Goal: Task Accomplishment & Management: Complete application form

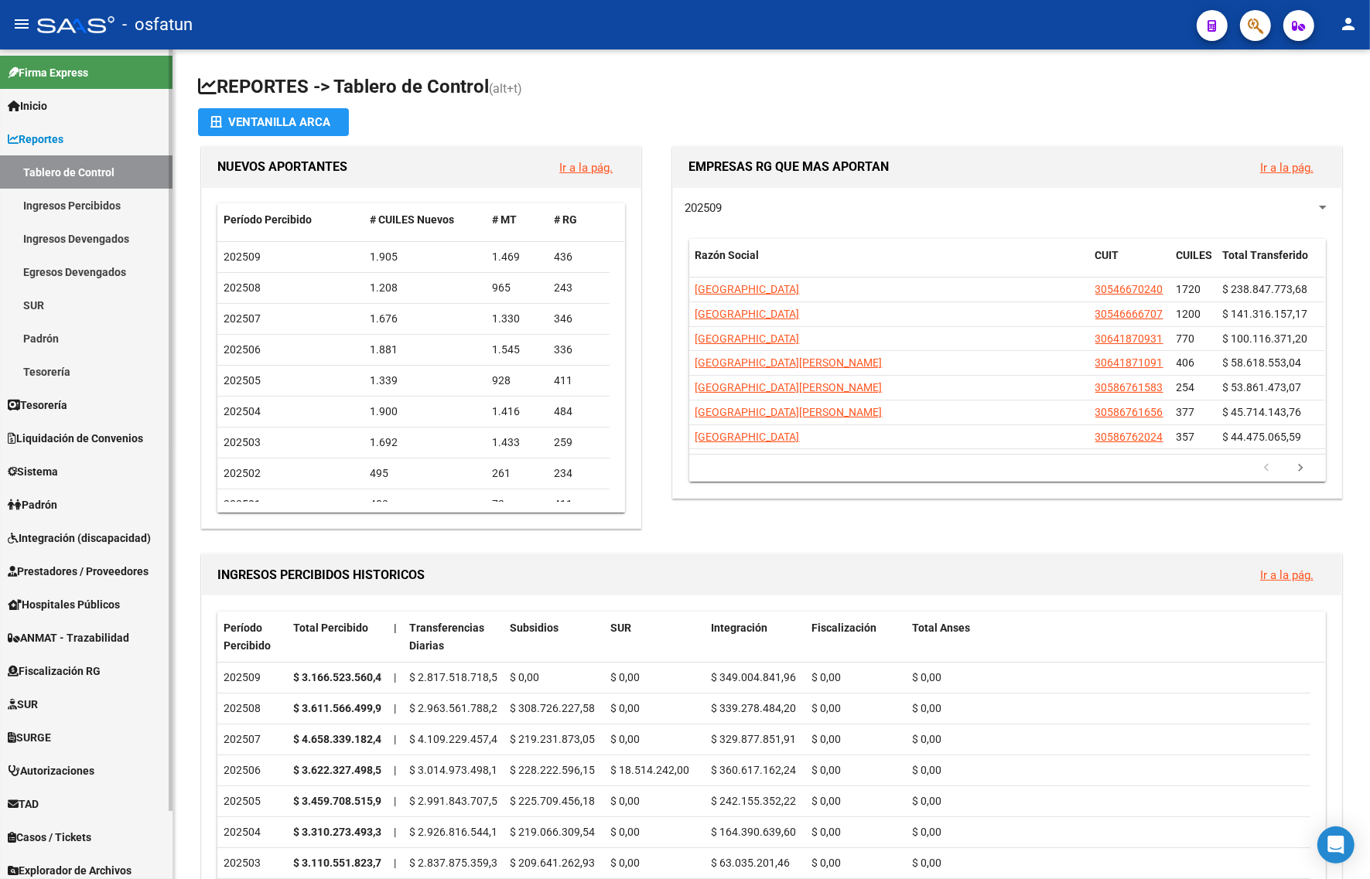
click at [91, 535] on span "Integración (discapacidad)" at bounding box center [79, 538] width 143 height 17
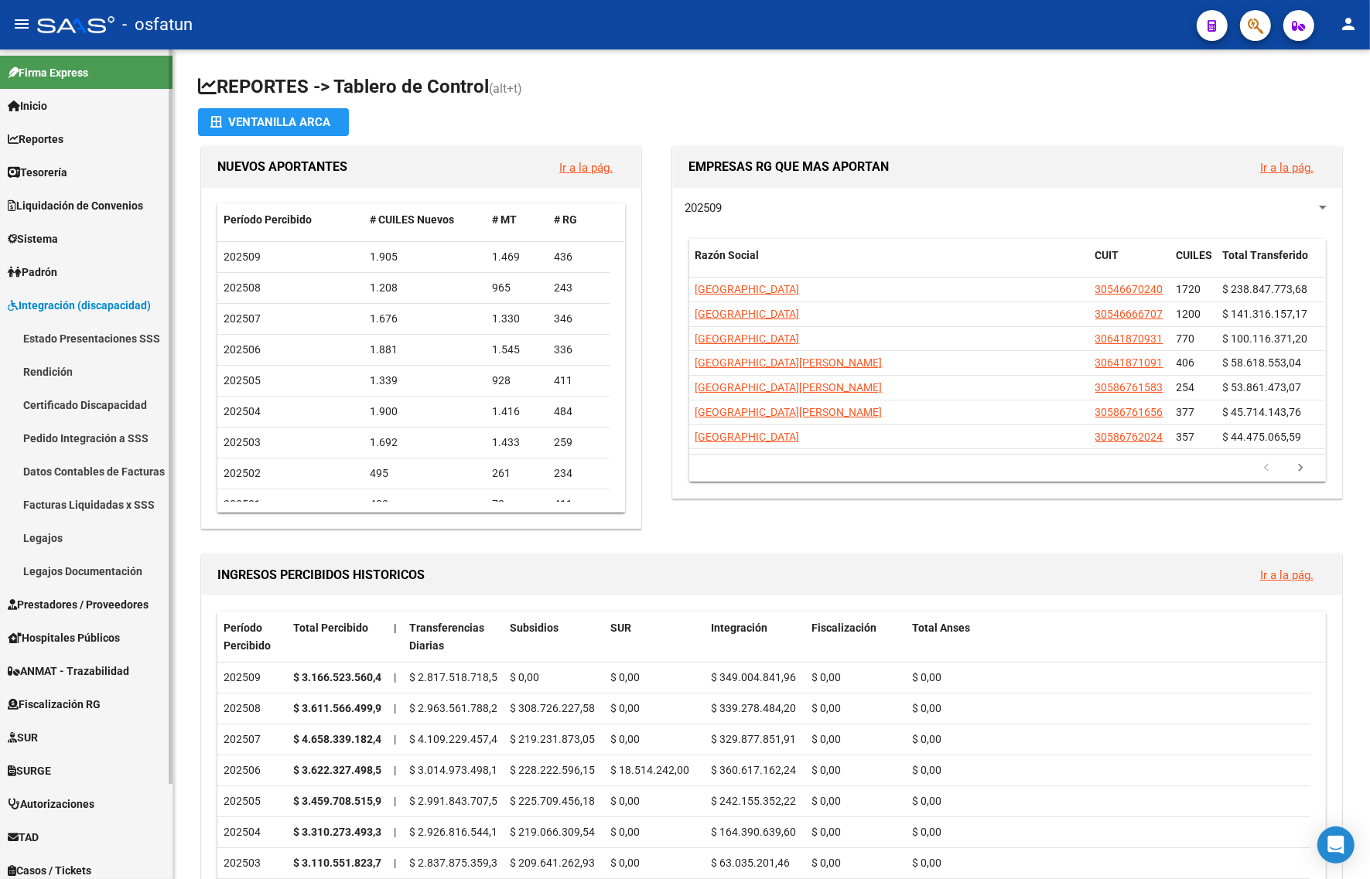
click at [97, 297] on span "Integración (discapacidad)" at bounding box center [79, 305] width 143 height 17
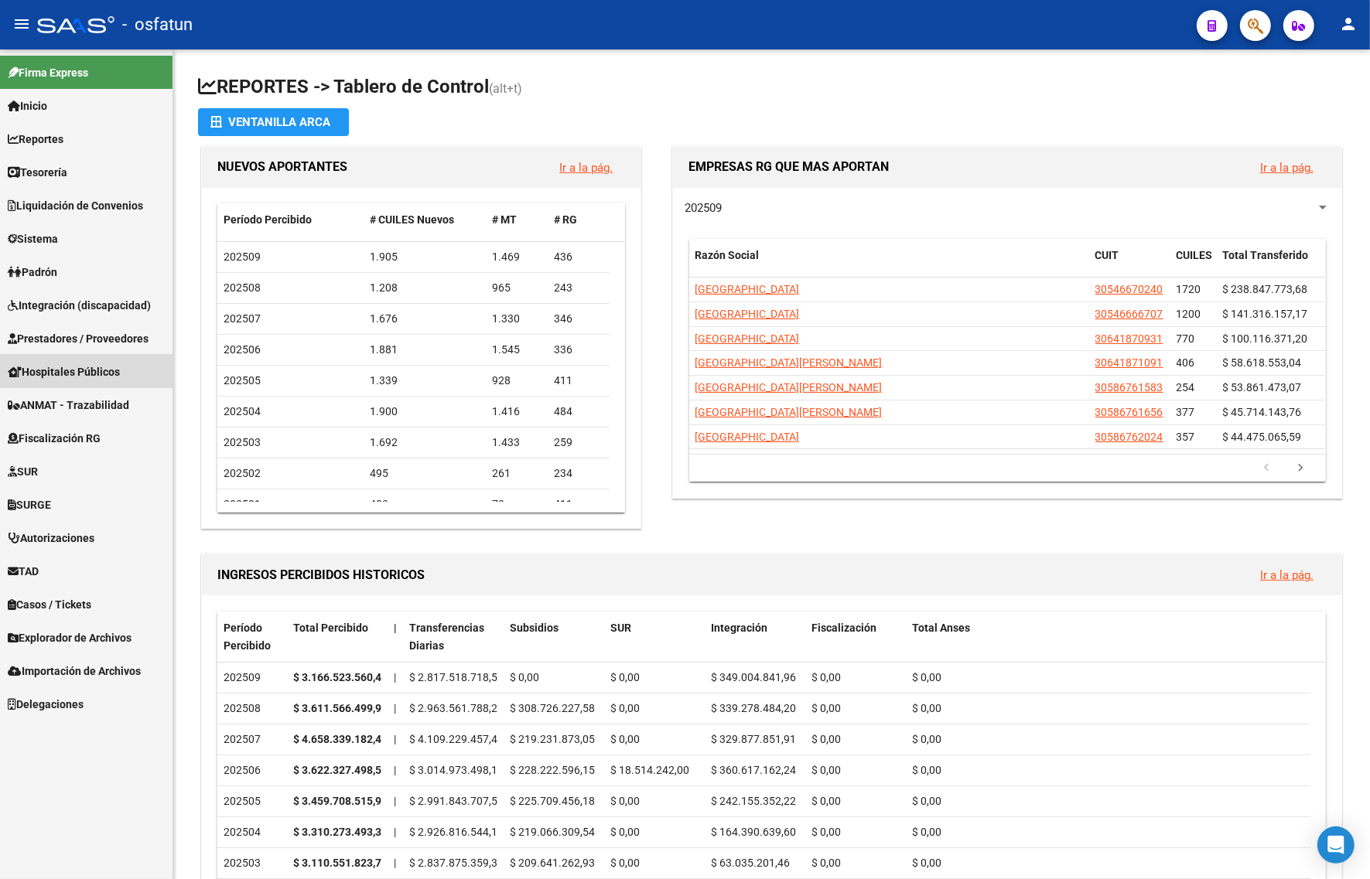
click at [94, 355] on link "Hospitales Públicos" at bounding box center [86, 371] width 172 height 33
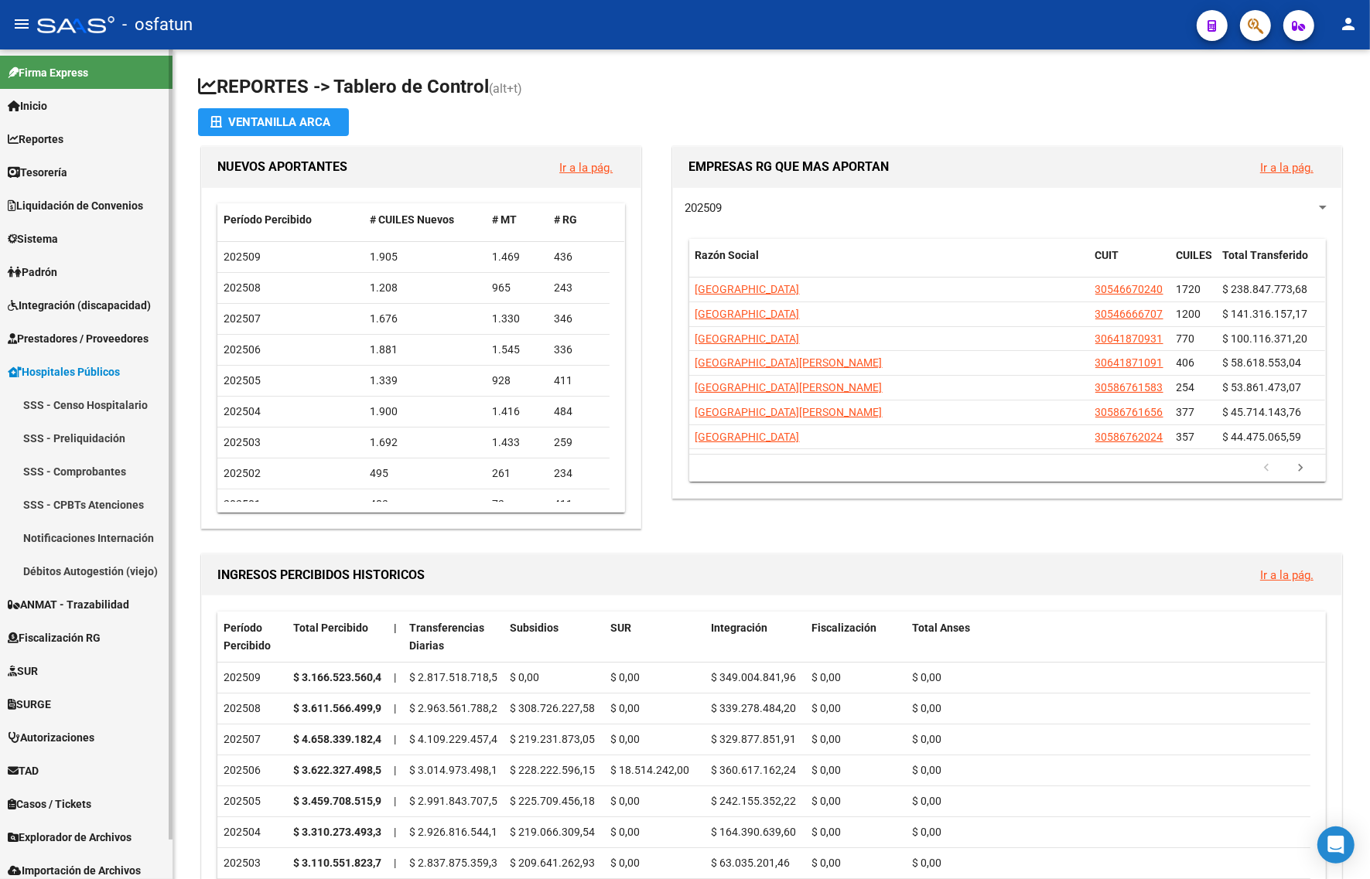
drag, startPoint x: 76, startPoint y: 329, endPoint x: 70, endPoint y: 340, distance: 12.8
click at [74, 330] on span "Prestadores / Proveedores" at bounding box center [78, 338] width 141 height 17
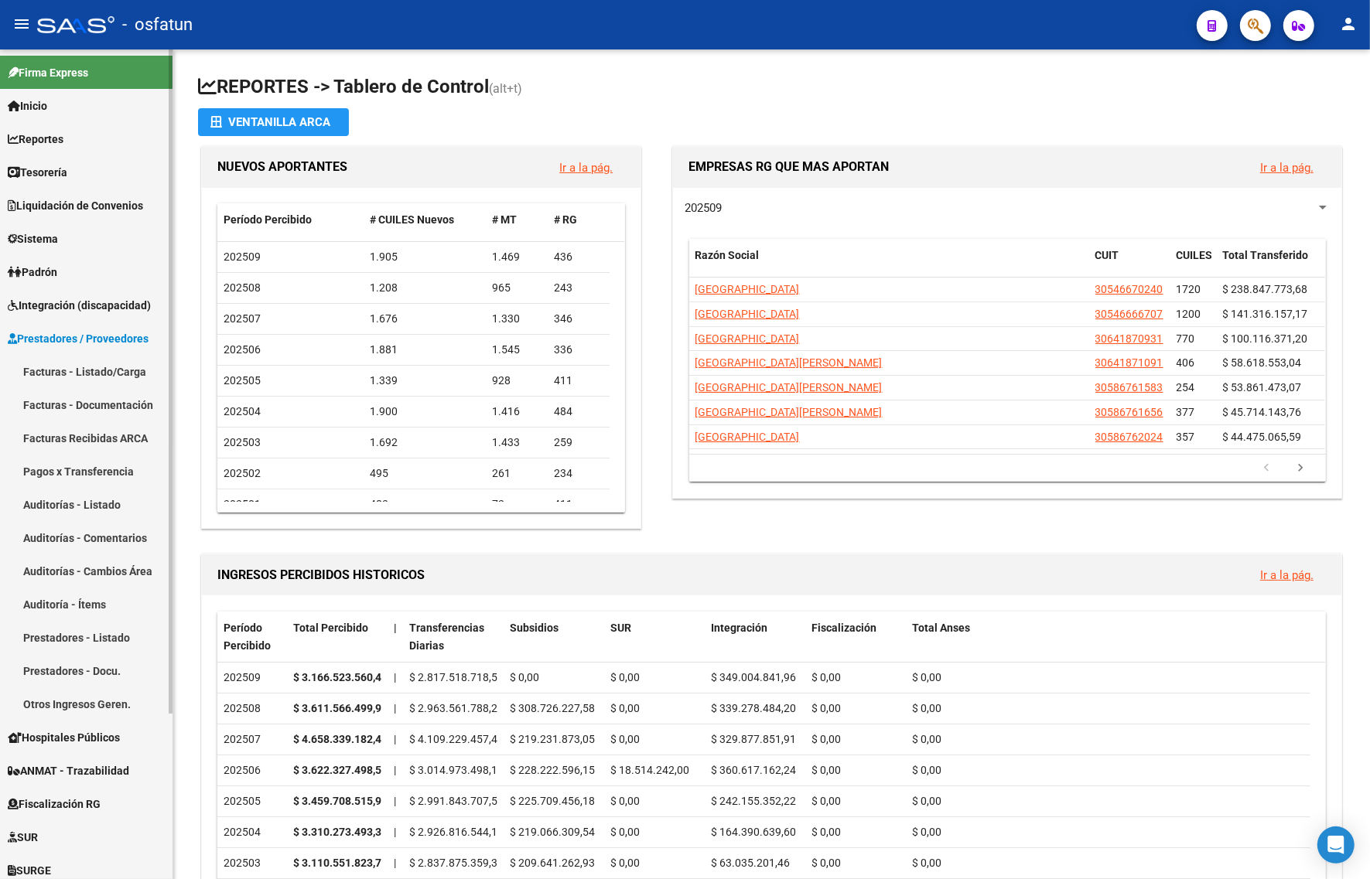
click at [85, 339] on span "Prestadores / Proveedores" at bounding box center [78, 338] width 141 height 17
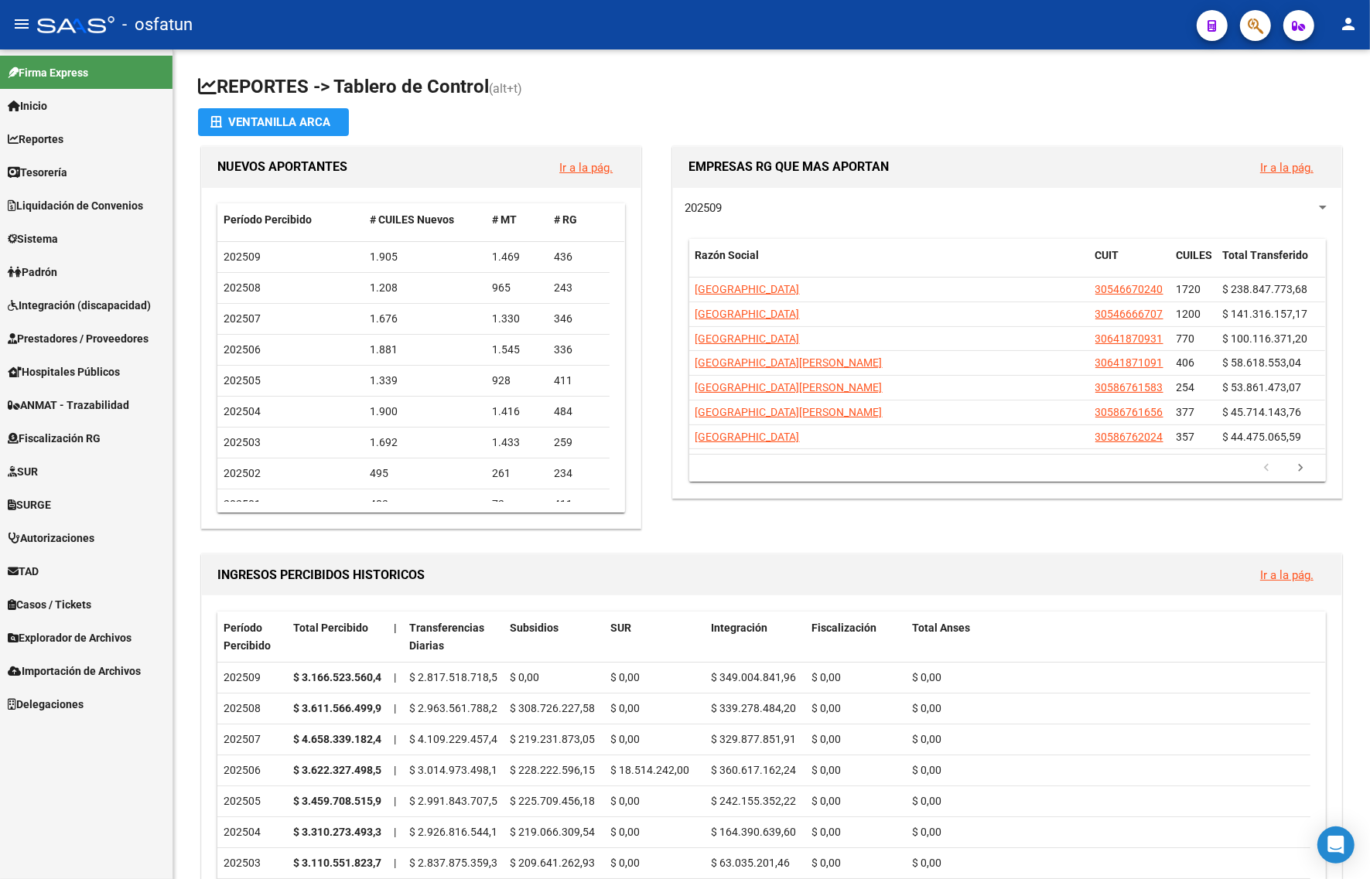
click at [87, 349] on link "Prestadores / Proveedores" at bounding box center [86, 338] width 172 height 33
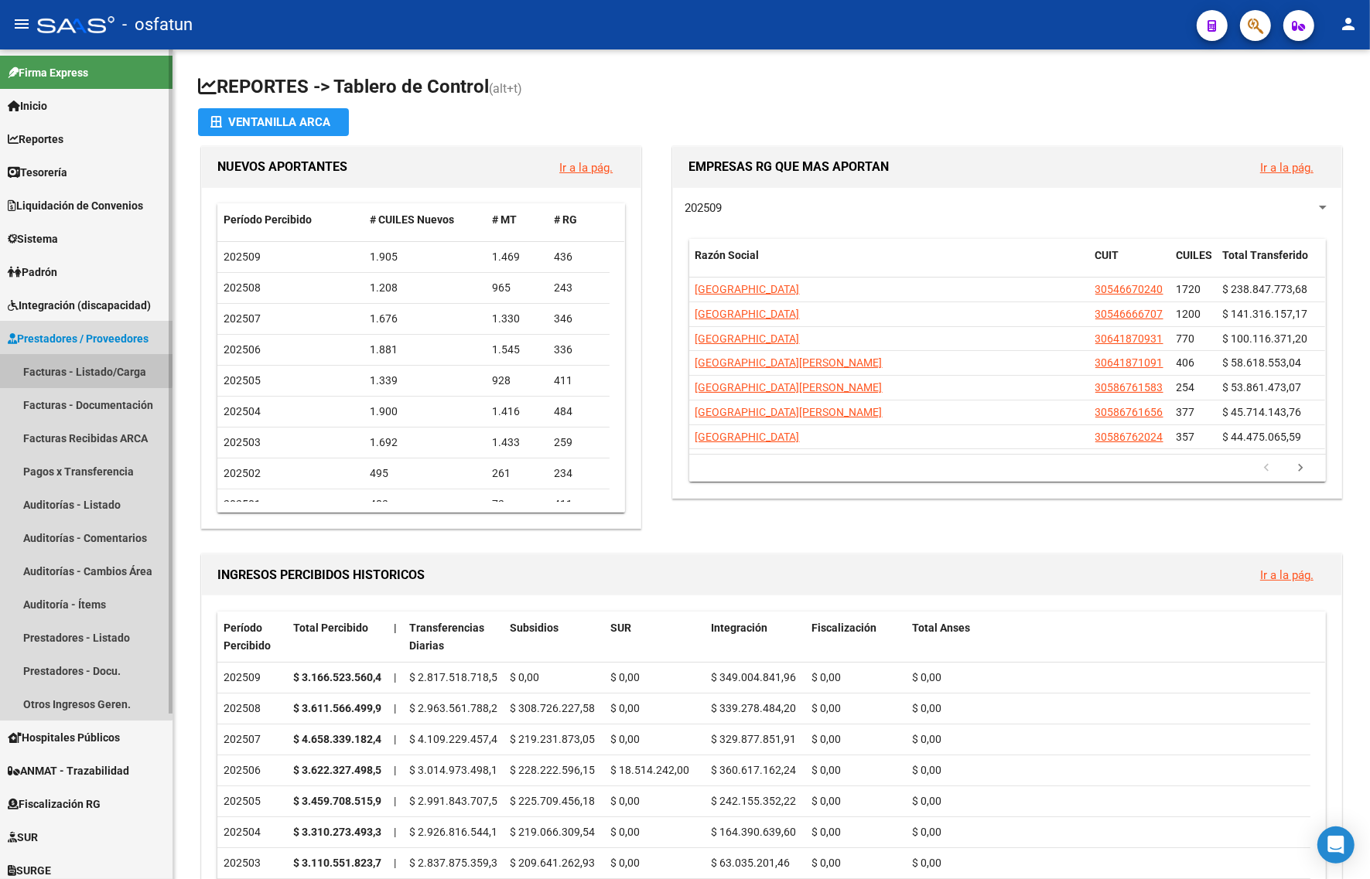
click at [84, 370] on link "Facturas - Listado/Carga" at bounding box center [86, 371] width 172 height 33
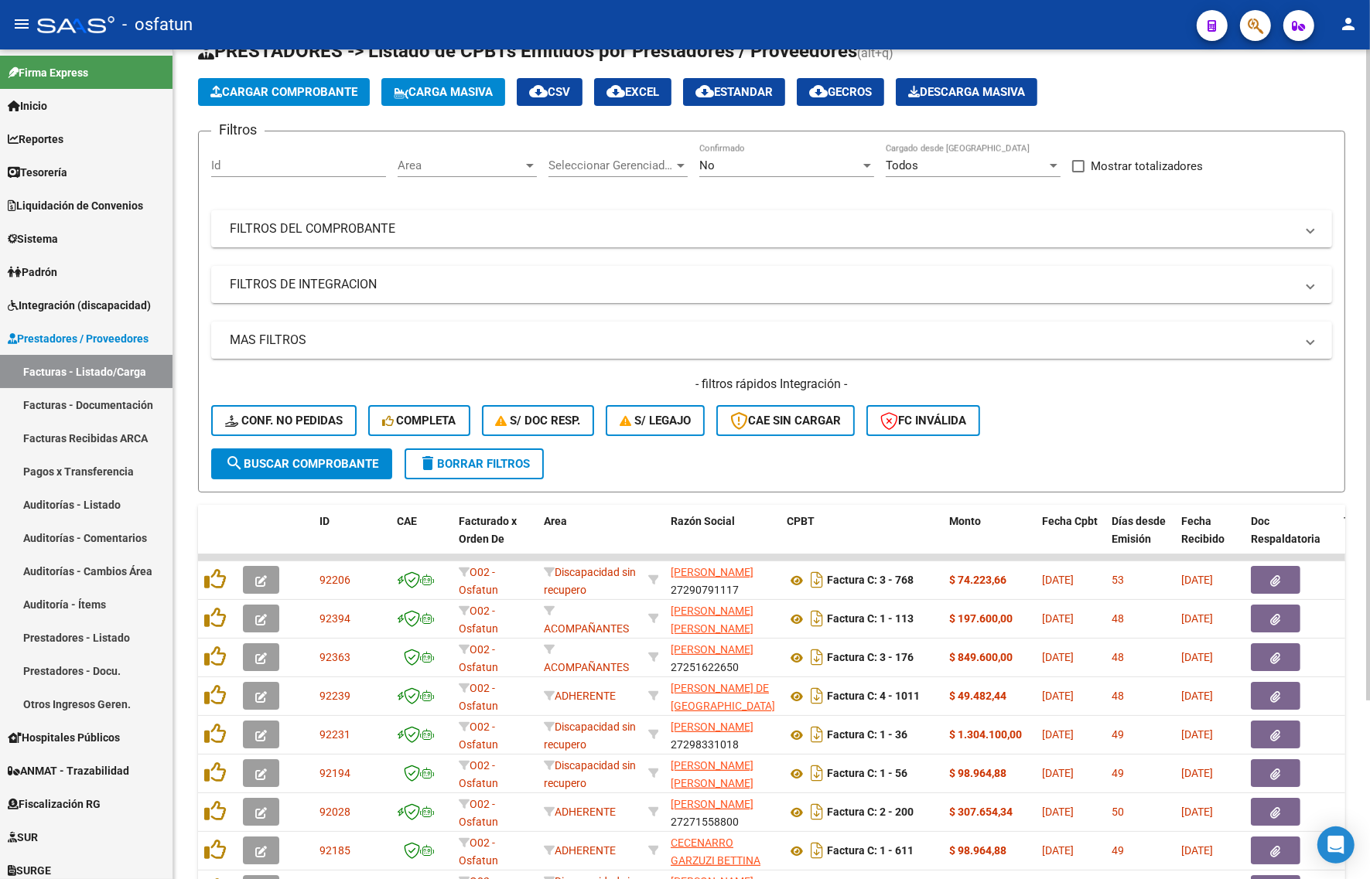
scroll to position [97, 0]
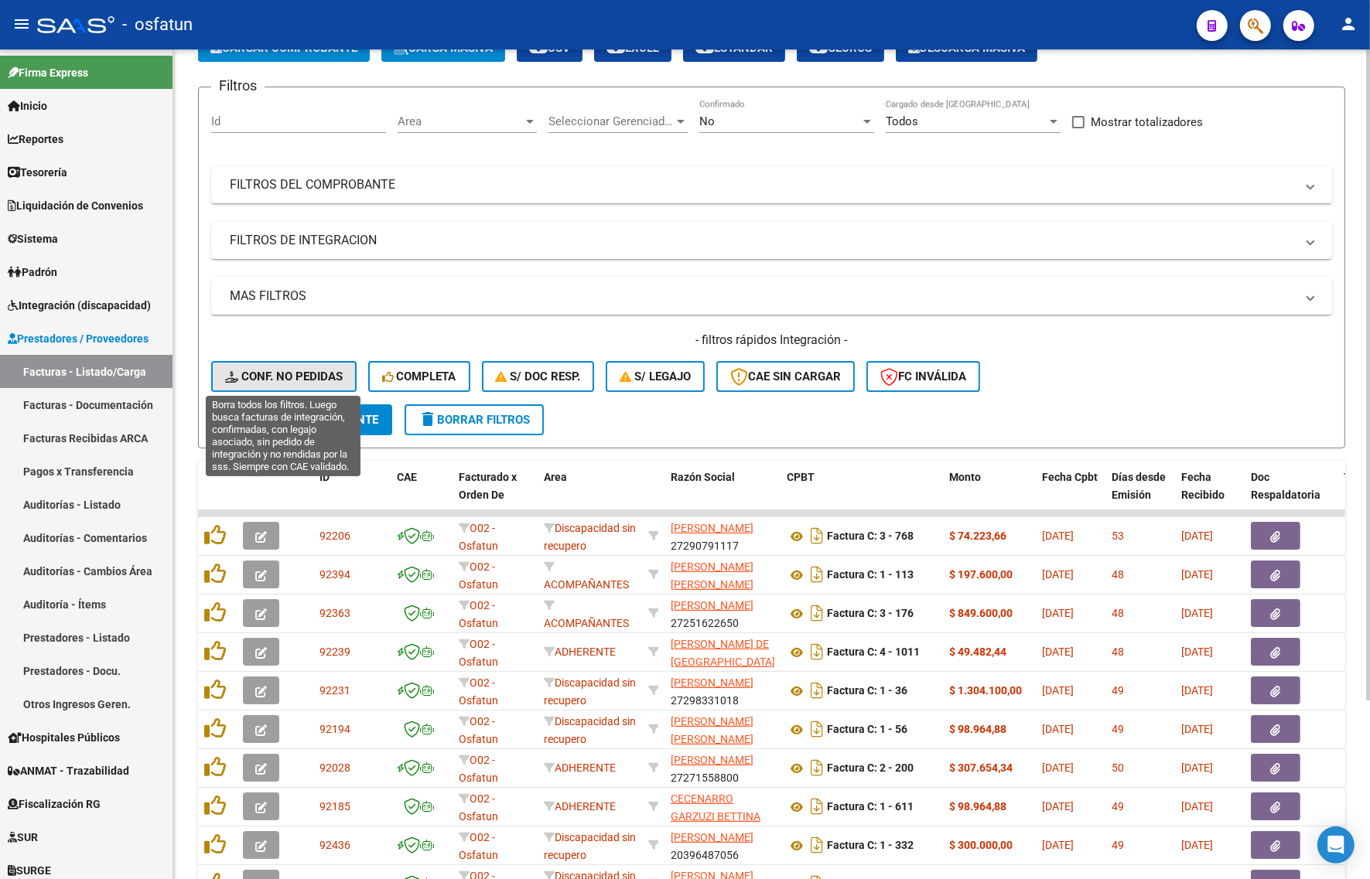
click at [308, 374] on span "Conf. no pedidas" at bounding box center [284, 377] width 118 height 14
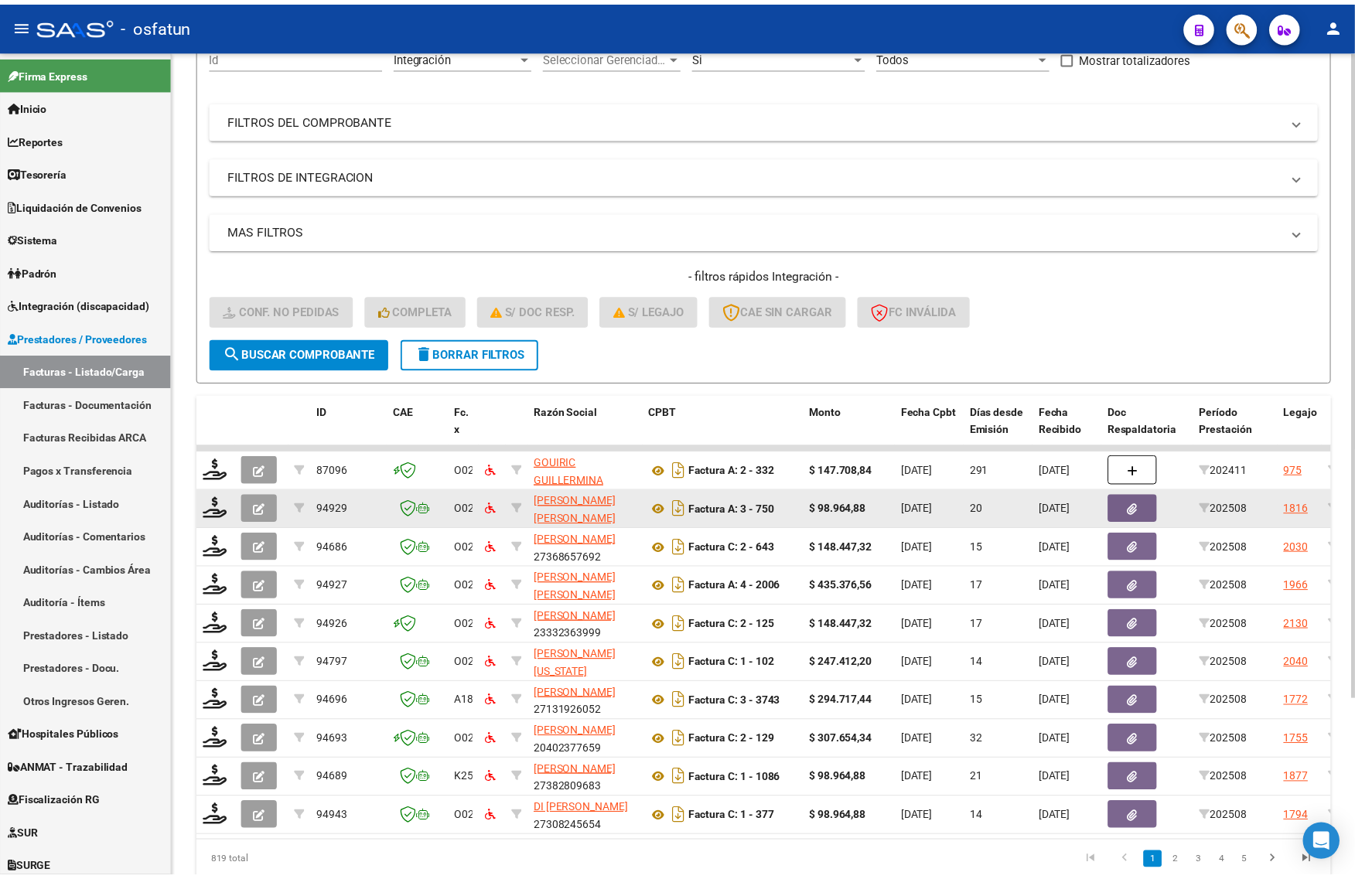
scroll to position [227, 0]
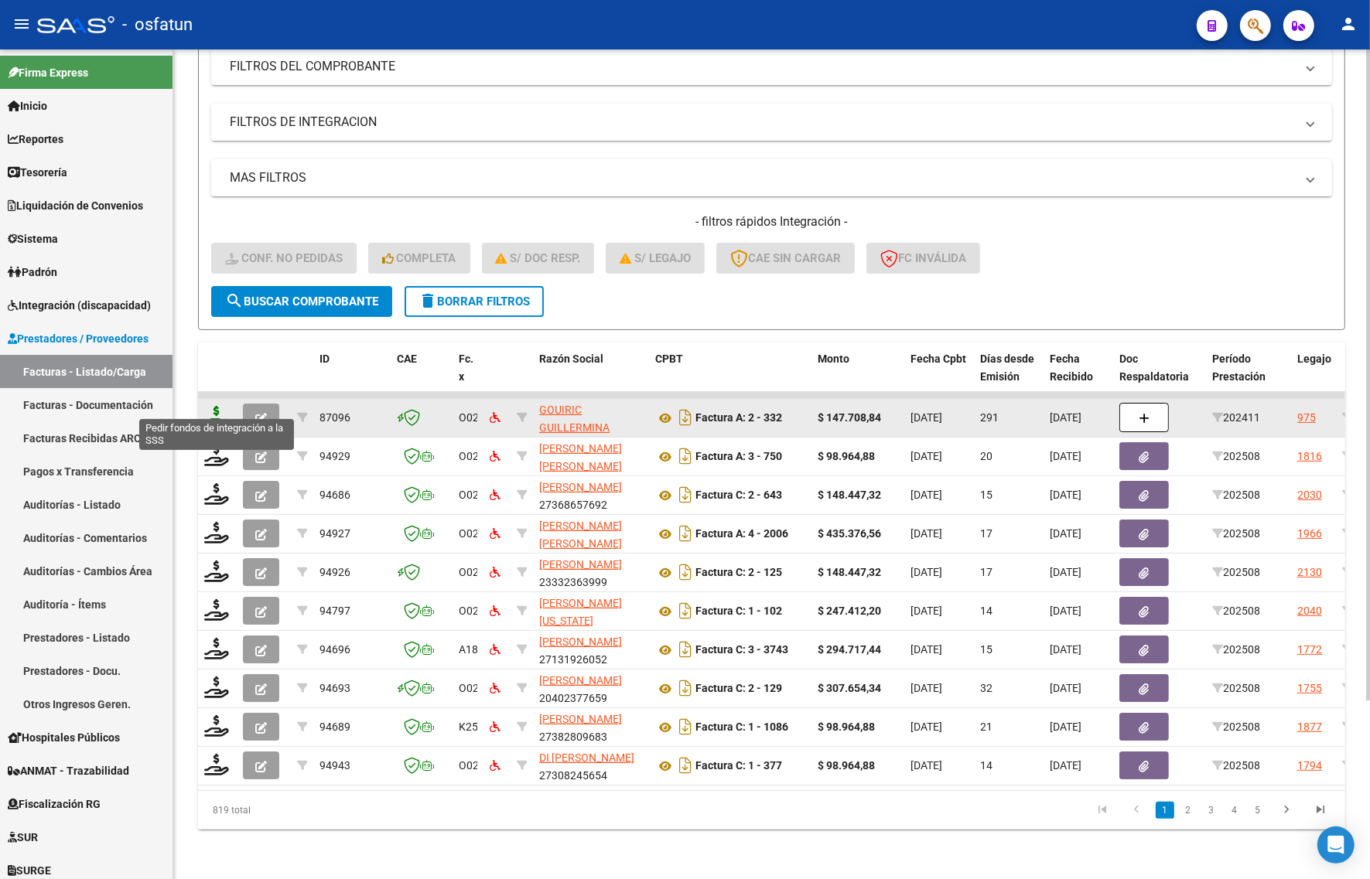
click at [218, 406] on icon at bounding box center [216, 417] width 25 height 22
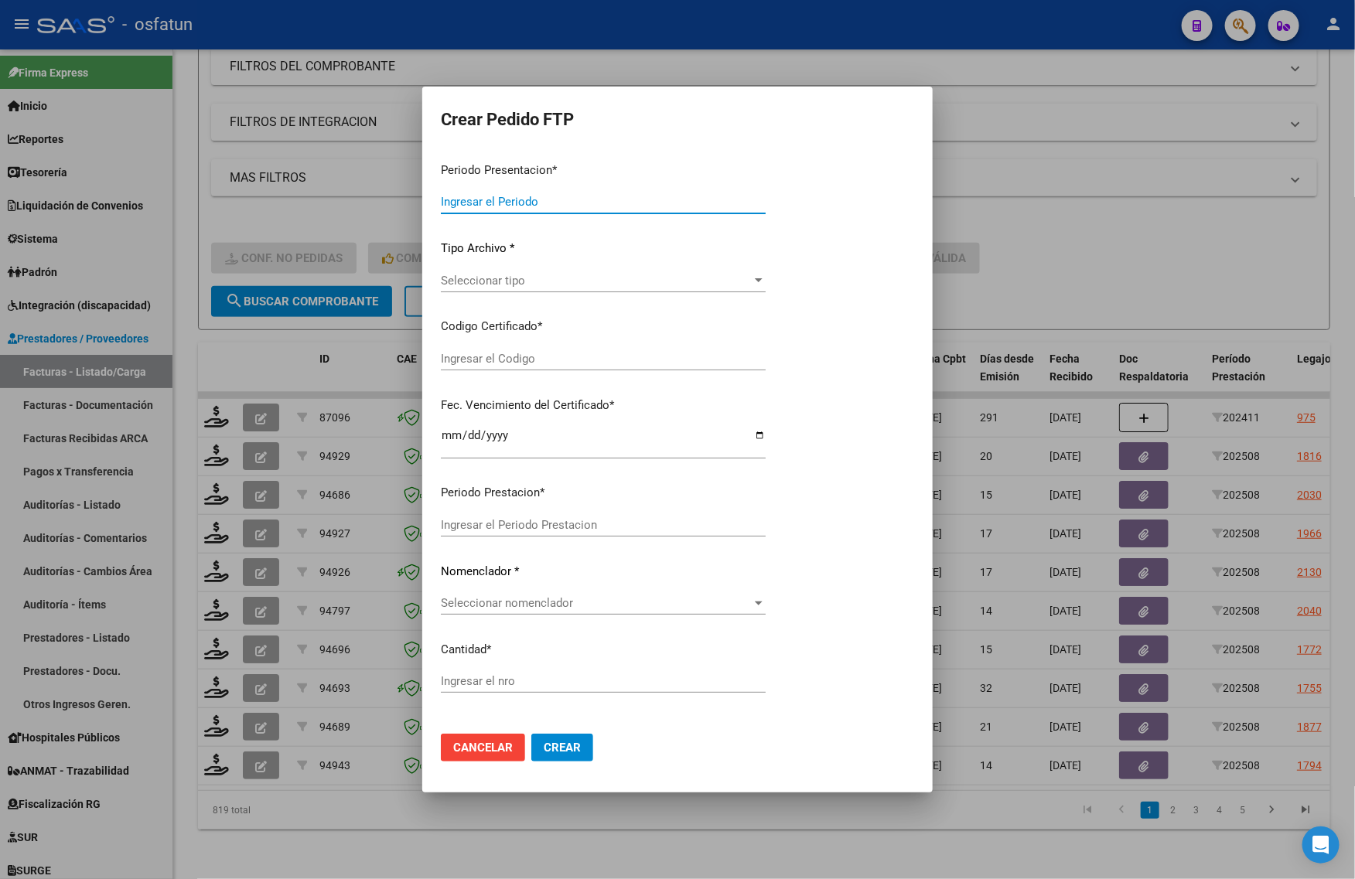
type input "202508"
type input "202411"
type input "$ 147.708,84"
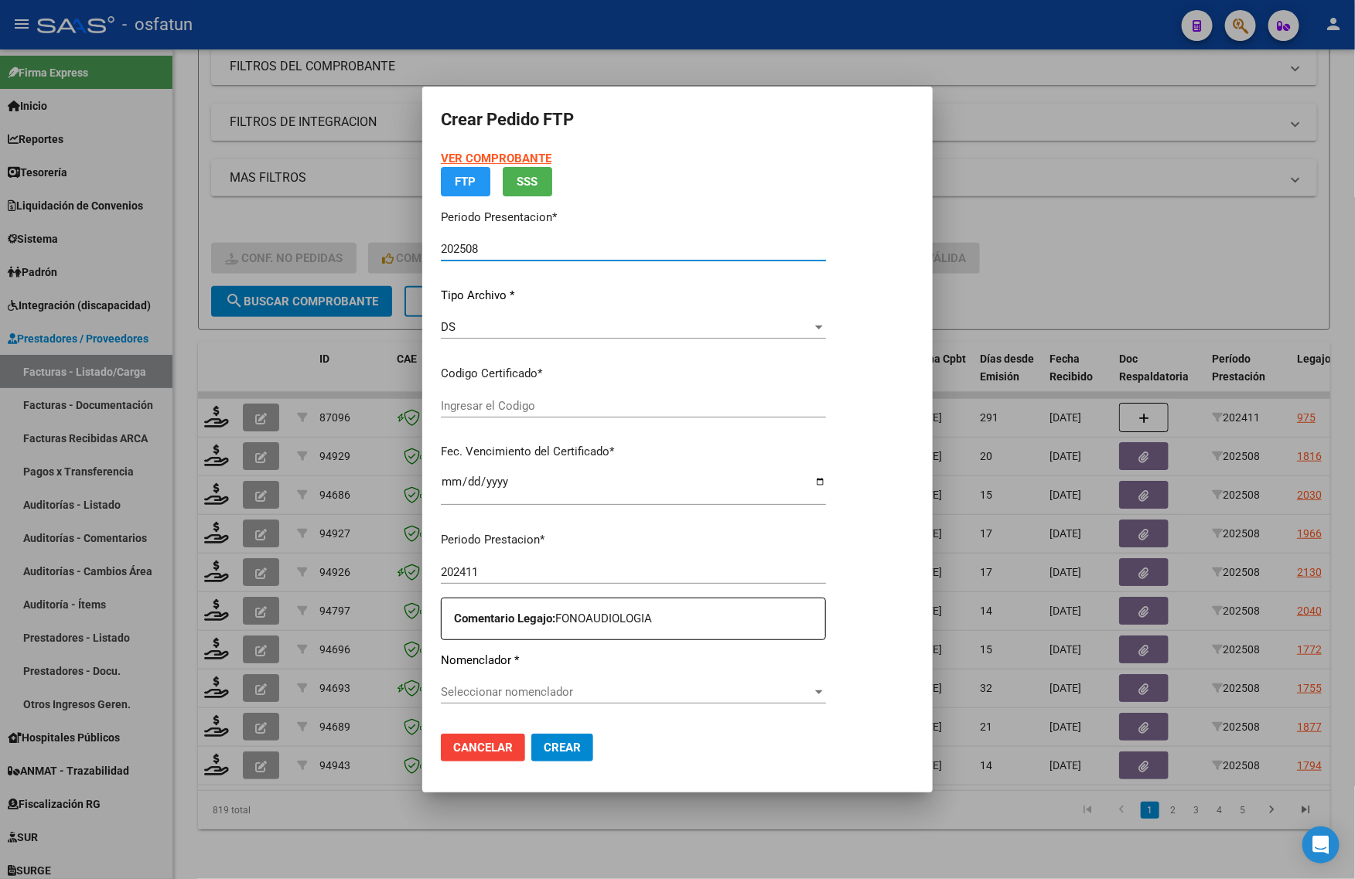
type input "025798053"
type input "[DATE]"
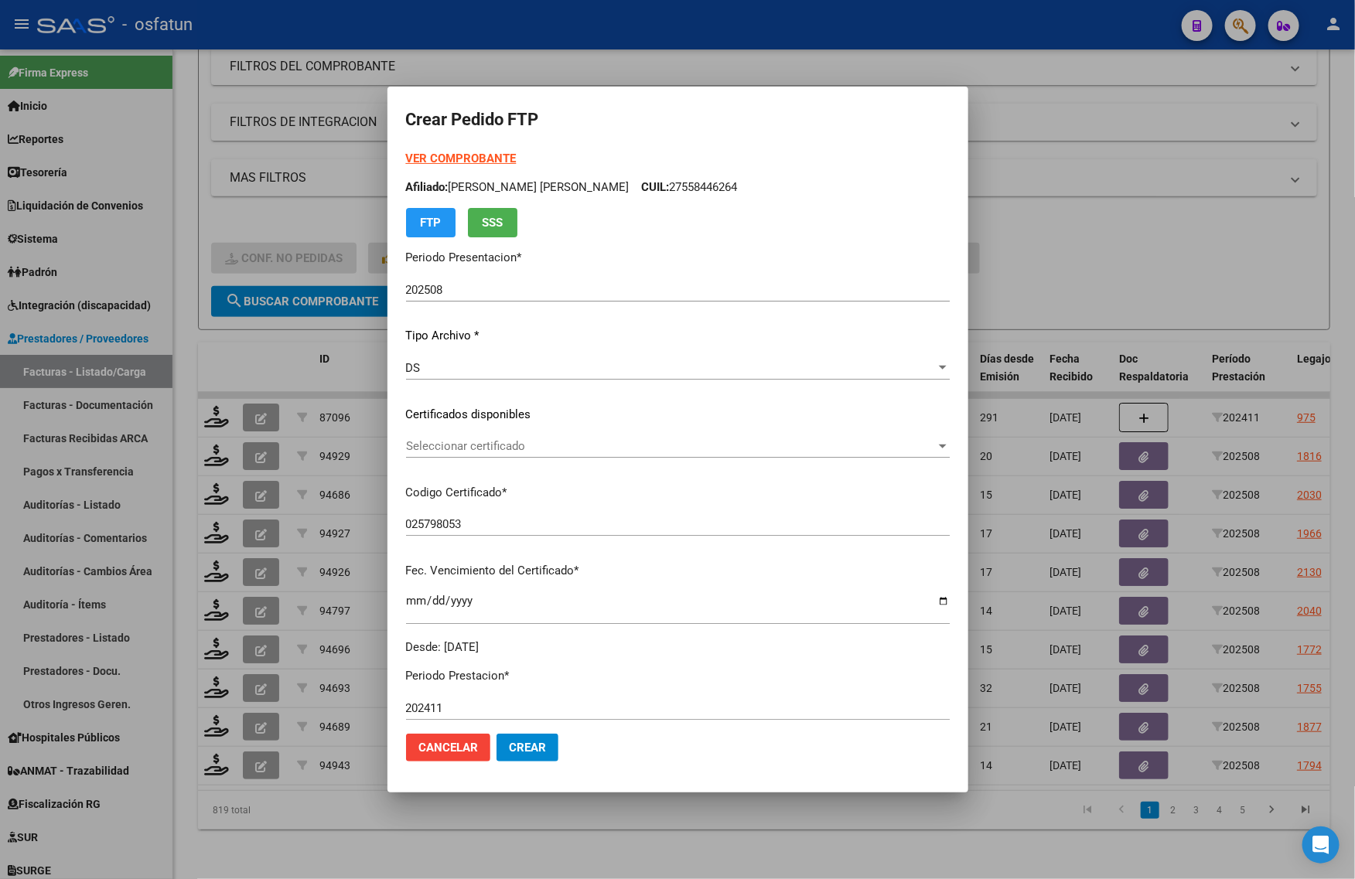
click at [472, 150] on div "VER COMPROBANTE ARCA Padrón Afiliado: [PERSON_NAME] [PERSON_NAME] CUIL: 2755844…" at bounding box center [678, 193] width 544 height 87
click at [470, 155] on strong "VER COMPROBANTE" at bounding box center [461, 159] width 111 height 14
click at [518, 442] on span "Seleccionar certificado" at bounding box center [671, 446] width 530 height 14
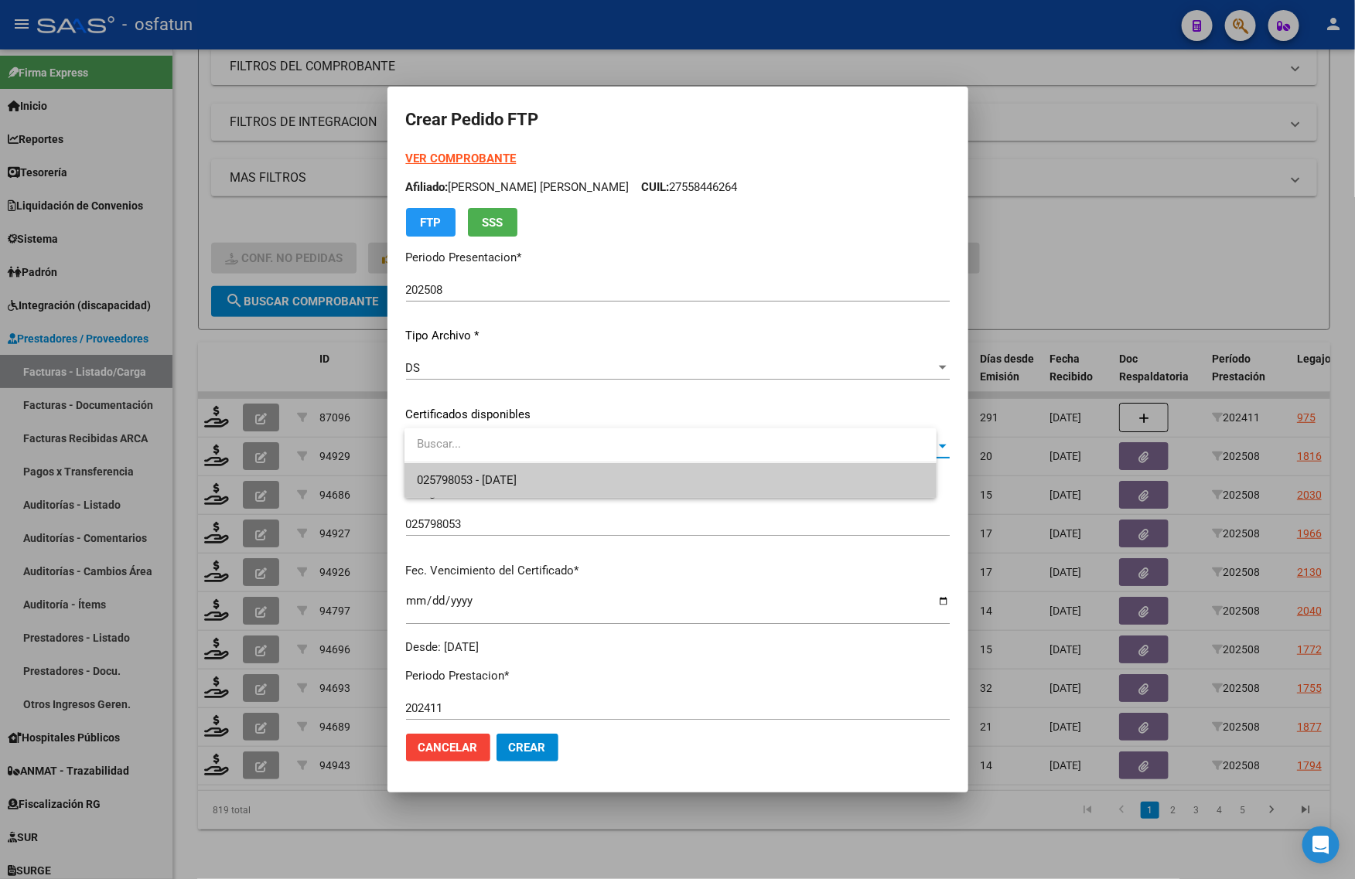
click at [507, 479] on span "025798053 - [DATE]" at bounding box center [467, 480] width 100 height 14
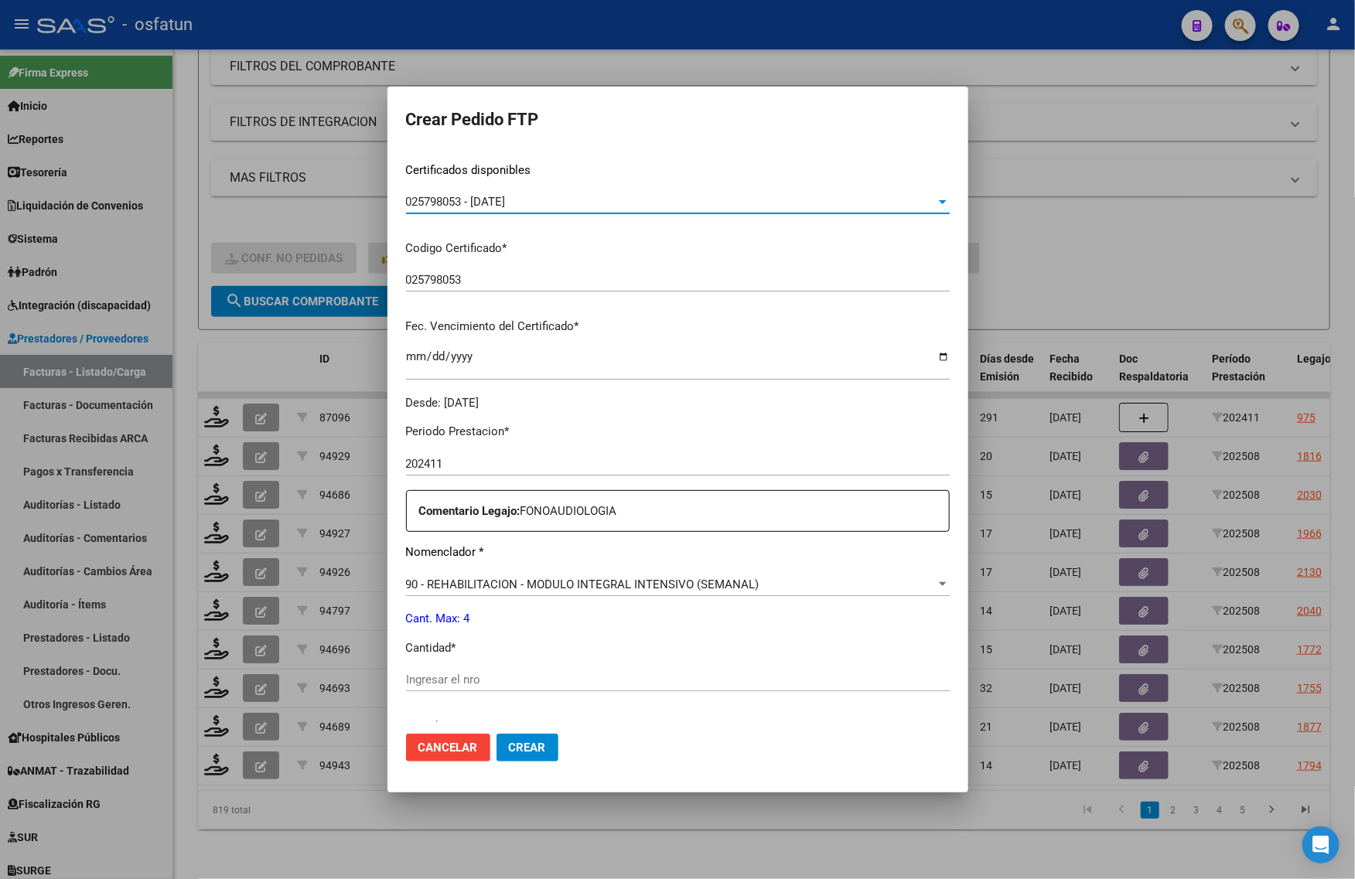
scroll to position [290, 0]
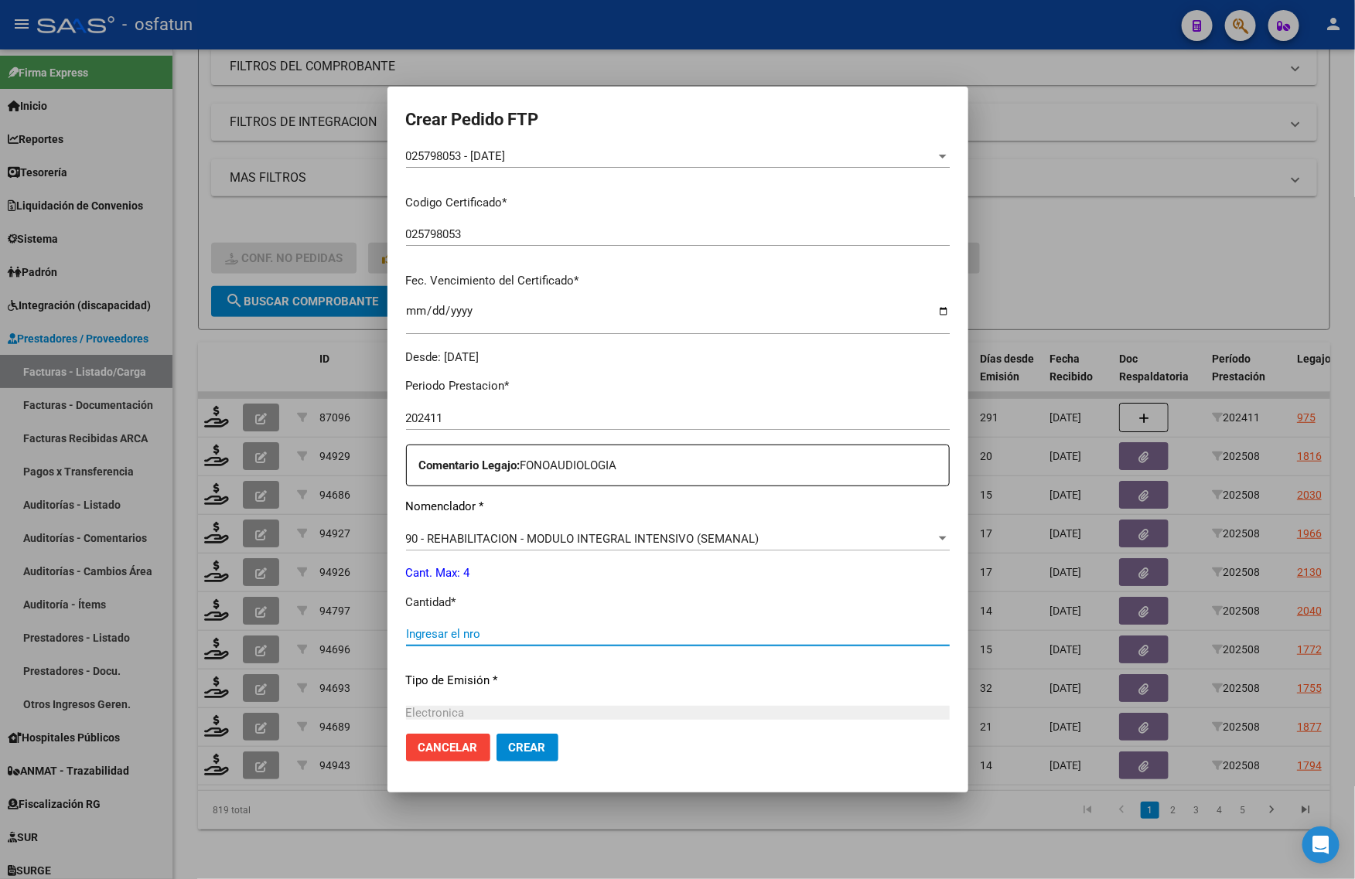
click at [462, 634] on input "Ingresar el nro" at bounding box center [678, 634] width 544 height 14
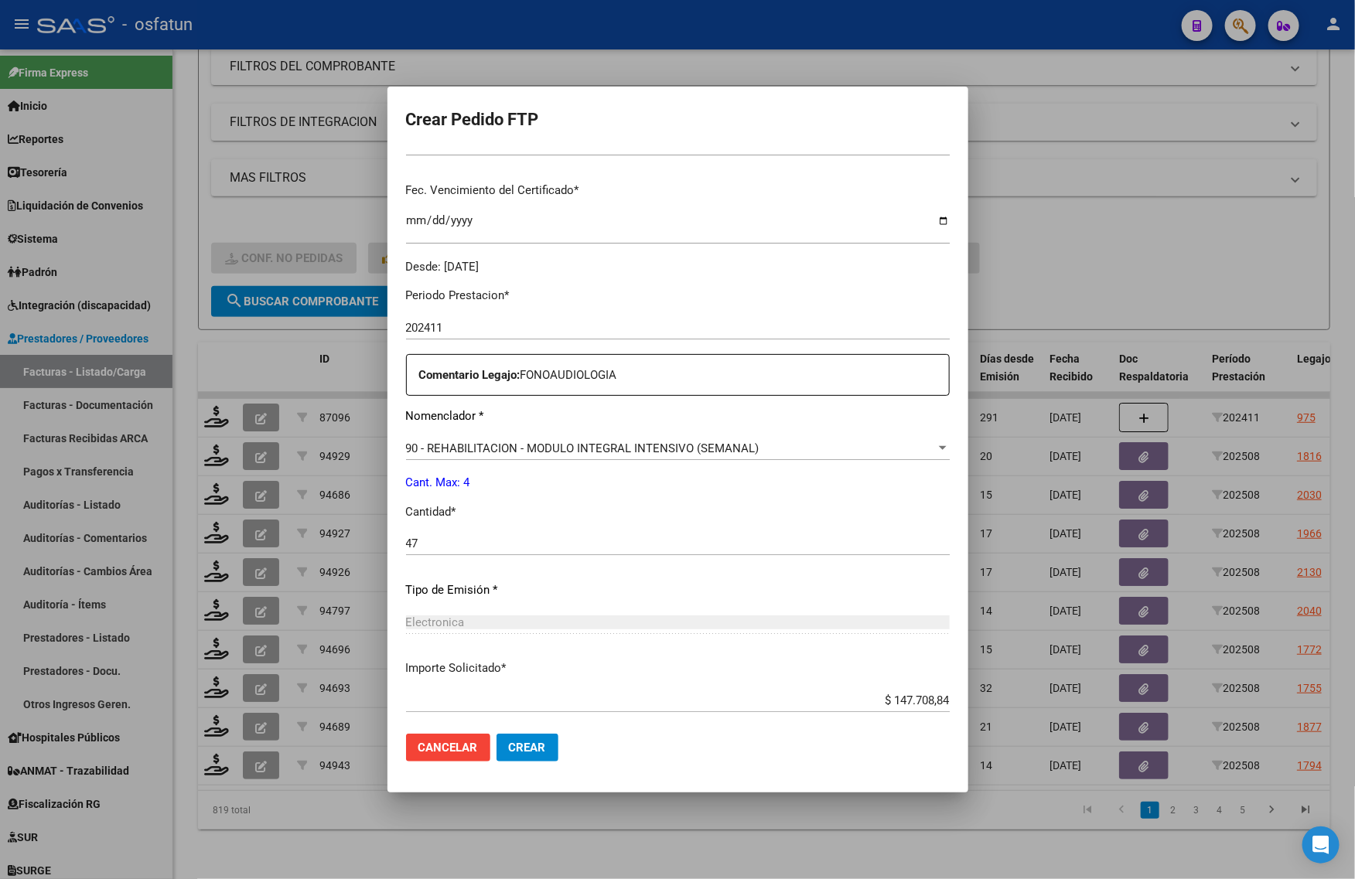
scroll to position [387, 0]
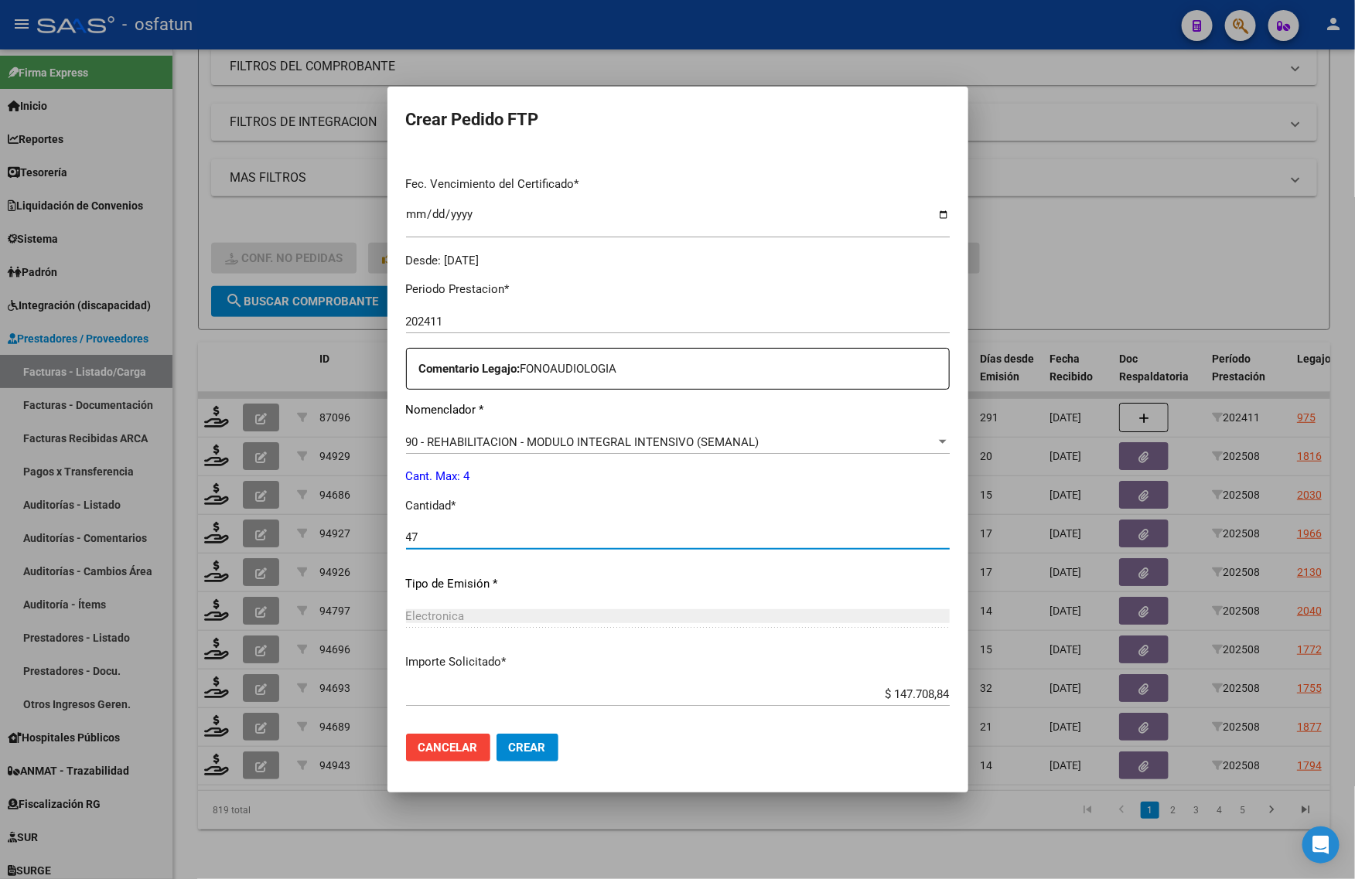
drag, startPoint x: 445, startPoint y: 536, endPoint x: 384, endPoint y: 530, distance: 61.4
click at [384, 530] on div "Crear Pedido FTP VER COMPROBANTE ARCA Padrón Afiliado: [PERSON_NAME] [PERSON_NA…" at bounding box center [677, 439] width 1355 height 879
type input "4"
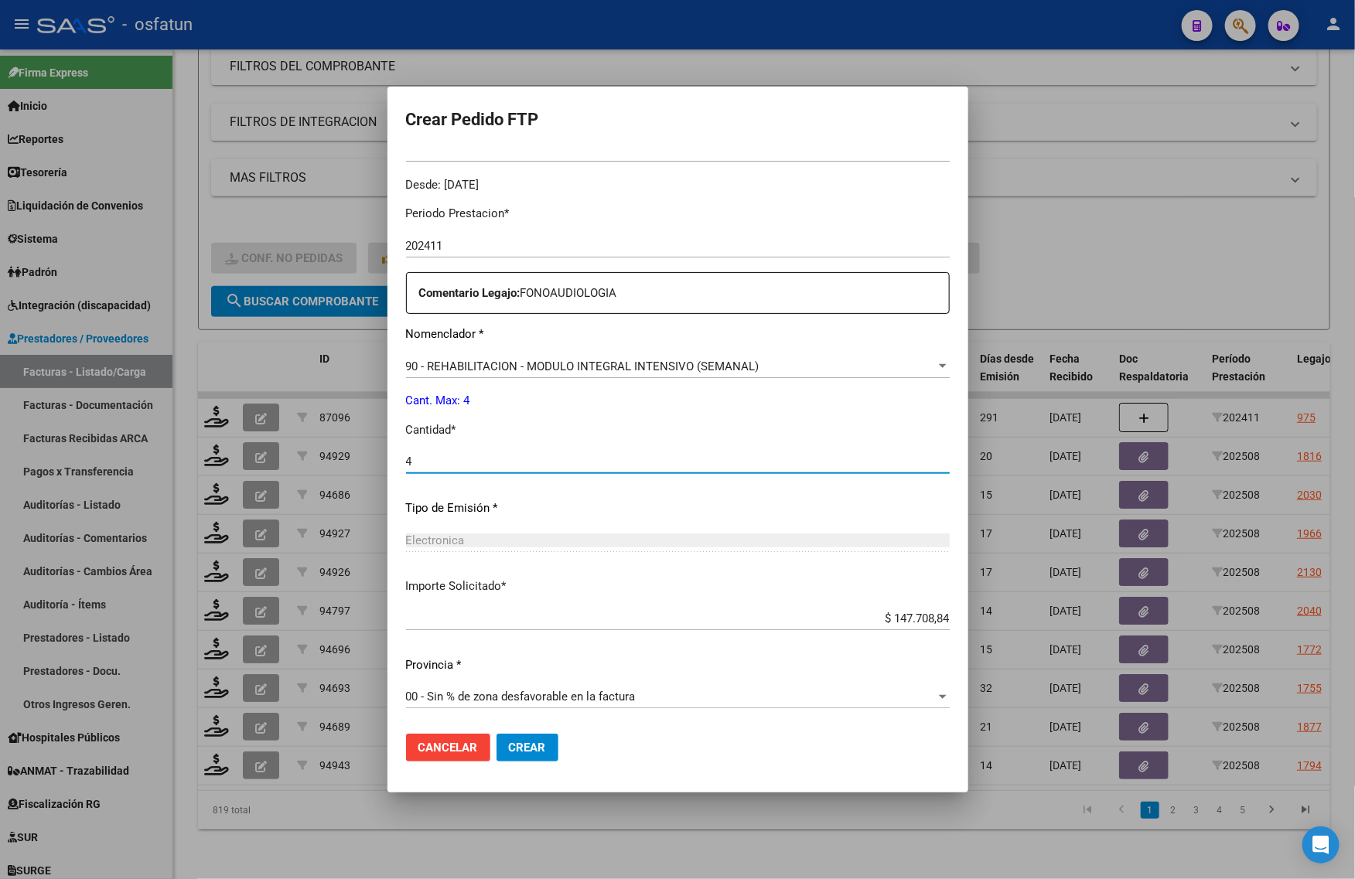
drag, startPoint x: 523, startPoint y: 744, endPoint x: 455, endPoint y: 818, distance: 100.7
click at [524, 744] on span "Crear" at bounding box center [527, 748] width 37 height 14
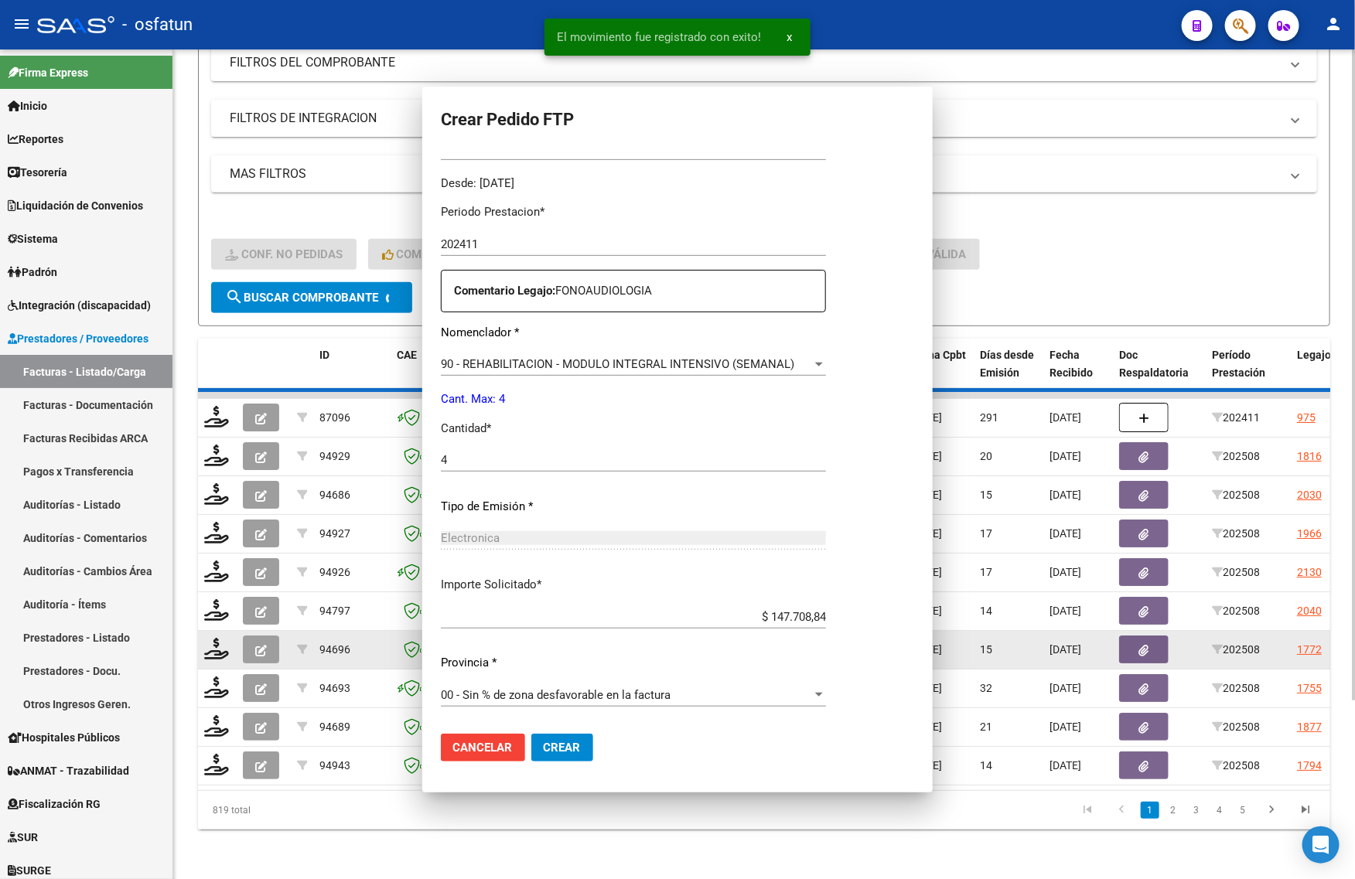
scroll to position [376, 0]
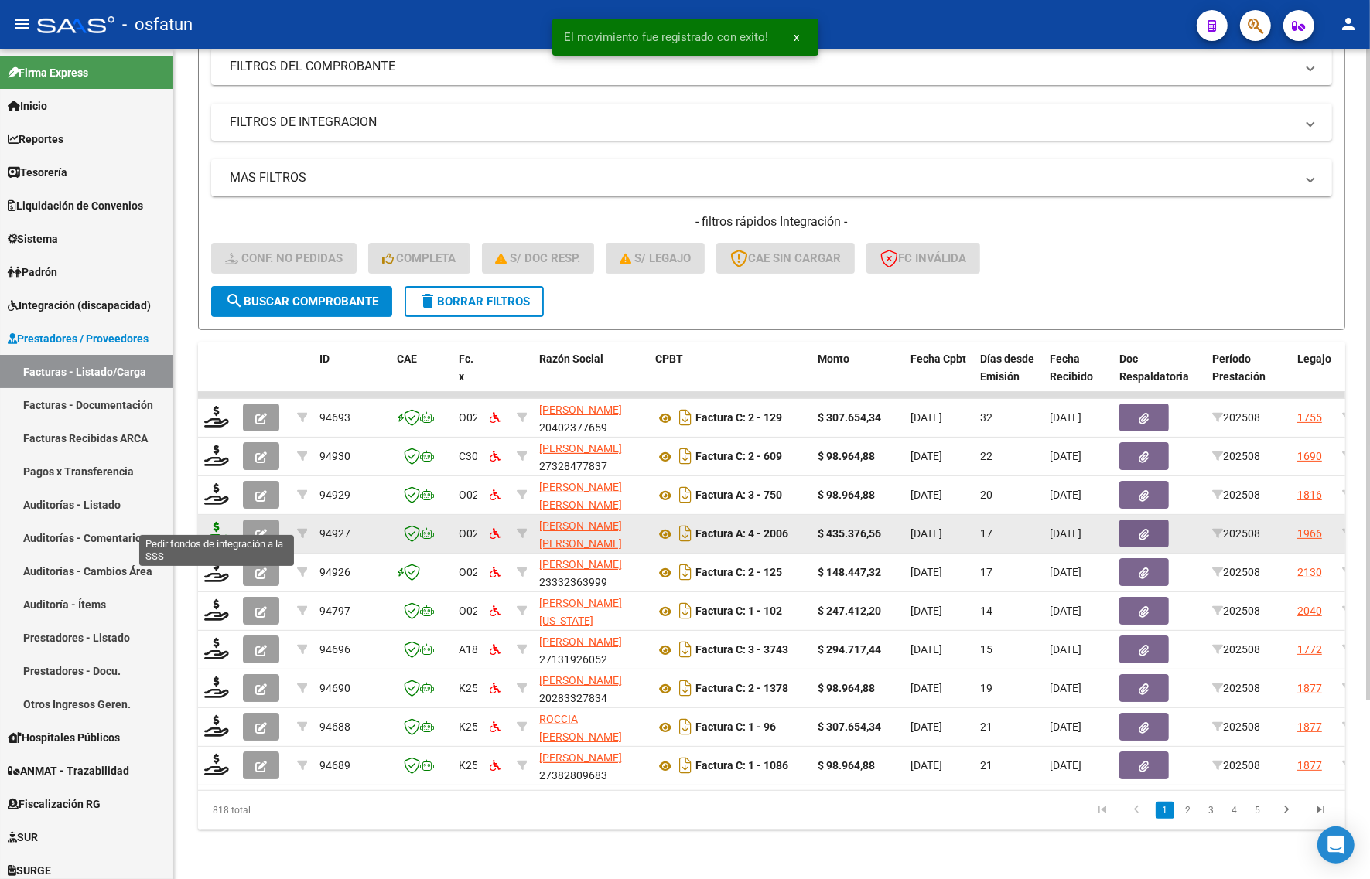
click at [206, 522] on icon at bounding box center [216, 533] width 25 height 22
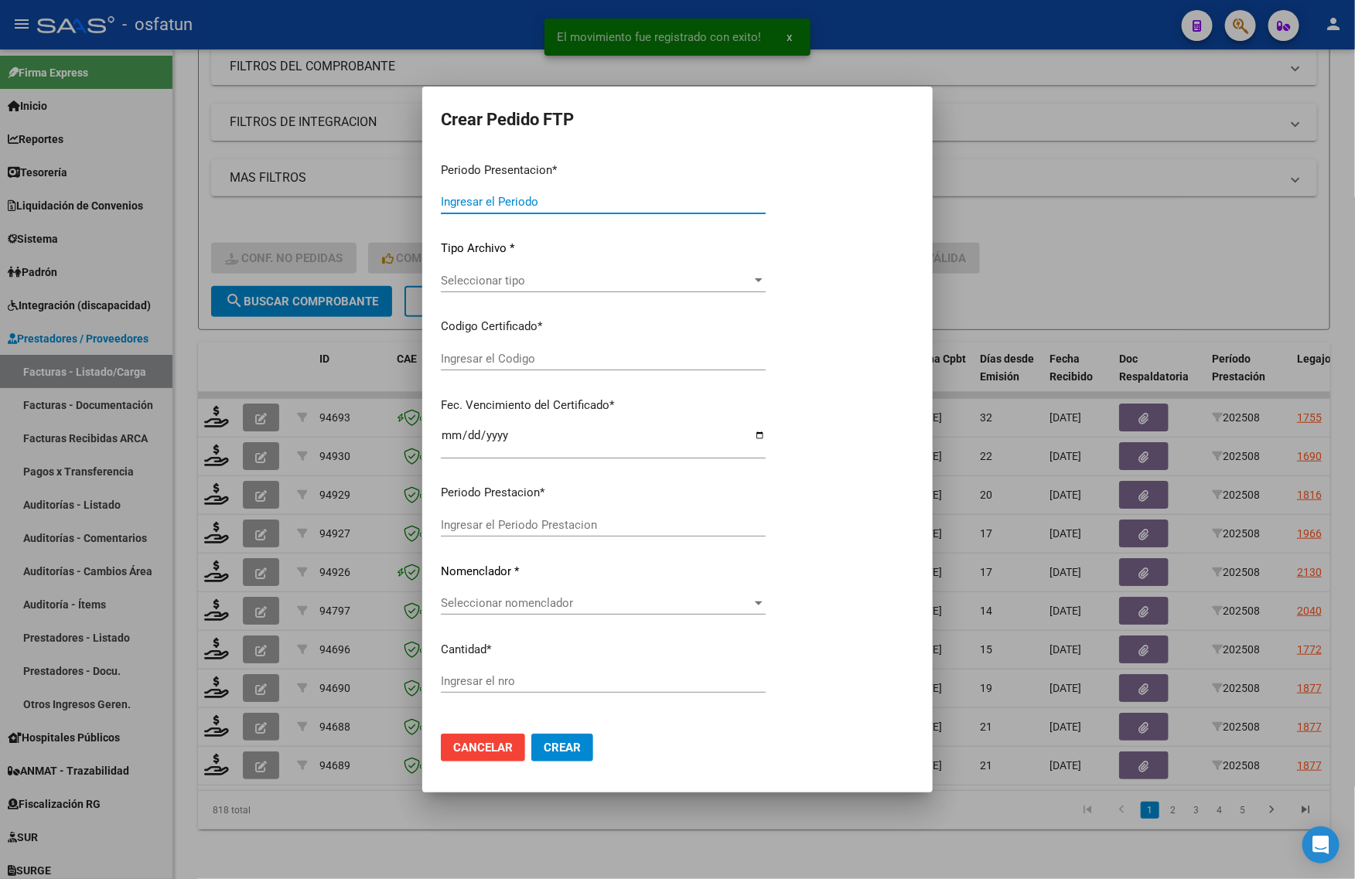
type input "202508"
type input "$ 435.376,56"
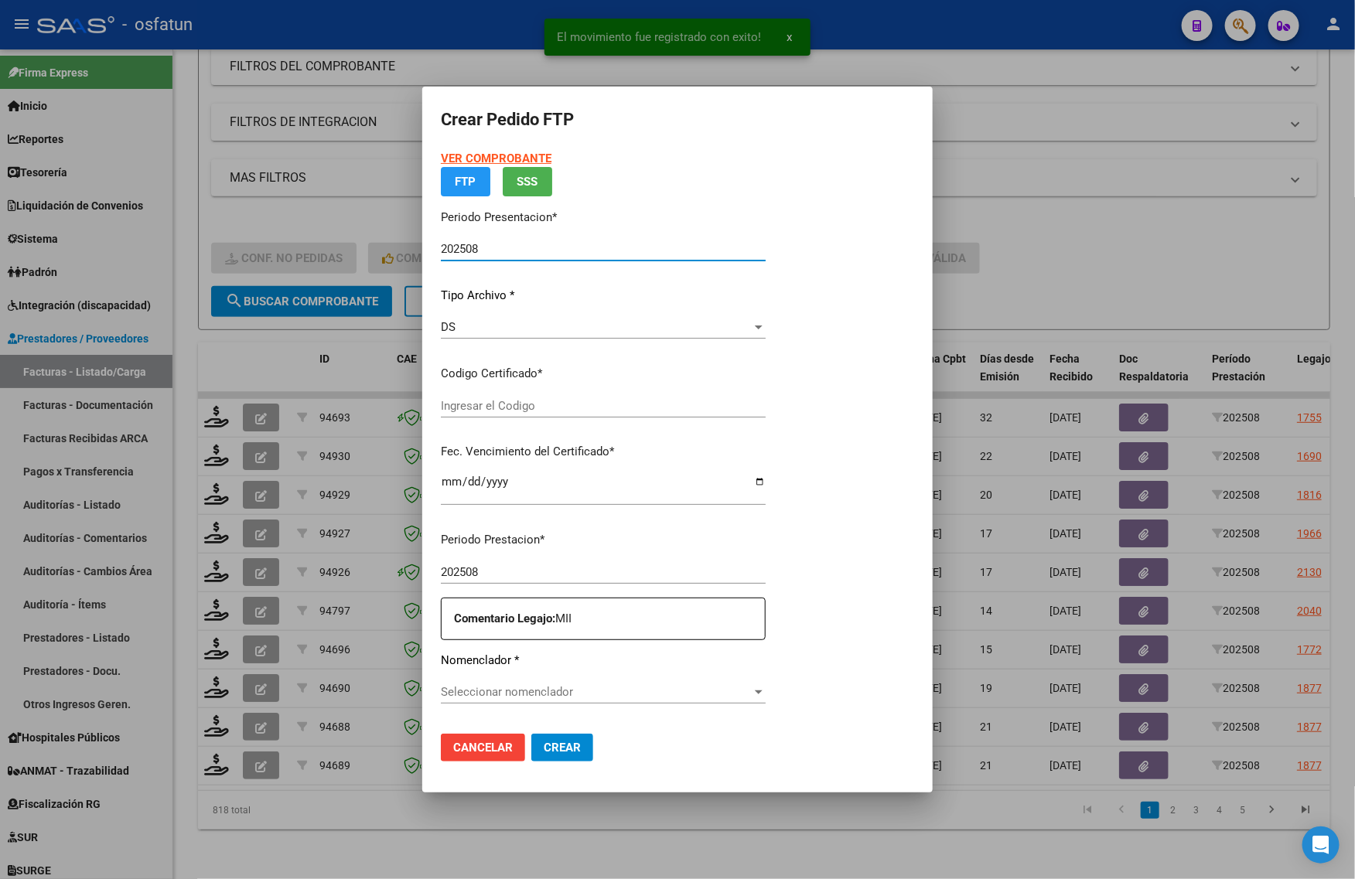
type input "ARG02000568320522023110120281101TUC136"
type input "[DATE]"
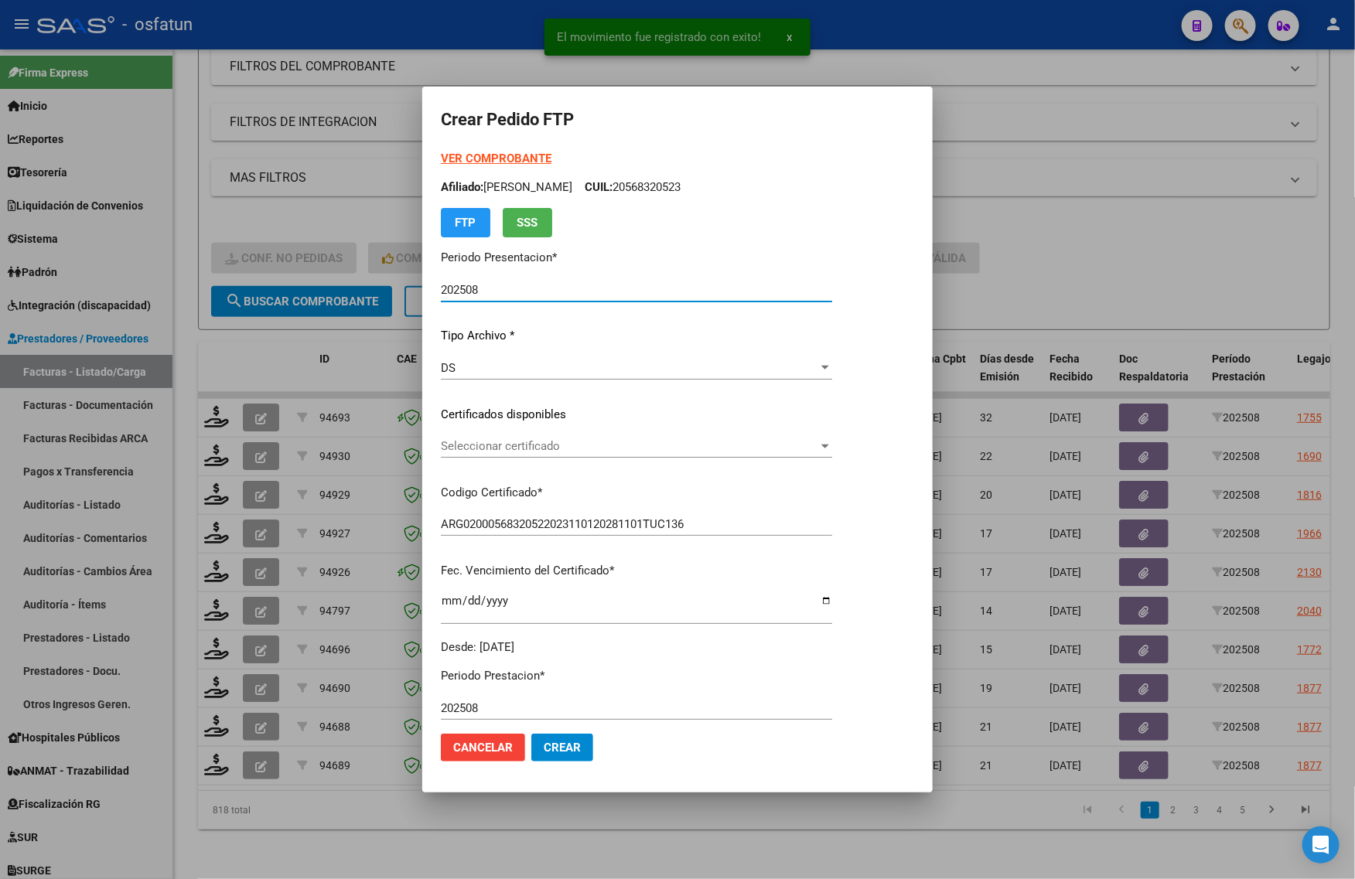
click at [473, 159] on strong "VER COMPROBANTE" at bounding box center [496, 159] width 111 height 14
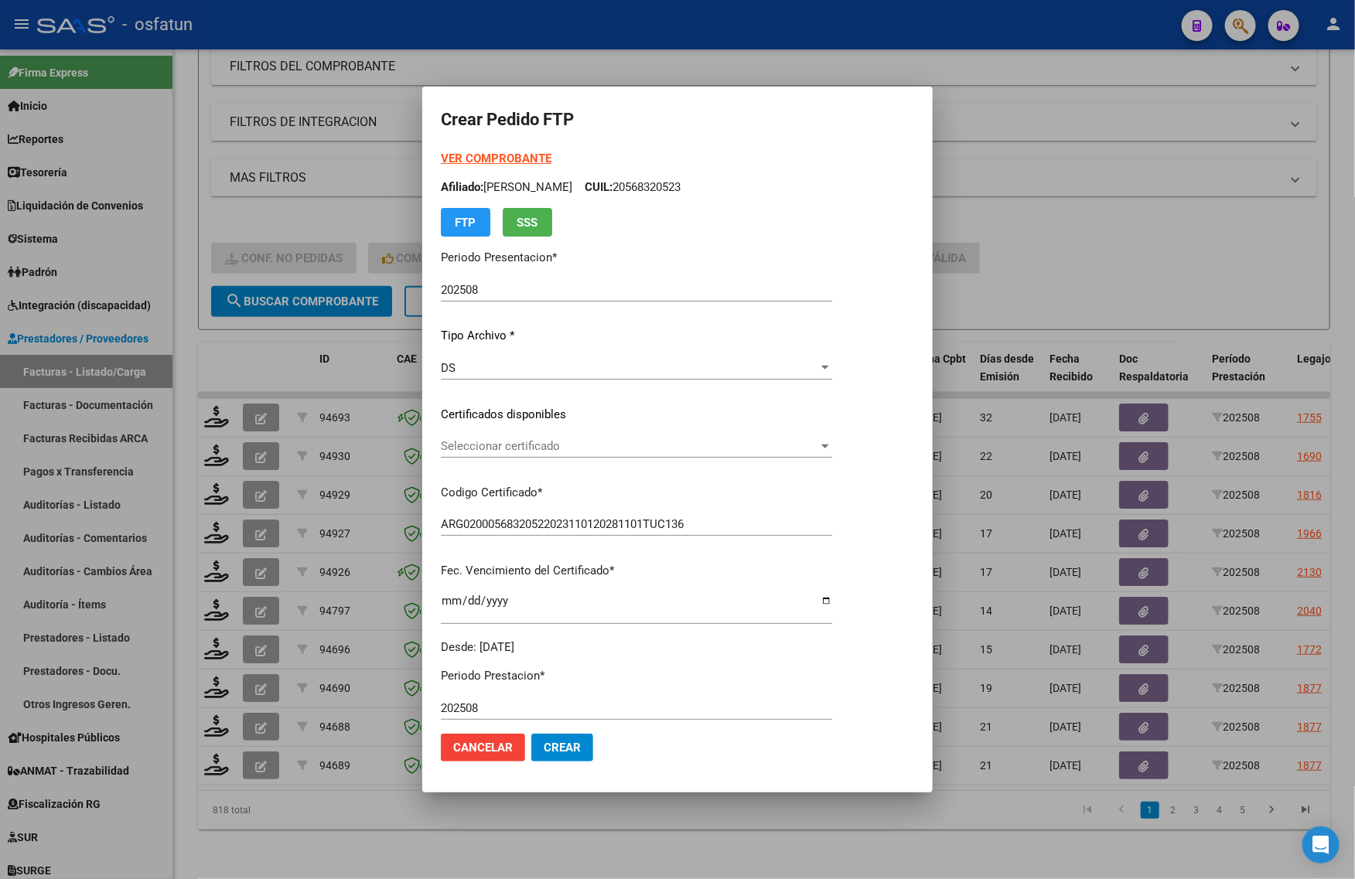
click at [559, 460] on div "Seleccionar certificado Seleccionar certificado" at bounding box center [636, 454] width 391 height 38
click at [527, 458] on div "Seleccionar certificado Seleccionar certificado" at bounding box center [636, 454] width 391 height 38
click at [492, 449] on span "Seleccionar certificado" at bounding box center [629, 446] width 377 height 14
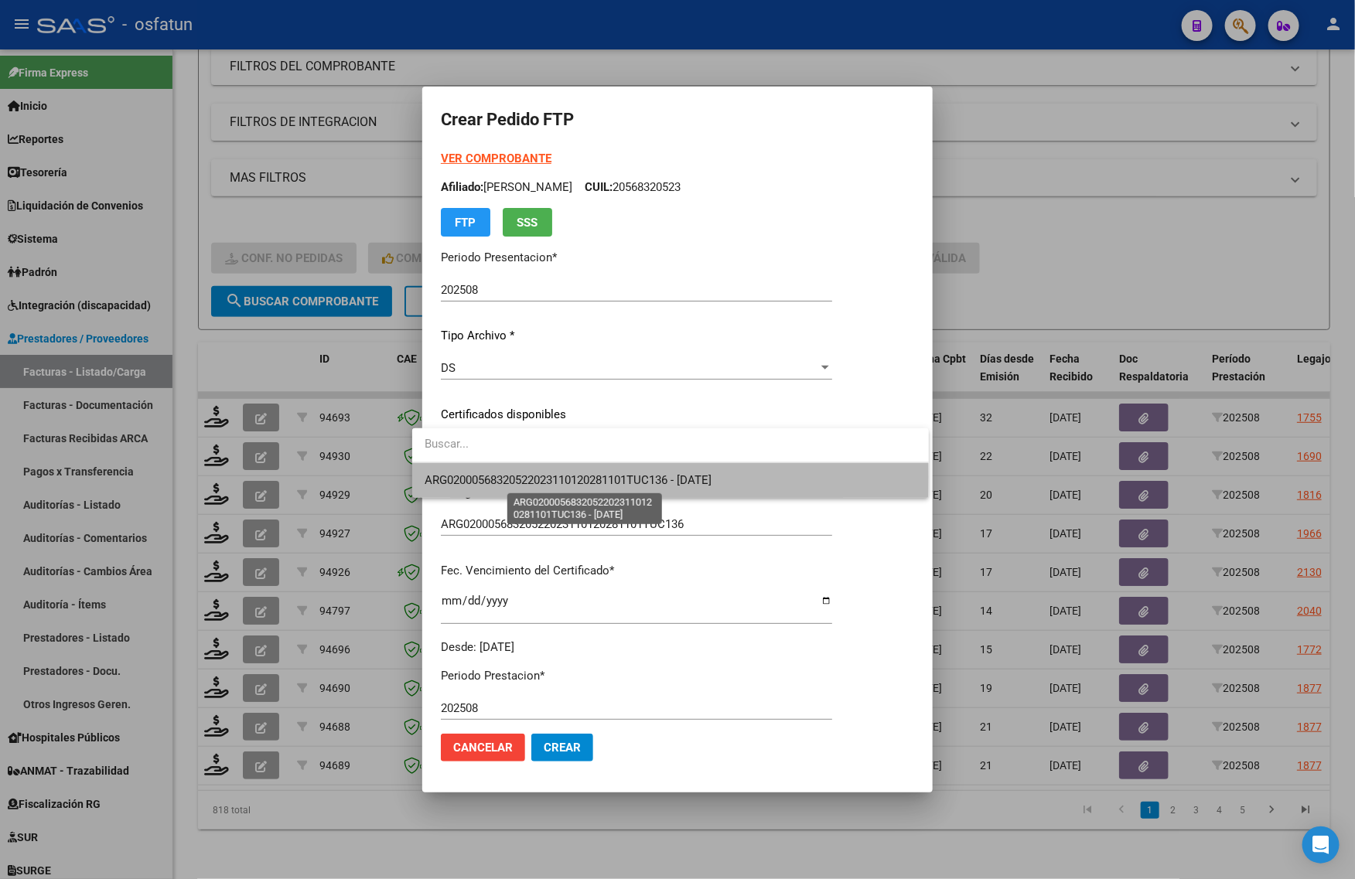
drag, startPoint x: 492, startPoint y: 449, endPoint x: 493, endPoint y: 478, distance: 29.4
click at [493, 478] on span "ARG02000568320522023110120281101TUC136 - [DATE]" at bounding box center [568, 480] width 287 height 14
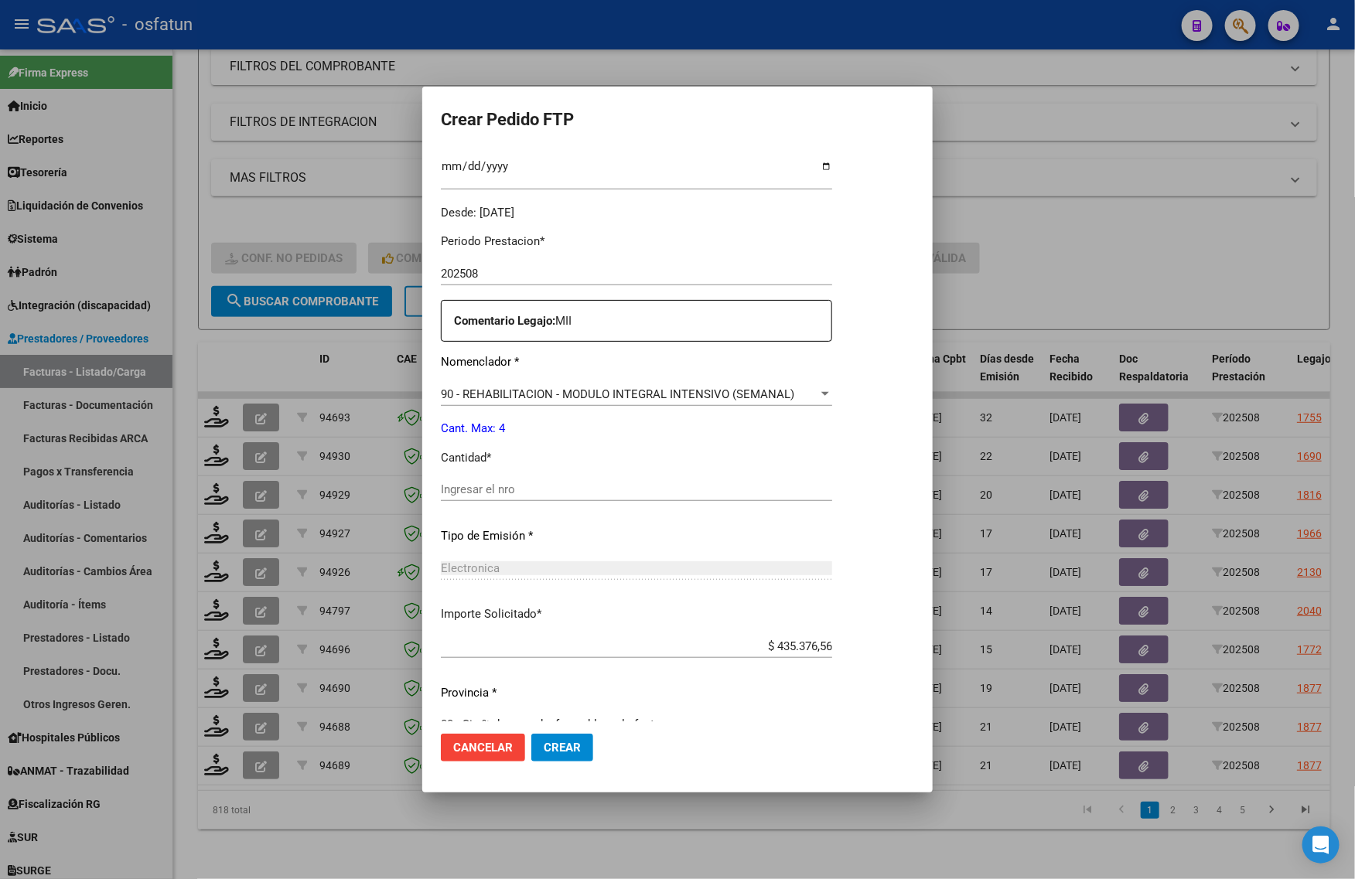
scroll to position [462, 0]
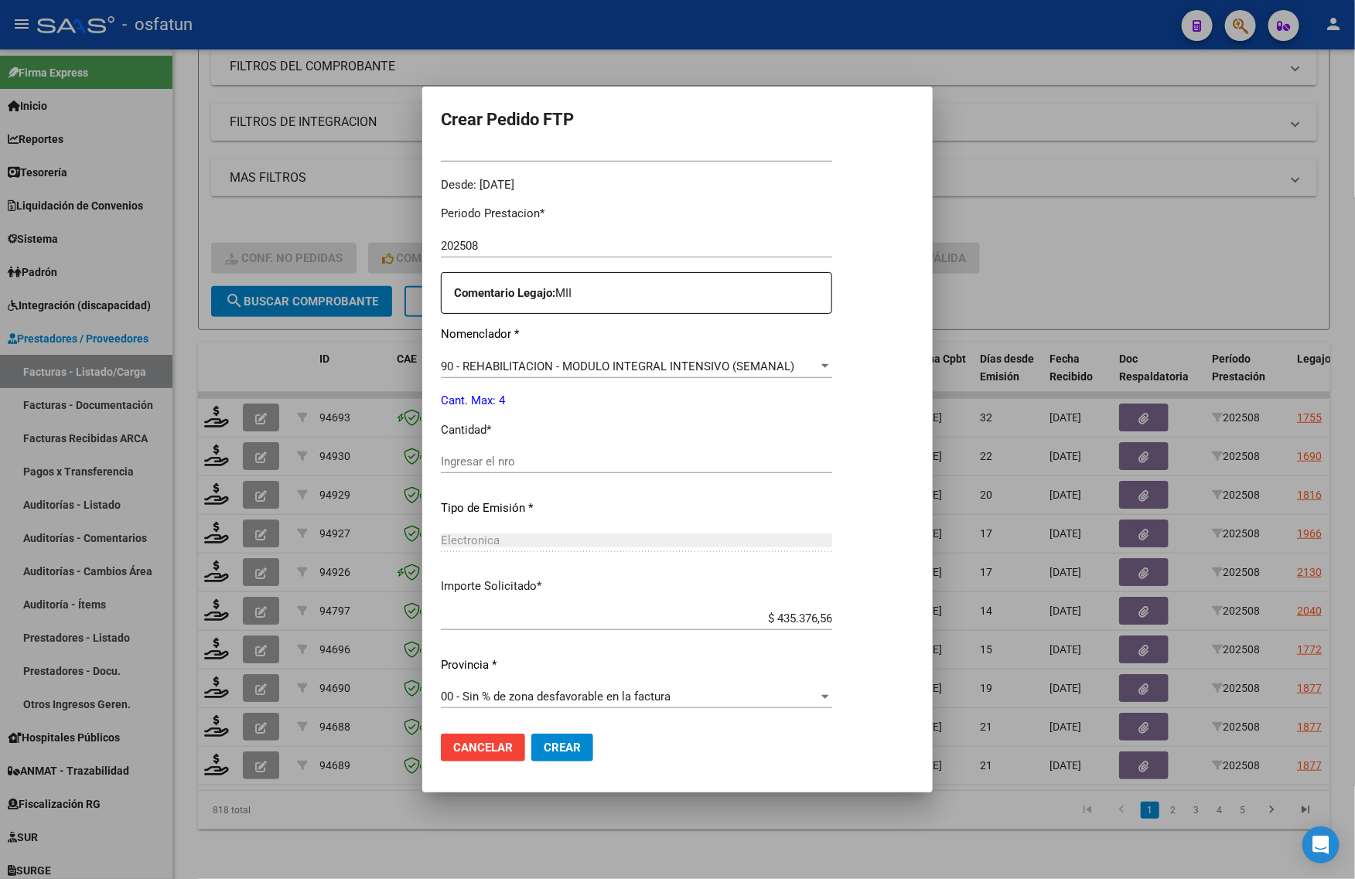
click at [507, 457] on input "Ingresar el nro" at bounding box center [636, 462] width 391 height 14
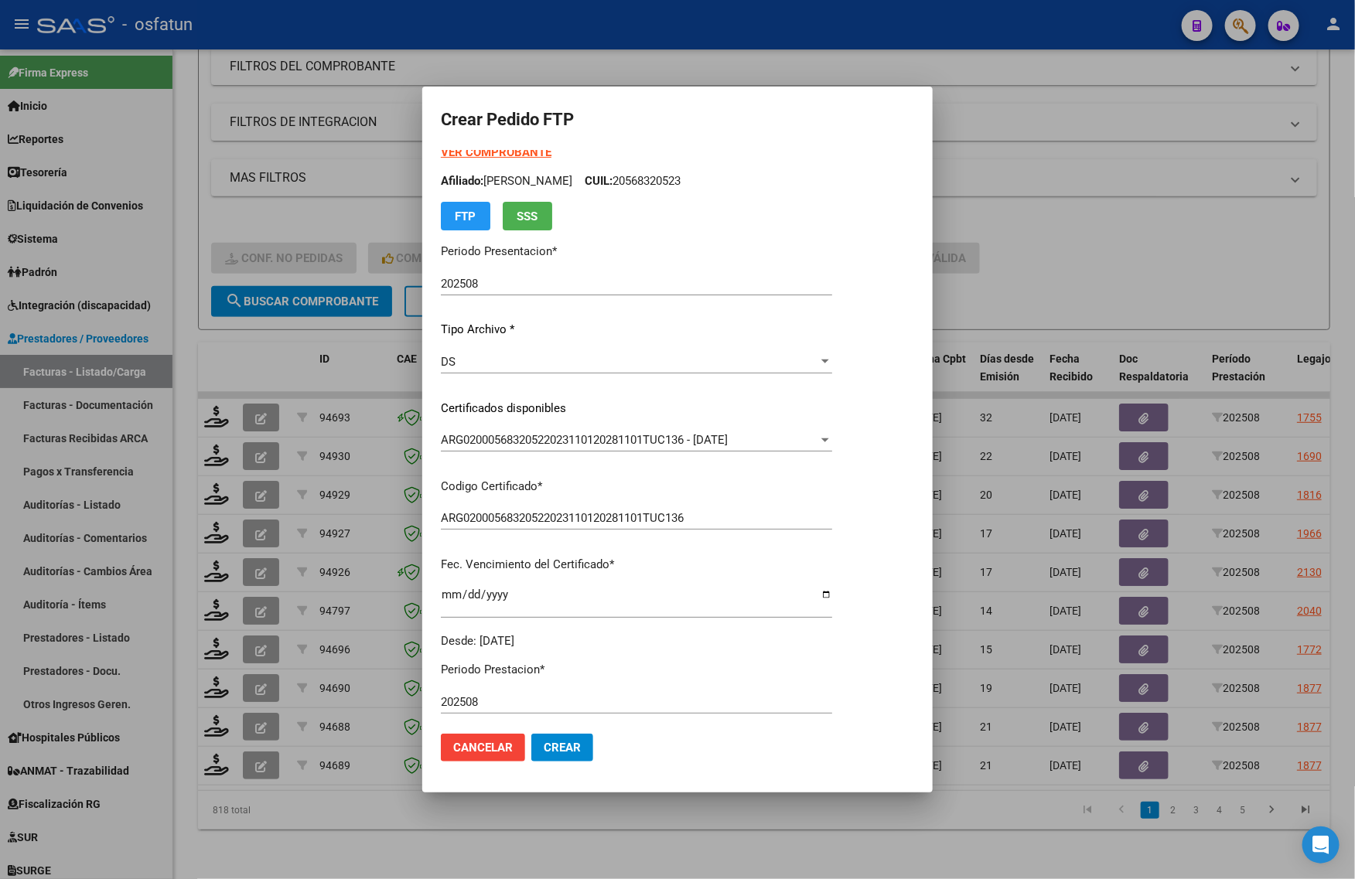
scroll to position [0, 0]
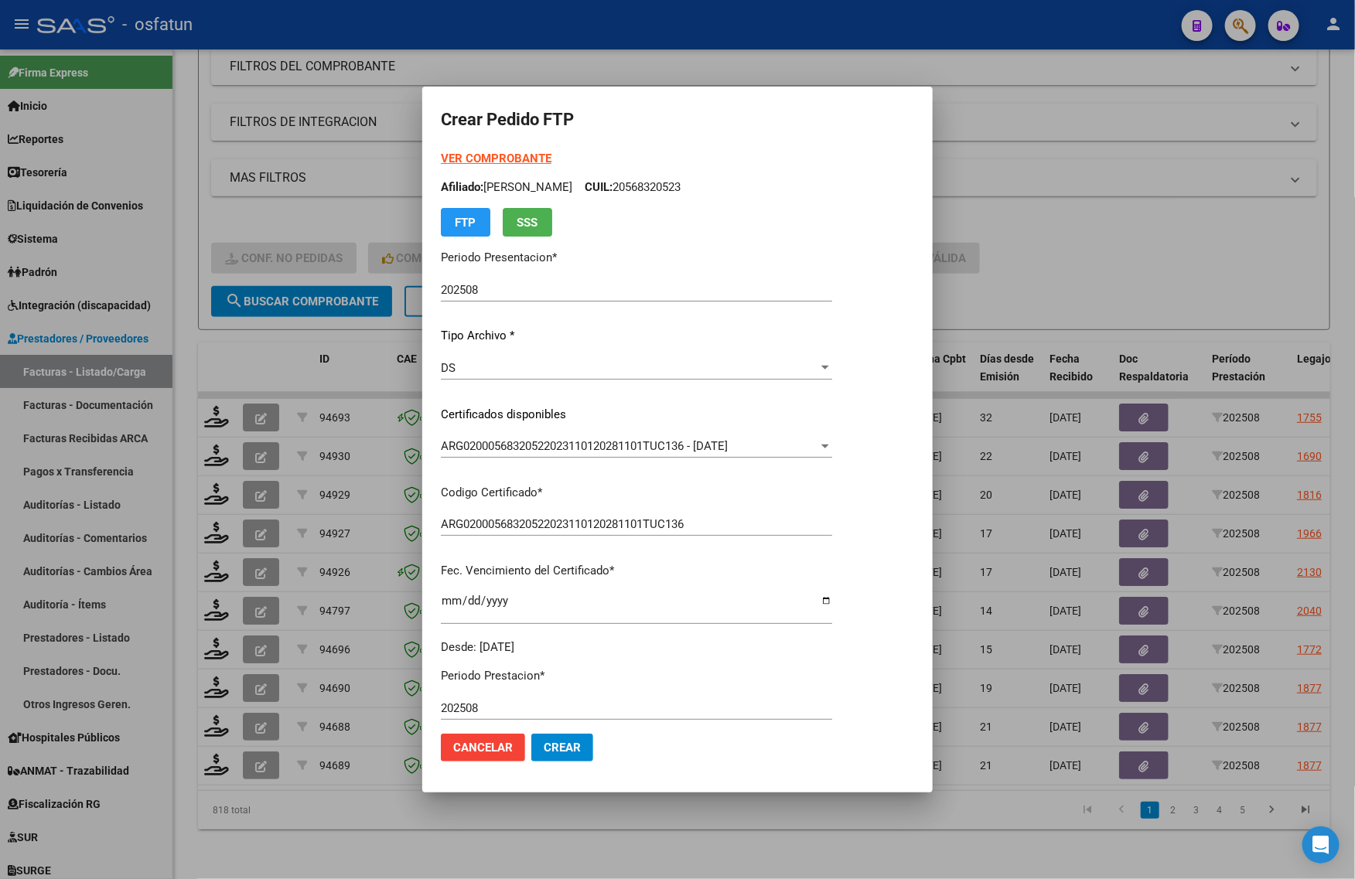
type input "4"
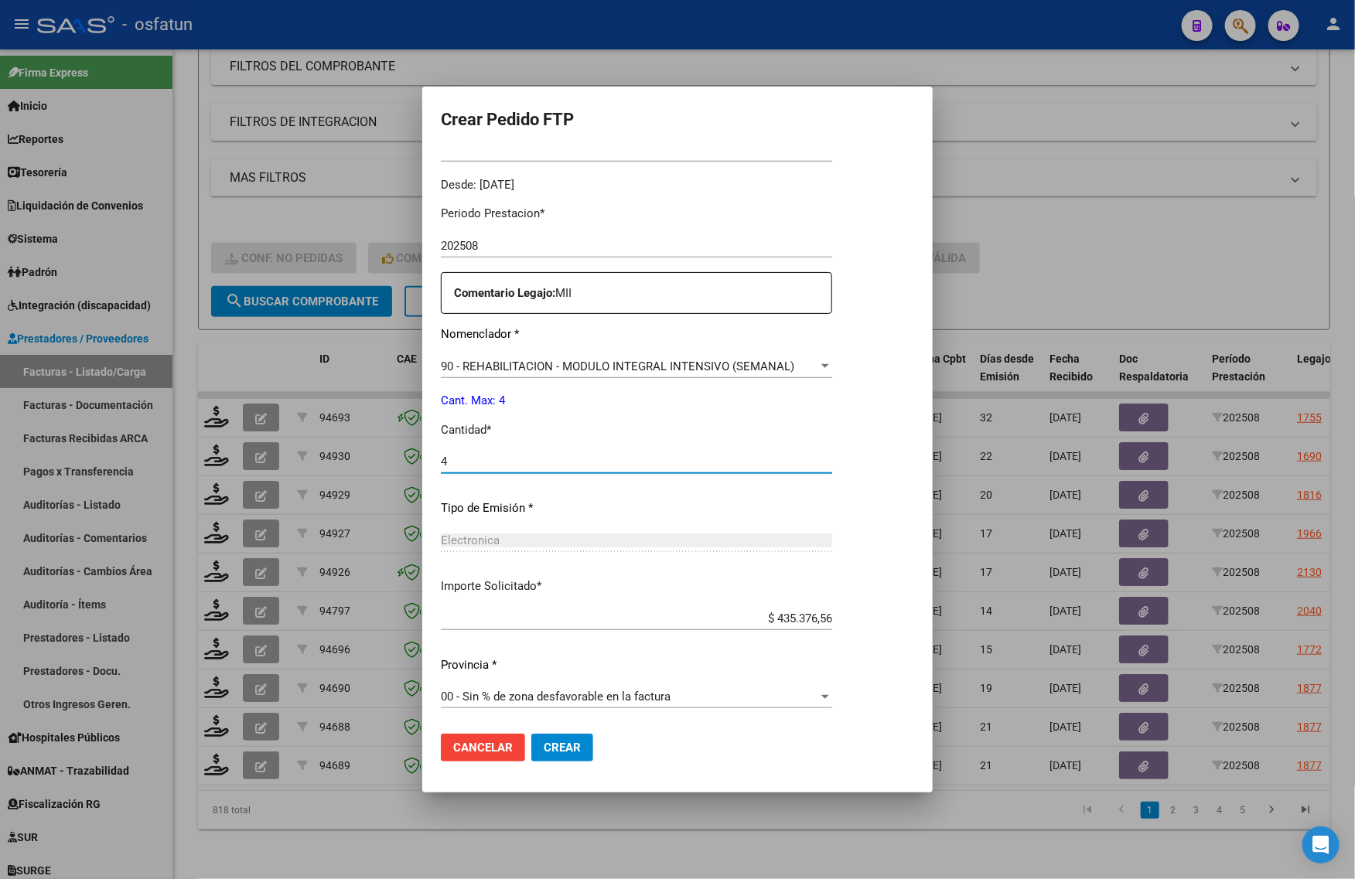
click at [544, 741] on span "Crear" at bounding box center [562, 748] width 37 height 14
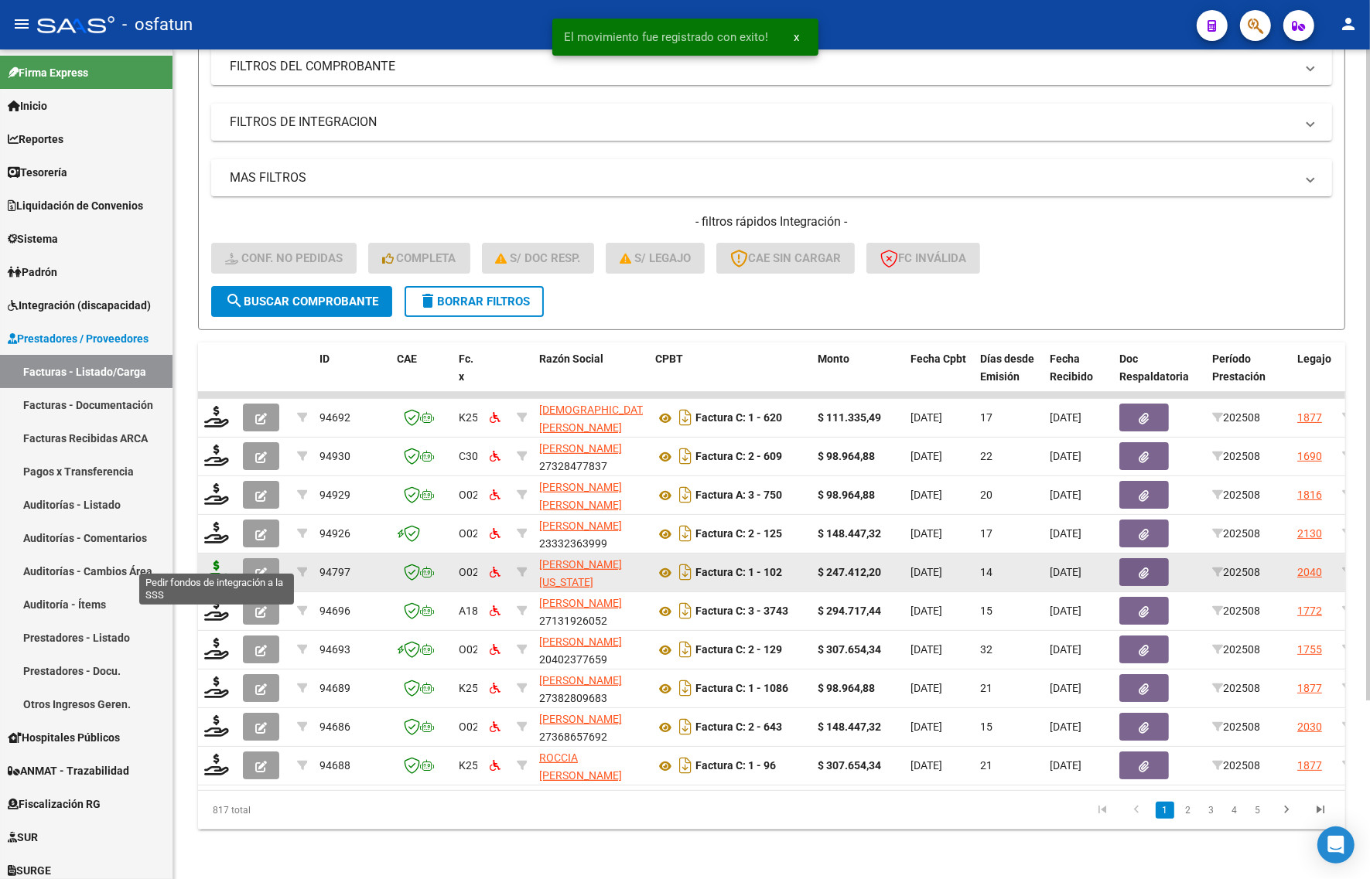
click at [217, 561] on icon at bounding box center [216, 572] width 25 height 22
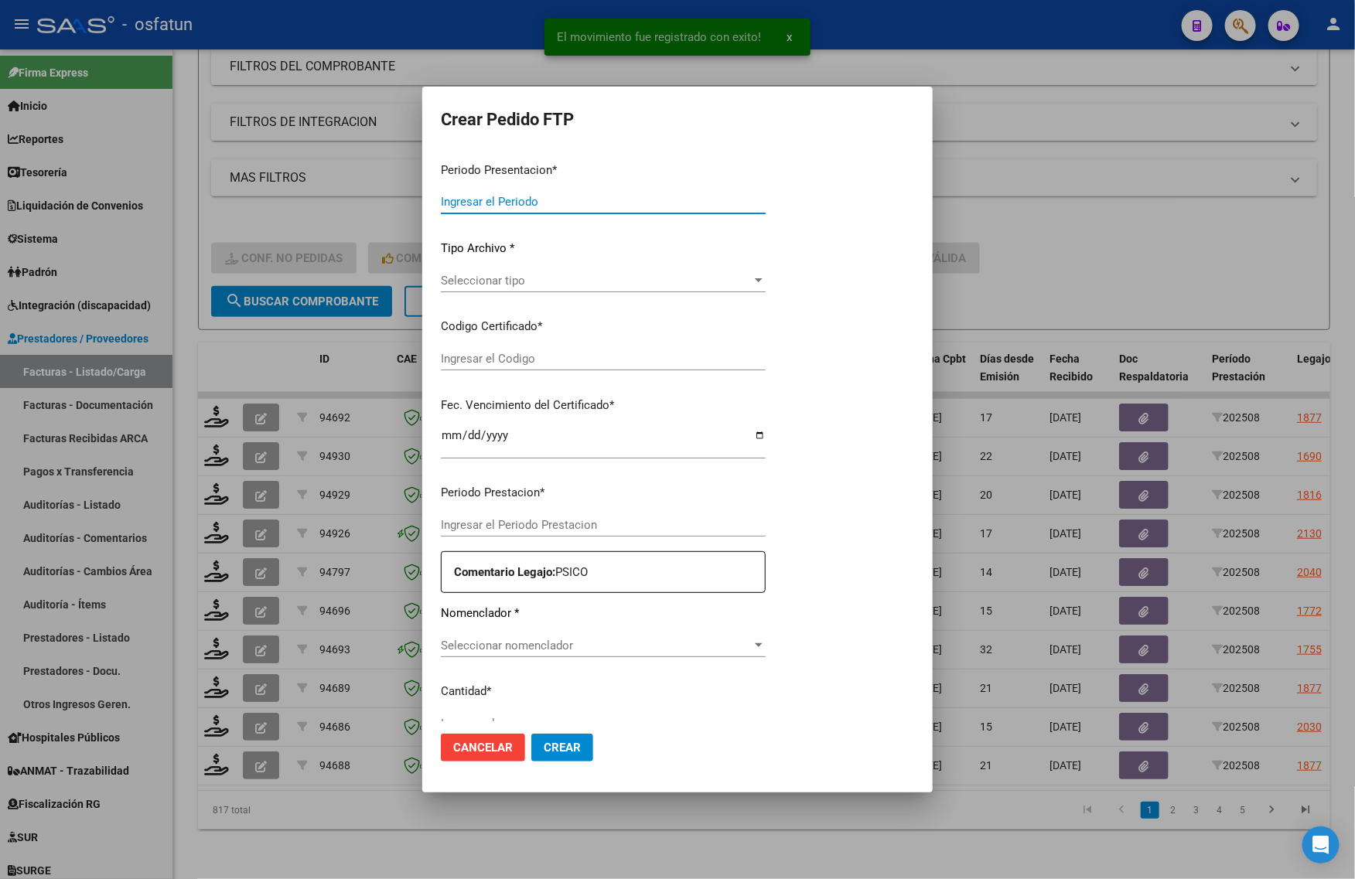
type input "202508"
type input "$ 247.412,20"
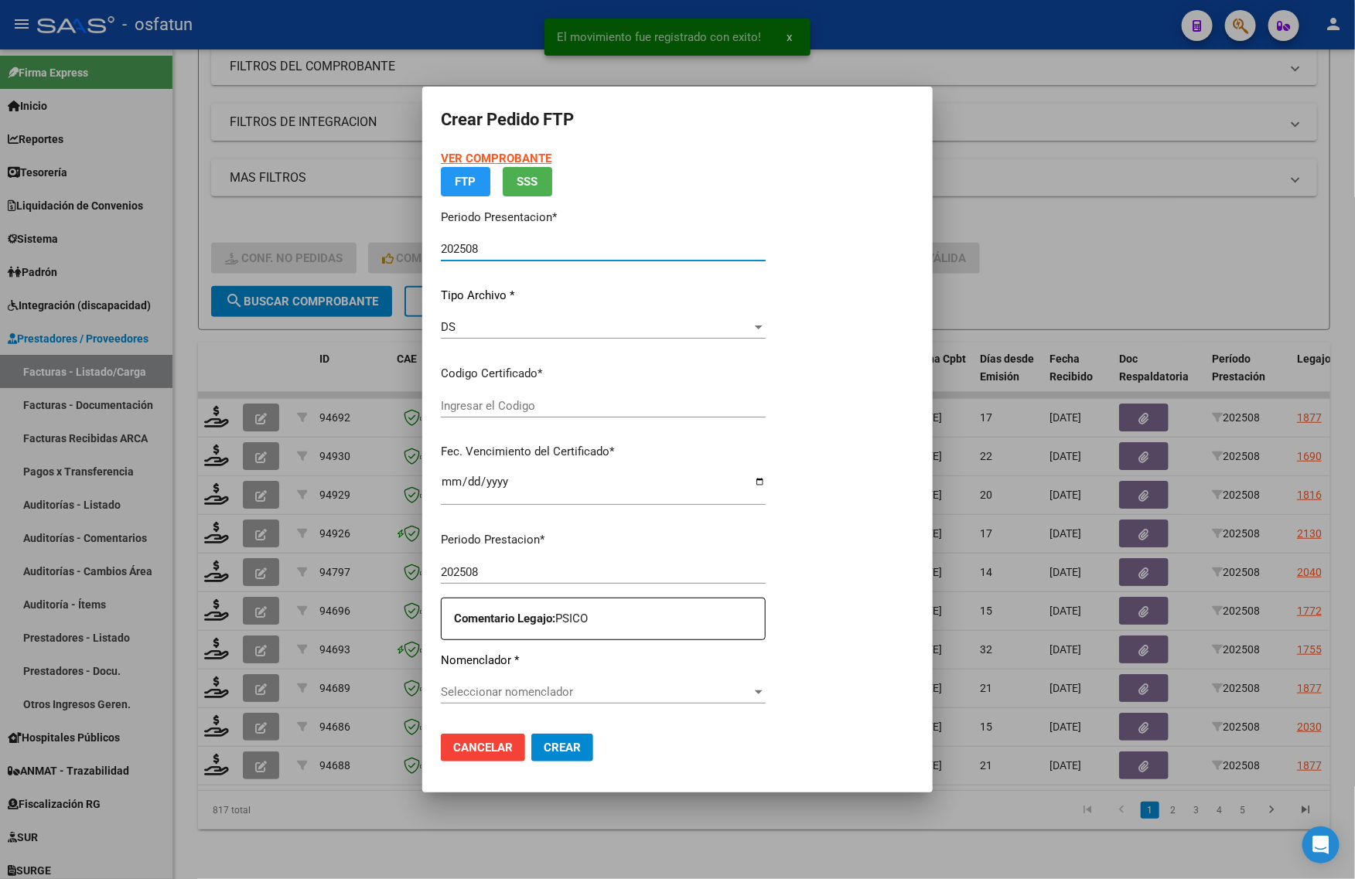
type input "ARG01000510928342021100620251006TUC138"
type input "[DATE]"
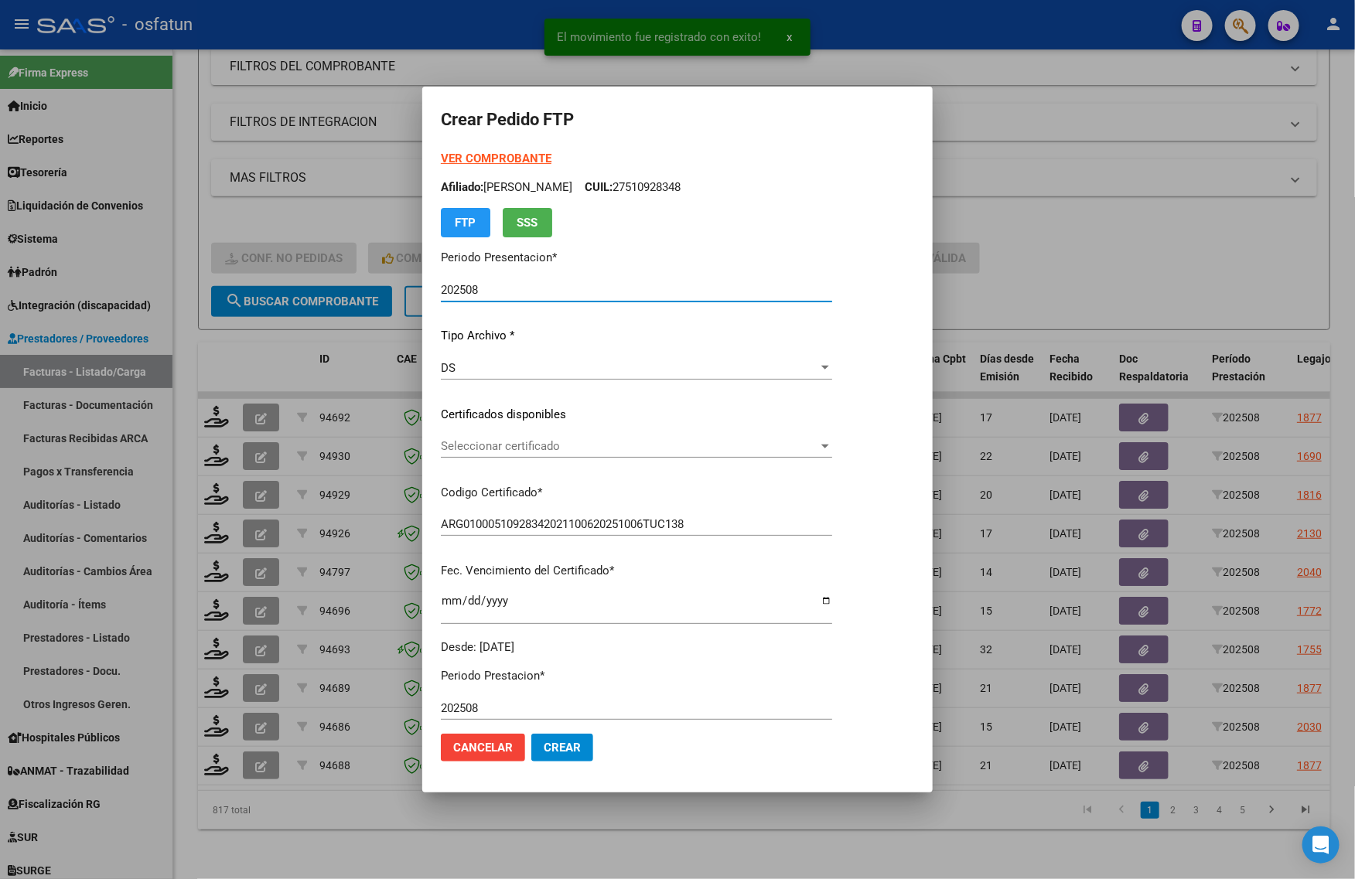
click at [493, 163] on strong "VER COMPROBANTE" at bounding box center [496, 159] width 111 height 14
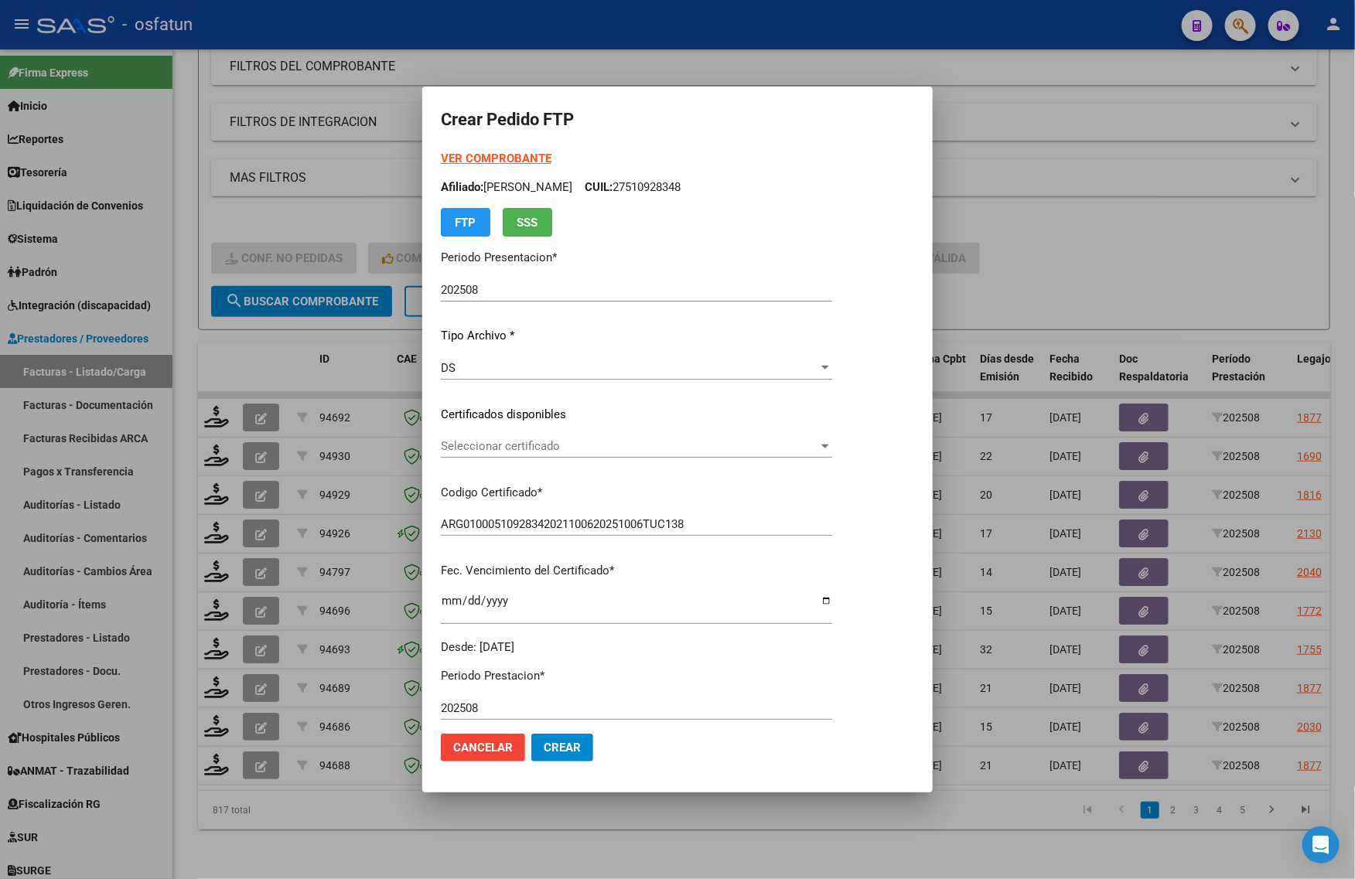
click at [501, 449] on span "Seleccionar certificado" at bounding box center [629, 446] width 377 height 14
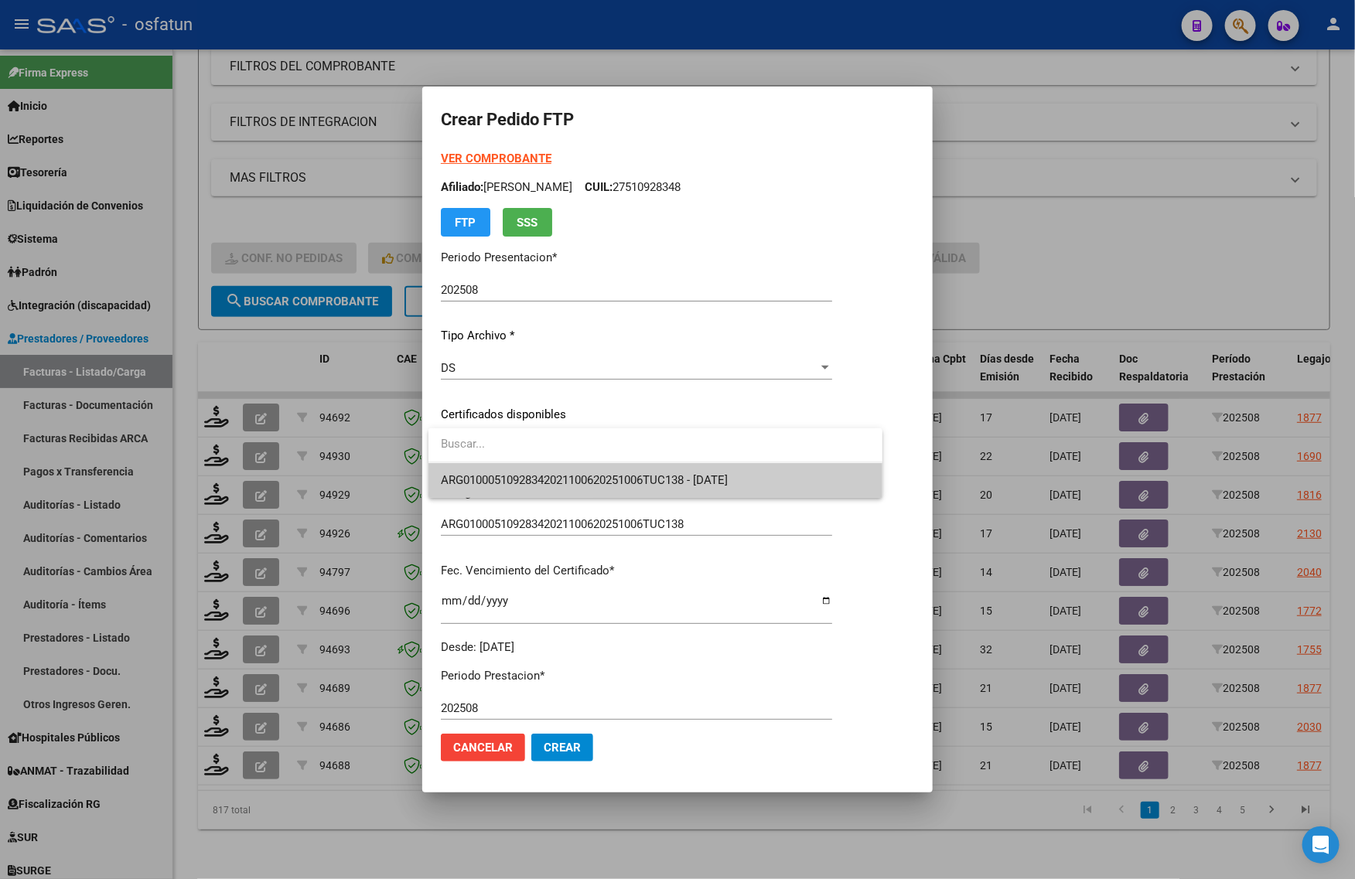
click at [500, 464] on div "ARG01000510928342021100620251006TUC138 - [DATE]" at bounding box center [655, 463] width 454 height 70
click at [500, 476] on span "ARG01000510928342021100620251006TUC138 - [DATE]" at bounding box center [584, 480] width 287 height 14
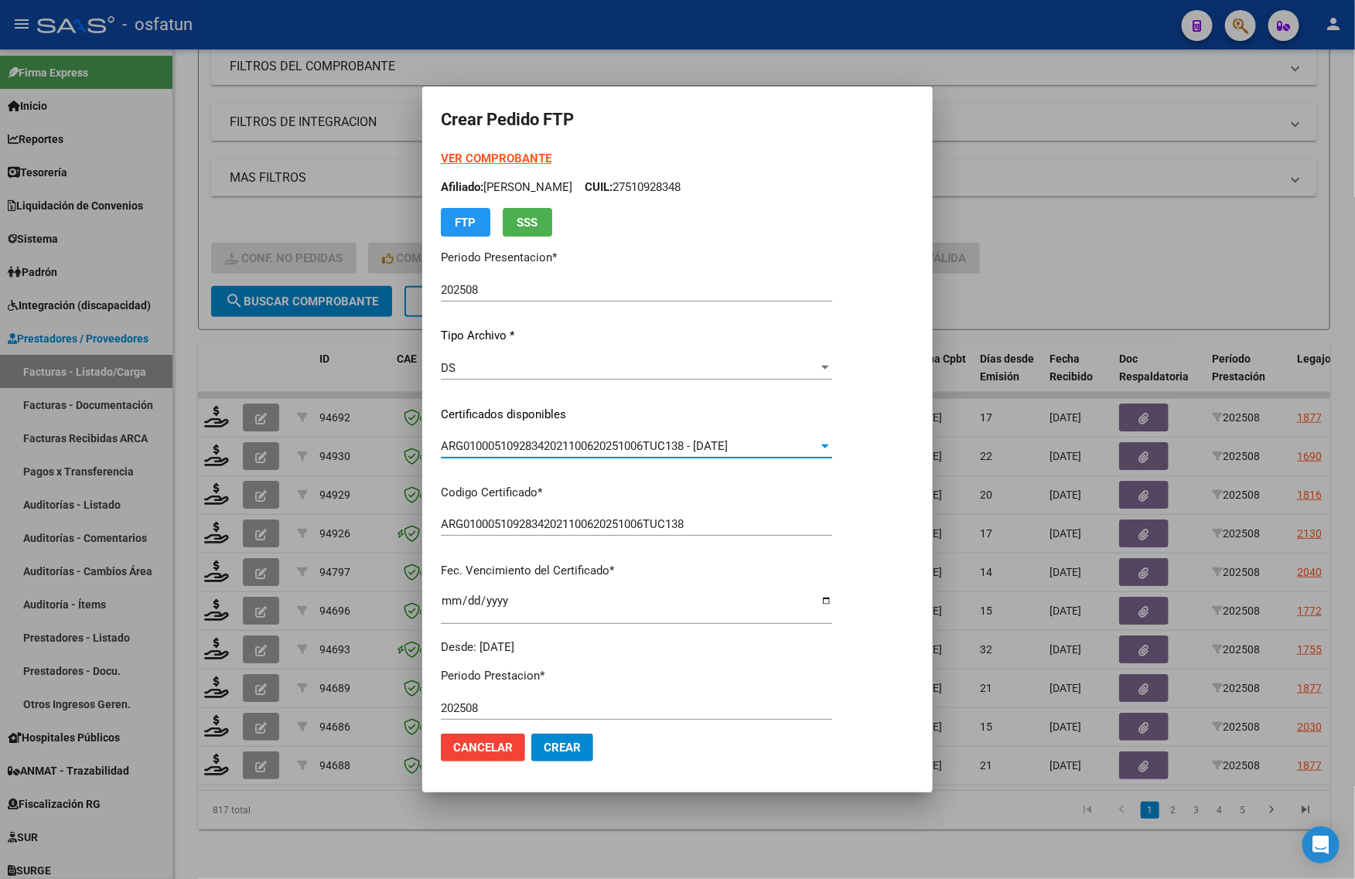
click at [496, 148] on form "Crear Pedido FTP VER COMPROBANTE ARCA Padrón Afiliado: [PERSON_NAME] CUIL: 2751…" at bounding box center [677, 439] width 473 height 669
click at [489, 163] on strong "VER COMPROBANTE" at bounding box center [496, 159] width 111 height 14
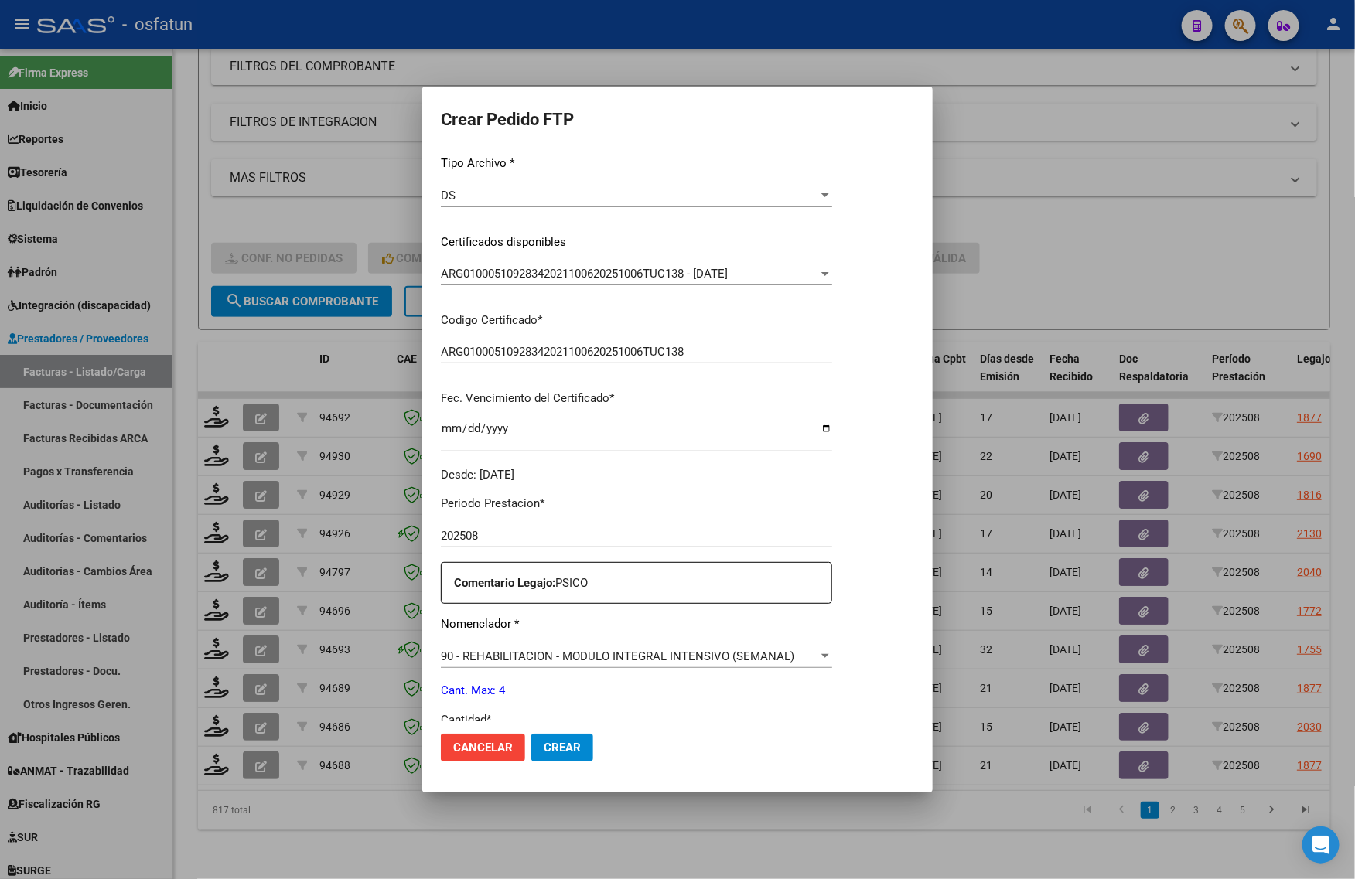
scroll to position [462, 0]
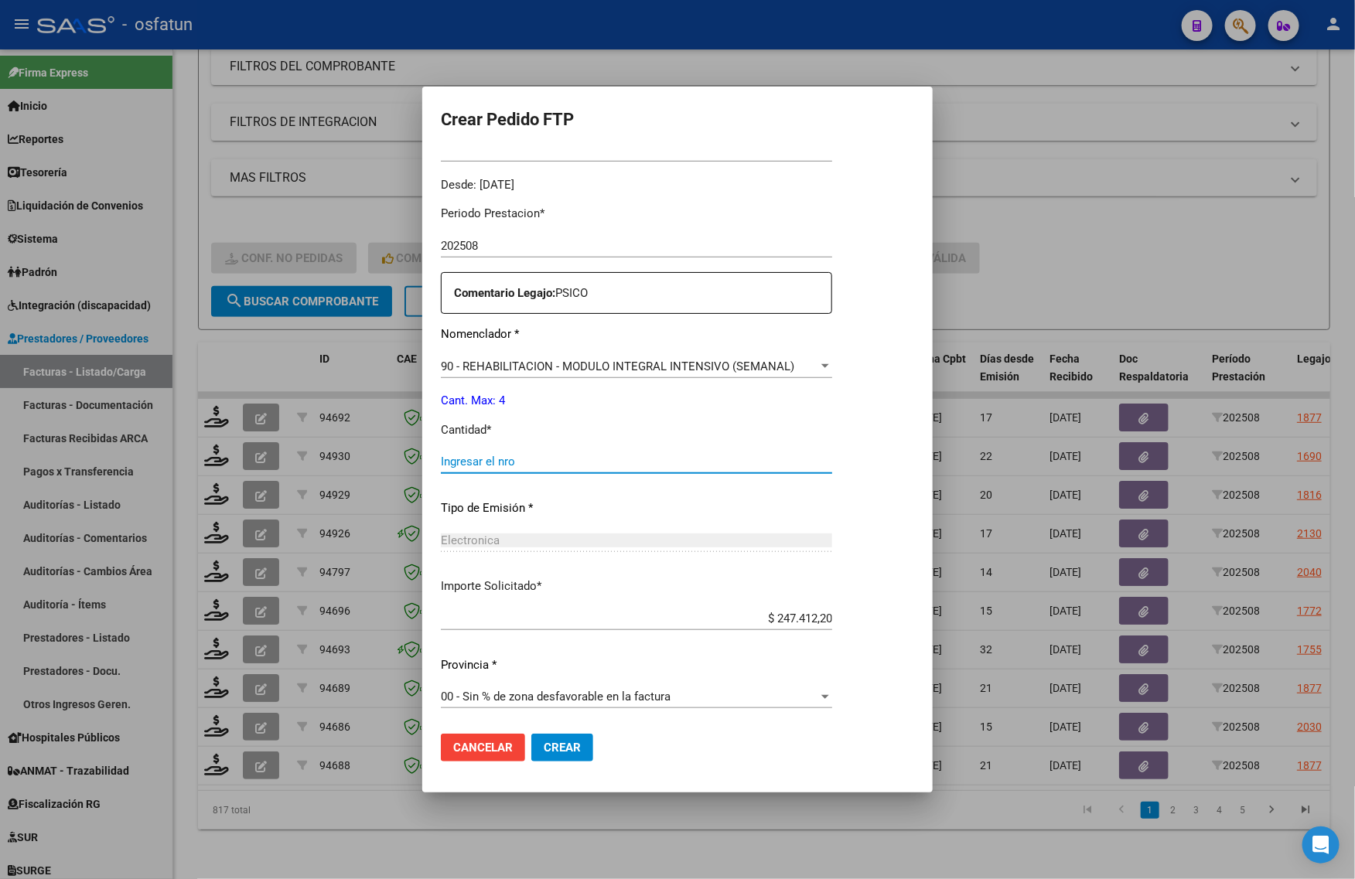
click at [501, 460] on input "Ingresar el nro" at bounding box center [636, 462] width 391 height 14
click at [1090, 269] on div at bounding box center [677, 439] width 1355 height 879
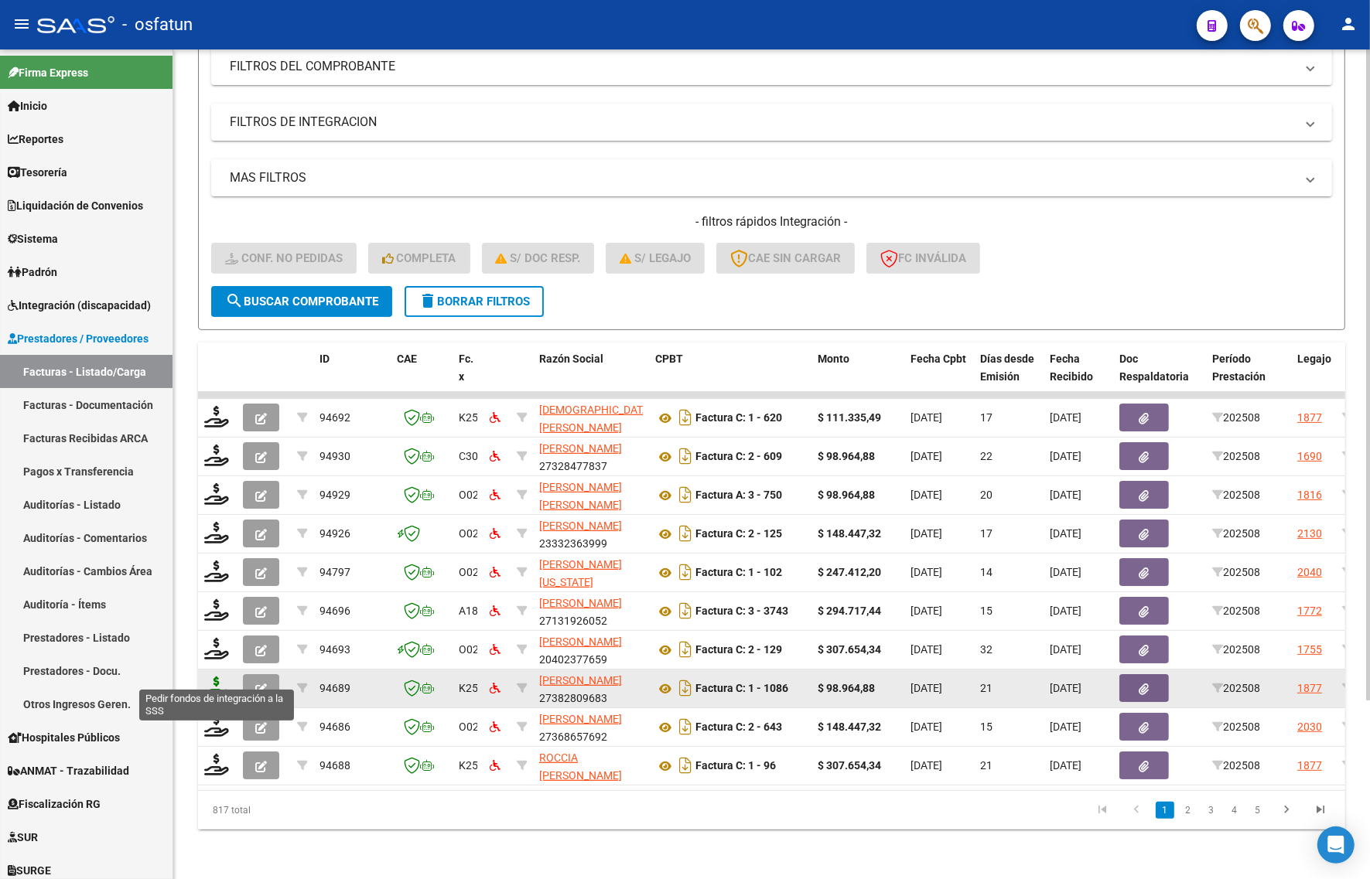
click at [224, 677] on icon at bounding box center [216, 688] width 25 height 22
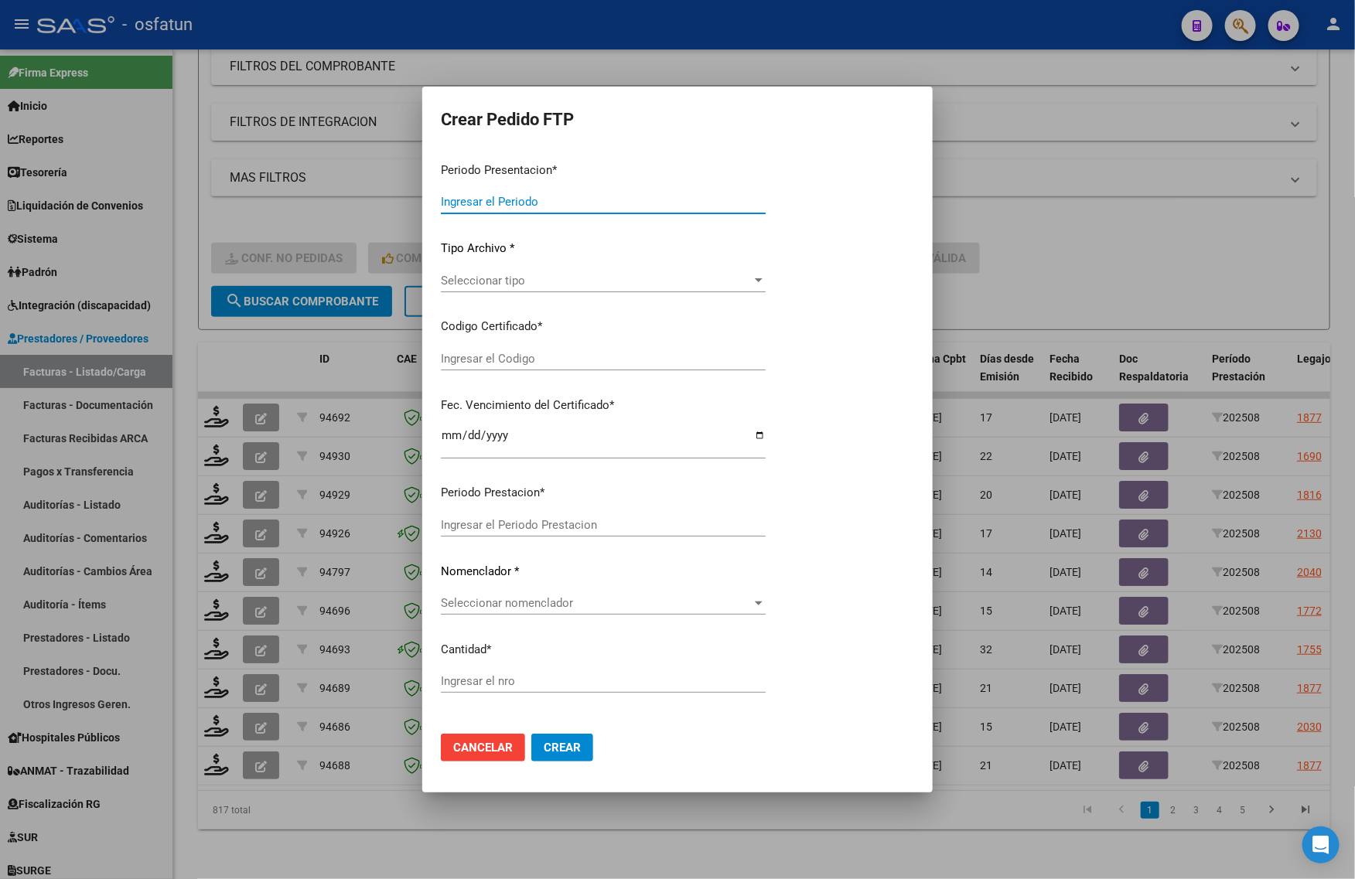
type input "202508"
type input "$ 98.964,88"
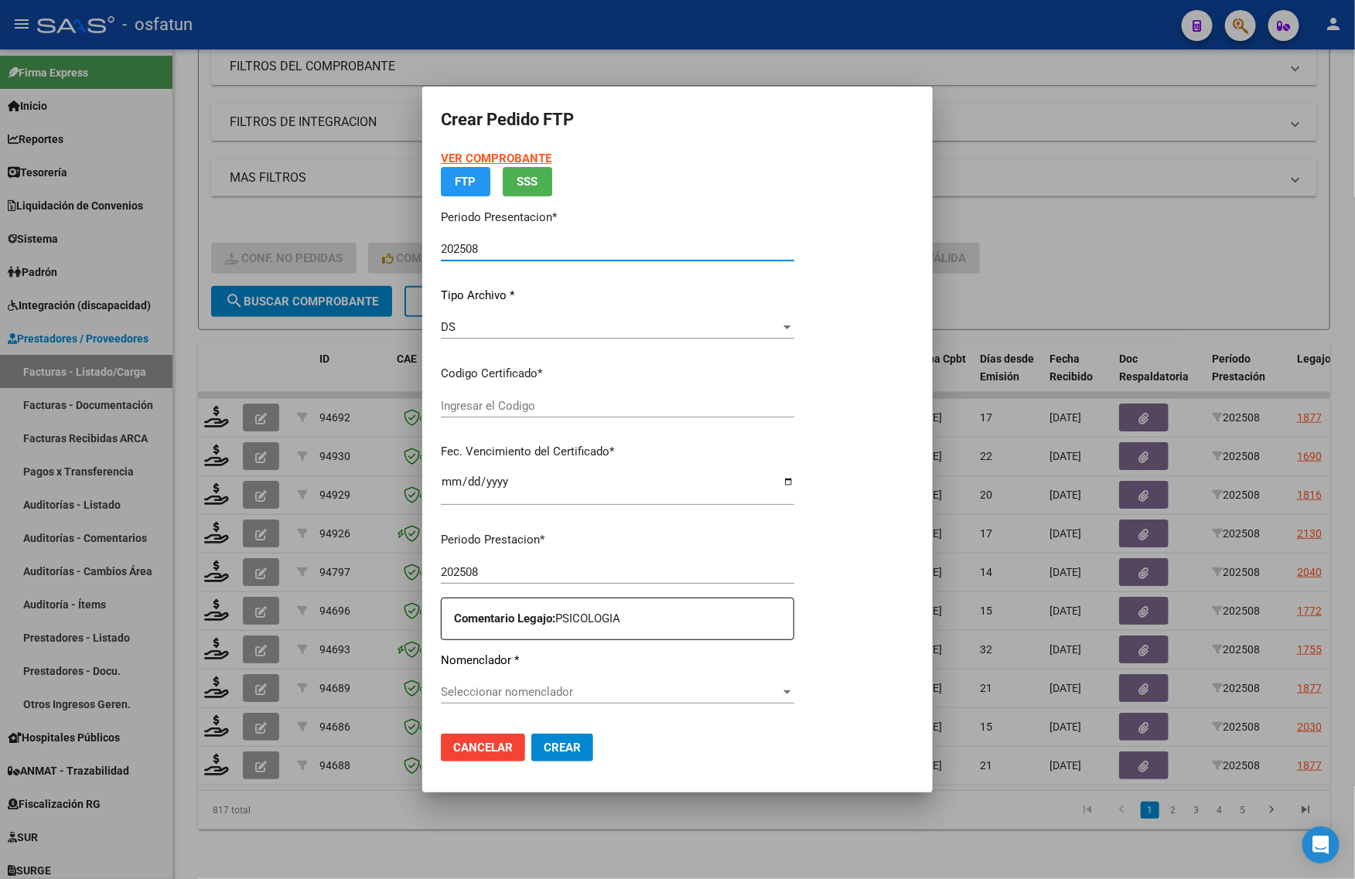
type input "ARG02000578730852024012920280129COR467"
type input "[DATE]"
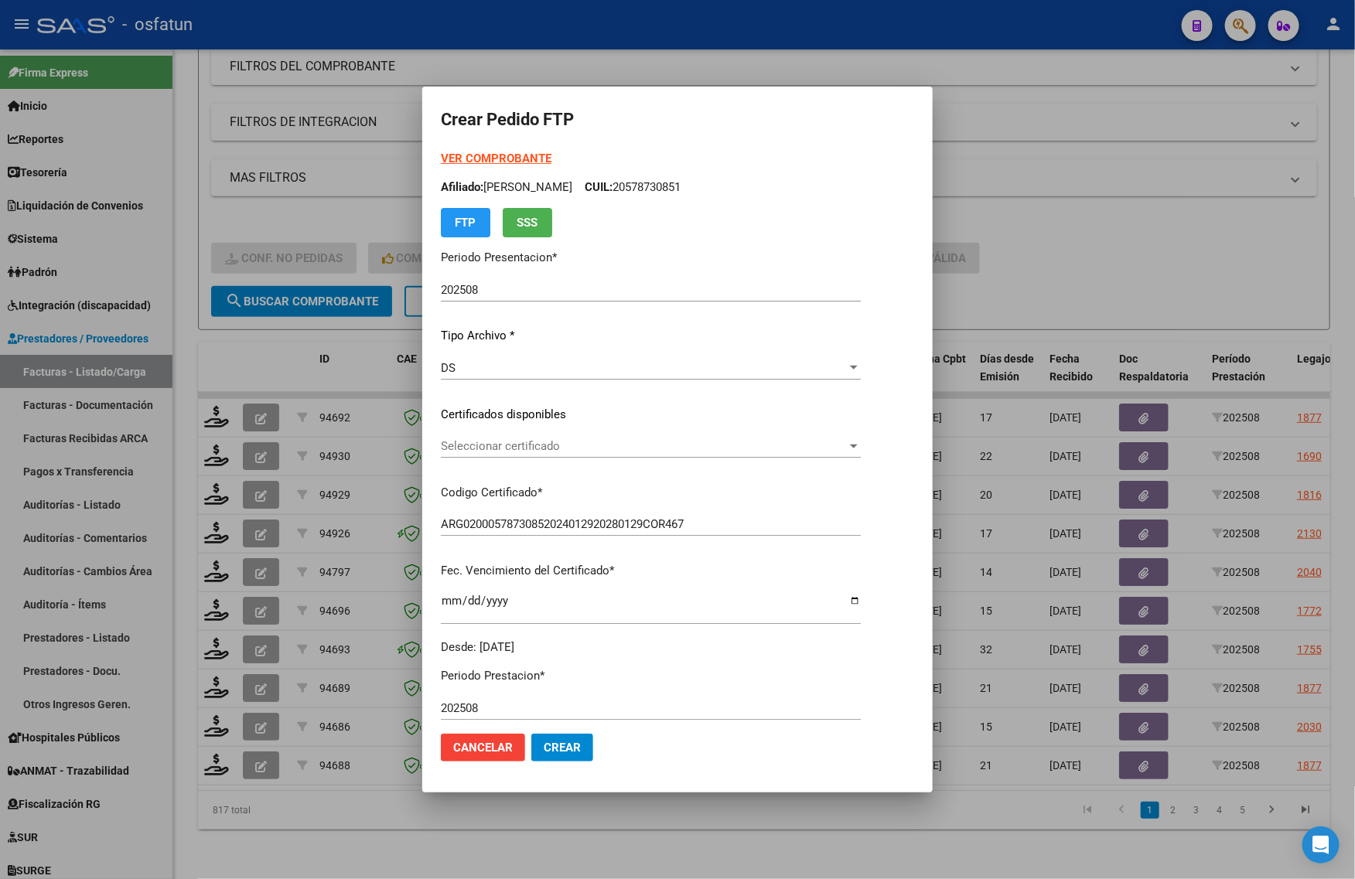
click at [487, 161] on strong "VER COMPROBANTE" at bounding box center [496, 159] width 111 height 14
click at [455, 449] on span "Seleccionar certificado" at bounding box center [644, 446] width 406 height 14
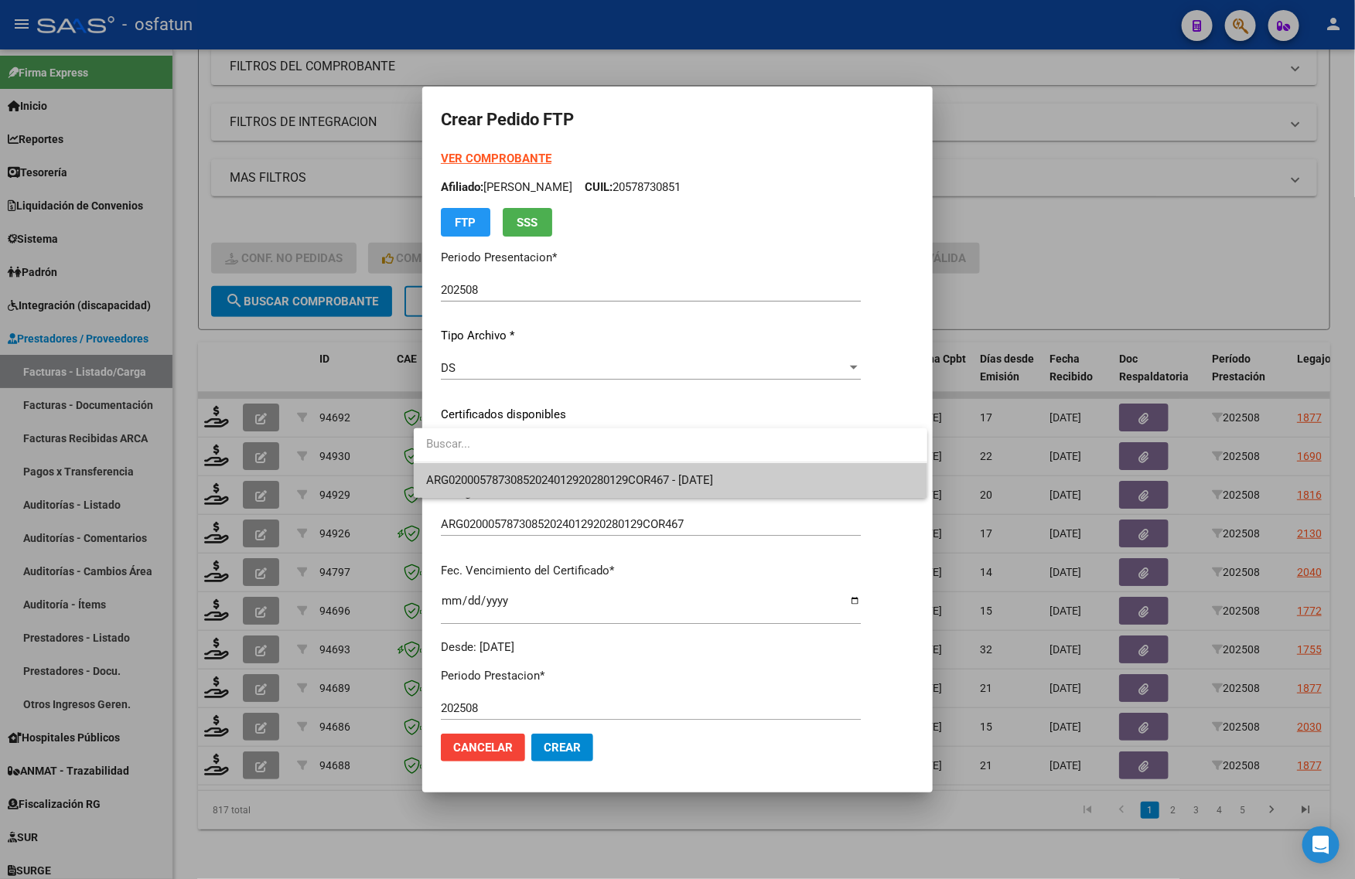
click at [461, 490] on span "ARG02000578730852024012920280129COR467 - [DATE]" at bounding box center [670, 480] width 489 height 35
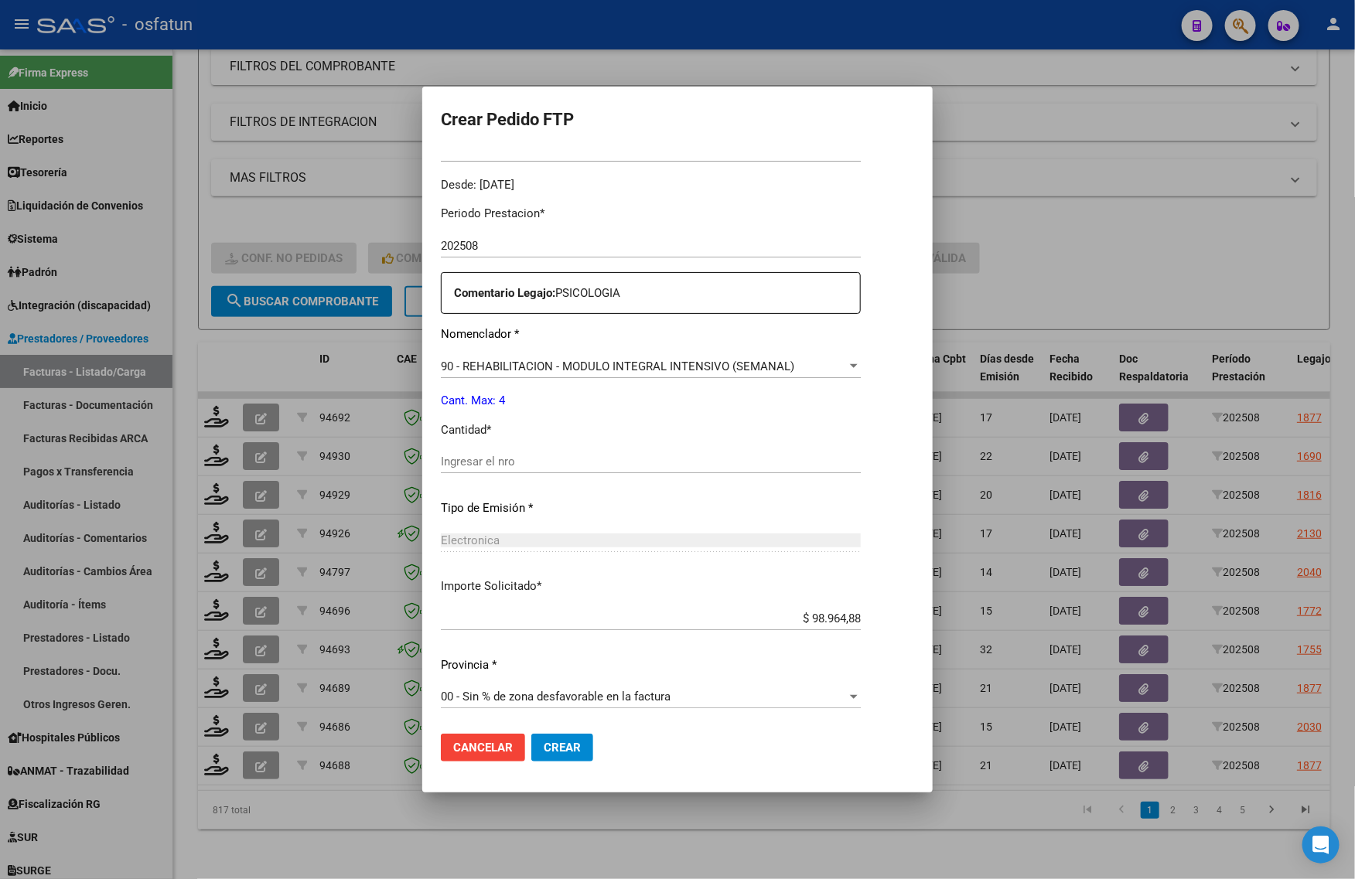
click at [509, 462] on input "Ingresar el nro" at bounding box center [651, 462] width 420 height 14
type input "4"
click at [569, 746] on button "Crear" at bounding box center [562, 748] width 62 height 28
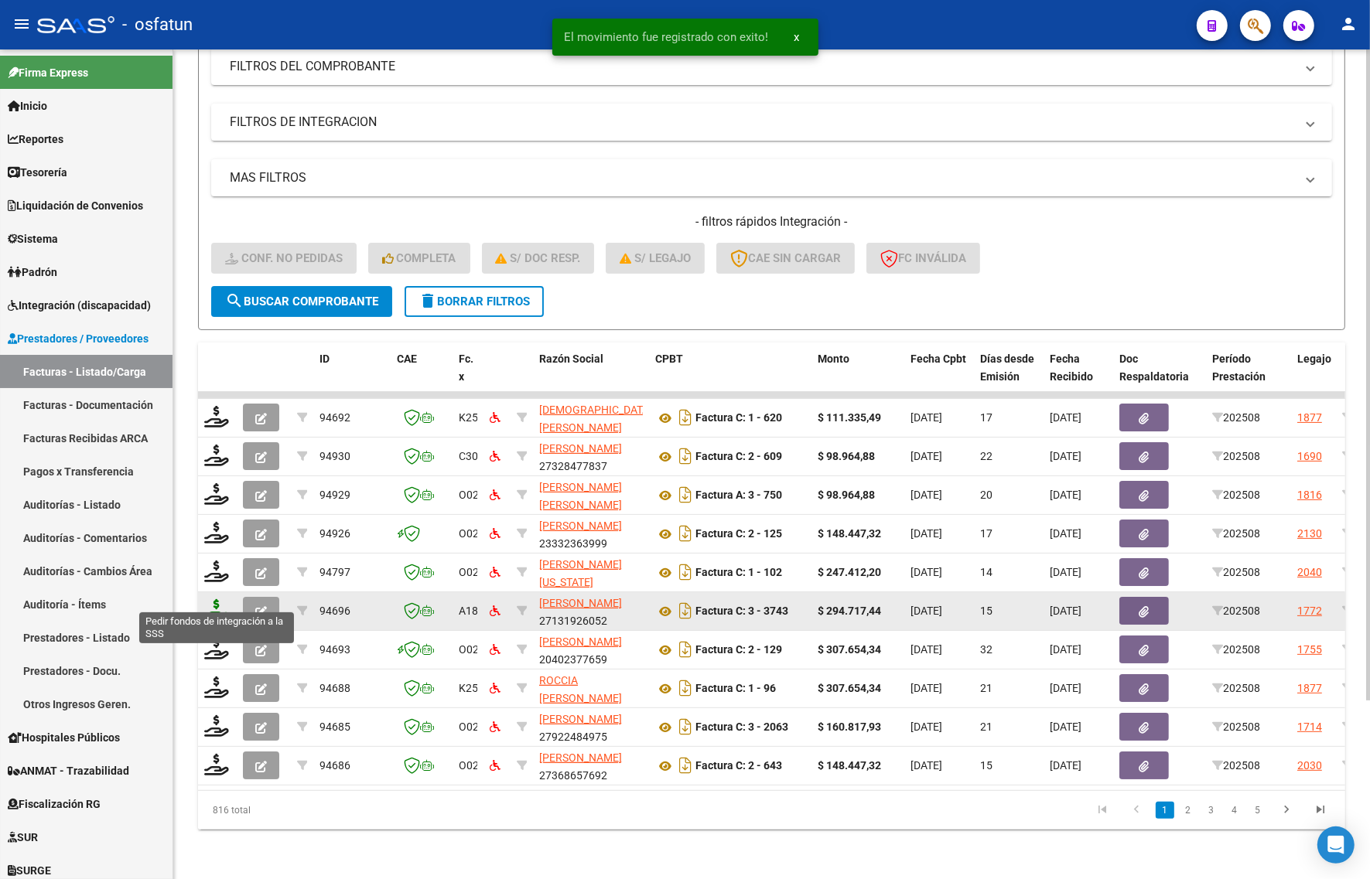
click at [220, 604] on icon at bounding box center [216, 610] width 25 height 22
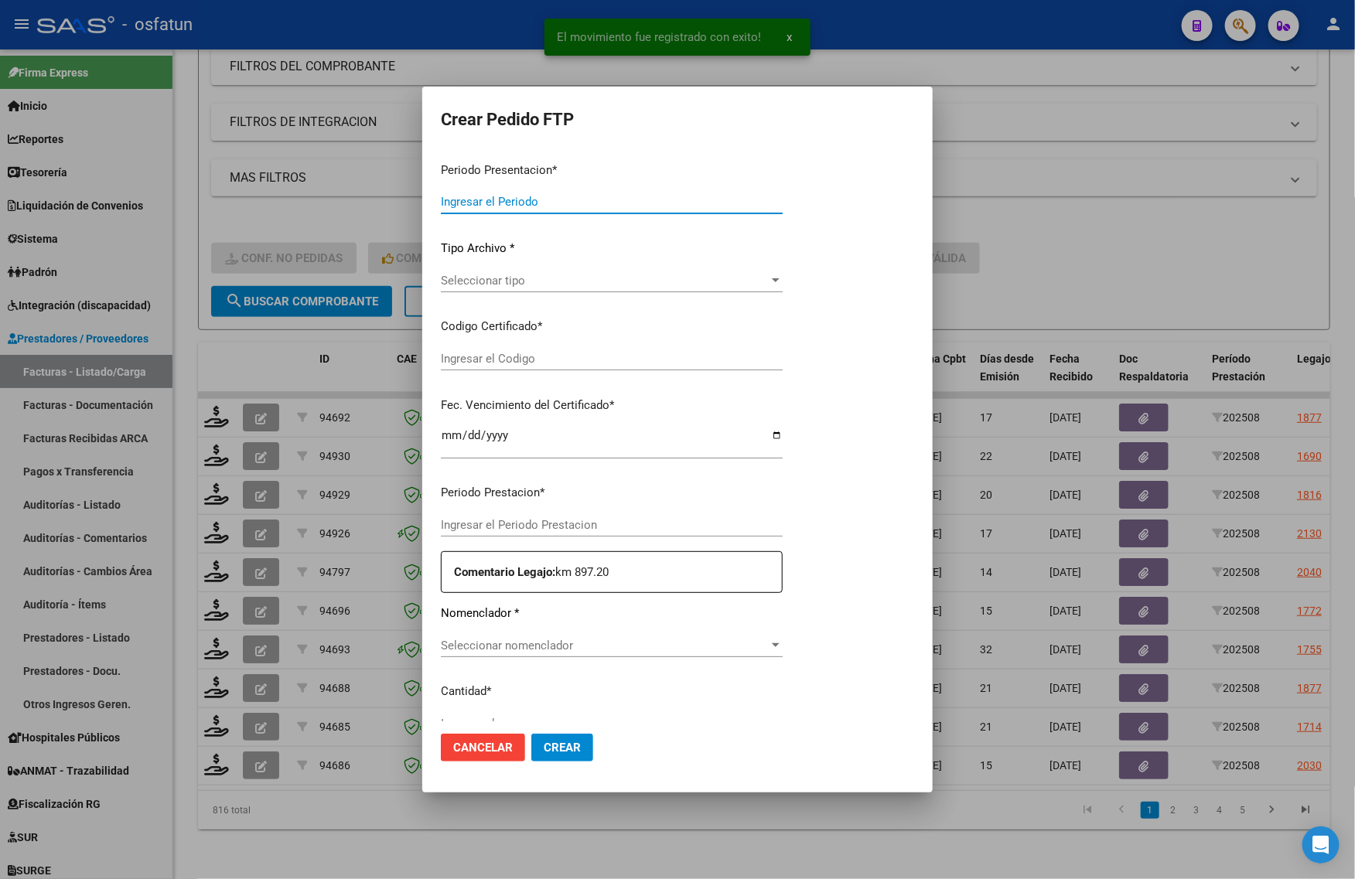
type input "202508"
type input "$ 294.717,44"
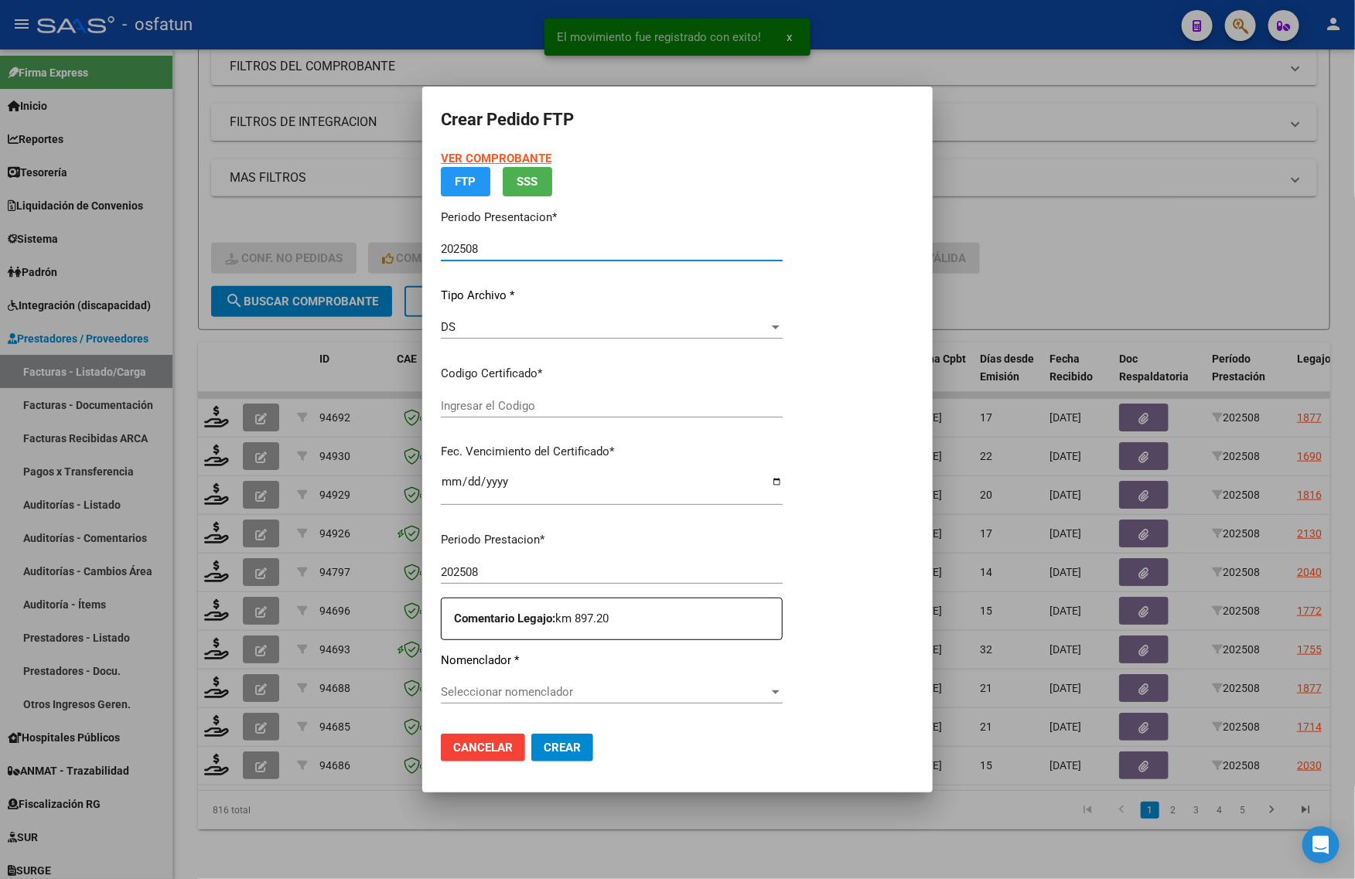
type input "ARG01000567003382023032720280327MZA204"
type input "[DATE]"
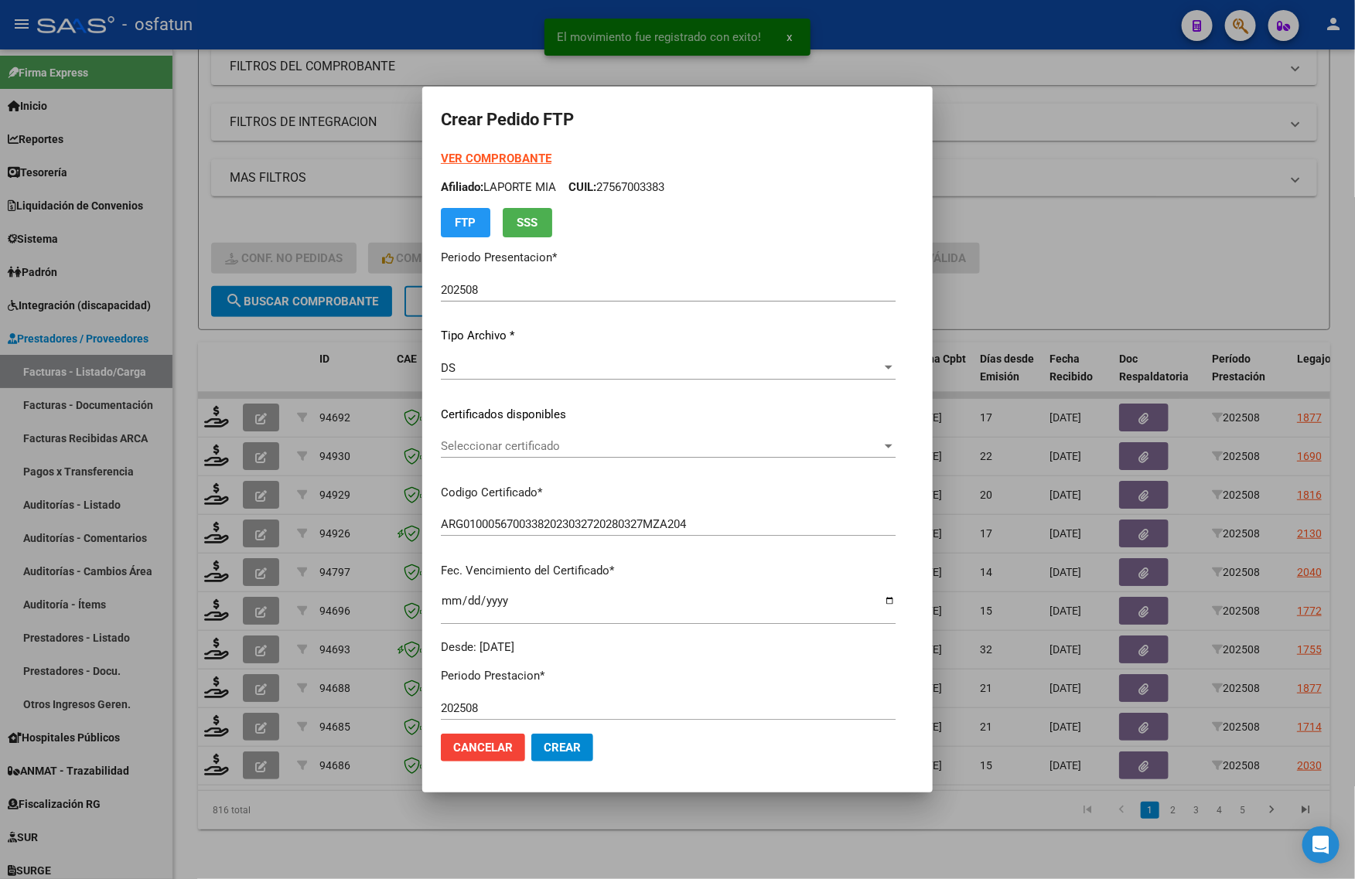
click at [485, 161] on strong "VER COMPROBANTE" at bounding box center [496, 159] width 111 height 14
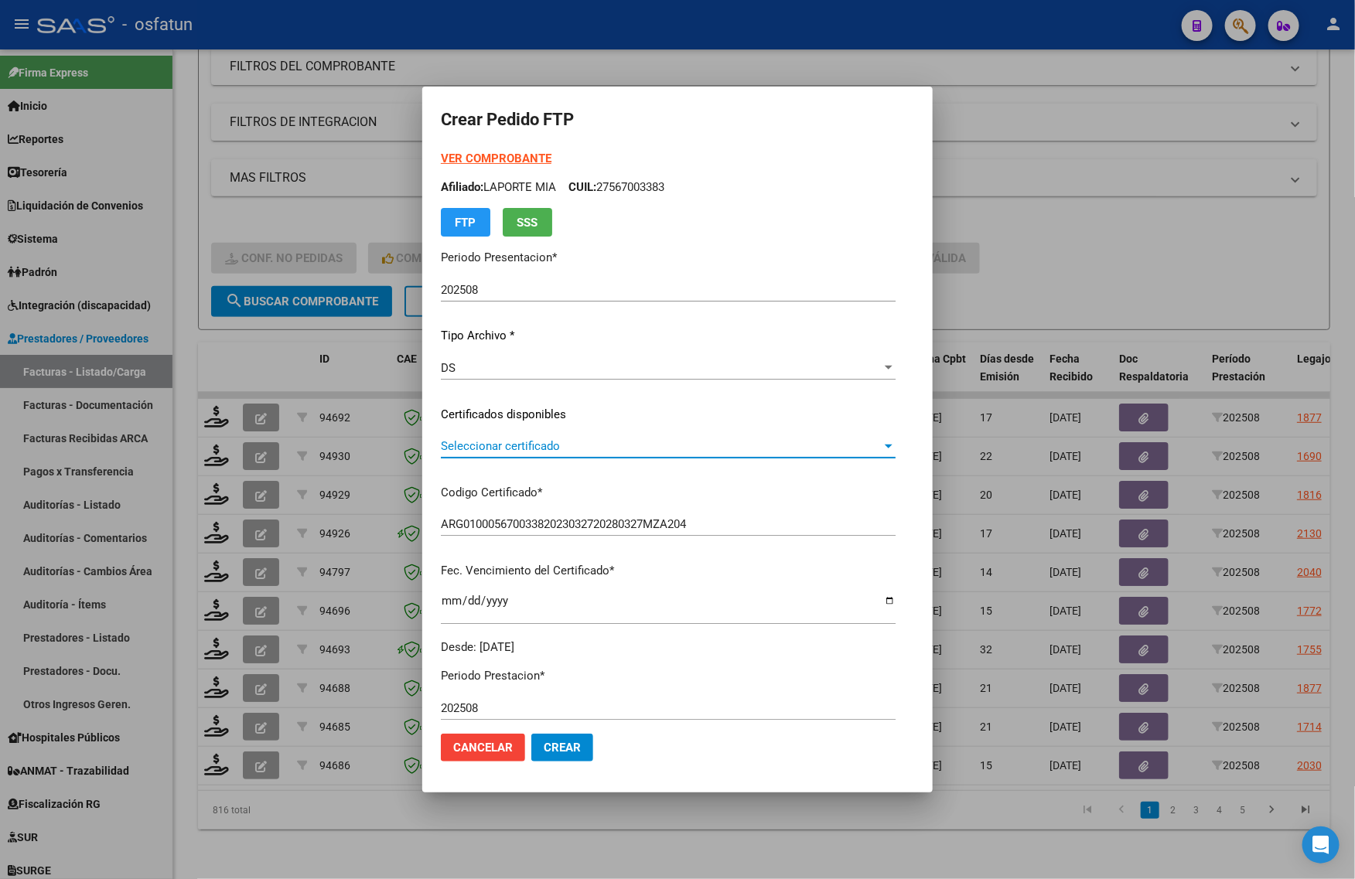
click at [562, 445] on span "Seleccionar certificado" at bounding box center [661, 446] width 441 height 14
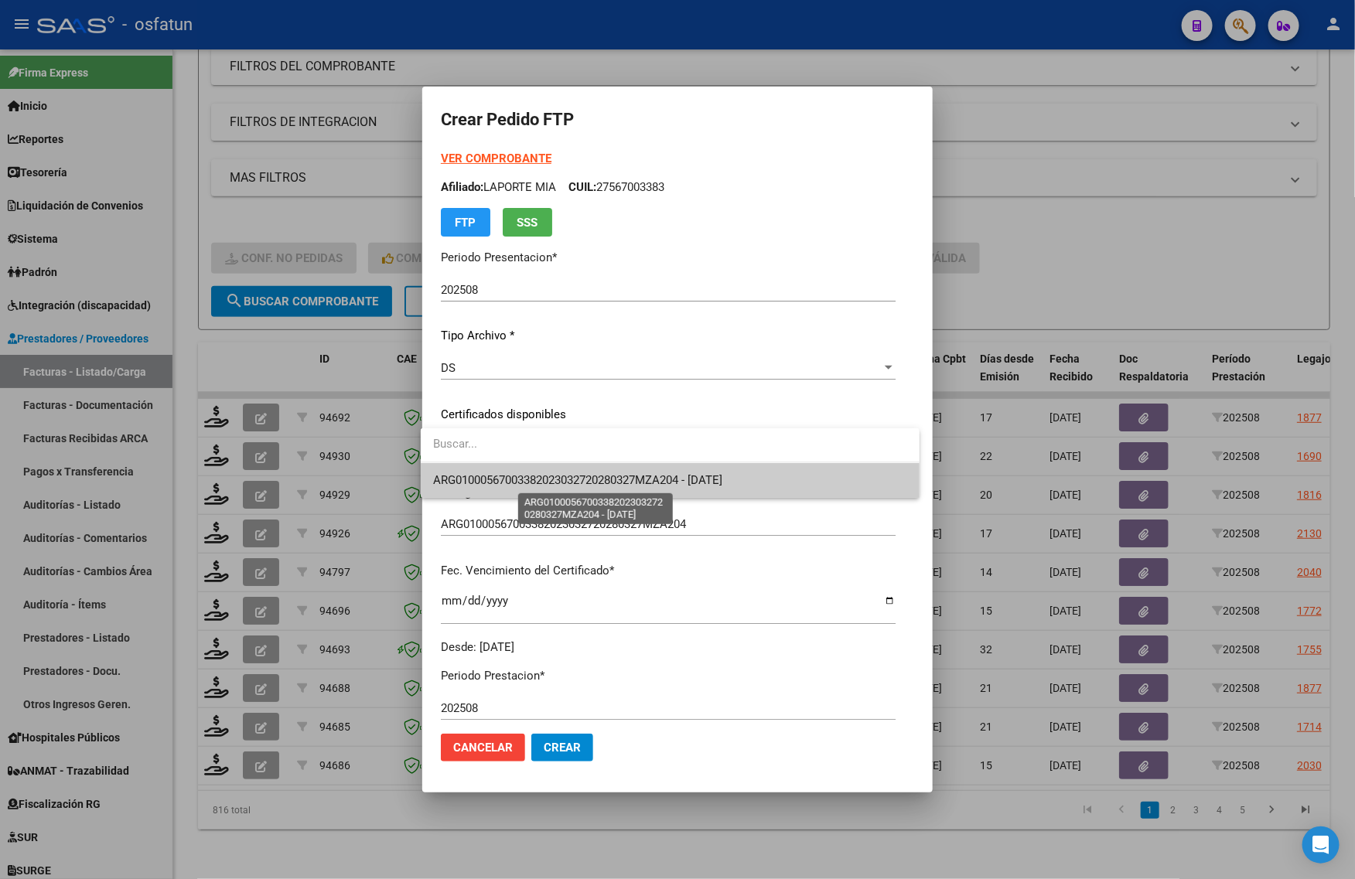
click at [530, 493] on span "ARG01000567003382023032720280327MZA204 - [DATE]" at bounding box center [670, 480] width 474 height 35
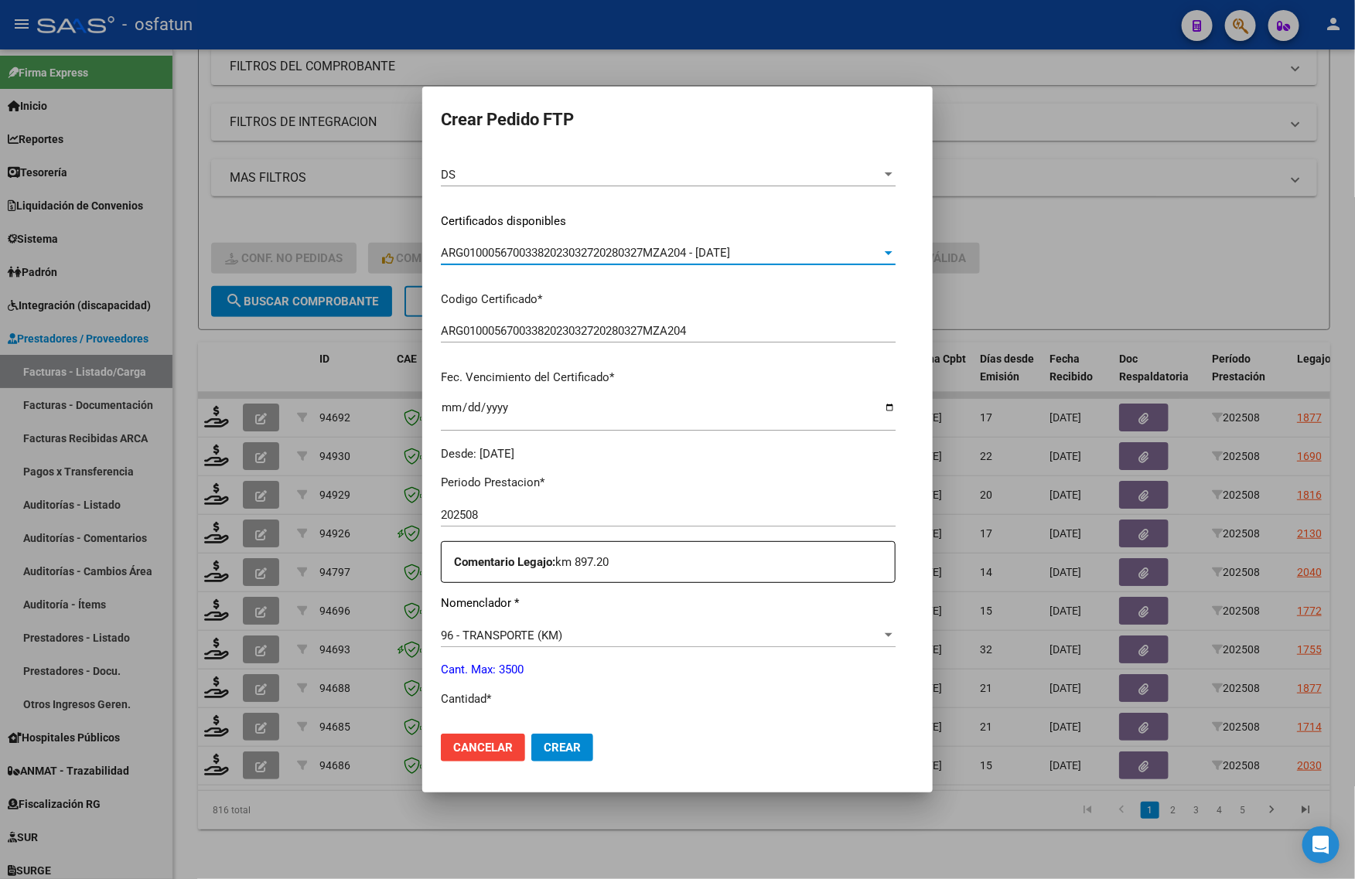
scroll to position [387, 0]
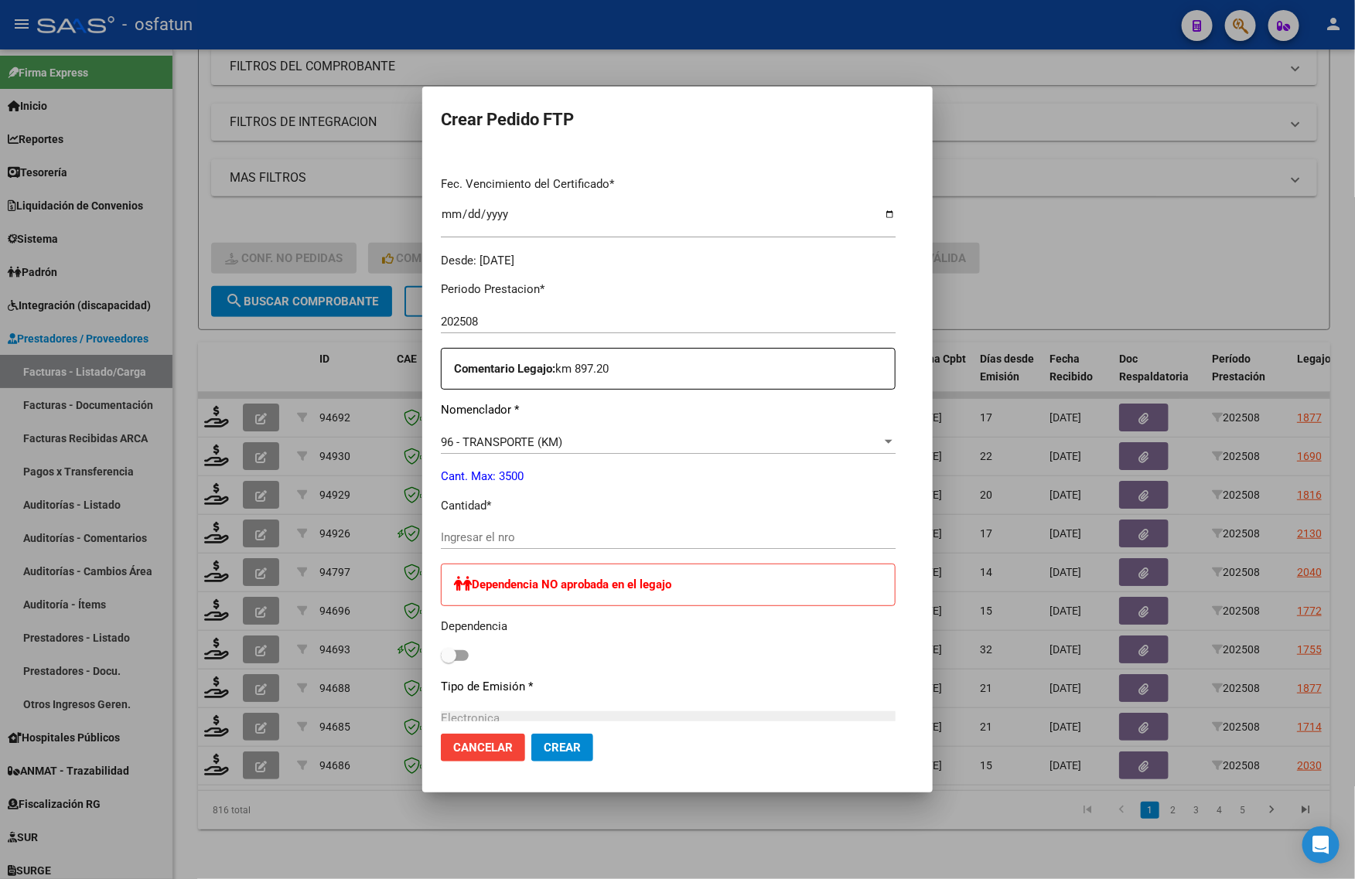
click at [477, 551] on div "Ingresar el nro" at bounding box center [668, 545] width 455 height 38
click at [473, 543] on input "Ingresar el nro" at bounding box center [668, 538] width 455 height 14
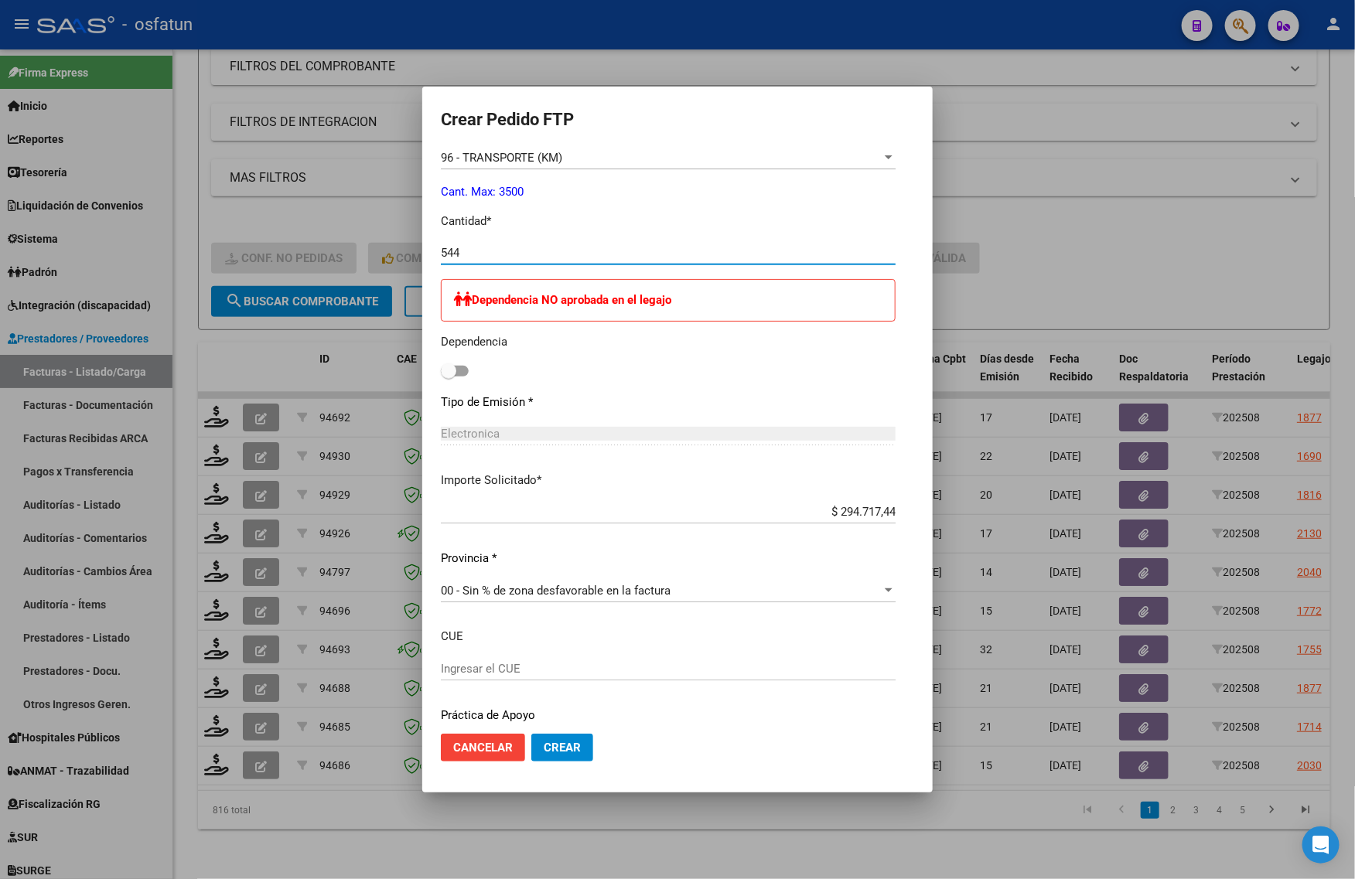
scroll to position [625, 0]
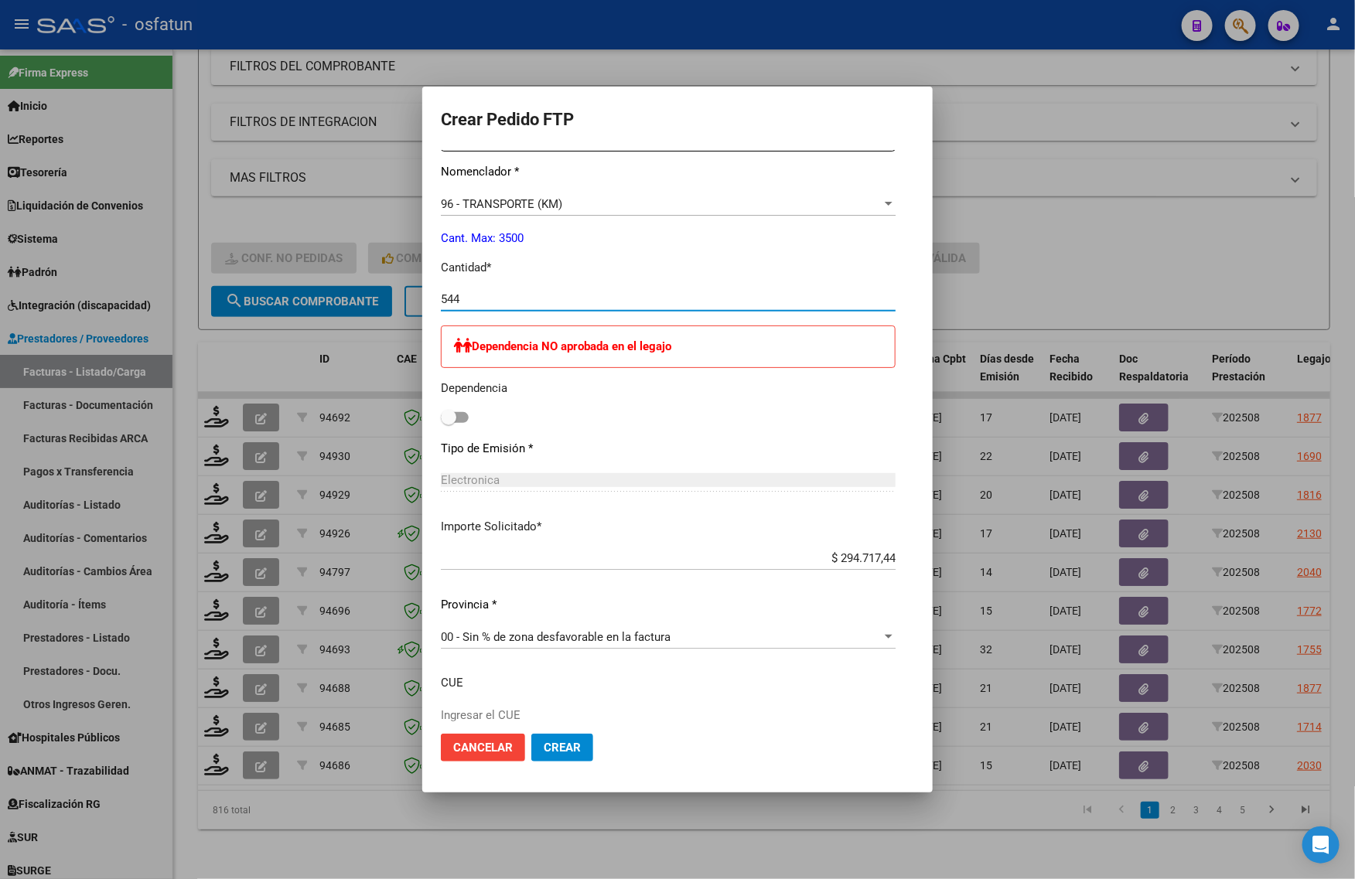
type input "544"
click at [563, 750] on span "Crear" at bounding box center [562, 748] width 37 height 14
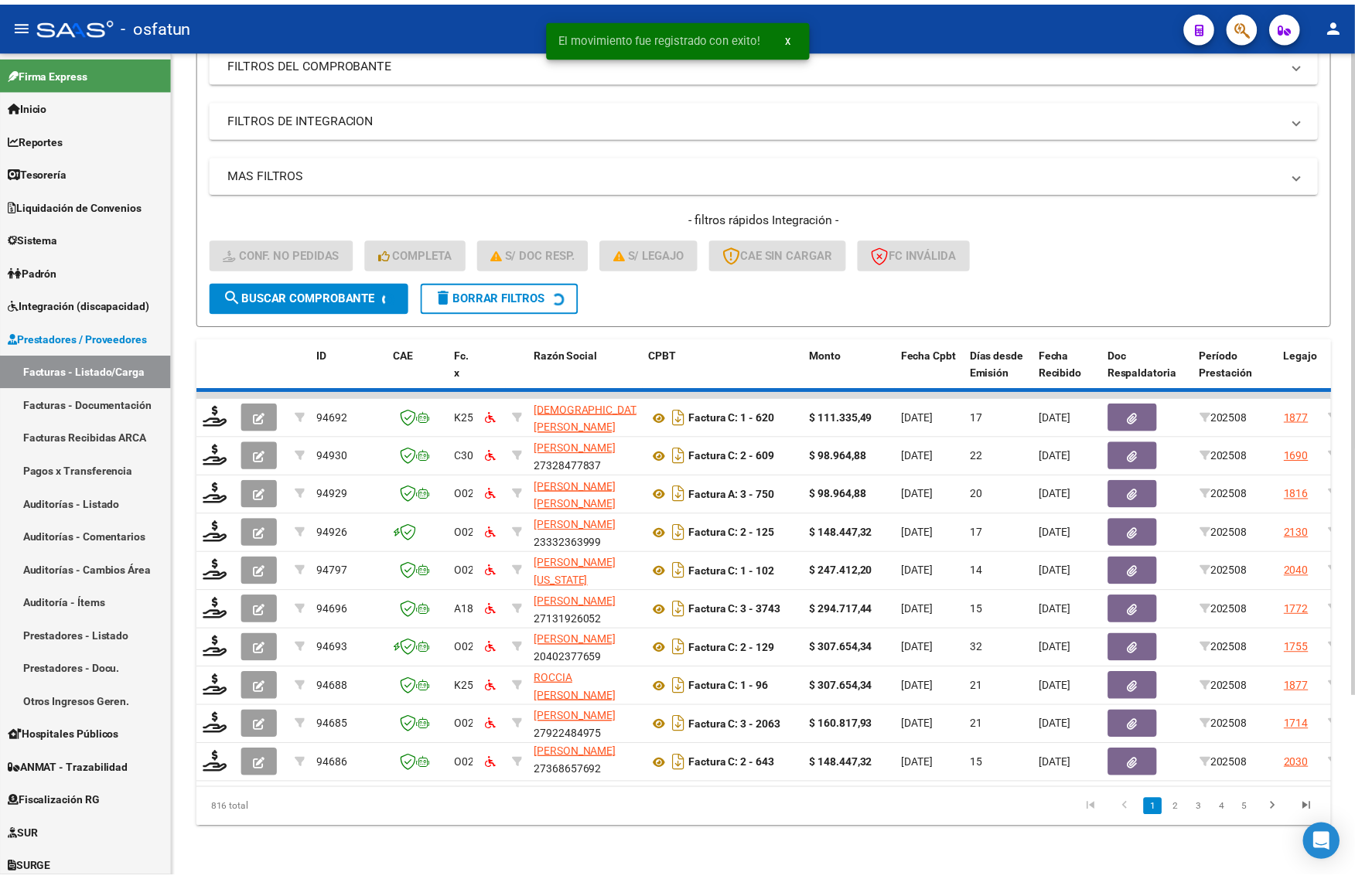
scroll to position [227, 0]
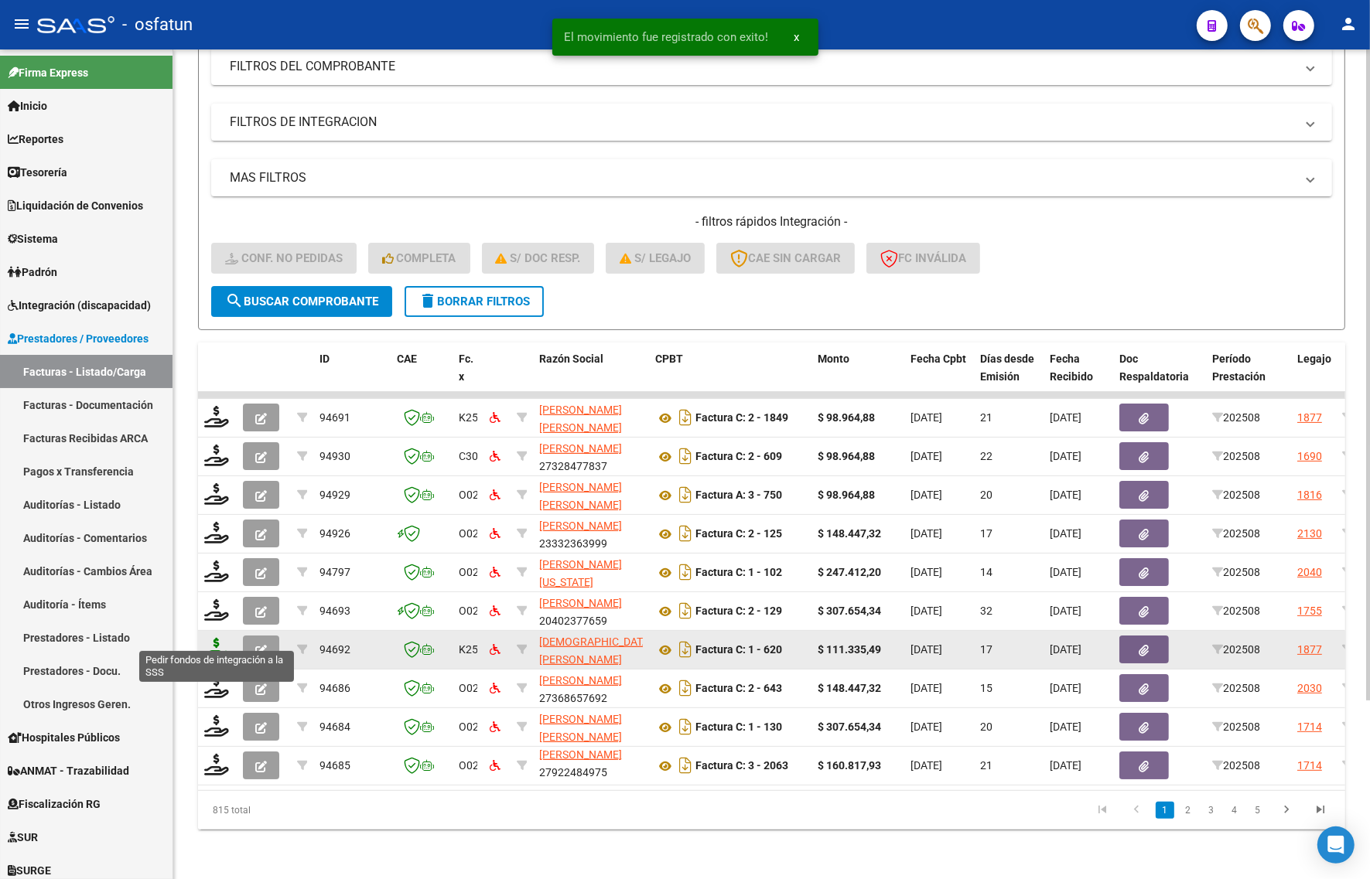
click at [217, 638] on icon at bounding box center [216, 649] width 25 height 22
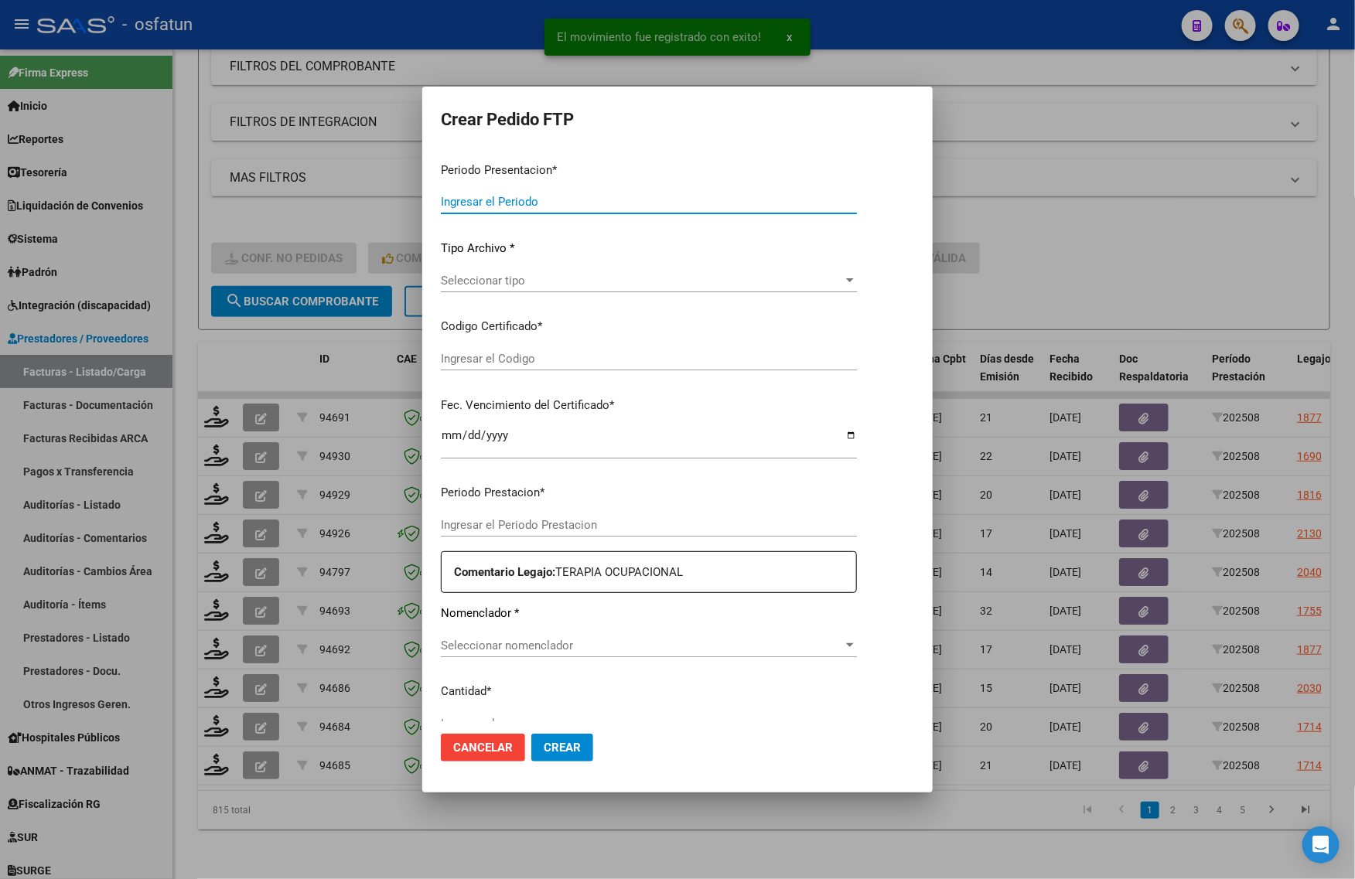
type input "202508"
type input "$ 111.335,49"
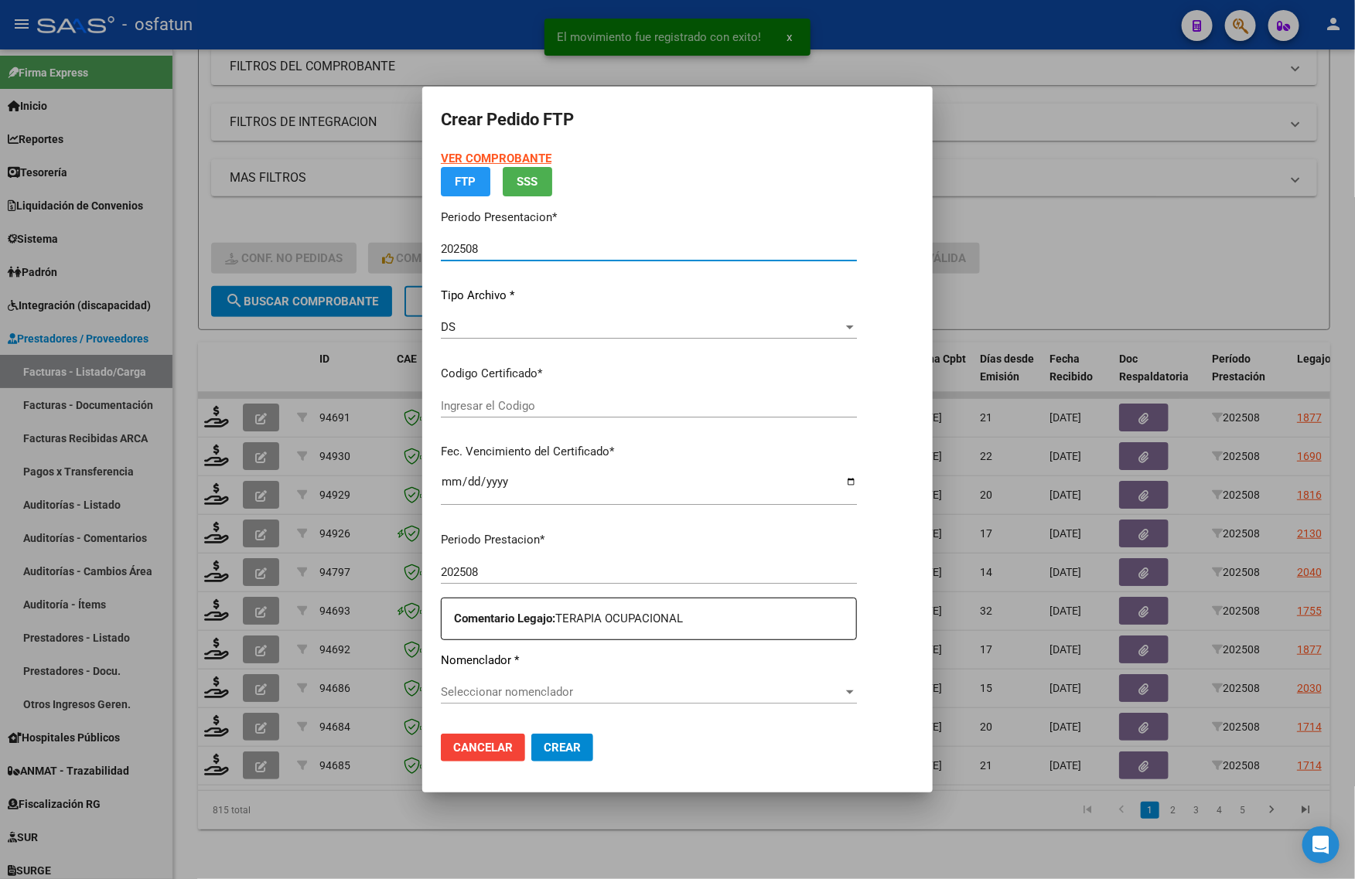
type input "ARG02000578730852024012920280129COR467"
type input "[DATE]"
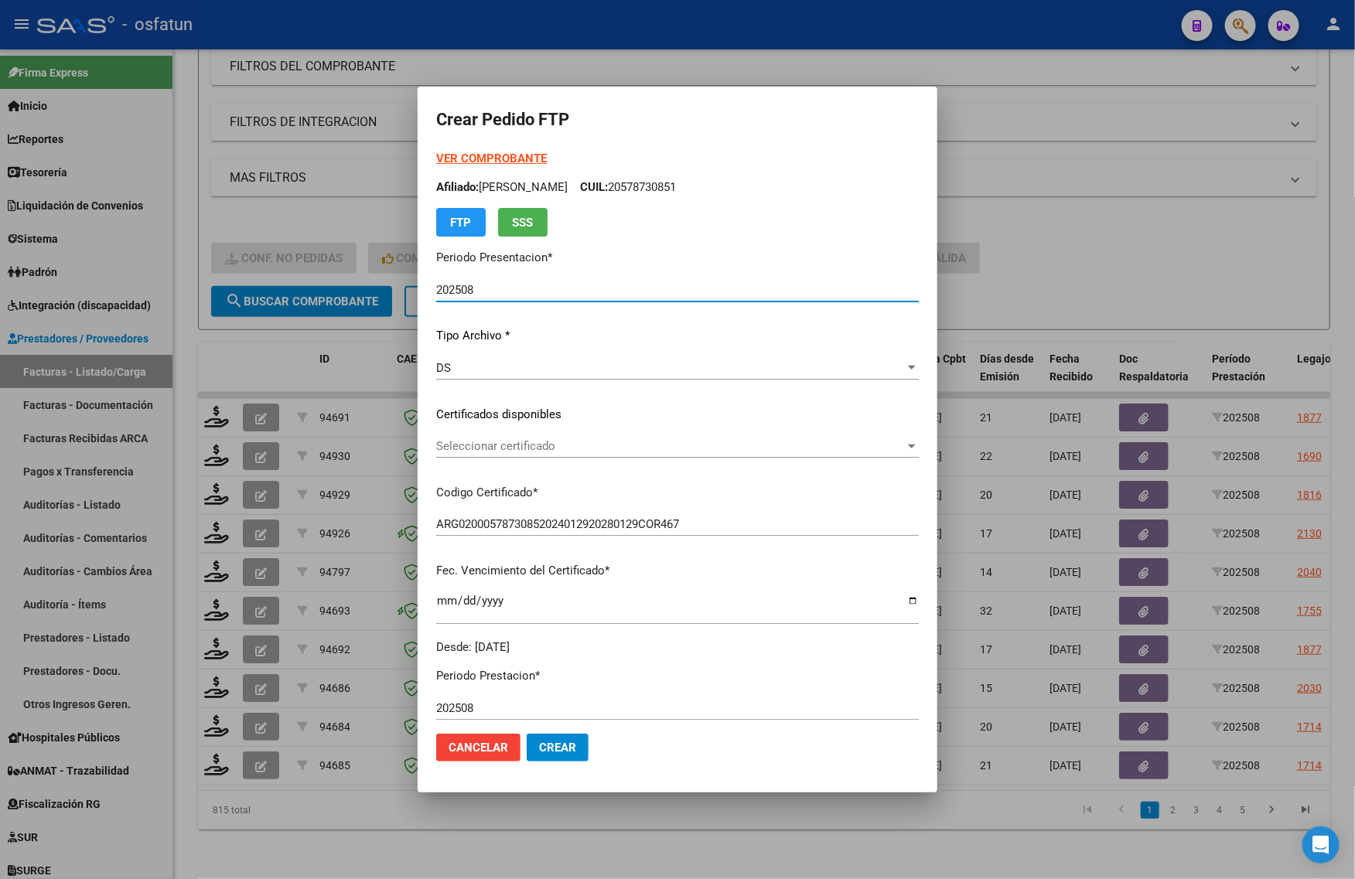
click at [1066, 260] on div at bounding box center [677, 439] width 1355 height 879
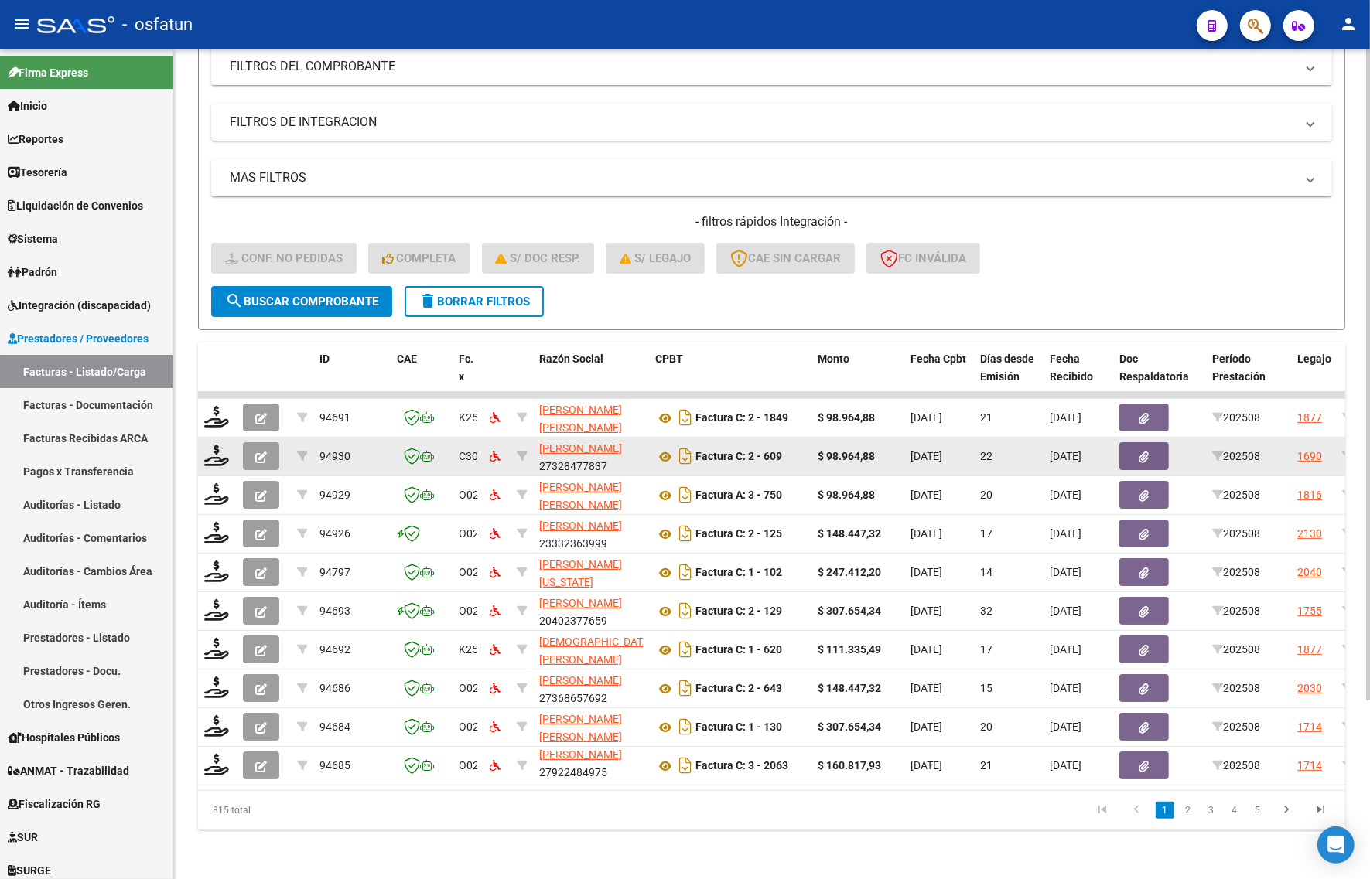
click at [250, 442] on button "button" at bounding box center [261, 456] width 36 height 28
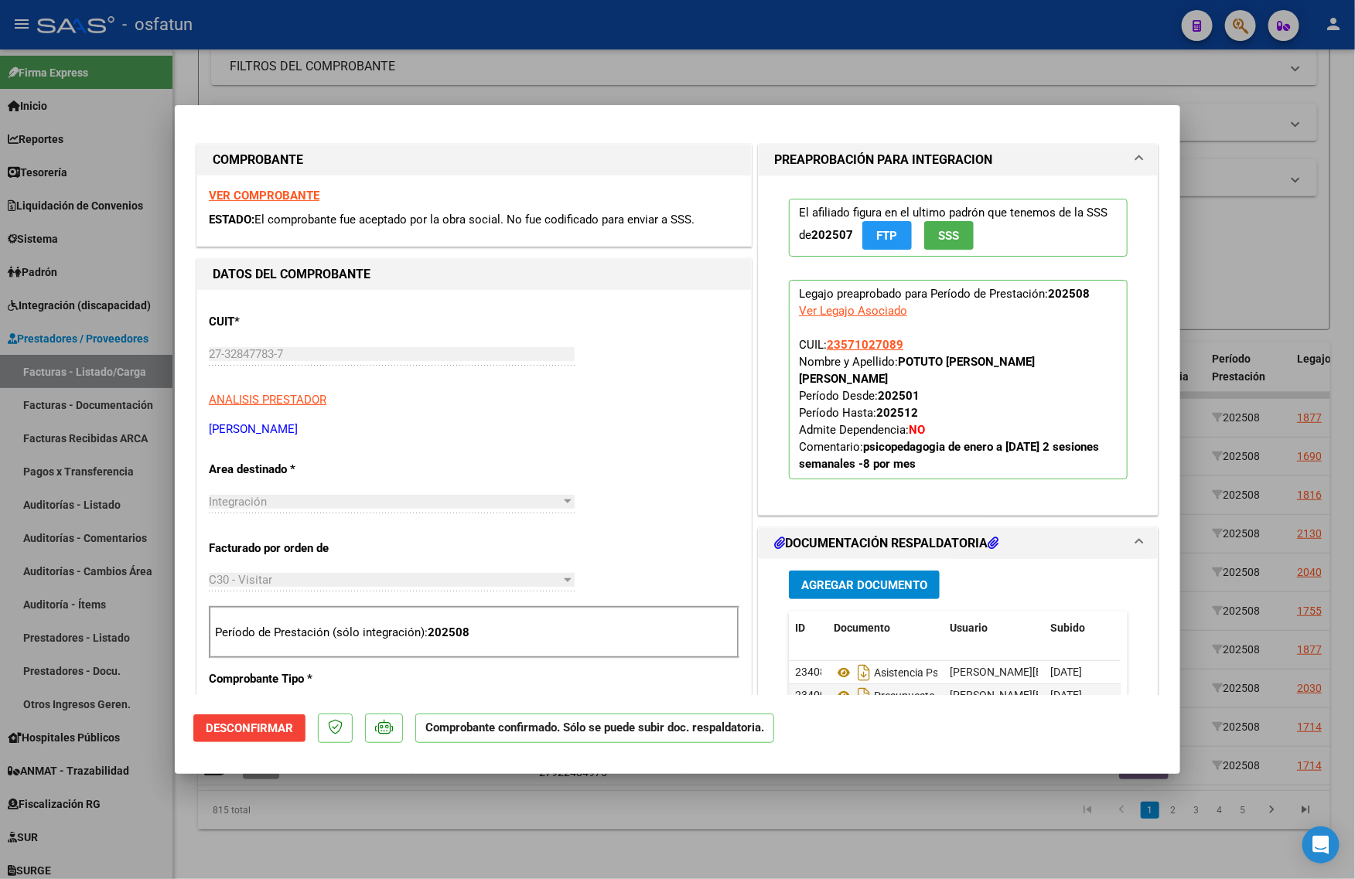
click at [1277, 236] on div at bounding box center [677, 439] width 1355 height 879
type input "$ 0,00"
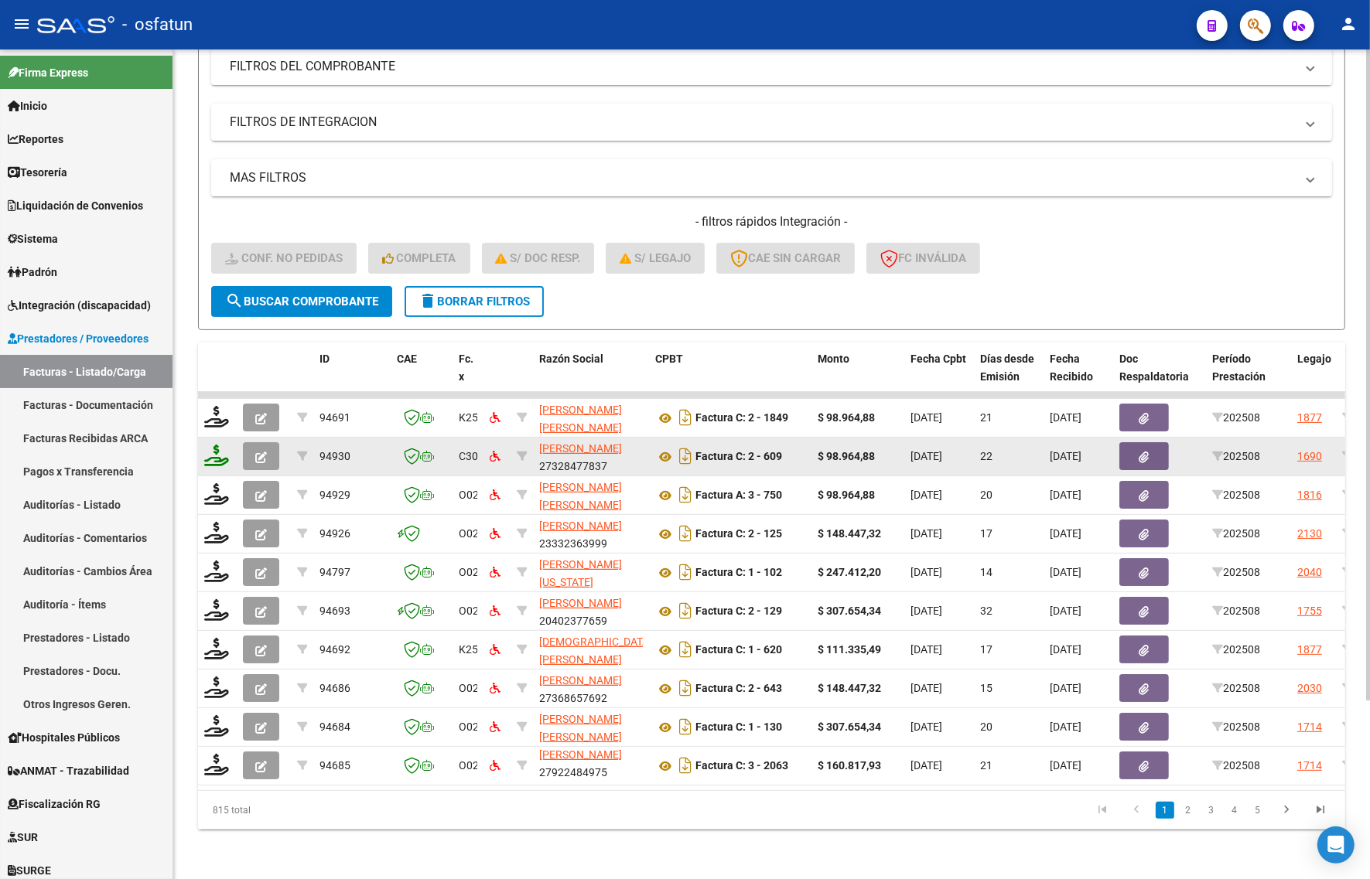
click at [213, 445] on icon at bounding box center [216, 456] width 25 height 22
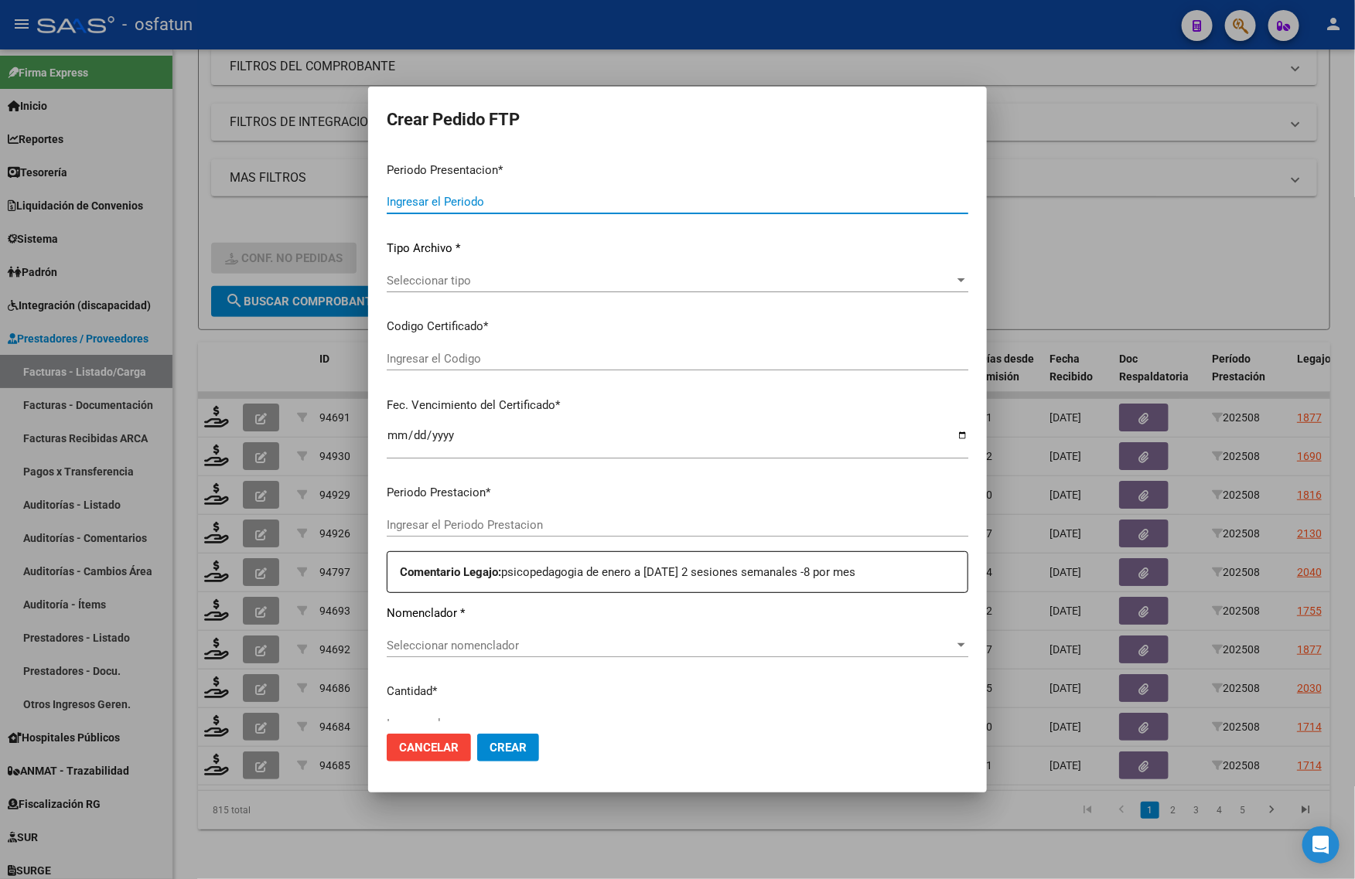
type input "202508"
type input "$ 98.964,88"
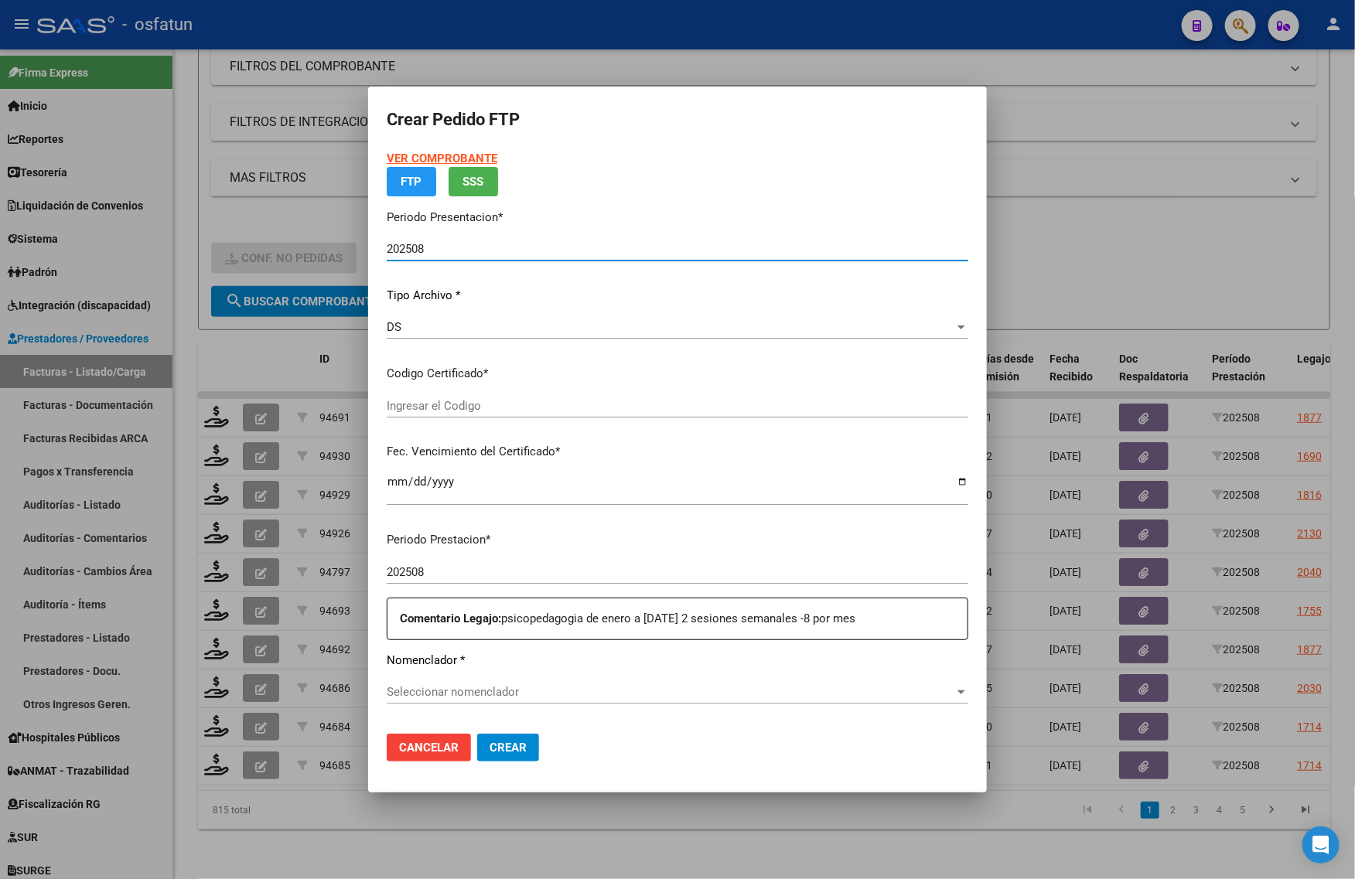
type input "ARG02000571027082022120120251201BS413"
type input "[DATE]"
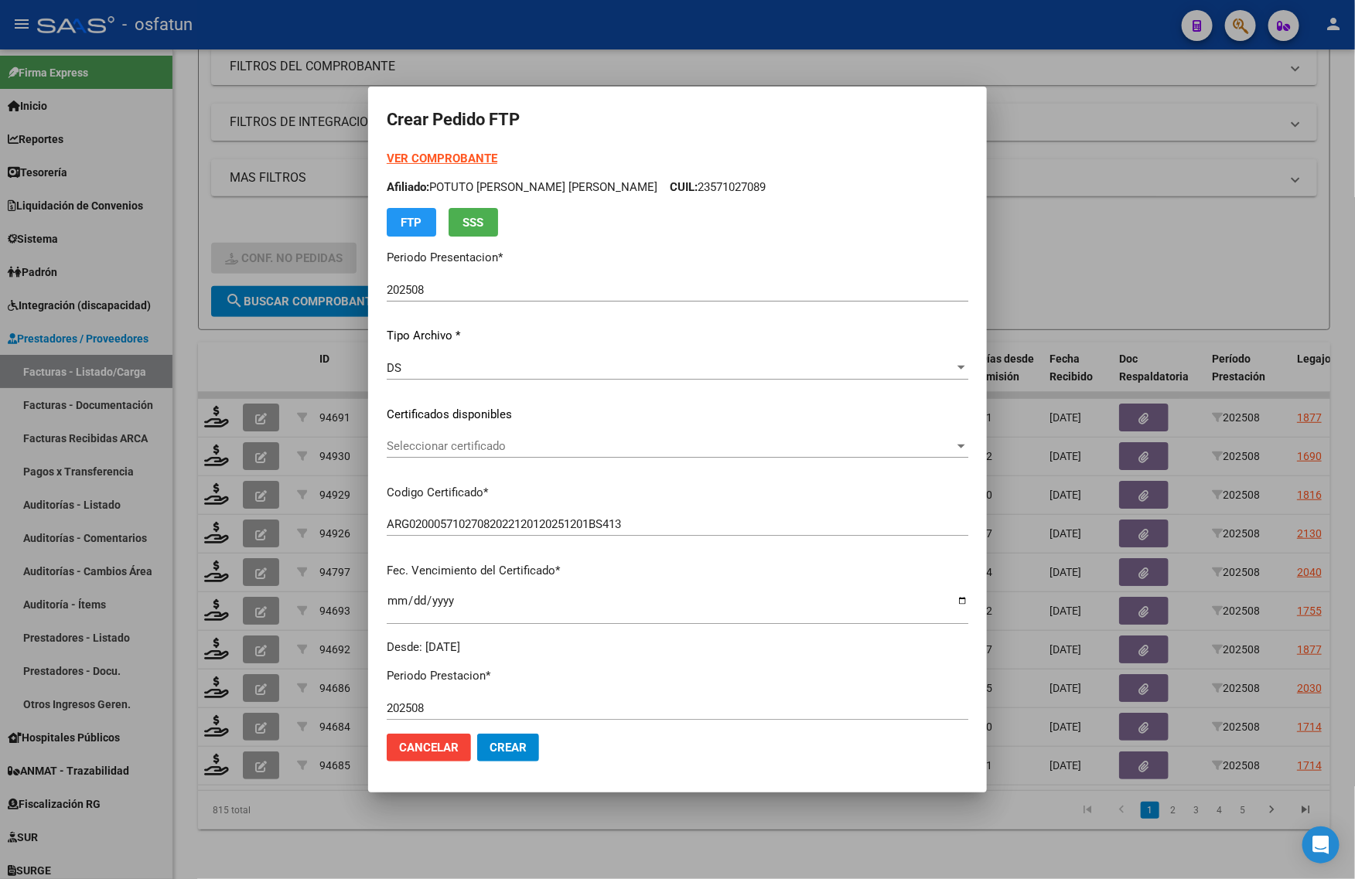
click at [454, 150] on div "VER COMPROBANTE ARCA Padrón Afiliado: POTUTO [PERSON_NAME] [PERSON_NAME]: 23571…" at bounding box center [678, 193] width 582 height 87
click at [435, 152] on strong "VER COMPROBANTE" at bounding box center [442, 159] width 111 height 14
click at [437, 155] on strong "VER COMPROBANTE" at bounding box center [442, 159] width 111 height 14
click at [485, 442] on span "Seleccionar certificado" at bounding box center [671, 446] width 568 height 14
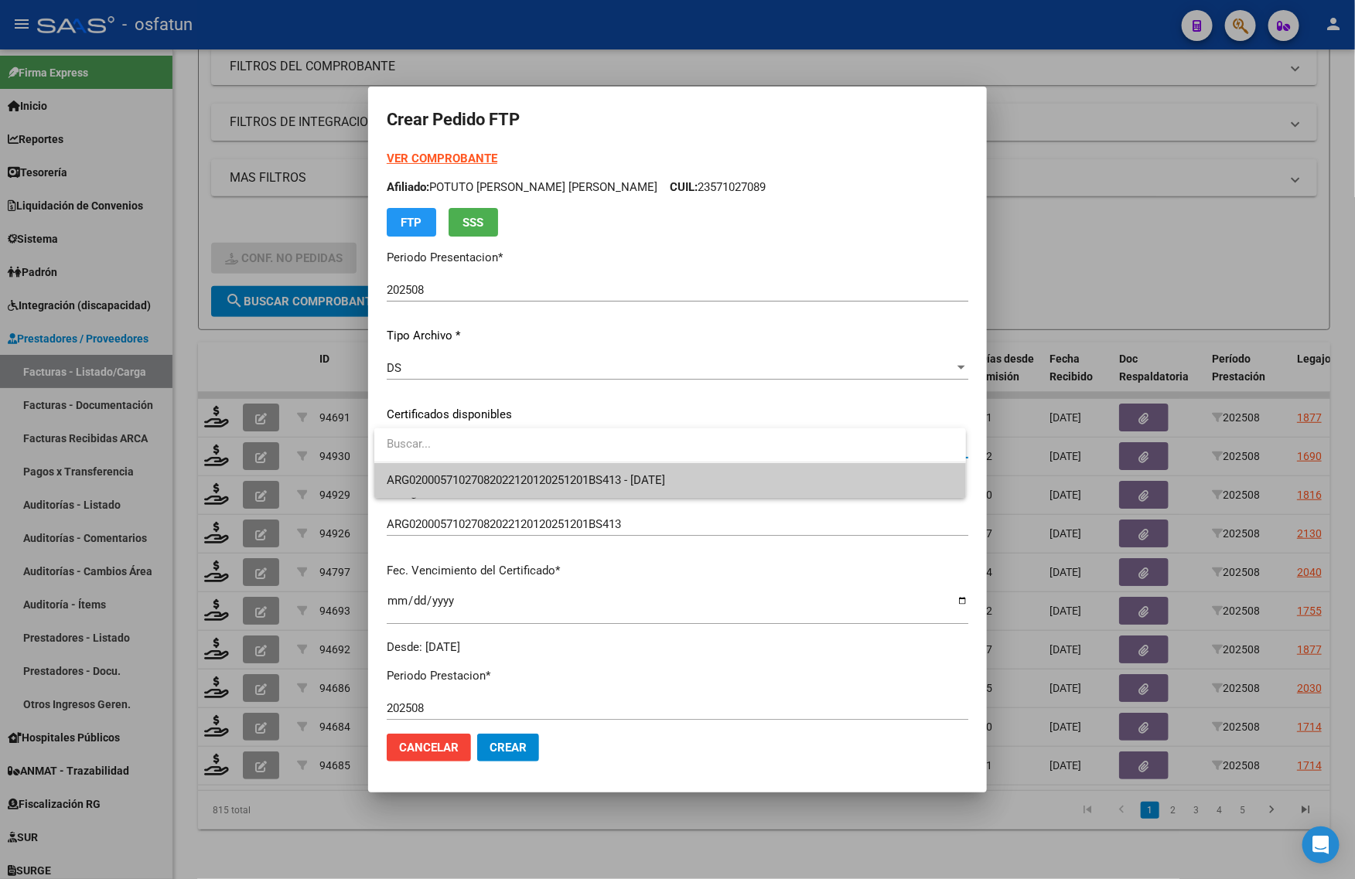
click at [485, 473] on span "ARG02000571027082022120120251201BS413 - [DATE]" at bounding box center [670, 480] width 567 height 35
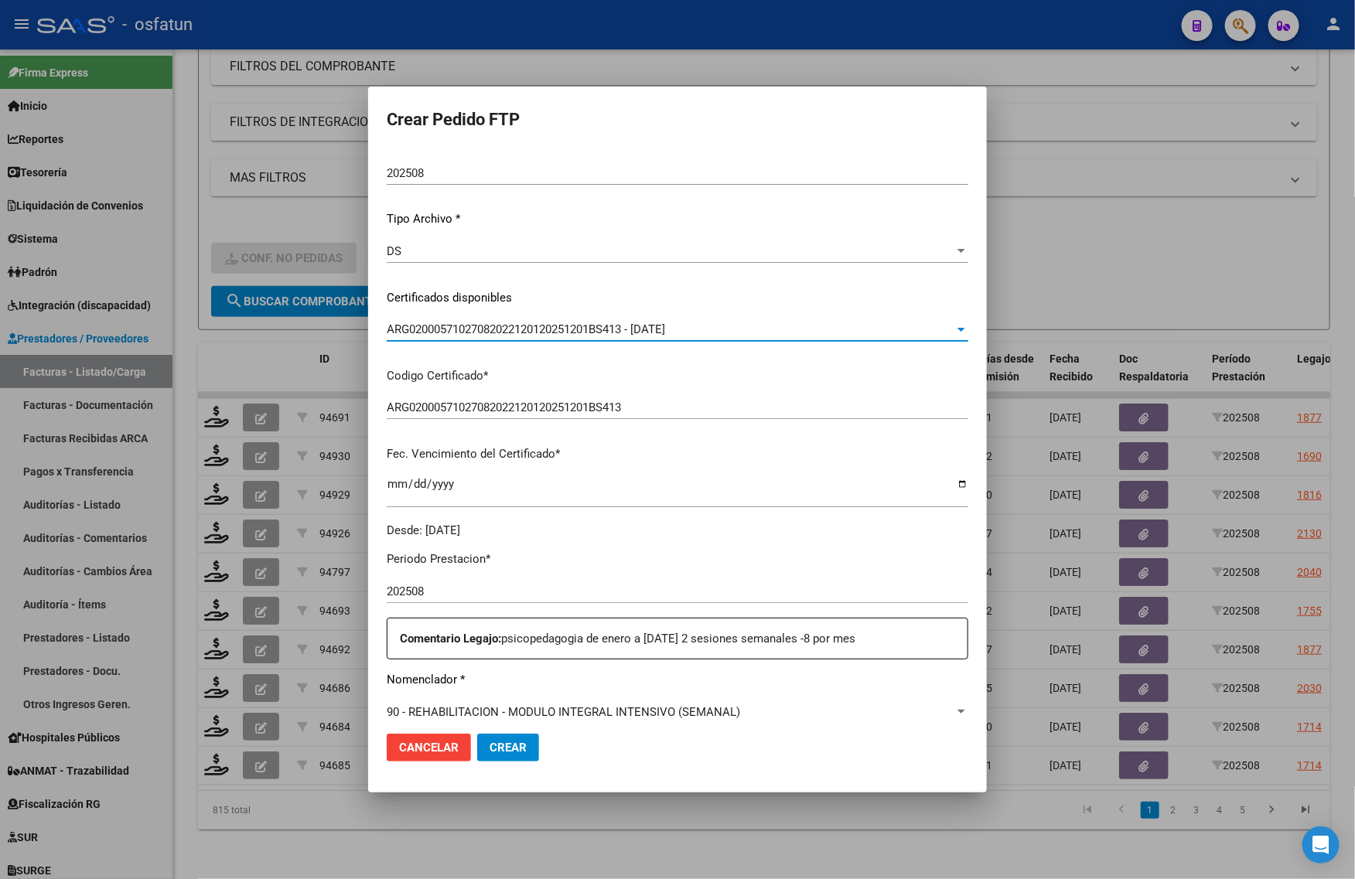
scroll to position [462, 0]
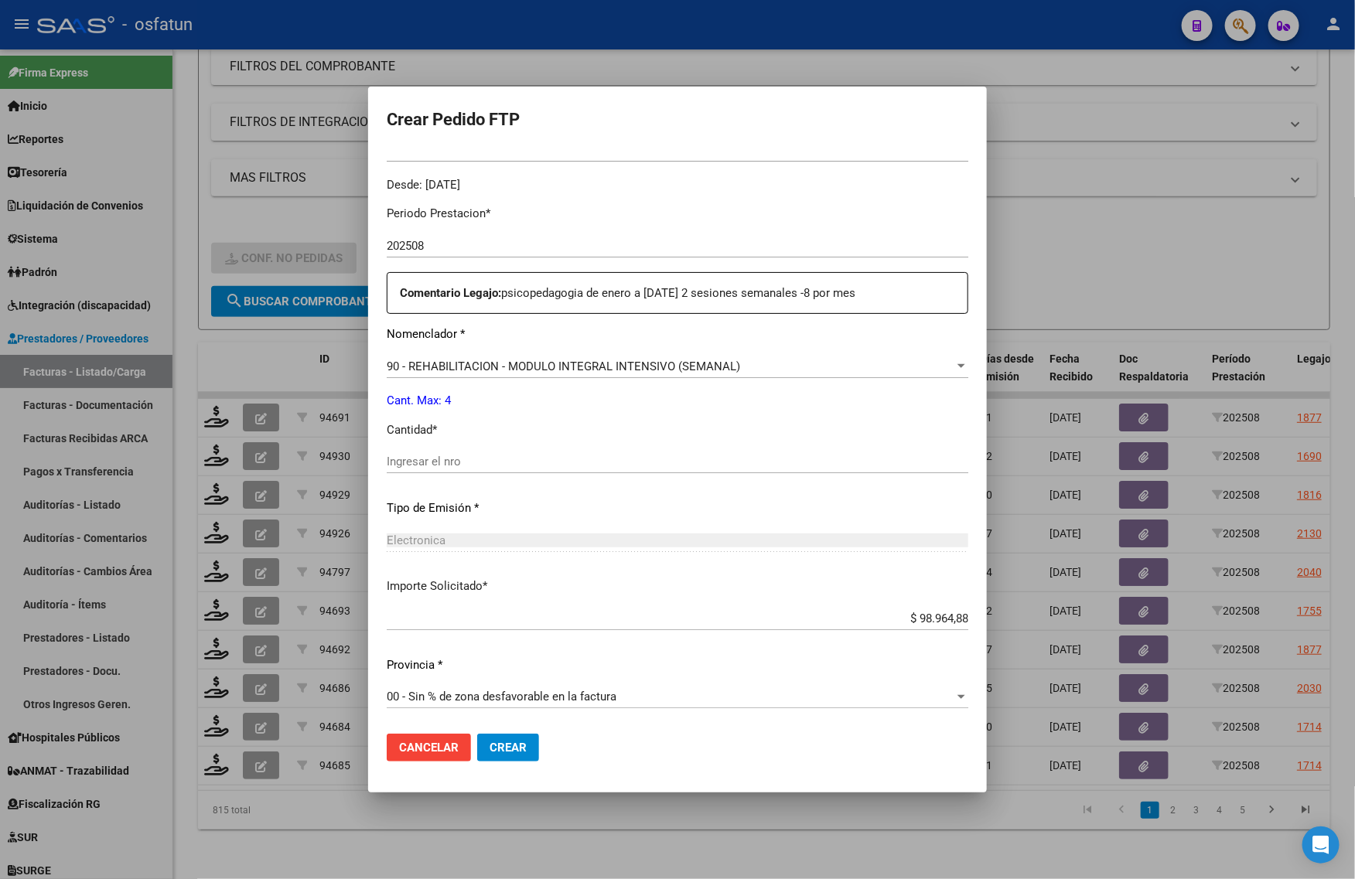
click at [422, 443] on div "Periodo Prestacion * 202508 Ingresar el Periodo Prestacion Comentario Legajo: p…" at bounding box center [678, 458] width 582 height 530
click at [416, 469] on div "Ingresar el nro" at bounding box center [678, 461] width 582 height 23
type input "4"
click at [499, 750] on span "Crear" at bounding box center [508, 748] width 37 height 14
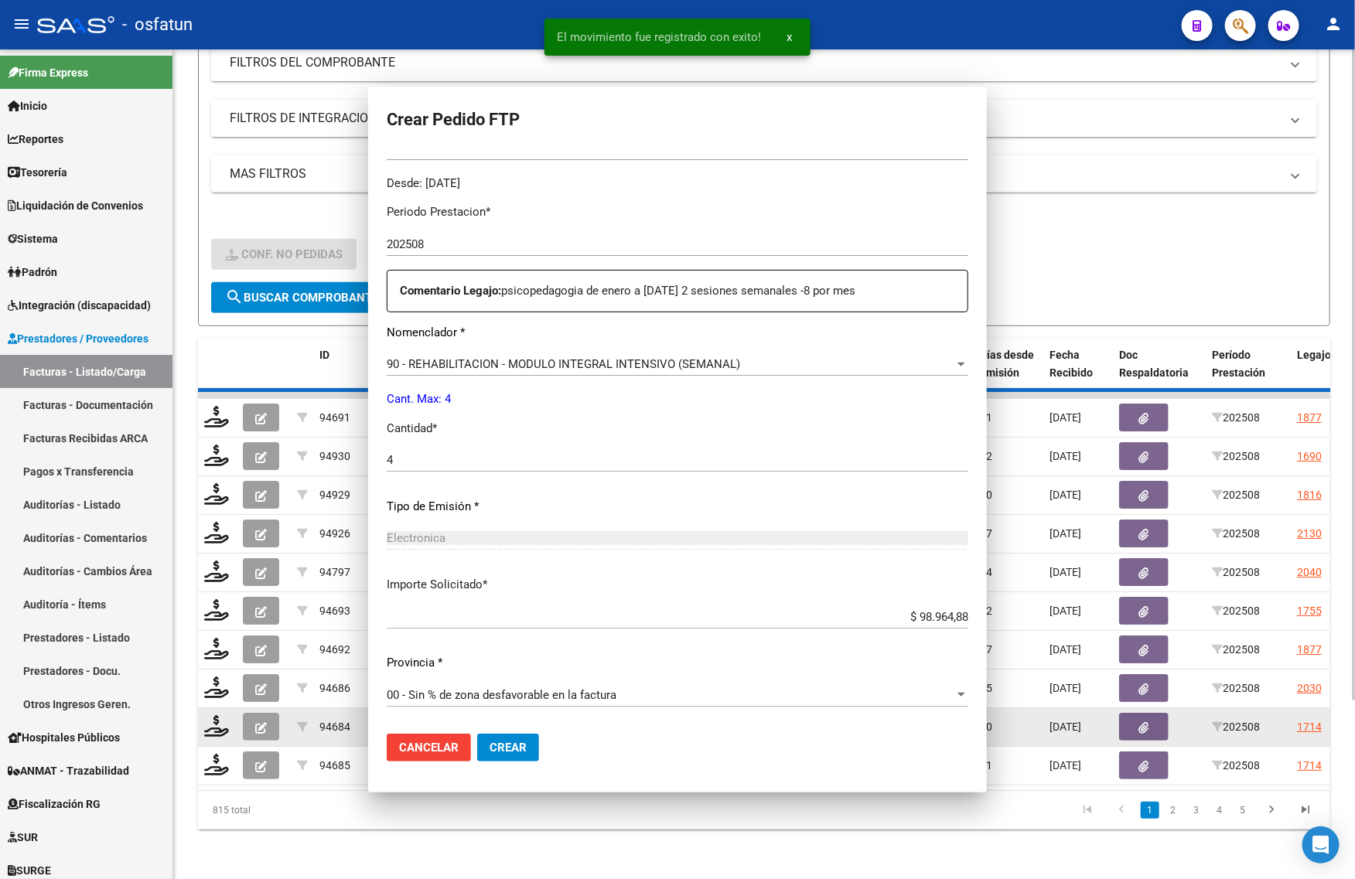
scroll to position [376, 0]
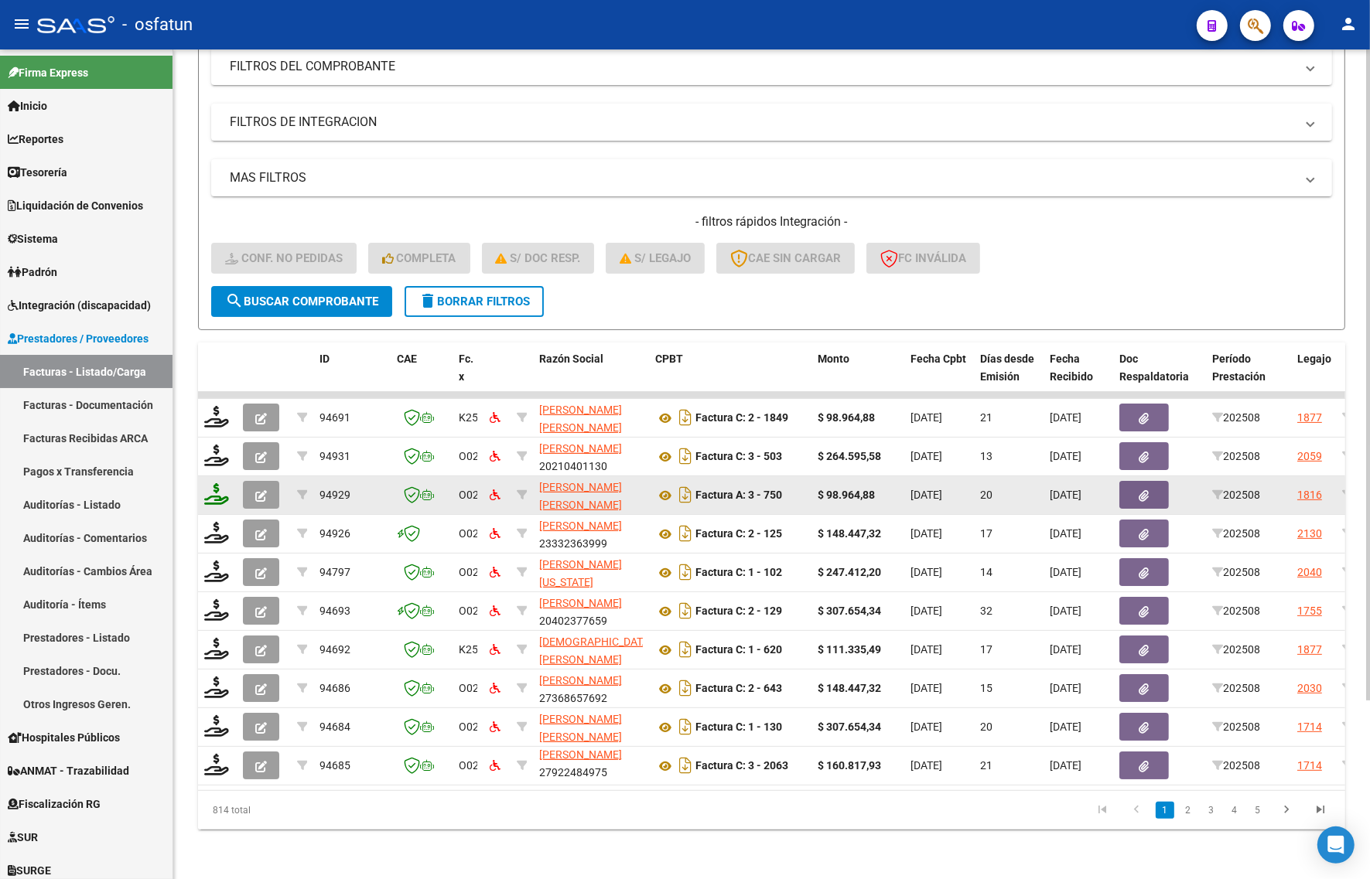
click at [213, 483] on icon at bounding box center [216, 494] width 25 height 22
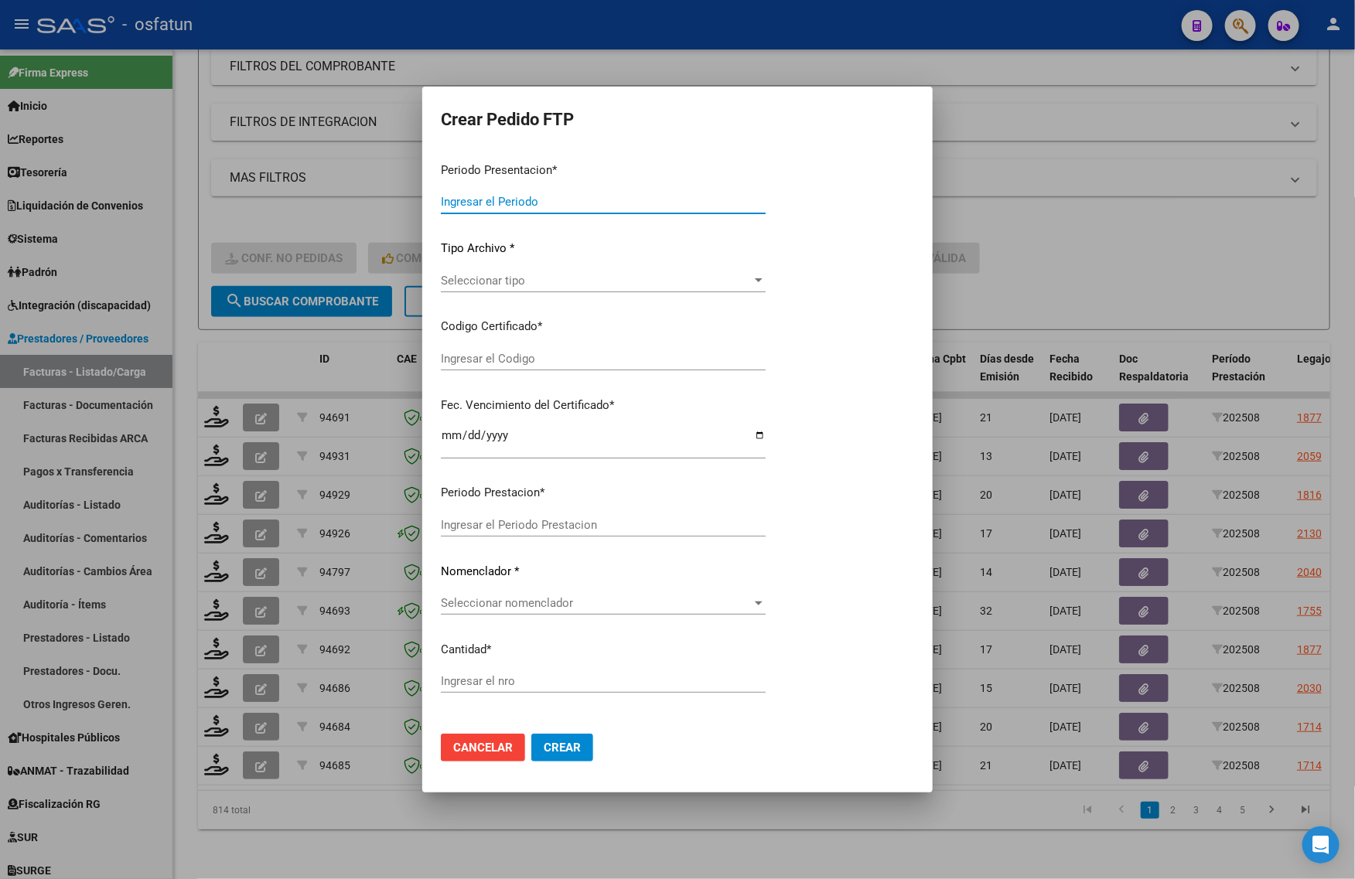
type input "202508"
type input "$ 98.964,88"
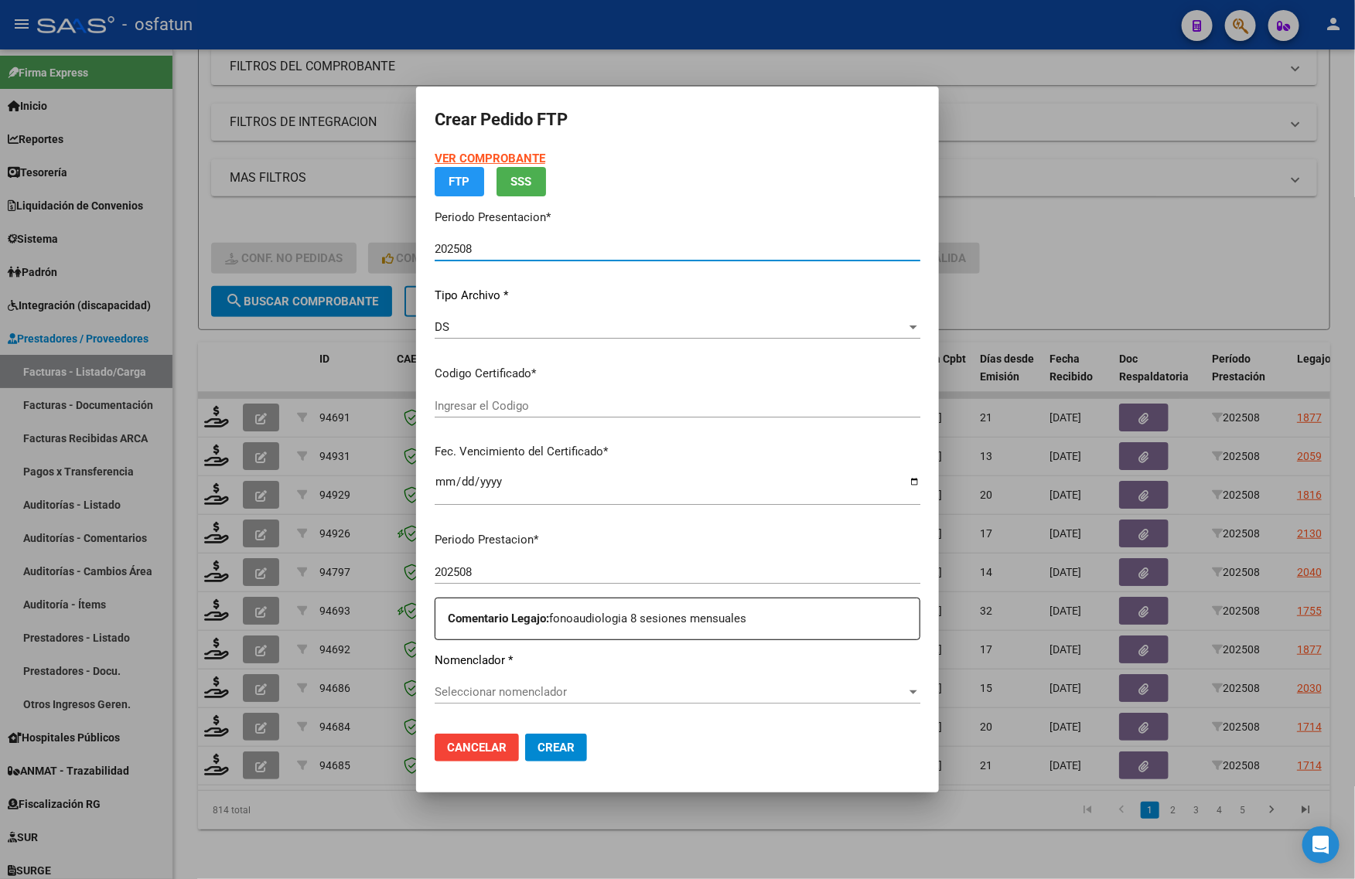
type input "ARG02-00049435972-20250811-20300811"
type input "[DATE]"
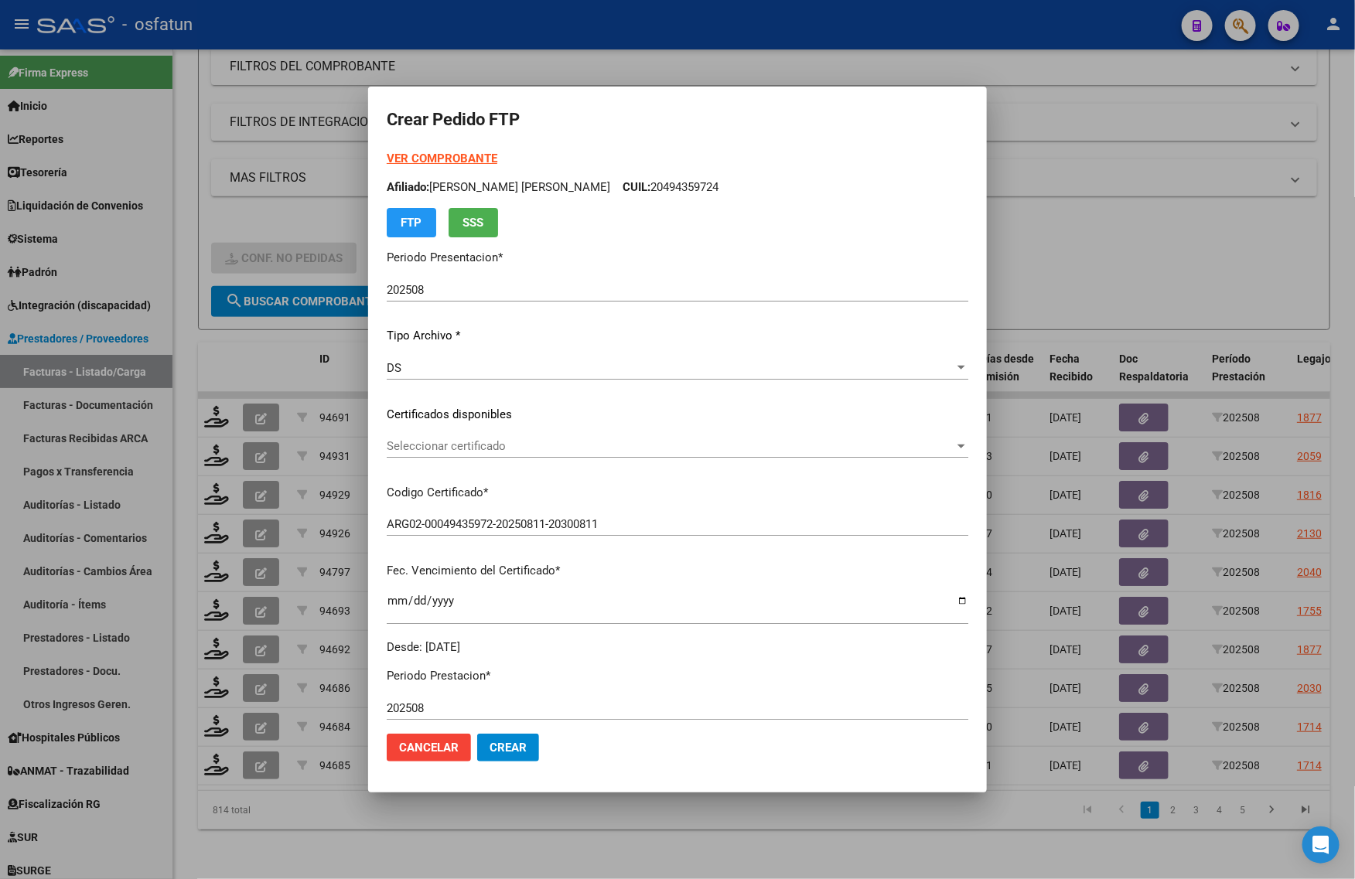
click at [442, 159] on strong "VER COMPROBANTE" at bounding box center [442, 159] width 111 height 14
click at [1204, 232] on div at bounding box center [677, 439] width 1355 height 879
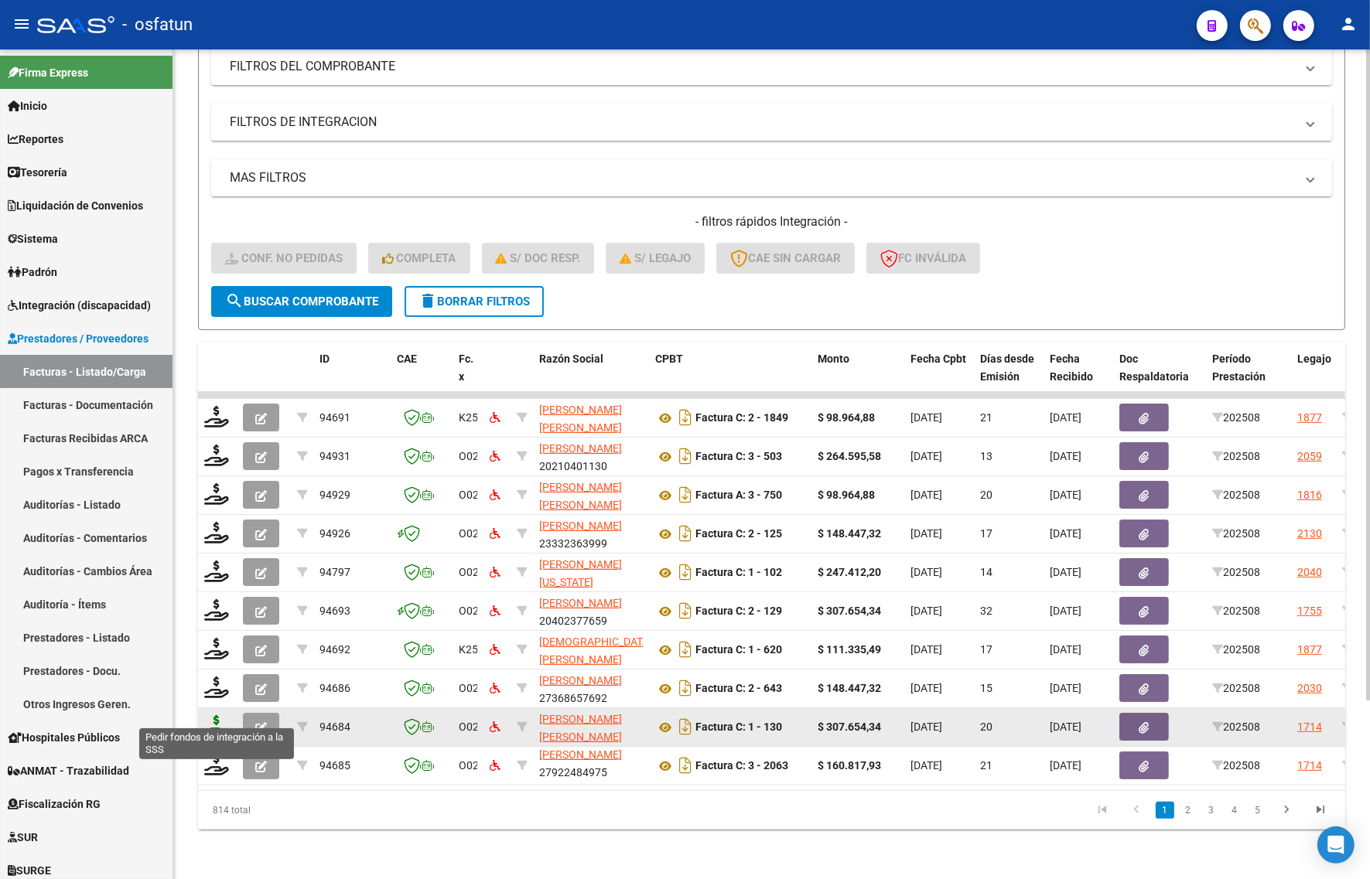
click at [207, 715] on icon at bounding box center [216, 726] width 25 height 22
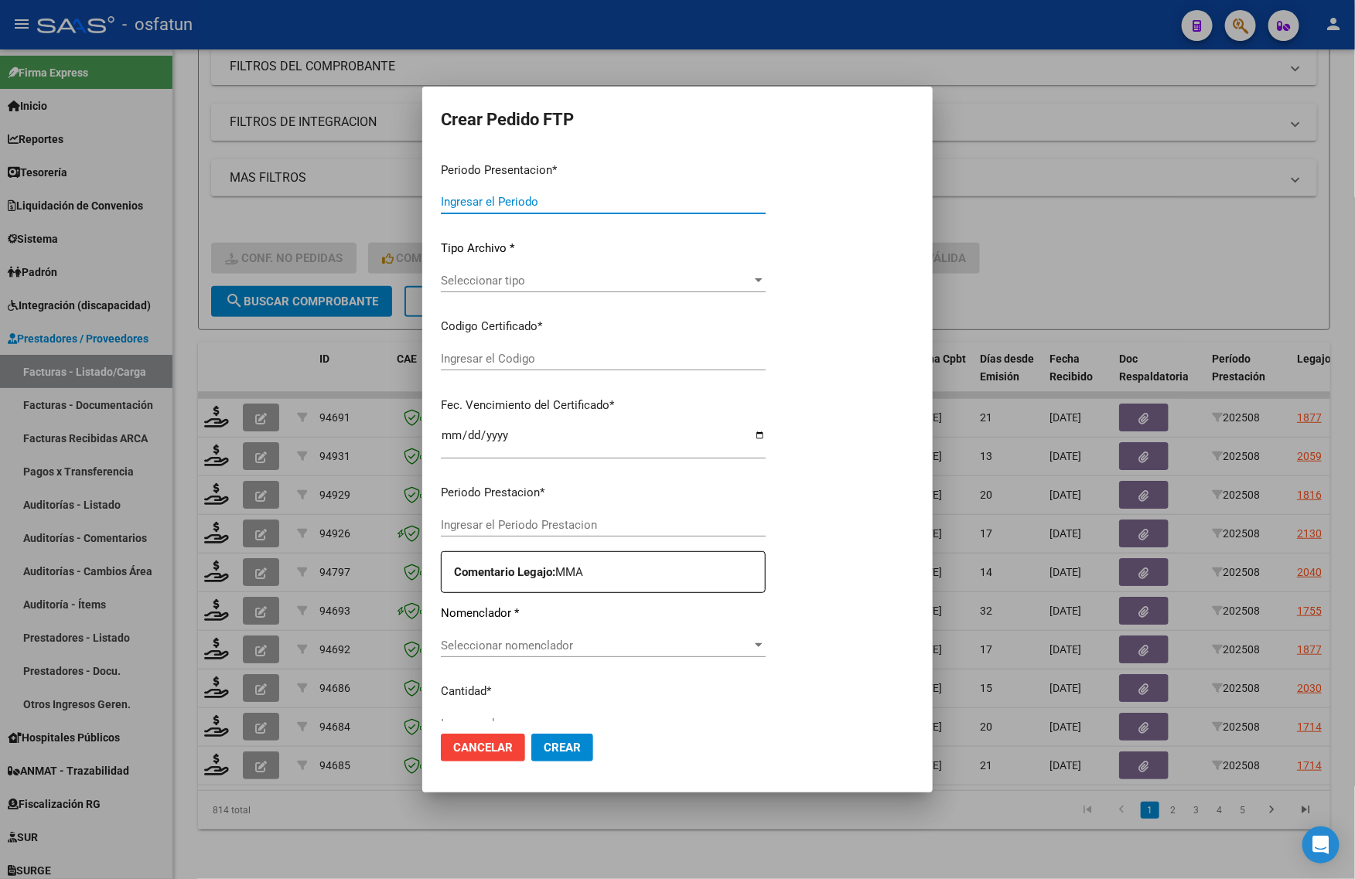
type input "202508"
type input "$ 307.654,34"
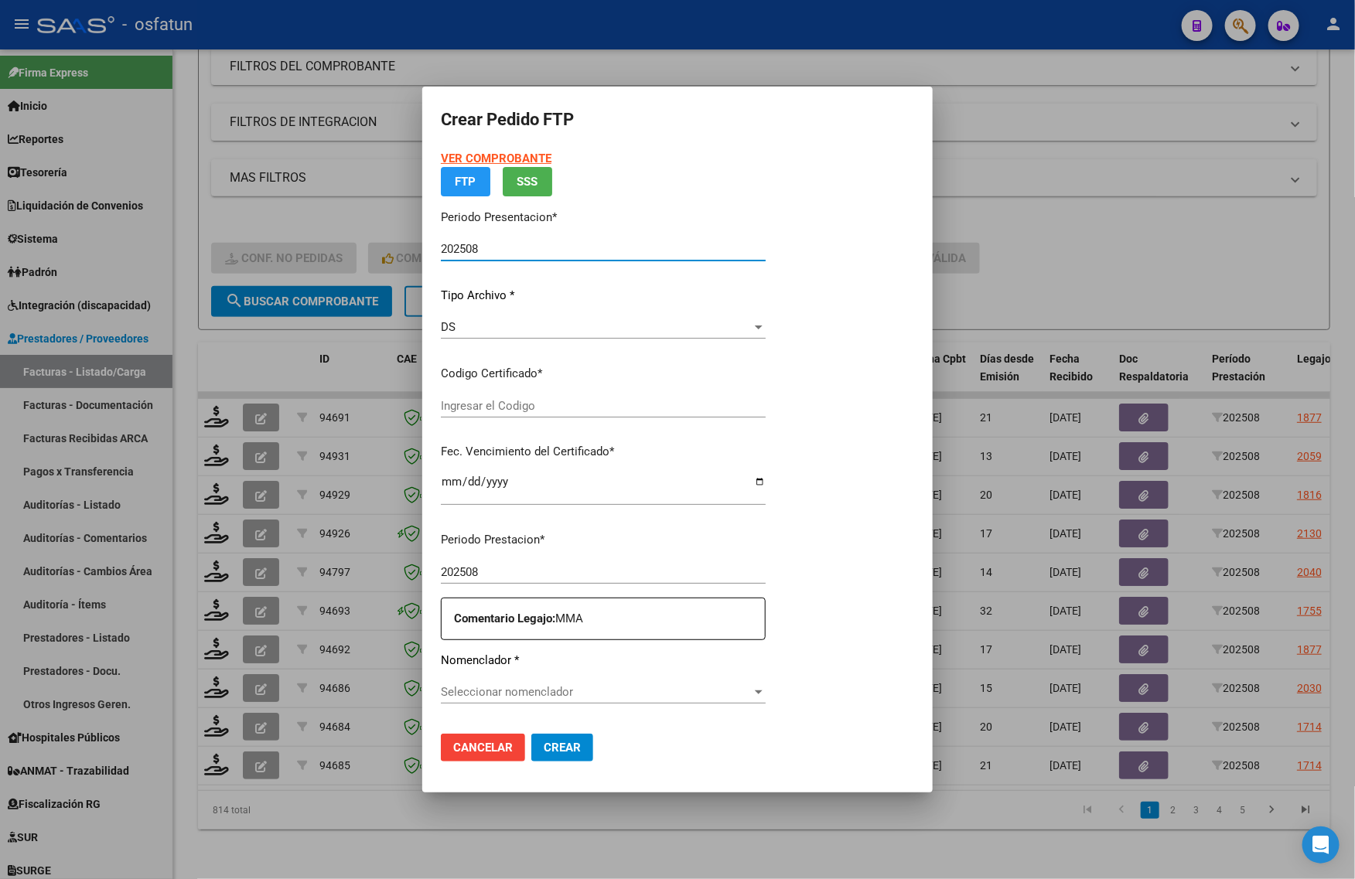
type input "ARG01000556952472022062720270627JUJ135"
type input "[DATE]"
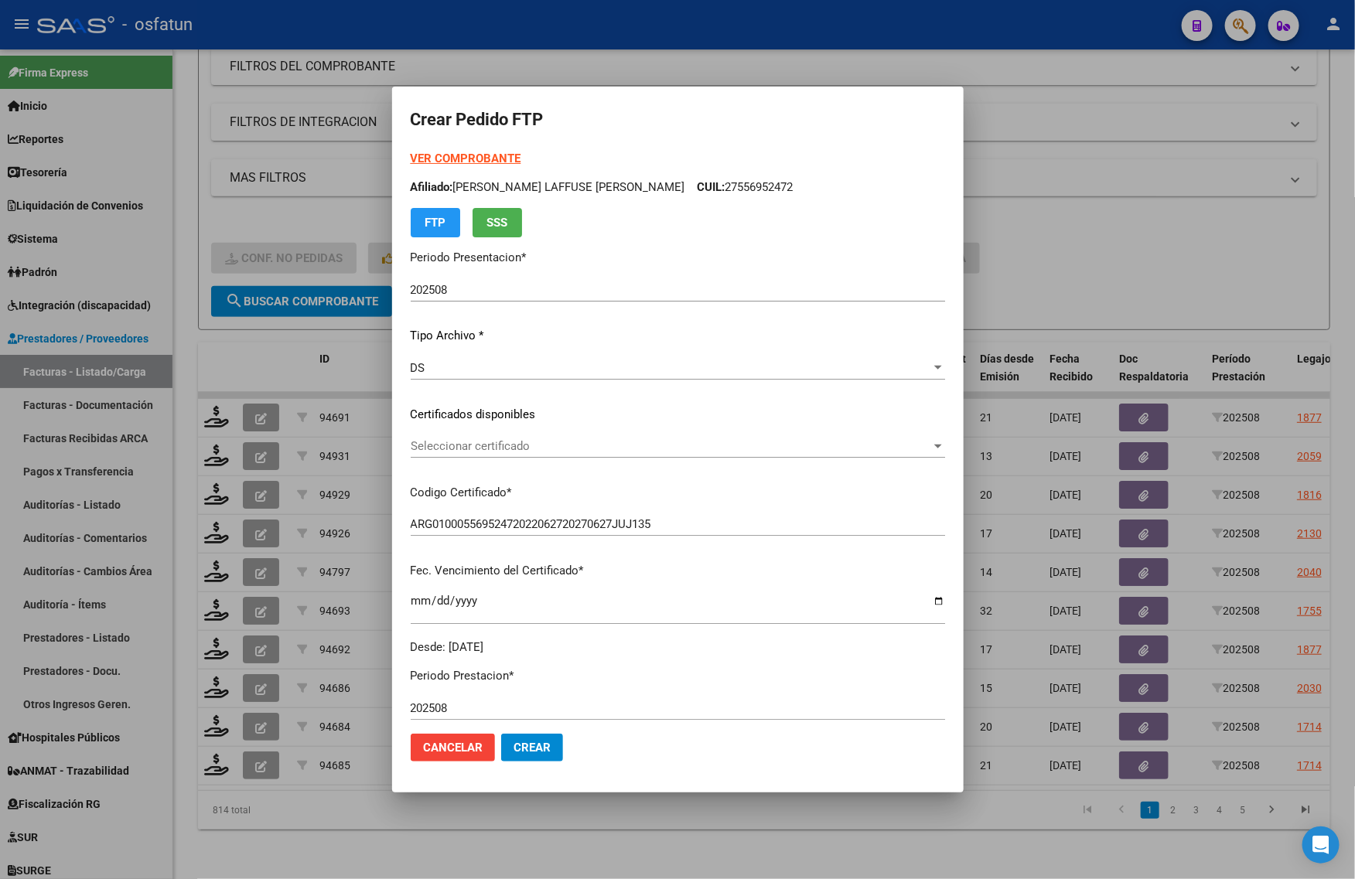
click at [465, 163] on strong "VER COMPROBANTE" at bounding box center [466, 159] width 111 height 14
click at [492, 435] on div "Seleccionar certificado Seleccionar certificado" at bounding box center [678, 446] width 534 height 23
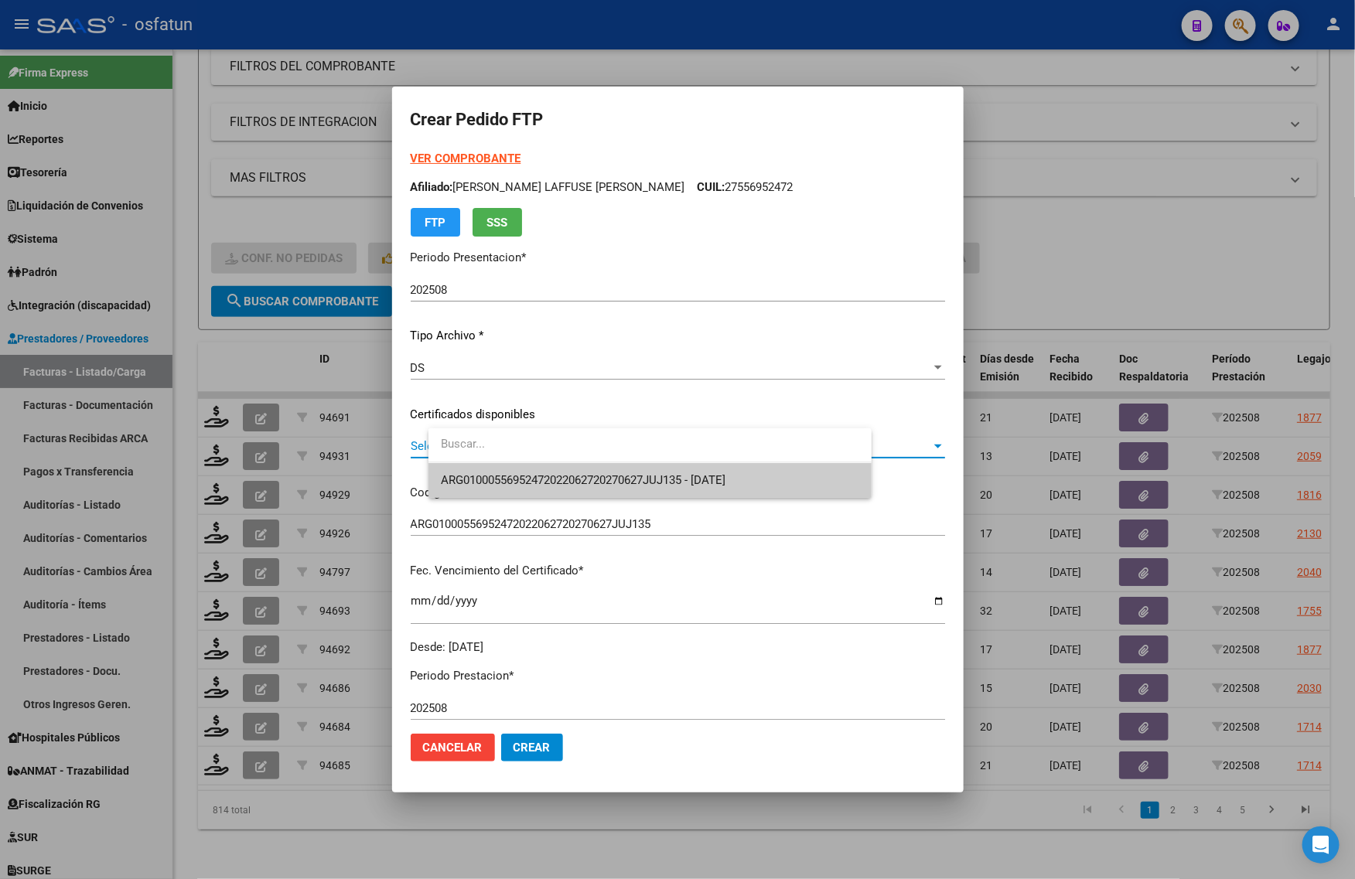
click at [495, 480] on span "ARG01000556952472022062720270627JUJ135 - [DATE]" at bounding box center [583, 480] width 285 height 14
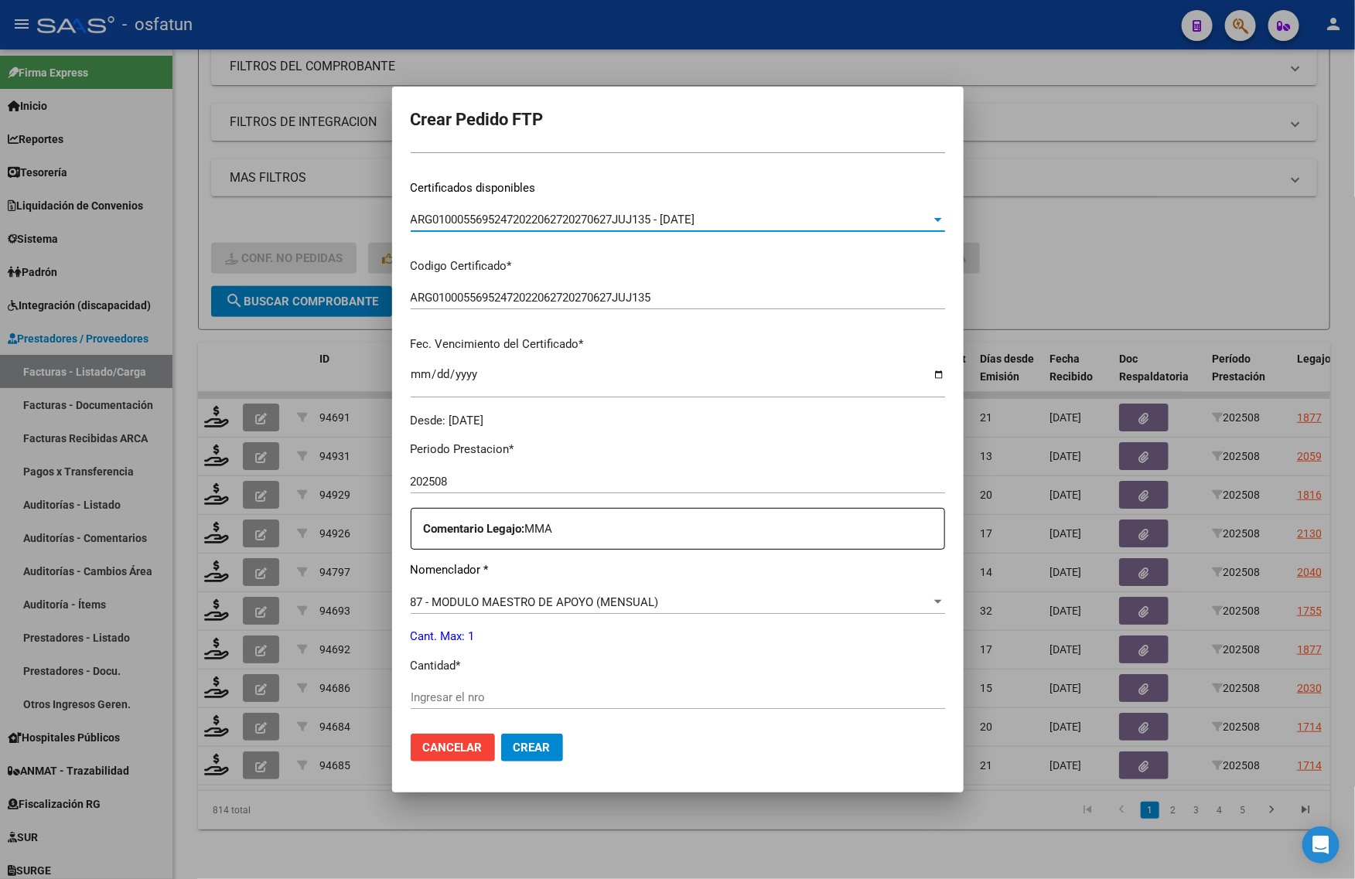
scroll to position [462, 0]
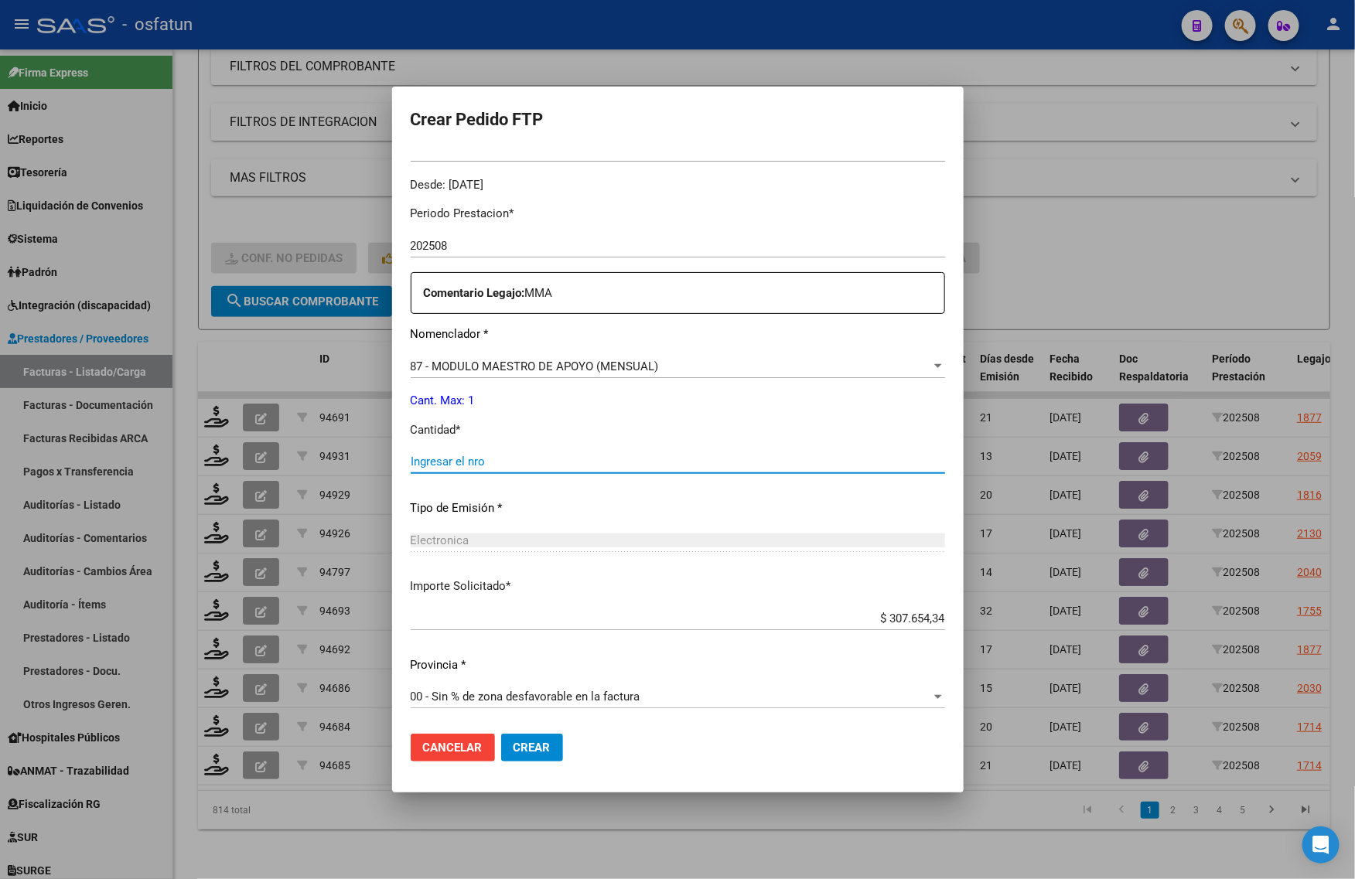
click at [486, 462] on input "Ingresar el nro" at bounding box center [678, 462] width 534 height 14
type input "1"
click at [551, 753] on span "Crear" at bounding box center [532, 748] width 37 height 14
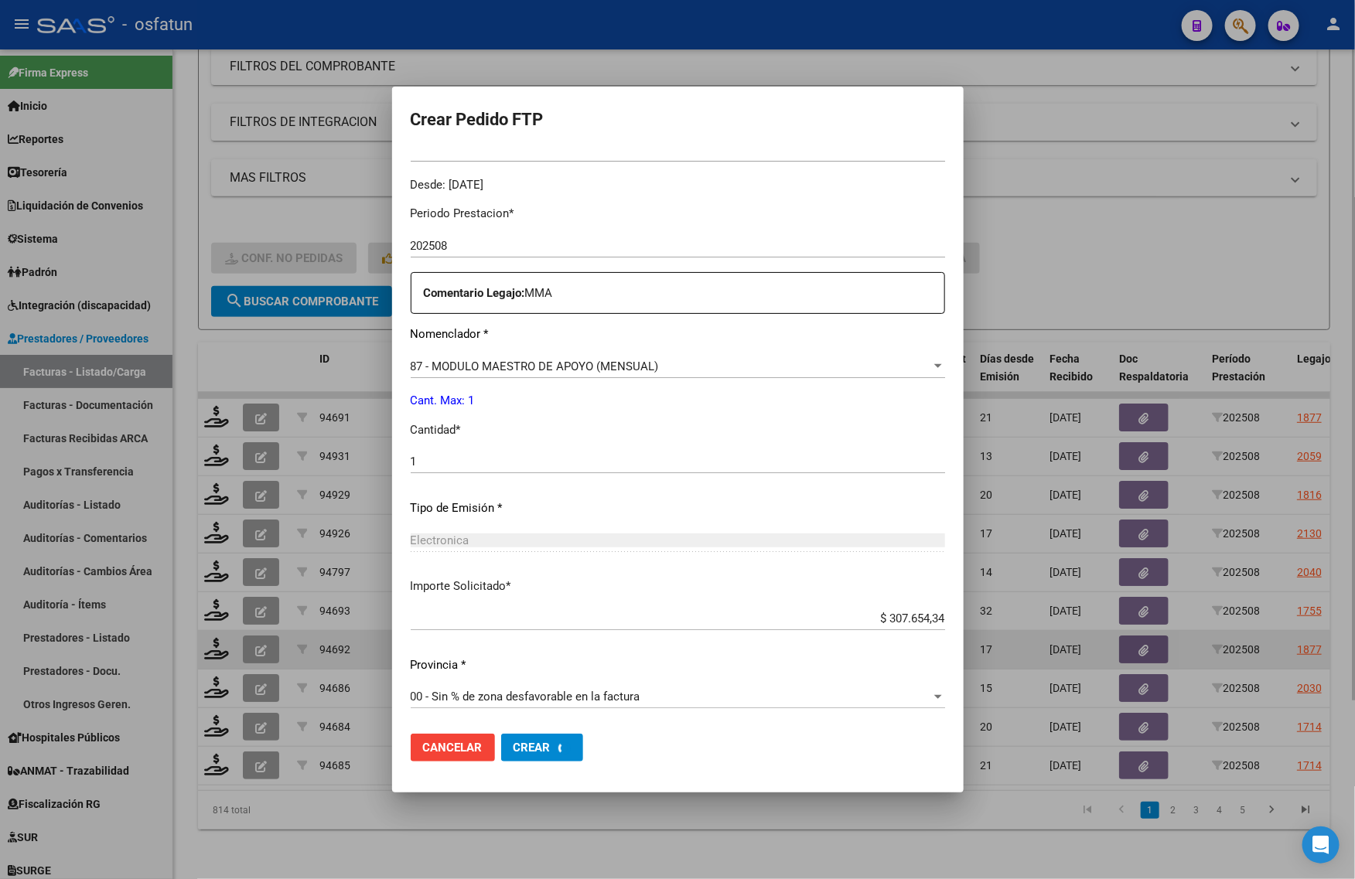
scroll to position [0, 0]
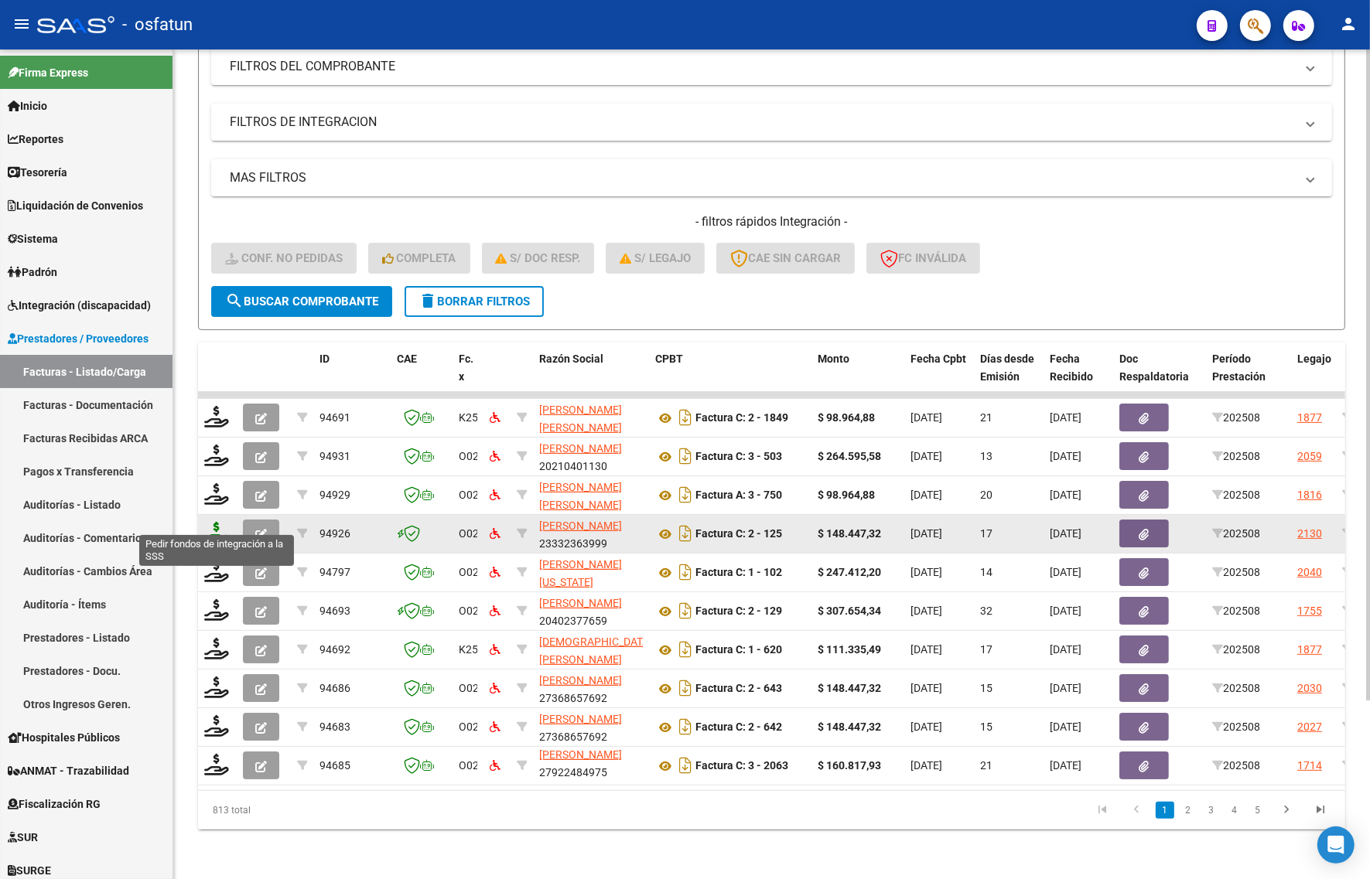
click at [217, 522] on icon at bounding box center [216, 533] width 25 height 22
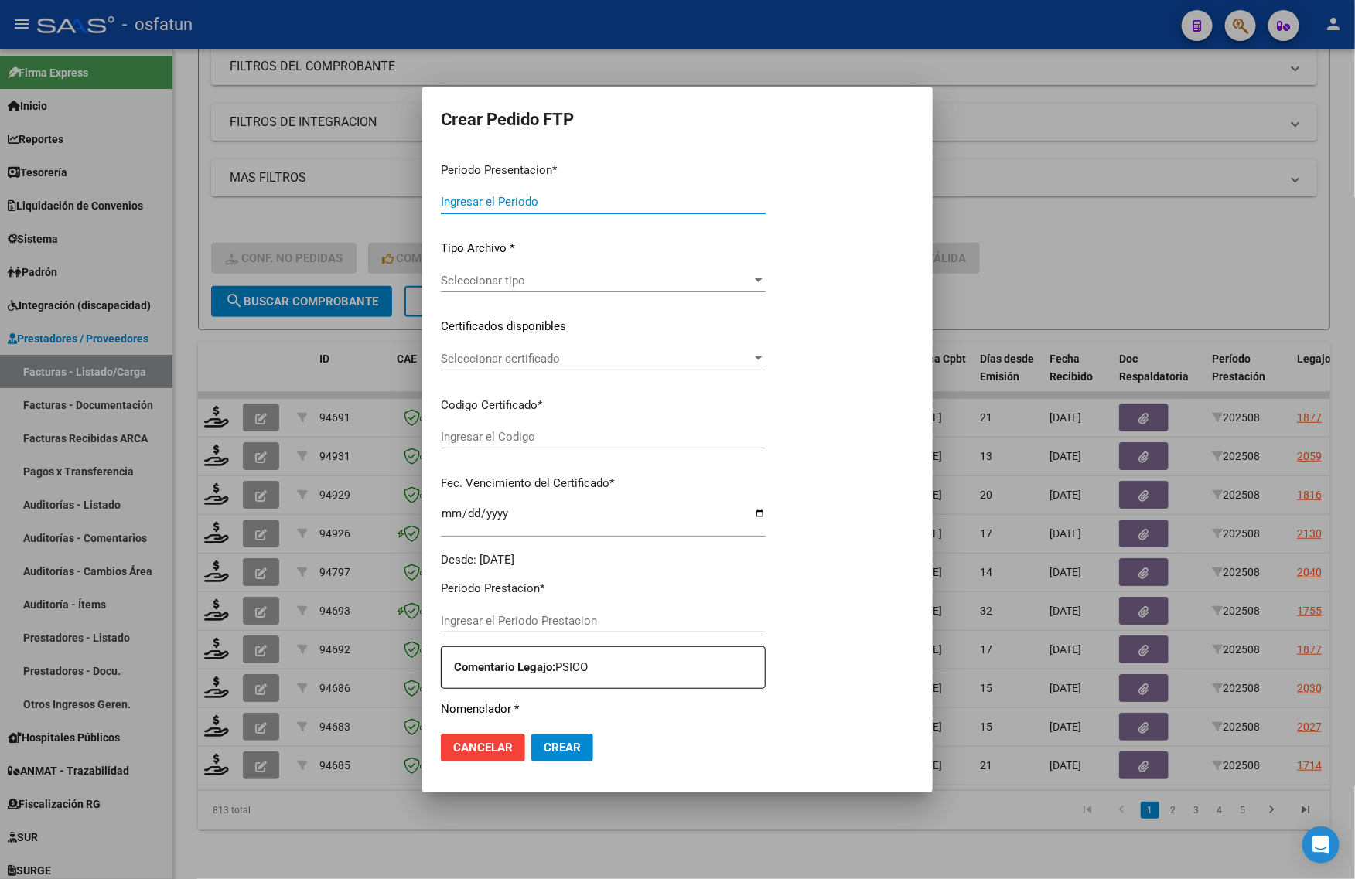
type input "202508"
type input "$ 148.447,32"
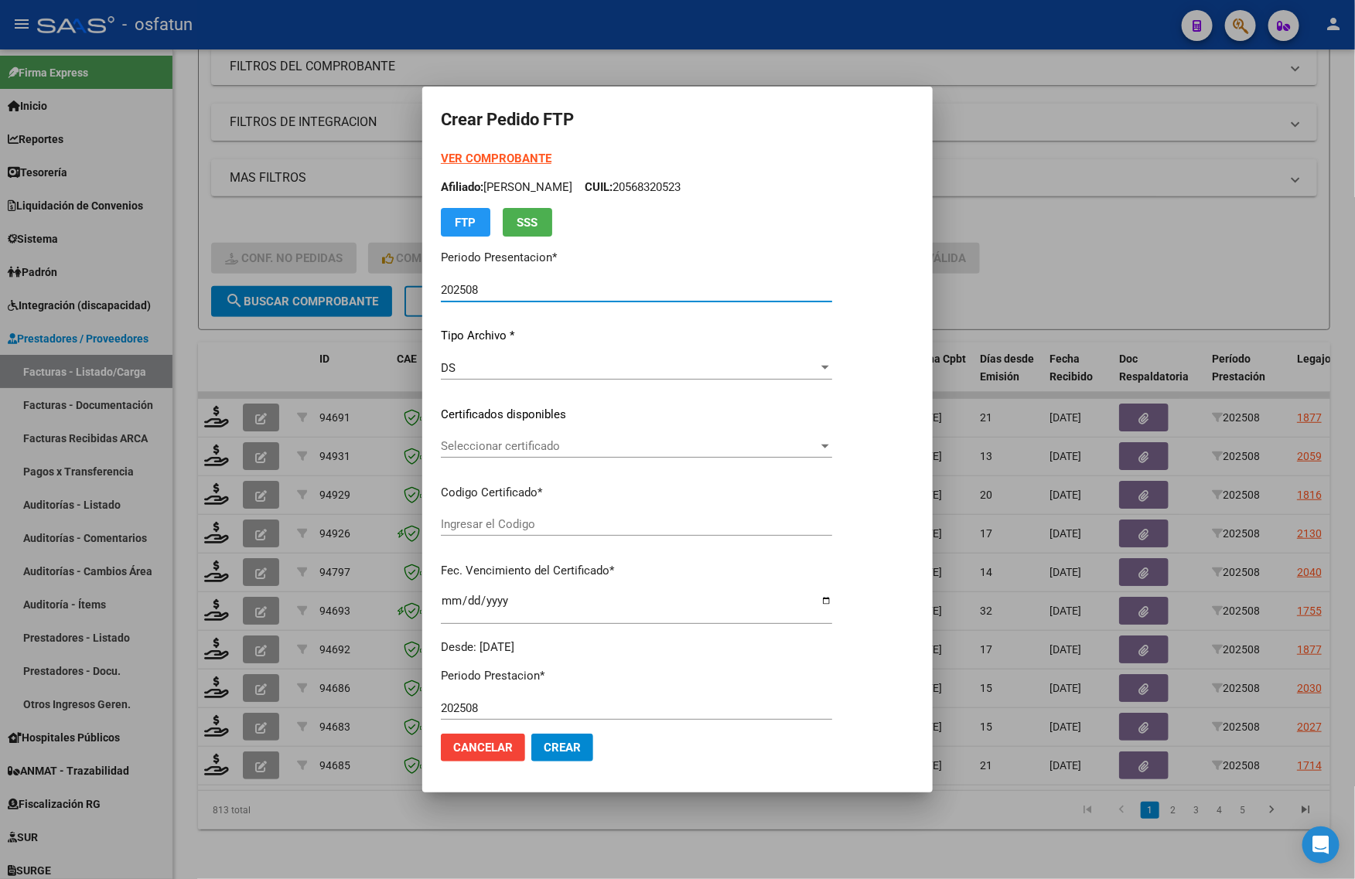
type input "03019881"
type input "[DATE]"
click at [469, 157] on strong "VER COMPROBANTE" at bounding box center [496, 159] width 111 height 14
click at [1084, 222] on div at bounding box center [677, 439] width 1355 height 879
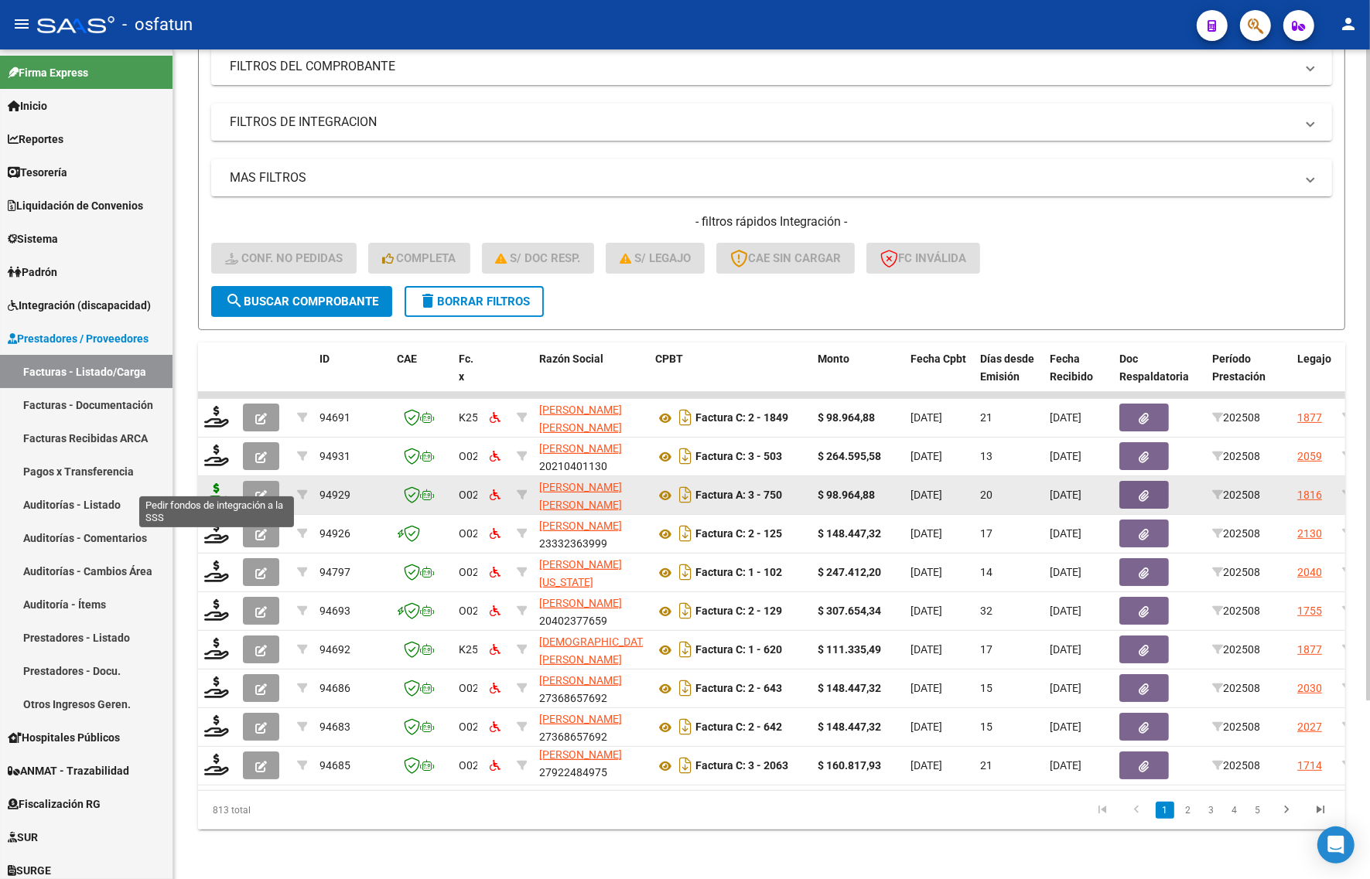
click at [214, 483] on icon at bounding box center [216, 494] width 25 height 22
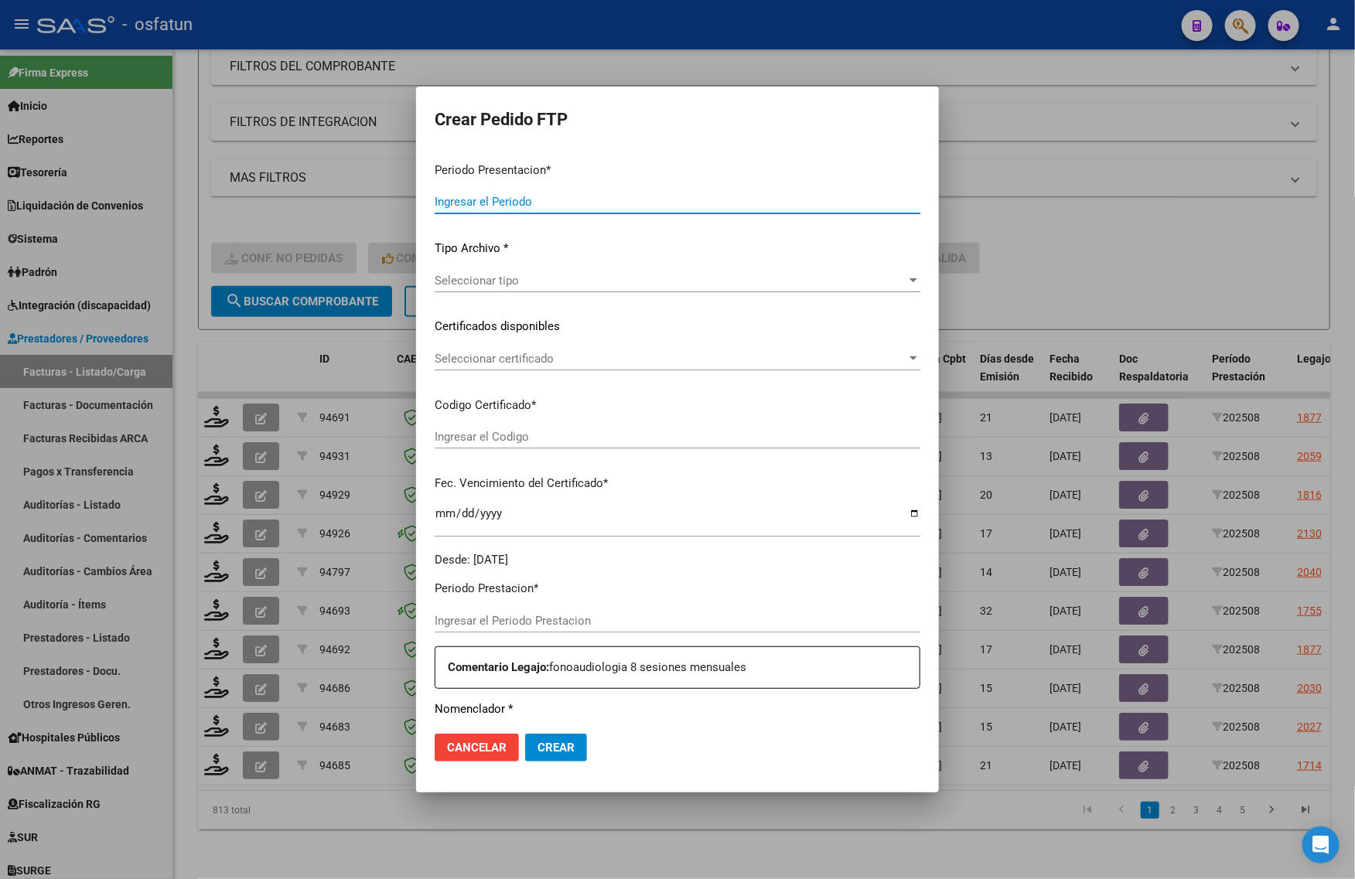
type input "202508"
type input "$ 98.964,88"
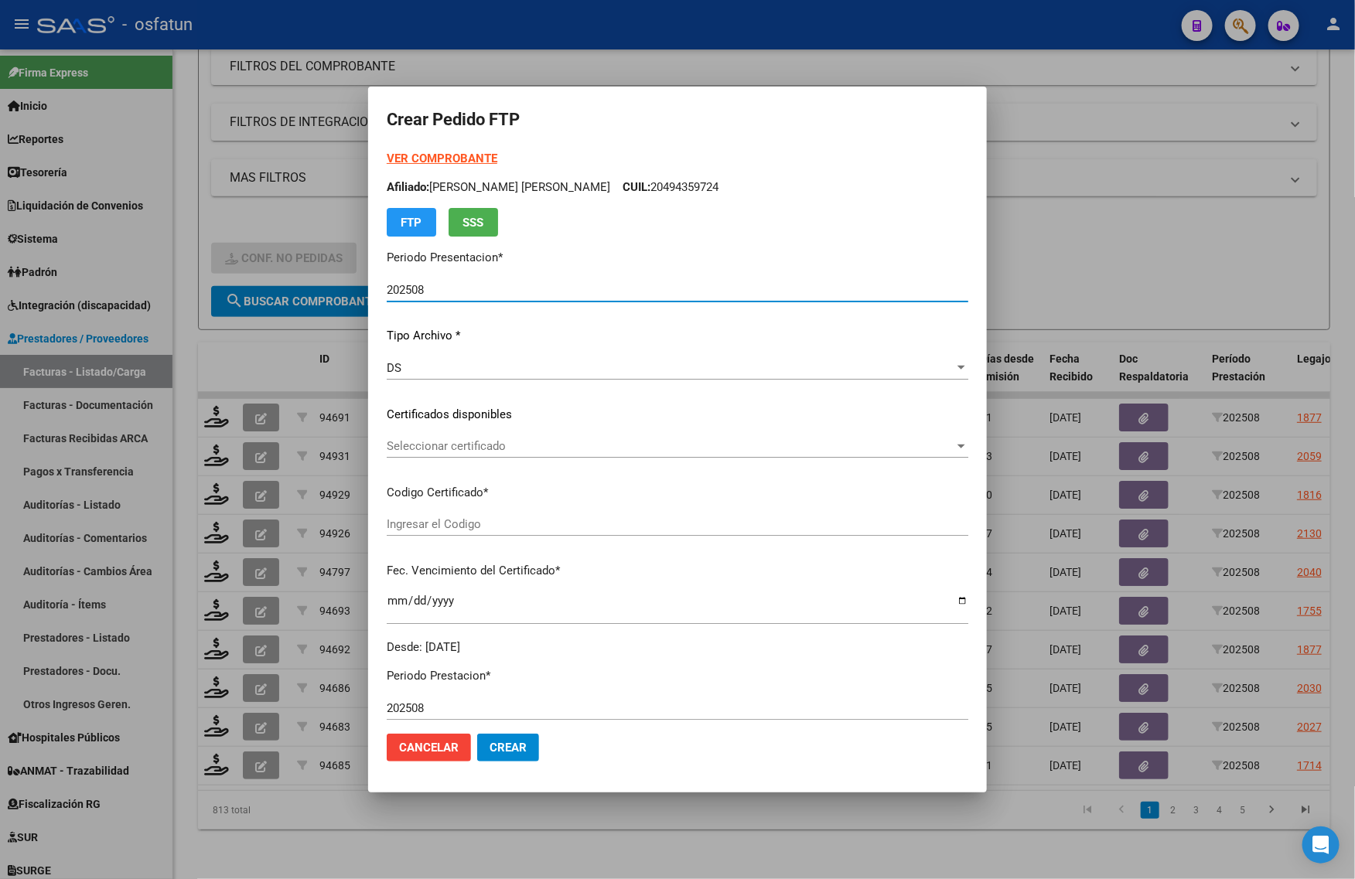
type input "ARG02-00049435972-20250811-20300811"
type input "[DATE]"
click at [442, 159] on strong "VER COMPROBANTE" at bounding box center [442, 159] width 111 height 14
click at [452, 449] on span "Seleccionar certificado" at bounding box center [671, 446] width 568 height 14
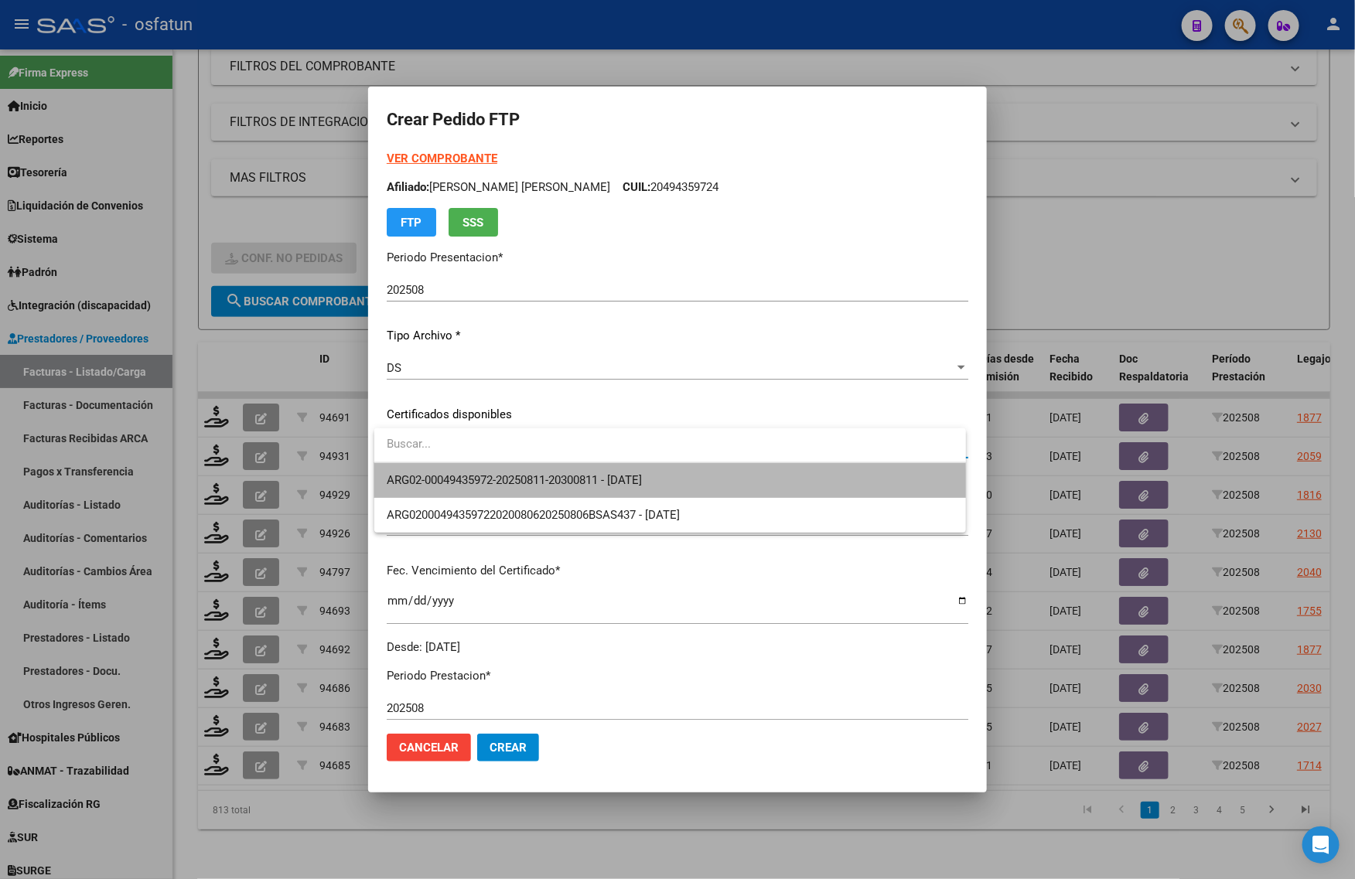
click at [439, 488] on span "ARG02-00049435972-20250811-20300811 - [DATE]" at bounding box center [670, 480] width 567 height 35
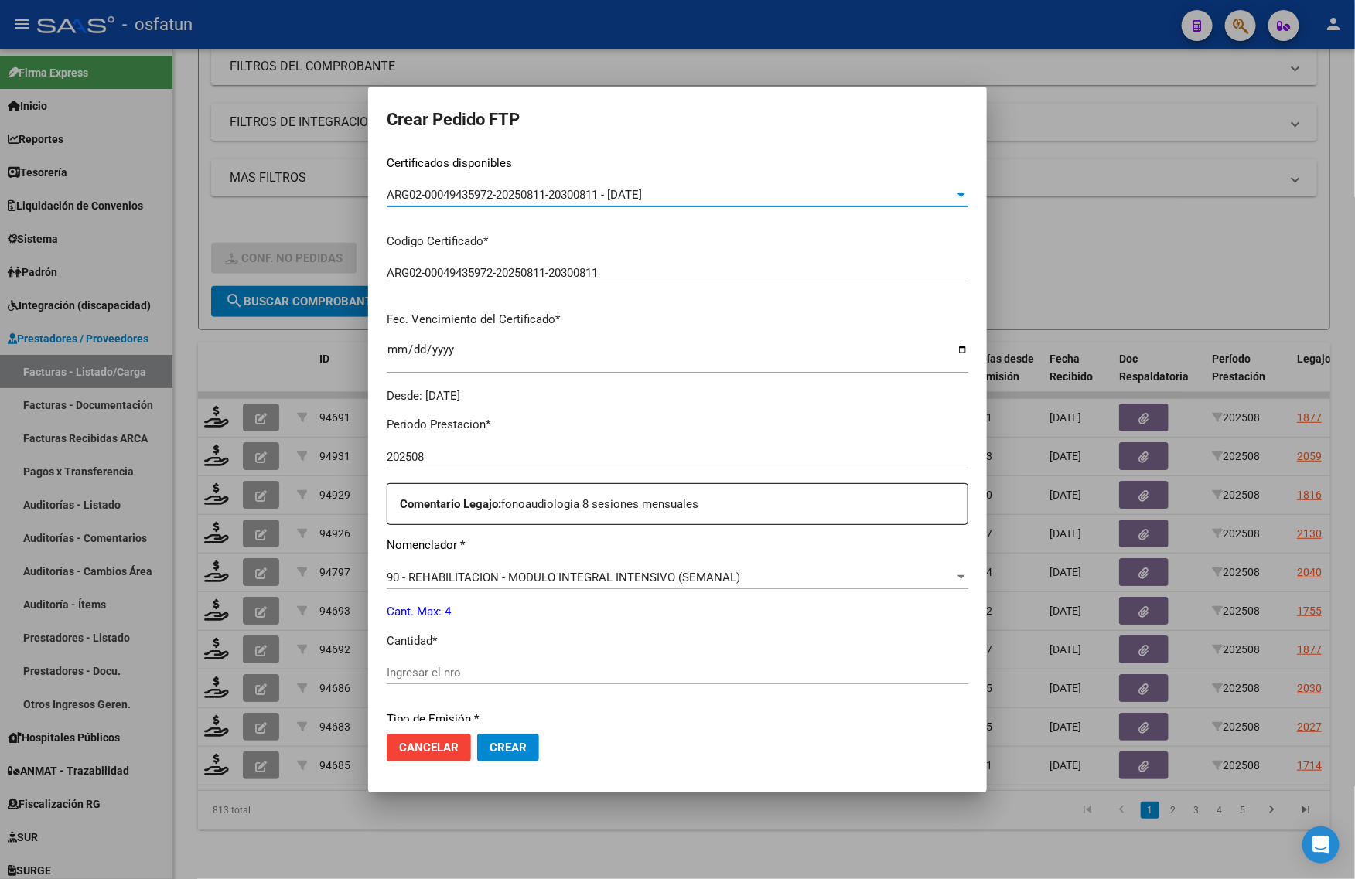
scroll to position [97, 0]
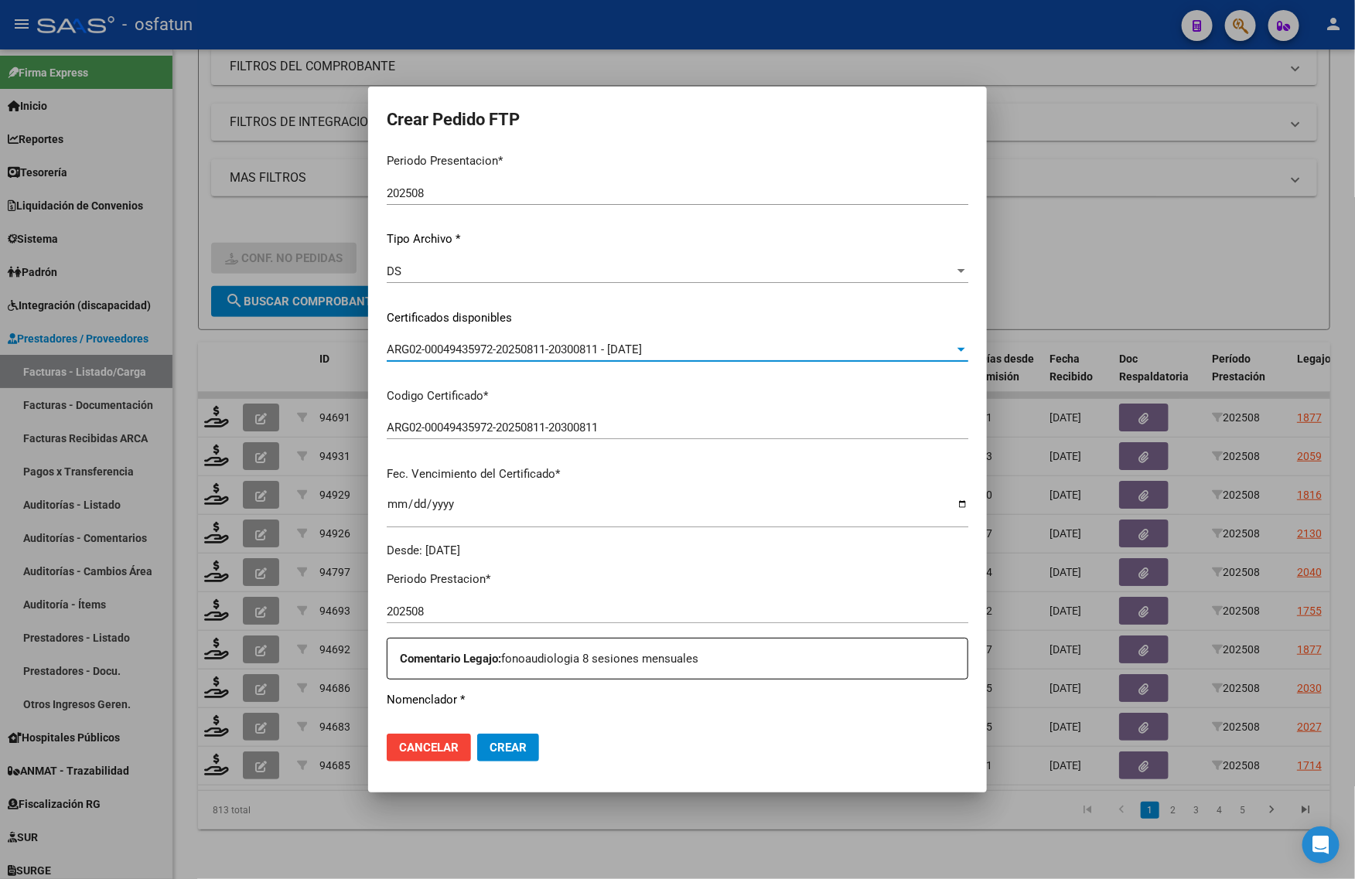
click at [620, 343] on span "ARG02-00049435972-20250811-20300811 - [DATE]" at bounding box center [514, 350] width 255 height 14
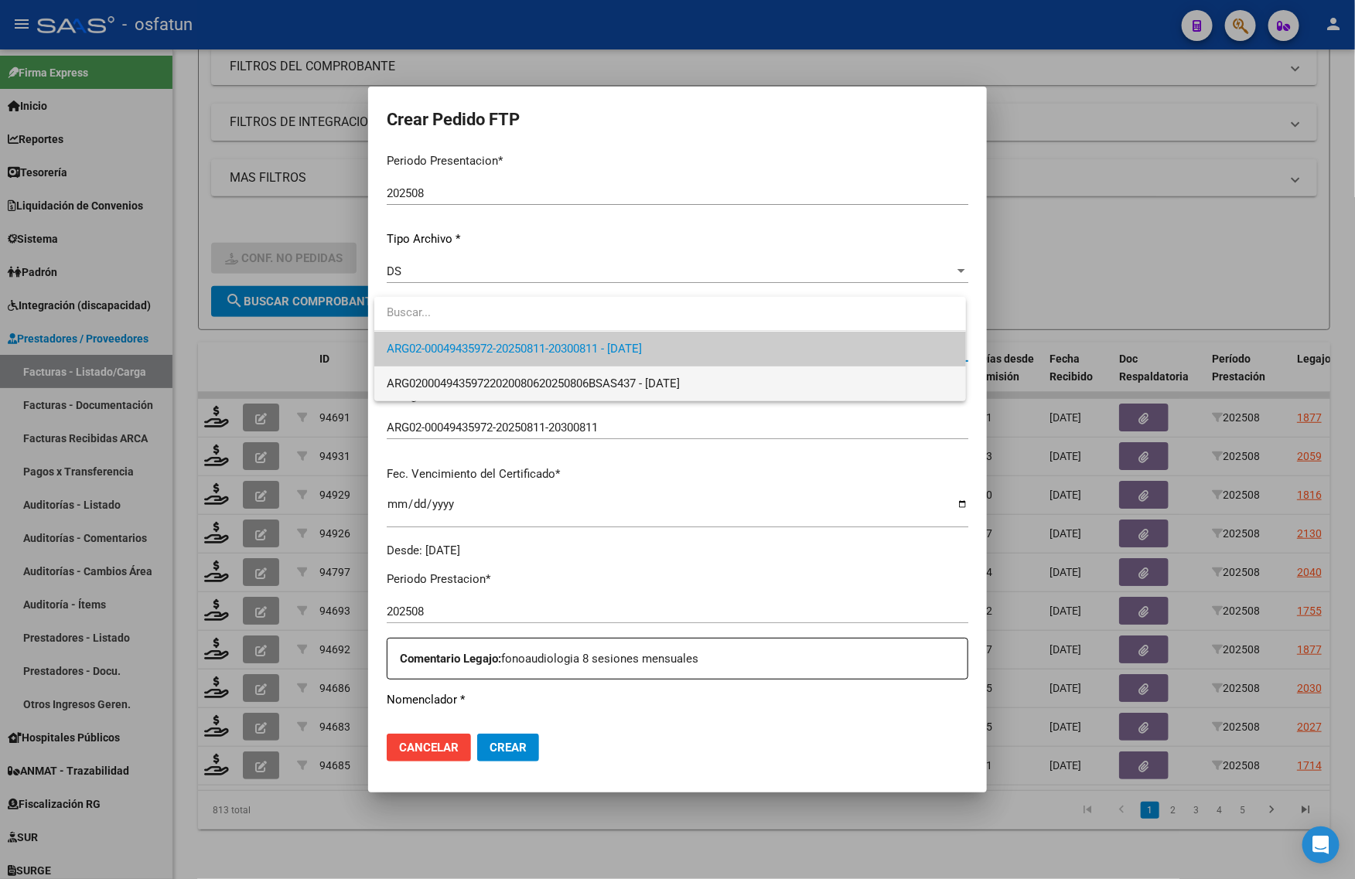
click at [627, 400] on span "ARG02000494359722020080620250806BSAS437 - [DATE]" at bounding box center [670, 384] width 567 height 35
type input "ARG02000494359722020080620250806BSAS437"
type input "[DATE]"
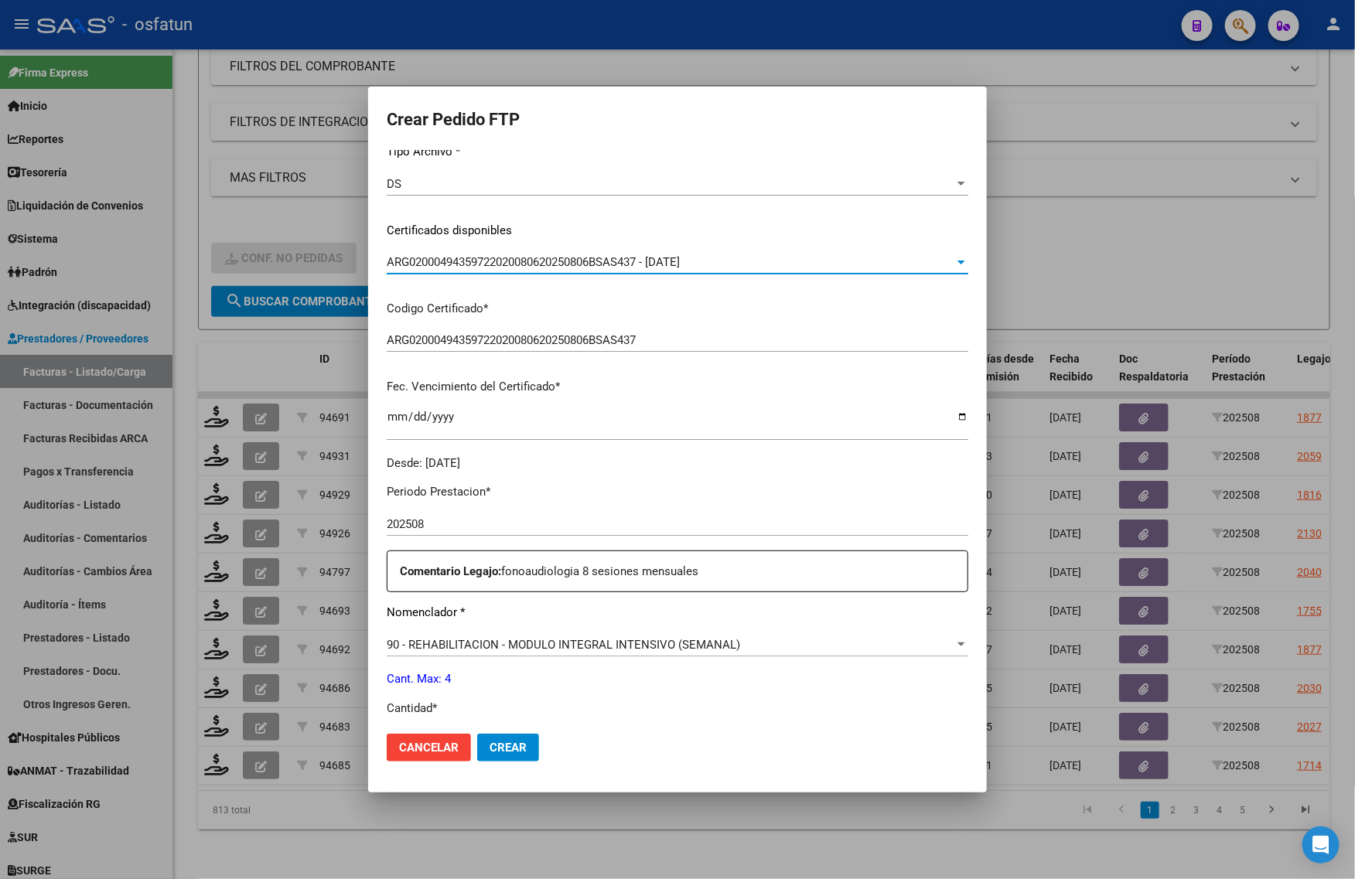
scroll to position [387, 0]
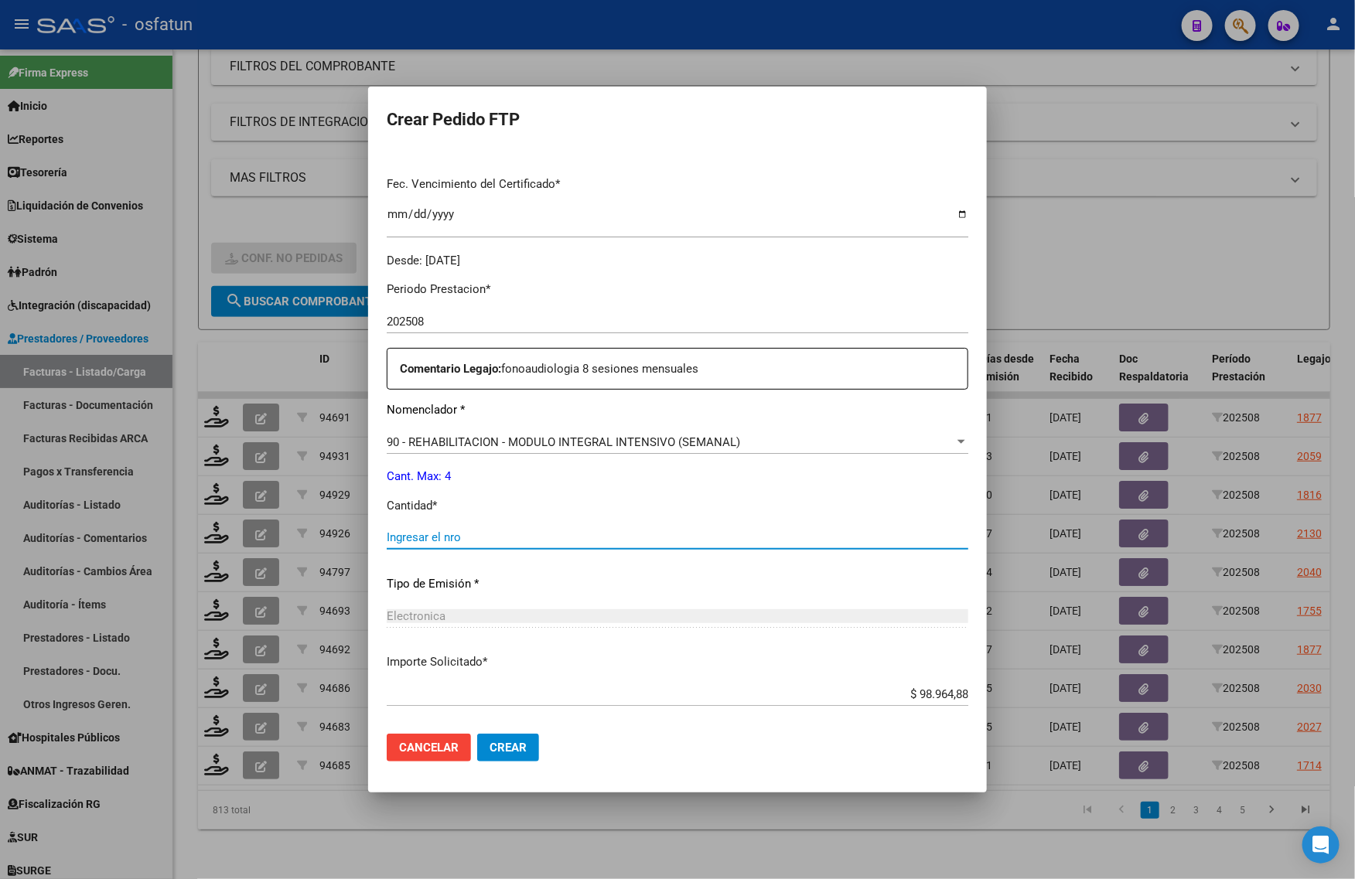
click at [421, 544] on input "Ingresar el nro" at bounding box center [678, 538] width 582 height 14
type input "4"
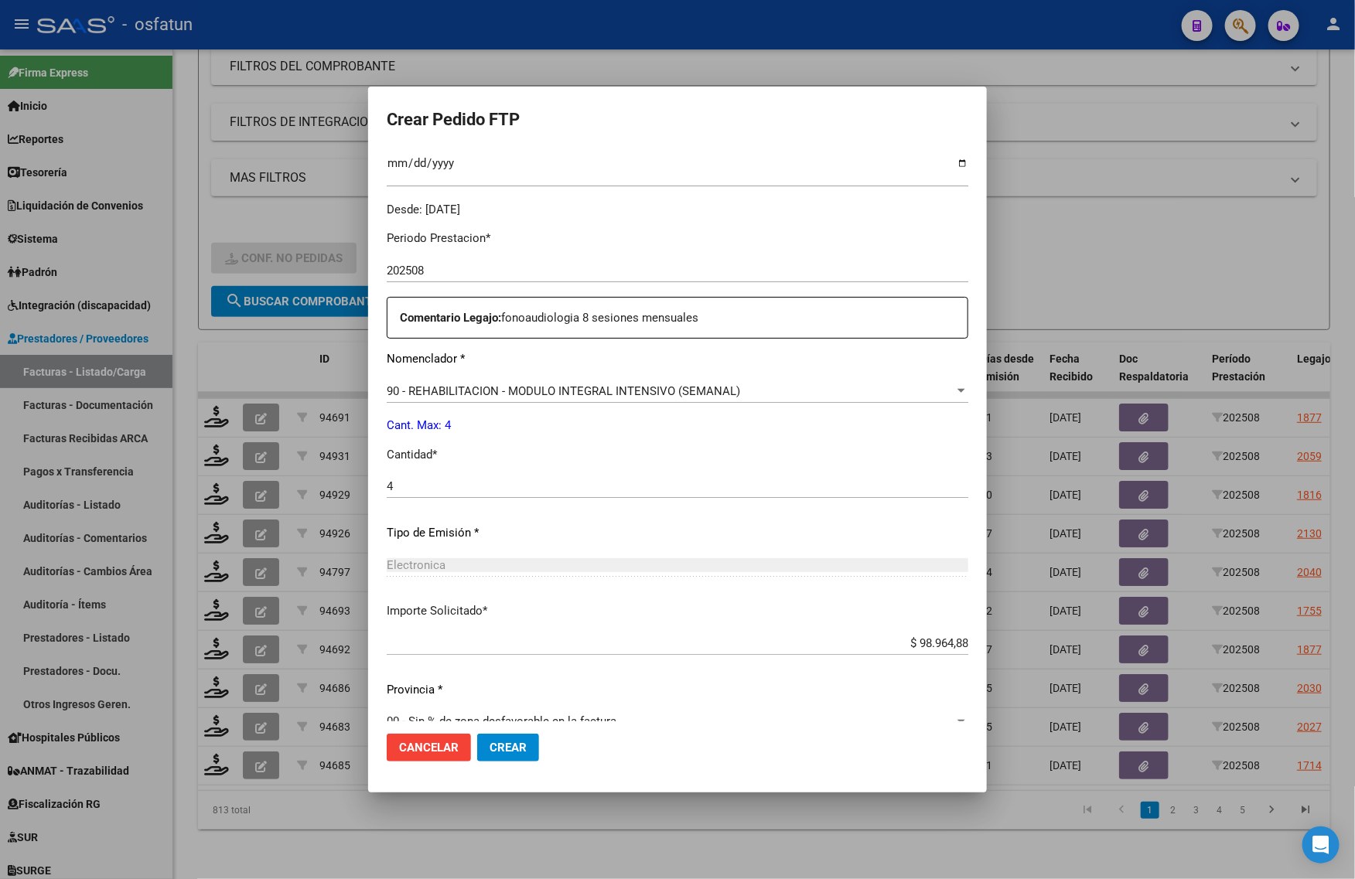
scroll to position [462, 0]
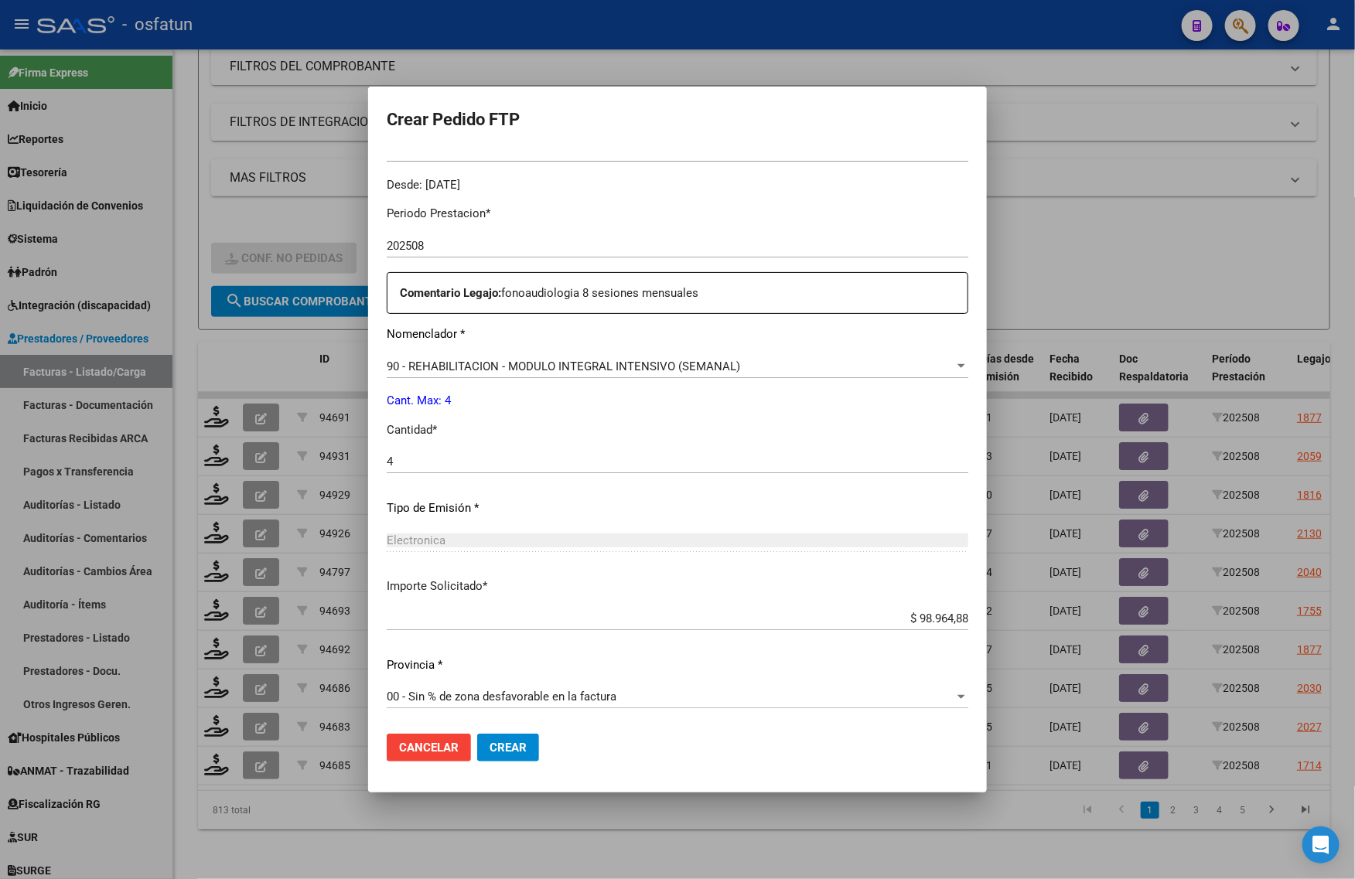
click at [503, 745] on span "Crear" at bounding box center [508, 748] width 37 height 14
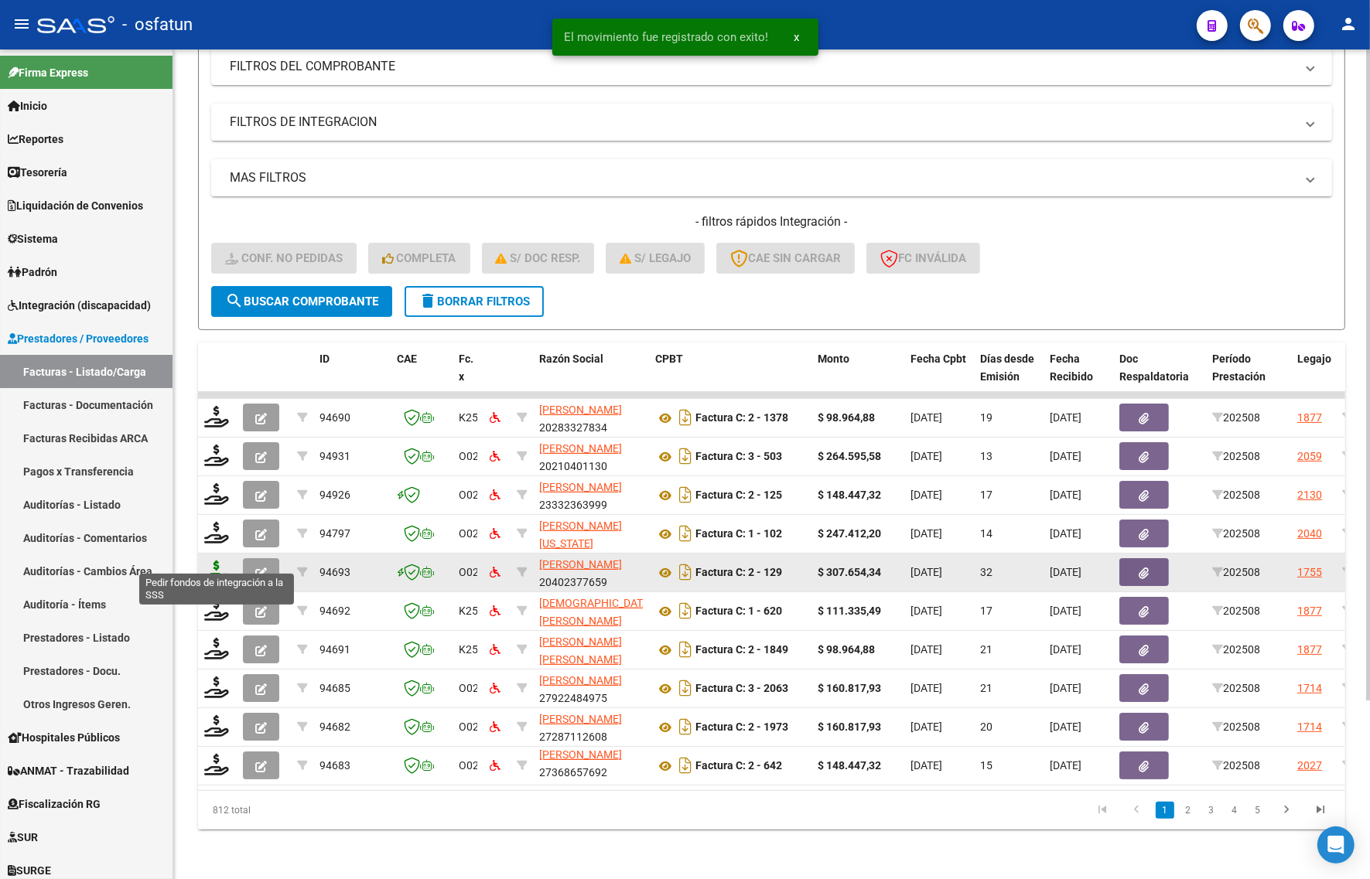
click at [215, 561] on icon at bounding box center [216, 572] width 25 height 22
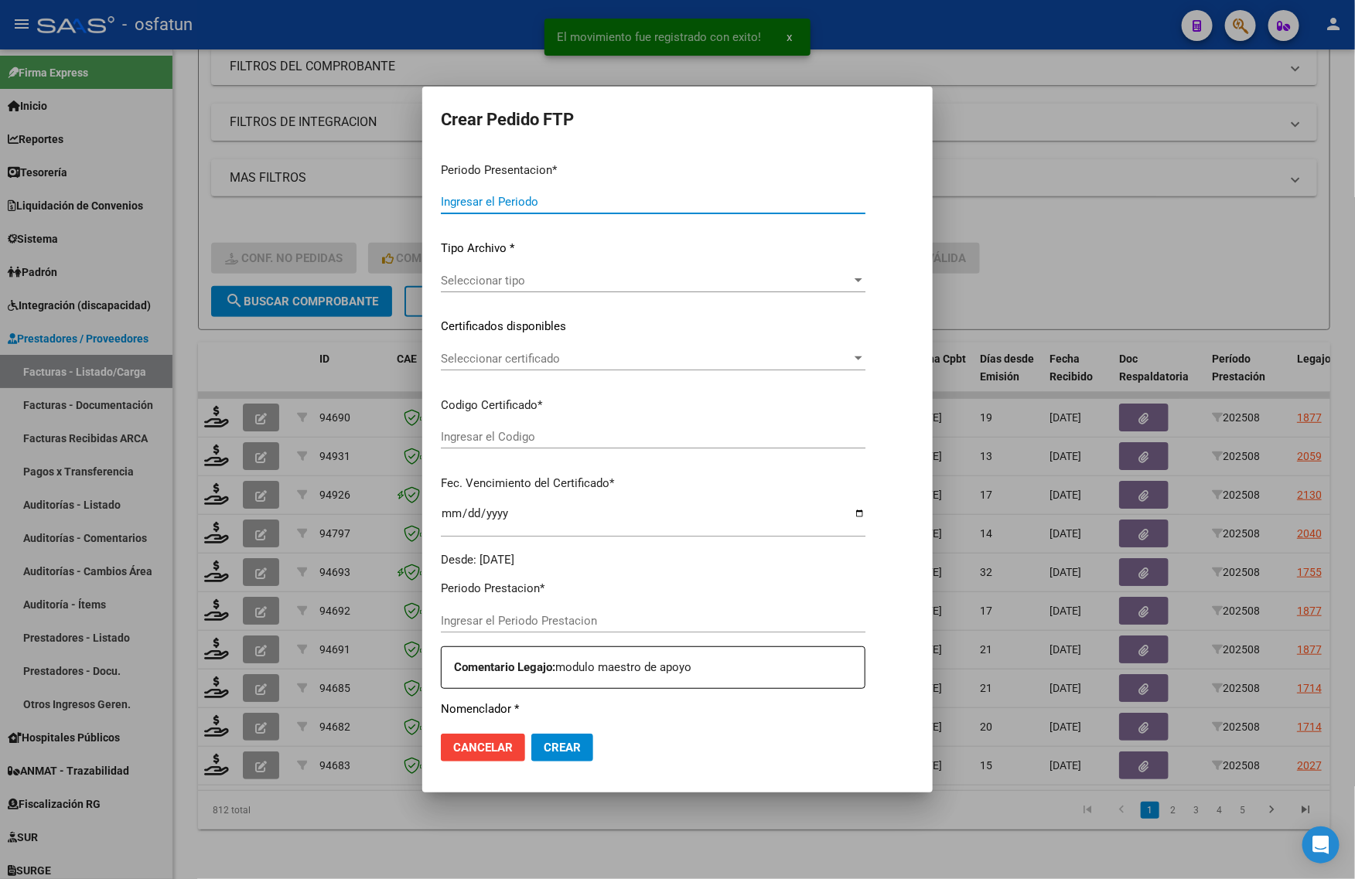
type input "202508"
type input "$ 307.654,34"
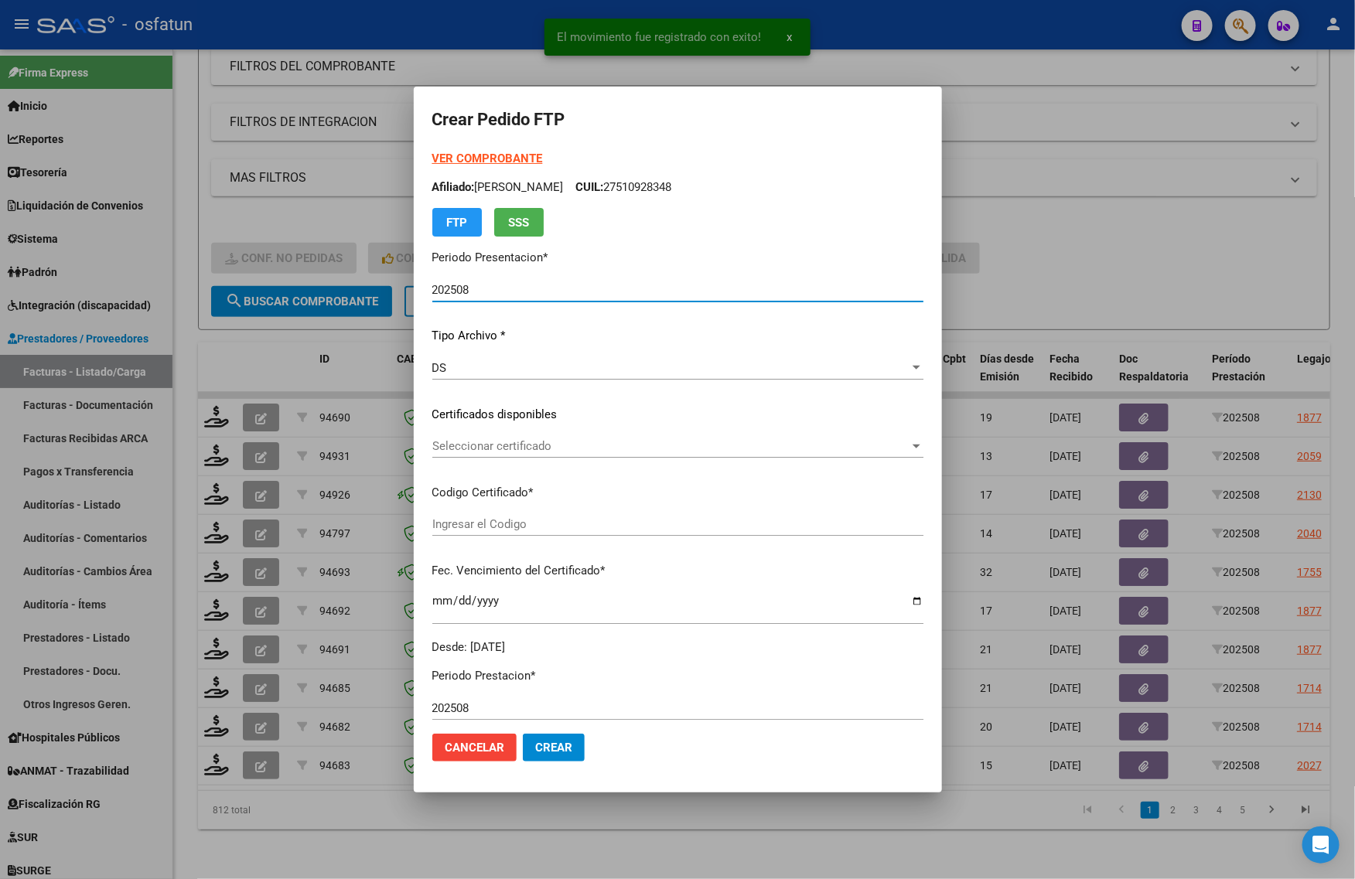
type input "ARG01000532568222024050220290502TUC139"
type input "[DATE]"
click at [458, 157] on strong "VER COMPROBANTE" at bounding box center [487, 159] width 111 height 14
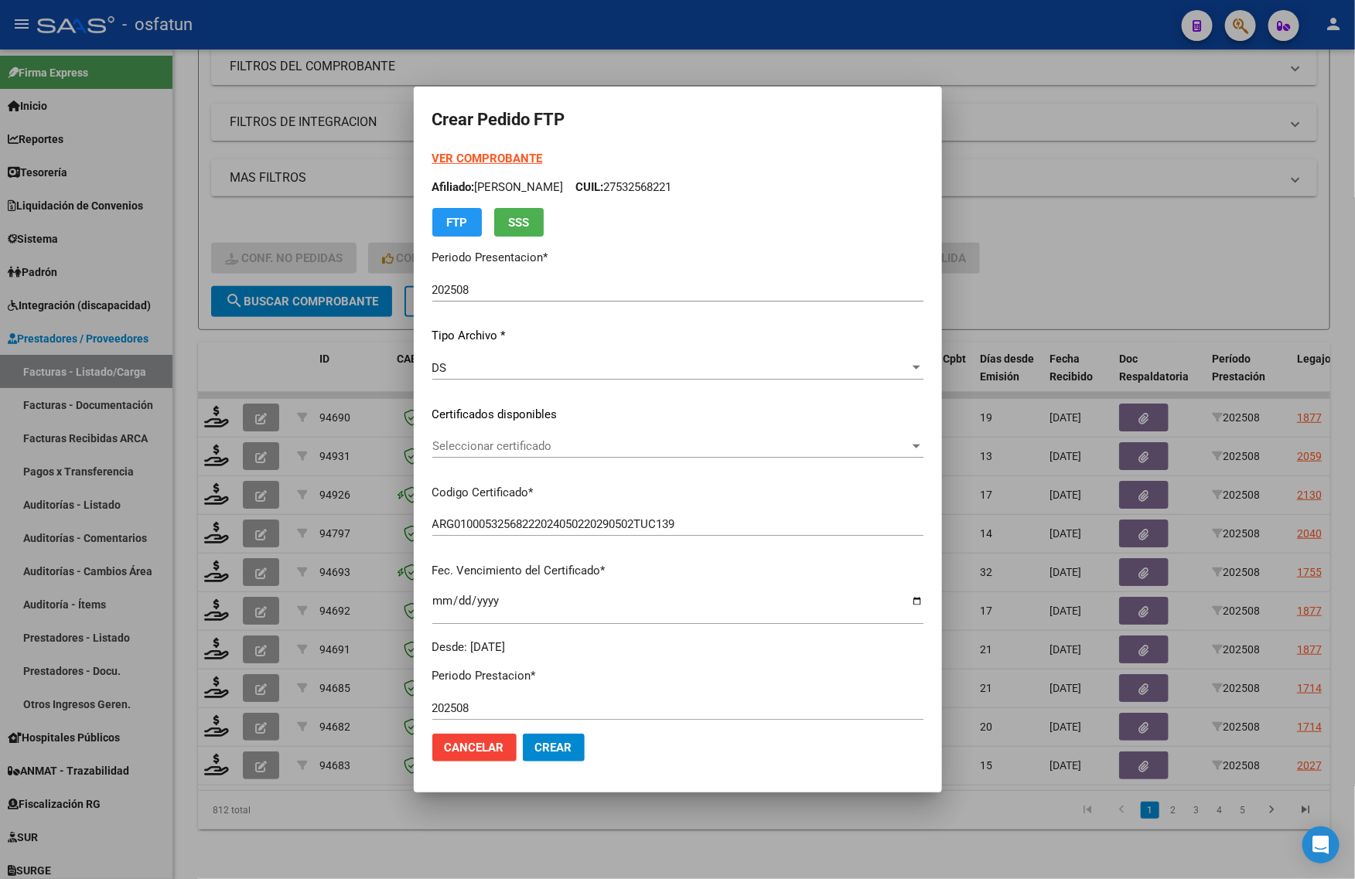
click at [1148, 247] on div at bounding box center [677, 439] width 1355 height 879
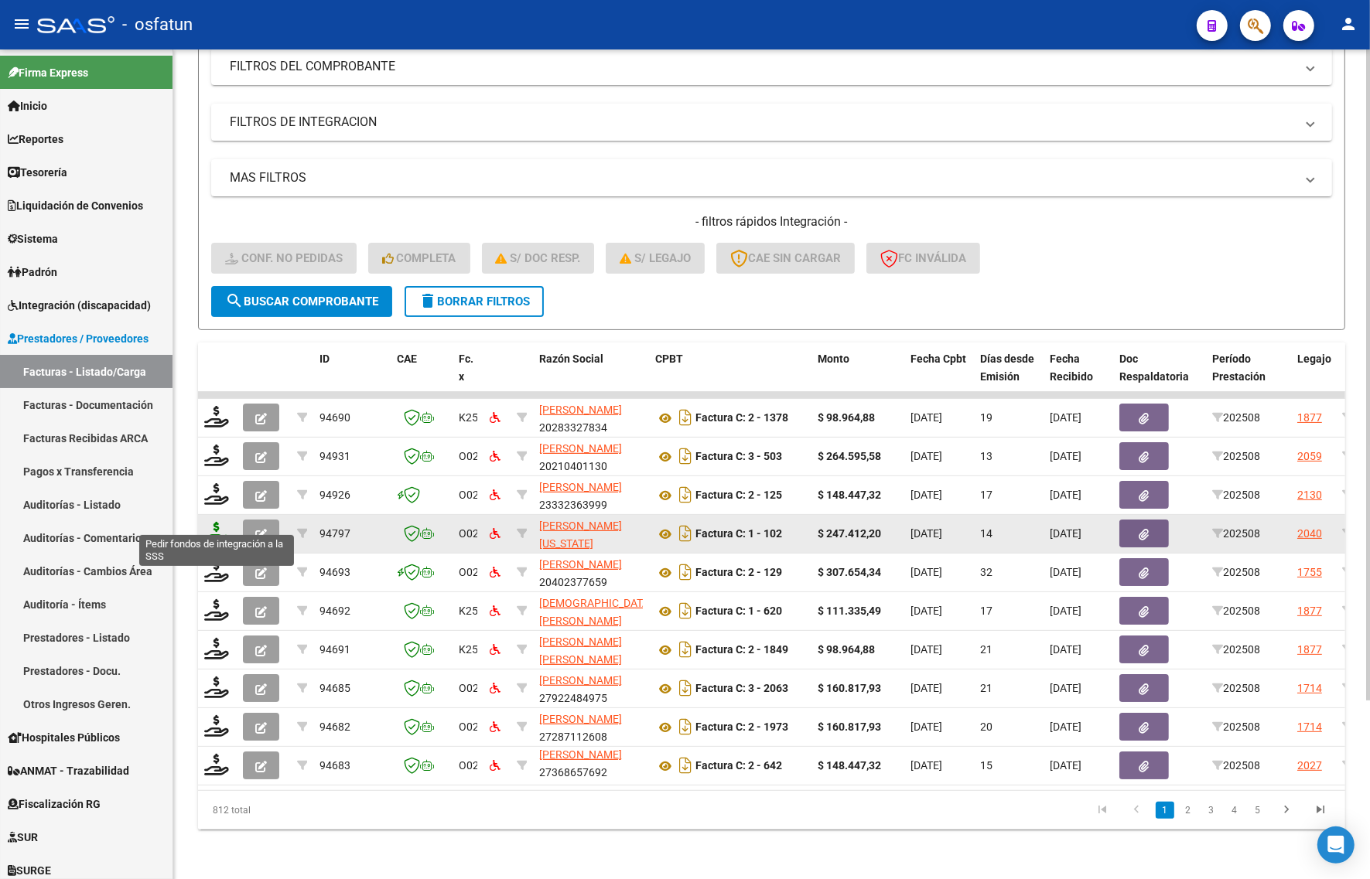
click at [209, 522] on icon at bounding box center [216, 533] width 25 height 22
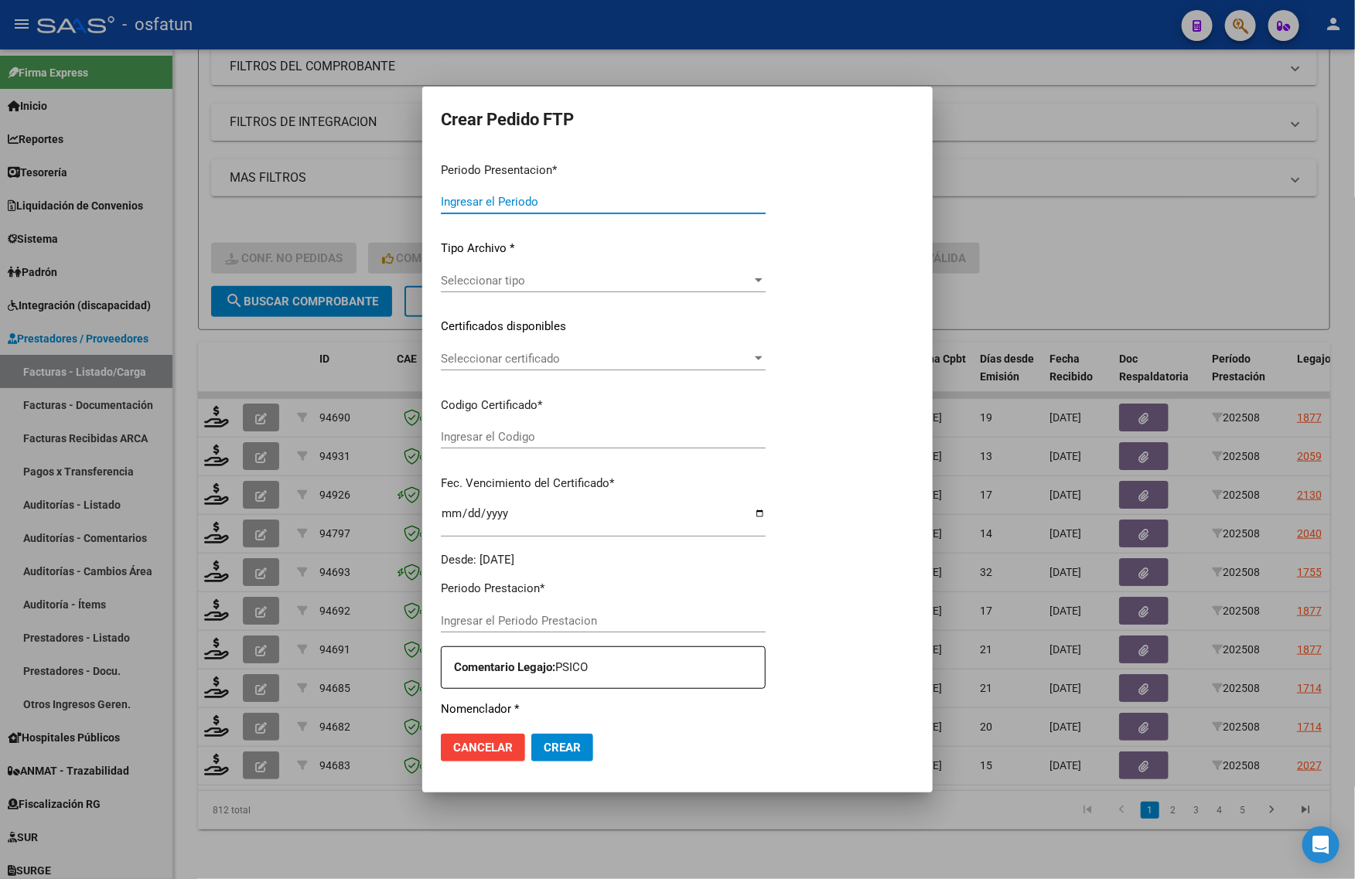
type input "202508"
type input "$ 247.412,20"
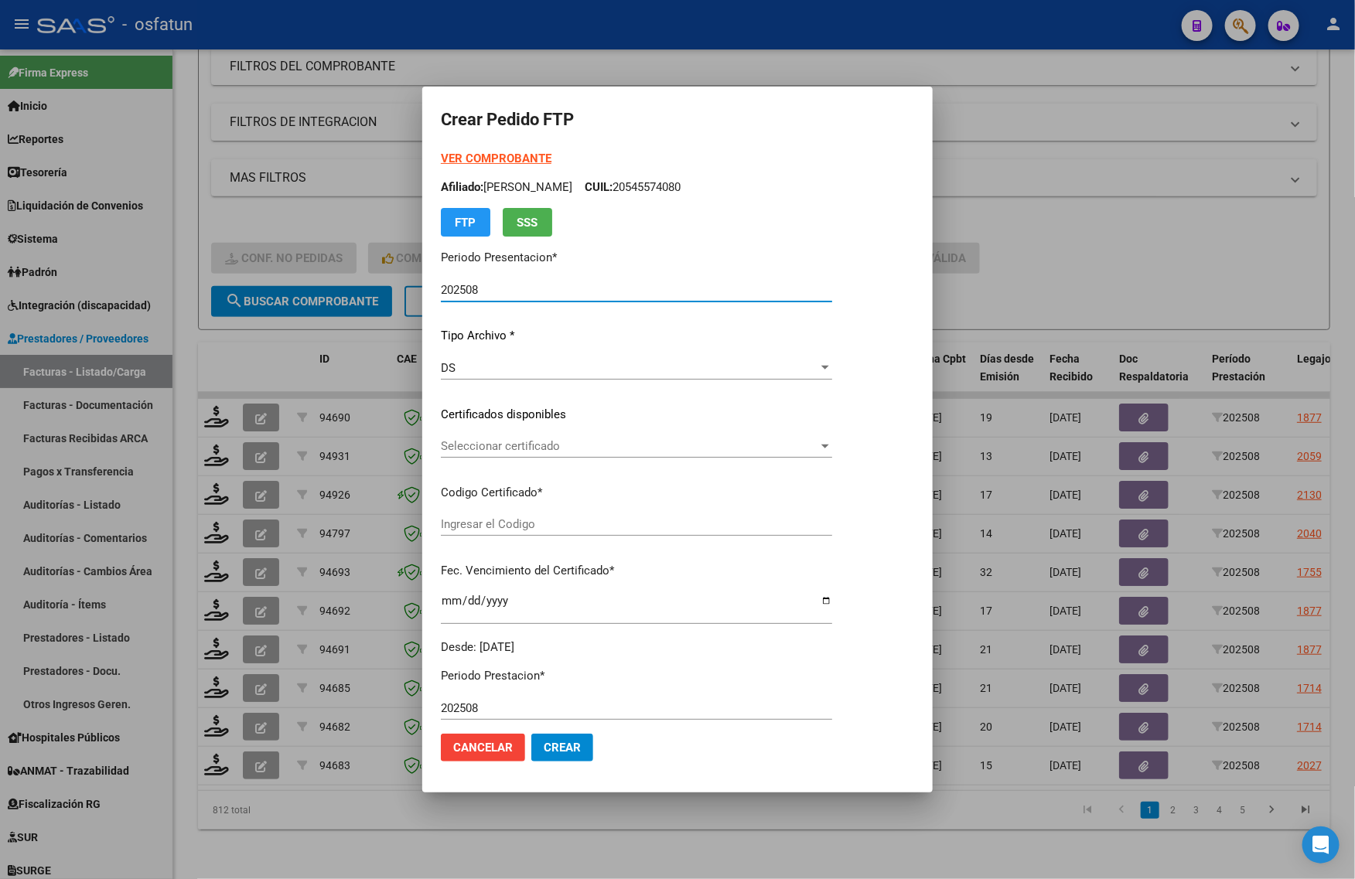
type input "ARG01000510928342021100620251006TUC138"
type input "[DATE]"
click at [488, 159] on strong "VER COMPROBANTE" at bounding box center [496, 159] width 111 height 14
click at [559, 450] on span "Seleccionar certificado" at bounding box center [629, 446] width 377 height 14
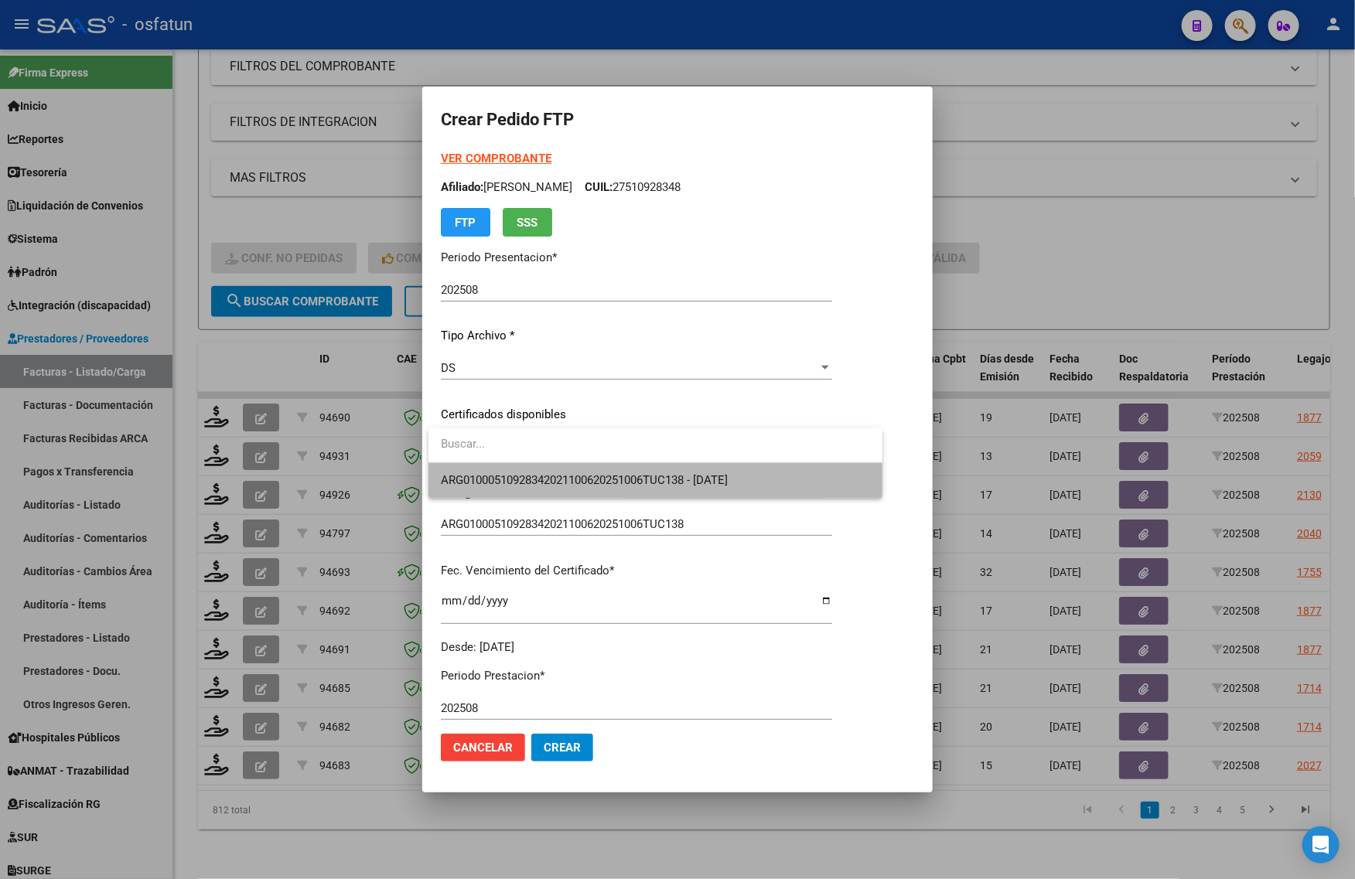
click at [558, 489] on span "ARG01000510928342021100620251006TUC138 - [DATE]" at bounding box center [655, 480] width 429 height 35
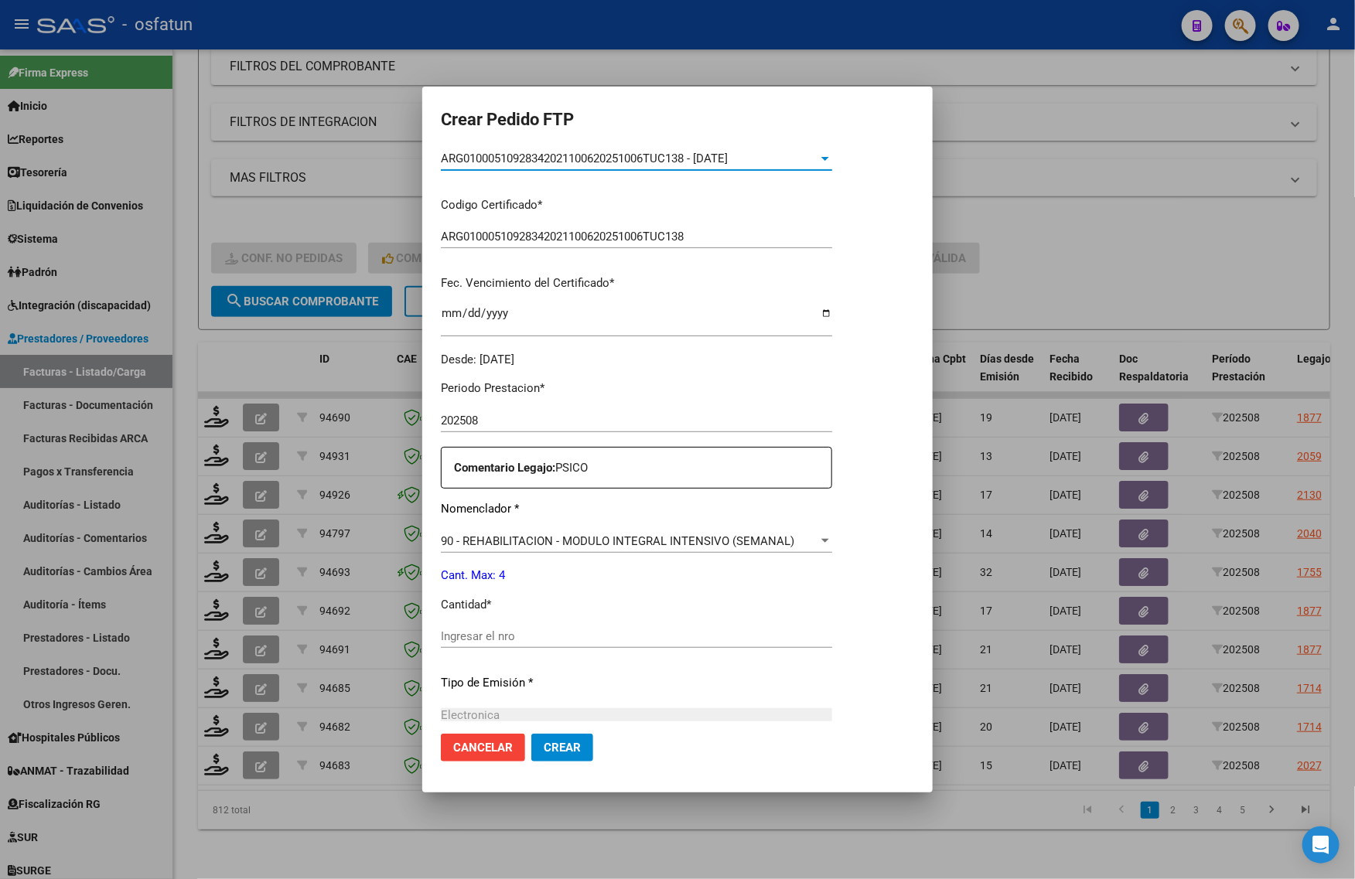
scroll to position [290, 0]
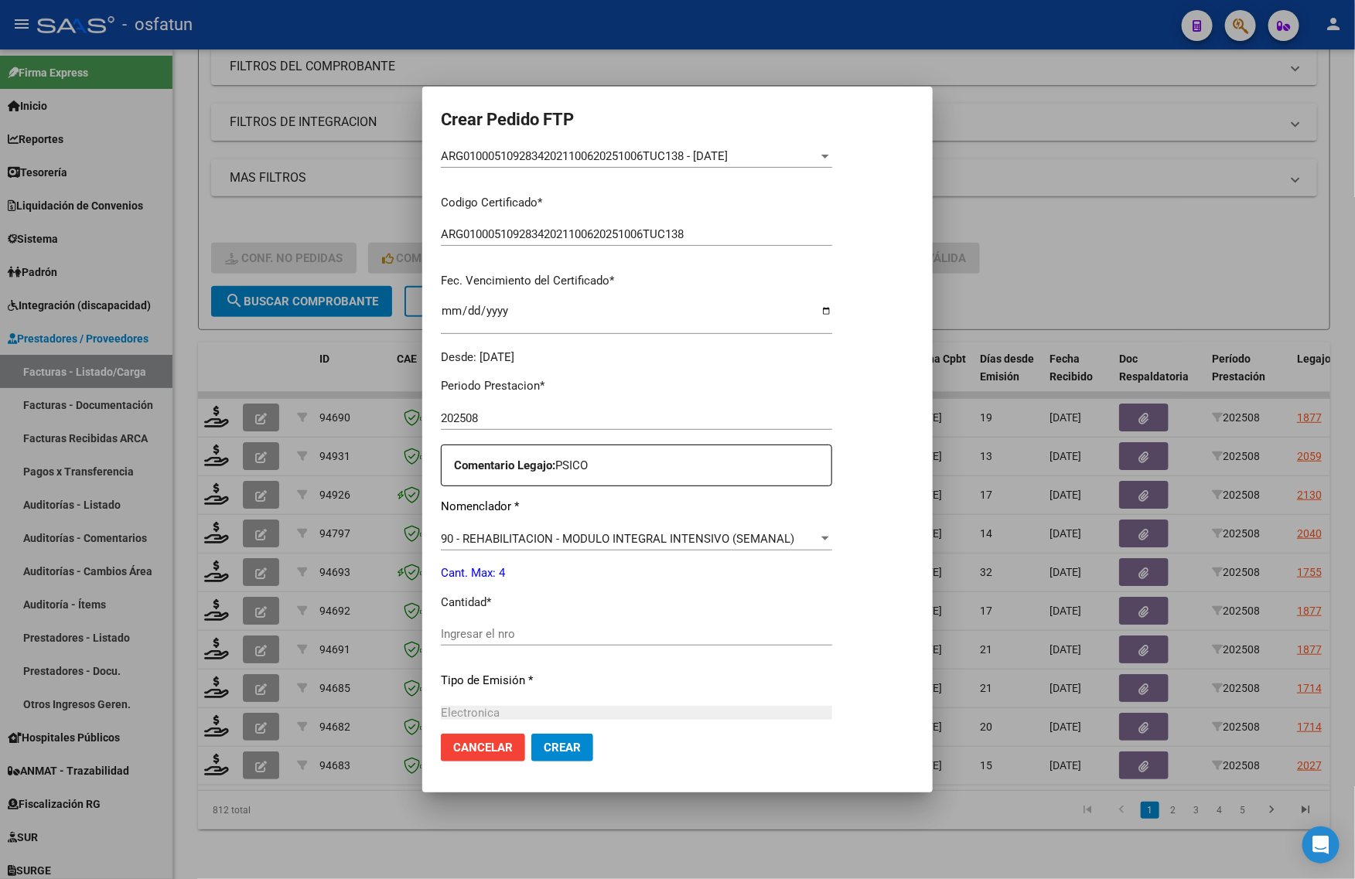
drag, startPoint x: 497, startPoint y: 620, endPoint x: 491, endPoint y: 640, distance: 20.8
click at [496, 623] on div "Periodo Prestacion * 202508 Ingresar el Periodo Prestacion Comentario Legajo: P…" at bounding box center [636, 631] width 391 height 530
click at [491, 640] on input "Ingresar el nro" at bounding box center [636, 634] width 391 height 14
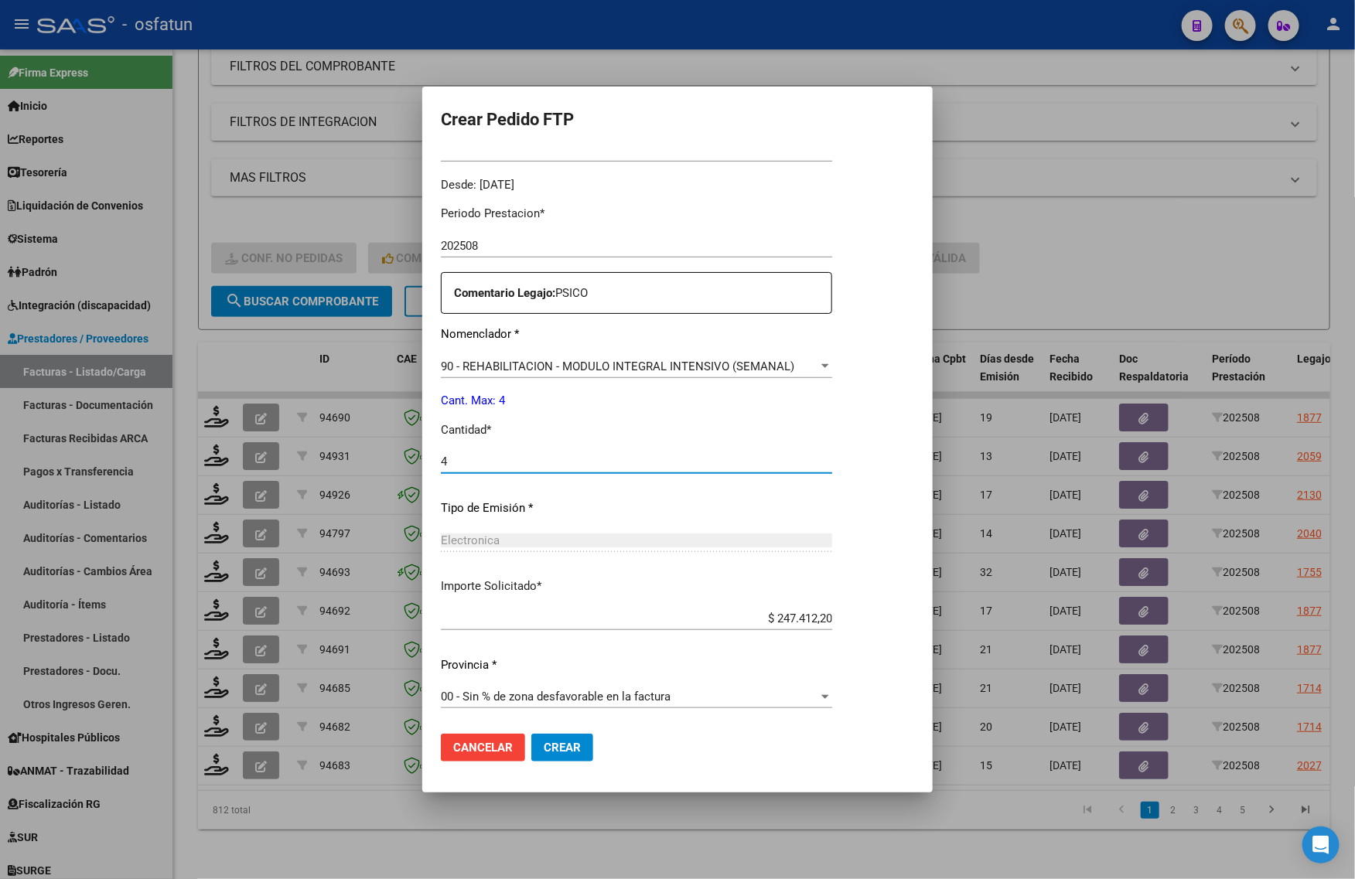
type input "4"
click at [539, 756] on button "Crear" at bounding box center [562, 748] width 62 height 28
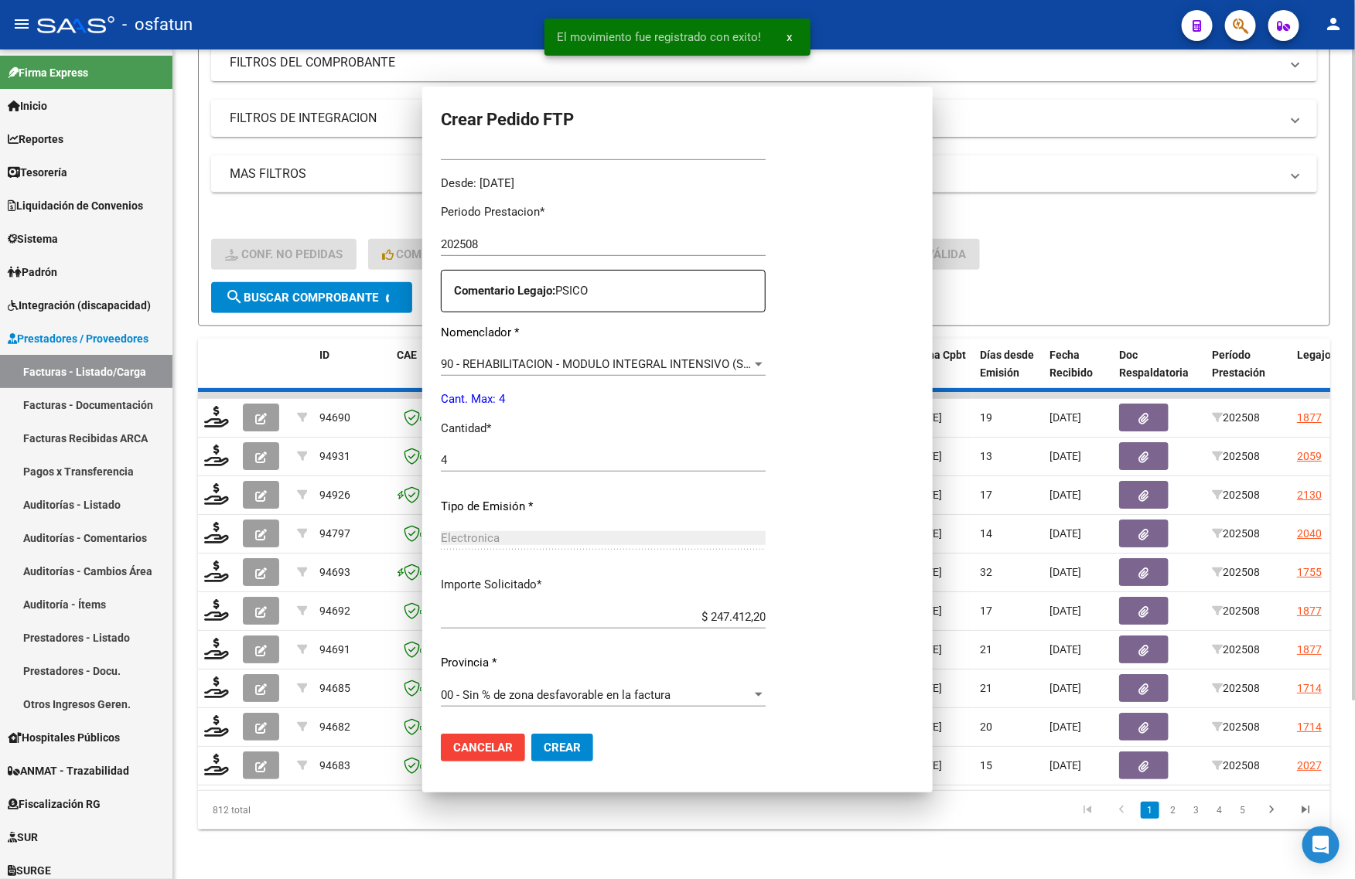
scroll to position [0, 0]
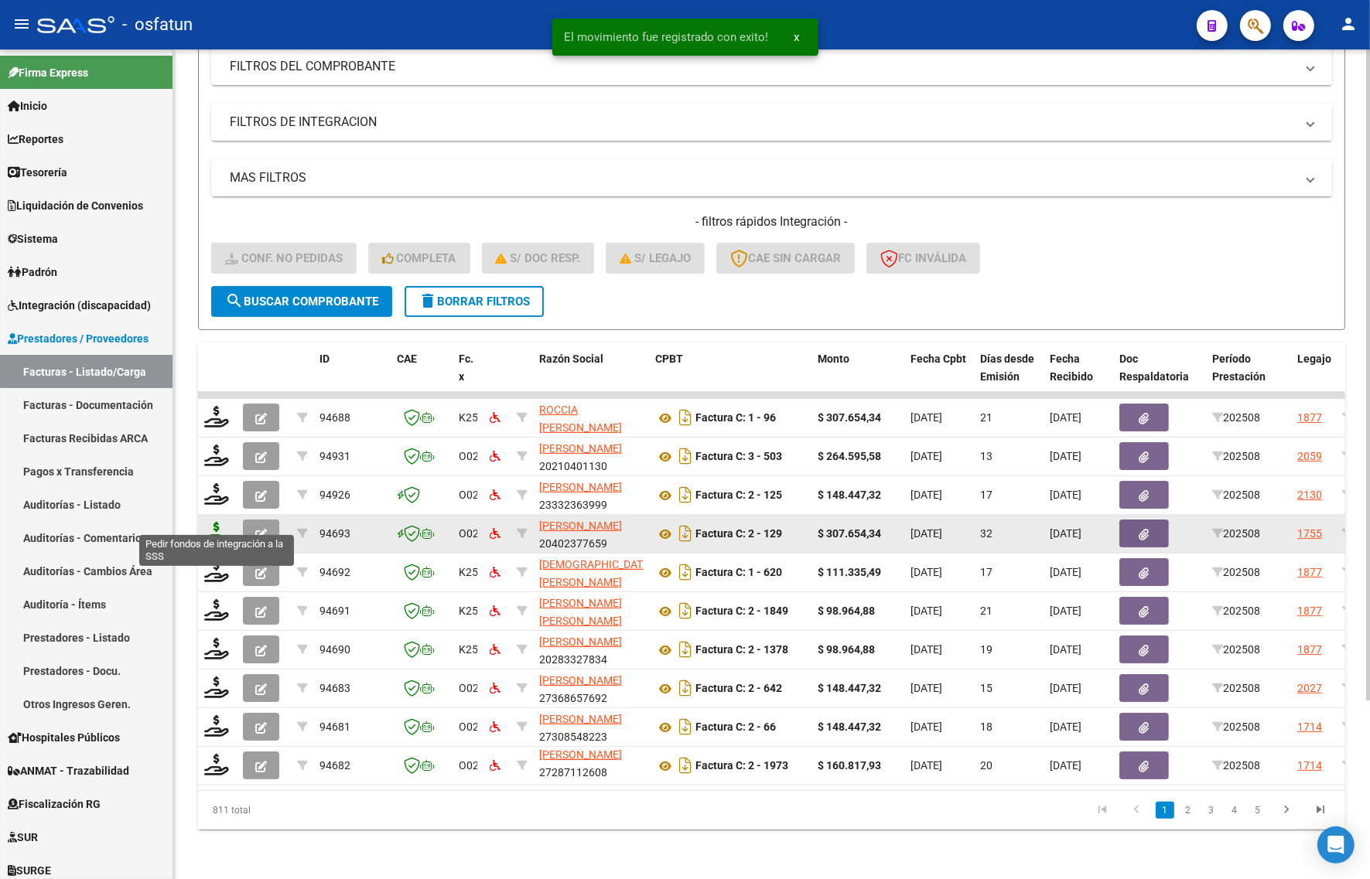
click at [217, 522] on icon at bounding box center [216, 533] width 25 height 22
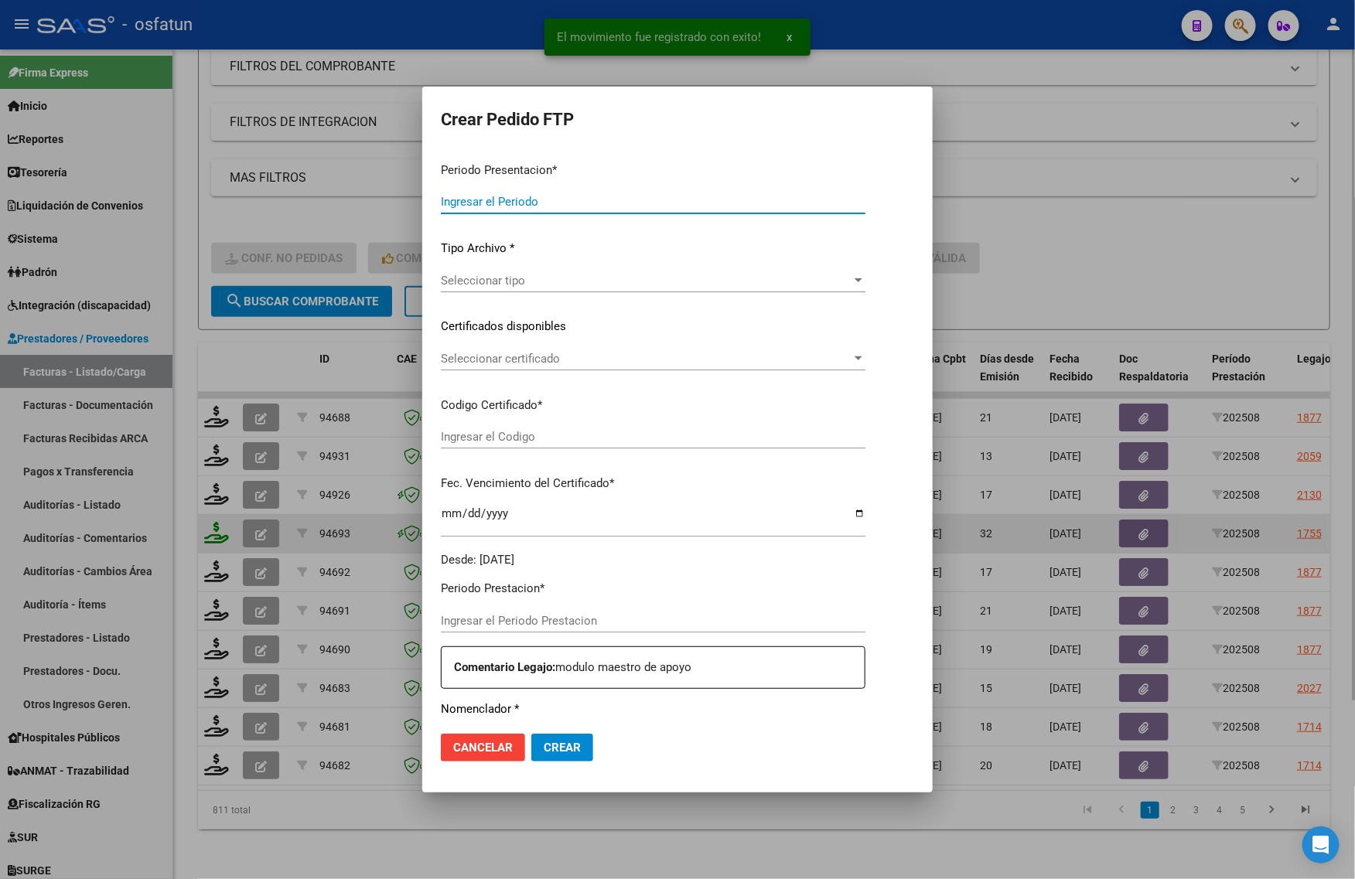
type input "202508"
type input "$ 307.654,34"
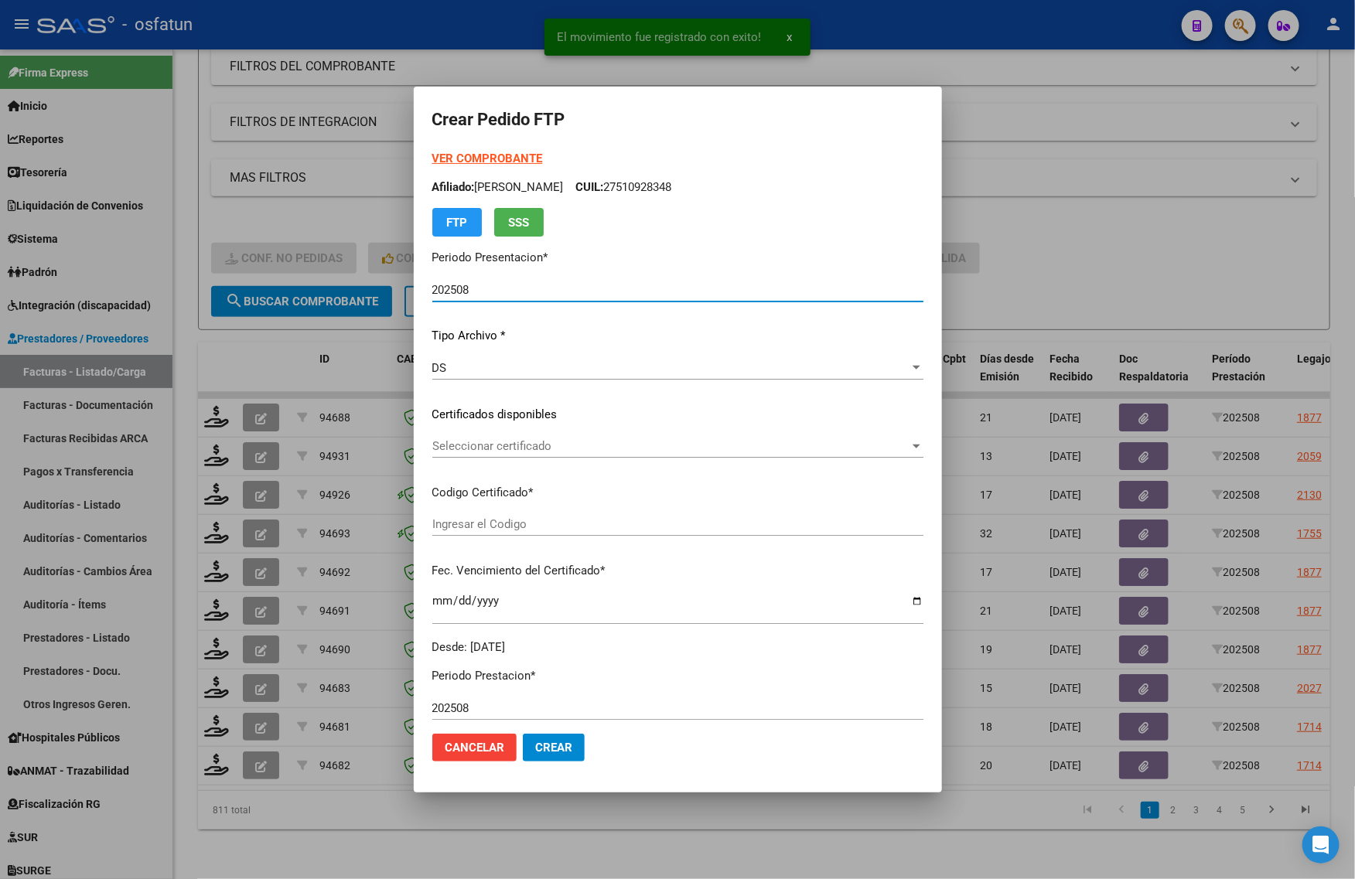
type input "ARG01000532568222024050220290502TUC139"
type input "[DATE]"
click at [468, 155] on strong "VER COMPROBANTE" at bounding box center [487, 159] width 111 height 14
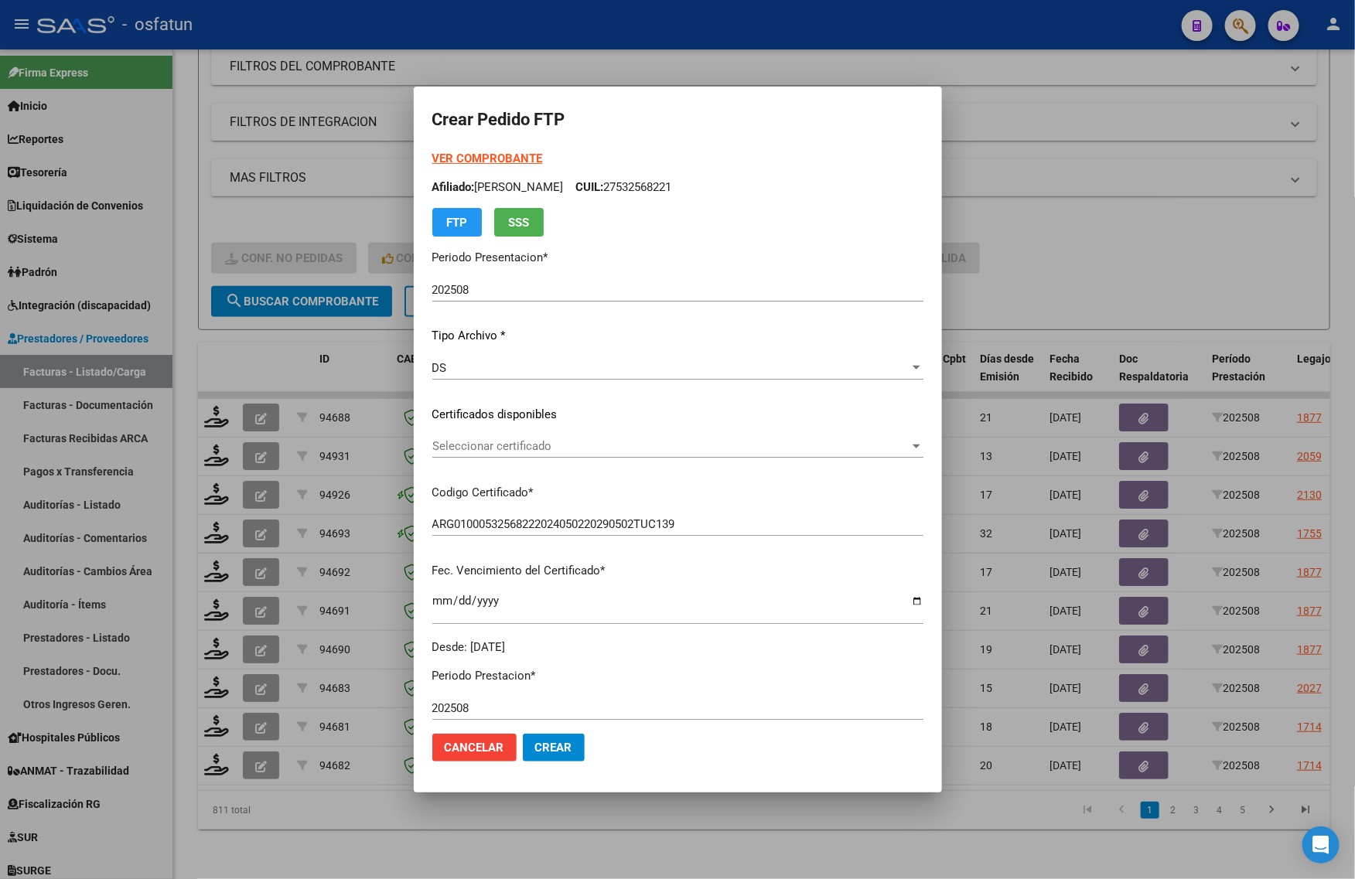
click at [224, 175] on div at bounding box center [677, 439] width 1355 height 879
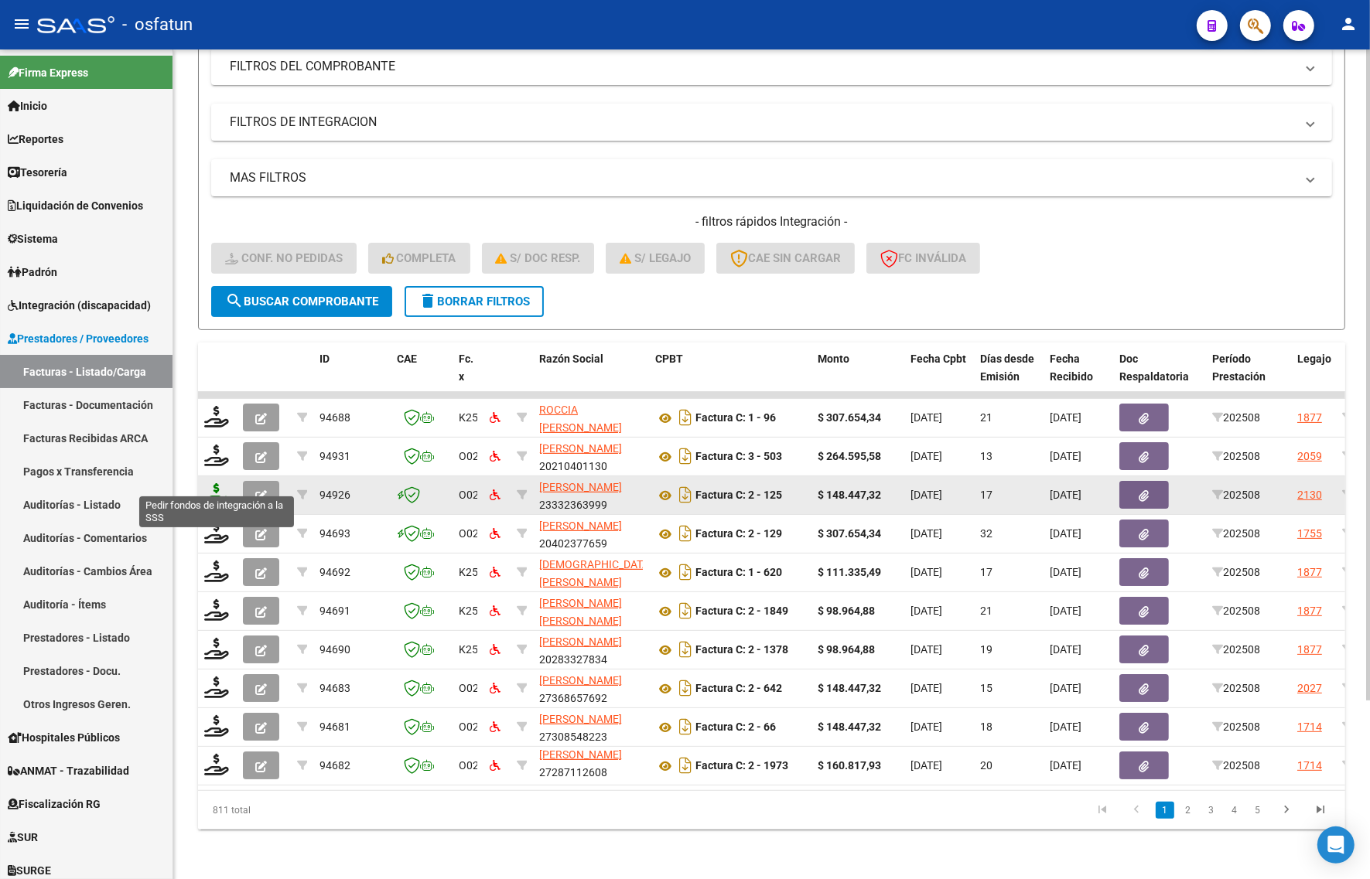
click at [221, 485] on icon at bounding box center [216, 494] width 25 height 22
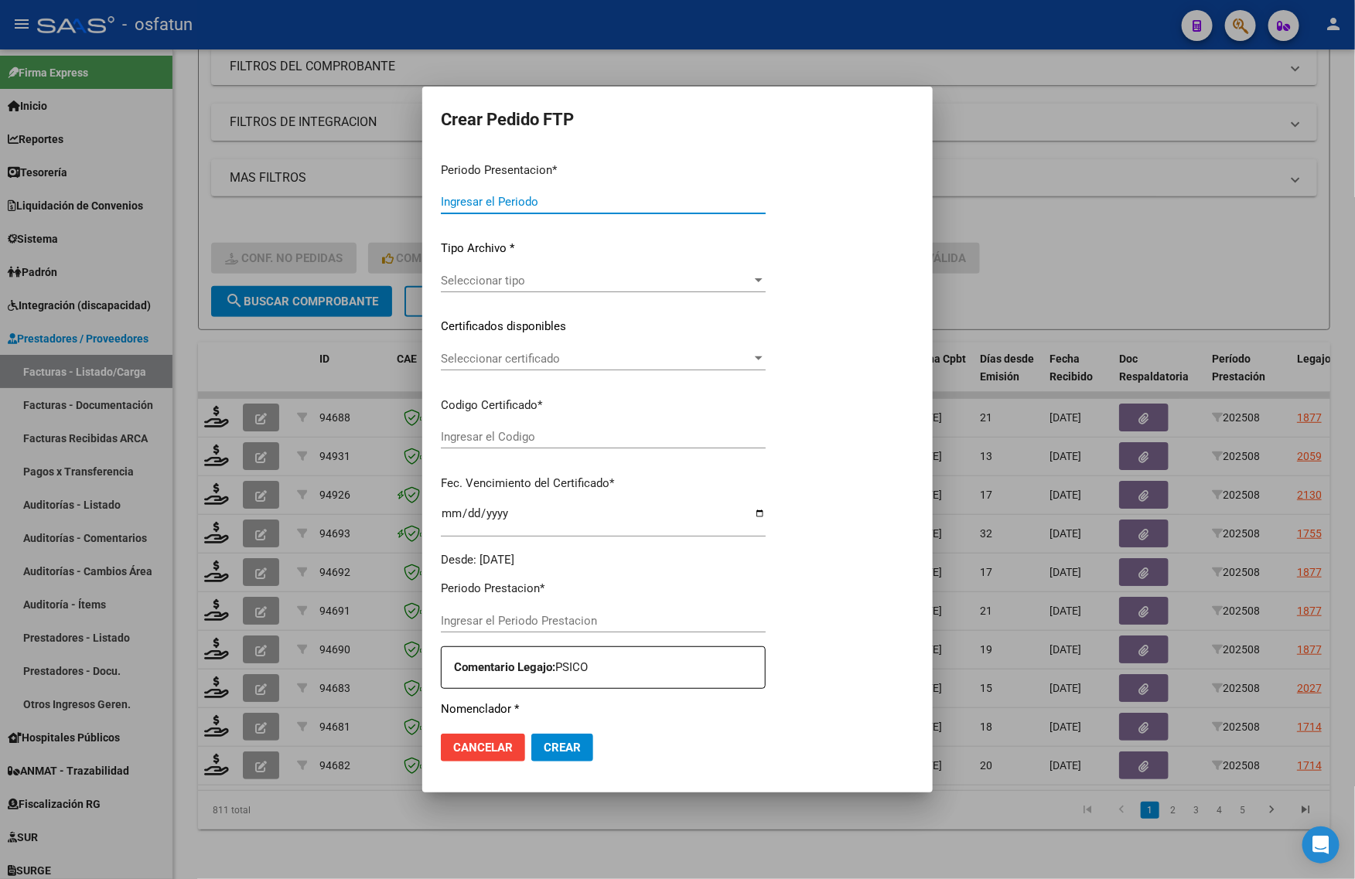
type input "202508"
type input "$ 148.447,32"
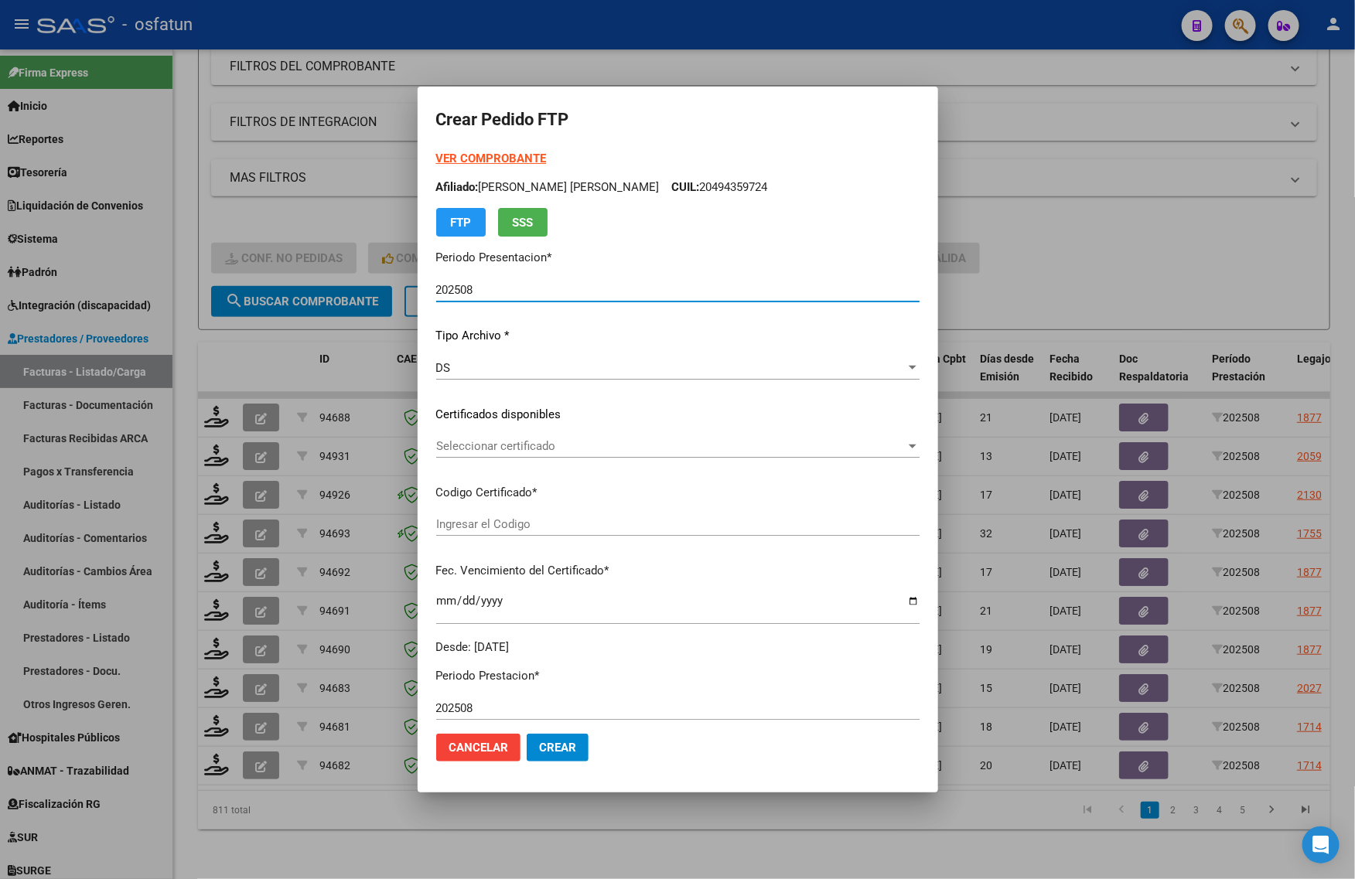
type input "03019881"
type input "[DATE]"
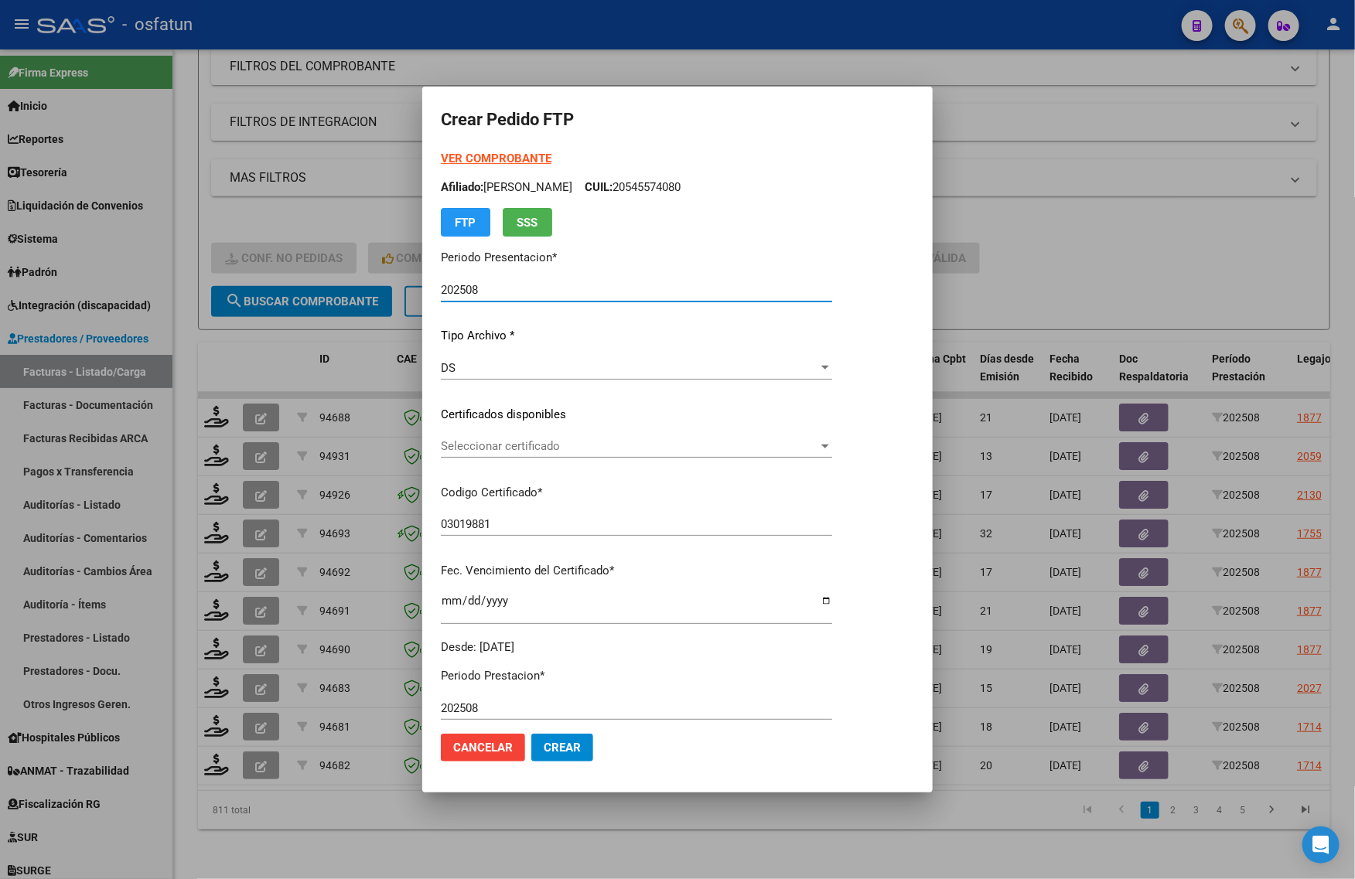
click at [485, 153] on strong "VER COMPROBANTE" at bounding box center [496, 159] width 111 height 14
click at [549, 456] on div "Seleccionar certificado Seleccionar certificado" at bounding box center [636, 446] width 391 height 23
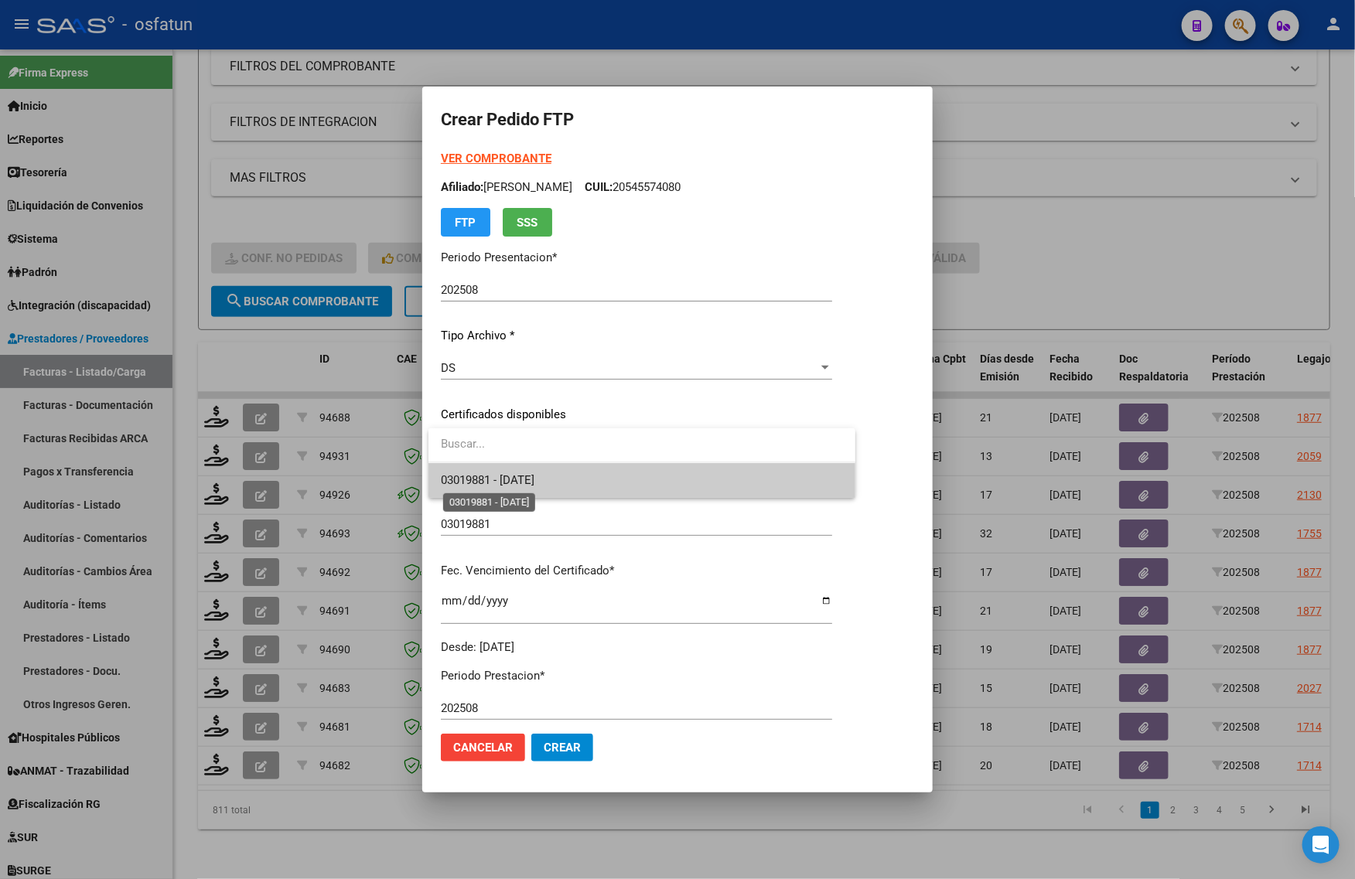
click at [534, 482] on span "03019881 - [DATE]" at bounding box center [488, 480] width 94 height 14
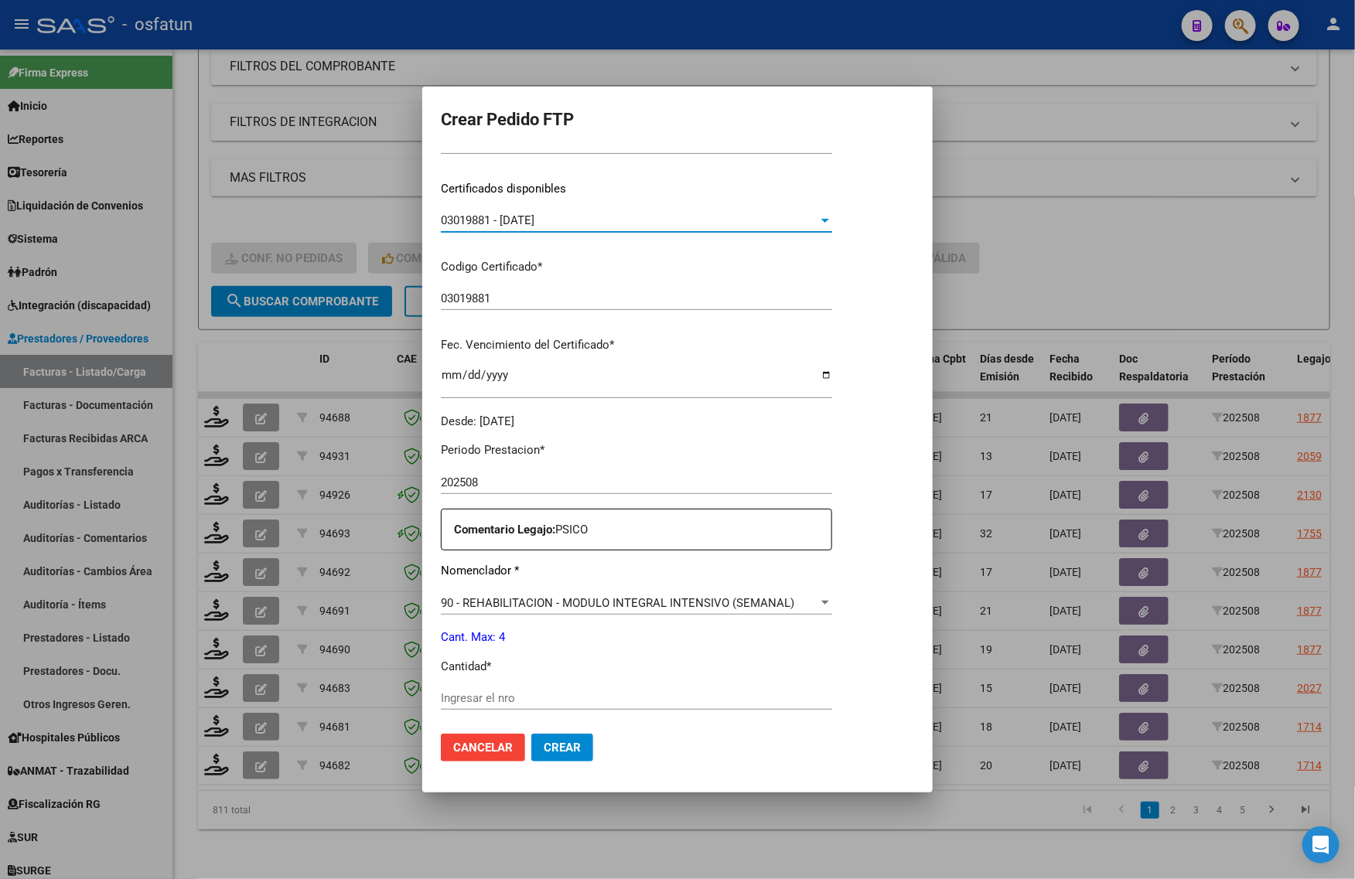
scroll to position [193, 0]
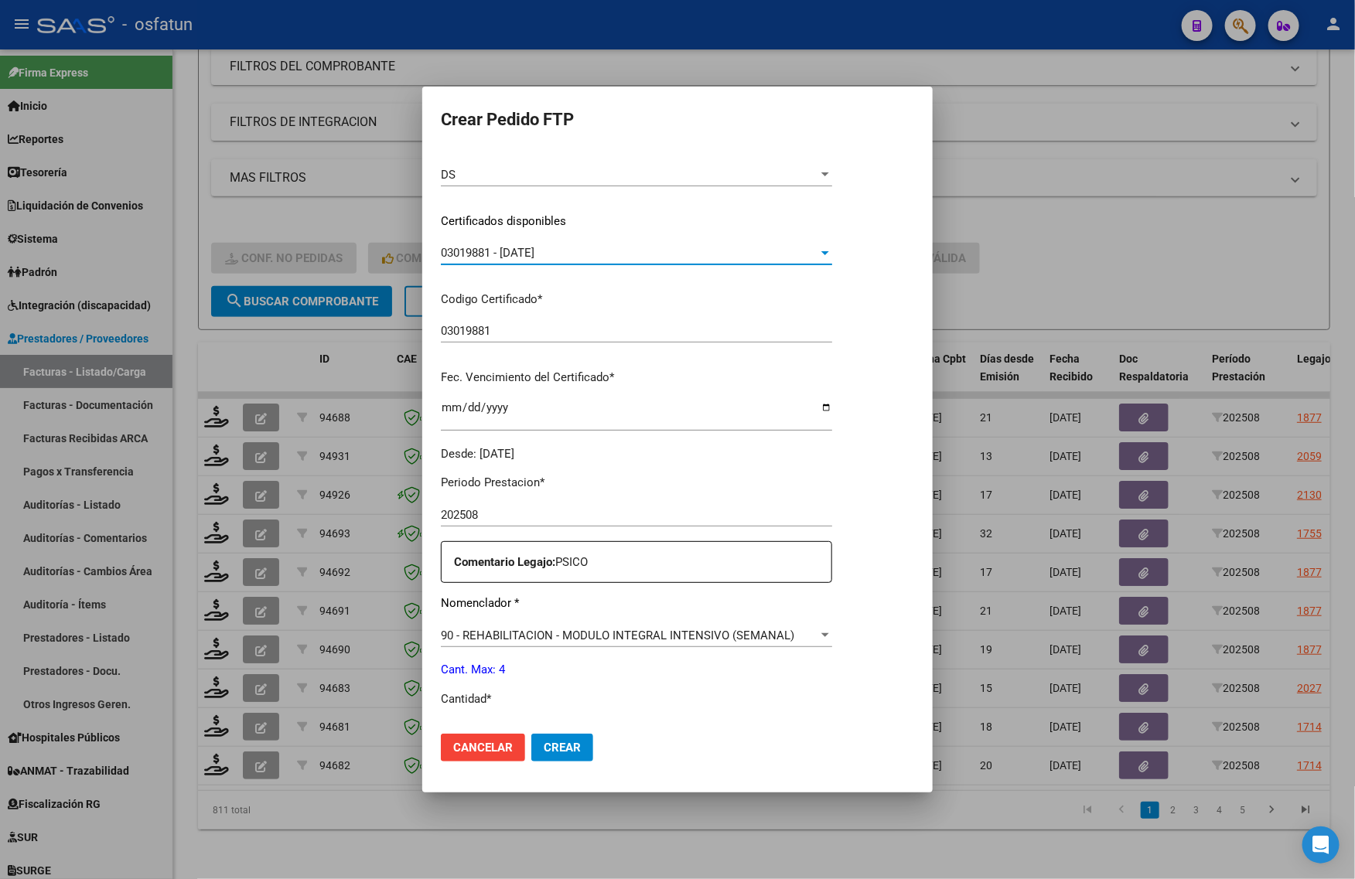
click at [534, 254] on span "03019881 - [DATE]" at bounding box center [488, 253] width 94 height 14
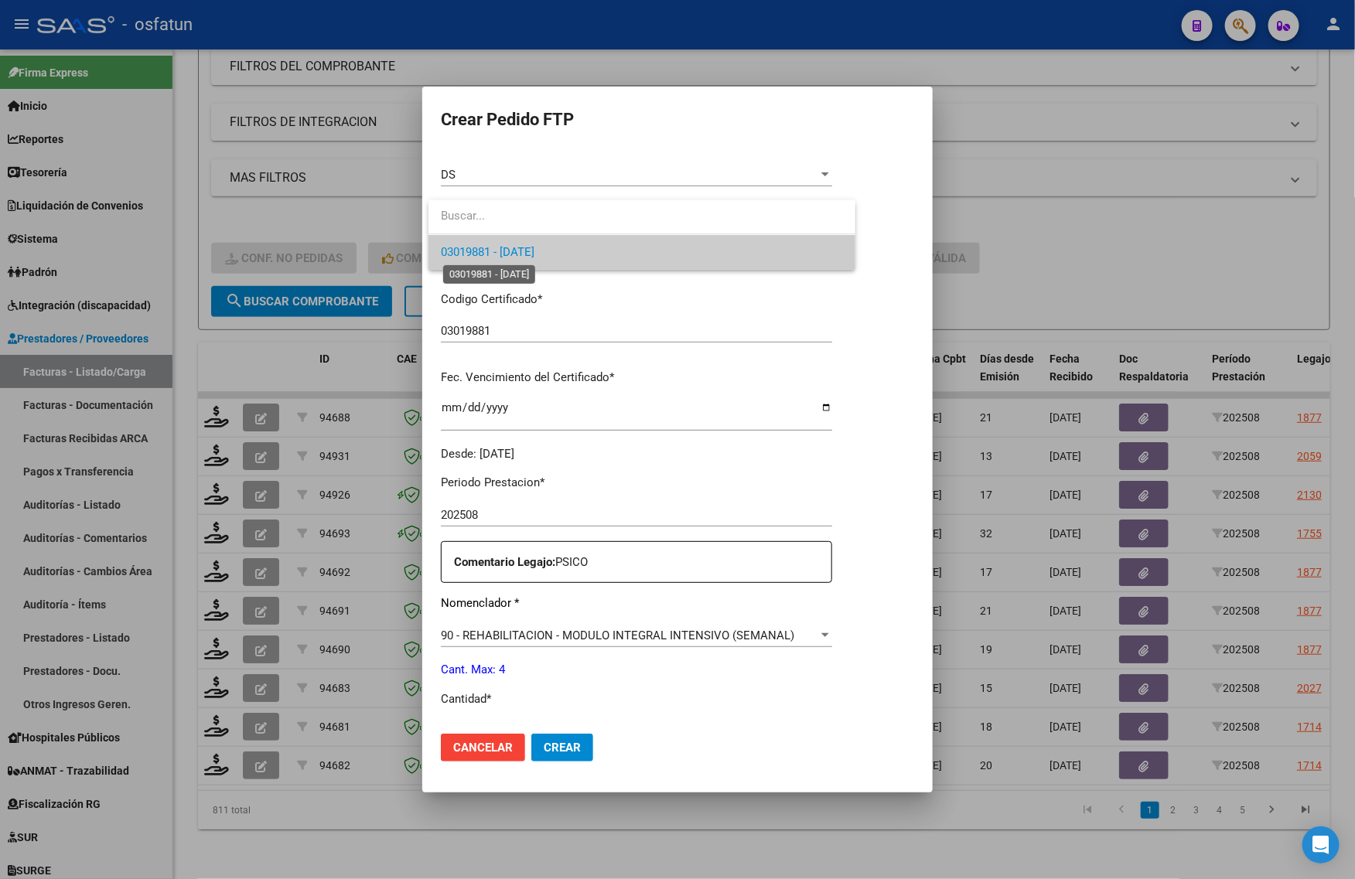
click at [534, 254] on span "03019881 - [DATE]" at bounding box center [488, 252] width 94 height 14
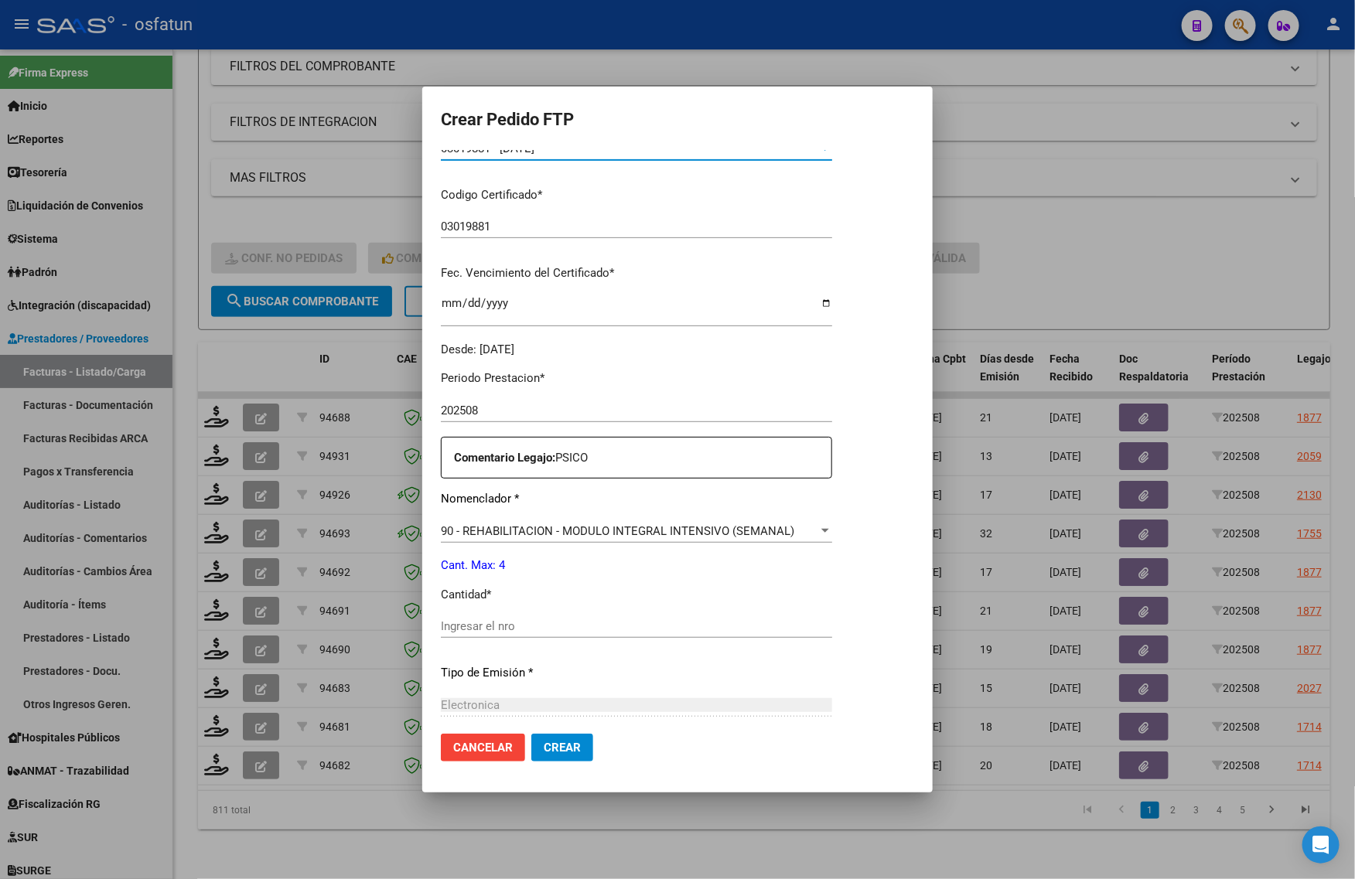
scroll to position [462, 0]
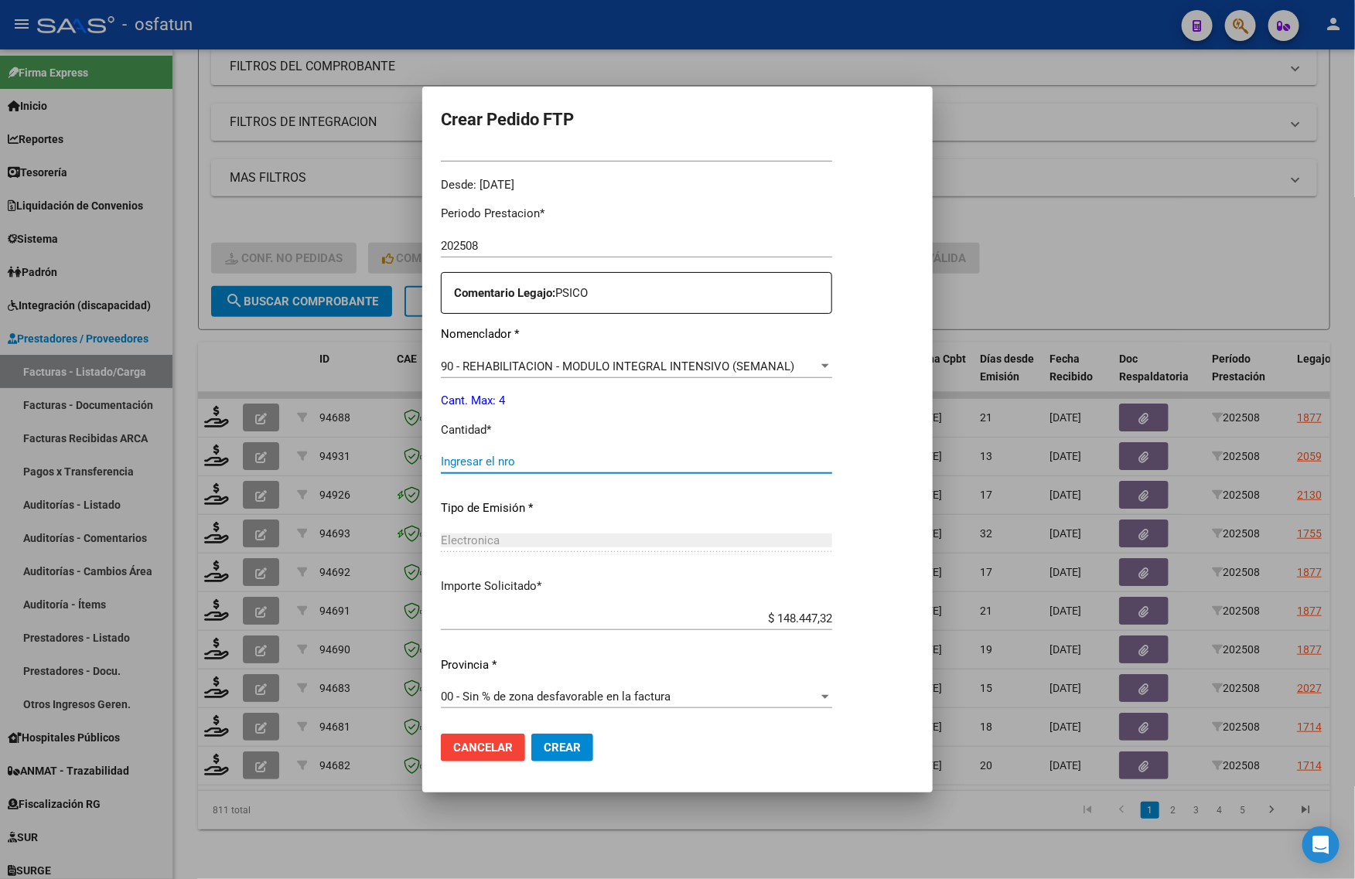
click at [473, 455] on input "Ingresar el nro" at bounding box center [636, 462] width 391 height 14
type input "4"
click at [548, 736] on button "Crear" at bounding box center [562, 748] width 62 height 28
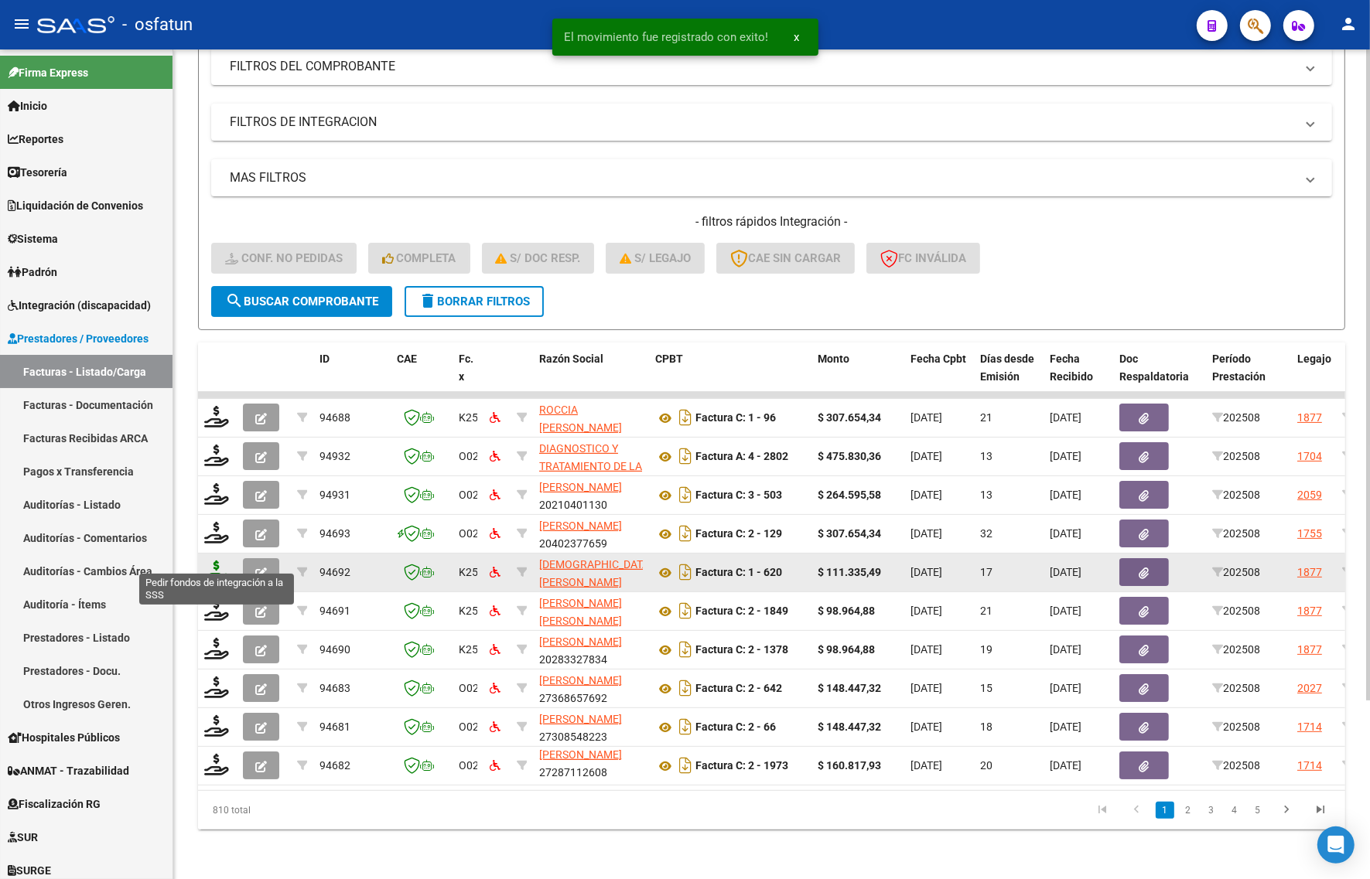
click at [211, 561] on icon at bounding box center [216, 572] width 25 height 22
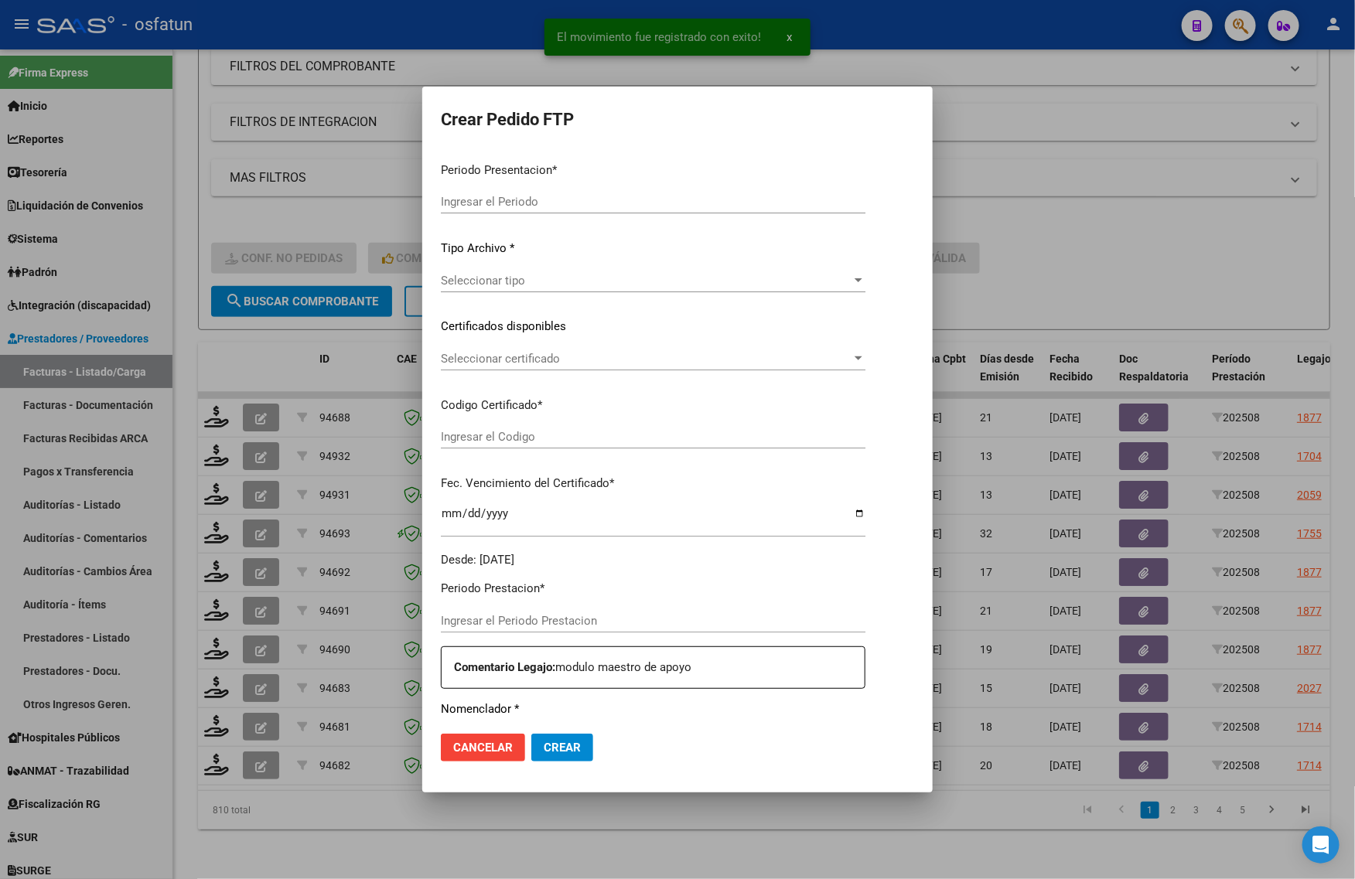
type input "202508"
type input "$ 111.335,49"
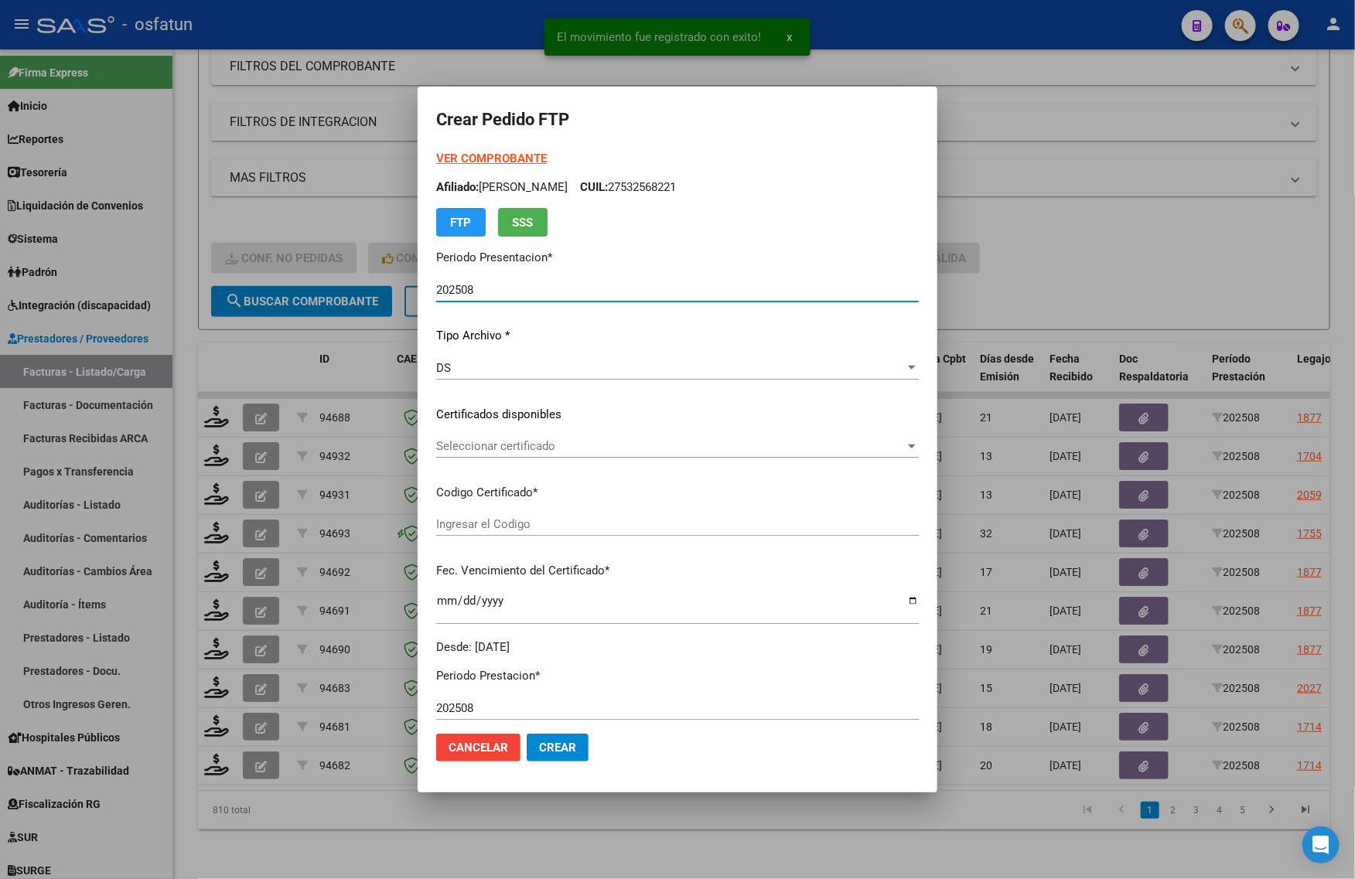
type input "ARG02000578730852024012920280129COR467"
type input "[DATE]"
click at [441, 153] on strong "VER COMPROBANTE" at bounding box center [491, 159] width 111 height 14
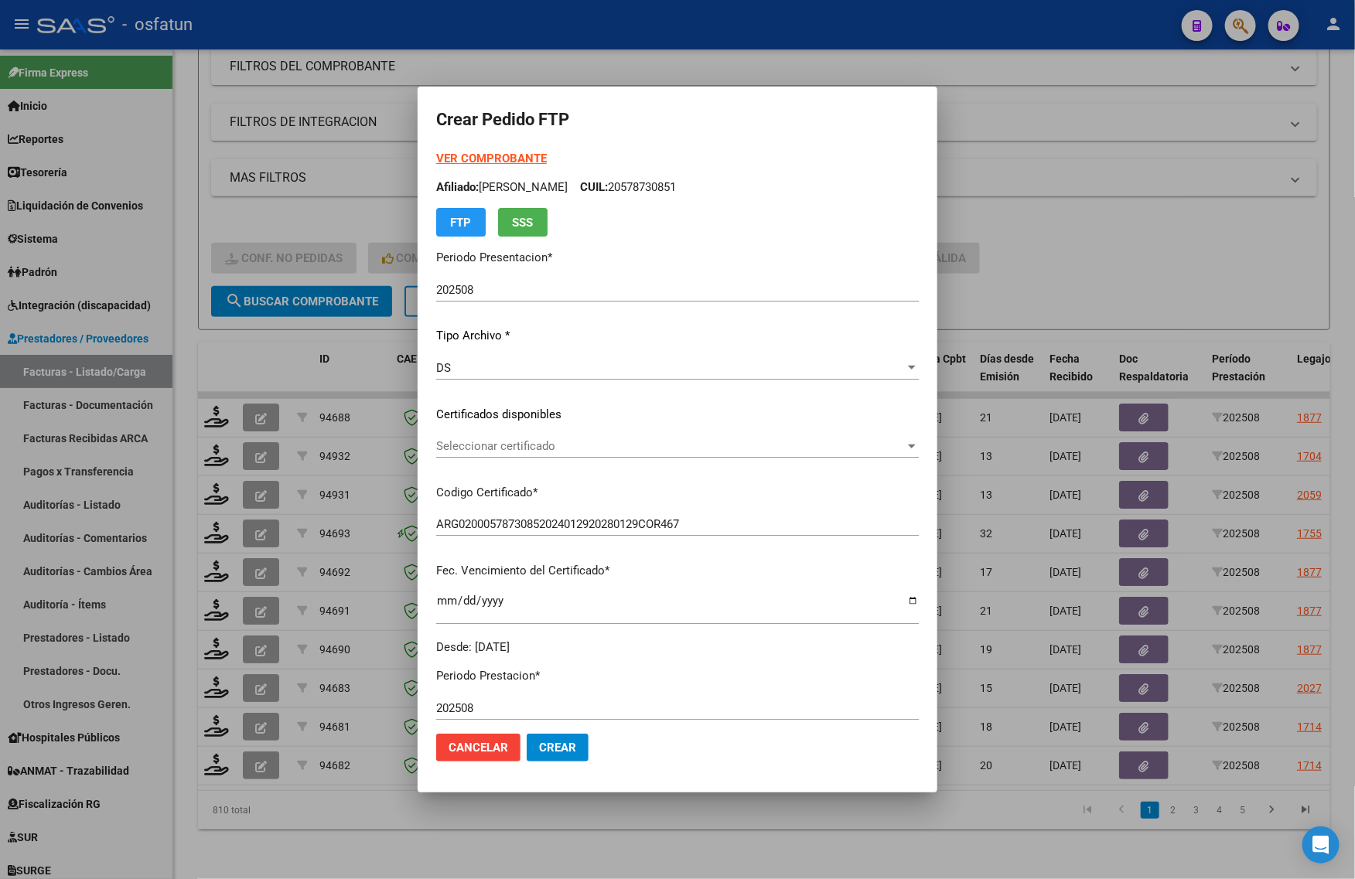
click at [452, 458] on div "Seleccionar certificado Seleccionar certificado" at bounding box center [677, 454] width 483 height 38
click at [477, 445] on span "Seleccionar certificado" at bounding box center [670, 446] width 469 height 14
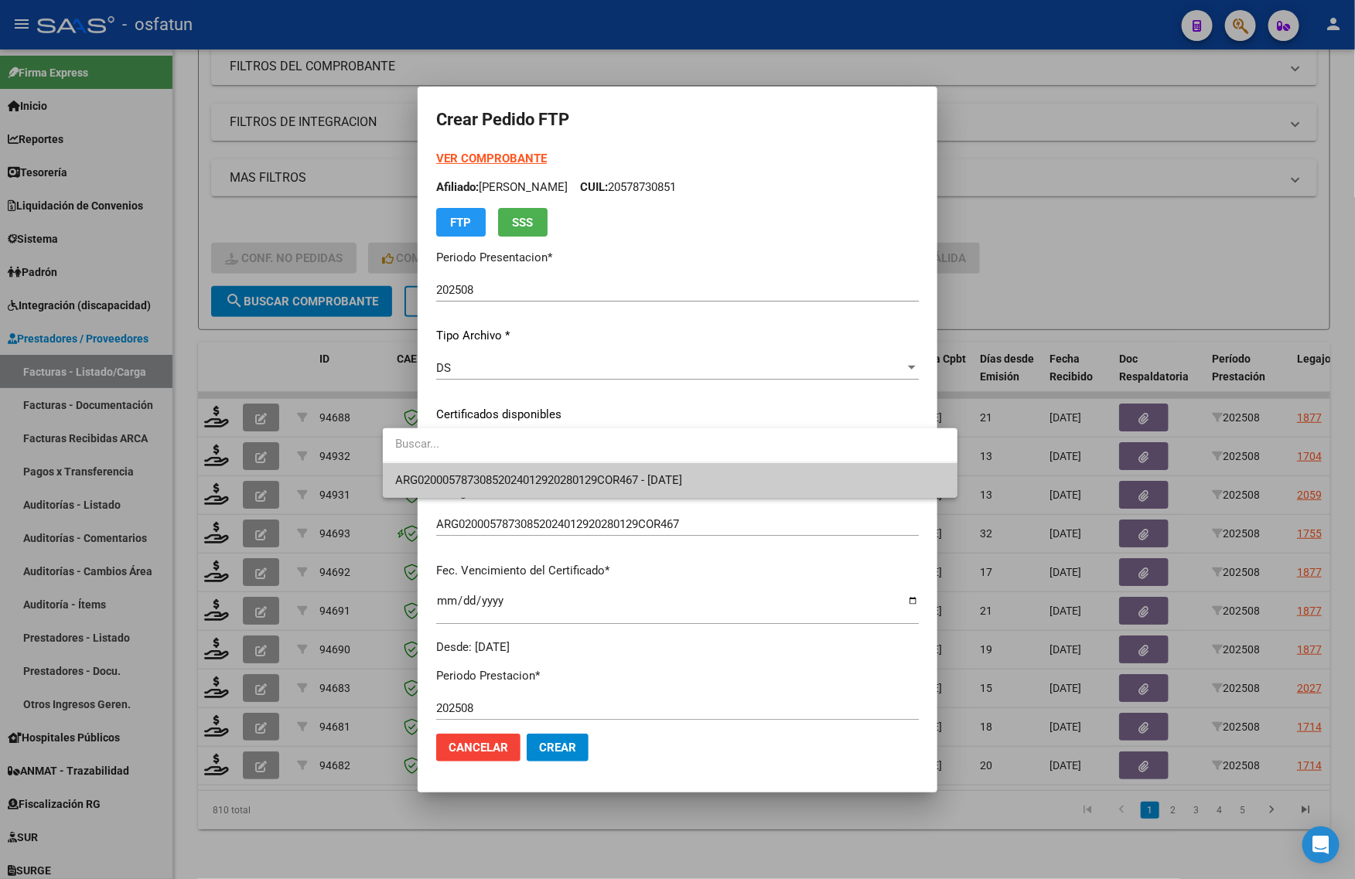
click at [478, 469] on span "ARG02000578730852024012920280129COR467 - [DATE]" at bounding box center [670, 480] width 550 height 35
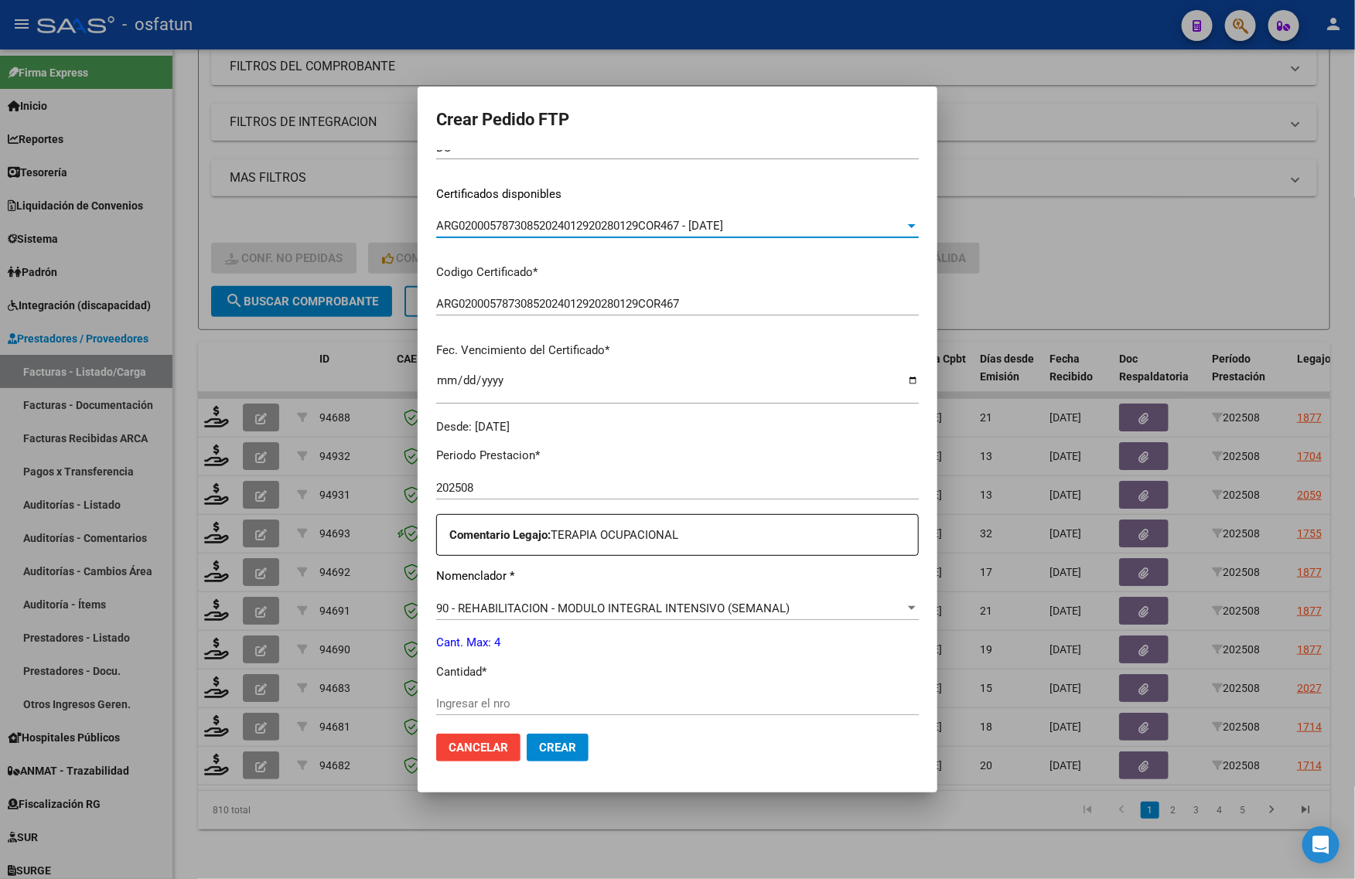
scroll to position [387, 0]
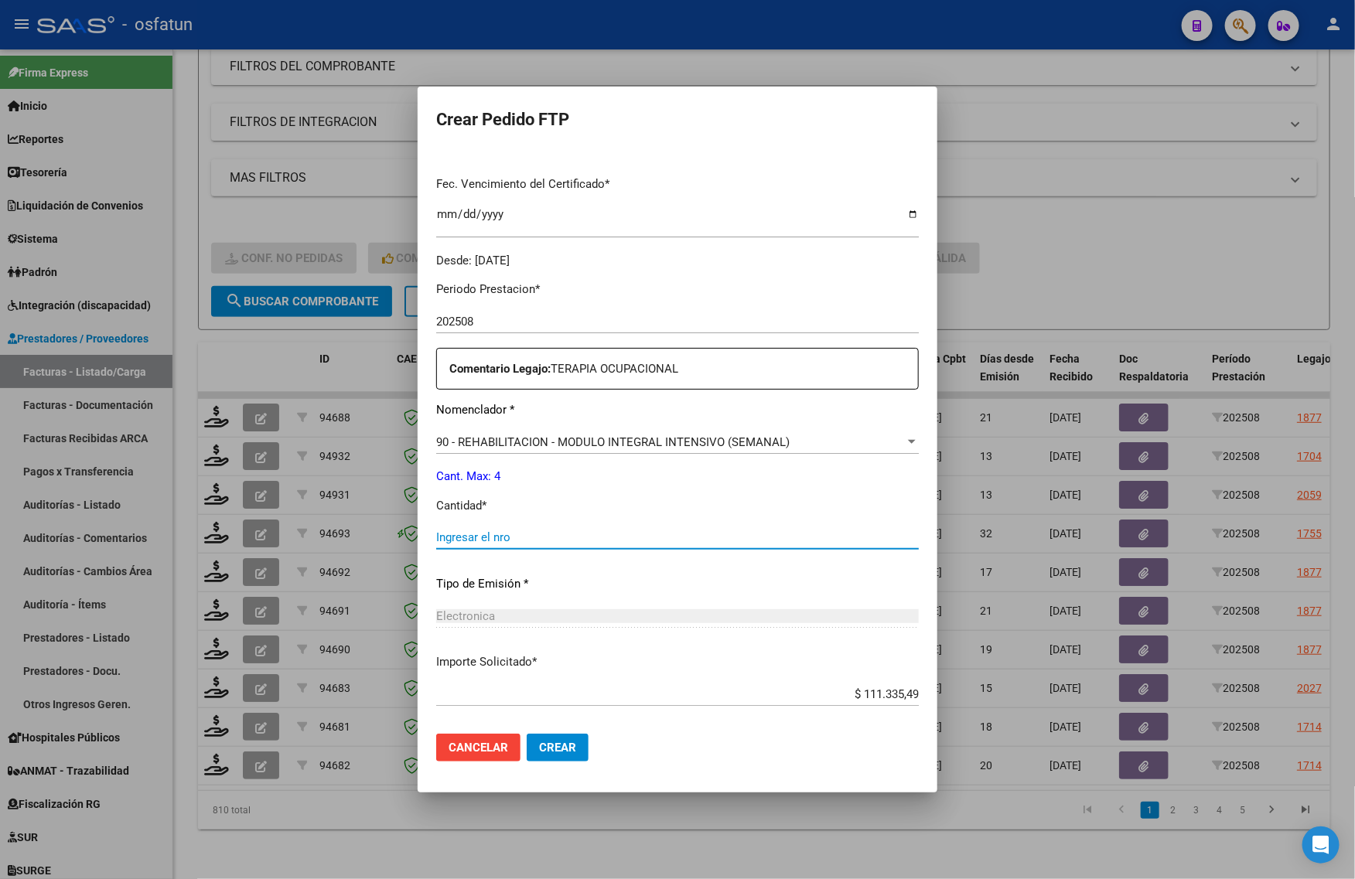
click at [458, 535] on input "Ingresar el nro" at bounding box center [677, 538] width 483 height 14
type input "4"
drag, startPoint x: 353, startPoint y: 582, endPoint x: 647, endPoint y: 704, distance: 318.0
click at [642, 767] on mat-dialog-actions "Cancelar Crear" at bounding box center [677, 748] width 483 height 53
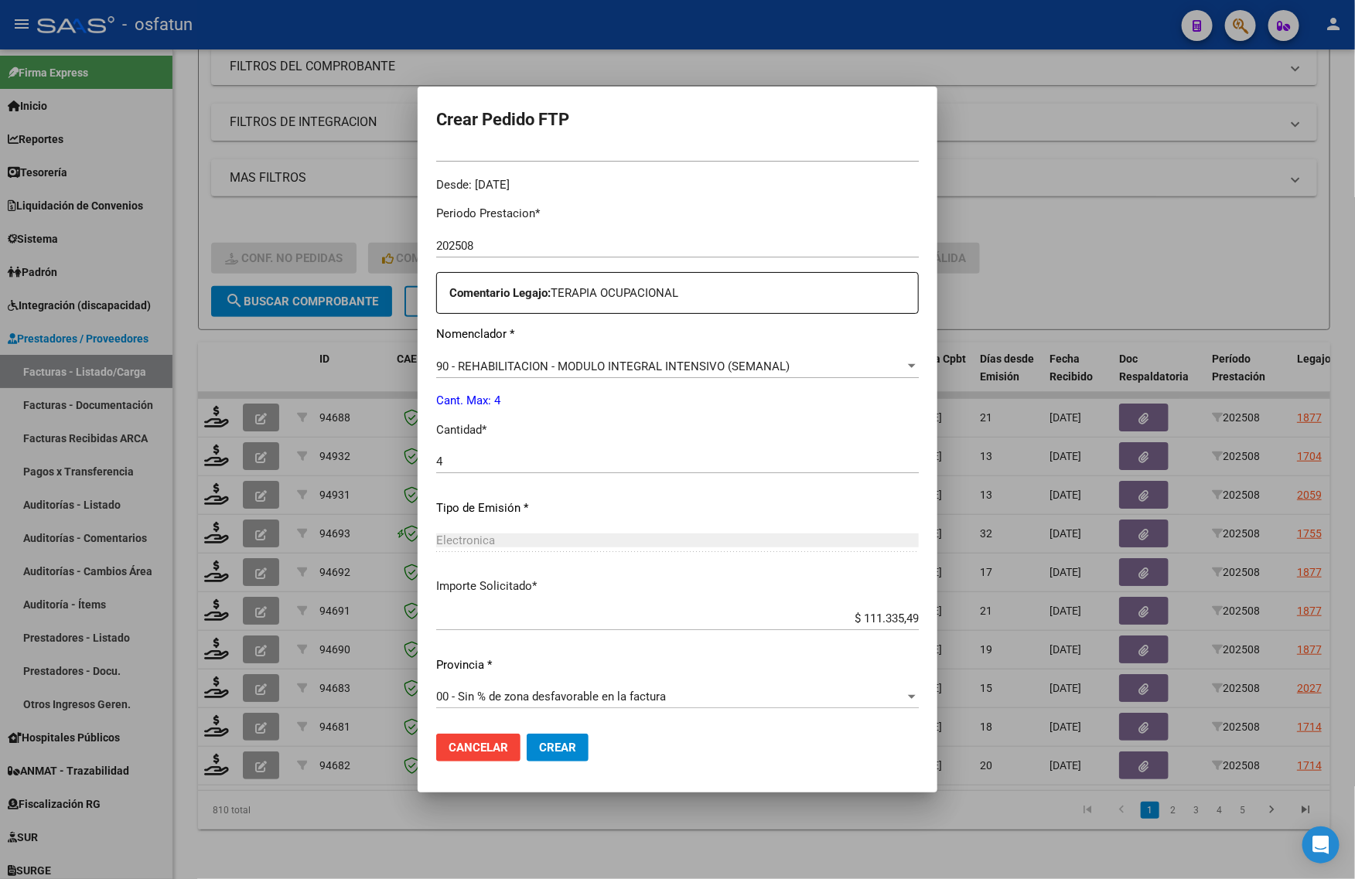
click at [539, 741] on span "Crear" at bounding box center [557, 748] width 37 height 14
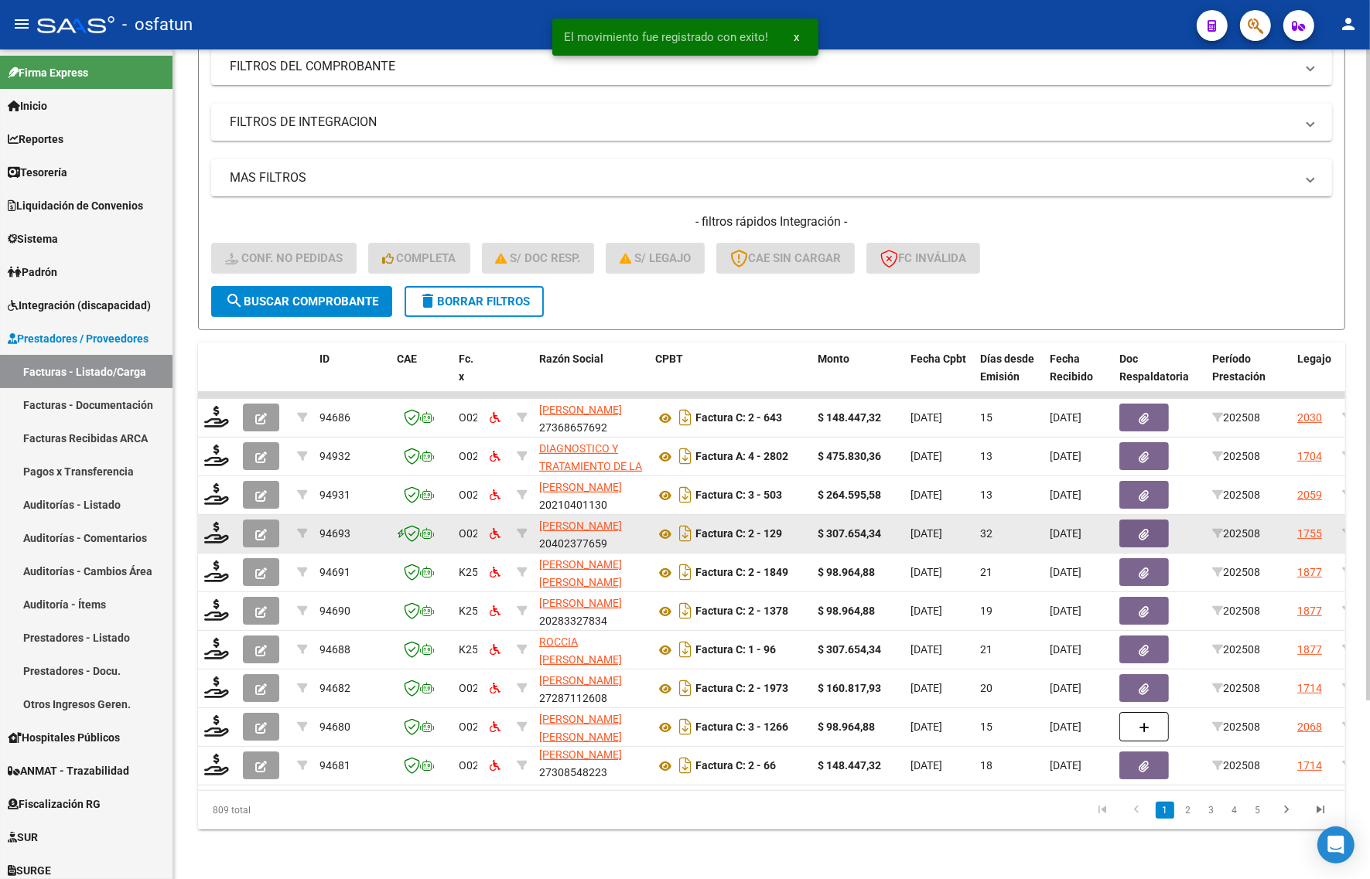
click at [199, 527] on datatable-body-cell at bounding box center [217, 534] width 39 height 38
click at [214, 522] on icon at bounding box center [216, 533] width 25 height 22
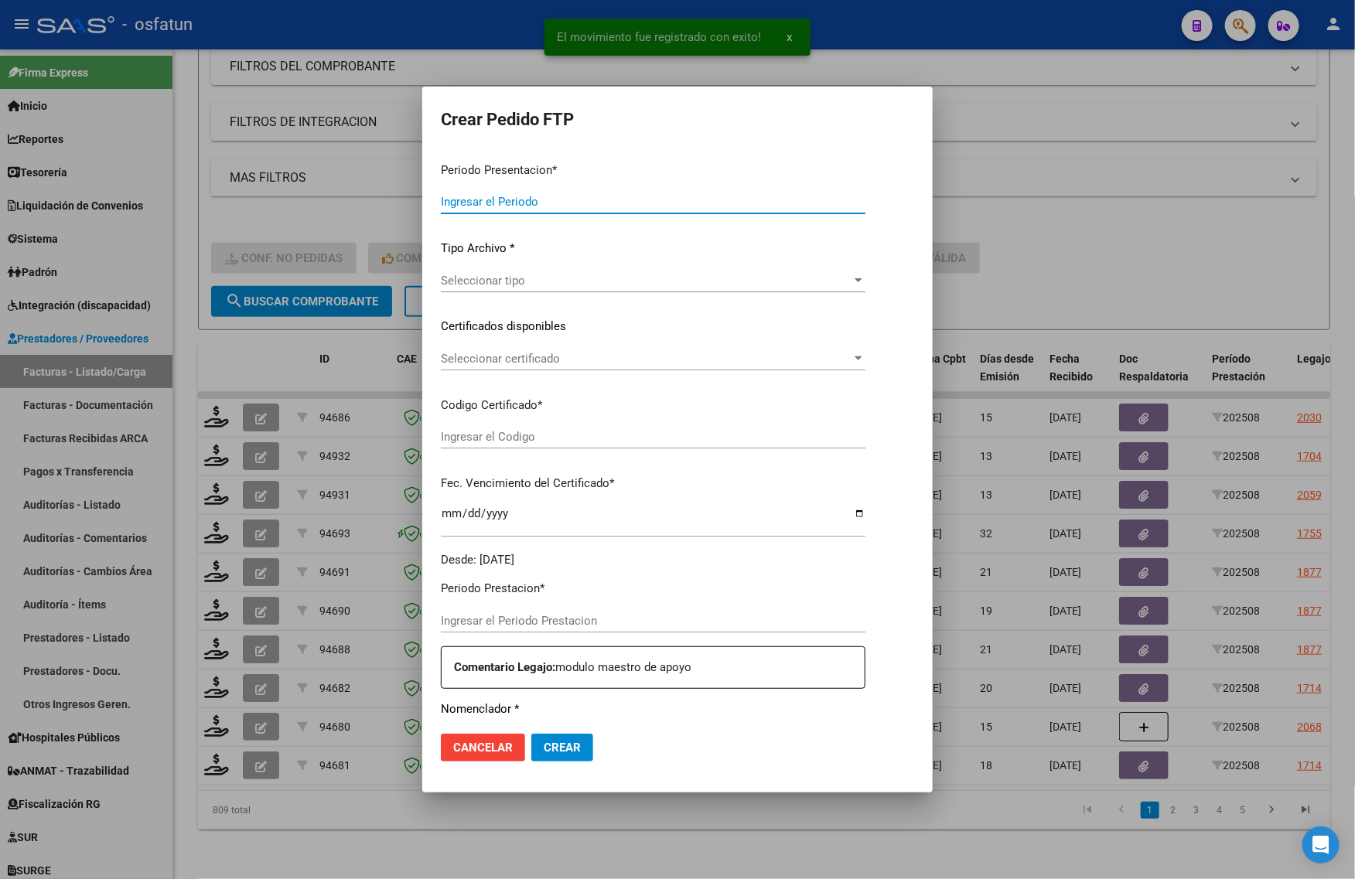
type input "202508"
type input "$ 307.654,34"
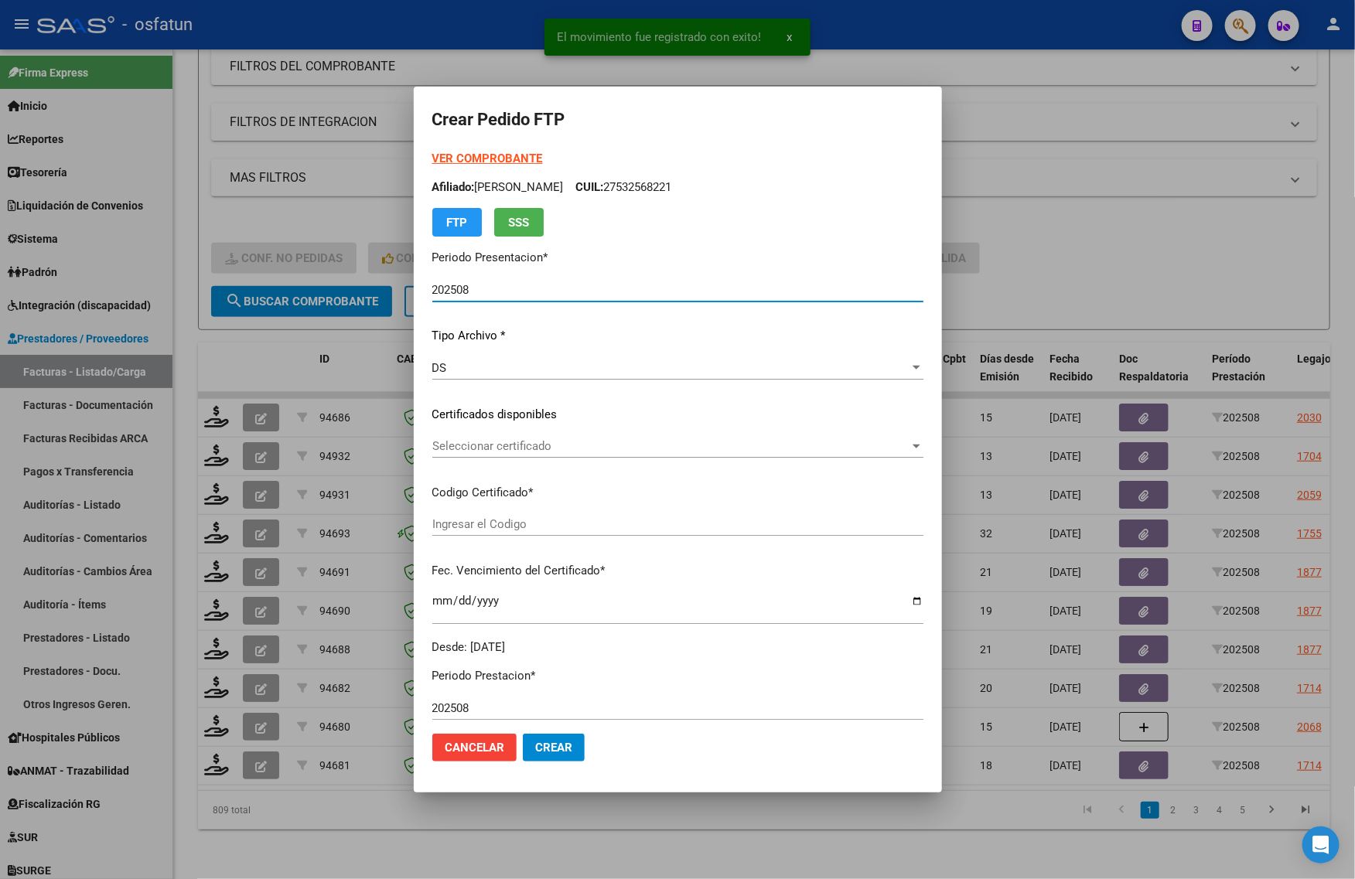
type input "ARG01000532568222024050220290502TUC139"
type input "[DATE]"
click at [432, 156] on strong "VER COMPROBANTE" at bounding box center [487, 159] width 111 height 14
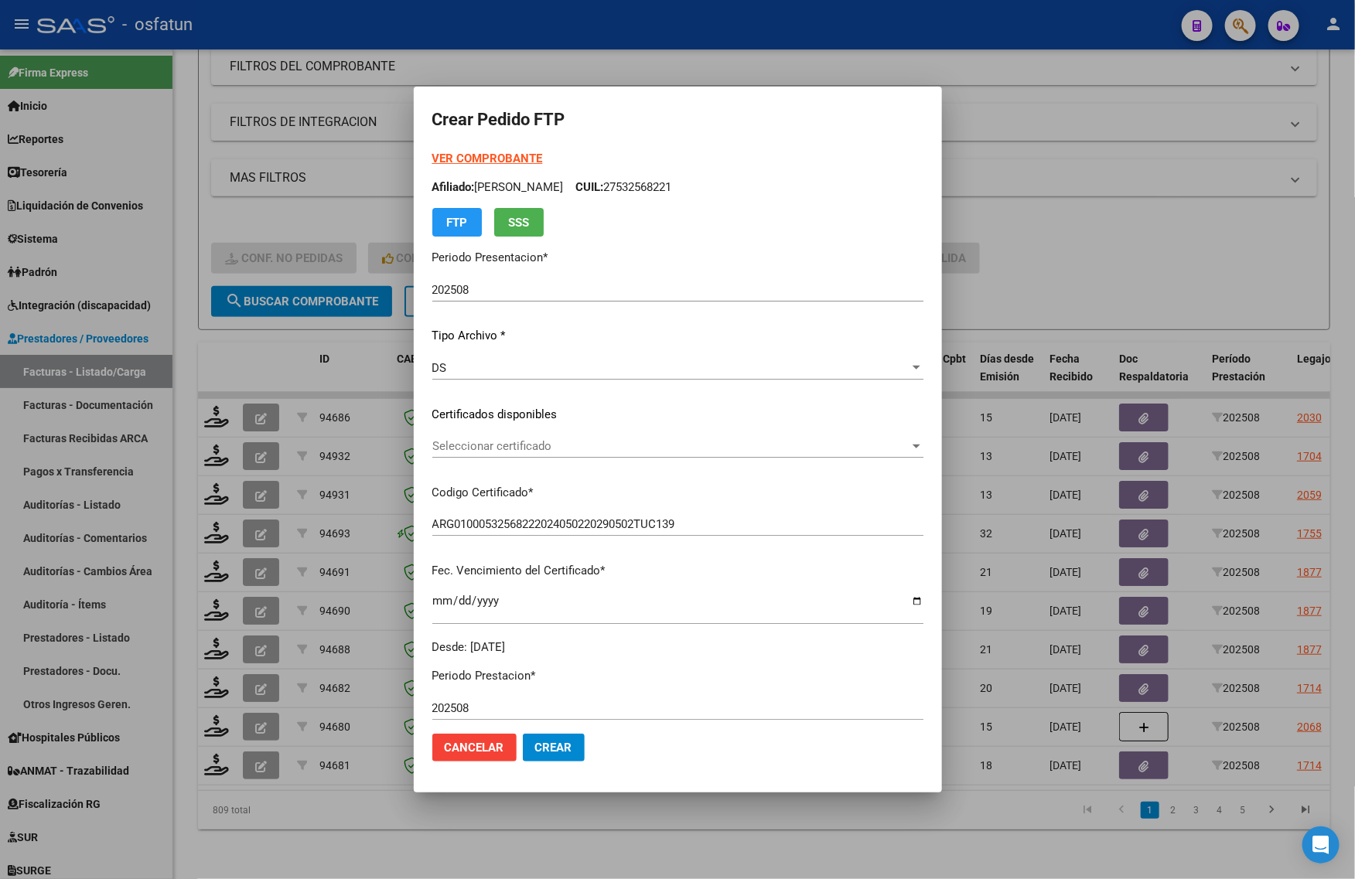
click at [480, 449] on span "Seleccionar certificado" at bounding box center [670, 446] width 477 height 14
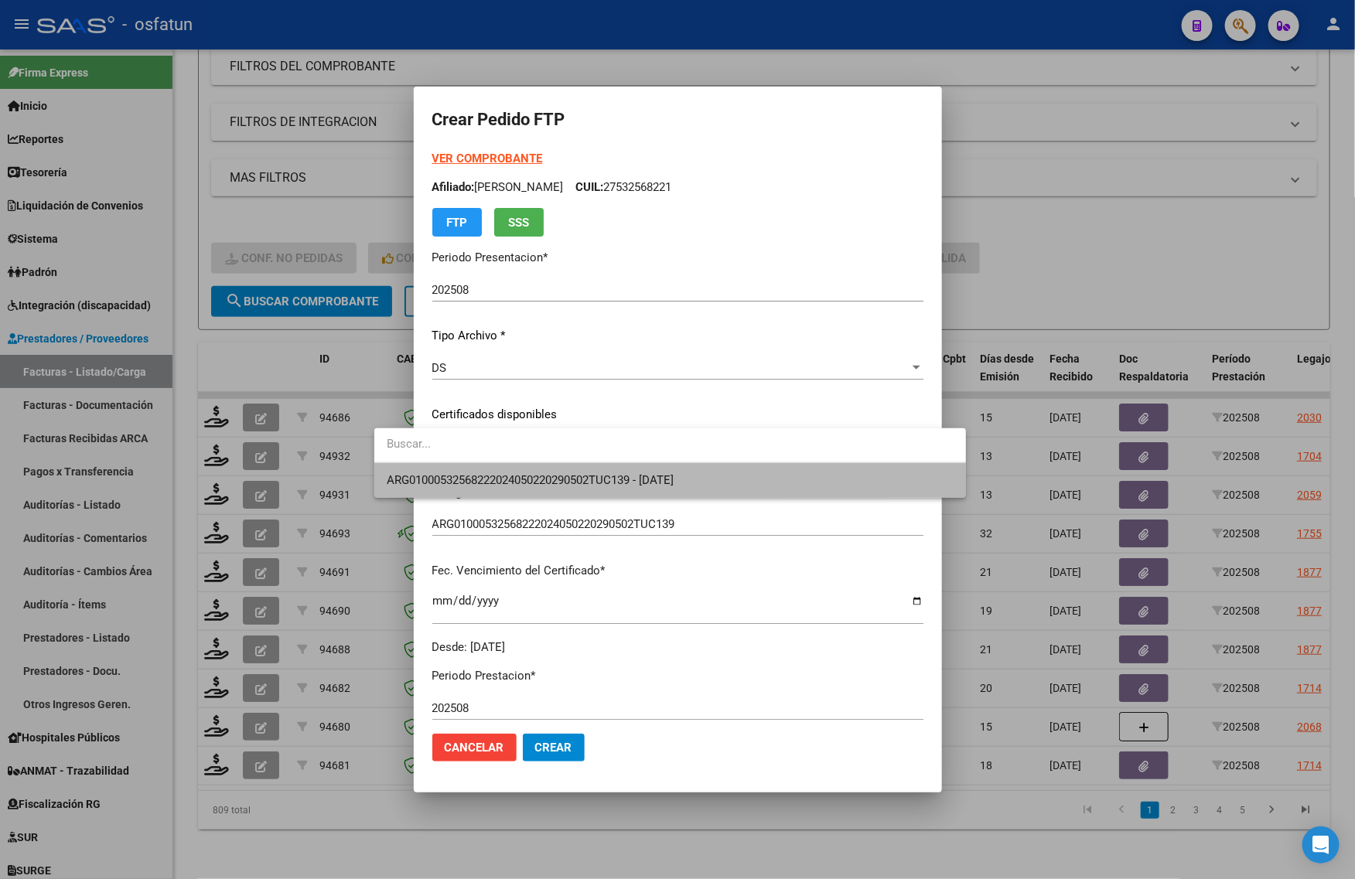
click at [483, 490] on span "ARG01000532568222024050220290502TUC139 - [DATE]" at bounding box center [670, 480] width 567 height 35
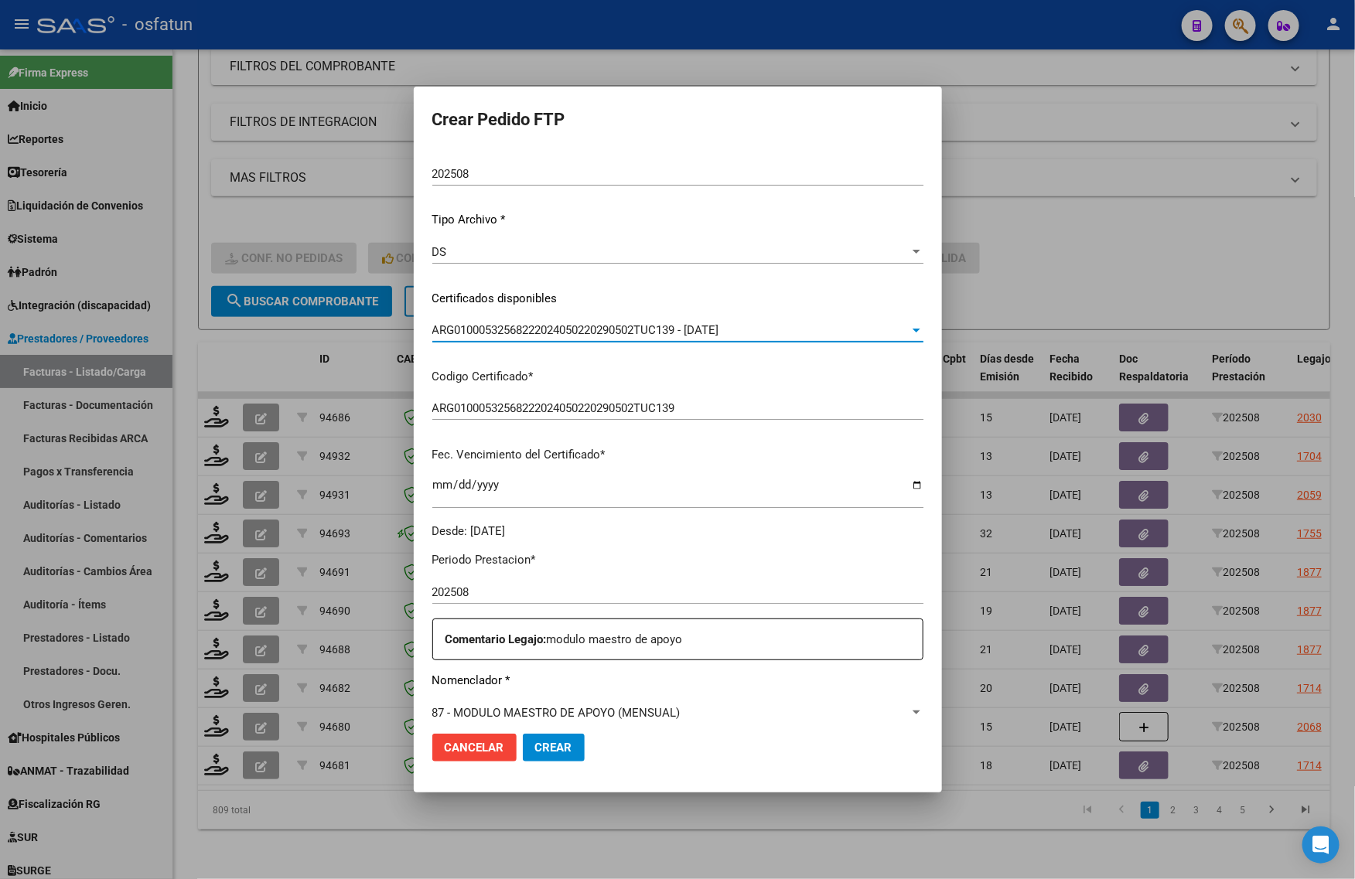
scroll to position [387, 0]
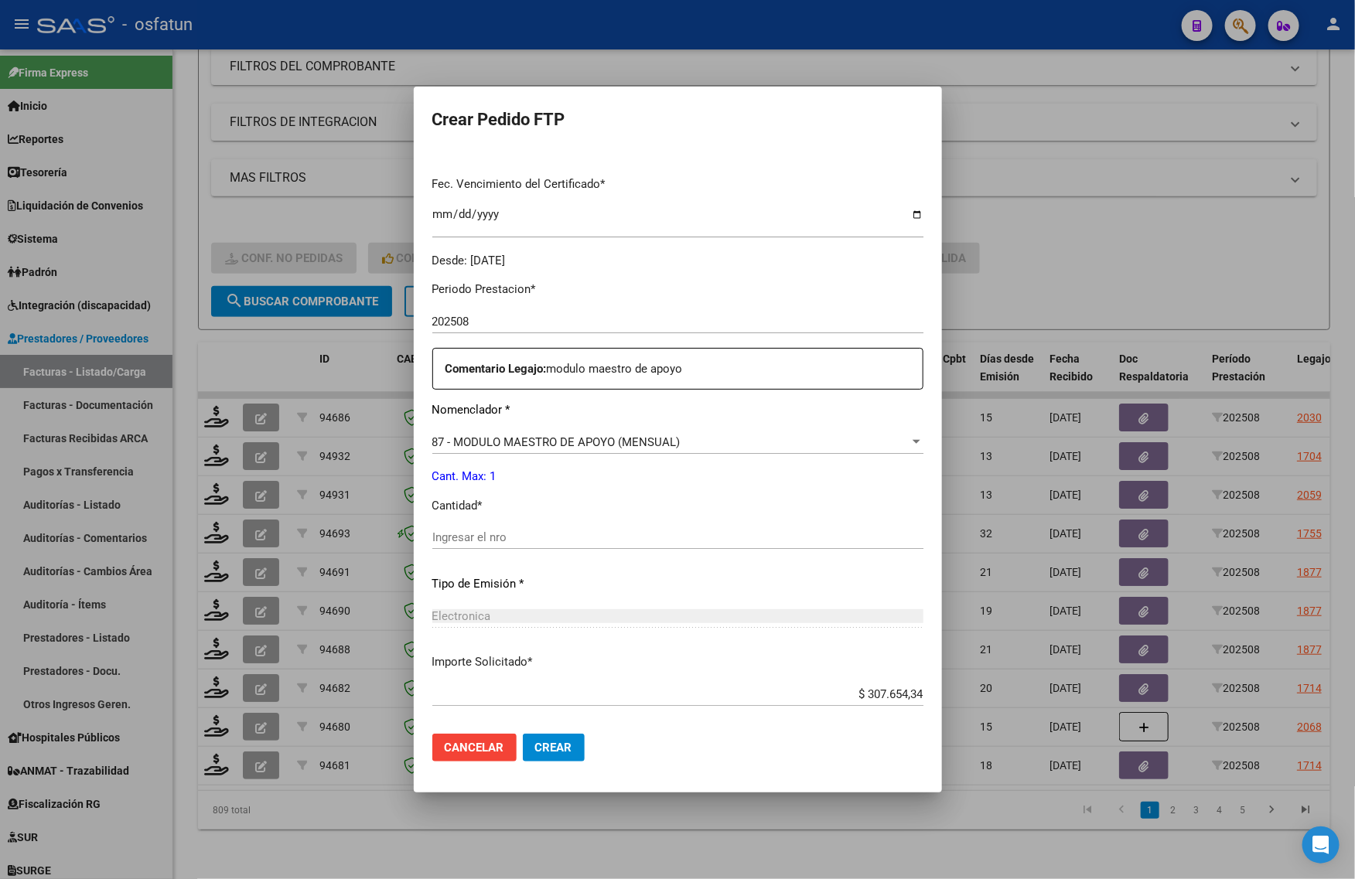
click at [465, 530] on div "Ingresar el nro" at bounding box center [677, 537] width 491 height 23
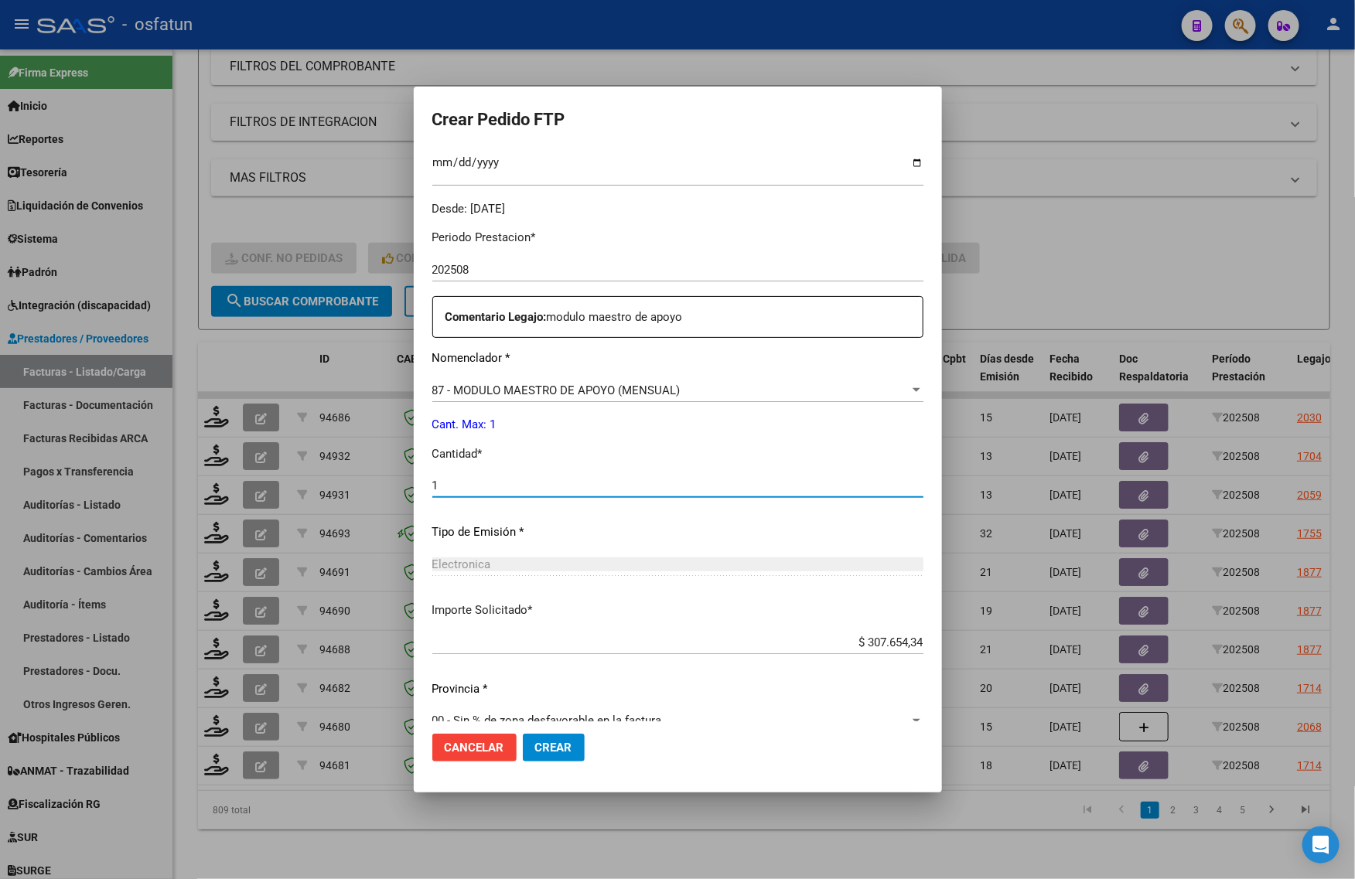
scroll to position [462, 0]
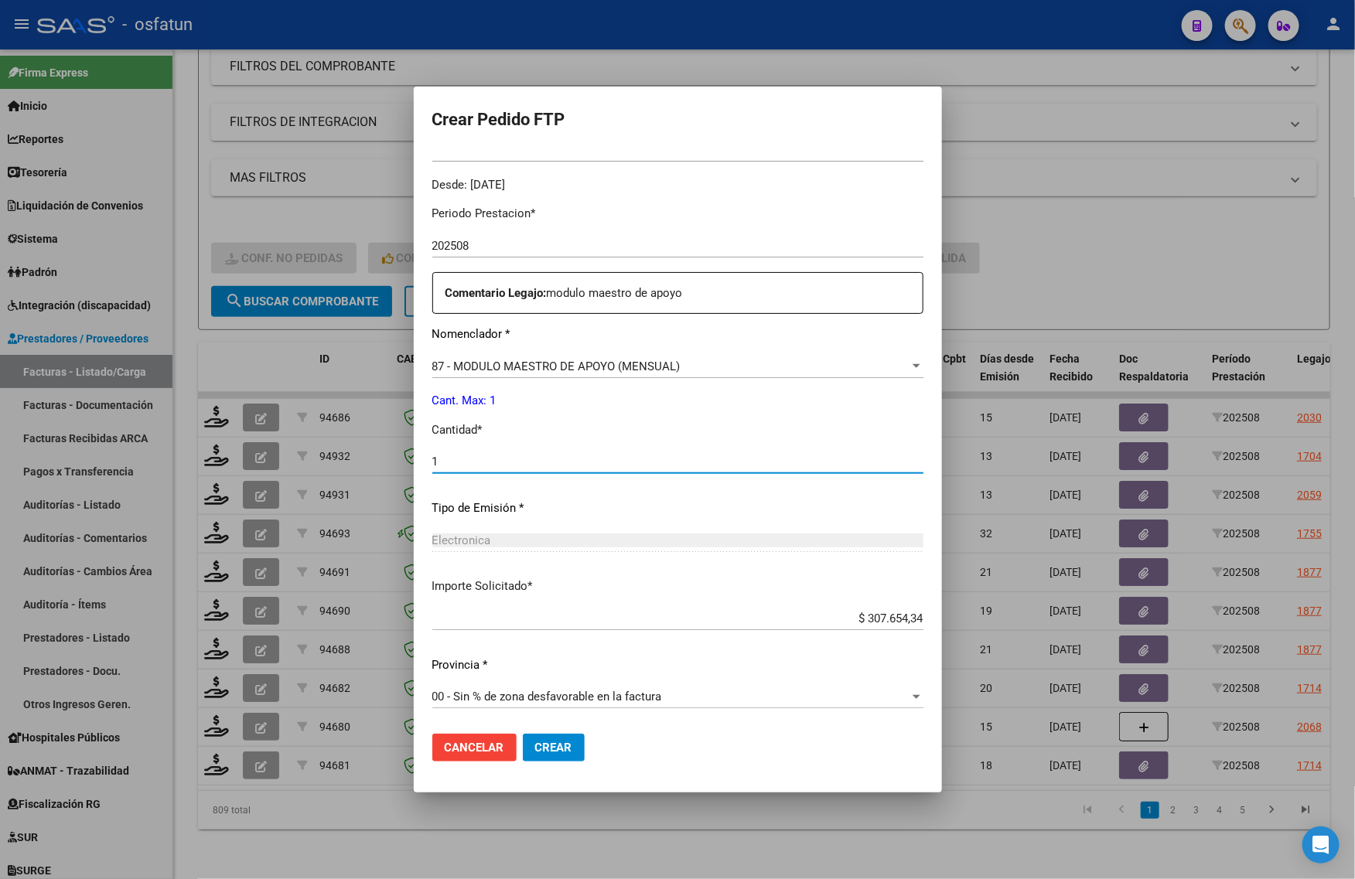
type input "1"
click at [523, 739] on button "Crear" at bounding box center [554, 748] width 62 height 28
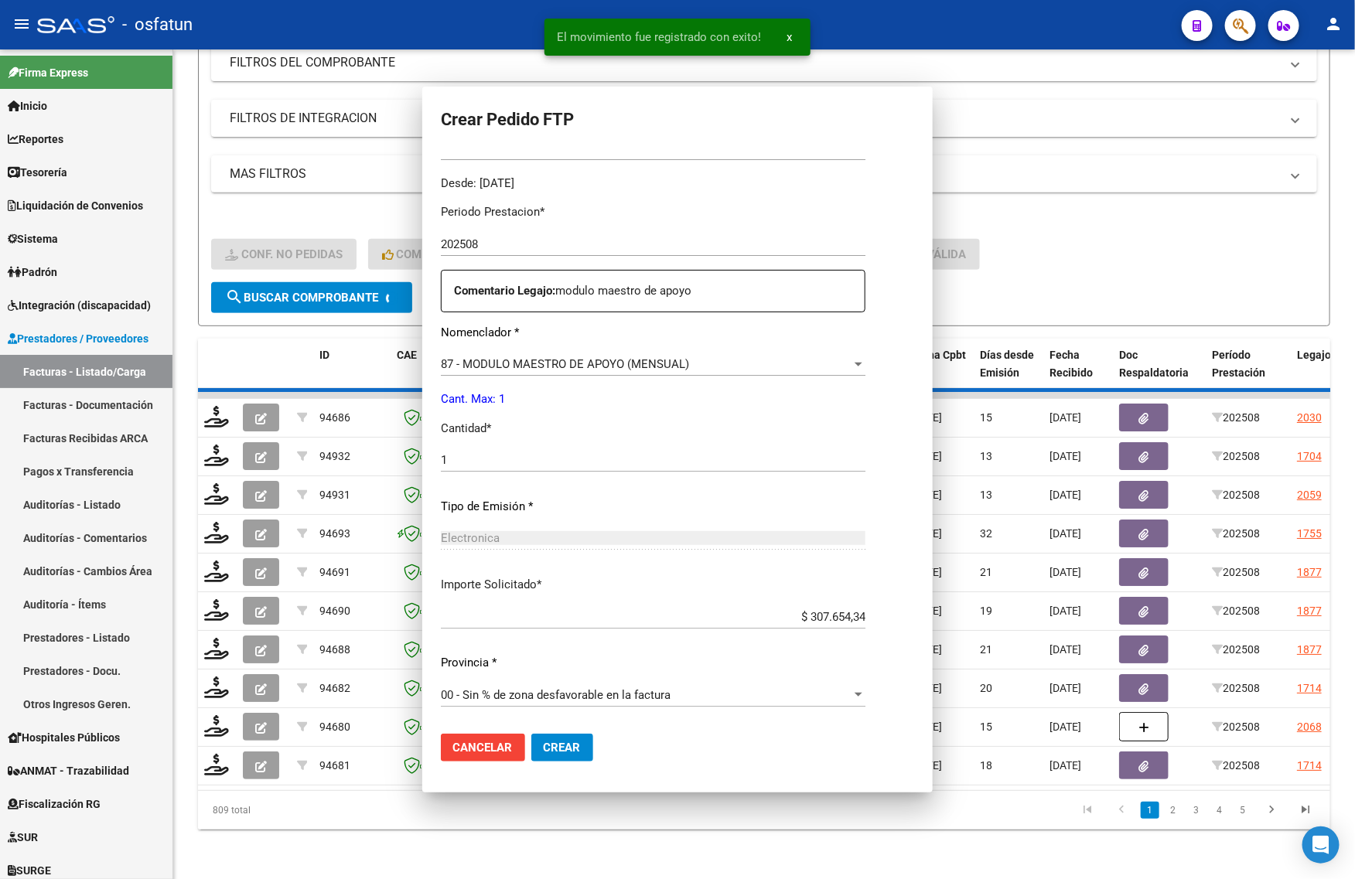
scroll to position [0, 0]
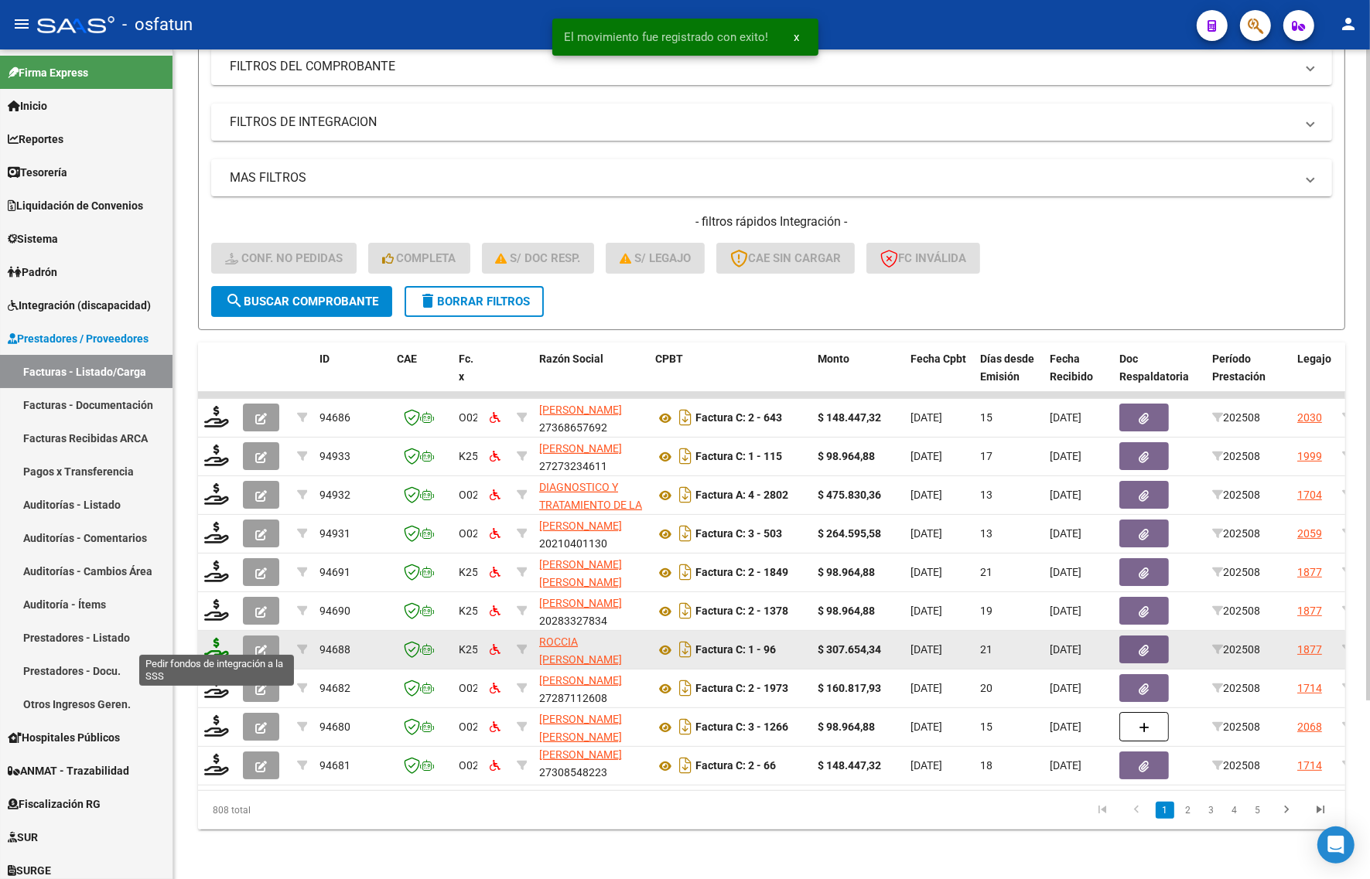
click at [217, 640] on icon at bounding box center [216, 649] width 25 height 22
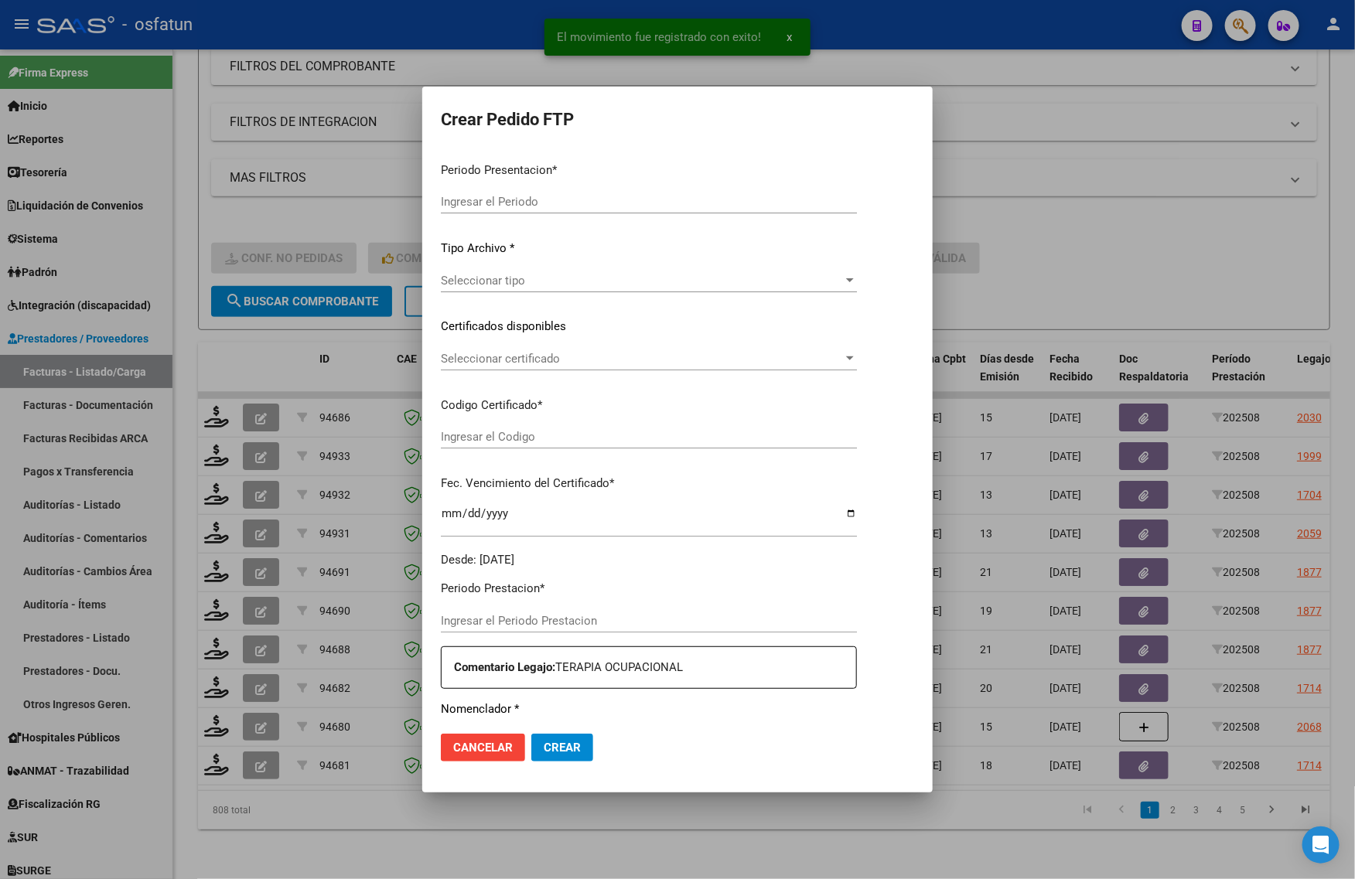
type input "202508"
type input "$ 307.654,34"
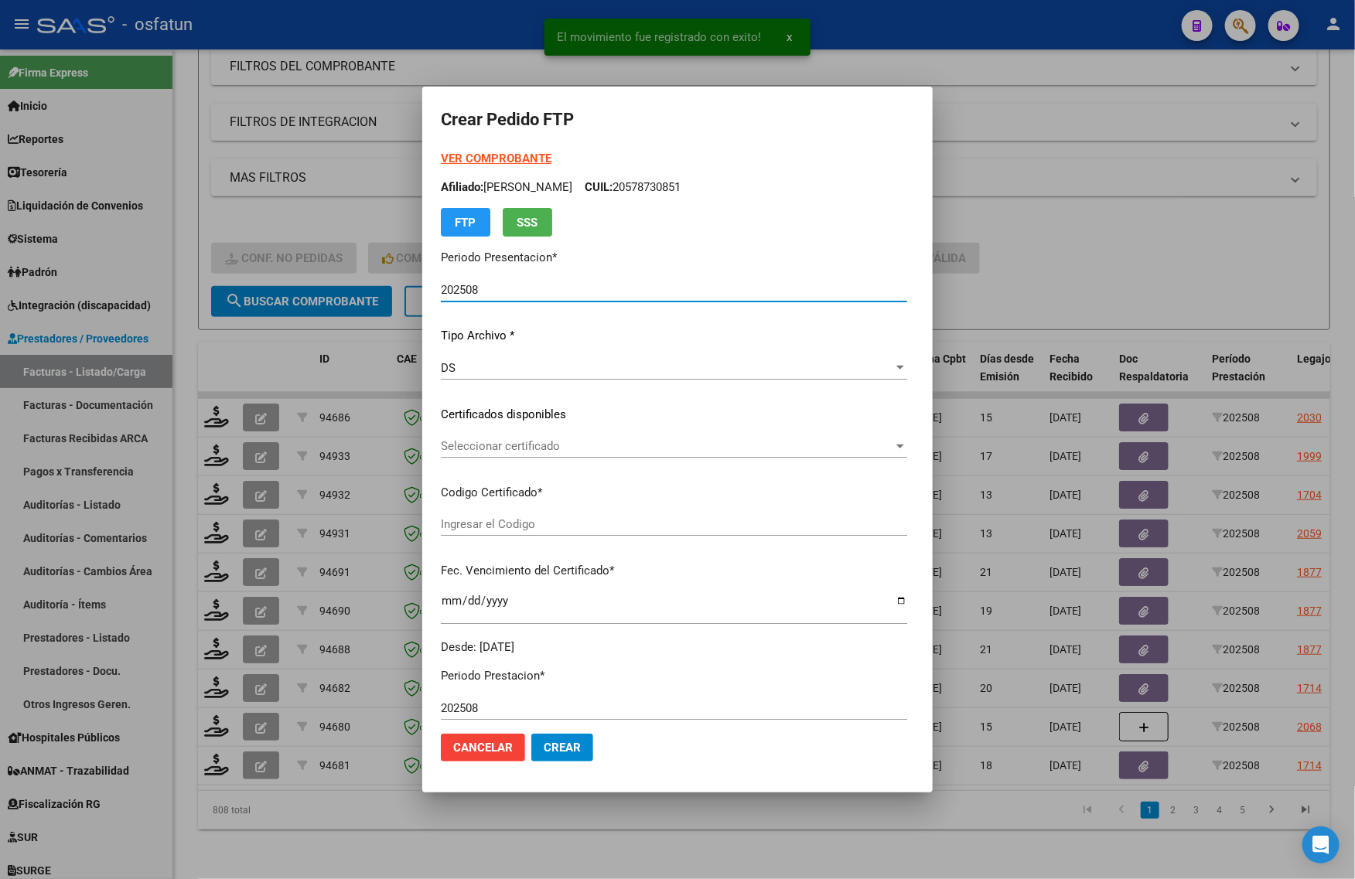
type input "ARG02000578730852024012920280129COR467"
type input "[DATE]"
click at [441, 161] on strong "VER COMPROBANTE" at bounding box center [496, 159] width 111 height 14
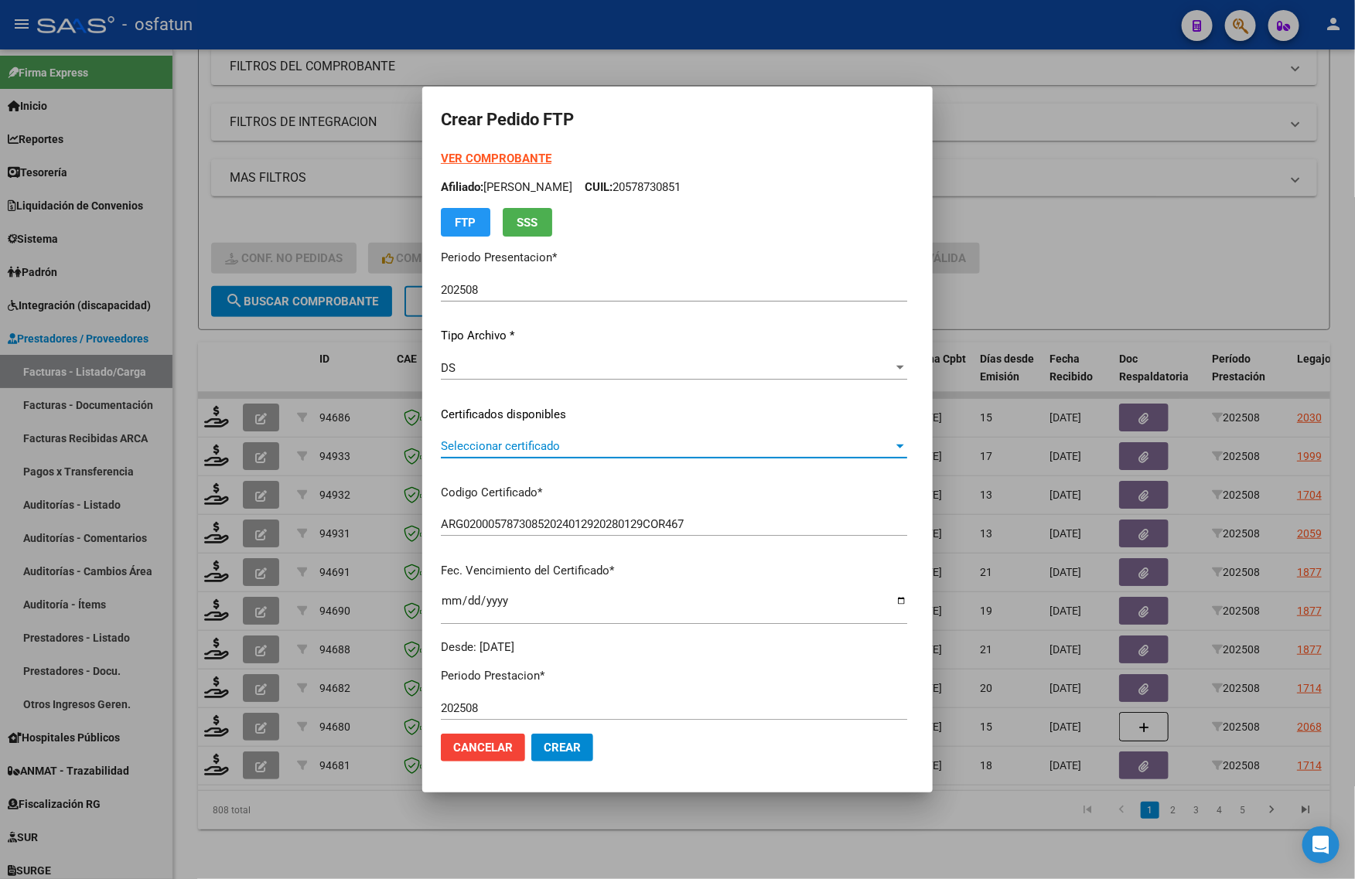
click at [491, 447] on span "Seleccionar certificado" at bounding box center [667, 446] width 452 height 14
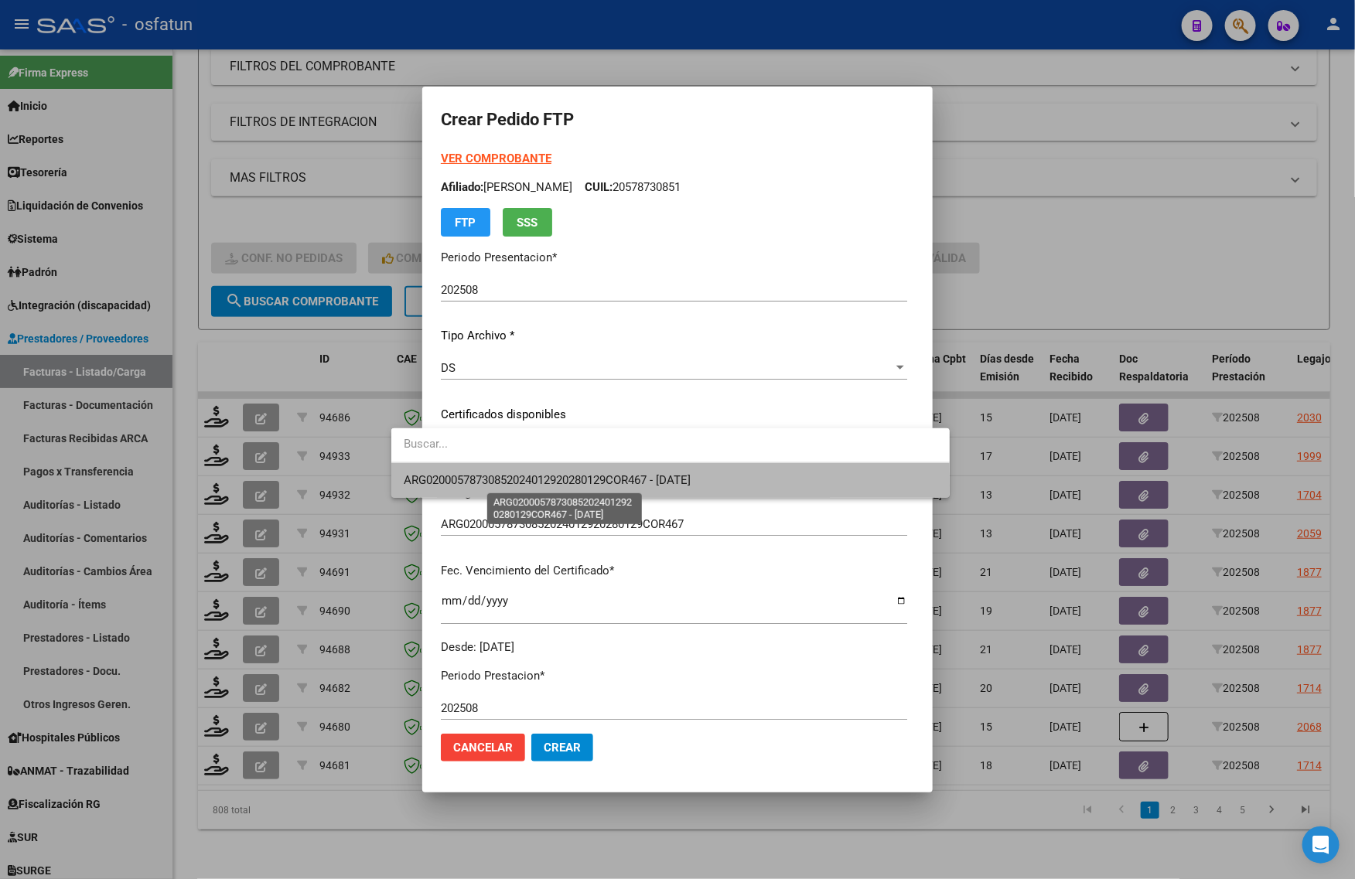
click at [497, 486] on span "ARG02000578730852024012920280129COR467 - [DATE]" at bounding box center [547, 480] width 287 height 14
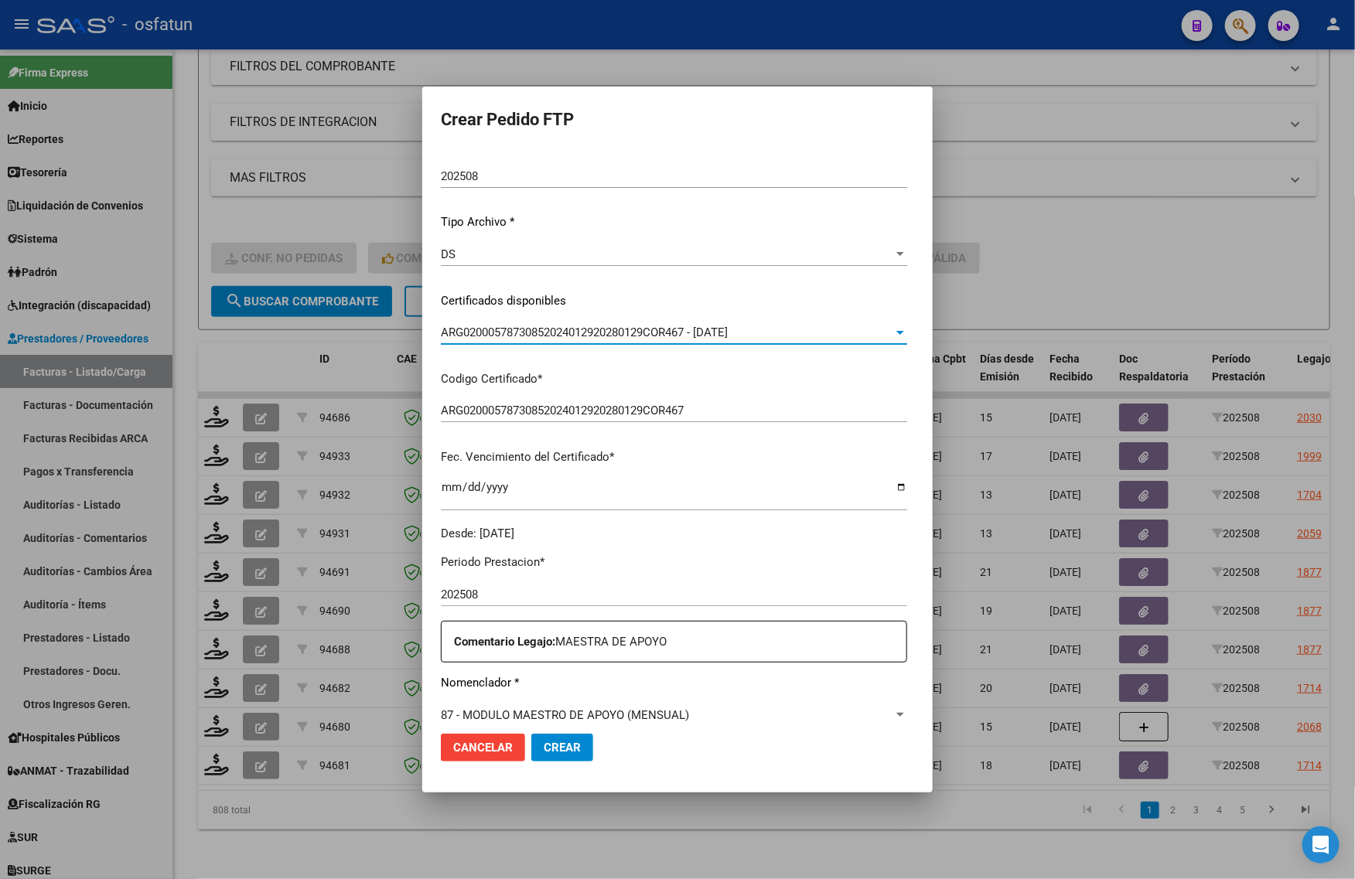
scroll to position [290, 0]
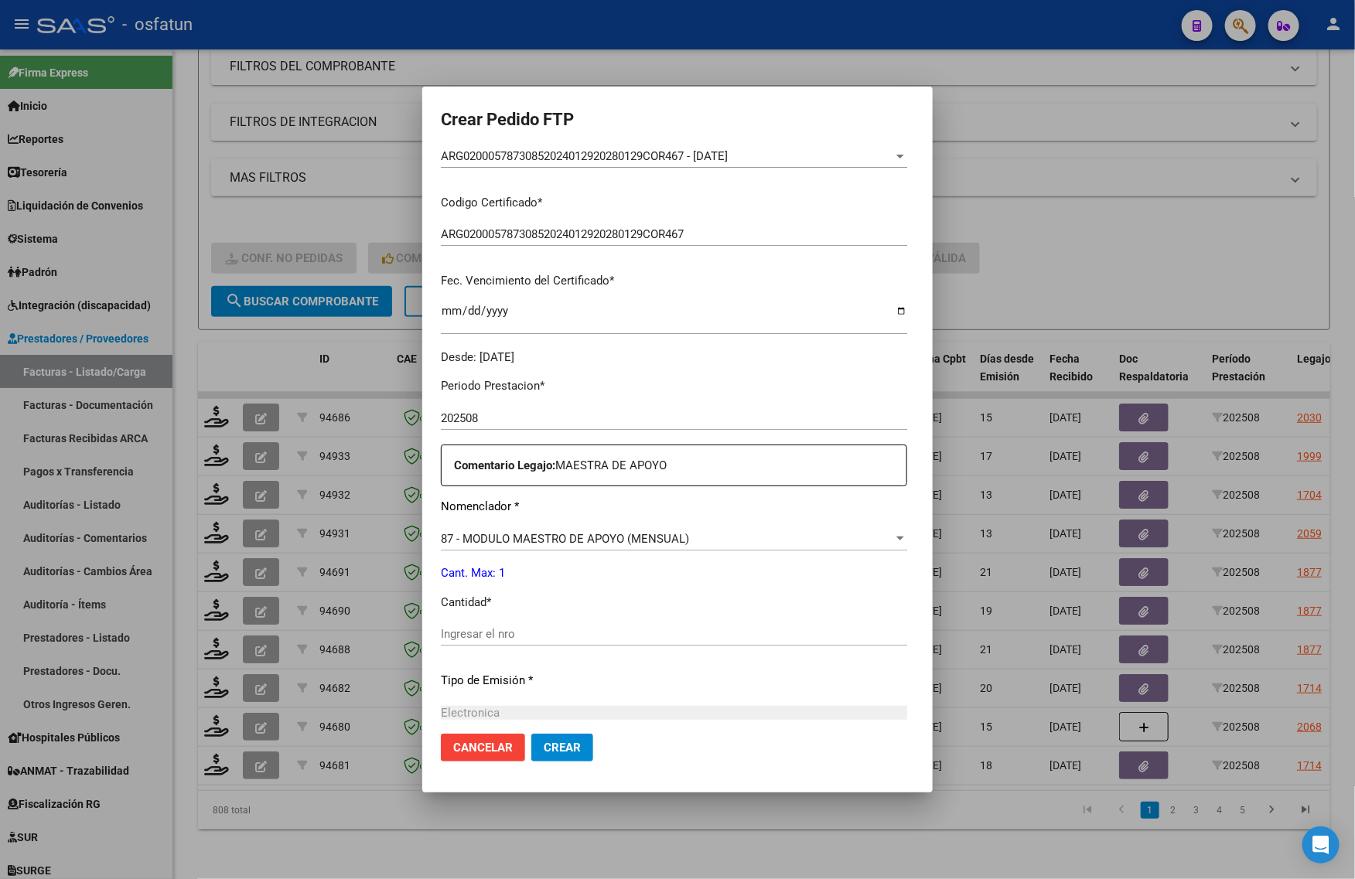
drag, startPoint x: 466, startPoint y: 646, endPoint x: 447, endPoint y: 647, distance: 19.4
click at [466, 647] on div "Ingresar el nro" at bounding box center [674, 642] width 466 height 38
click at [441, 638] on input "Ingresar el nro" at bounding box center [674, 634] width 466 height 14
type input "1"
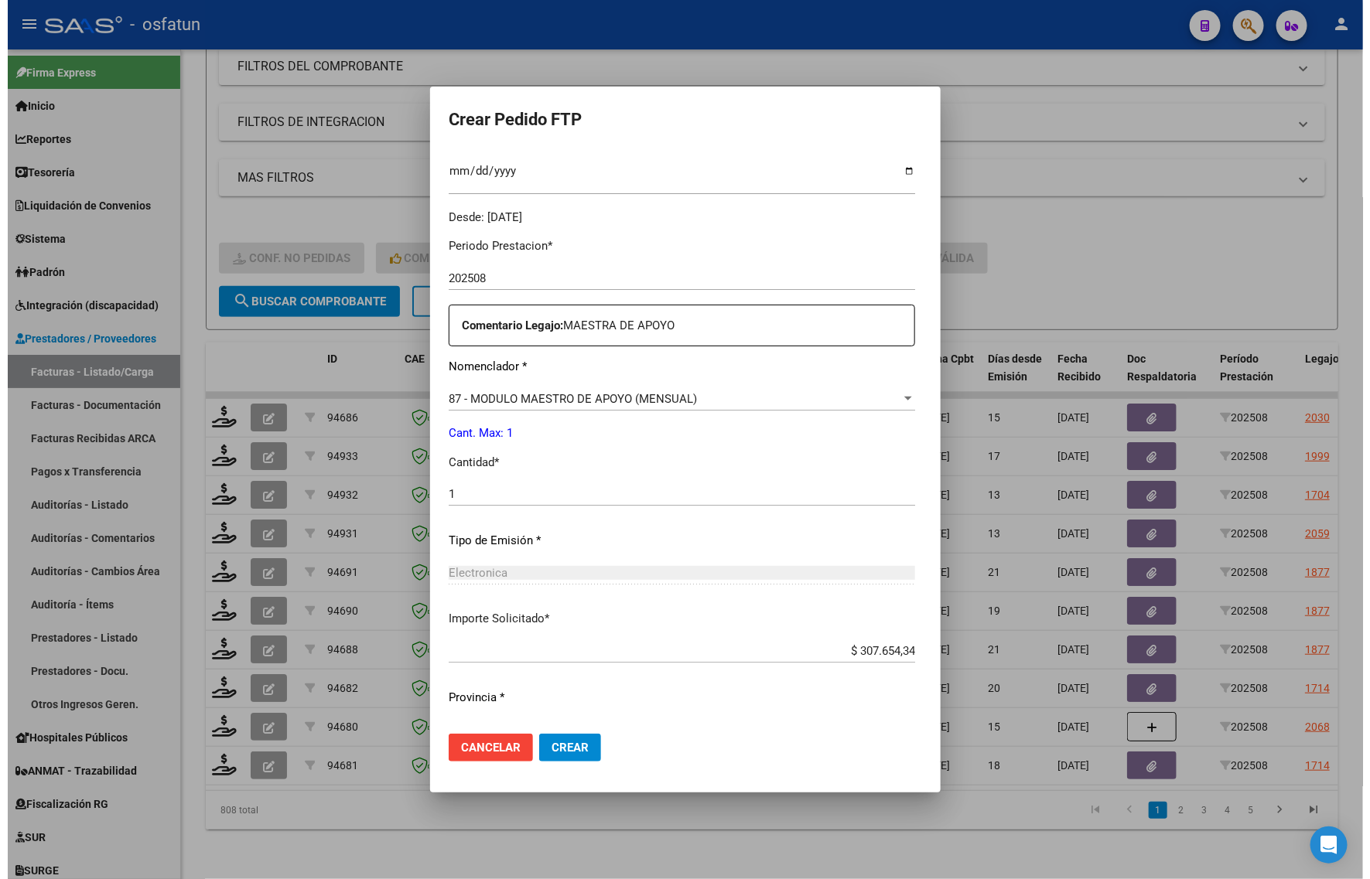
scroll to position [462, 0]
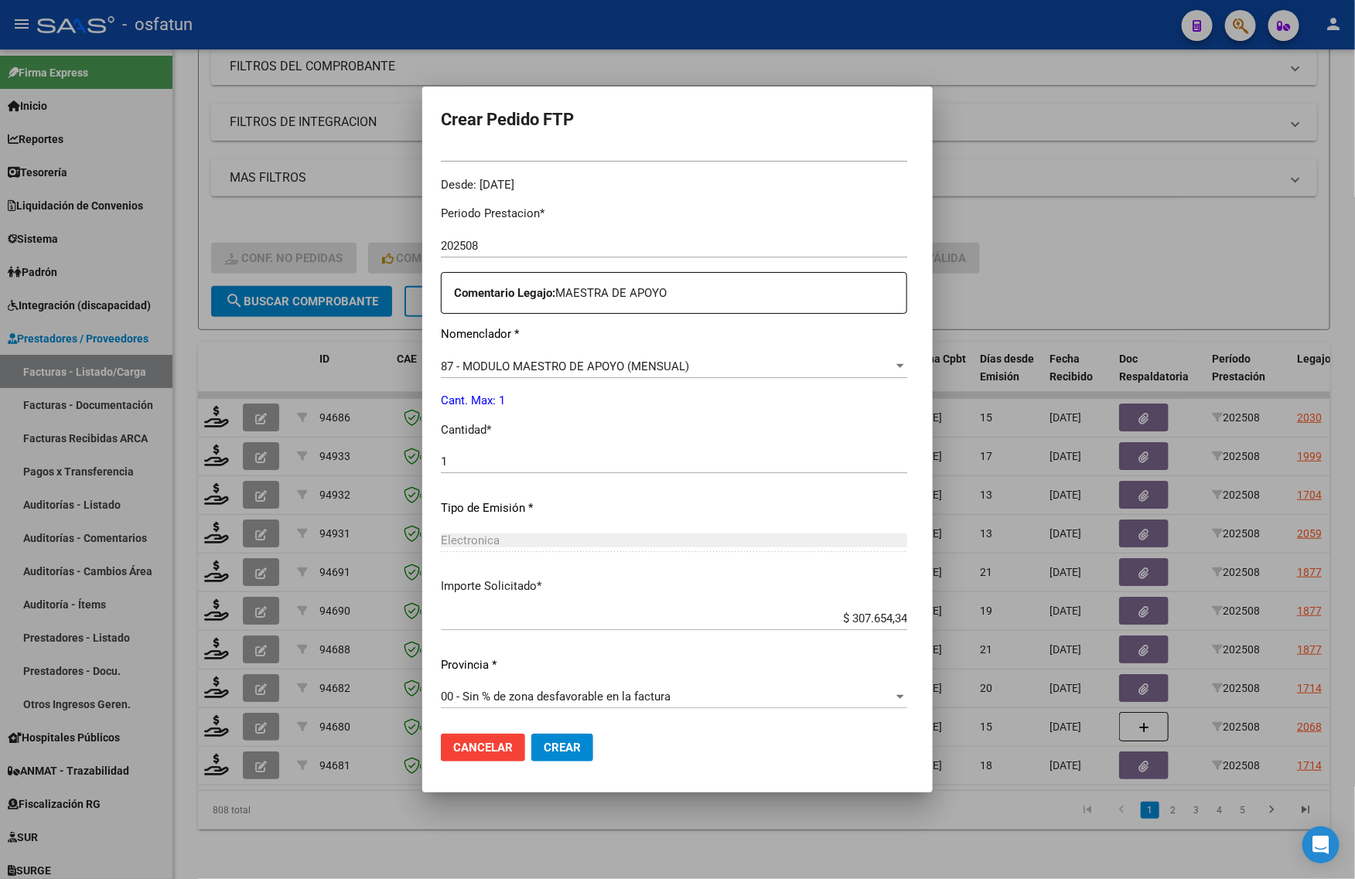
click at [524, 771] on mat-dialog-actions "Cancelar Crear" at bounding box center [677, 748] width 473 height 53
click at [555, 756] on button "Crear" at bounding box center [562, 748] width 62 height 28
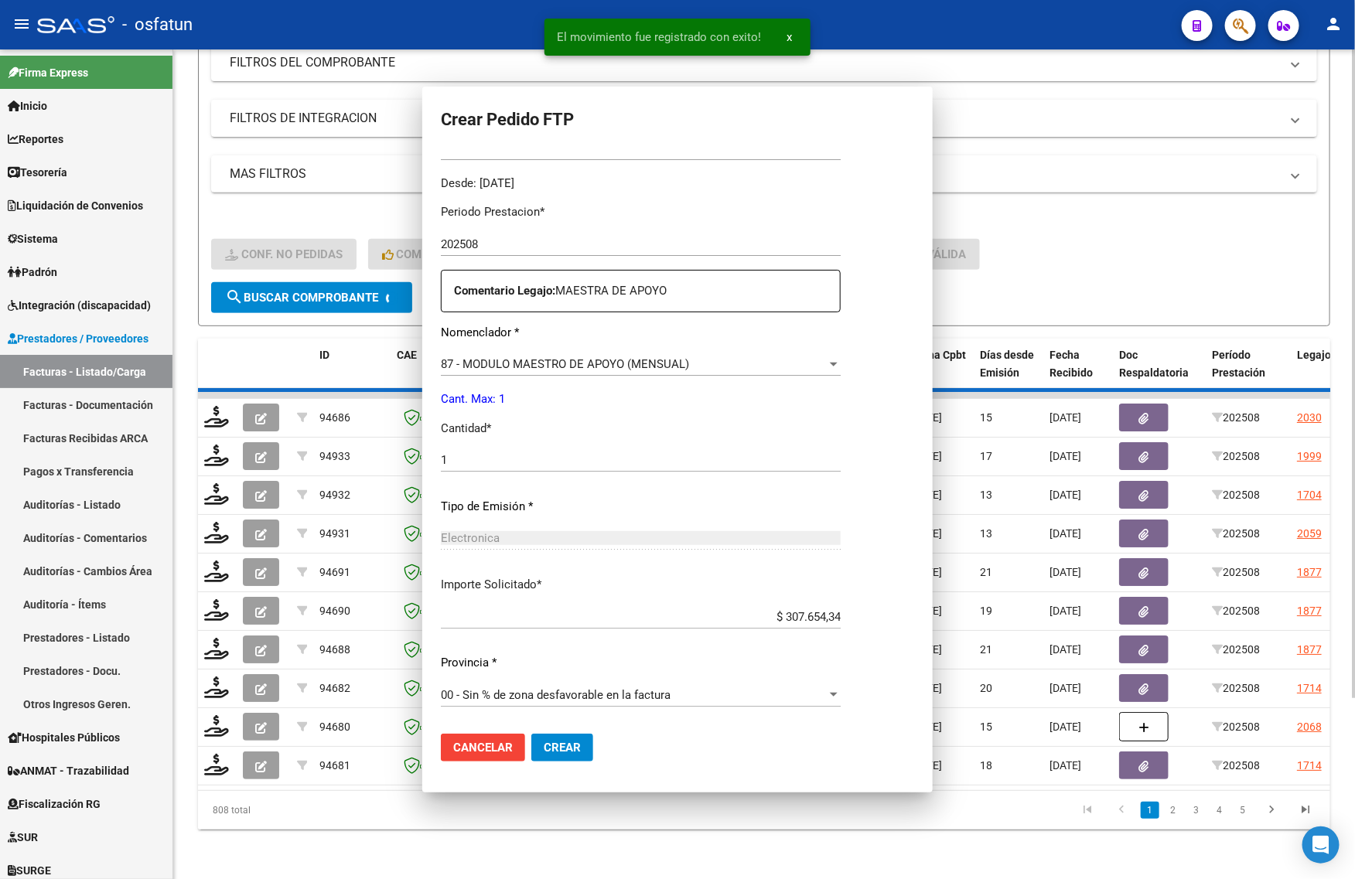
scroll to position [0, 0]
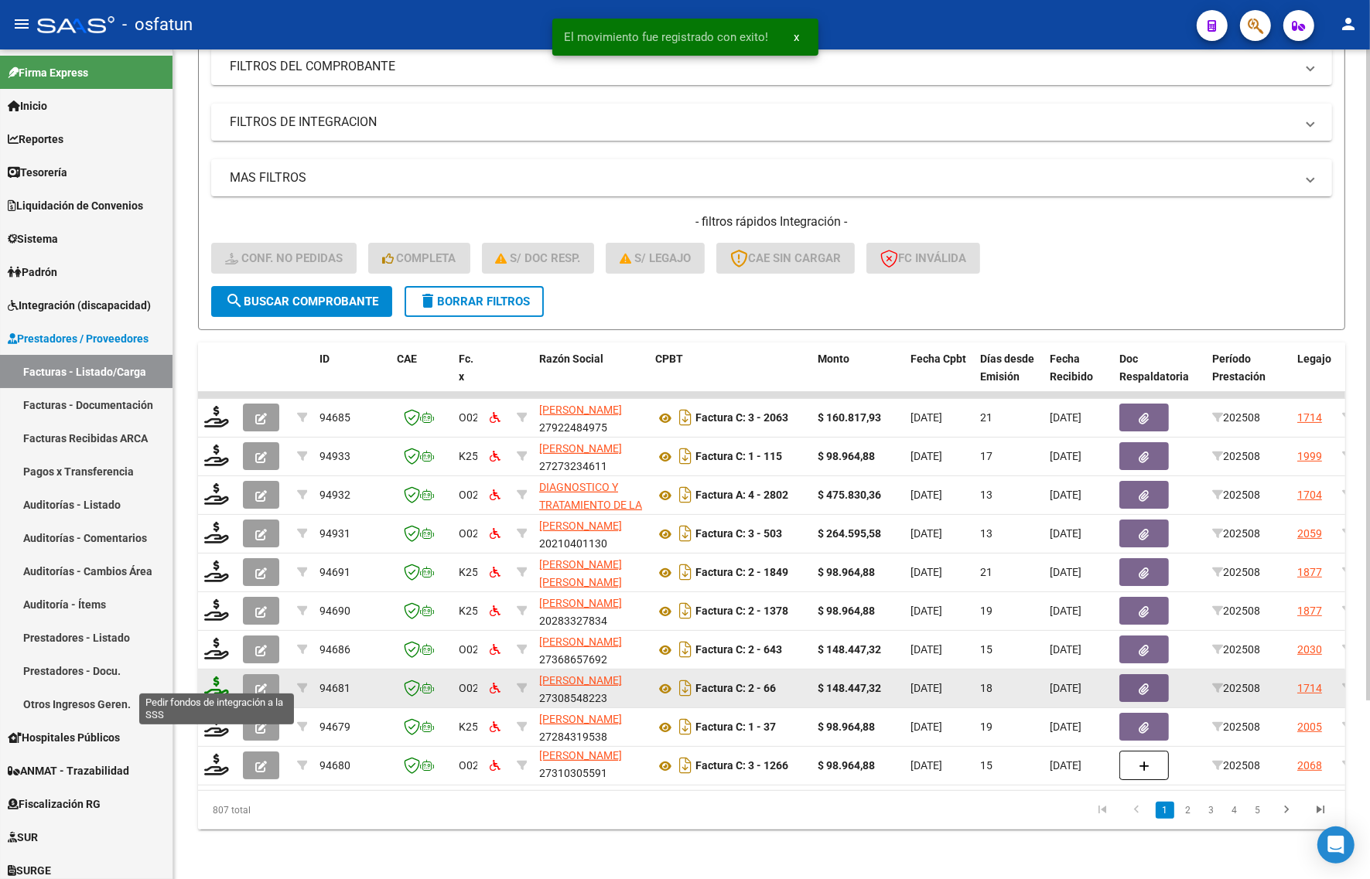
click at [217, 677] on icon at bounding box center [216, 688] width 25 height 22
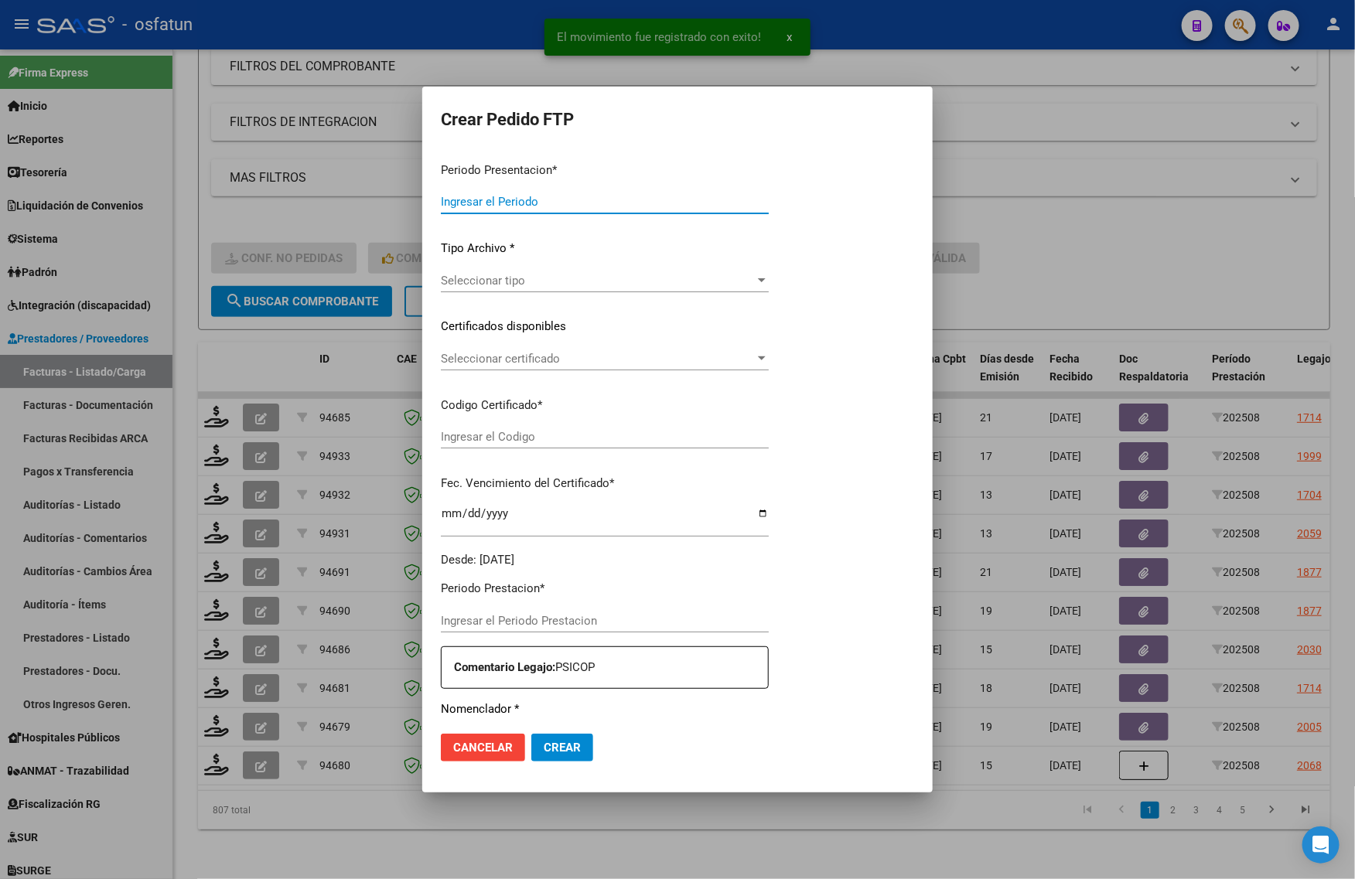
type input "202508"
type input "$ 148.447,32"
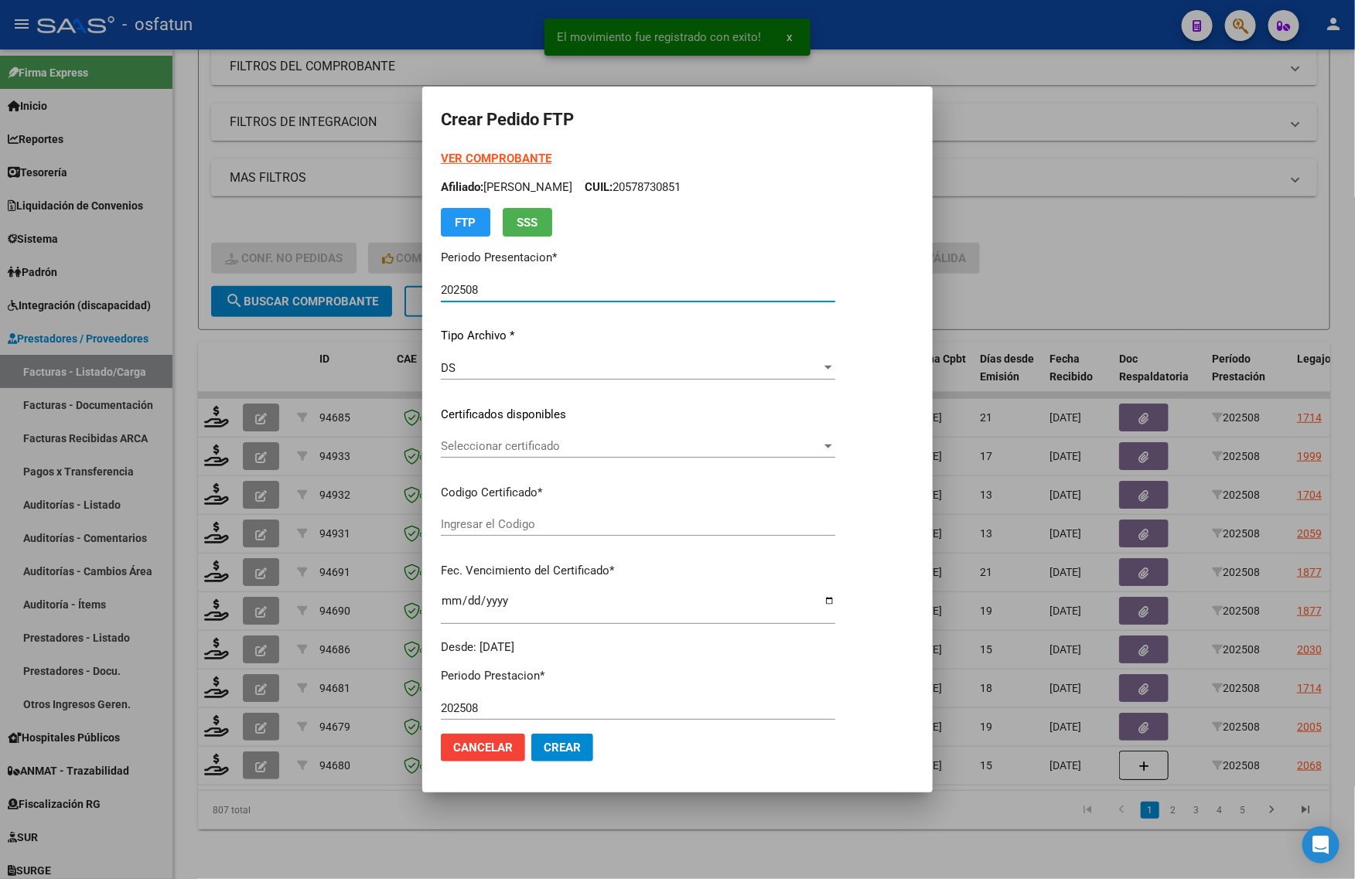
type input "ARG01000556952472022062720270627JUJ135"
type input "[DATE]"
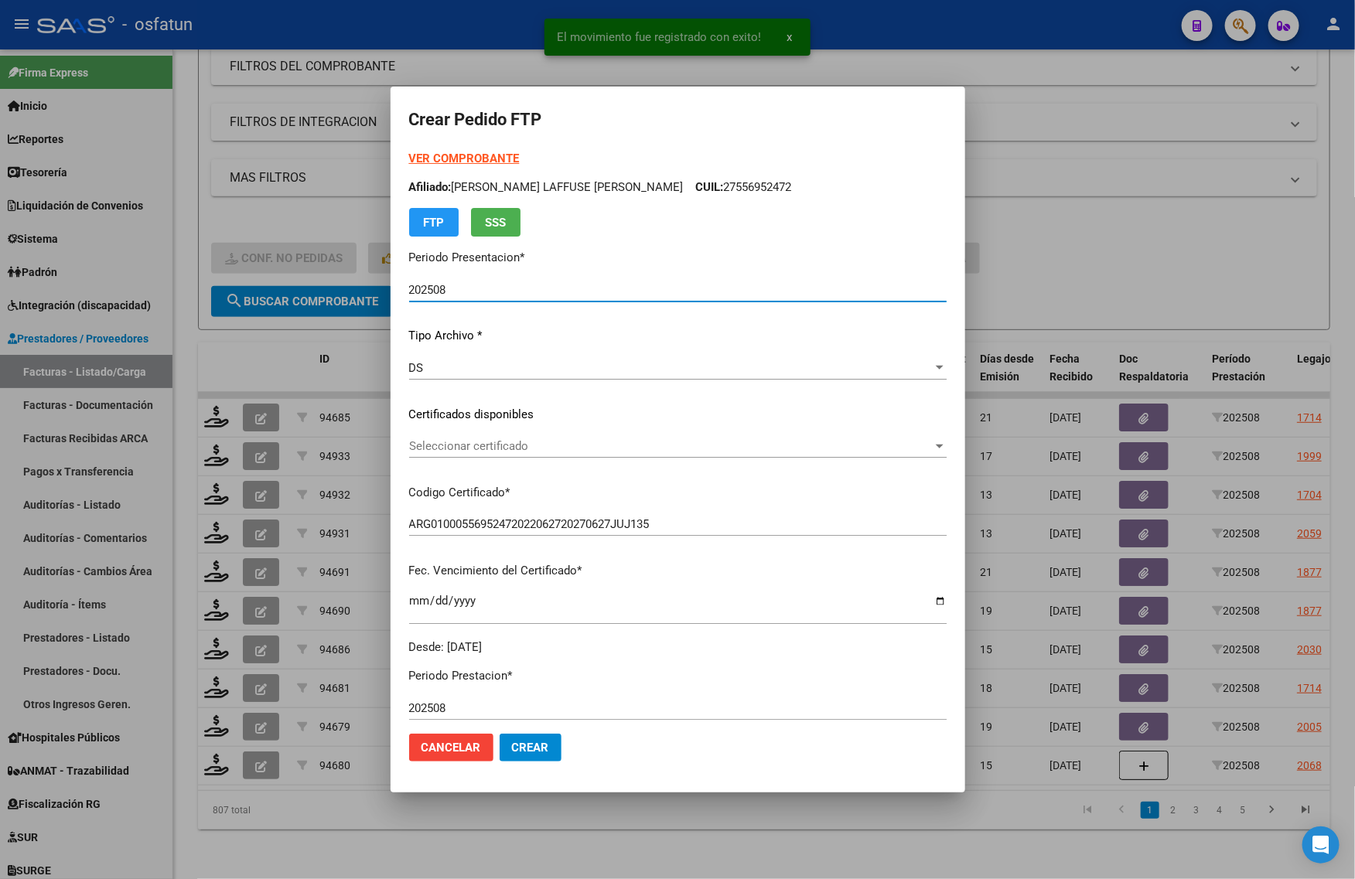
click at [487, 155] on strong "VER COMPROBANTE" at bounding box center [464, 159] width 111 height 14
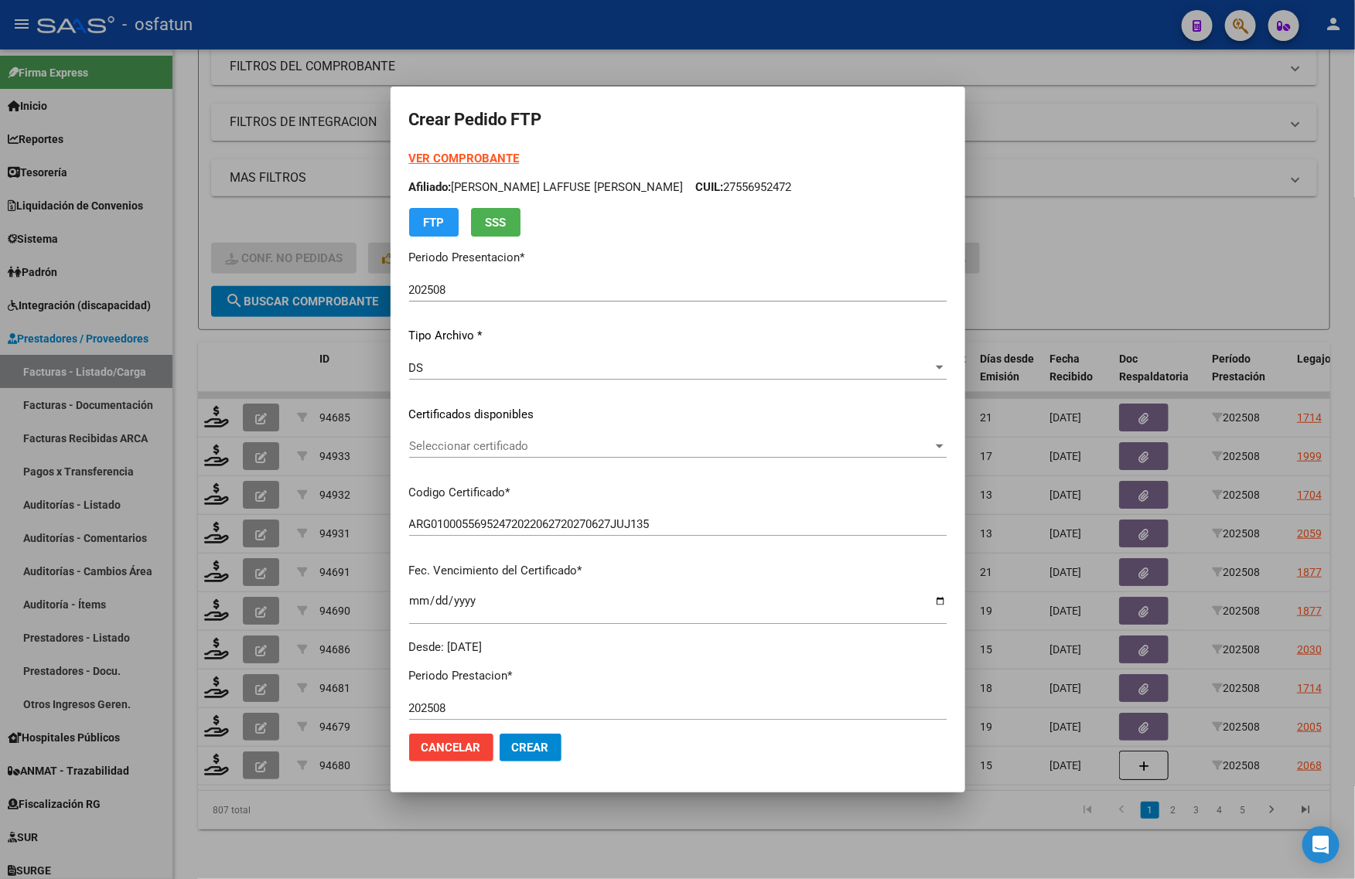
drag, startPoint x: 495, startPoint y: 433, endPoint x: 496, endPoint y: 446, distance: 13.2
click at [496, 435] on div "VER COMPROBANTE ARCA Padrón Afiliado: [PERSON_NAME] LAFFUSE [PERSON_NAME]: 2755…" at bounding box center [678, 403] width 538 height 506
click at [496, 446] on span "Seleccionar certificado" at bounding box center [671, 446] width 524 height 14
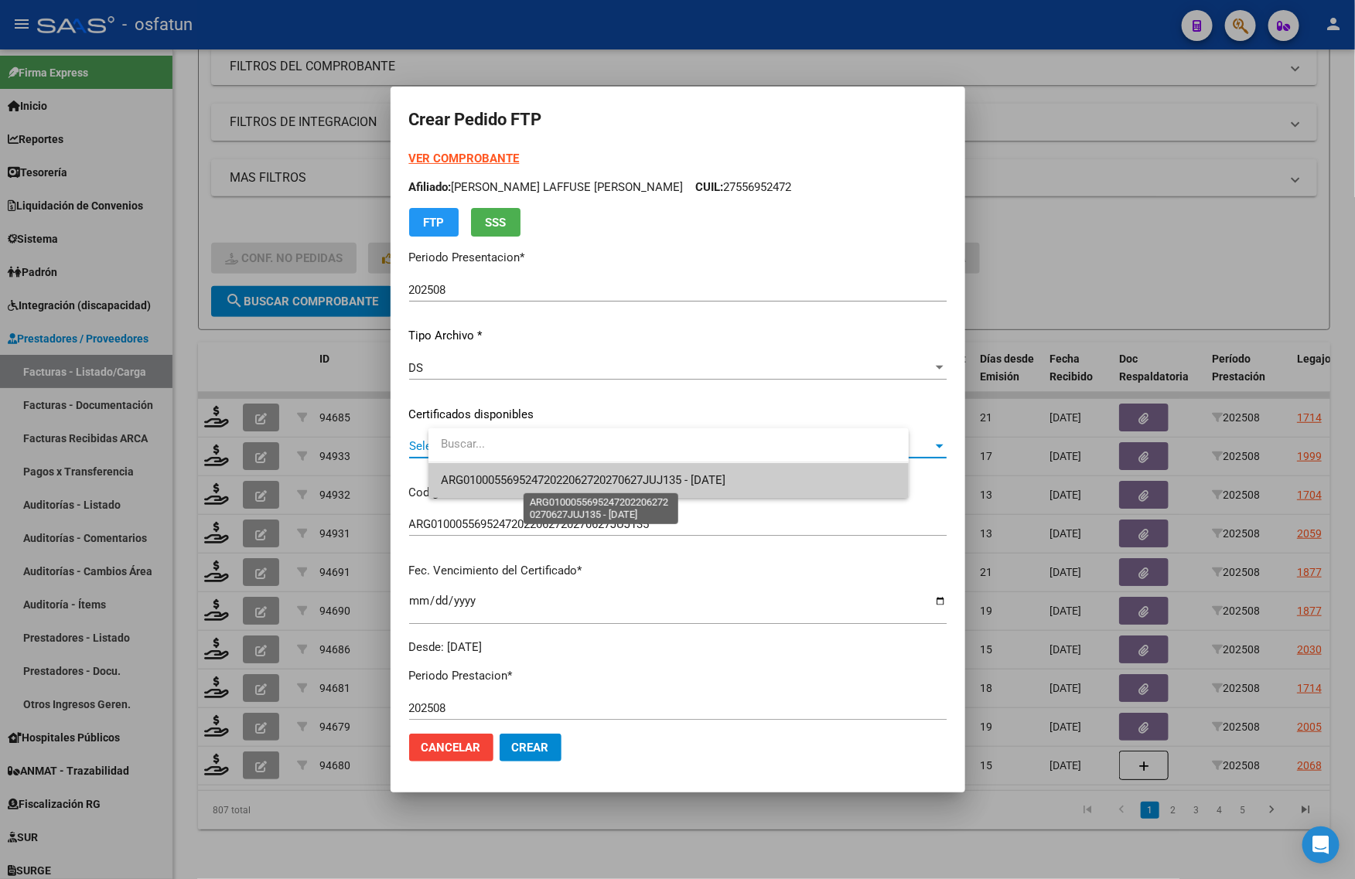
click at [500, 476] on span "ARG01000556952472022062720270627JUJ135 - [DATE]" at bounding box center [583, 480] width 285 height 14
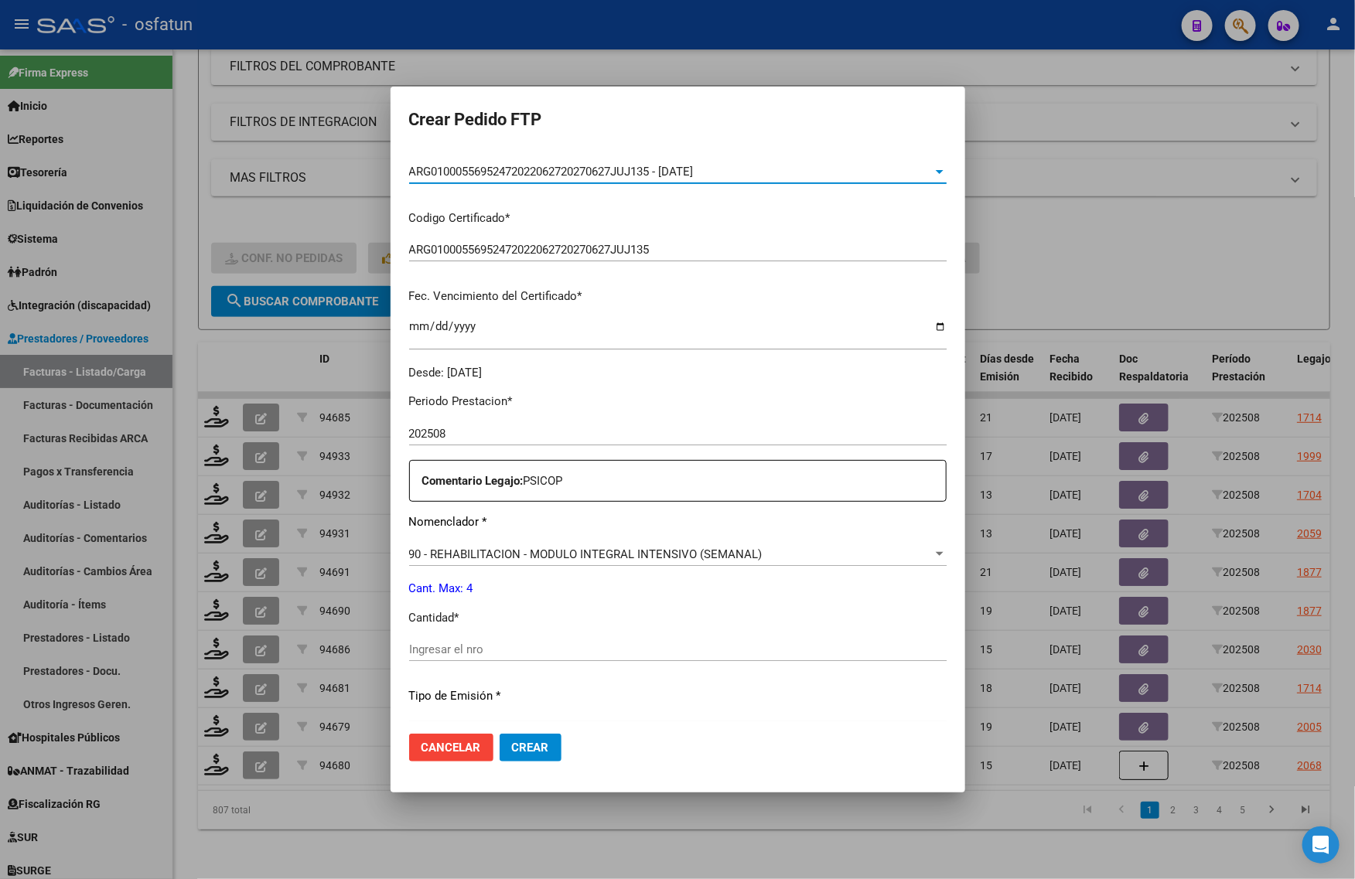
scroll to position [290, 0]
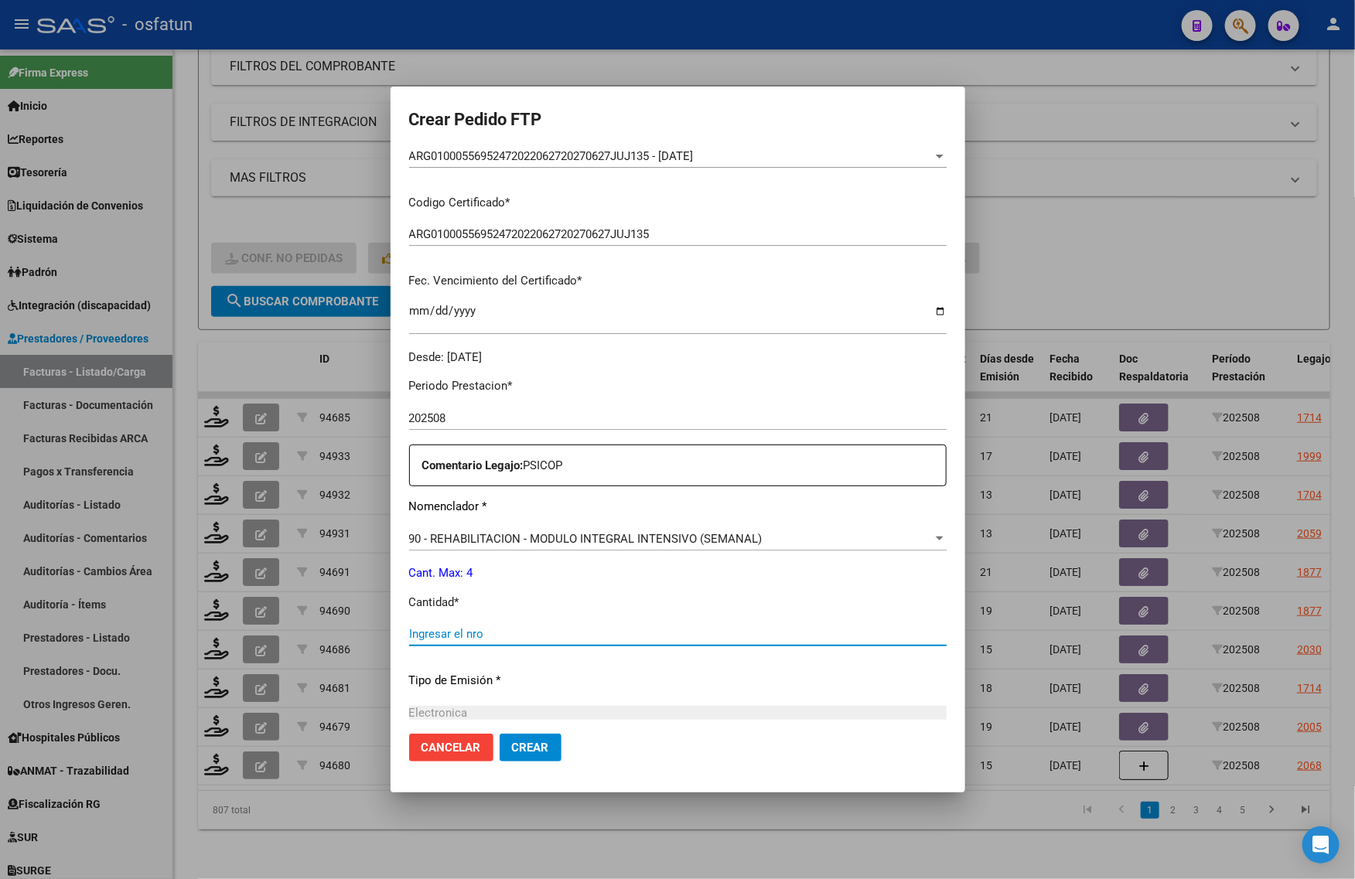
click at [493, 640] on input "Ingresar el nro" at bounding box center [678, 634] width 538 height 14
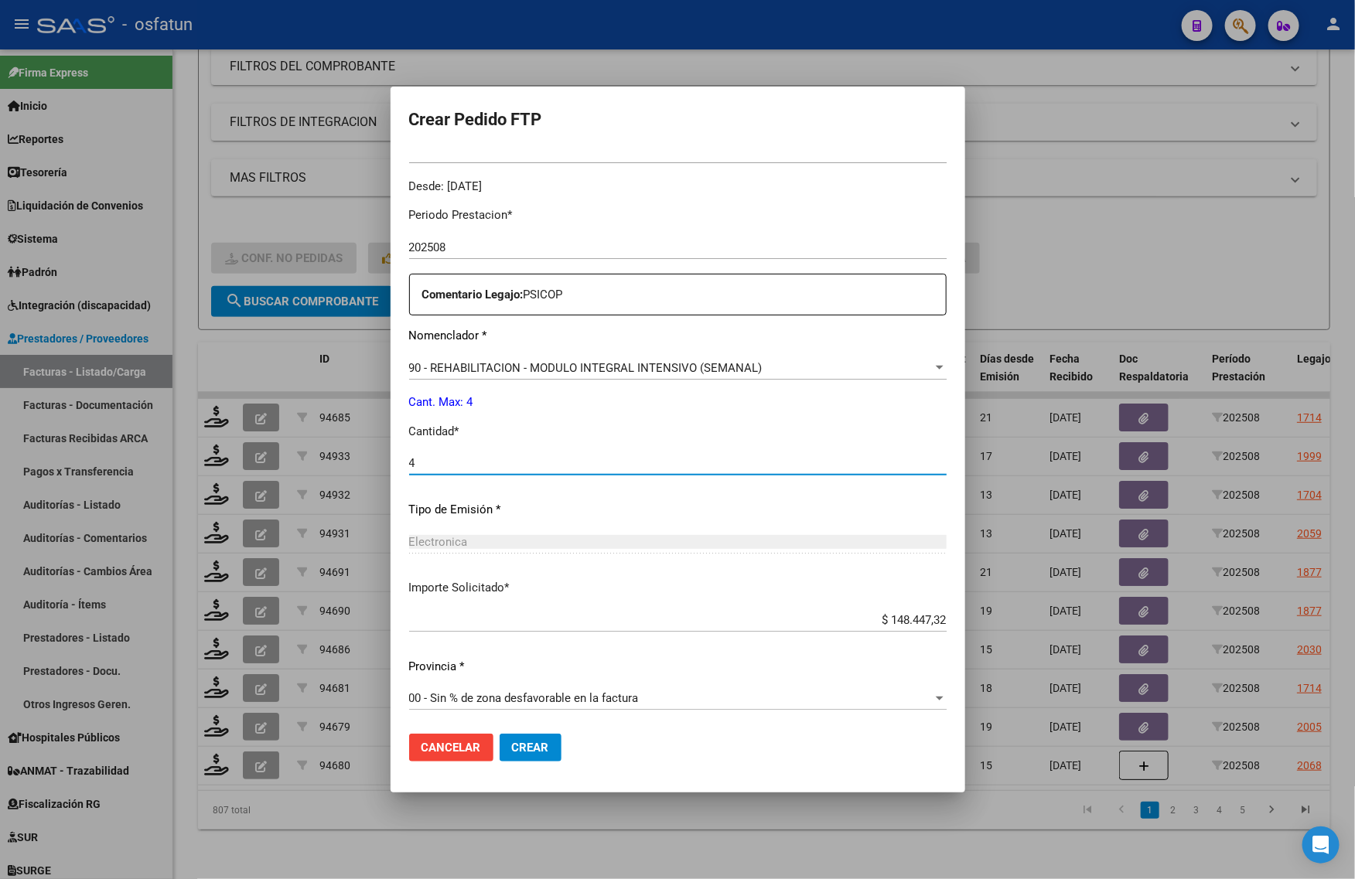
scroll to position [462, 0]
type input "4"
click at [549, 744] on span "Crear" at bounding box center [530, 748] width 37 height 14
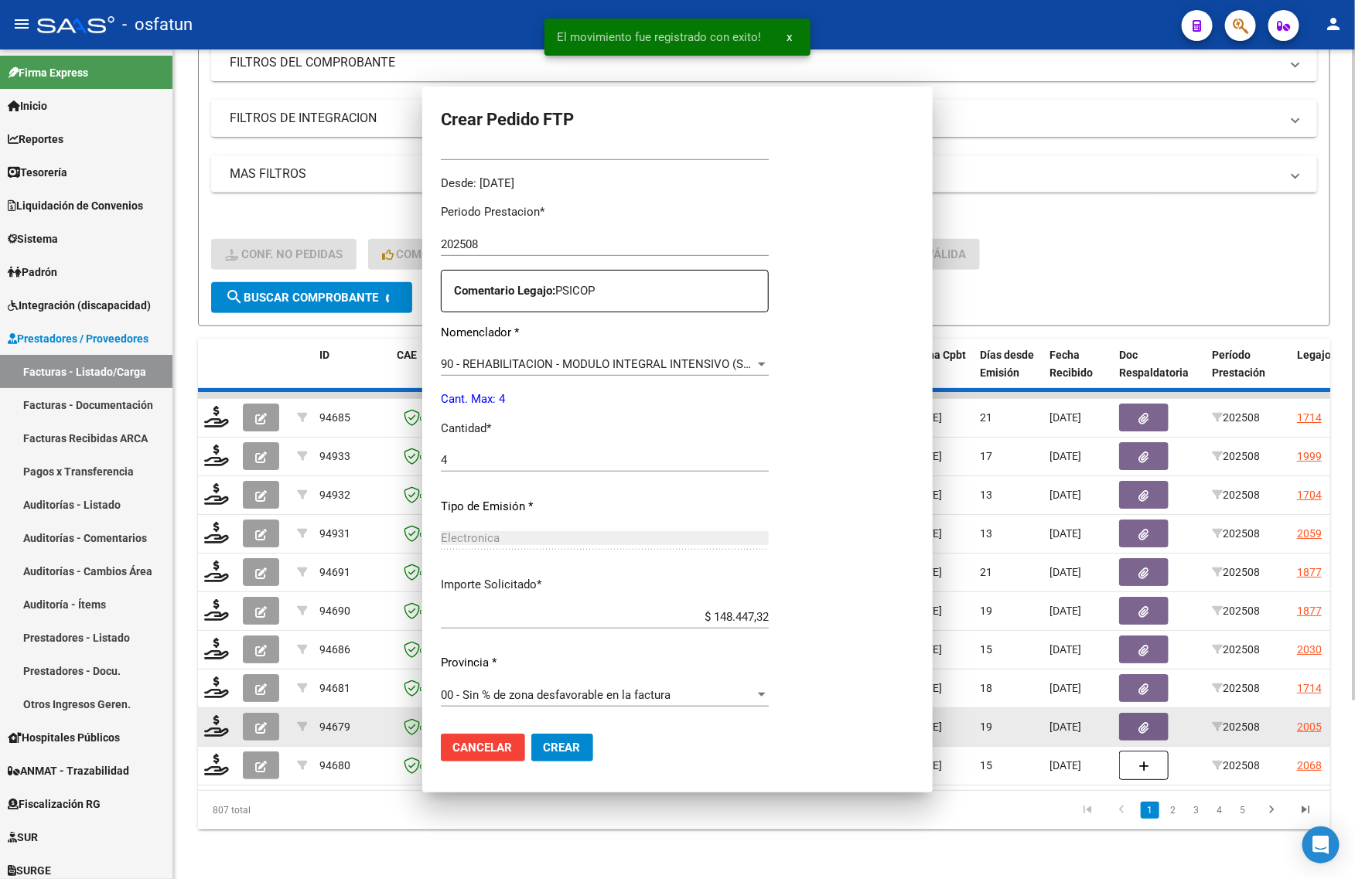
scroll to position [376, 0]
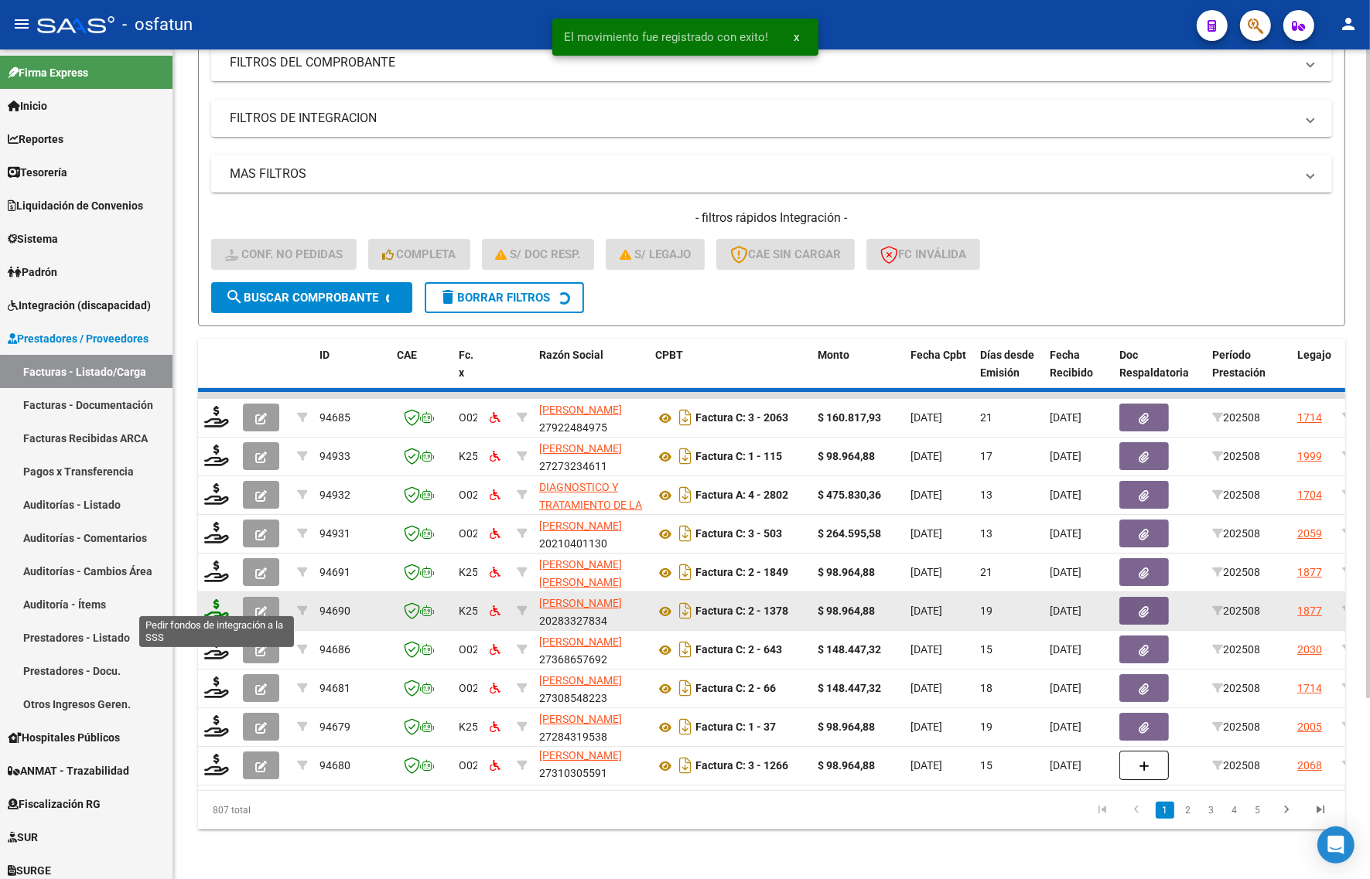
click at [217, 605] on icon at bounding box center [216, 610] width 25 height 22
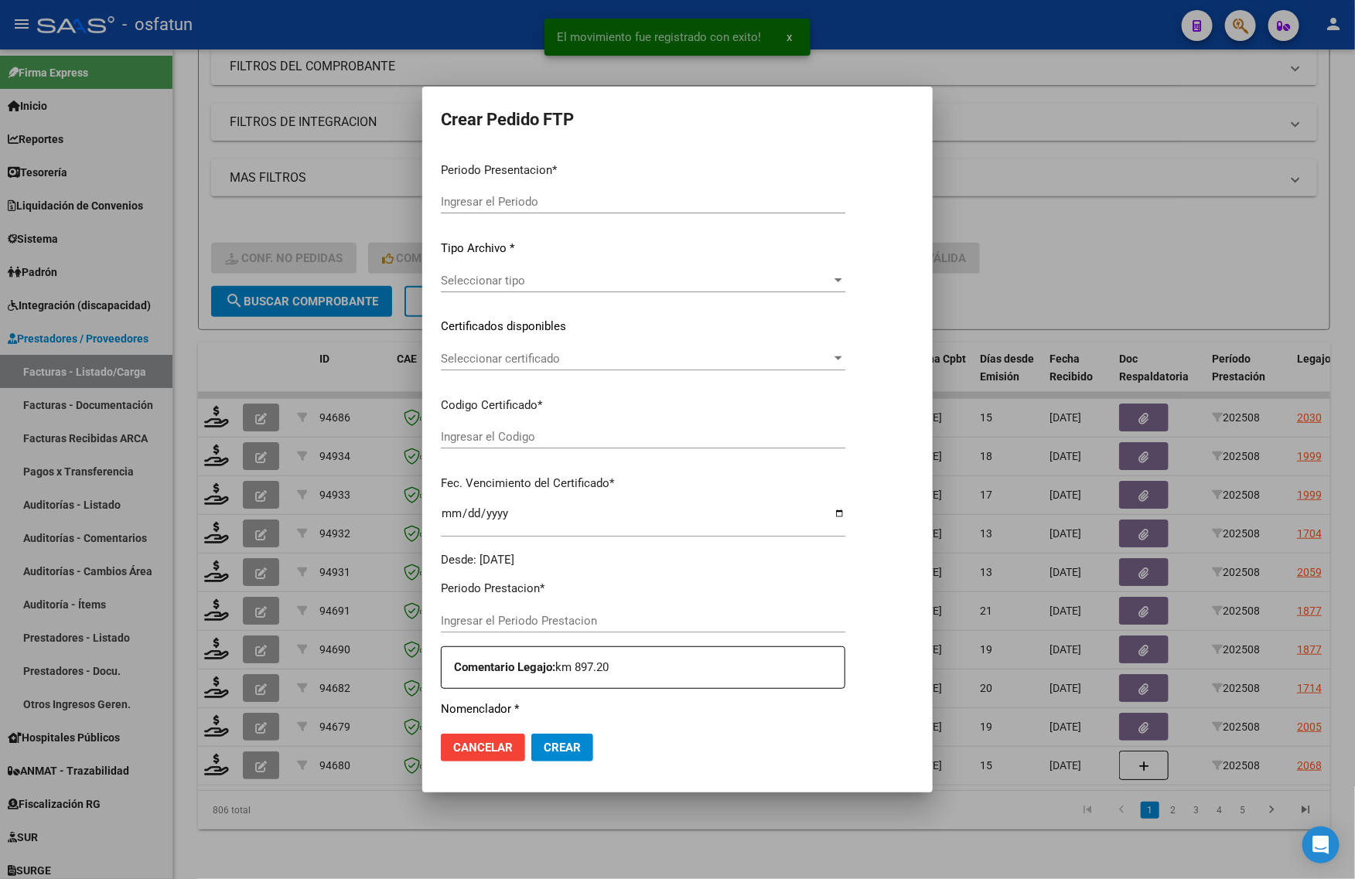
type input "202508"
type input "$ 98.964,88"
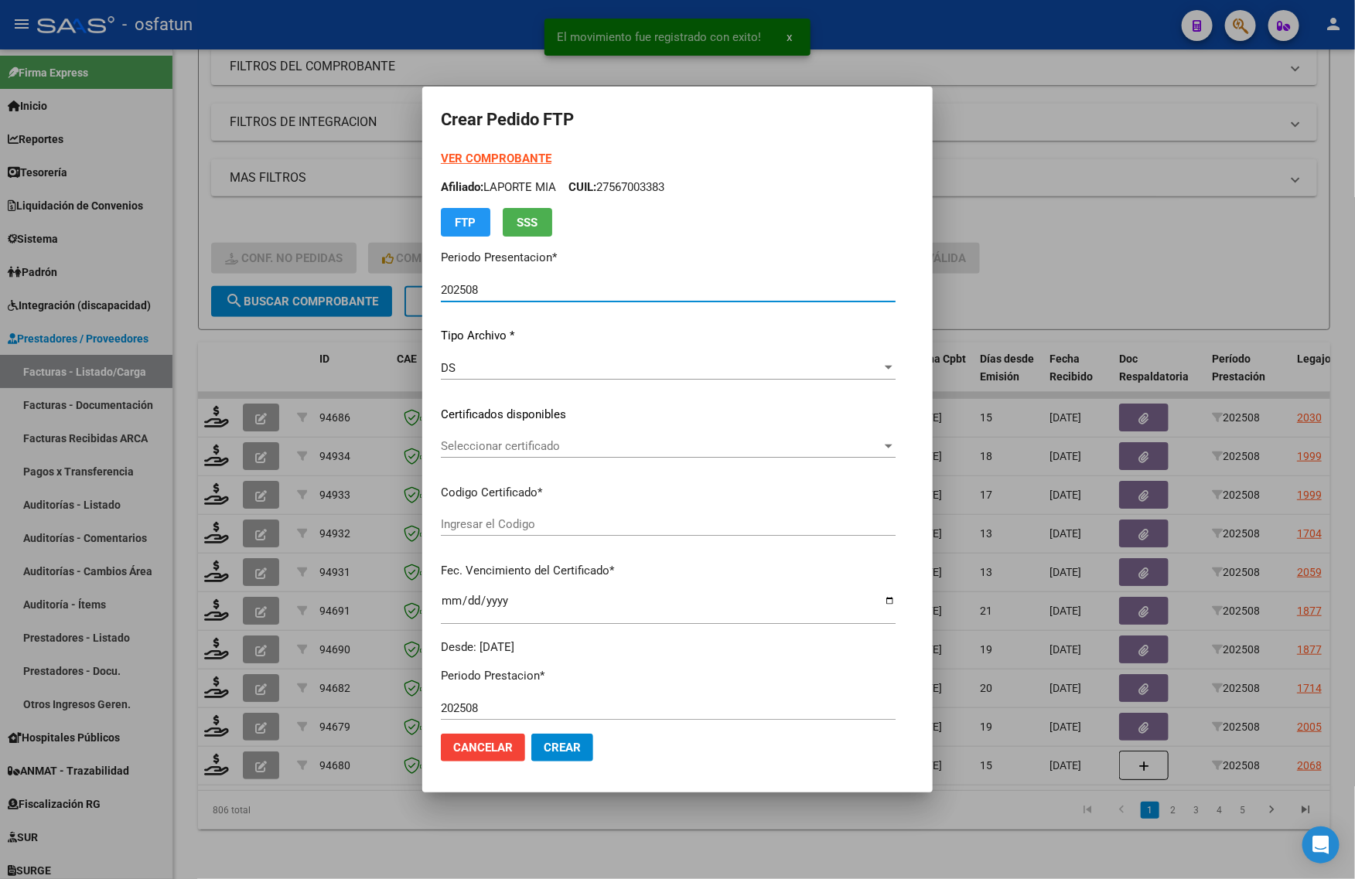
type input "ARG02000578730852024012920280129COR467"
type input "[DATE]"
click at [469, 161] on strong "VER COMPROBANTE" at bounding box center [496, 159] width 111 height 14
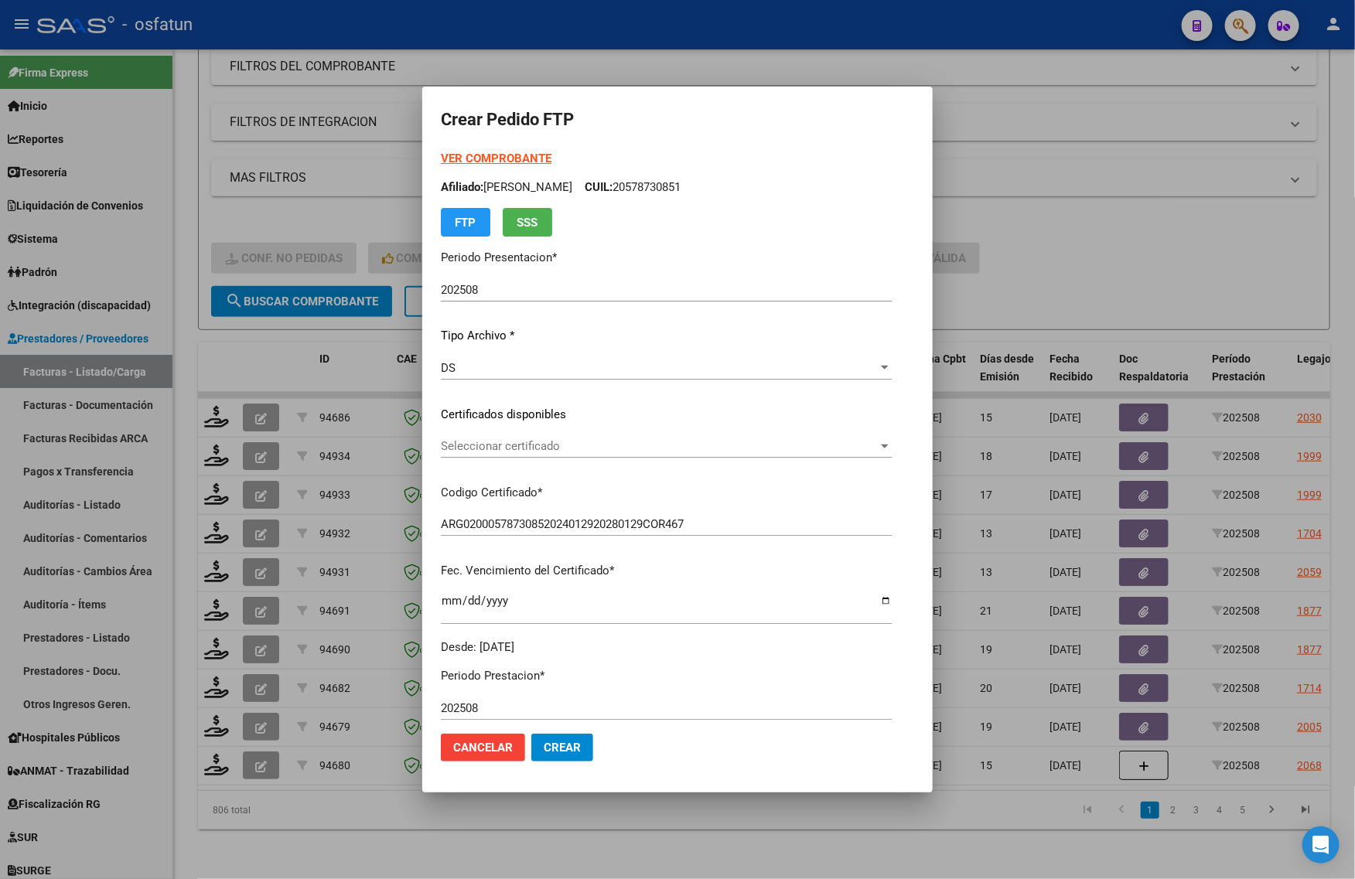
click at [490, 445] on span "Seleccionar certificado" at bounding box center [659, 446] width 437 height 14
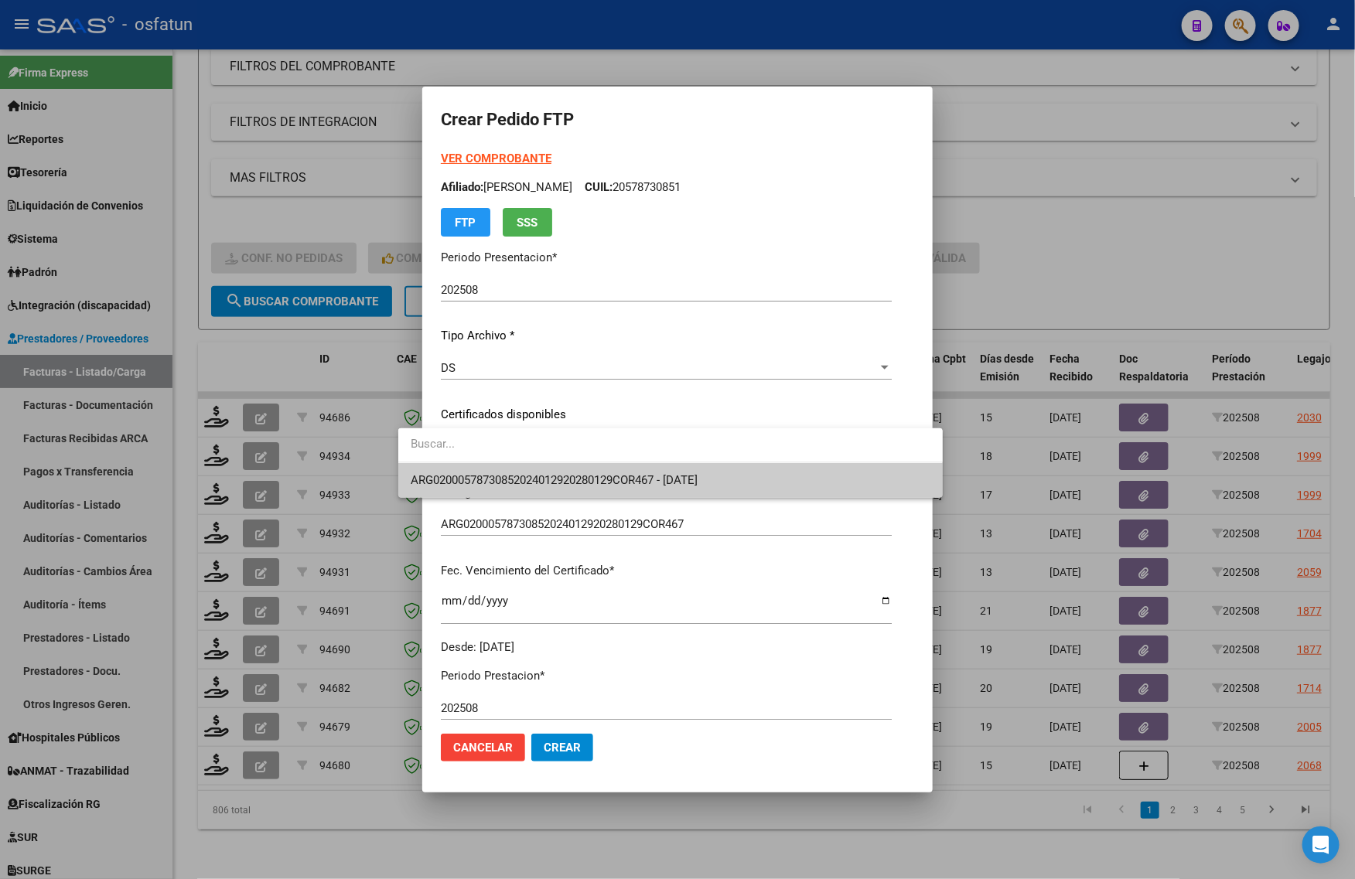
click at [487, 470] on span "ARG02000578730852024012920280129COR467 - [DATE]" at bounding box center [671, 480] width 520 height 35
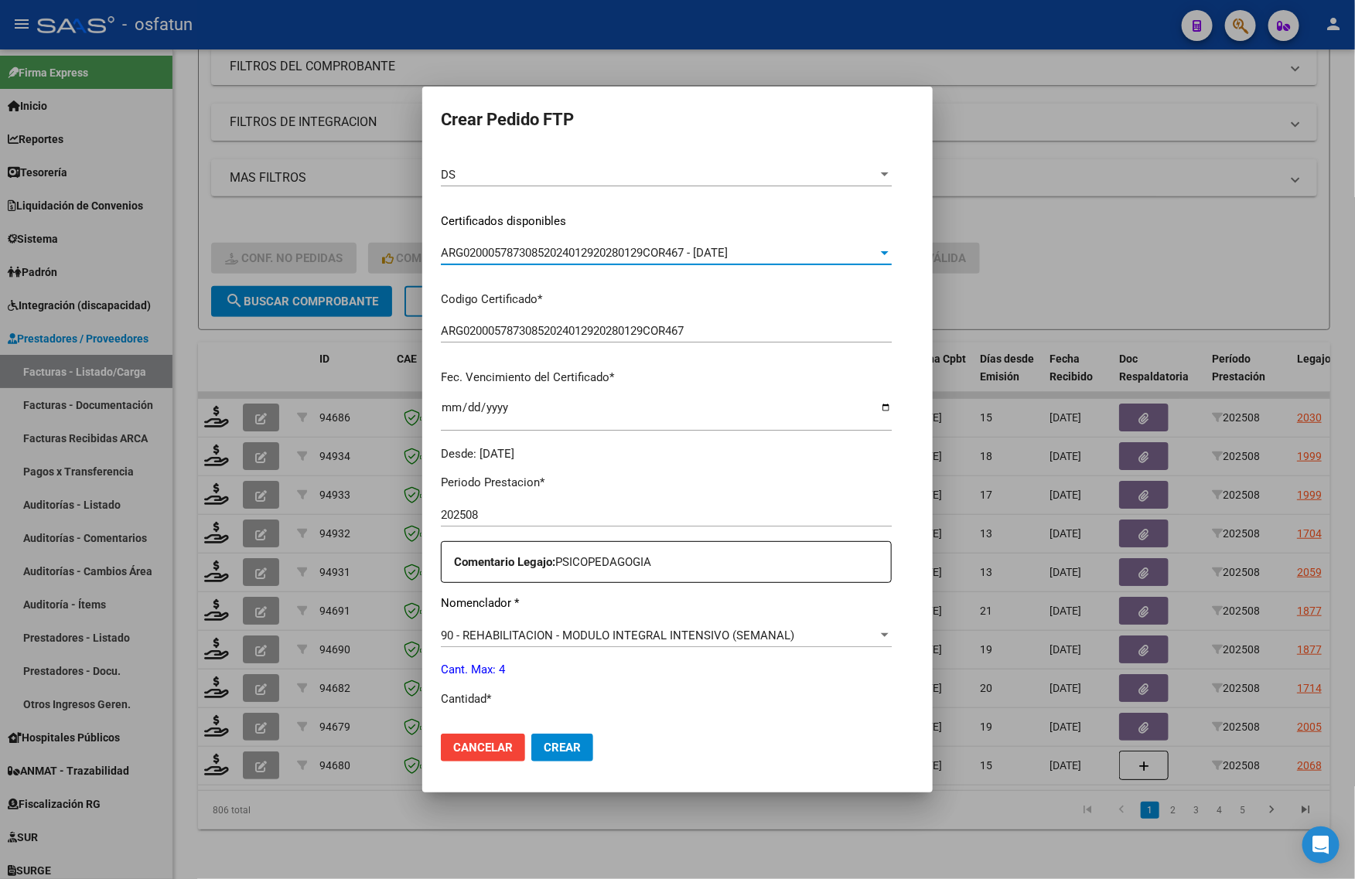
scroll to position [290, 0]
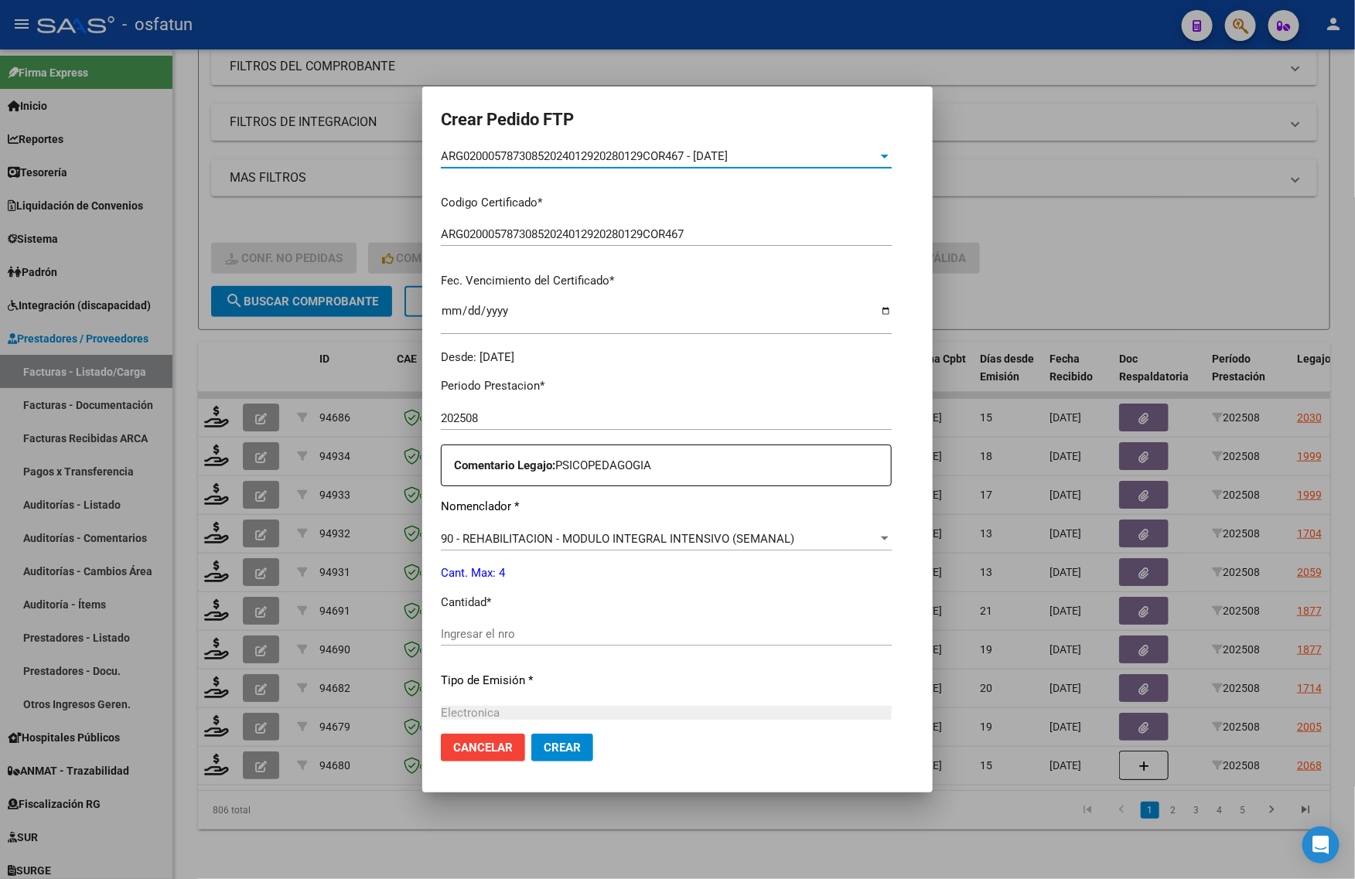
click at [466, 625] on div "Ingresar el nro" at bounding box center [666, 634] width 451 height 23
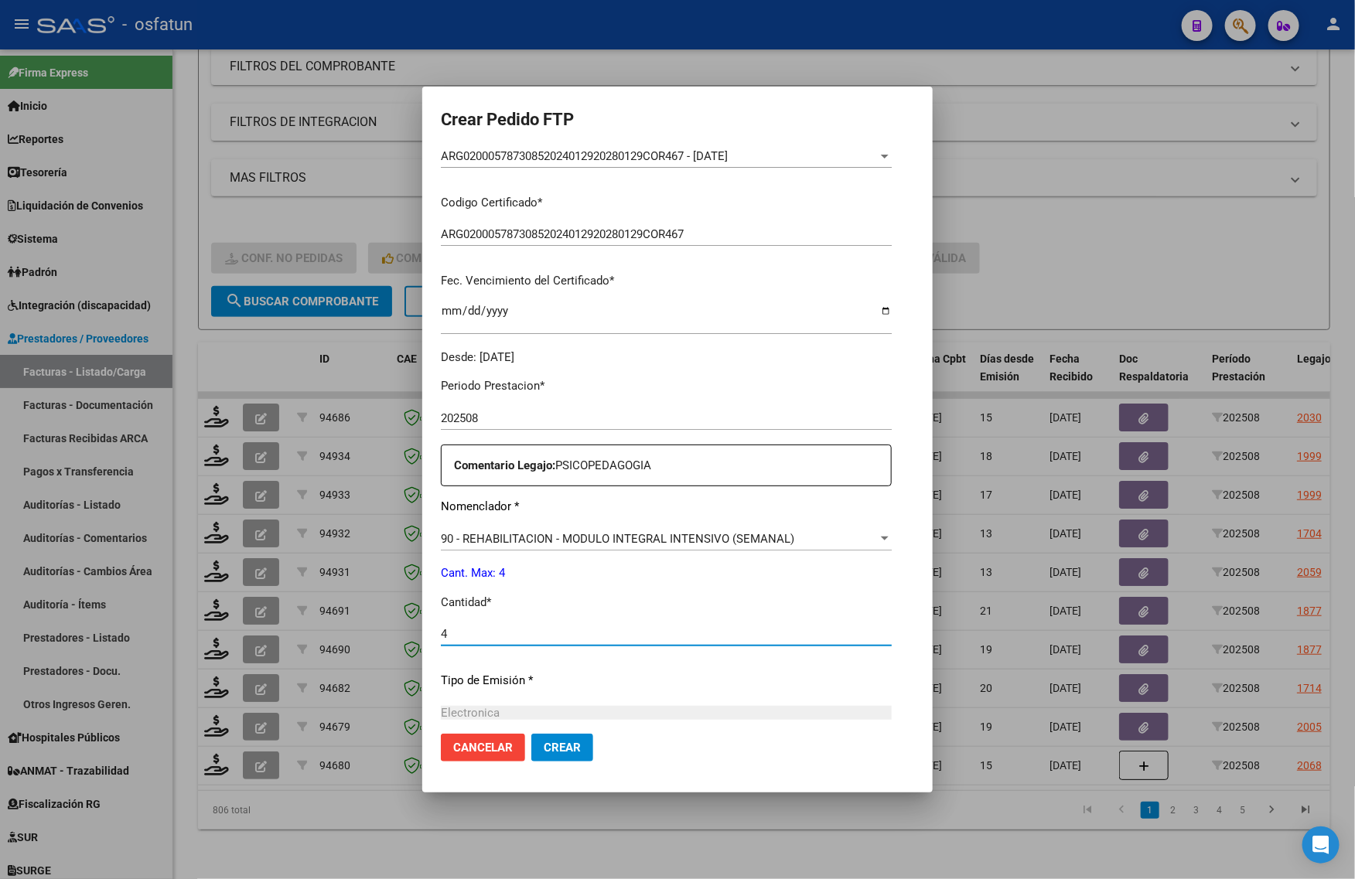
type input "4"
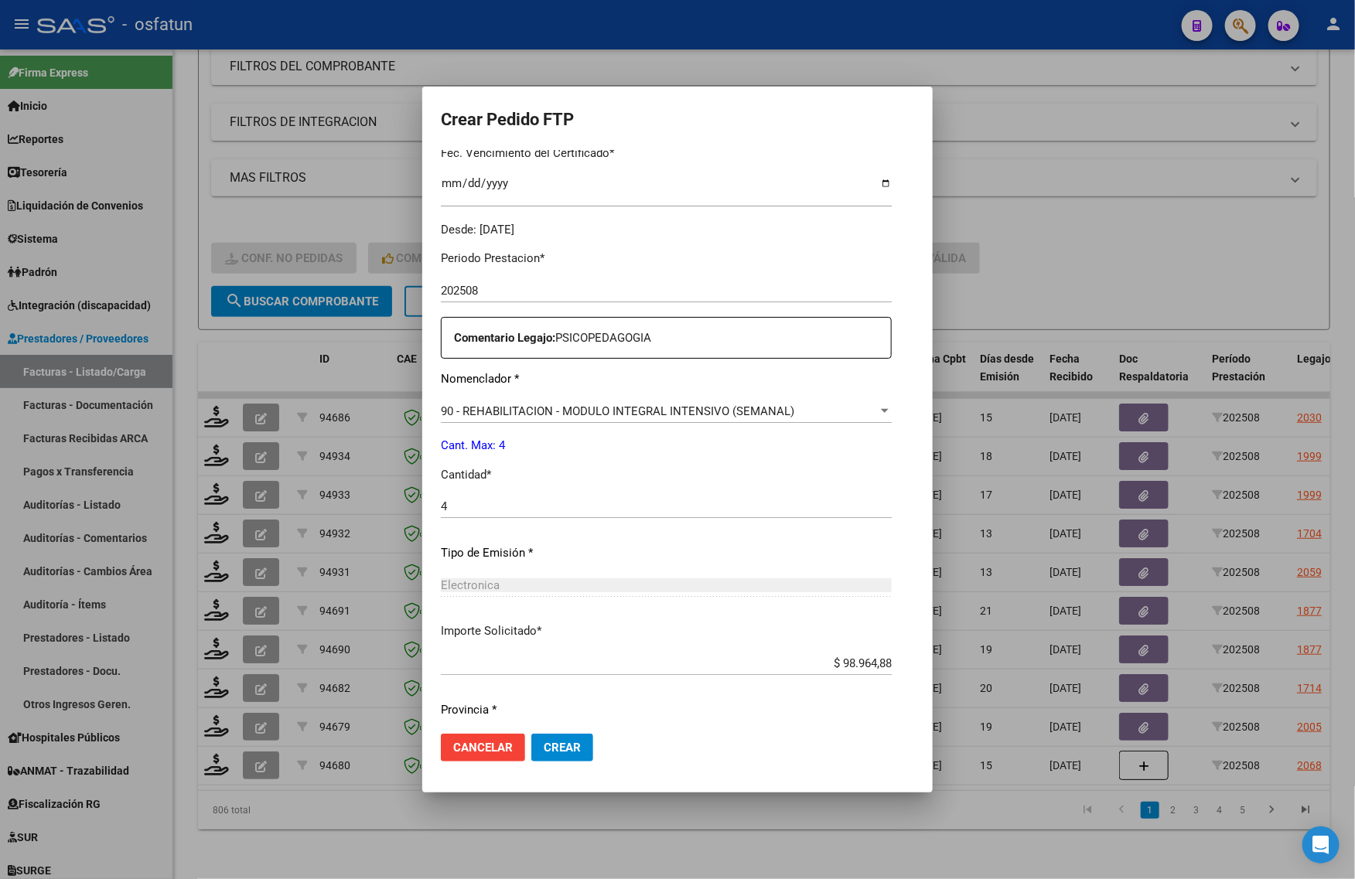
scroll to position [462, 0]
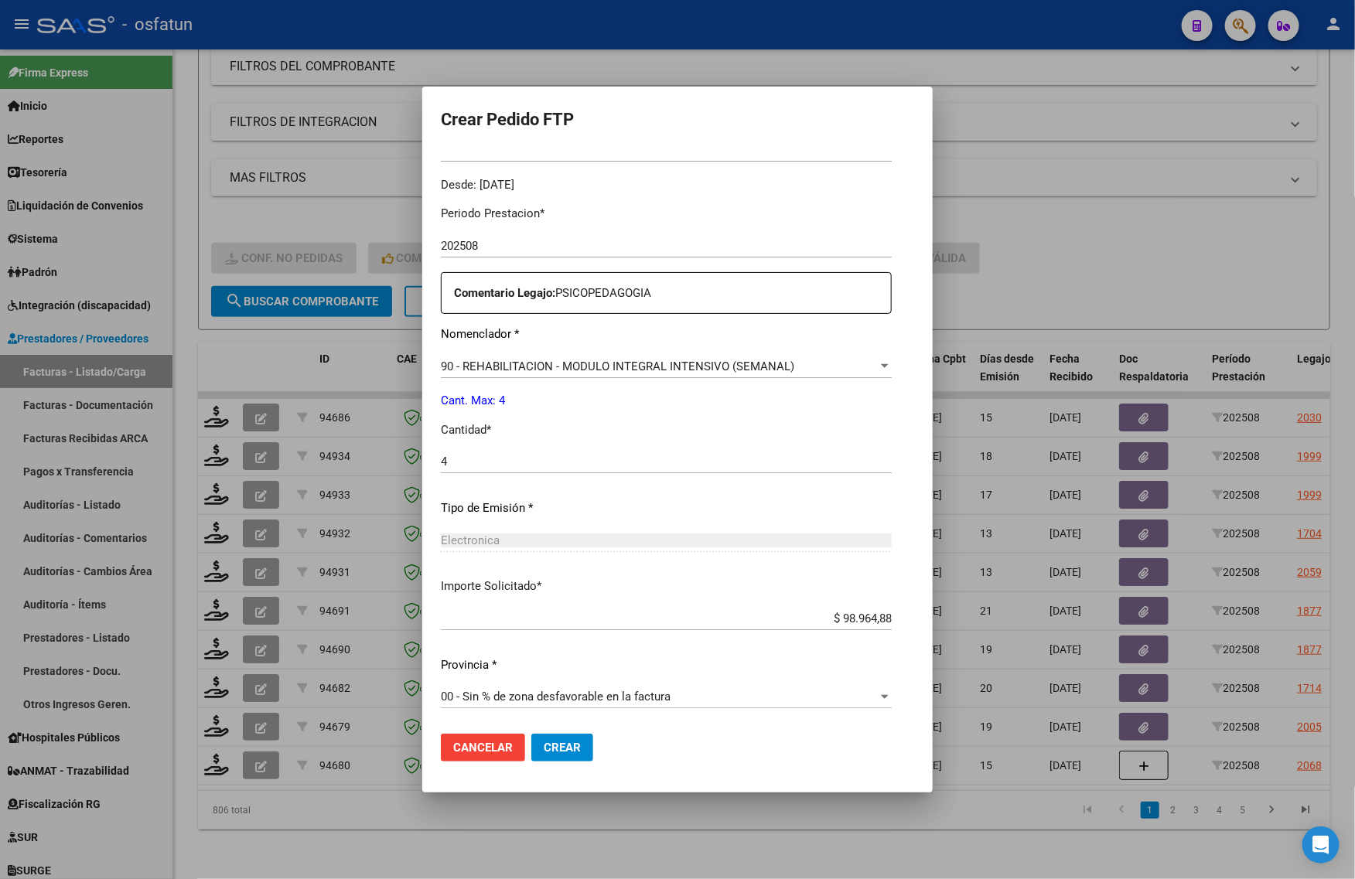
click at [531, 739] on button "Crear" at bounding box center [562, 748] width 62 height 28
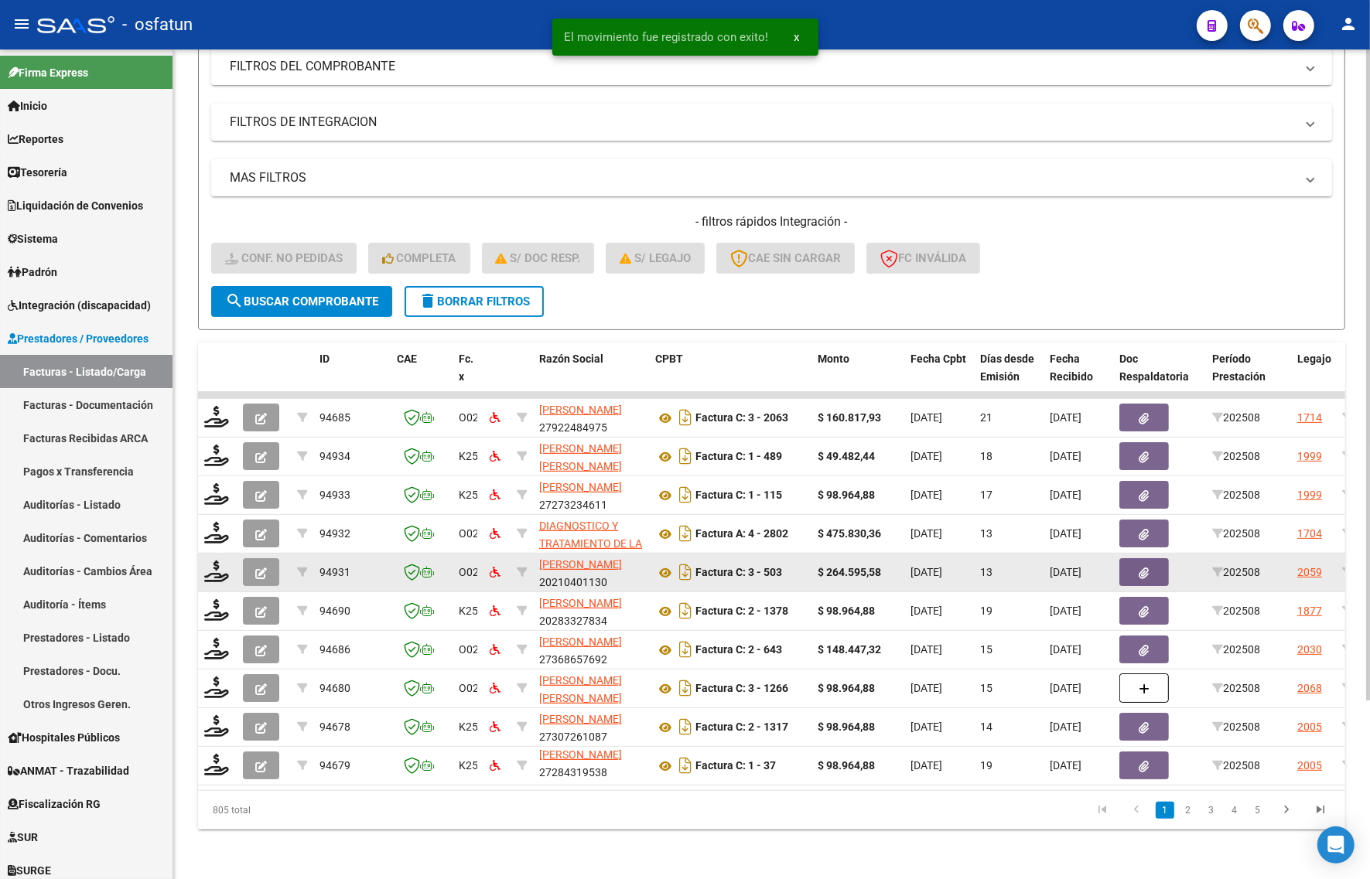
click at [202, 554] on datatable-body-cell at bounding box center [217, 573] width 39 height 38
click at [213, 561] on icon at bounding box center [216, 572] width 25 height 22
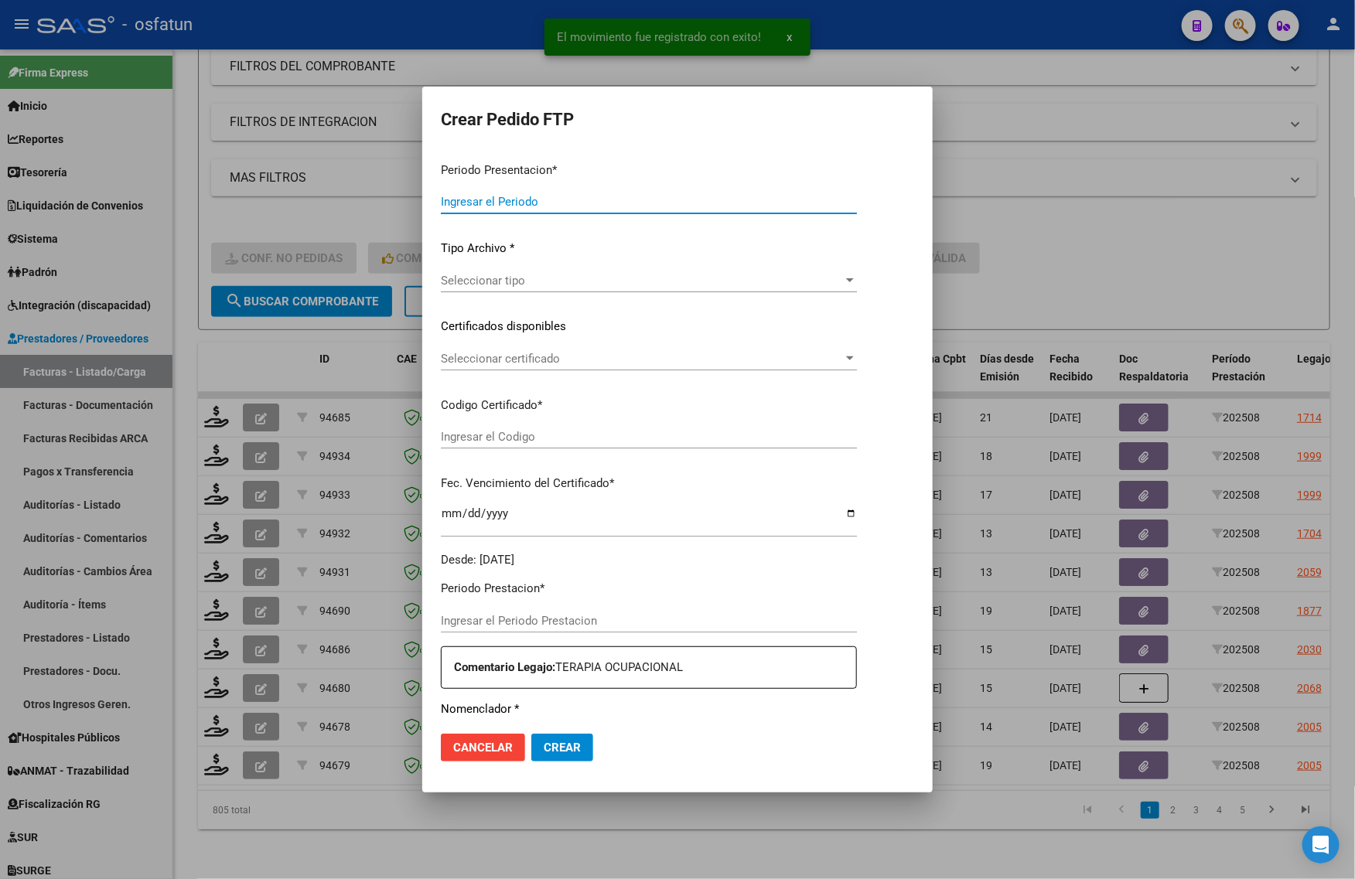
type input "202508"
type input "$ 264.595,58"
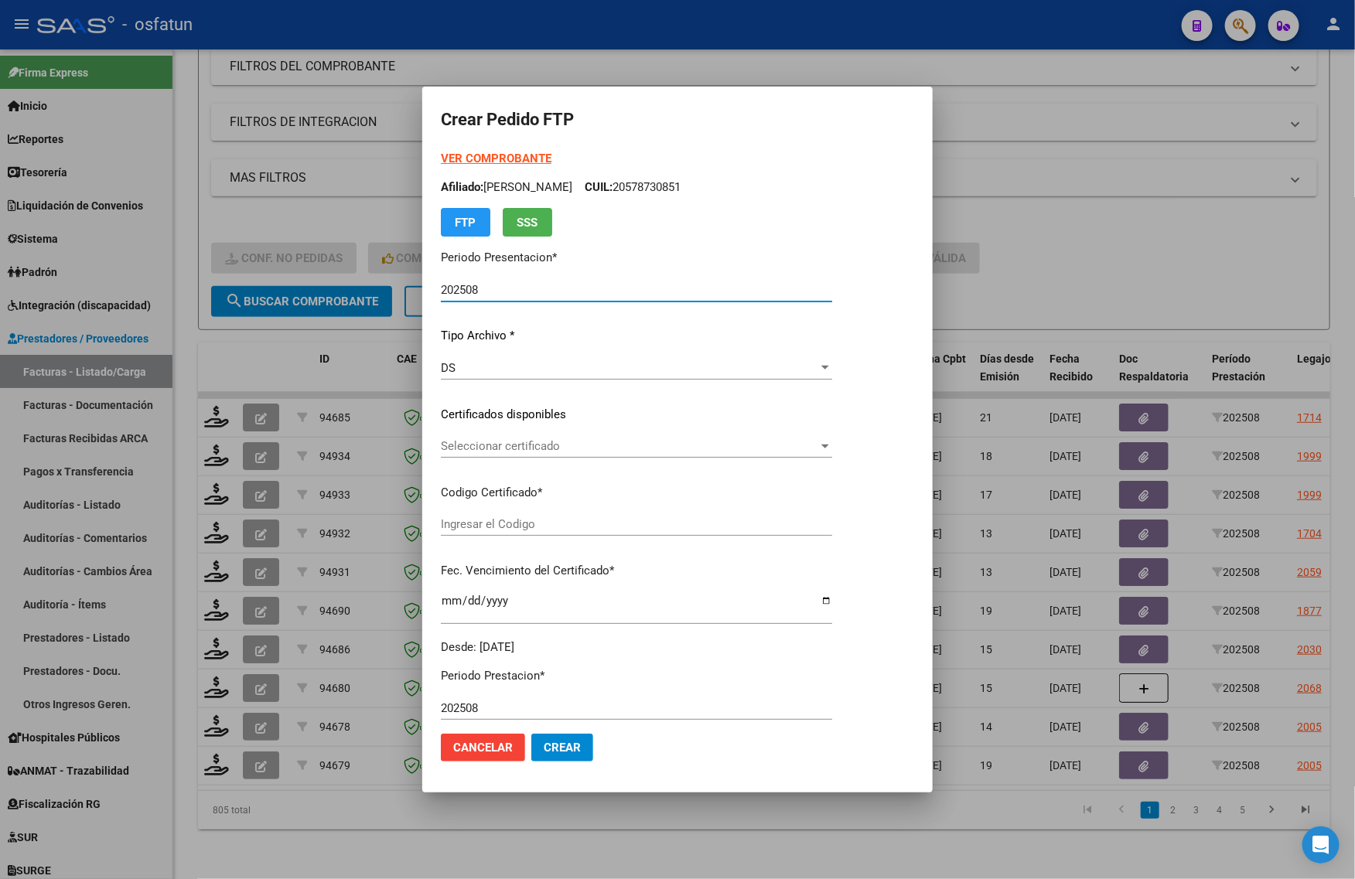
type input "ARG02000465631302023090420330904BSAS423"
type input "[DATE]"
click at [454, 160] on strong "VER COMPROBANTE" at bounding box center [496, 159] width 111 height 14
drag, startPoint x: 278, startPoint y: 148, endPoint x: 281, endPoint y: 168, distance: 19.5
click at [281, 155] on div at bounding box center [677, 439] width 1355 height 879
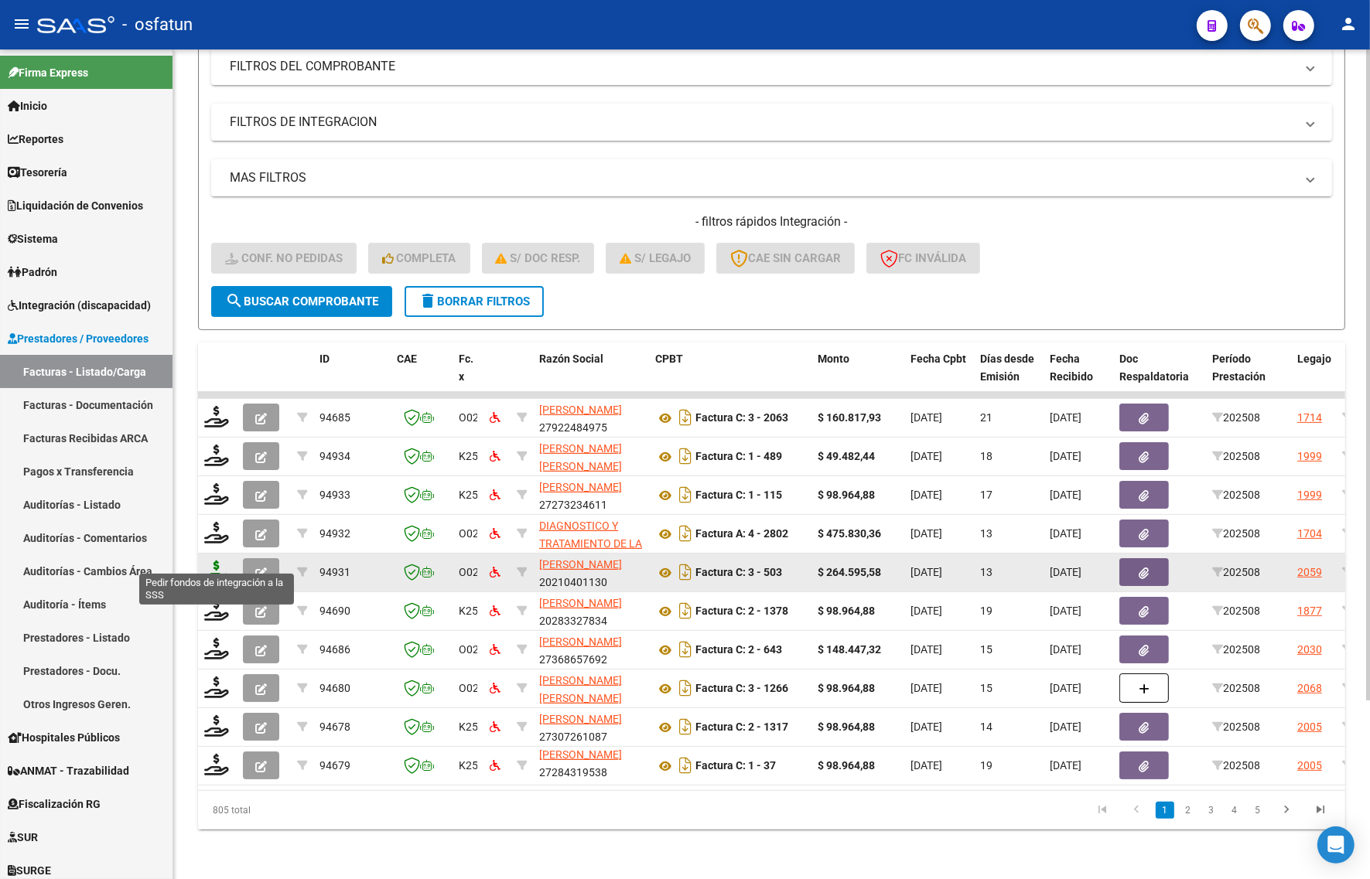
click at [213, 561] on icon at bounding box center [216, 572] width 25 height 22
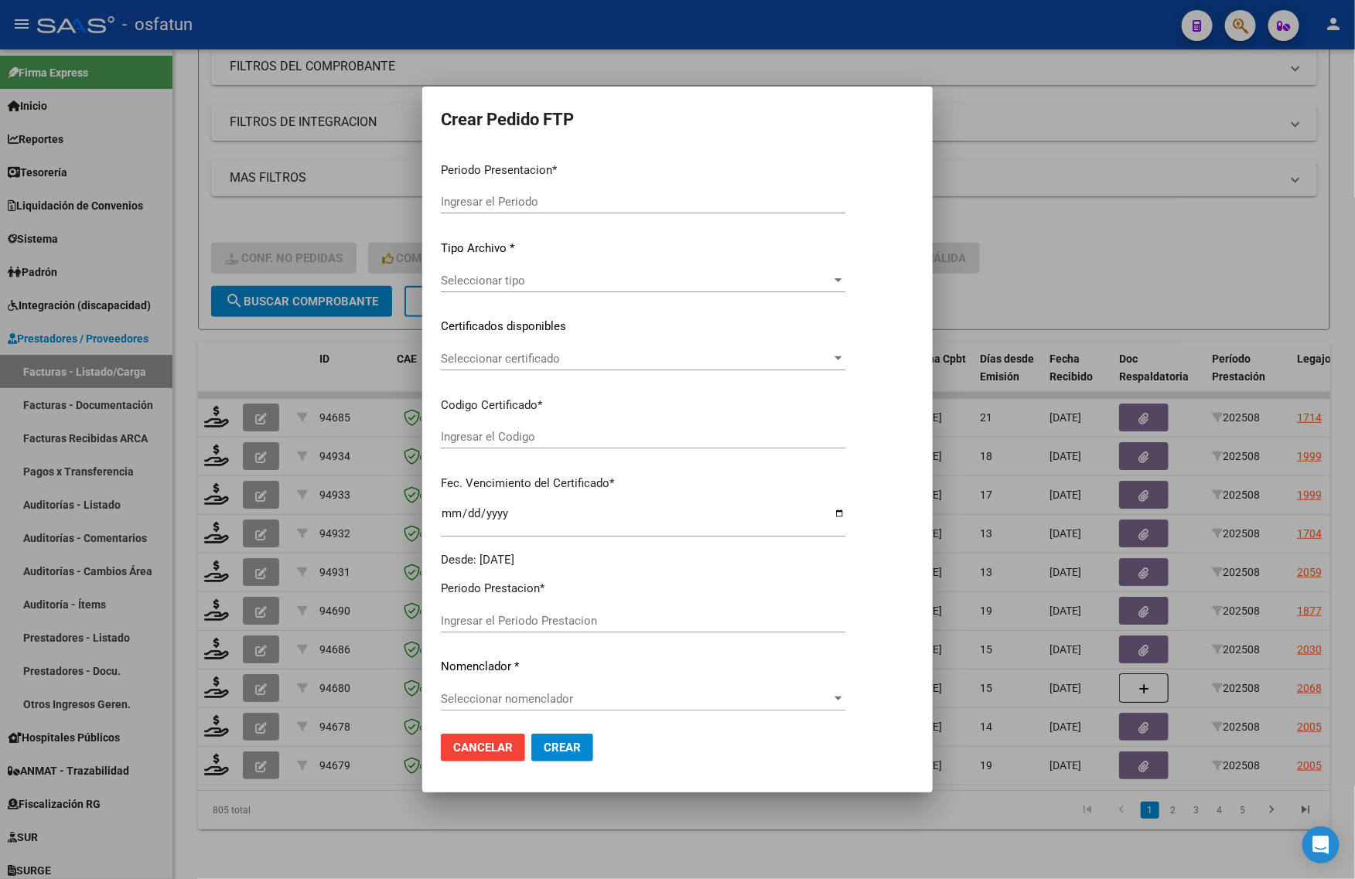
type input "202508"
type input "$ 264.595,58"
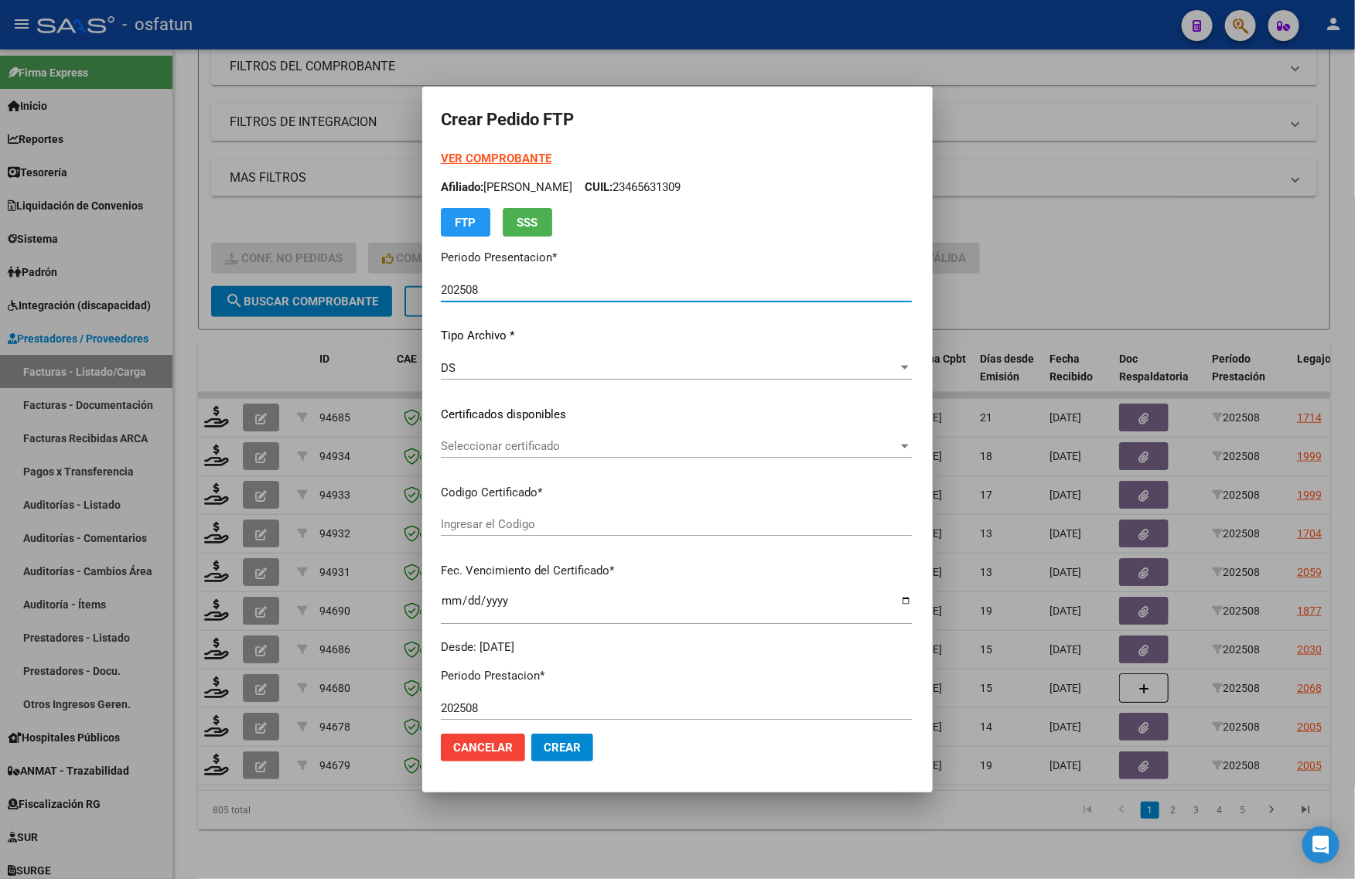
type input "ARG02000465631302023090420330904BSAS423"
type input "[DATE]"
click at [462, 156] on strong "VER COMPROBANTE" at bounding box center [496, 159] width 111 height 14
click at [473, 438] on div "Seleccionar certificado Seleccionar certificado" at bounding box center [676, 446] width 471 height 23
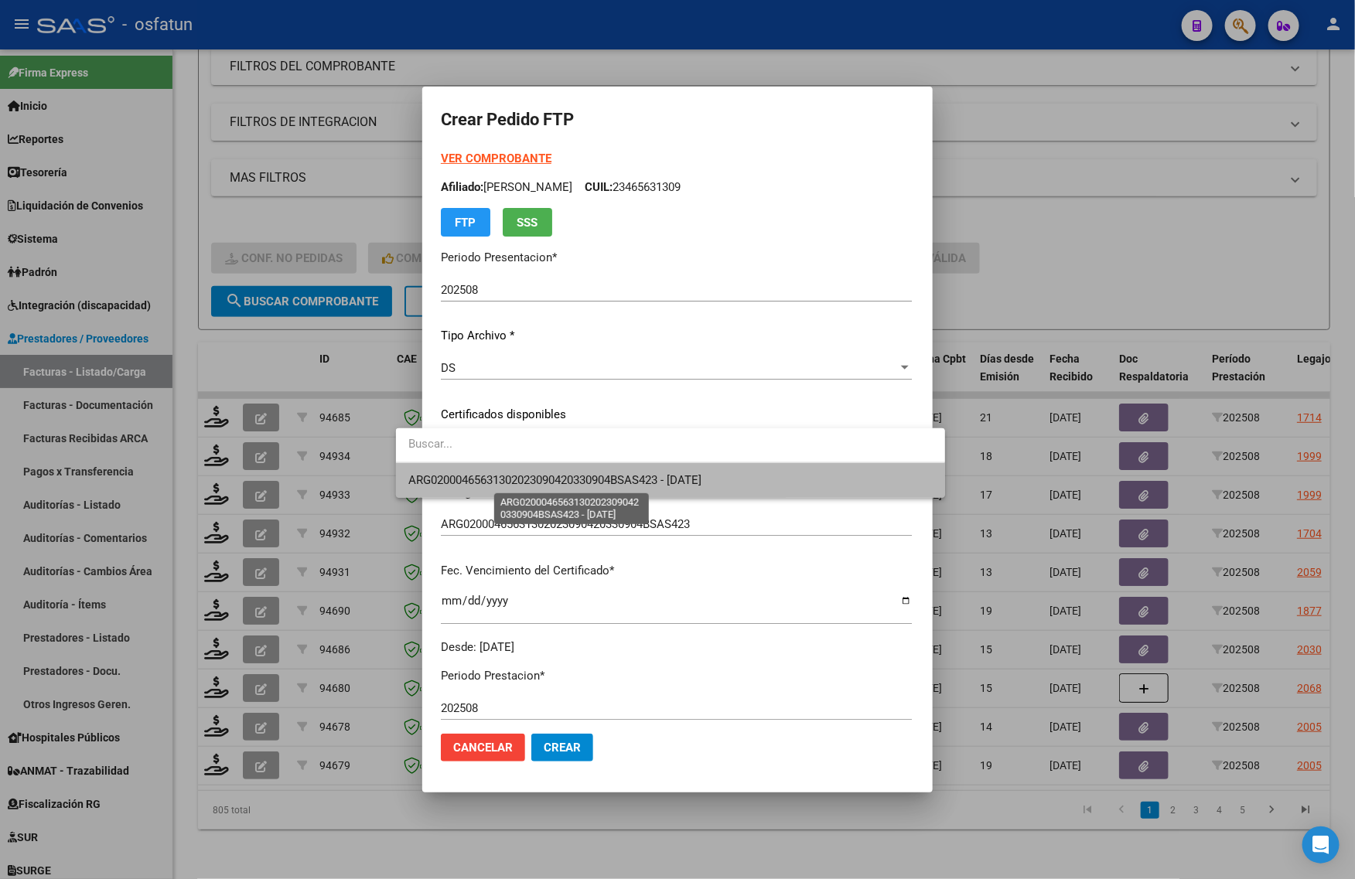
click at [473, 474] on span "ARG02000465631302023090420330904BSAS423 - [DATE]" at bounding box center [554, 480] width 293 height 14
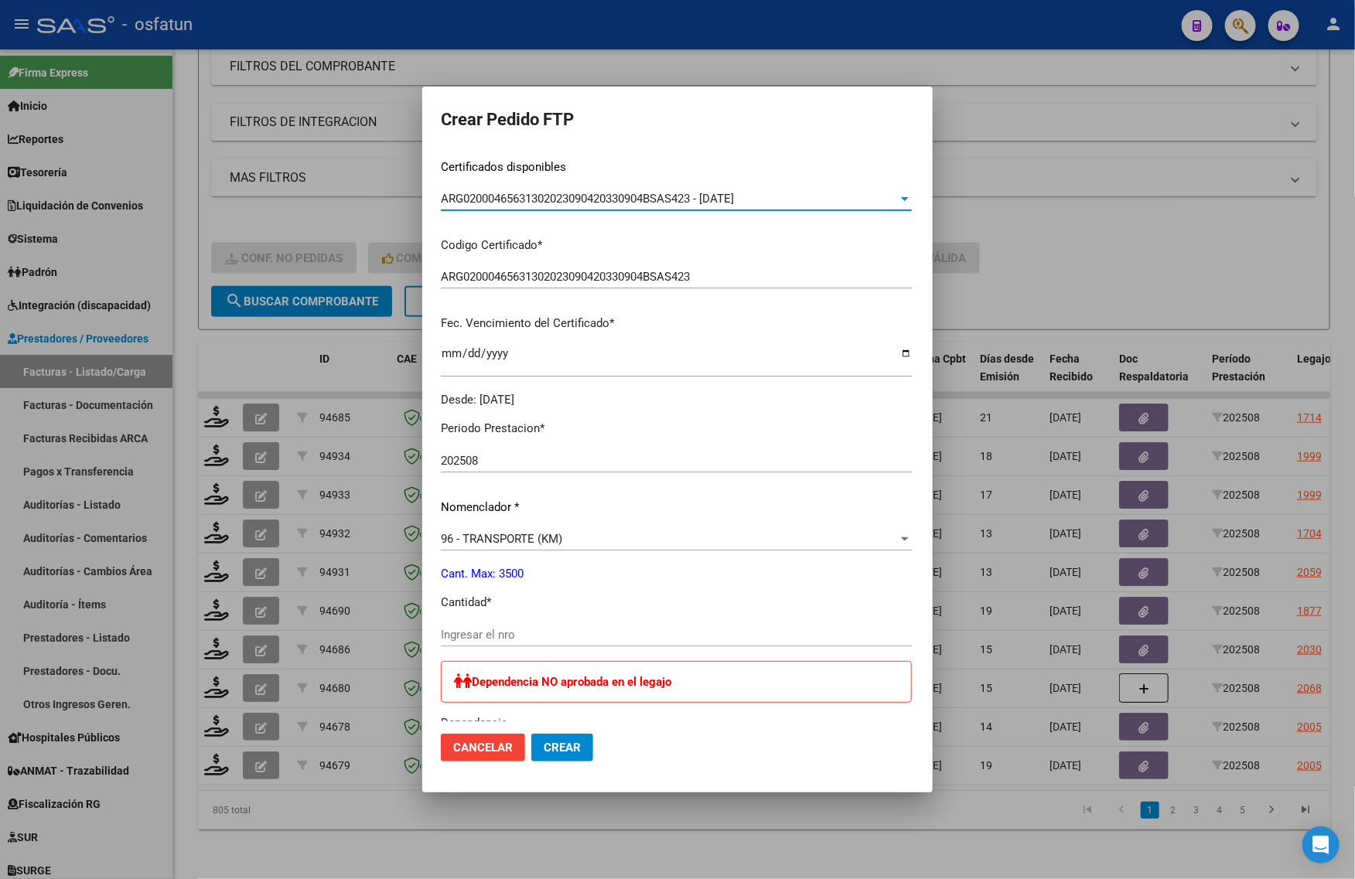
scroll to position [387, 0]
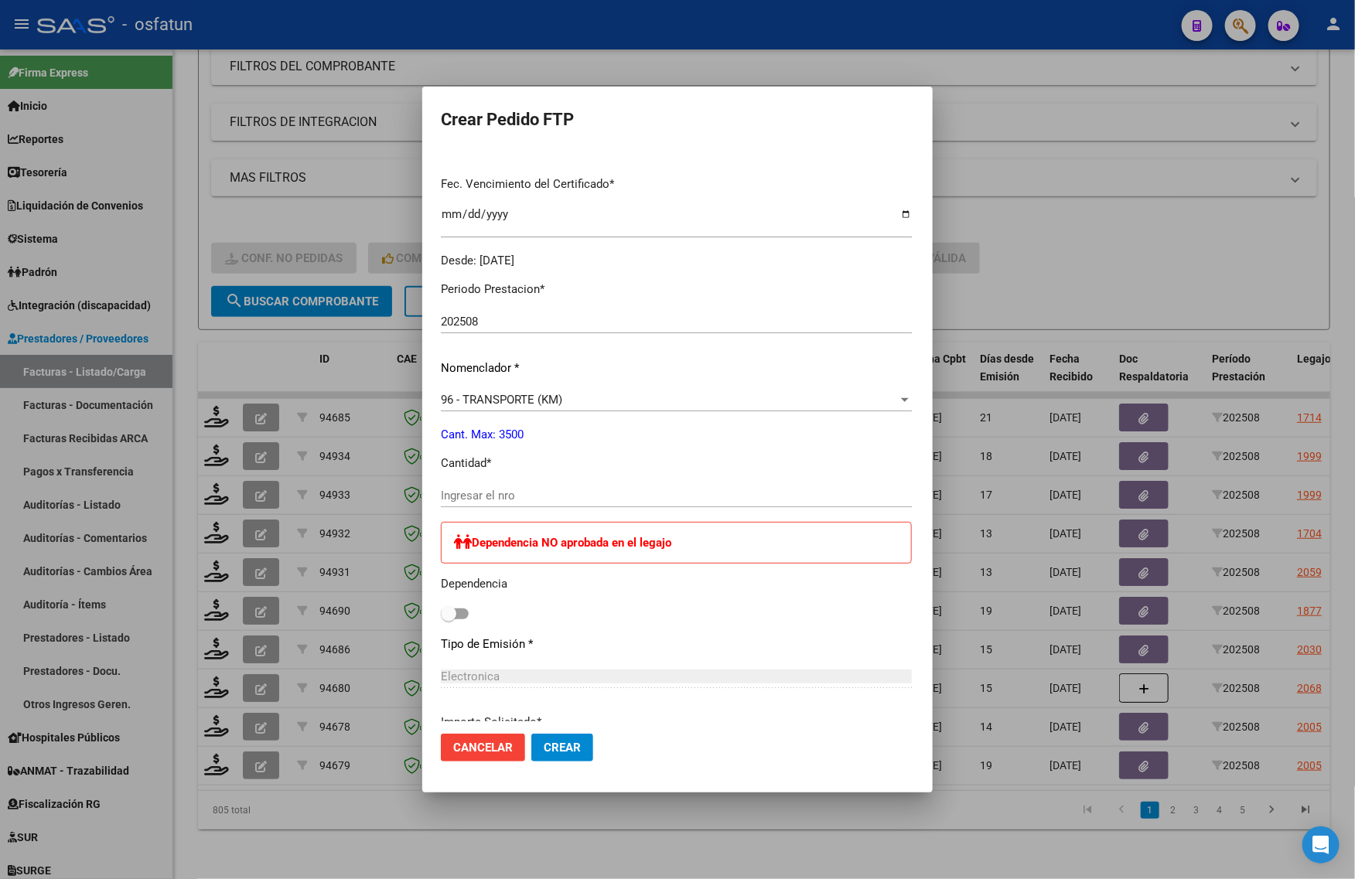
click at [472, 497] on input "Ingresar el nro" at bounding box center [676, 496] width 471 height 14
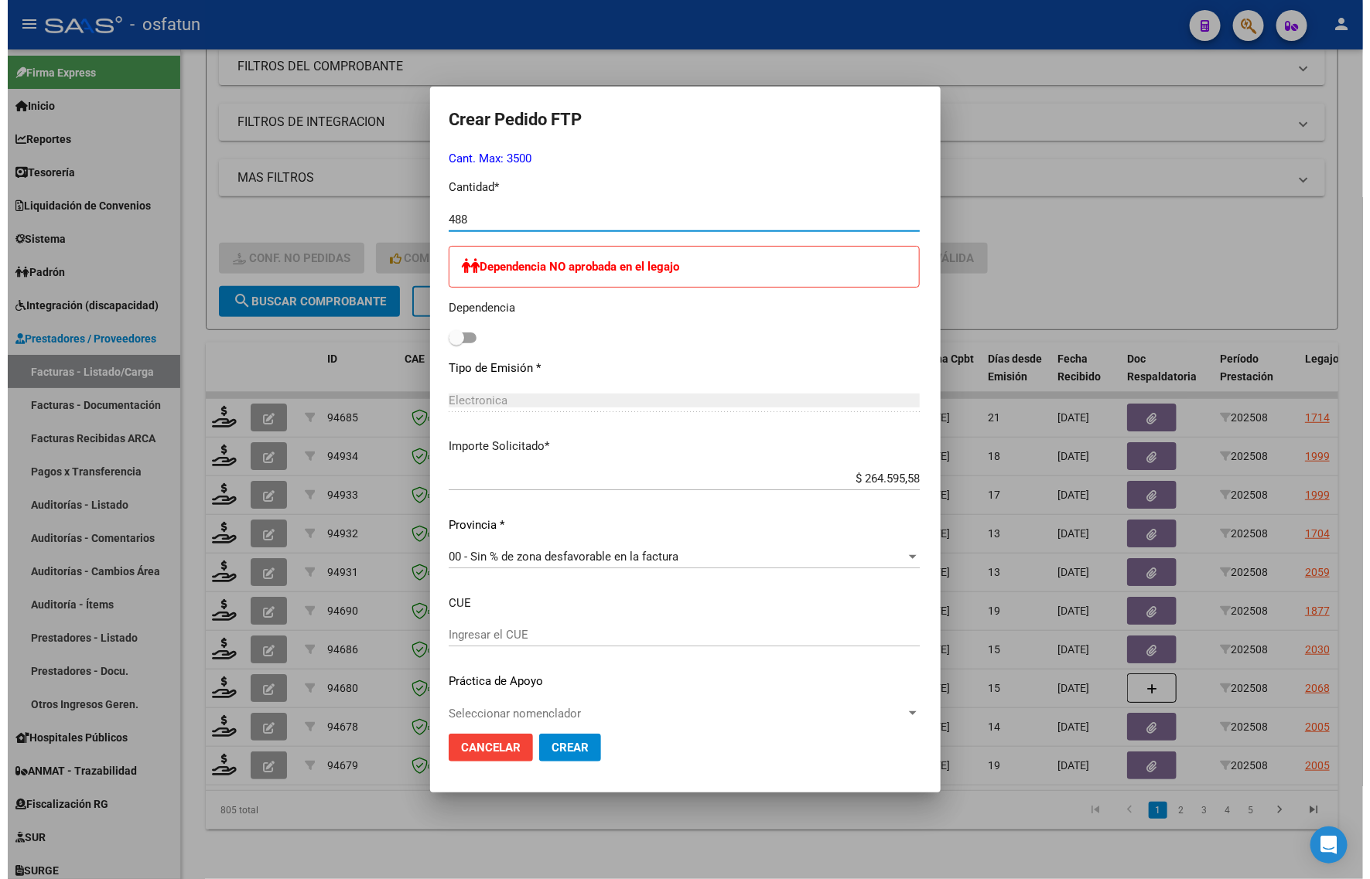
scroll to position [679, 0]
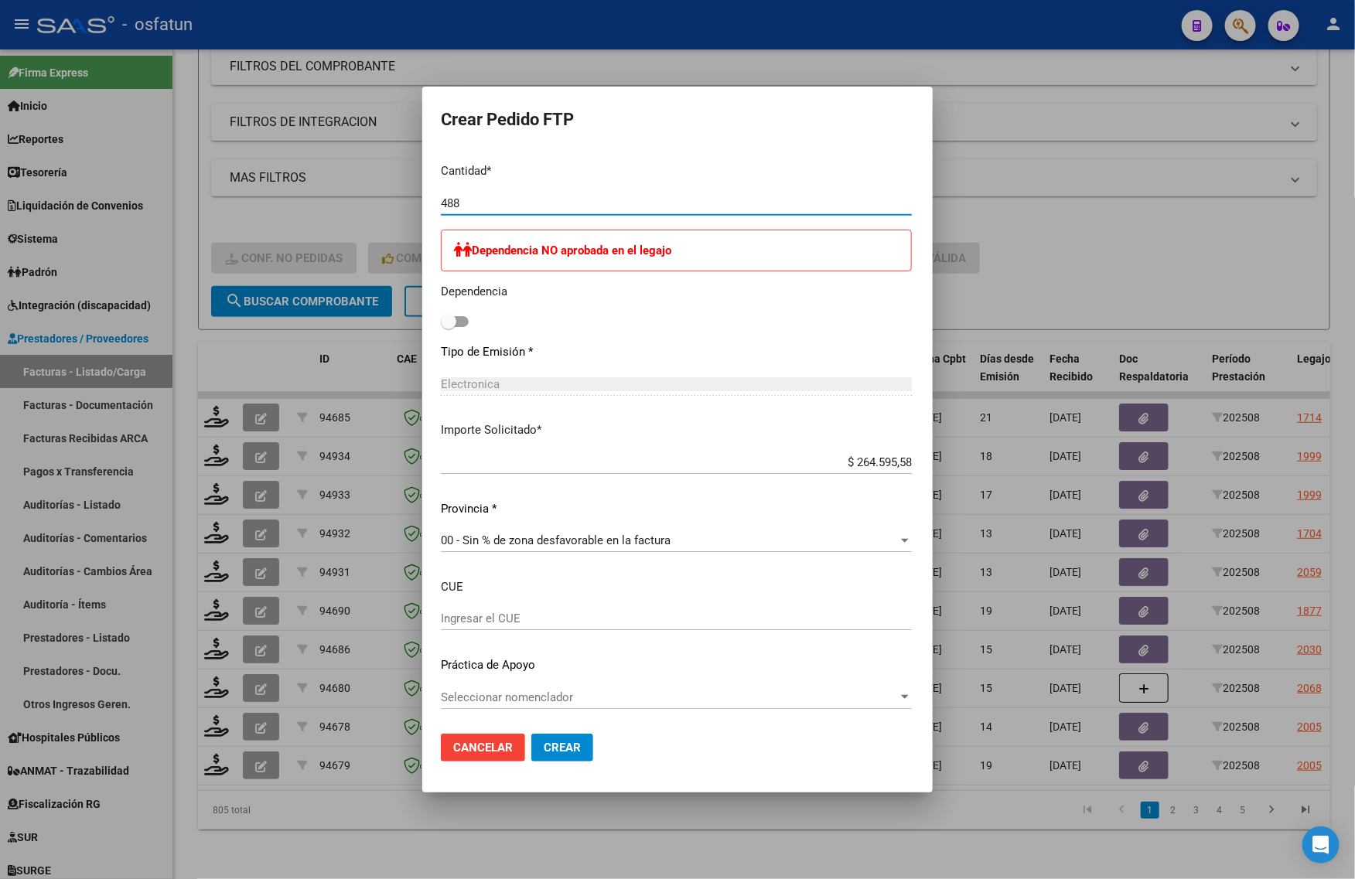
type input "488"
click at [544, 750] on span "Crear" at bounding box center [562, 748] width 37 height 14
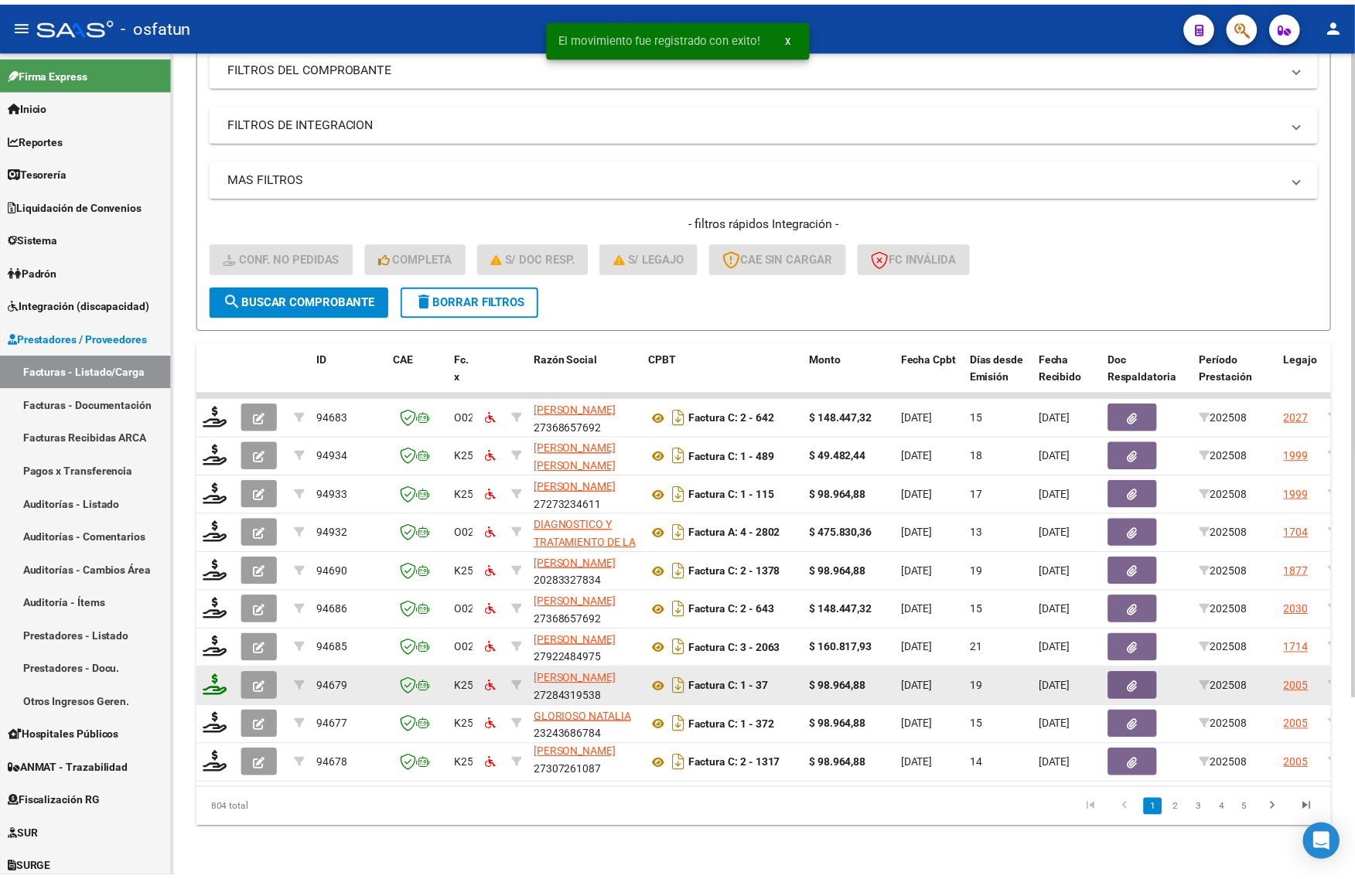
scroll to position [2, 0]
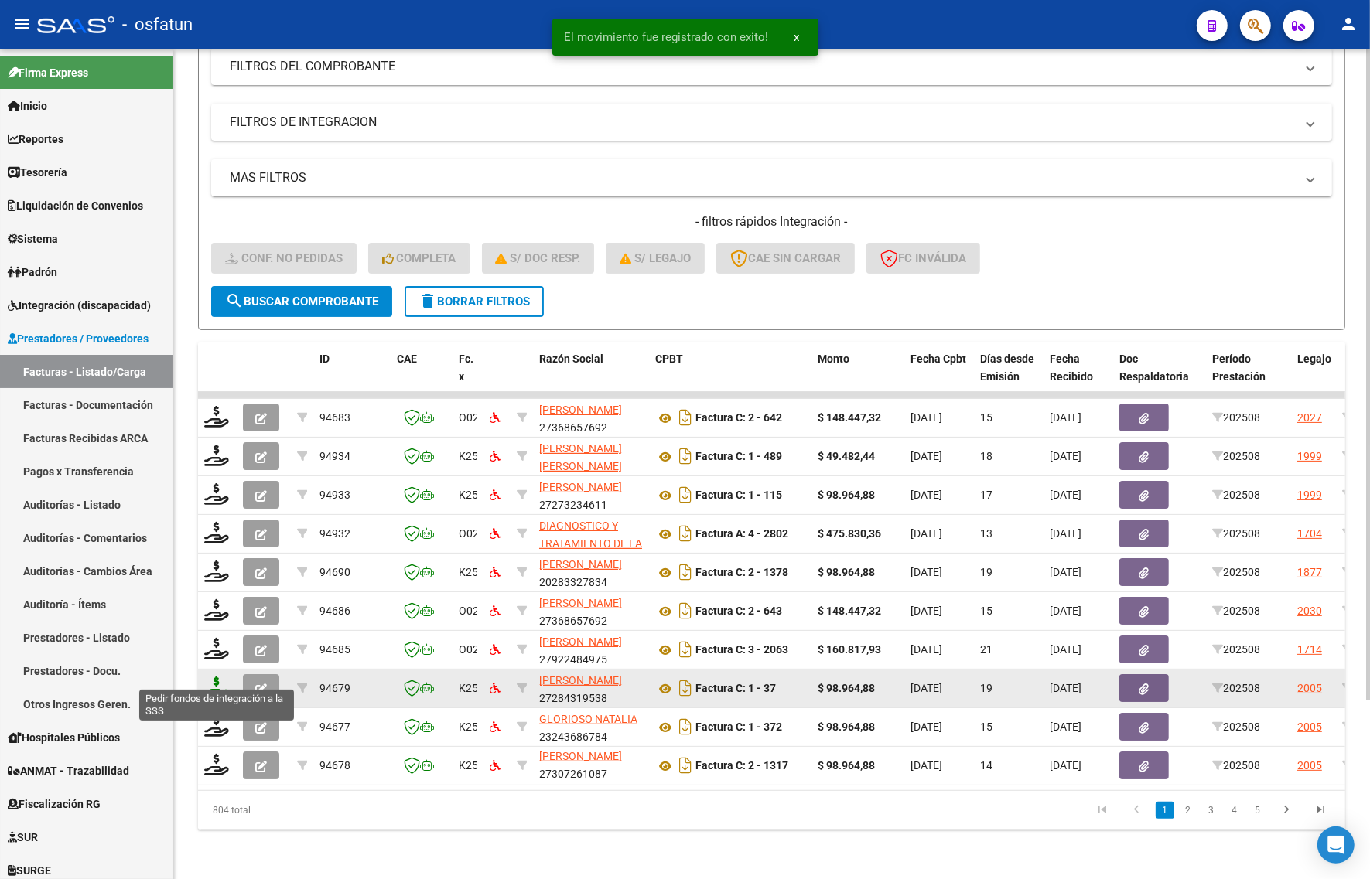
click at [214, 677] on icon at bounding box center [216, 688] width 25 height 22
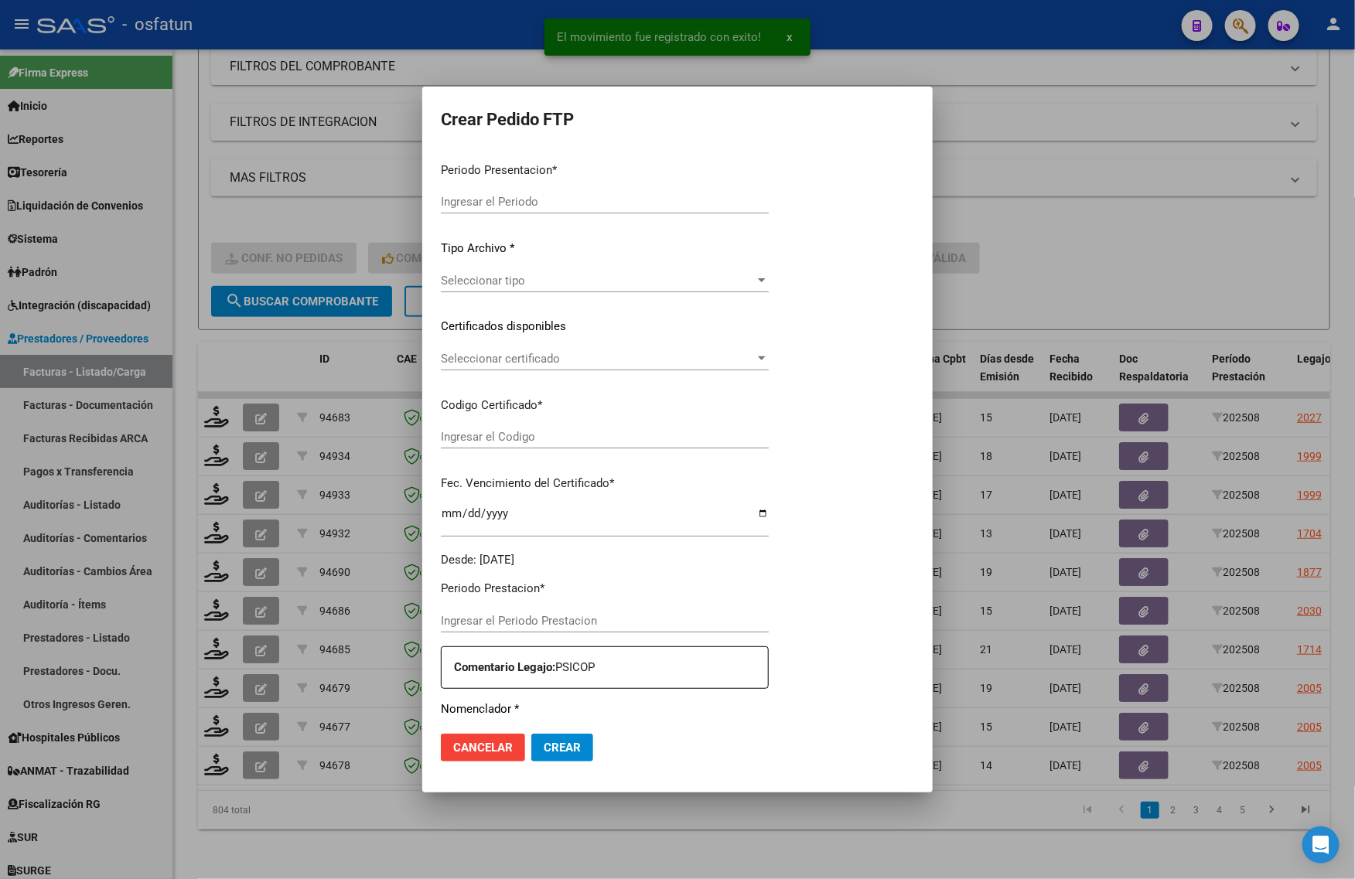
type input "202508"
type input "$ 98.964,88"
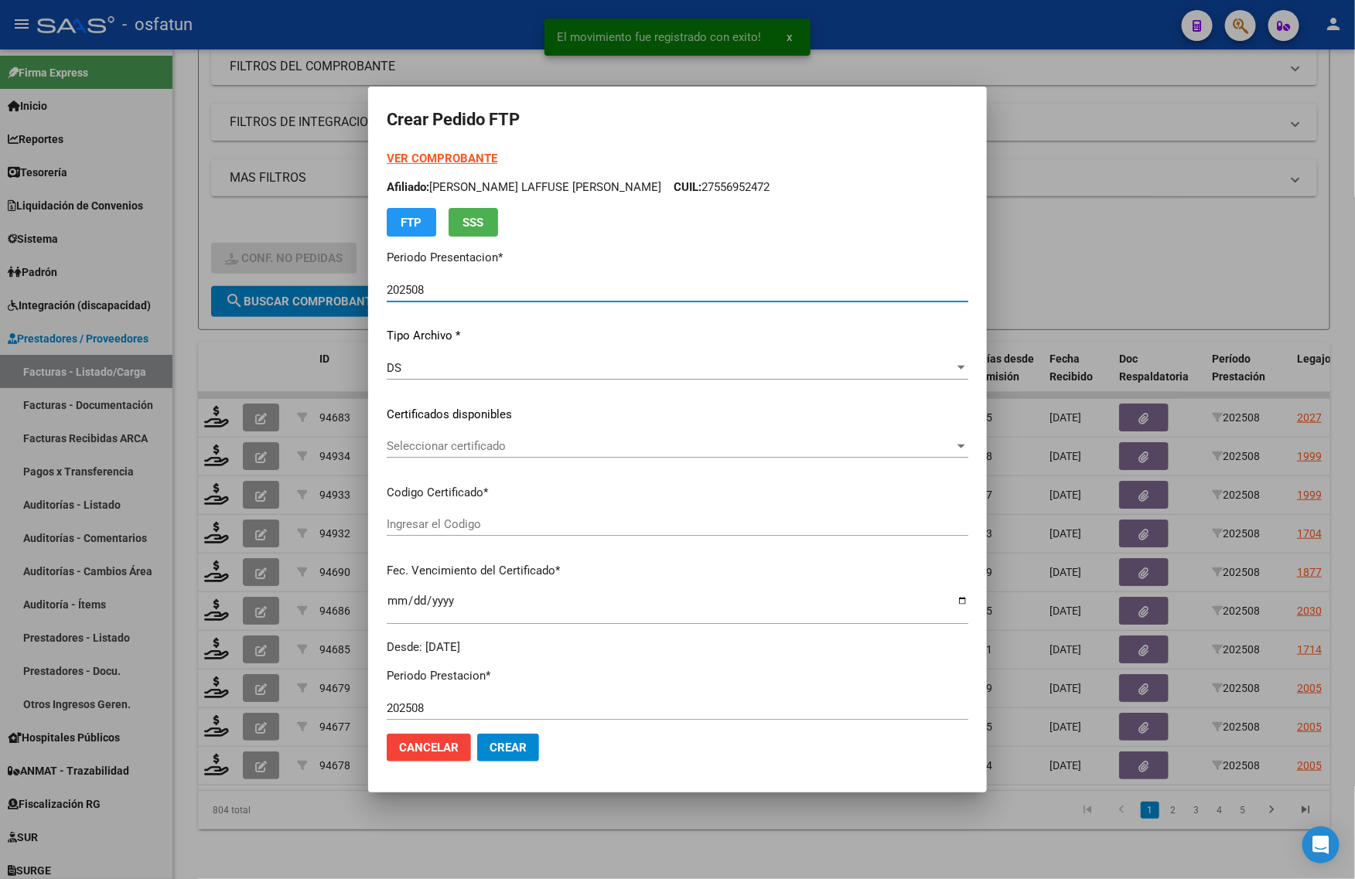
type input "ARG020005222771020191126202512026COR234"
type input "[DATE]"
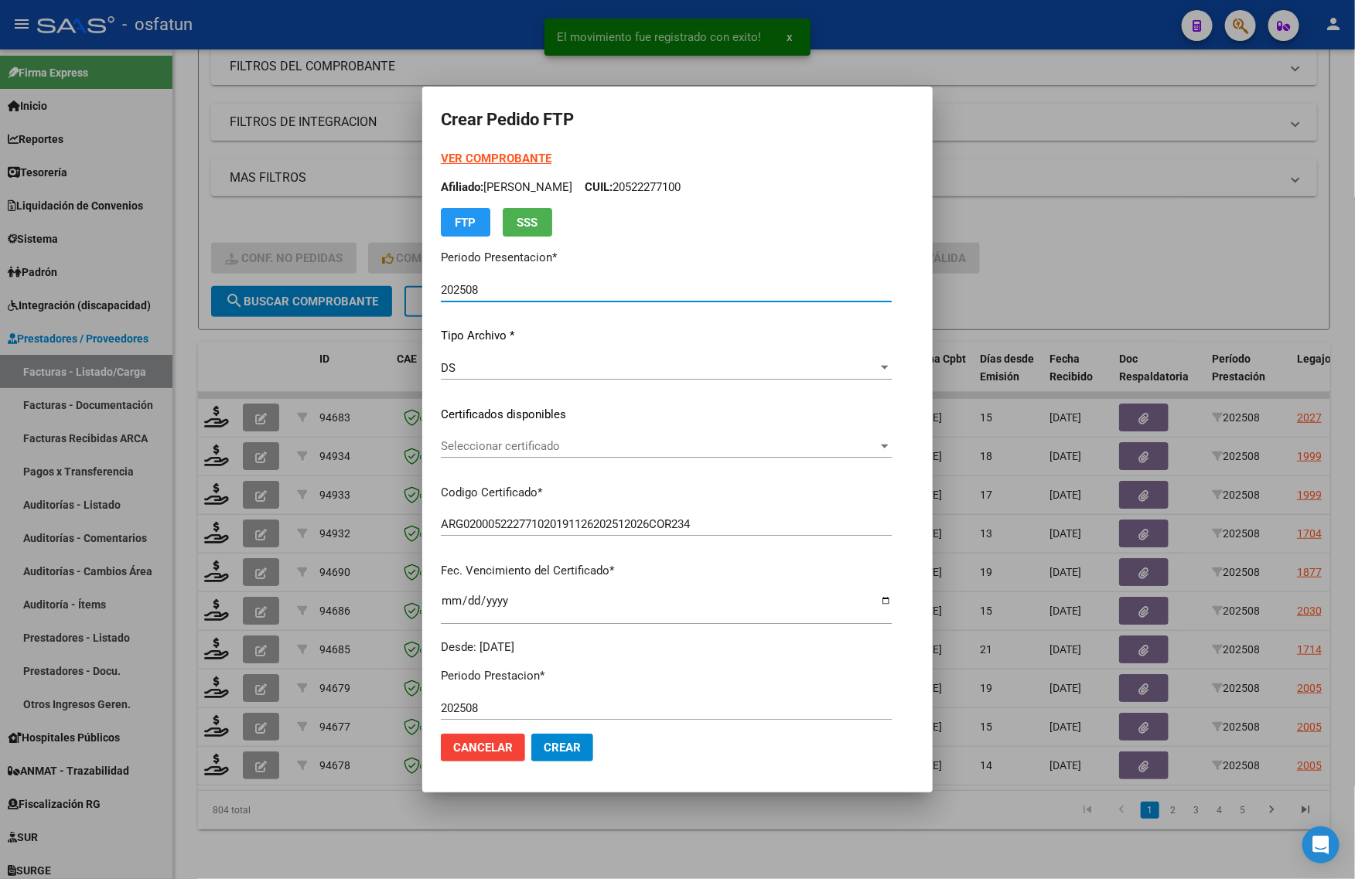
click at [455, 159] on strong "VER COMPROBANTE" at bounding box center [496, 159] width 111 height 14
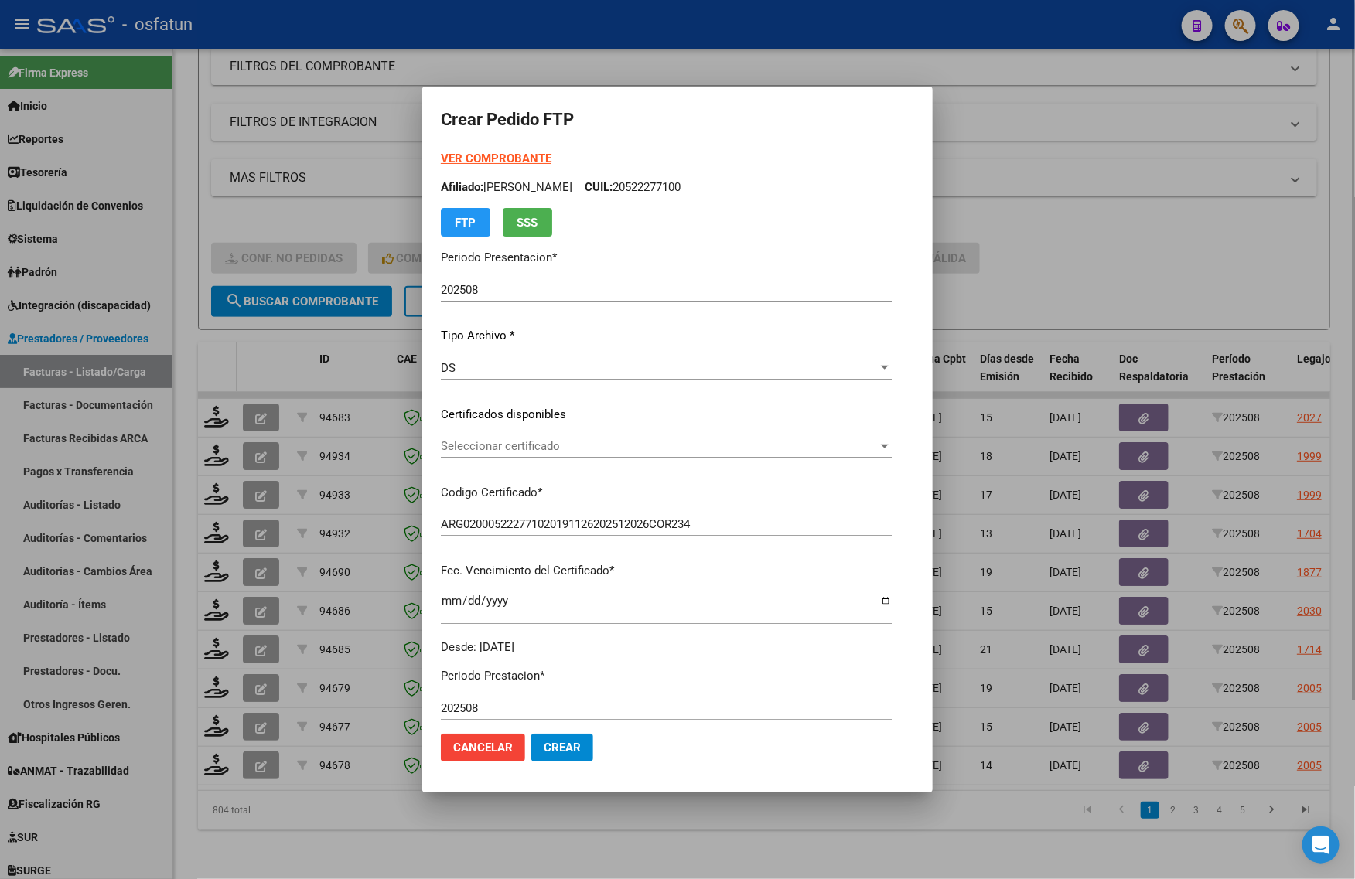
click at [217, 319] on div at bounding box center [677, 439] width 1355 height 879
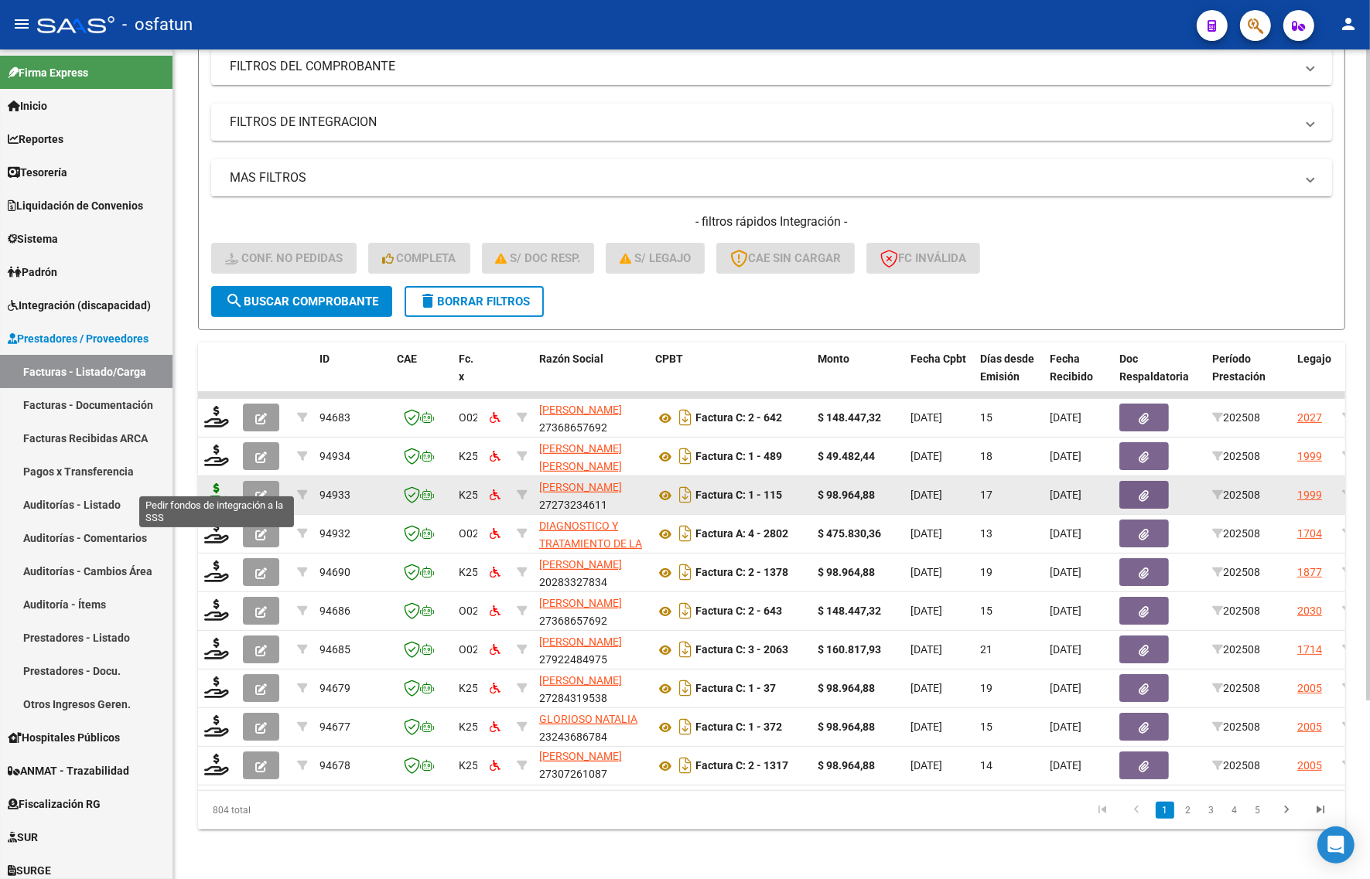
click at [218, 483] on icon at bounding box center [216, 494] width 25 height 22
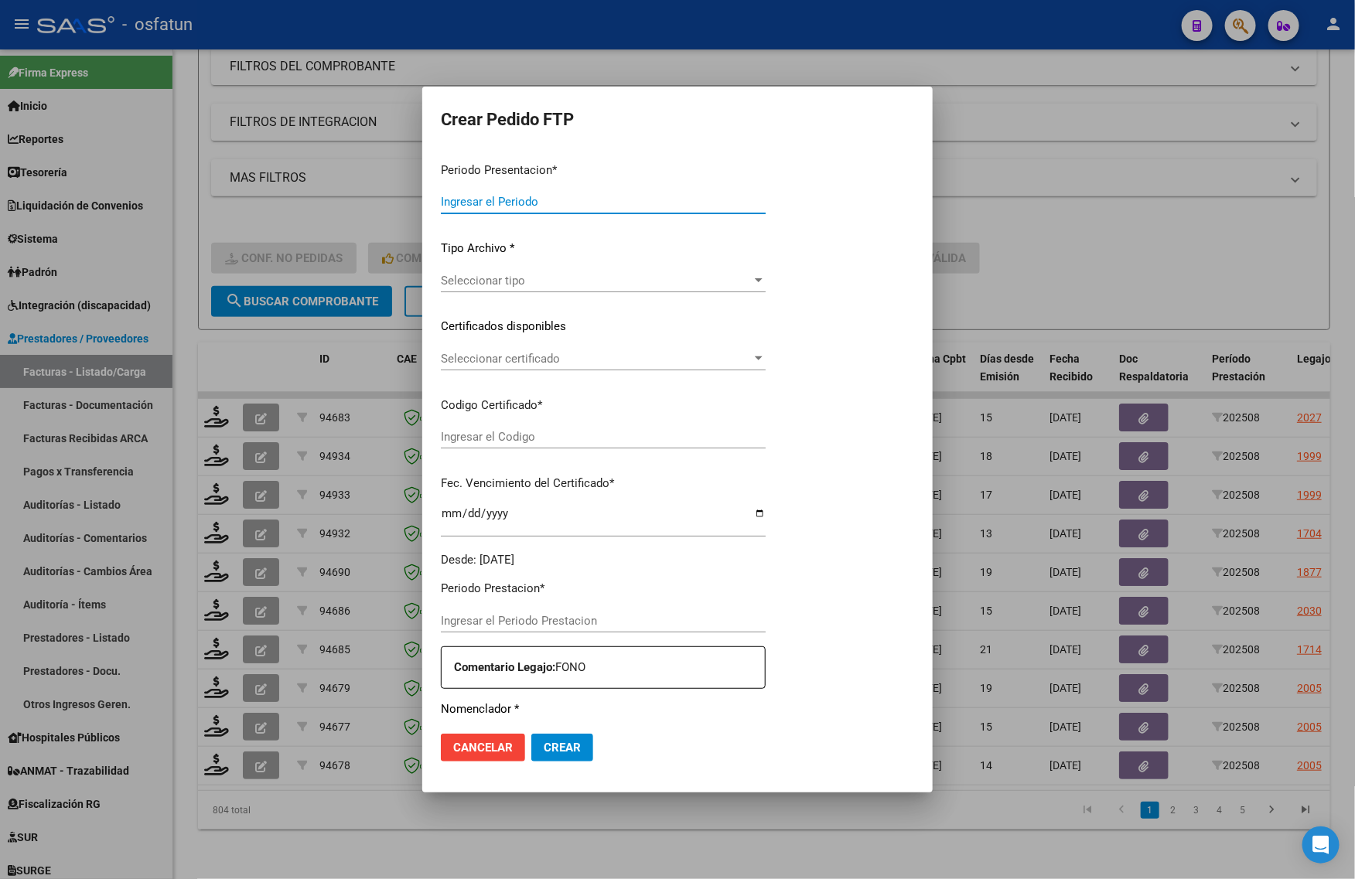
type input "202508"
type input "$ 98.964,88"
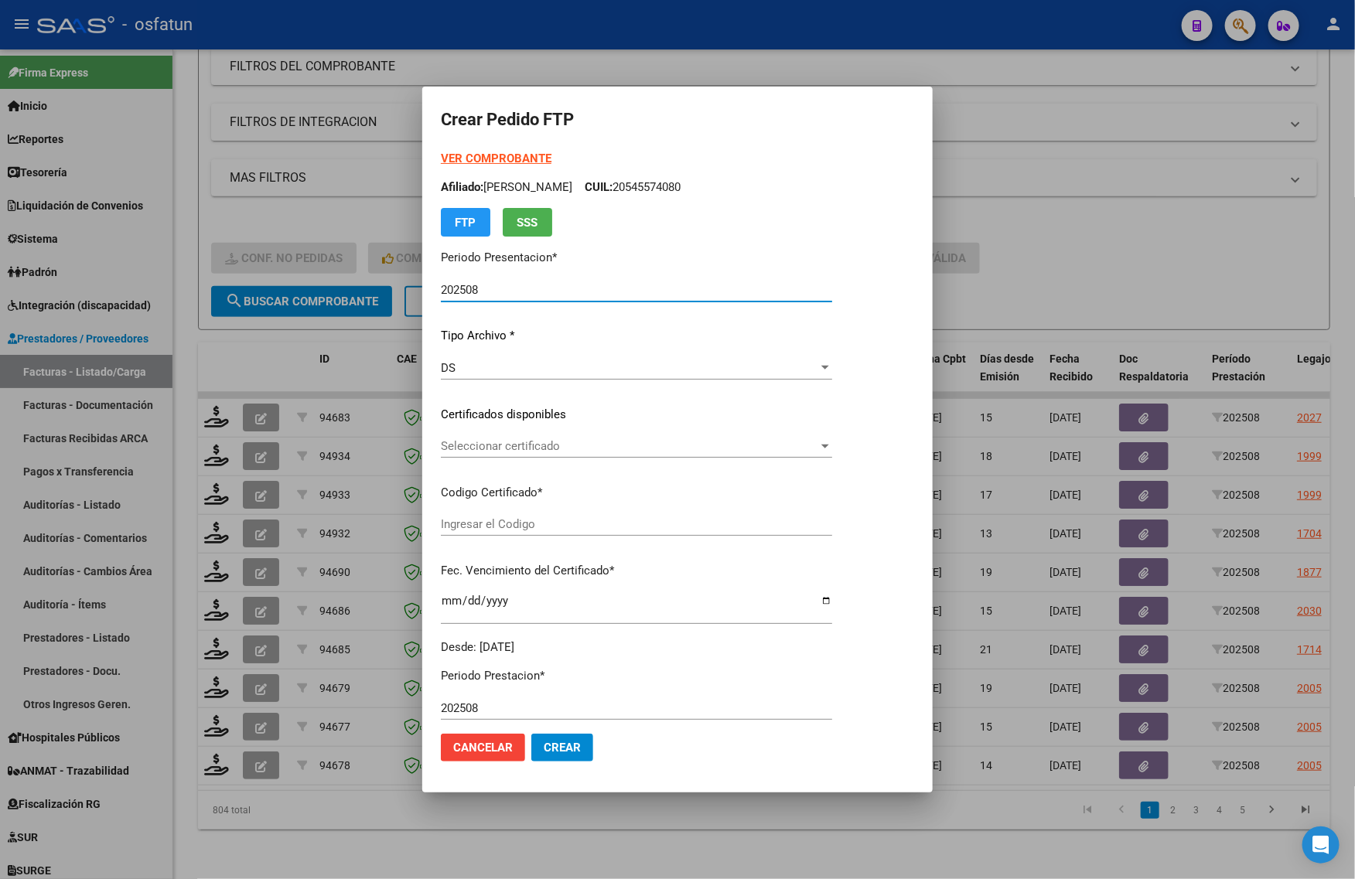
type input "ARG01000547580962022042720270427COR466"
type input "[DATE]"
click at [491, 155] on strong "VER COMPROBANTE" at bounding box center [496, 159] width 111 height 14
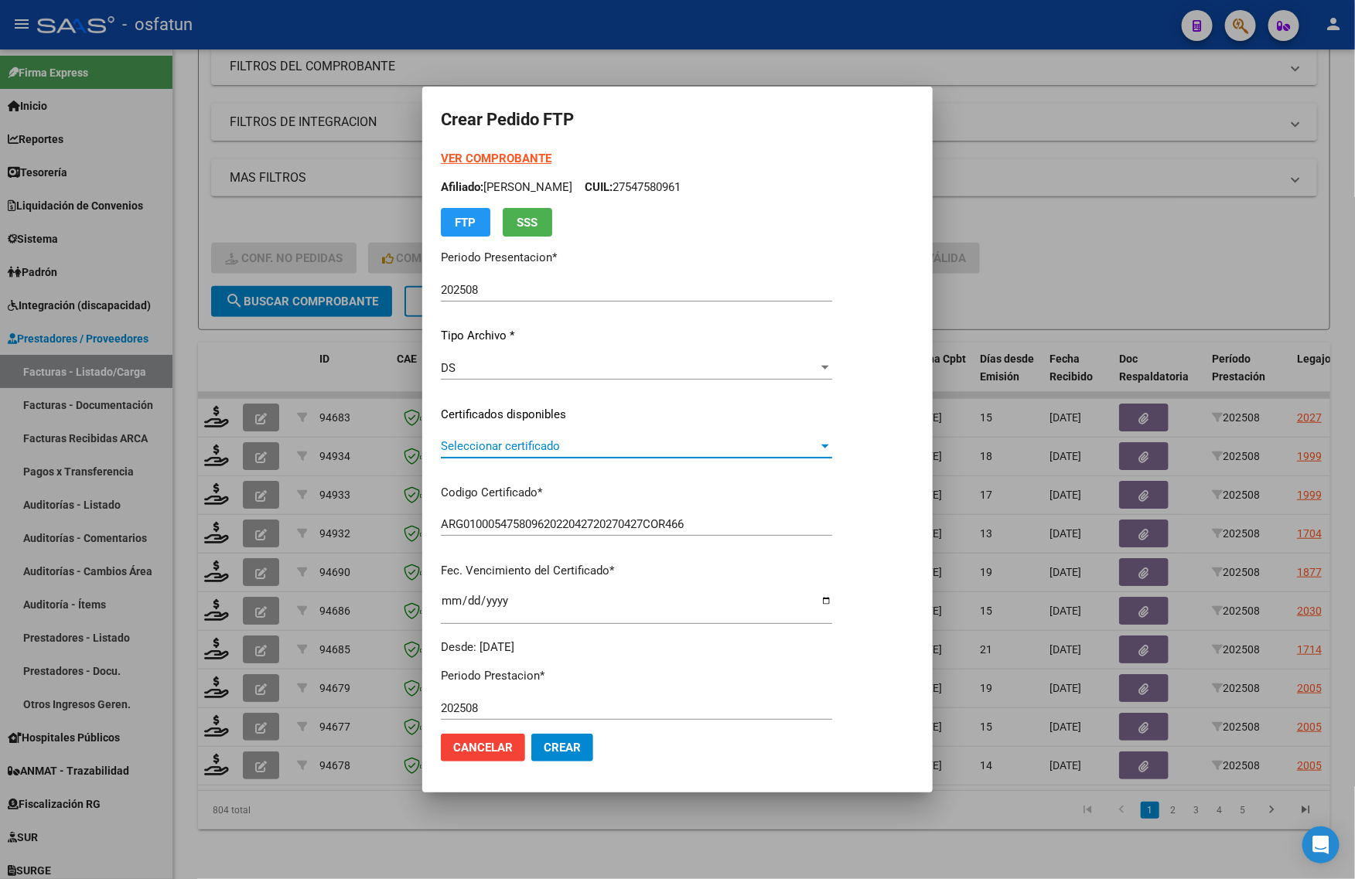
click at [555, 446] on span "Seleccionar certificado" at bounding box center [629, 446] width 377 height 14
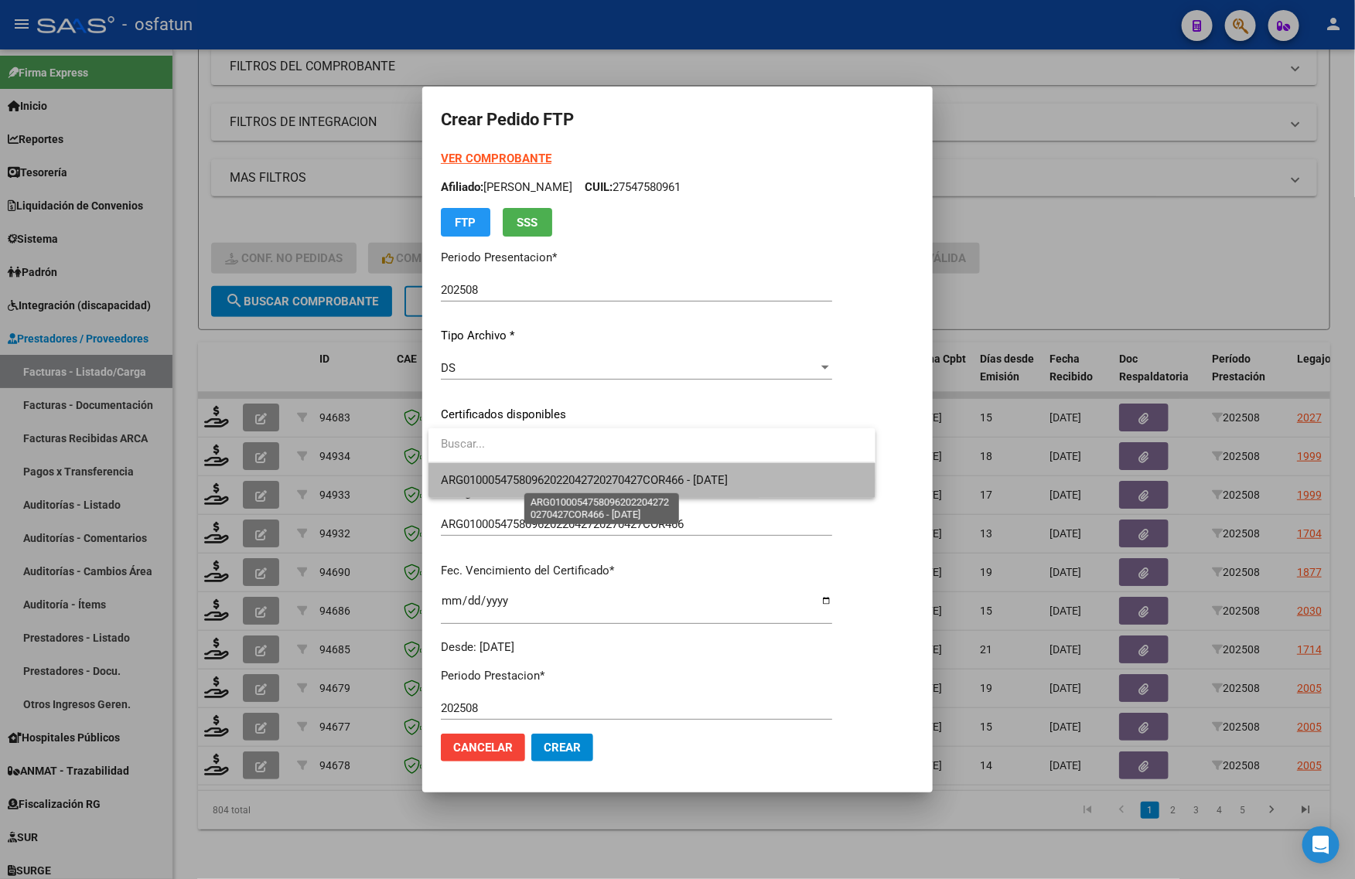
click at [522, 480] on span "ARG01000547580962022042720270427COR466 - [DATE]" at bounding box center [584, 480] width 287 height 14
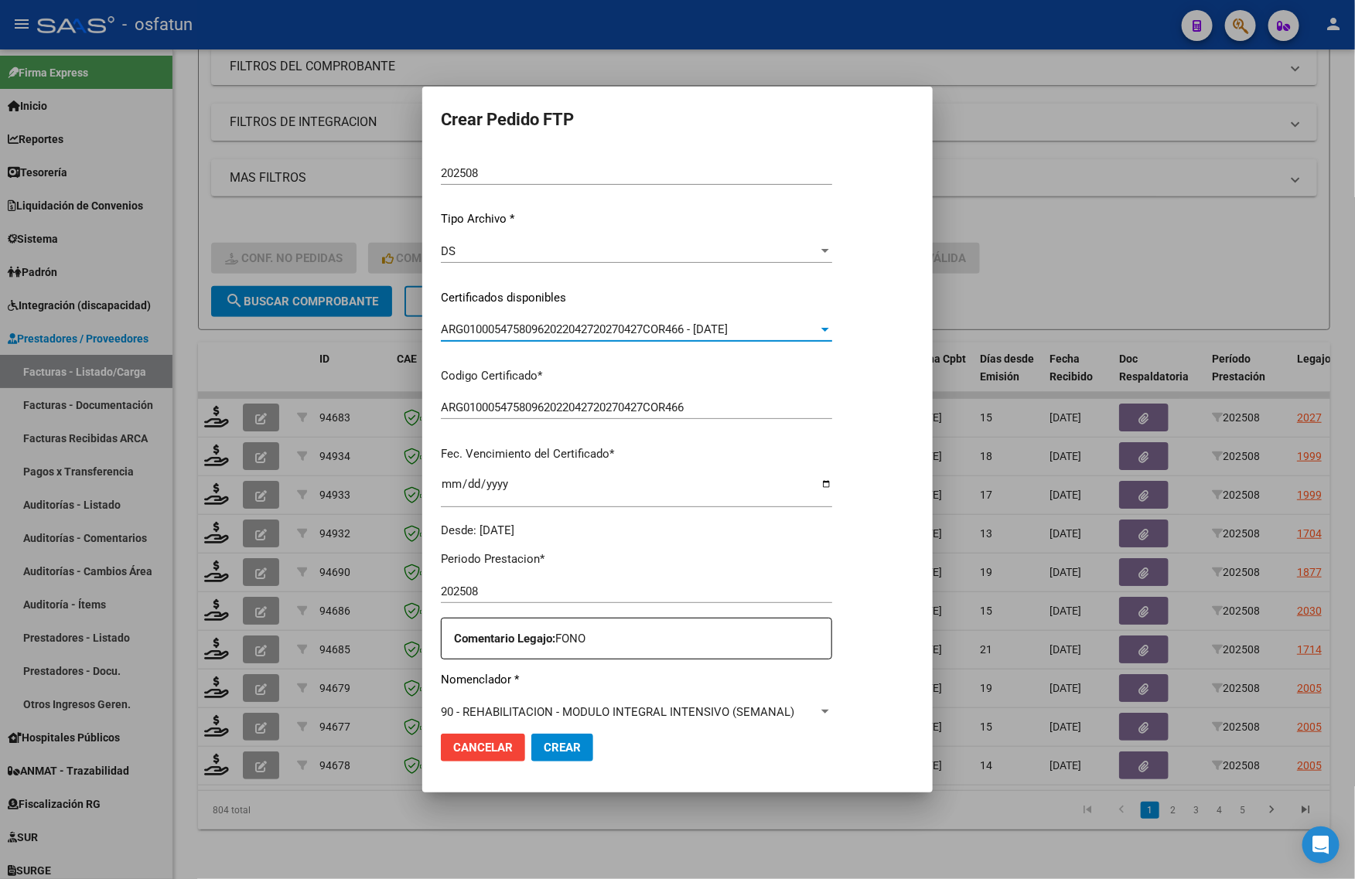
scroll to position [290, 0]
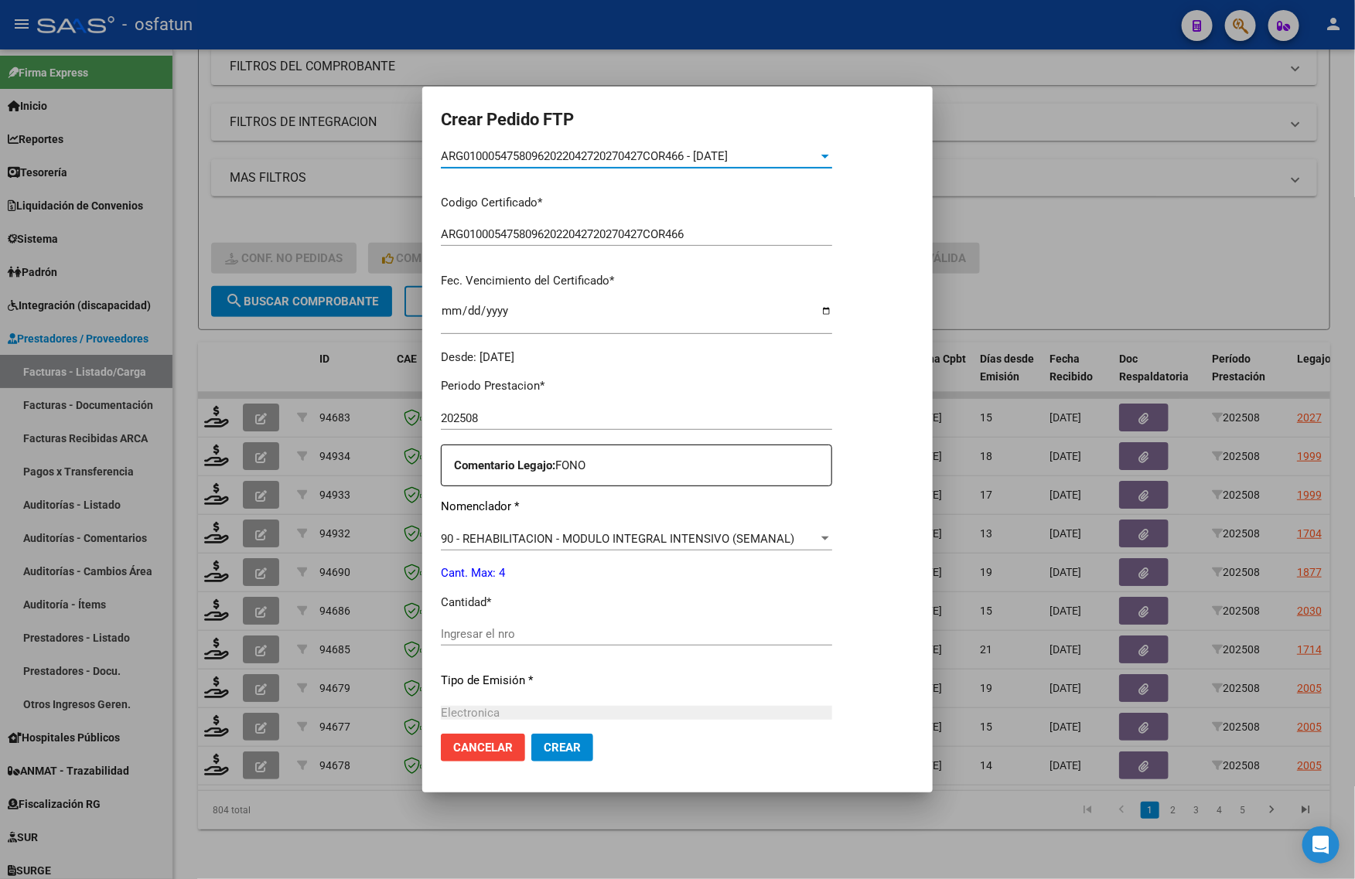
click at [499, 627] on input "Ingresar el nro" at bounding box center [636, 634] width 391 height 14
click at [497, 634] on input "Ingresar el nro" at bounding box center [636, 634] width 391 height 14
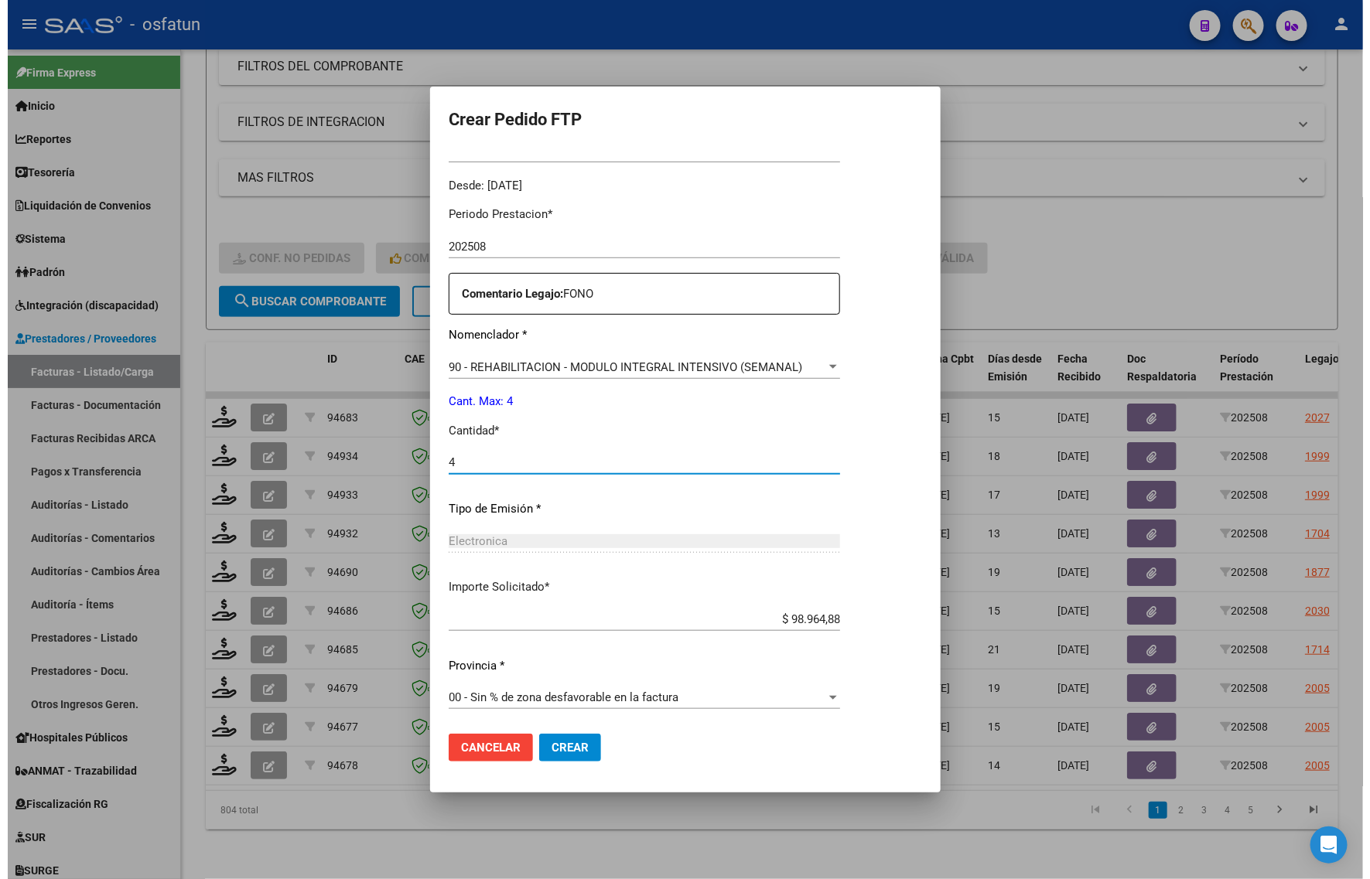
scroll to position [462, 0]
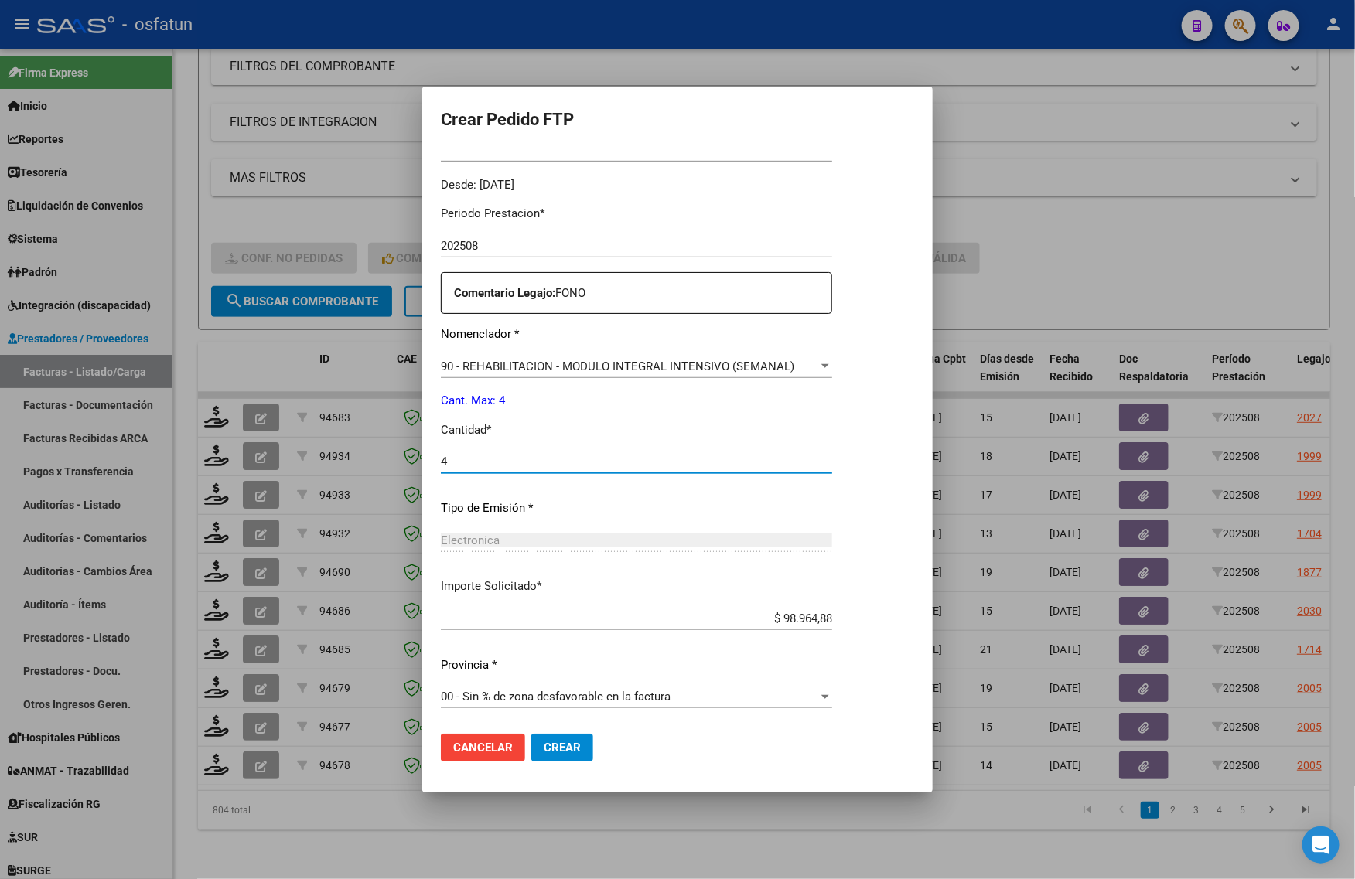
type input "4"
click at [565, 755] on button "Crear" at bounding box center [562, 748] width 62 height 28
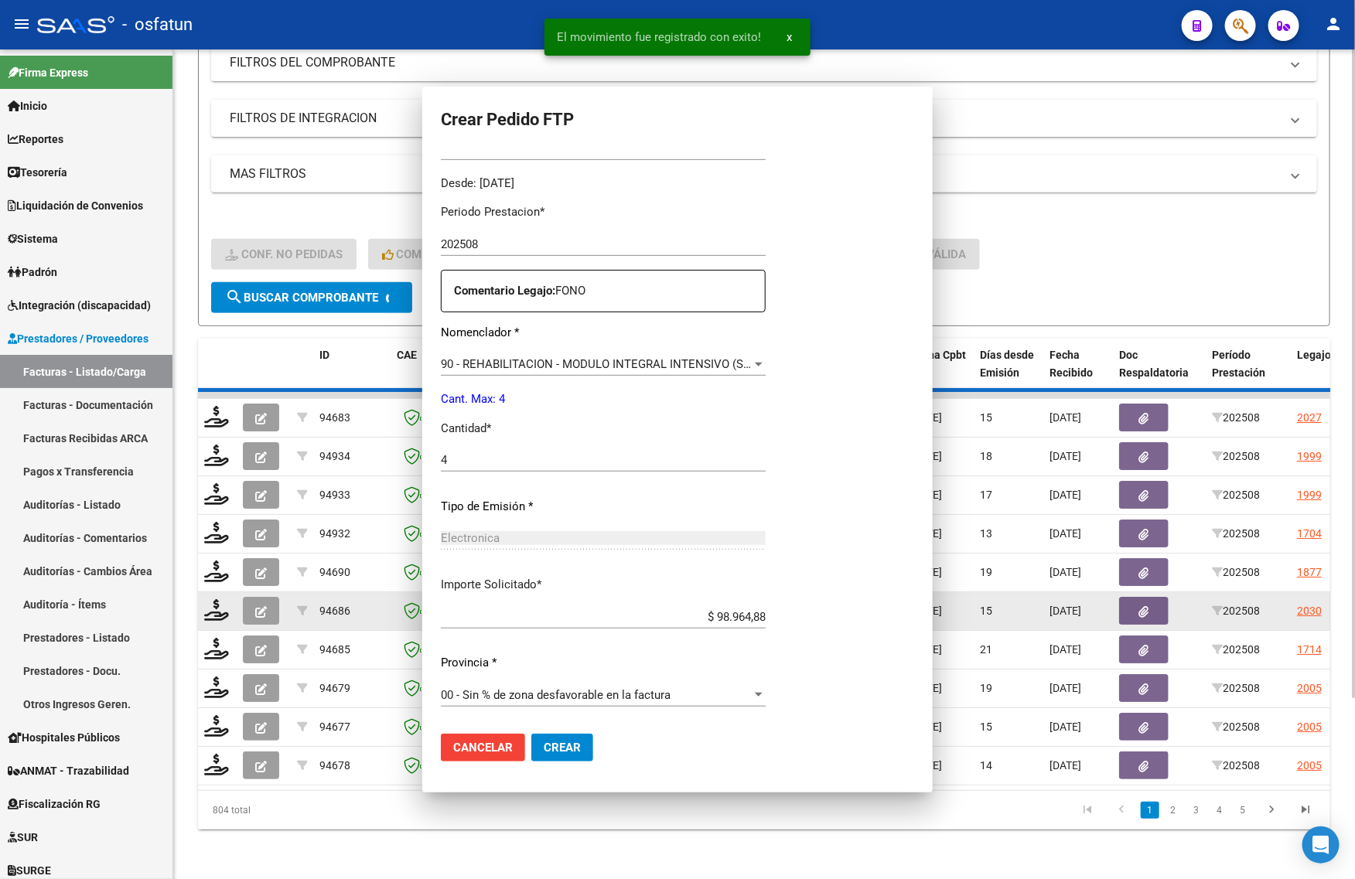
scroll to position [0, 0]
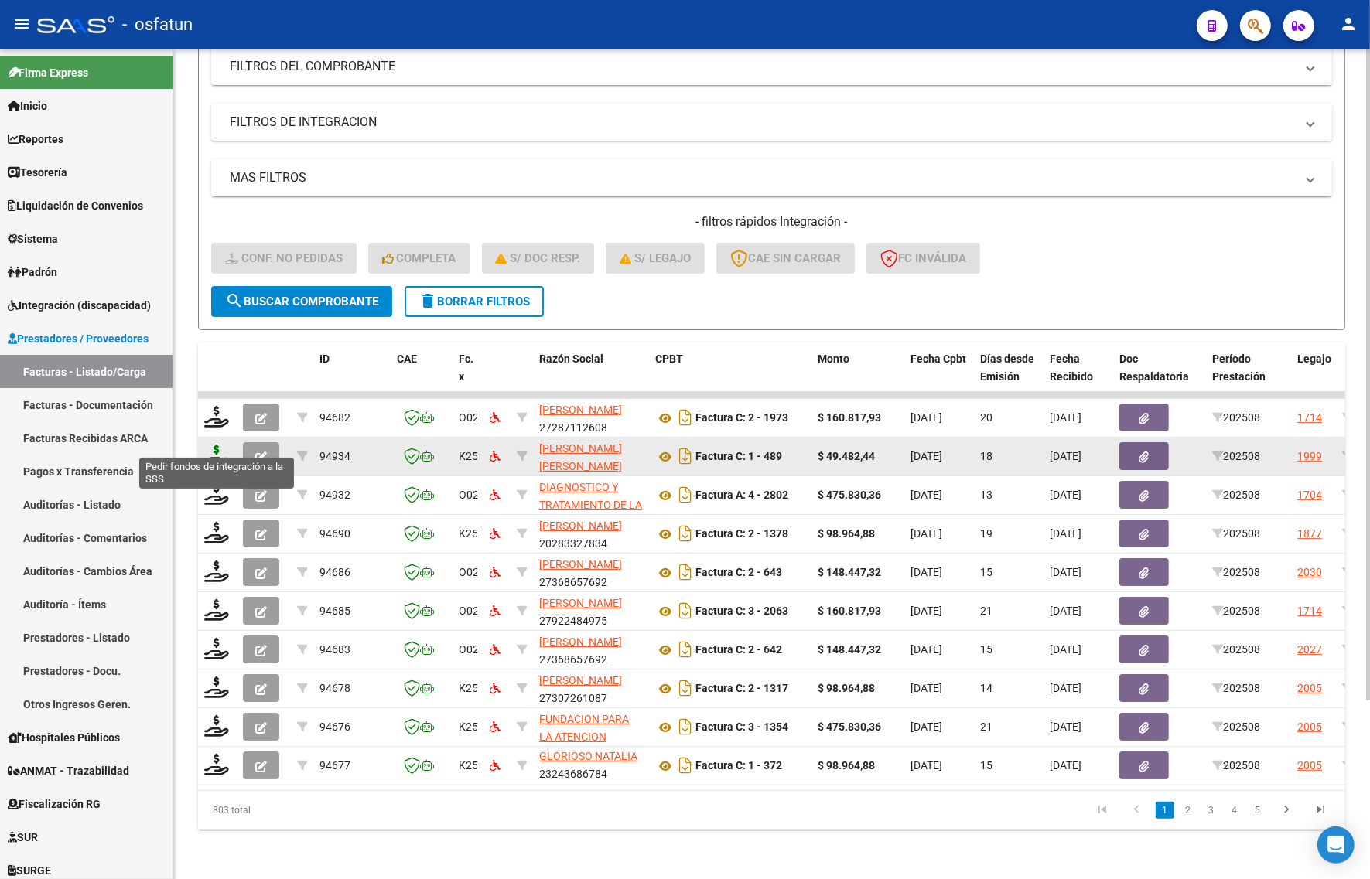
click at [214, 445] on icon at bounding box center [216, 456] width 25 height 22
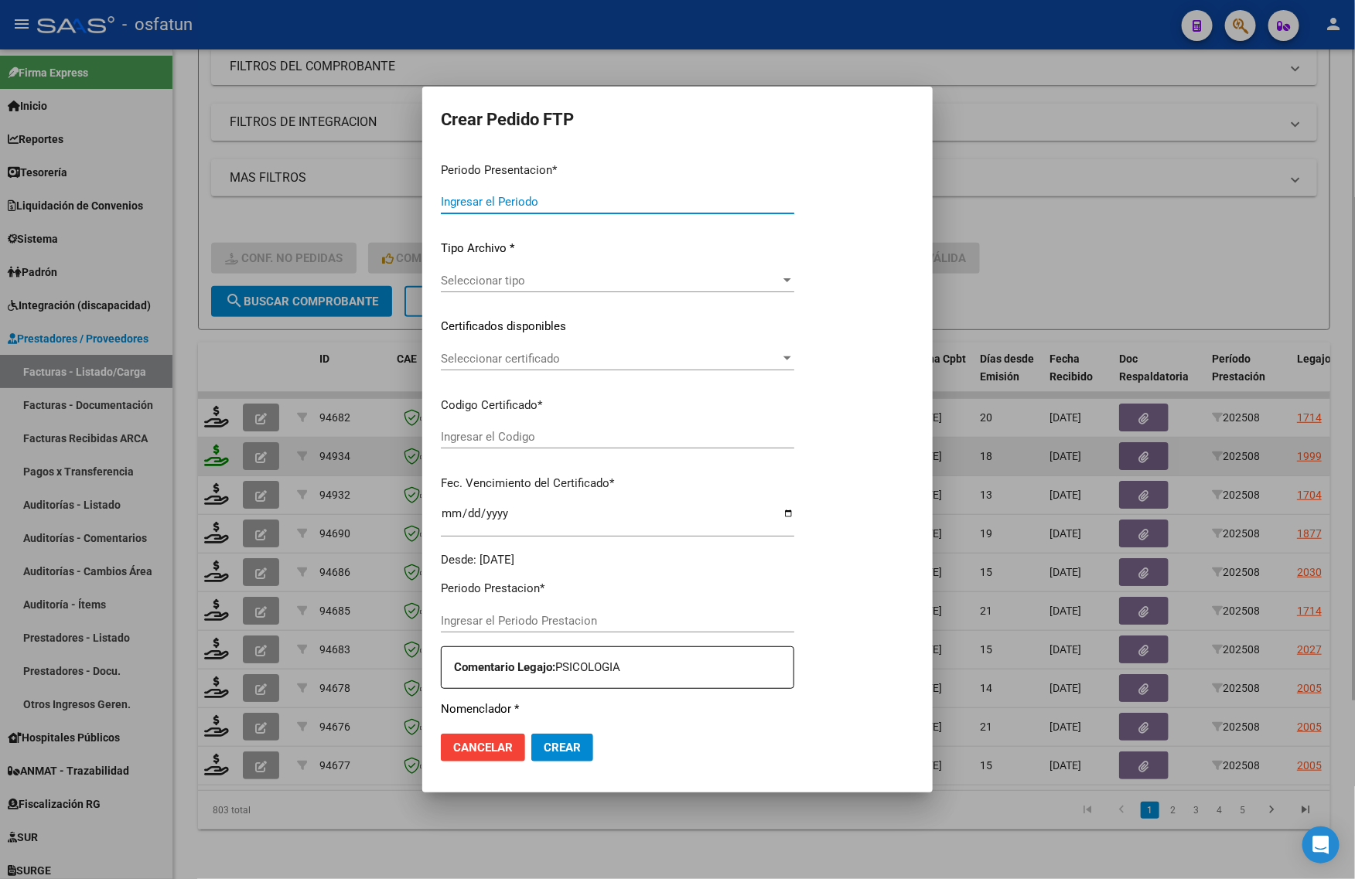
type input "202508"
type input "$ 49.482,44"
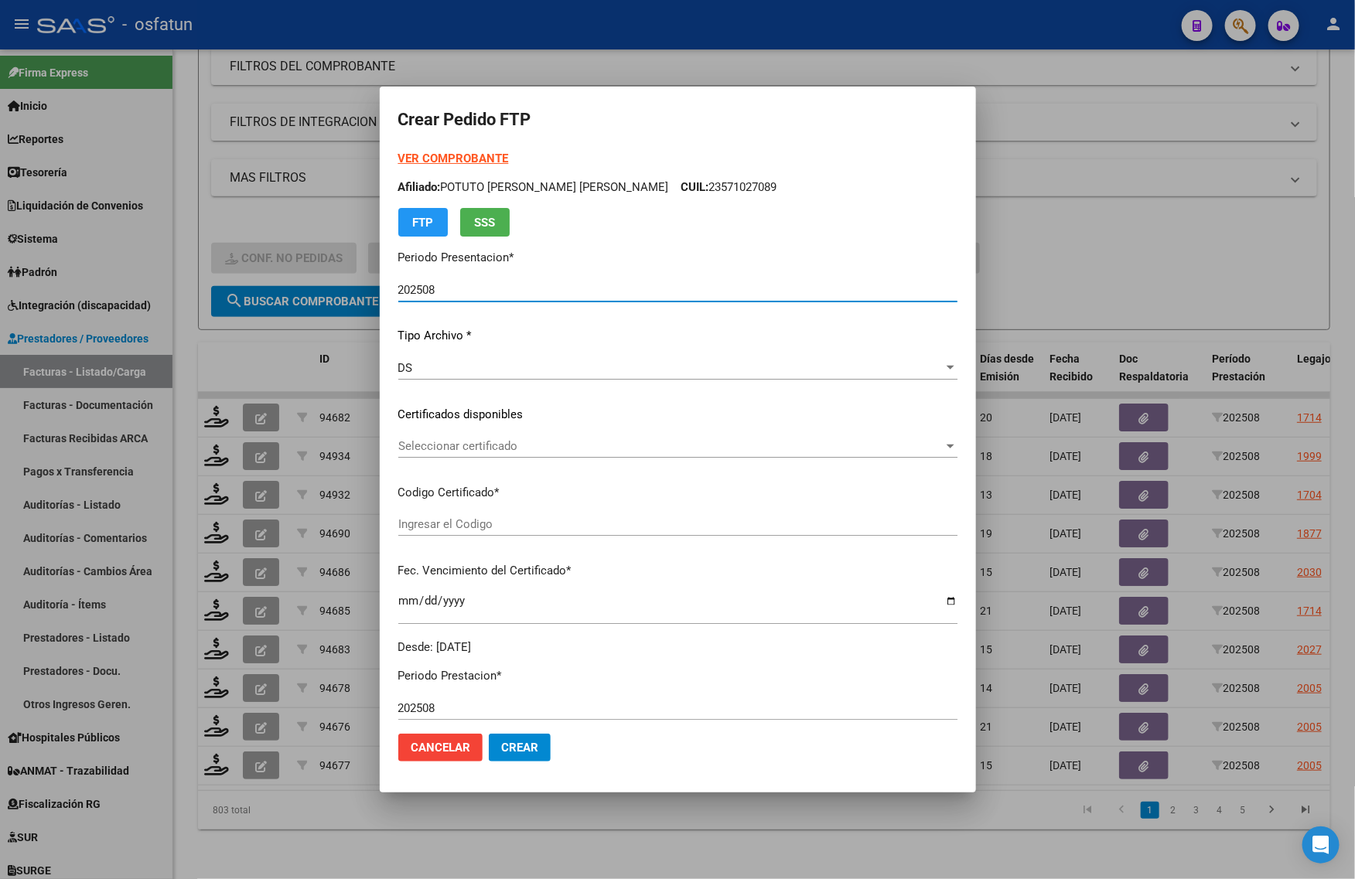
type input "ARG01000547580962022042720270427COR466"
type input "[DATE]"
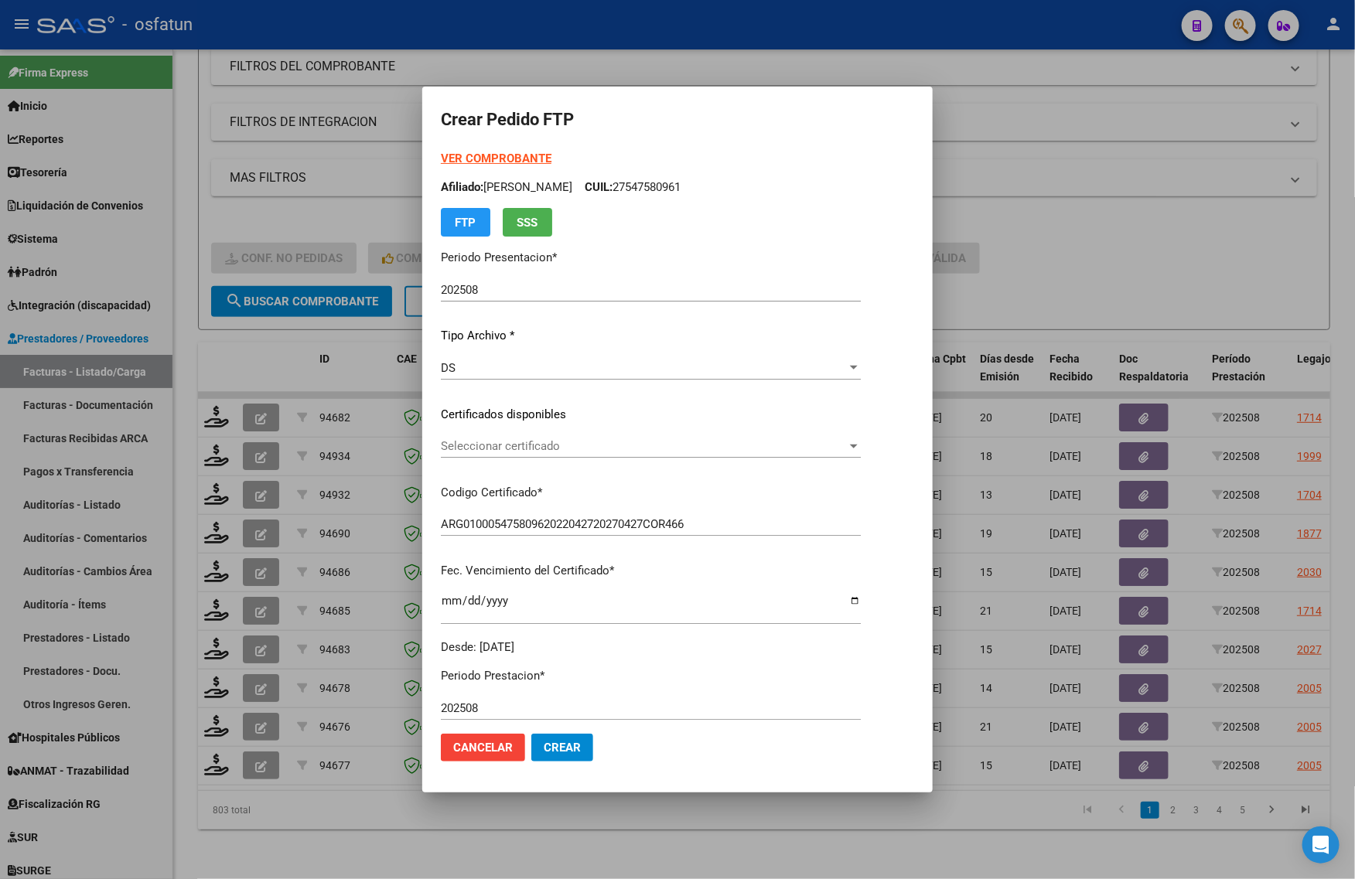
click at [476, 157] on strong "VER COMPROBANTE" at bounding box center [496, 159] width 111 height 14
click at [1056, 222] on div at bounding box center [677, 439] width 1355 height 879
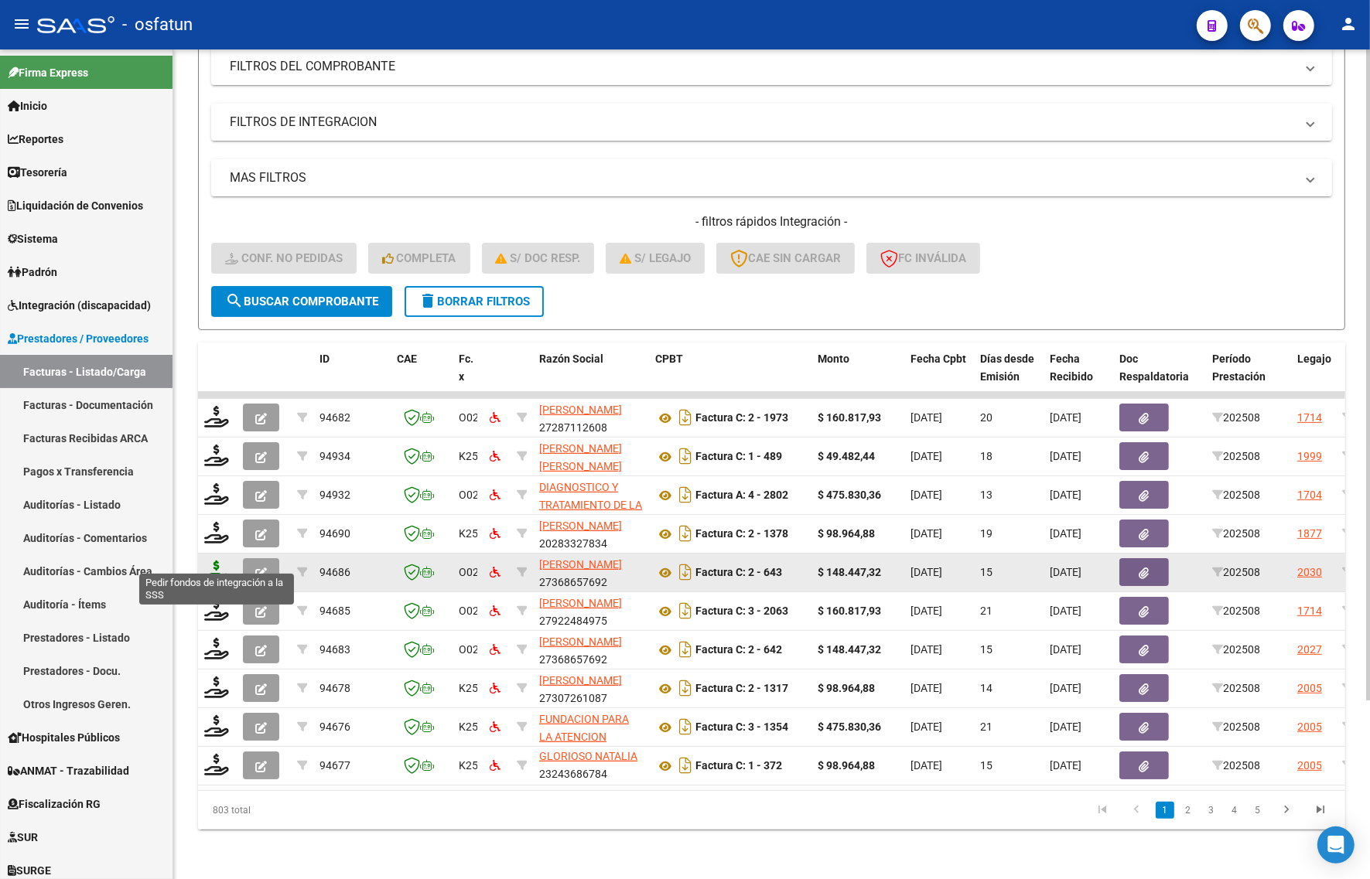
click at [210, 566] on icon at bounding box center [216, 572] width 25 height 22
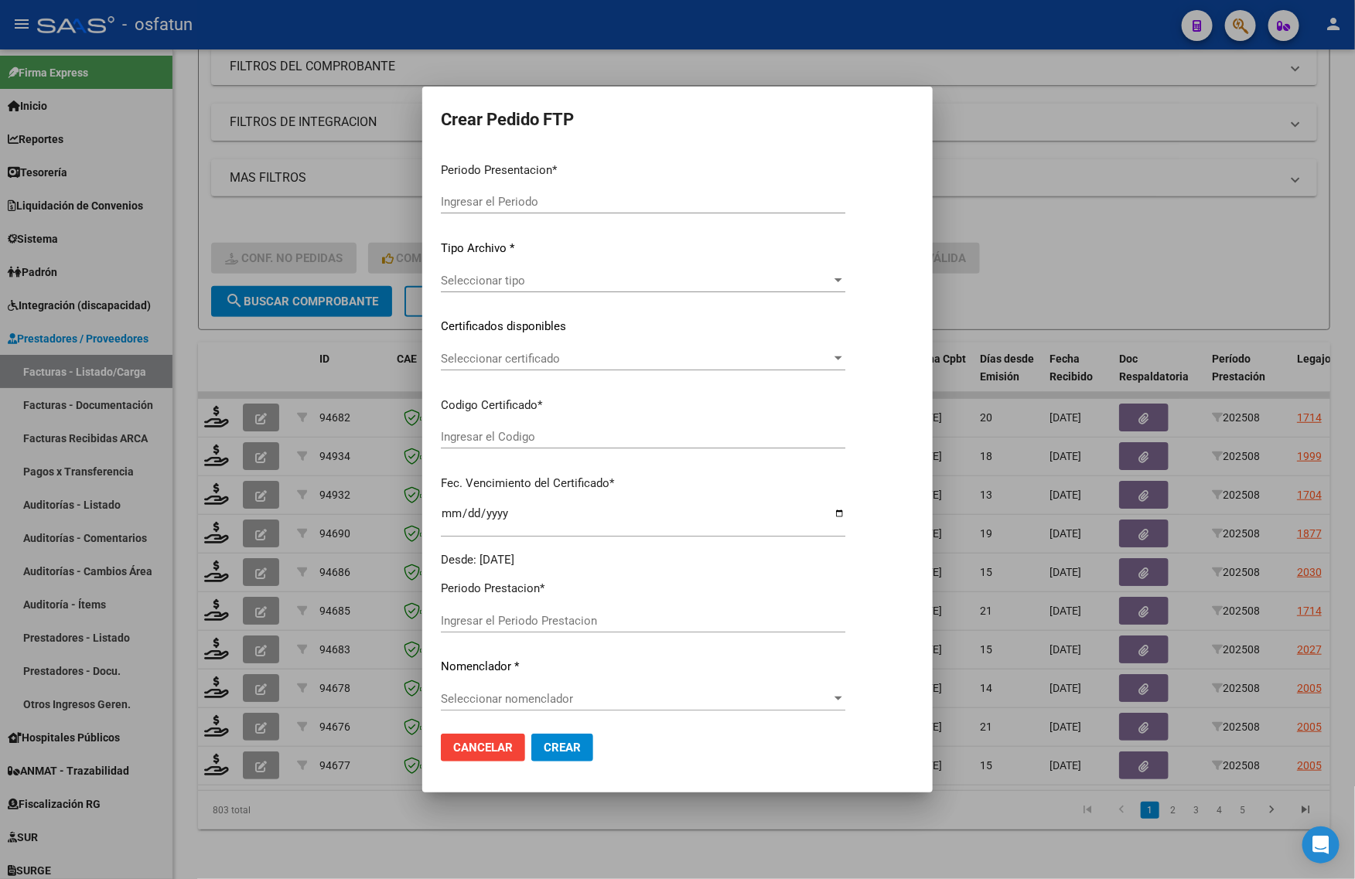
type input "202508"
type input "$ 148.447,32"
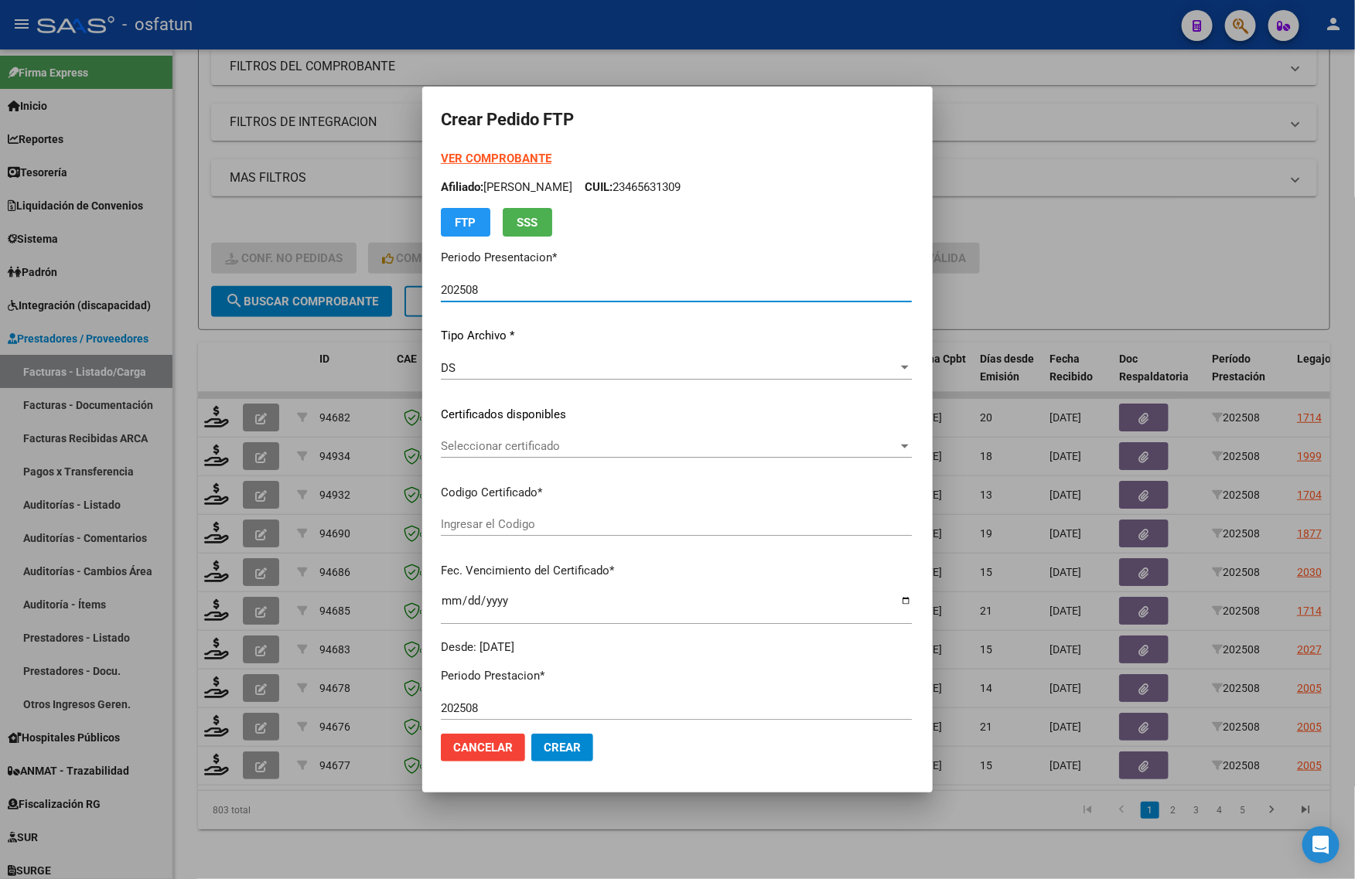
type input "ARG02000403555062022111520321115TUC136"
type input "[DATE]"
click at [476, 156] on strong "VER COMPROBANTE" at bounding box center [496, 159] width 111 height 14
click at [507, 447] on span "Seleccionar certificado" at bounding box center [629, 446] width 377 height 14
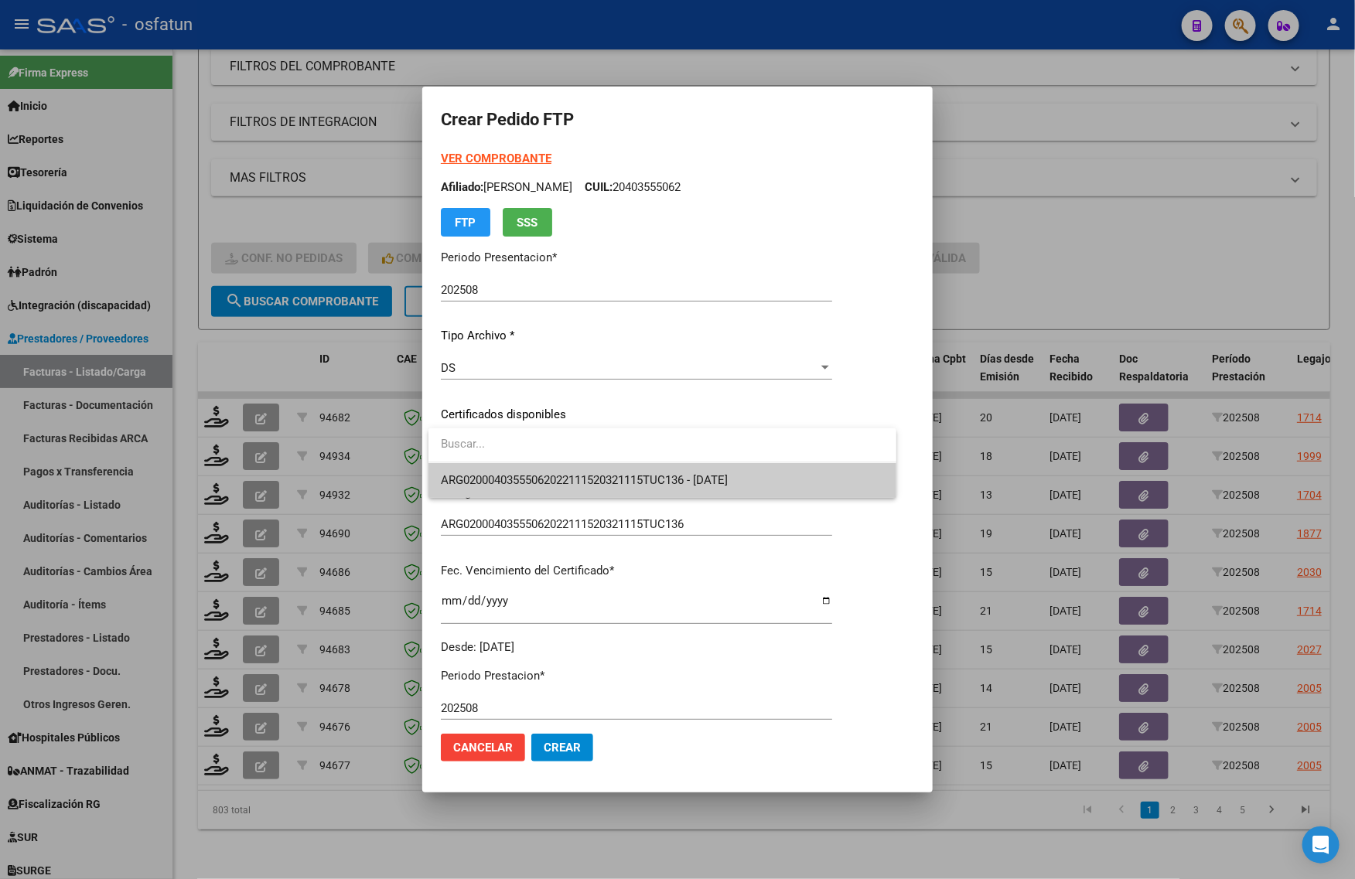
click at [497, 497] on div at bounding box center [677, 439] width 1355 height 879
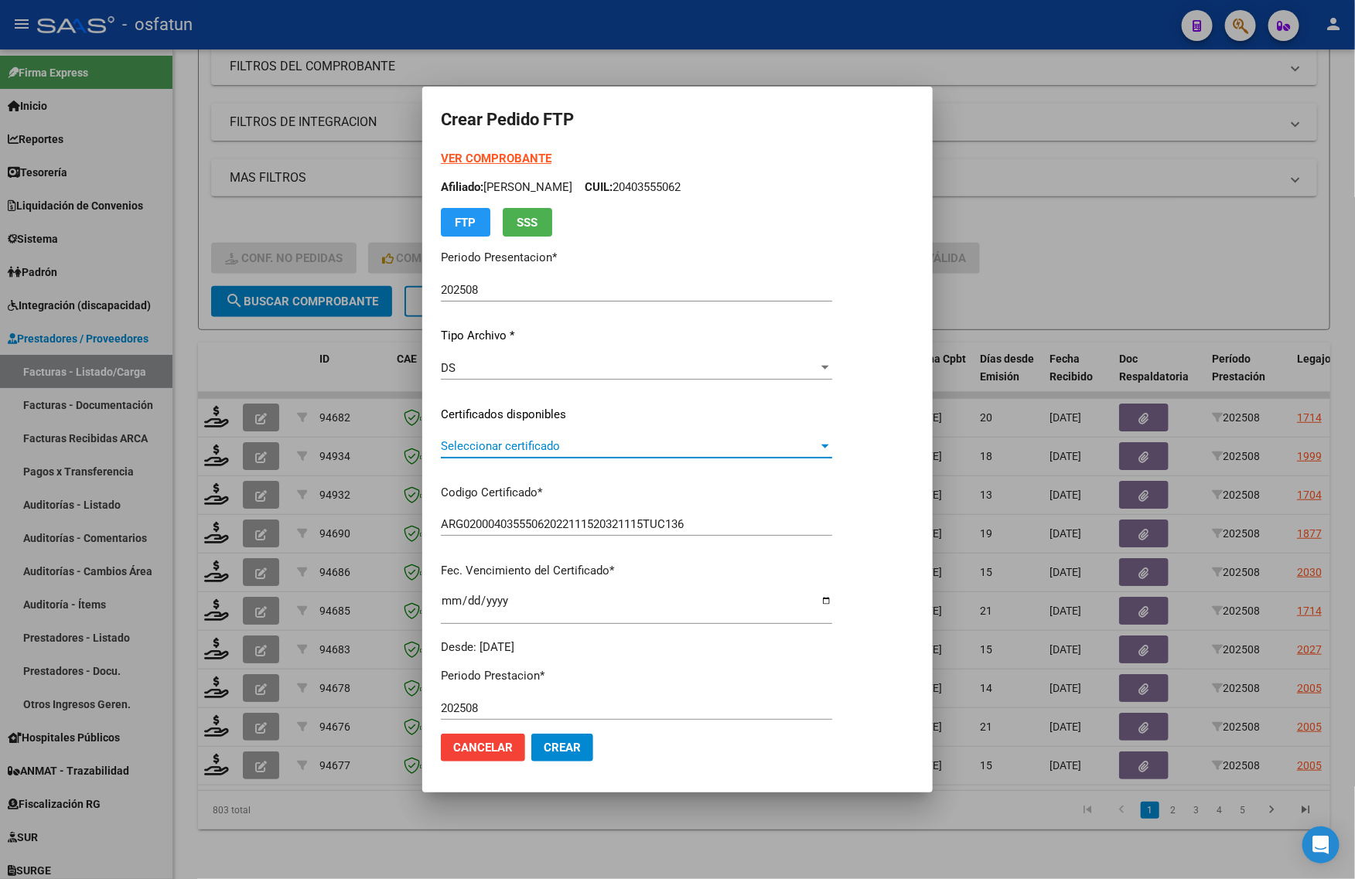
click at [514, 451] on span "Seleccionar certificado" at bounding box center [629, 446] width 377 height 14
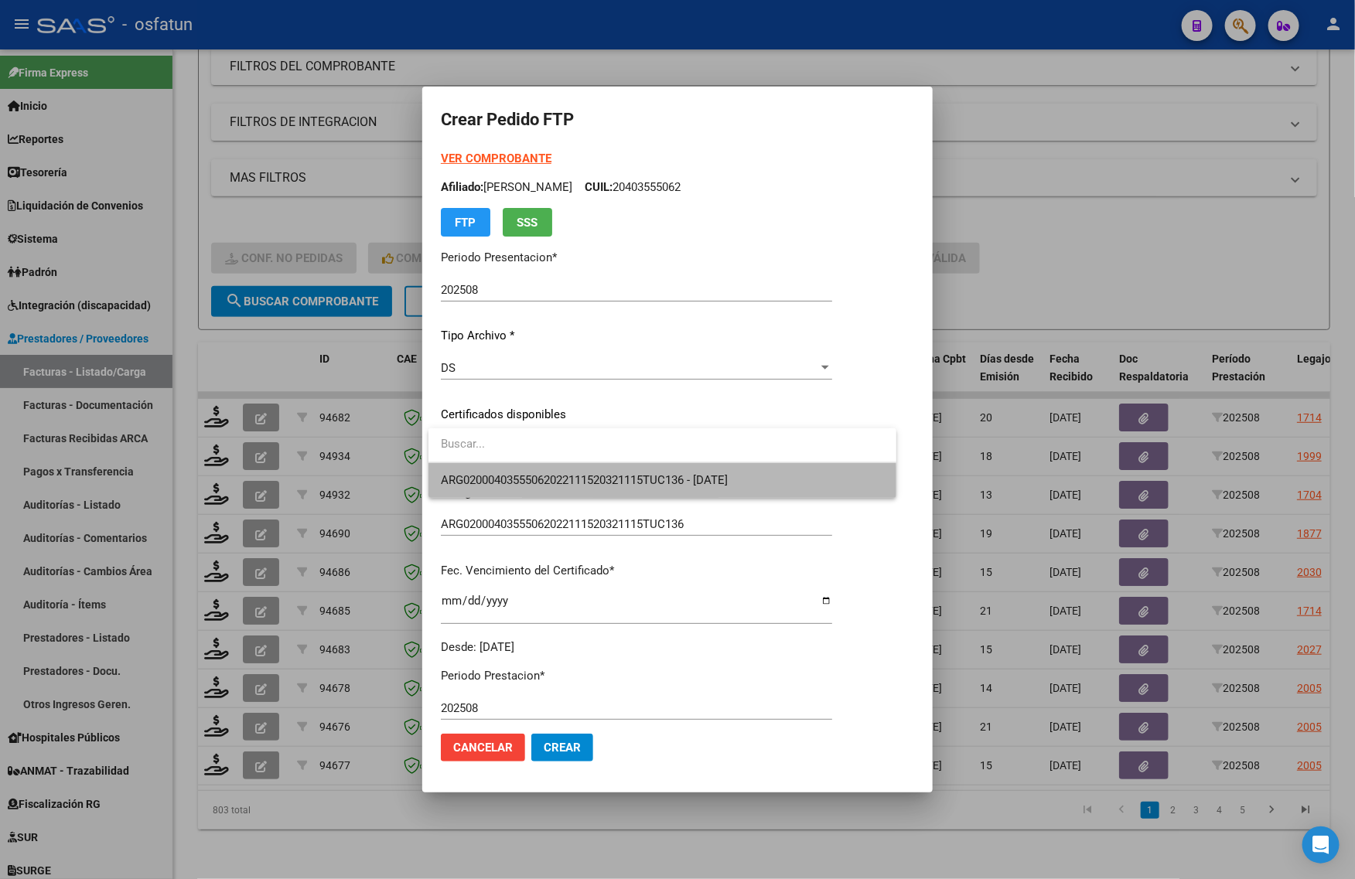
click at [513, 487] on span "ARG02000403555062022111520321115TUC136 - [DATE]" at bounding box center [662, 480] width 443 height 35
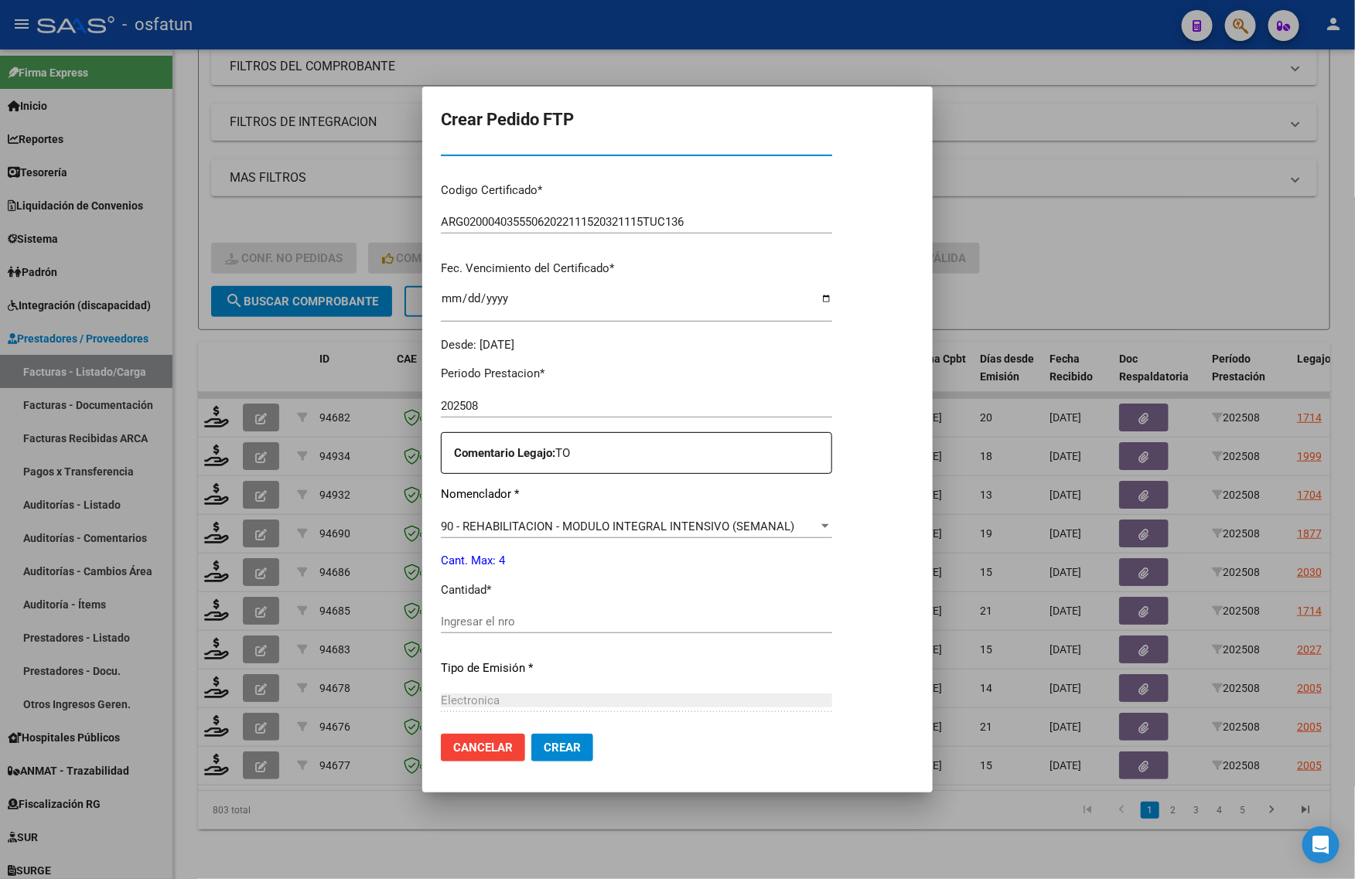
scroll to position [387, 0]
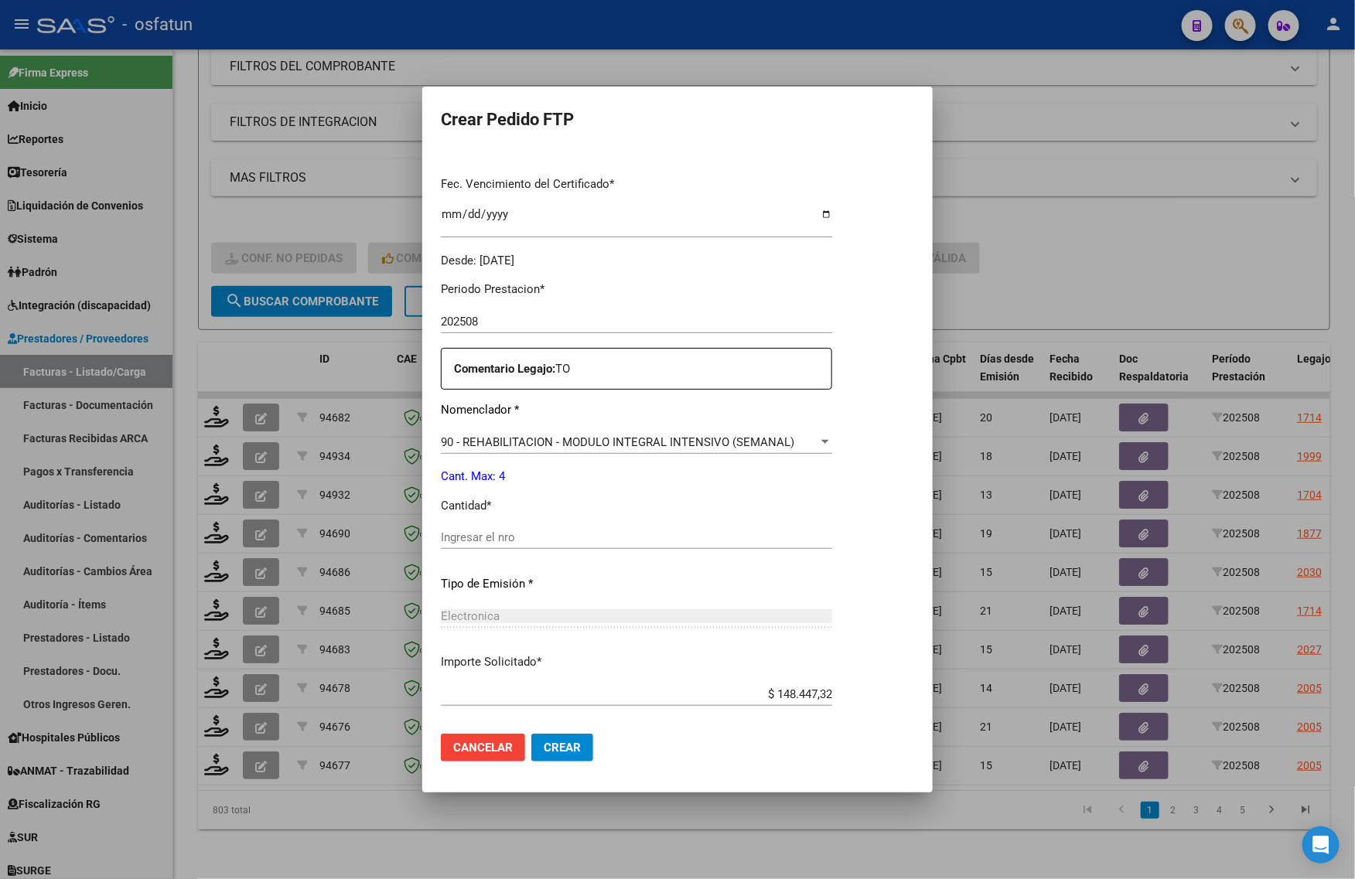
click at [483, 543] on input "Ingresar el nro" at bounding box center [636, 538] width 391 height 14
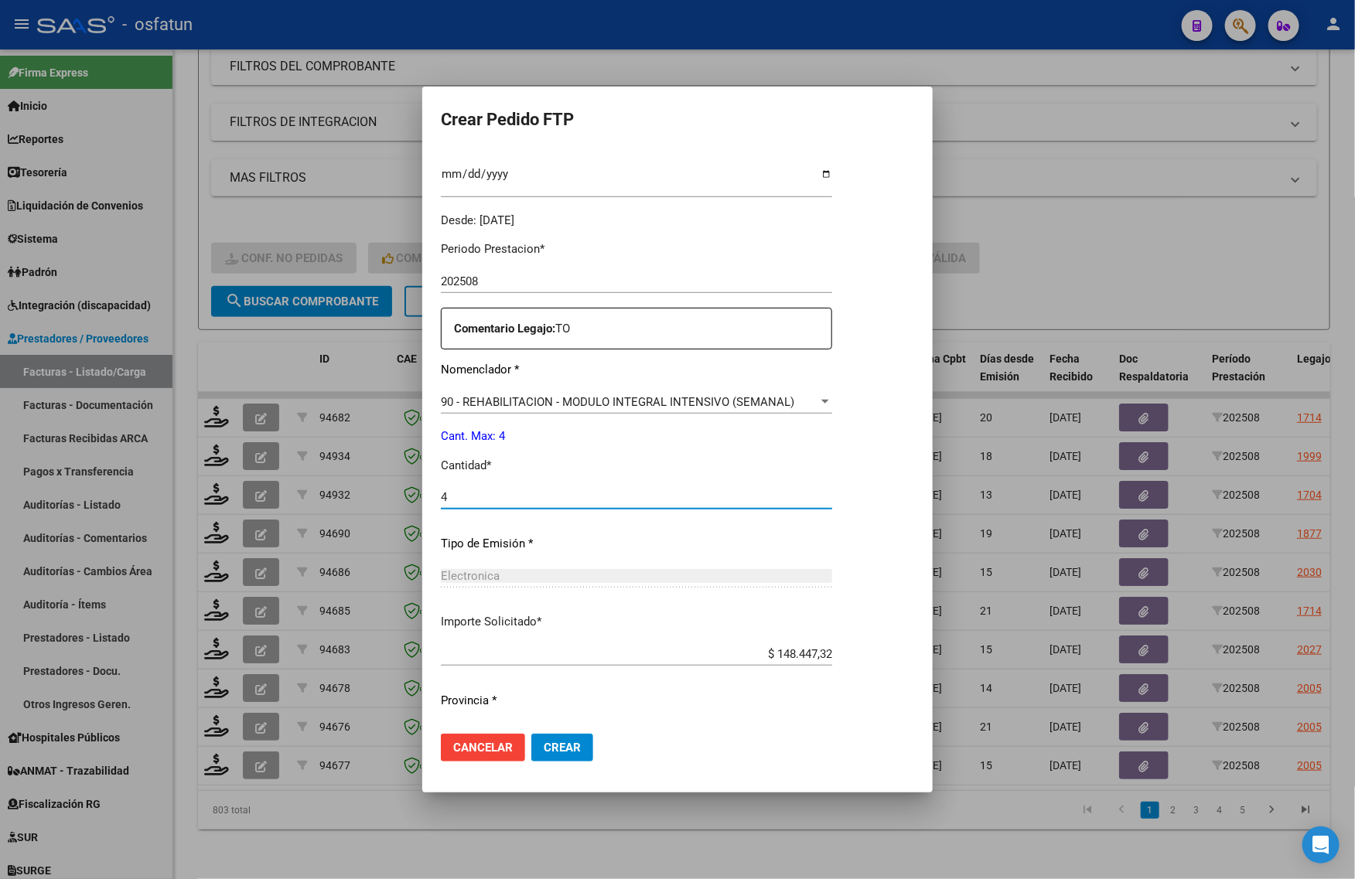
scroll to position [462, 0]
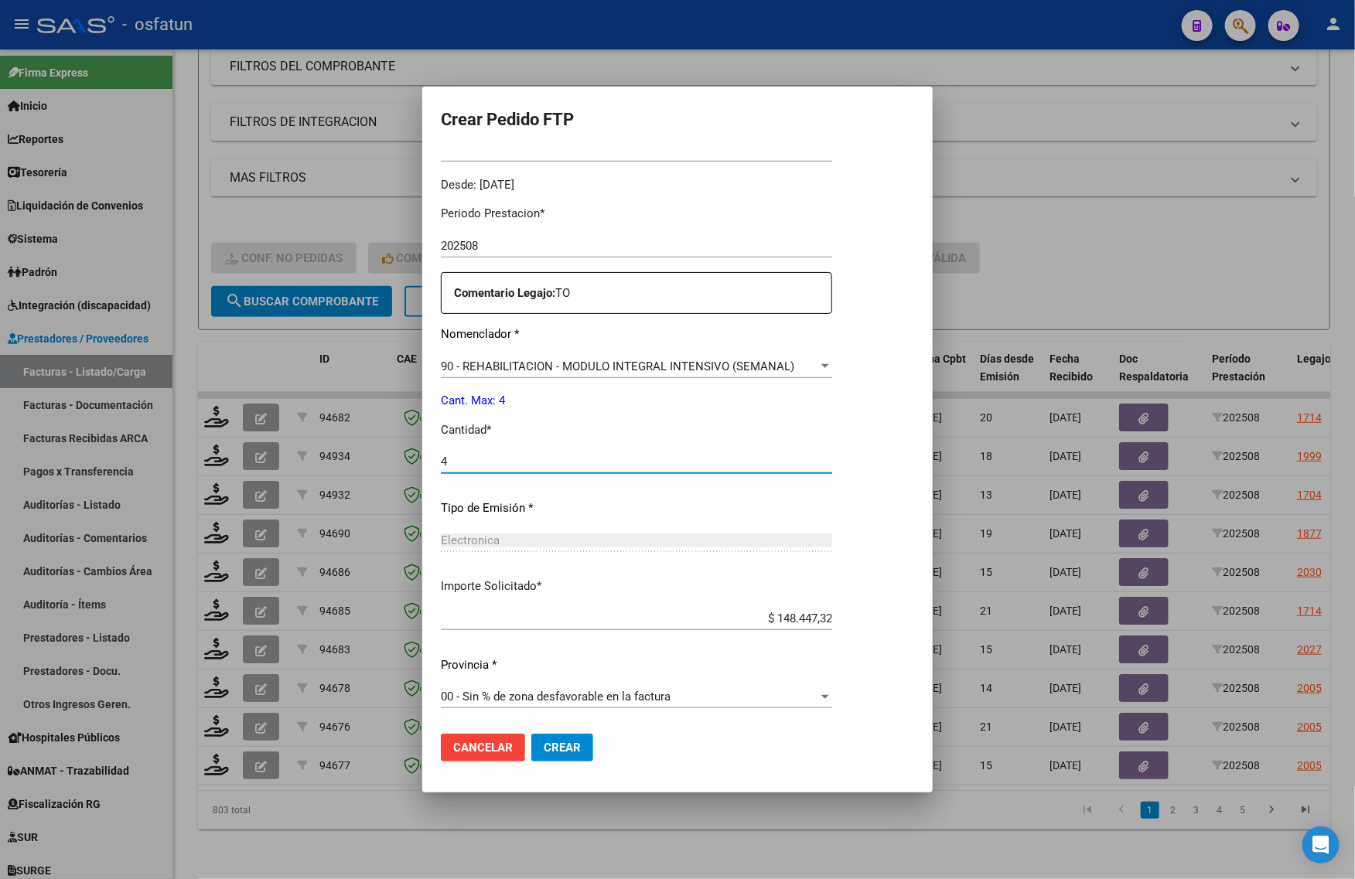
type input "4"
click at [557, 744] on span "Crear" at bounding box center [562, 748] width 37 height 14
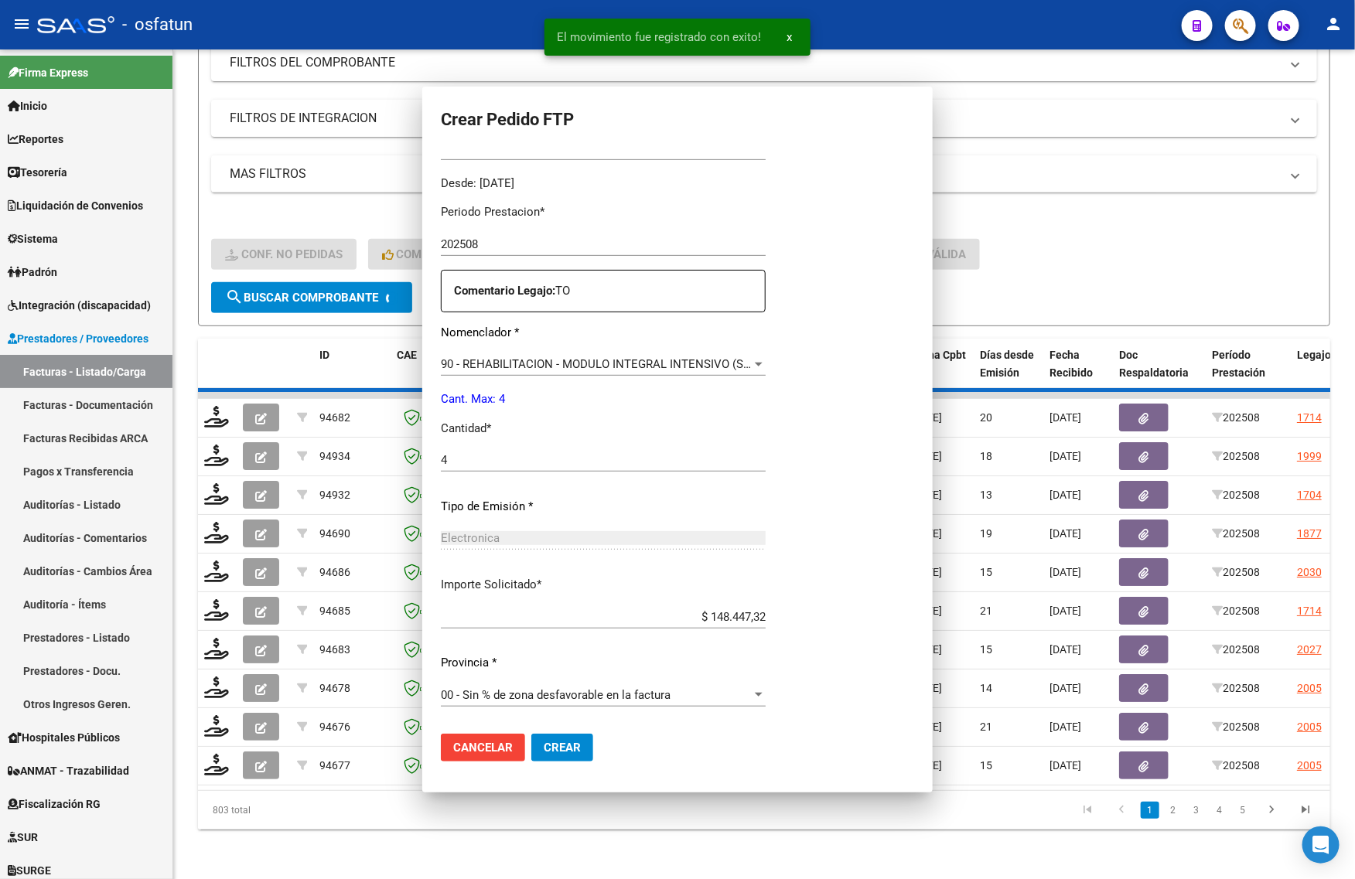
scroll to position [0, 0]
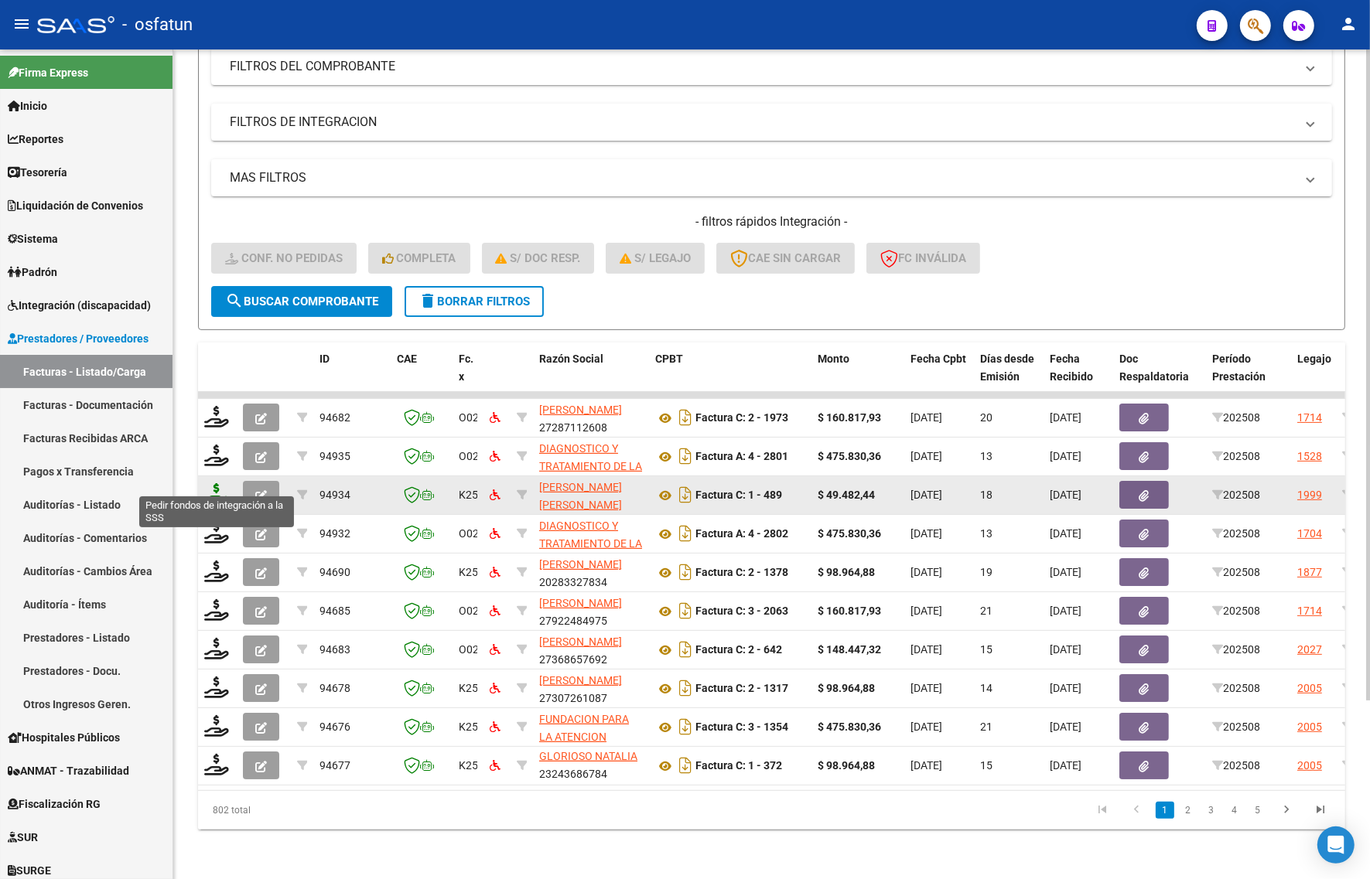
click at [213, 485] on icon at bounding box center [216, 494] width 25 height 22
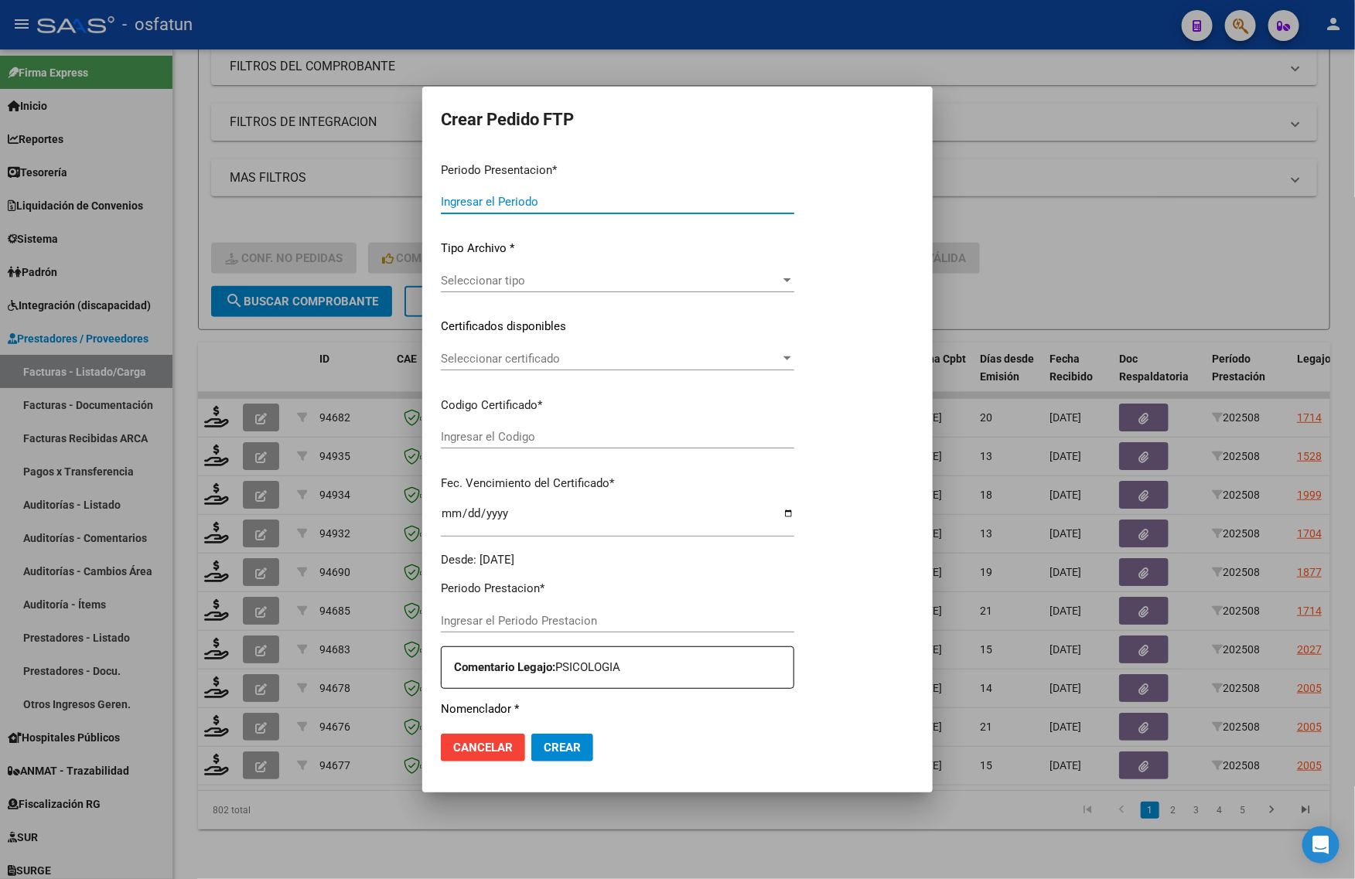
type input "202508"
type input "$ 49.482,44"
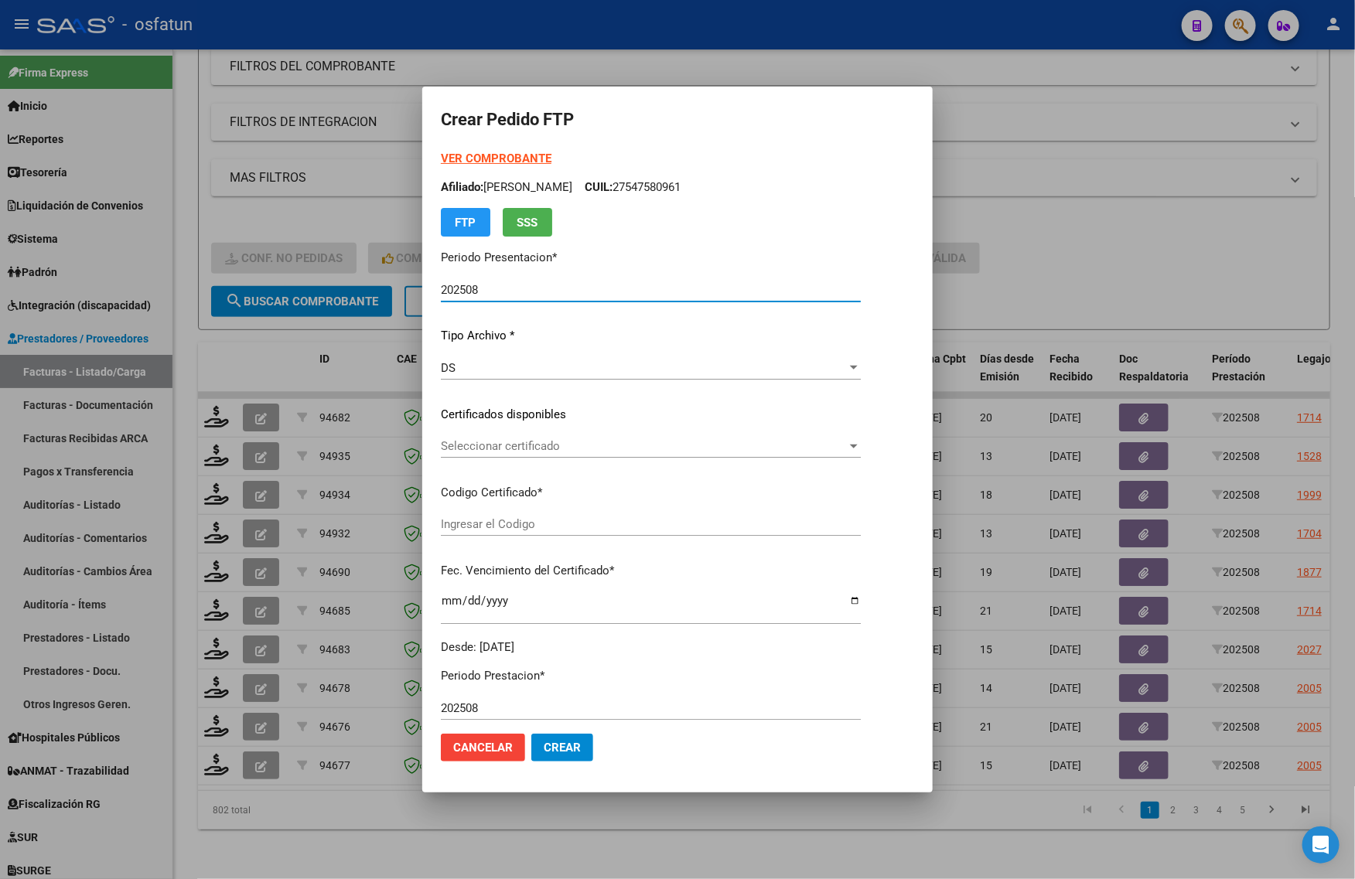
type input "ARG01000547580962022042720270427COR466"
type input "[DATE]"
click at [482, 155] on strong "VER COMPROBANTE" at bounding box center [496, 159] width 111 height 14
click at [555, 453] on div "Seleccionar certificado Seleccionar certificado" at bounding box center [651, 446] width 420 height 23
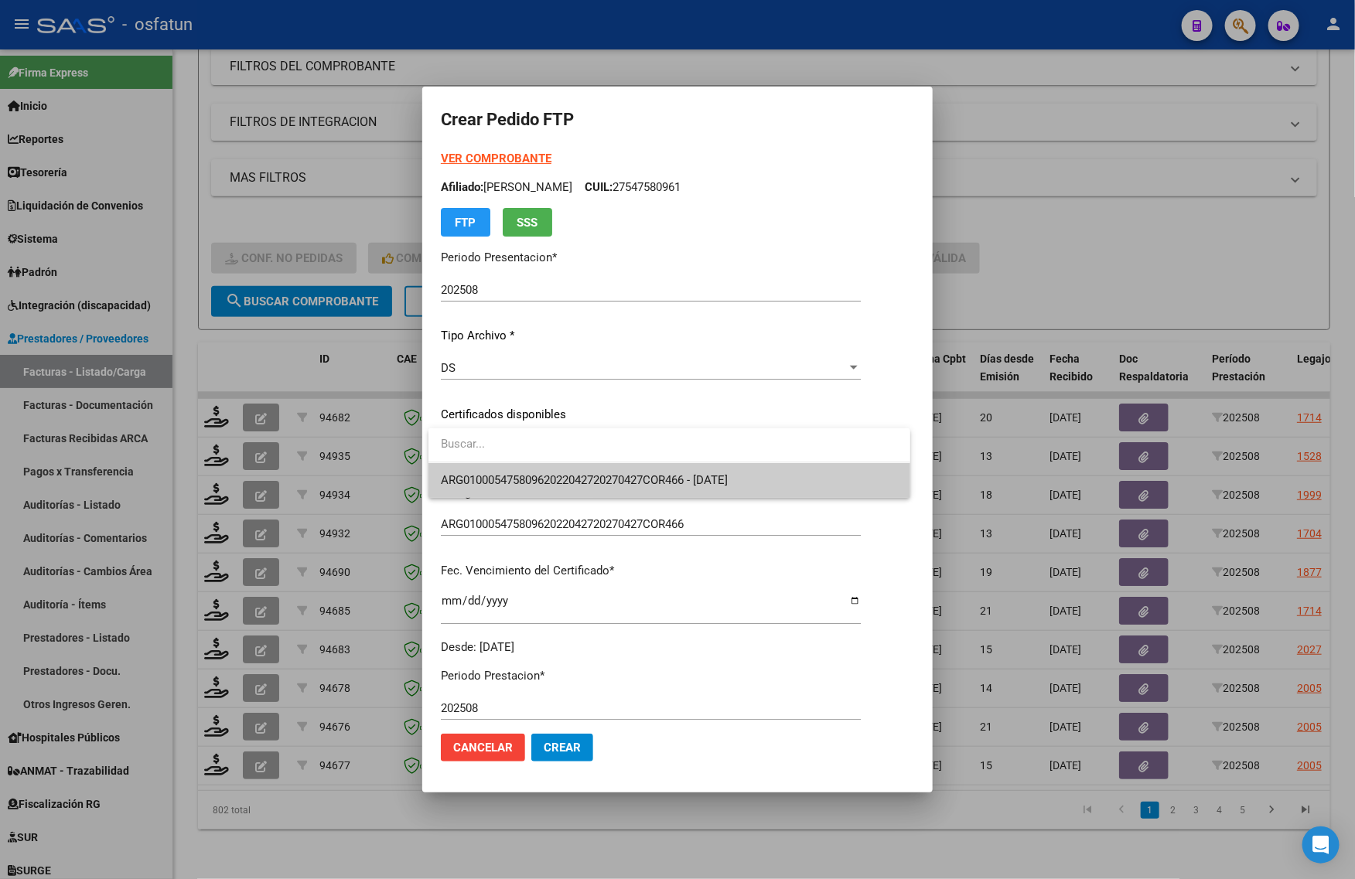
click at [550, 500] on div at bounding box center [677, 439] width 1355 height 879
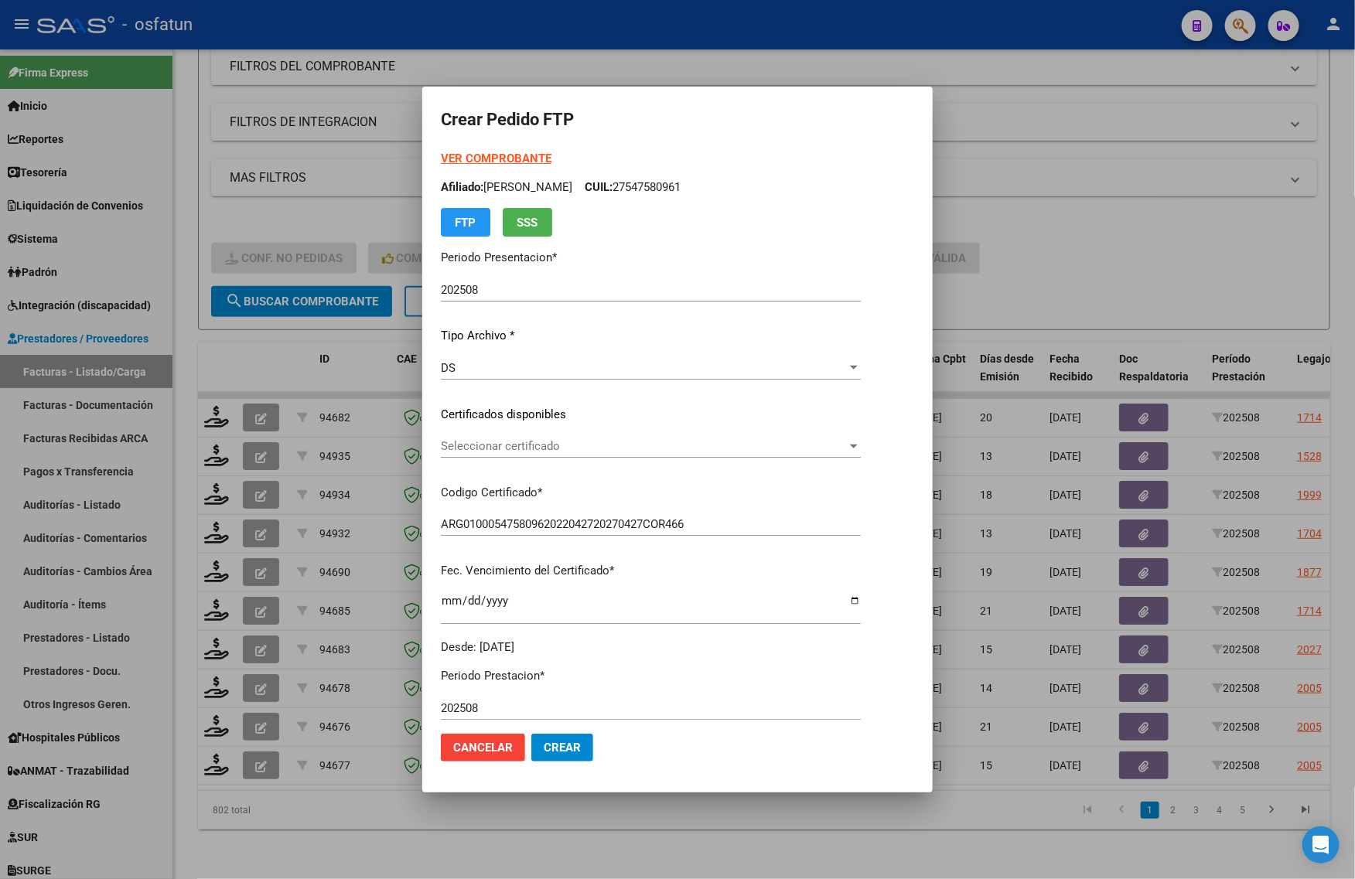
click at [551, 443] on span "Seleccionar certificado" at bounding box center [644, 446] width 406 height 14
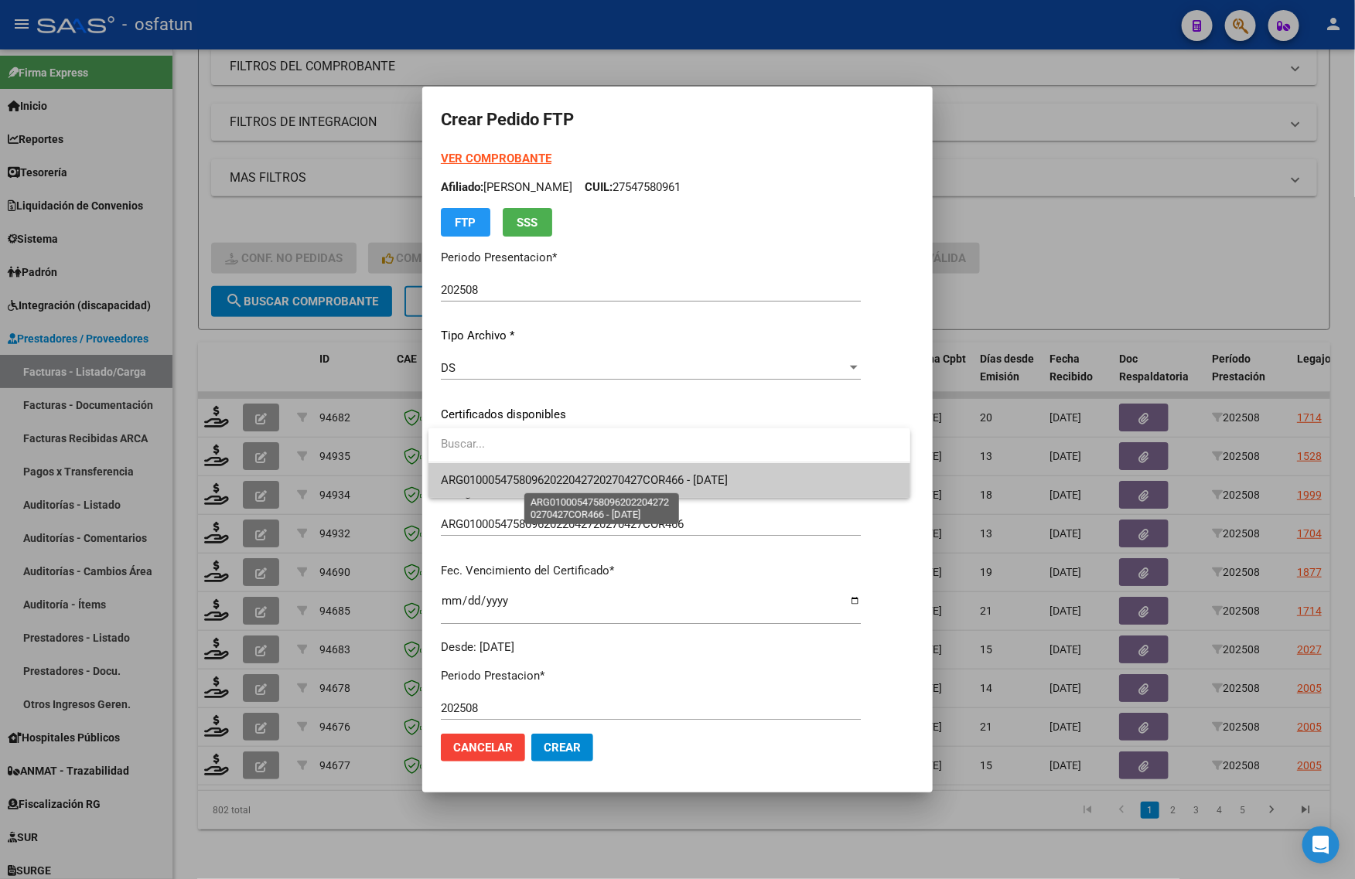
click at [548, 477] on span "ARG01000547580962022042720270427COR466 - [DATE]" at bounding box center [584, 480] width 287 height 14
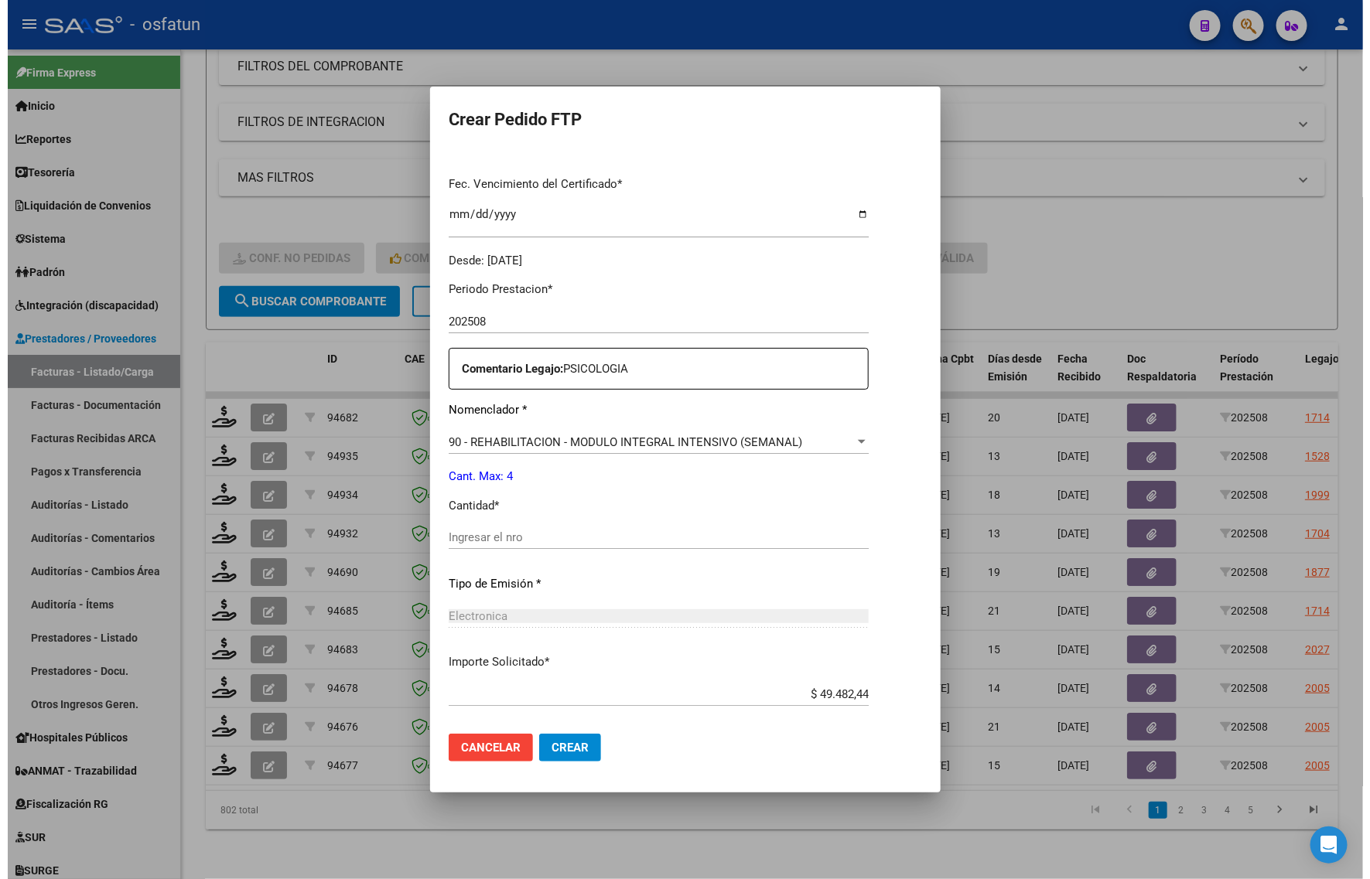
scroll to position [462, 0]
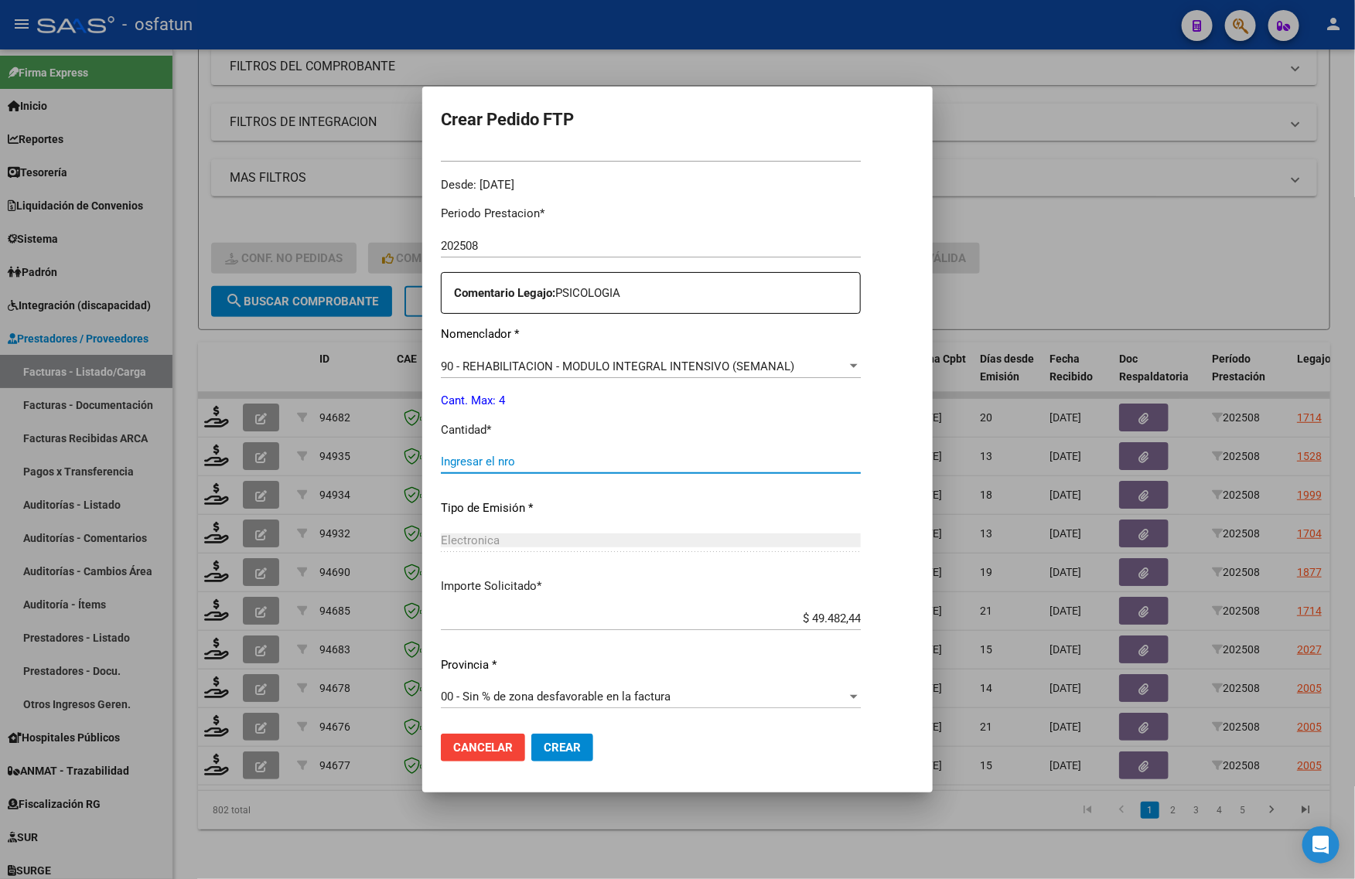
click at [485, 459] on input "Ingresar el nro" at bounding box center [651, 462] width 420 height 14
type input "4"
click at [571, 750] on span "Crear" at bounding box center [562, 748] width 37 height 14
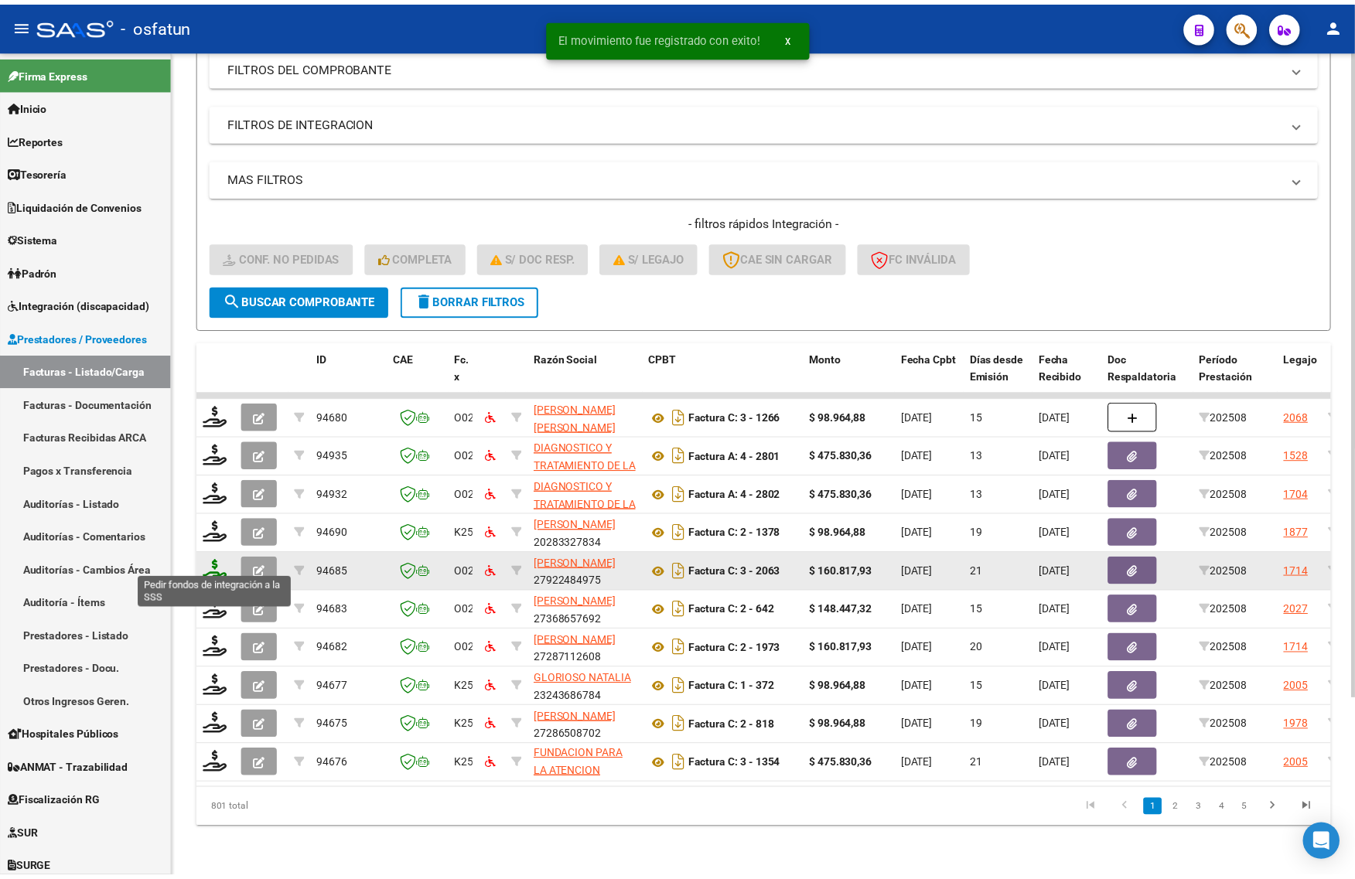
scroll to position [20, 0]
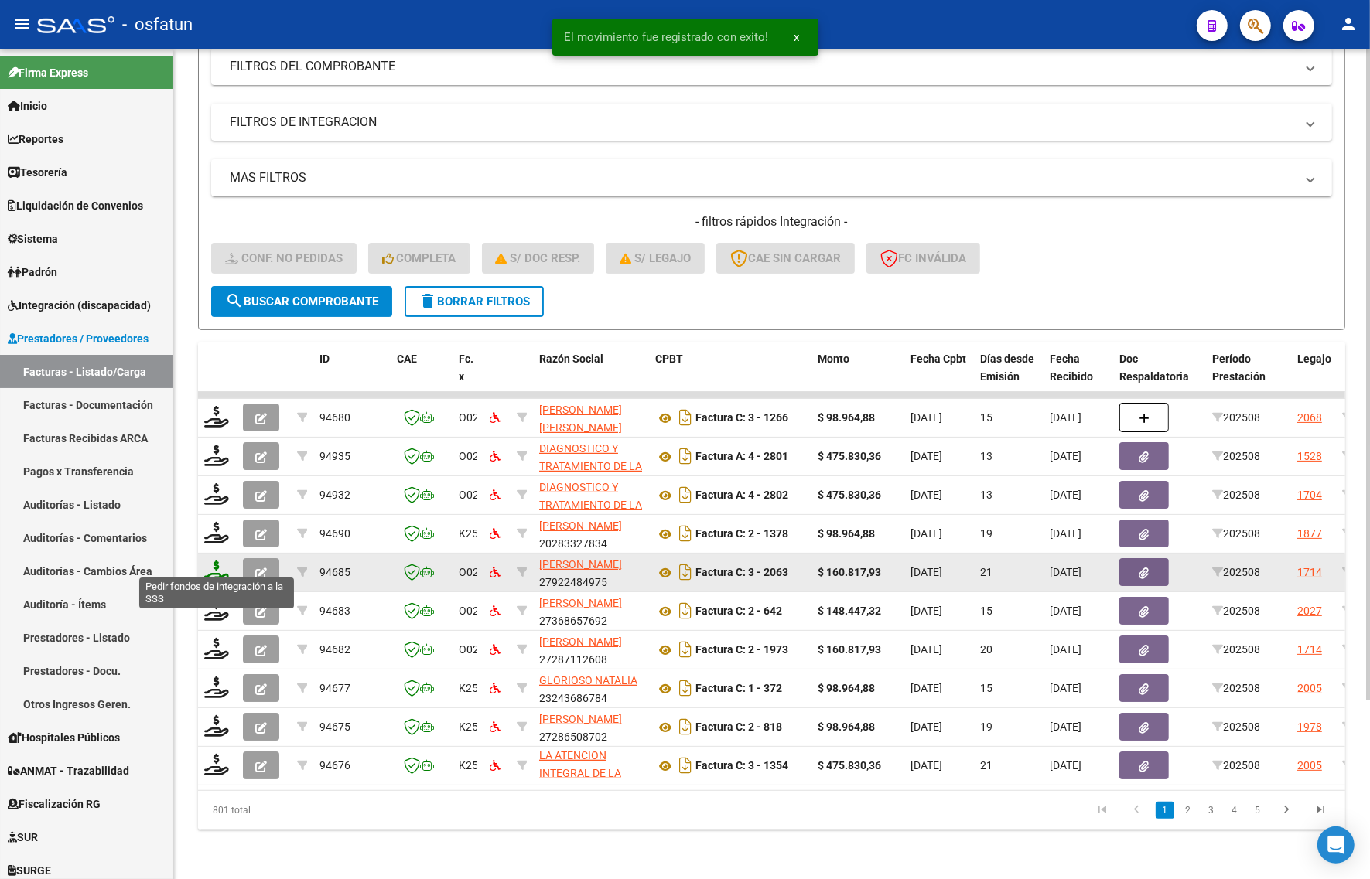
click at [219, 561] on icon at bounding box center [216, 572] width 25 height 22
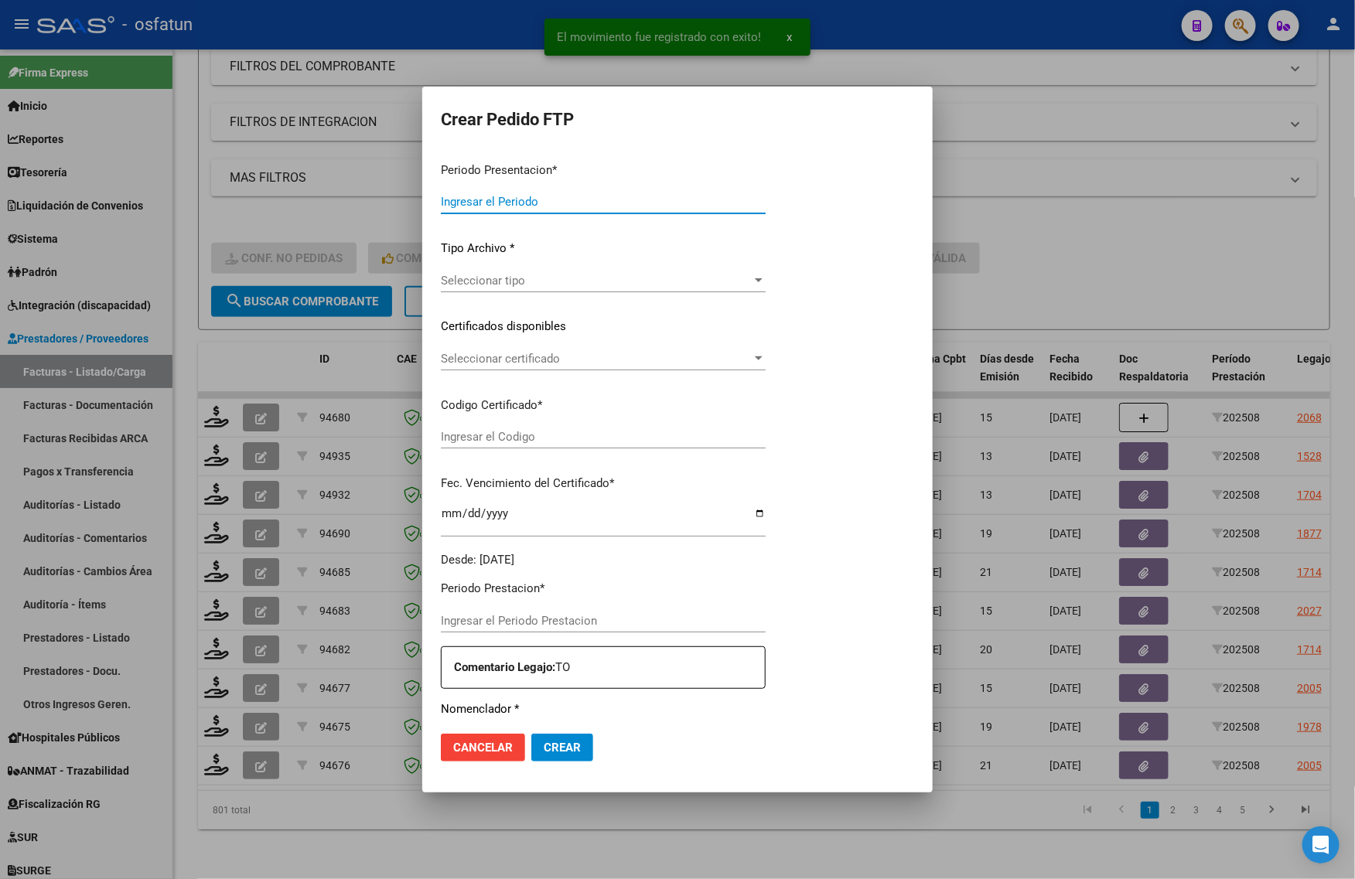
type input "202508"
type input "$ 160.817,93"
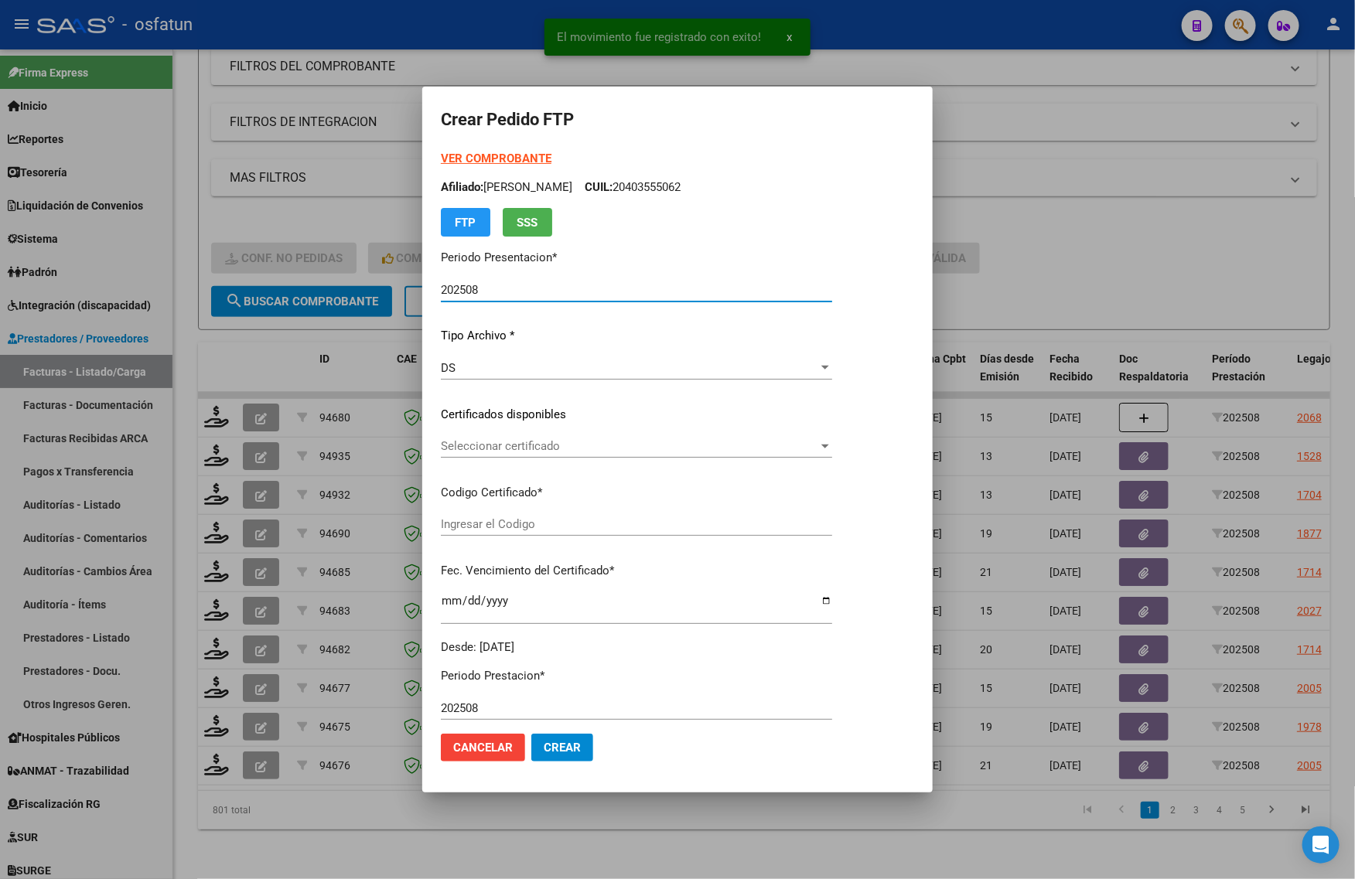
type input "ARG01000556952472022062720270627JUJ135"
type input "[DATE]"
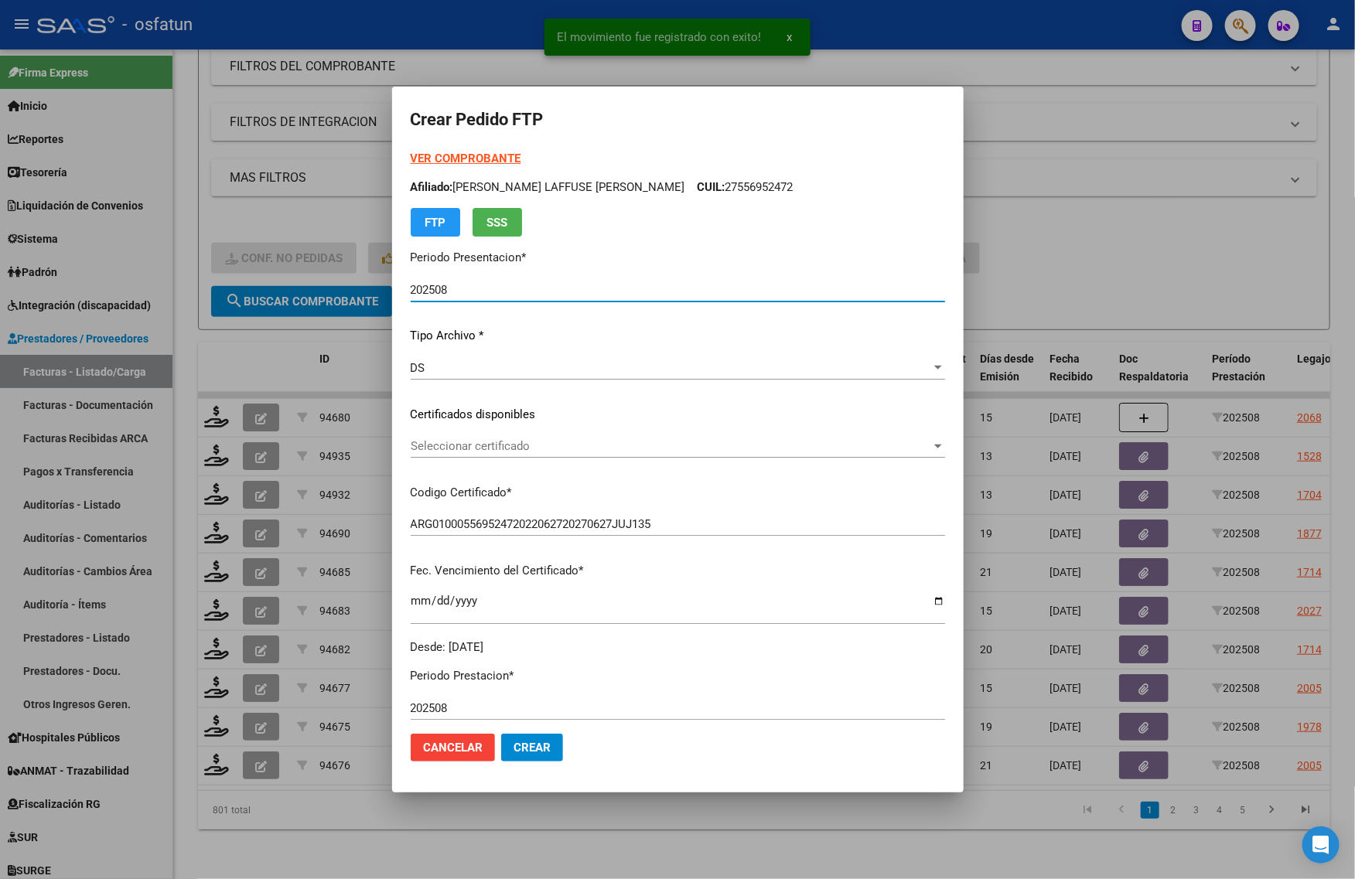
click at [474, 156] on strong "VER COMPROBANTE" at bounding box center [466, 159] width 111 height 14
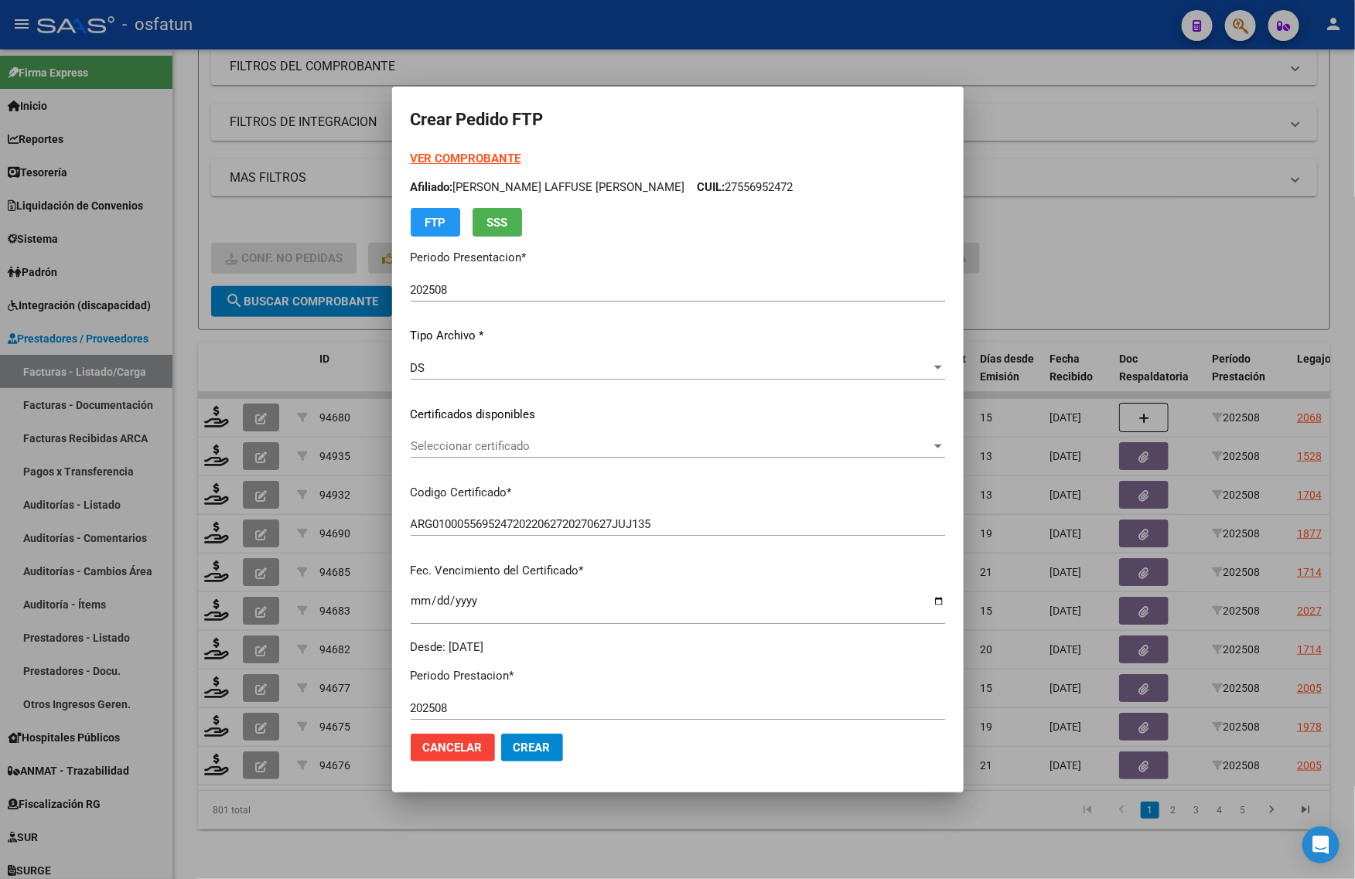
drag, startPoint x: 1034, startPoint y: 267, endPoint x: 766, endPoint y: 427, distance: 311.8
click at [1033, 265] on div at bounding box center [677, 439] width 1355 height 879
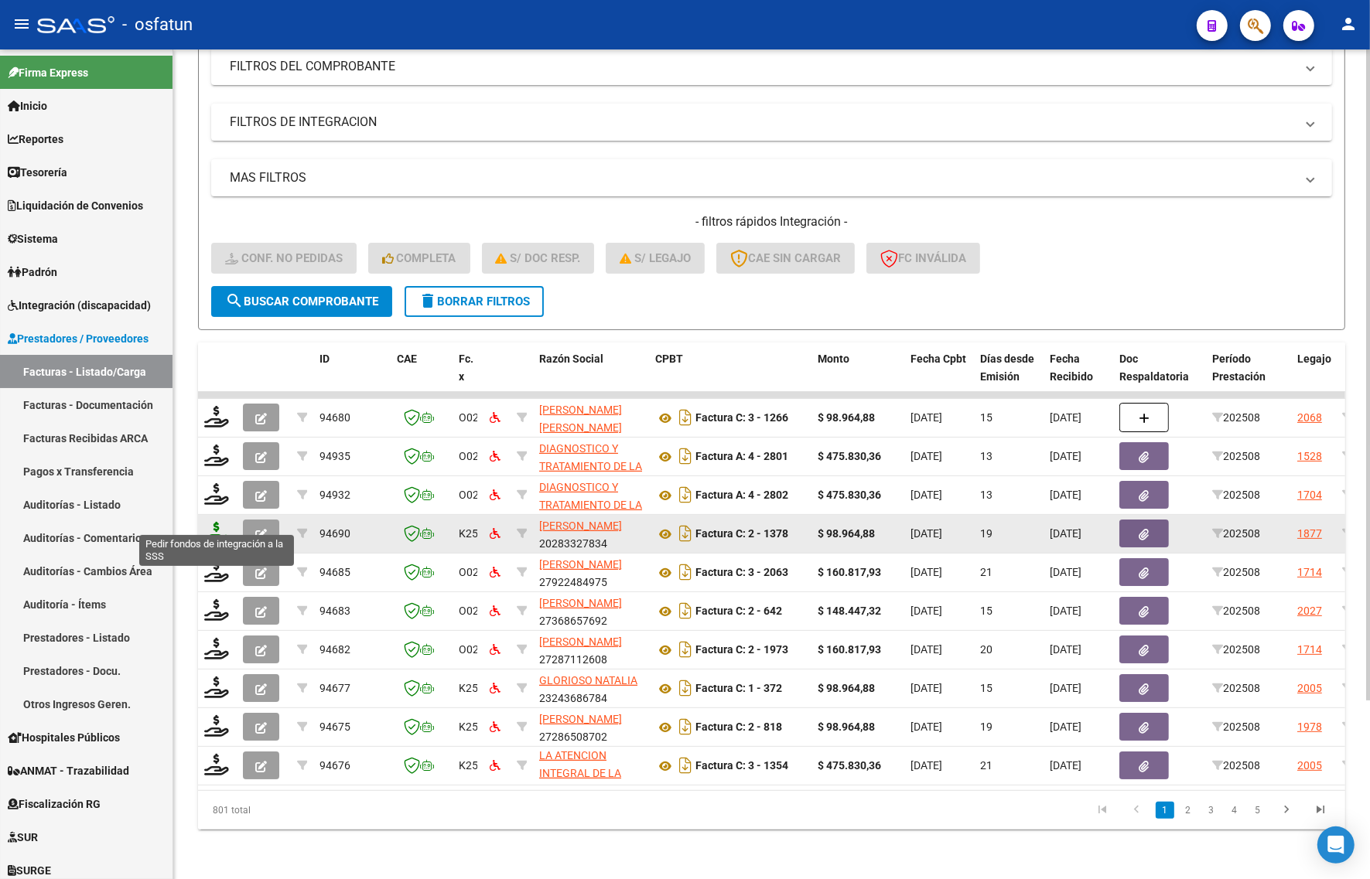
click at [218, 522] on icon at bounding box center [216, 533] width 25 height 22
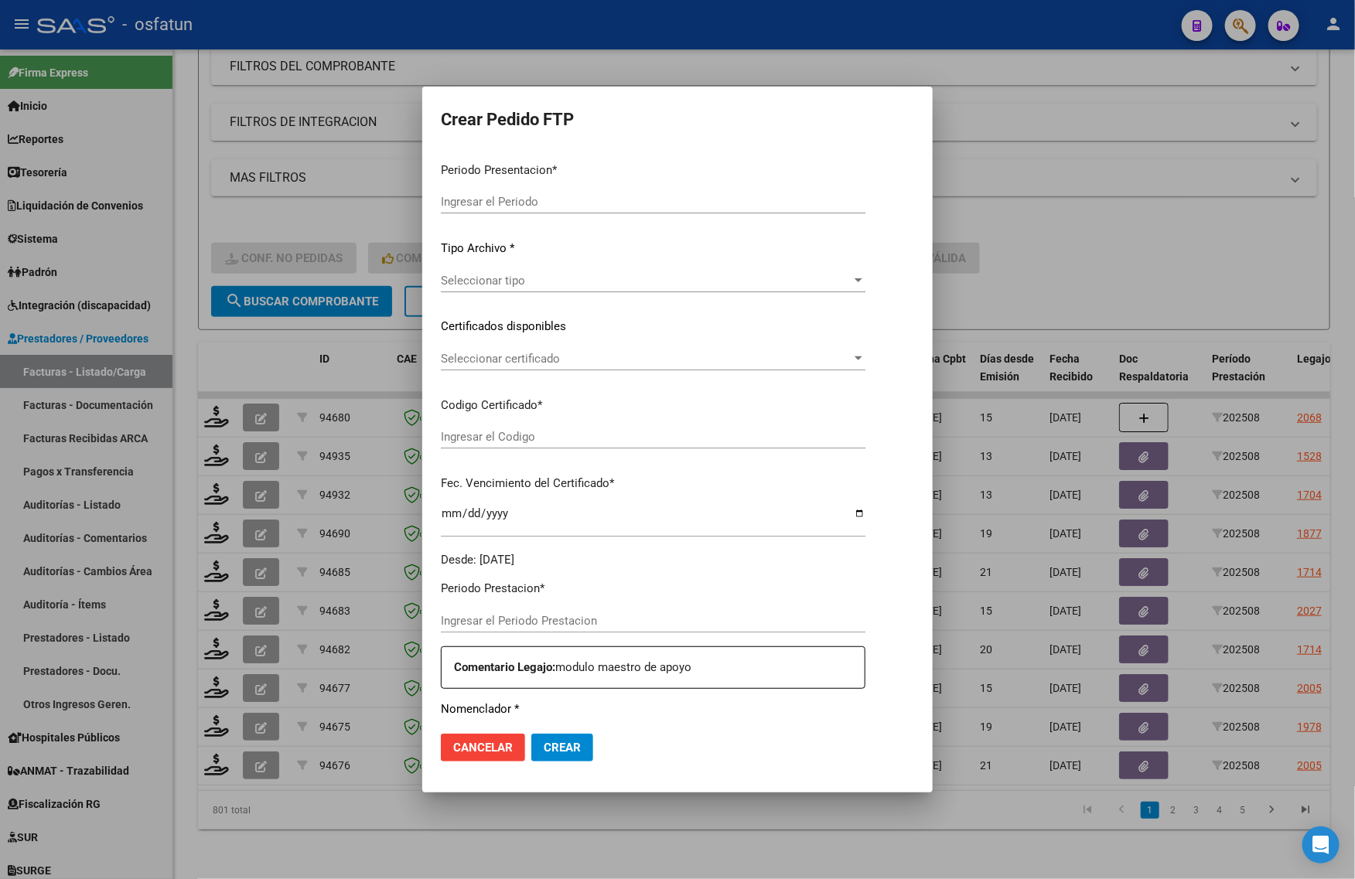
type input "202508"
type input "$ 98.964,88"
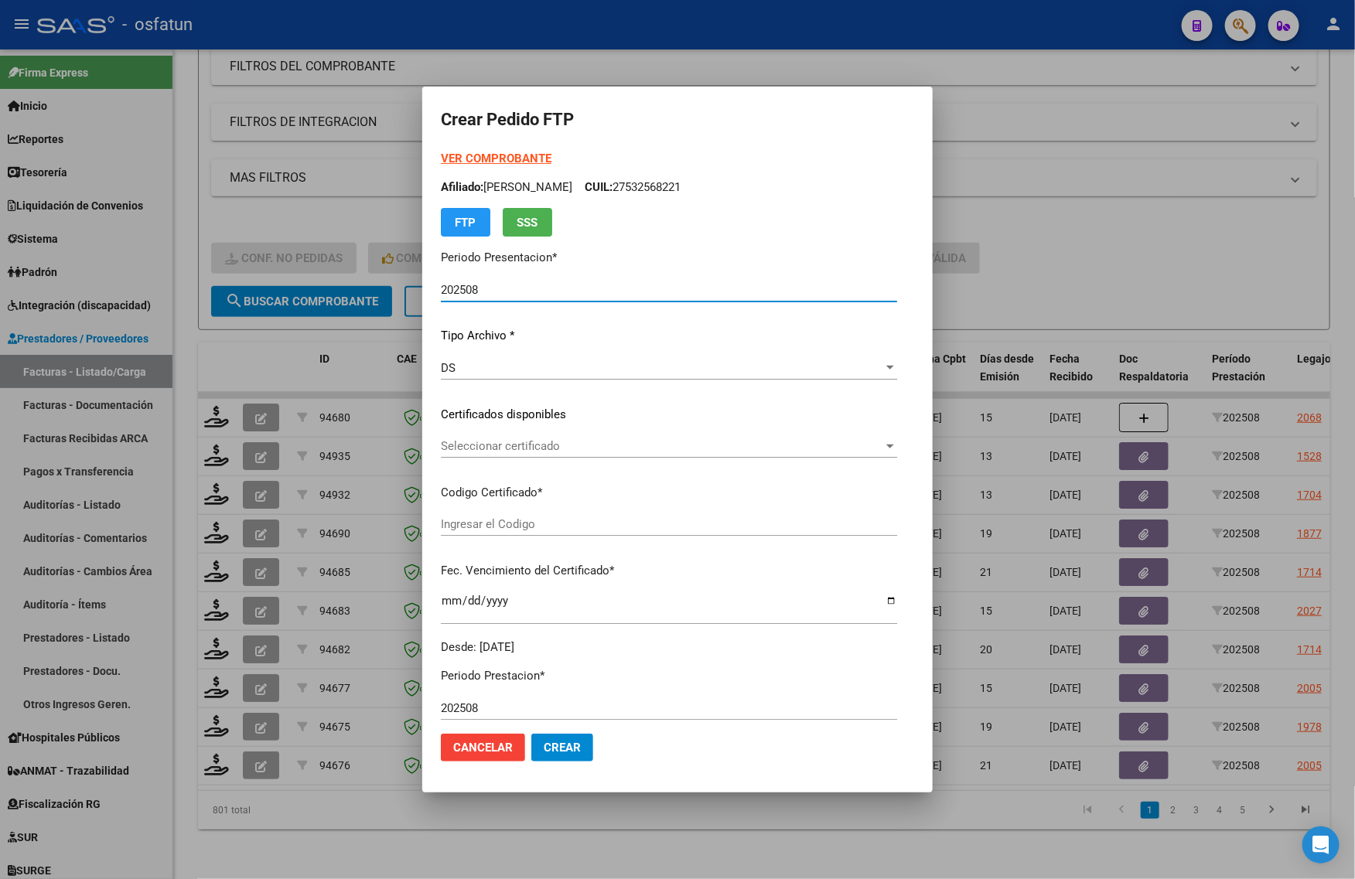
type input "ARG02000578730852024012920280129COR467"
type input "[DATE]"
click at [441, 157] on strong "VER COMPROBANTE" at bounding box center [496, 159] width 111 height 14
click at [453, 449] on span "Seleccionar certificado" at bounding box center [662, 446] width 442 height 14
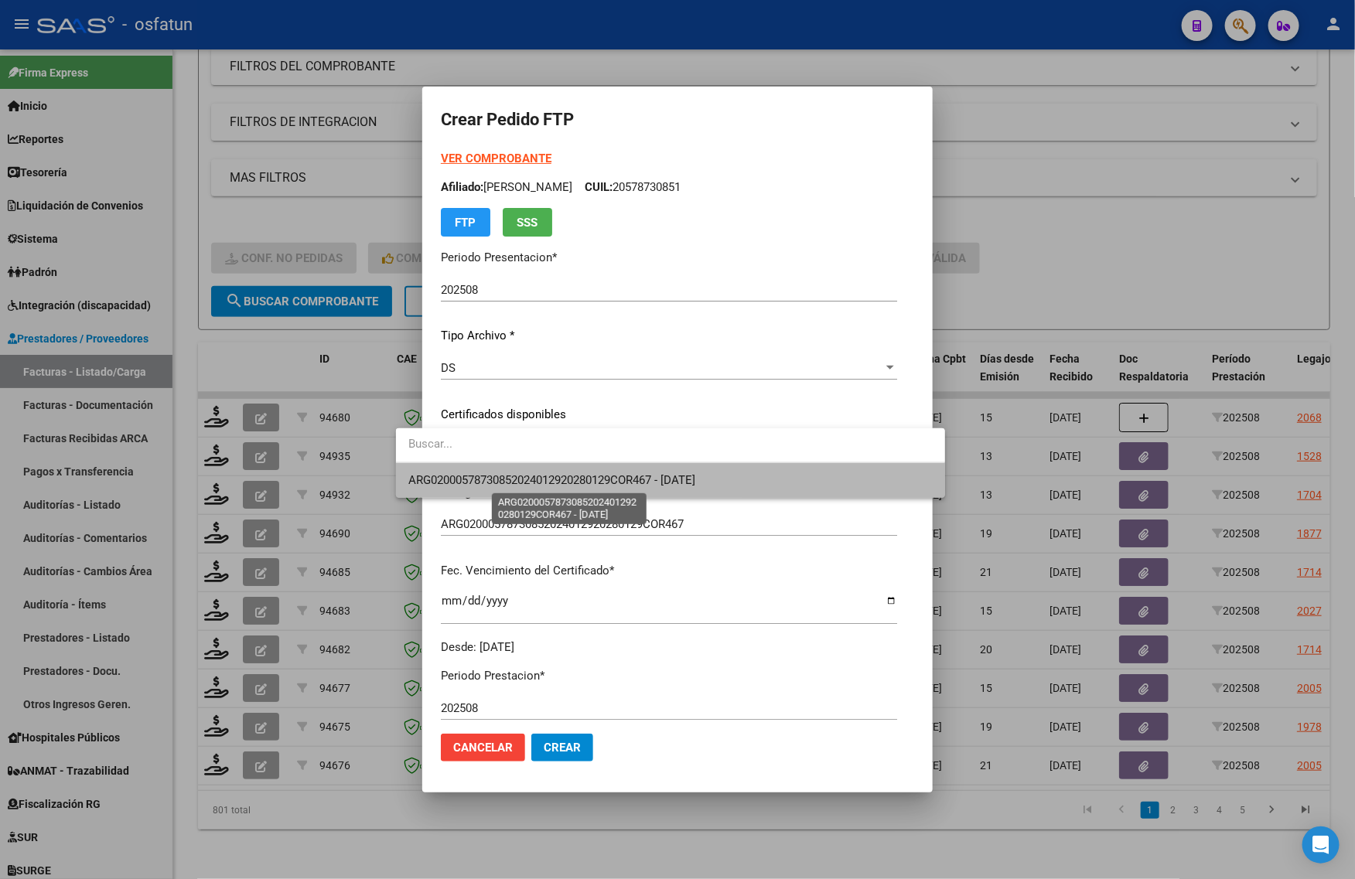
click at [451, 486] on span "ARG02000578730852024012920280129COR467 - [DATE]" at bounding box center [551, 480] width 287 height 14
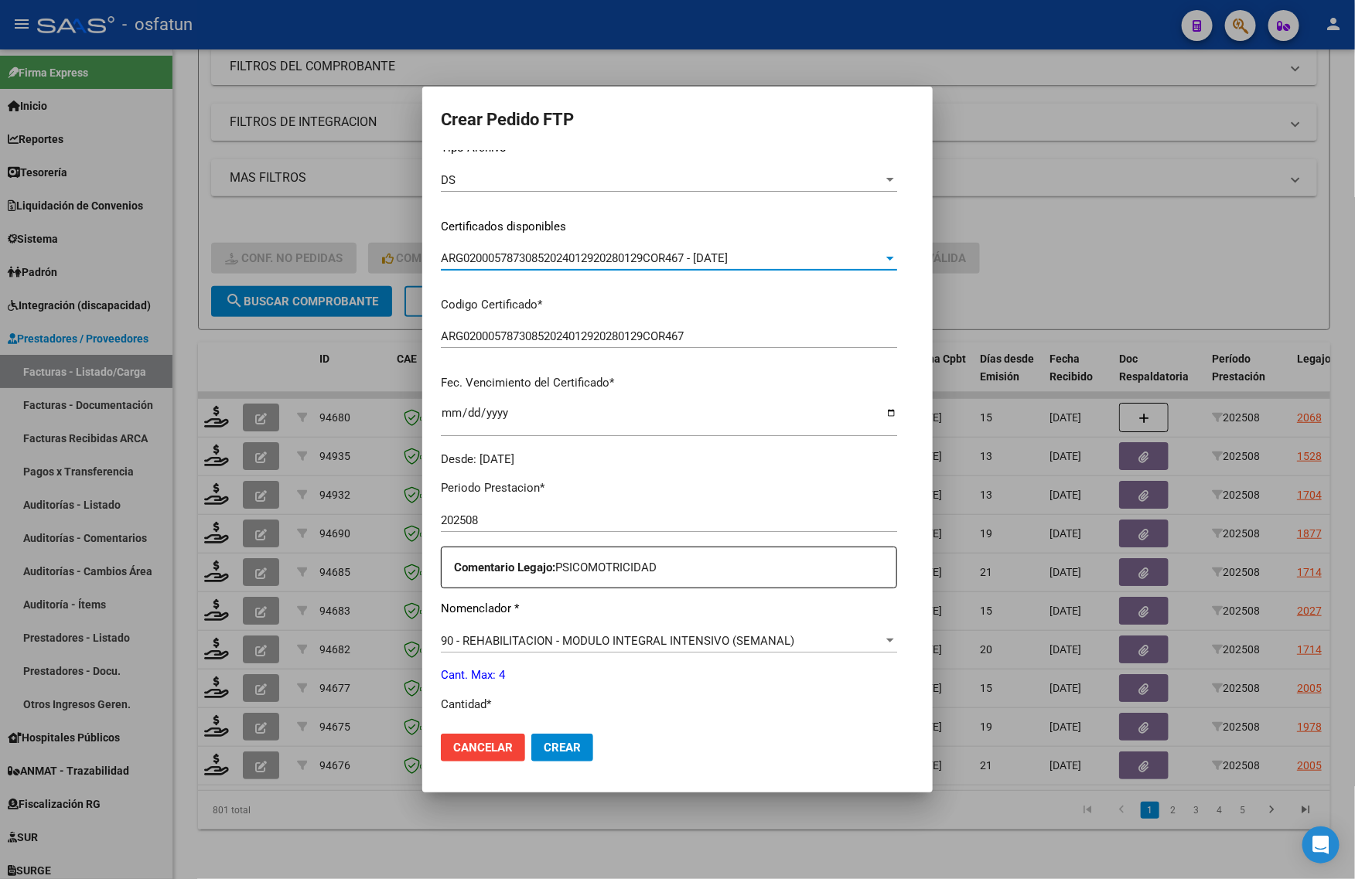
scroll to position [387, 0]
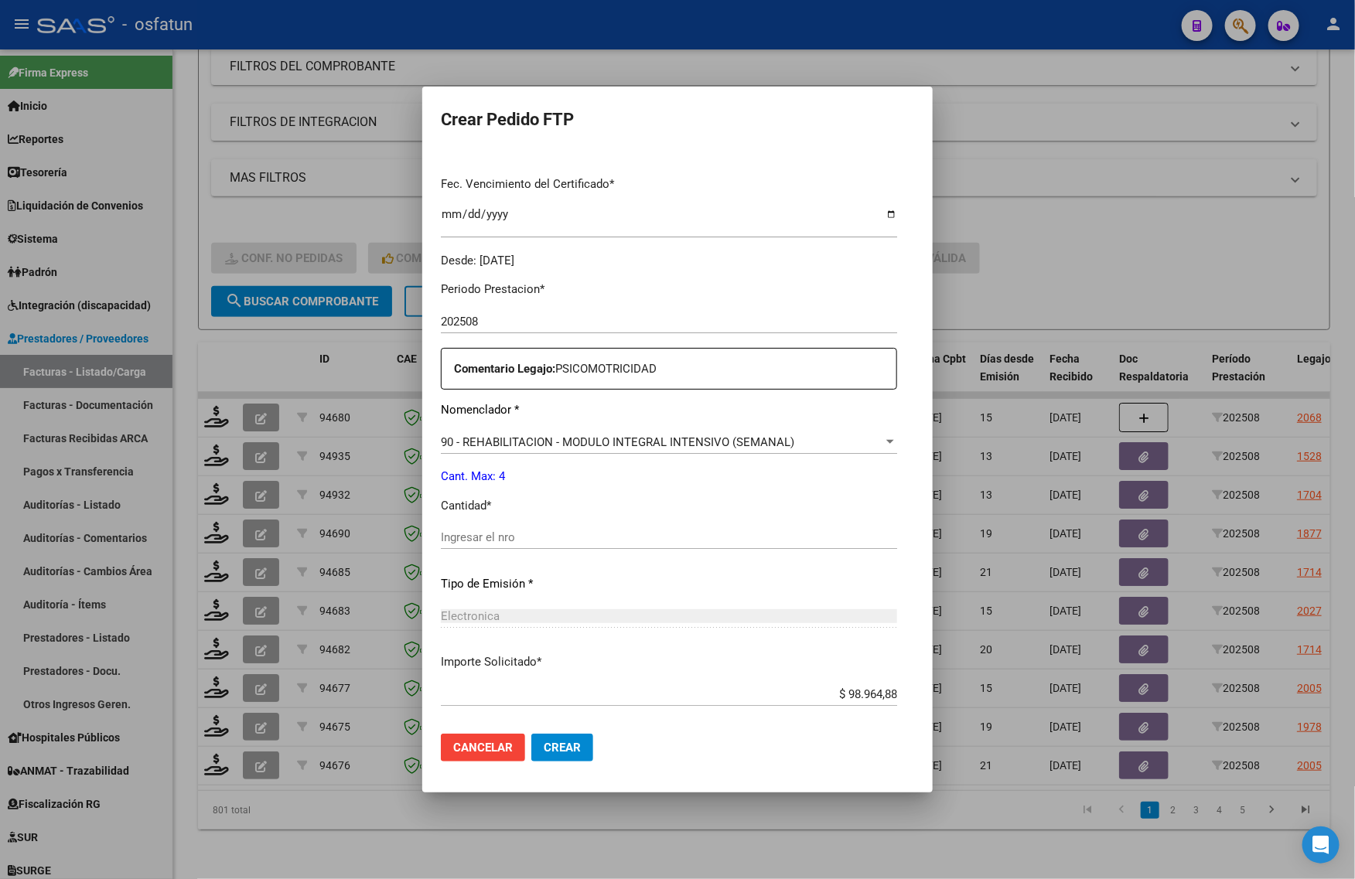
click at [492, 536] on input "Ingresar el nro" at bounding box center [669, 538] width 456 height 14
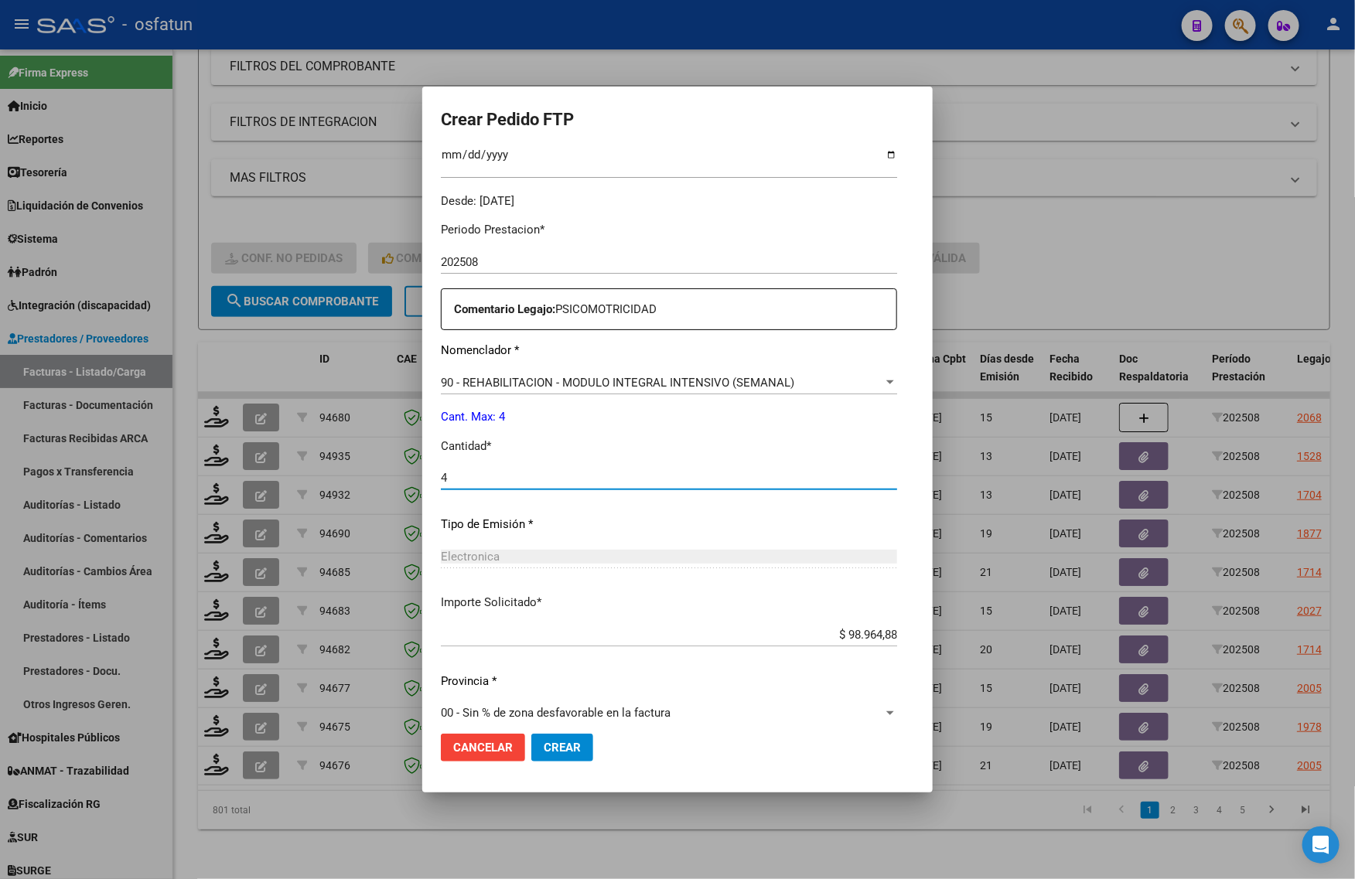
scroll to position [462, 0]
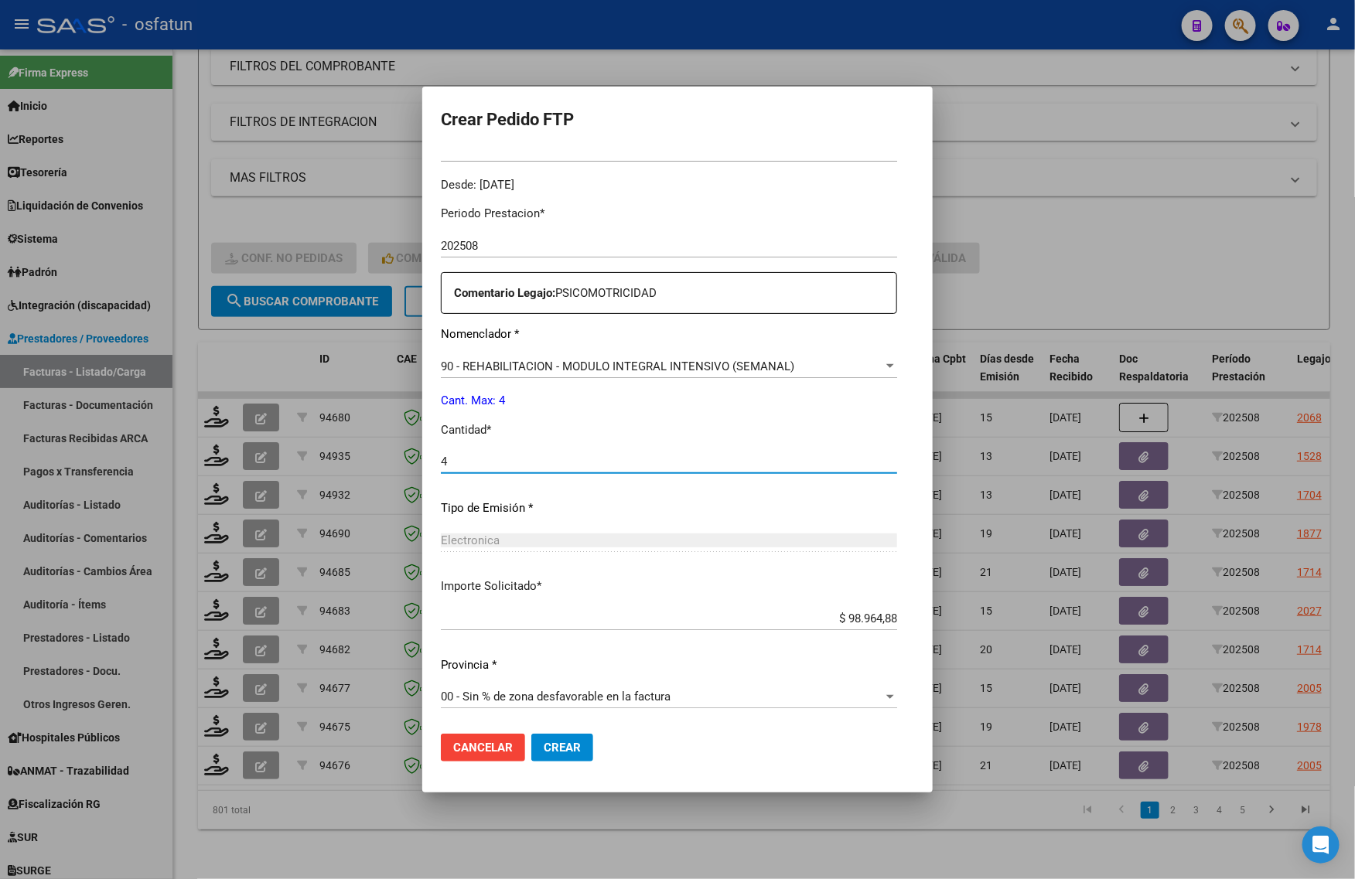
type input "4"
click at [544, 754] on span "Crear" at bounding box center [562, 748] width 37 height 14
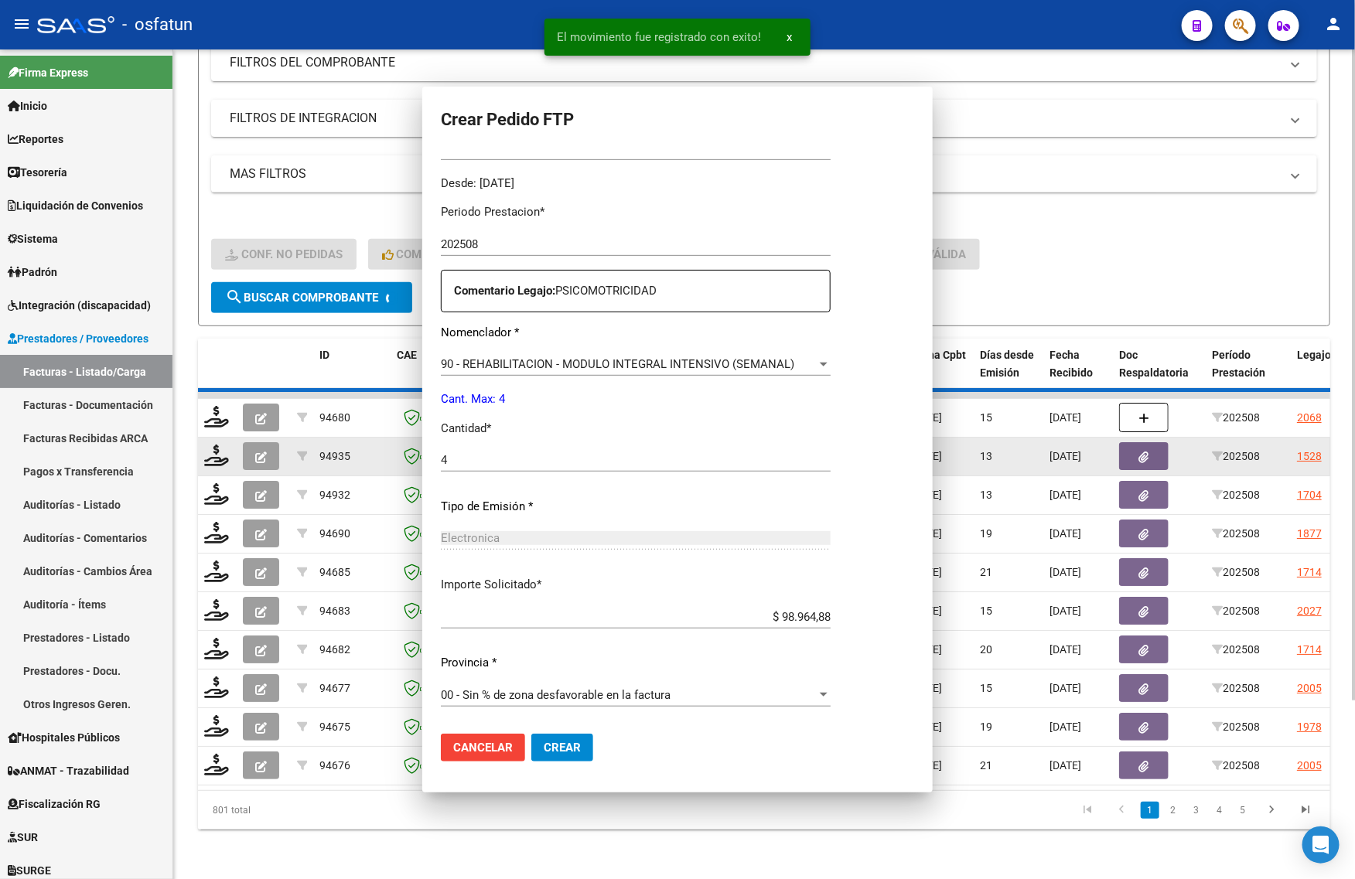
scroll to position [376, 0]
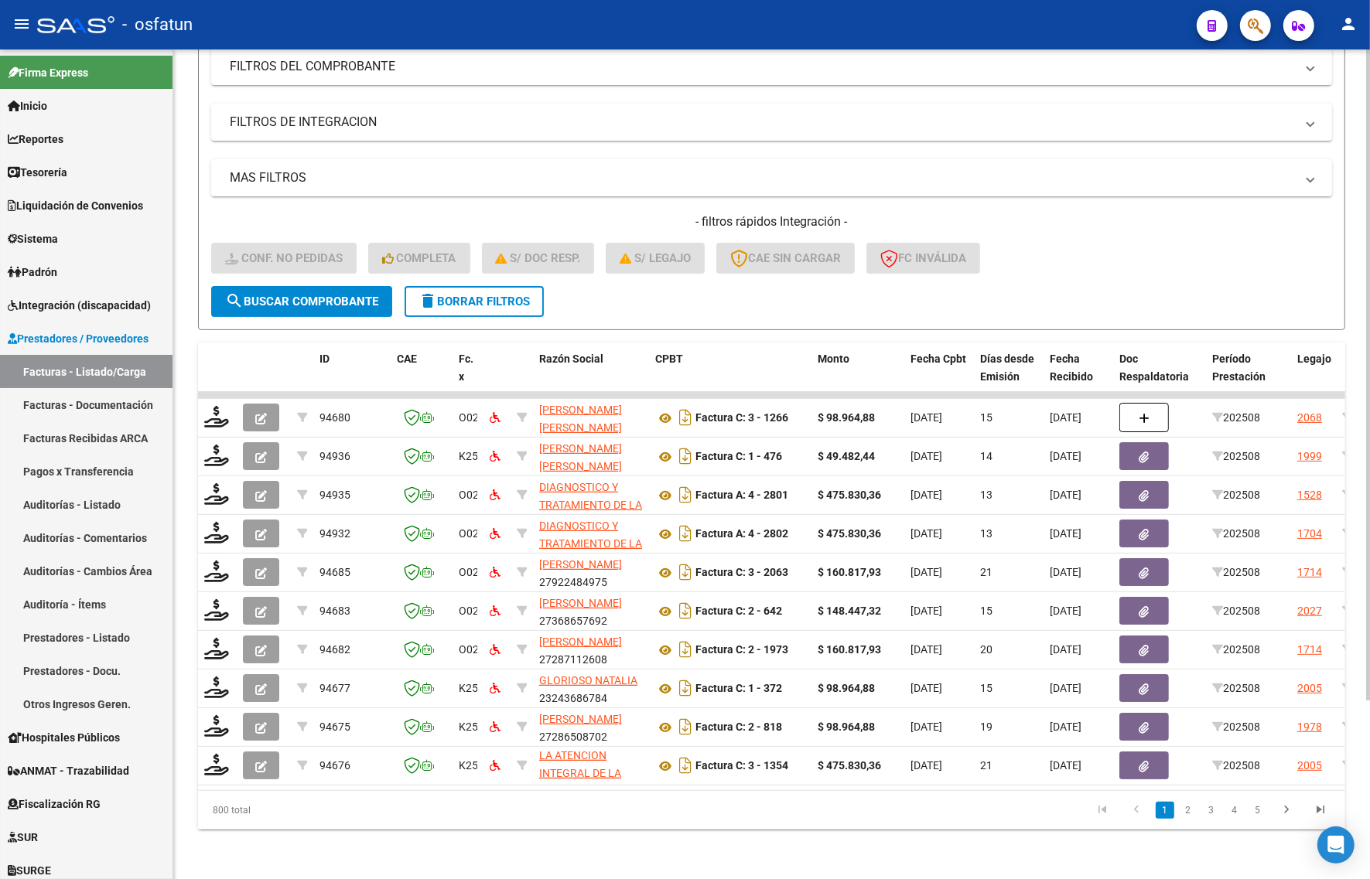
drag, startPoint x: 210, startPoint y: 677, endPoint x: 780, endPoint y: 311, distance: 676.6
click at [780, 311] on form "Filtros Id Integración Area Seleccionar Gerenciador Seleccionar Gerenciador Si …" at bounding box center [771, 149] width 1147 height 362
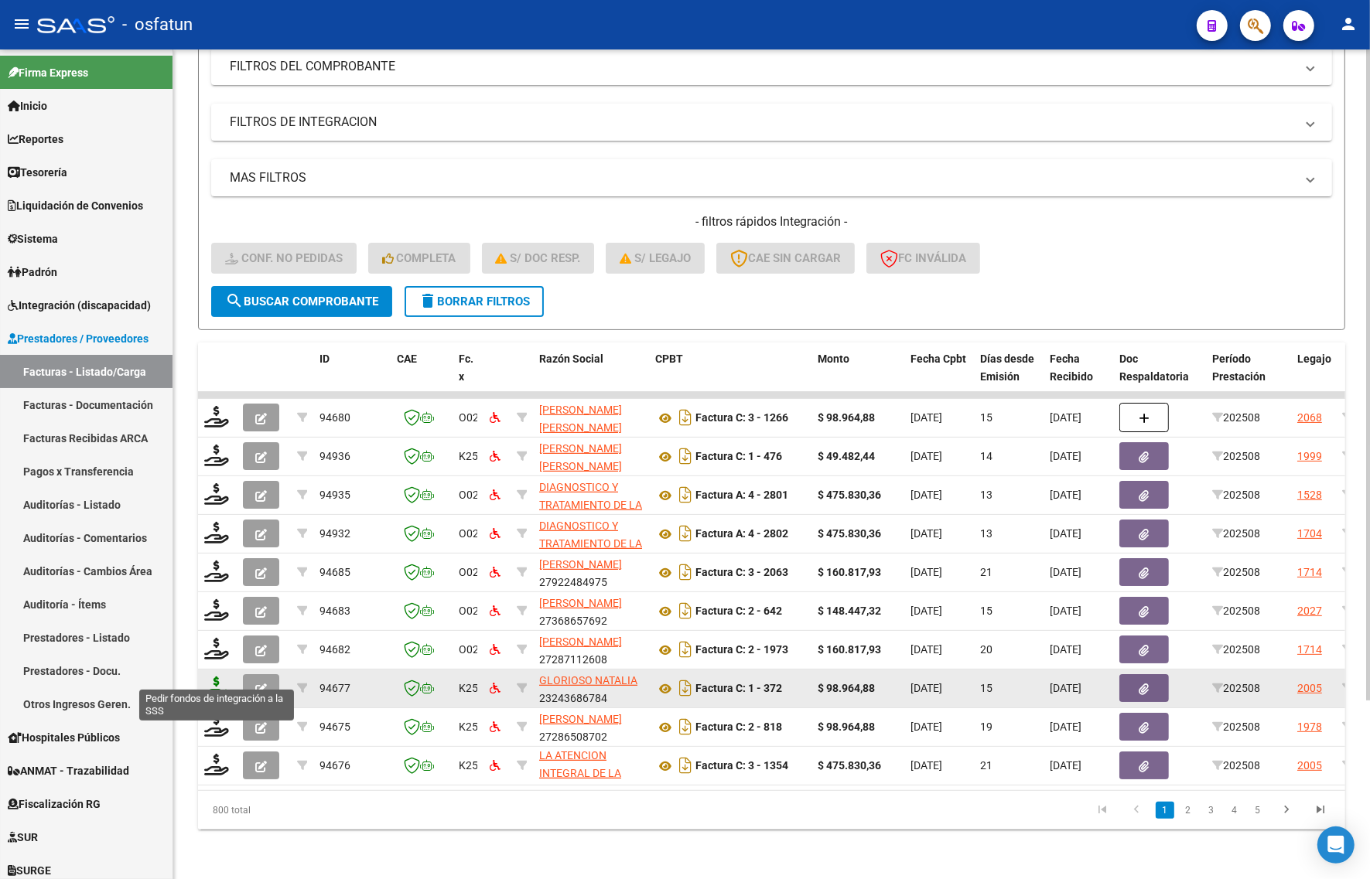
click at [213, 677] on icon at bounding box center [216, 688] width 25 height 22
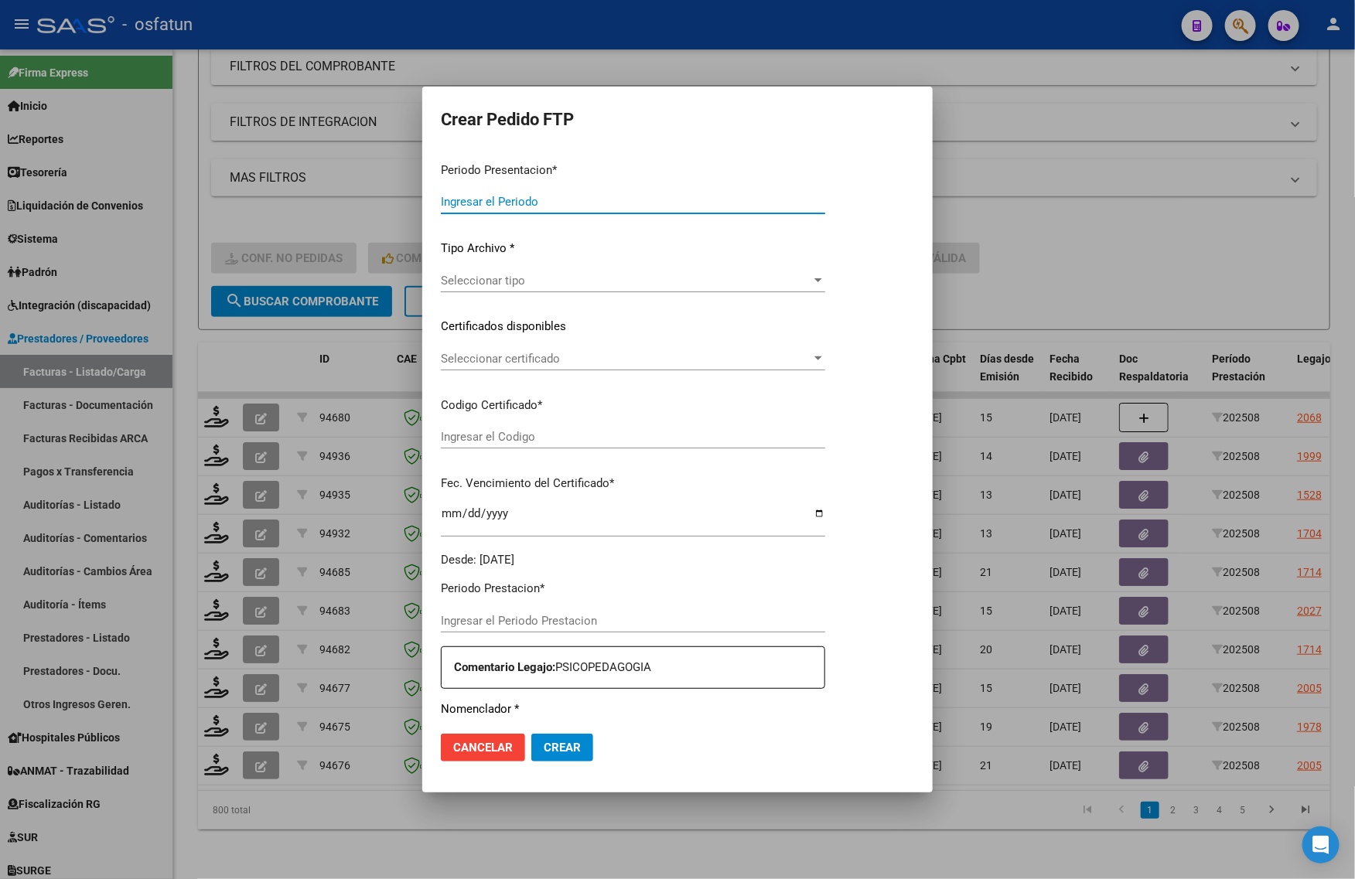
type input "202508"
type input "$ 98.964,88"
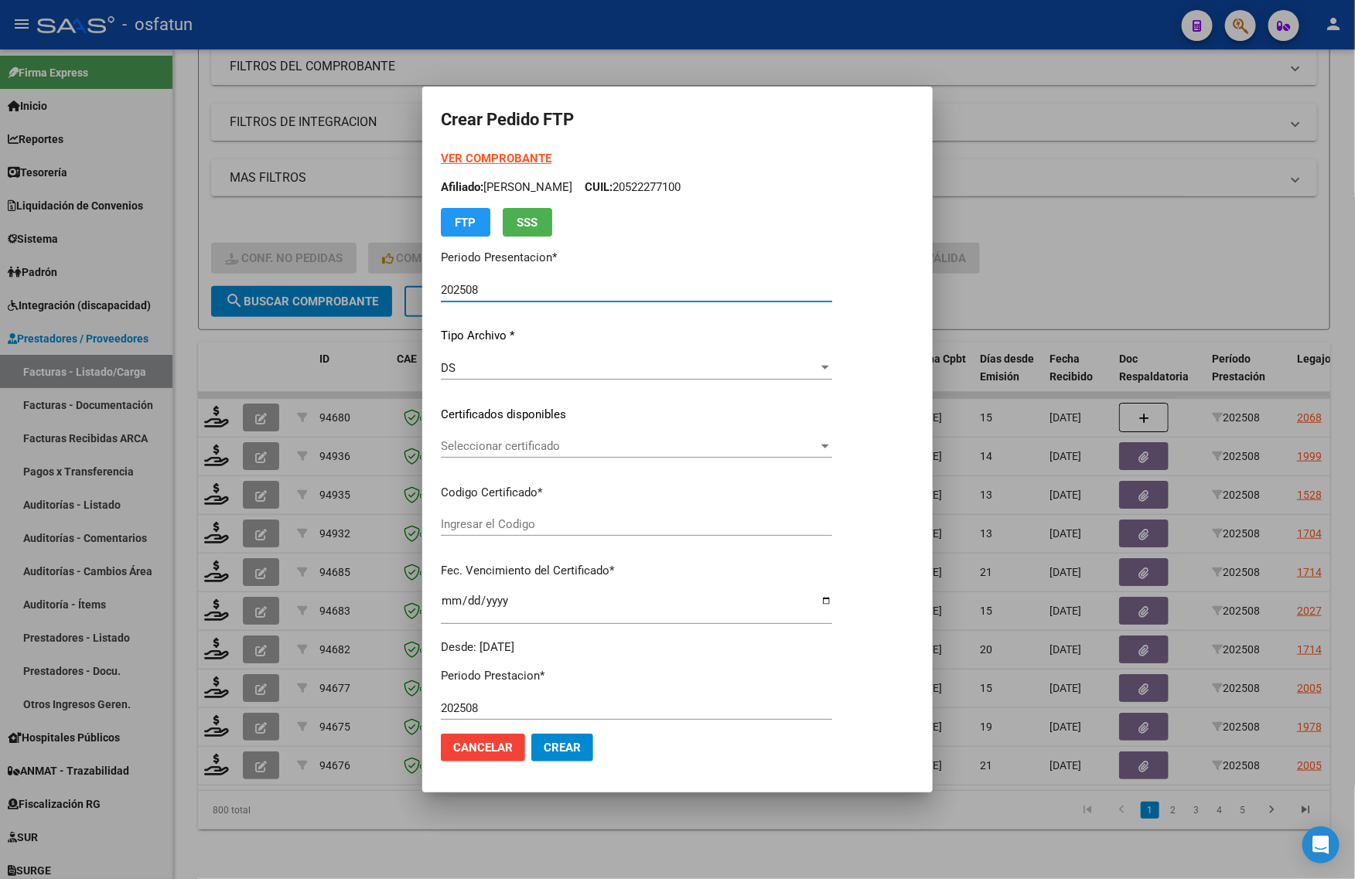
type input "ARG020005222771020191126202512026COR234"
type input "[DATE]"
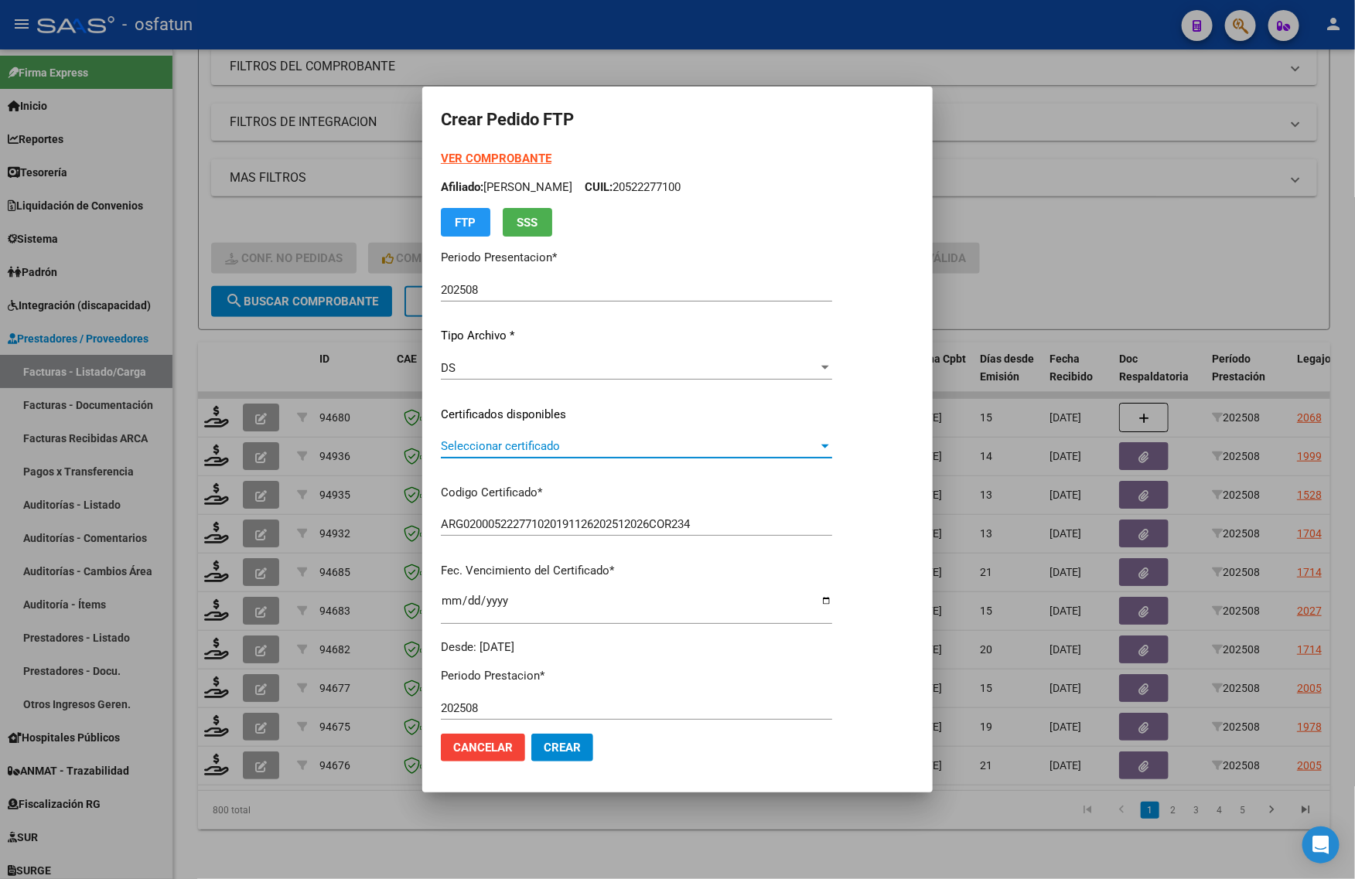
click at [503, 439] on span "Seleccionar certificado" at bounding box center [629, 446] width 377 height 14
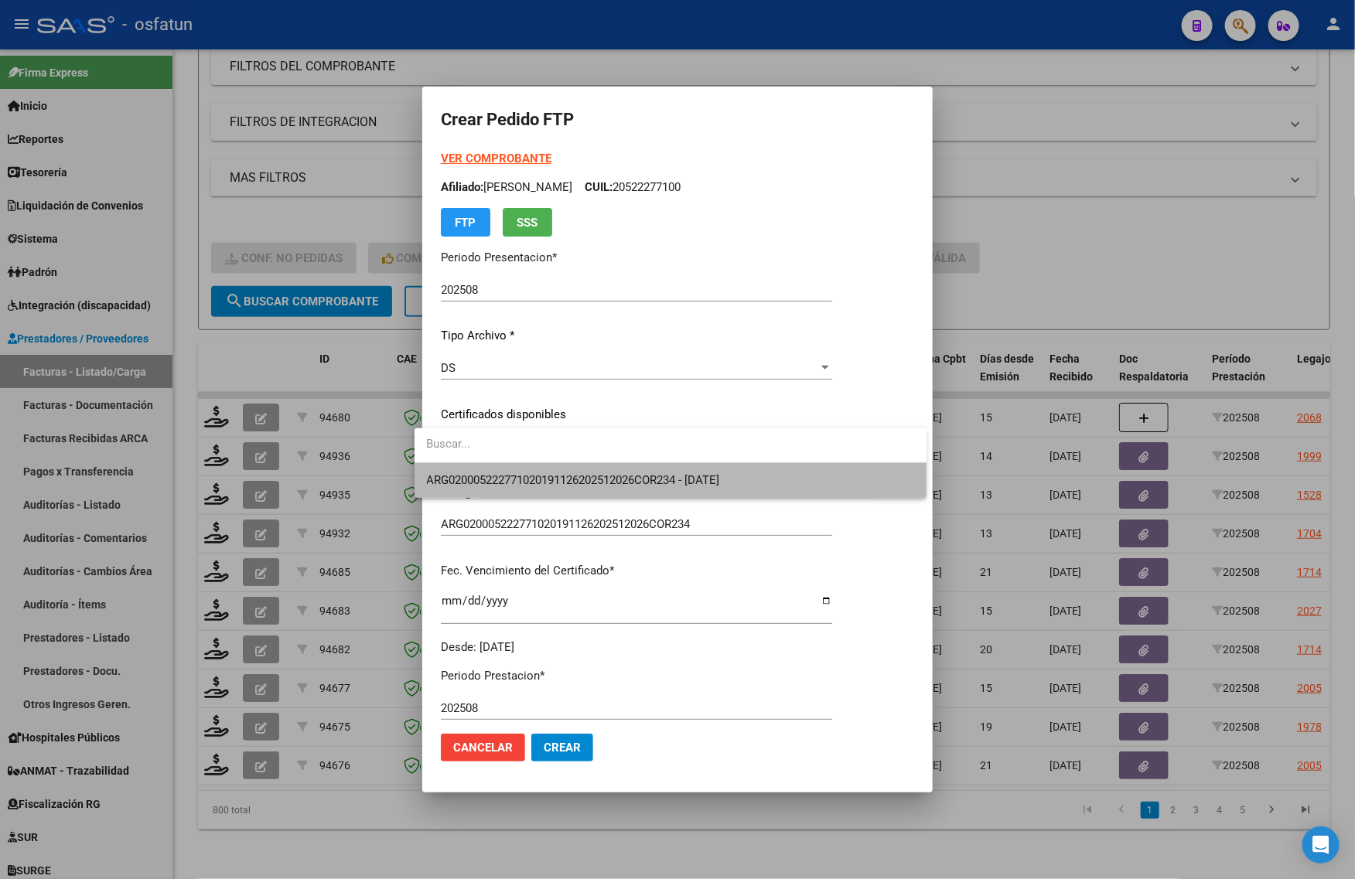
click at [507, 477] on span "ARG020005222771020191126202512026COR234 - [DATE]" at bounding box center [573, 480] width 293 height 14
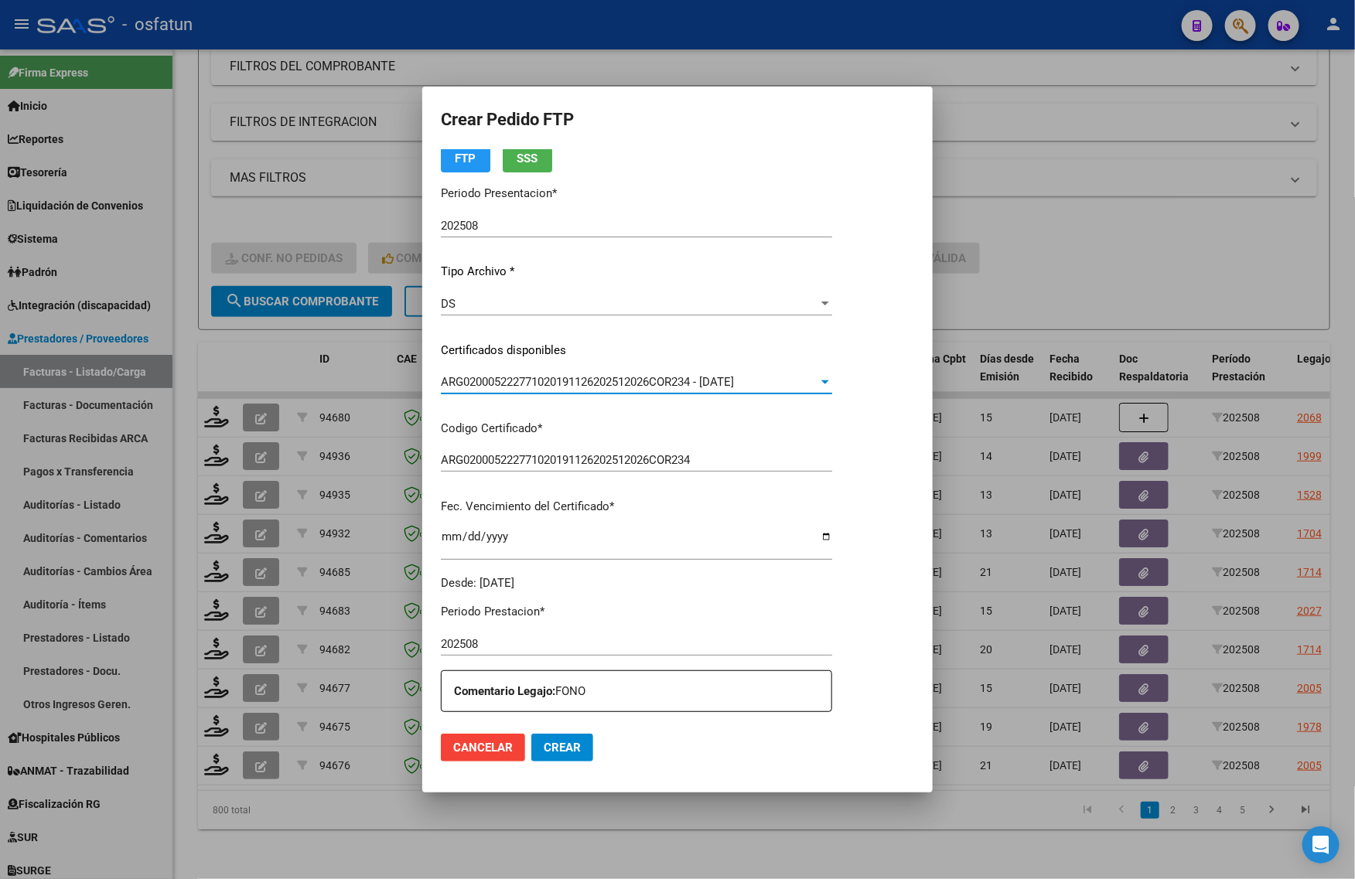
scroll to position [193, 0]
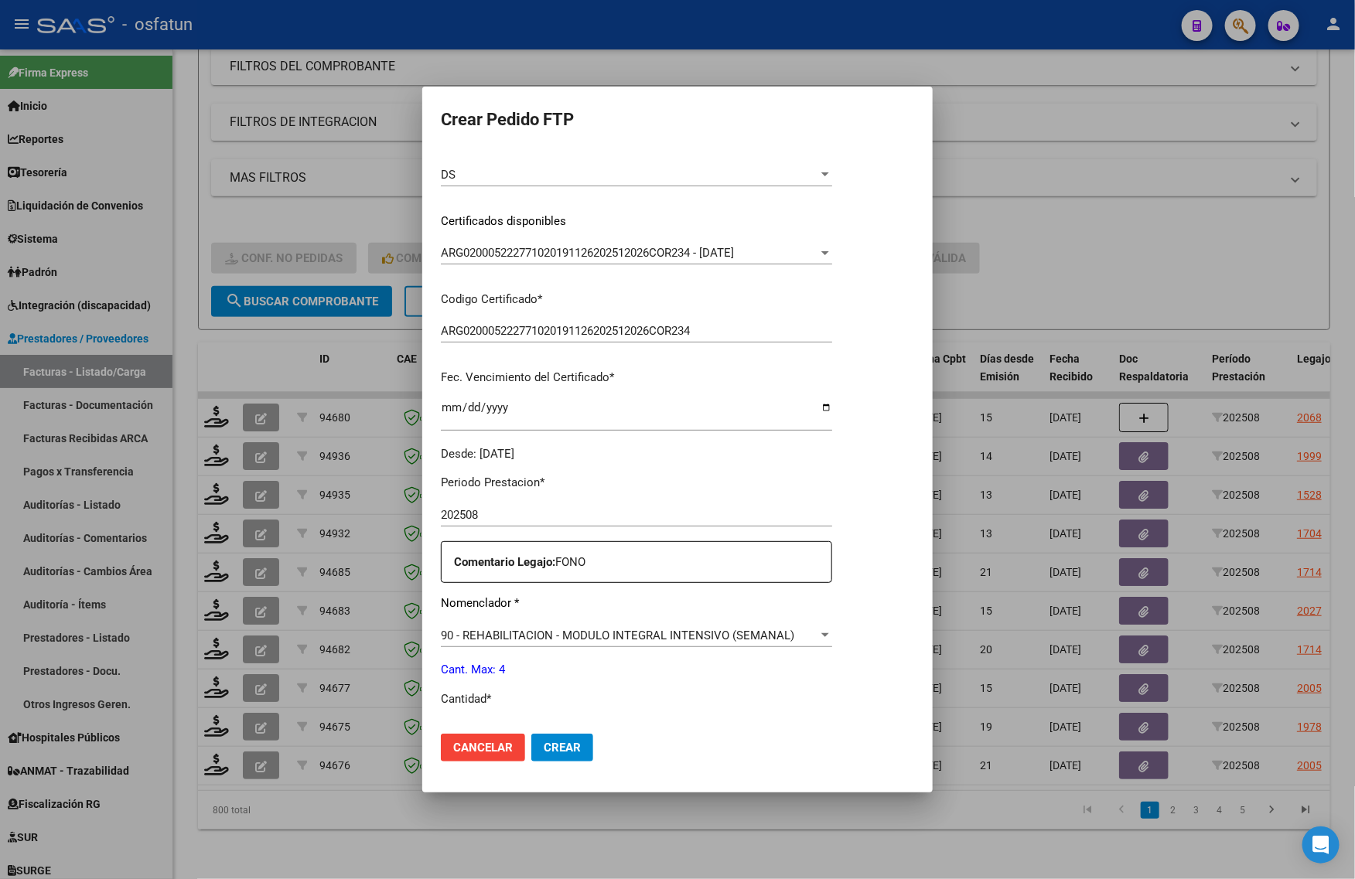
click at [1060, 215] on div at bounding box center [677, 439] width 1355 height 879
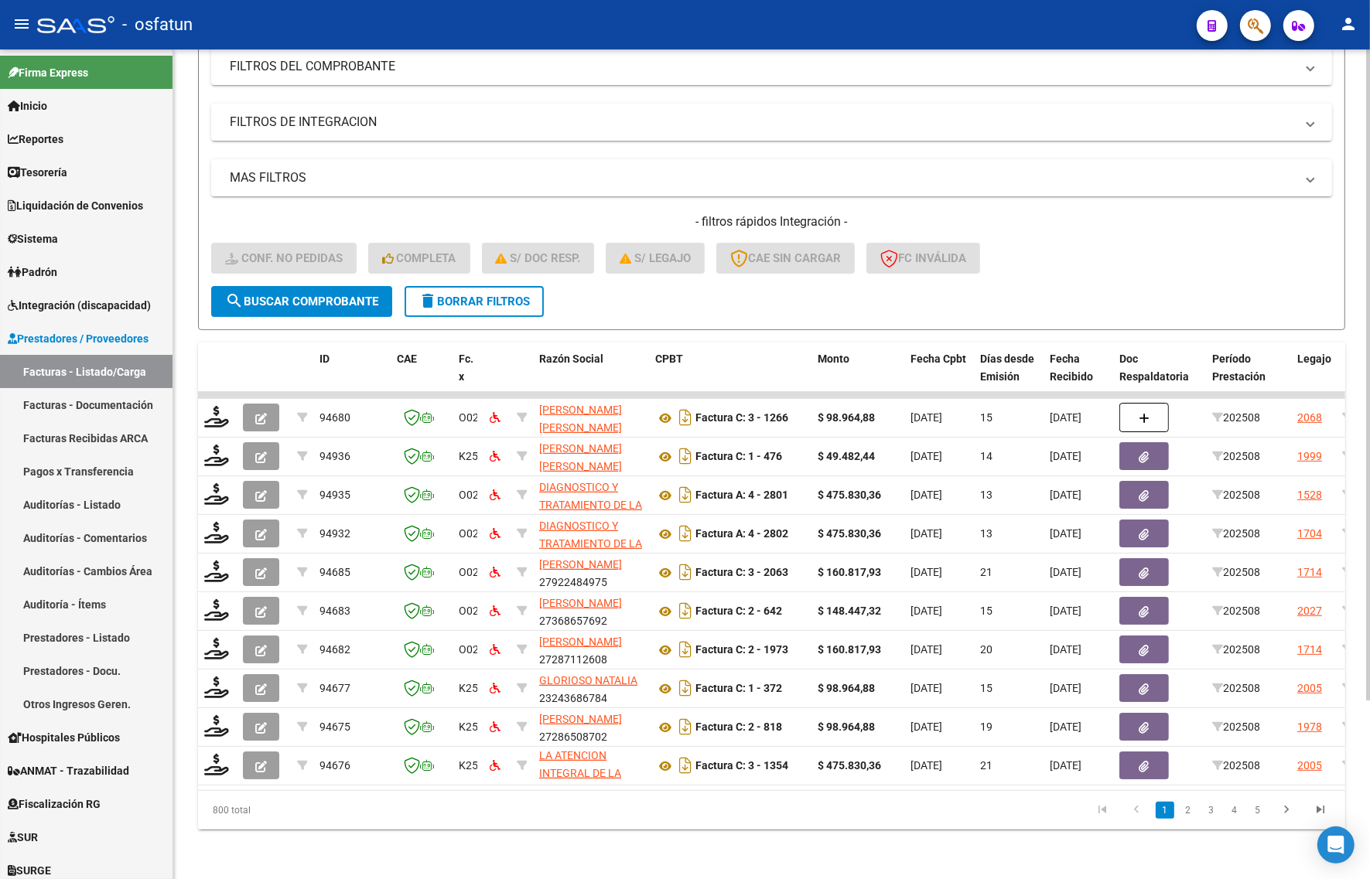
click at [244, 221] on div "- filtros rápidos Integración - Conf. no pedidas Completa S/ Doc Resp. S/ legaj…" at bounding box center [771, 249] width 1121 height 73
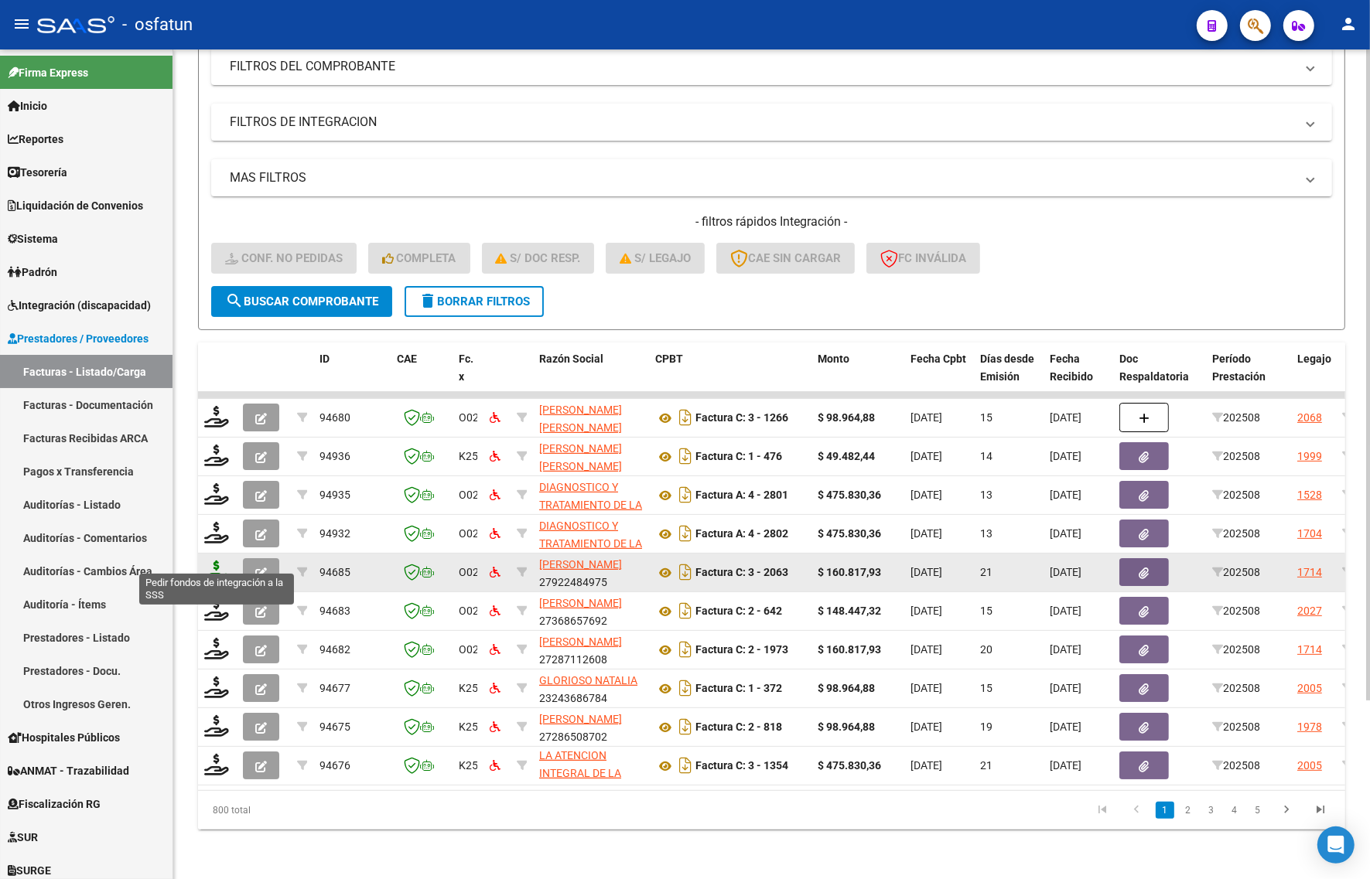
click at [207, 561] on icon at bounding box center [216, 572] width 25 height 22
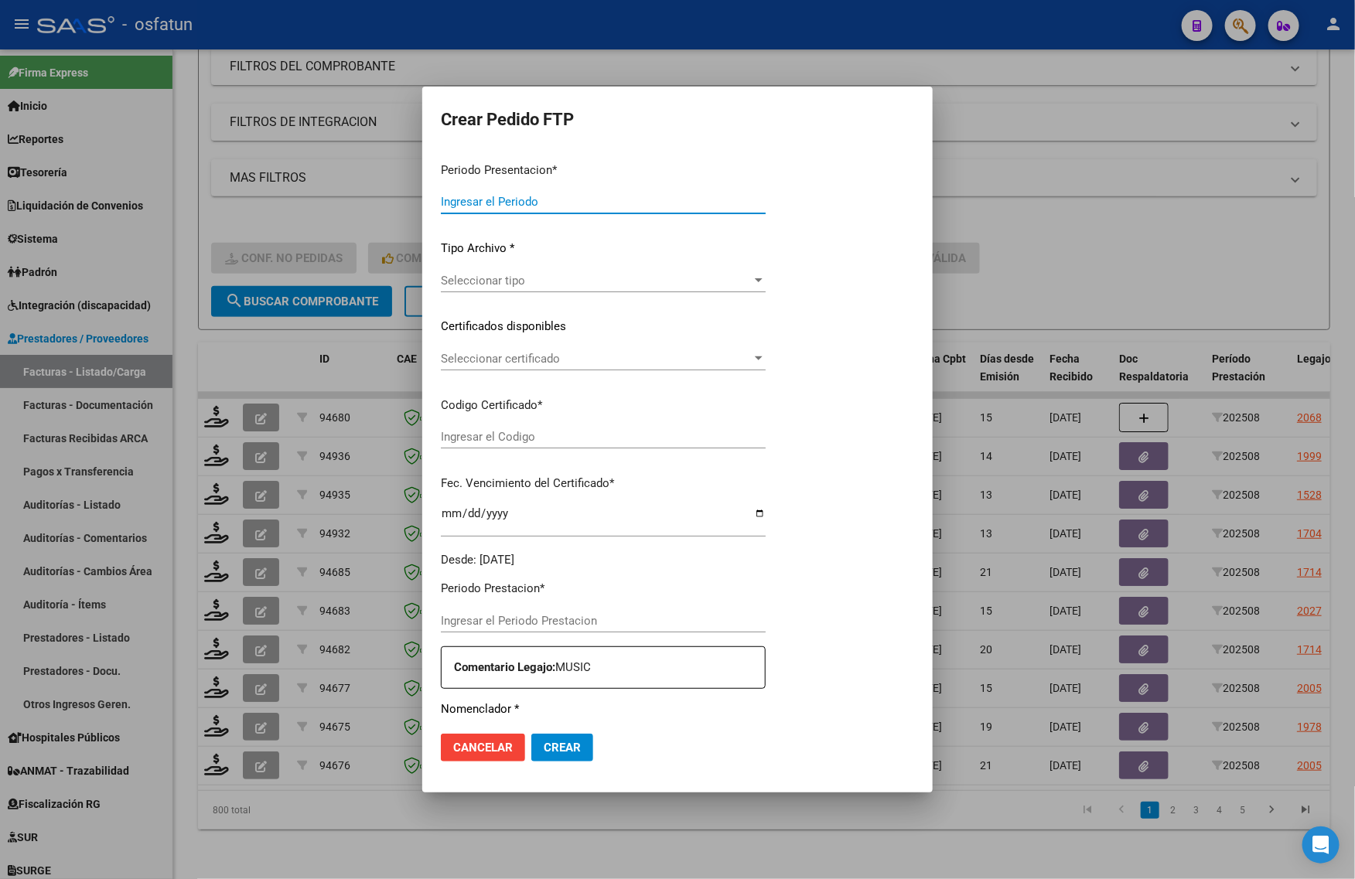
type input "202508"
type input "$ 160.817,93"
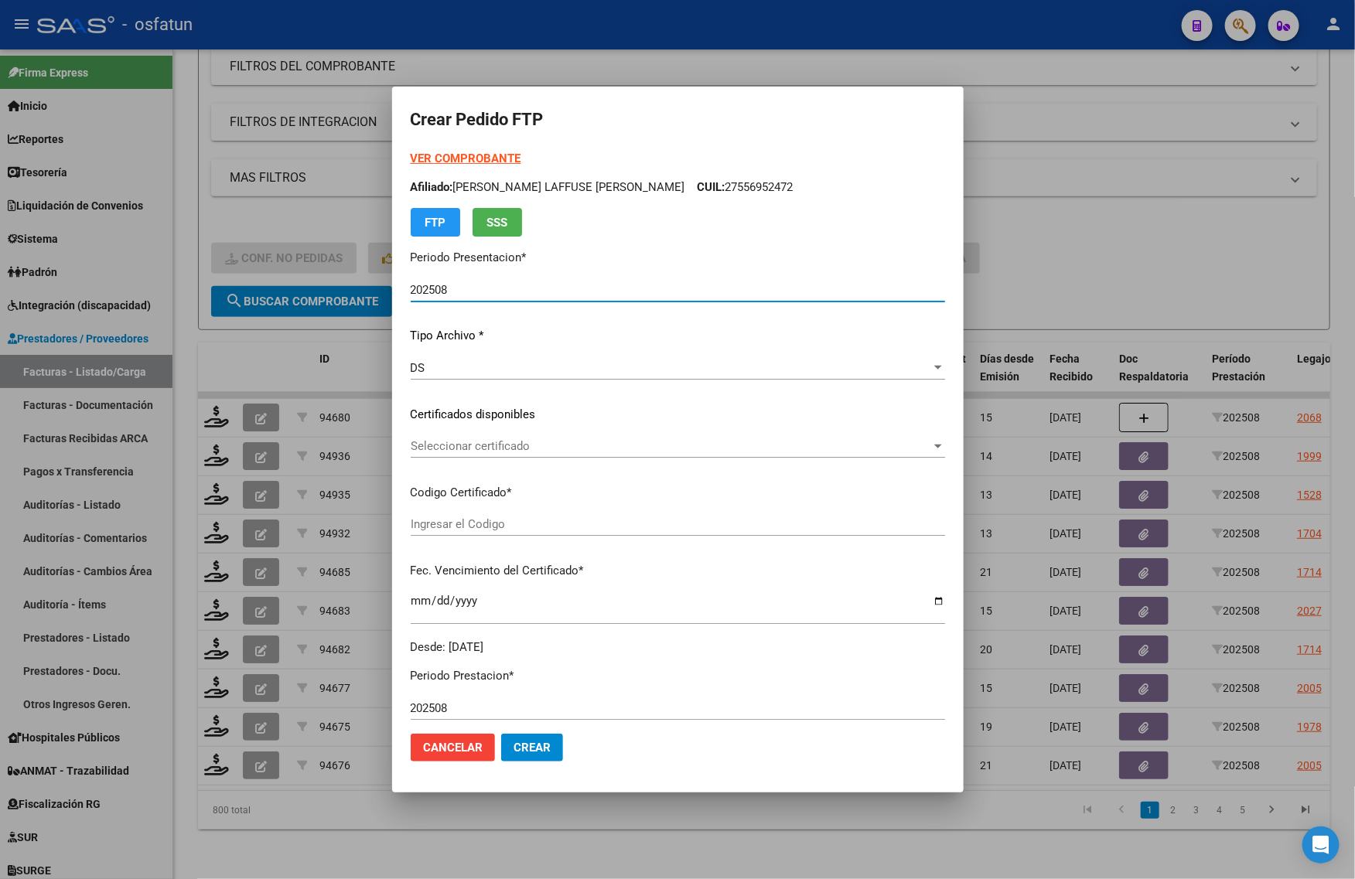
type input "ARG01000556952472022062720270627JUJ135"
type input "[DATE]"
click at [486, 153] on strong "VER COMPROBANTE" at bounding box center [466, 159] width 111 height 14
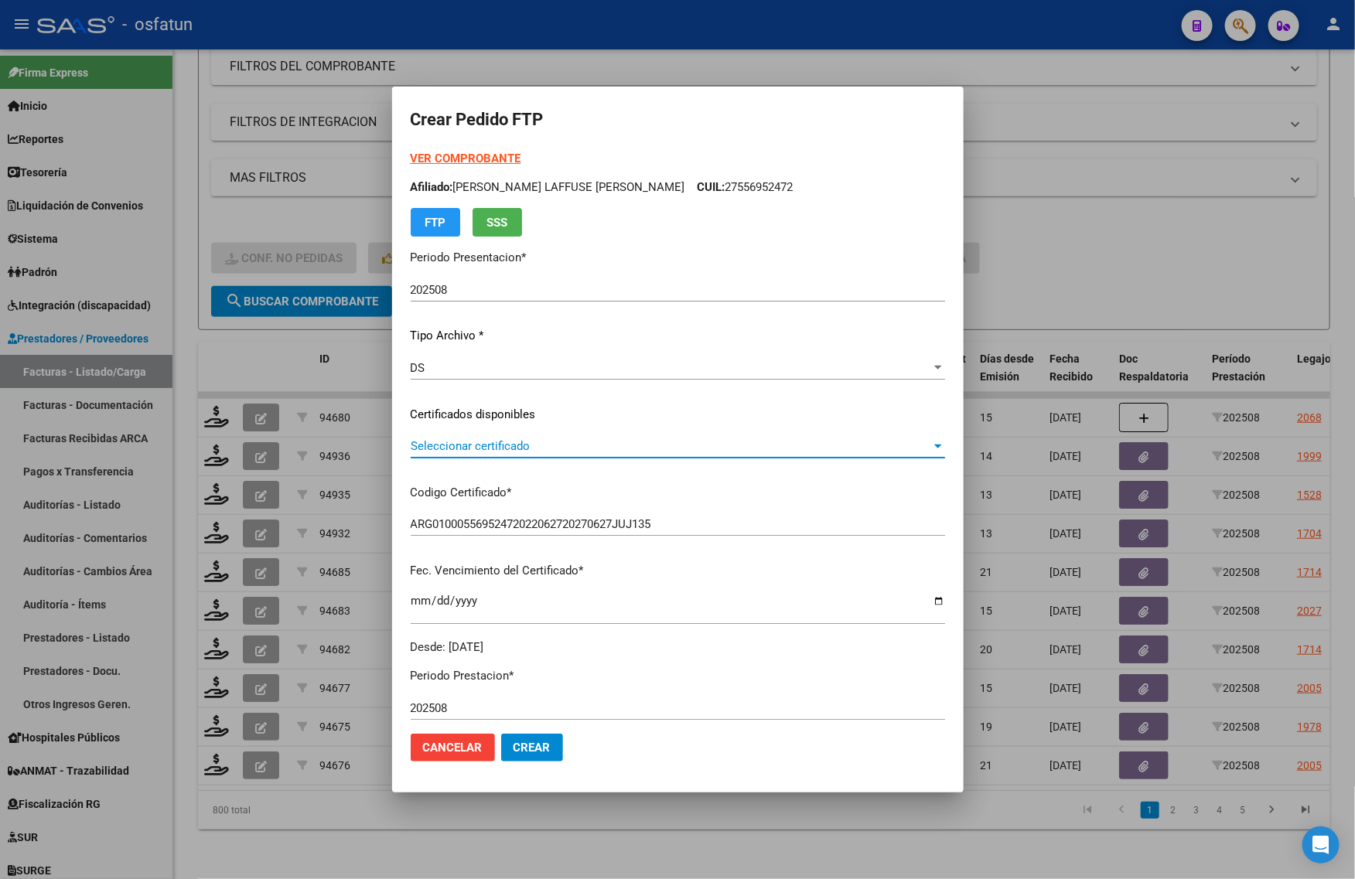
click at [507, 442] on span "Seleccionar certificado" at bounding box center [671, 446] width 520 height 14
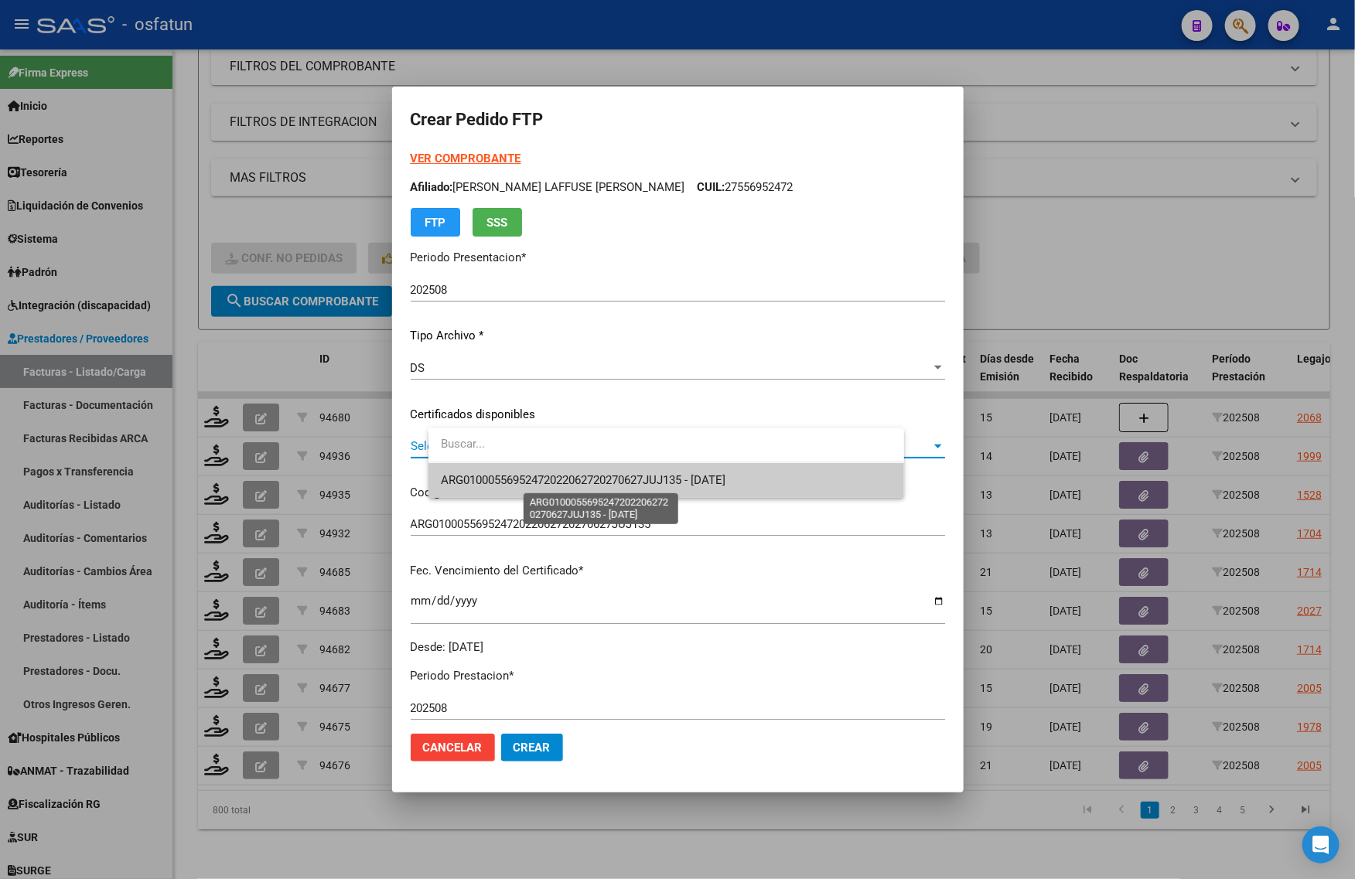
click at [520, 497] on div at bounding box center [677, 439] width 1355 height 879
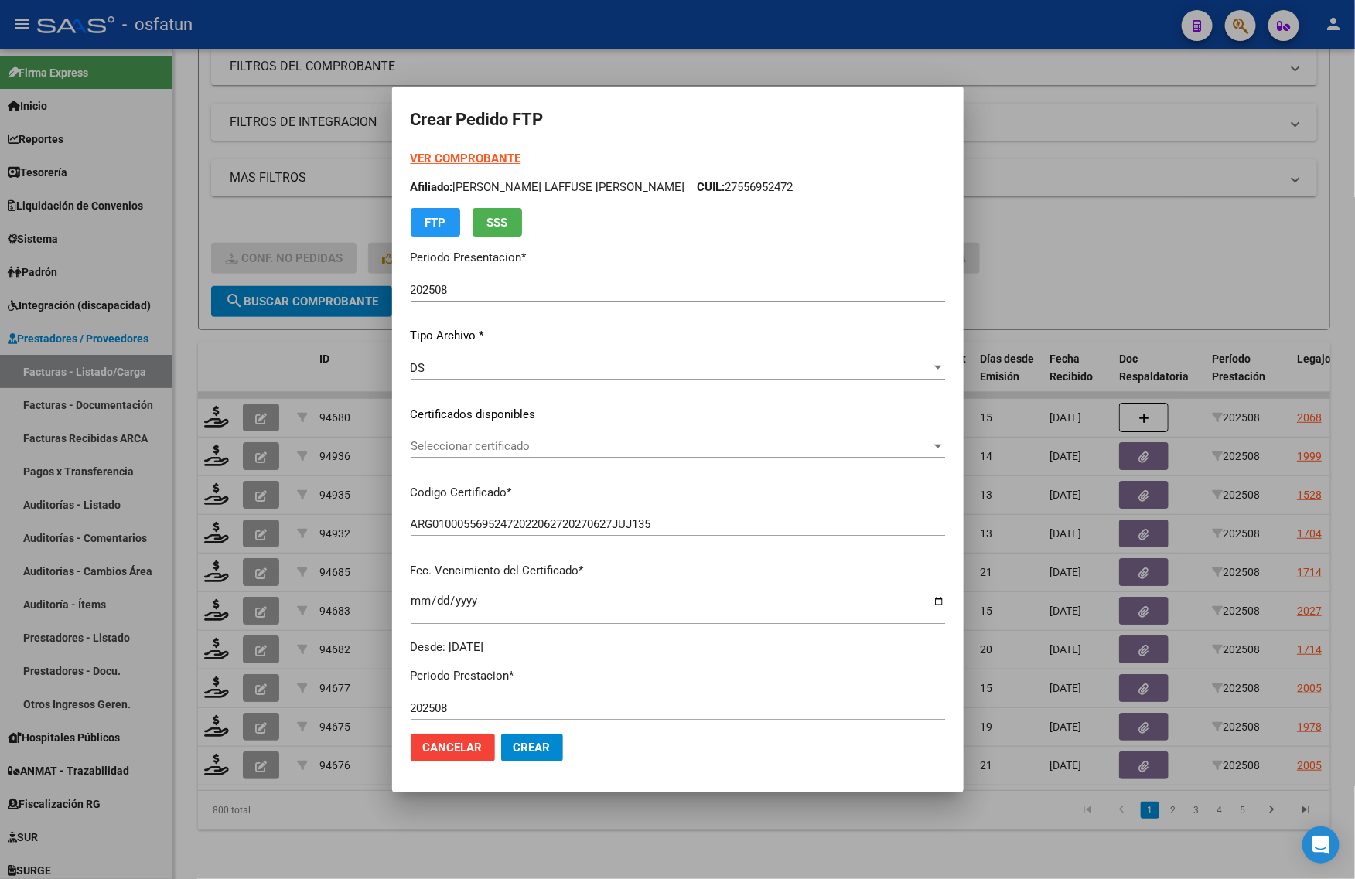
click at [543, 435] on div "Seleccionar certificado Seleccionar certificado" at bounding box center [678, 446] width 534 height 23
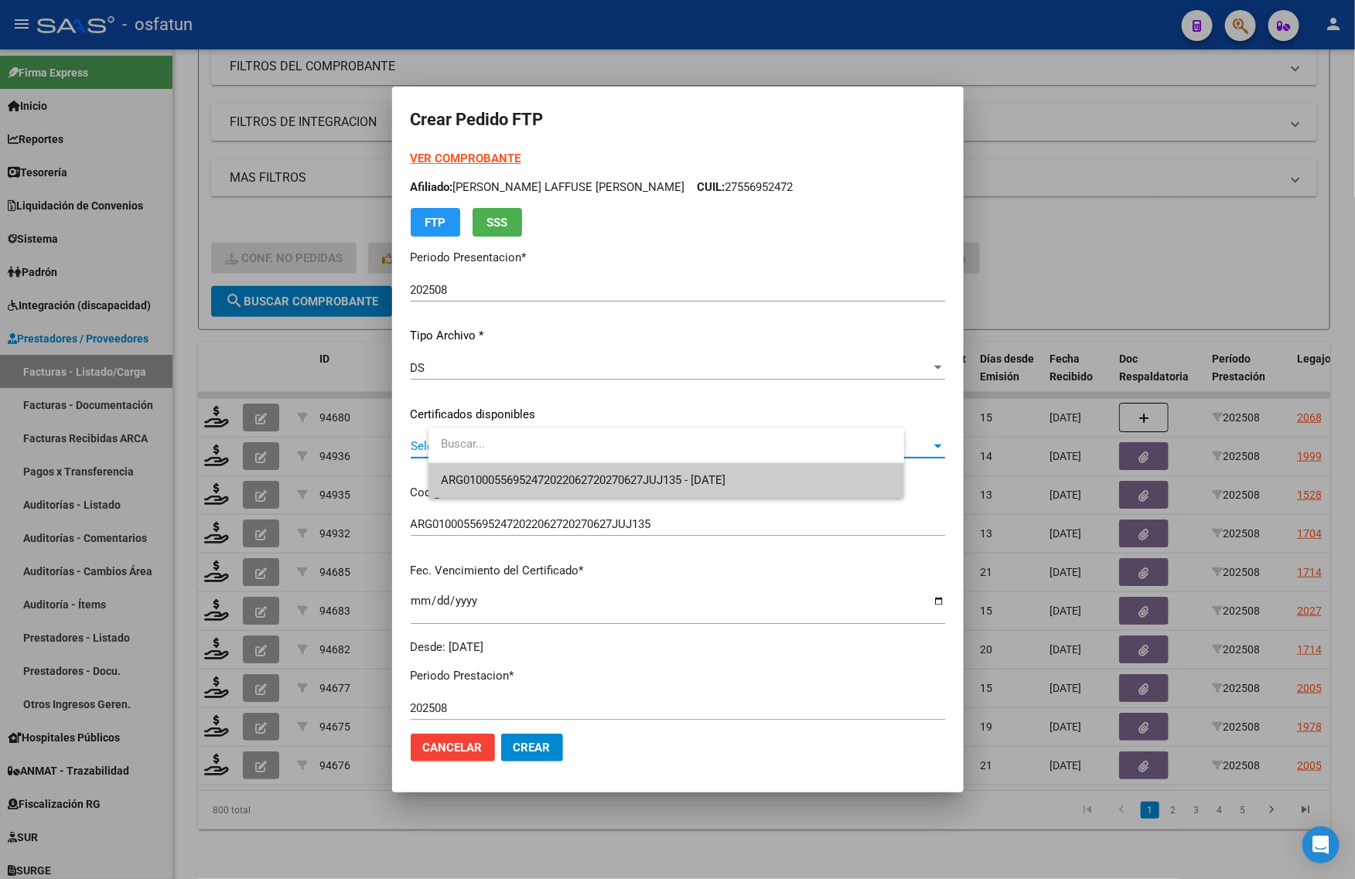
click at [542, 469] on span "ARG01000556952472022062720270627JUJ135 - [DATE]" at bounding box center [666, 480] width 451 height 35
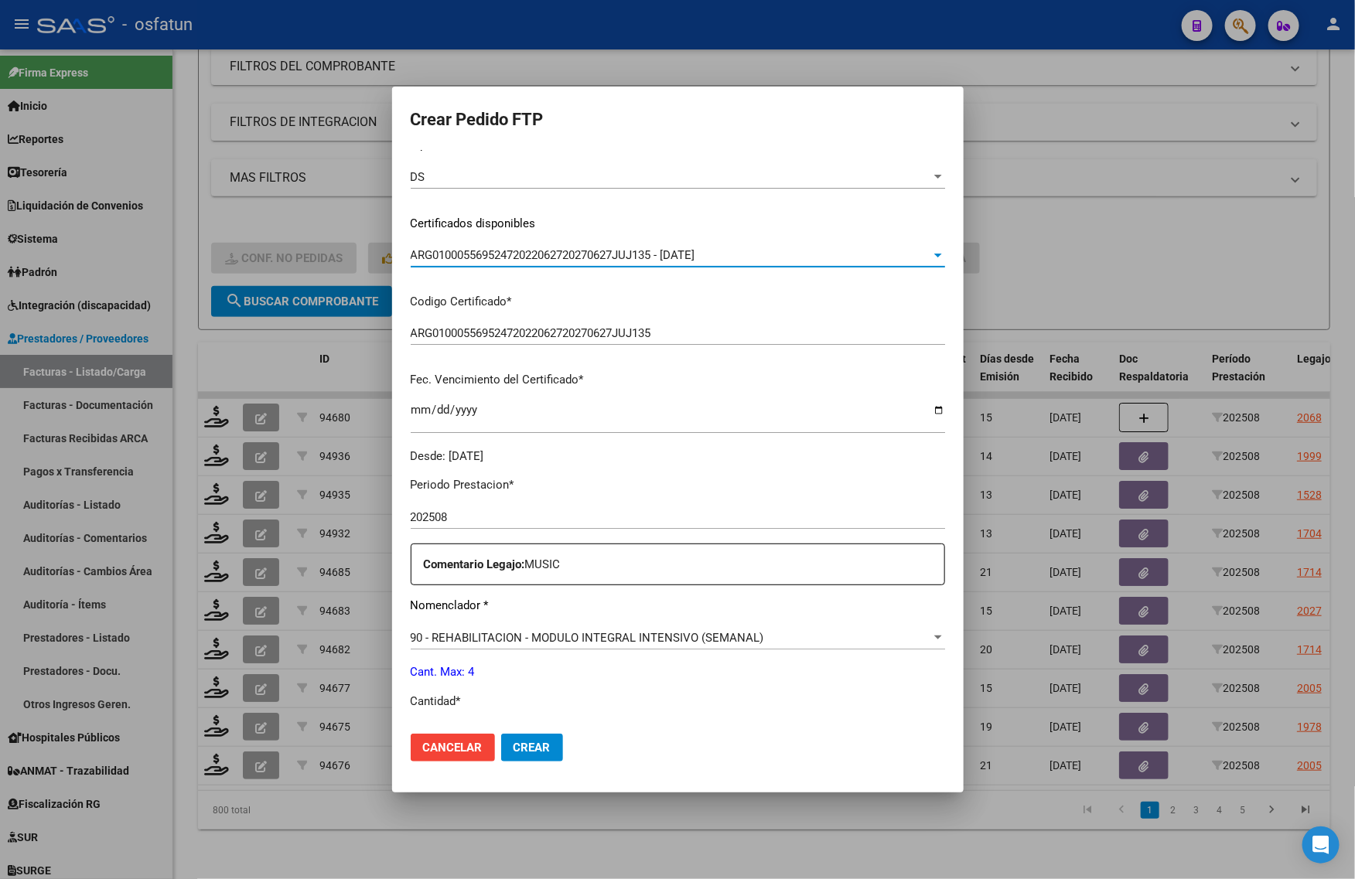
scroll to position [387, 0]
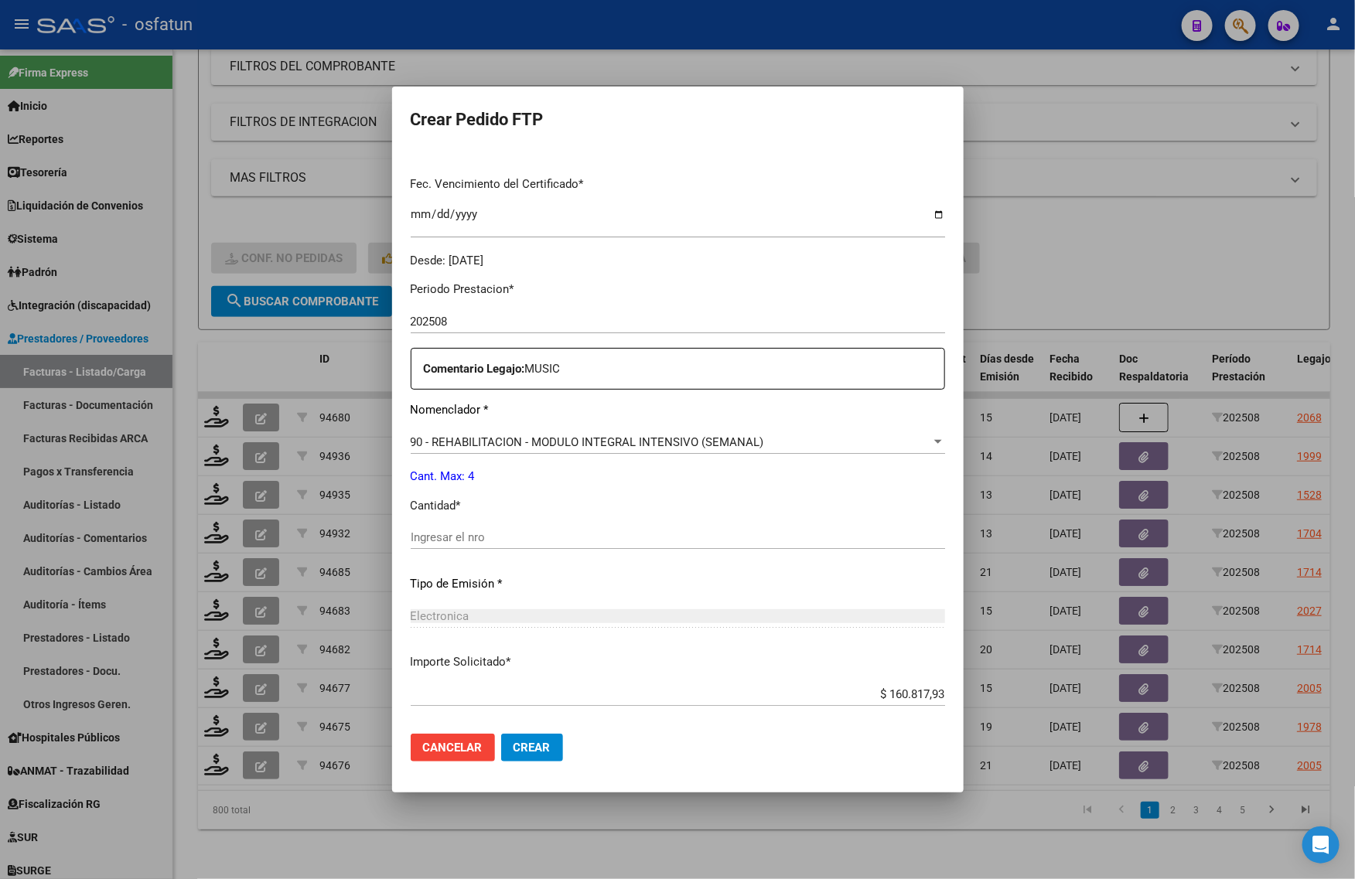
click at [520, 528] on div "Ingresar el nro" at bounding box center [678, 537] width 534 height 23
type input "4"
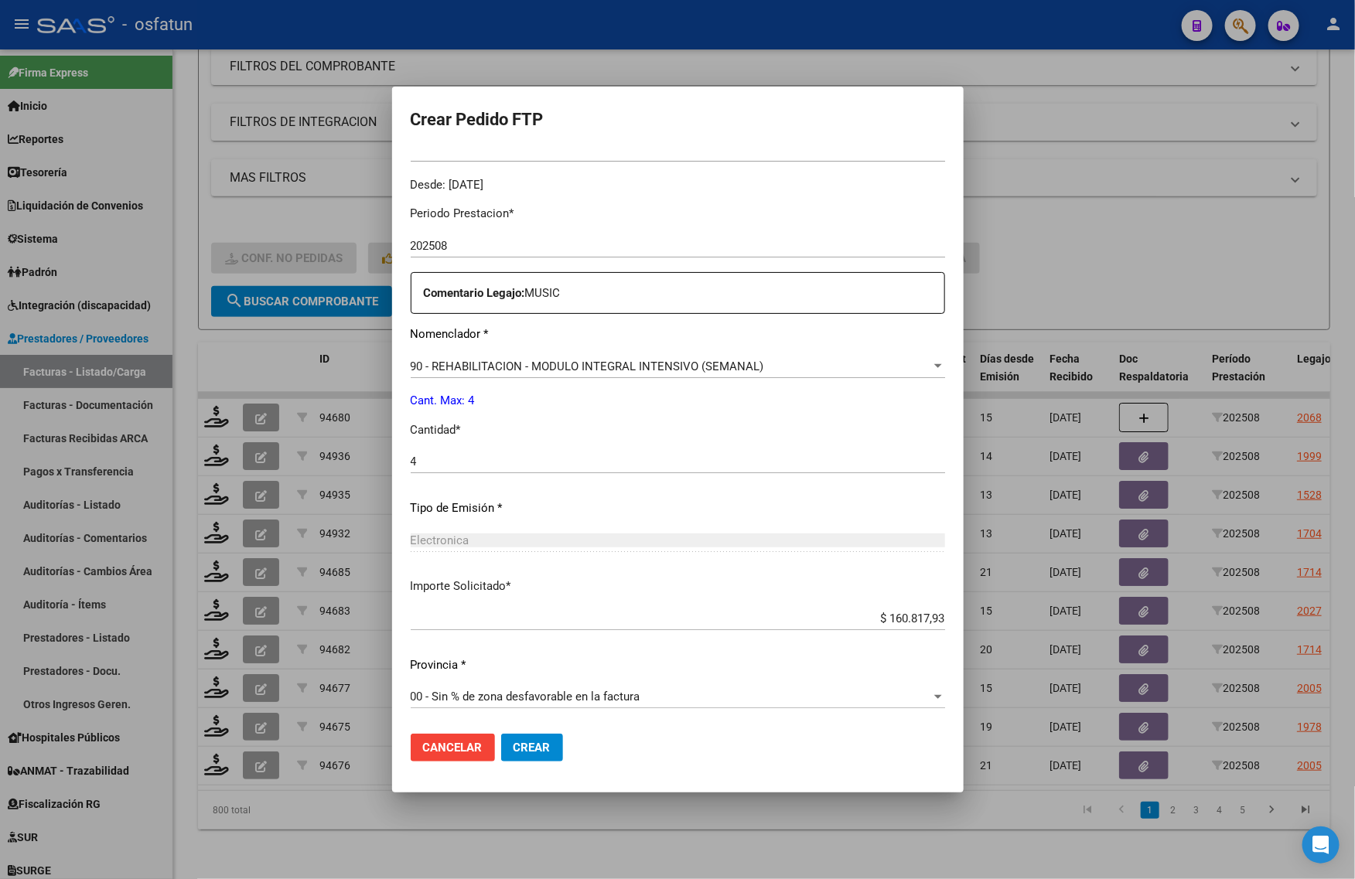
click at [551, 745] on span "Crear" at bounding box center [532, 748] width 37 height 14
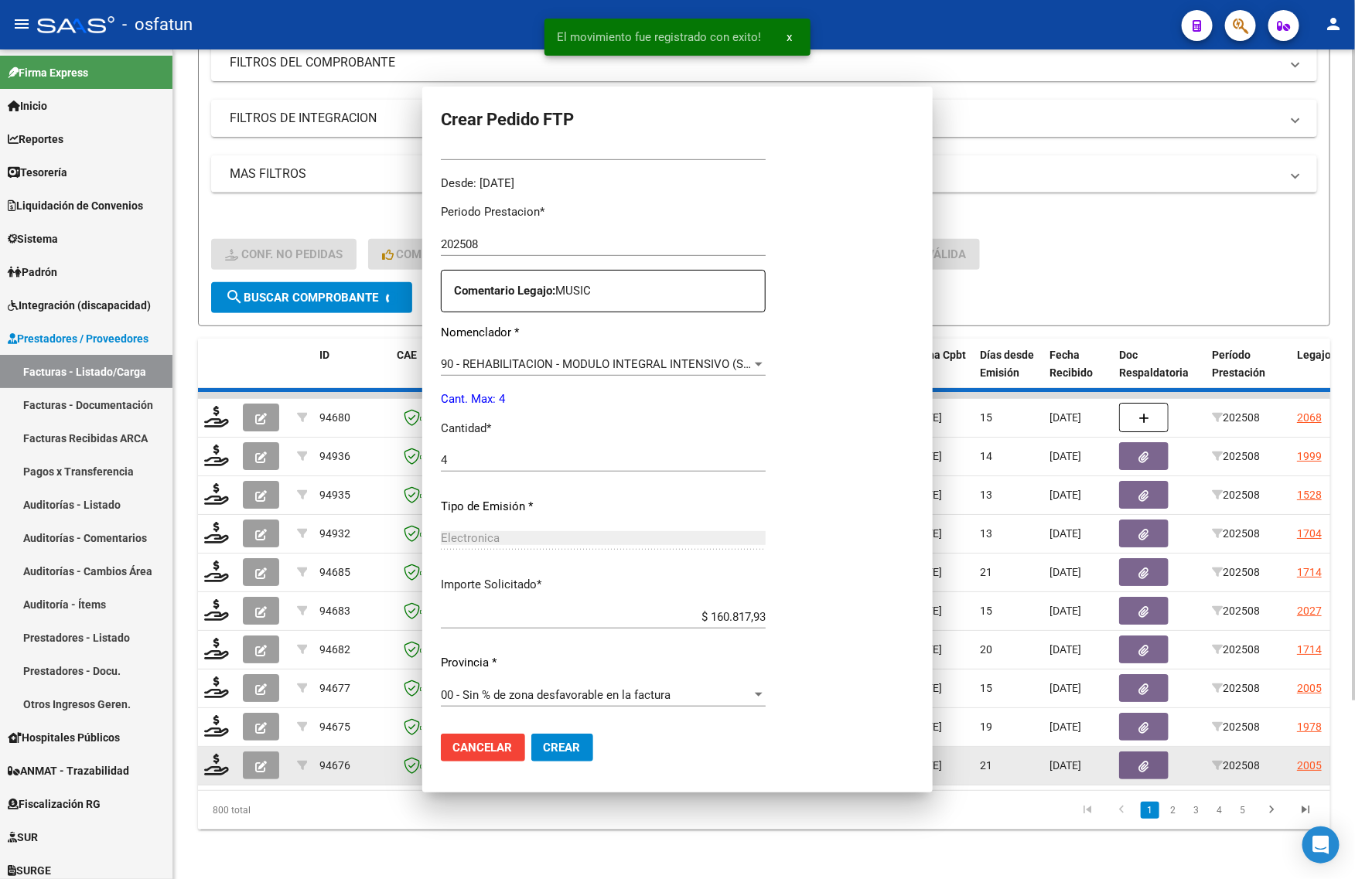
scroll to position [376, 0]
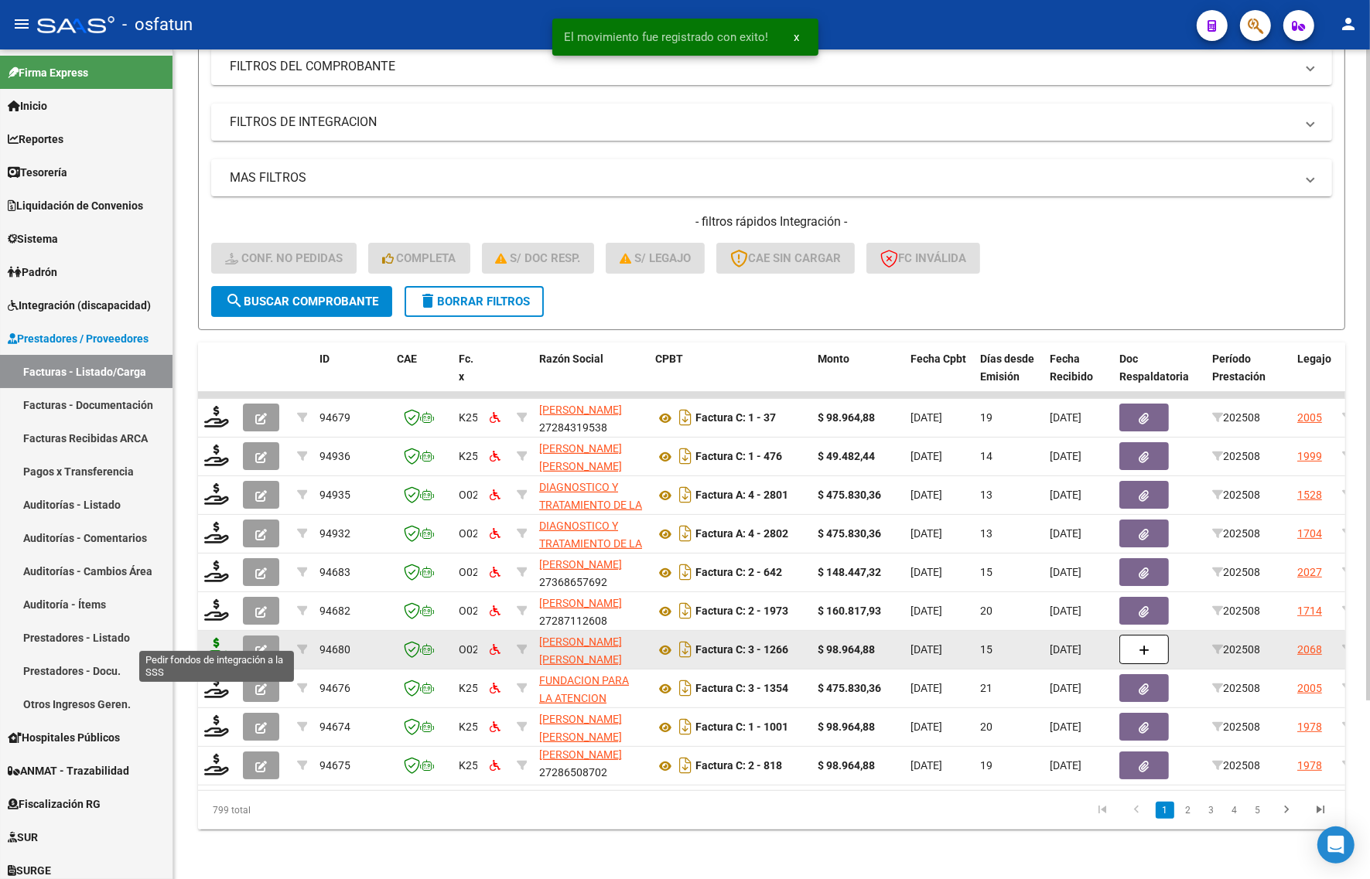
click at [219, 638] on icon at bounding box center [216, 649] width 25 height 22
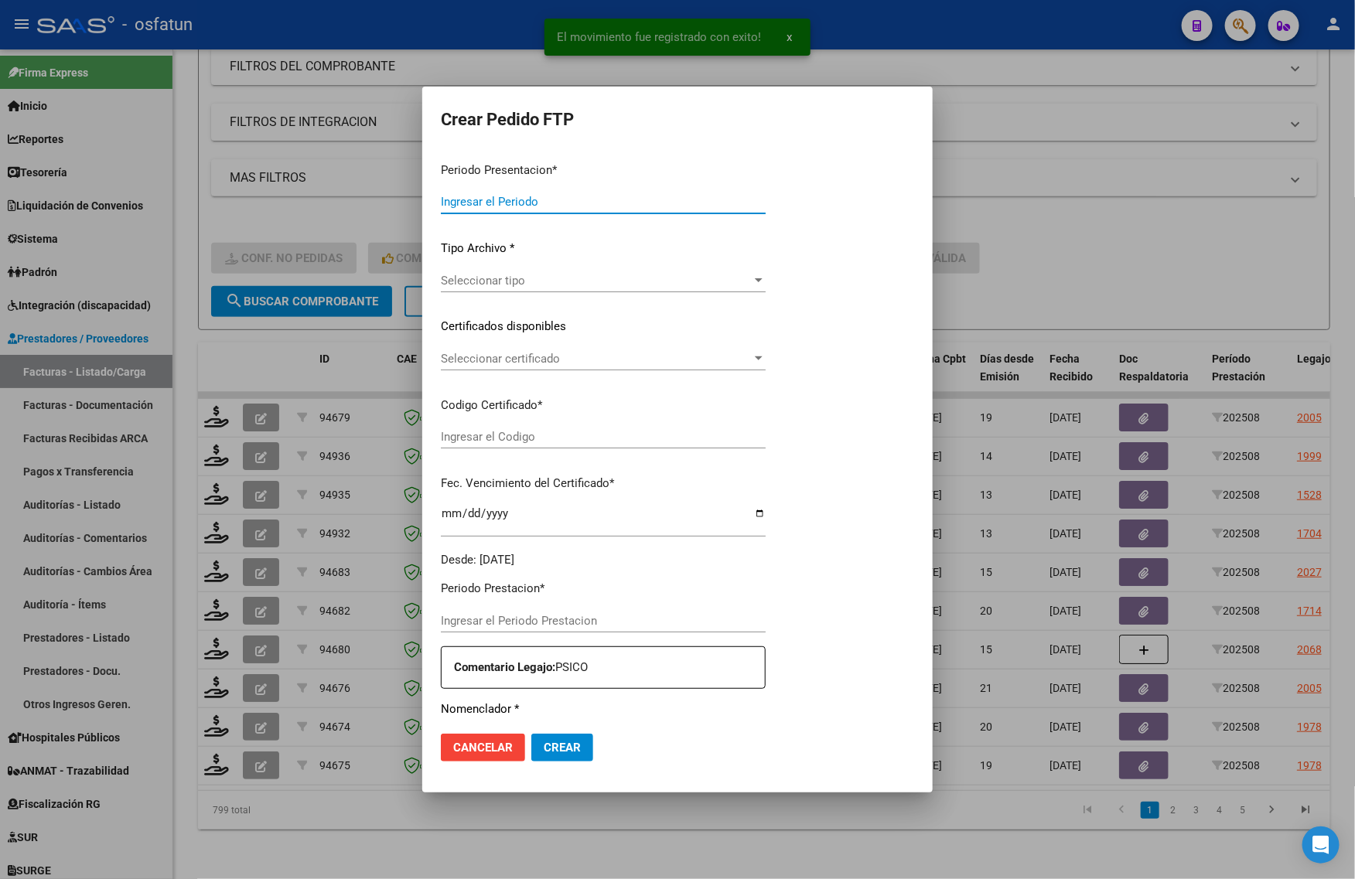
type input "202508"
type input "$ 98.964,88"
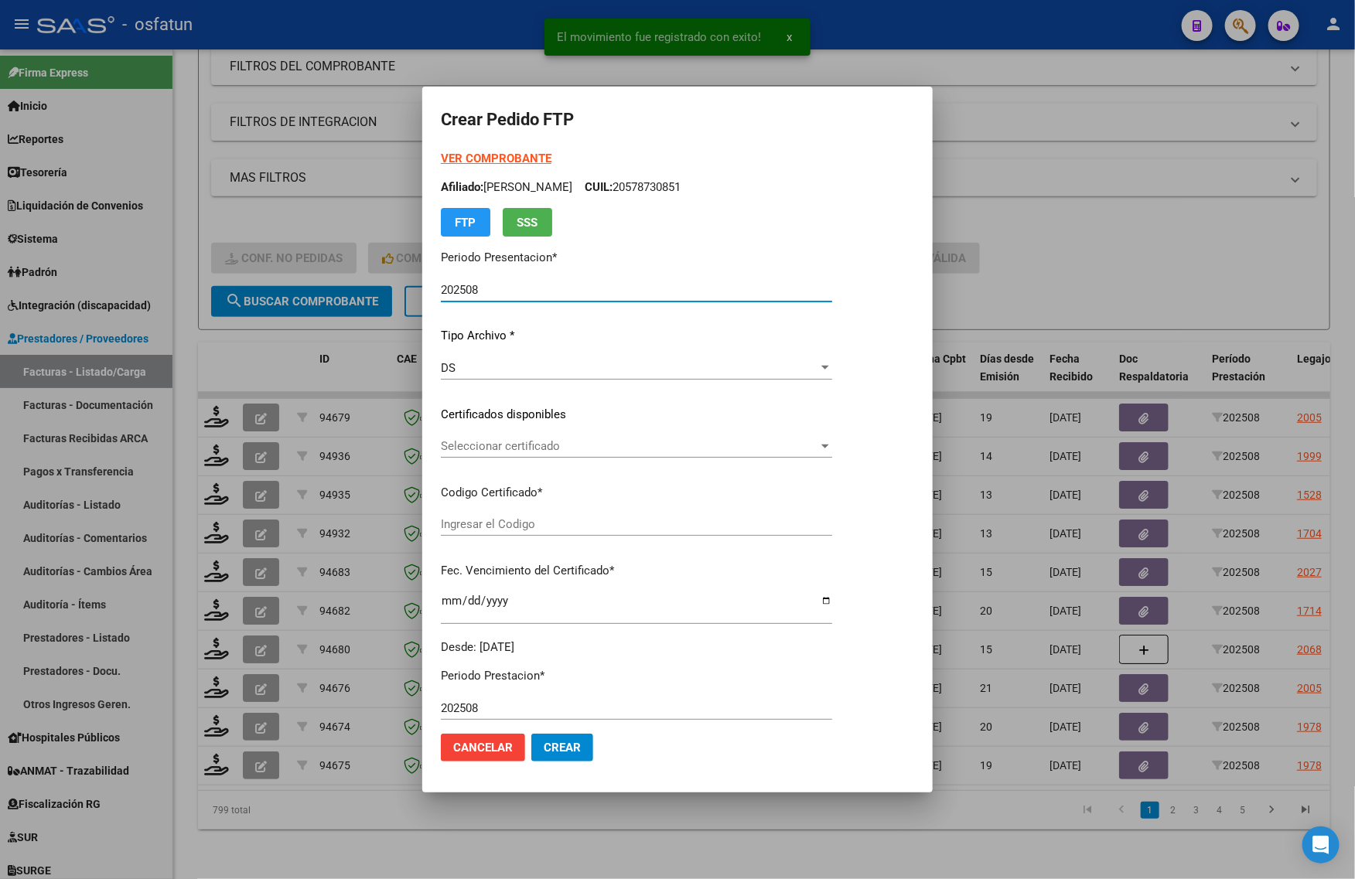
type input "ARG01000574393352022042520260425TUC139"
type input "[DATE]"
click at [492, 155] on strong "VER COMPROBANTE" at bounding box center [496, 159] width 111 height 14
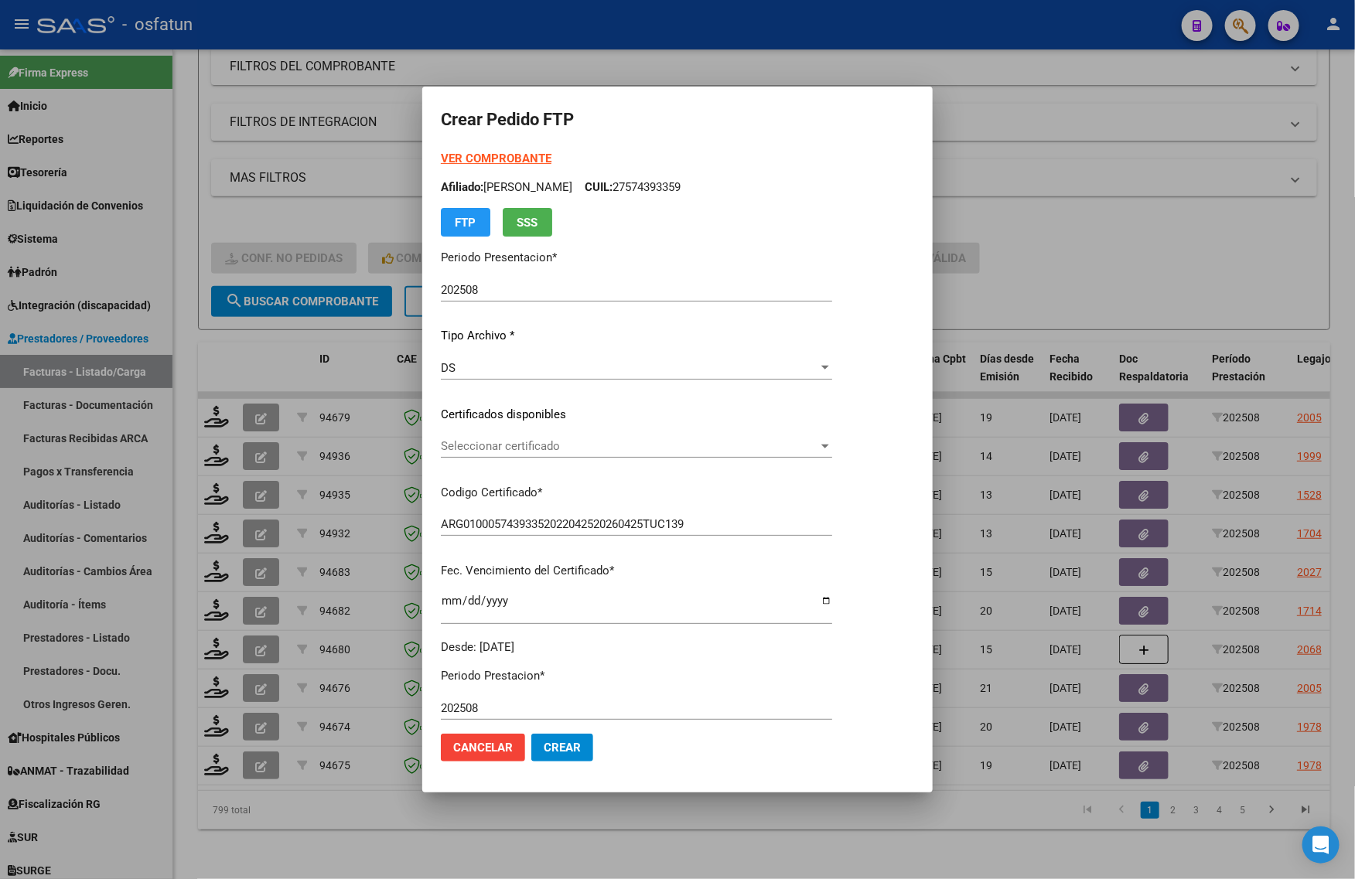
click at [1014, 271] on div at bounding box center [677, 439] width 1355 height 879
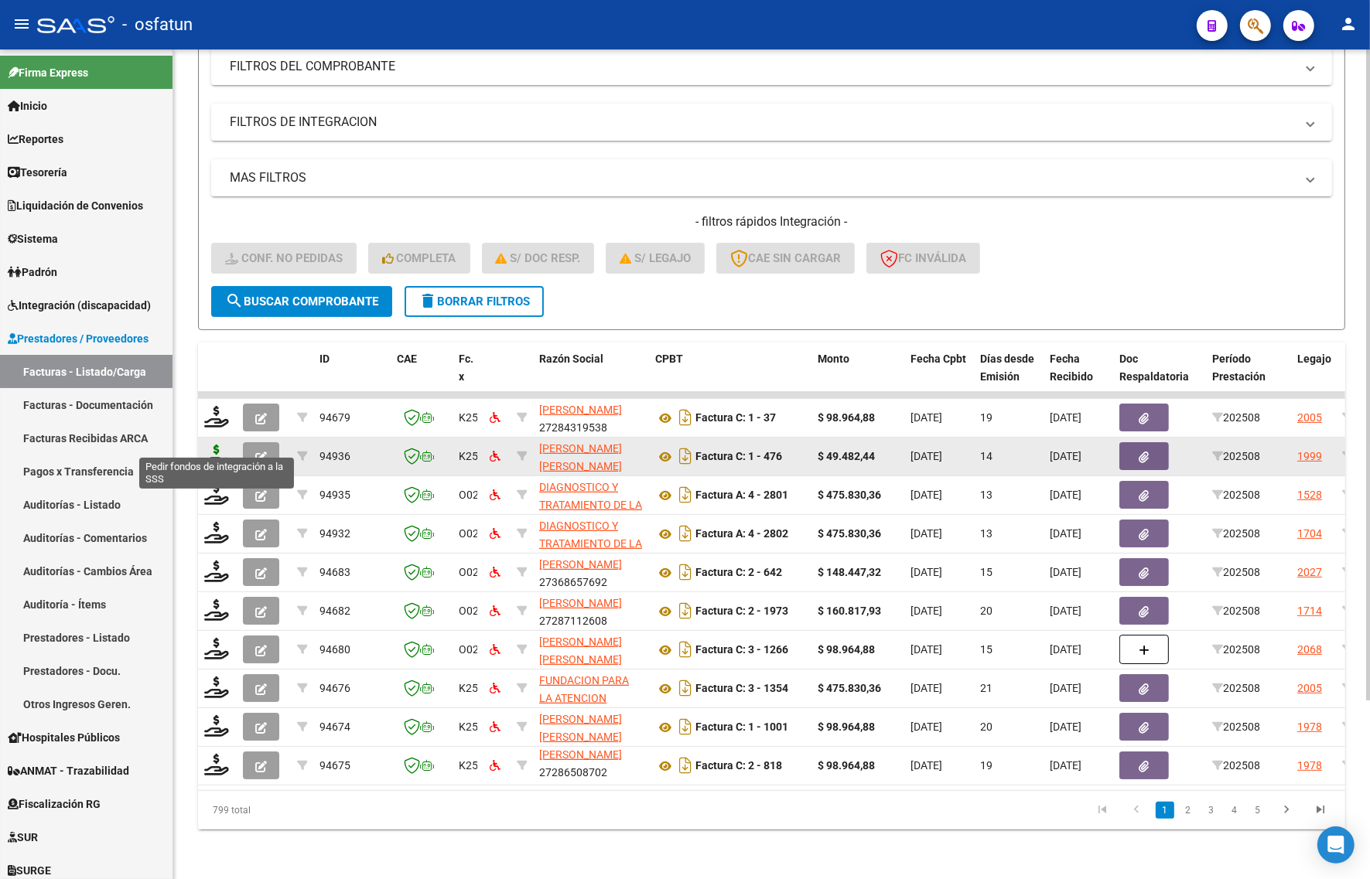
click at [209, 445] on icon at bounding box center [216, 456] width 25 height 22
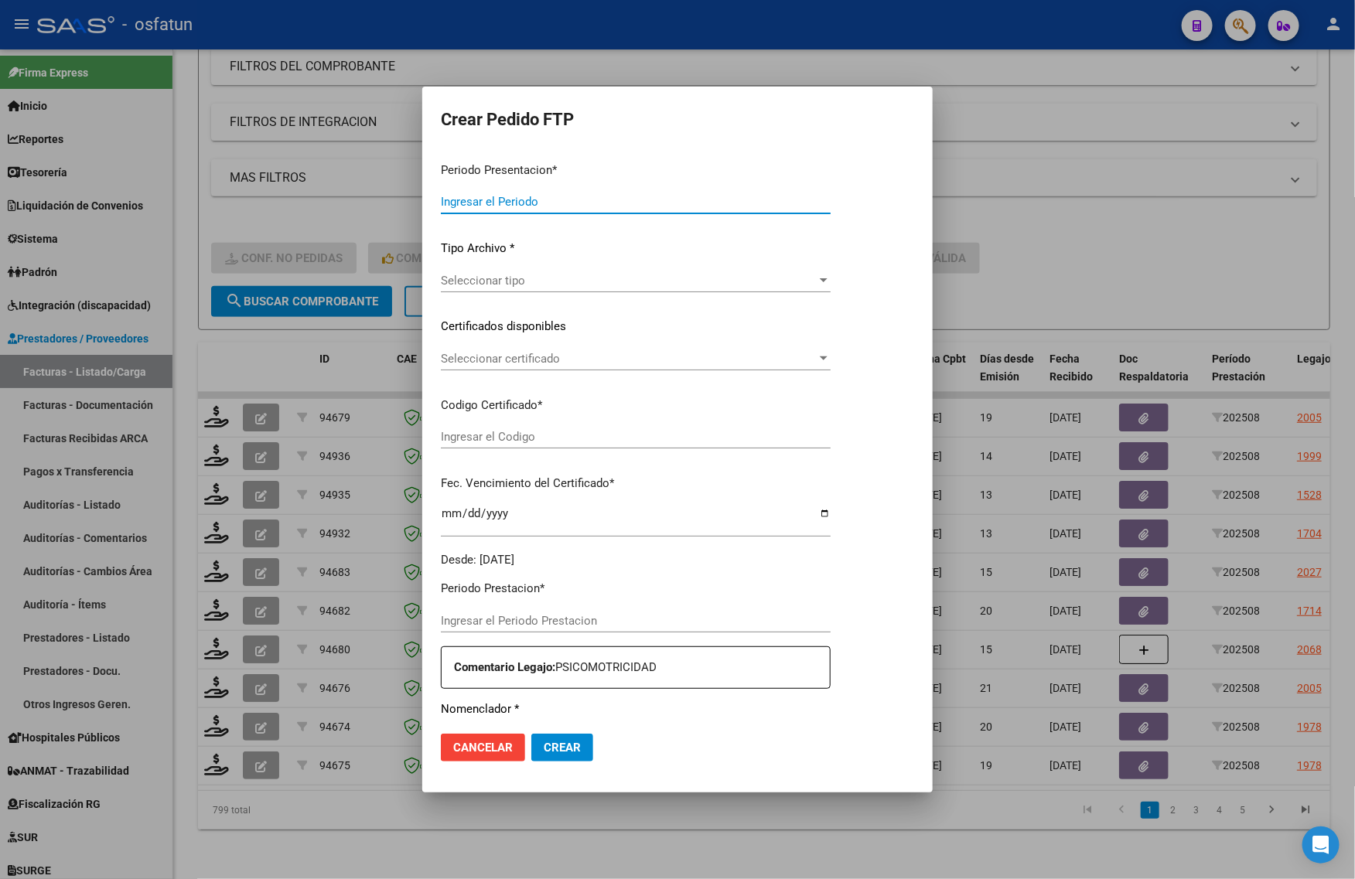
type input "202508"
type input "$ 49.482,44"
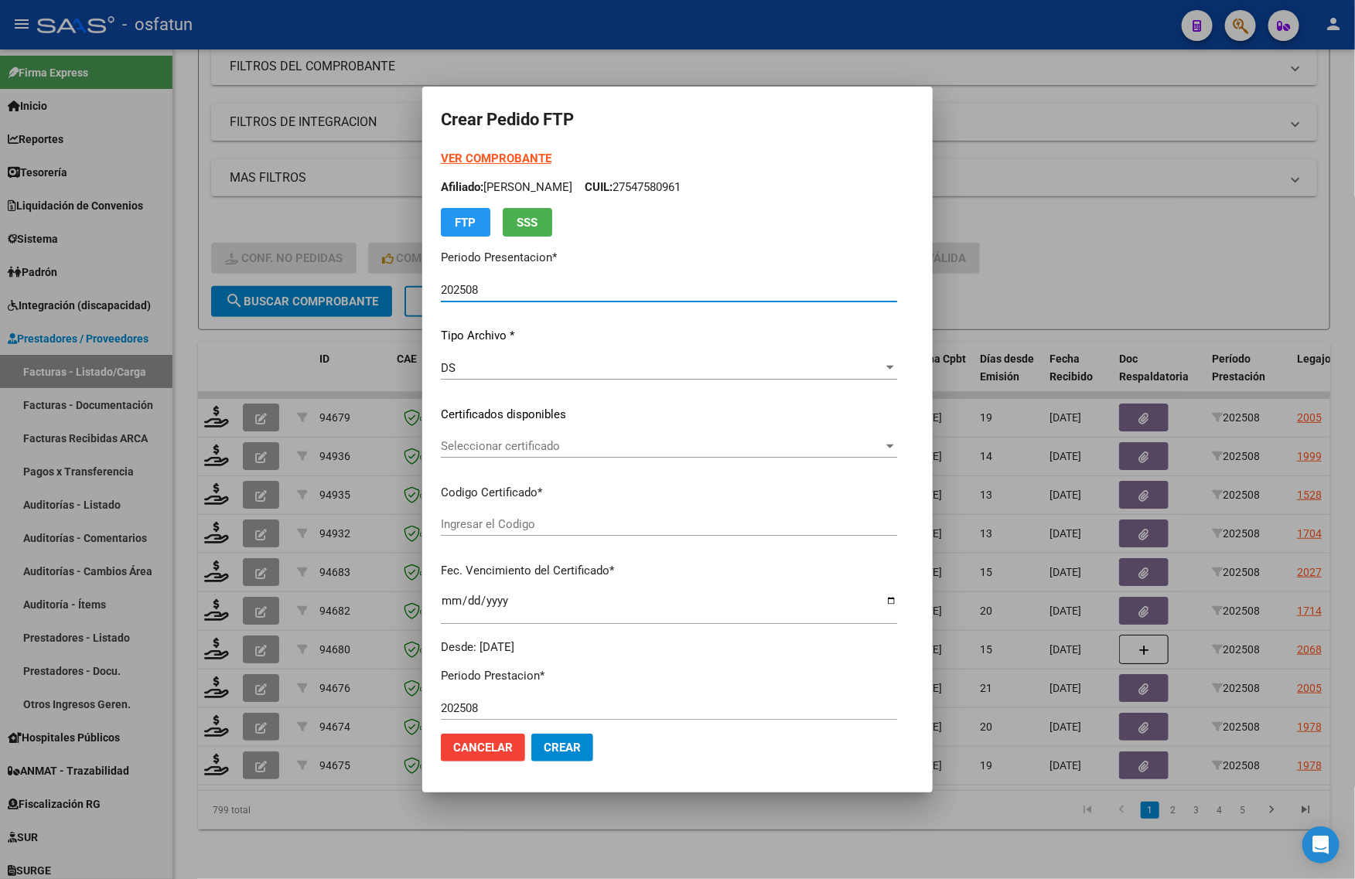
type input "ARG01000547580962022042720270427COR466"
type input "[DATE]"
click at [497, 160] on strong "VER COMPROBANTE" at bounding box center [496, 159] width 111 height 14
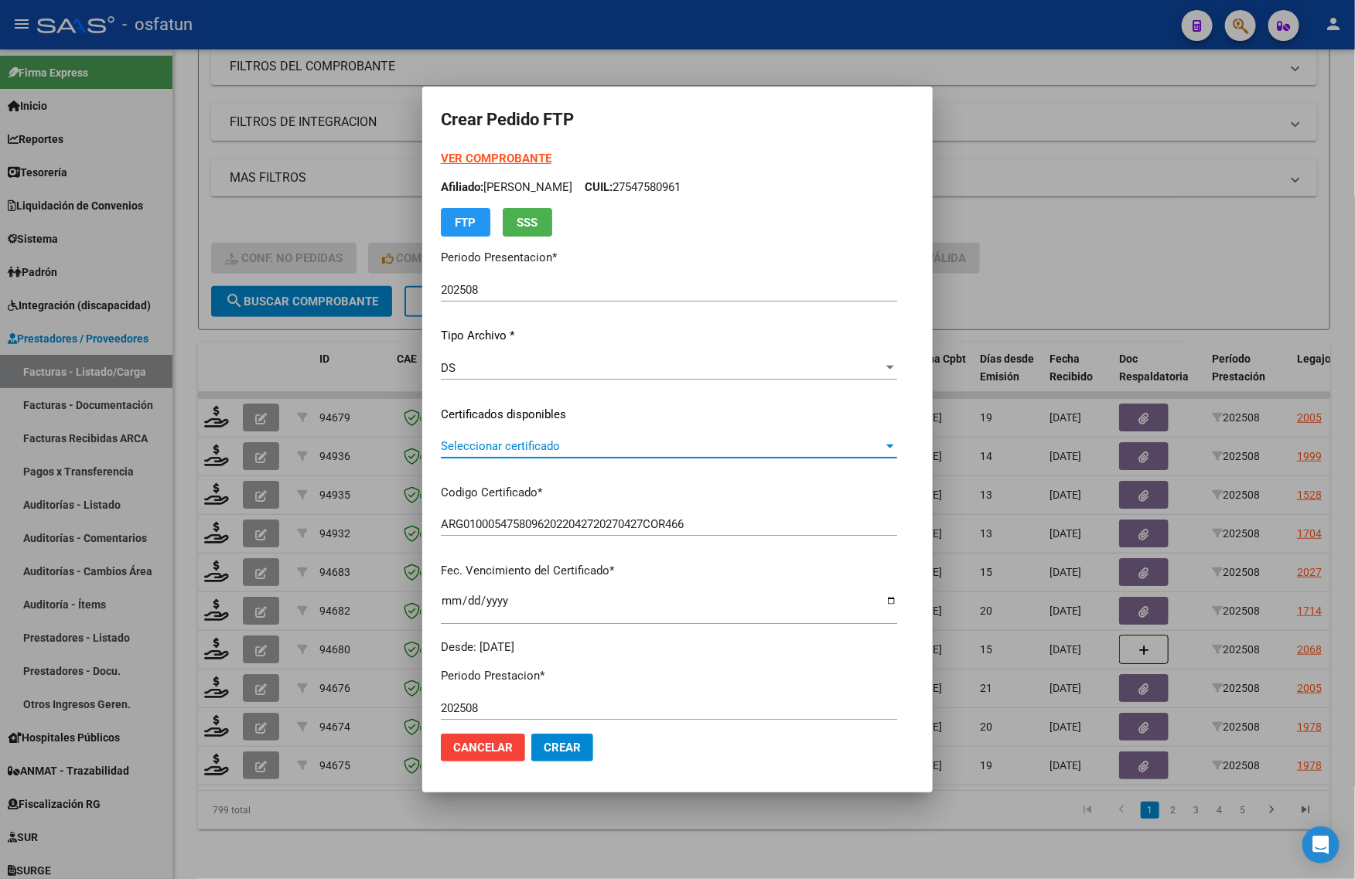
click at [534, 447] on span "Seleccionar certificado" at bounding box center [662, 446] width 442 height 14
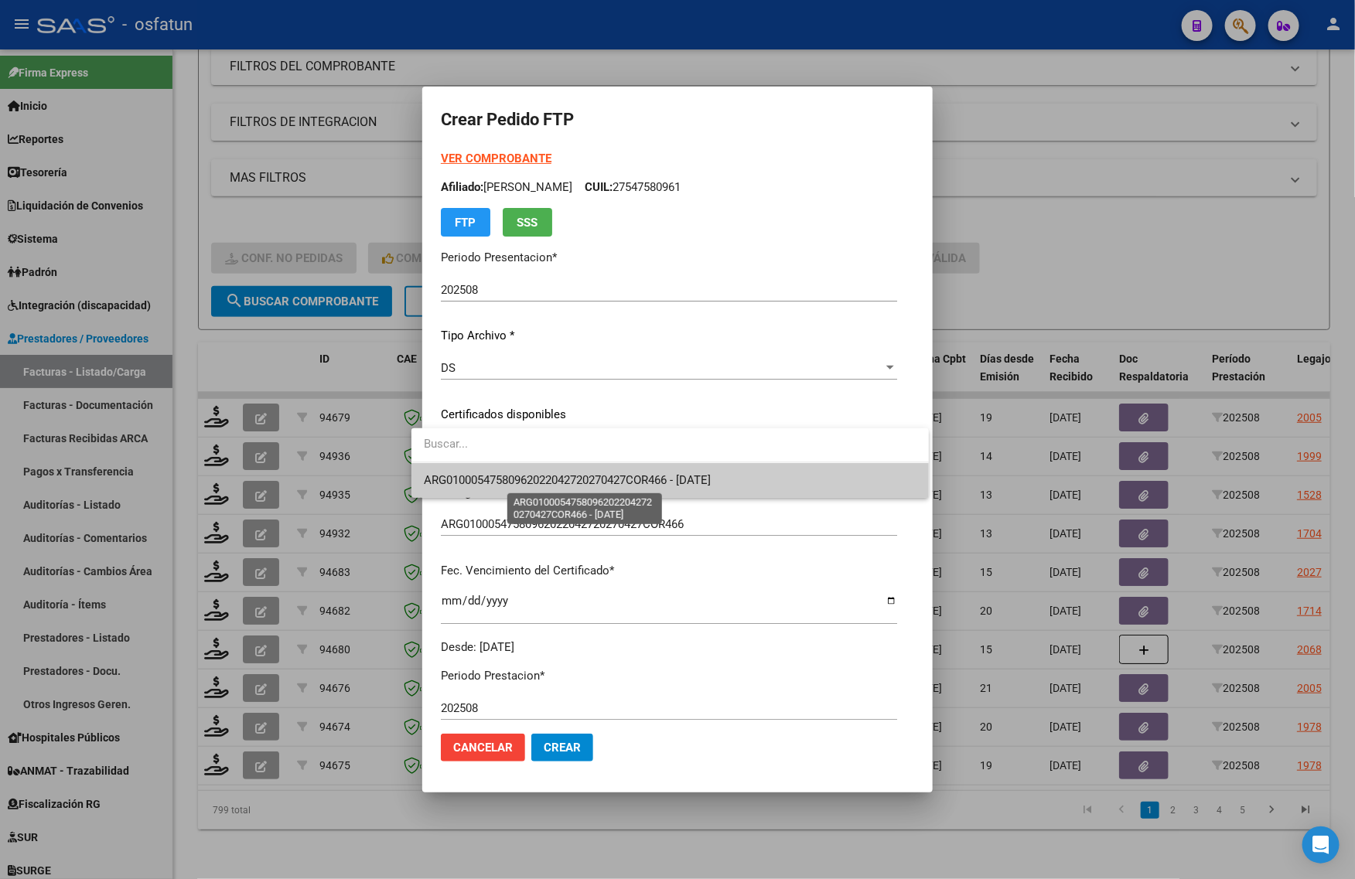
click at [538, 482] on span "ARG01000547580962022042720270427COR466 - [DATE]" at bounding box center [567, 480] width 287 height 14
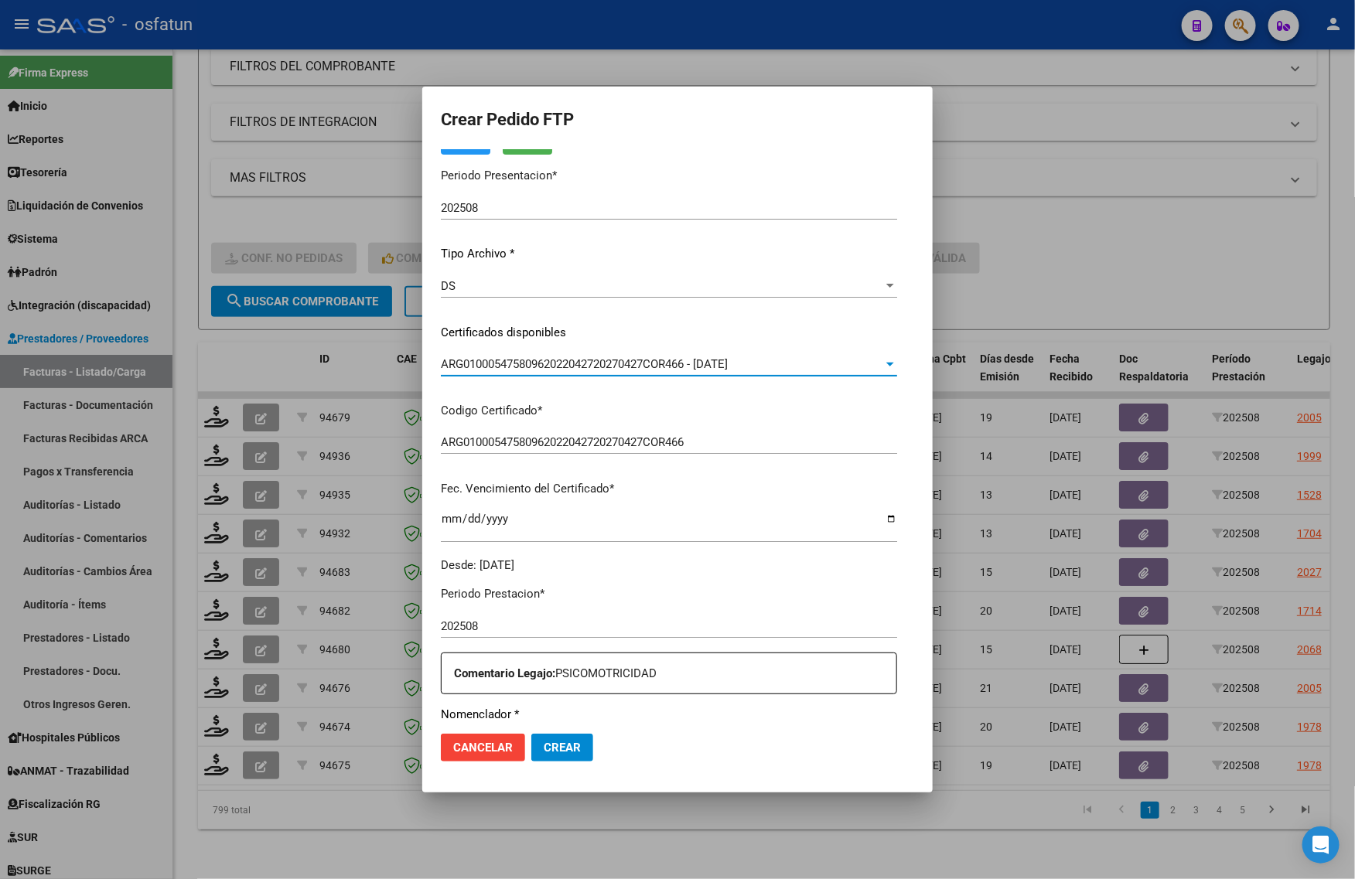
scroll to position [290, 0]
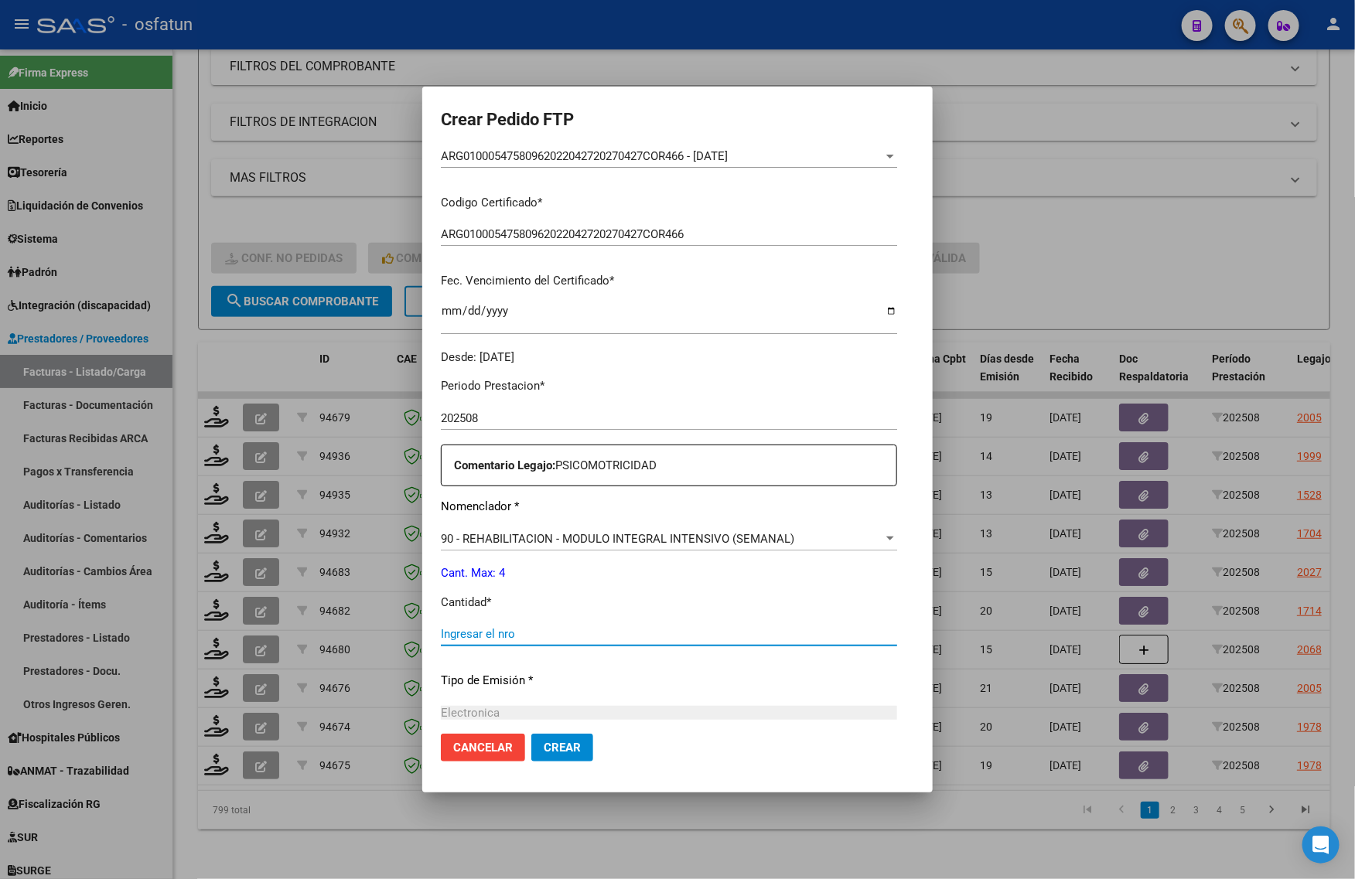
click at [465, 638] on input "Ingresar el nro" at bounding box center [669, 634] width 456 height 14
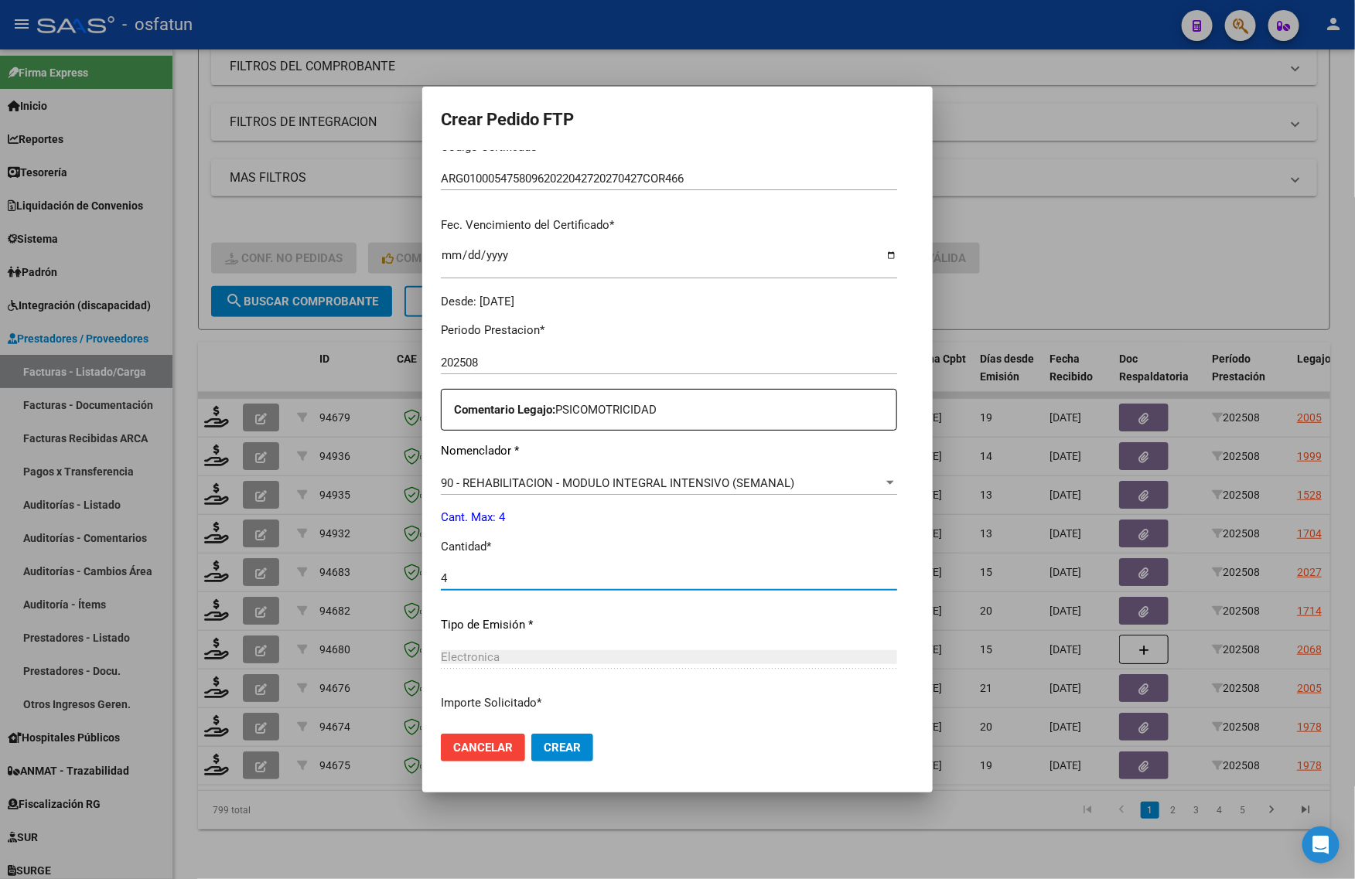
scroll to position [462, 0]
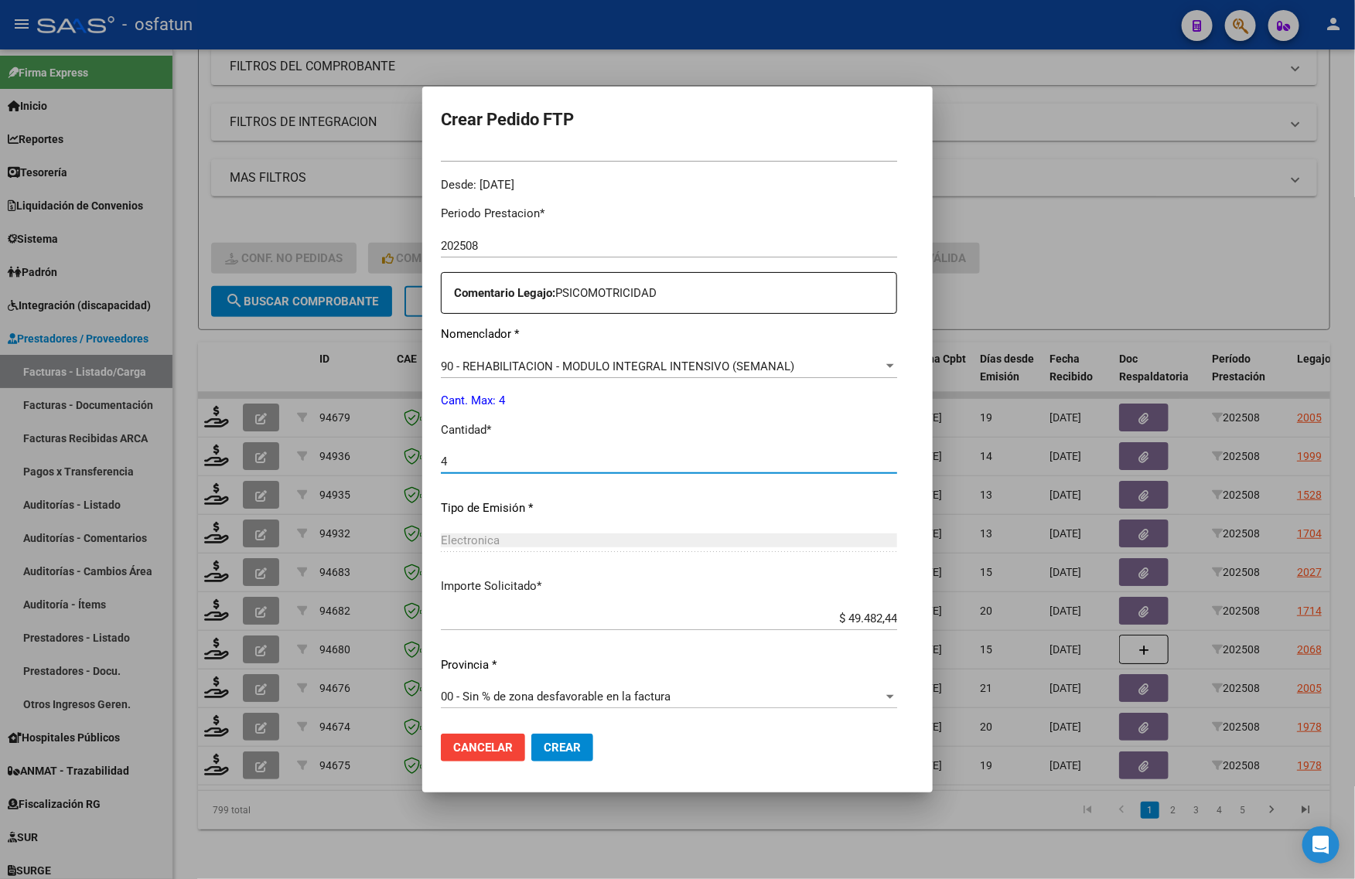
type input "4"
click at [551, 748] on span "Crear" at bounding box center [562, 748] width 37 height 14
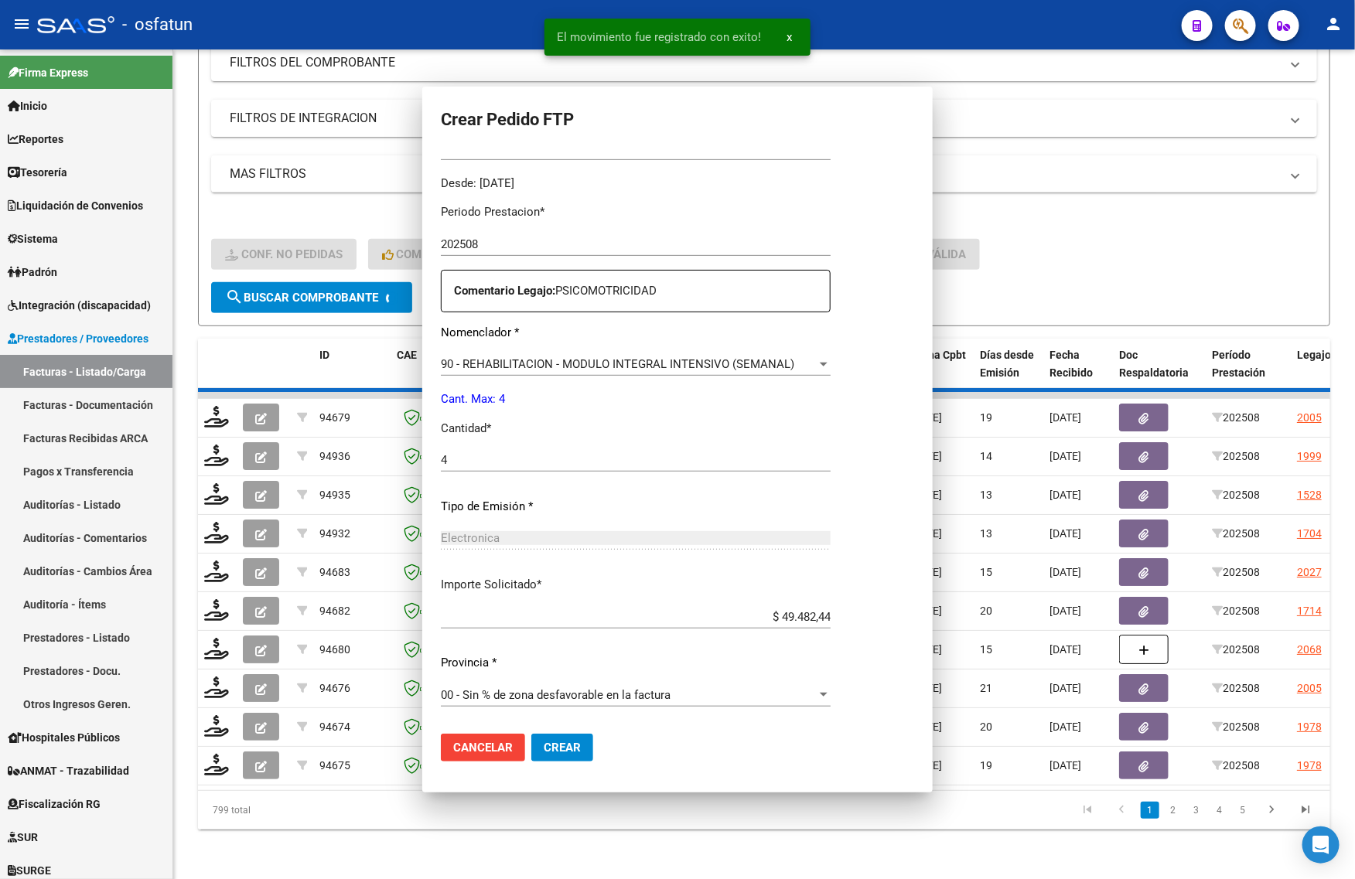
scroll to position [0, 0]
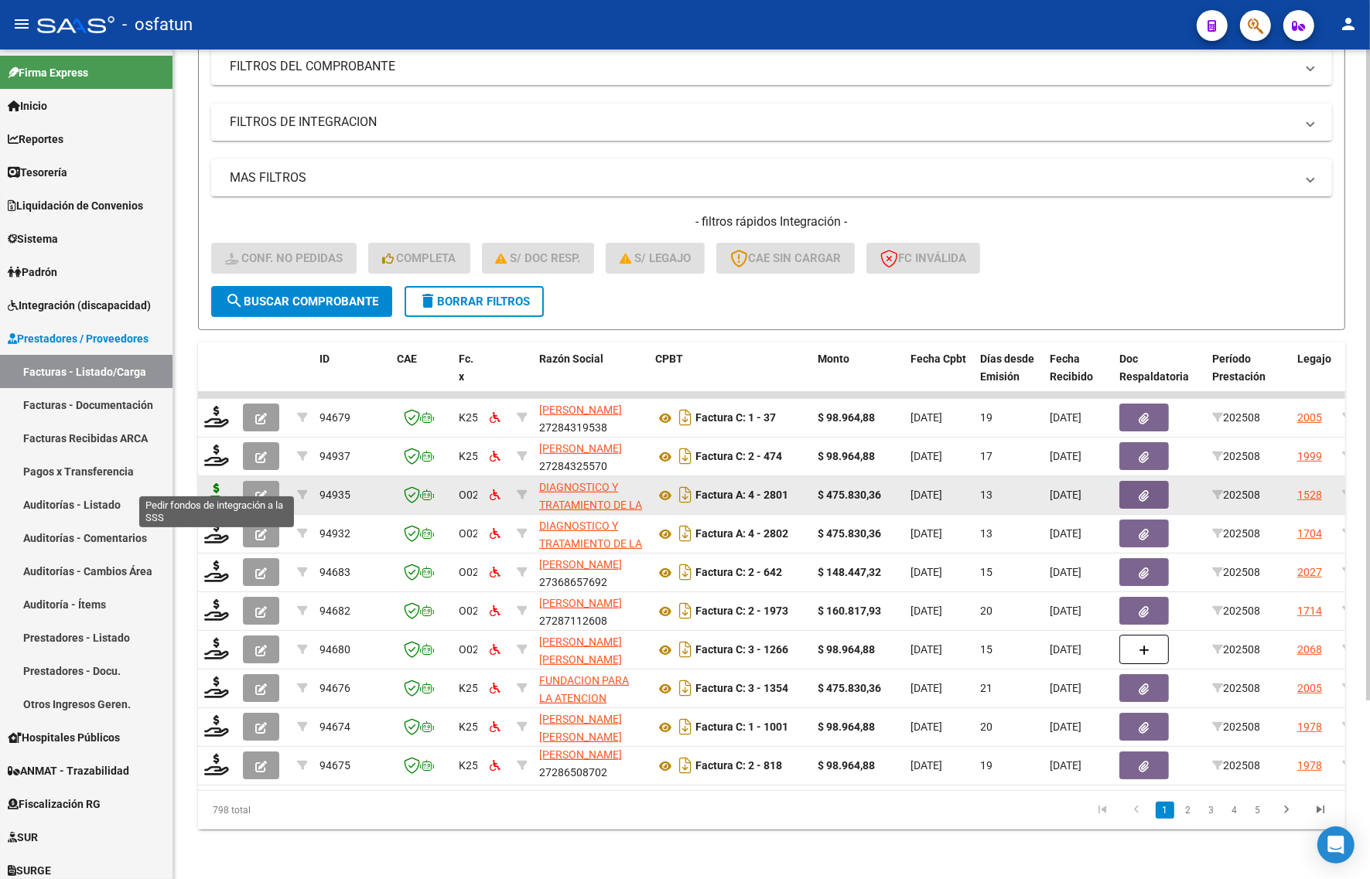
click at [217, 483] on icon at bounding box center [216, 494] width 25 height 22
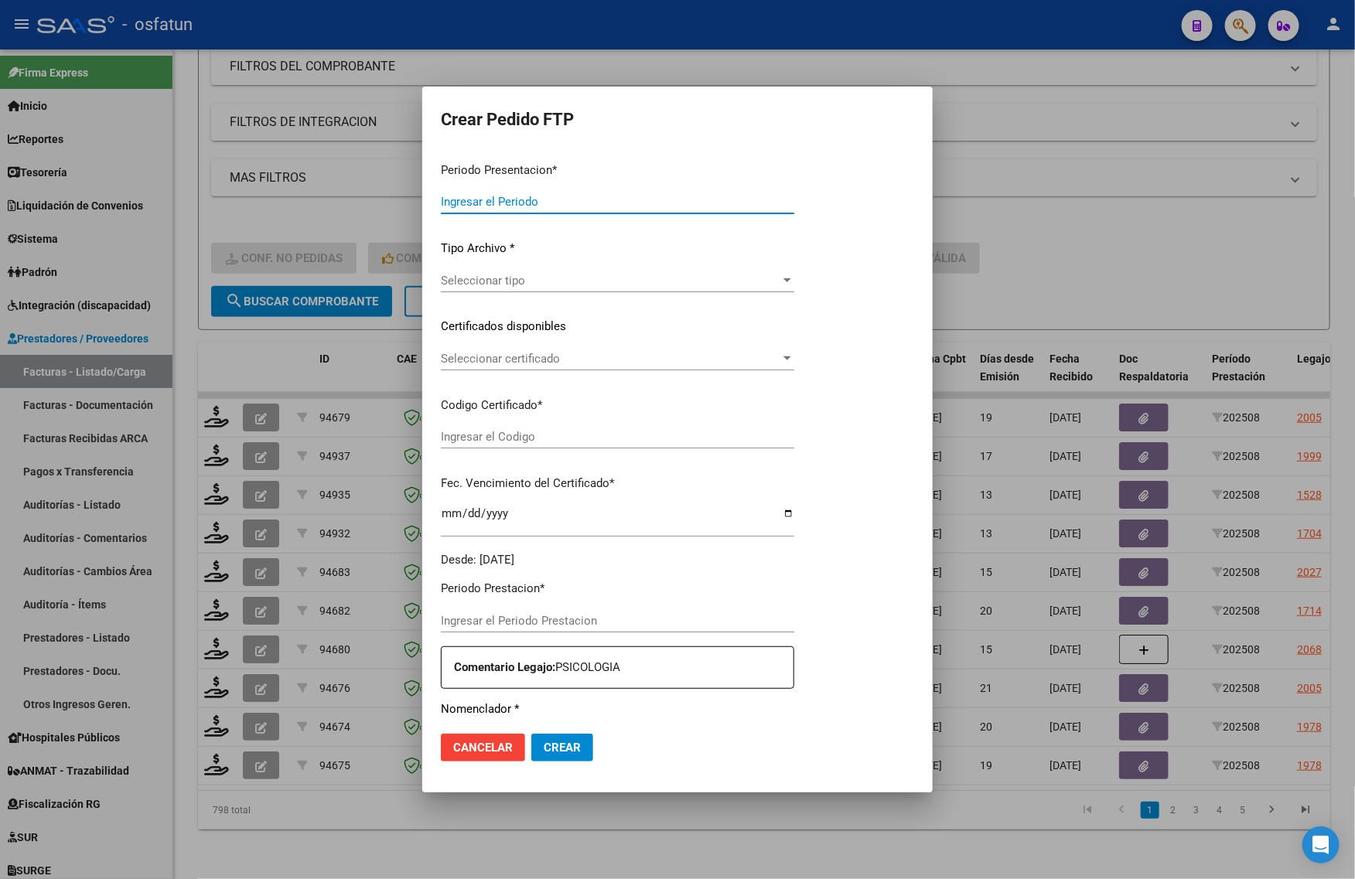
type input "202508"
type input "$ 475.830,36"
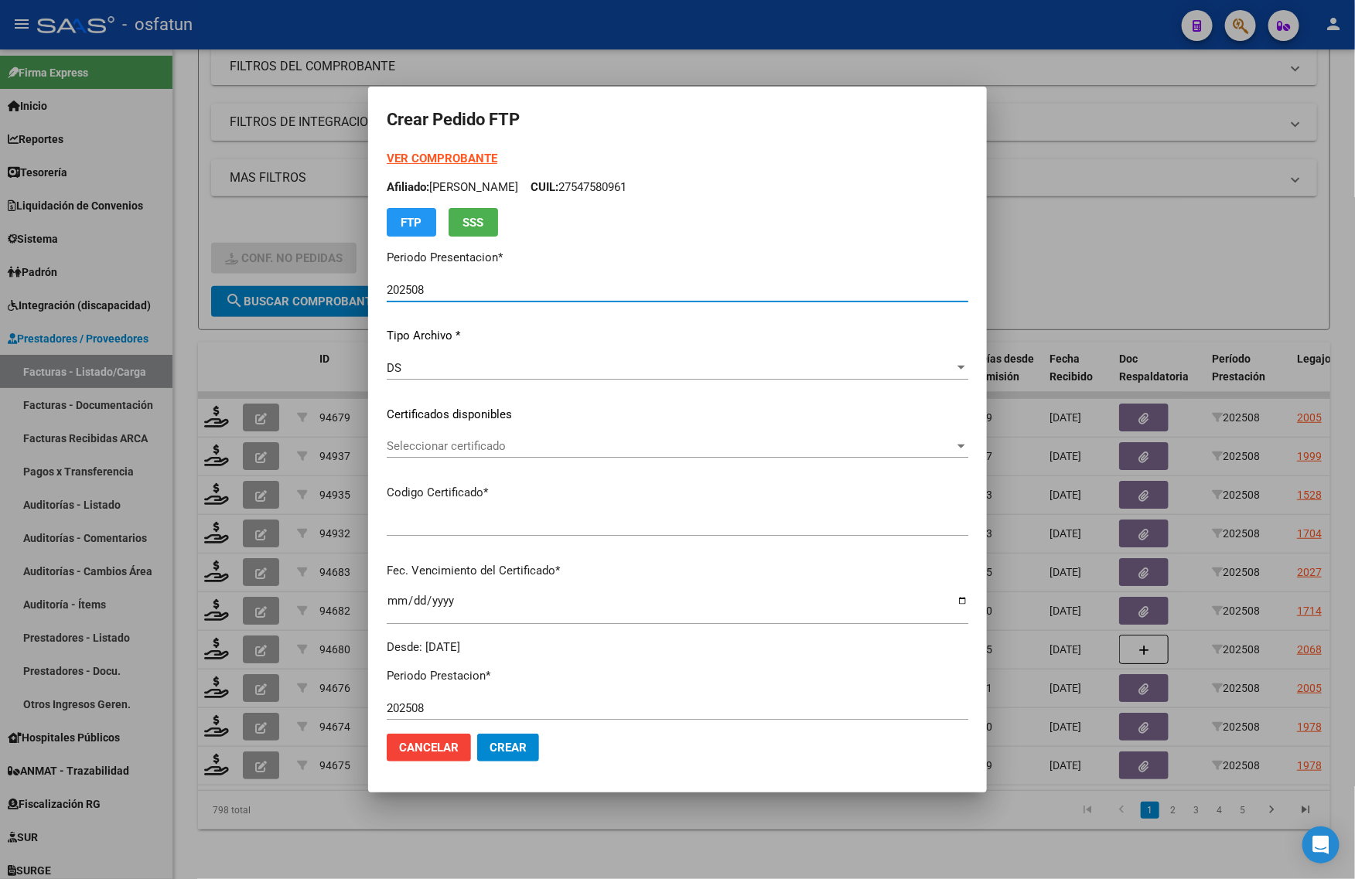
type input "ARG01000533768972021122220261222BS413"
click at [438, 155] on strong "VER COMPROBANTE" at bounding box center [442, 159] width 111 height 14
click at [439, 453] on div "Seleccionar certificado Seleccionar certificado" at bounding box center [678, 446] width 582 height 23
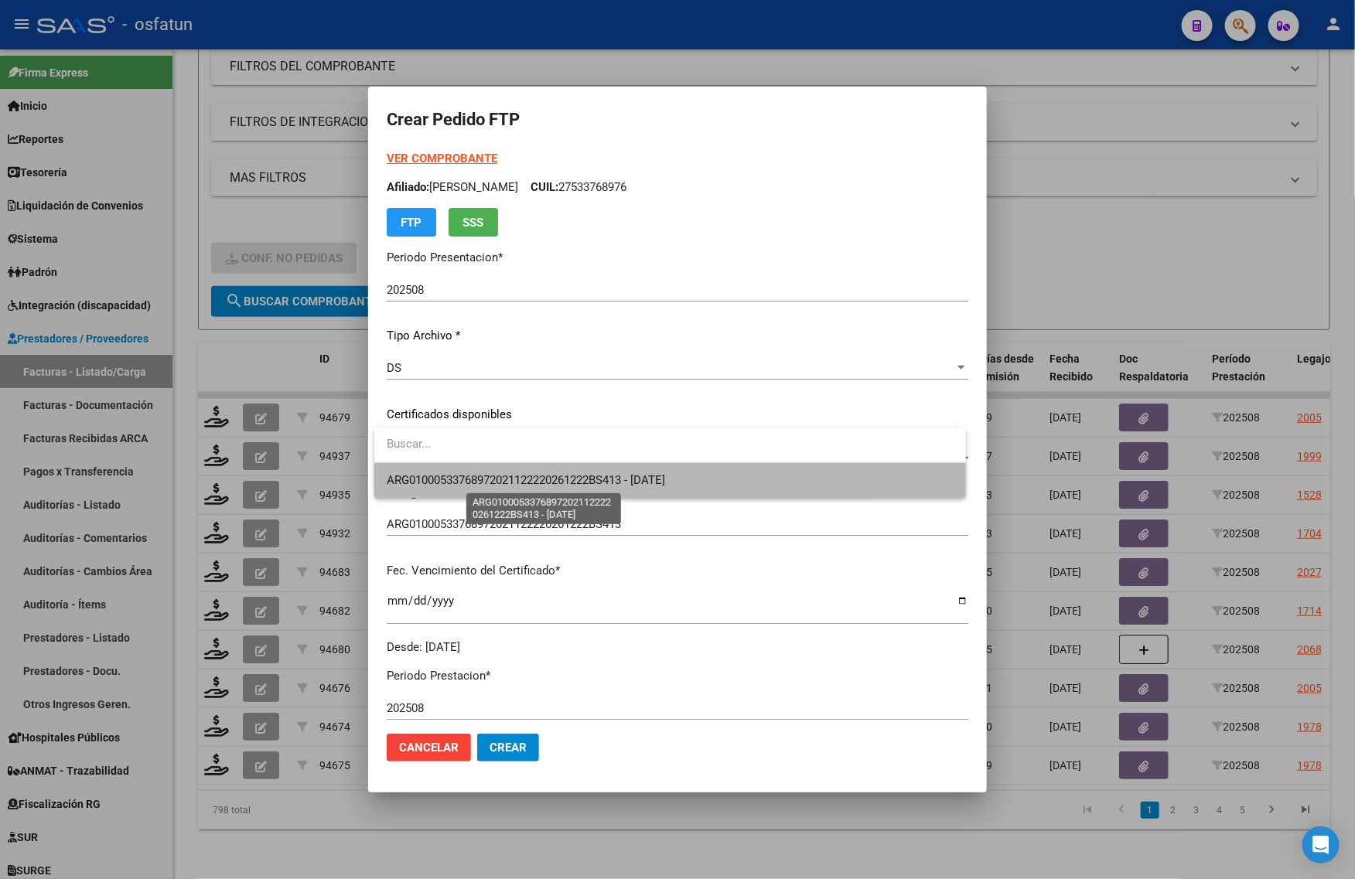
click at [430, 483] on span "ARG01000533768972021122220261222BS413 - [DATE]" at bounding box center [526, 480] width 278 height 14
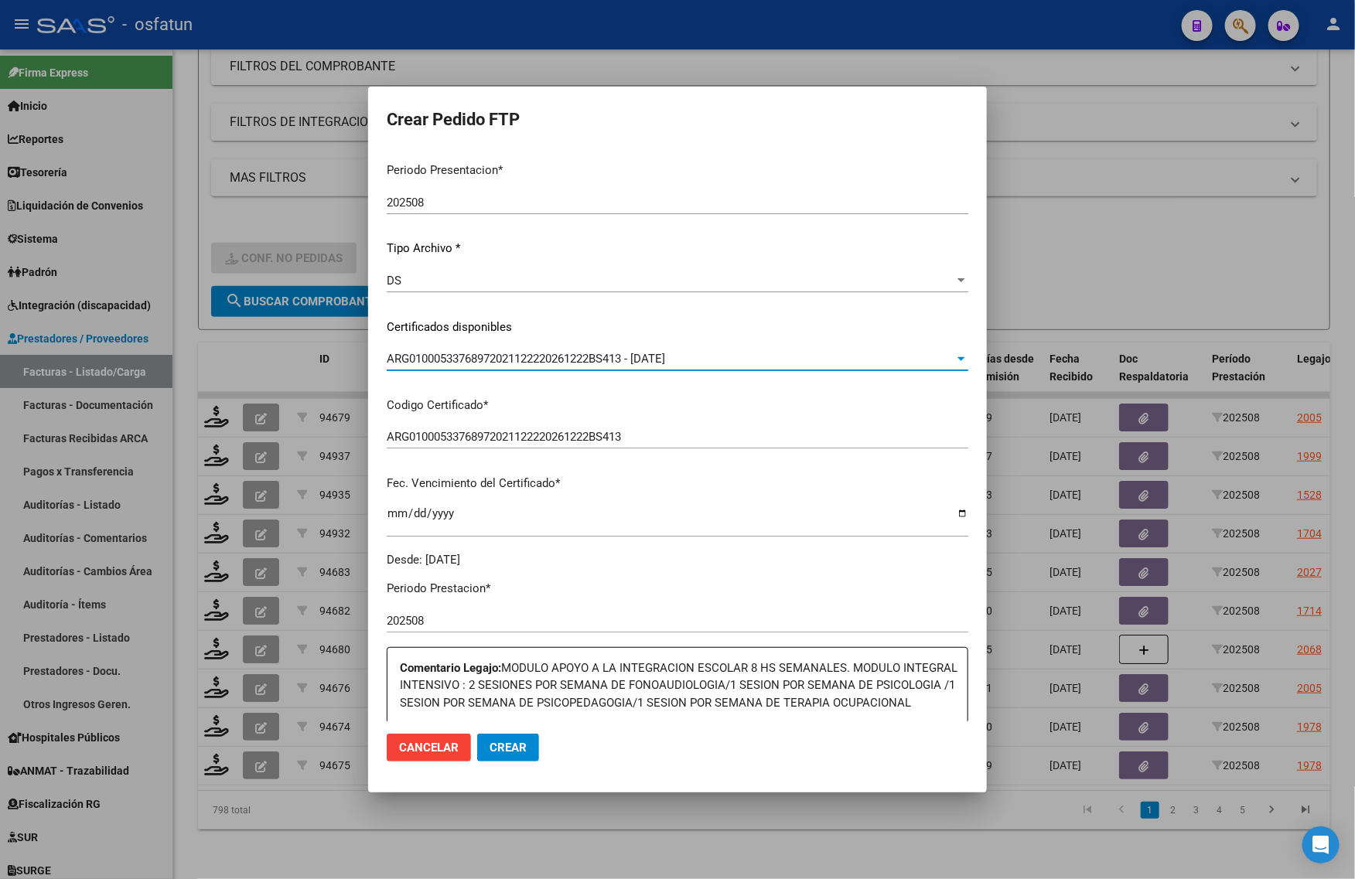
scroll to position [290, 0]
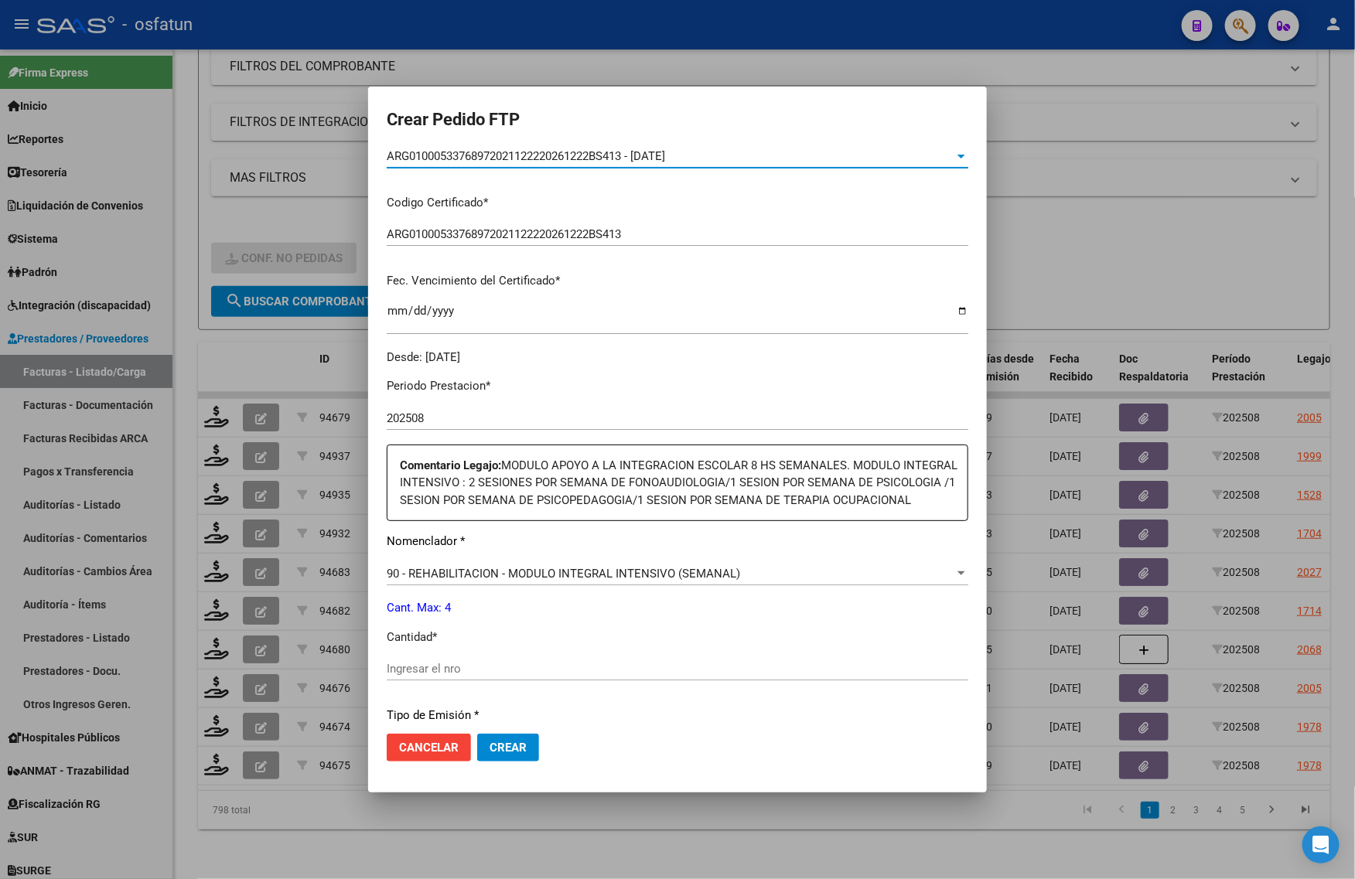
click at [449, 676] on input "Ingresar el nro" at bounding box center [678, 669] width 582 height 14
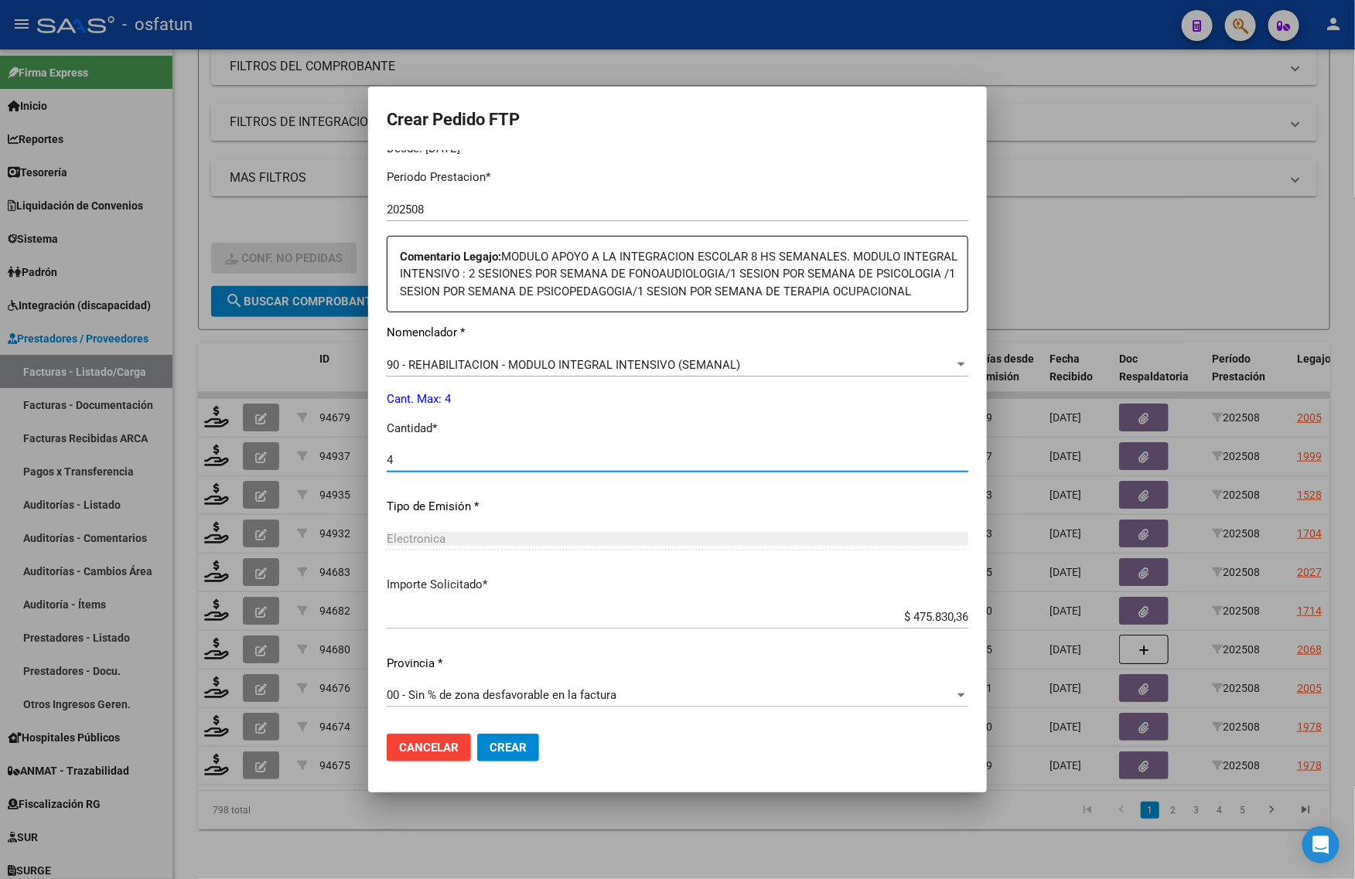
scroll to position [515, 0]
drag, startPoint x: 516, startPoint y: 743, endPoint x: 489, endPoint y: 755, distance: 29.4
click at [515, 743] on span "Crear" at bounding box center [508, 748] width 37 height 14
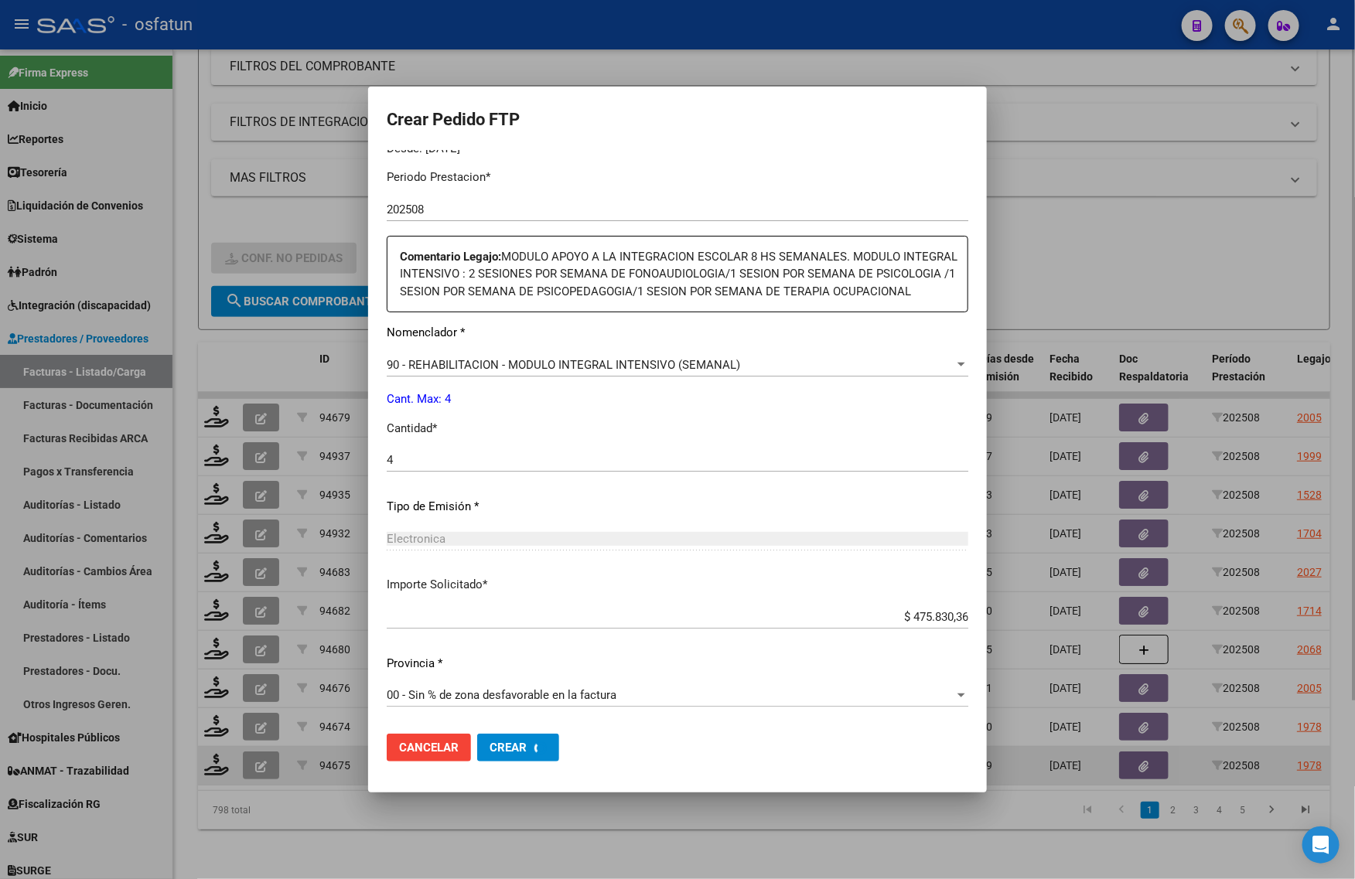
scroll to position [0, 0]
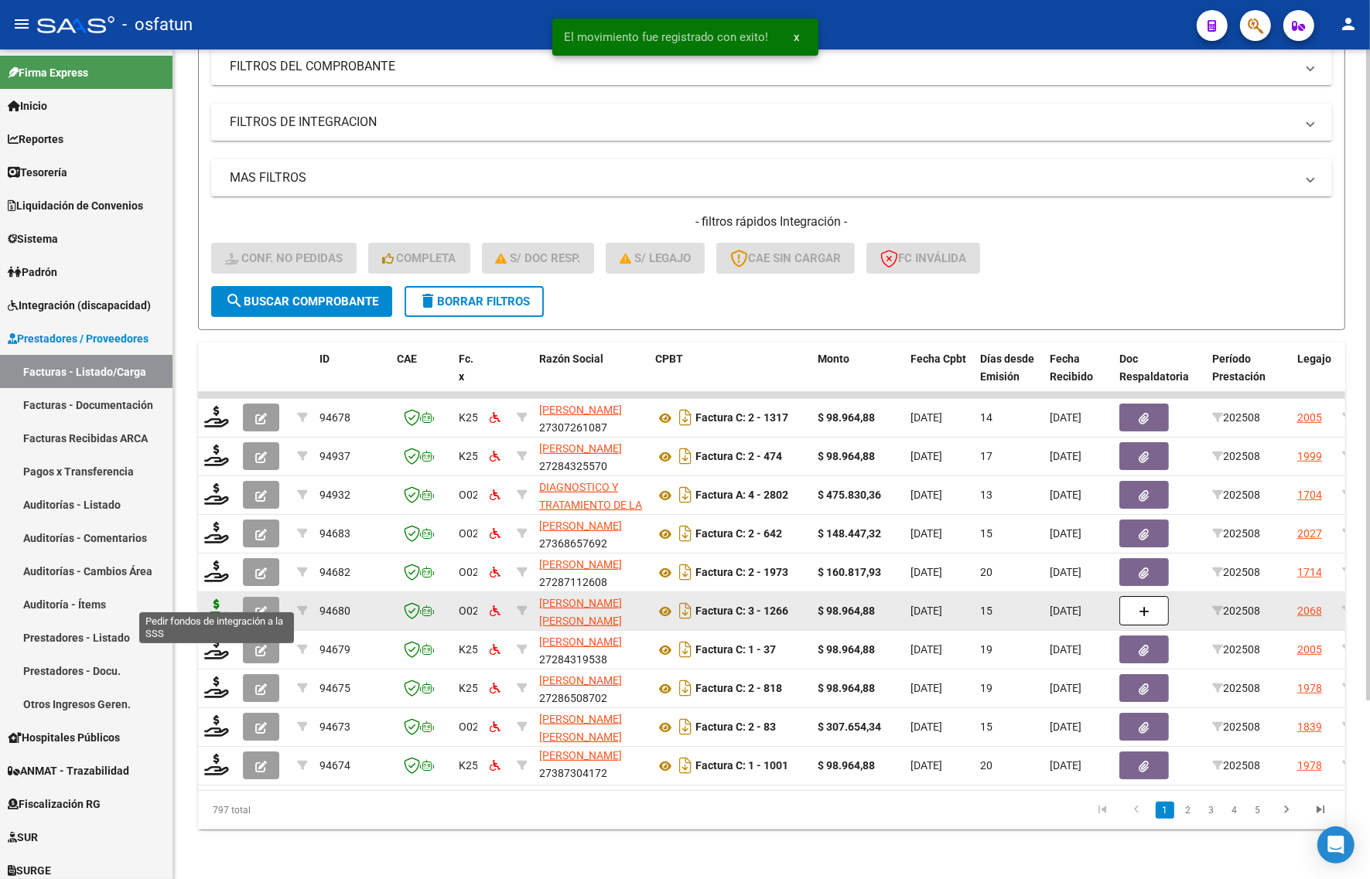
click at [224, 601] on icon at bounding box center [216, 610] width 25 height 22
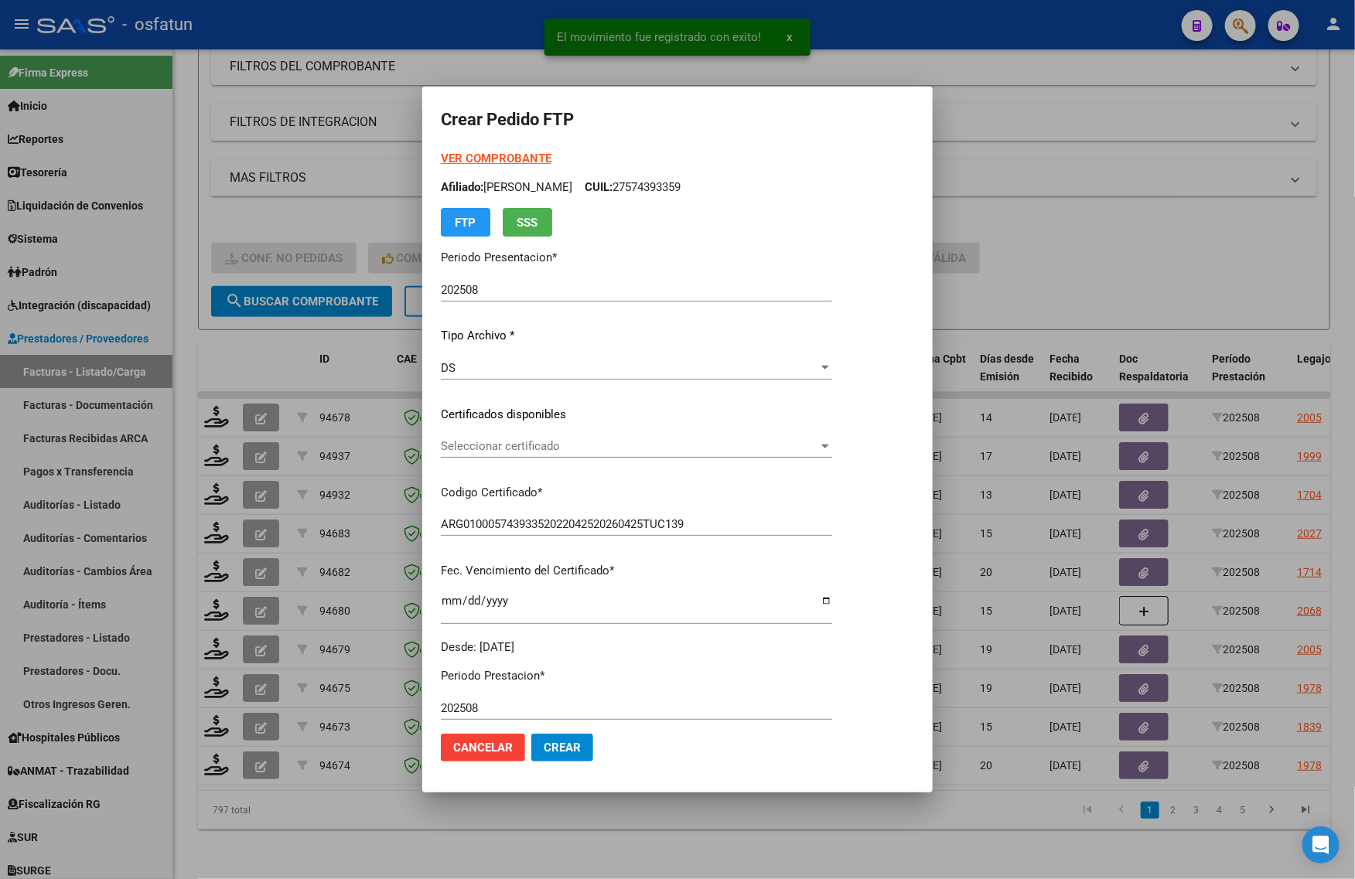
click at [508, 155] on strong "VER COMPROBANTE" at bounding box center [496, 159] width 111 height 14
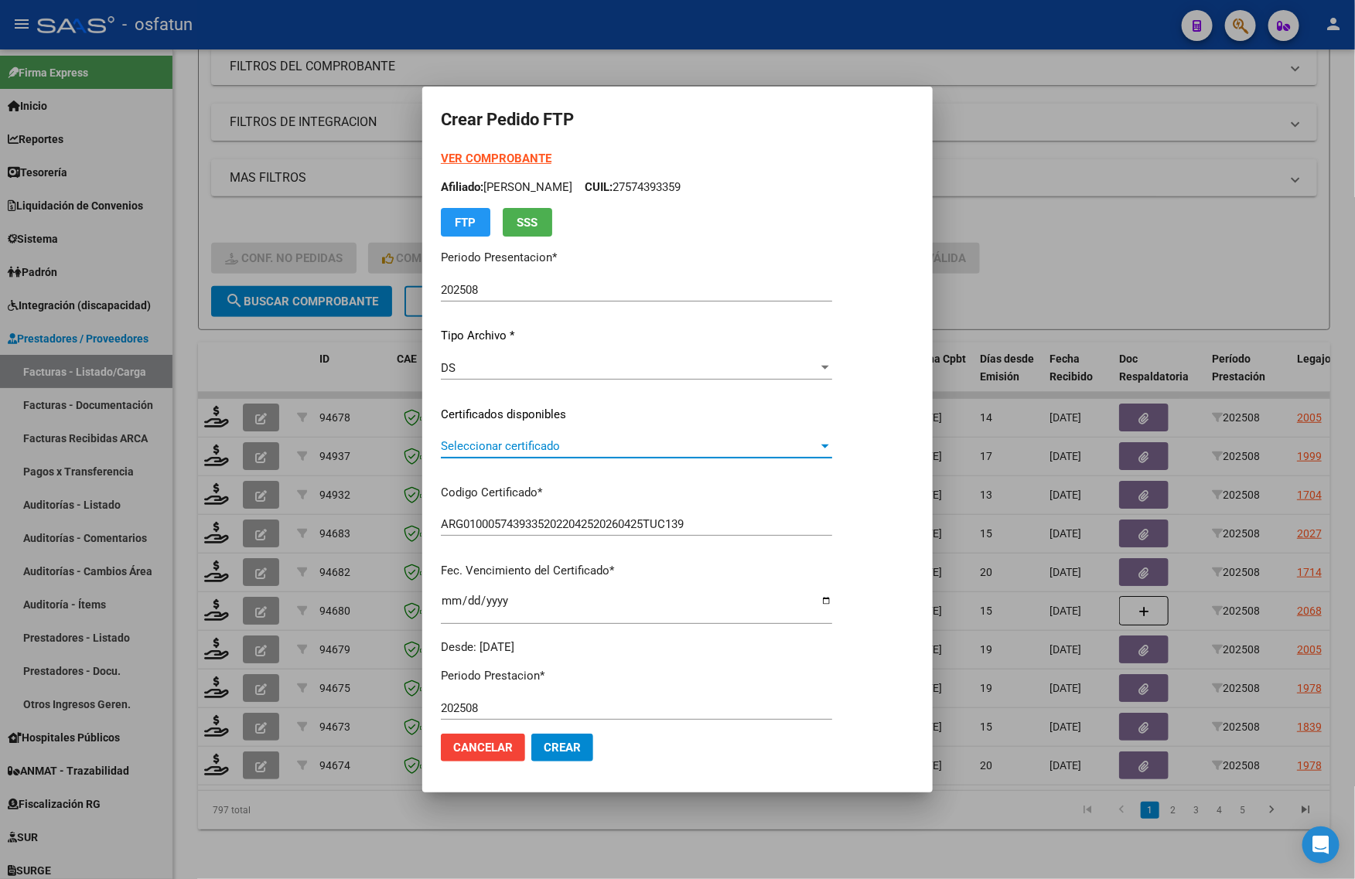
click at [538, 447] on span "Seleccionar certificado" at bounding box center [629, 446] width 377 height 14
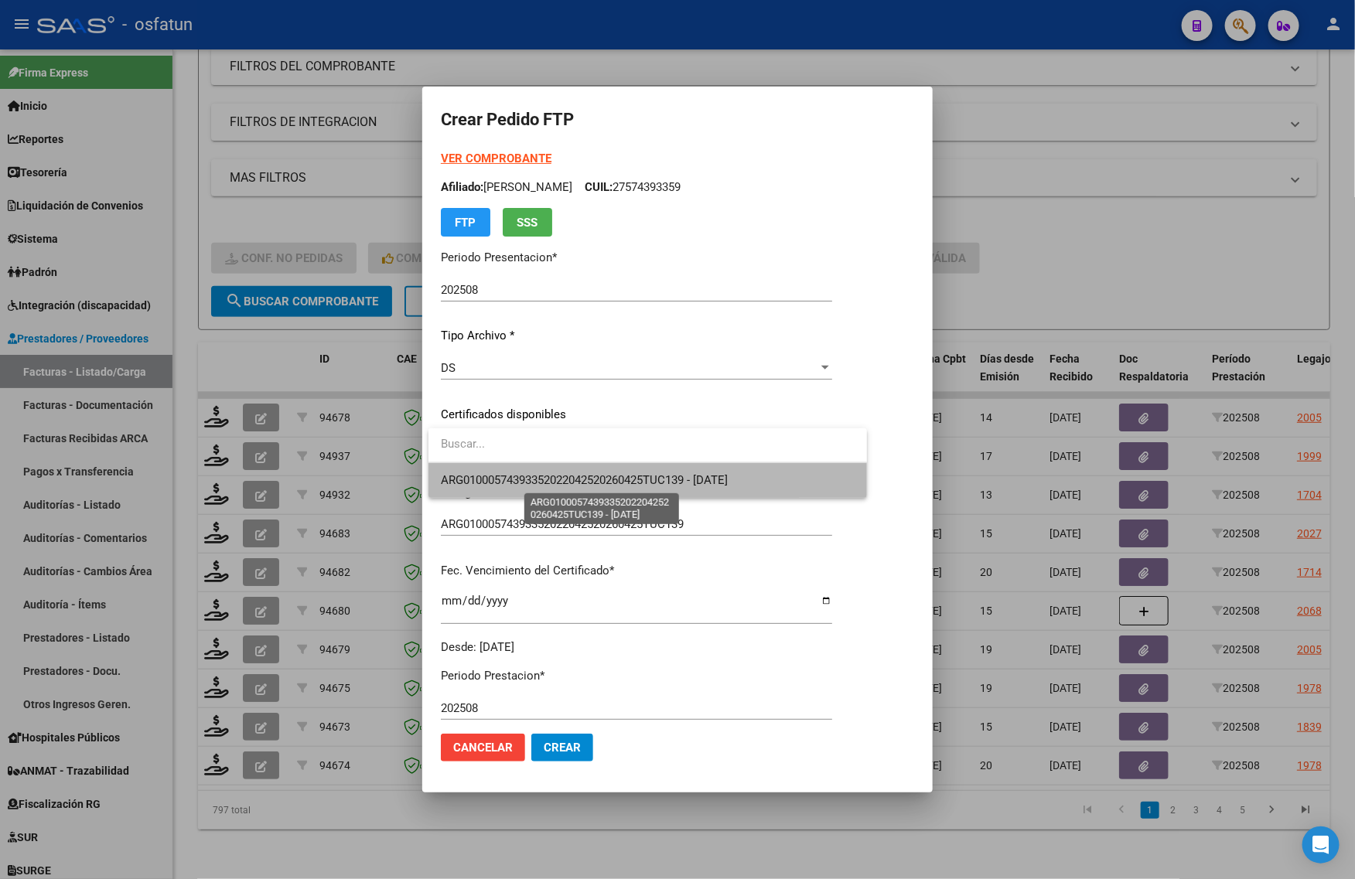
click at [538, 478] on span "ARG01000574393352022042520260425TUC139 - [DATE]" at bounding box center [584, 480] width 287 height 14
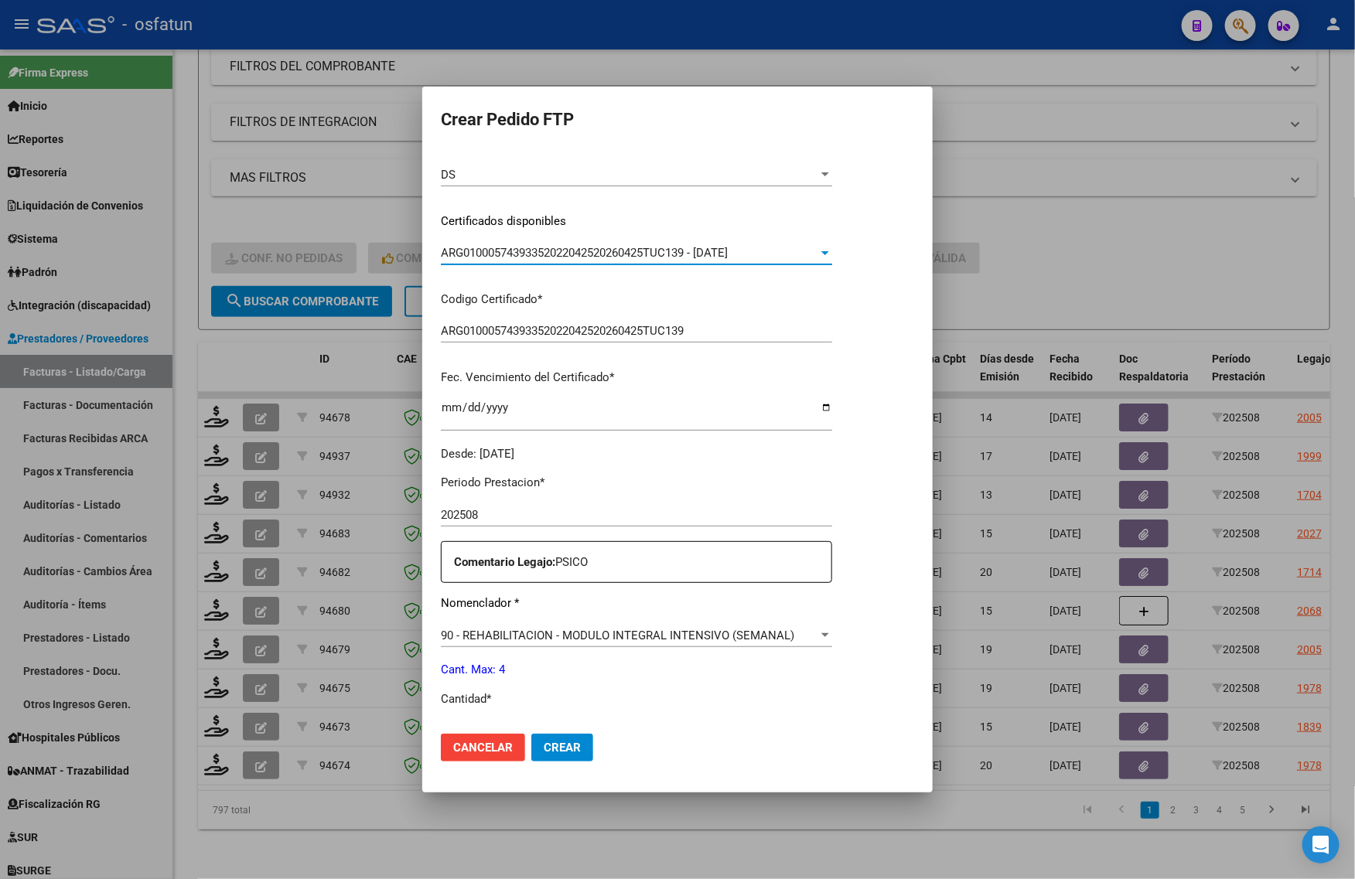
scroll to position [387, 0]
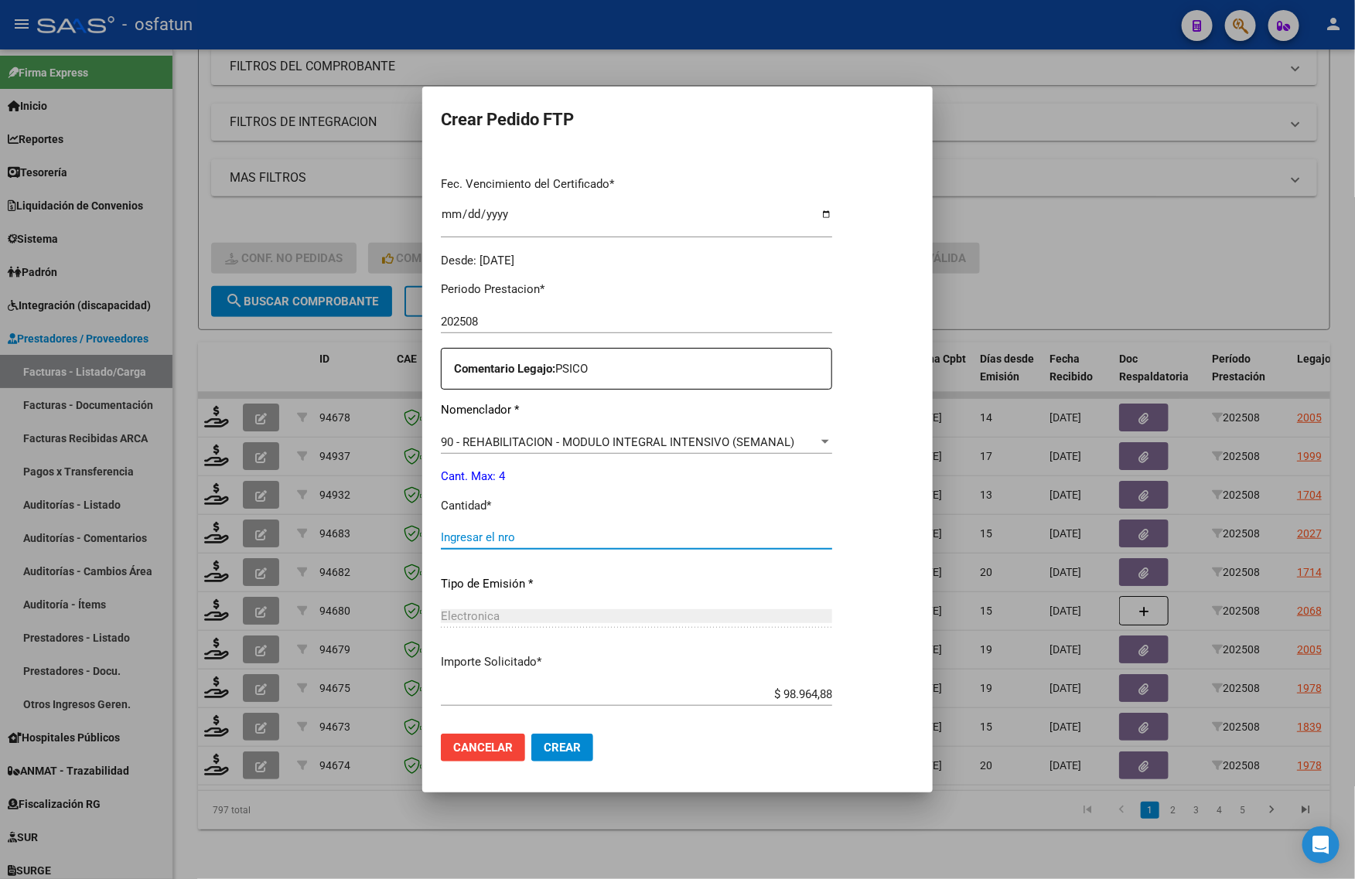
click at [509, 531] on input "Ingresar el nro" at bounding box center [636, 538] width 391 height 14
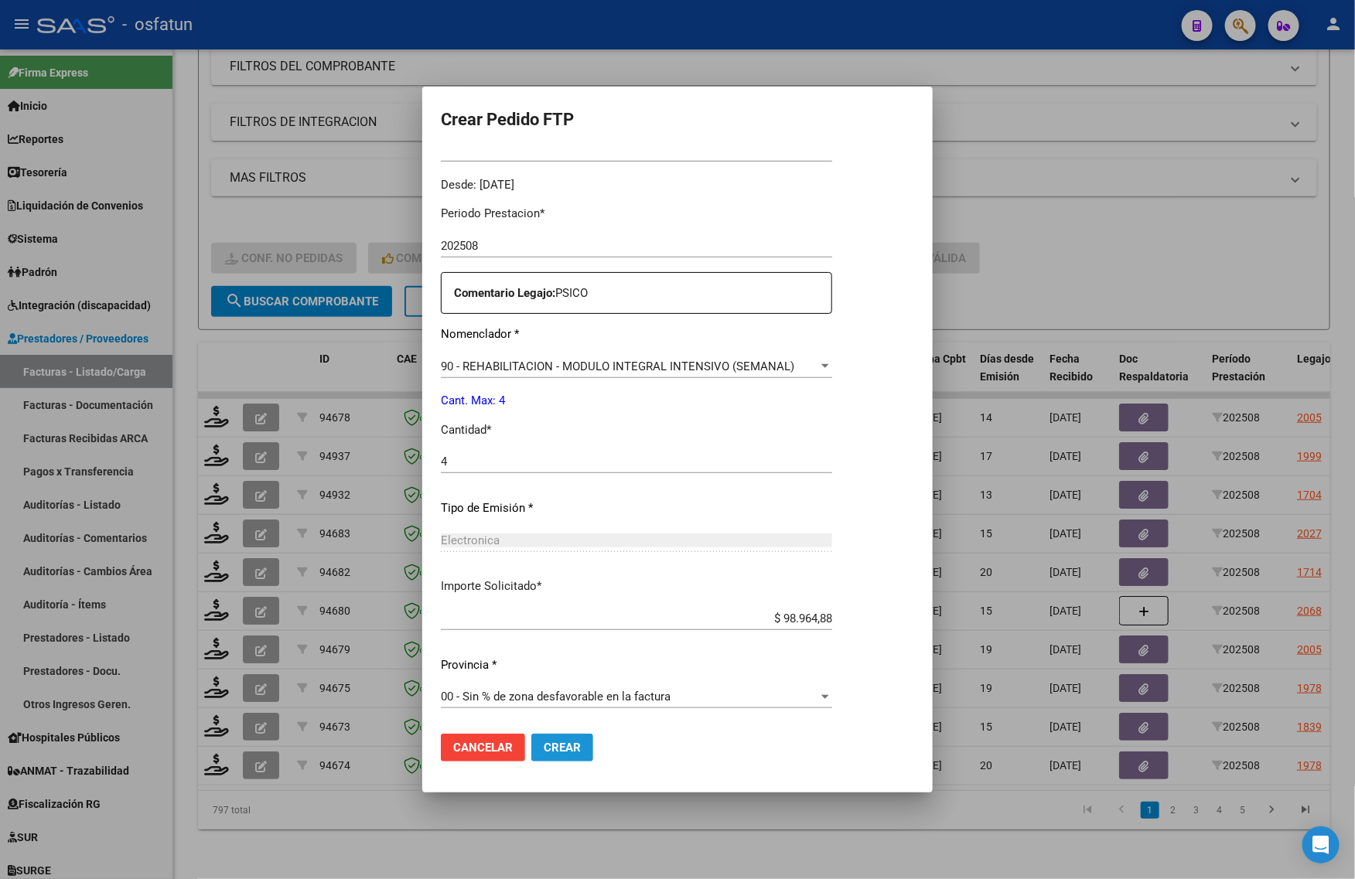
click at [554, 749] on span "Crear" at bounding box center [562, 748] width 37 height 14
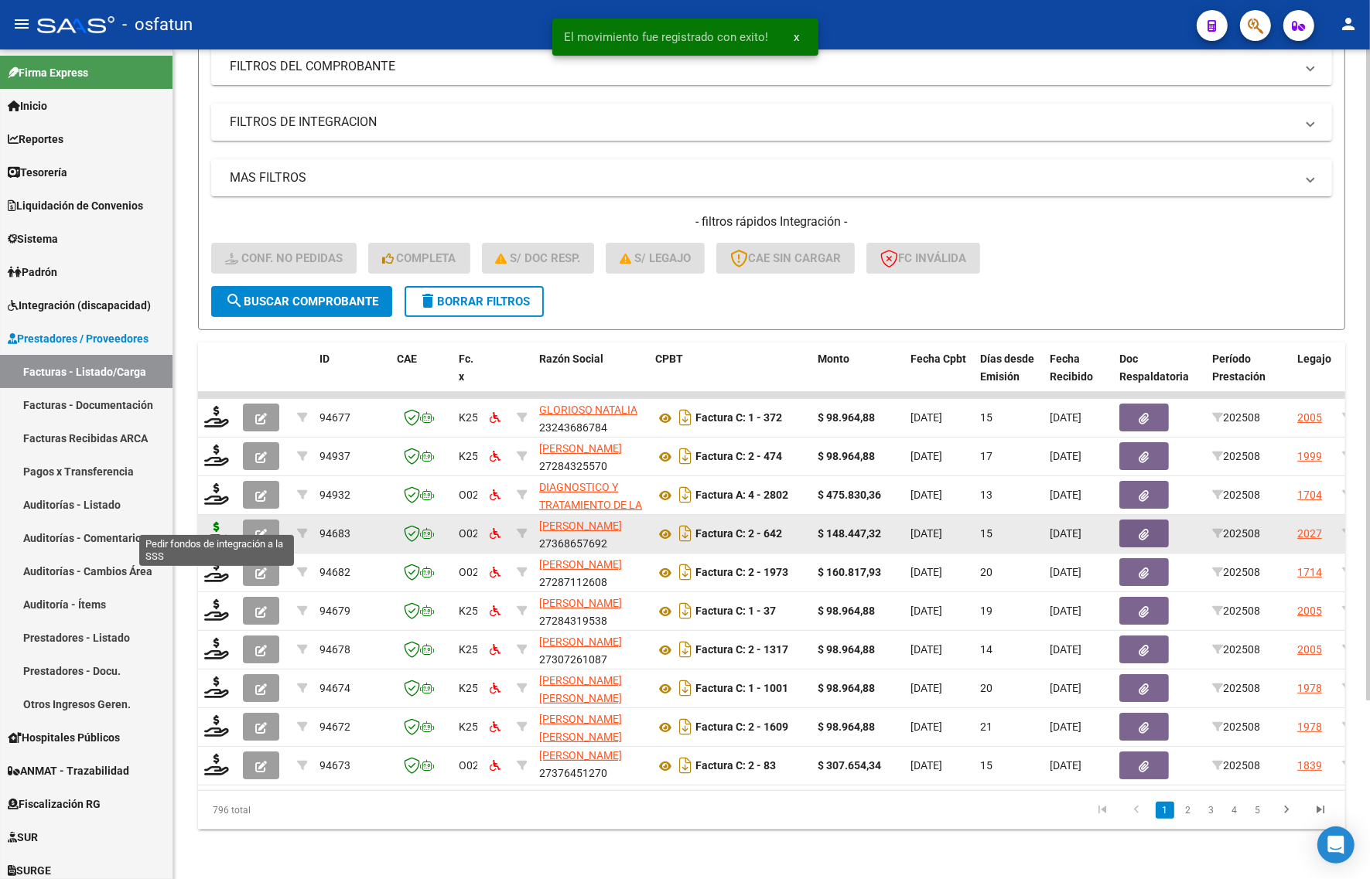
click at [213, 522] on icon at bounding box center [216, 533] width 25 height 22
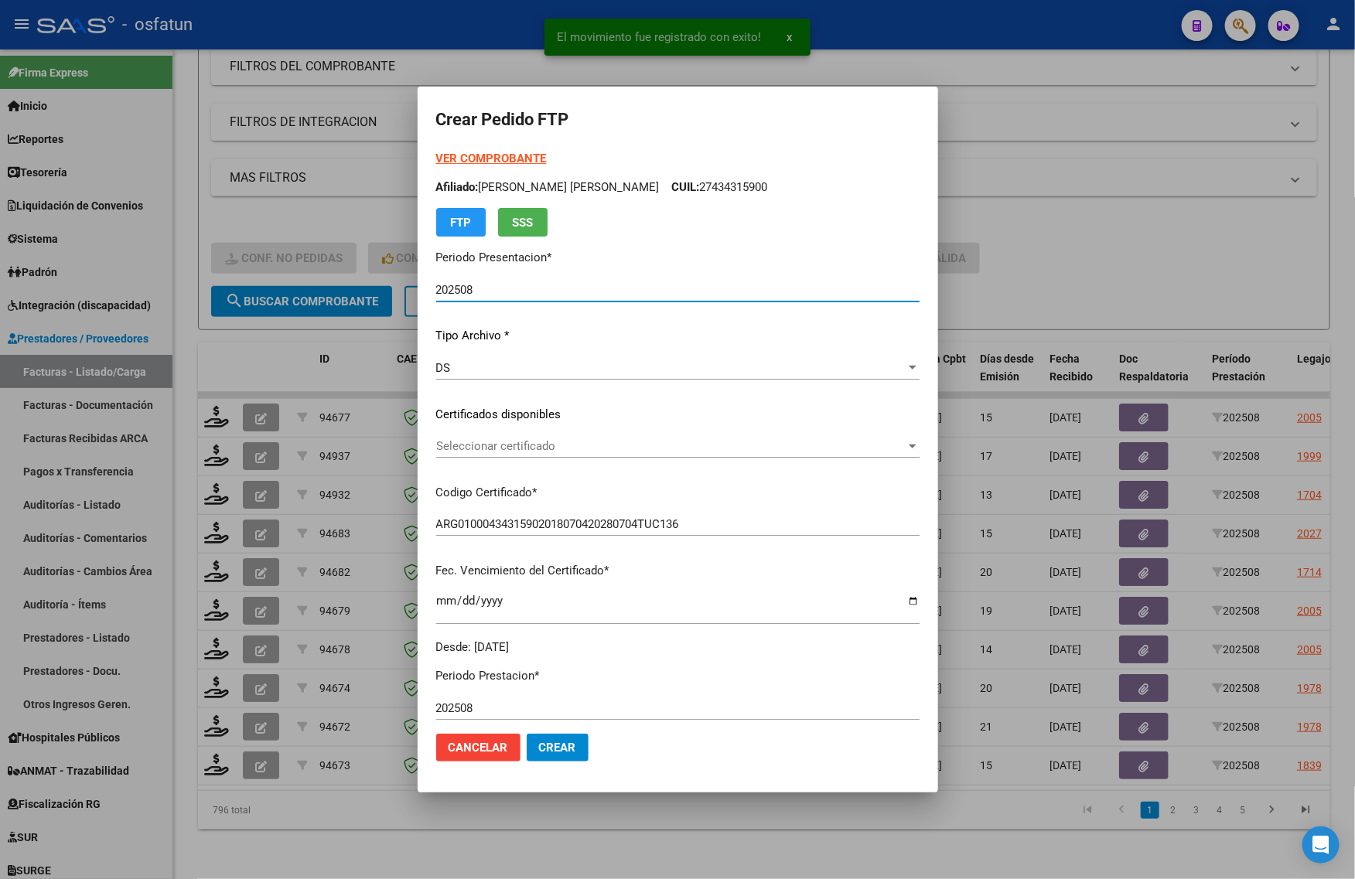
click at [522, 152] on strong "VER COMPROBANTE" at bounding box center [491, 159] width 111 height 14
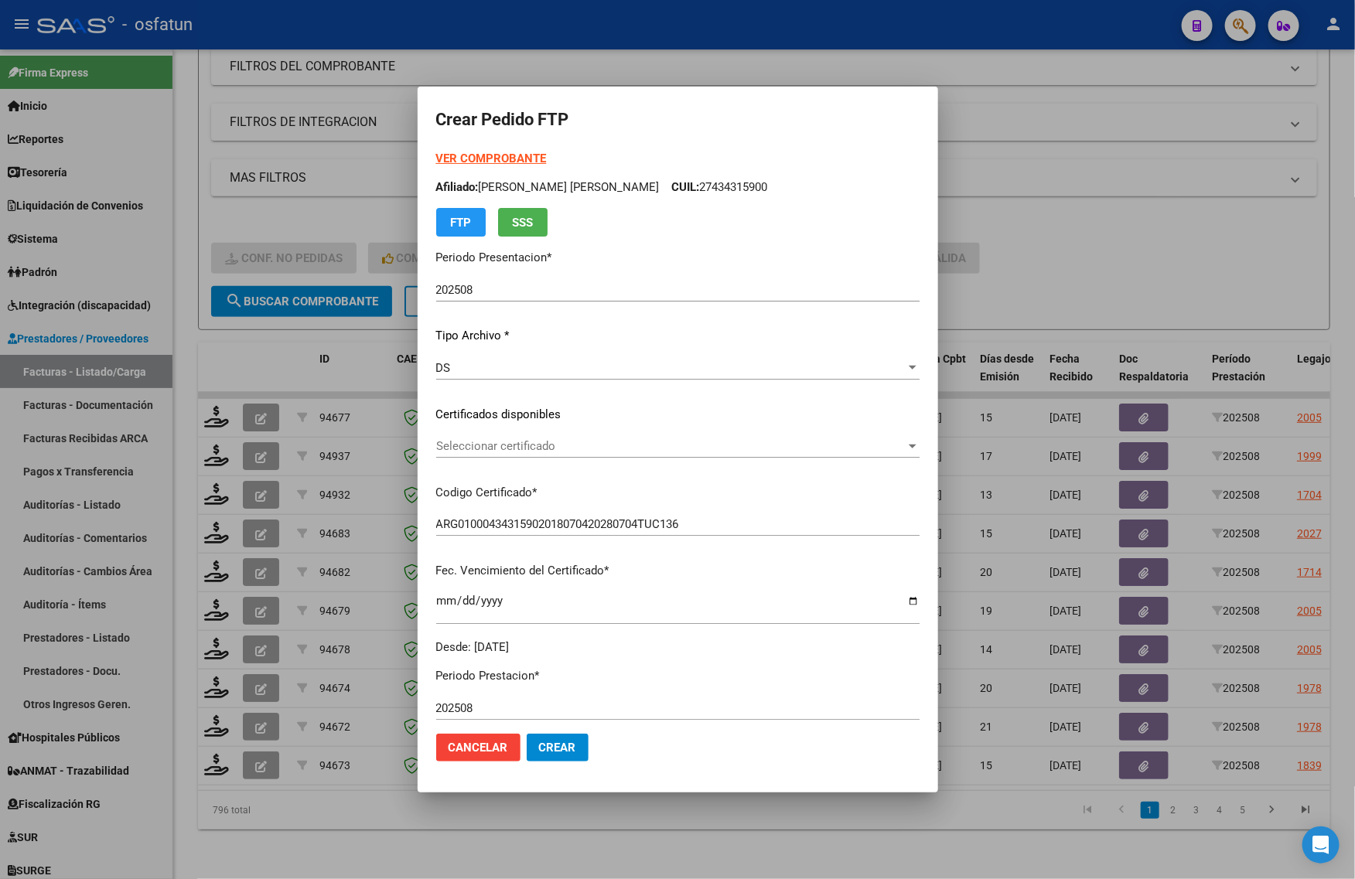
click at [566, 451] on span "Seleccionar certificado" at bounding box center [670, 446] width 469 height 14
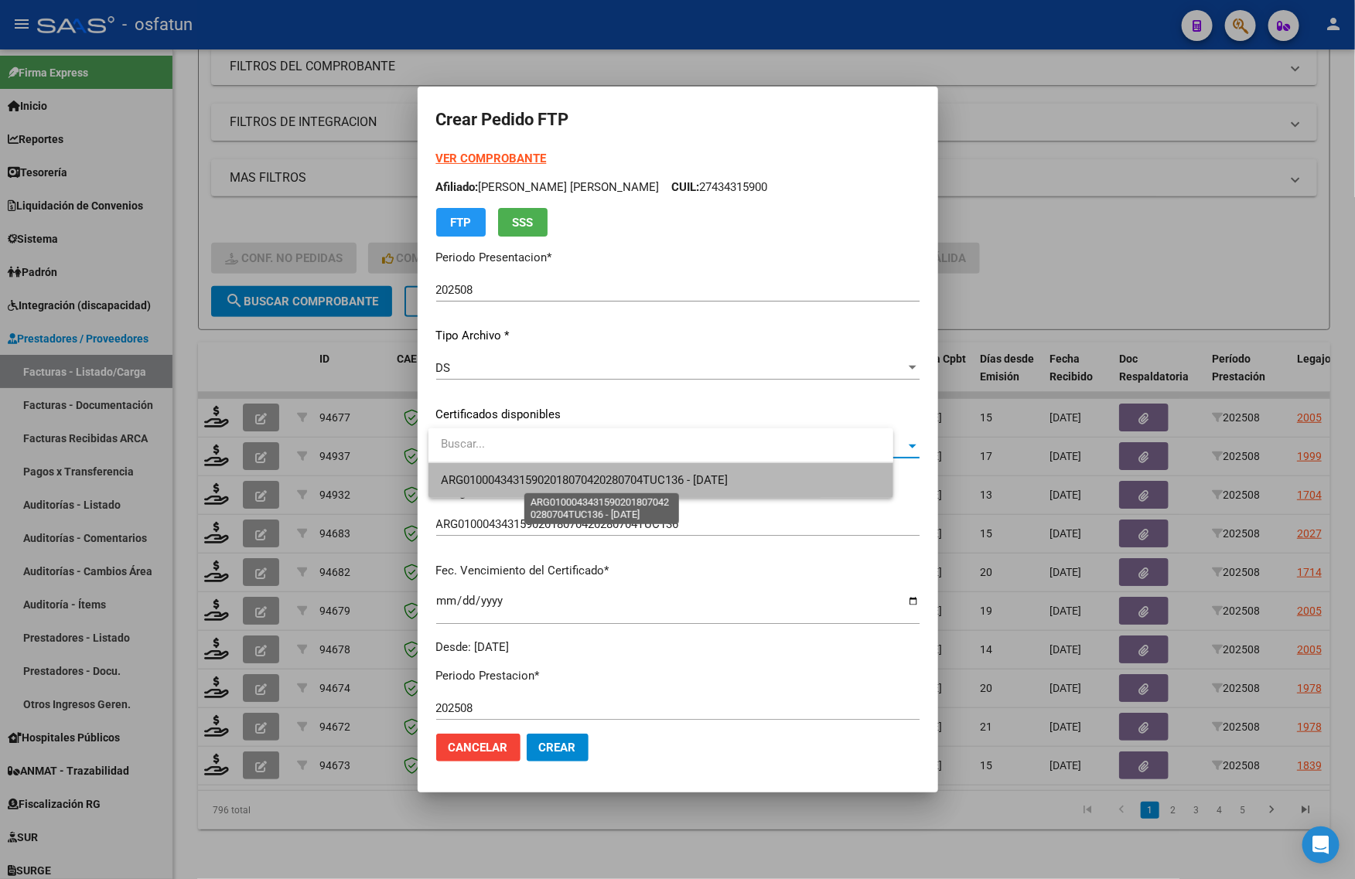
click at [562, 476] on span "ARG01000434315902018070420280704TUC136 - [DATE]" at bounding box center [584, 480] width 287 height 14
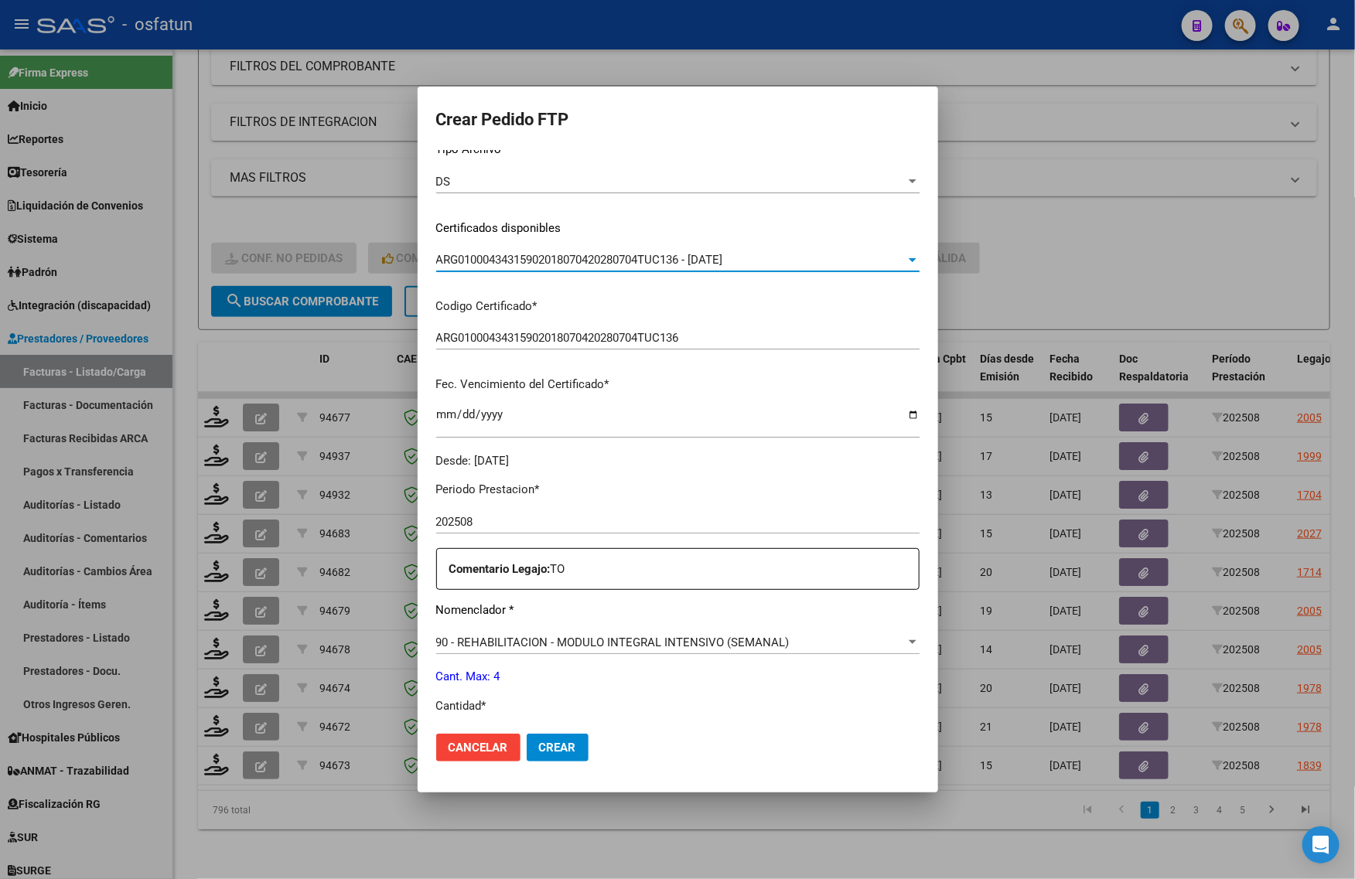
scroll to position [290, 0]
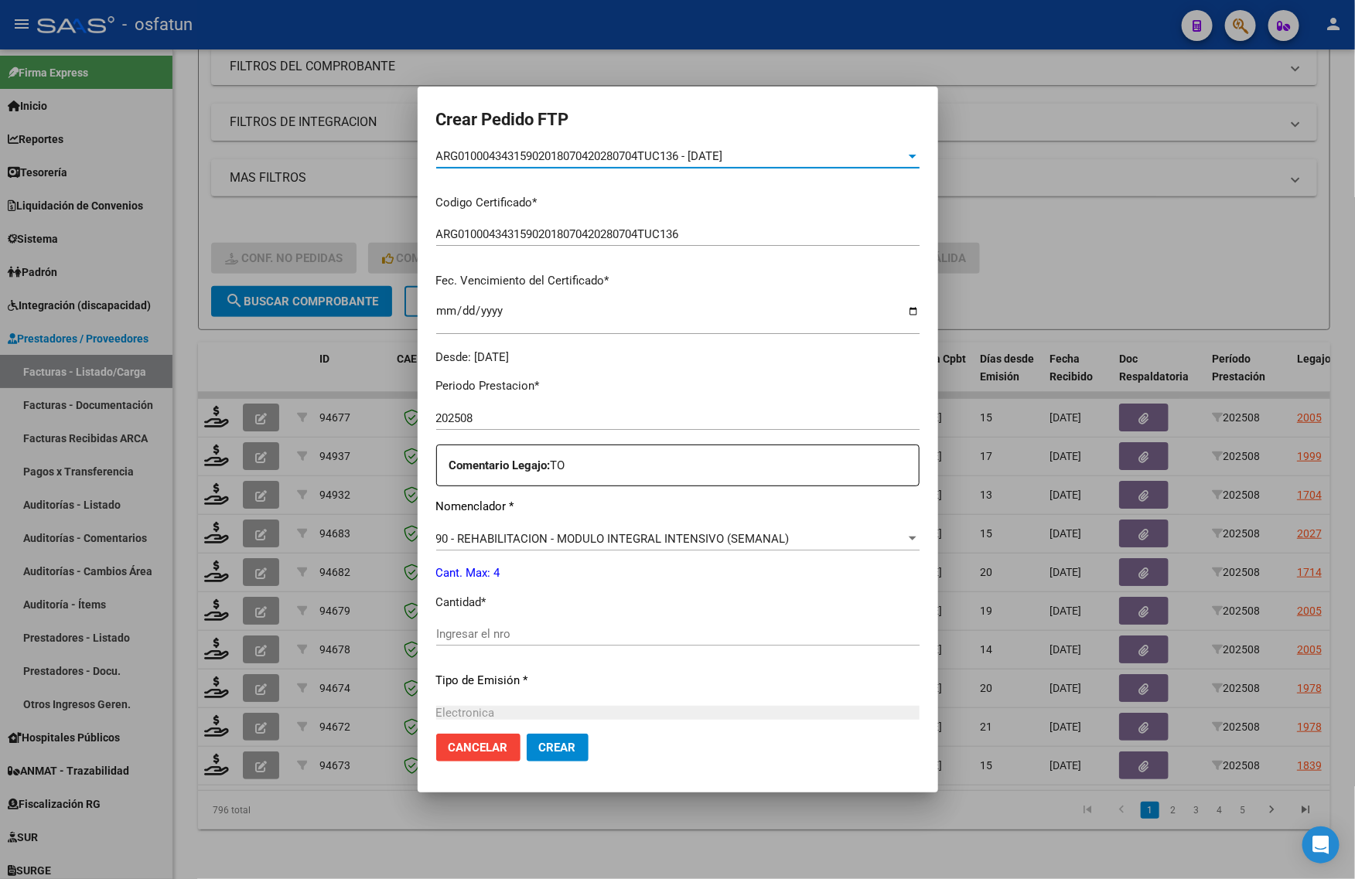
click at [534, 636] on input "Ingresar el nro" at bounding box center [677, 634] width 483 height 14
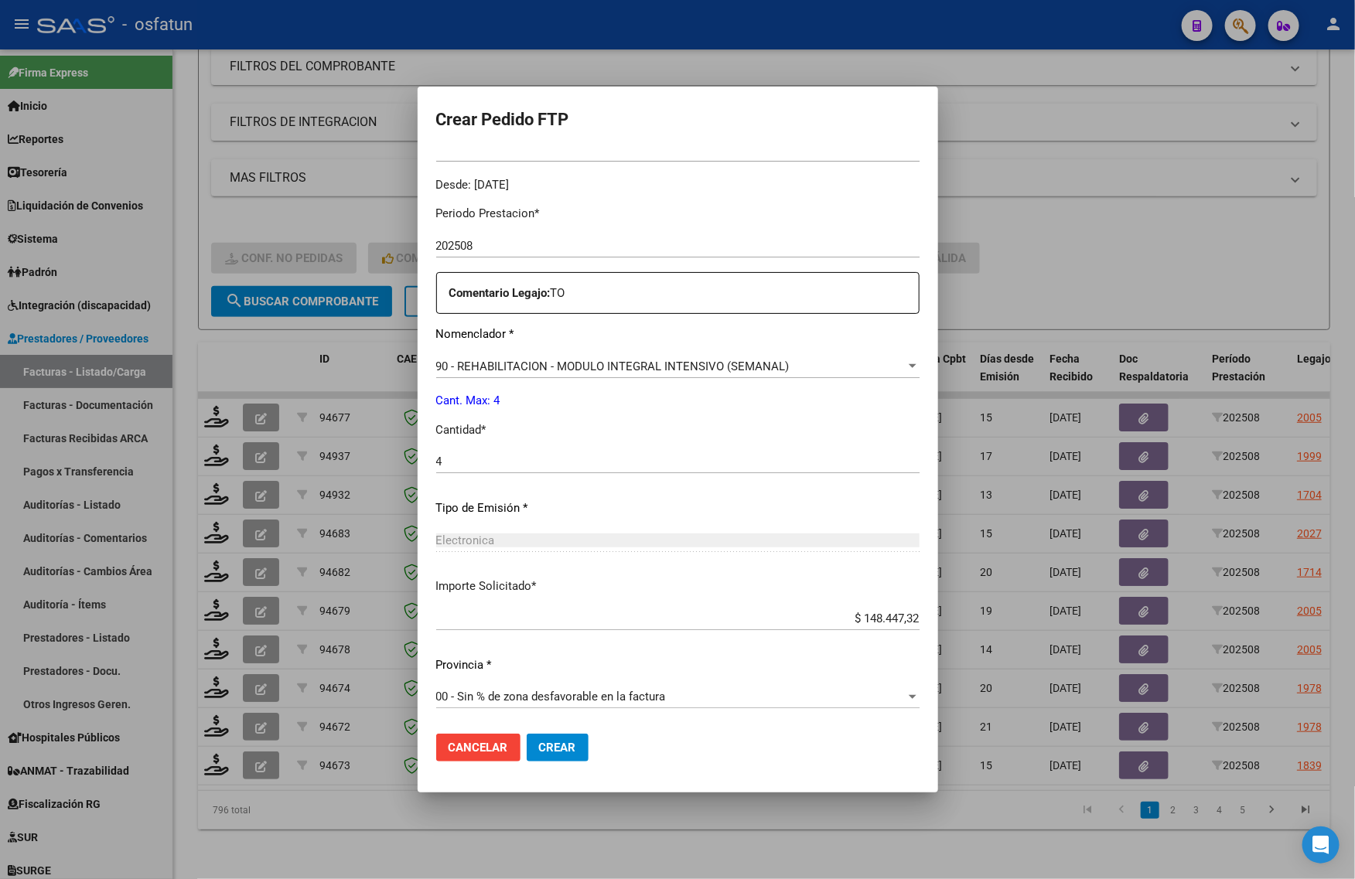
click at [566, 747] on span "Crear" at bounding box center [557, 748] width 37 height 14
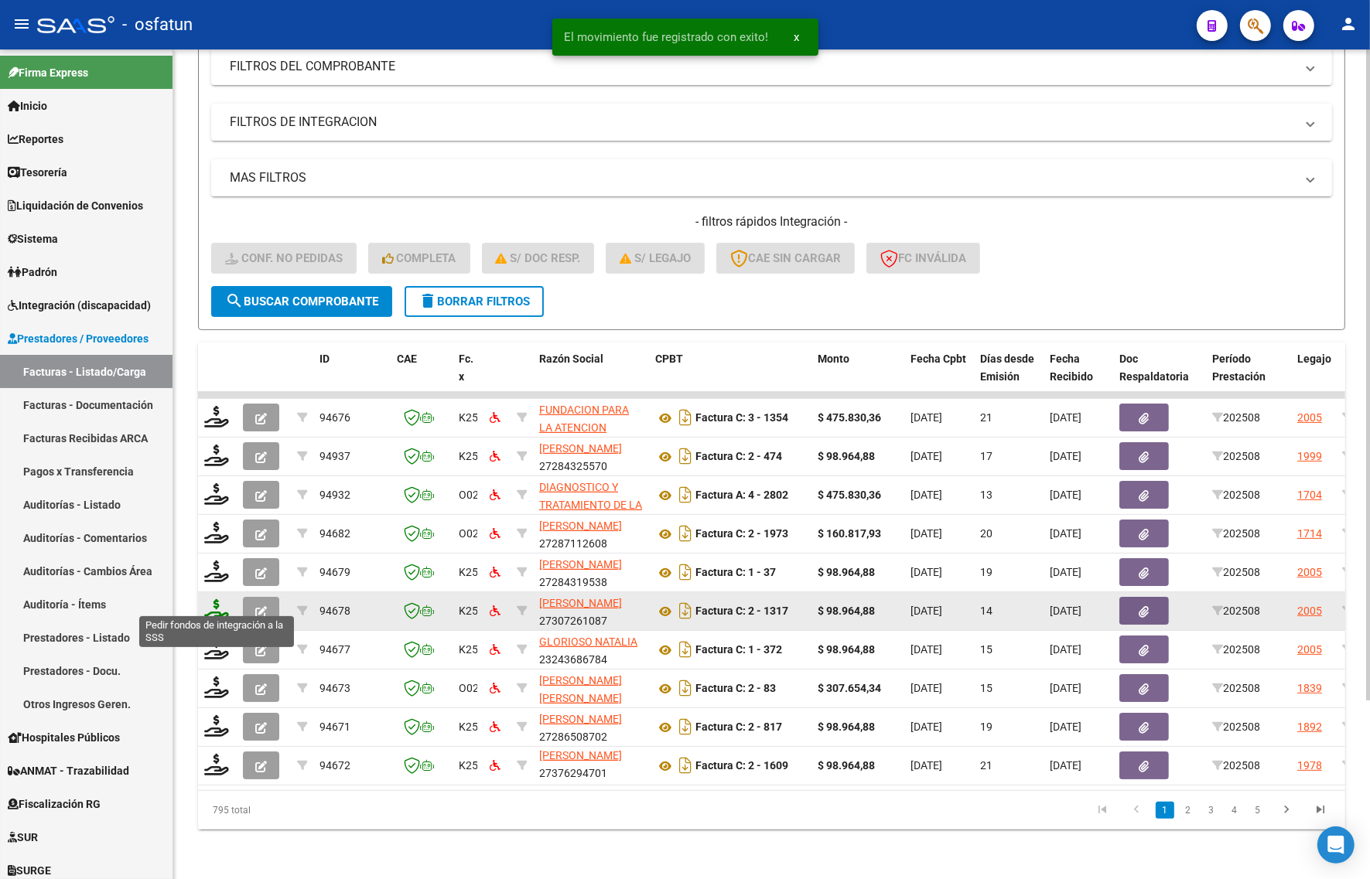
click at [217, 602] on icon at bounding box center [216, 610] width 25 height 22
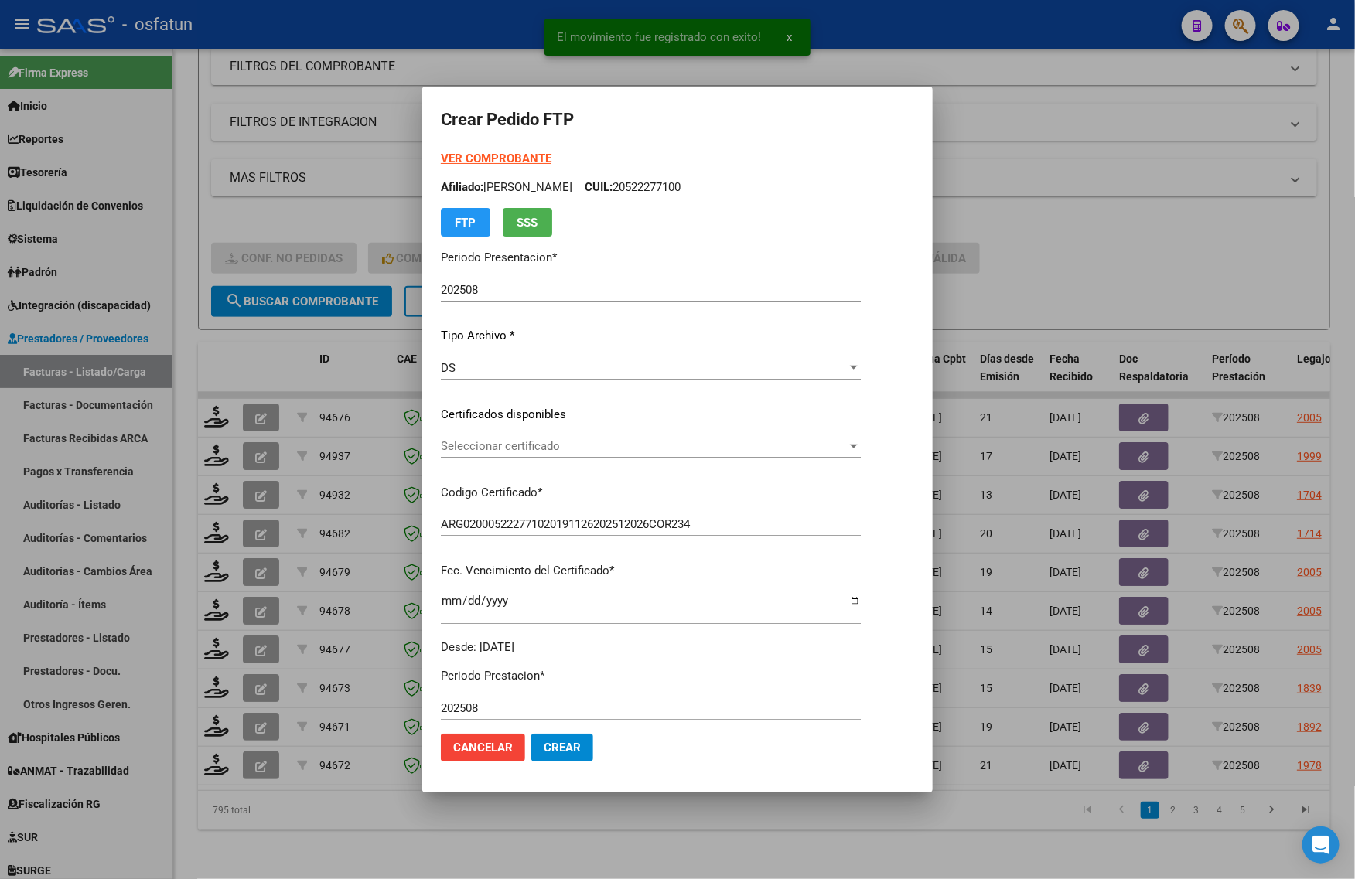
click at [485, 155] on strong "VER COMPROBANTE" at bounding box center [496, 159] width 111 height 14
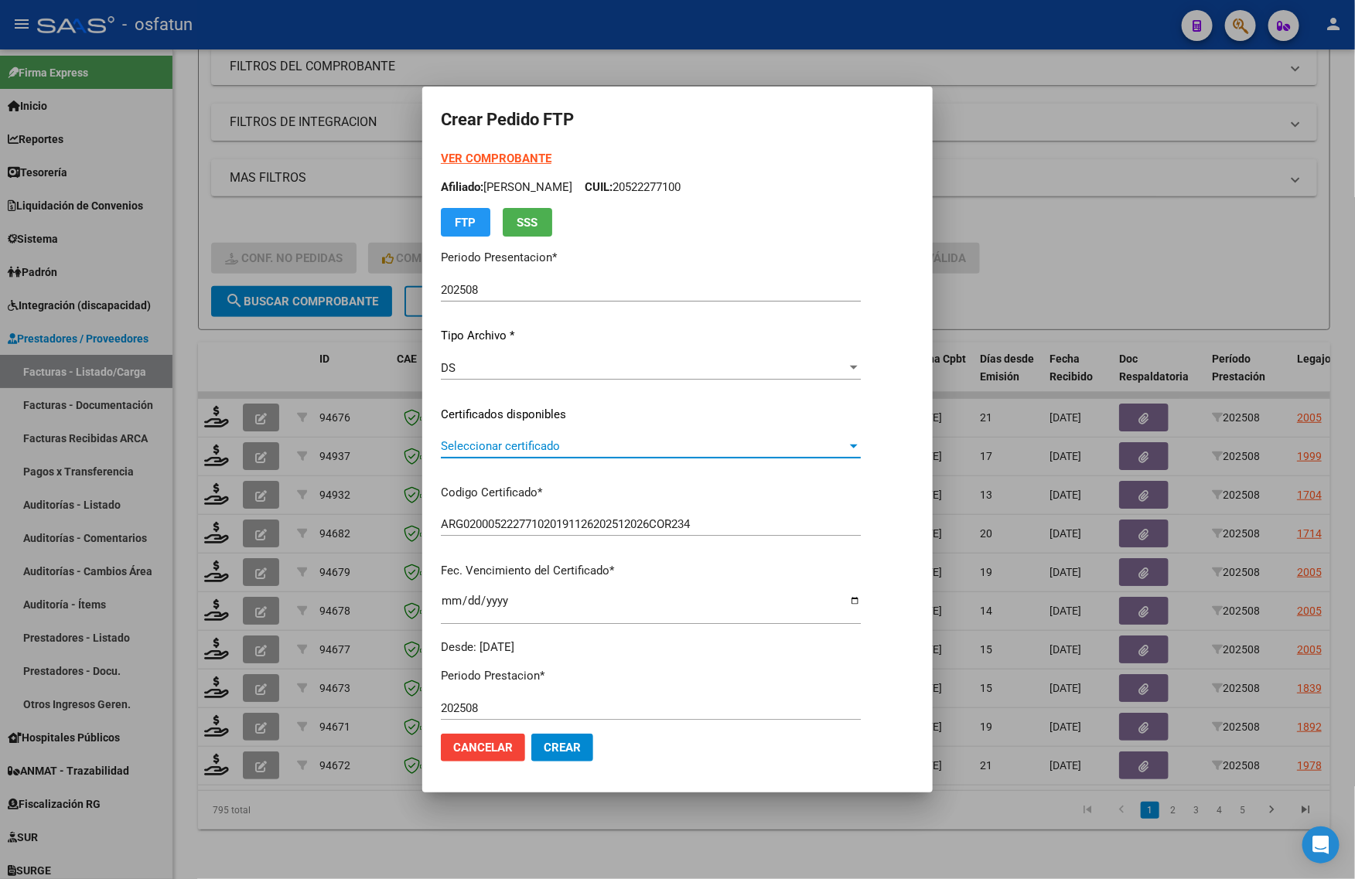
drag, startPoint x: 468, startPoint y: 441, endPoint x: 445, endPoint y: 442, distance: 23.3
click at [445, 442] on span "Seleccionar certificado" at bounding box center [644, 446] width 406 height 14
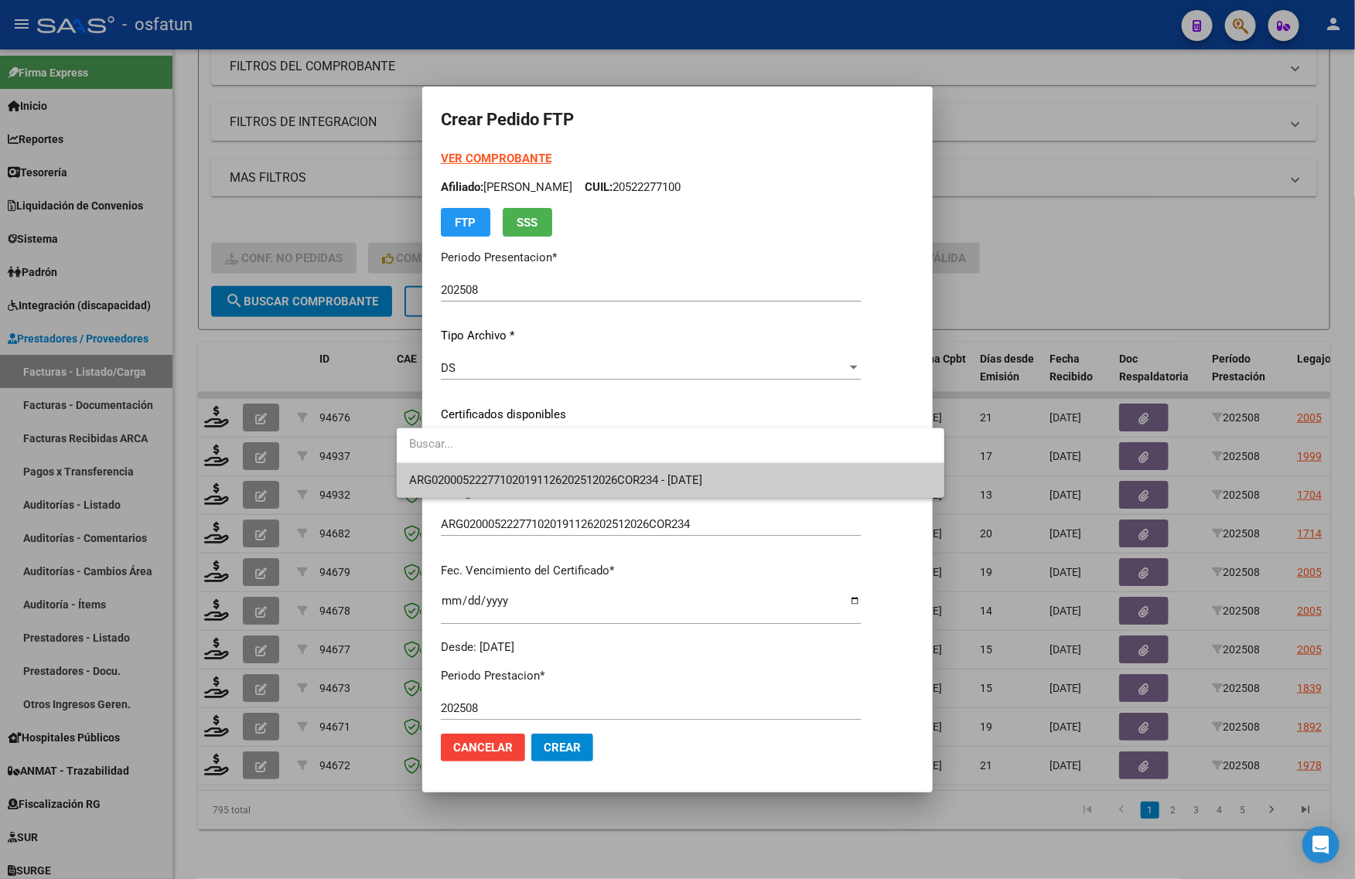
click at [483, 487] on span "ARG020005222771020191126202512026COR234 - [DATE]" at bounding box center [670, 480] width 523 height 35
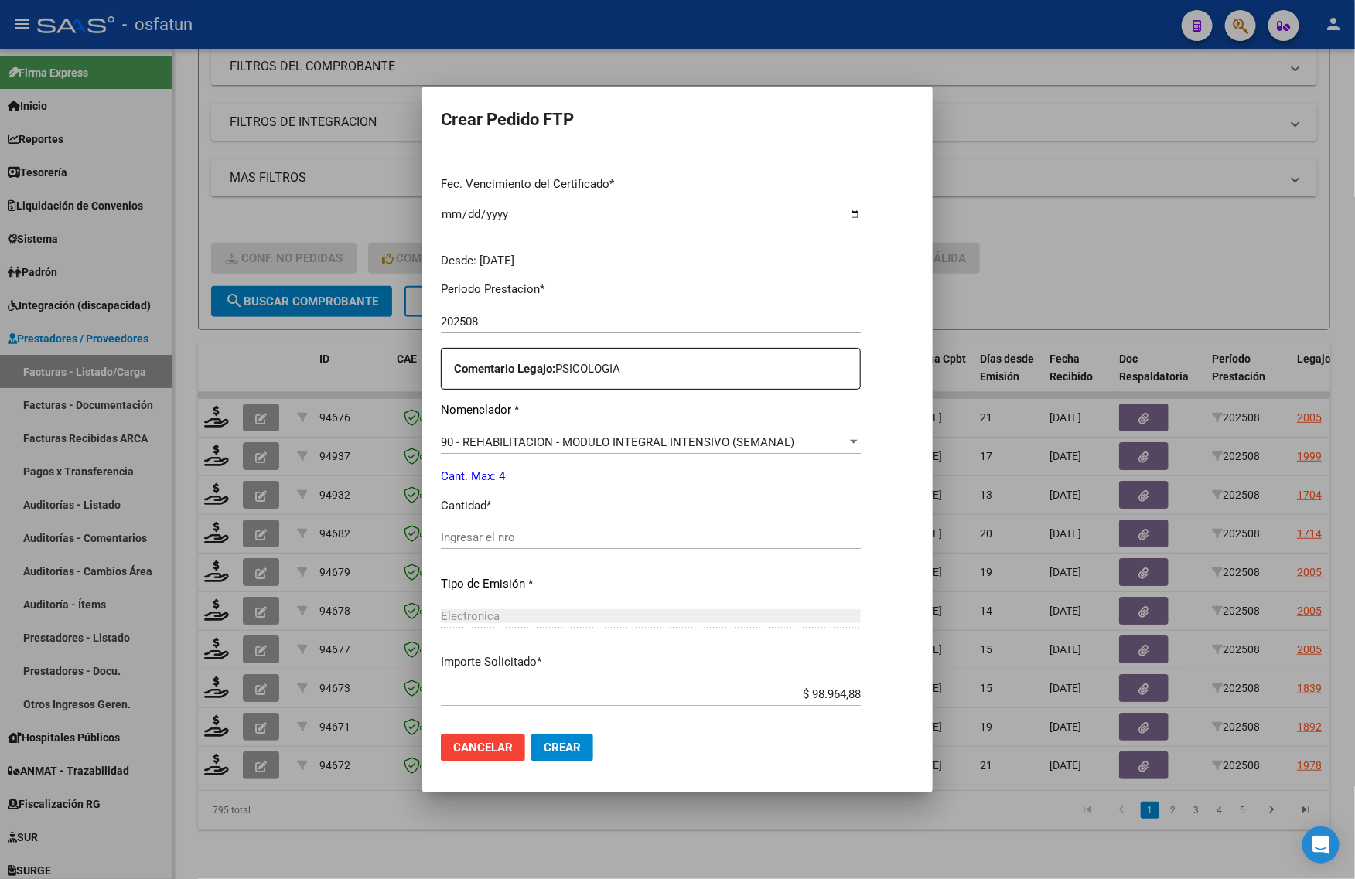
scroll to position [290, 0]
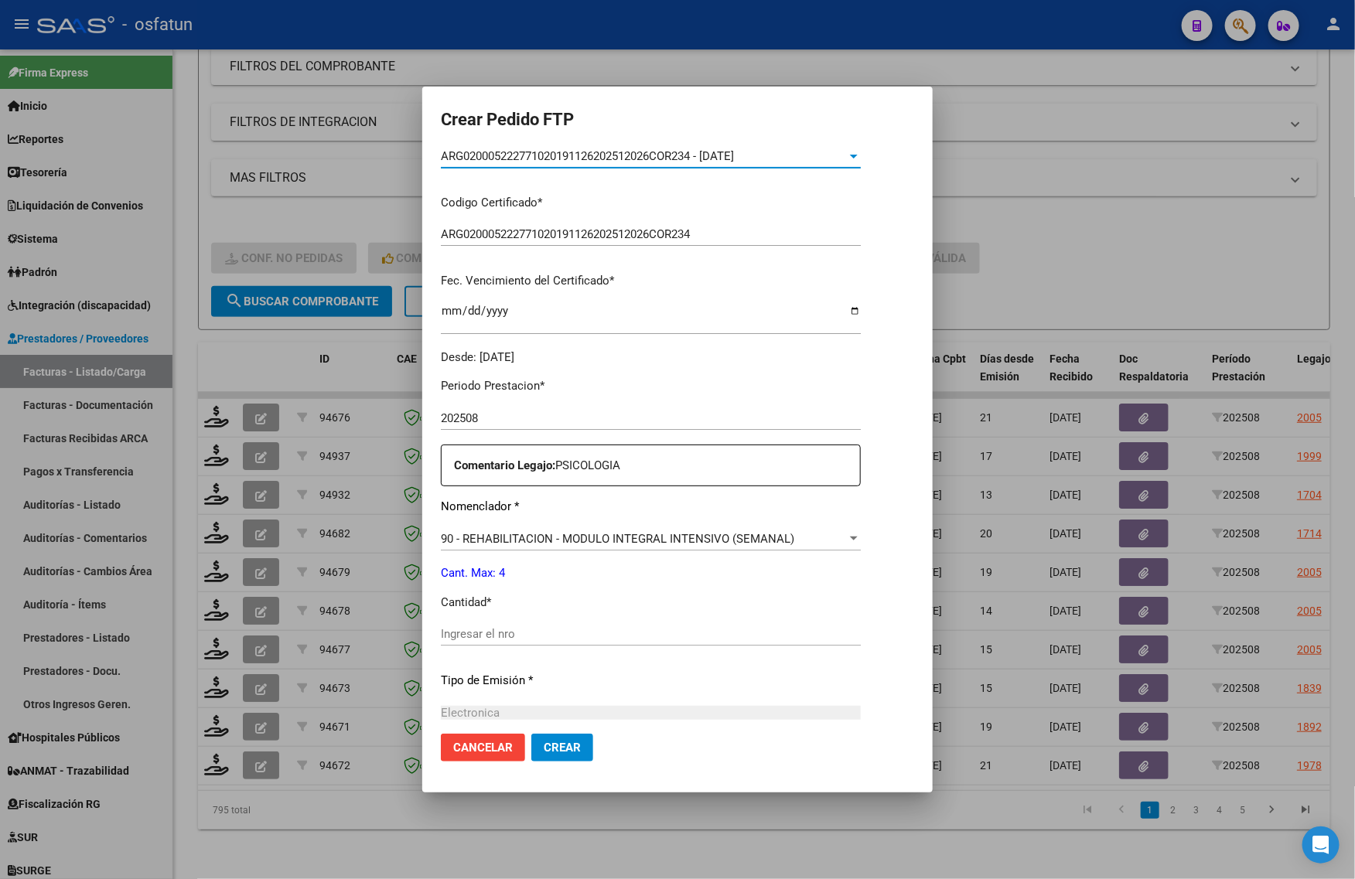
click at [452, 625] on div "Ingresar el nro" at bounding box center [651, 634] width 420 height 23
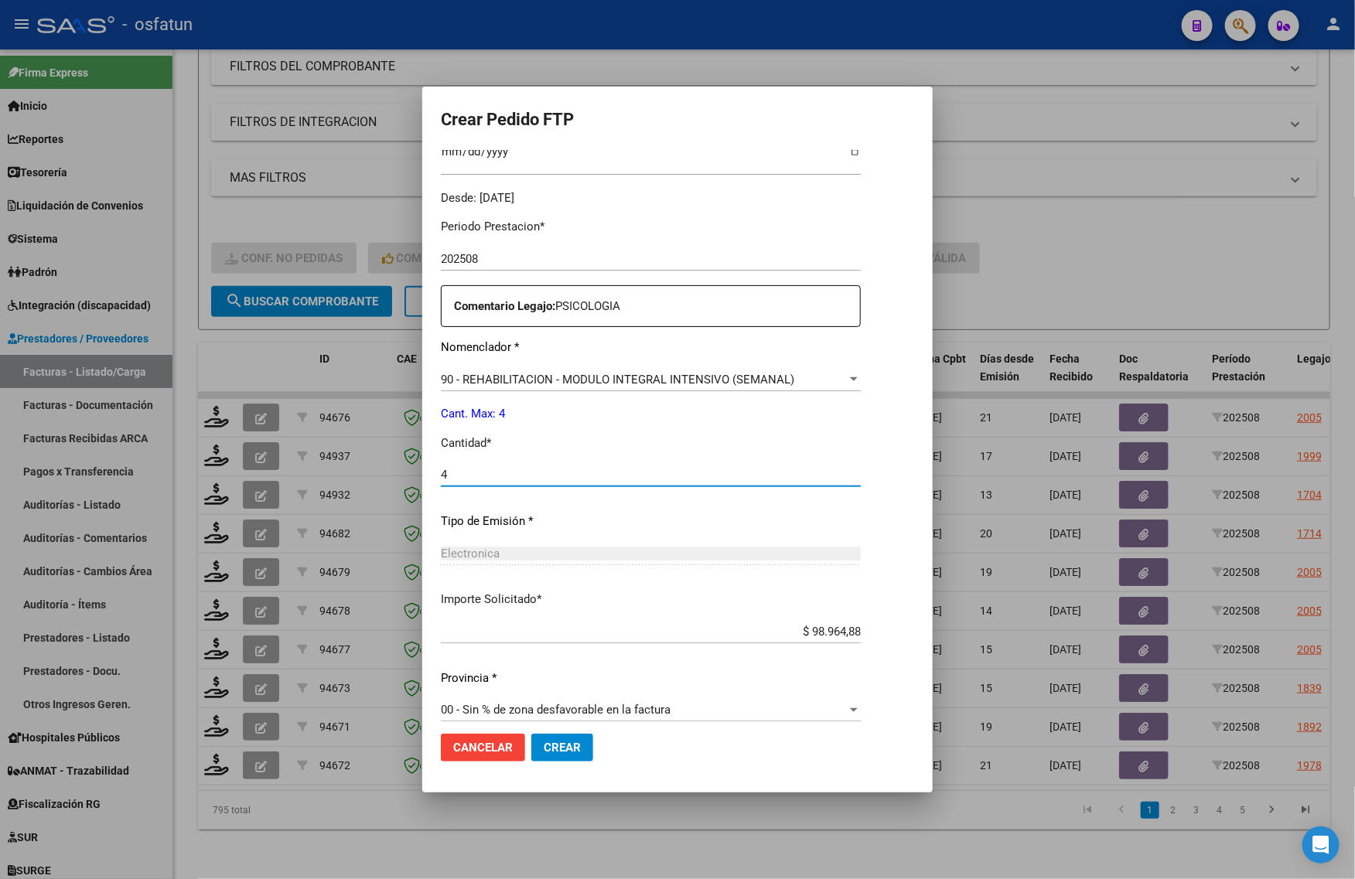
scroll to position [462, 0]
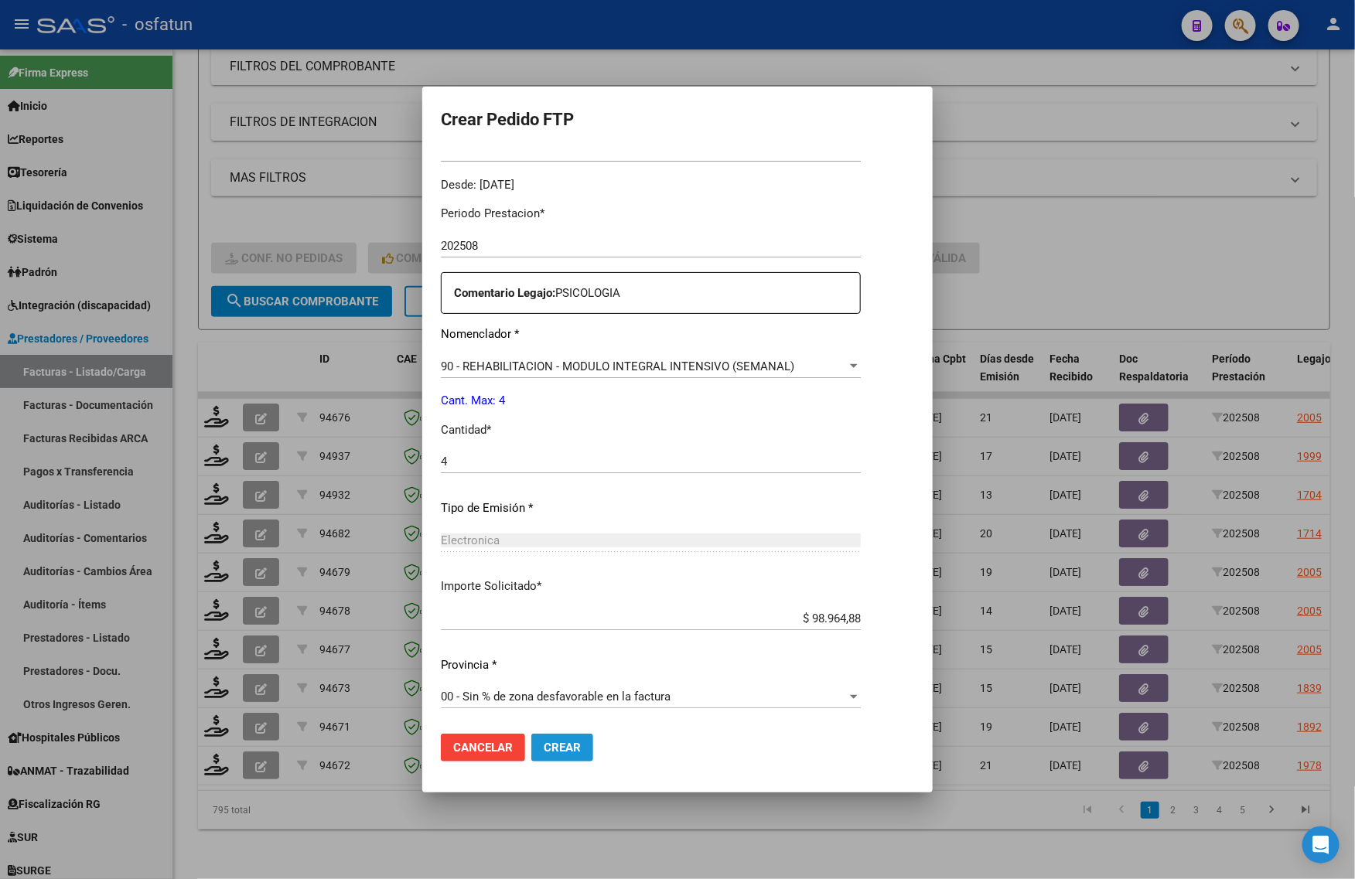
click at [544, 750] on span "Crear" at bounding box center [562, 748] width 37 height 14
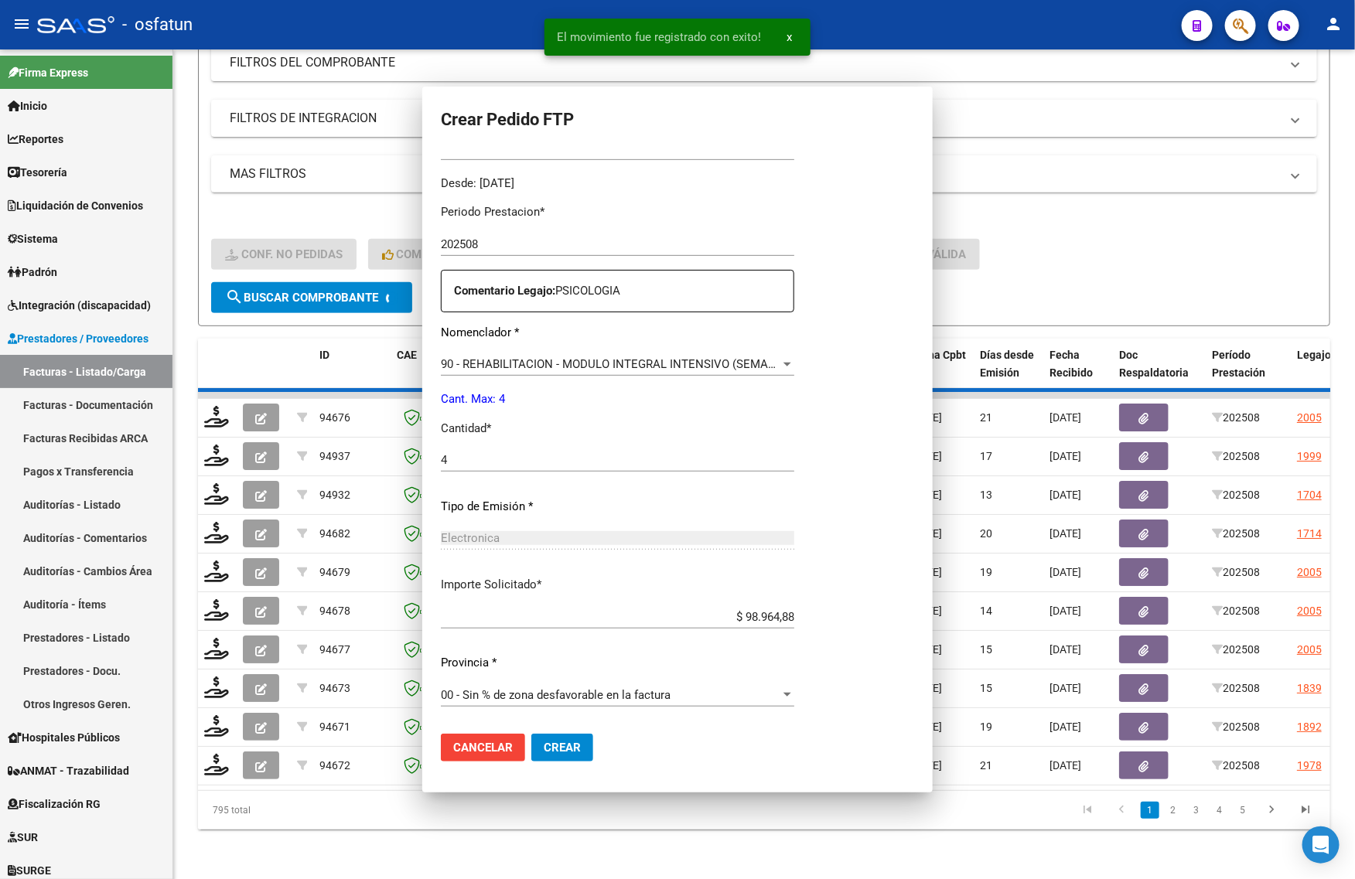
scroll to position [0, 0]
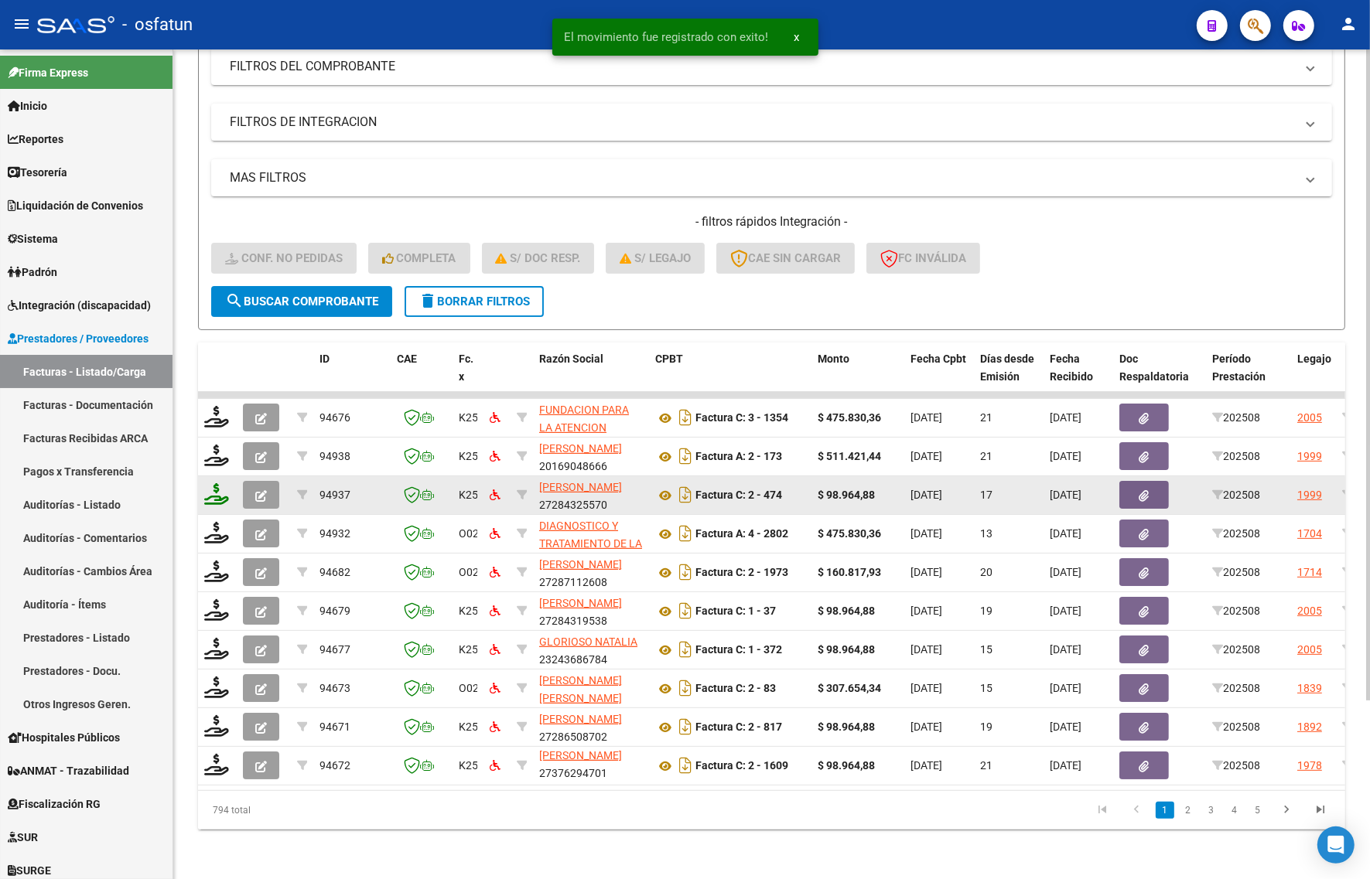
drag, startPoint x: 225, startPoint y: 520, endPoint x: 213, endPoint y: 487, distance: 34.5
click at [188, 479] on div "Video tutorial PRESTADORES -> Listado de CPBTs Emitidos por Prestadores / Prove…" at bounding box center [771, 356] width 1196 height 1045
click at [217, 488] on icon at bounding box center [216, 494] width 25 height 22
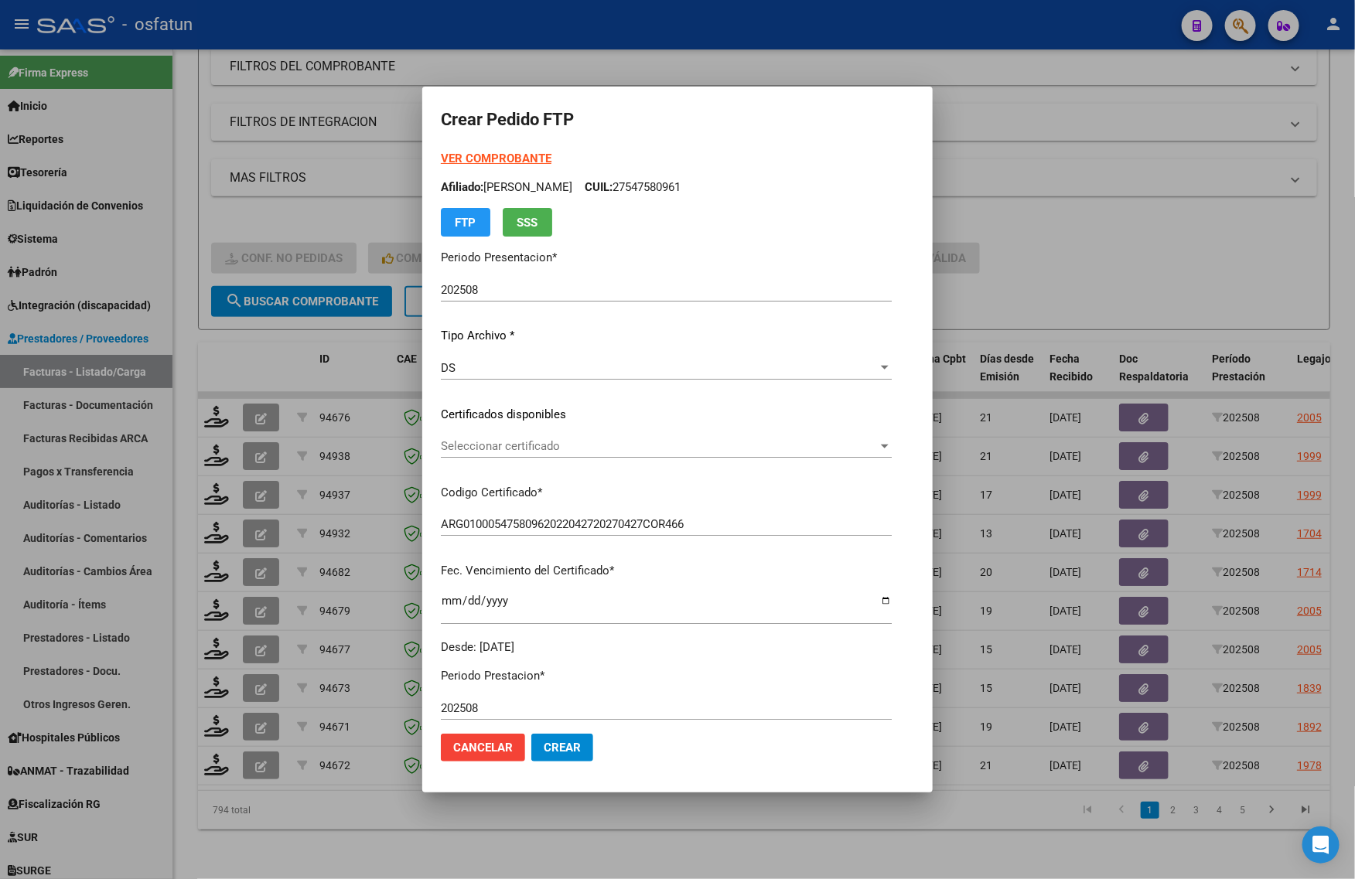
click at [470, 155] on strong "VER COMPROBANTE" at bounding box center [496, 159] width 111 height 14
click at [485, 439] on span "Seleccionar certificado" at bounding box center [659, 446] width 437 height 14
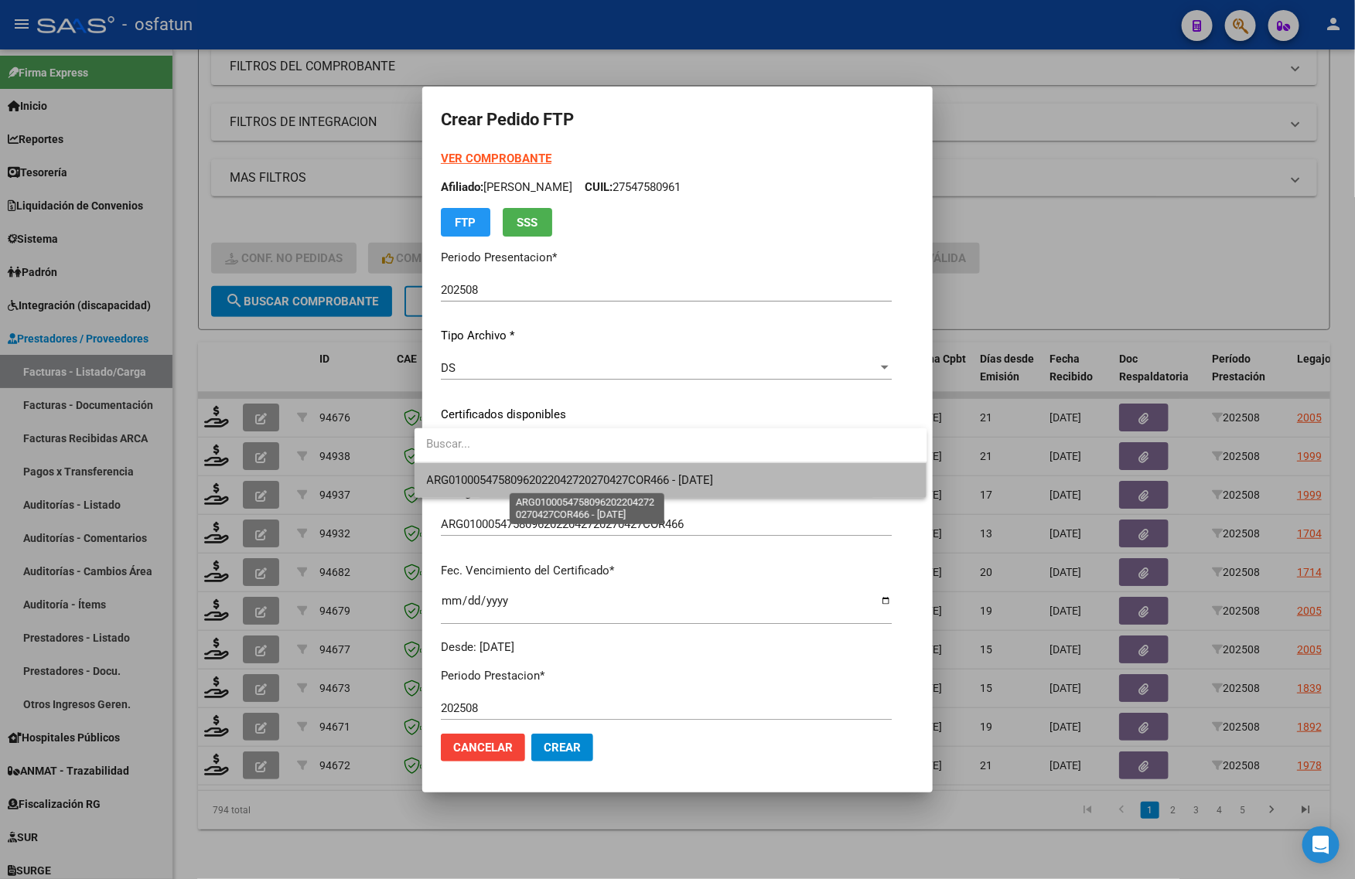
click at [507, 479] on span "ARG01000547580962022042720270427COR466 - [DATE]" at bounding box center [570, 480] width 287 height 14
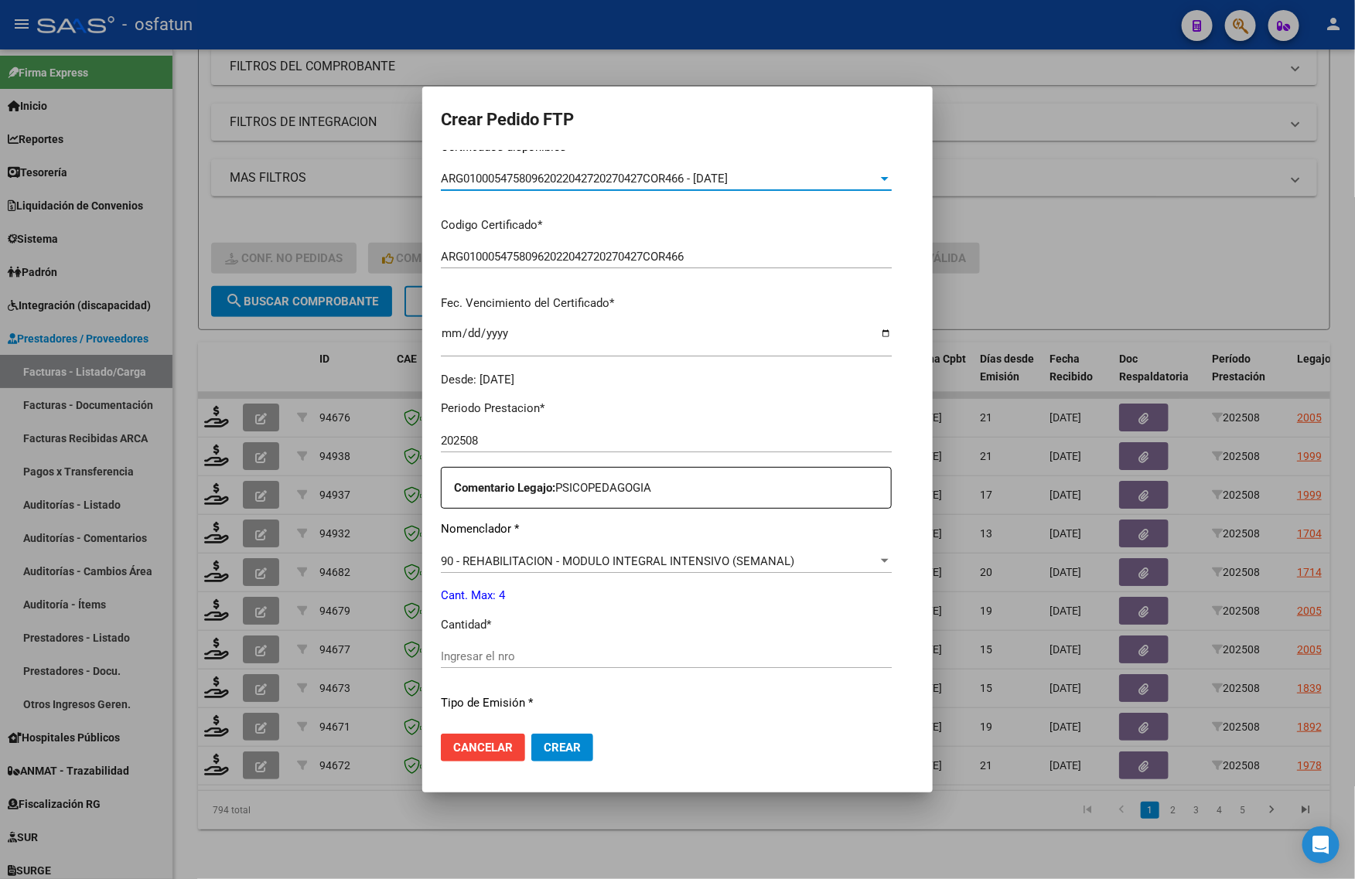
scroll to position [290, 0]
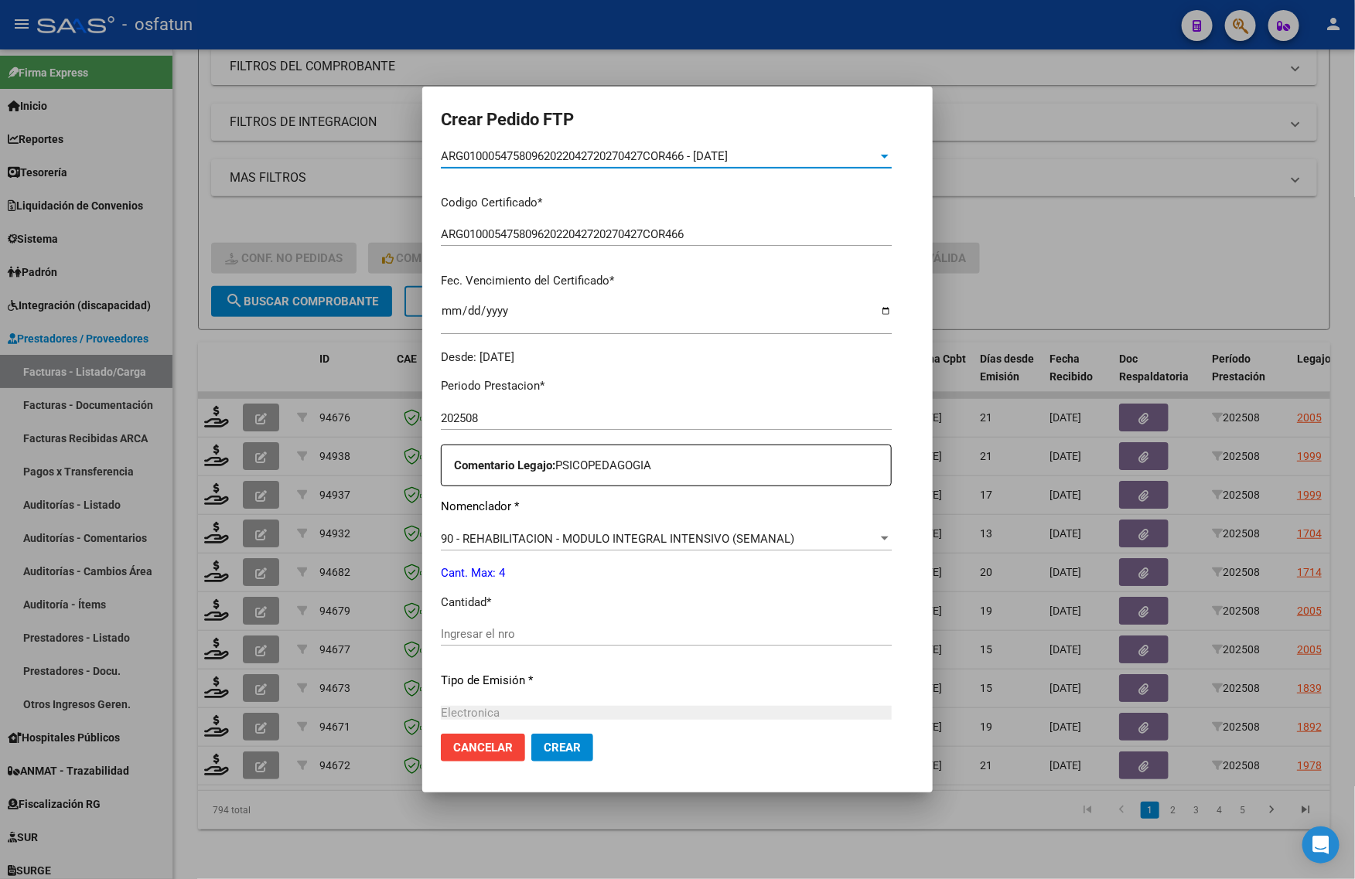
click at [466, 630] on input "Ingresar el nro" at bounding box center [666, 634] width 451 height 14
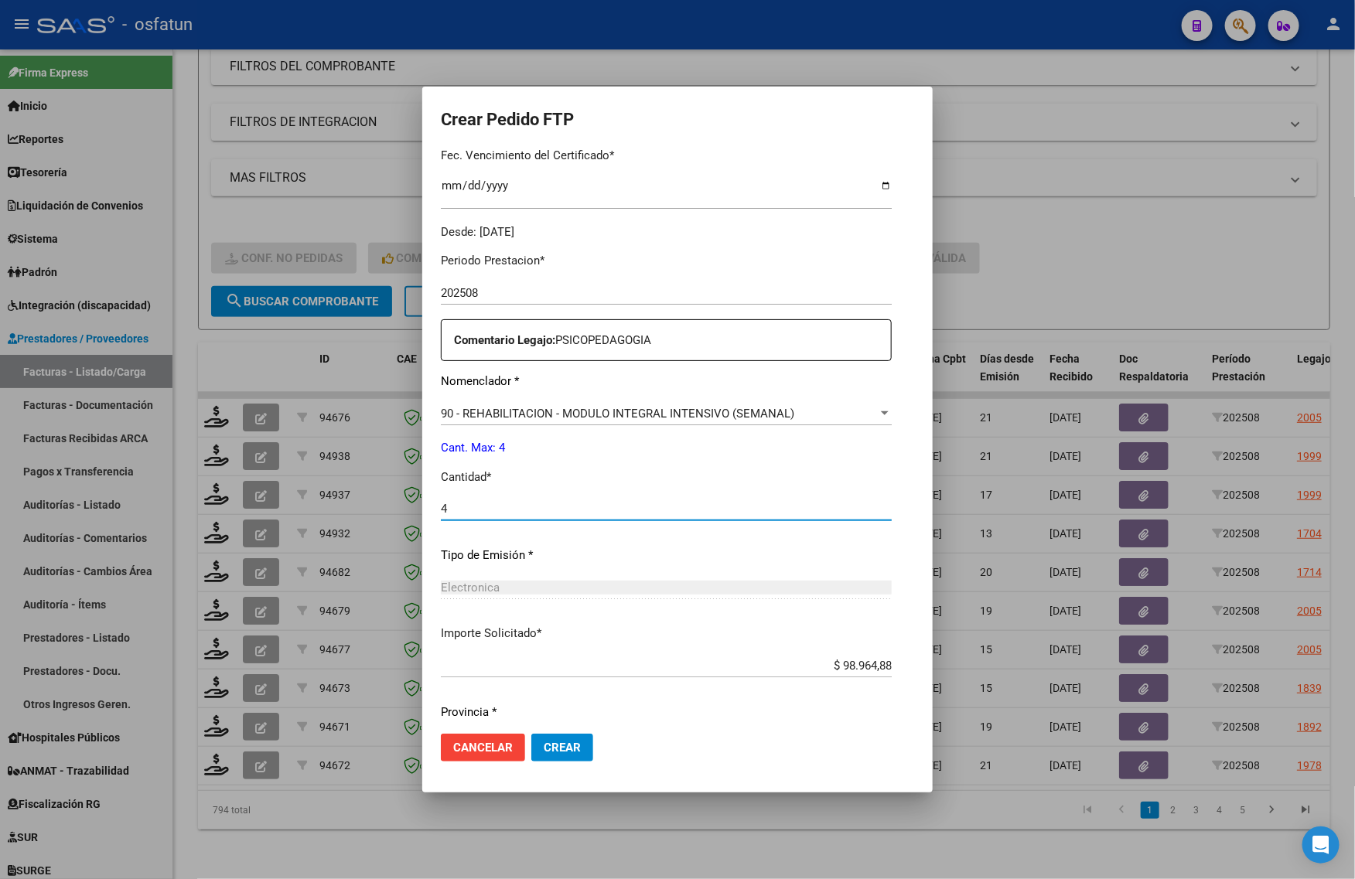
scroll to position [462, 0]
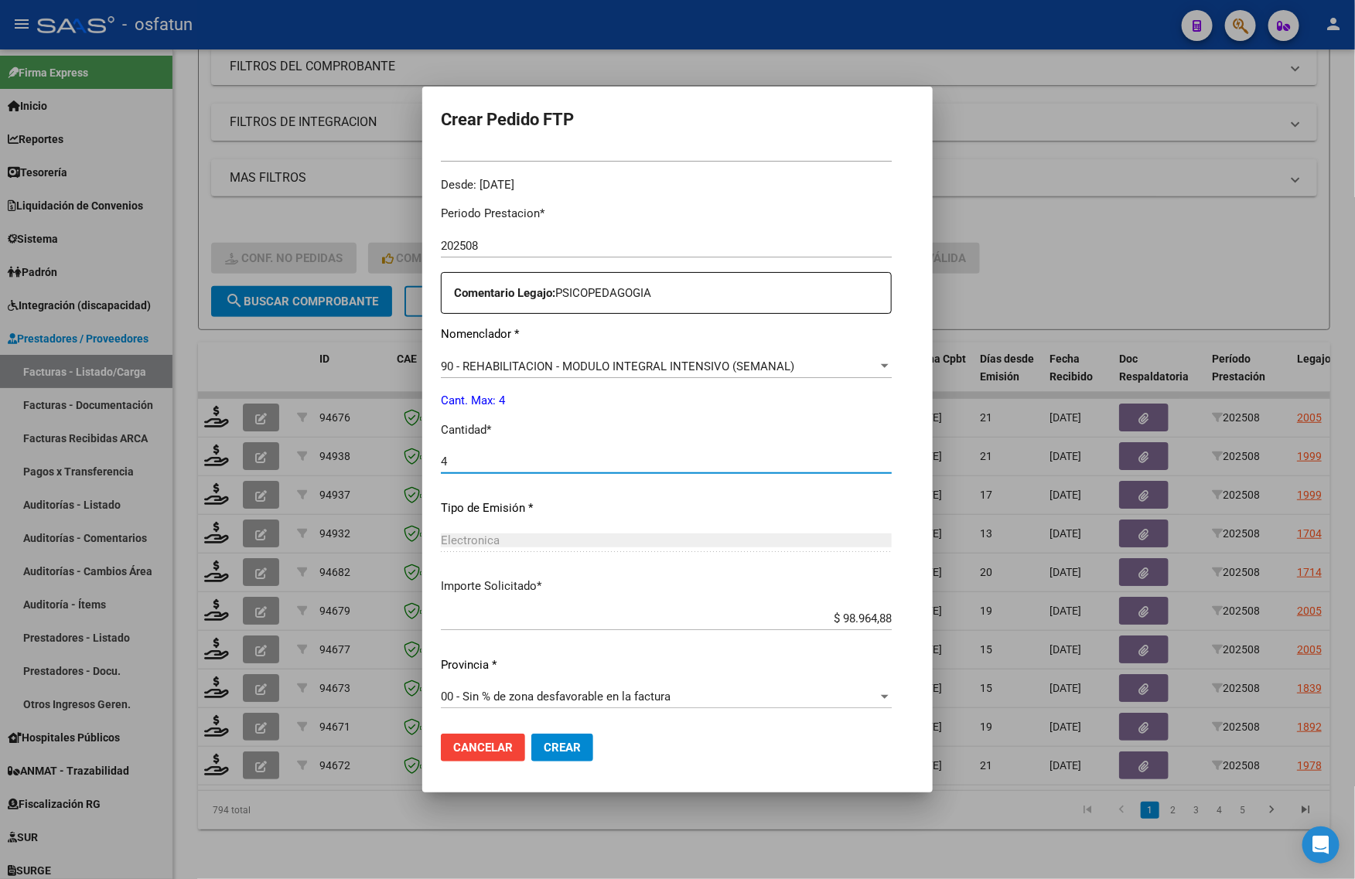
click at [540, 756] on button "Crear" at bounding box center [562, 748] width 62 height 28
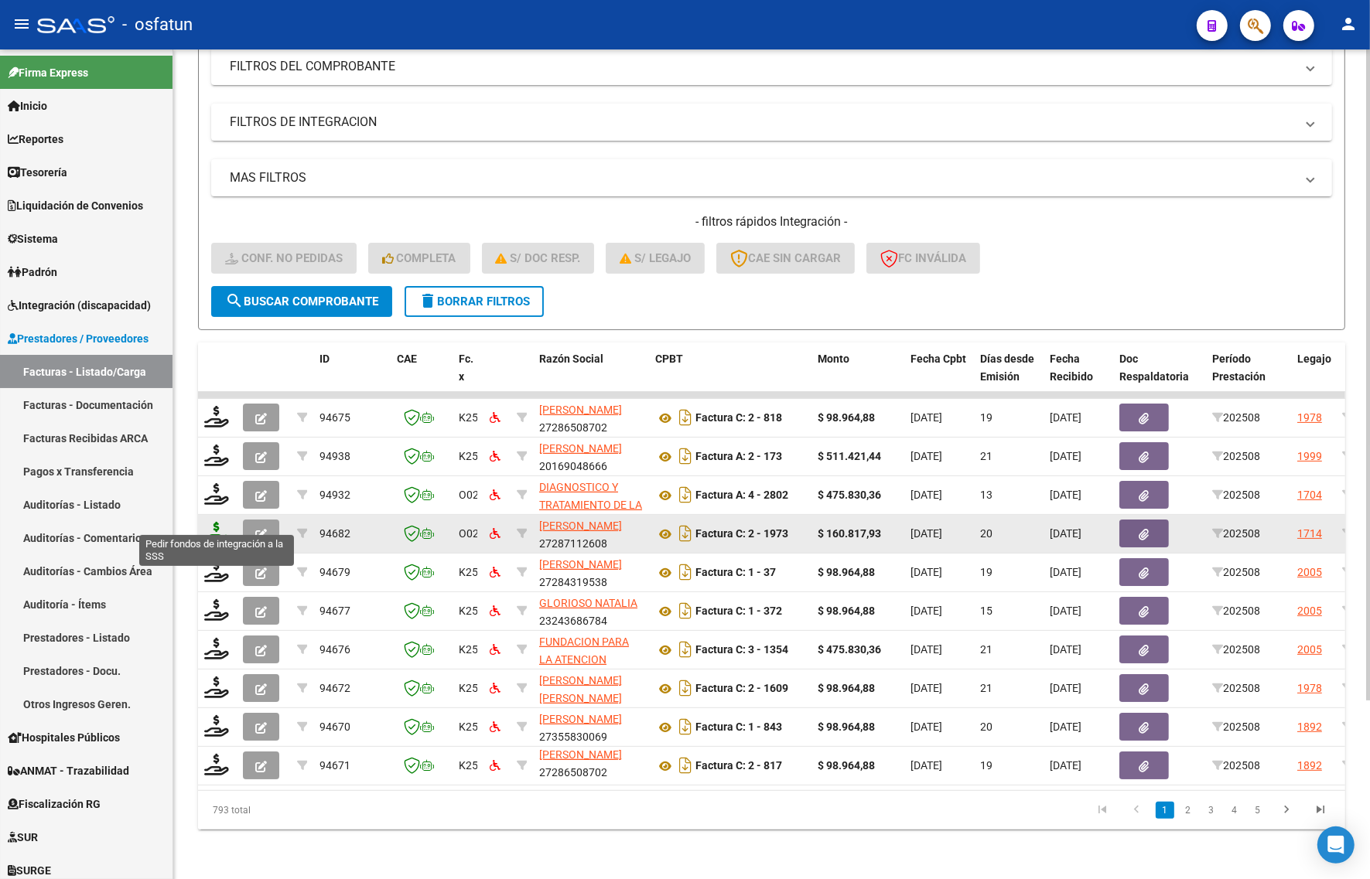
click at [222, 522] on icon at bounding box center [216, 533] width 25 height 22
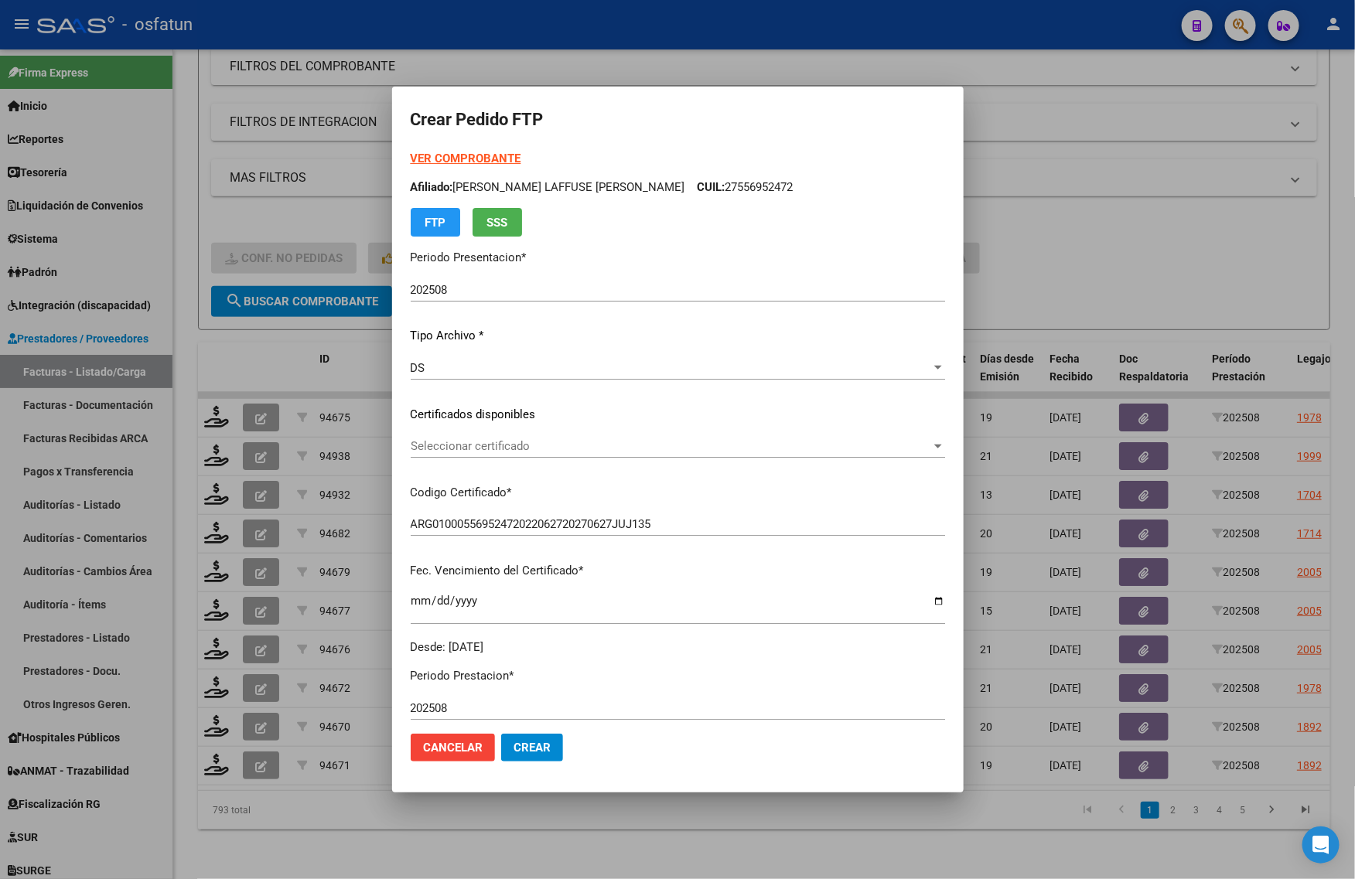
click at [469, 159] on strong "VER COMPROBANTE" at bounding box center [466, 159] width 111 height 14
click at [534, 449] on span "Seleccionar certificado" at bounding box center [671, 446] width 520 height 14
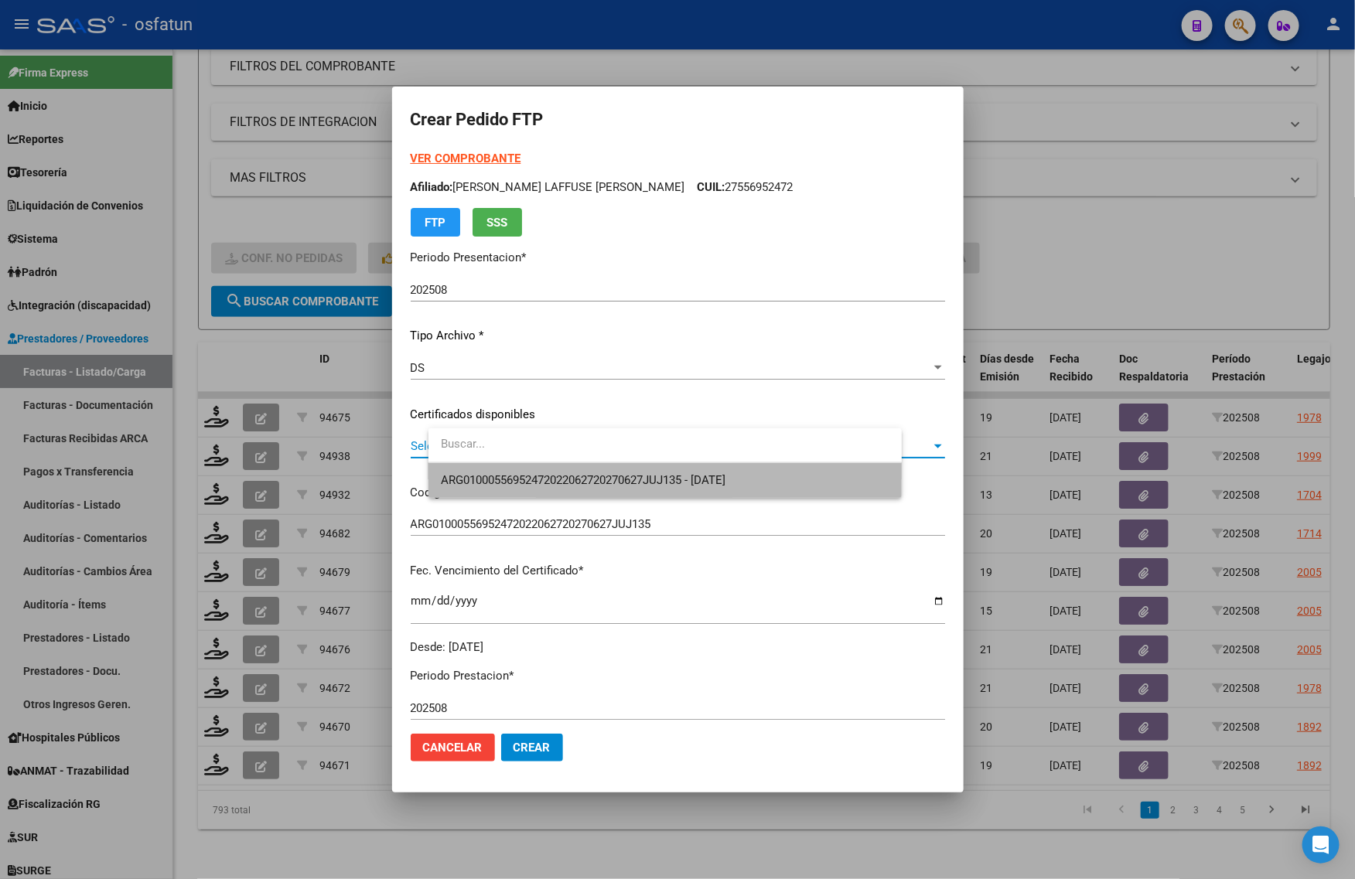
click at [523, 466] on span "ARG01000556952472022062720270627JUJ135 - [DATE]" at bounding box center [665, 480] width 449 height 35
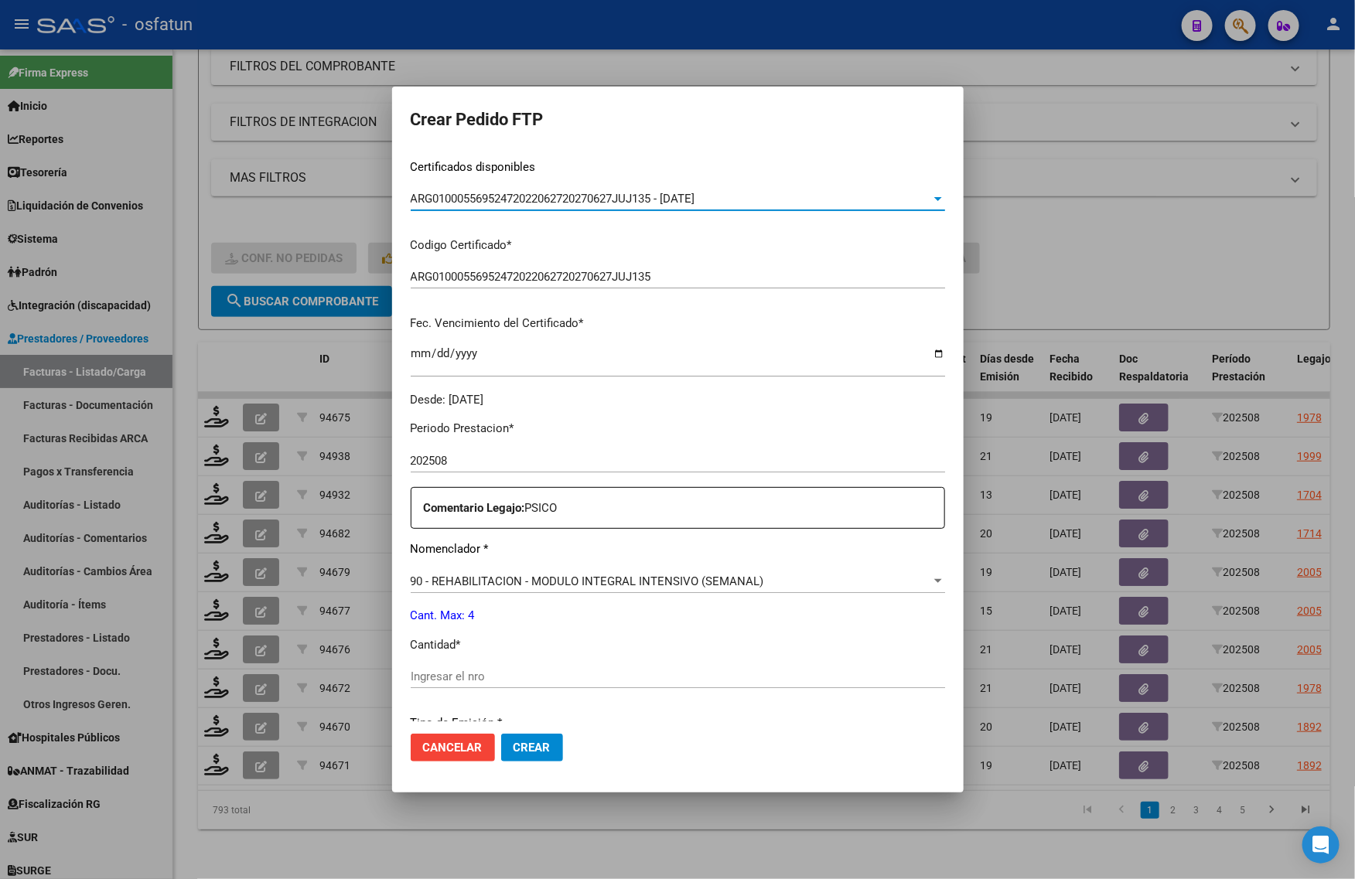
scroll to position [290, 0]
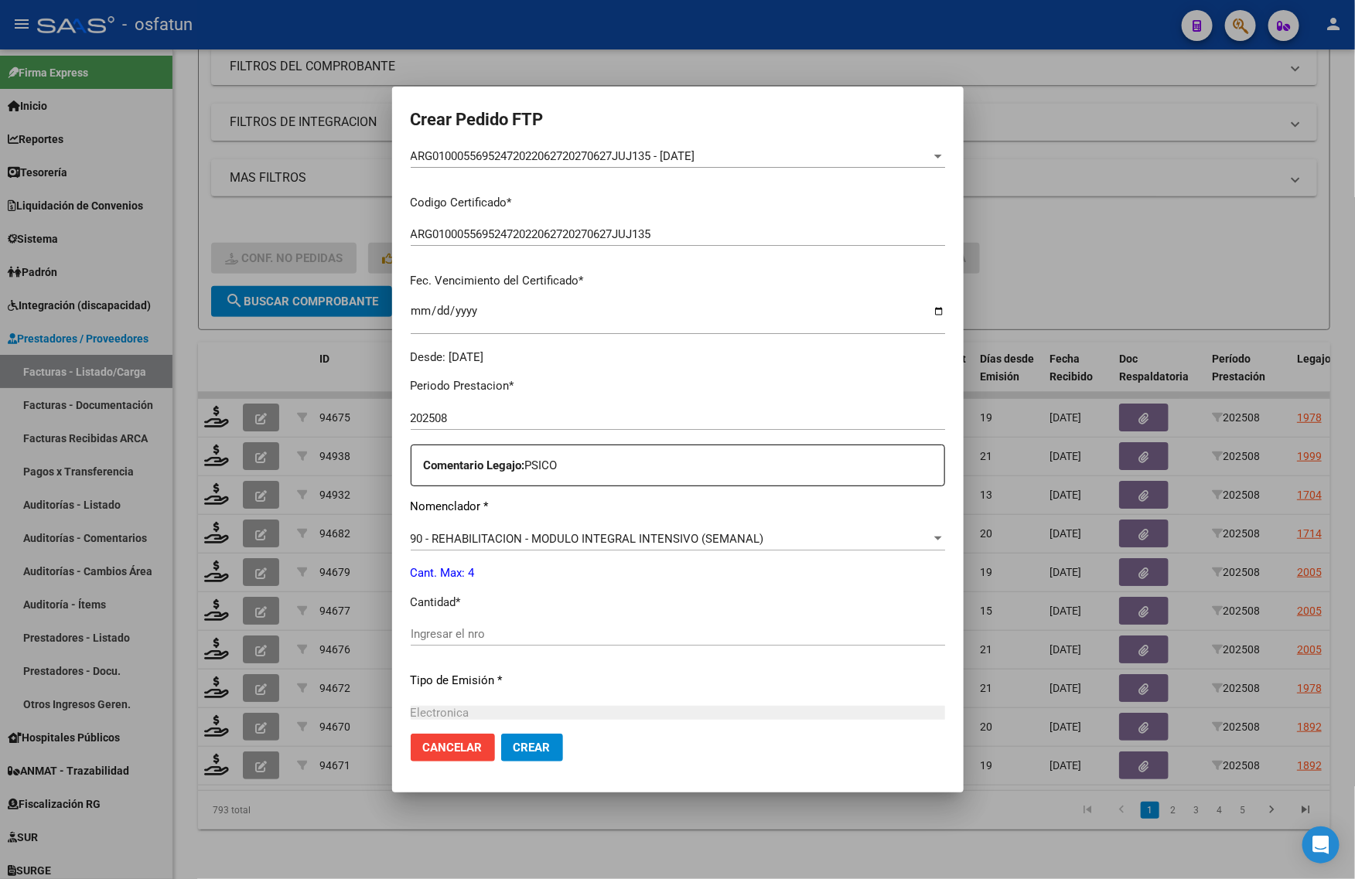
click at [487, 625] on div "Ingresar el nro" at bounding box center [678, 634] width 534 height 23
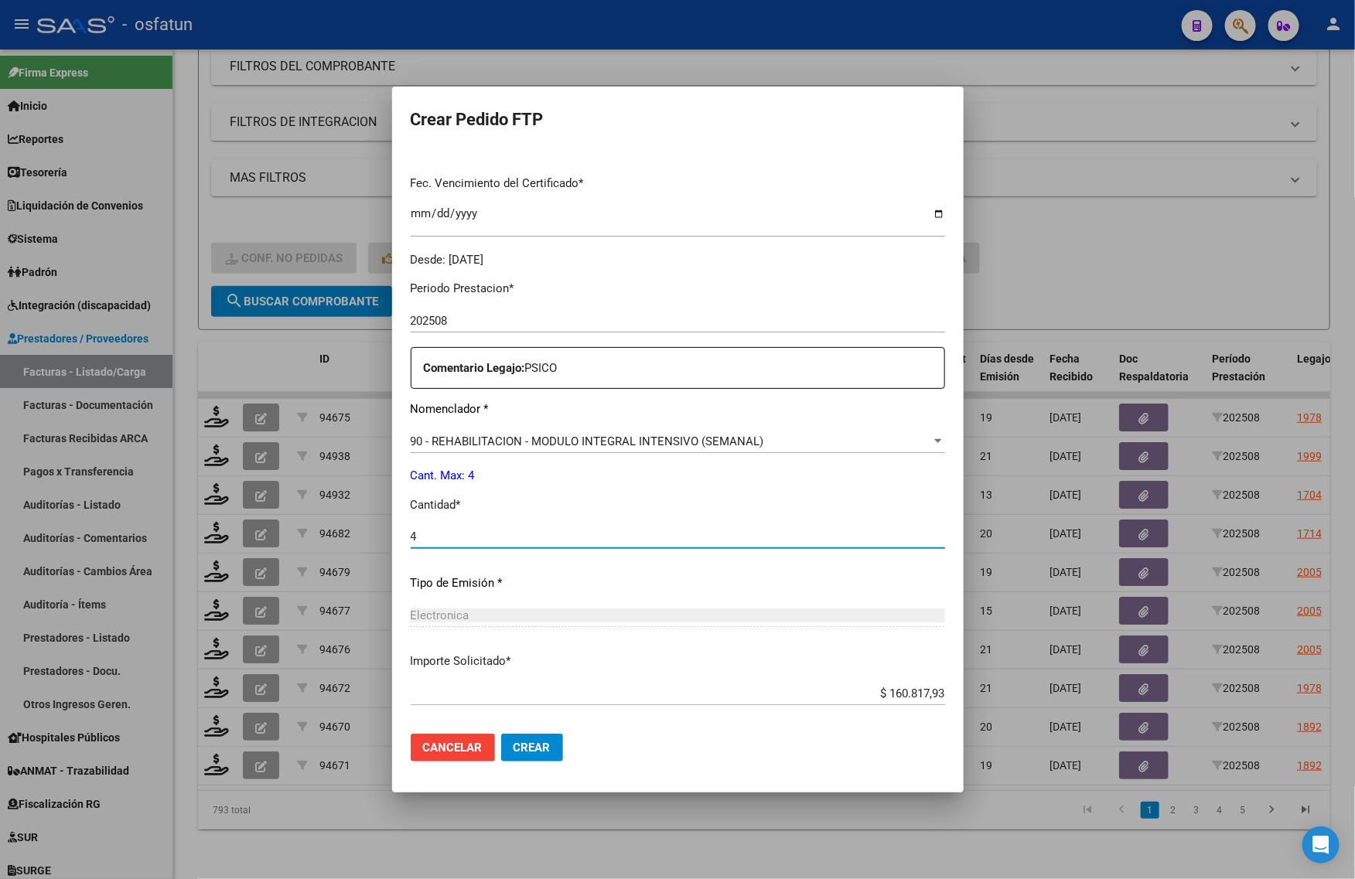
scroll to position [0, 0]
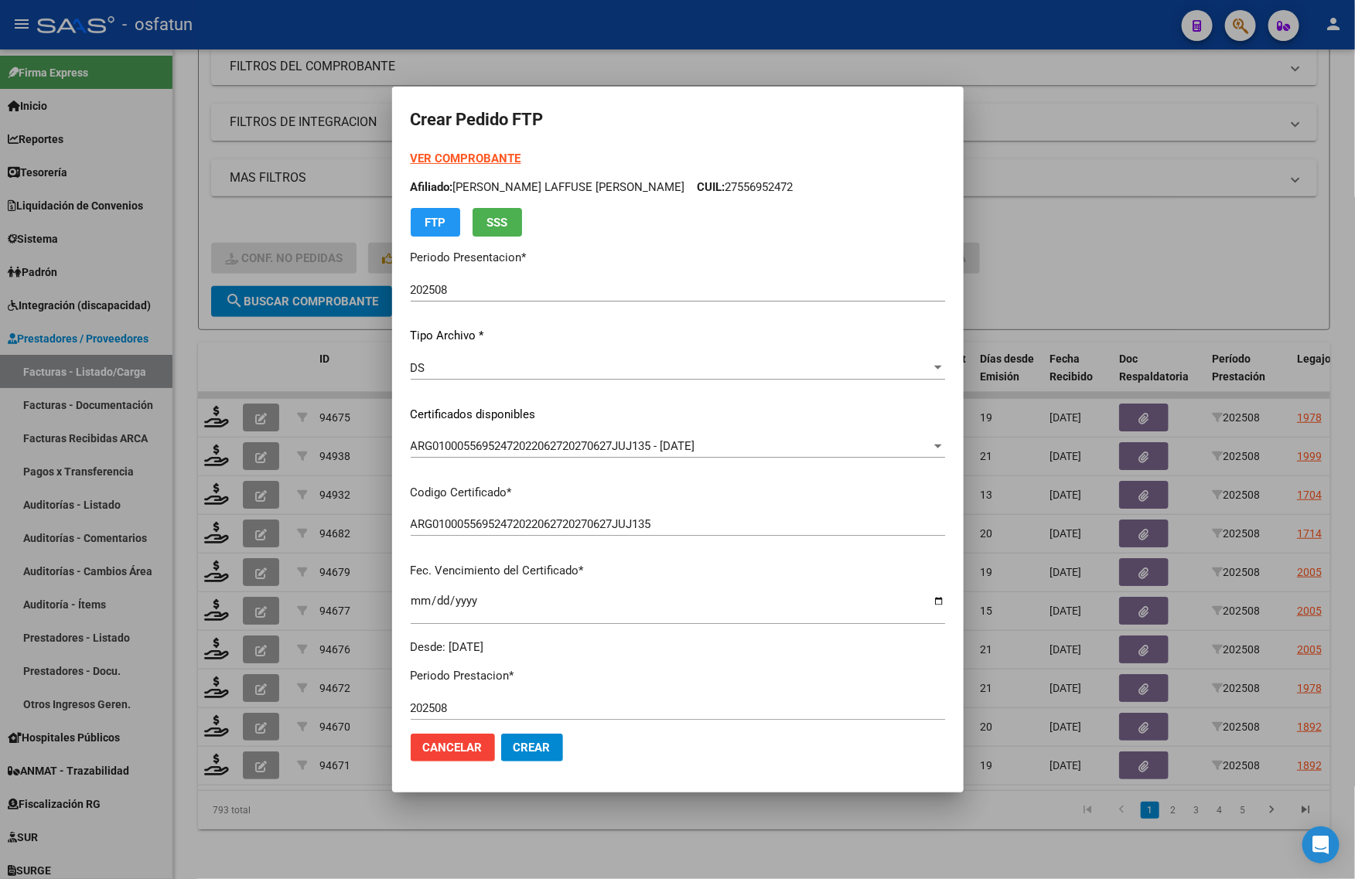
drag, startPoint x: 1159, startPoint y: 273, endPoint x: 889, endPoint y: 273, distance: 269.1
click at [1159, 273] on div at bounding box center [677, 439] width 1355 height 879
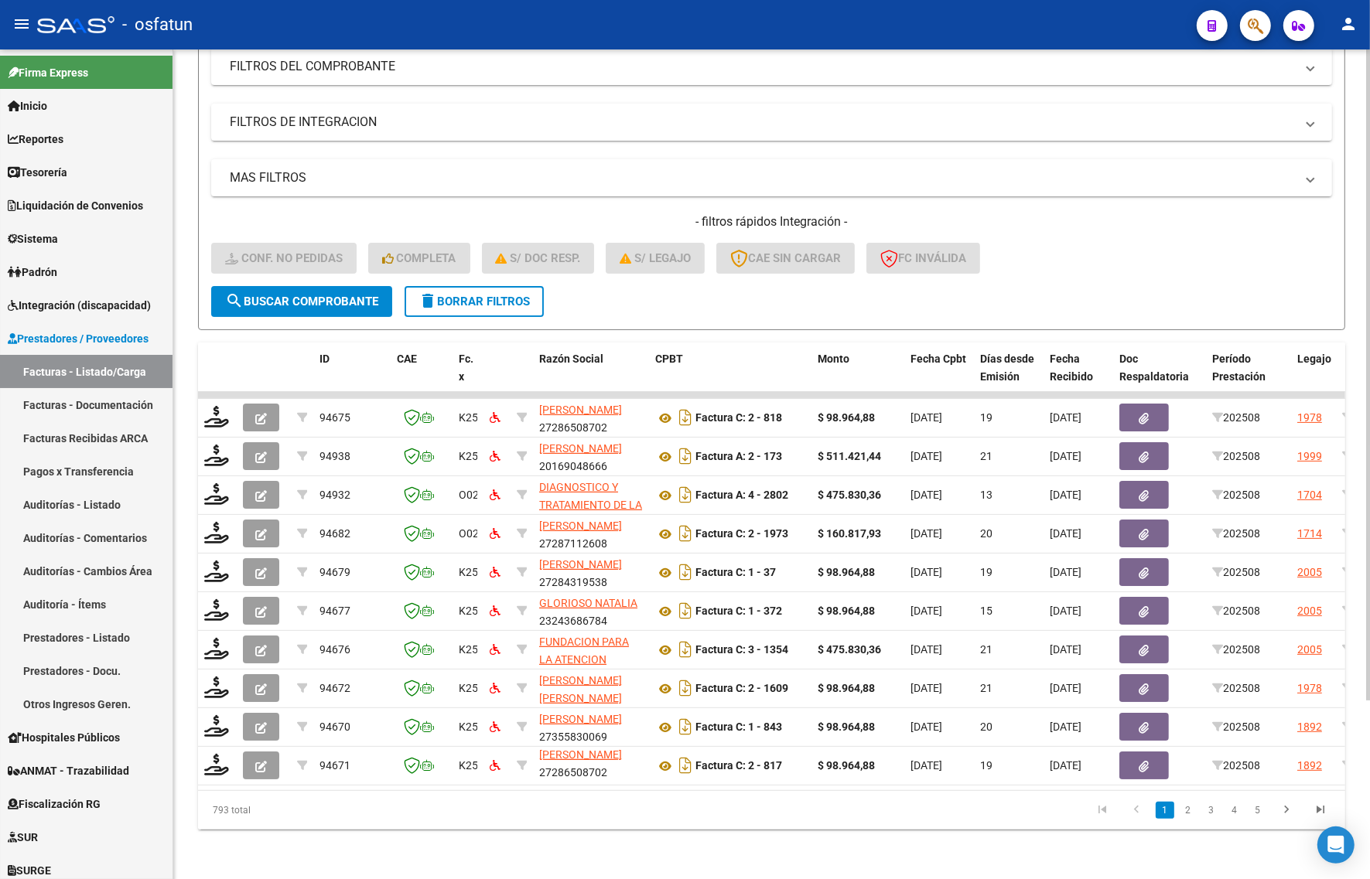
click at [217, 217] on div "- filtros rápidos Integración - Conf. no pedidas Completa S/ Doc Resp. S/ legaj…" at bounding box center [771, 249] width 1121 height 73
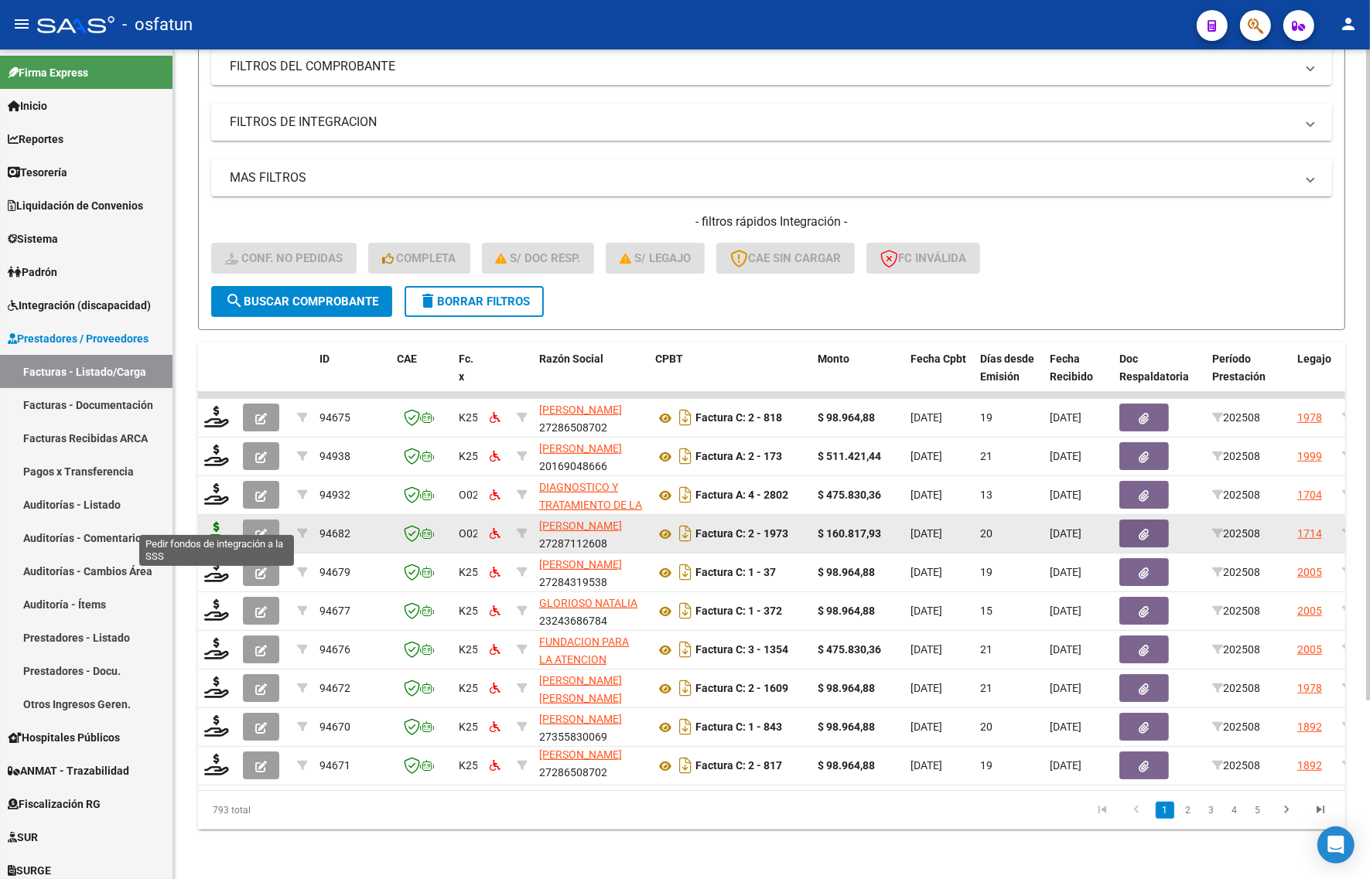
click at [214, 524] on icon at bounding box center [216, 533] width 25 height 22
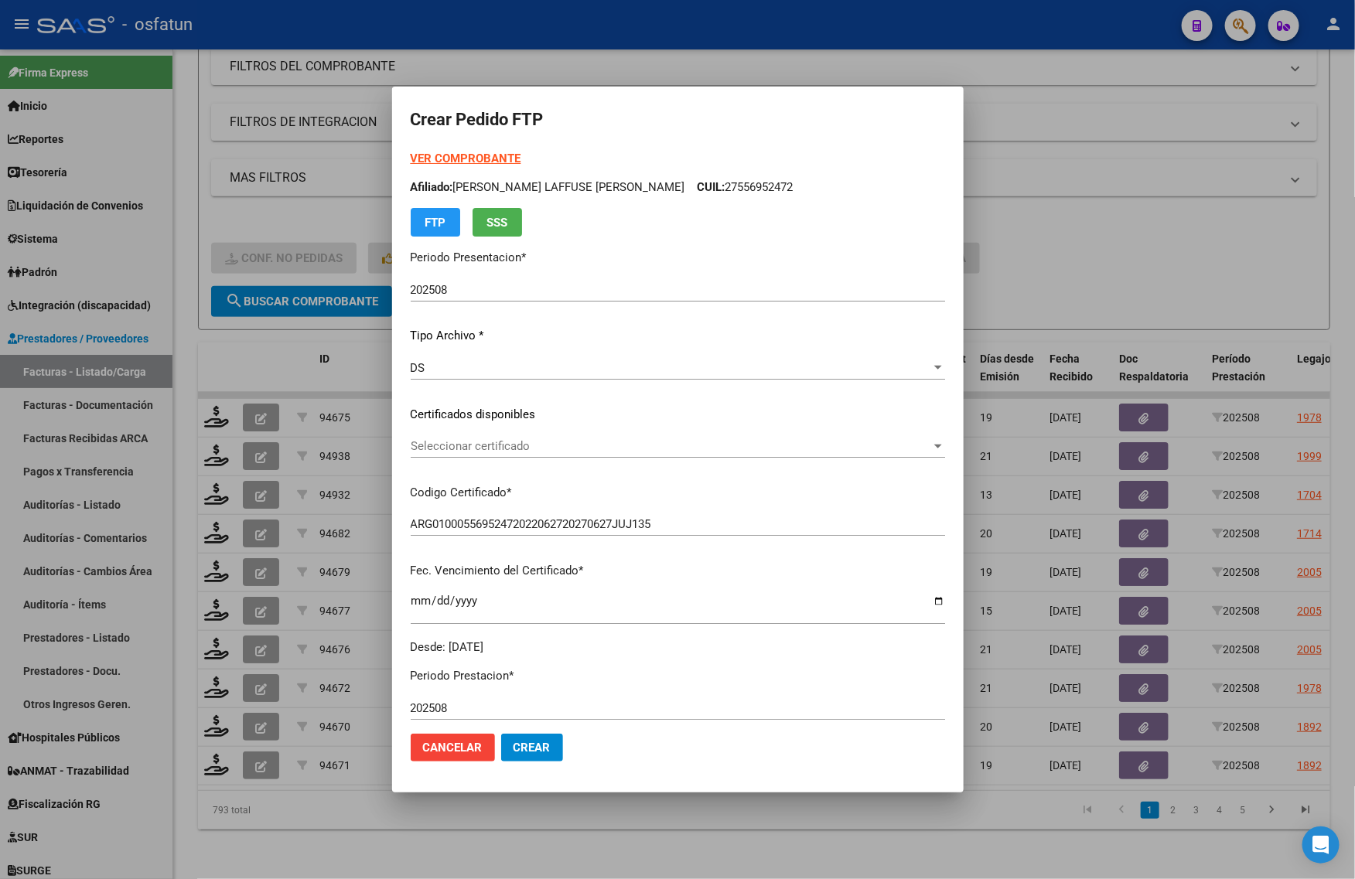
click at [490, 155] on strong "VER COMPROBANTE" at bounding box center [466, 159] width 111 height 14
click at [553, 452] on span "Seleccionar certificado" at bounding box center [671, 446] width 520 height 14
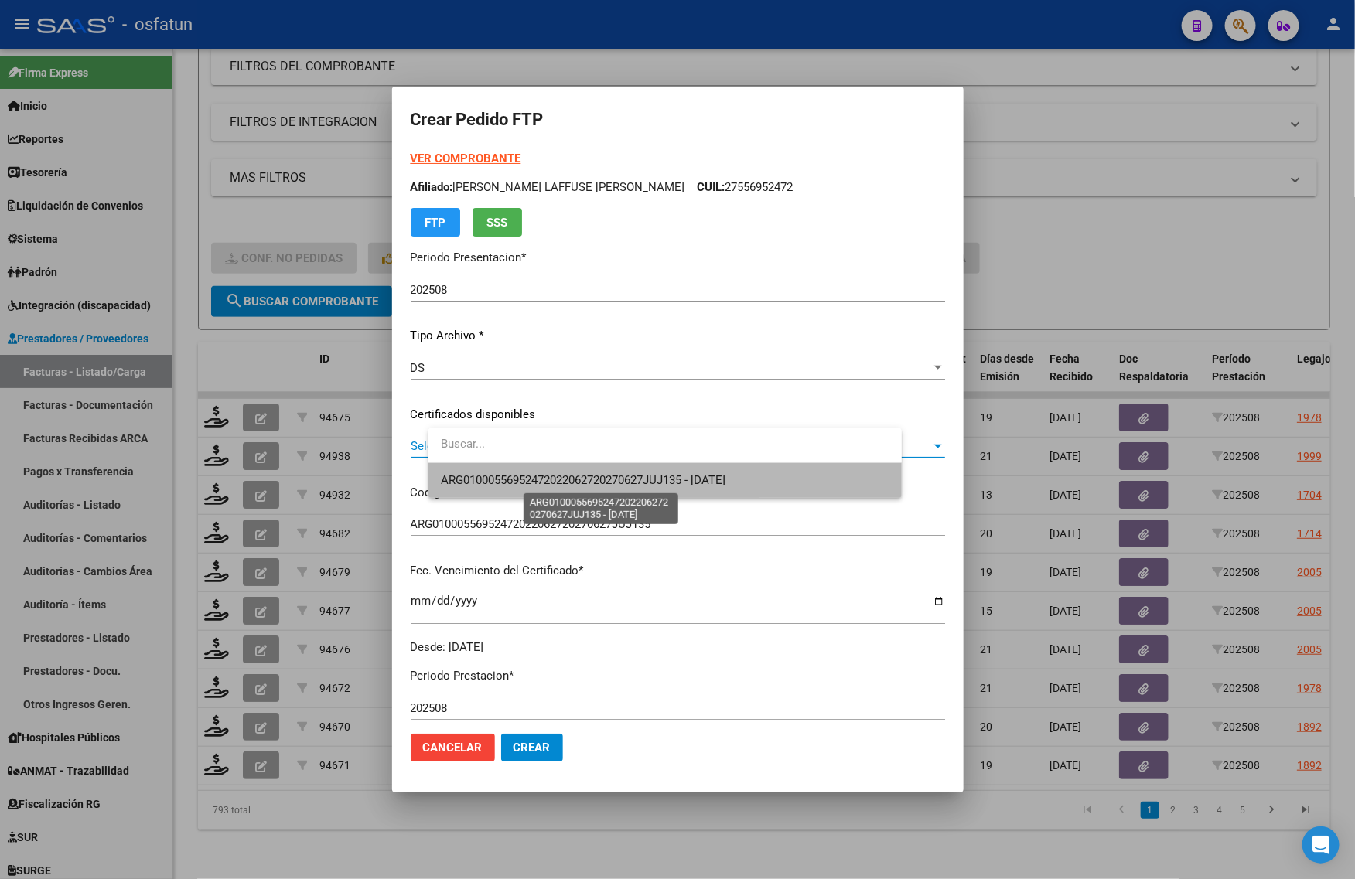
click at [536, 481] on span "ARG01000556952472022062720270627JUJ135 - [DATE]" at bounding box center [583, 480] width 285 height 14
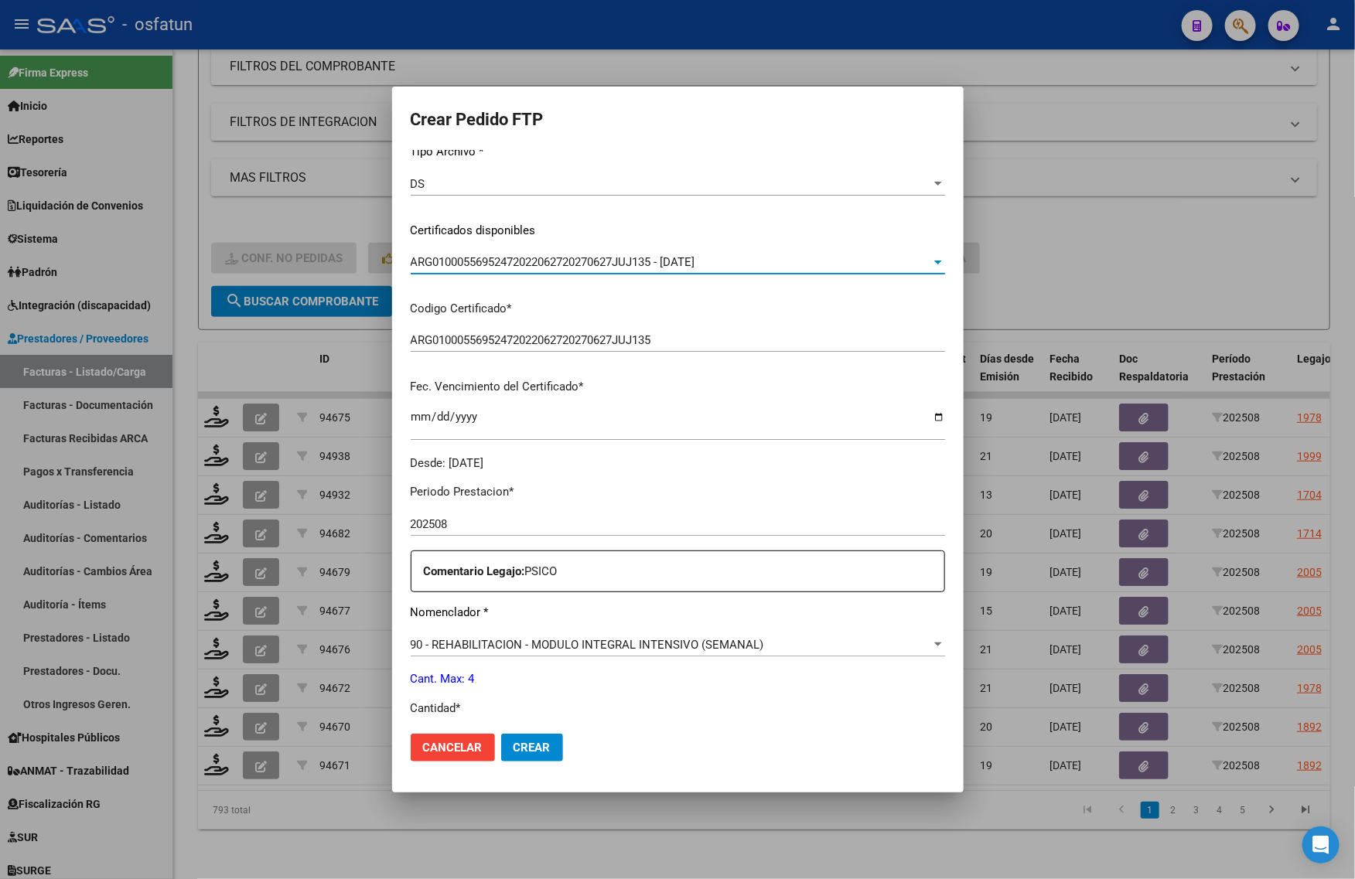
scroll to position [387, 0]
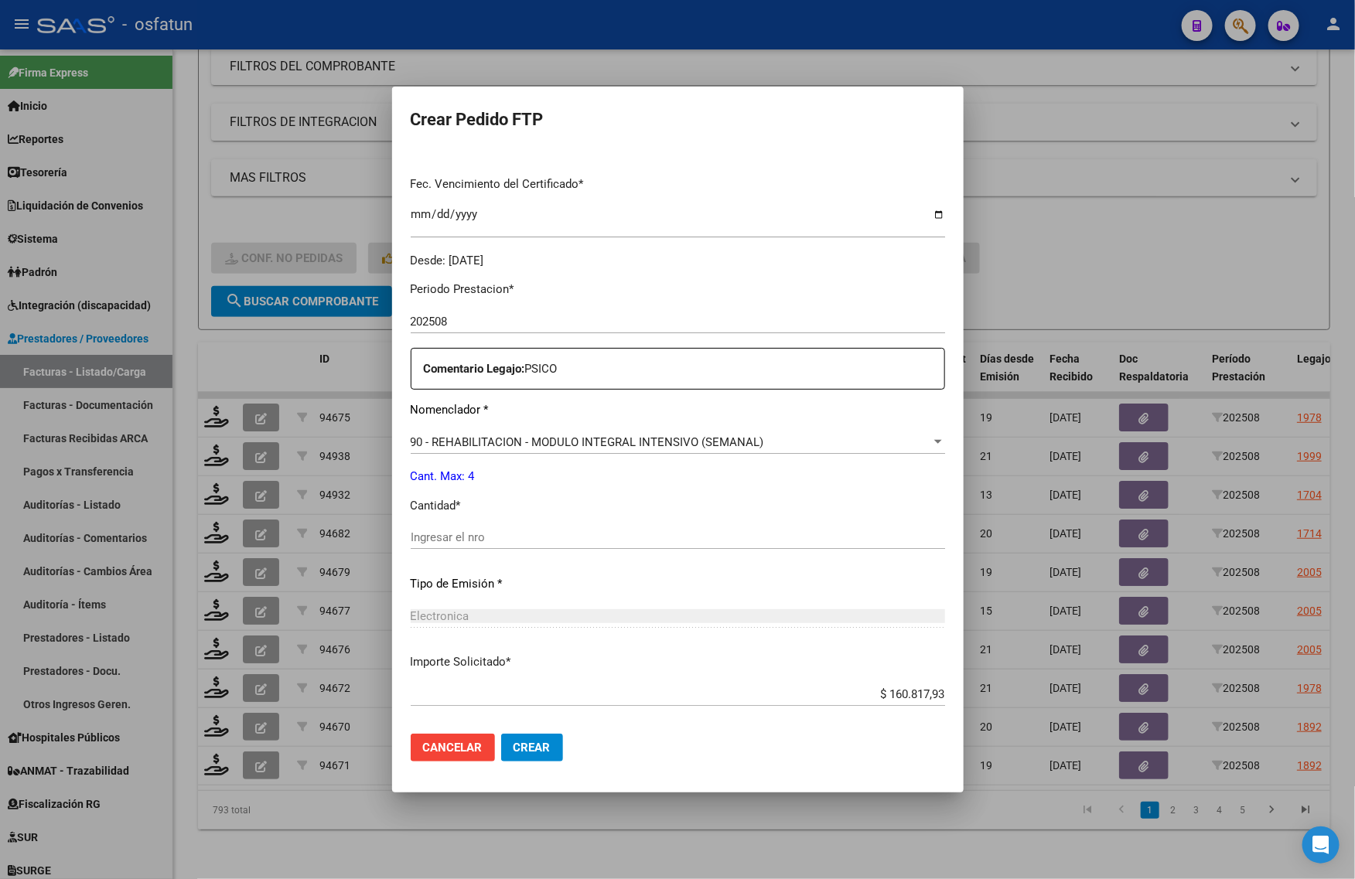
click at [476, 542] on input "Ingresar el nro" at bounding box center [678, 538] width 534 height 14
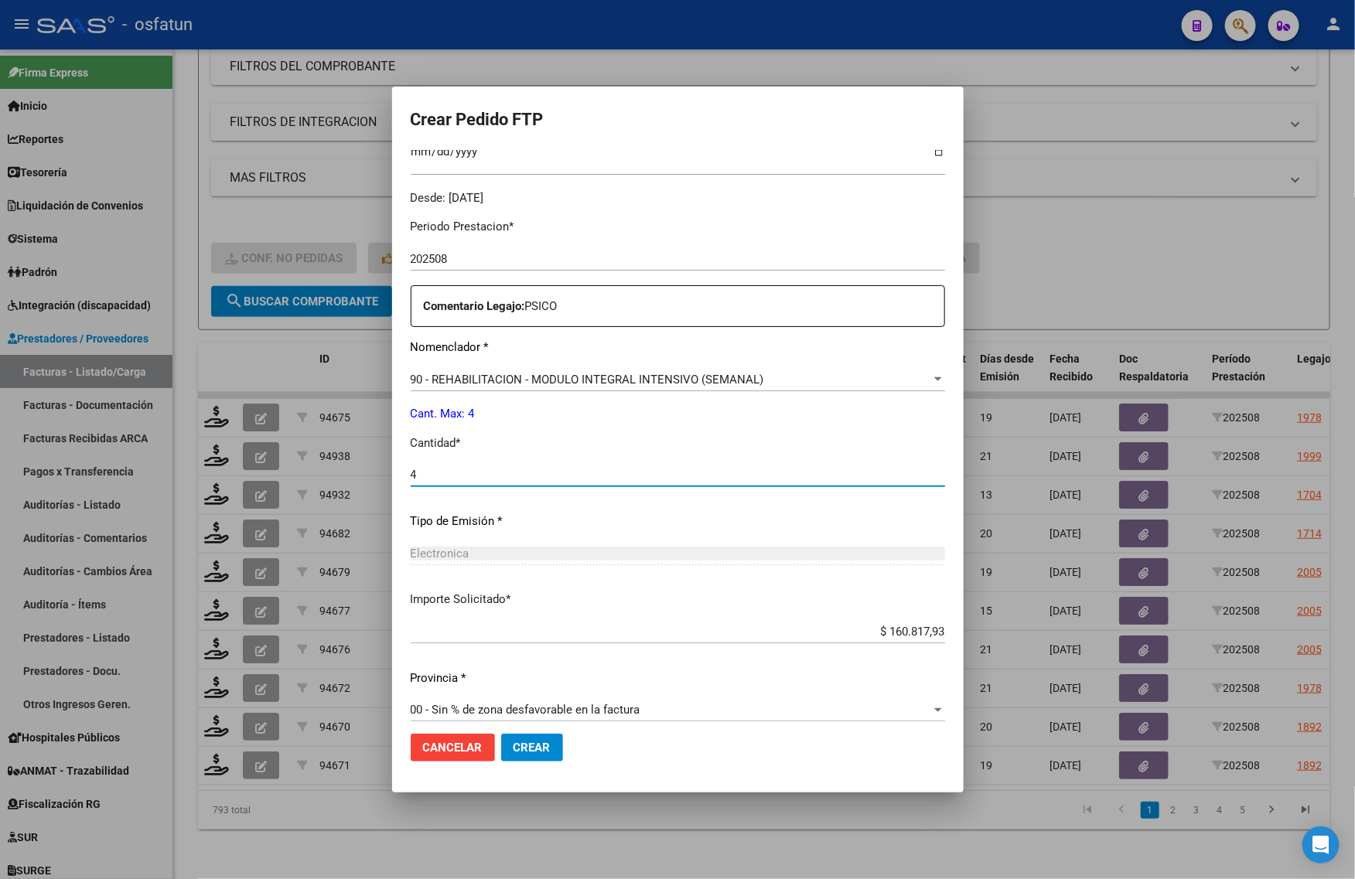
scroll to position [462, 0]
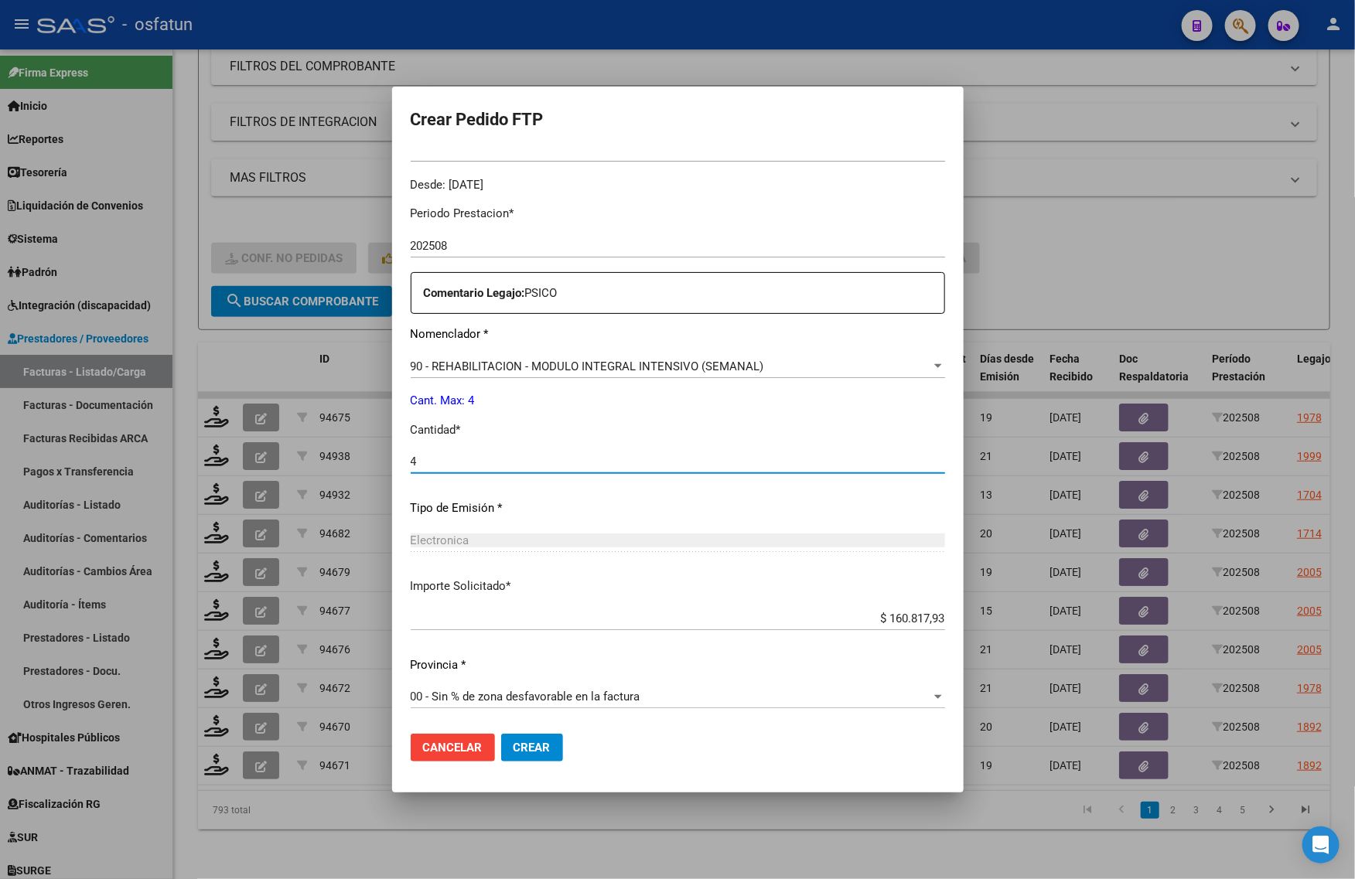
click at [563, 755] on button "Crear" at bounding box center [532, 748] width 62 height 28
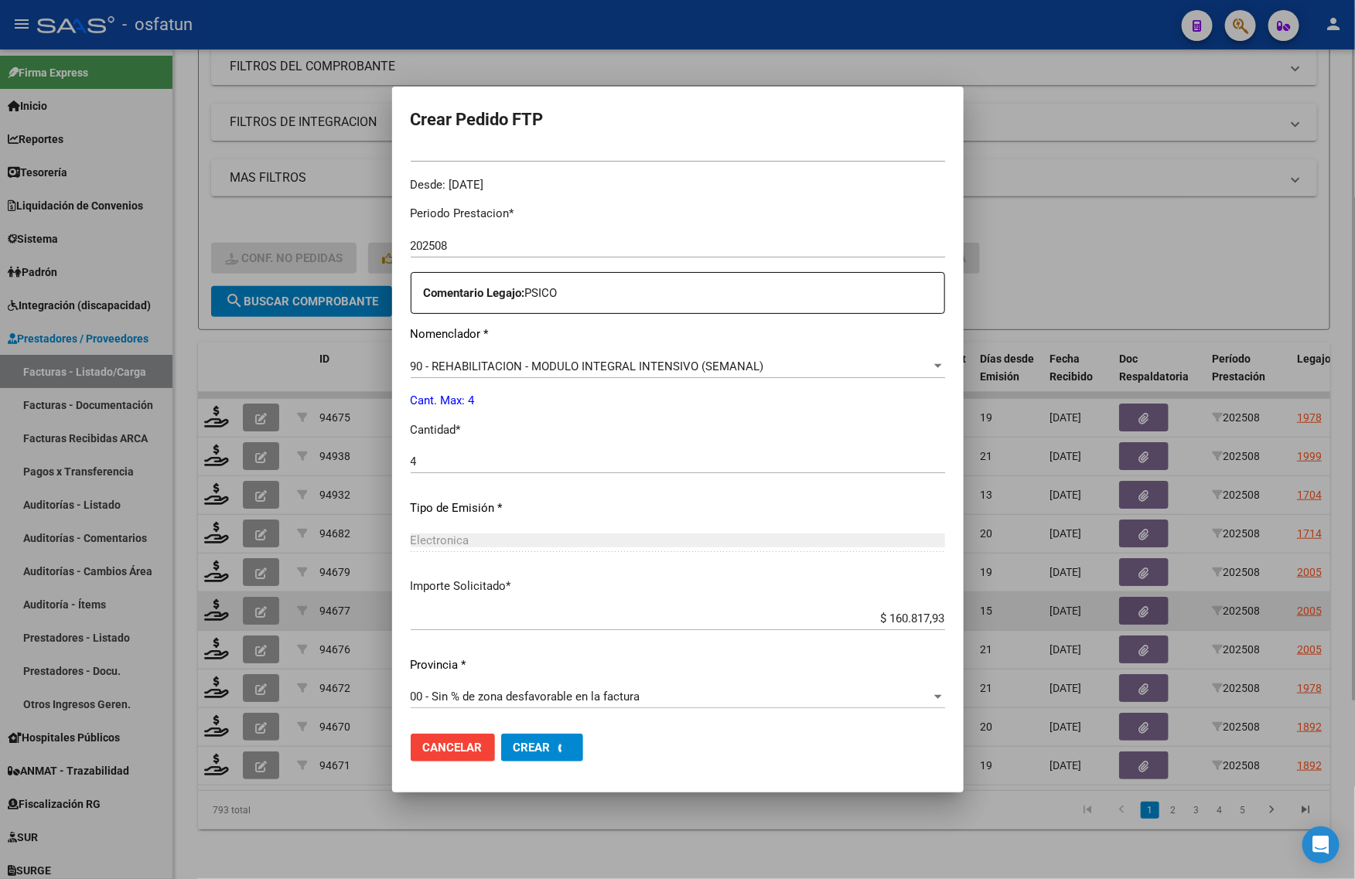
scroll to position [0, 0]
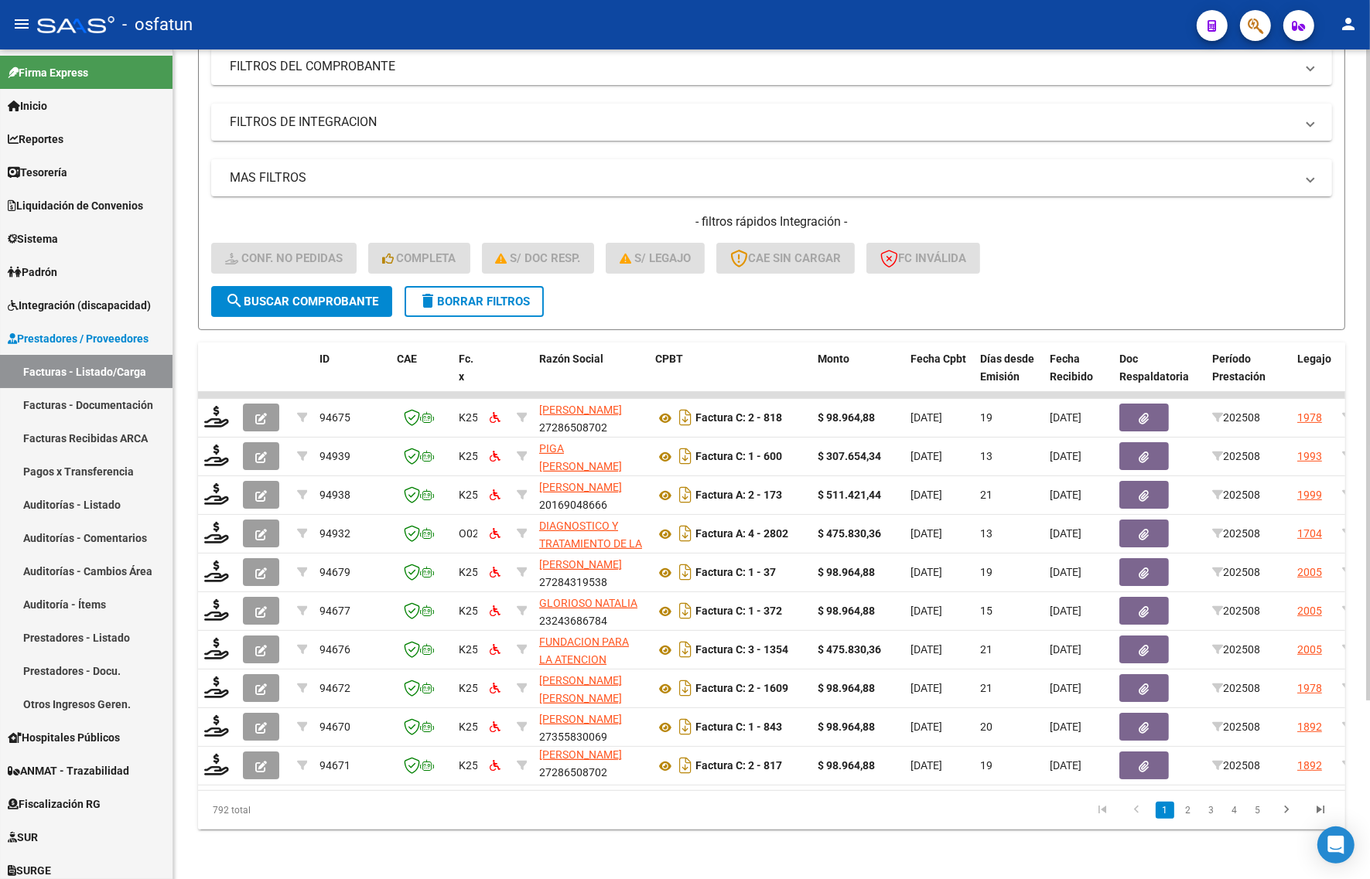
click at [1077, 241] on div "- filtros rápidos Integración - Conf. no pedidas Completa S/ Doc Resp. S/ legaj…" at bounding box center [771, 249] width 1121 height 73
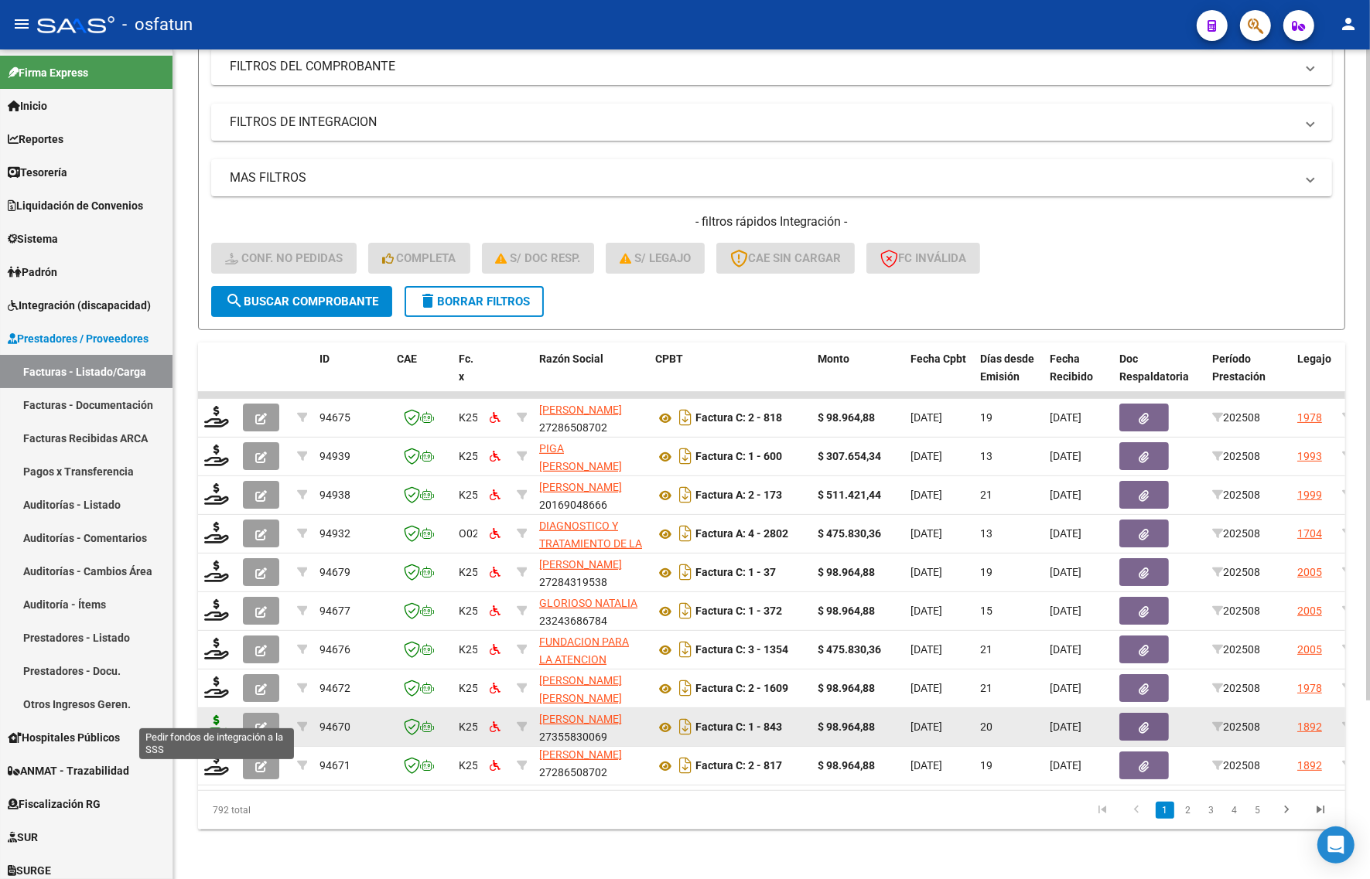
click at [218, 715] on icon at bounding box center [216, 726] width 25 height 22
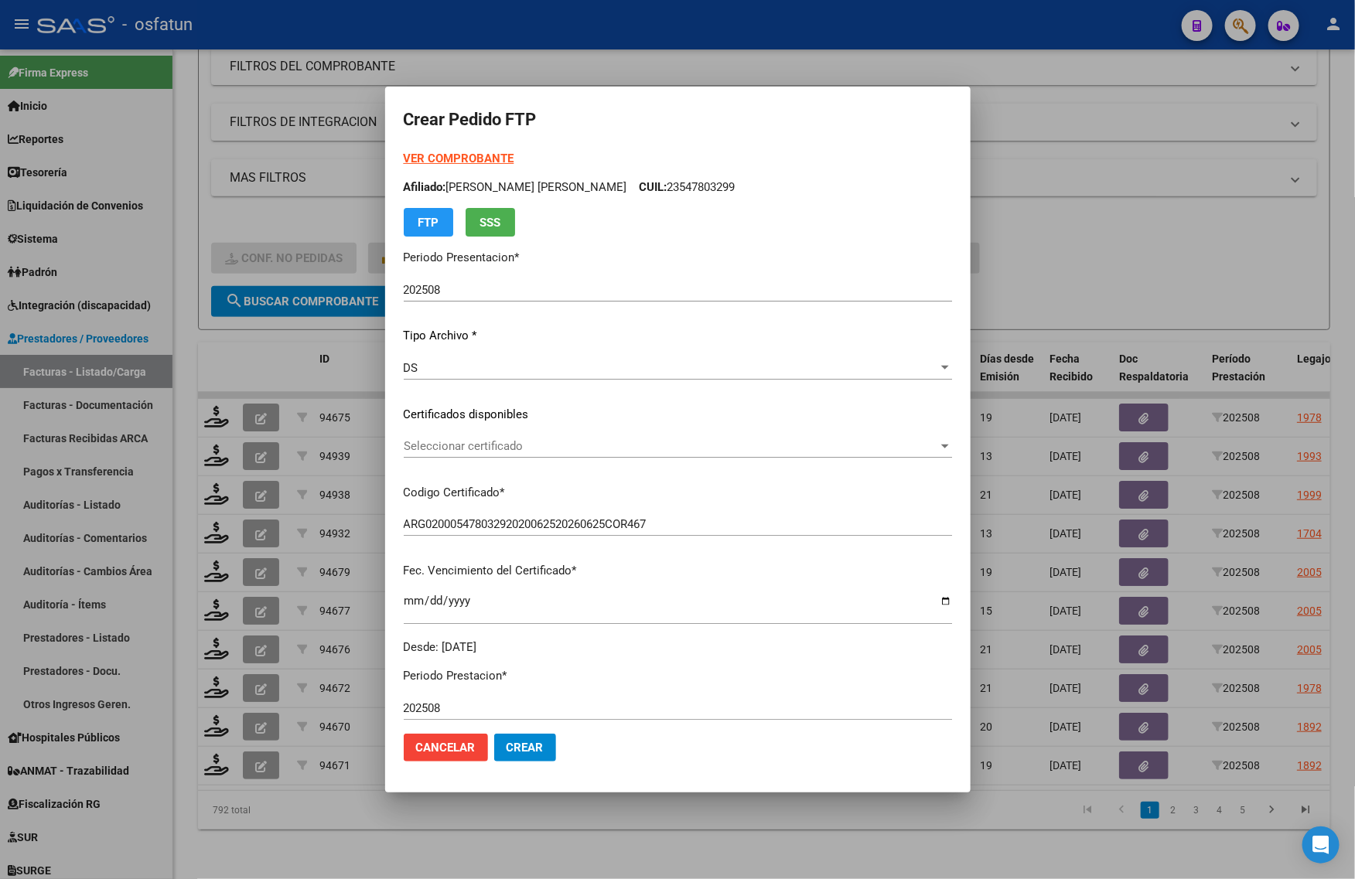
click at [456, 153] on strong "VER COMPROBANTE" at bounding box center [459, 159] width 111 height 14
click at [439, 443] on span "Seleccionar certificado" at bounding box center [671, 446] width 534 height 14
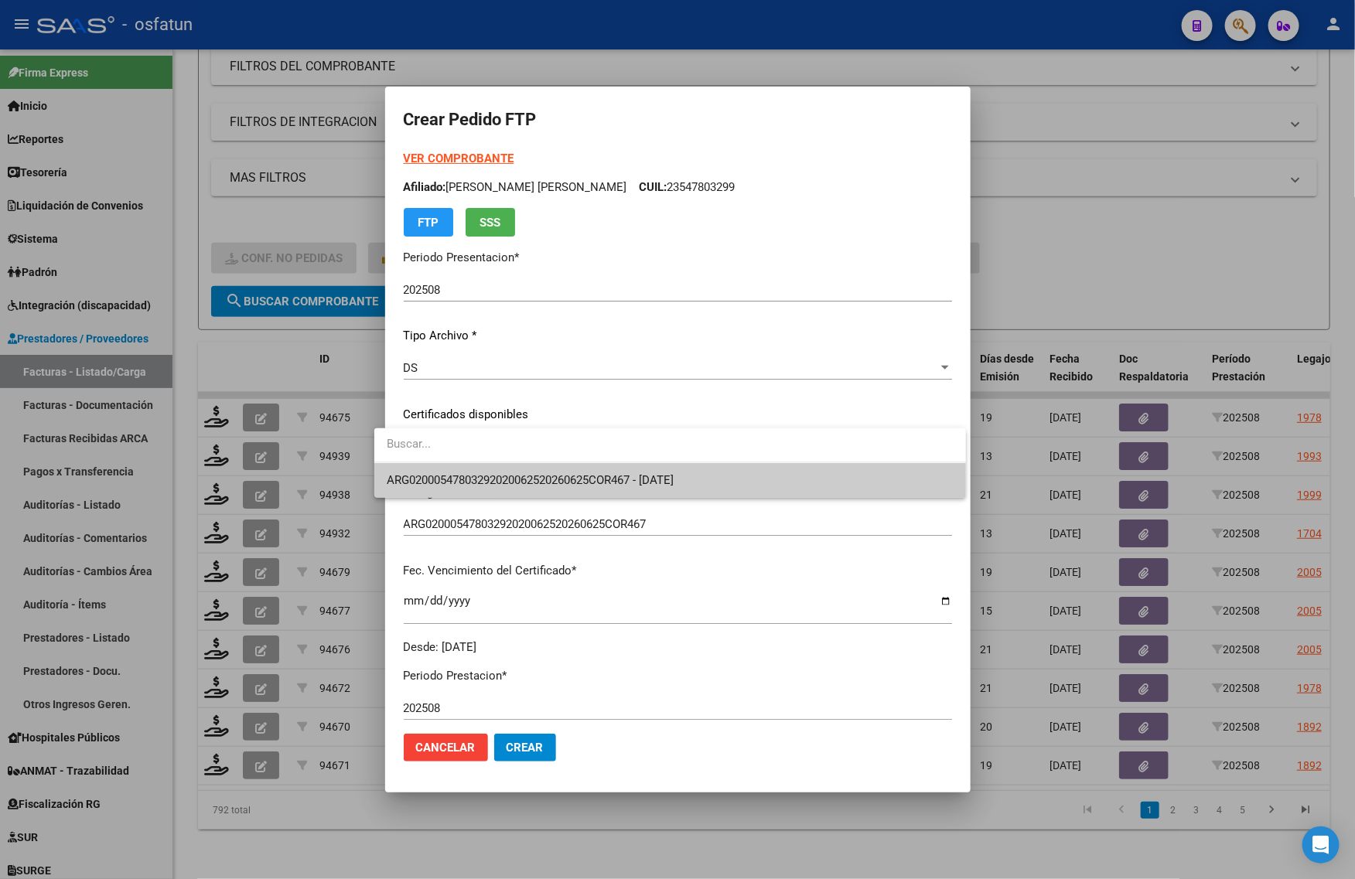
click at [439, 473] on span "ARG02000547803292020062520260625COR467 - [DATE]" at bounding box center [530, 480] width 287 height 14
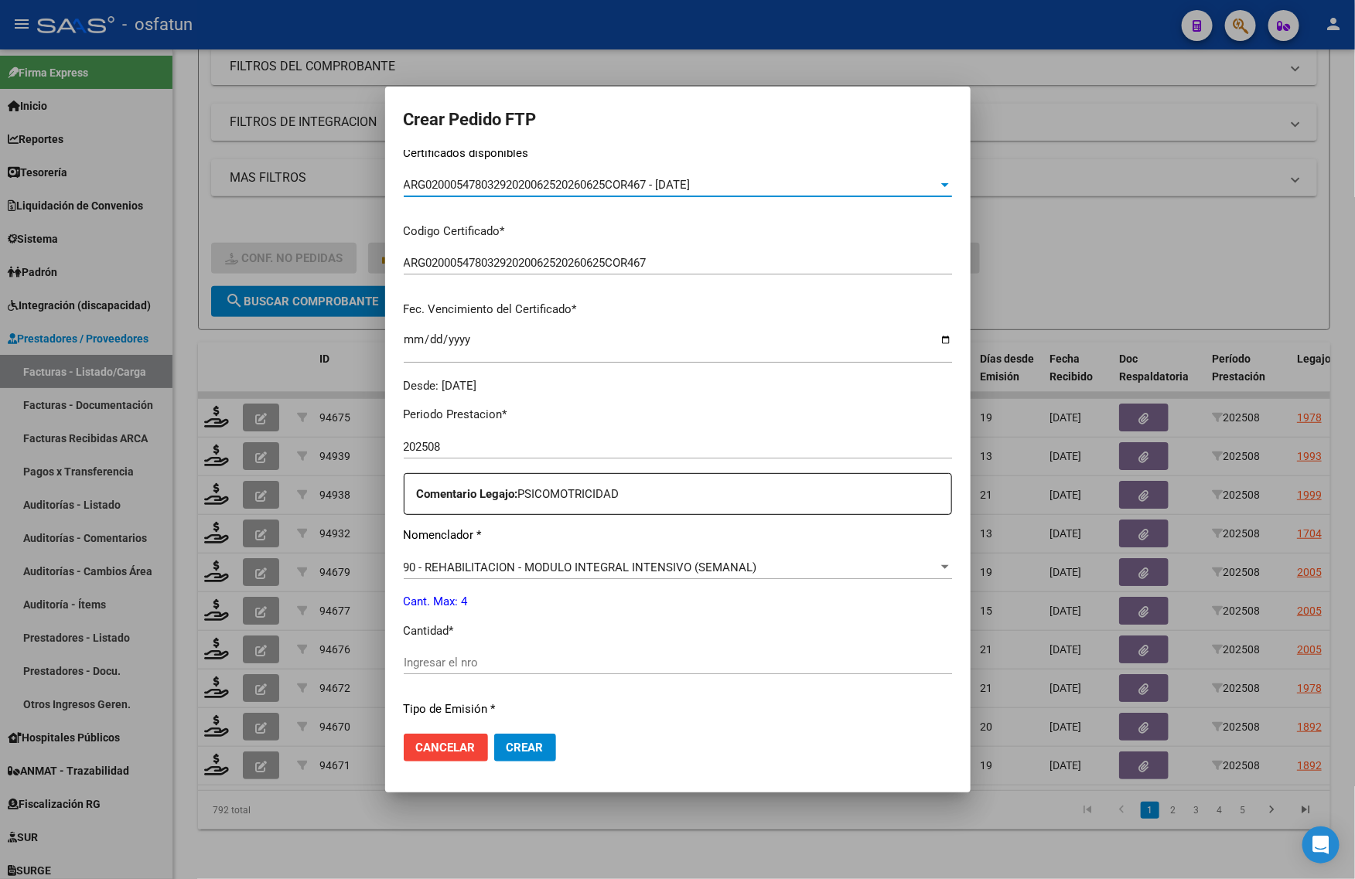
scroll to position [290, 0]
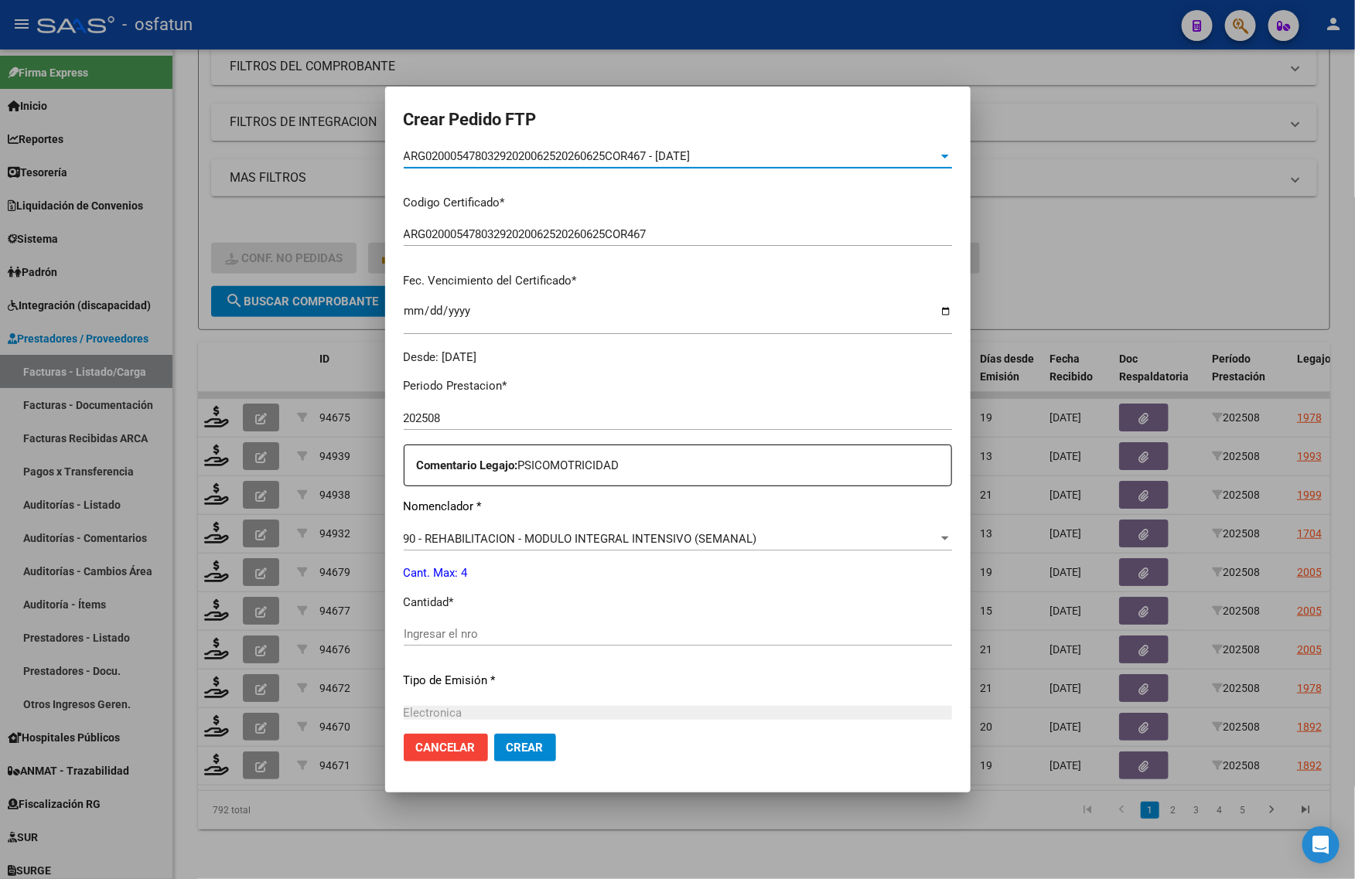
click at [433, 651] on div "Ingresar el nro" at bounding box center [678, 642] width 548 height 38
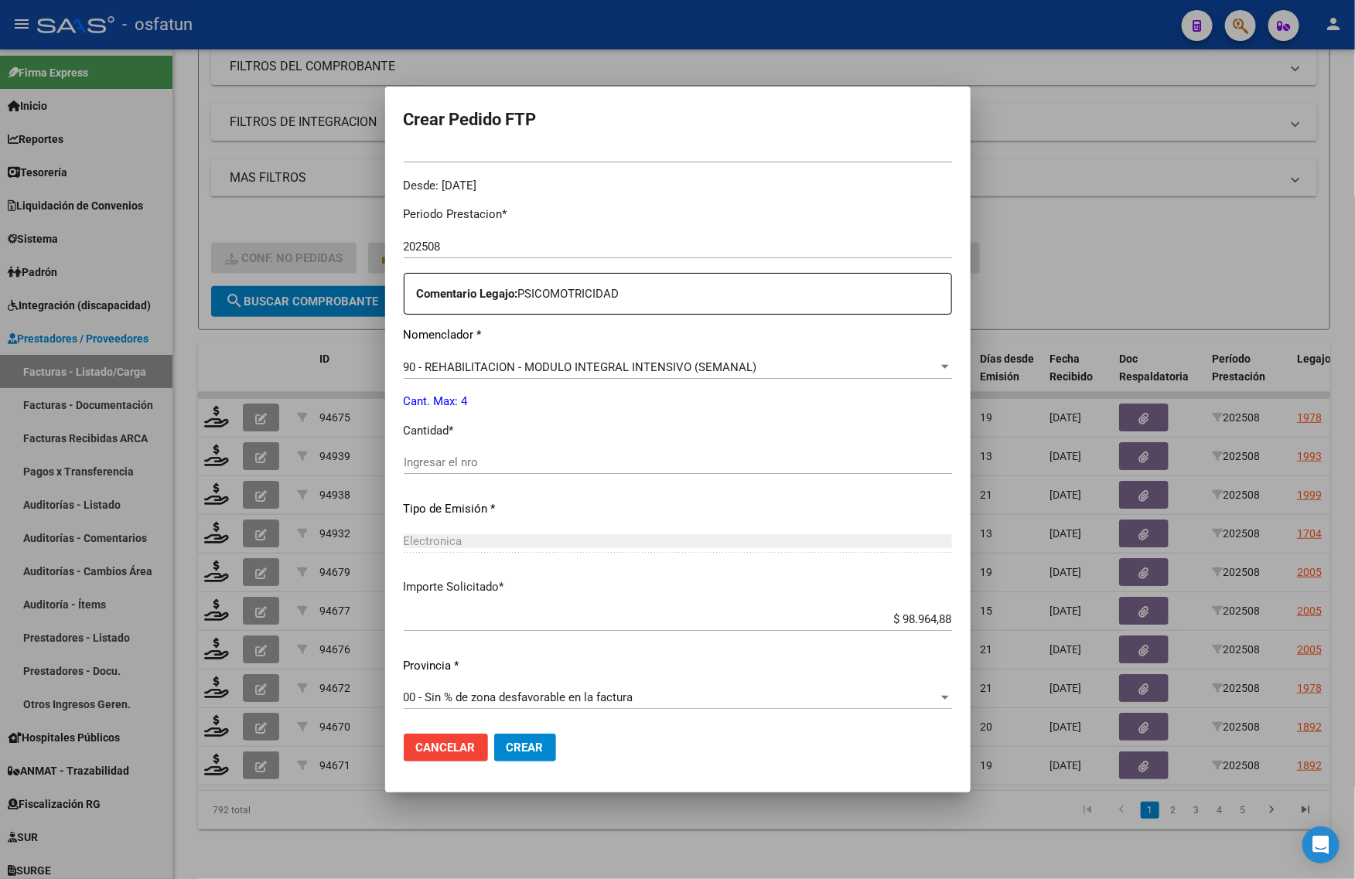
scroll to position [462, 0]
click at [449, 465] on input "Ingresar el nro" at bounding box center [678, 462] width 548 height 14
click at [505, 737] on button "Crear" at bounding box center [525, 748] width 62 height 28
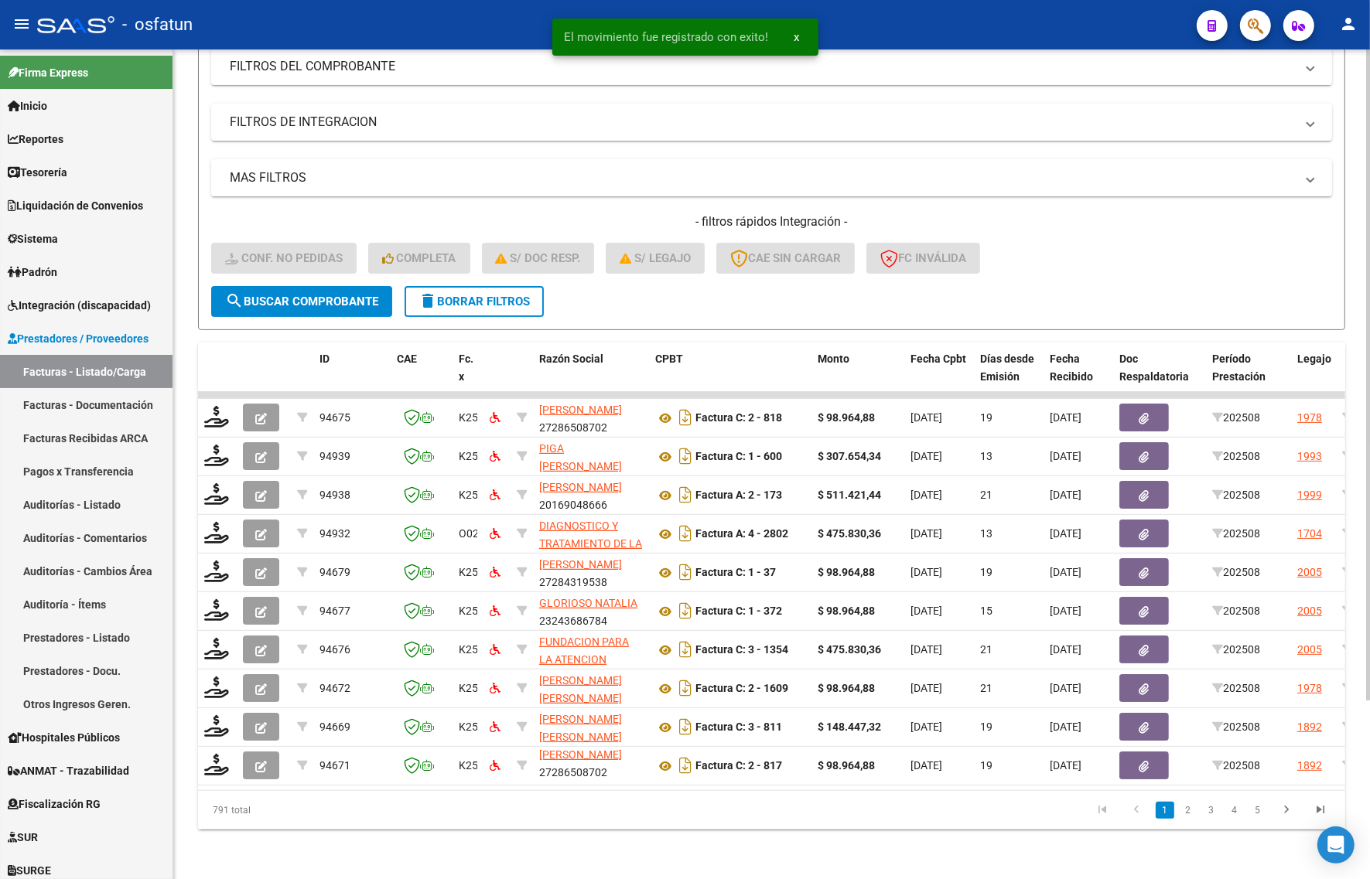
click at [323, 803] on div "791 total" at bounding box center [311, 810] width 227 height 39
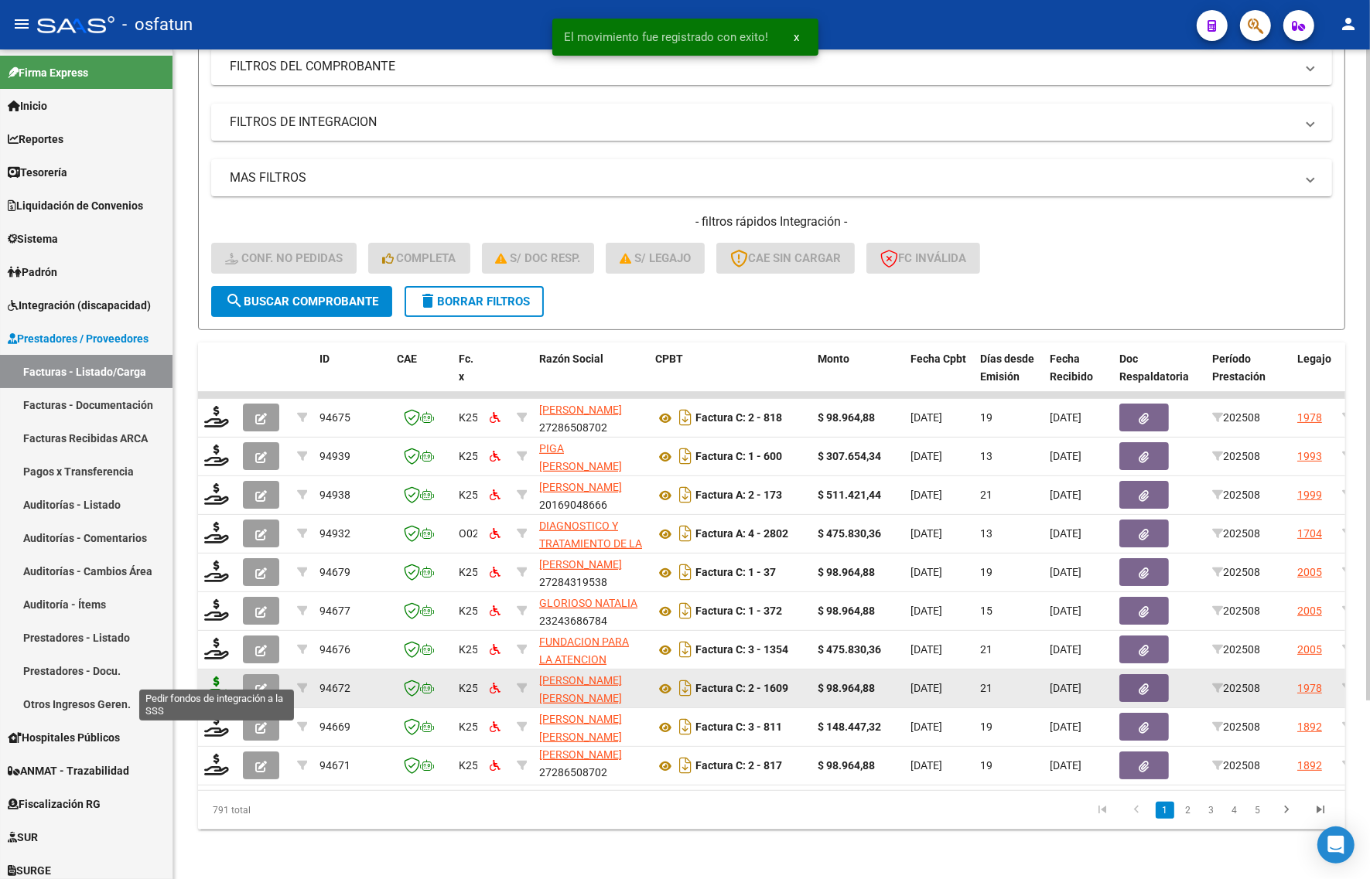
click at [207, 681] on icon at bounding box center [216, 688] width 25 height 22
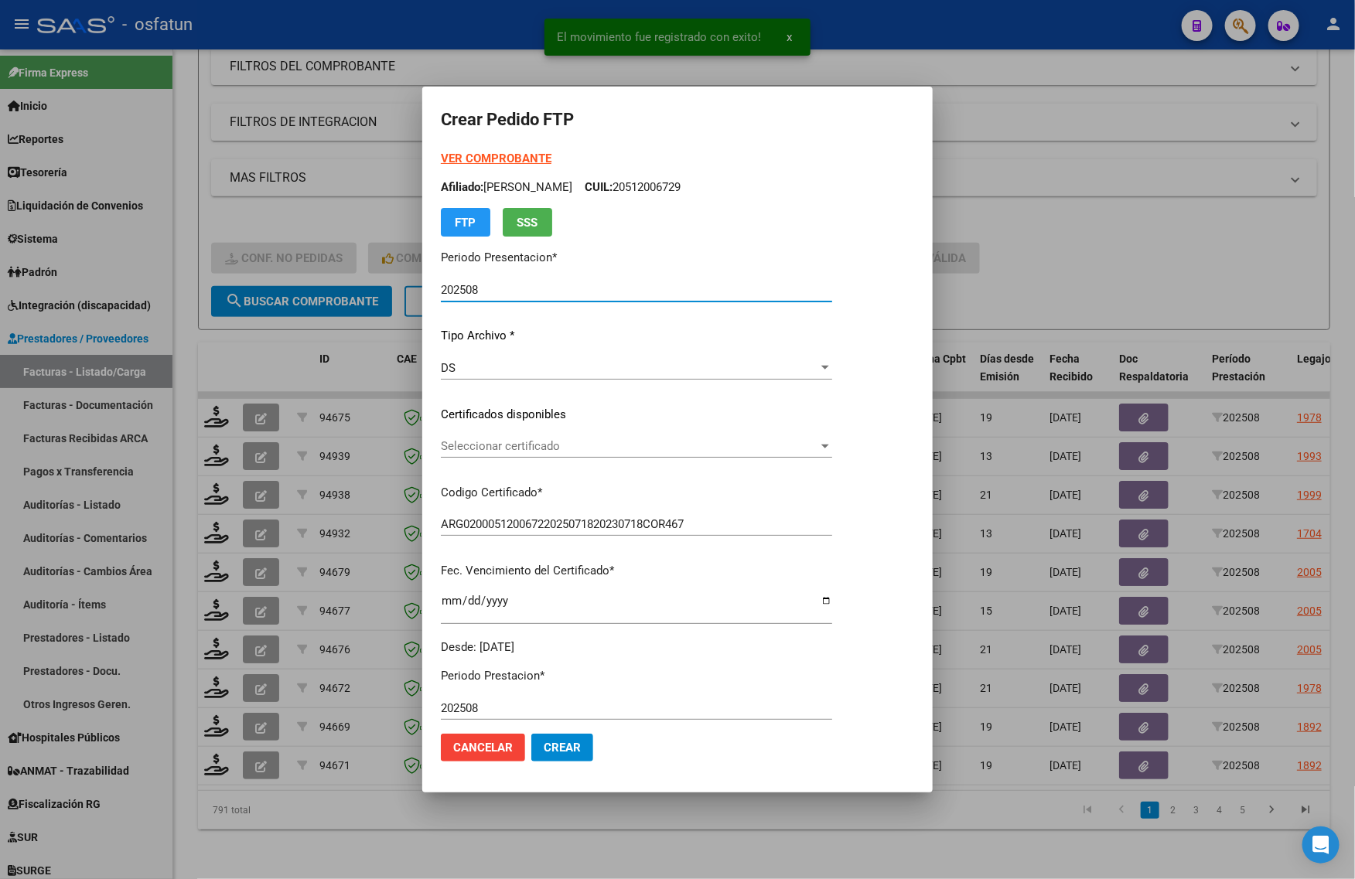
click at [477, 159] on strong "VER COMPROBANTE" at bounding box center [496, 159] width 111 height 14
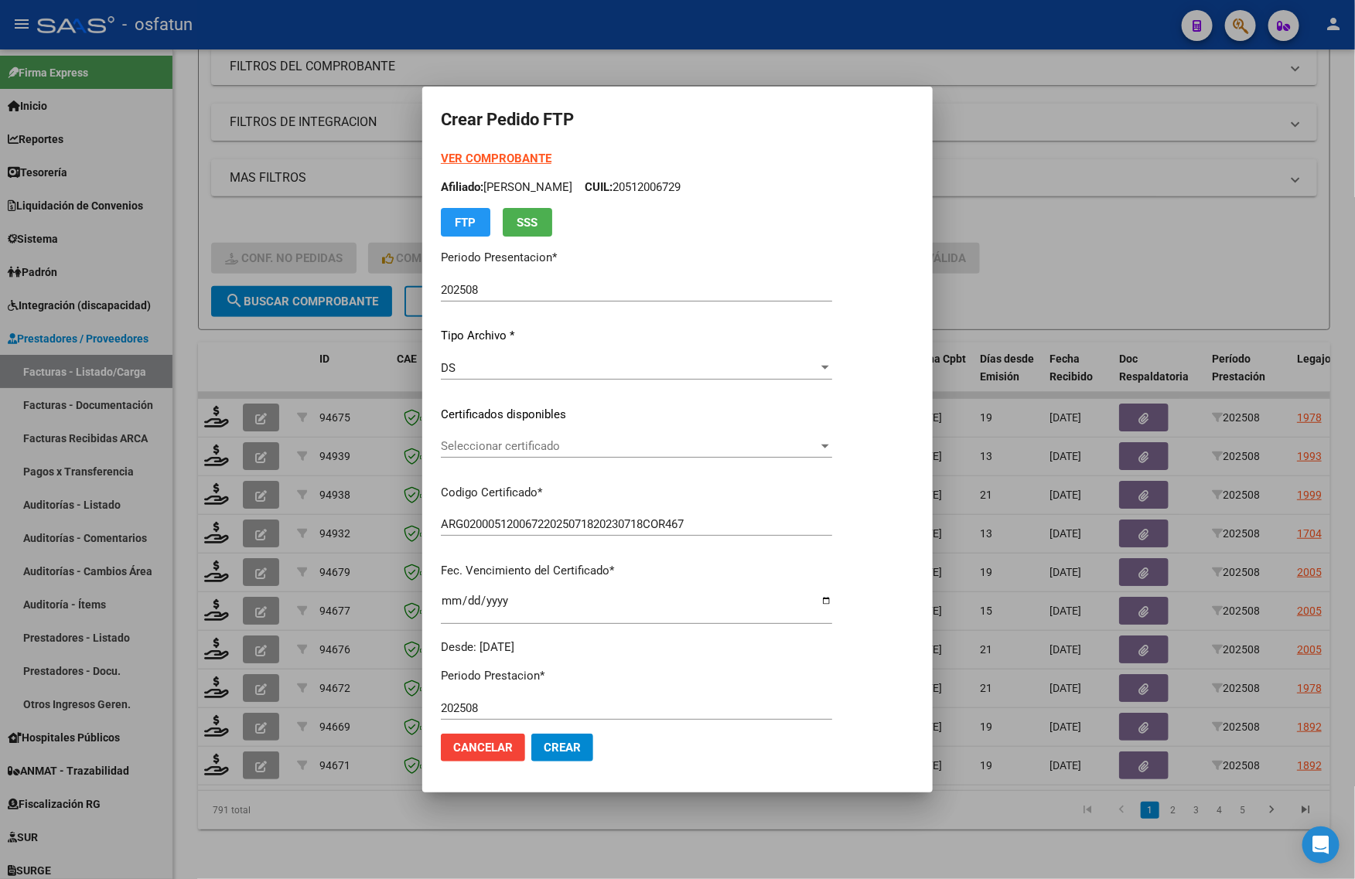
click at [496, 435] on div "Seleccionar certificado Seleccionar certificado" at bounding box center [636, 446] width 391 height 23
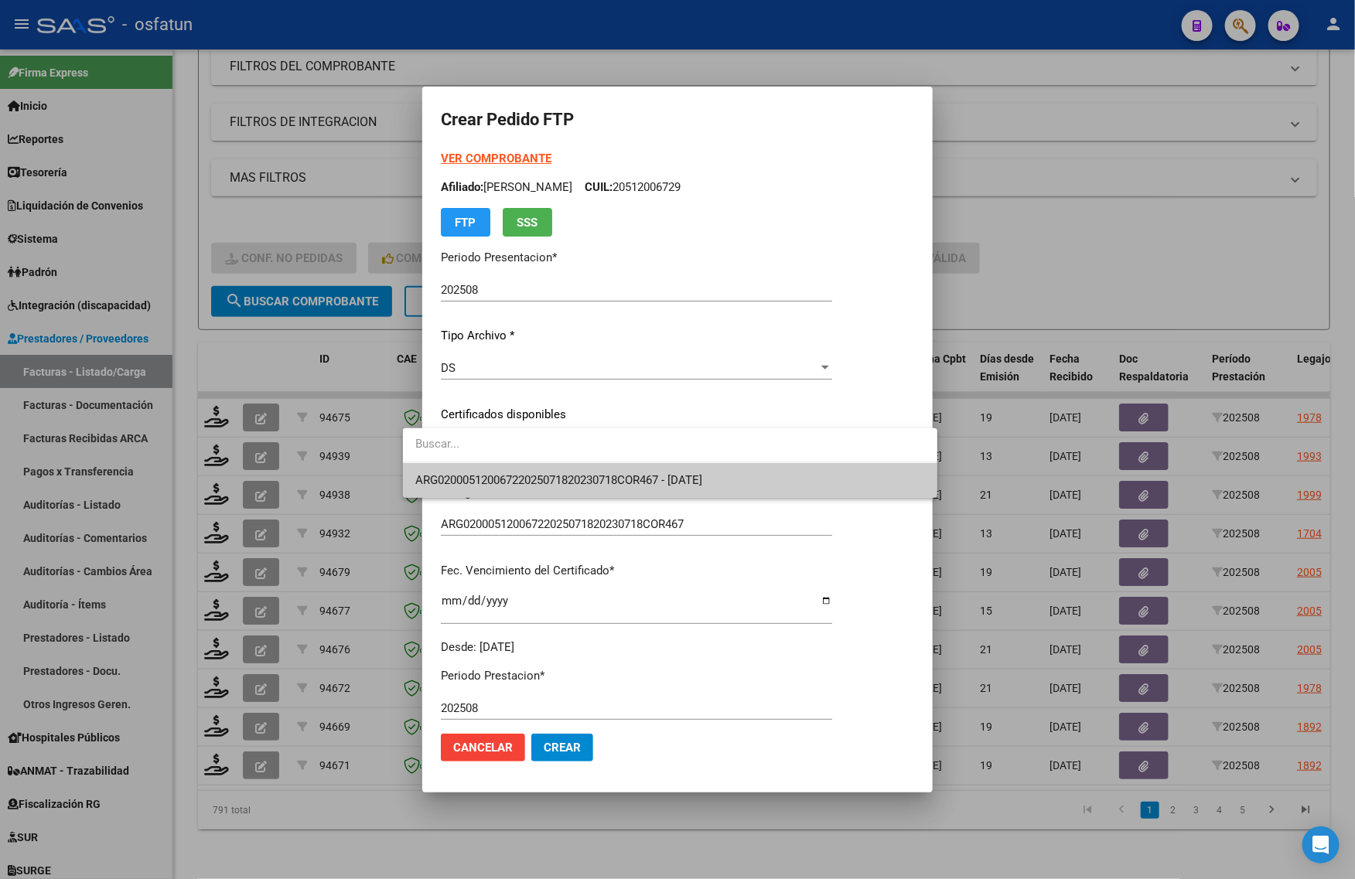
click at [497, 484] on span "ARG02000512006722025071820230718COR467 - [DATE]" at bounding box center [558, 480] width 287 height 14
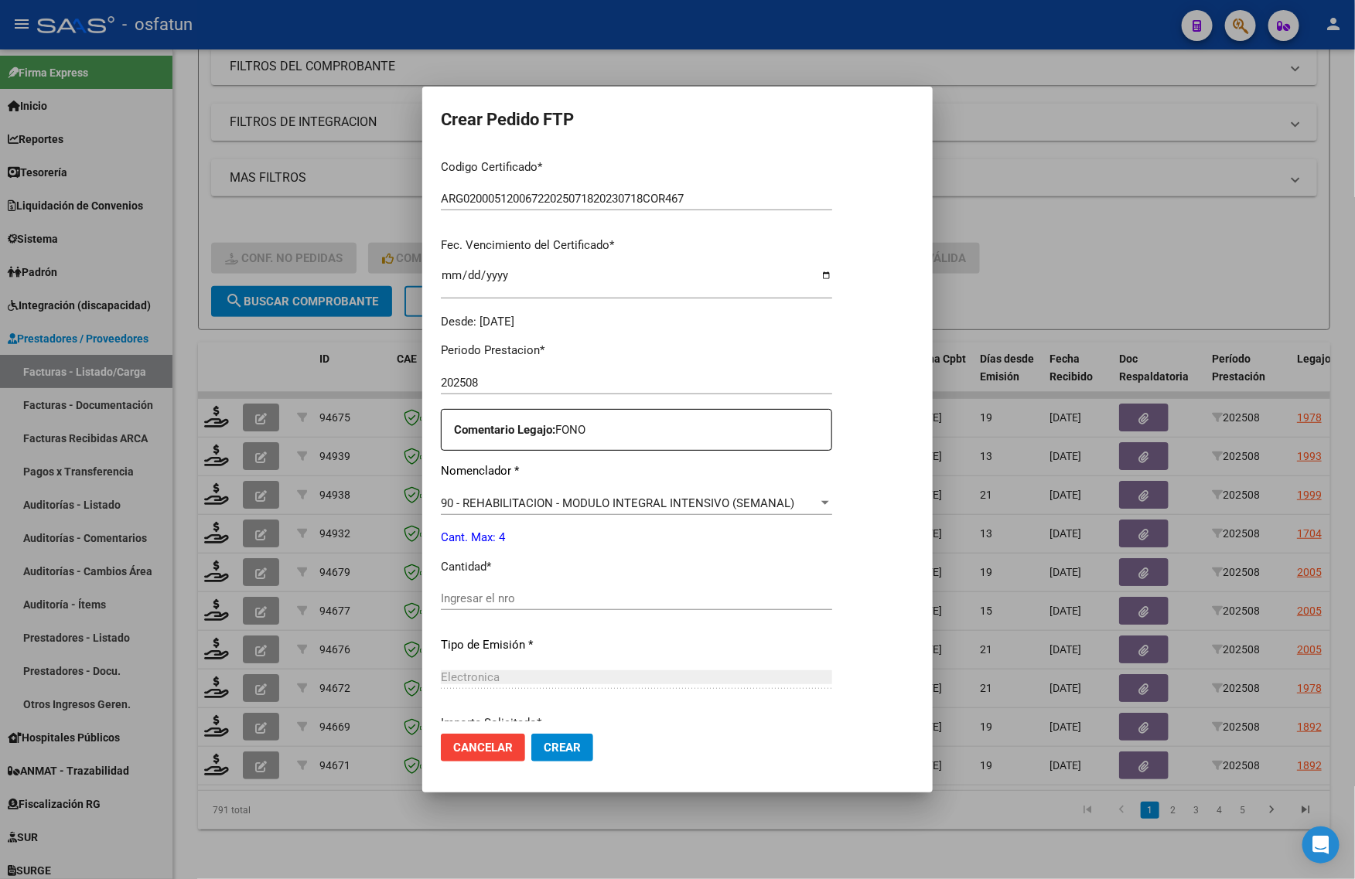
scroll to position [387, 0]
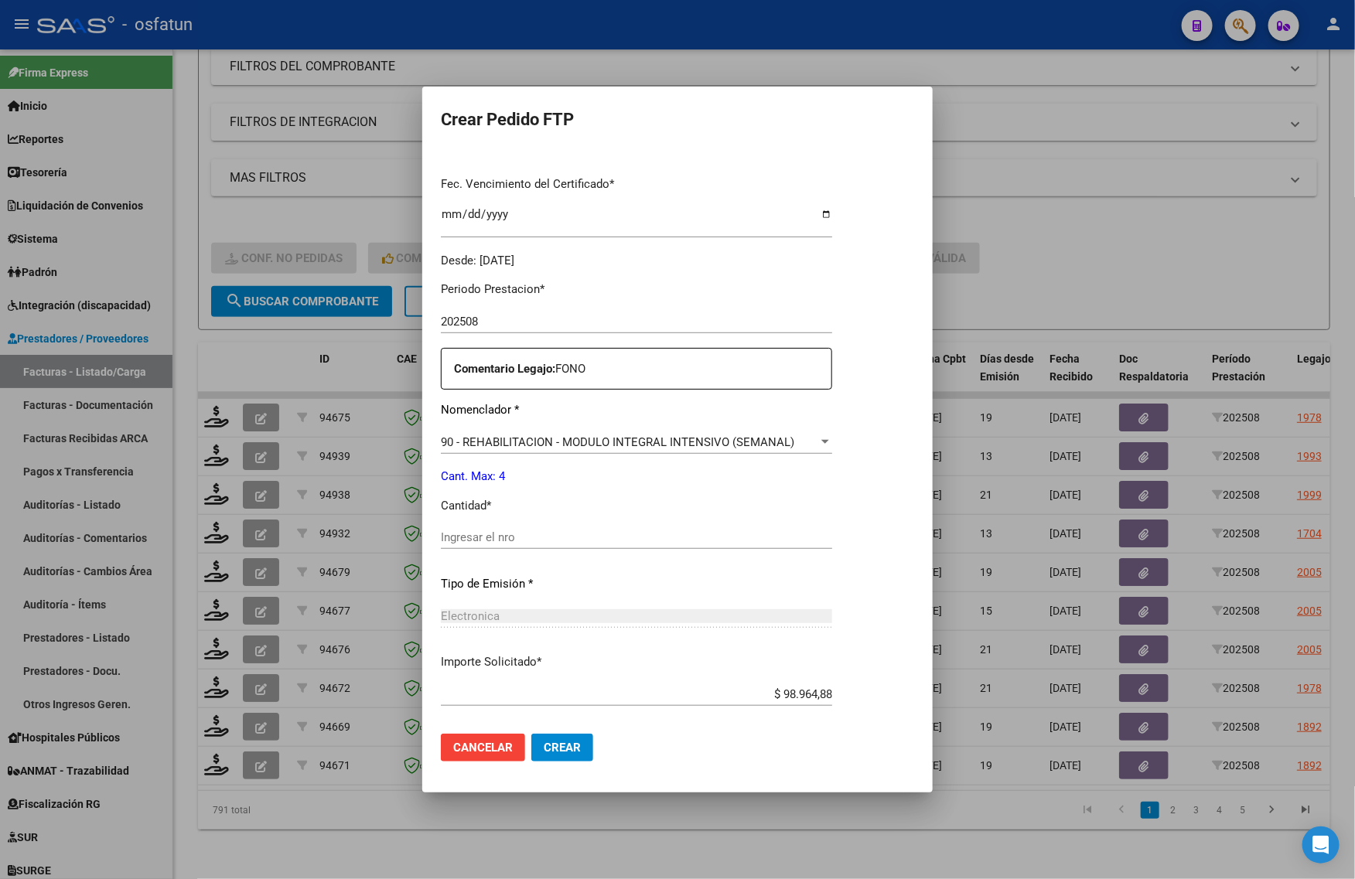
click at [479, 548] on div "Ingresar el nro" at bounding box center [636, 537] width 391 height 23
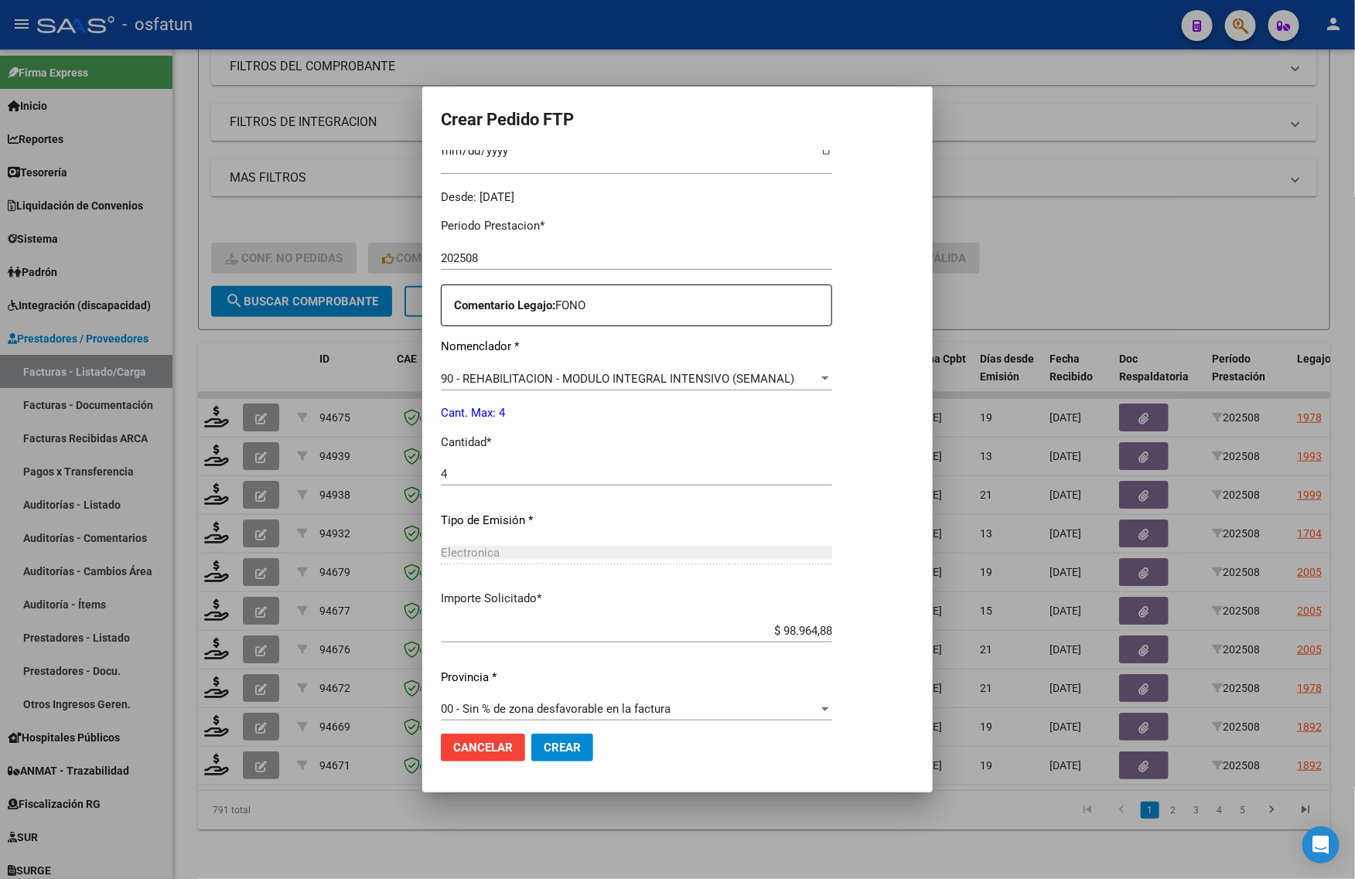
scroll to position [462, 0]
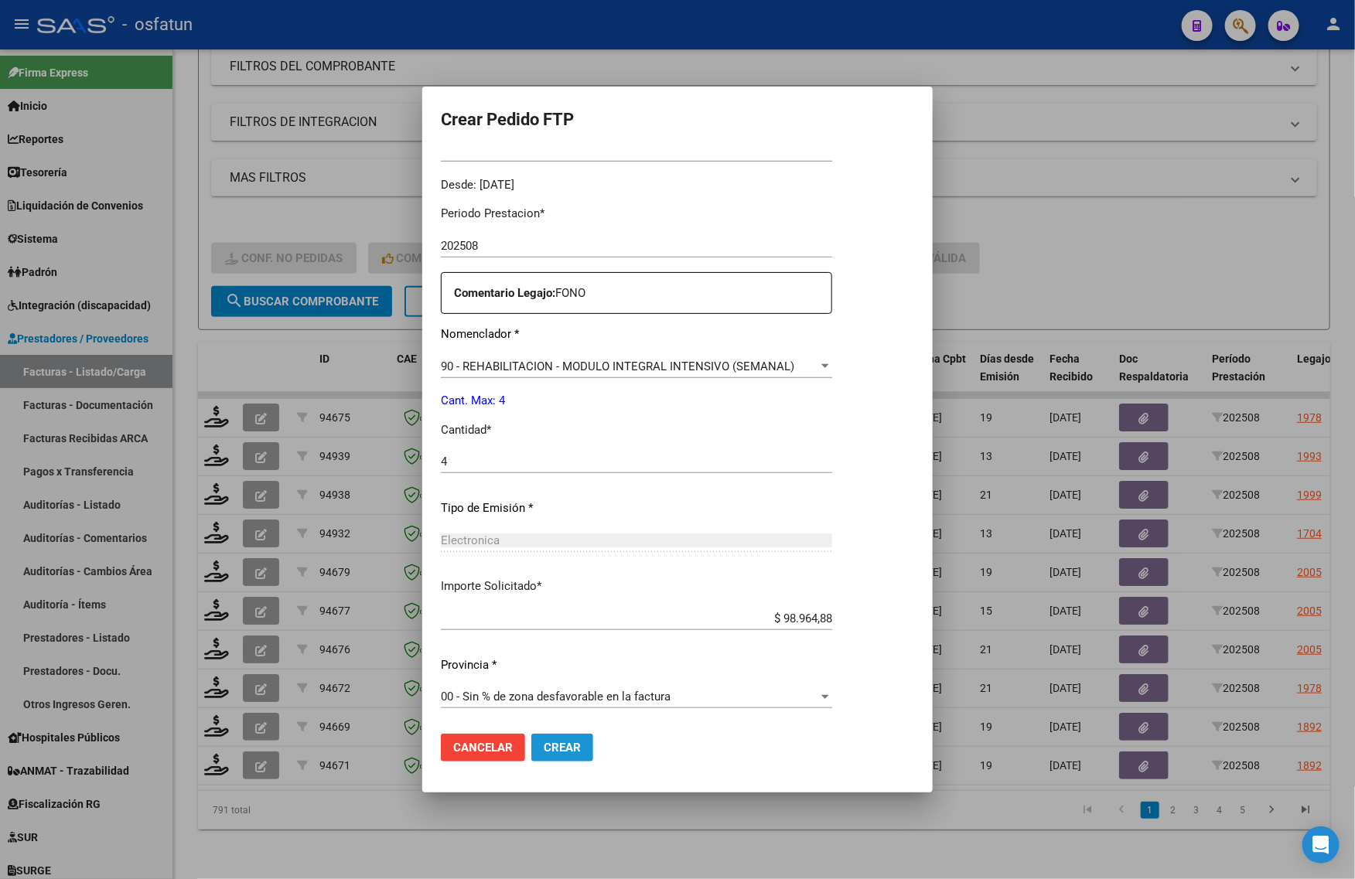
click at [544, 745] on span "Crear" at bounding box center [562, 748] width 37 height 14
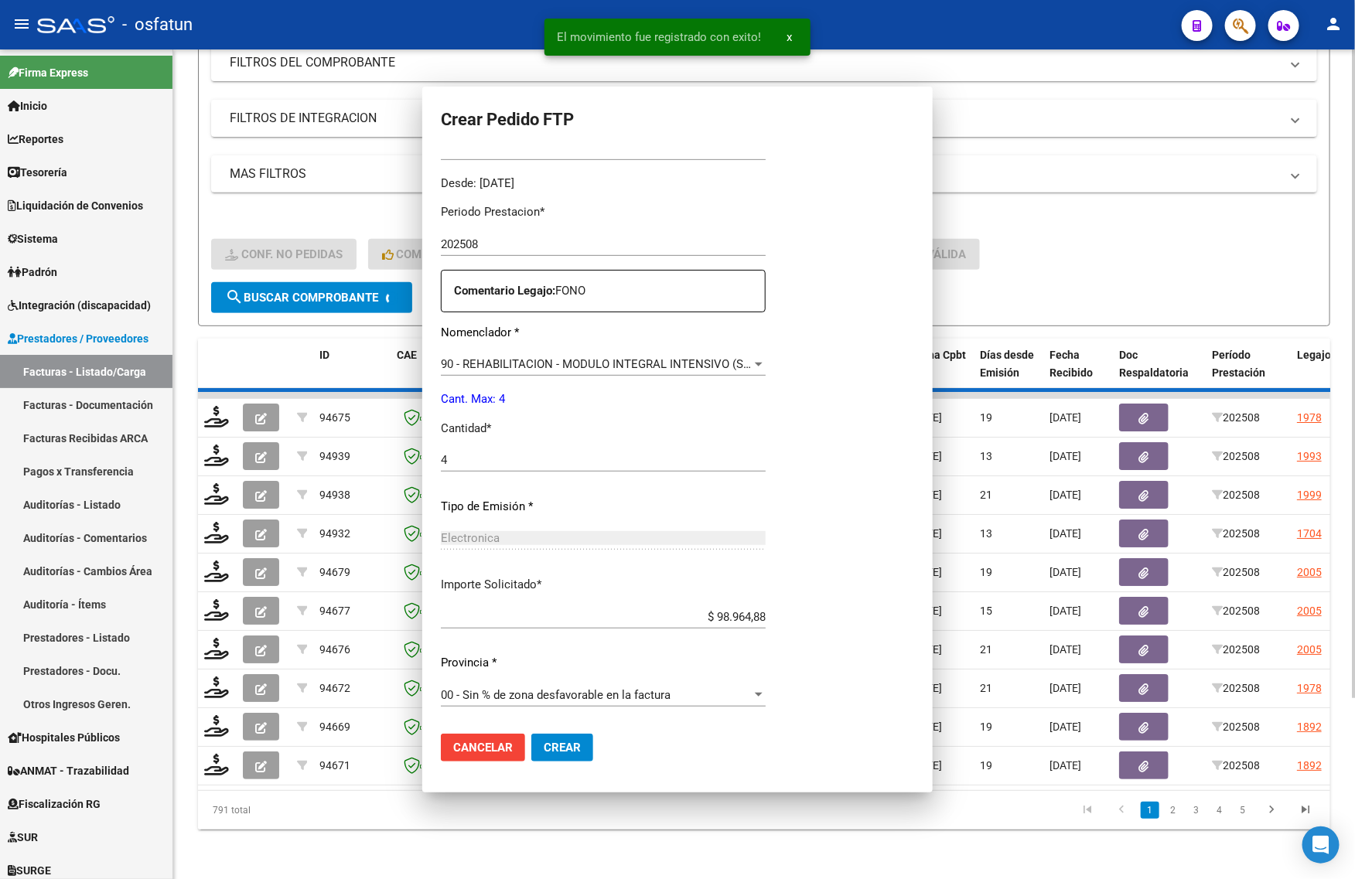
scroll to position [376, 0]
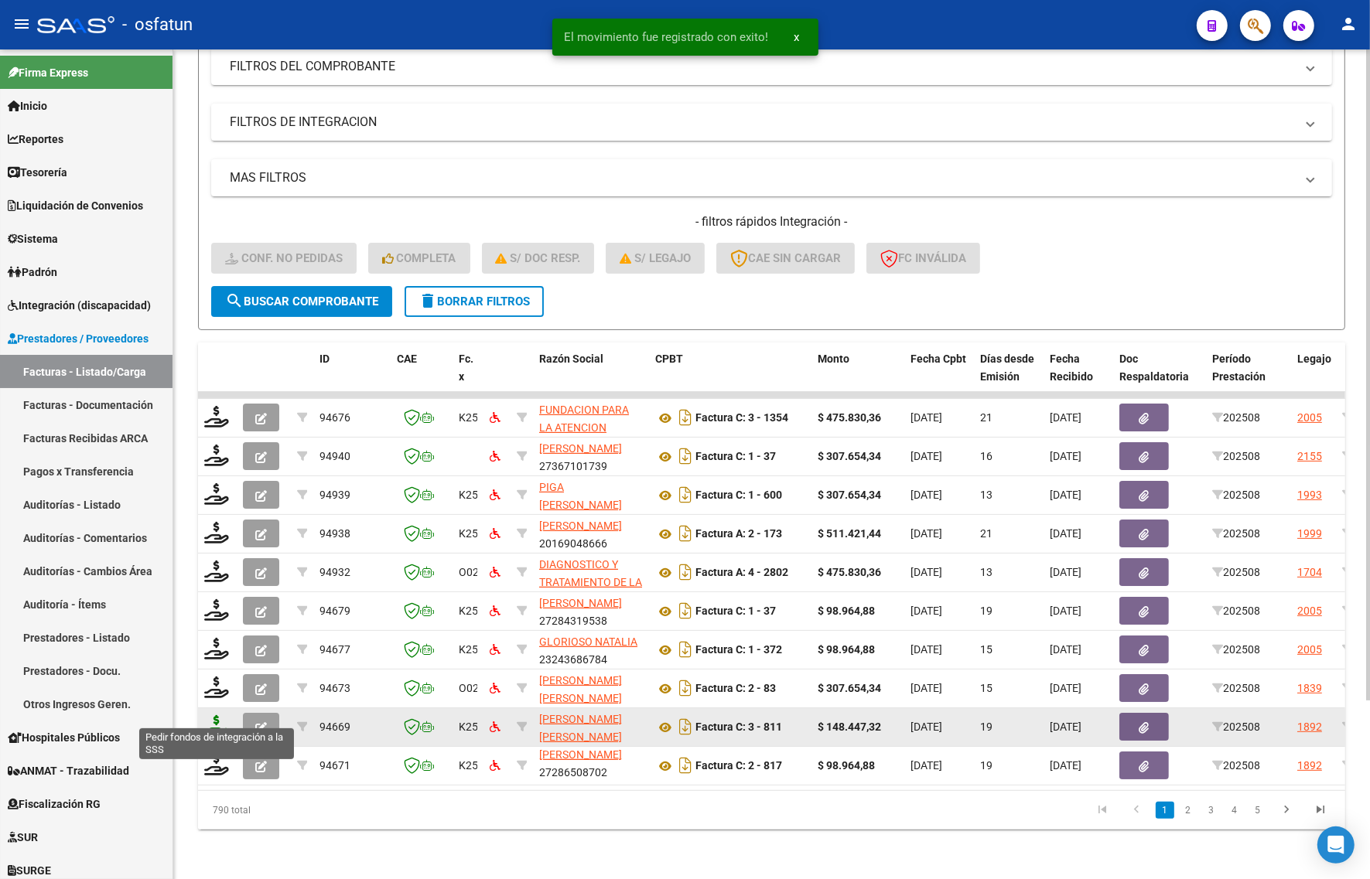
click at [217, 715] on icon at bounding box center [216, 726] width 25 height 22
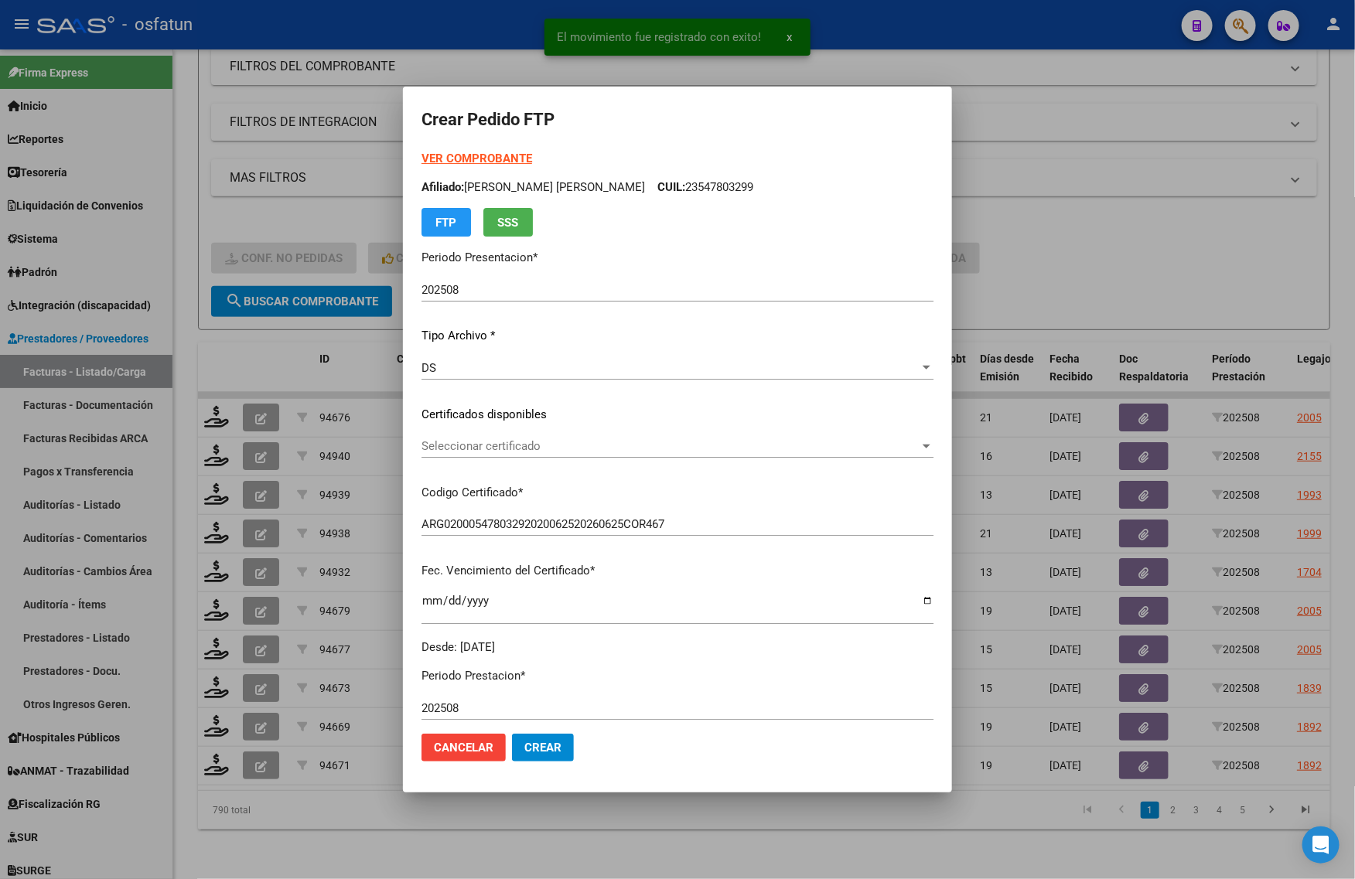
click at [481, 160] on strong "VER COMPROBANTE" at bounding box center [476, 159] width 111 height 14
click at [896, 240] on div "VER COMPROBANTE ARCA Padrón Afiliado: [PERSON_NAME] [PERSON_NAME] CUIL: 2354780…" at bounding box center [677, 403] width 512 height 506
click at [296, 851] on div at bounding box center [677, 439] width 1355 height 879
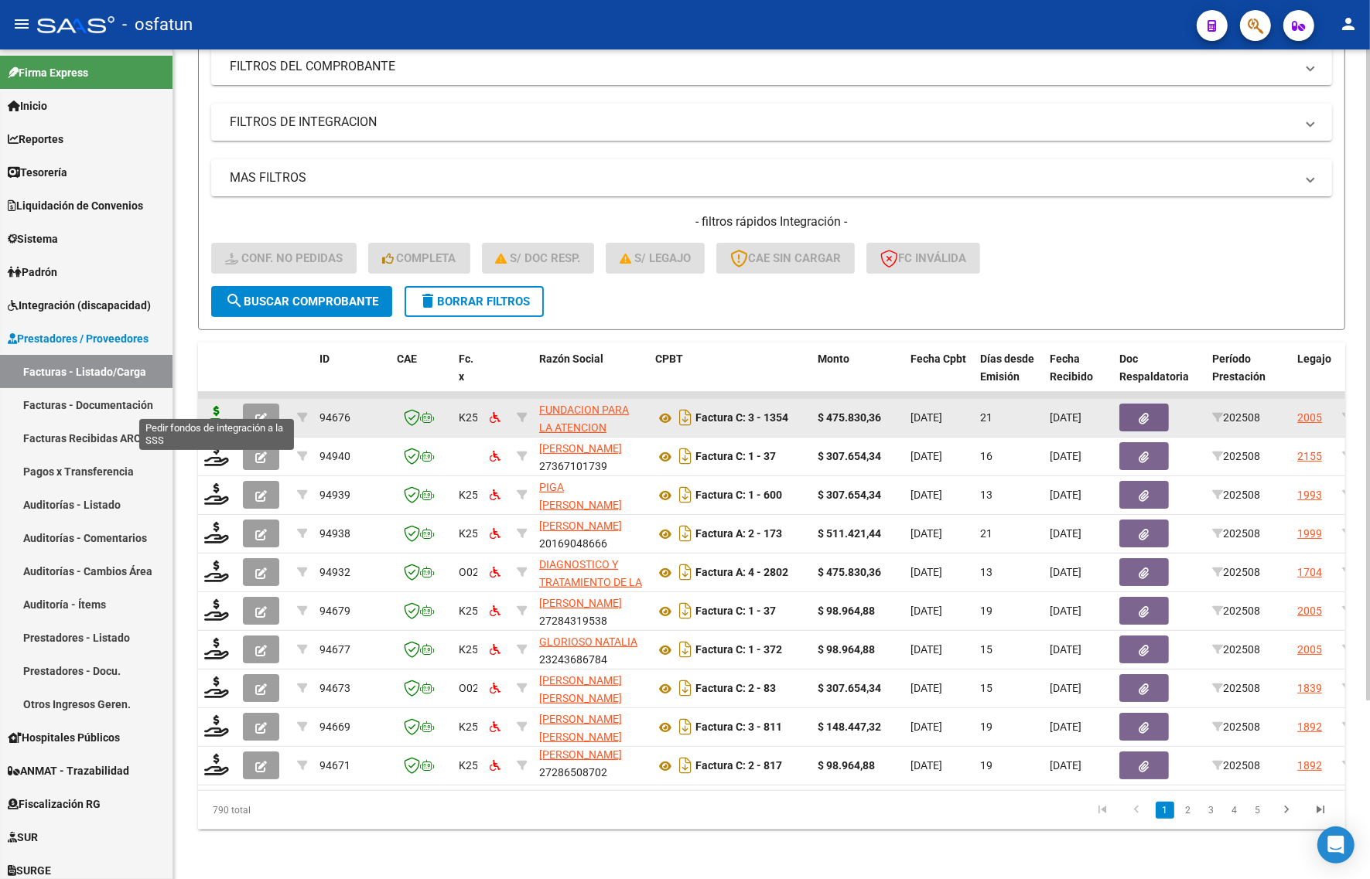
click at [218, 408] on icon at bounding box center [216, 417] width 25 height 22
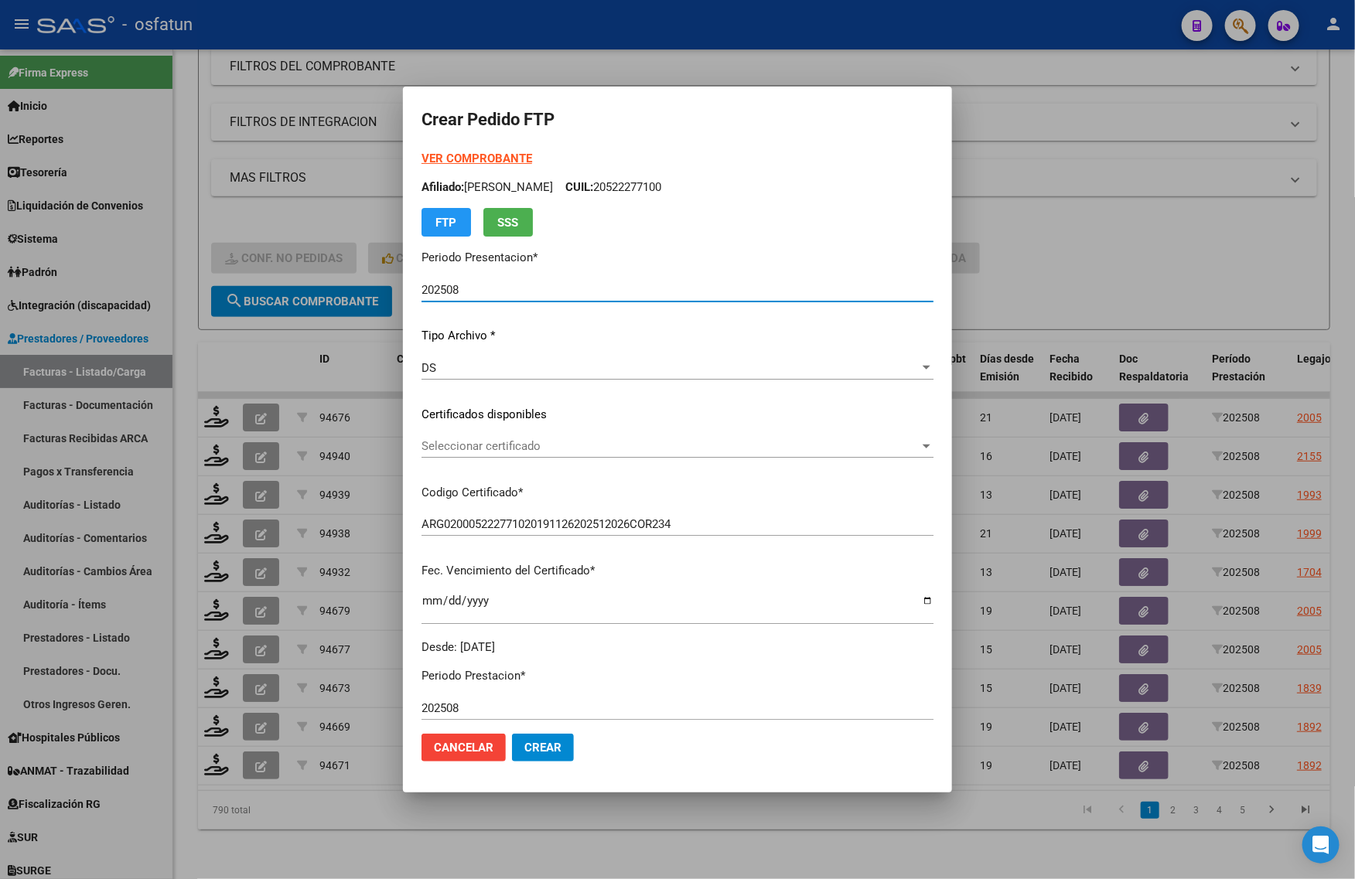
click at [422, 156] on strong "VER COMPROBANTE" at bounding box center [476, 159] width 111 height 14
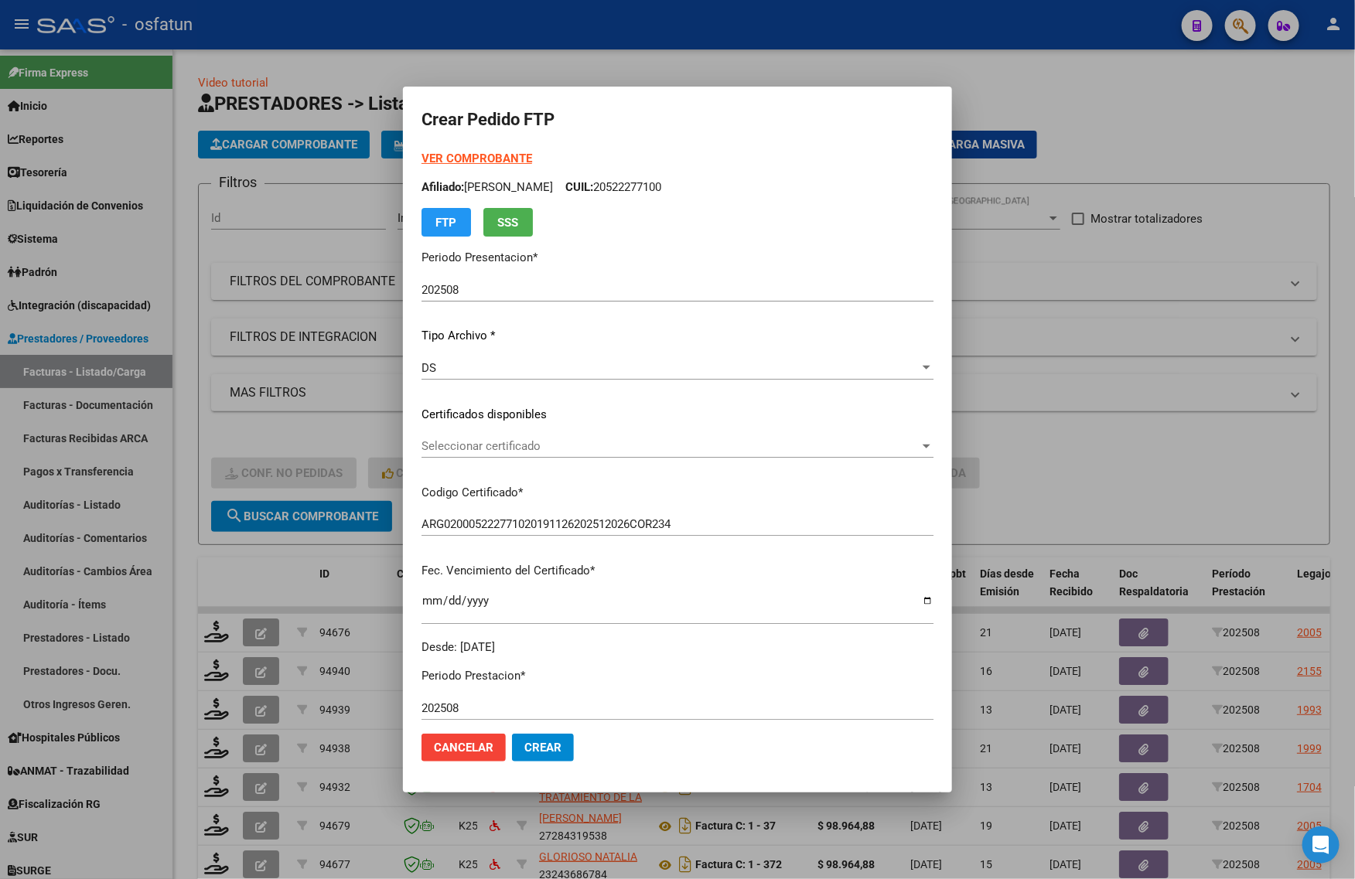
scroll to position [20, 0]
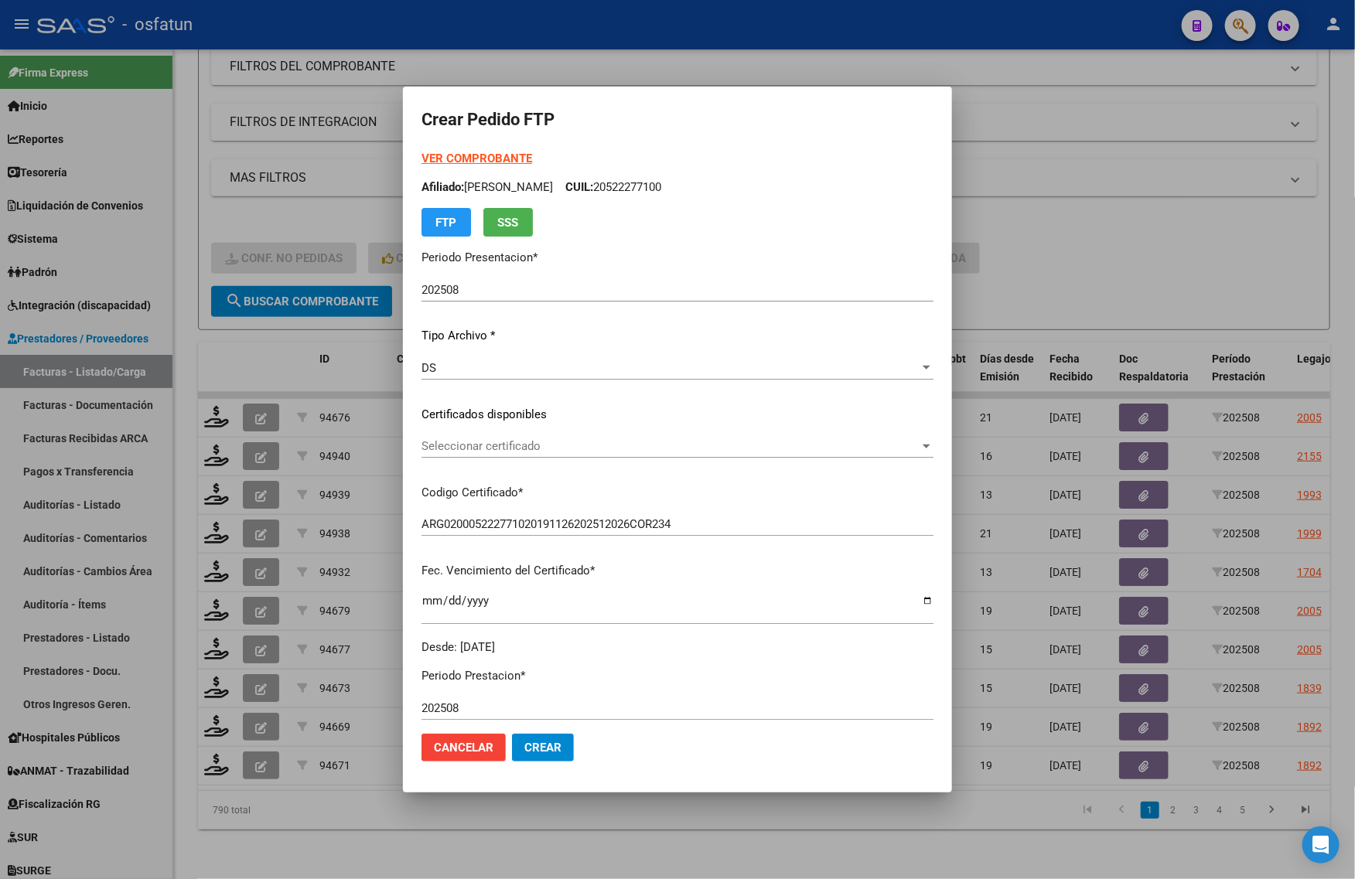
click at [426, 449] on span "Seleccionar certificado" at bounding box center [670, 446] width 498 height 14
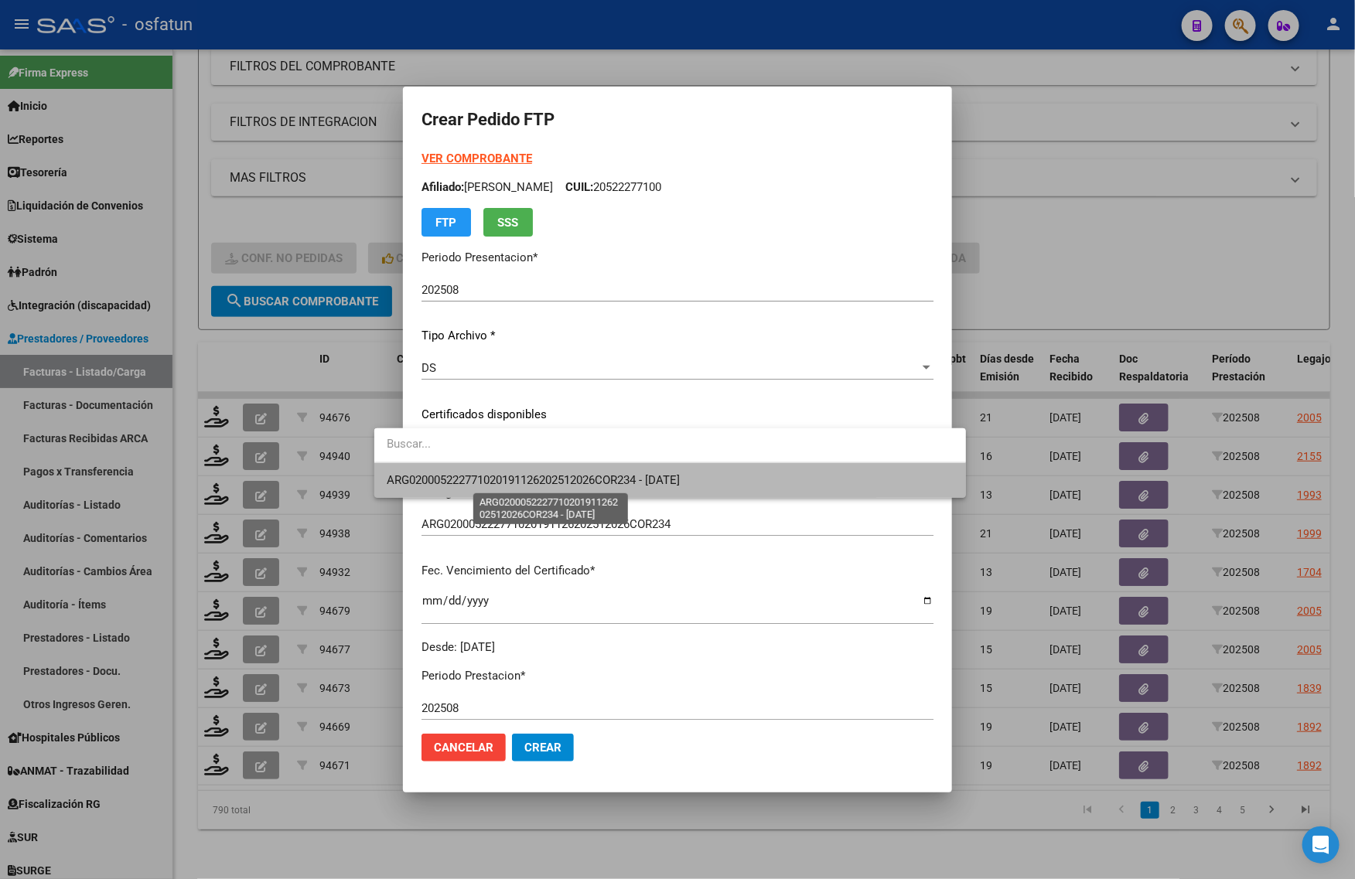
drag, startPoint x: 430, startPoint y: 477, endPoint x: 441, endPoint y: 518, distance: 42.4
click at [430, 480] on span "ARG020005222771020191126202512026COR234 - [DATE]" at bounding box center [533, 480] width 293 height 14
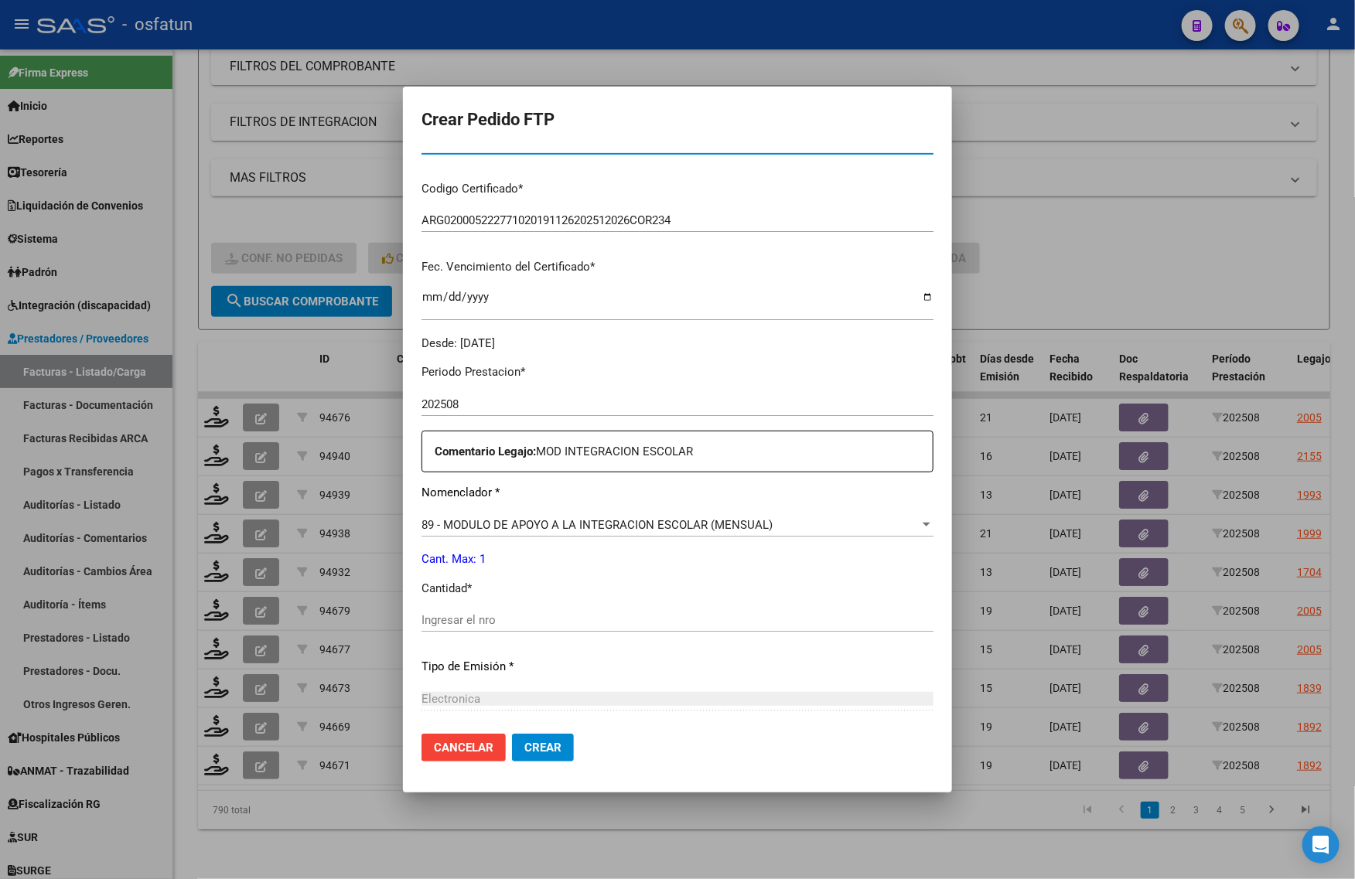
scroll to position [462, 0]
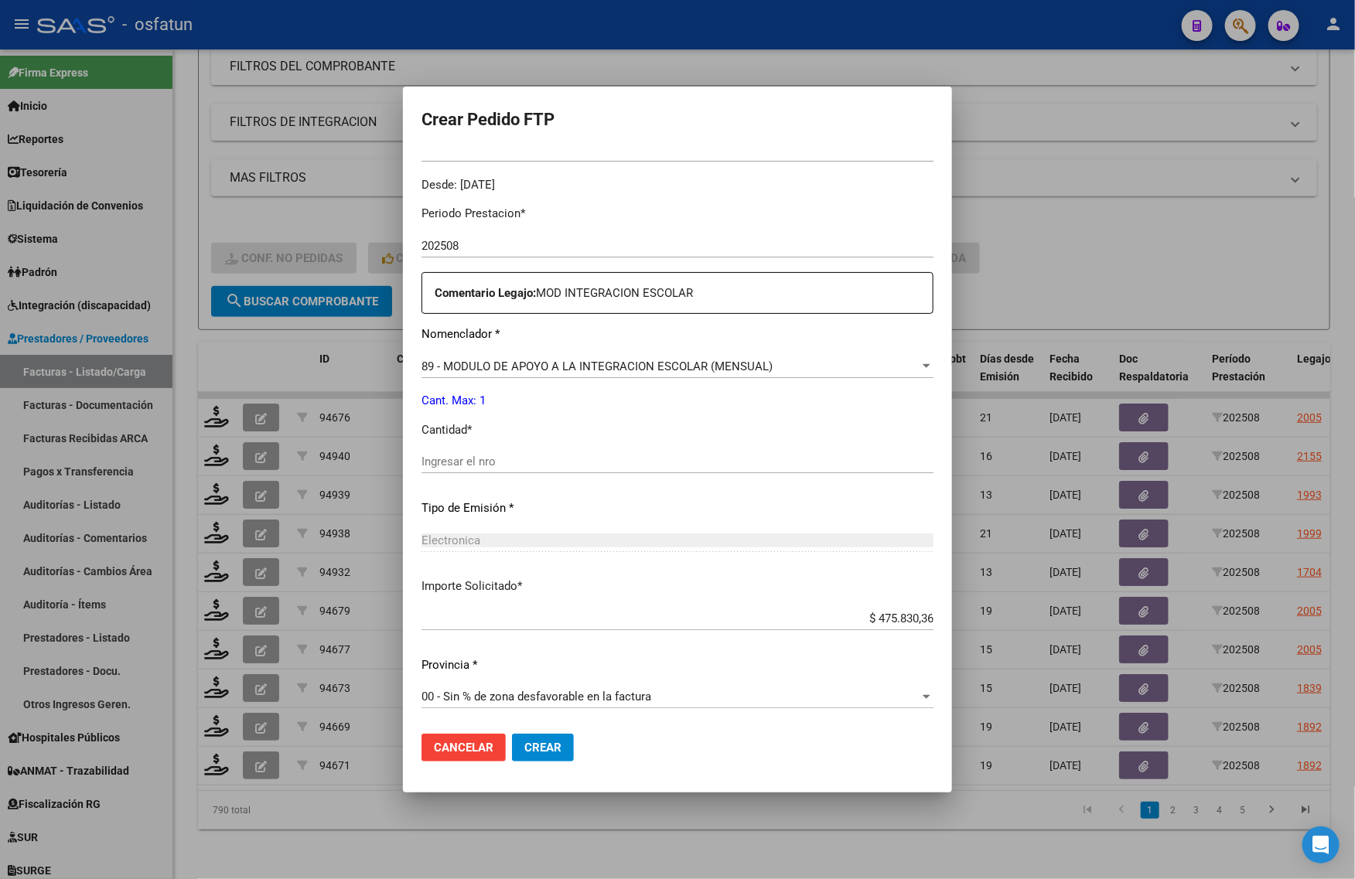
click at [432, 462] on input "Ingresar el nro" at bounding box center [677, 462] width 512 height 14
type input "1"
click at [524, 751] on span "Crear" at bounding box center [542, 748] width 37 height 14
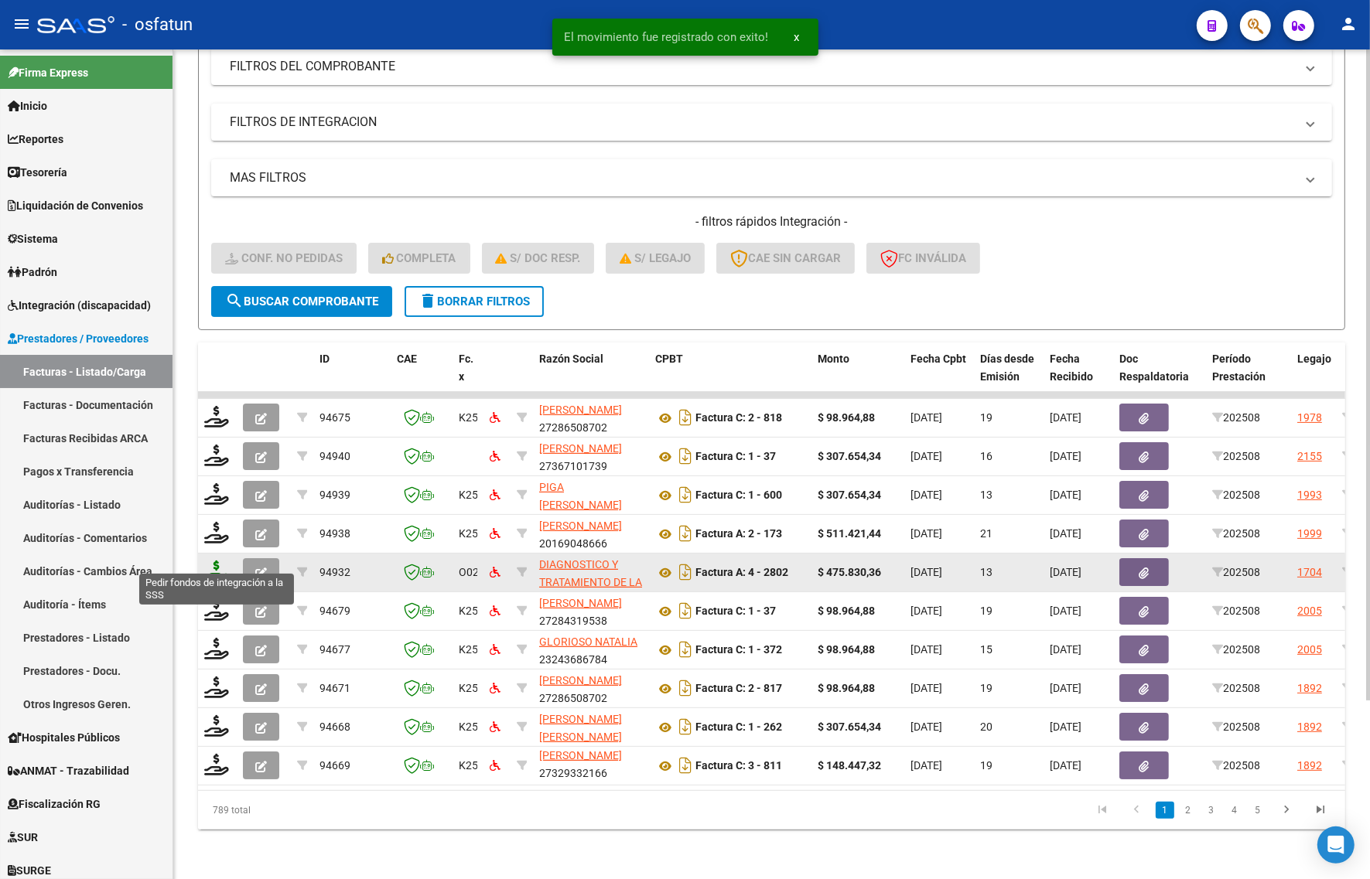
click at [219, 561] on icon at bounding box center [216, 572] width 25 height 22
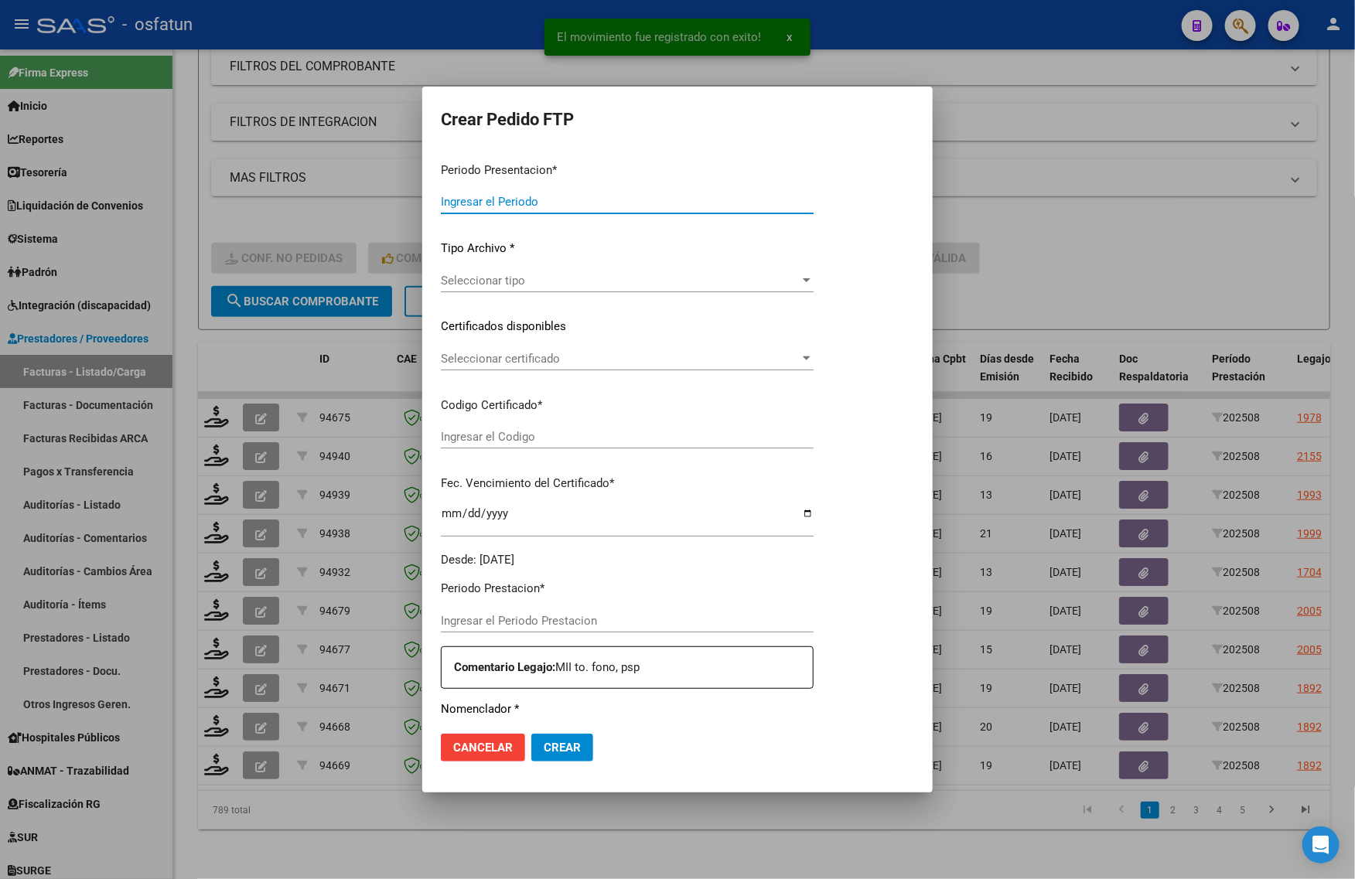
type input "202508"
type input "$ 475.830,36"
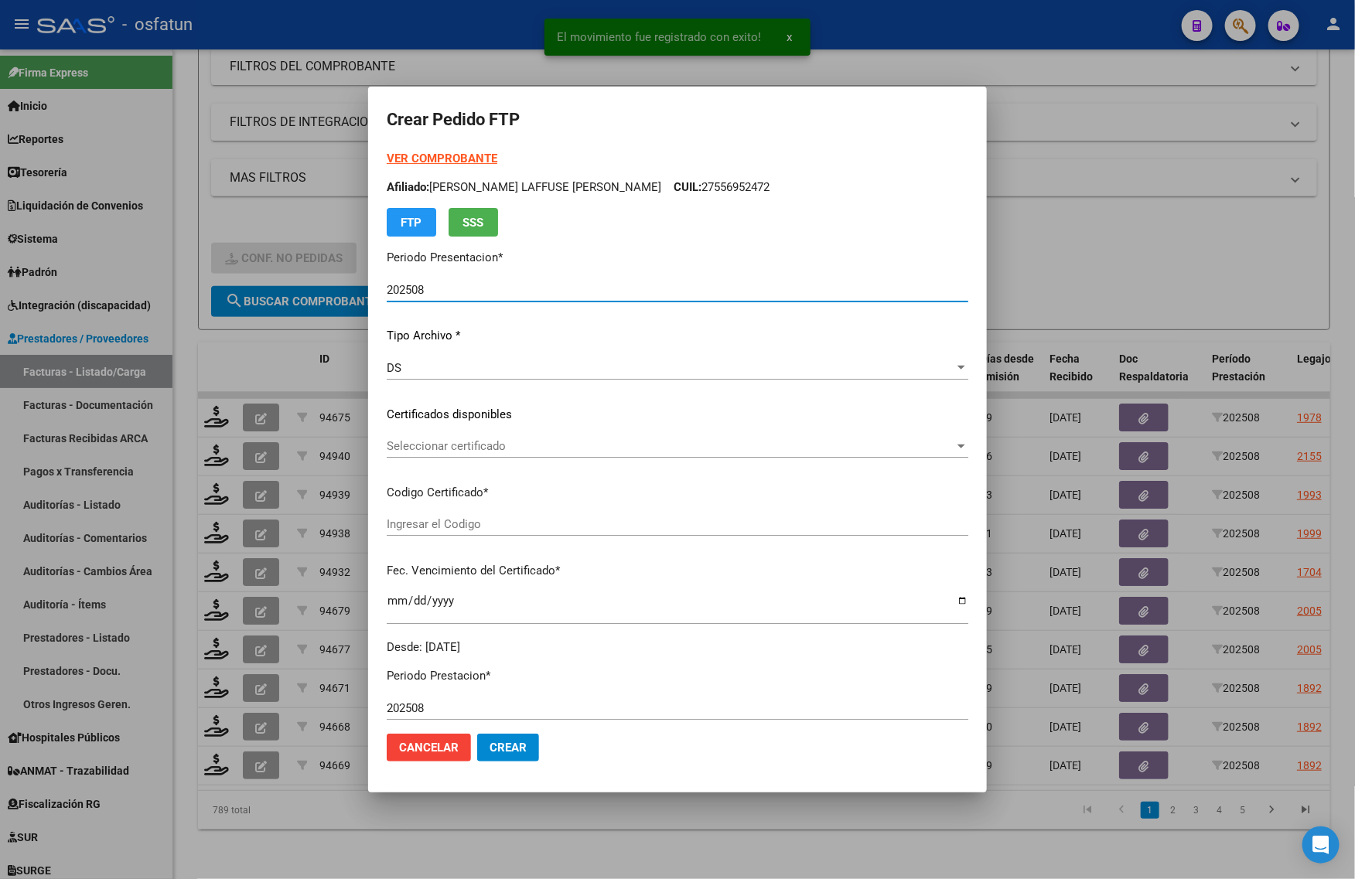
type input "ARG02000576279912022121320251213BSAS413"
type input "2025-12-13"
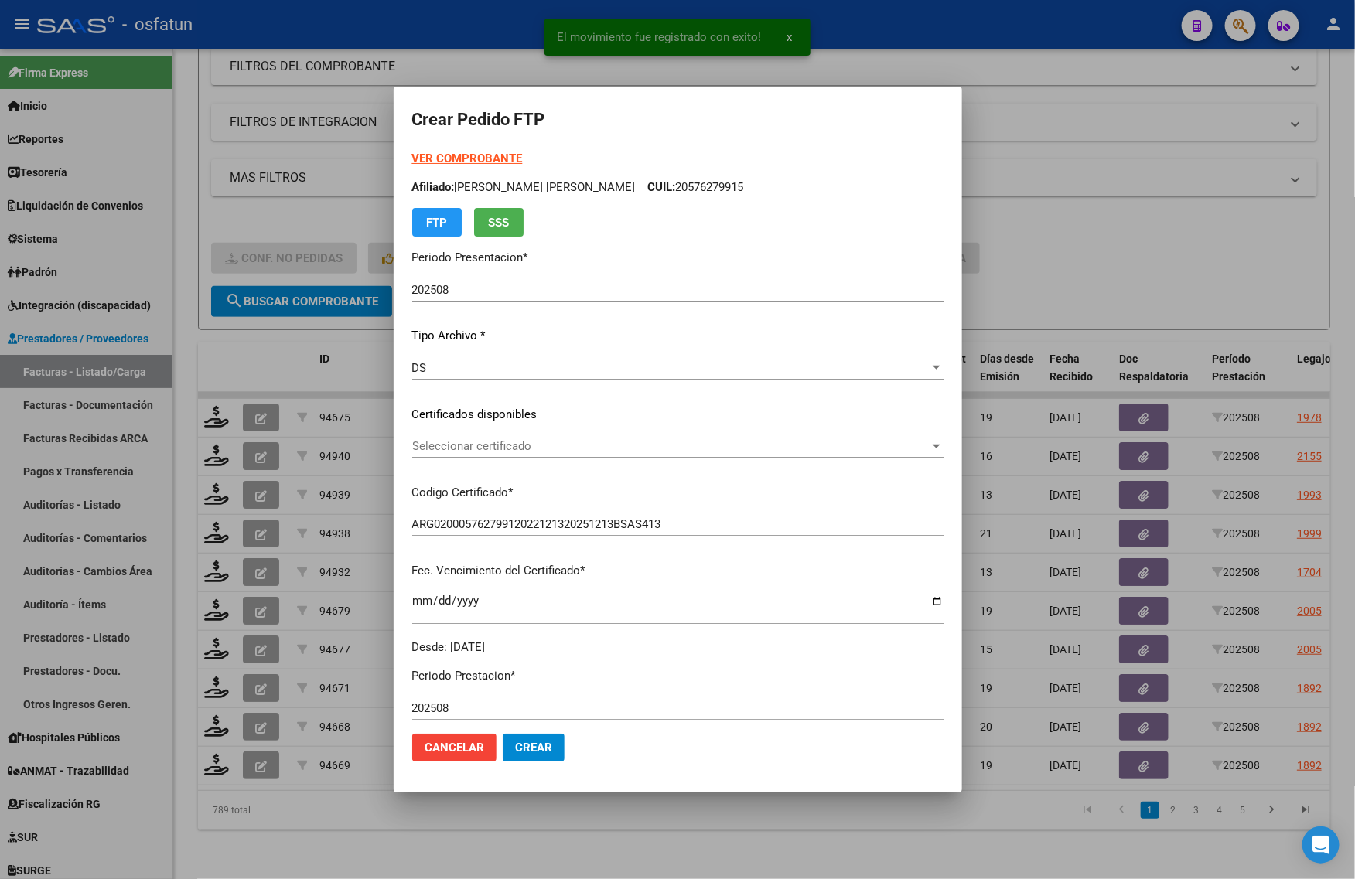
click at [431, 157] on strong "VER COMPROBANTE" at bounding box center [467, 159] width 111 height 14
click at [439, 449] on span "Seleccionar certificado" at bounding box center [670, 446] width 517 height 14
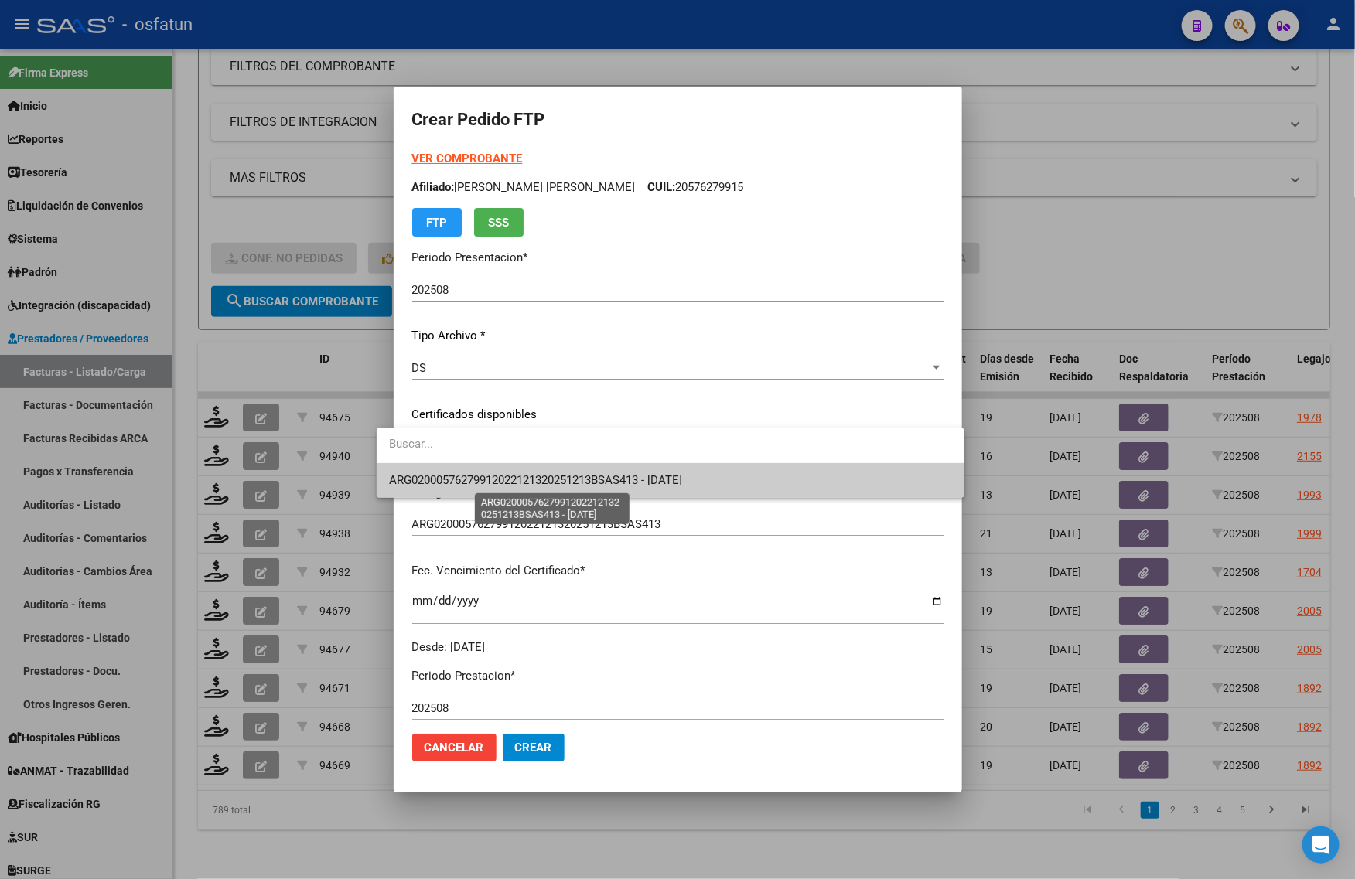
click at [430, 477] on span "ARG02000576279912022121320251213BSAS413 - 2025-12-13" at bounding box center [535, 480] width 293 height 14
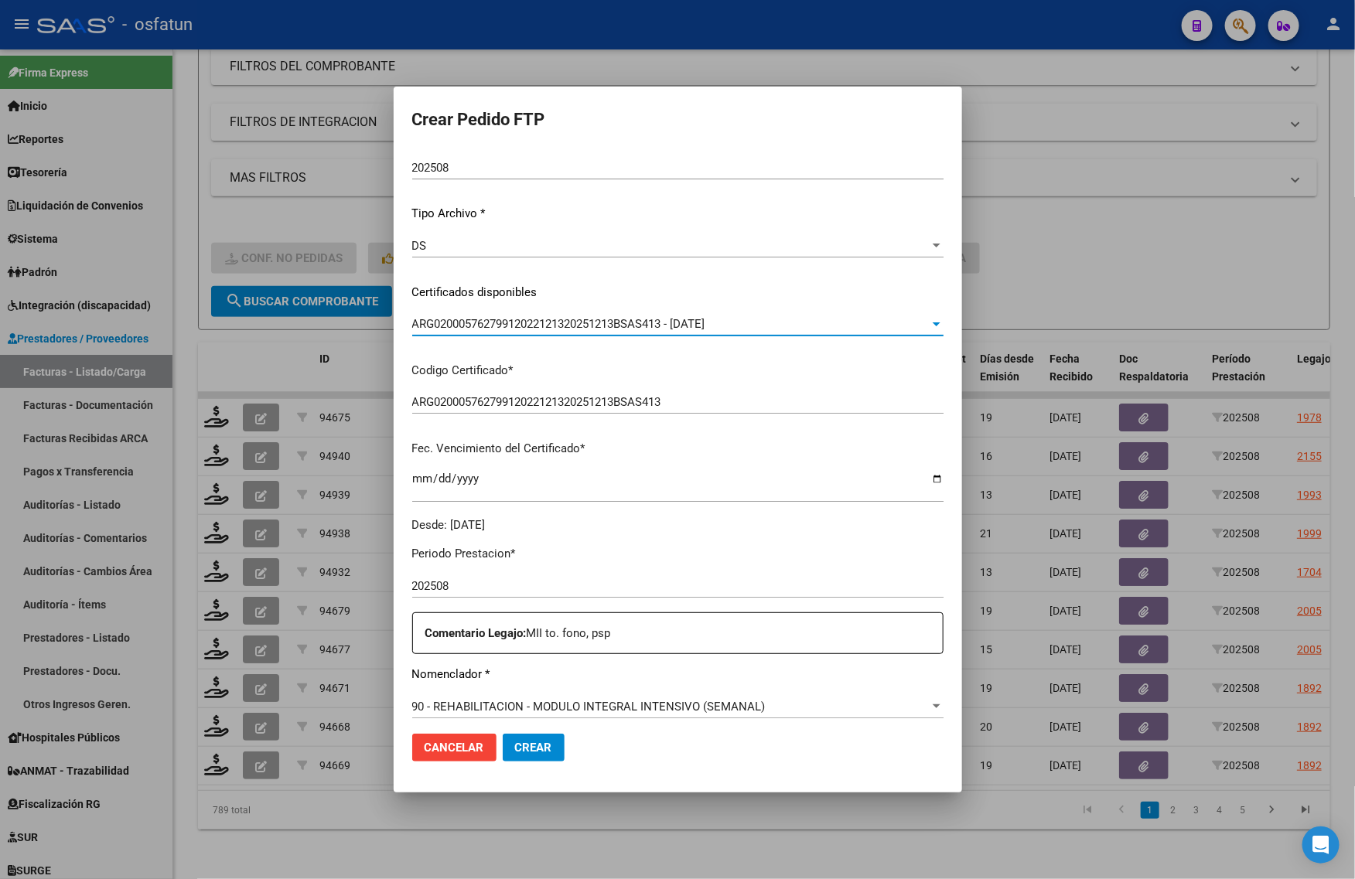
scroll to position [290, 0]
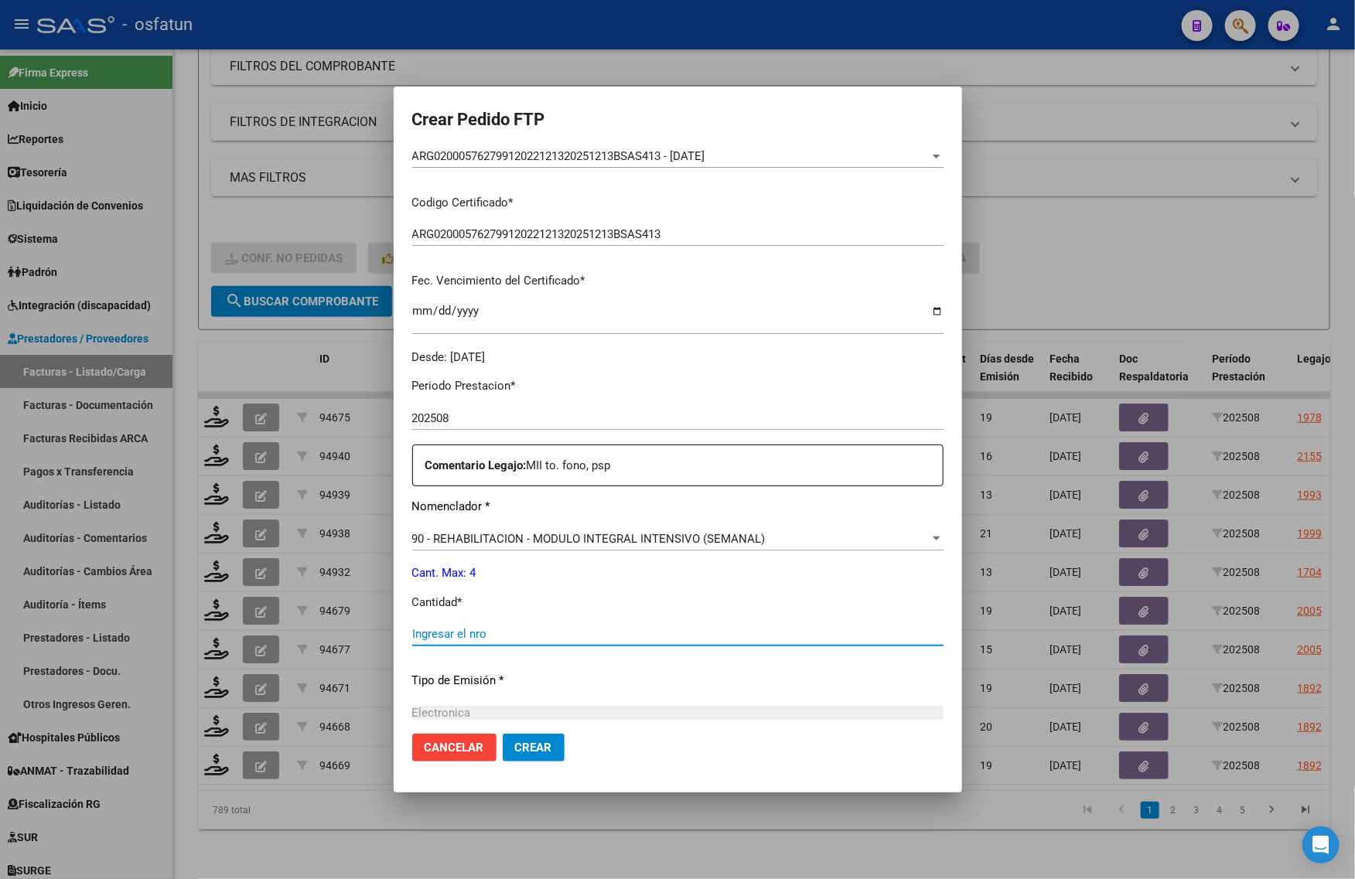
click at [468, 627] on input "Ingresar el nro" at bounding box center [677, 634] width 531 height 14
click at [492, 532] on span "90 - REHABILITACION - MODULO INTEGRAL INTENSIVO (SEMANAL)" at bounding box center [588, 539] width 353 height 14
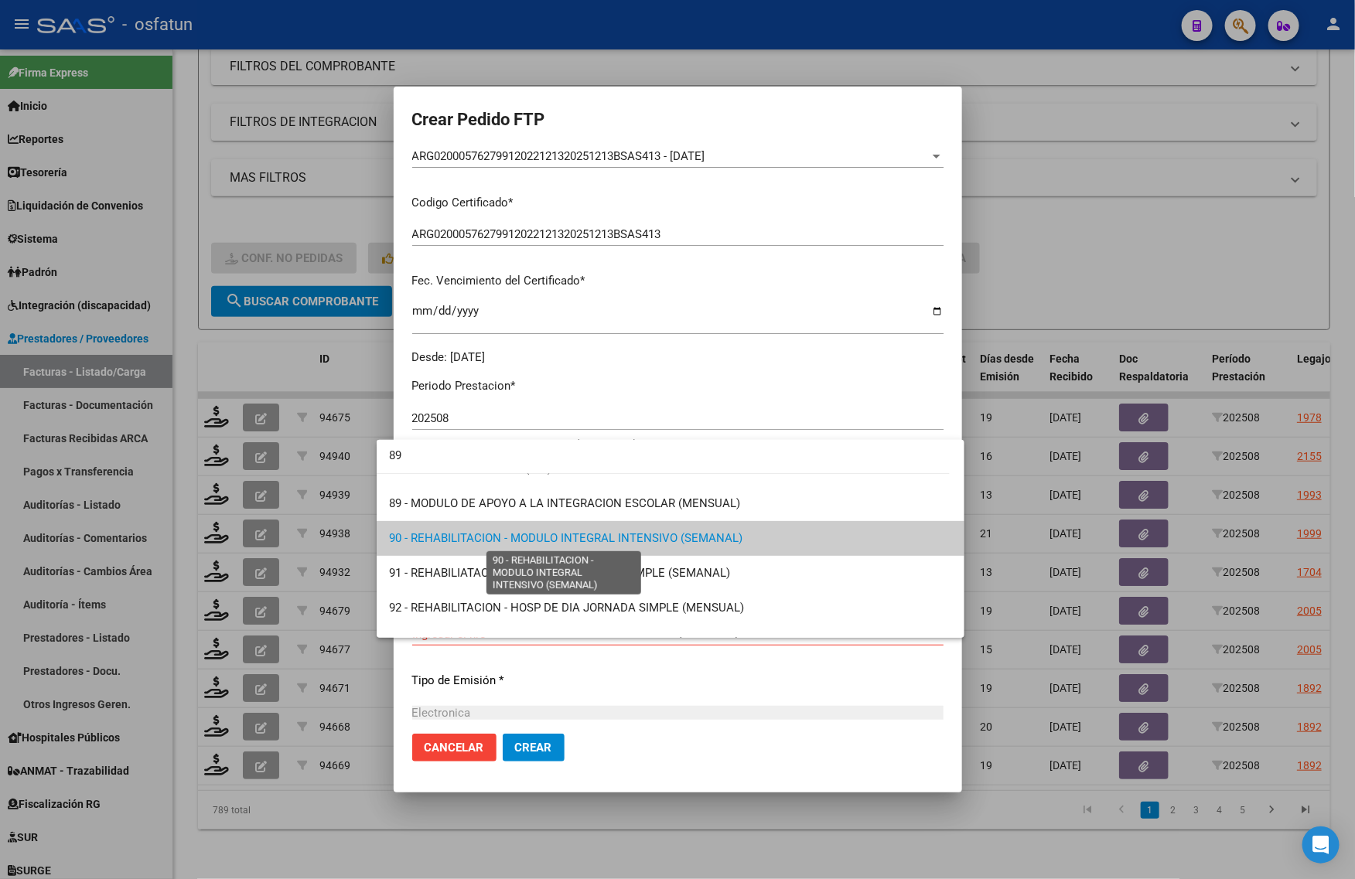
scroll to position [0, 0]
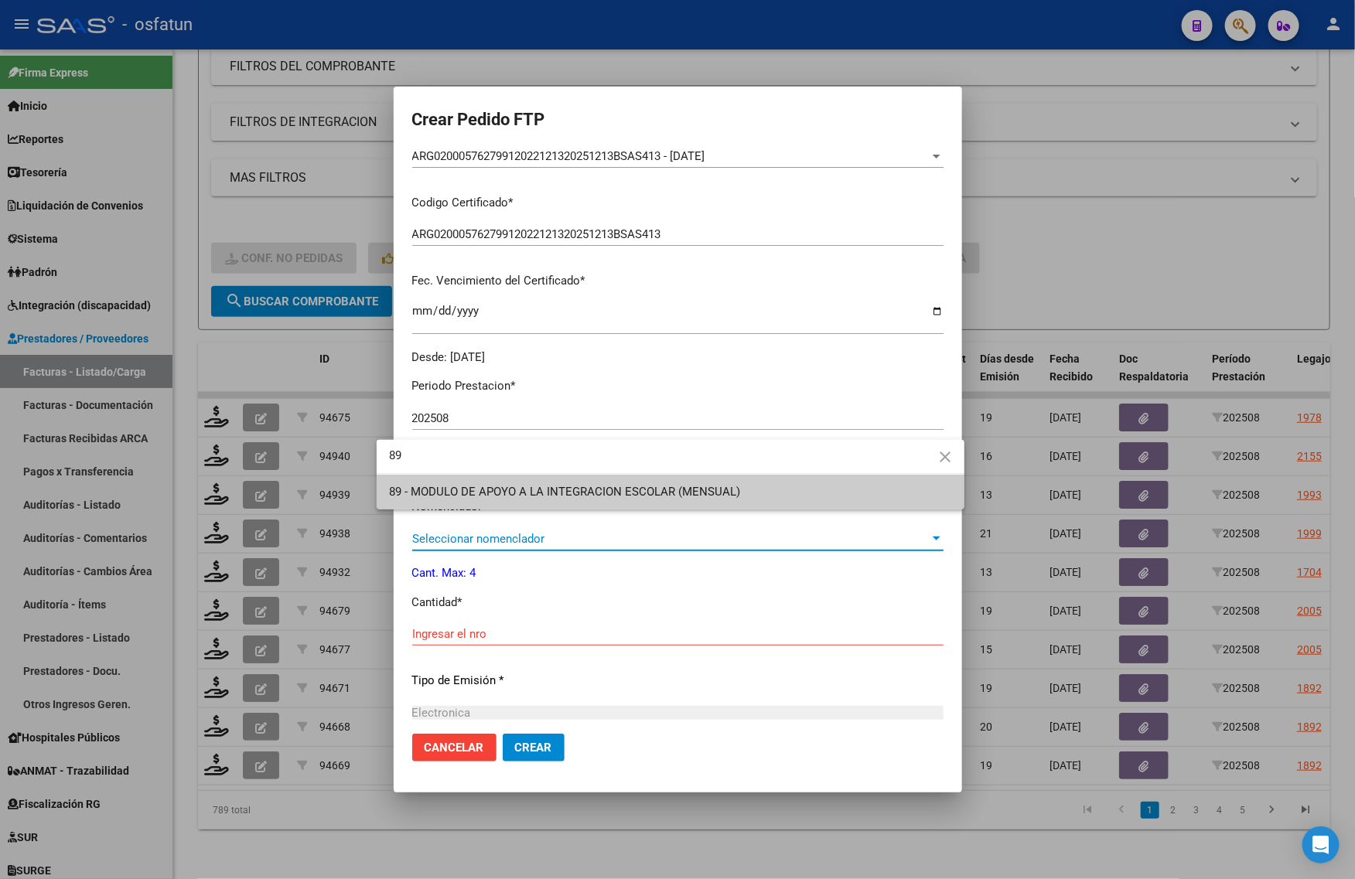
type input "89"
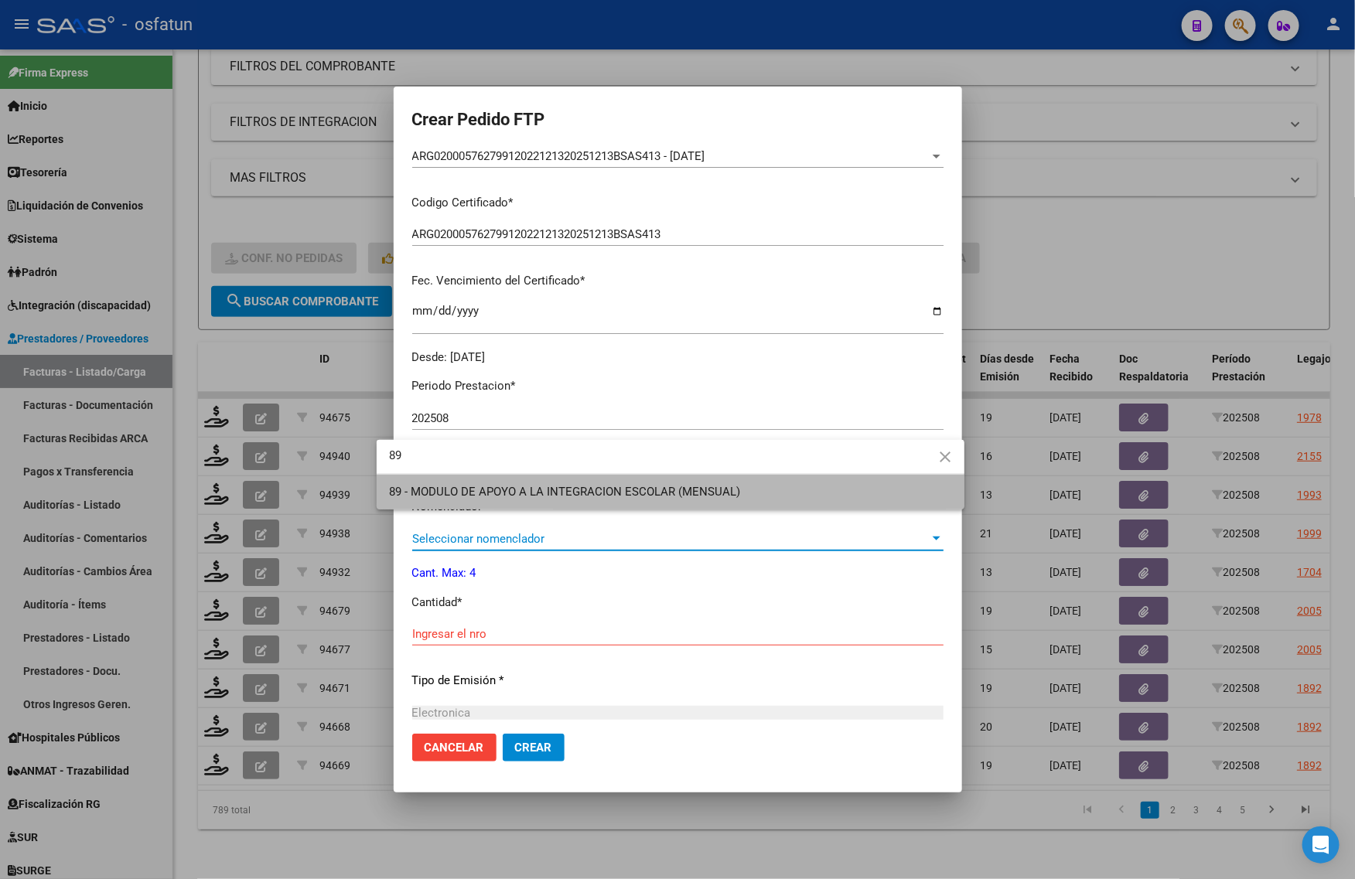
click at [464, 500] on span "89 - MODULO DE APOYO A LA INTEGRACION ESCOLAR (MENSUAL)" at bounding box center [670, 492] width 563 height 35
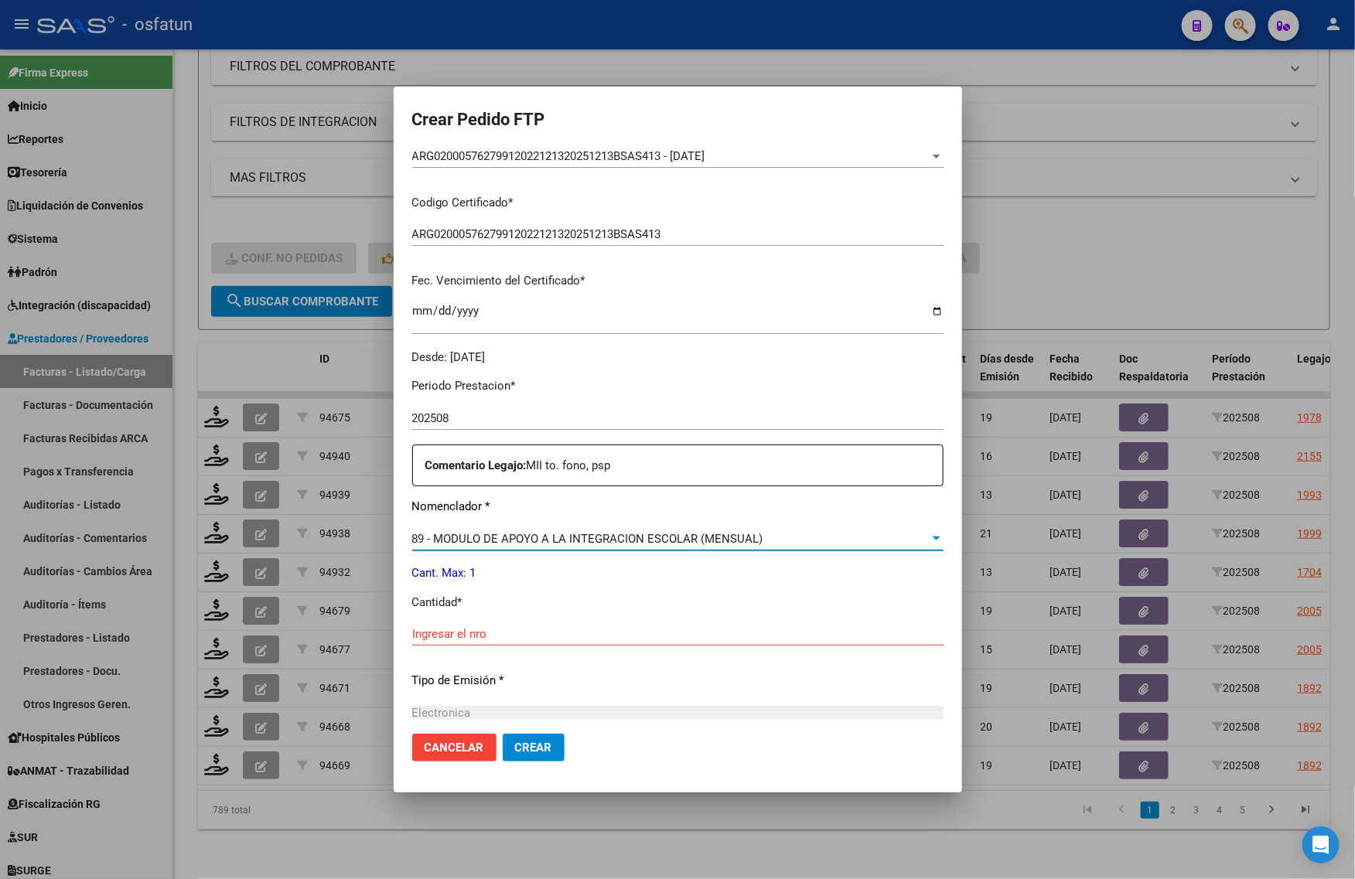
click at [412, 638] on input "Ingresar el nro" at bounding box center [677, 634] width 531 height 14
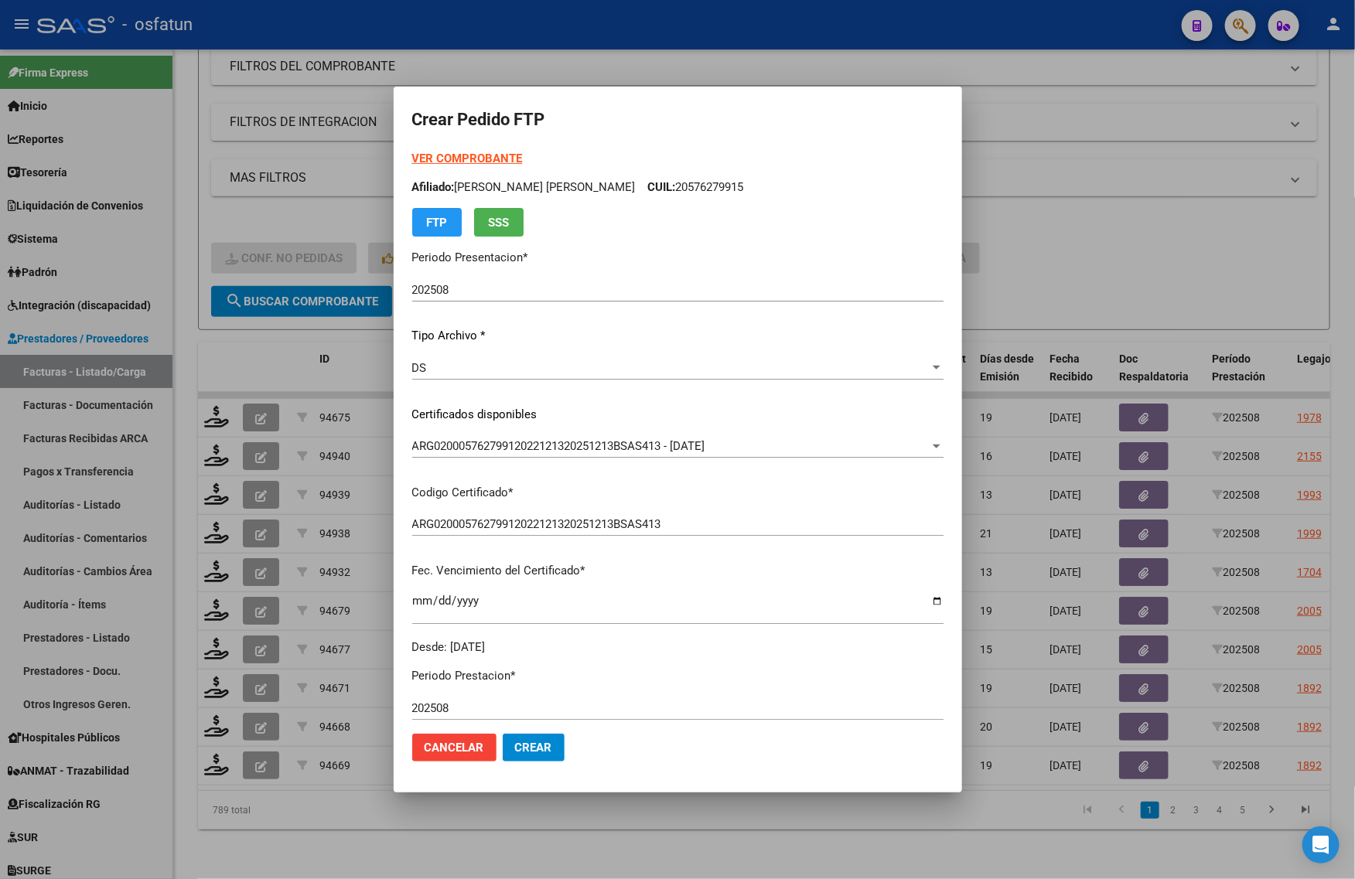
type input "1"
click at [1189, 222] on div at bounding box center [677, 439] width 1355 height 879
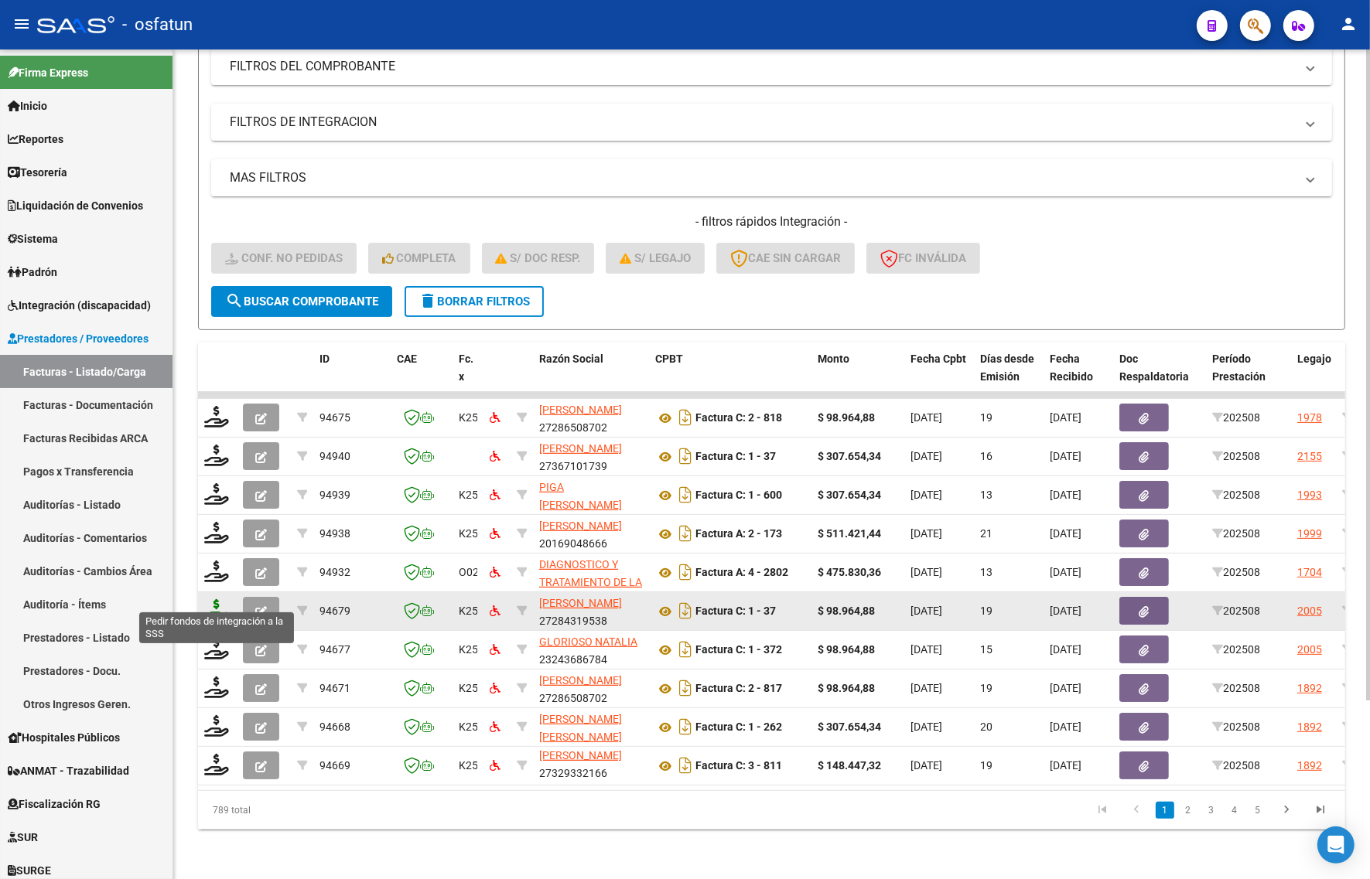
click at [223, 601] on icon at bounding box center [216, 610] width 25 height 22
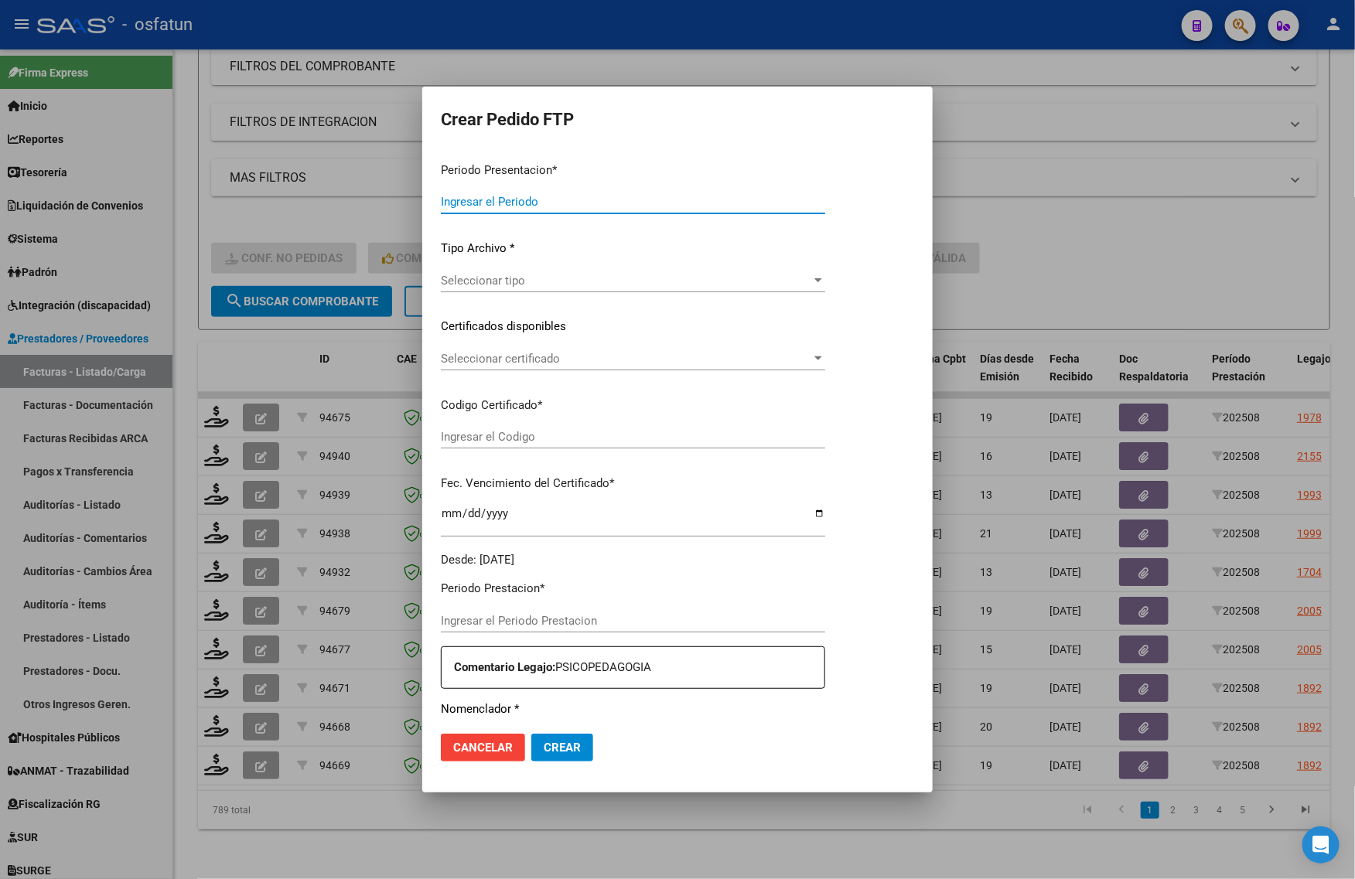
type input "202508"
type input "$ 98.964,88"
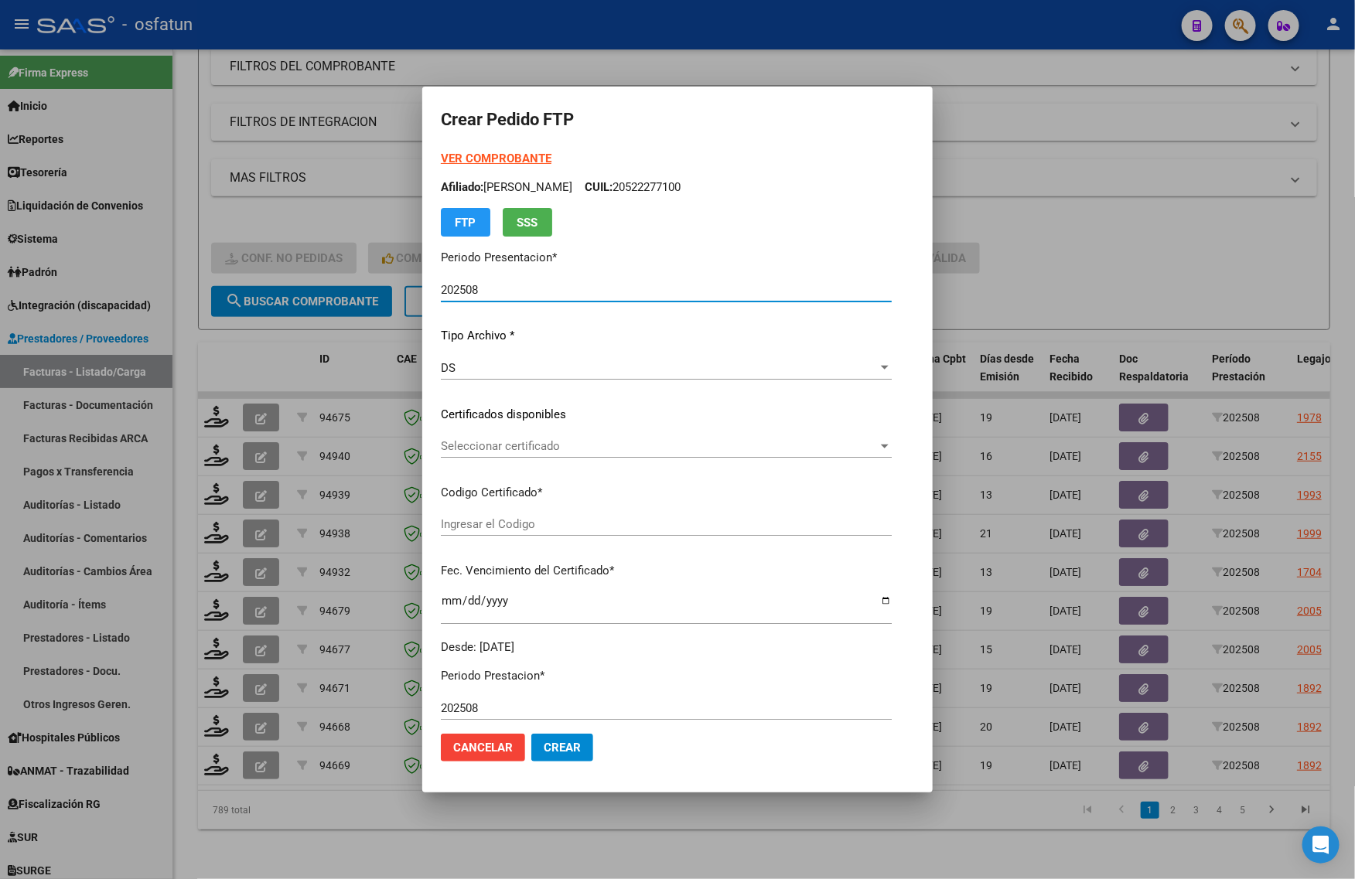
type input "ARG020005222771020191126202512026COR234"
type input "[DATE]"
click at [441, 155] on strong "VER COMPROBANTE" at bounding box center [496, 159] width 111 height 14
click at [461, 446] on span "Seleccionar certificado" at bounding box center [659, 446] width 437 height 14
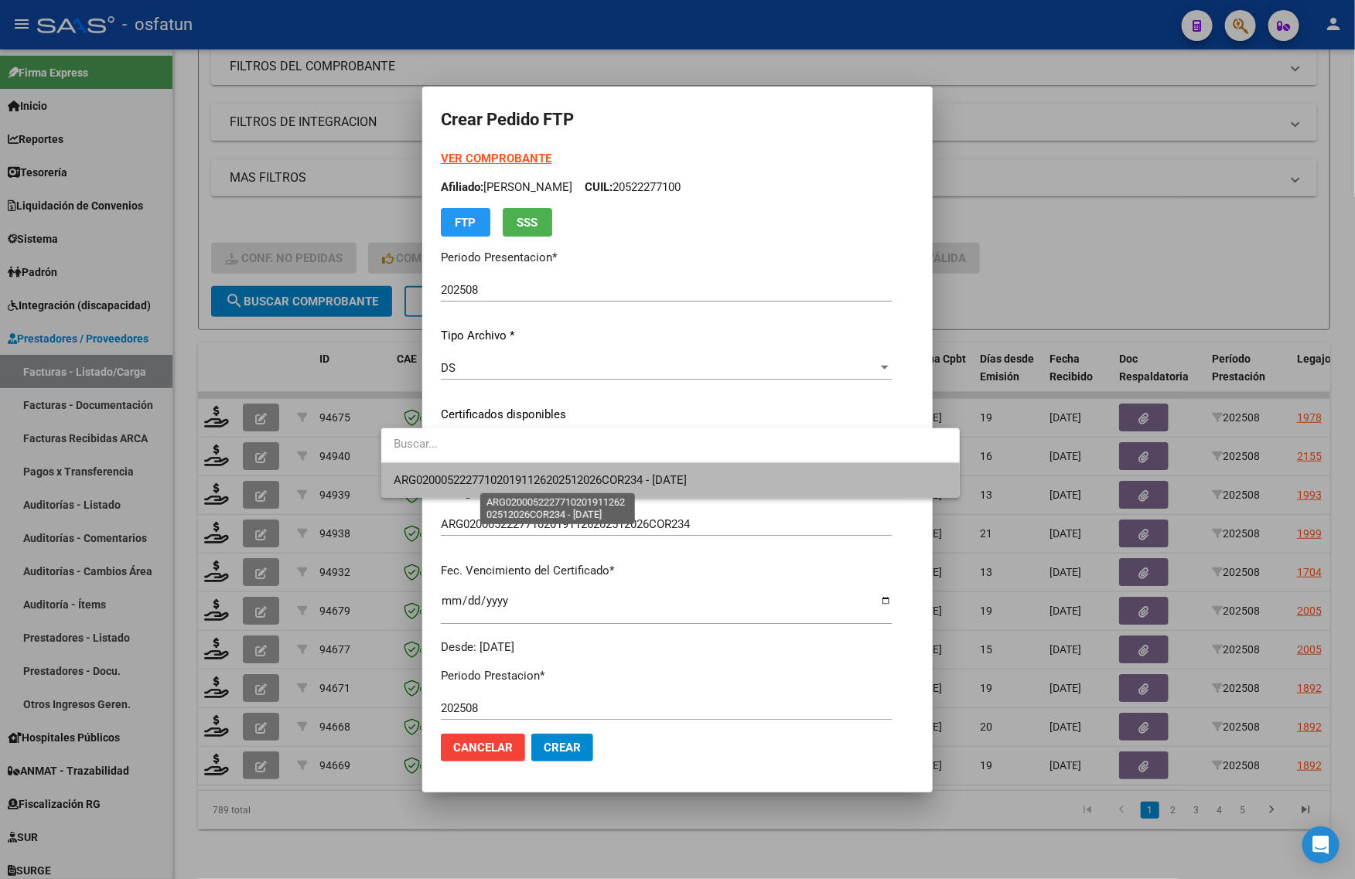
drag, startPoint x: 442, startPoint y: 479, endPoint x: 522, endPoint y: 616, distance: 158.8
click at [445, 484] on span "ARG020005222771020191126202512026COR234 - [DATE]" at bounding box center [540, 480] width 293 height 14
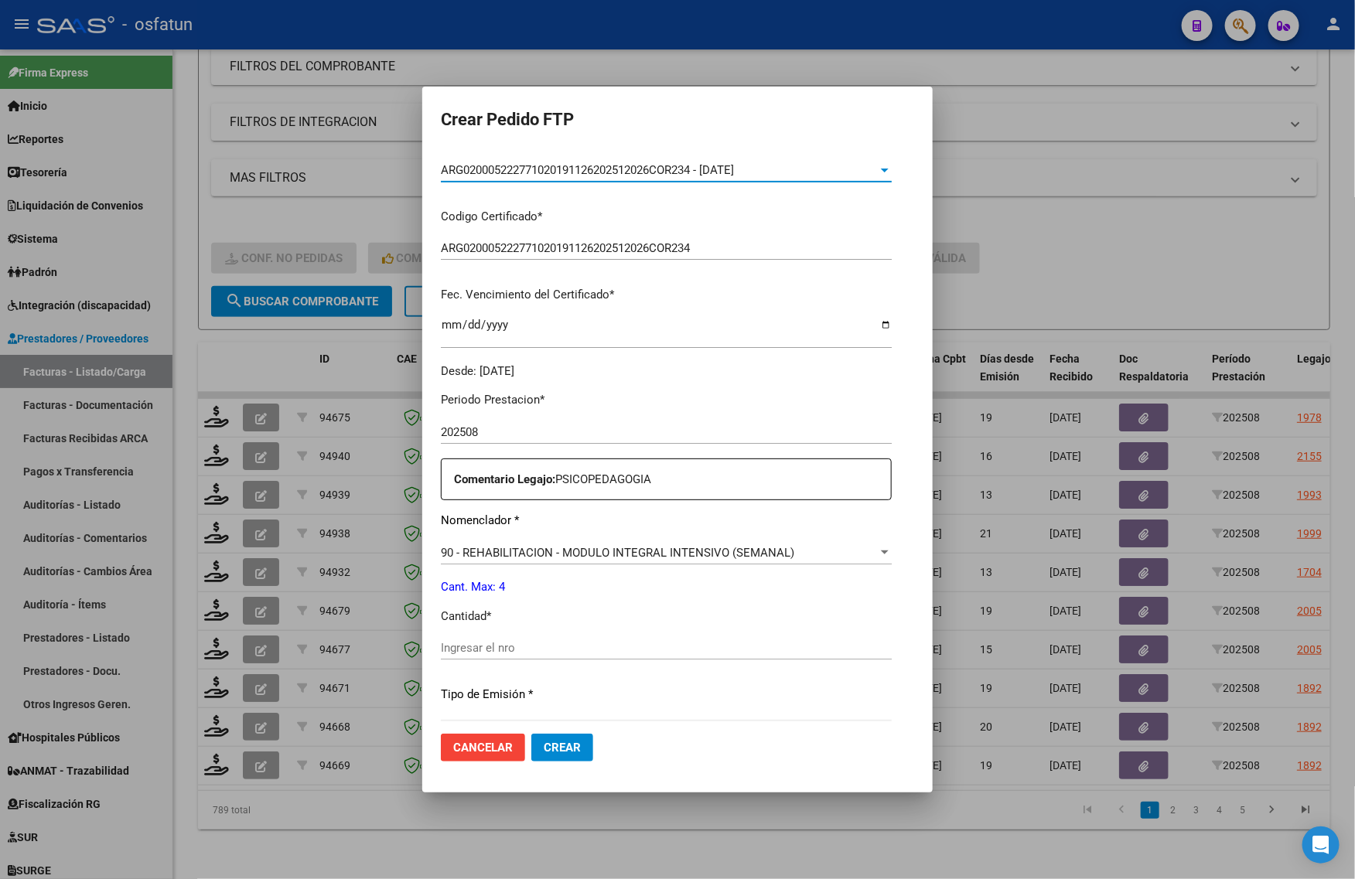
scroll to position [290, 0]
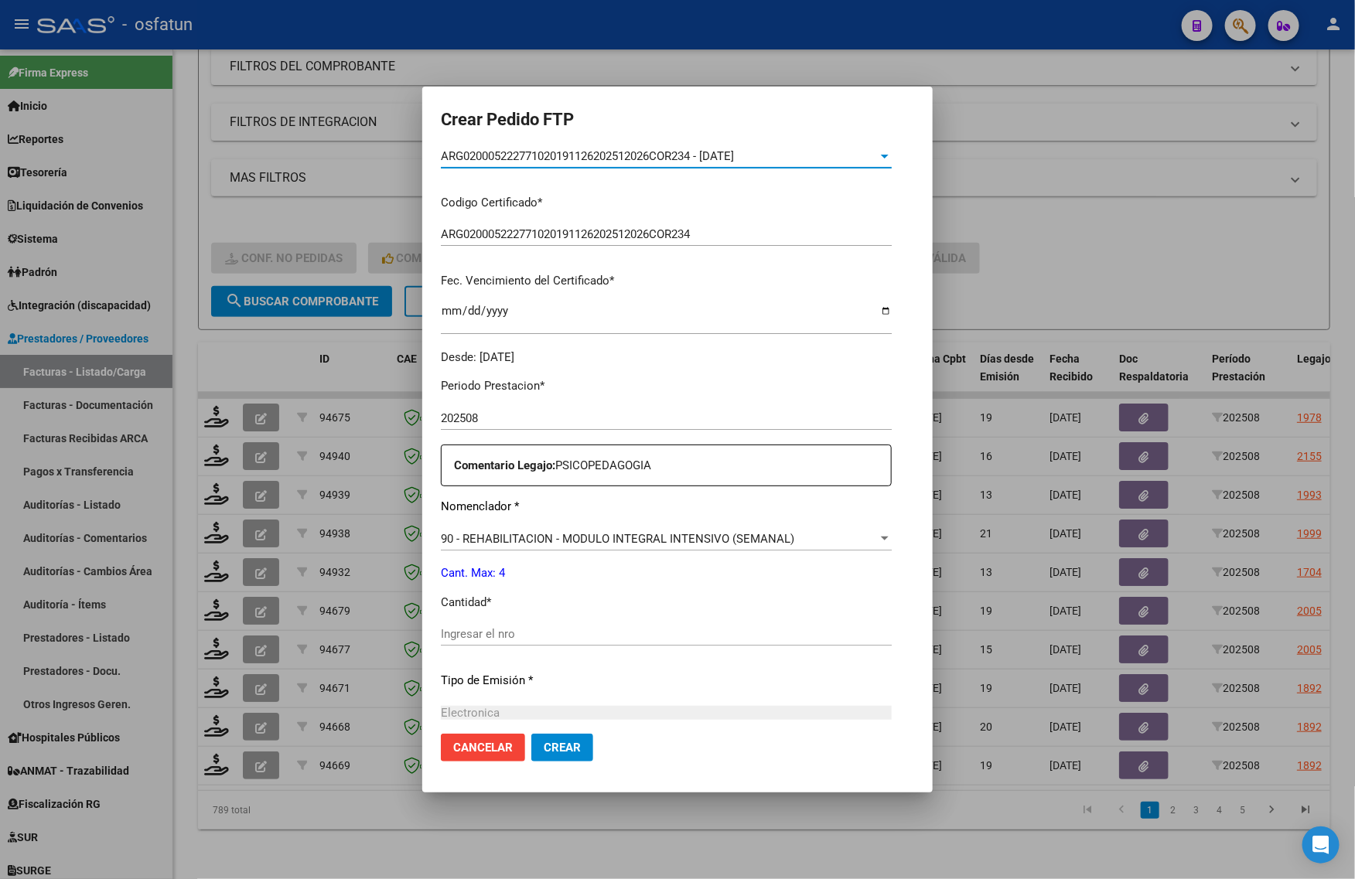
click at [531, 623] on div "Ingresar el nro" at bounding box center [666, 634] width 451 height 23
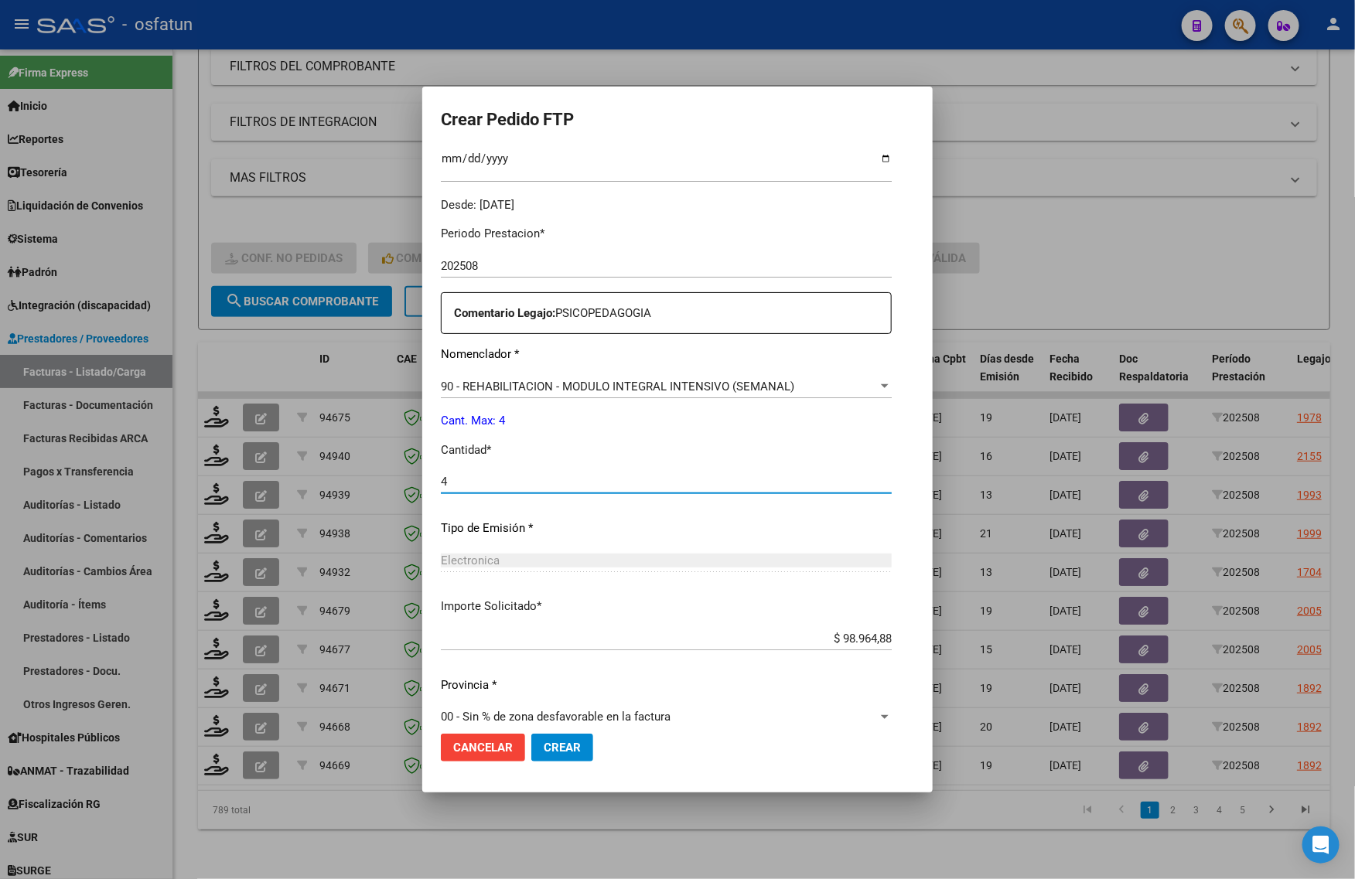
scroll to position [462, 0]
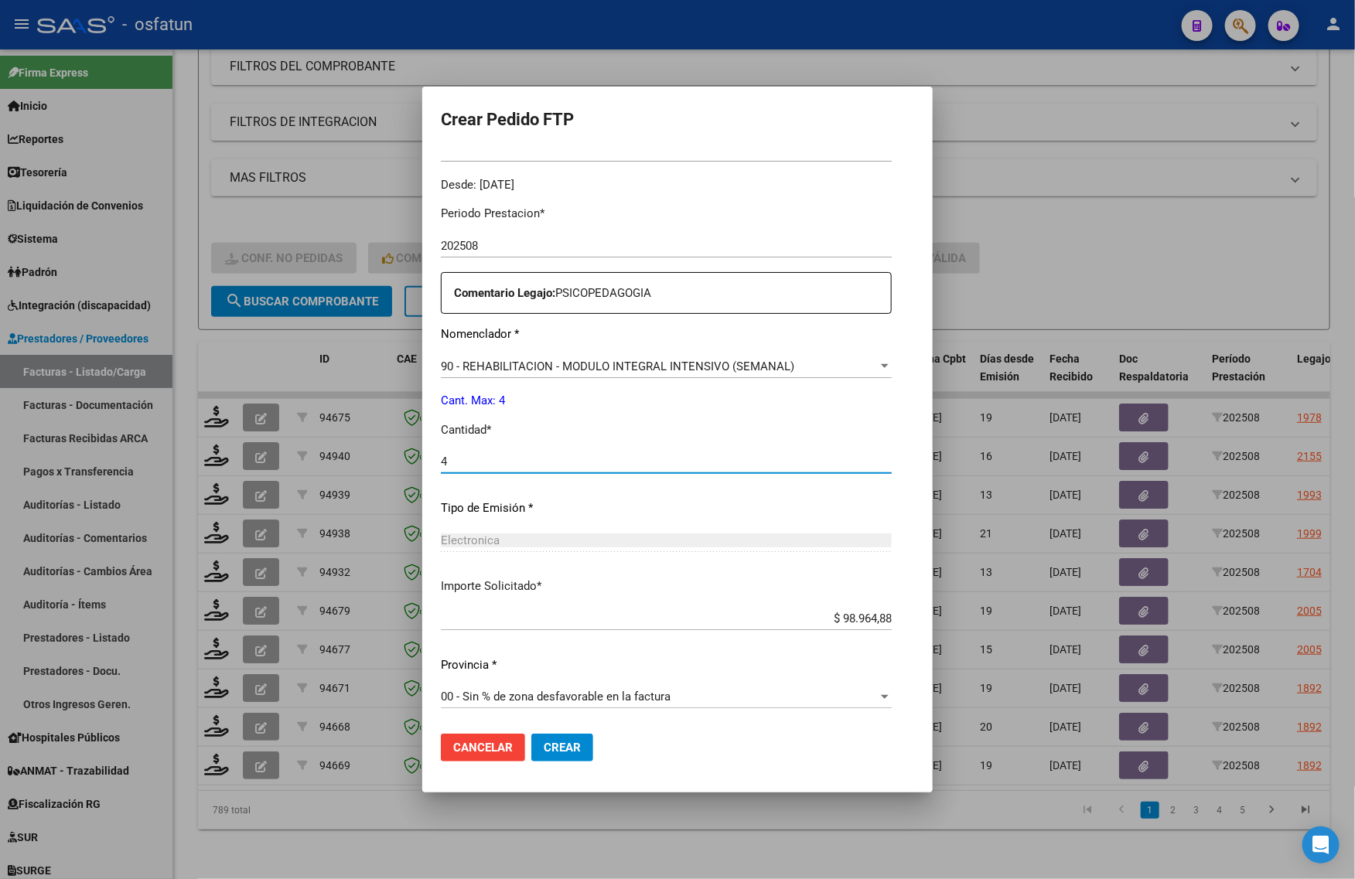
type input "4"
click at [544, 747] on span "Crear" at bounding box center [562, 748] width 37 height 14
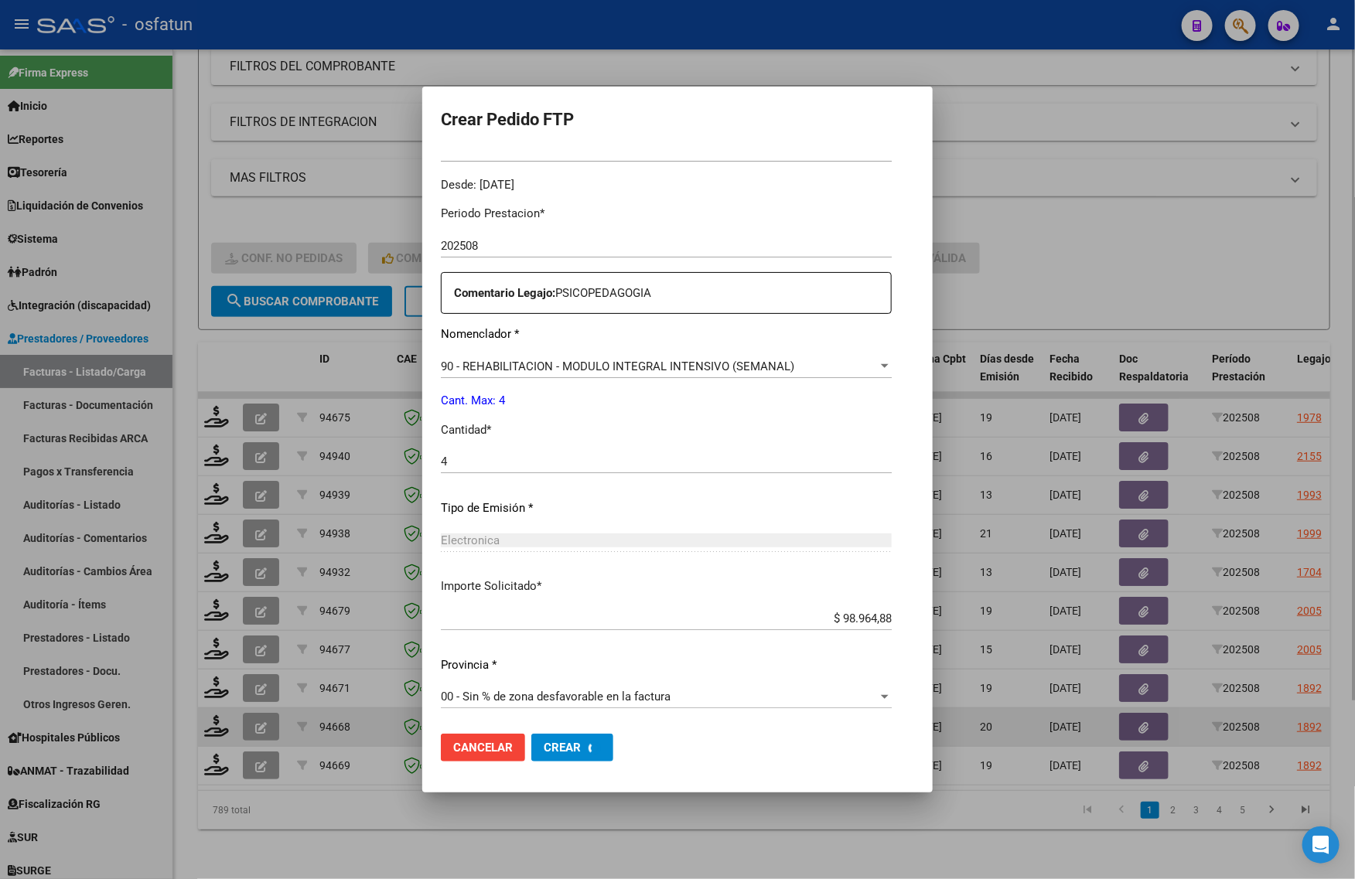
scroll to position [0, 0]
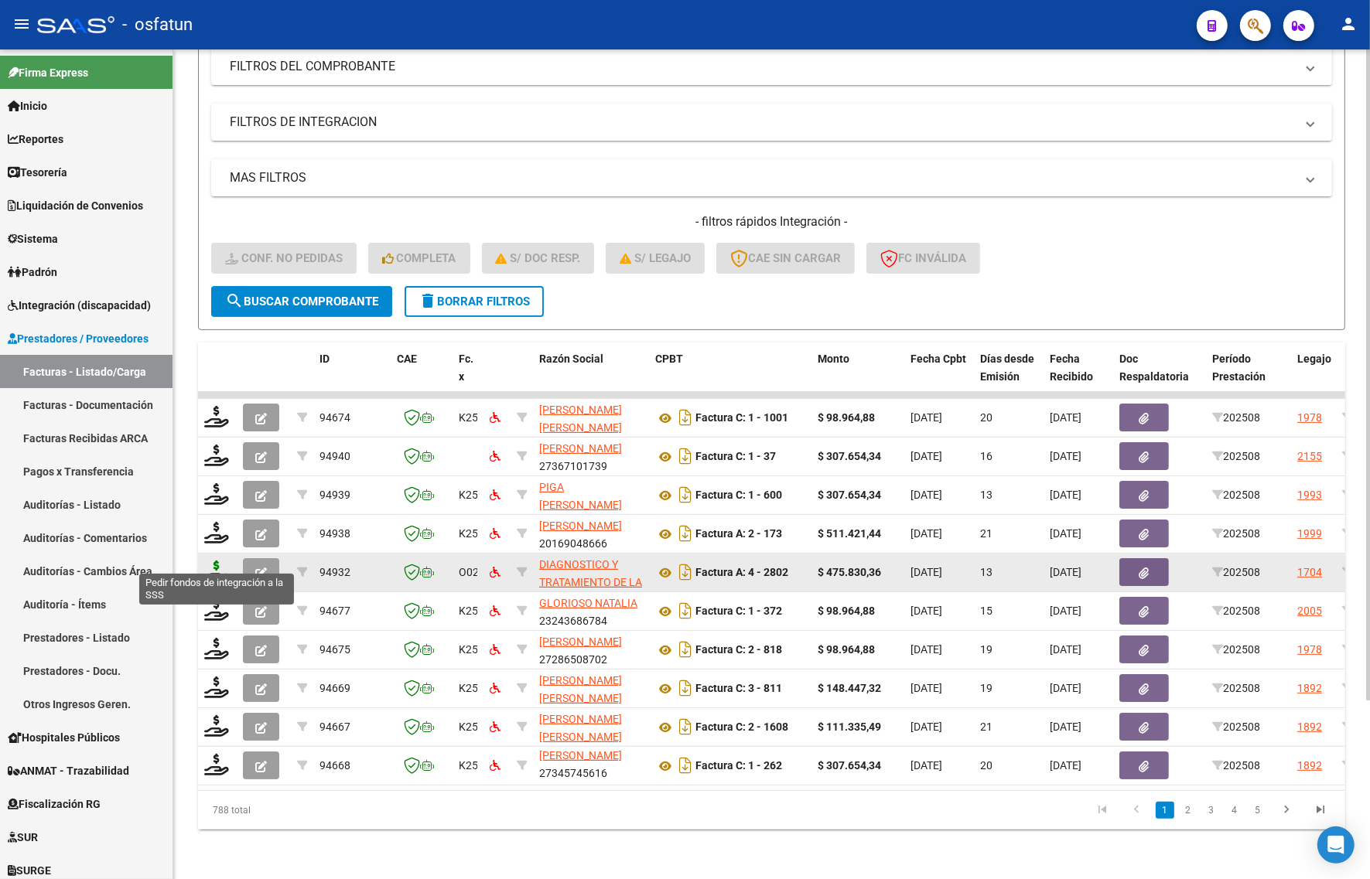
click at [211, 565] on icon at bounding box center [216, 572] width 25 height 22
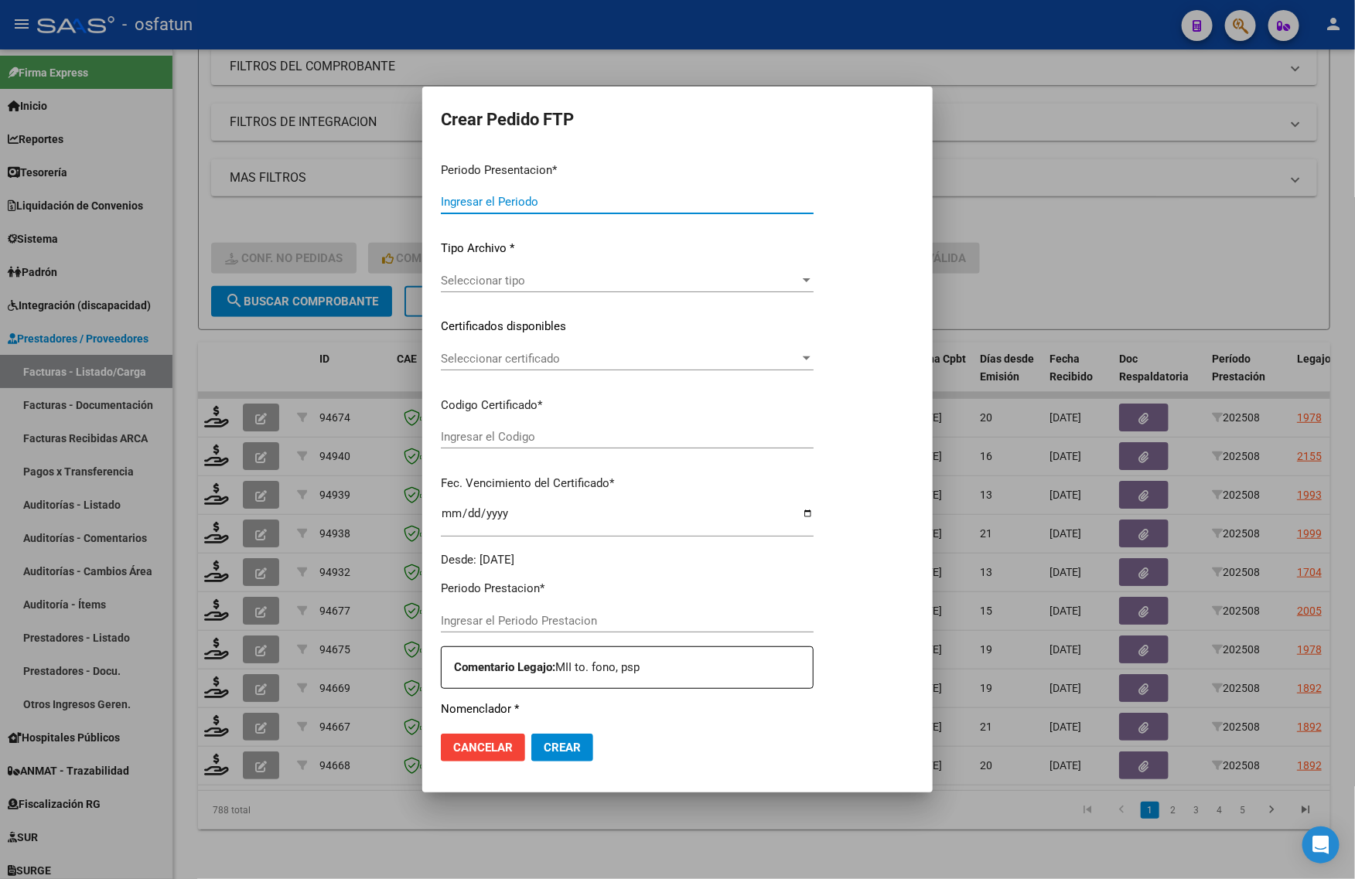
type input "202508"
type input "$ 475.830,36"
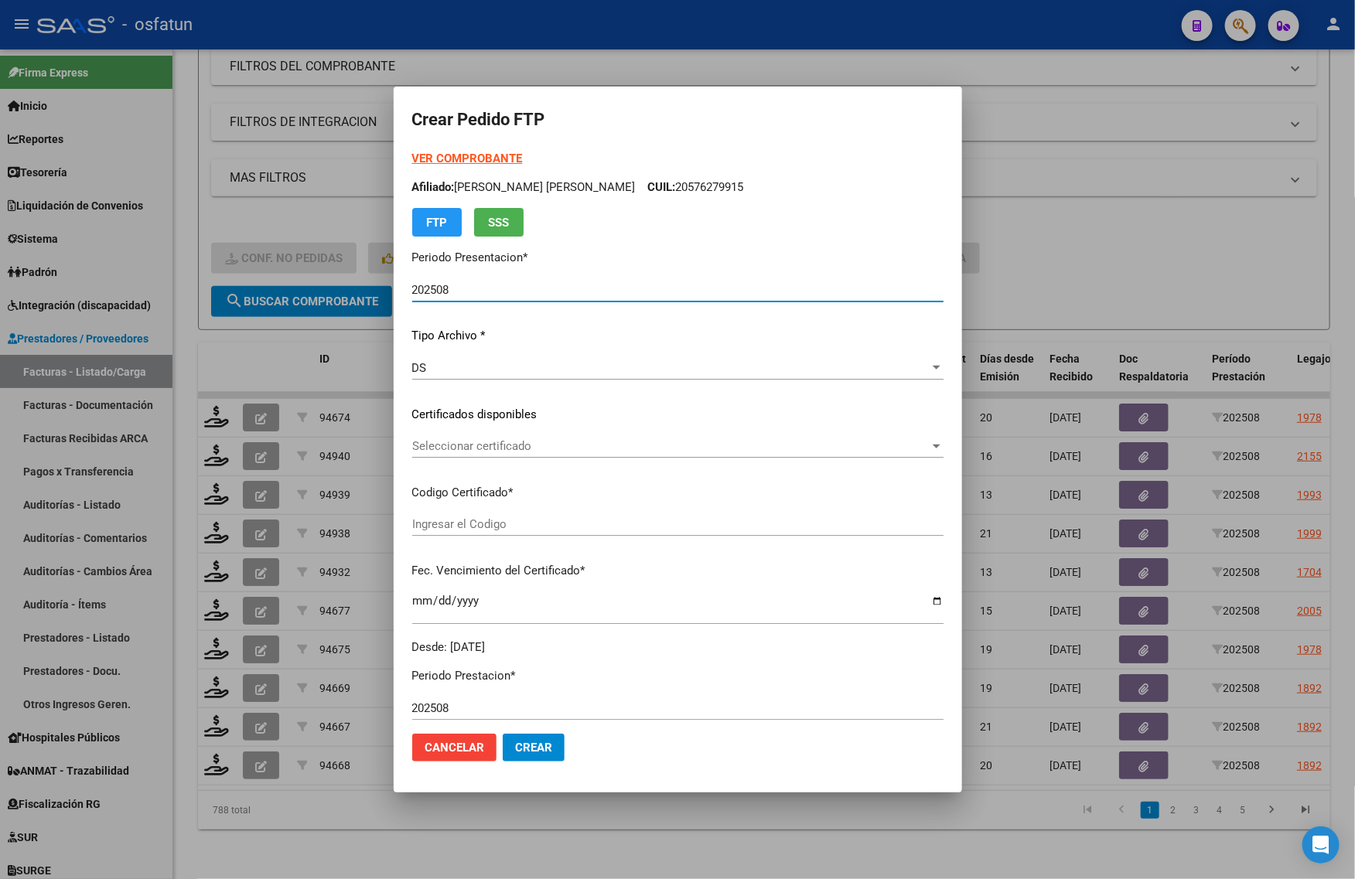
type input "ARG02000576279912022121320251213BSAS413"
type input "2025-12-13"
click at [499, 435] on div "Seleccionar certificado Seleccionar certificado" at bounding box center [677, 446] width 531 height 23
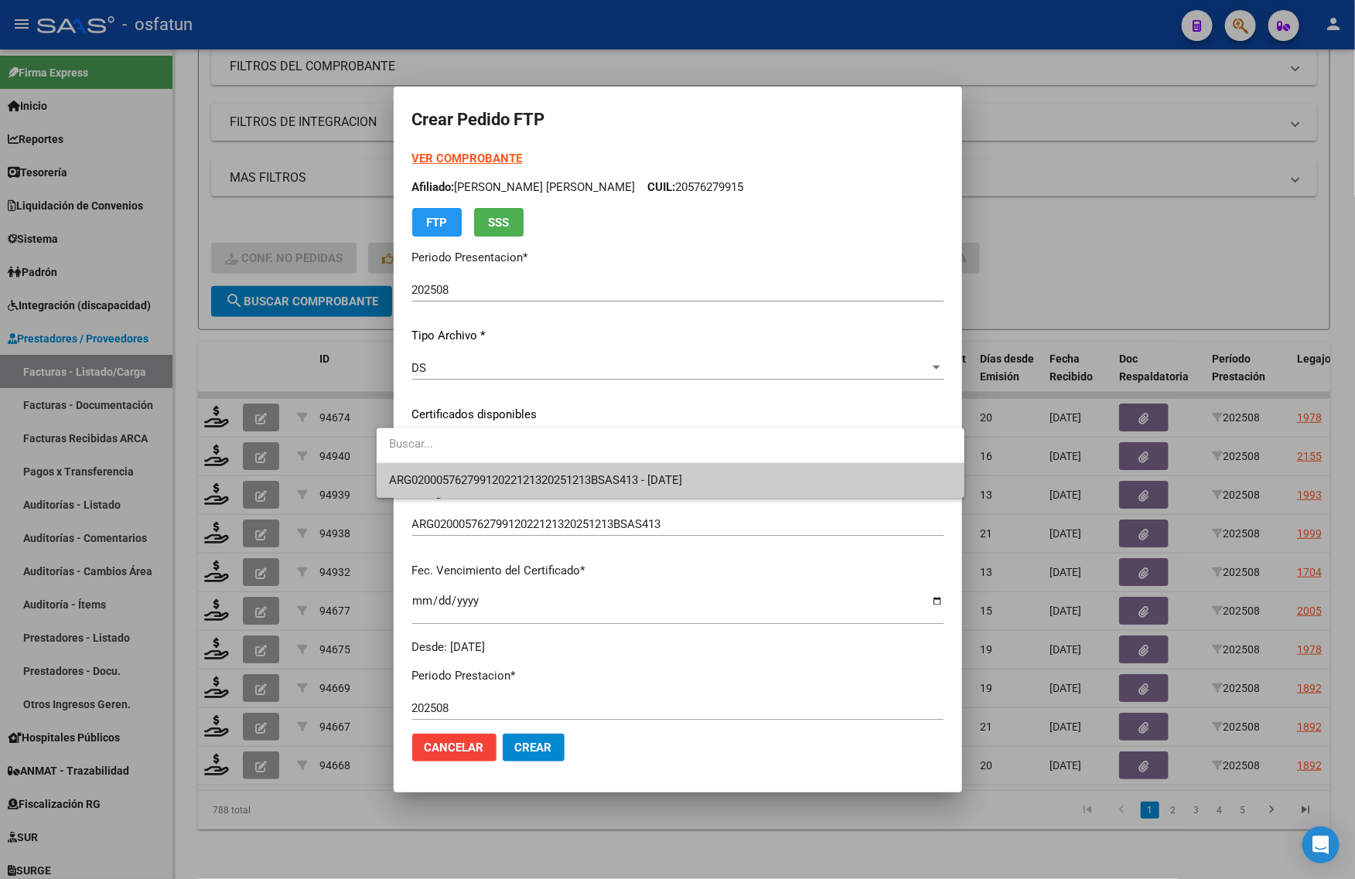
click at [1210, 252] on div at bounding box center [677, 439] width 1355 height 879
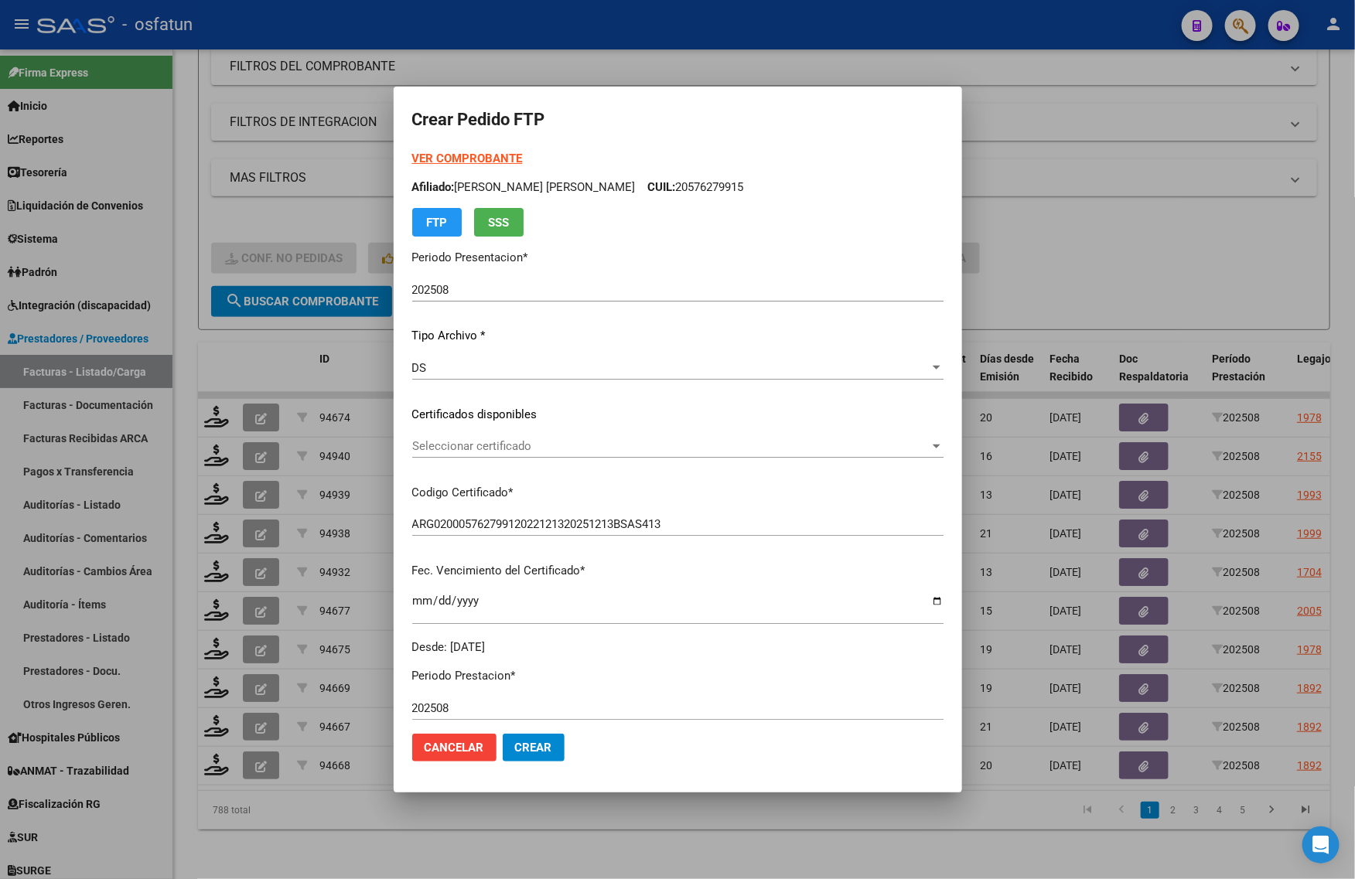
click at [213, 220] on div at bounding box center [677, 439] width 1355 height 879
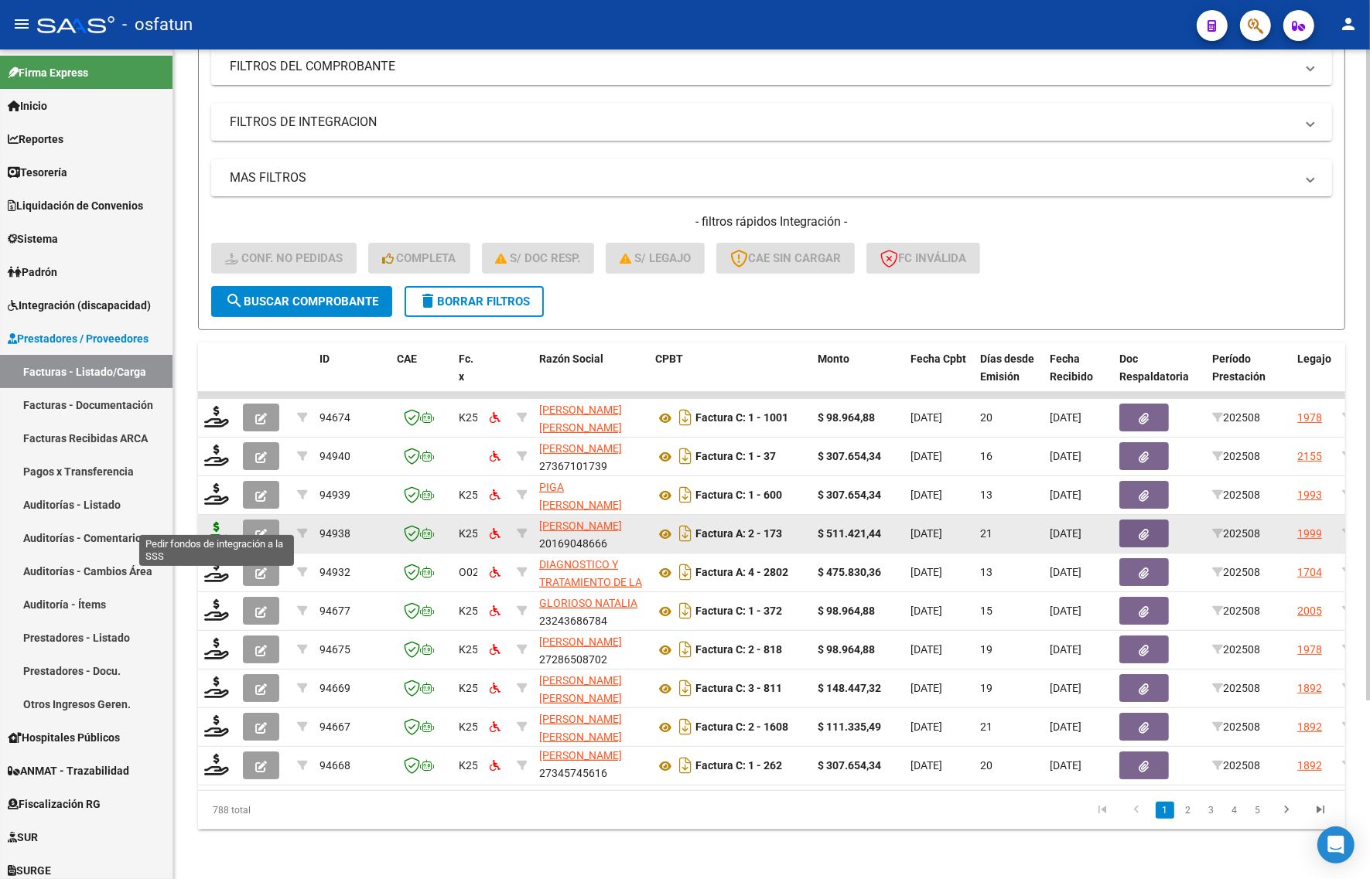
click at [218, 522] on icon at bounding box center [216, 533] width 25 height 22
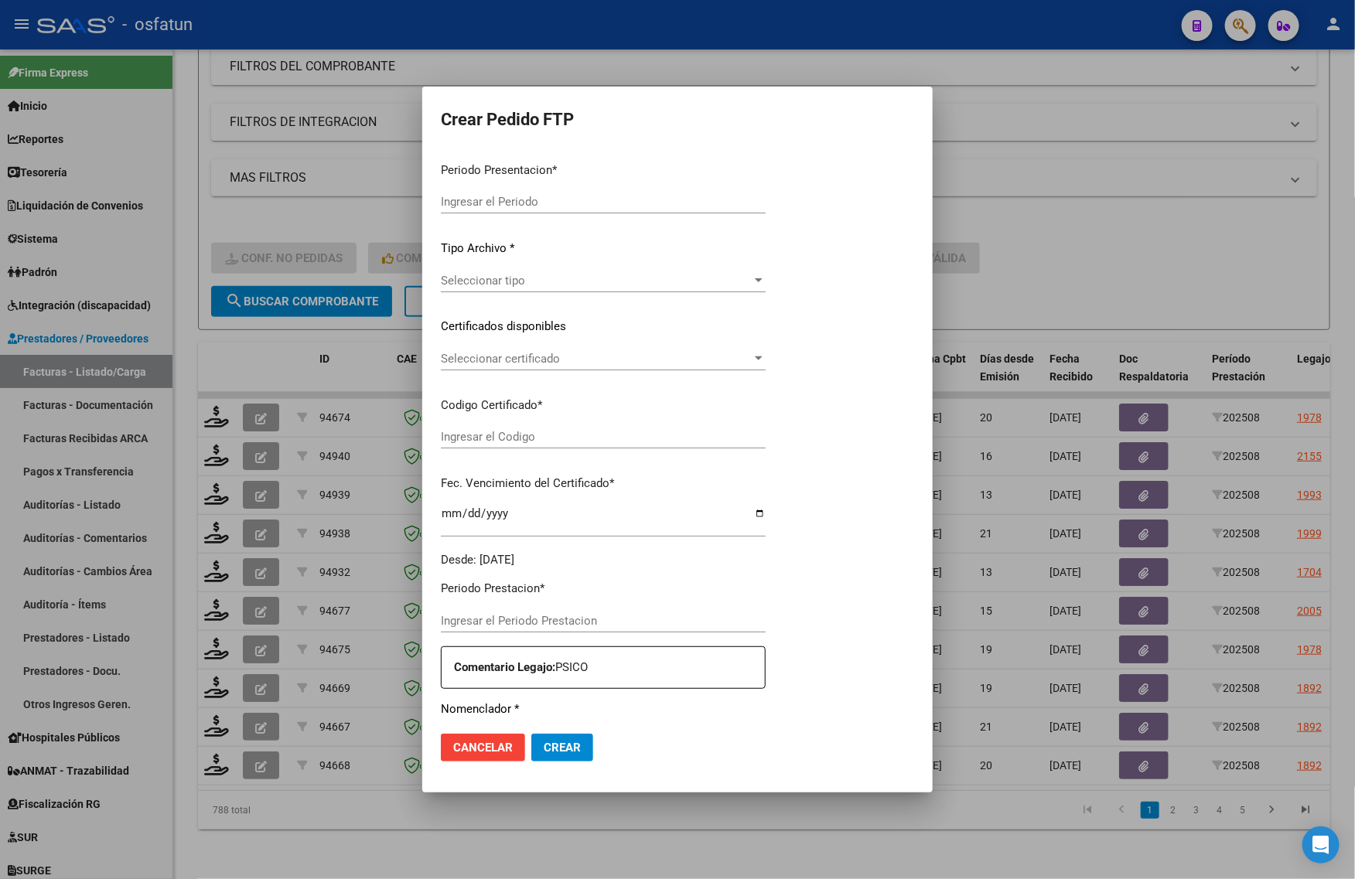
type input "202508"
type input "$ 511.421,44"
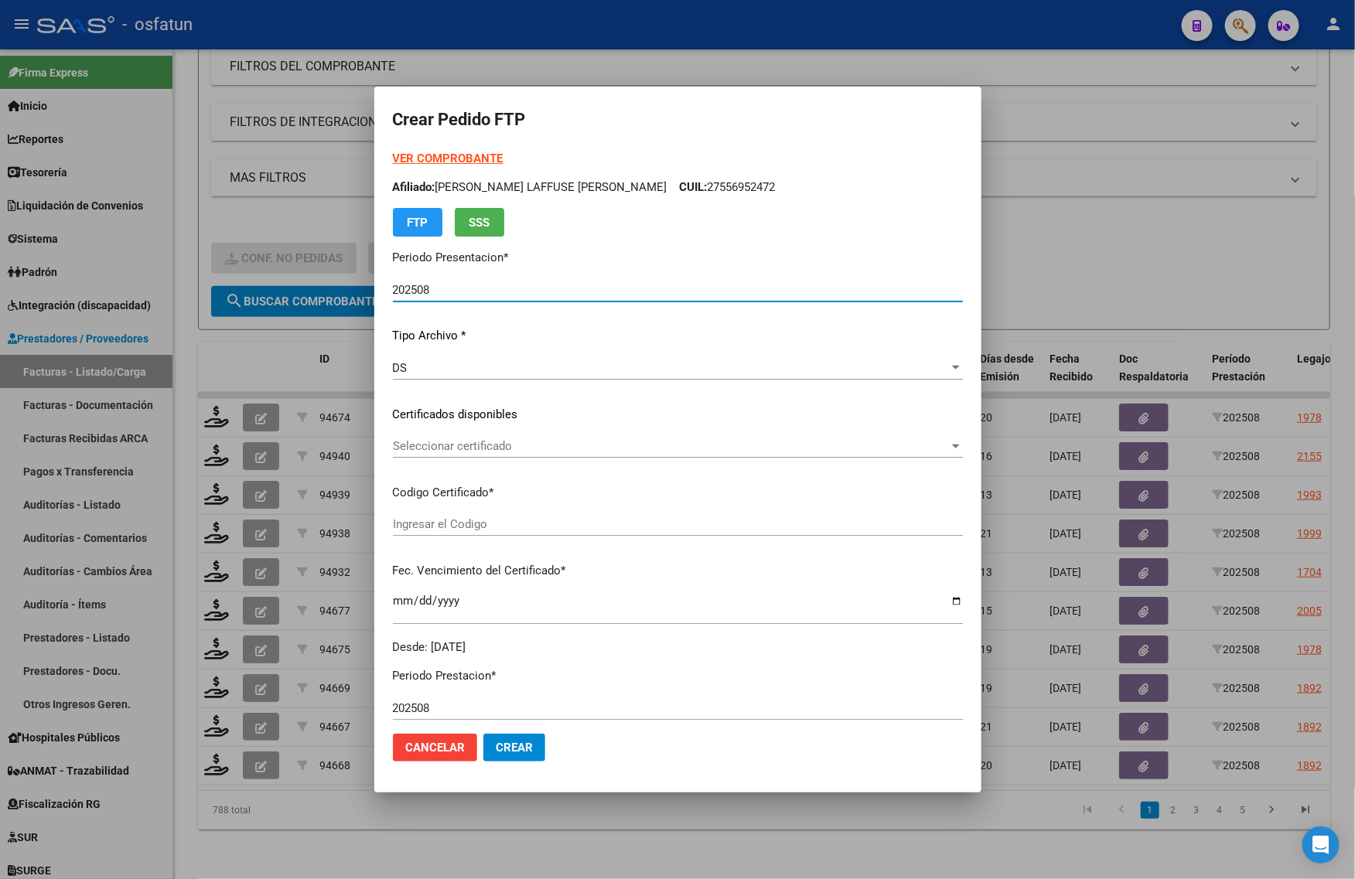
type input "ARG01000547580962022042720270427COR466"
type input "[DATE]"
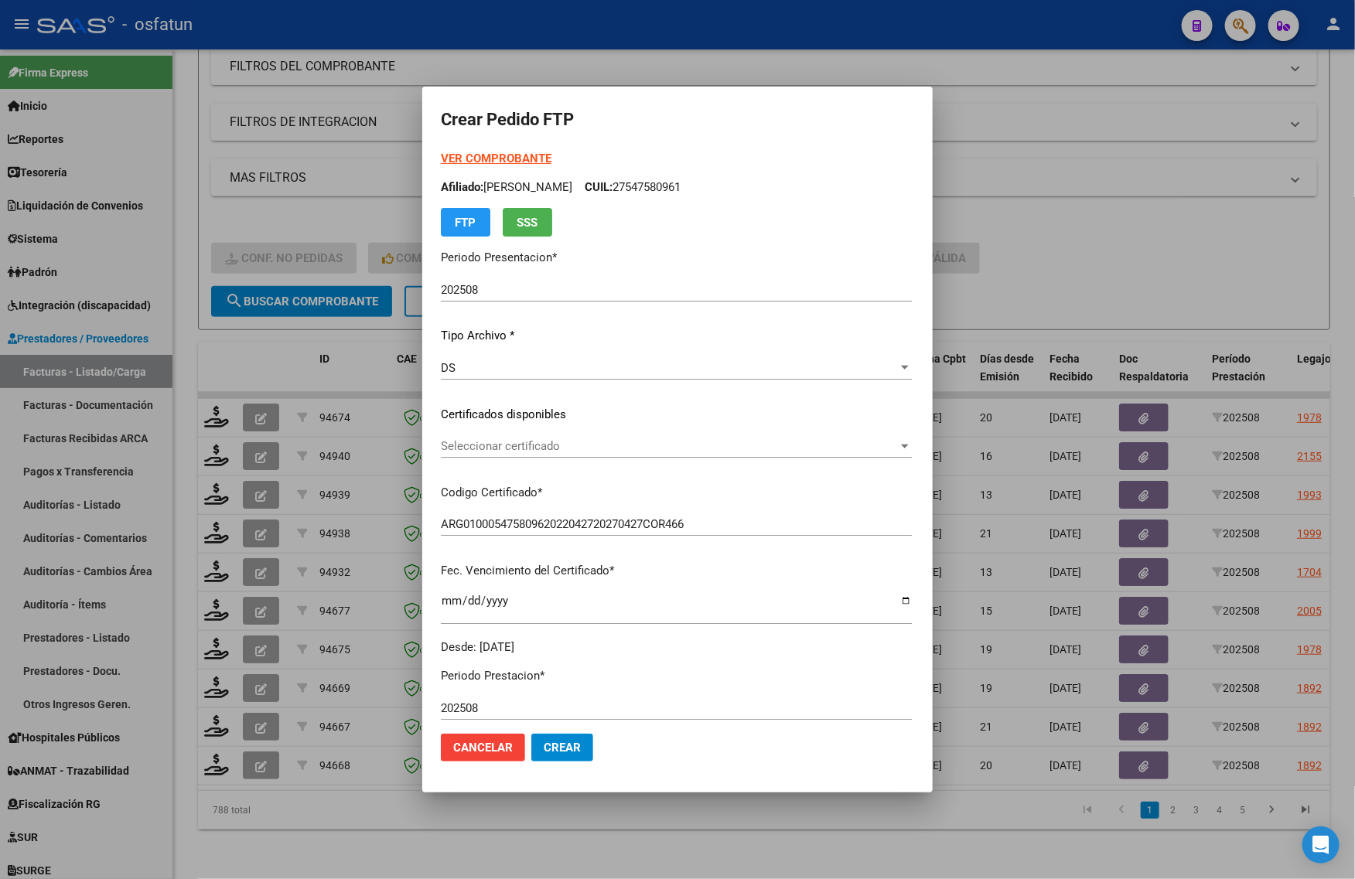
click at [456, 153] on strong "VER COMPROBANTE" at bounding box center [496, 159] width 111 height 14
click at [470, 438] on div "Seleccionar certificado Seleccionar certificado" at bounding box center [676, 446] width 471 height 23
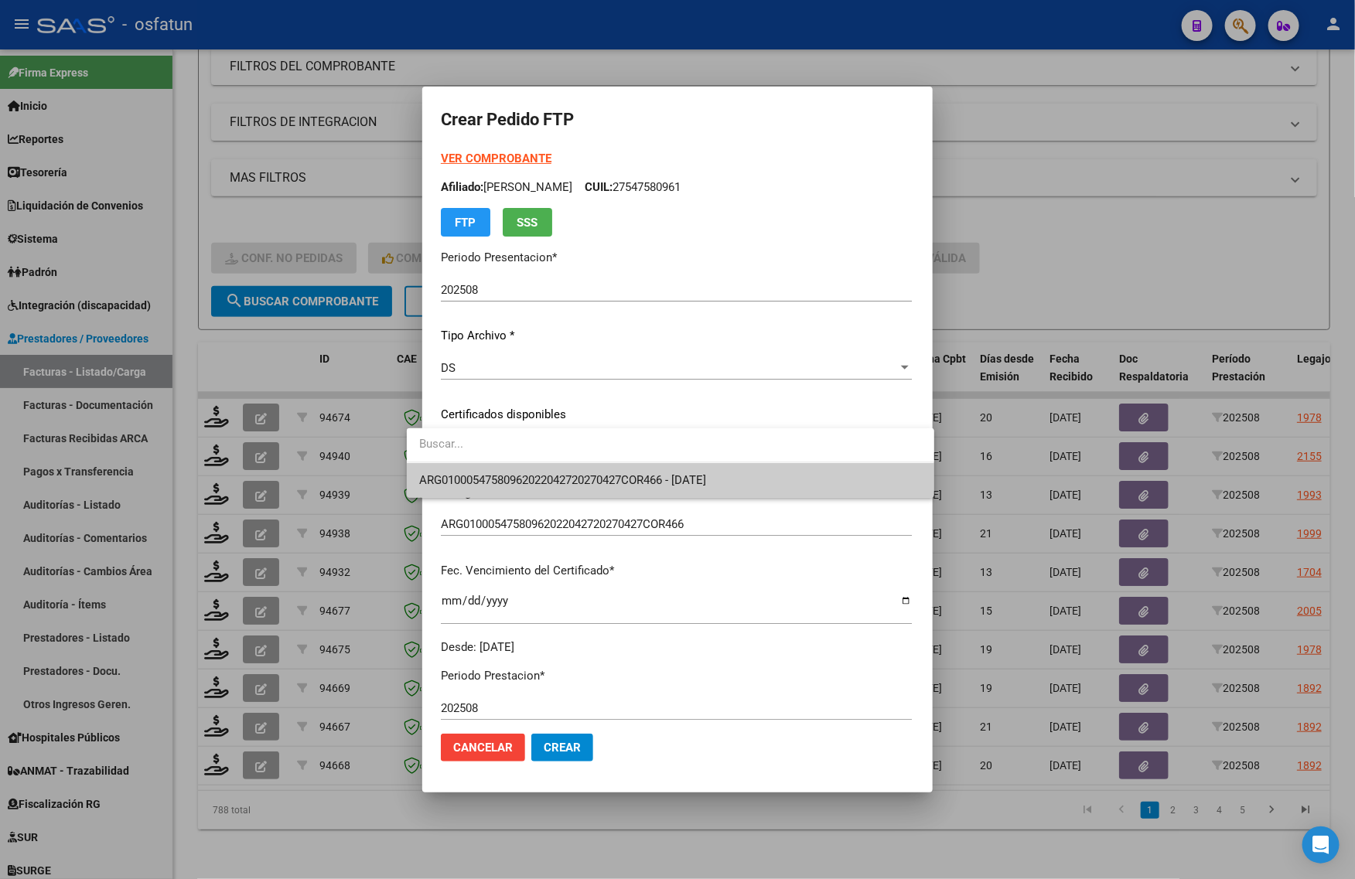
click at [468, 469] on span "ARG01000547580962022042720270427COR466 - [DATE]" at bounding box center [670, 480] width 503 height 35
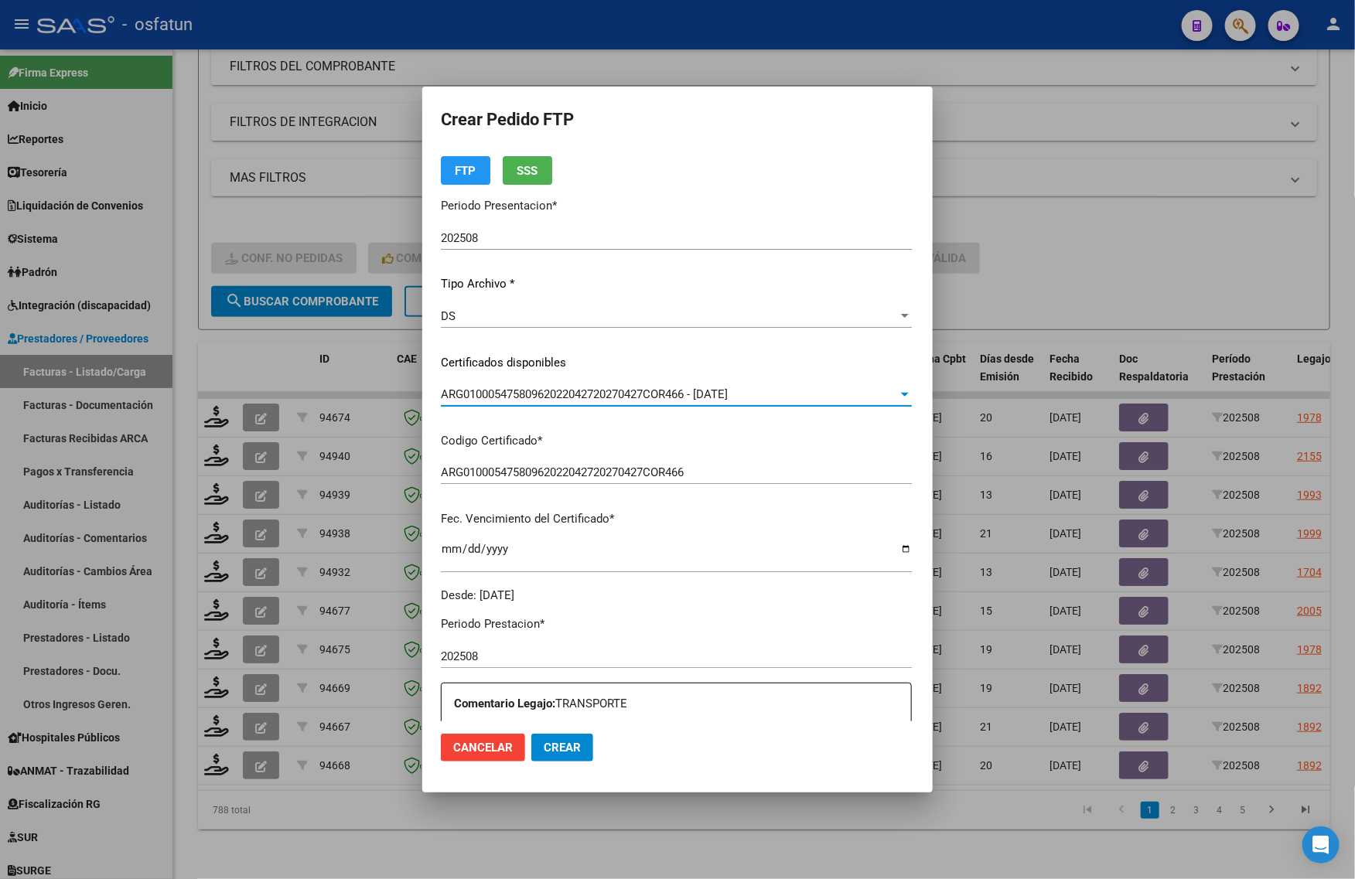
scroll to position [483, 0]
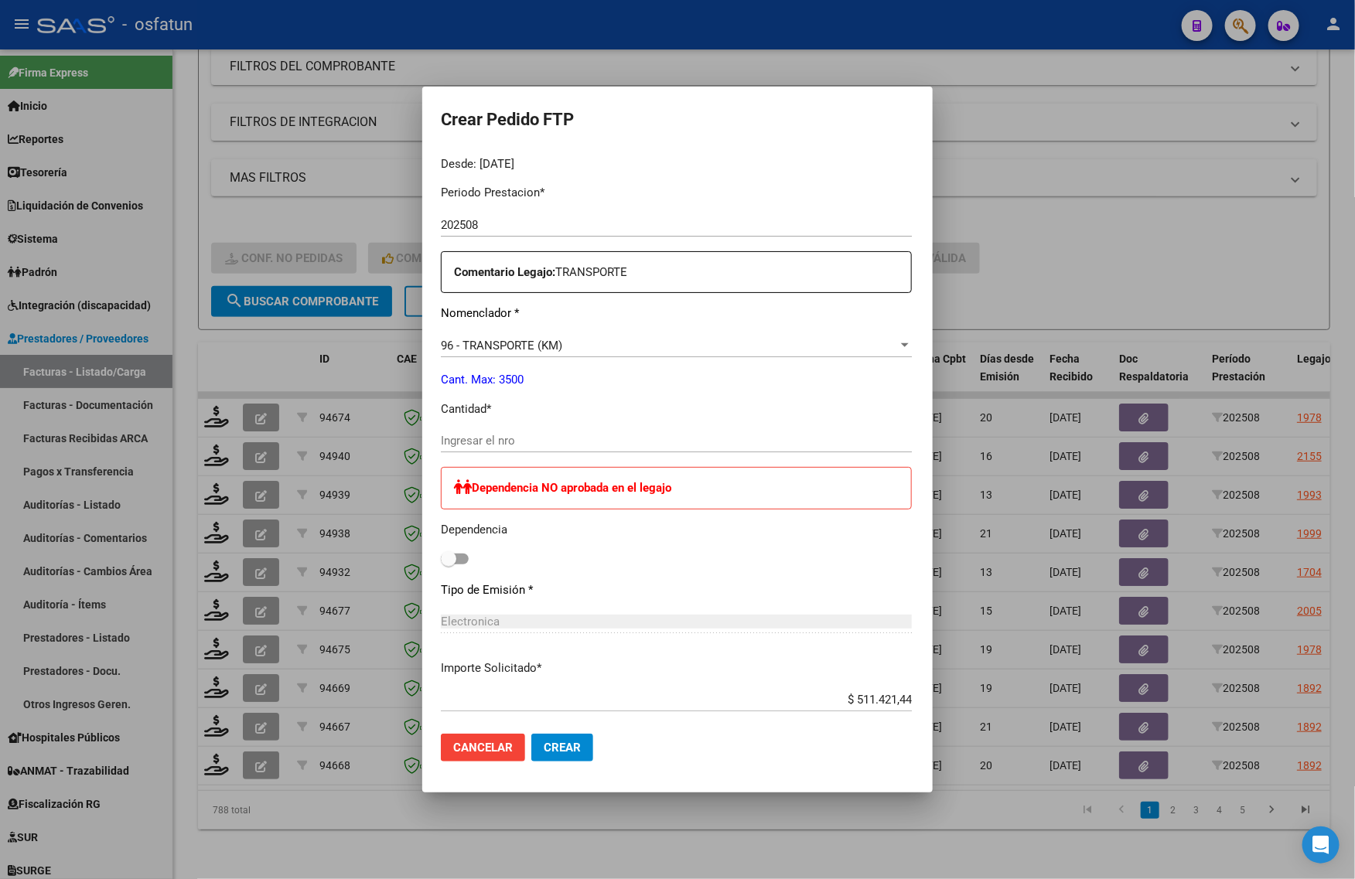
click at [496, 615] on div "Electronica" at bounding box center [676, 622] width 471 height 14
click at [446, 439] on input "Ingresar el nro" at bounding box center [676, 441] width 471 height 14
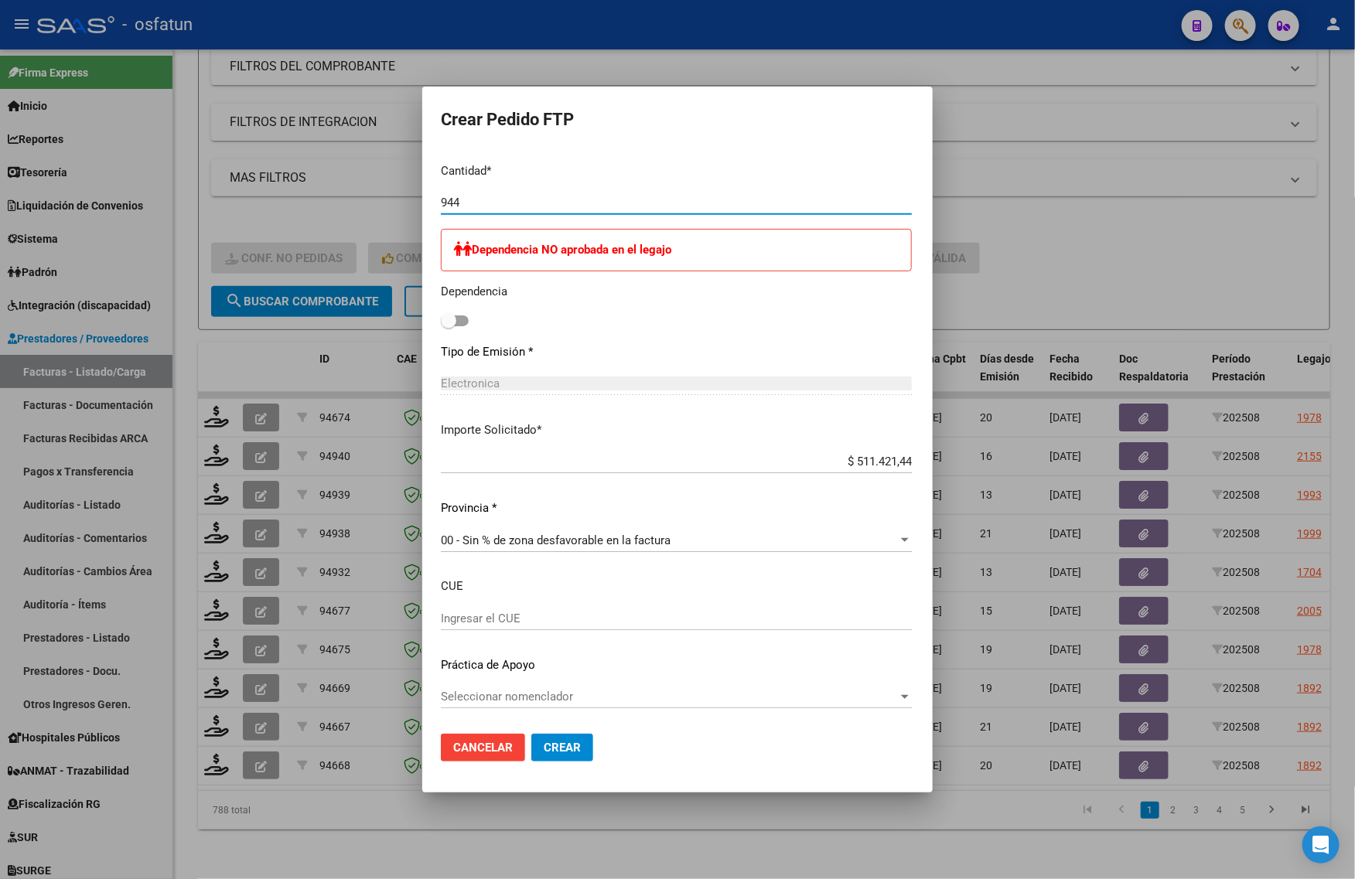
type input "944"
click at [550, 756] on button "Crear" at bounding box center [562, 748] width 62 height 28
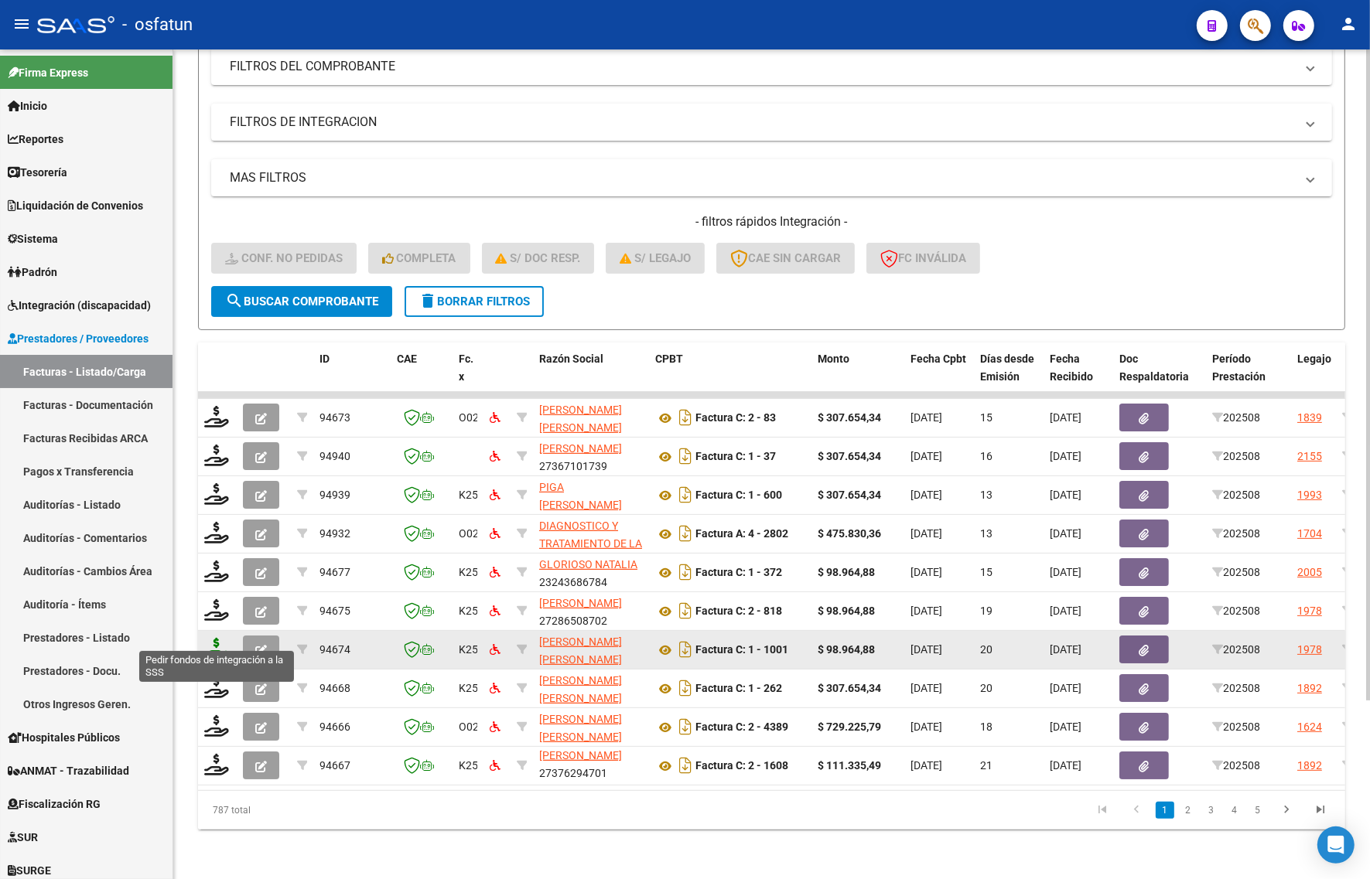
click at [213, 638] on icon at bounding box center [216, 649] width 25 height 22
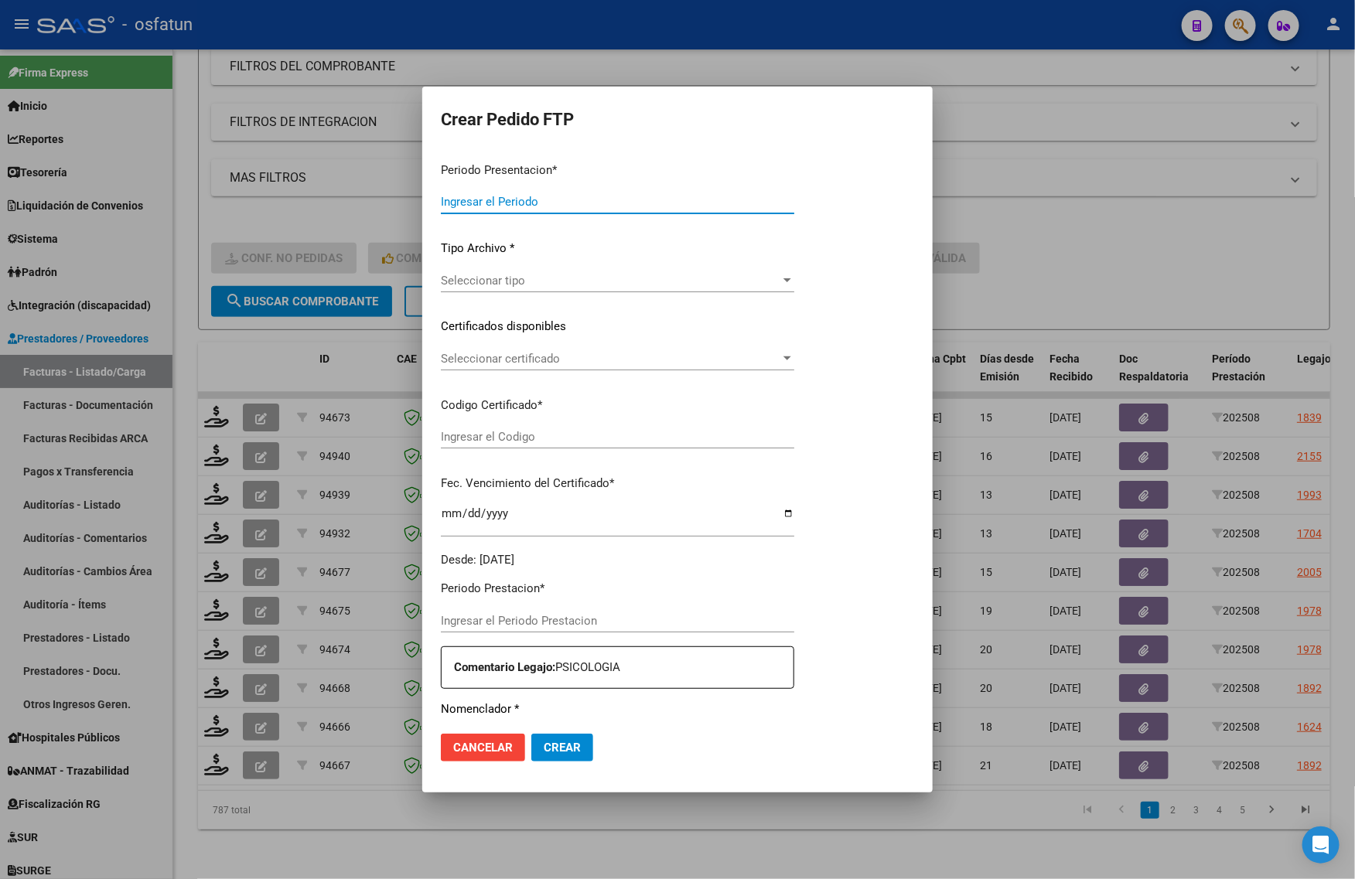
type input "202508"
type input "$ 98.964,88"
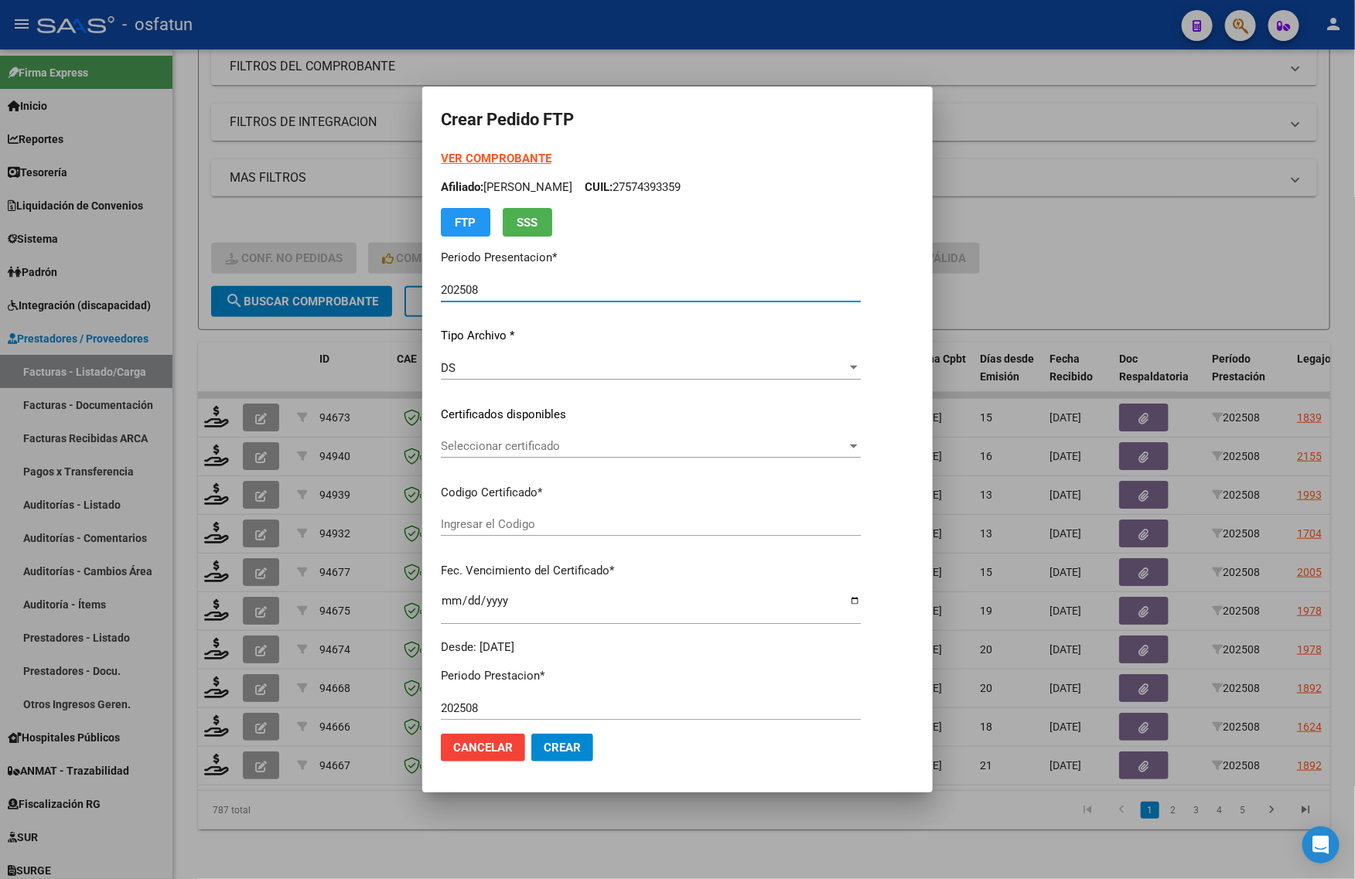
type input "ARG02000512006722025071820230718COR467"
type input "[DATE]"
click at [456, 157] on strong "VER COMPROBANTE" at bounding box center [496, 159] width 111 height 14
click at [441, 439] on div "Seleccionar certificado Seleccionar certificado" at bounding box center [651, 446] width 420 height 23
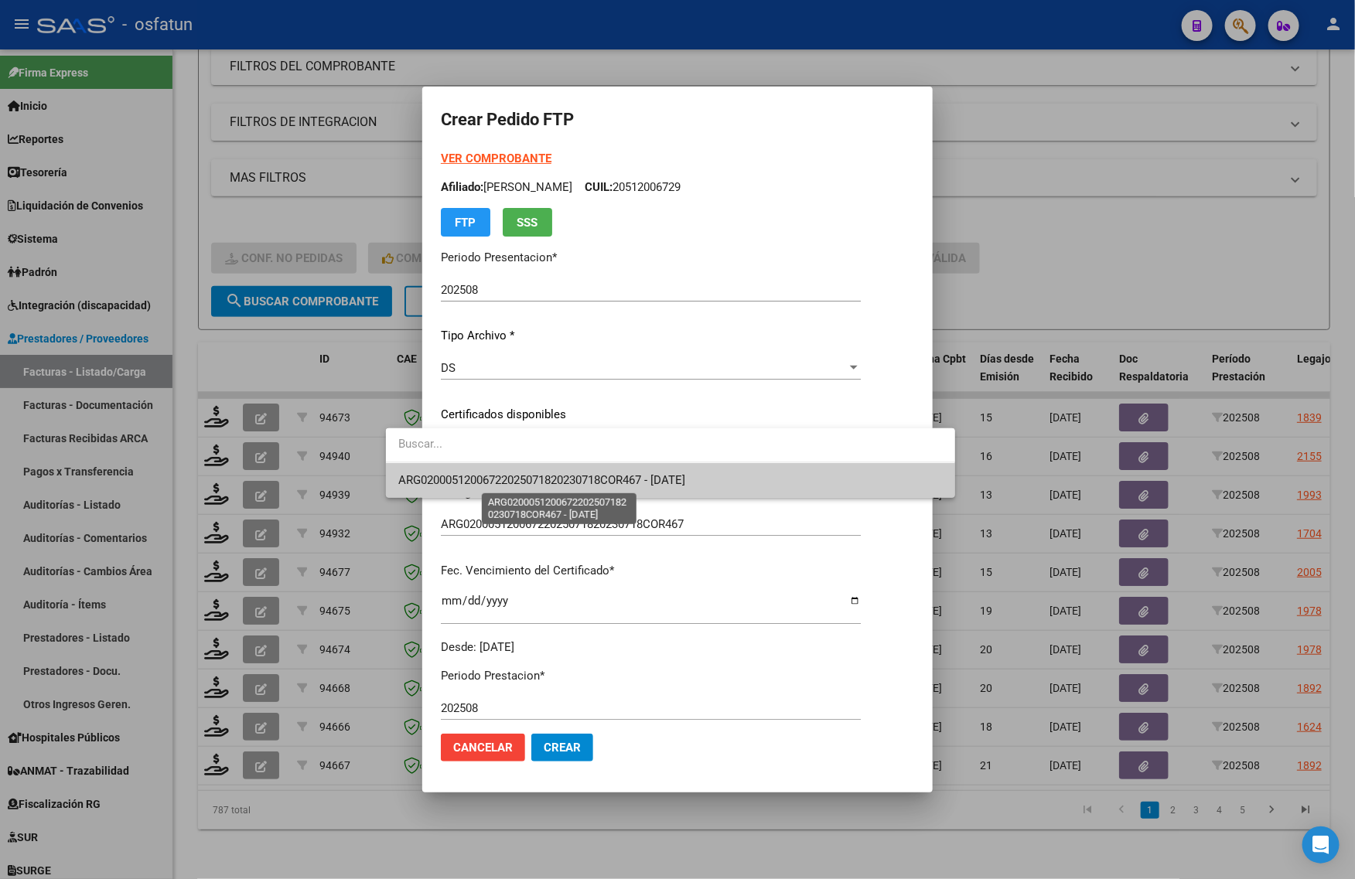
click at [425, 499] on div "Crear Pedido FTP VER COMPROBANTE ARCA Padrón Afiliado: CARRANZA SANTINO MAXIMIL…" at bounding box center [677, 439] width 1355 height 879
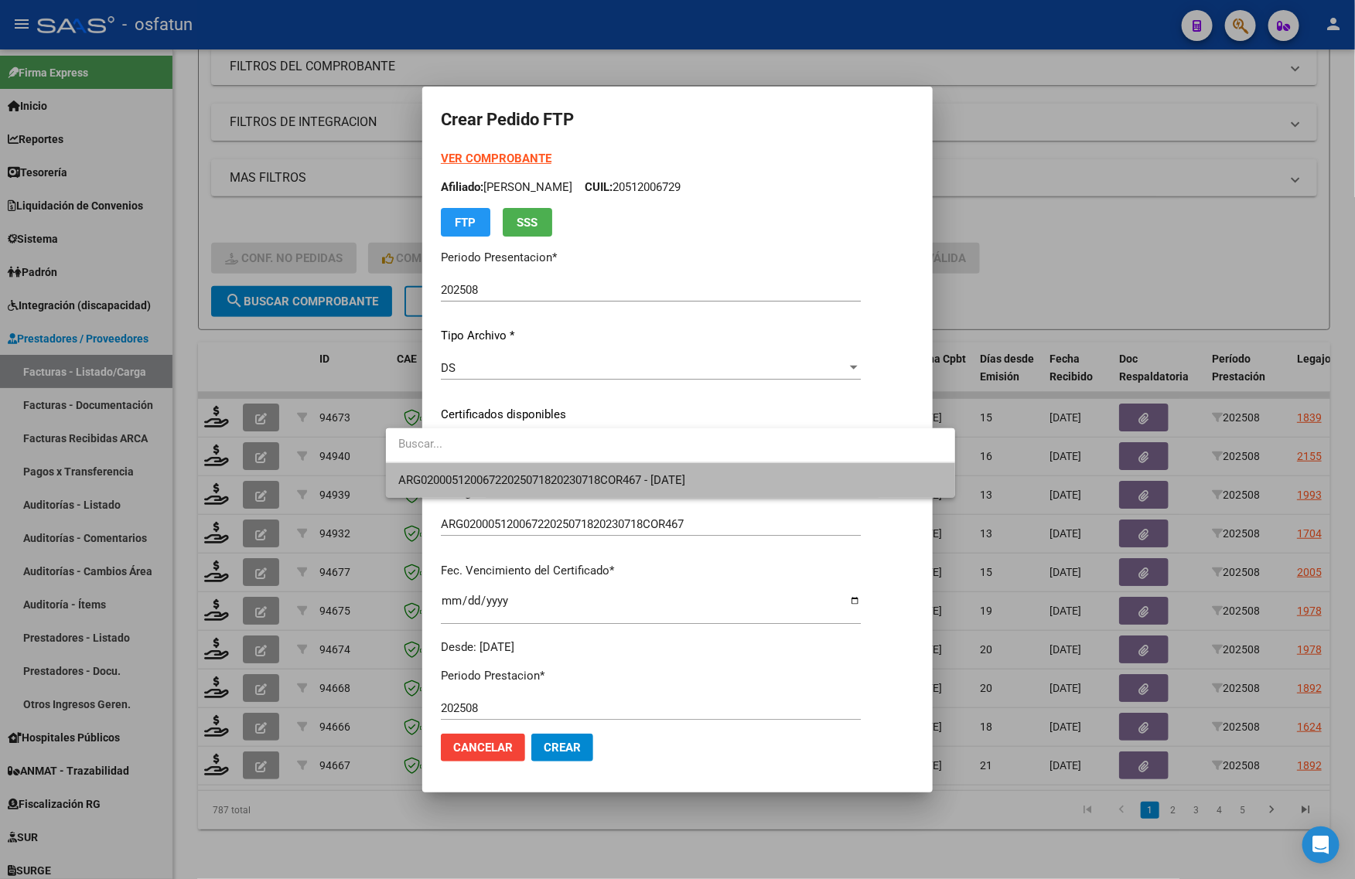
click at [425, 518] on div at bounding box center [677, 439] width 1355 height 879
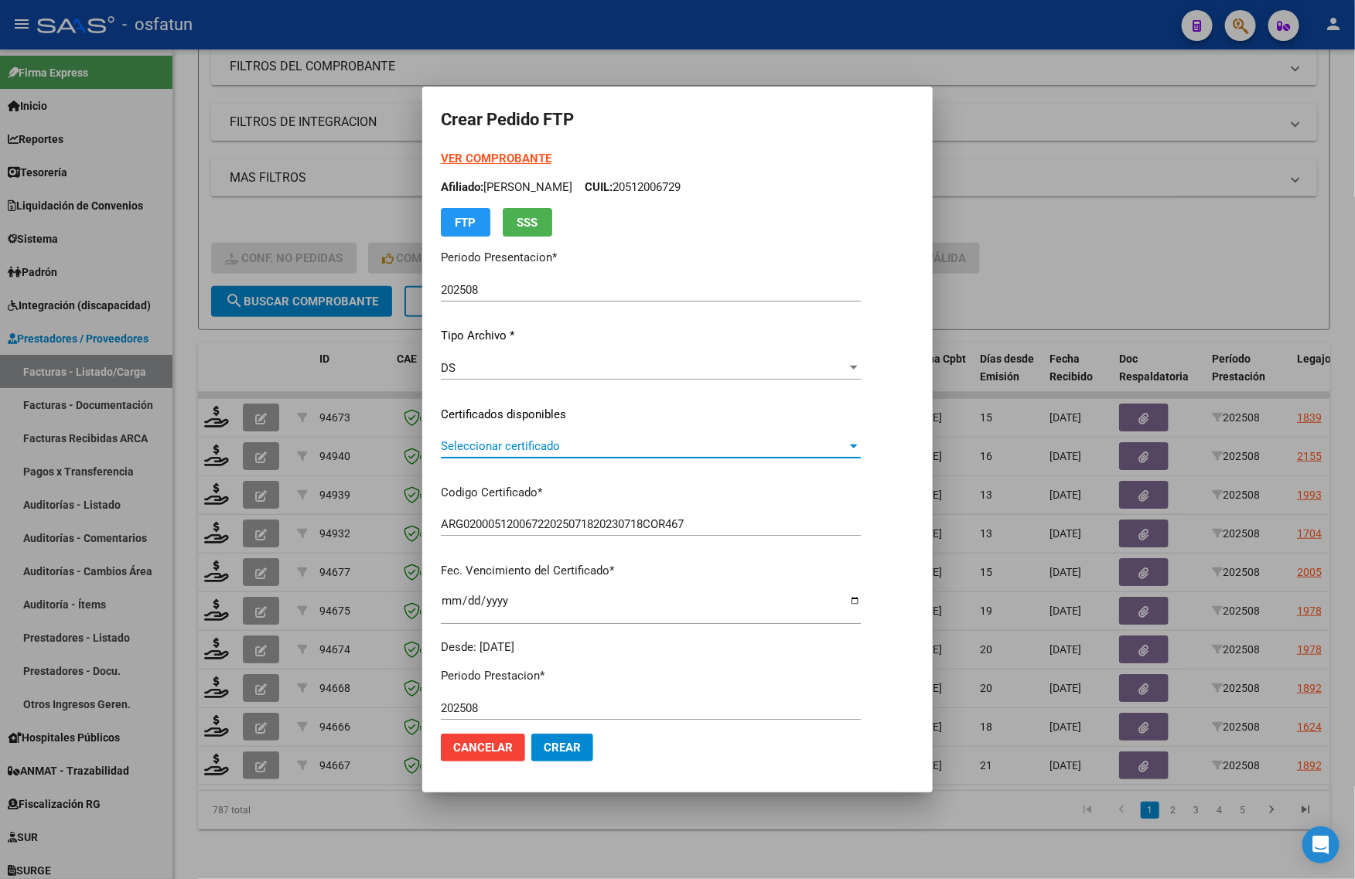
click at [442, 451] on span "Seleccionar certificado" at bounding box center [644, 446] width 406 height 14
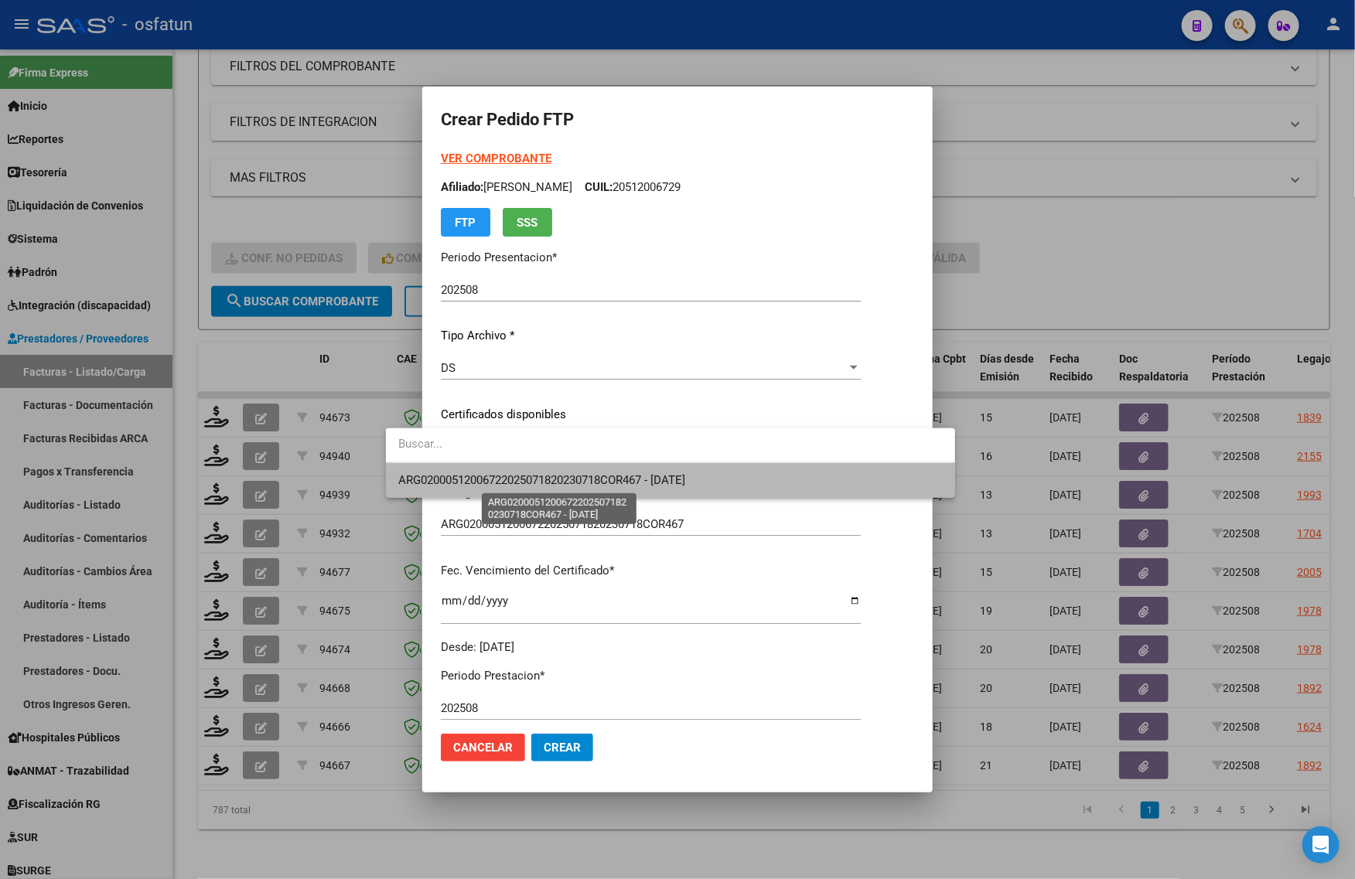
click at [459, 473] on span "ARG02000512006722025071820230718COR467 - [DATE]" at bounding box center [541, 480] width 287 height 14
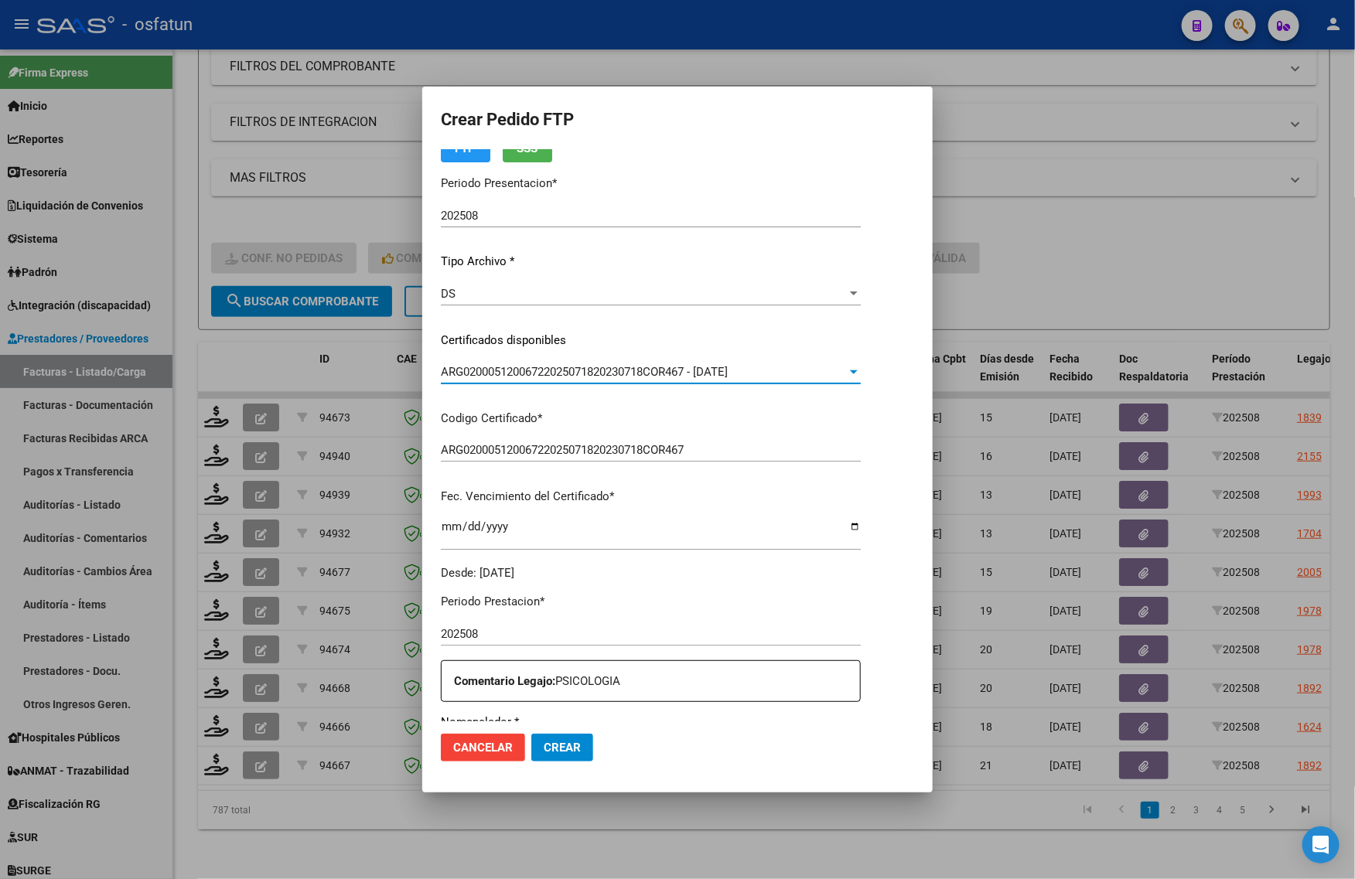
scroll to position [387, 0]
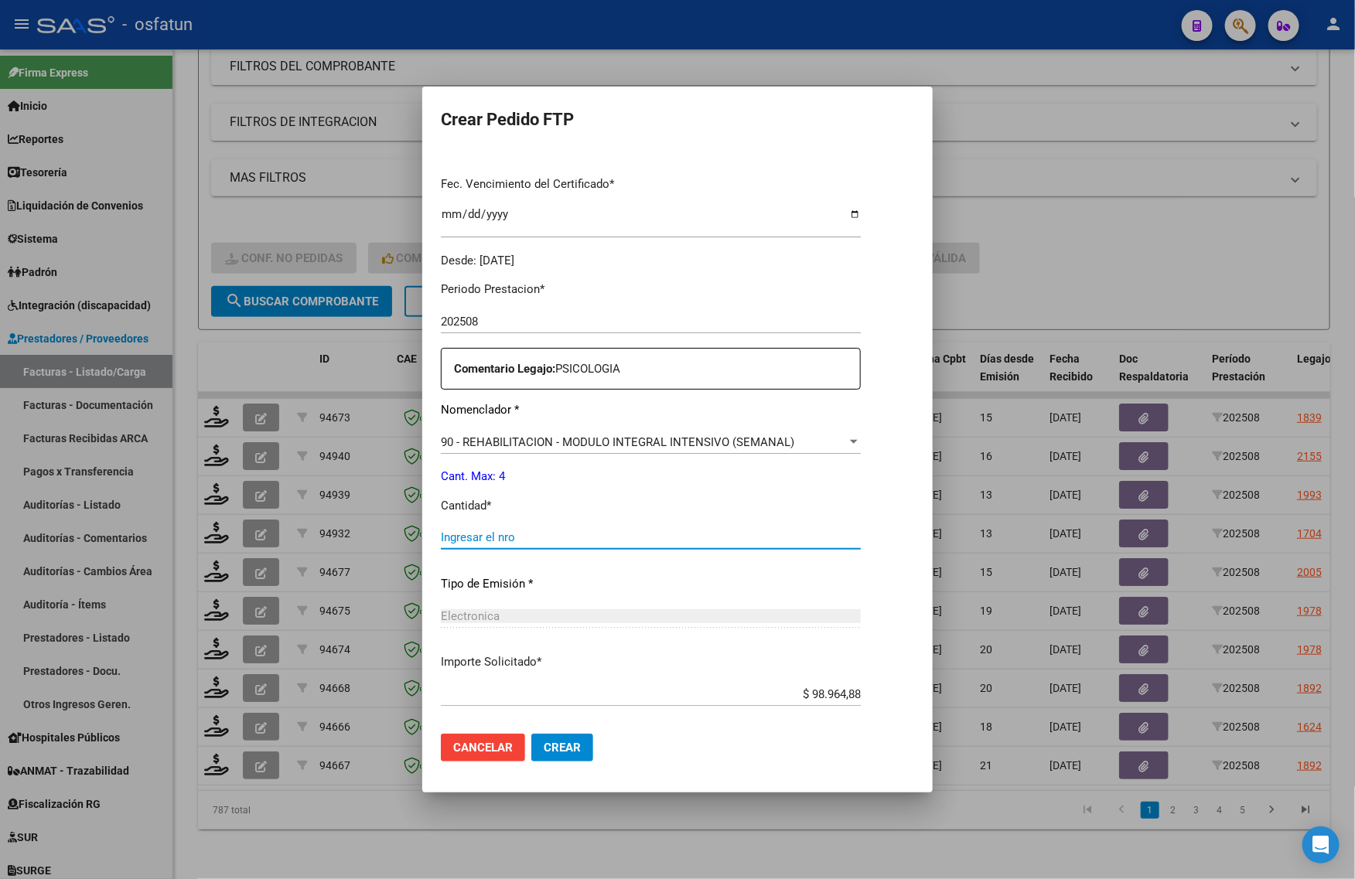
click at [460, 538] on input "Ingresar el nro" at bounding box center [651, 538] width 420 height 14
type input "4"
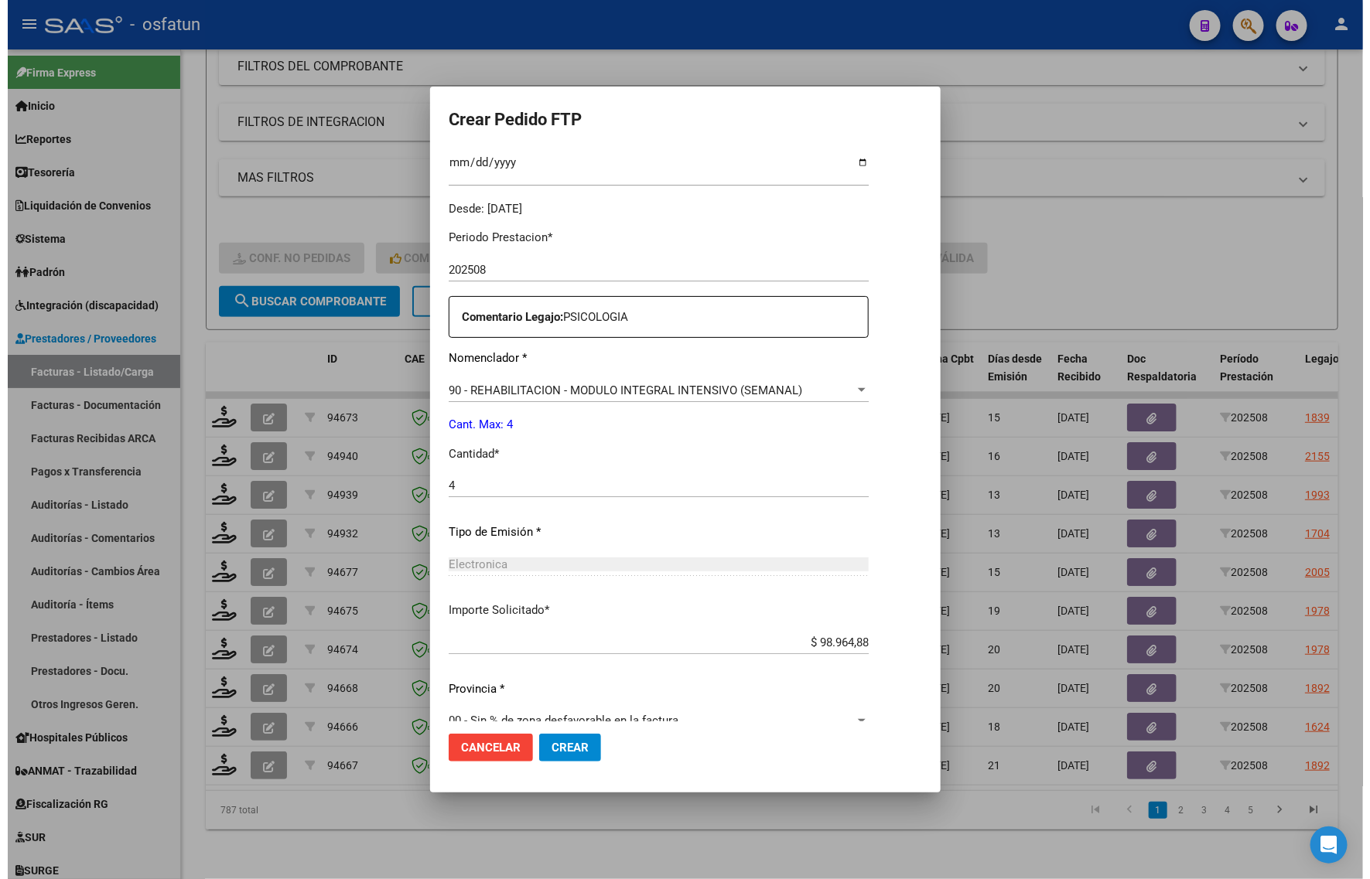
scroll to position [462, 0]
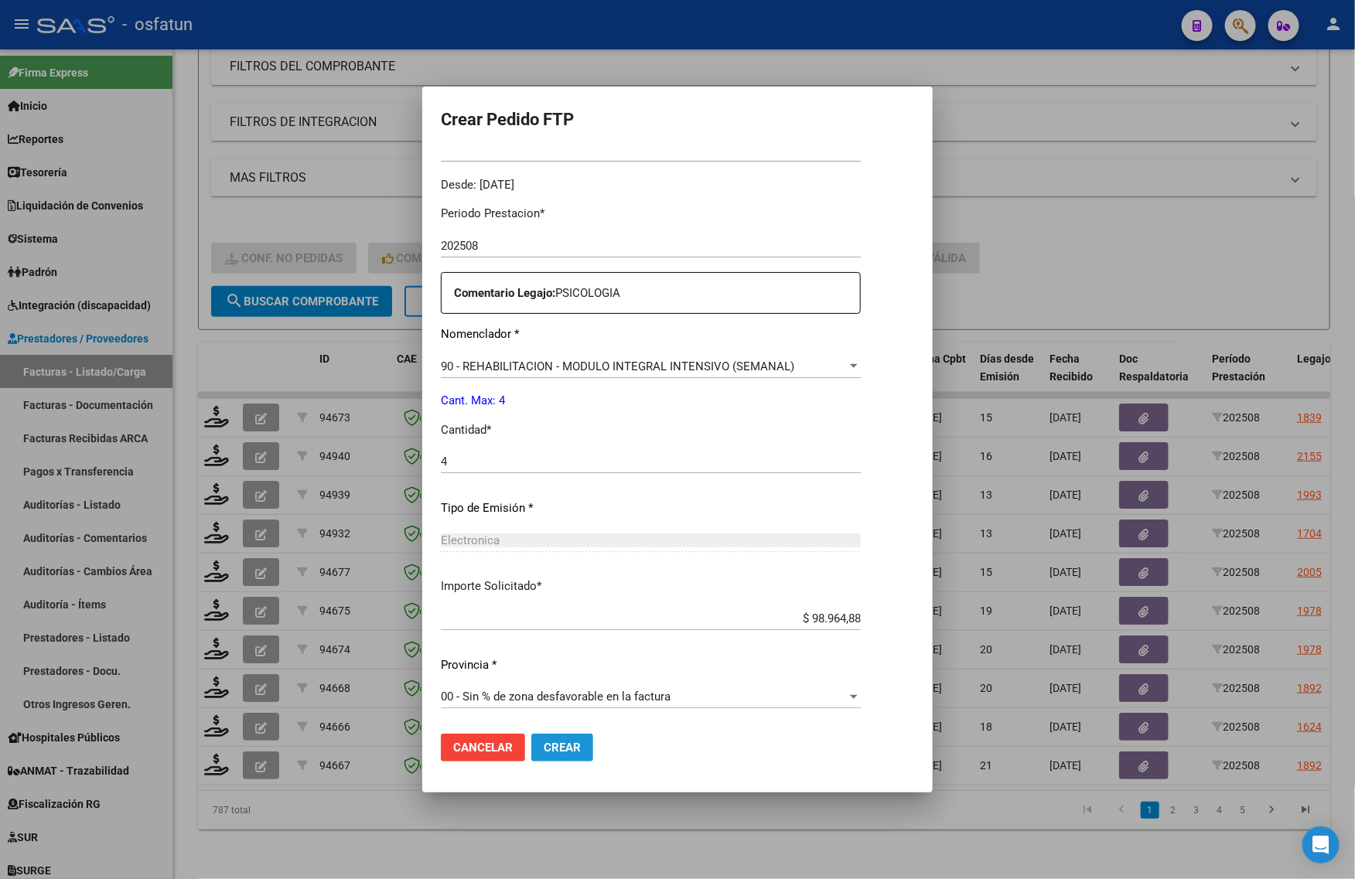
click at [544, 753] on span "Crear" at bounding box center [562, 748] width 37 height 14
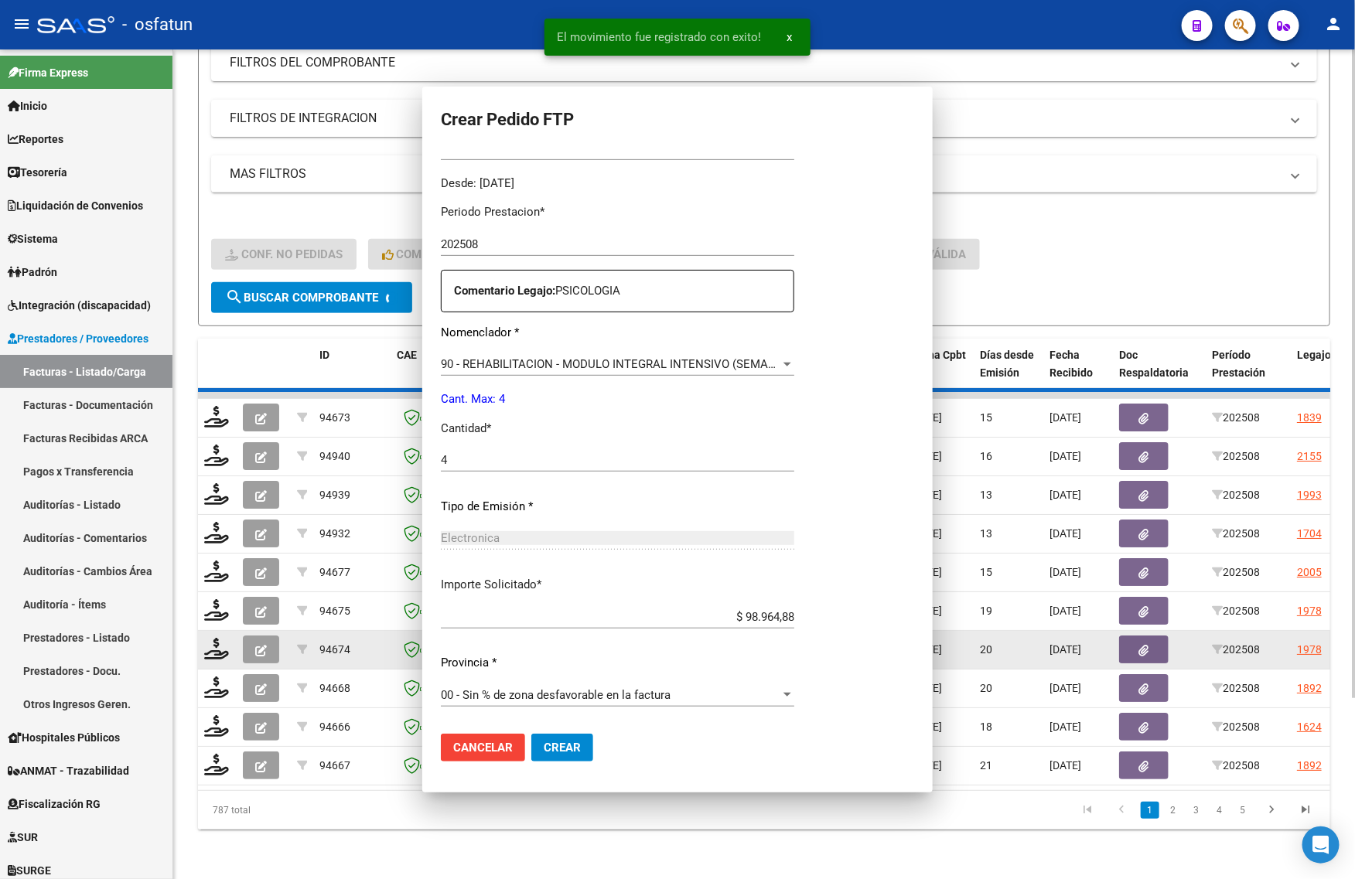
scroll to position [0, 0]
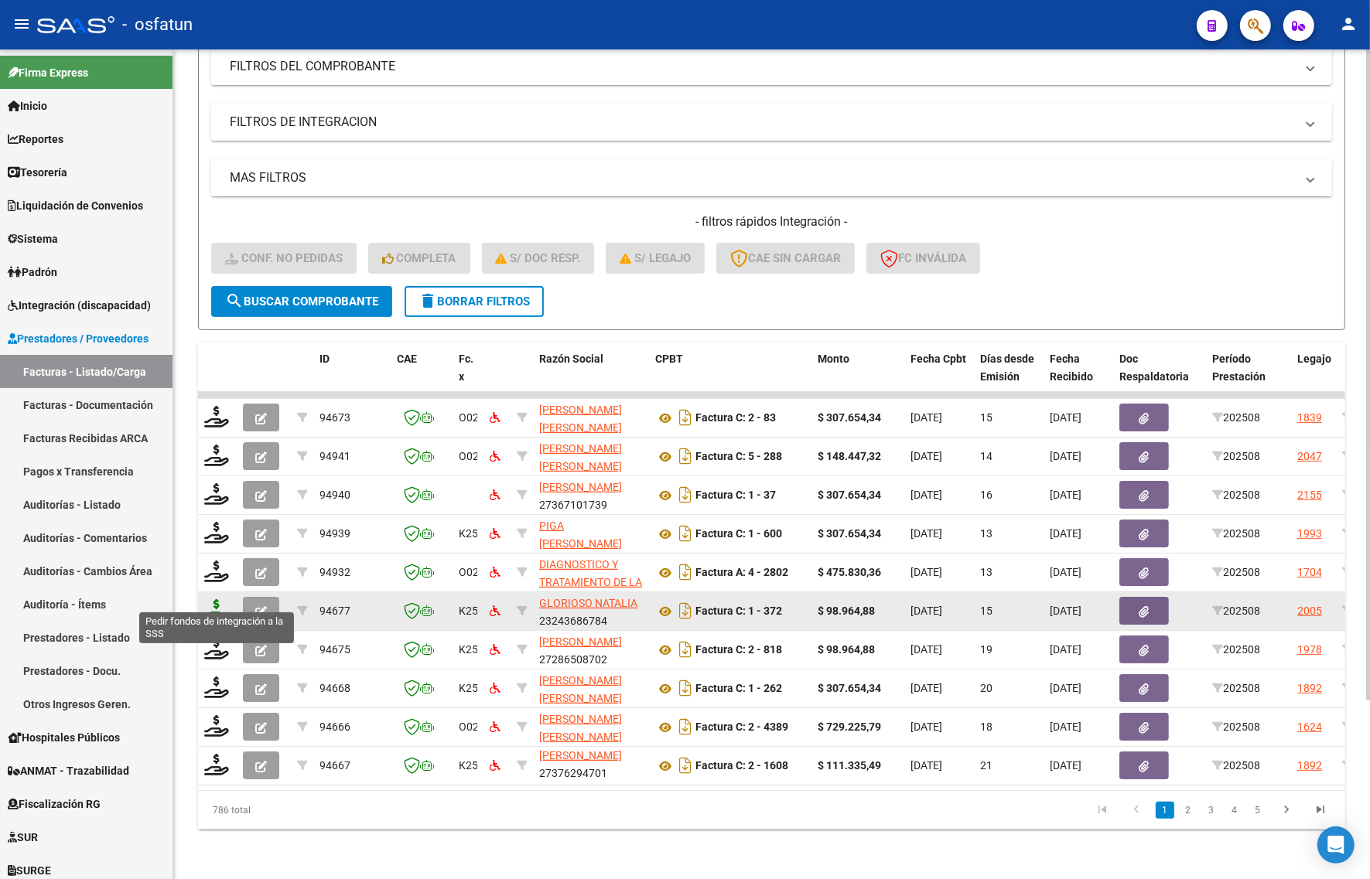
click at [223, 602] on icon at bounding box center [216, 610] width 25 height 22
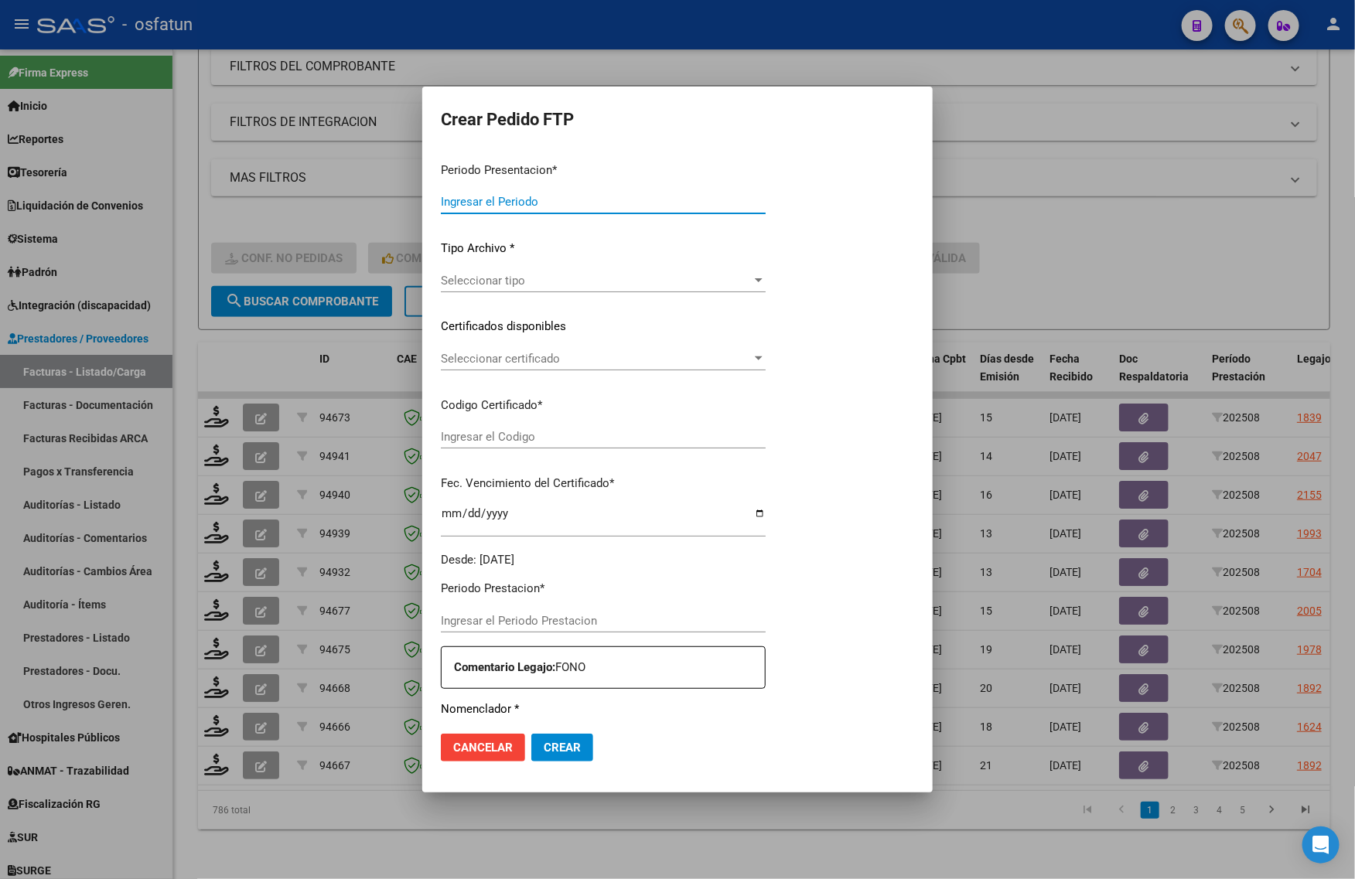
type input "202508"
type input "$ 98.964,88"
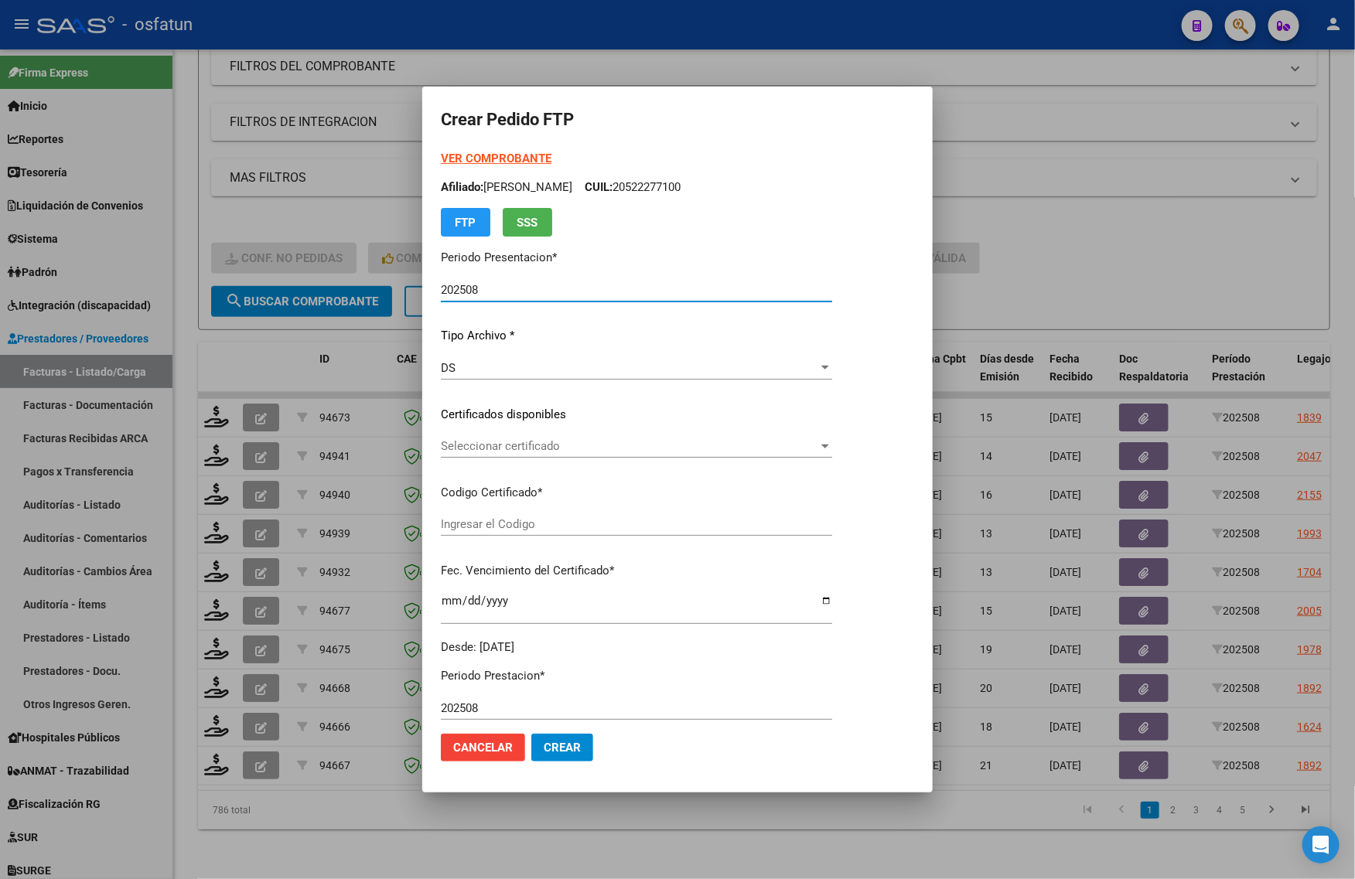
type input "ARG020005222771020191126202512026COR234"
type input "[DATE]"
click at [459, 157] on strong "VER COMPROBANTE" at bounding box center [496, 159] width 111 height 14
click at [287, 330] on div at bounding box center [677, 439] width 1355 height 879
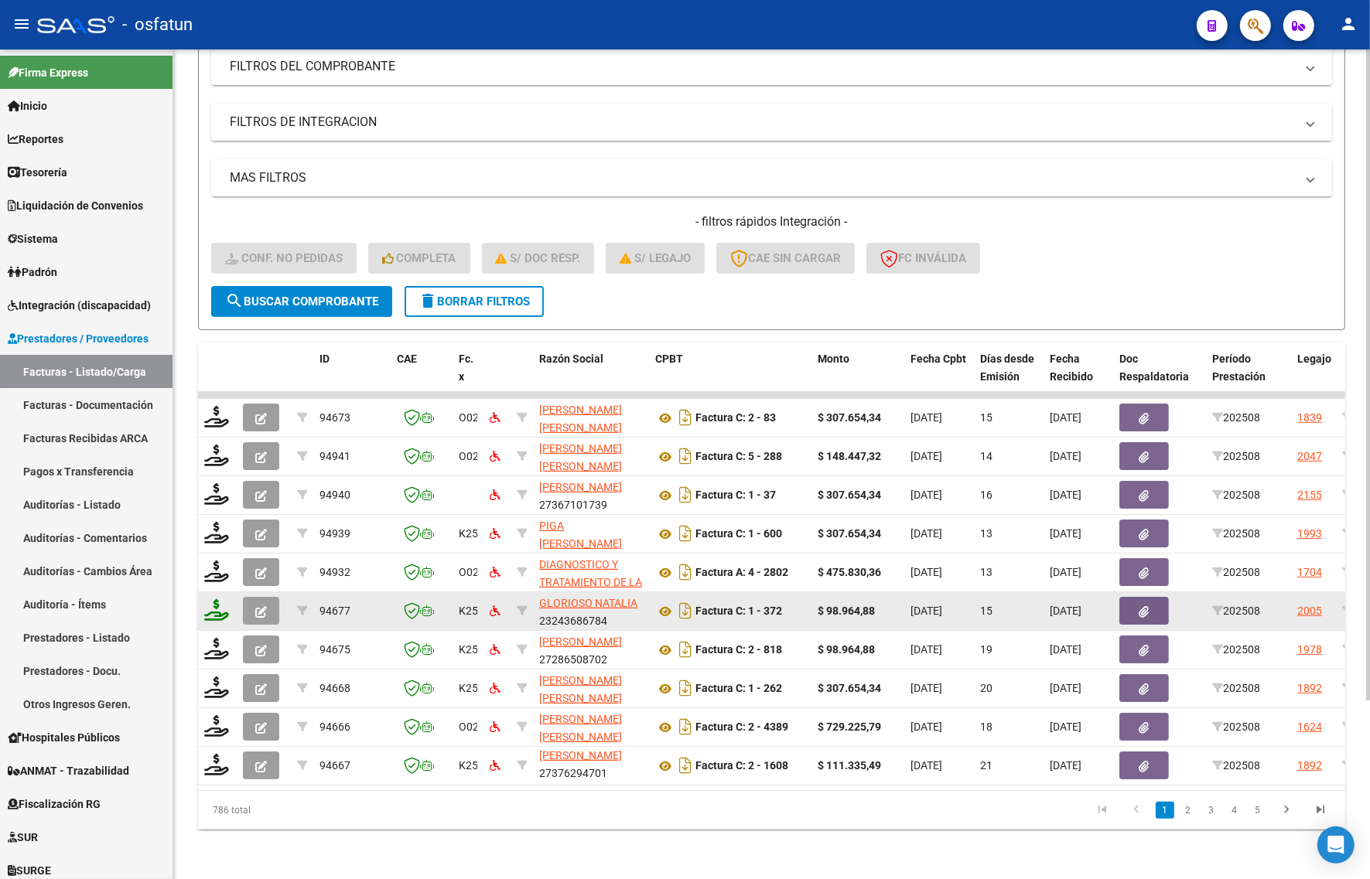
click at [221, 599] on icon at bounding box center [216, 610] width 25 height 22
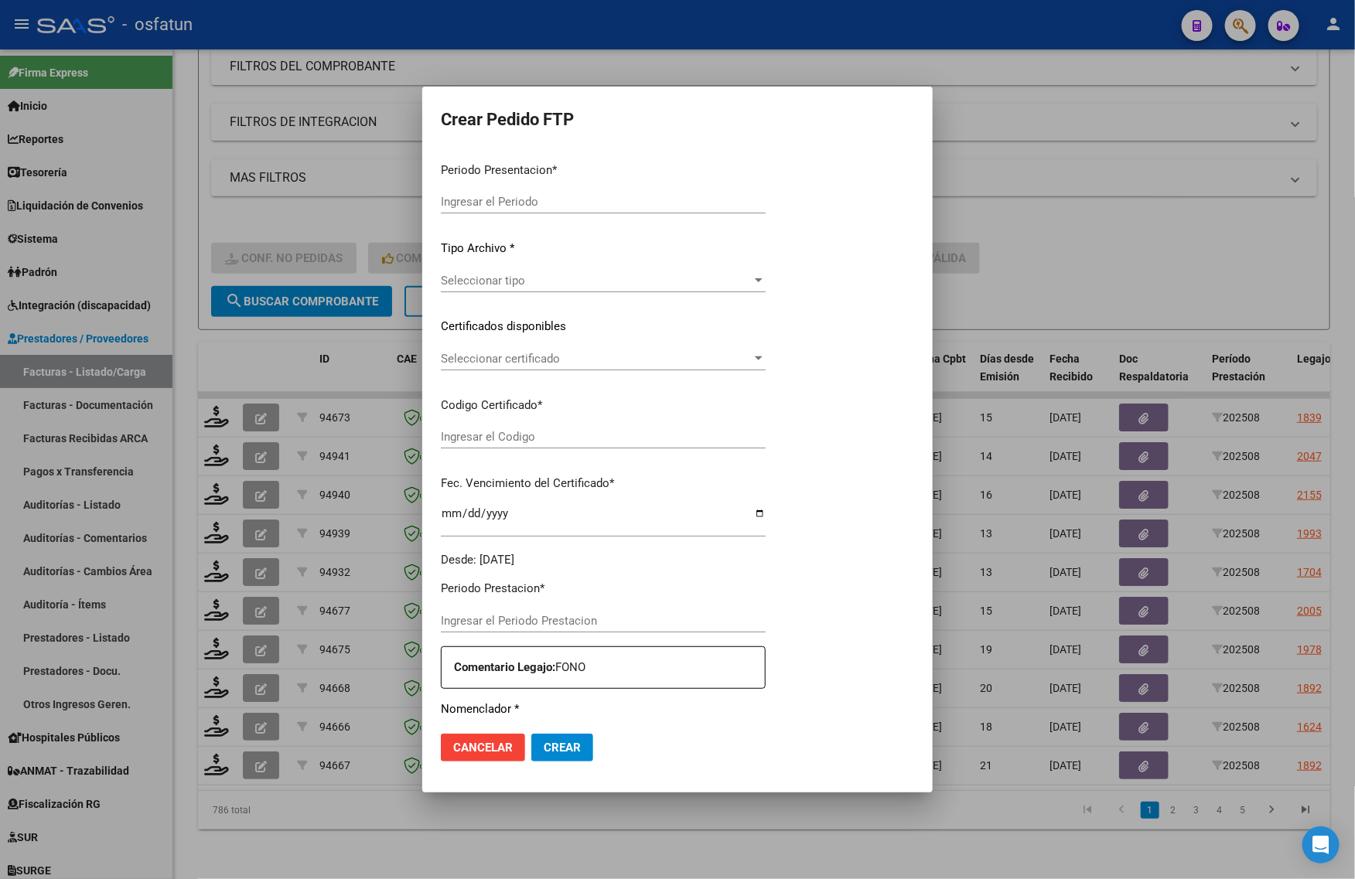
type input "202508"
type input "$ 98.964,88"
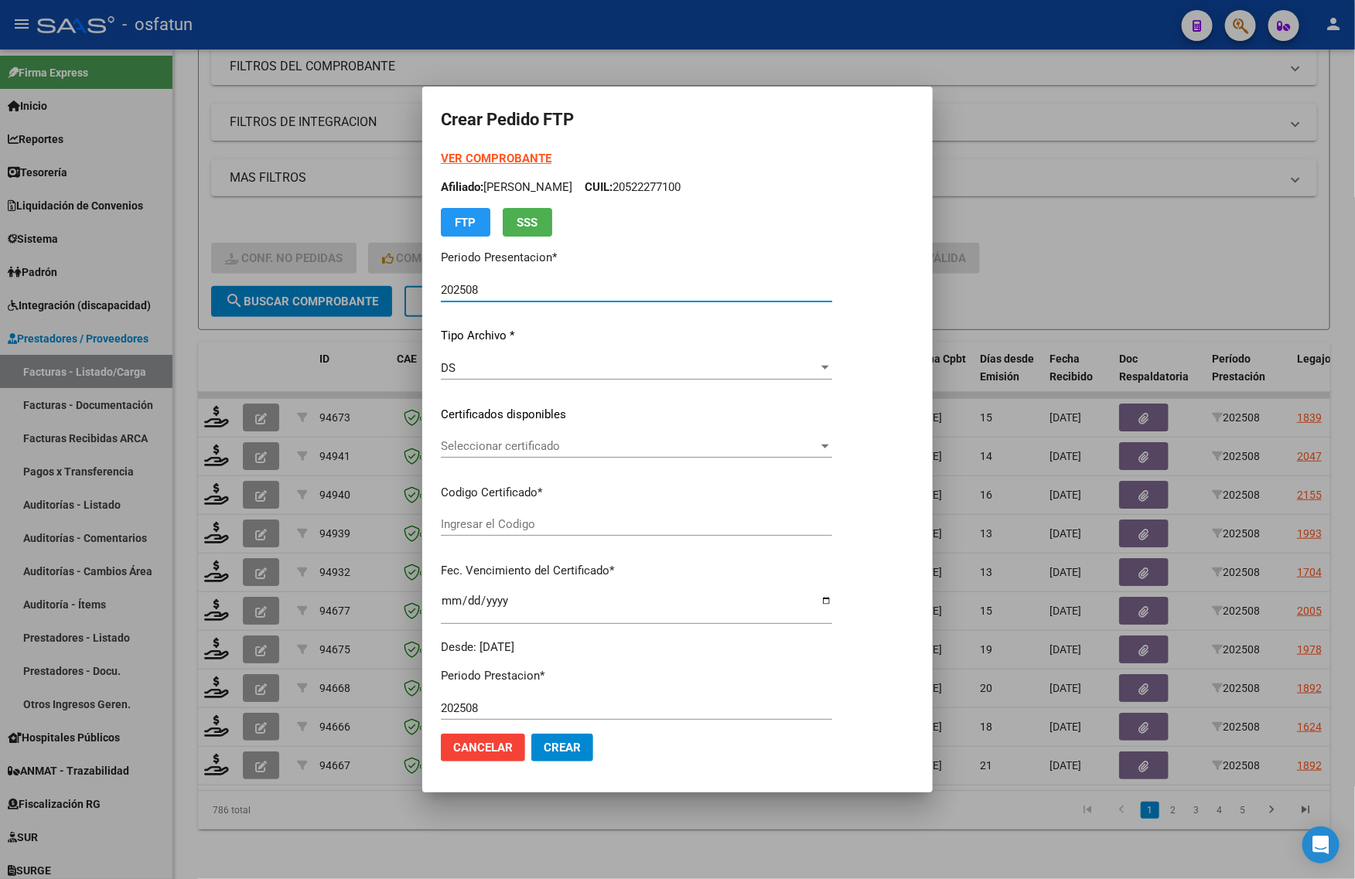
type input "ARG020005222771020191126202512026COR234"
type input "[DATE]"
click at [452, 152] on strong "VER COMPROBANTE" at bounding box center [496, 159] width 111 height 14
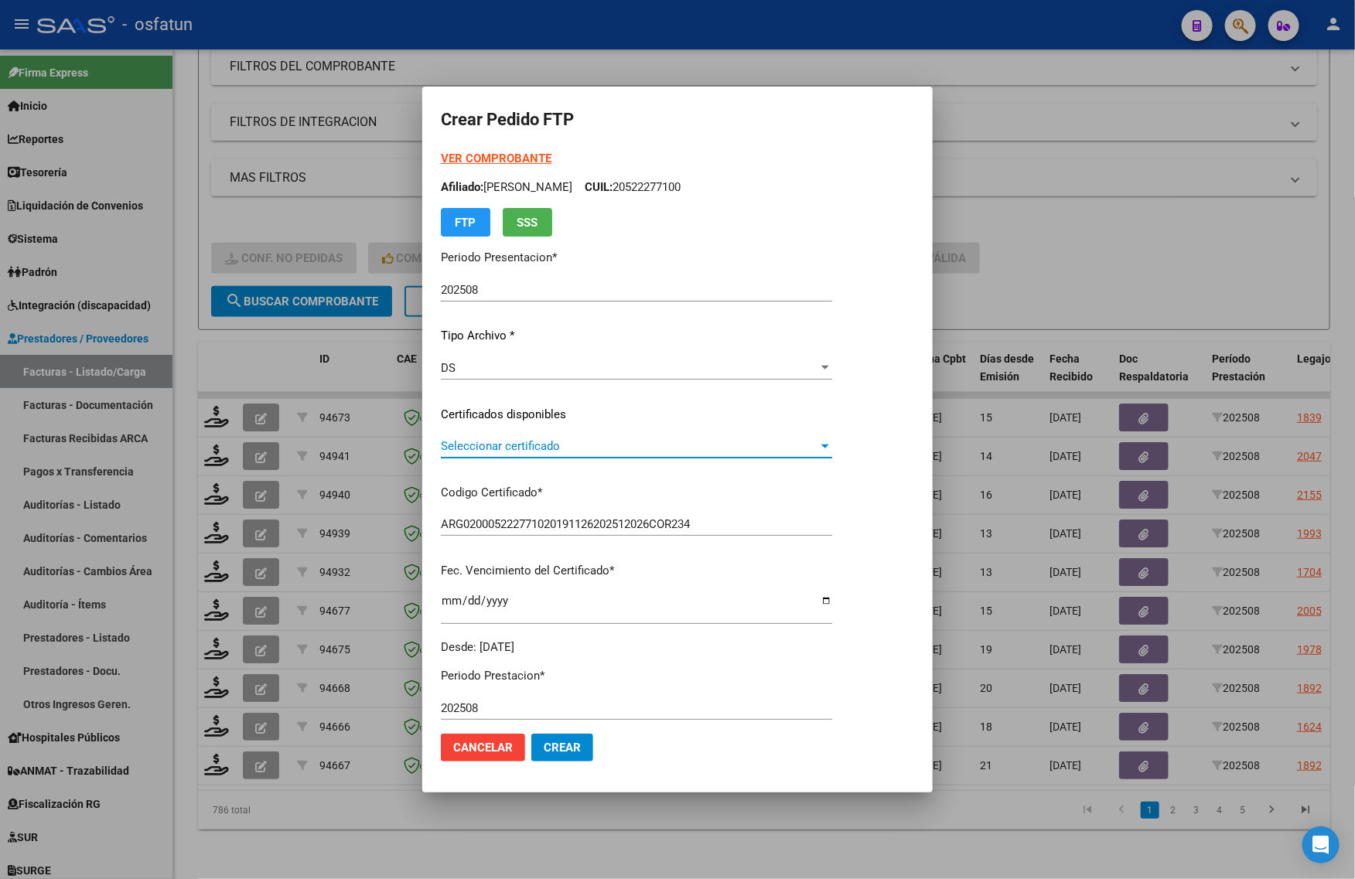
click at [485, 445] on span "Seleccionar certificado" at bounding box center [629, 446] width 377 height 14
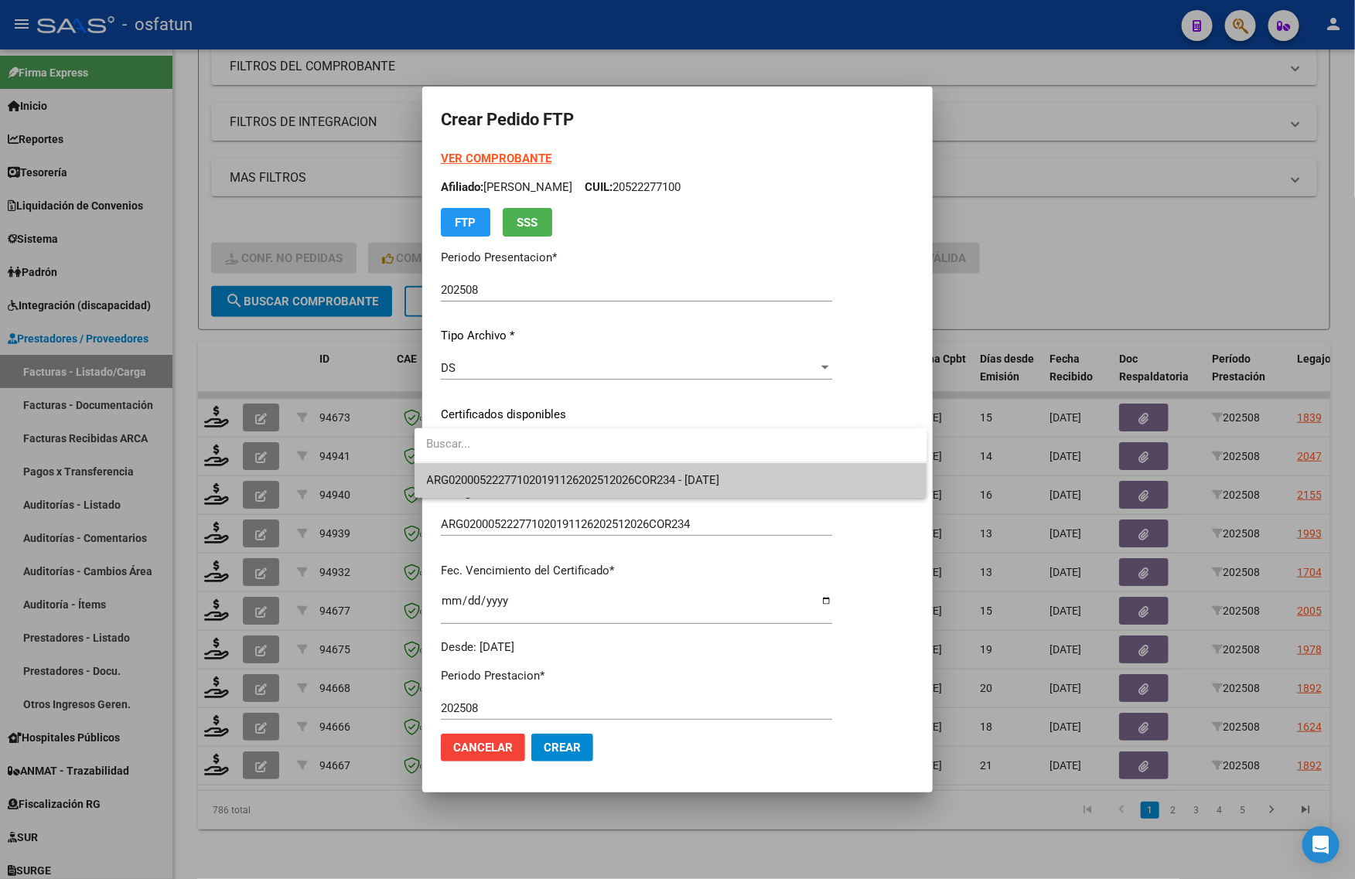
click at [481, 500] on div at bounding box center [677, 439] width 1355 height 879
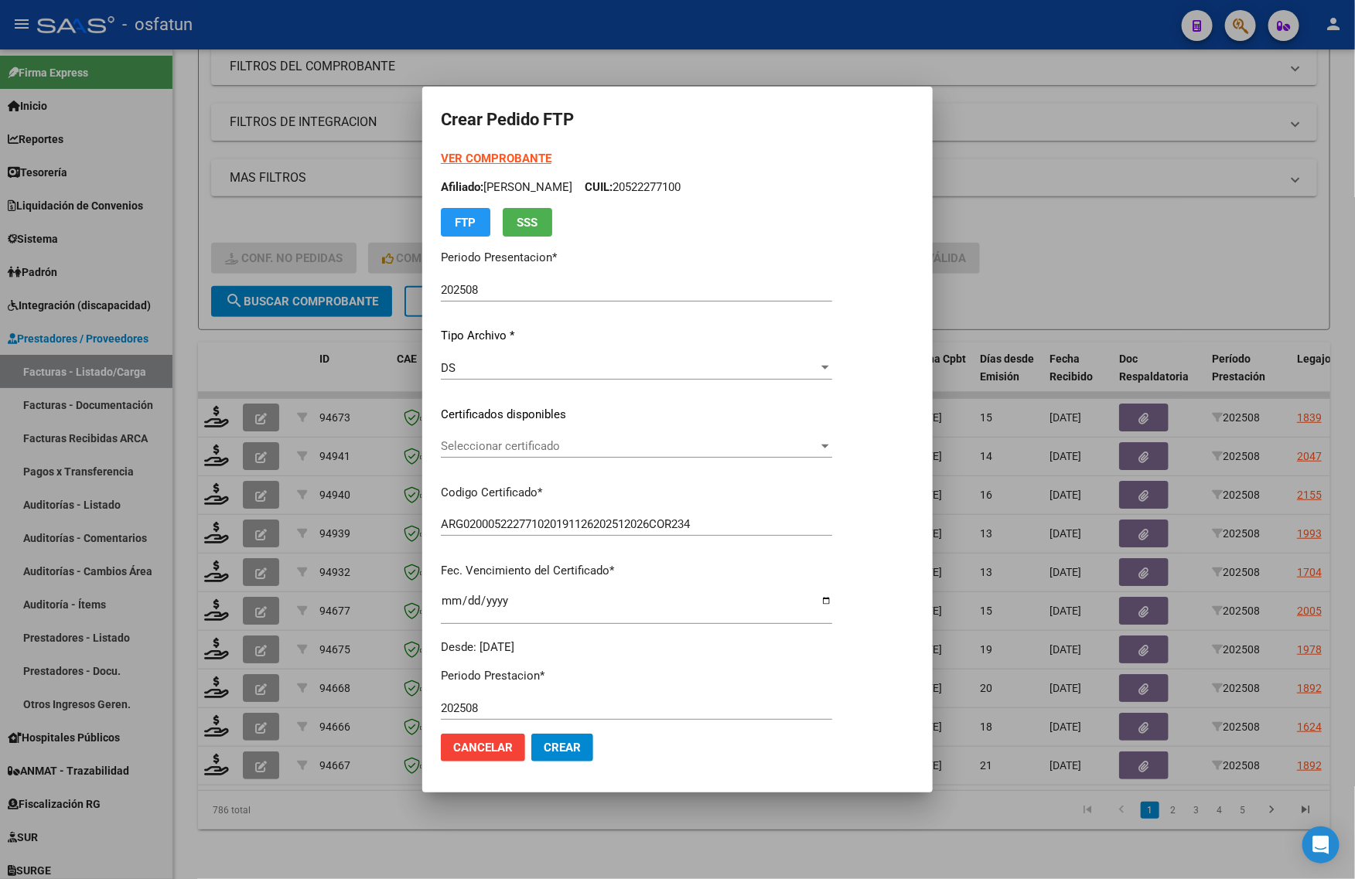
click at [477, 477] on div "VER COMPROBANTE ARCA Padrón Afiliado: SANCHEZ FRANCO ALEXANDER CUIL: 2052227710…" at bounding box center [636, 403] width 391 height 506
click at [473, 458] on div "Seleccionar certificado Seleccionar certificado" at bounding box center [636, 454] width 391 height 38
click at [465, 449] on span "Seleccionar certificado" at bounding box center [629, 446] width 377 height 14
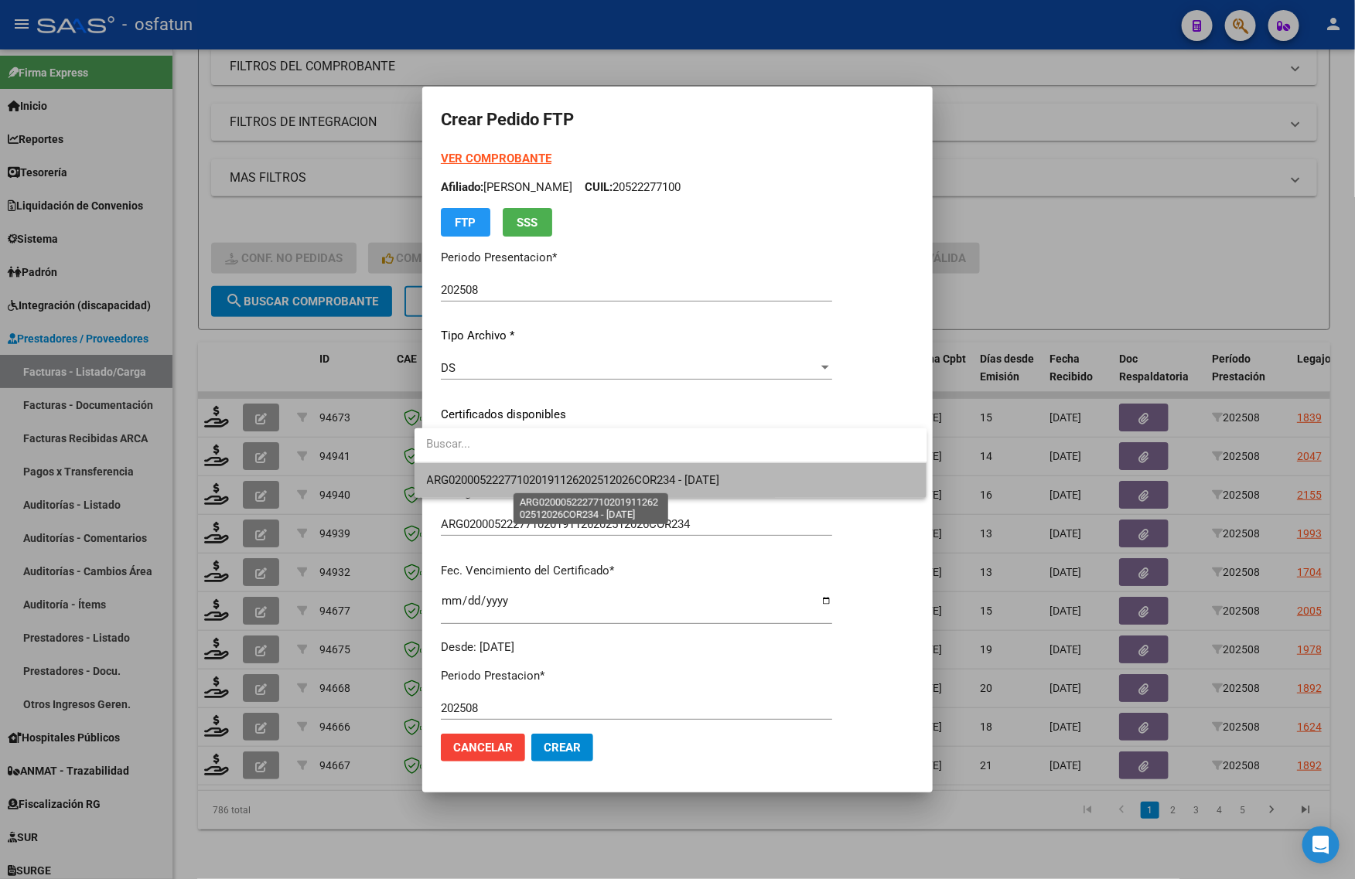
click at [458, 482] on span "ARG020005222771020191126202512026COR234 - [DATE]" at bounding box center [573, 480] width 293 height 14
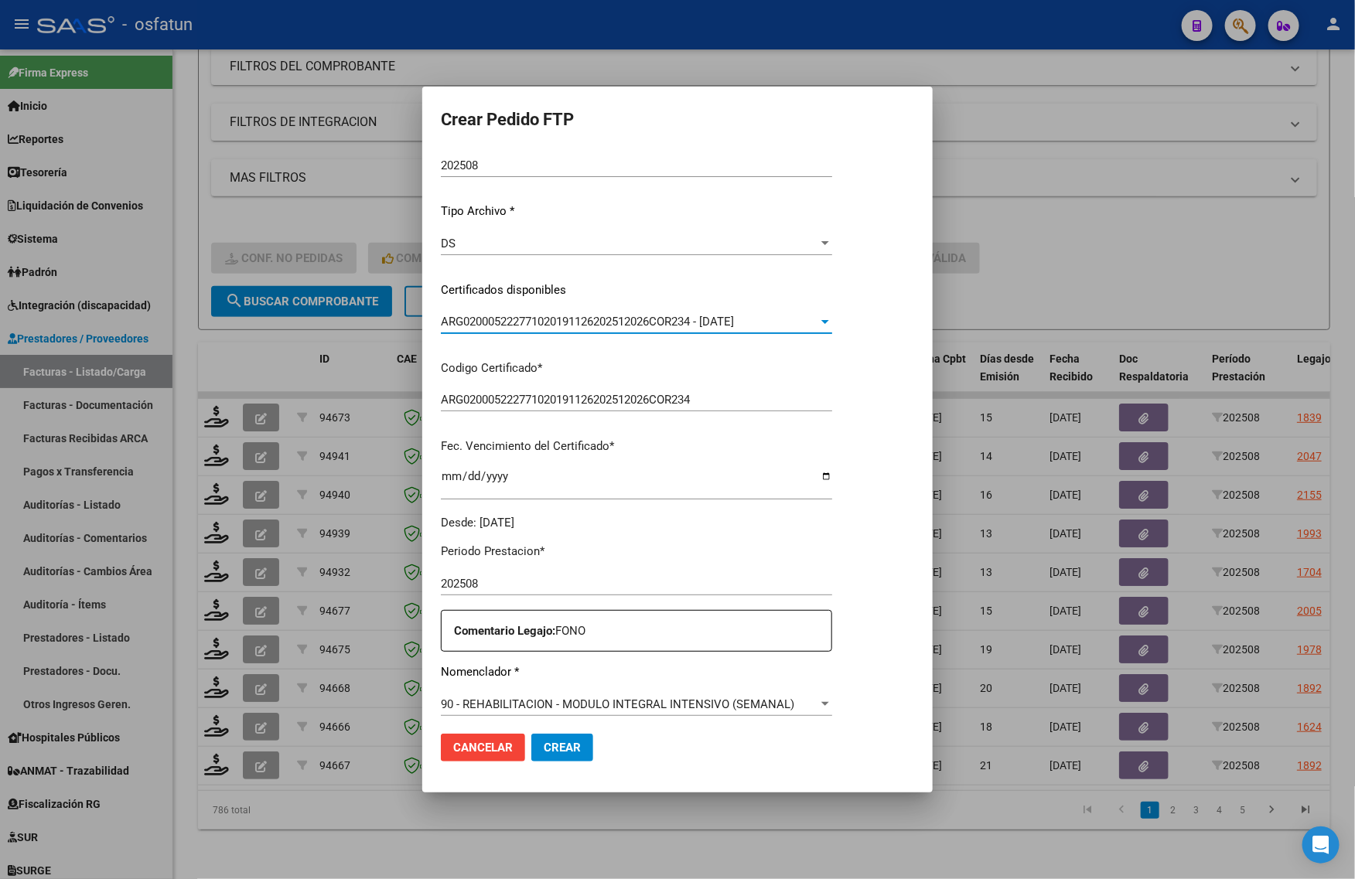
scroll to position [387, 0]
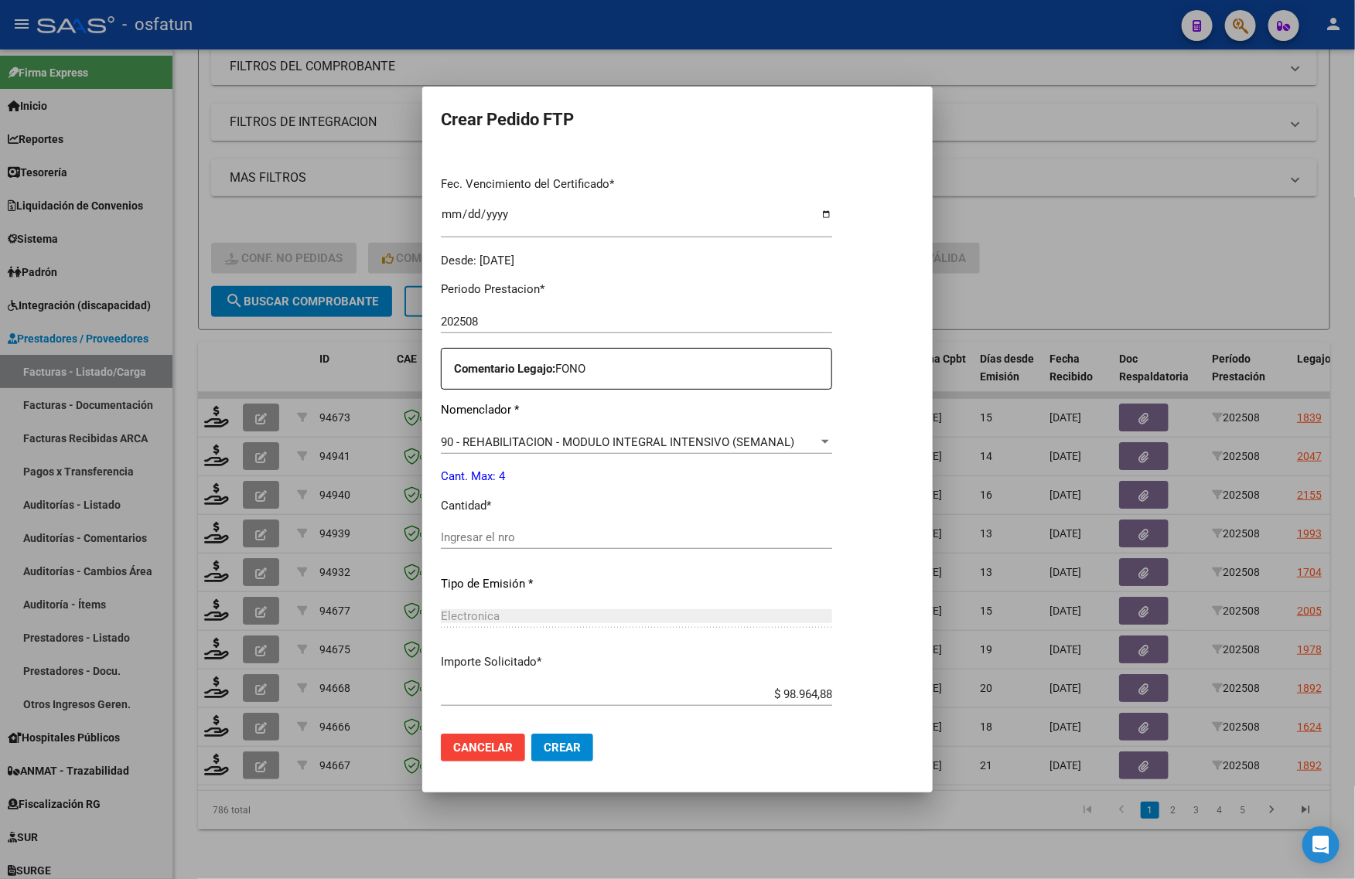
click at [466, 548] on div "Ingresar el nro" at bounding box center [636, 537] width 391 height 23
drag, startPoint x: 466, startPoint y: 544, endPoint x: 490, endPoint y: 535, distance: 24.7
click at [466, 543] on input "Ingresar el nro" at bounding box center [636, 538] width 391 height 14
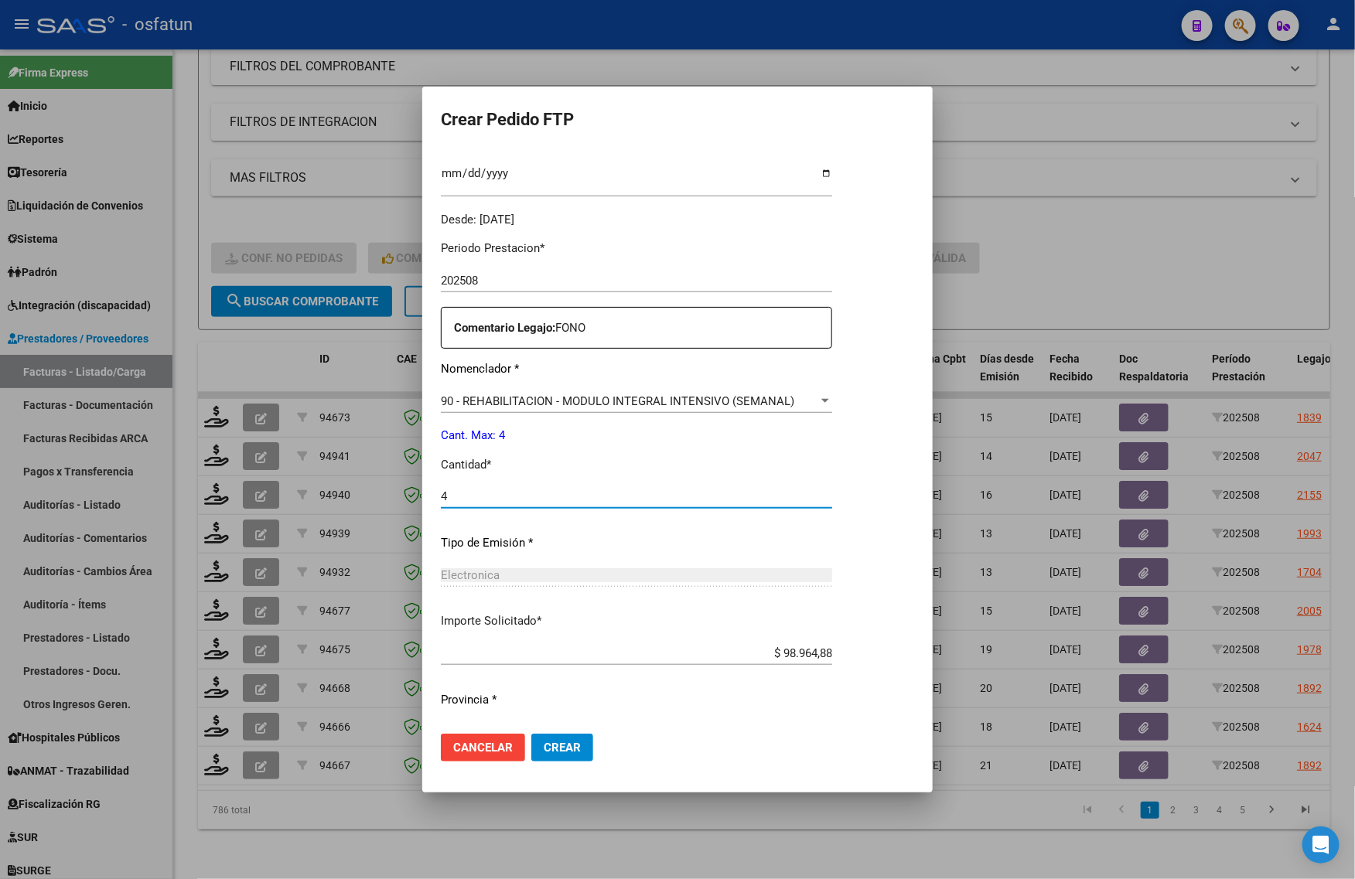
scroll to position [462, 0]
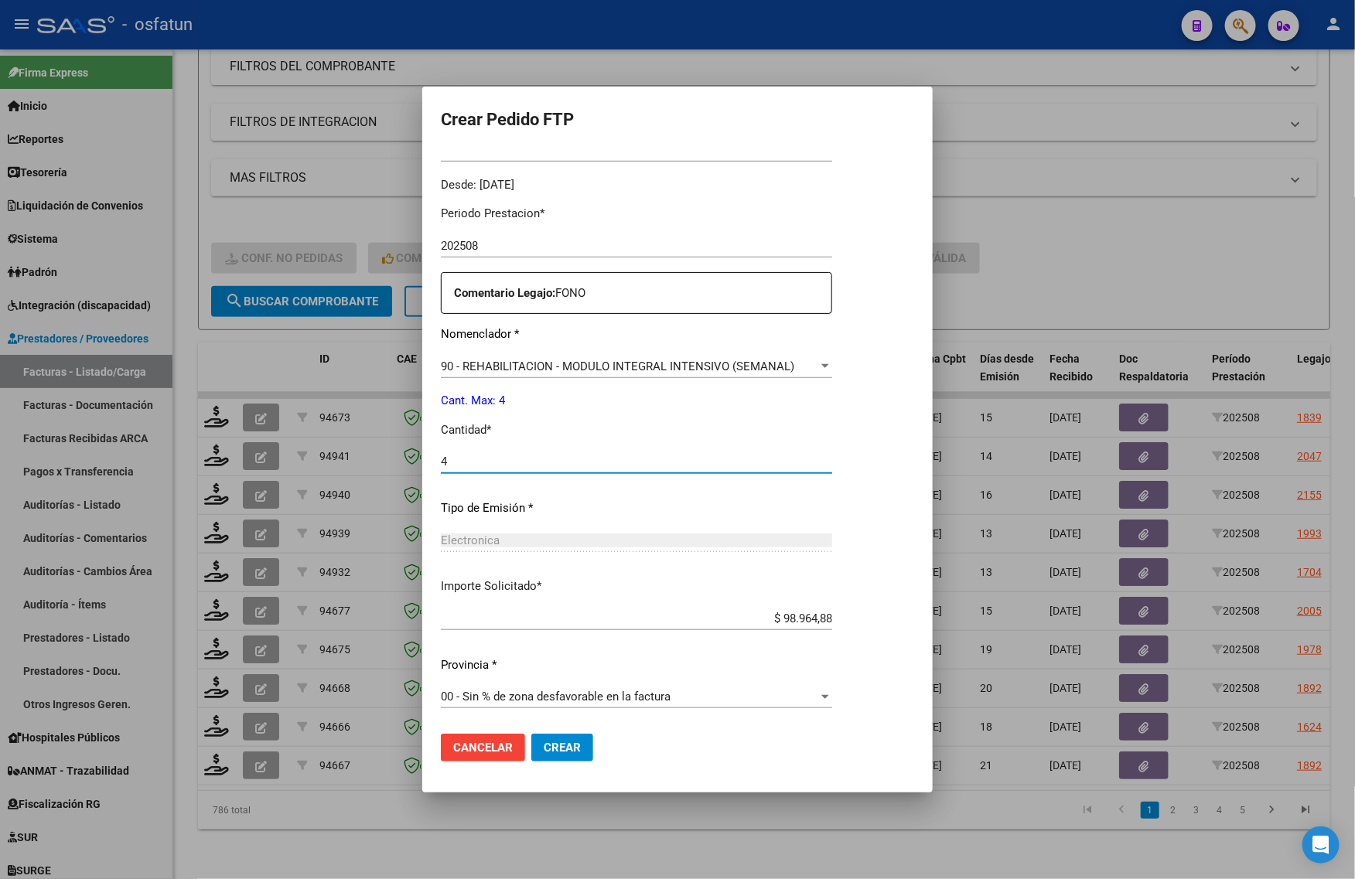
type input "4"
click at [544, 748] on span "Crear" at bounding box center [562, 748] width 37 height 14
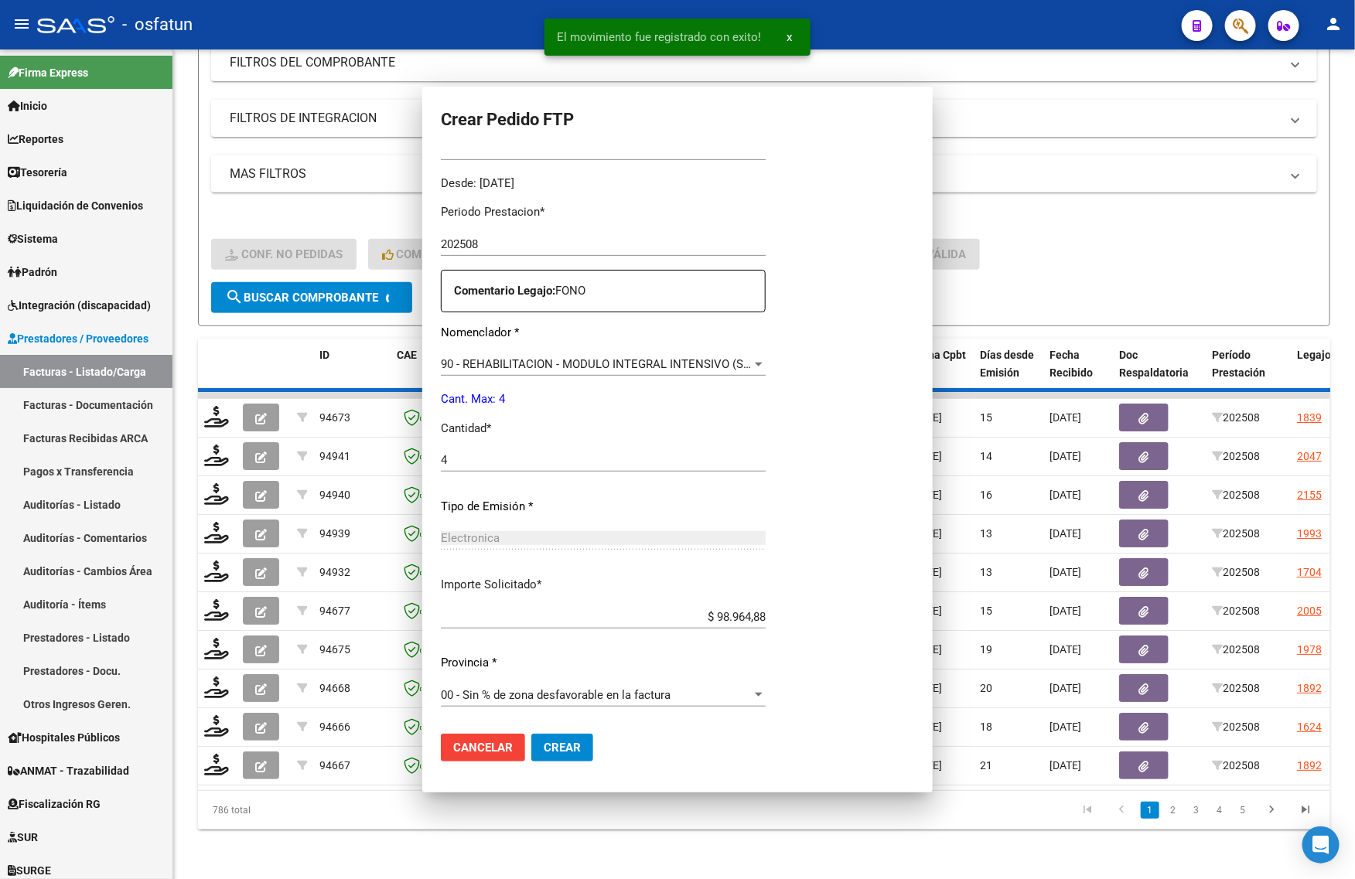
scroll to position [376, 0]
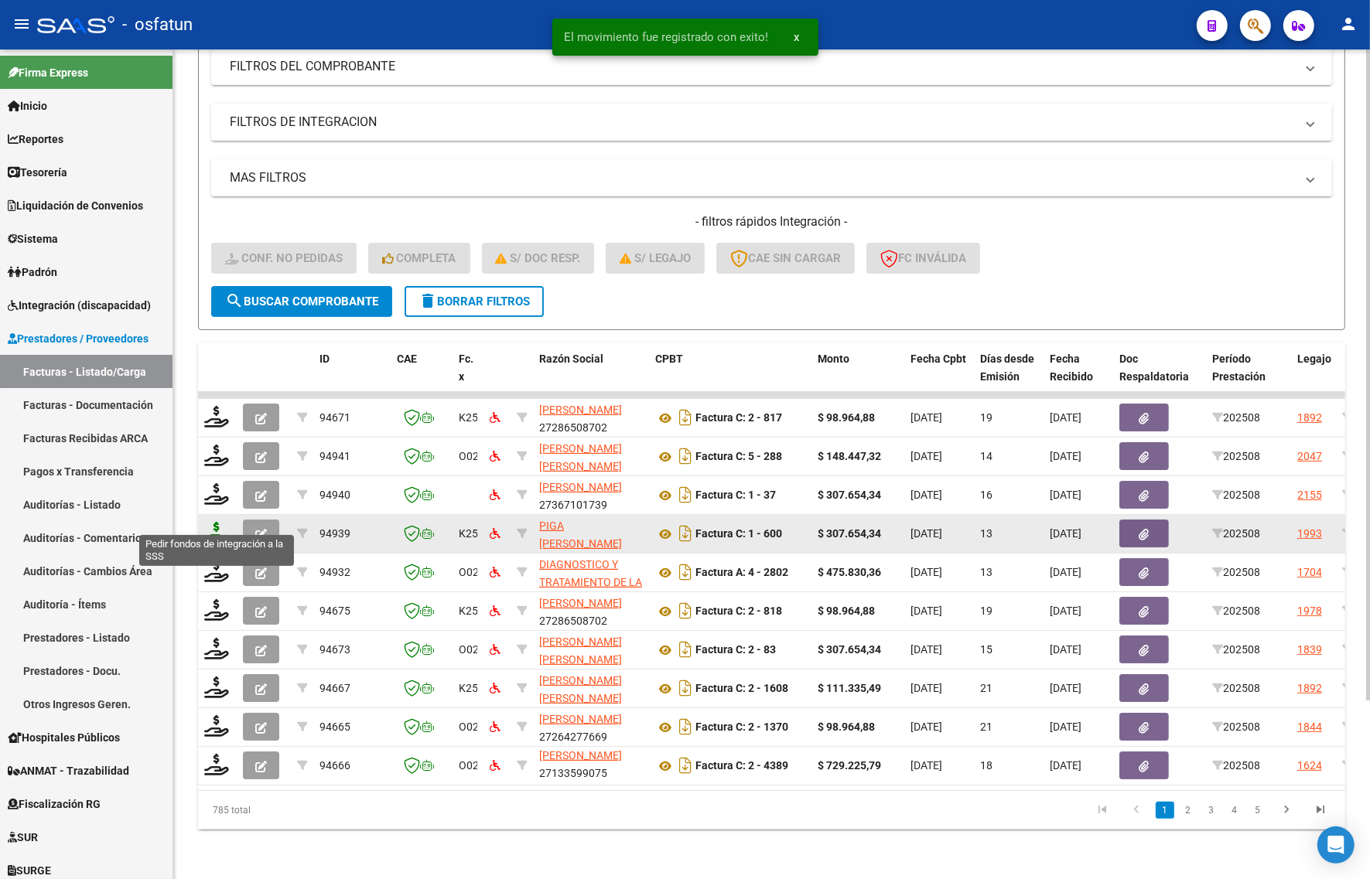
click at [213, 522] on icon at bounding box center [216, 533] width 25 height 22
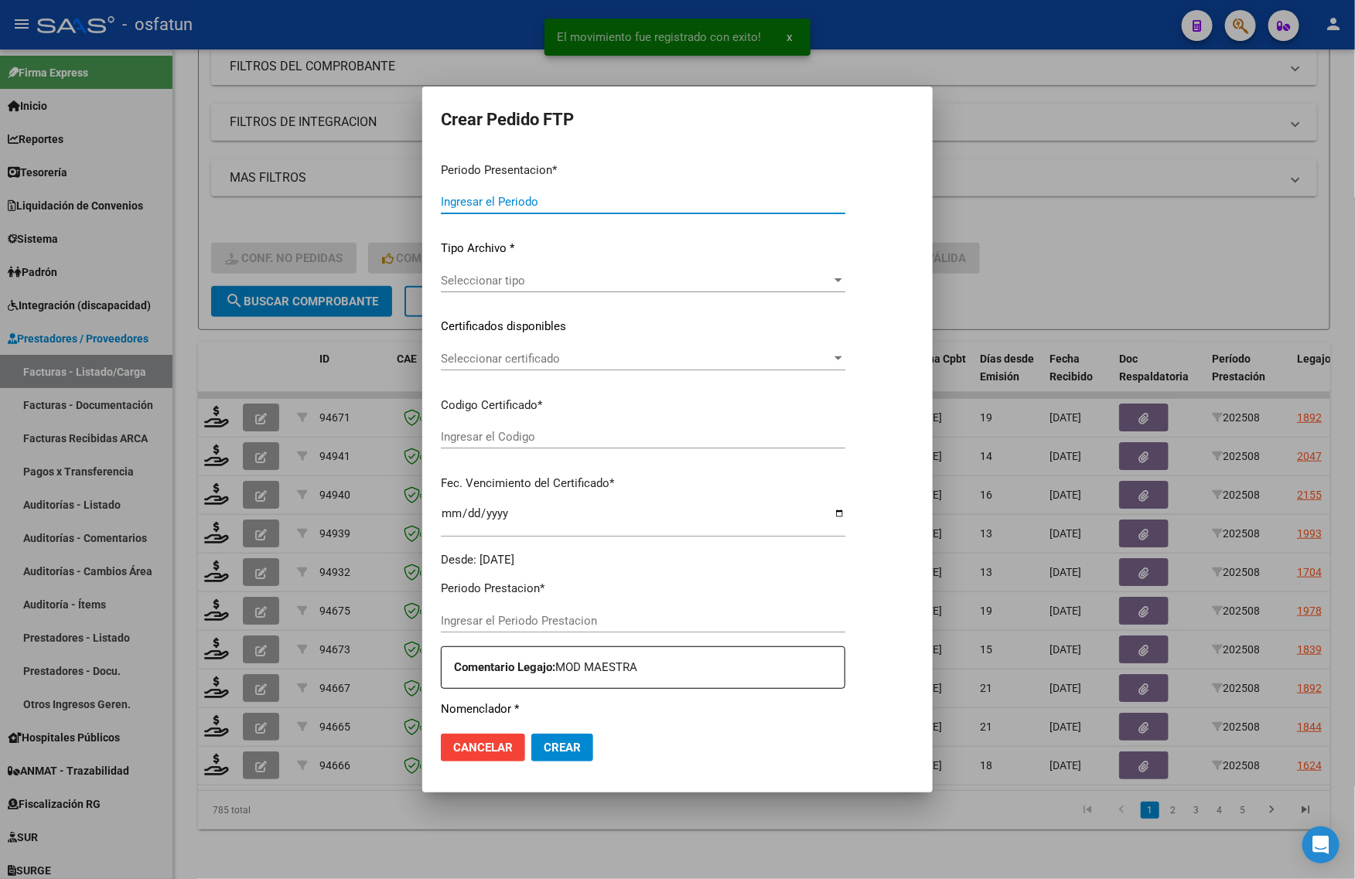
type input "202508"
type input "$ 307.654,34"
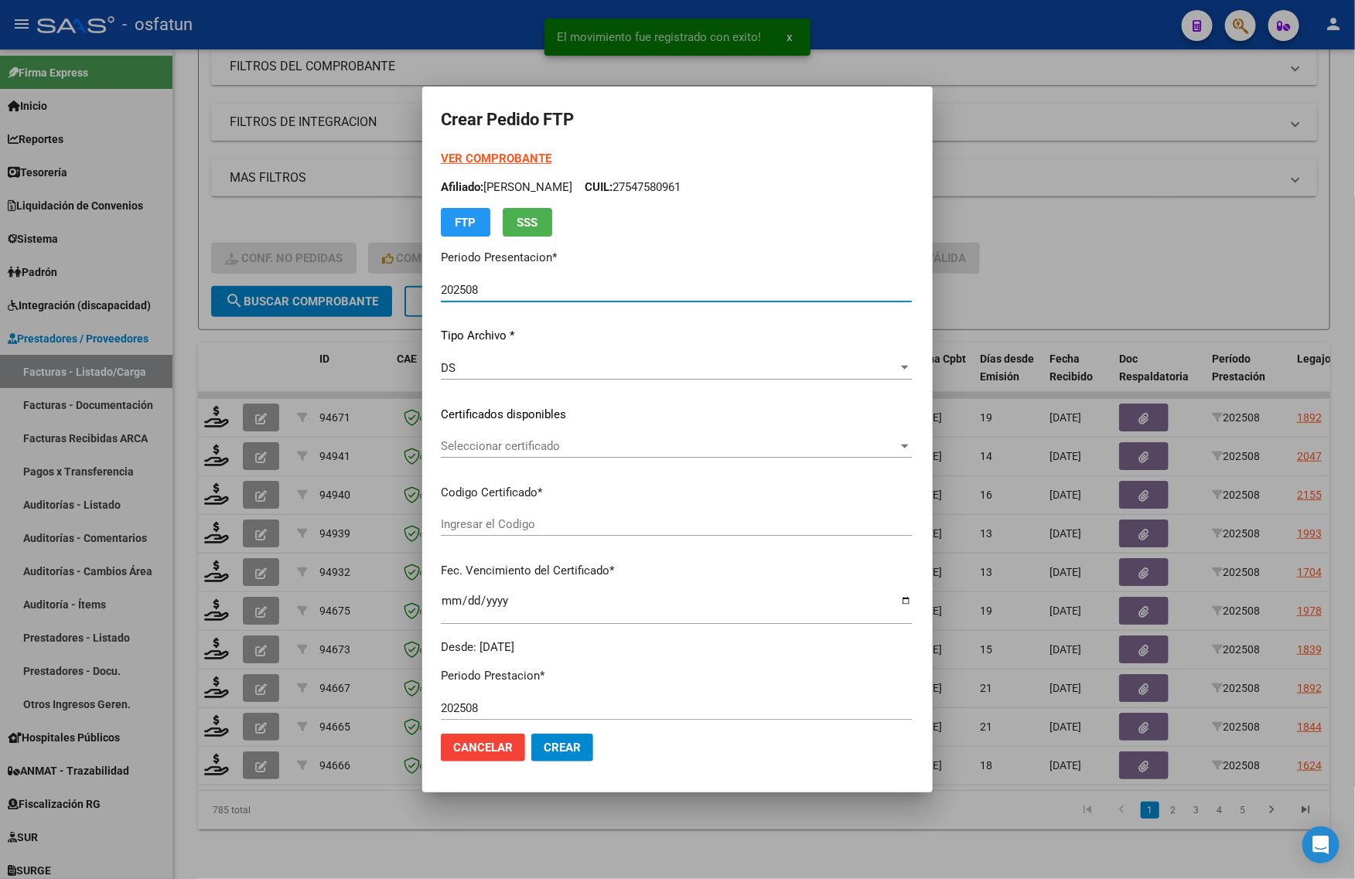
type input "ARG02000552495582023051820280518COR467"
type input "2028-05-18"
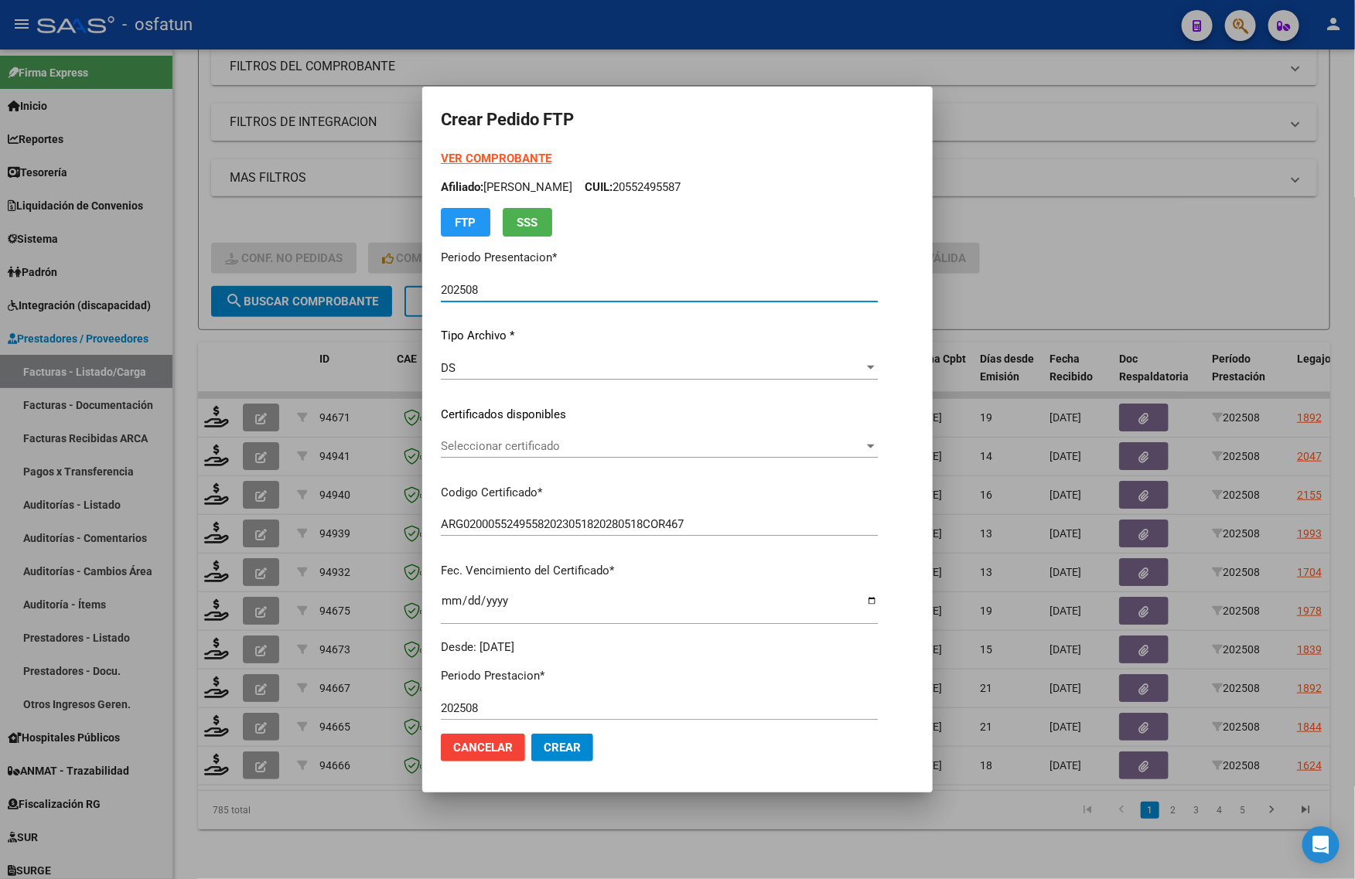
click at [449, 458] on div "Seleccionar certificado Seleccionar certificado" at bounding box center [659, 454] width 437 height 38
click at [455, 452] on span "Seleccionar certificado" at bounding box center [652, 446] width 423 height 14
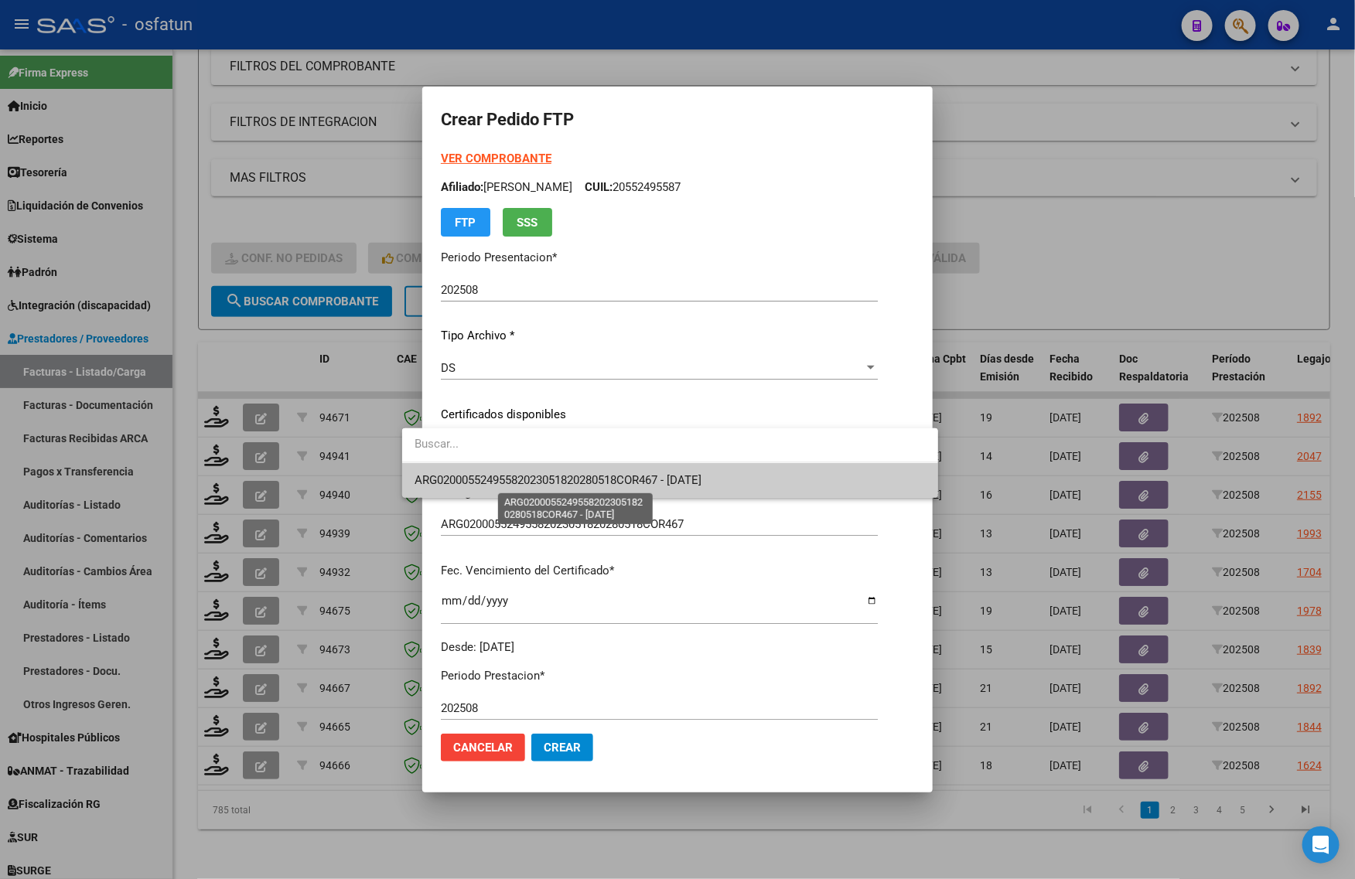
drag, startPoint x: 455, startPoint y: 452, endPoint x: 462, endPoint y: 482, distance: 30.2
click at [462, 482] on span "ARG02000552495582023051820280518COR467 - 2028-05-18" at bounding box center [558, 480] width 287 height 14
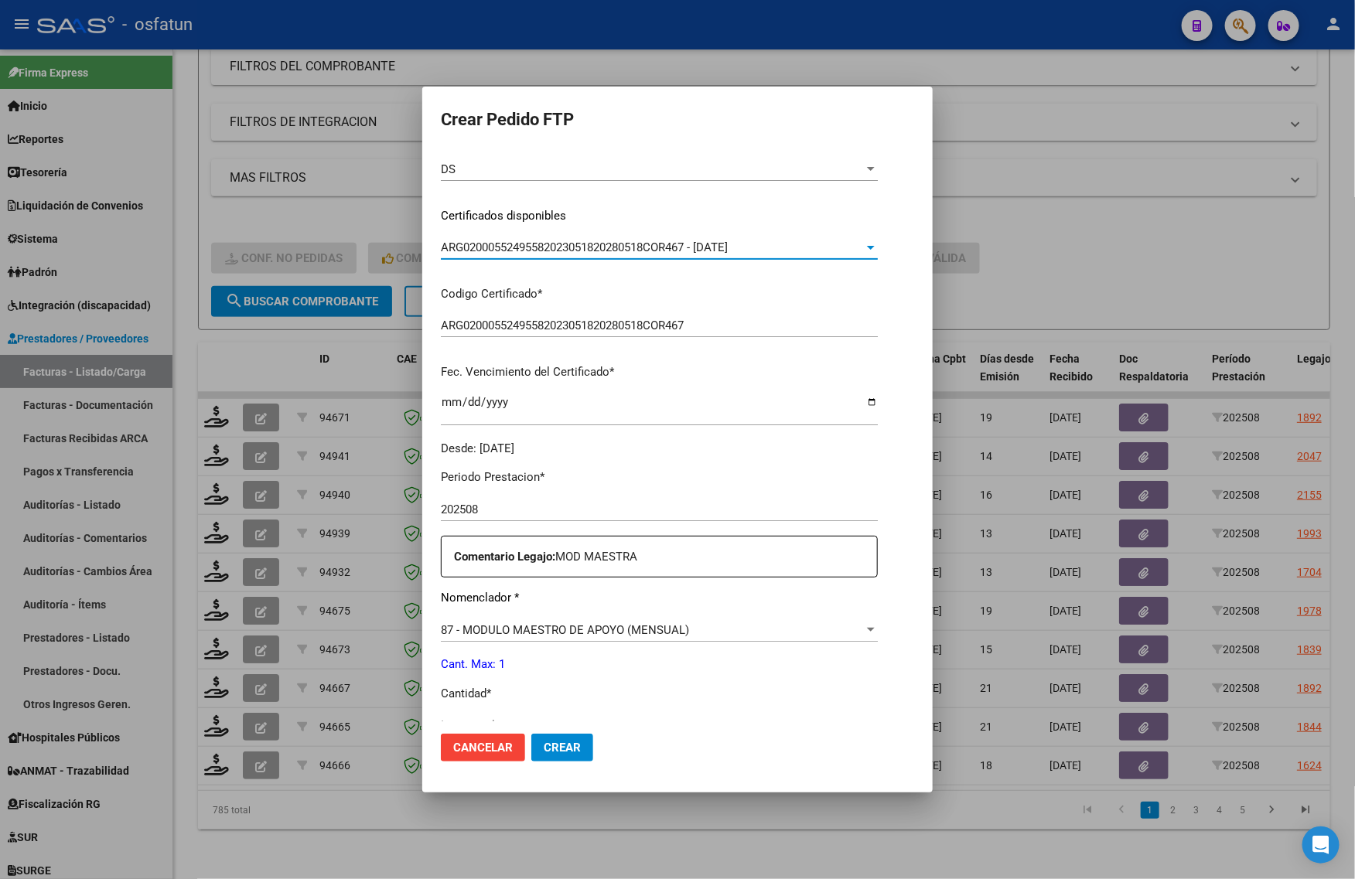
scroll to position [0, 0]
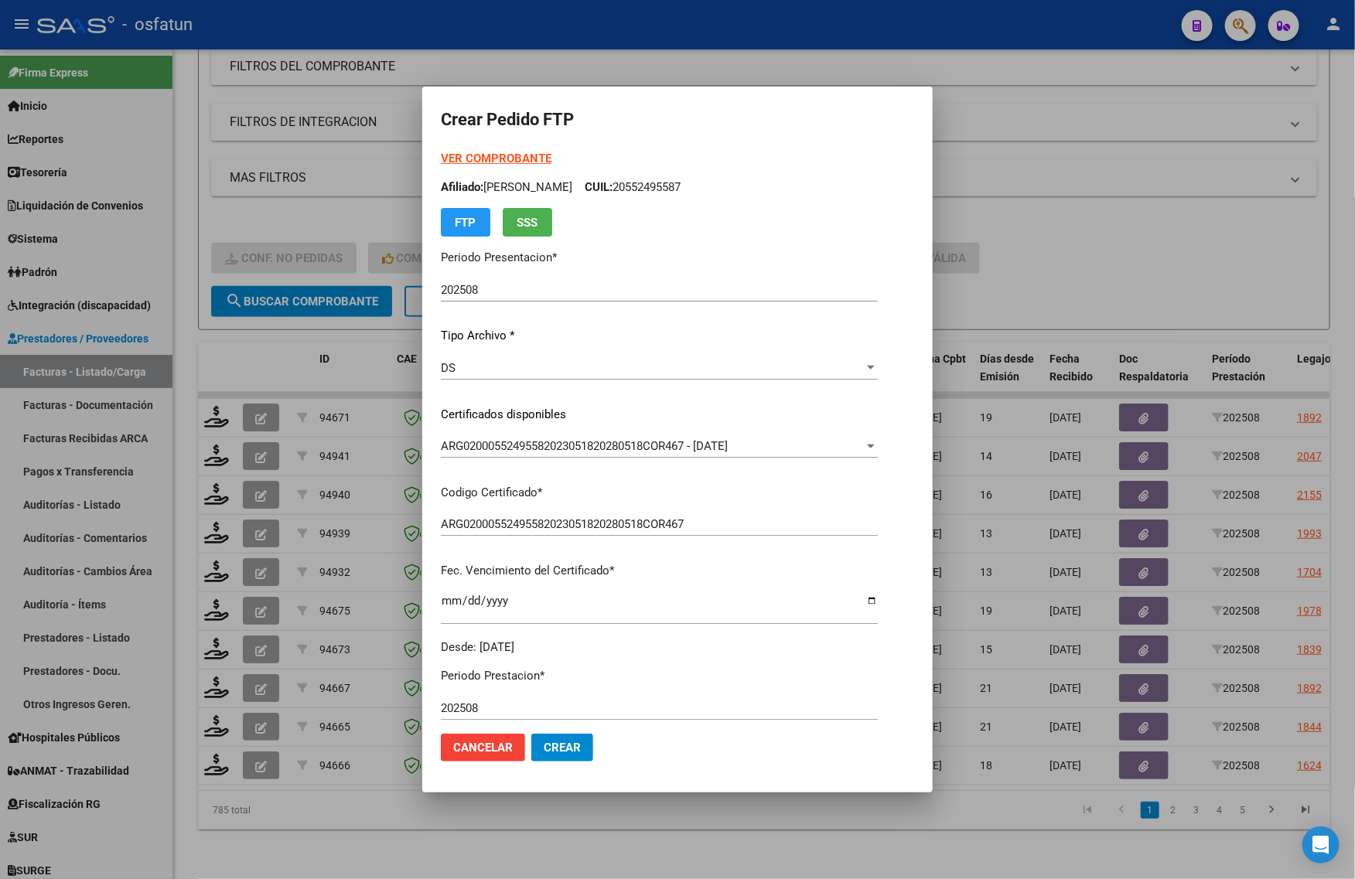
click at [482, 152] on strong "VER COMPROBANTE" at bounding box center [496, 159] width 111 height 14
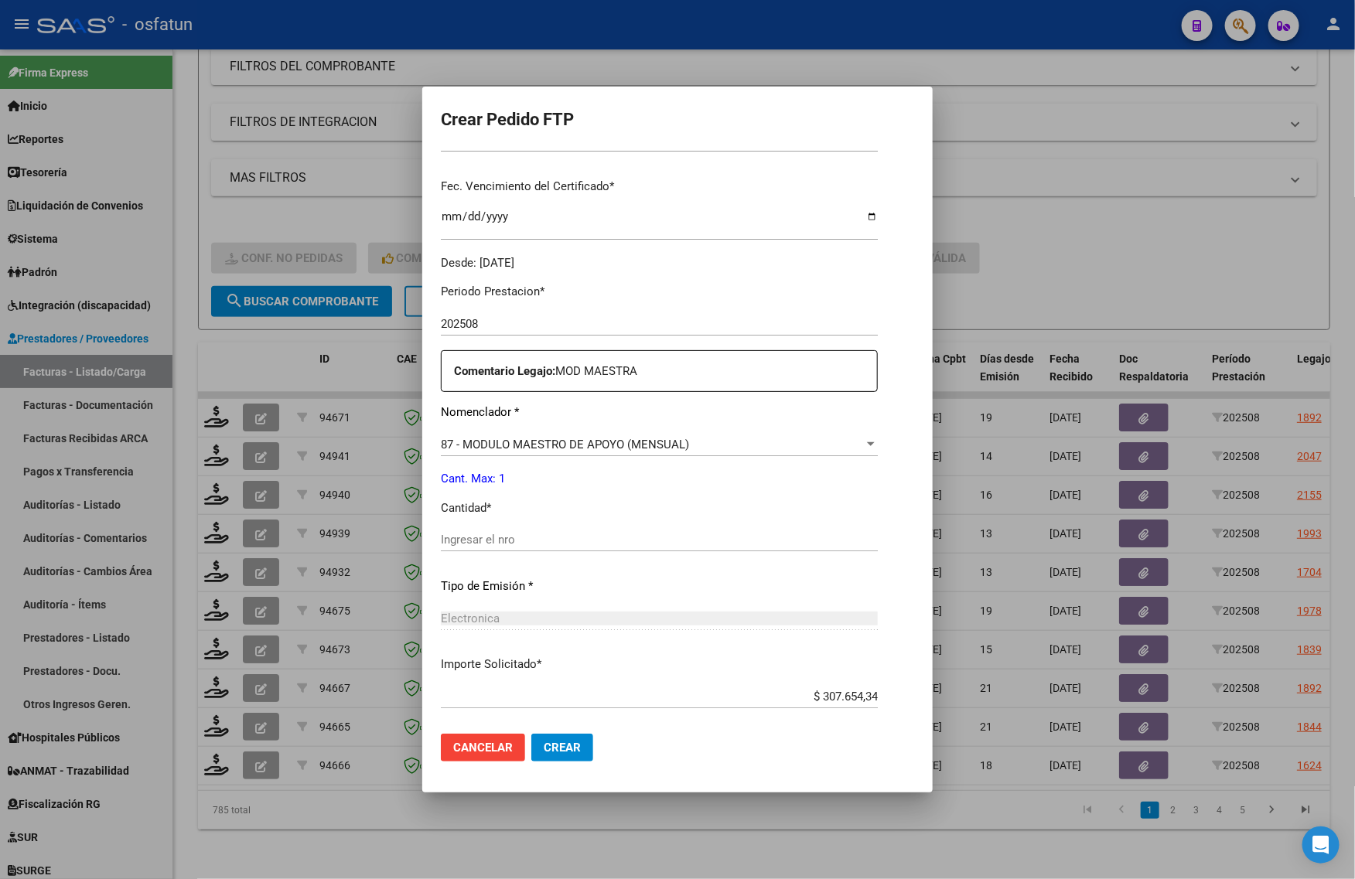
scroll to position [387, 0]
click at [457, 531] on input "Ingresar el nro" at bounding box center [659, 538] width 437 height 14
type input "1"
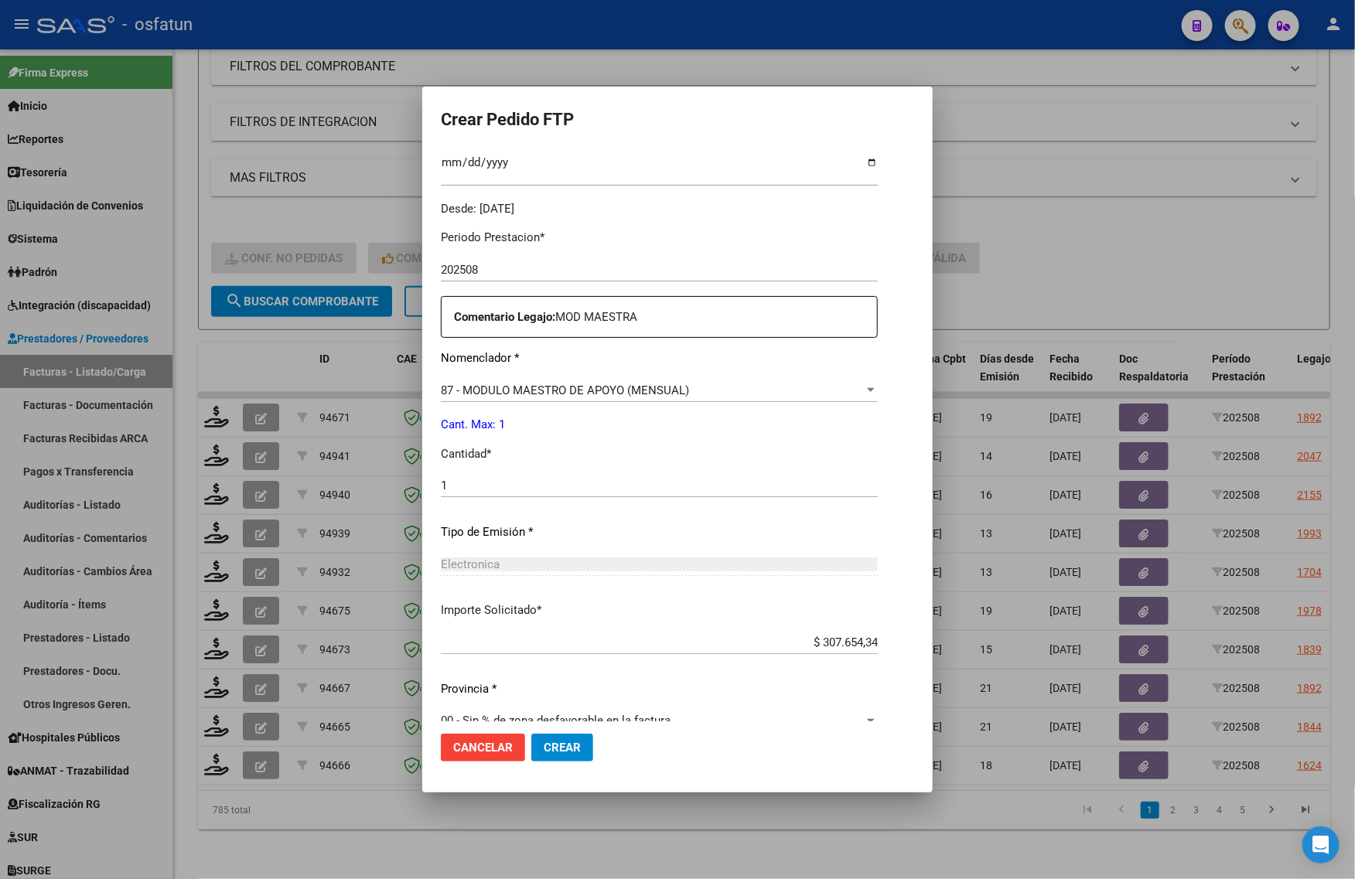
scroll to position [462, 0]
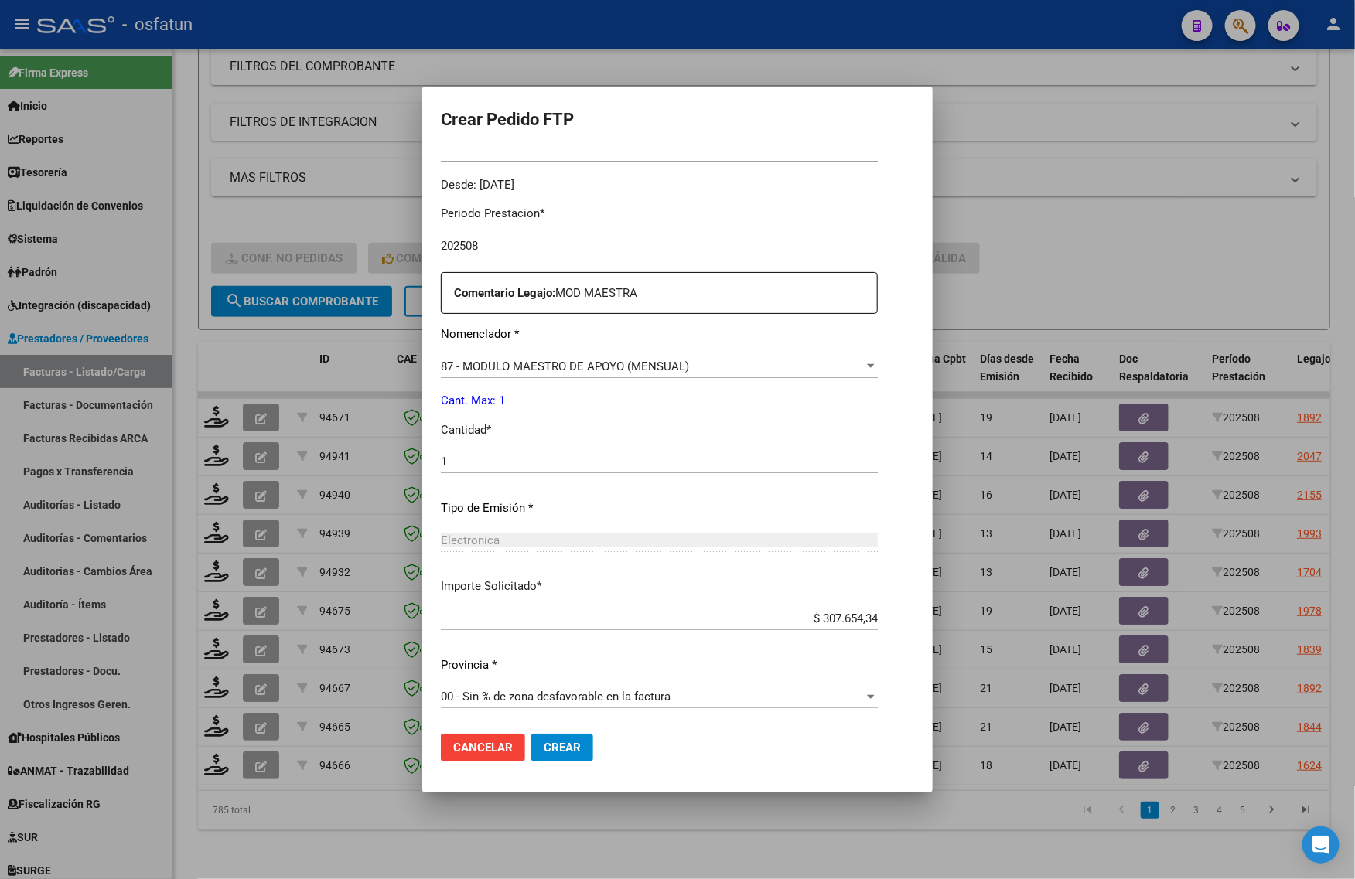
click at [544, 741] on span "Crear" at bounding box center [562, 748] width 37 height 14
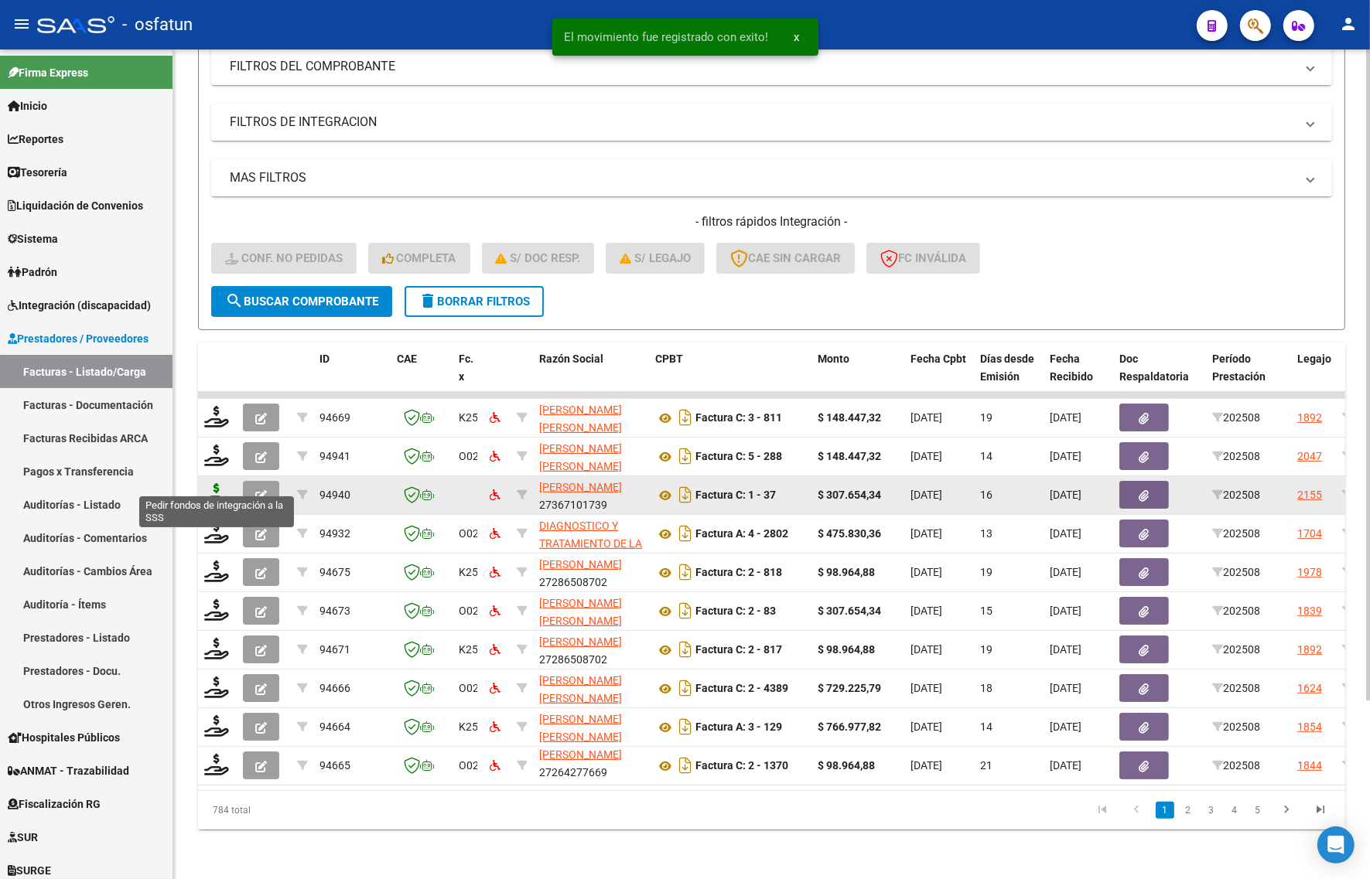
click at [217, 483] on icon at bounding box center [216, 494] width 25 height 22
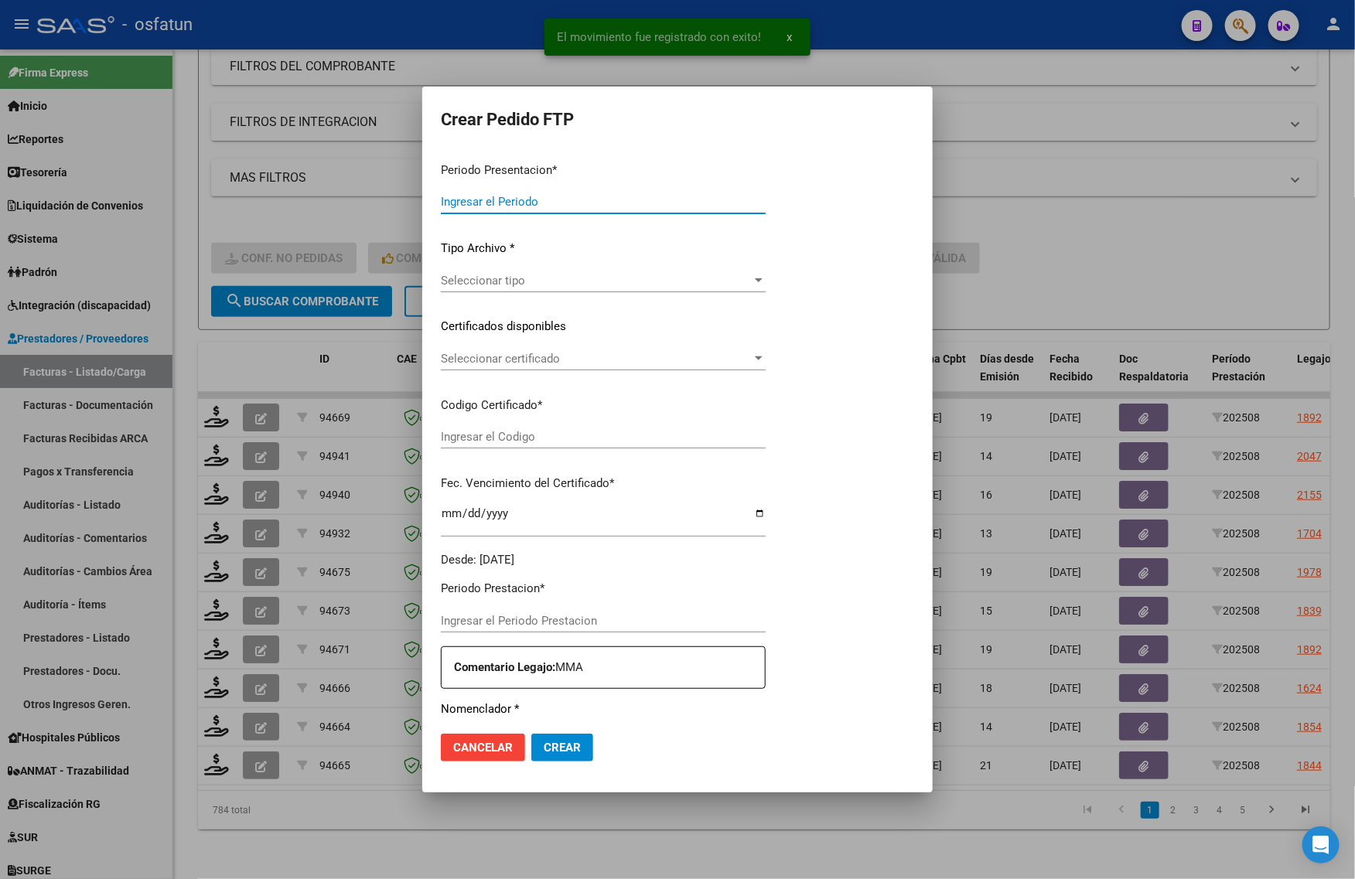
type input "202508"
type input "$ 307.654,34"
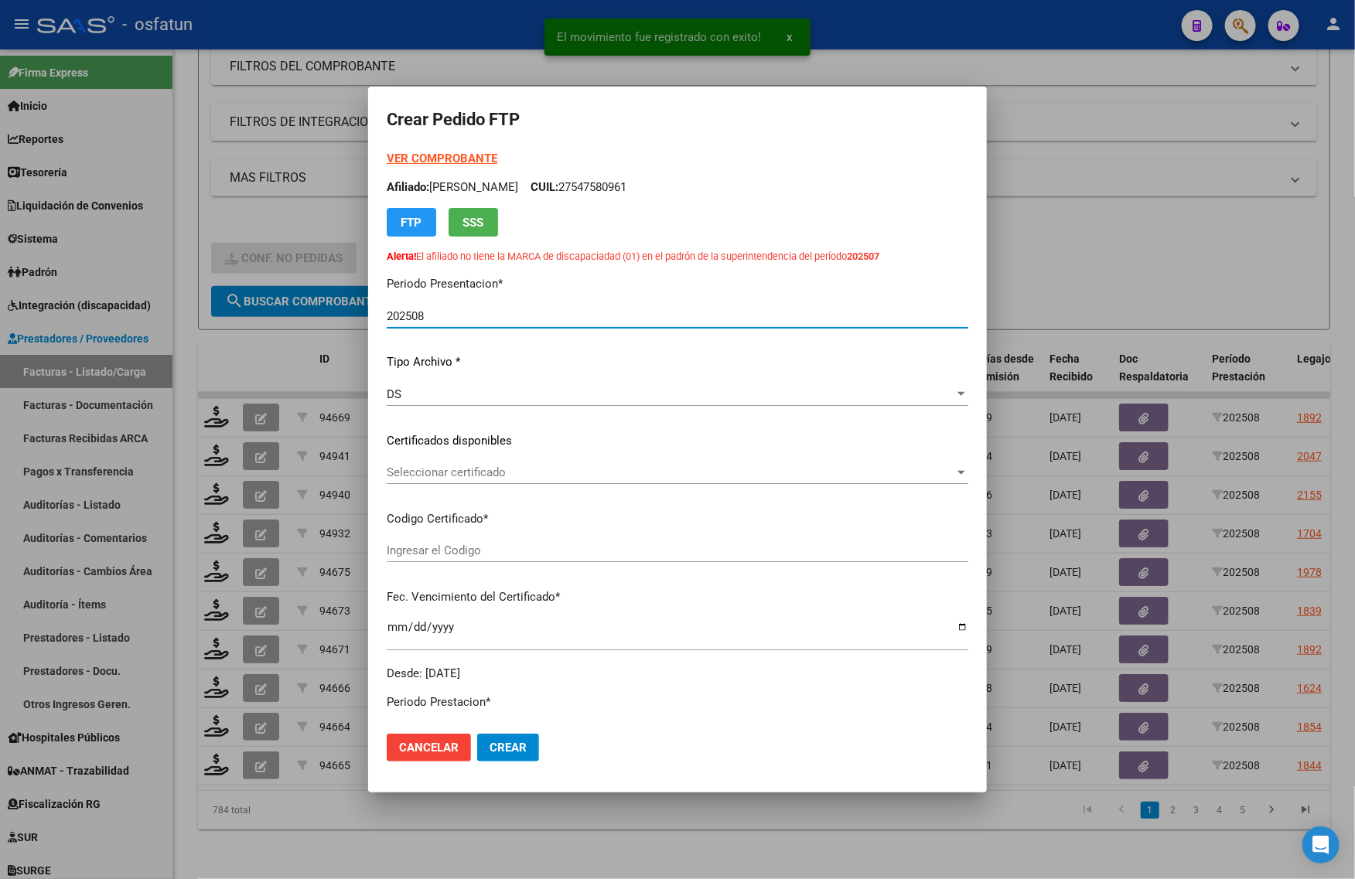
type input "100627357"
type input "2030-06-23"
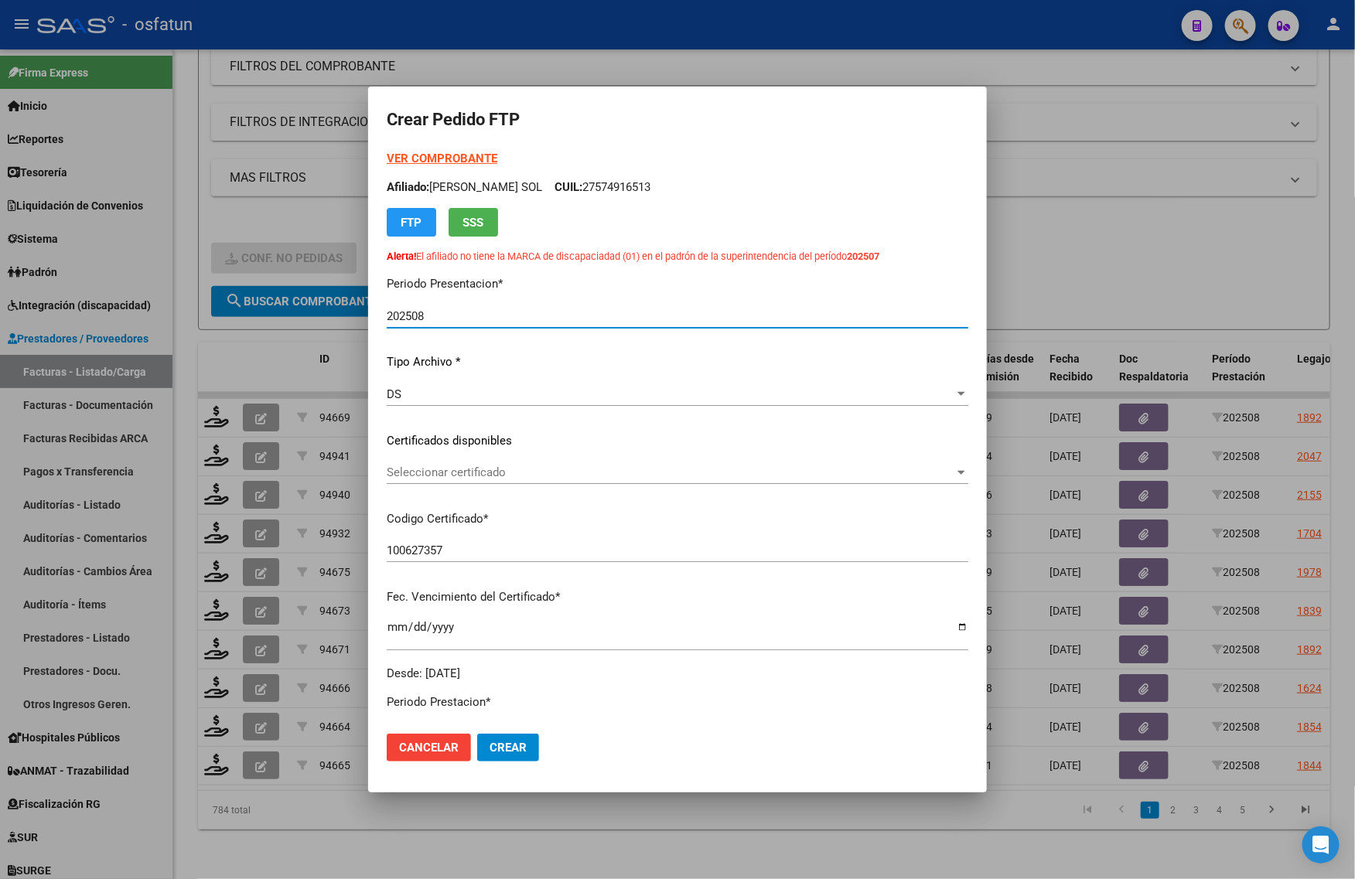
click at [449, 162] on strong "VER COMPROBANTE" at bounding box center [442, 159] width 111 height 14
click at [453, 473] on span "Seleccionar certificado" at bounding box center [671, 473] width 568 height 14
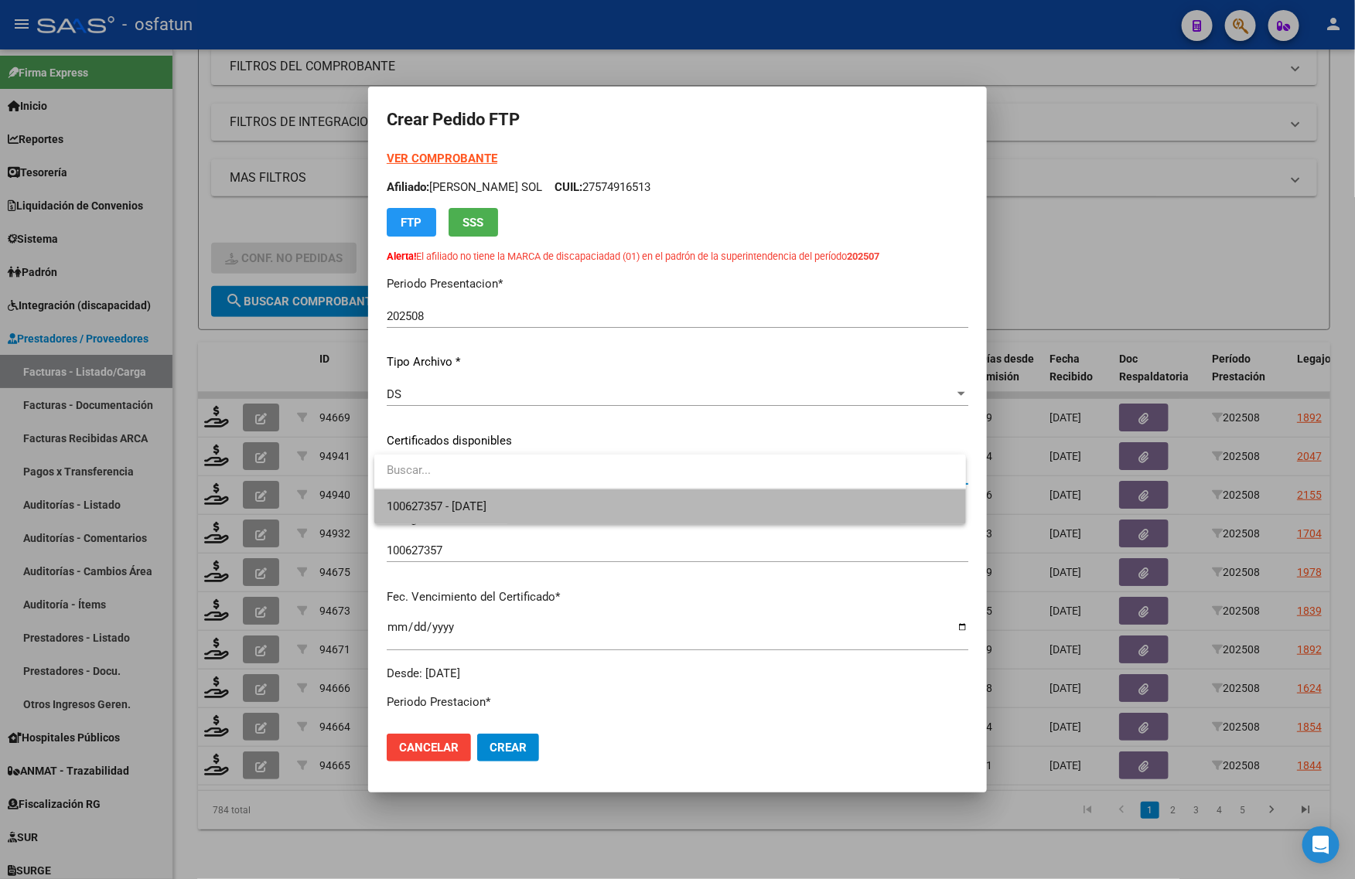
click at [442, 522] on span "100627357 - 2030-06-23" at bounding box center [670, 507] width 567 height 35
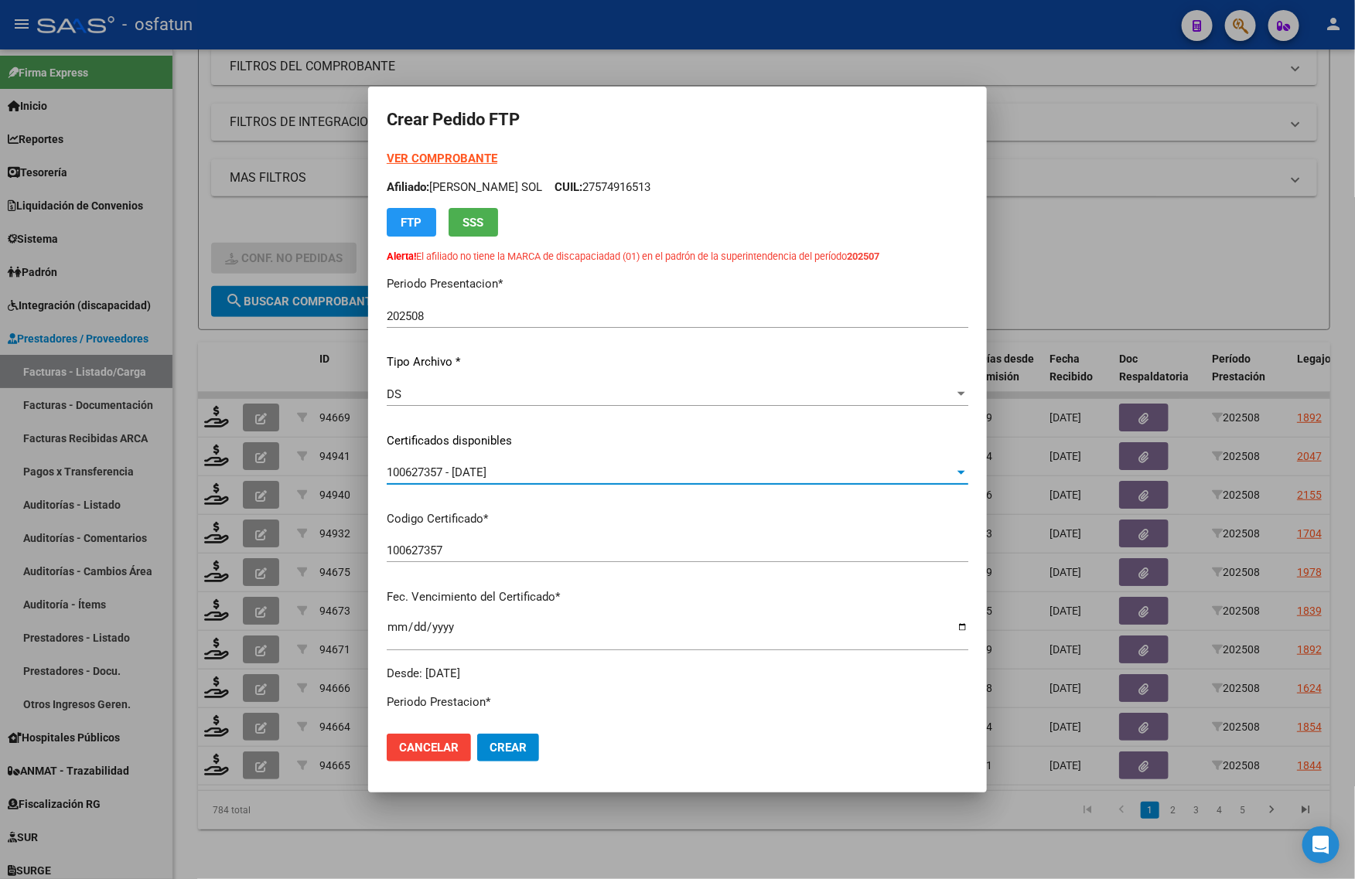
click at [450, 468] on span "100627357 - 2030-06-23" at bounding box center [437, 473] width 100 height 14
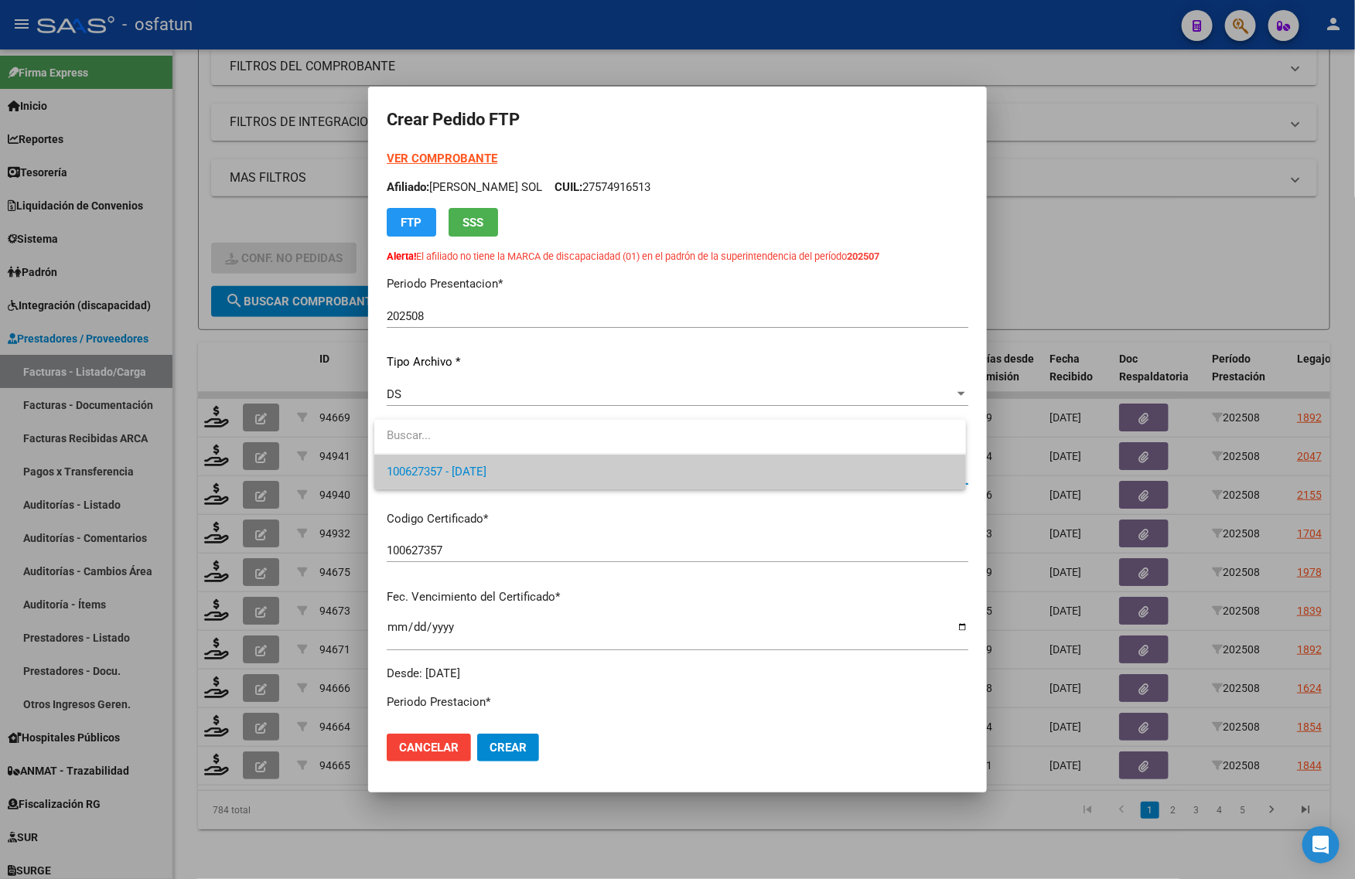
click at [452, 503] on div at bounding box center [677, 439] width 1355 height 879
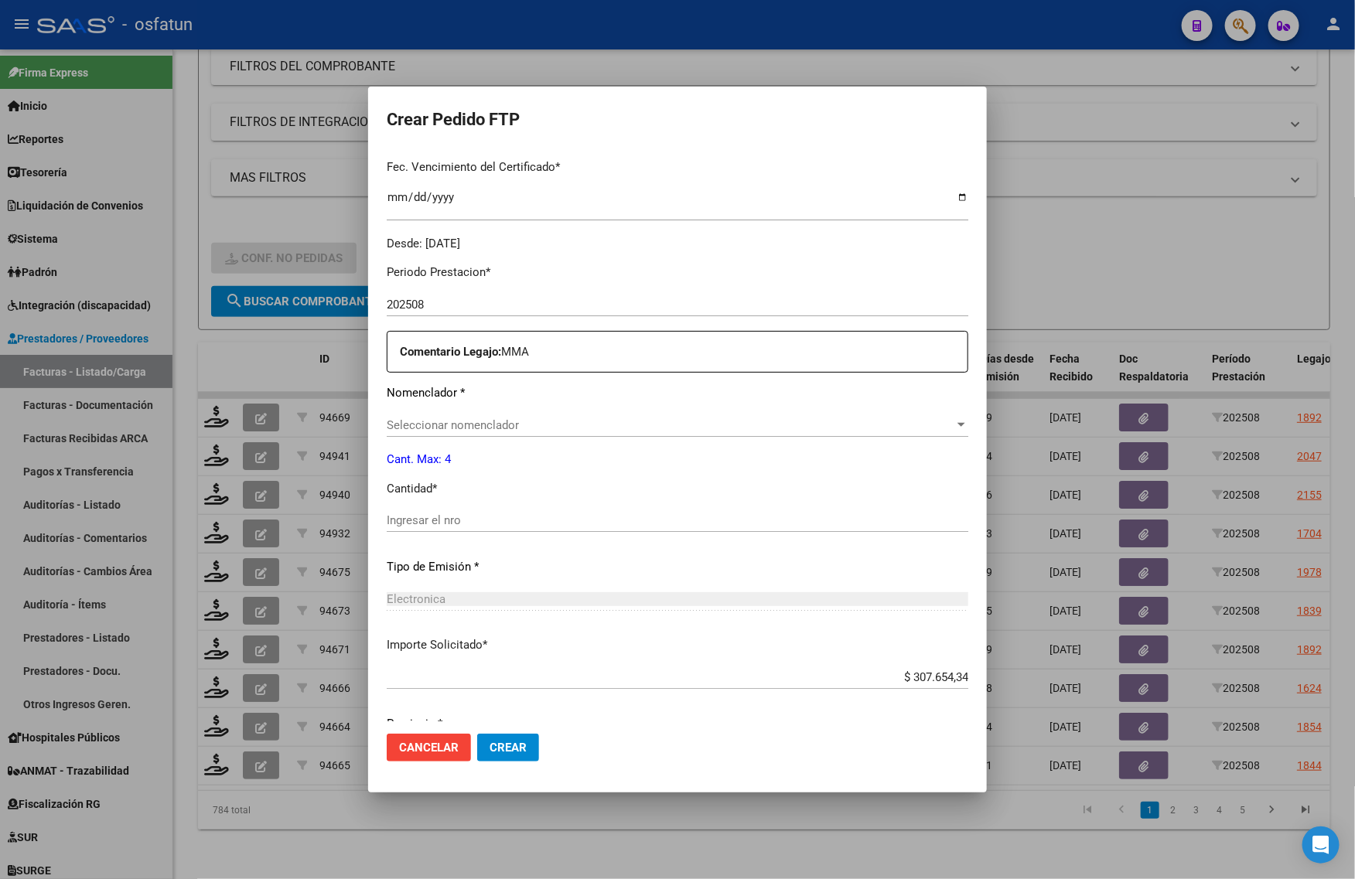
scroll to position [489, 0]
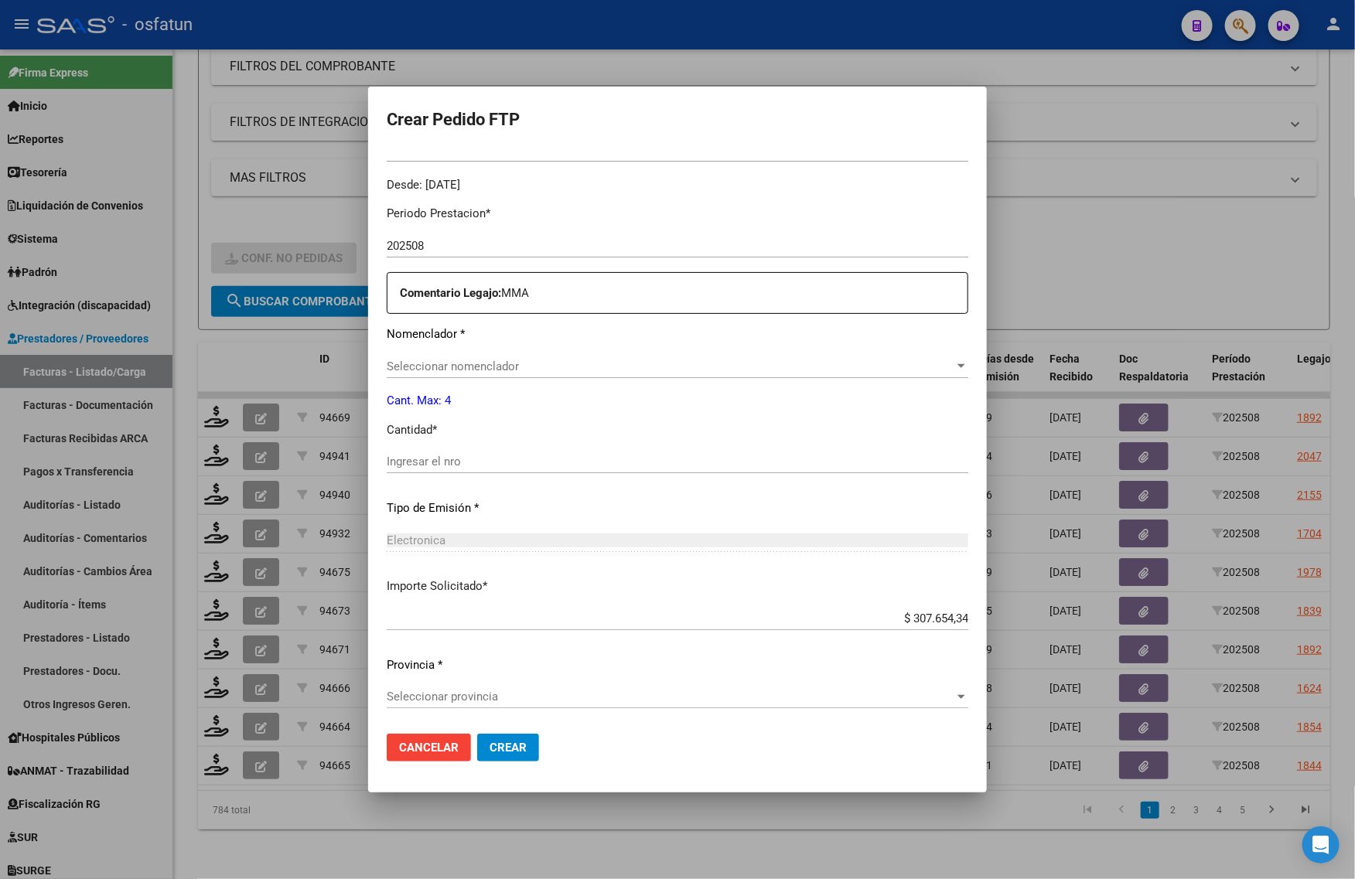
drag, startPoint x: 420, startPoint y: 469, endPoint x: 434, endPoint y: 403, distance: 68.0
click at [420, 469] on div "Ingresar el nro" at bounding box center [678, 461] width 582 height 23
click at [435, 373] on div "Seleccionar nomenclador Seleccionar nomenclador" at bounding box center [678, 366] width 582 height 23
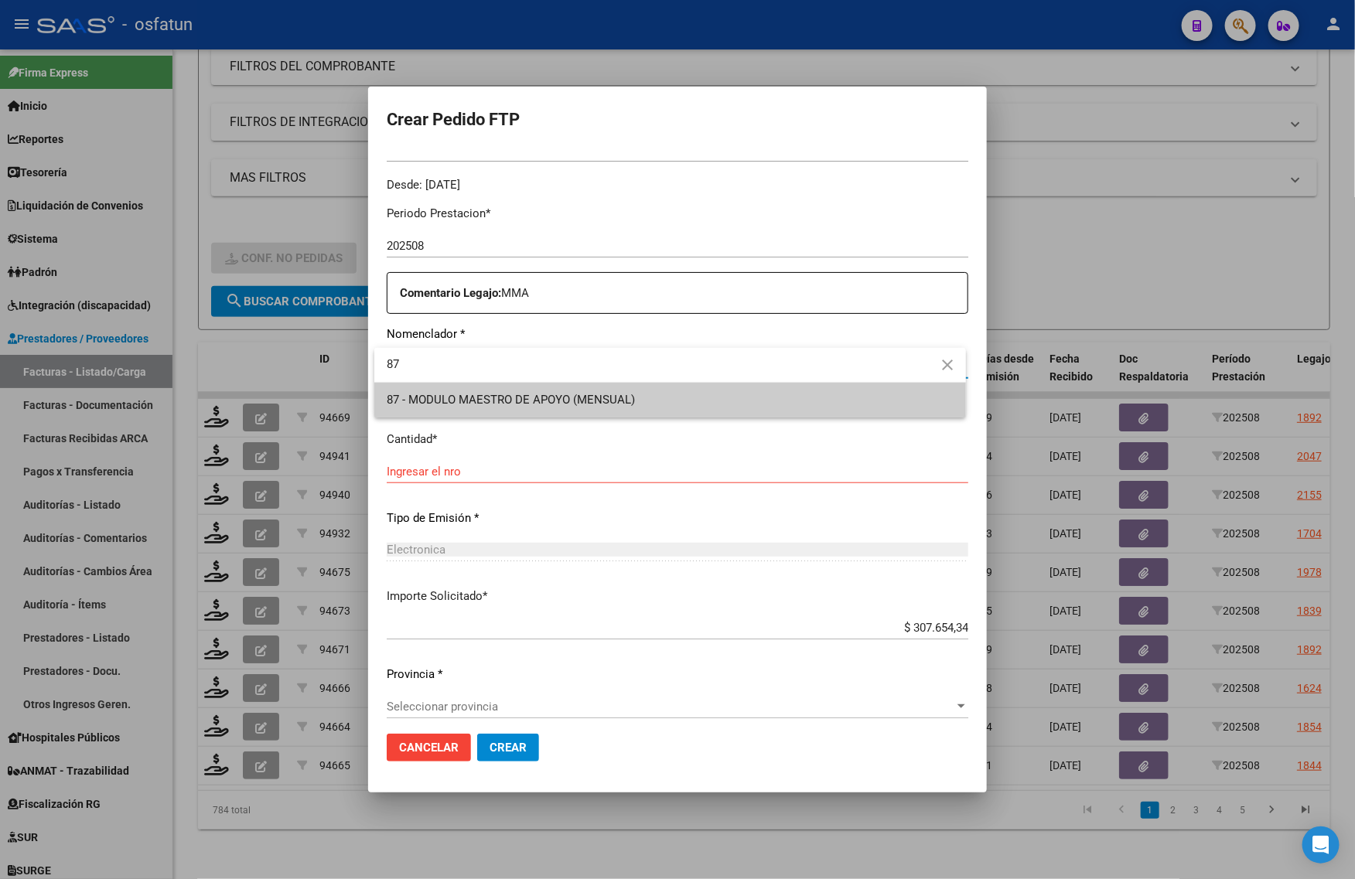
type input "87"
click at [446, 411] on span "87 - MODULO MAESTRO DE APOYO (MENSUAL)" at bounding box center [670, 400] width 567 height 35
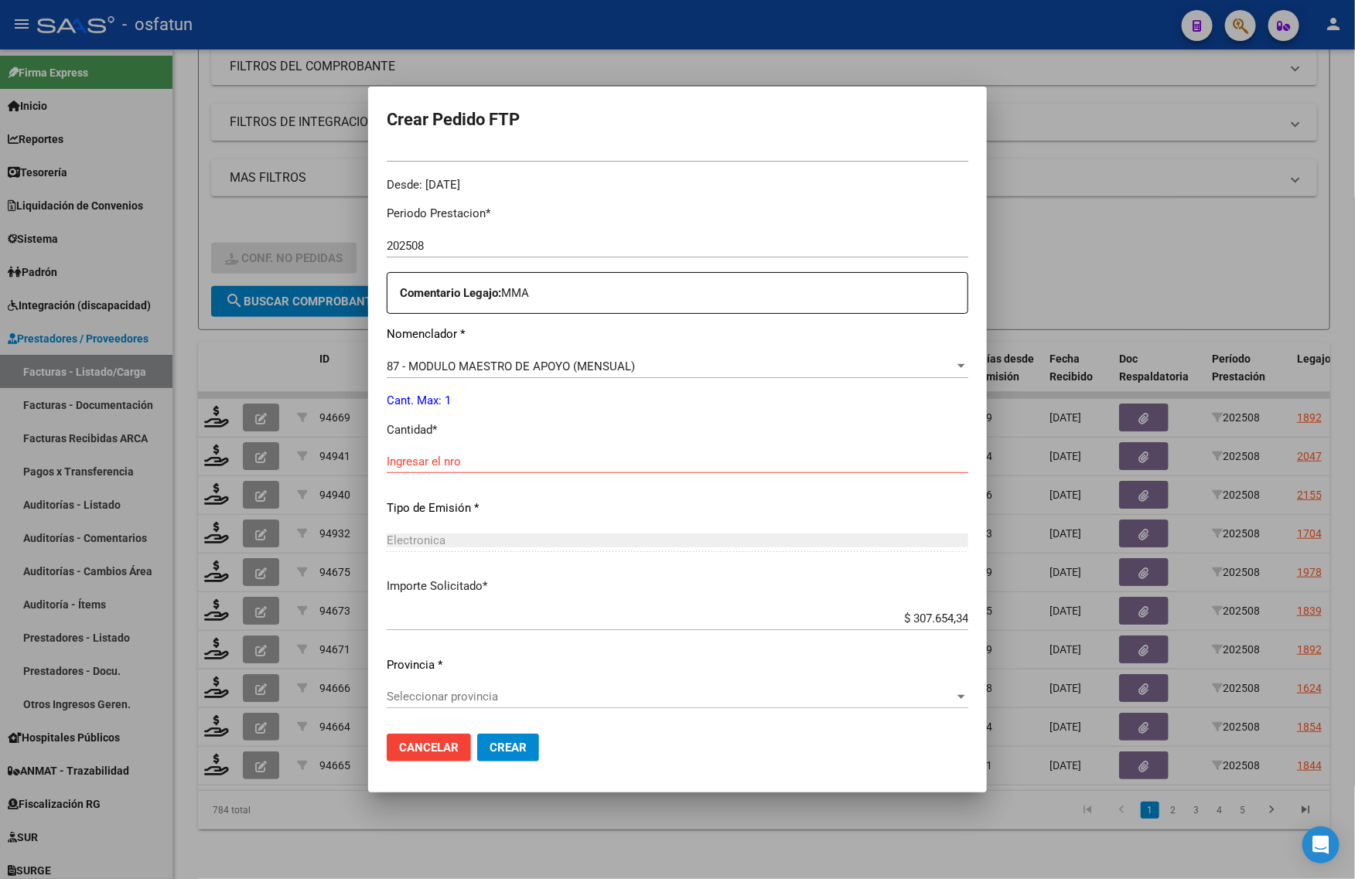
click at [437, 482] on div "Ingresar el nro" at bounding box center [678, 469] width 582 height 38
click at [433, 466] on input "Ingresar el nro" at bounding box center [678, 462] width 582 height 14
type input "1"
click at [499, 694] on span "Seleccionar provincia" at bounding box center [671, 697] width 568 height 14
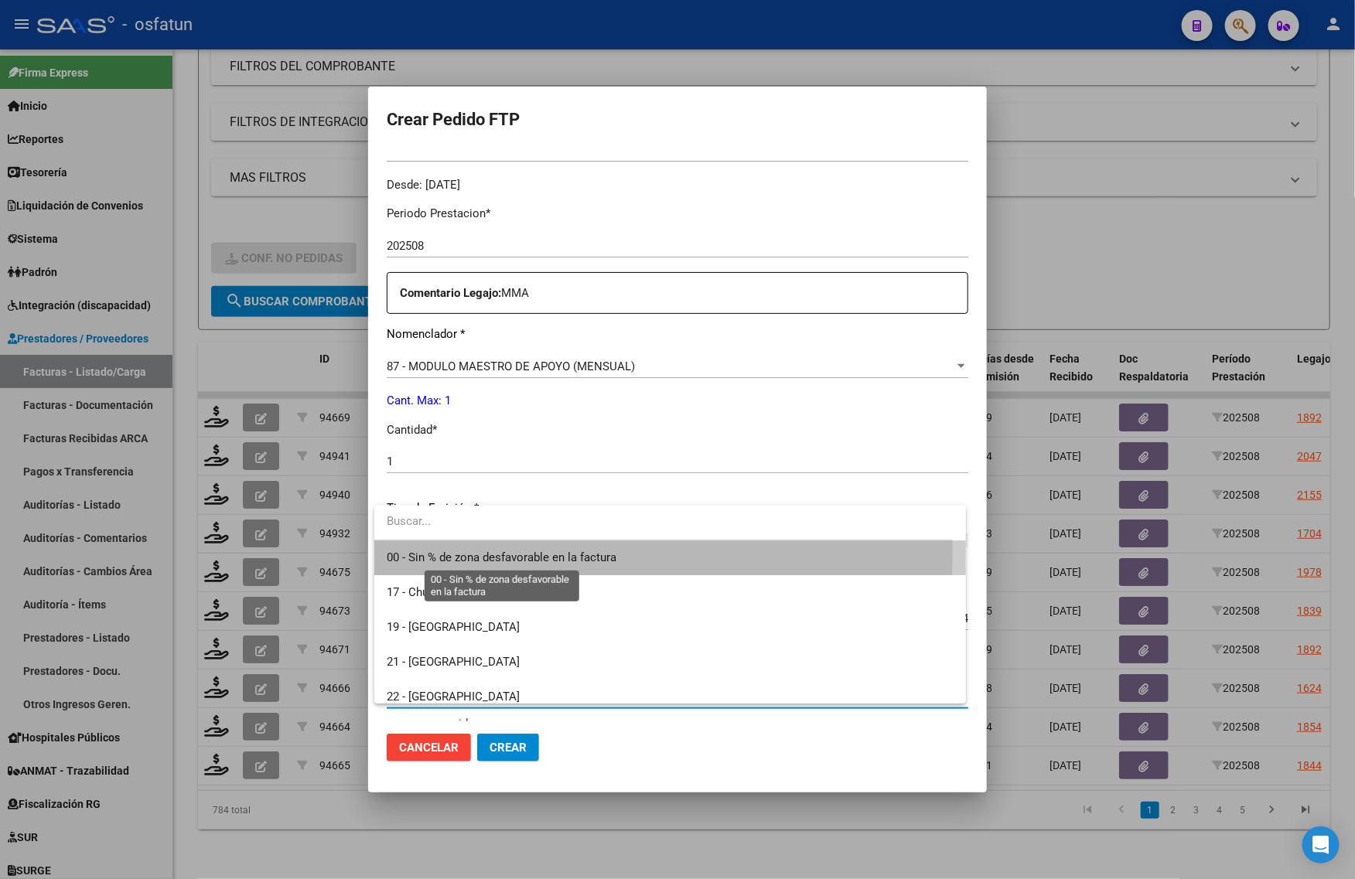
drag, startPoint x: 520, startPoint y: 553, endPoint x: 524, endPoint y: 562, distance: 10.1
click at [520, 553] on span "00 - Sin % de zona desfavorable en la factura" at bounding box center [502, 558] width 230 height 14
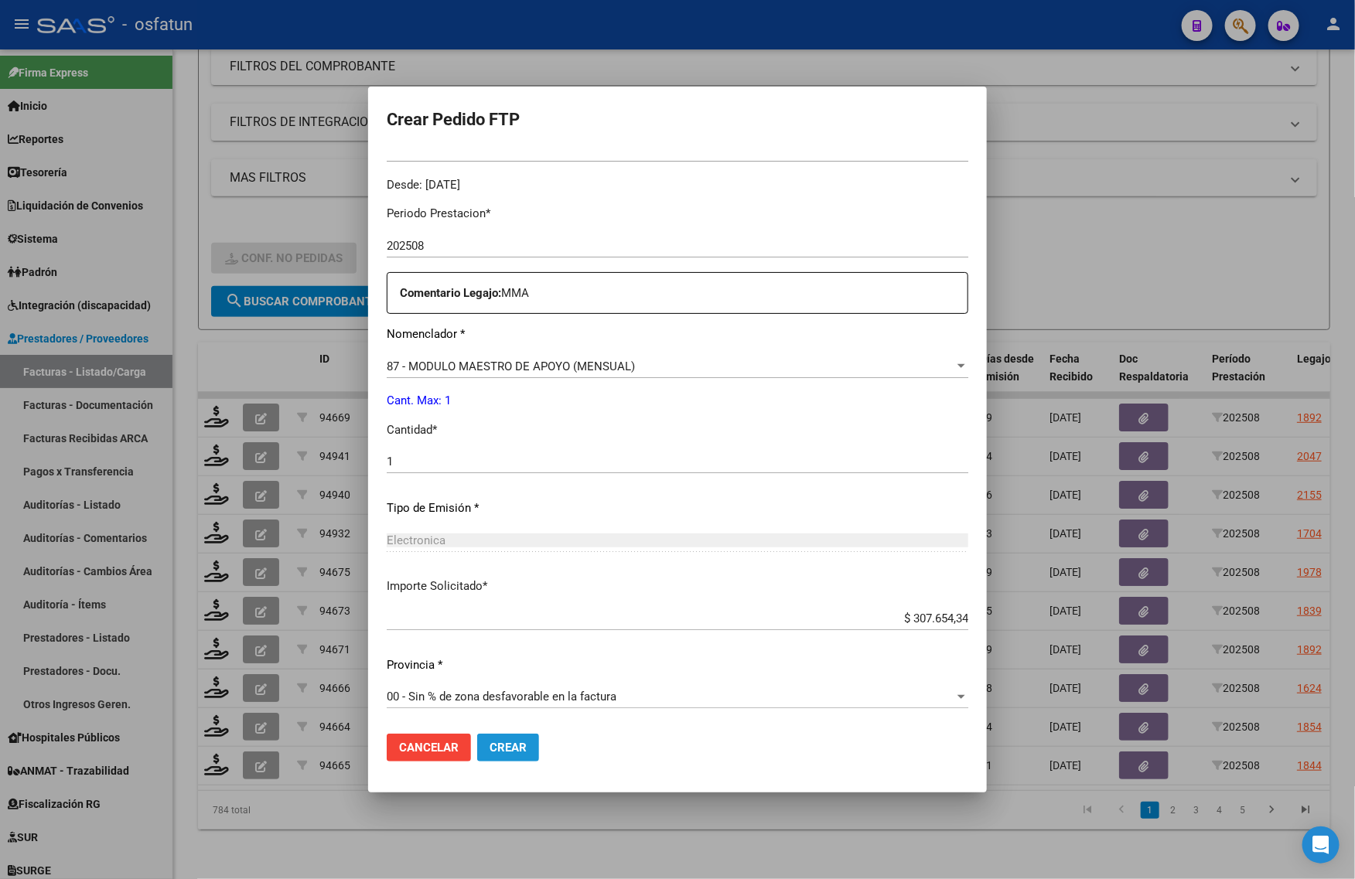
drag, startPoint x: 524, startPoint y: 739, endPoint x: 520, endPoint y: 756, distance: 17.6
click at [524, 740] on button "Crear" at bounding box center [508, 748] width 62 height 28
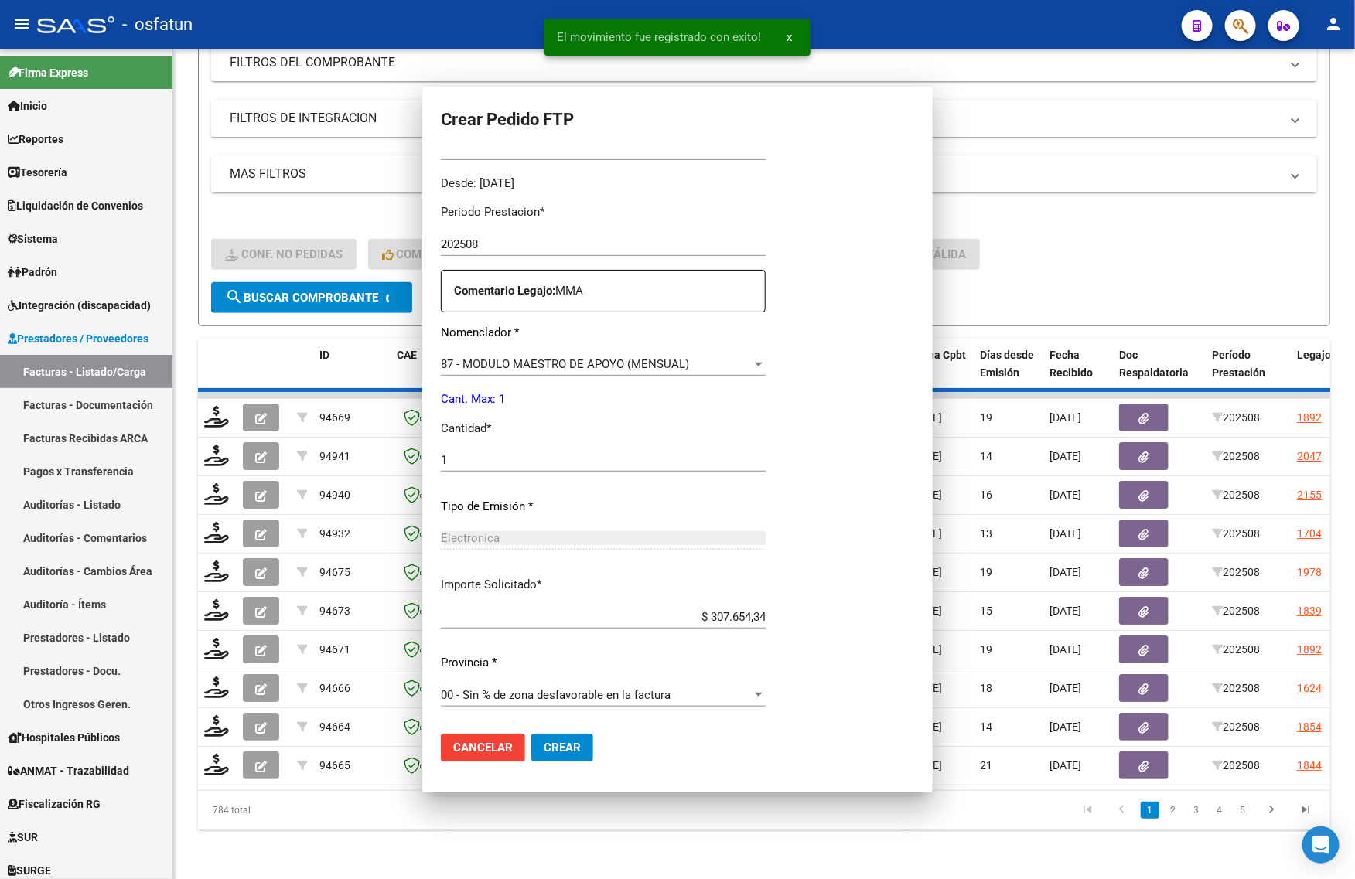
scroll to position [376, 0]
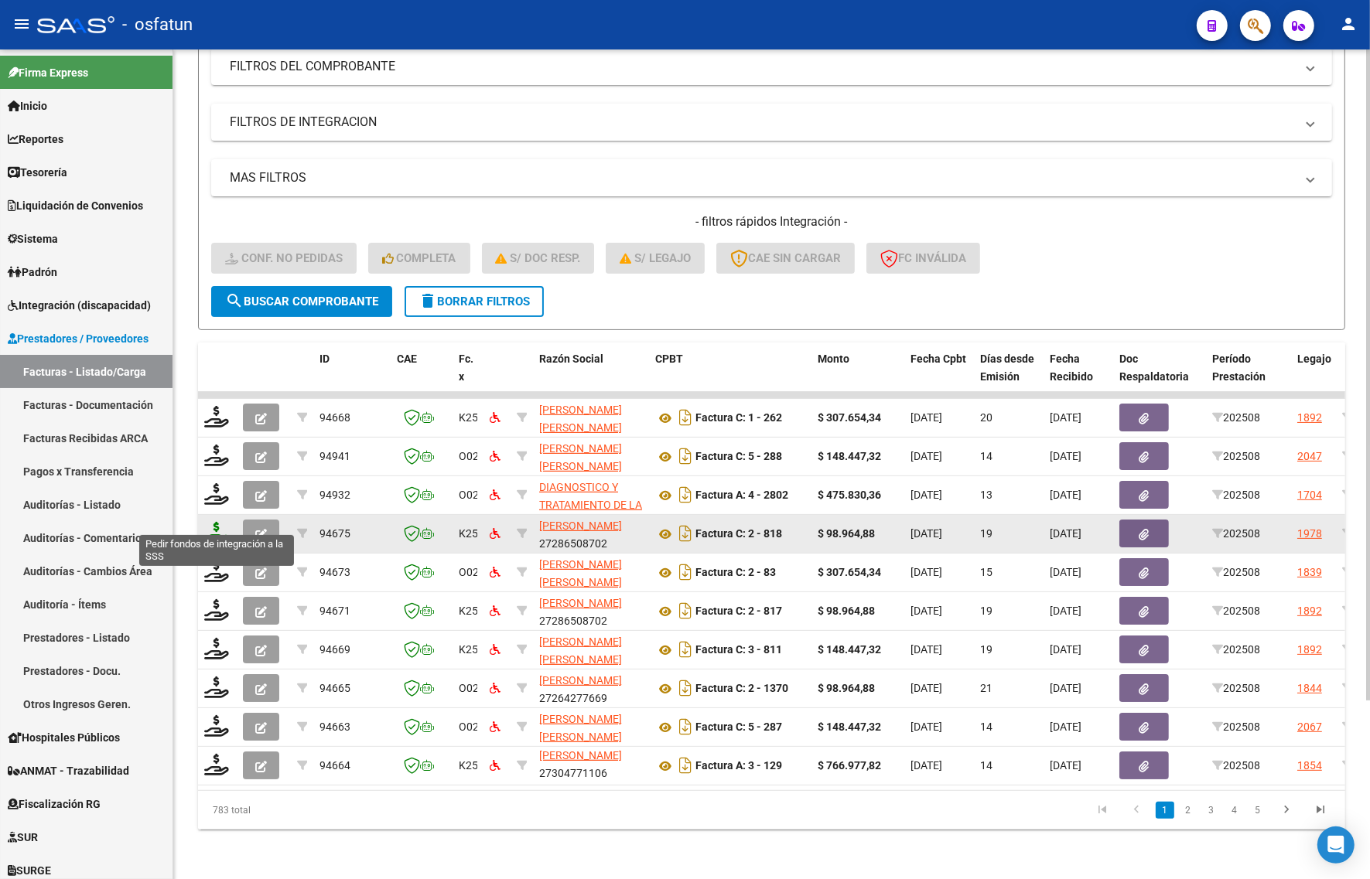
click at [213, 523] on icon at bounding box center [216, 533] width 25 height 22
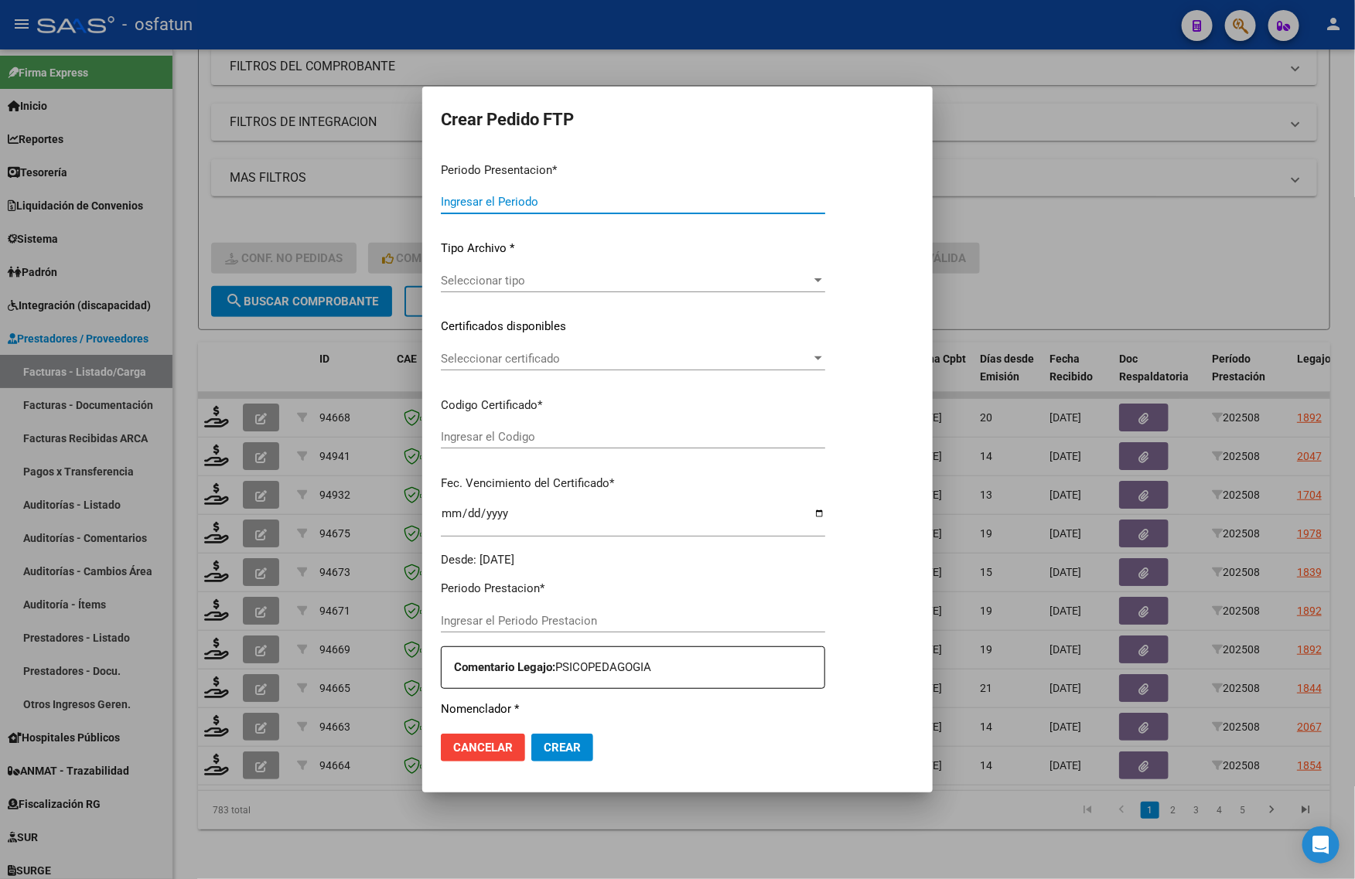
type input "202508"
type input "$ 98.964,88"
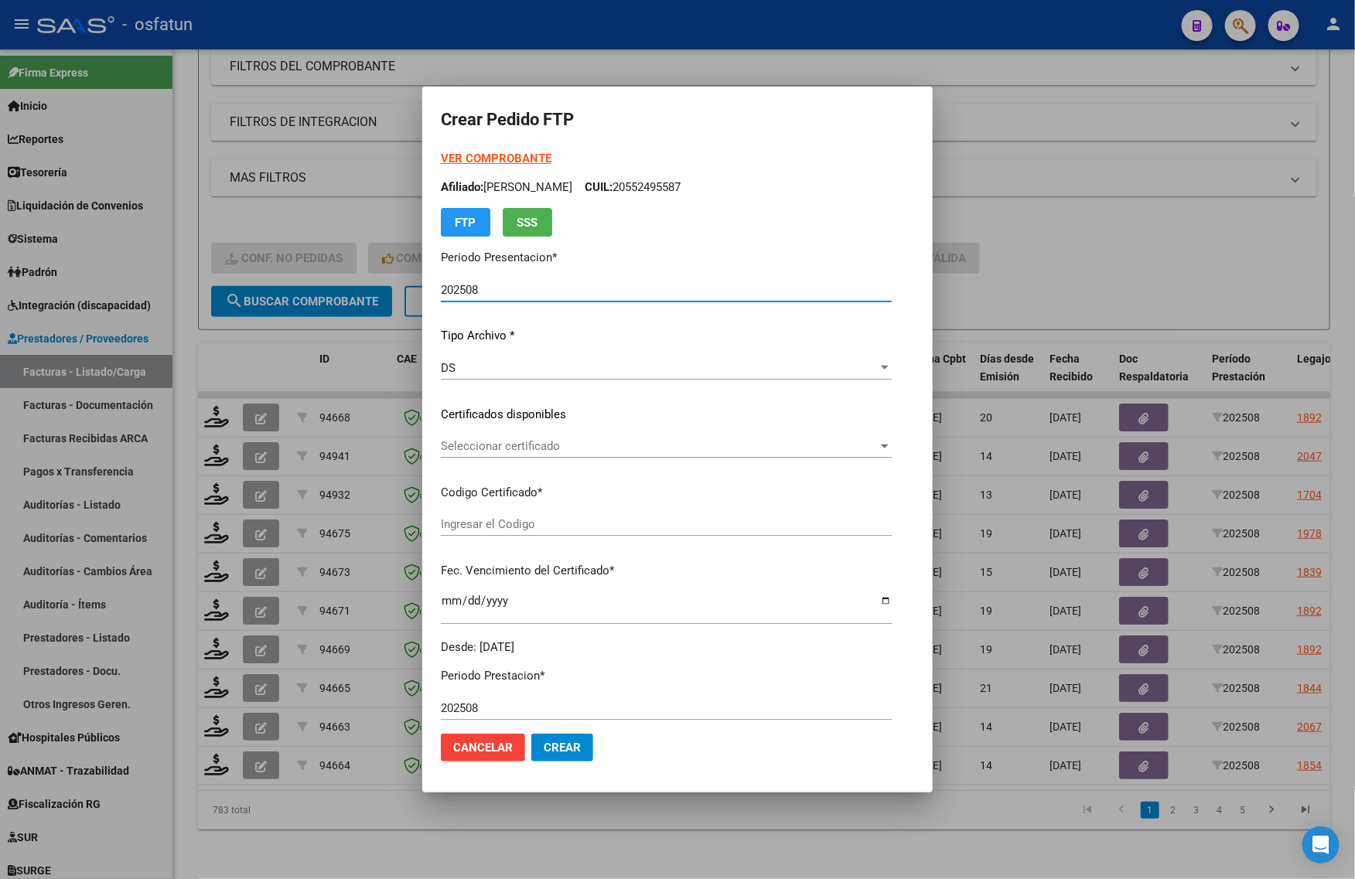
type input "ARG02000512006722025071820230718COR467"
type input "[DATE]"
click at [455, 157] on strong "VER COMPROBANTE" at bounding box center [496, 159] width 111 height 14
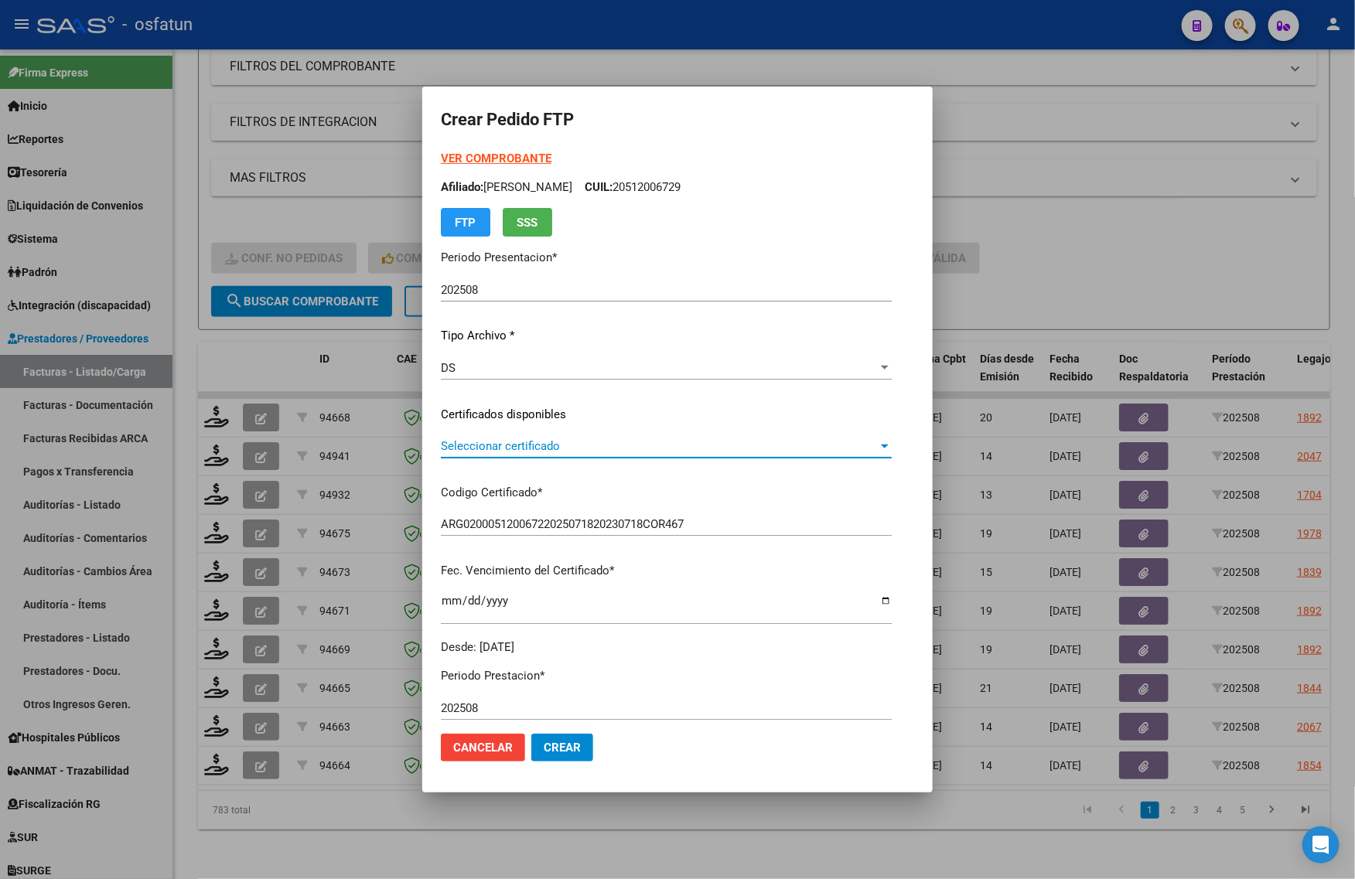
click at [449, 451] on span "Seleccionar certificado" at bounding box center [659, 446] width 437 height 14
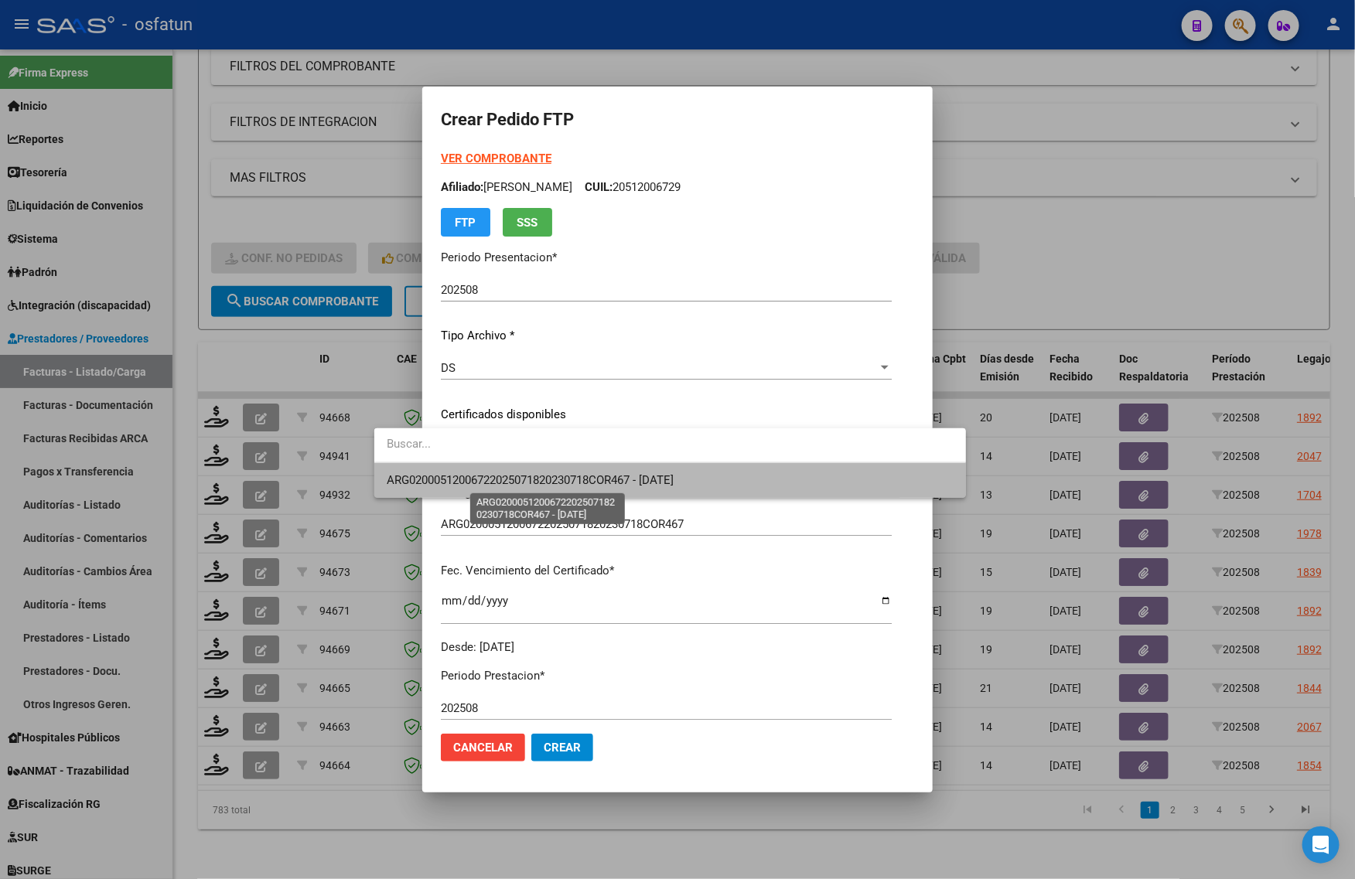
click at [442, 482] on span "ARG02000512006722025071820230718COR467 - [DATE]" at bounding box center [530, 480] width 287 height 14
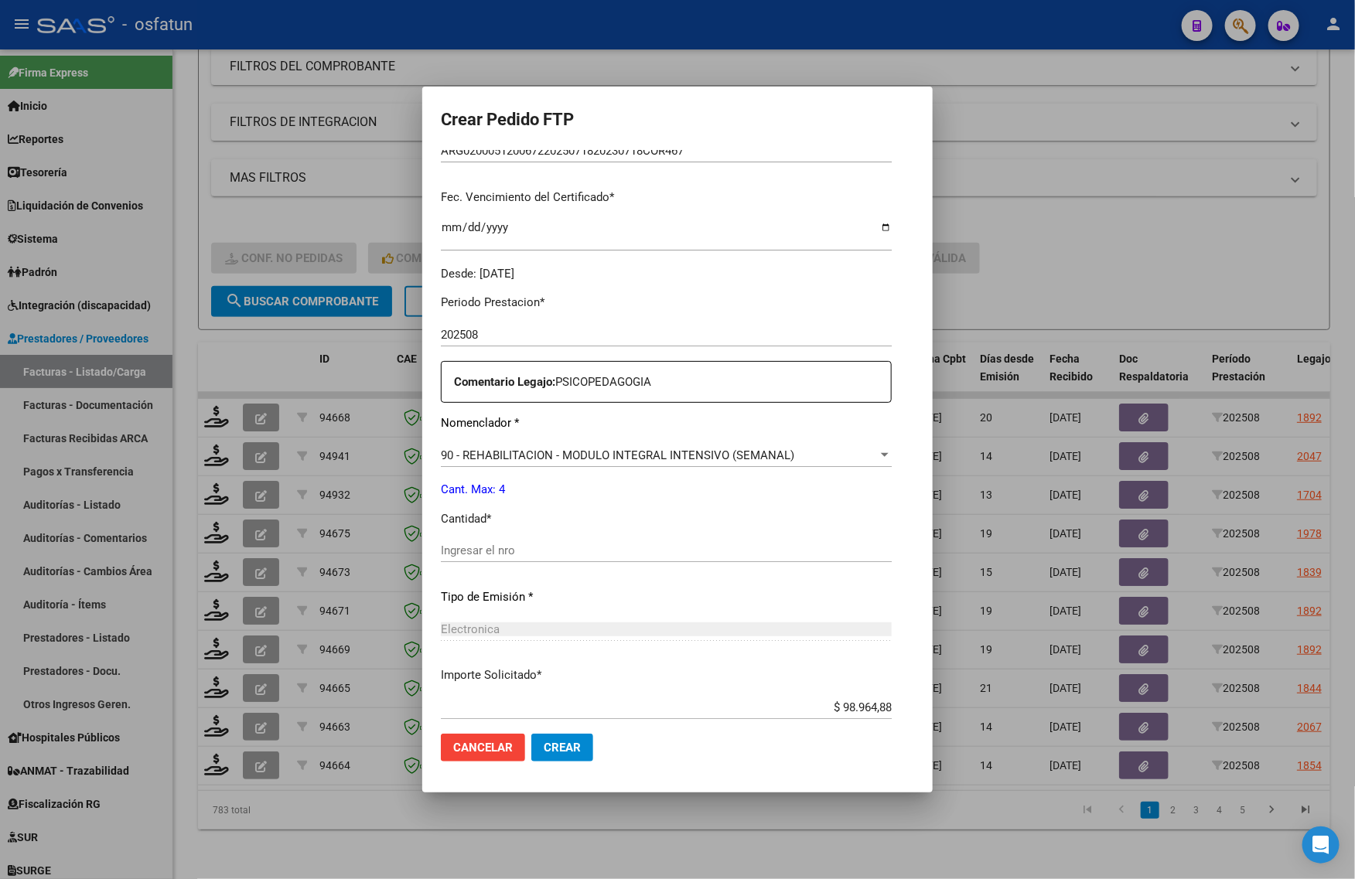
scroll to position [387, 0]
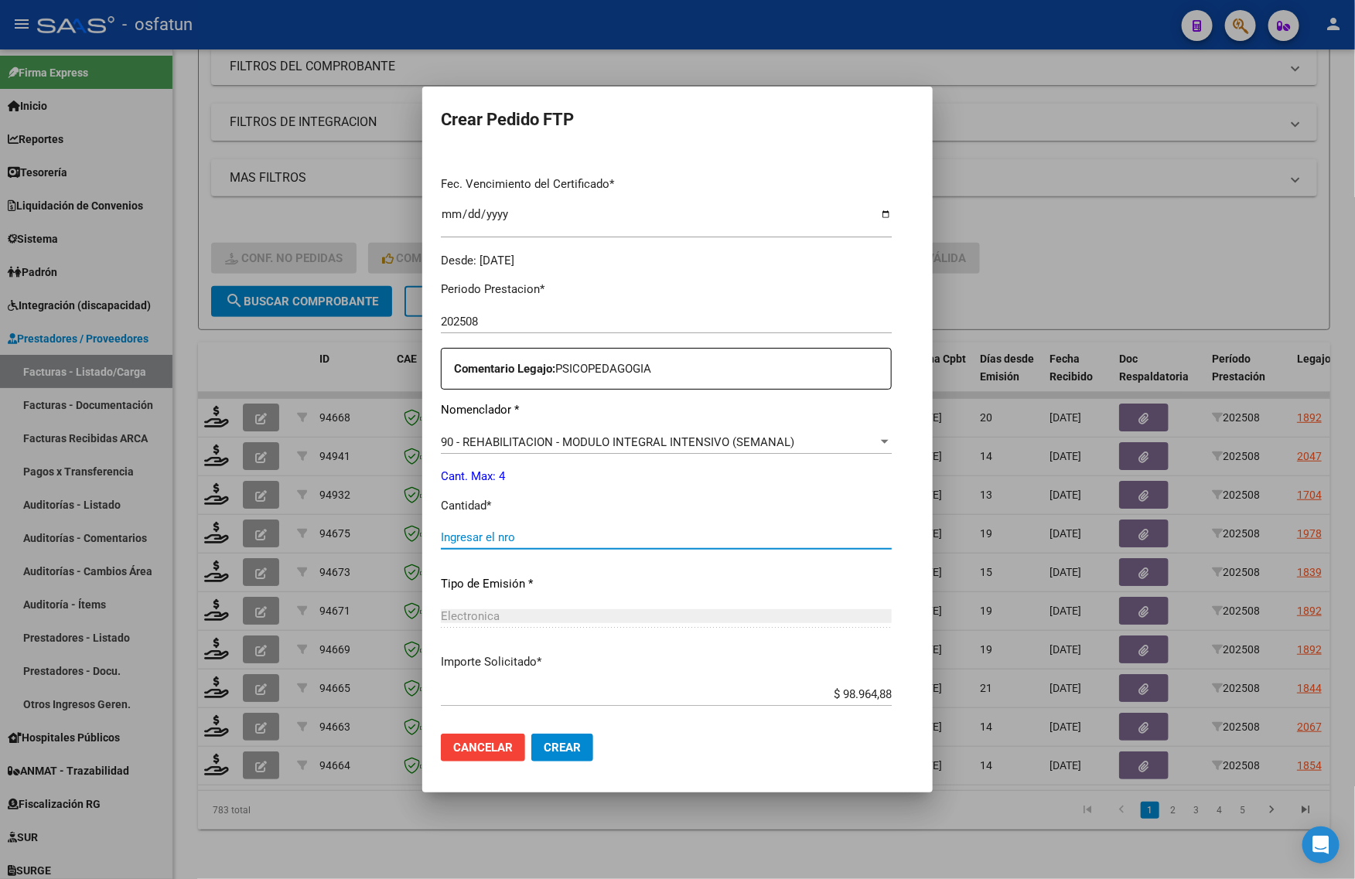
click at [441, 534] on input "Ingresar el nro" at bounding box center [666, 538] width 451 height 14
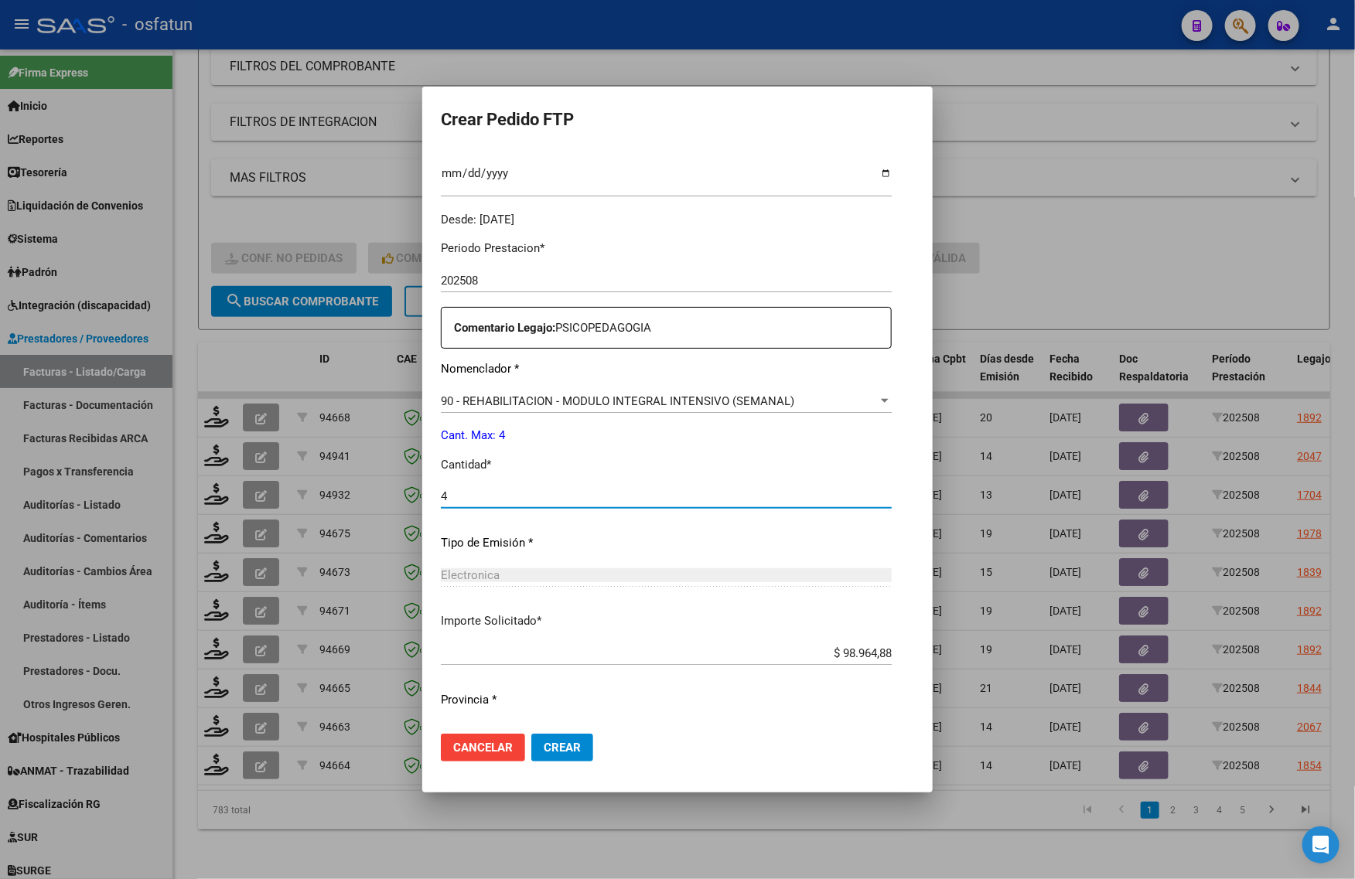
scroll to position [462, 0]
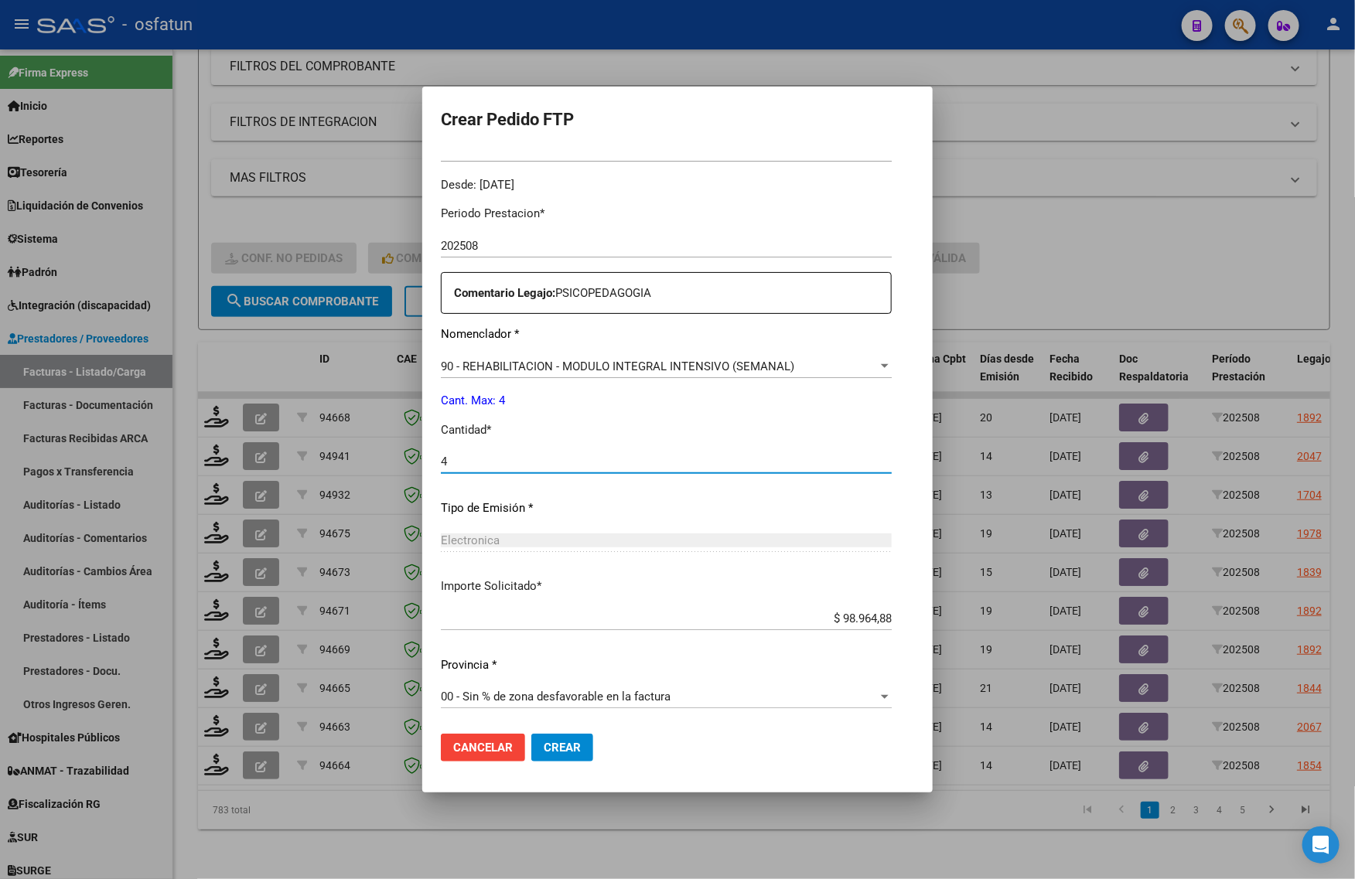
type input "4"
click at [544, 746] on span "Crear" at bounding box center [562, 748] width 37 height 14
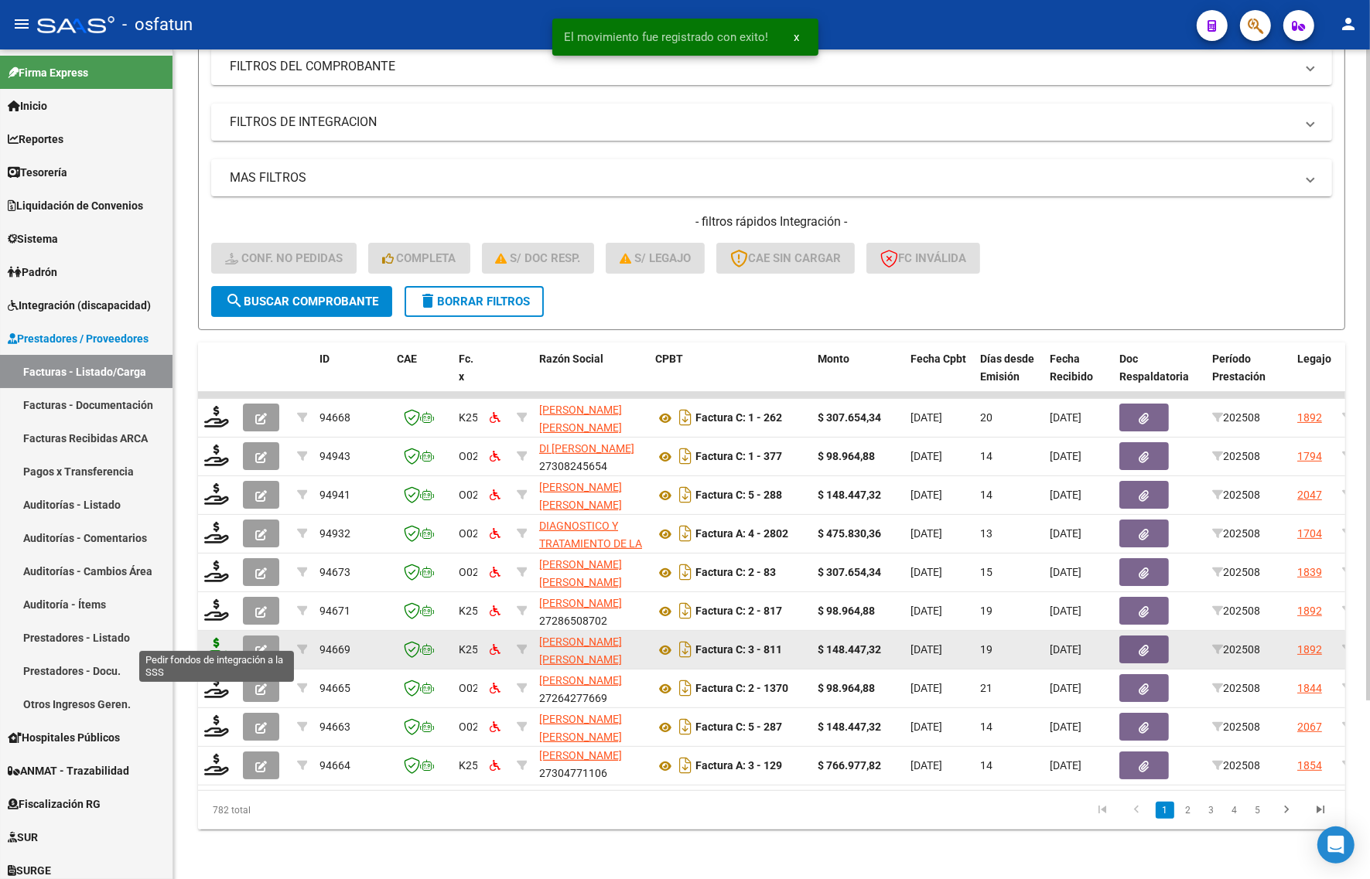
click at [214, 638] on icon at bounding box center [216, 649] width 25 height 22
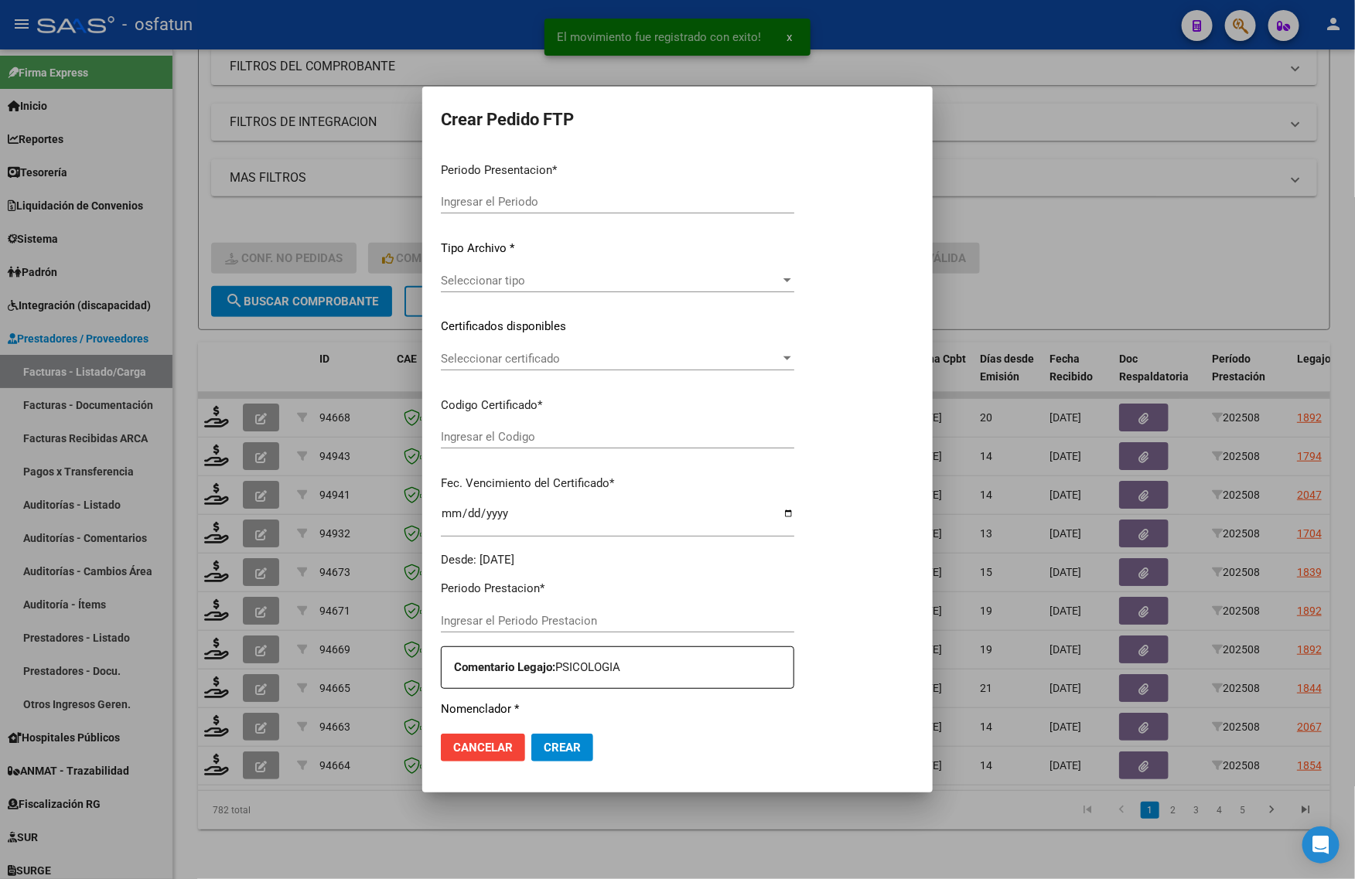
type input "202508"
type input "$ 148.447,32"
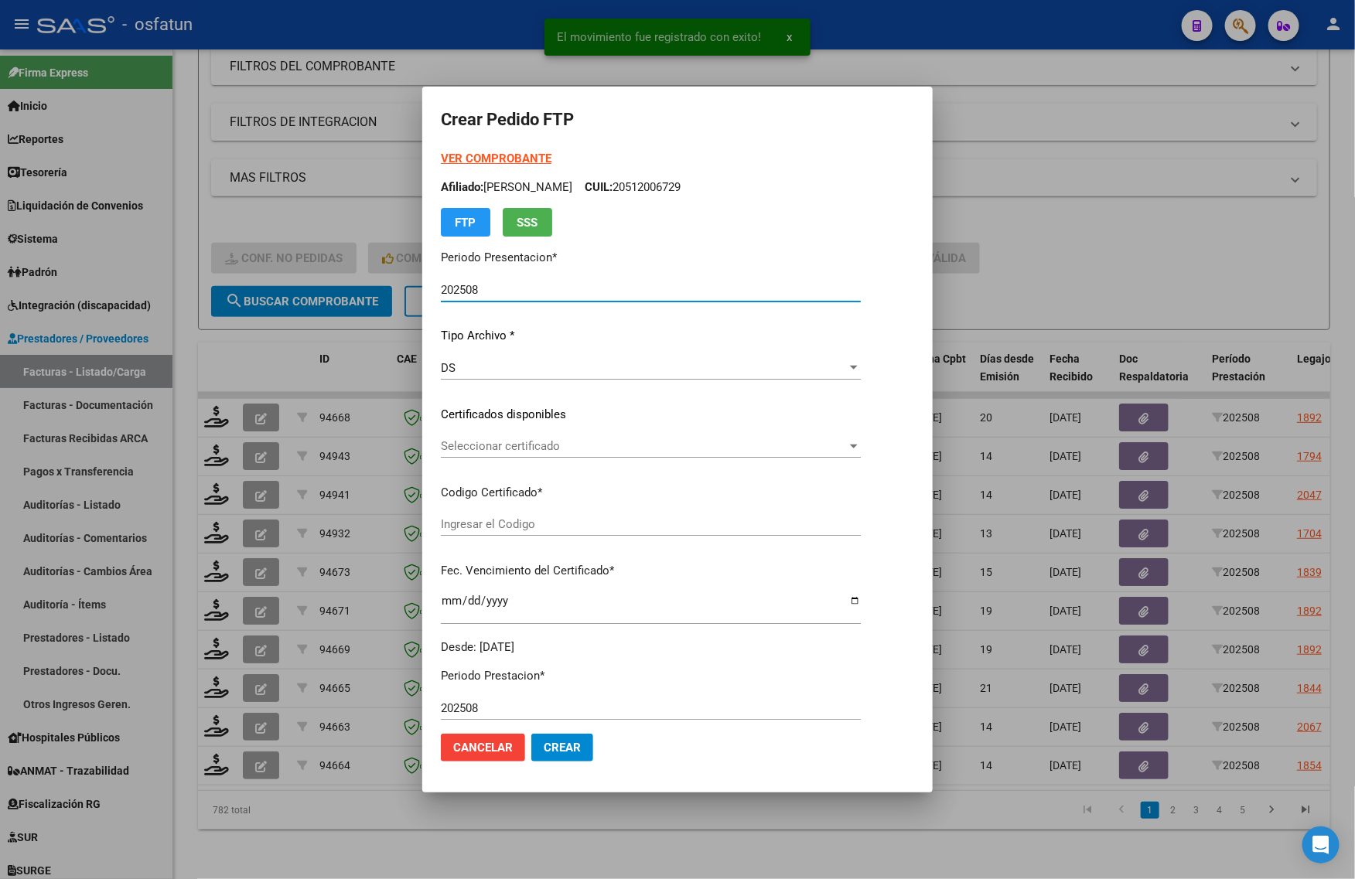
type input "ARG02000547803292020062520260625COR467"
type input "[DATE]"
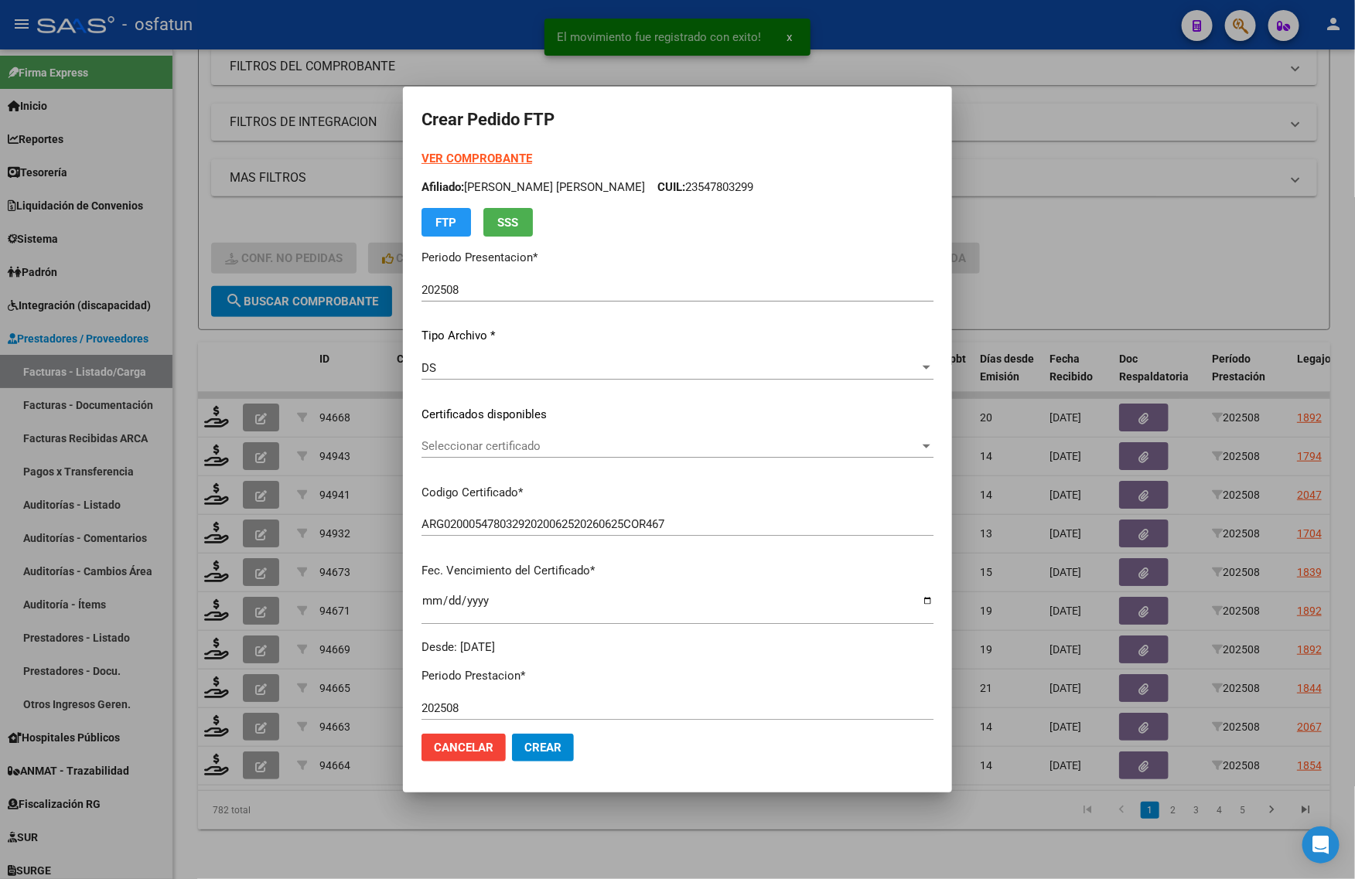
click at [445, 156] on strong "VER COMPROBANTE" at bounding box center [476, 159] width 111 height 14
click at [453, 445] on span "Seleccionar certificado" at bounding box center [670, 446] width 498 height 14
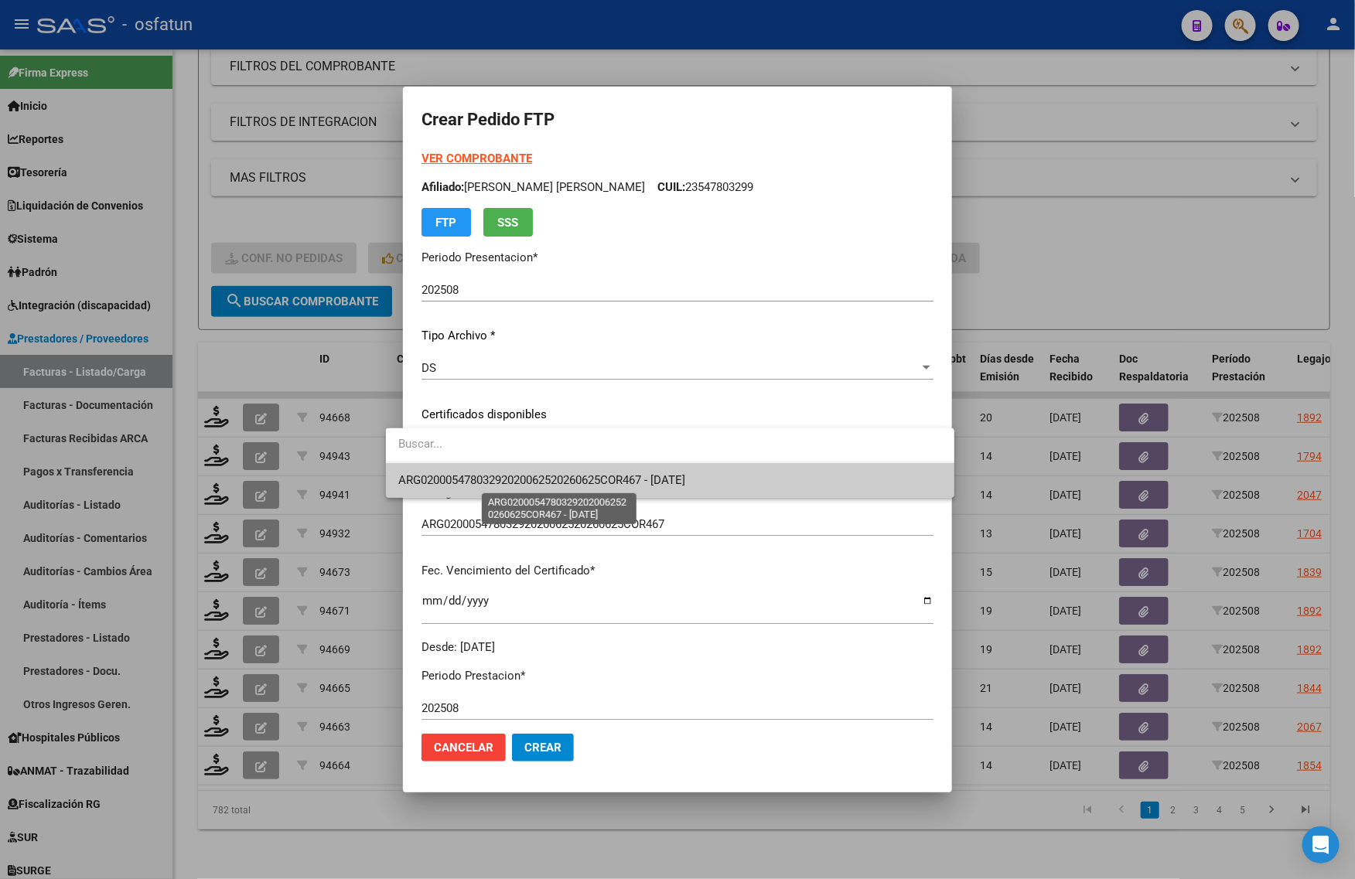
click at [524, 483] on span "ARG02000547803292020062520260625COR467 - [DATE]" at bounding box center [541, 480] width 287 height 14
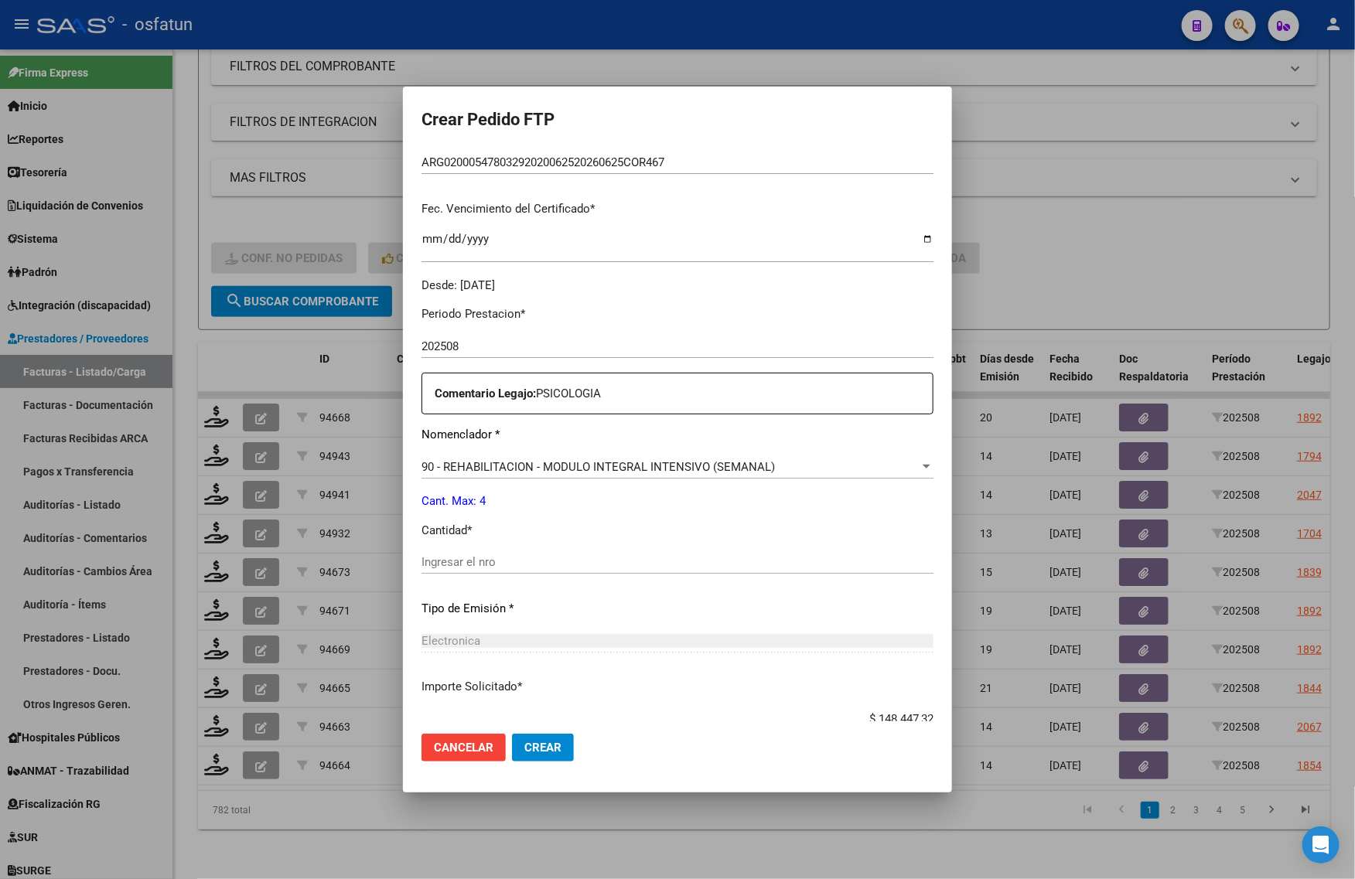
scroll to position [387, 0]
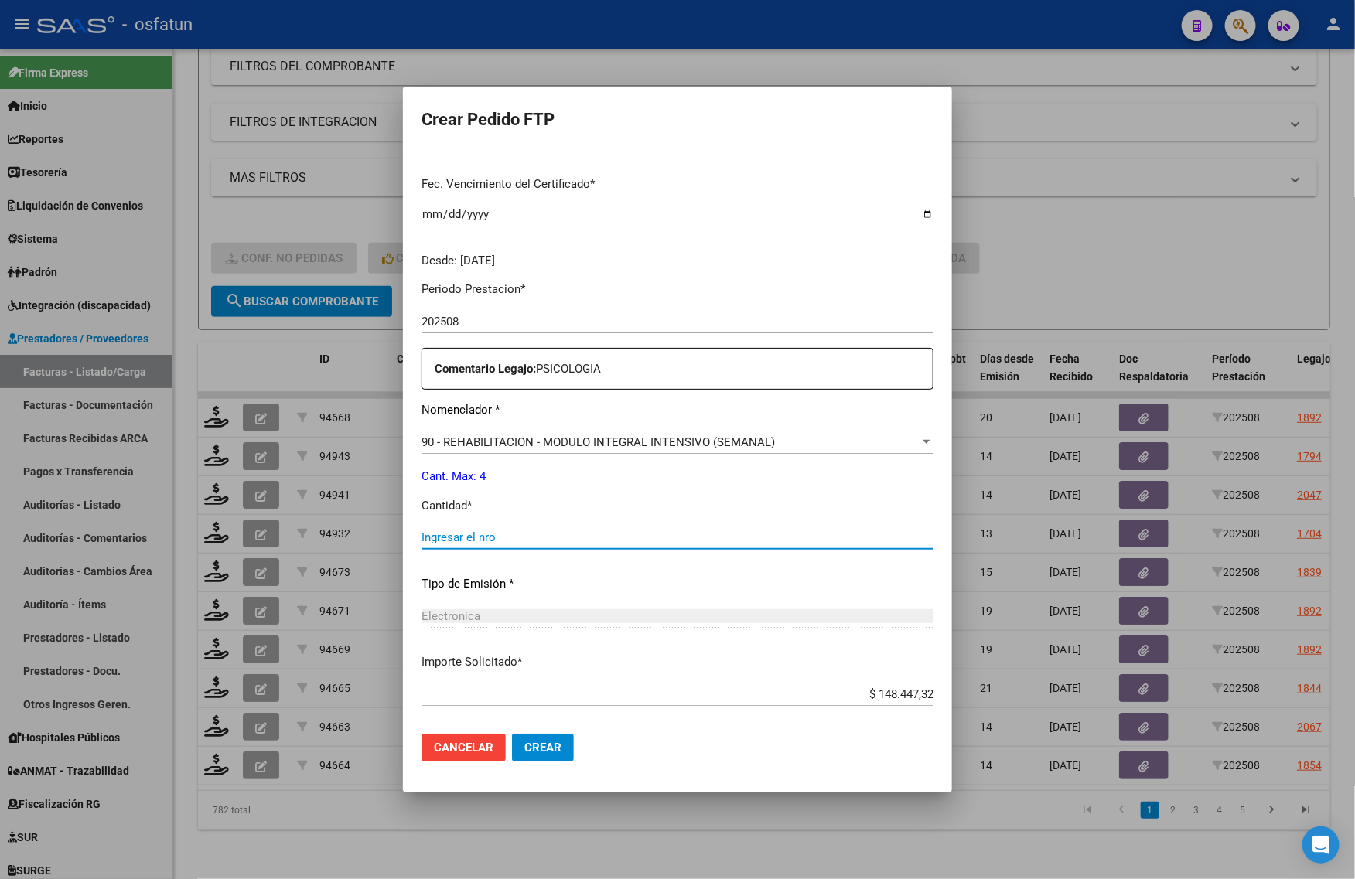
click at [461, 538] on input "Ingresar el nro" at bounding box center [677, 538] width 512 height 14
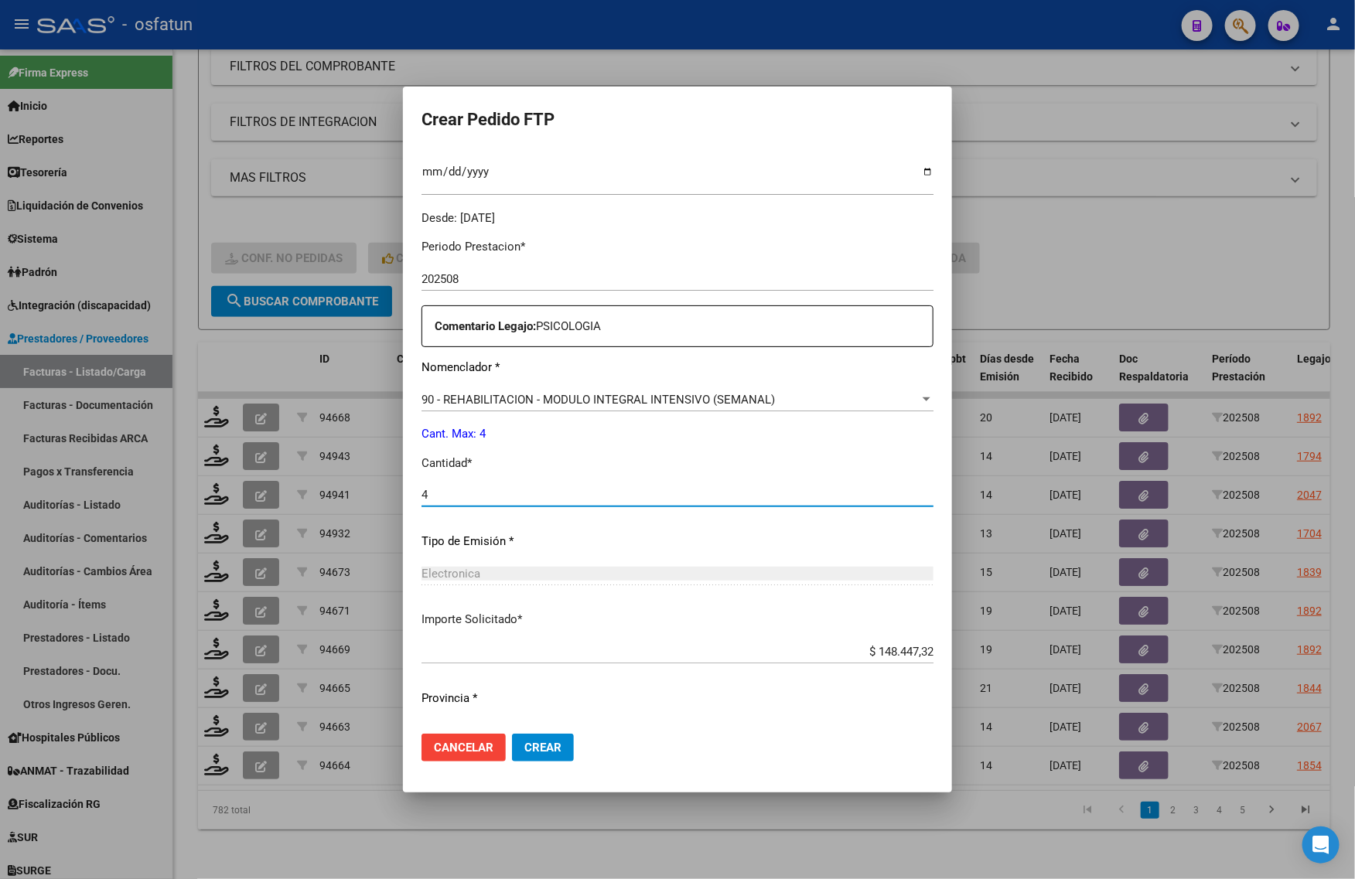
scroll to position [462, 0]
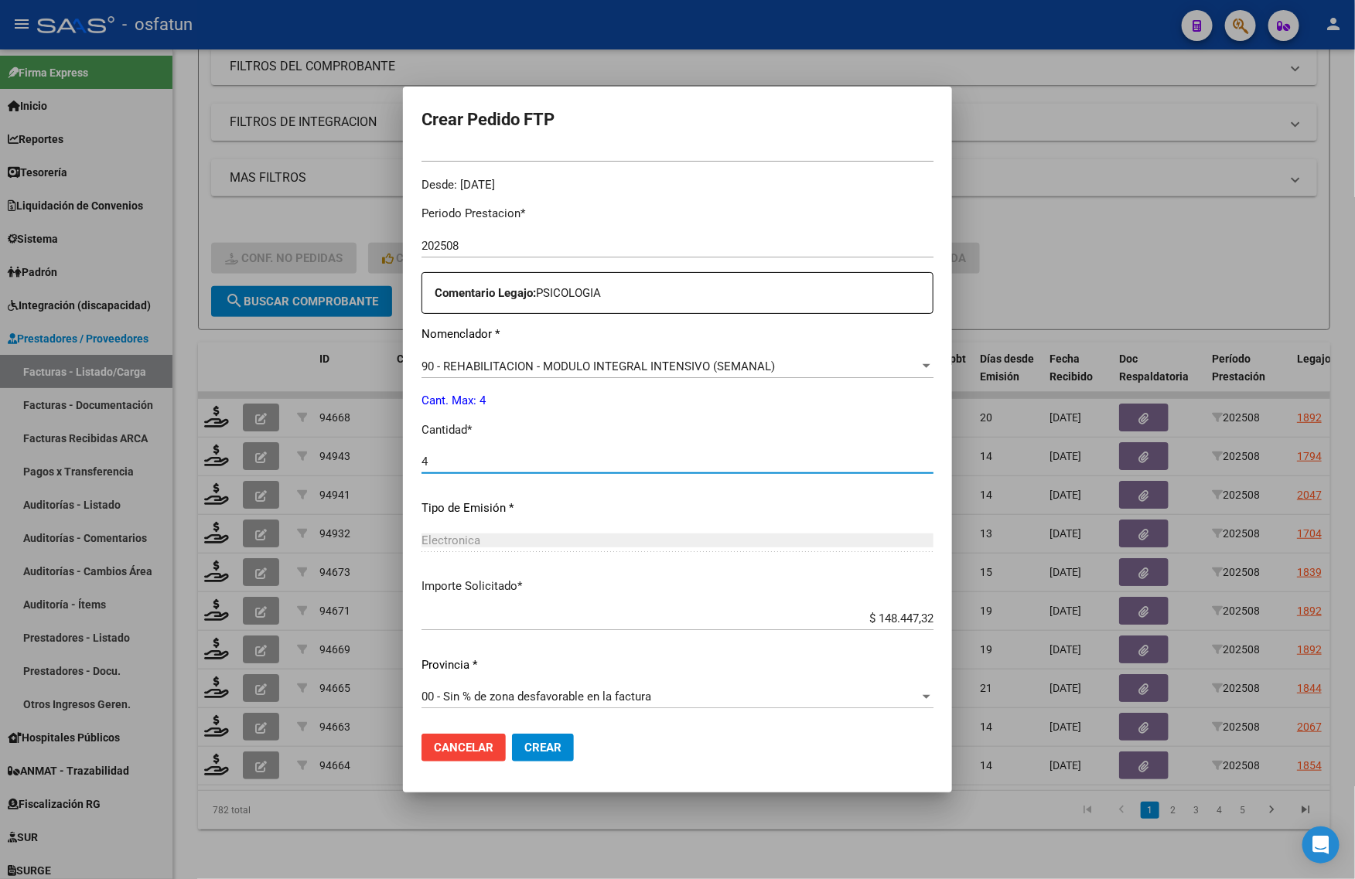
type input "4"
click at [524, 754] on span "Crear" at bounding box center [542, 748] width 37 height 14
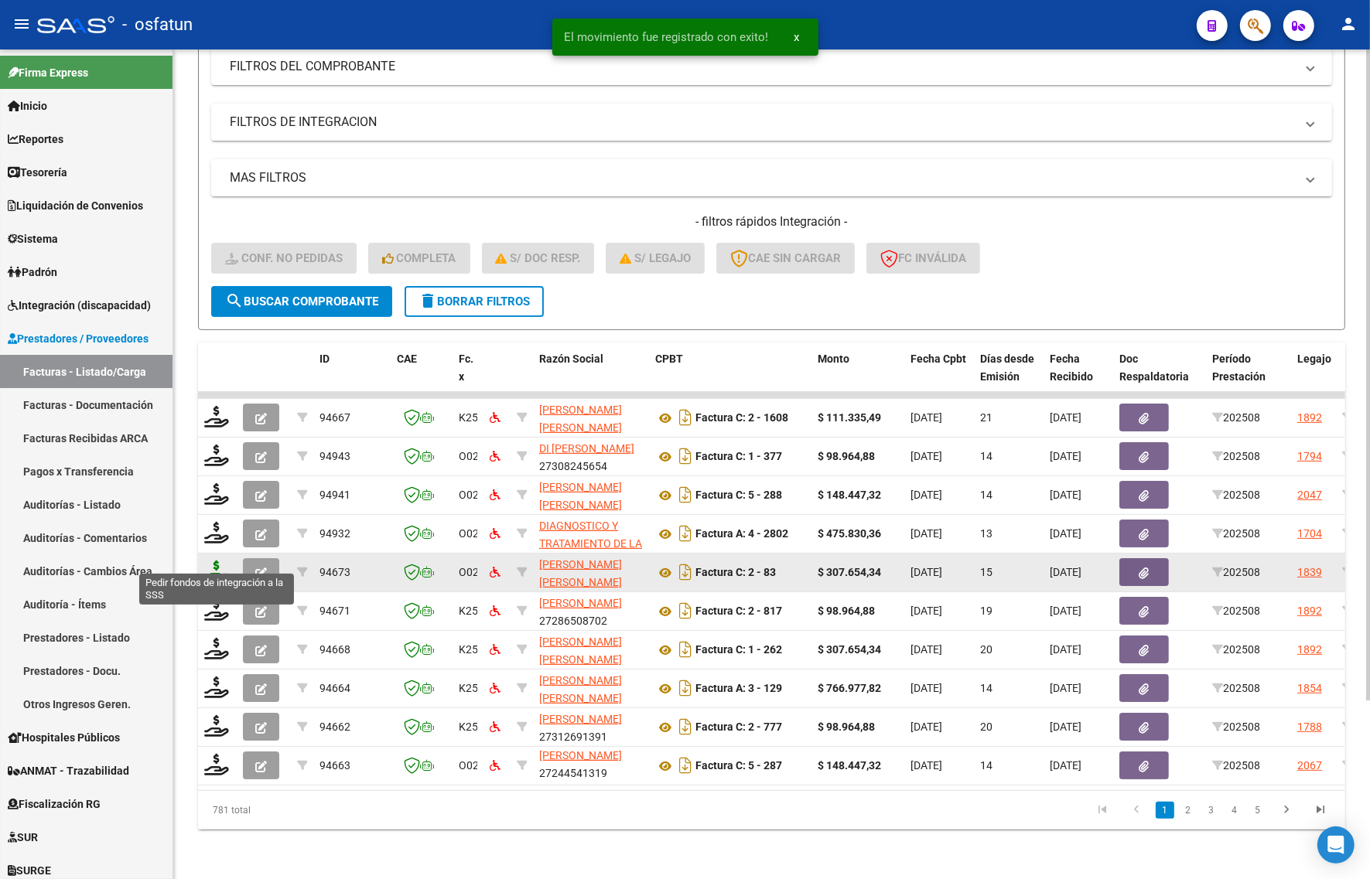
click at [215, 561] on icon at bounding box center [216, 572] width 25 height 22
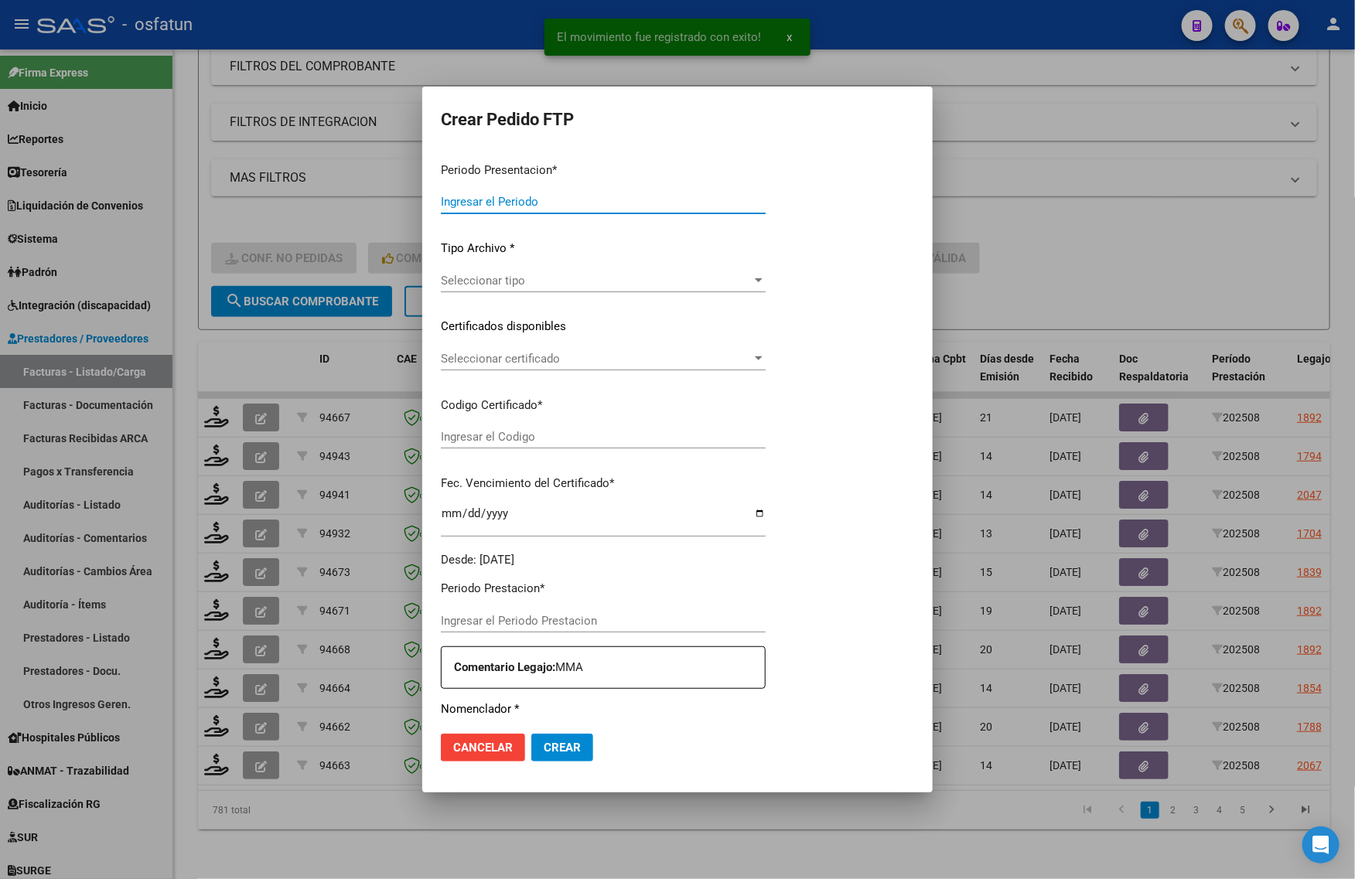
type input "202508"
type input "$ 307.654,34"
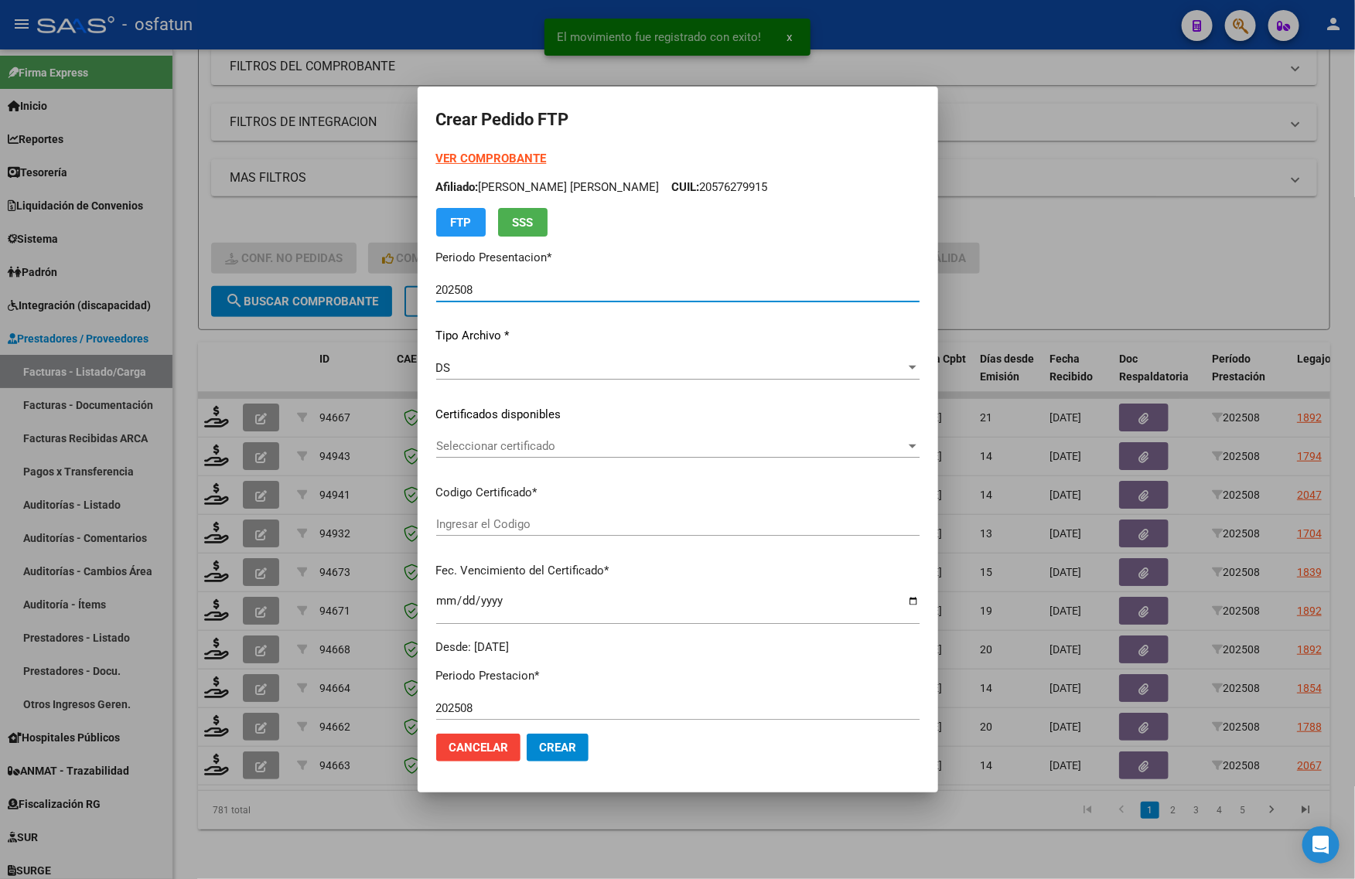
type input "ARG02000580442892024031920270319JUJ135"
type input "2027-03-19"
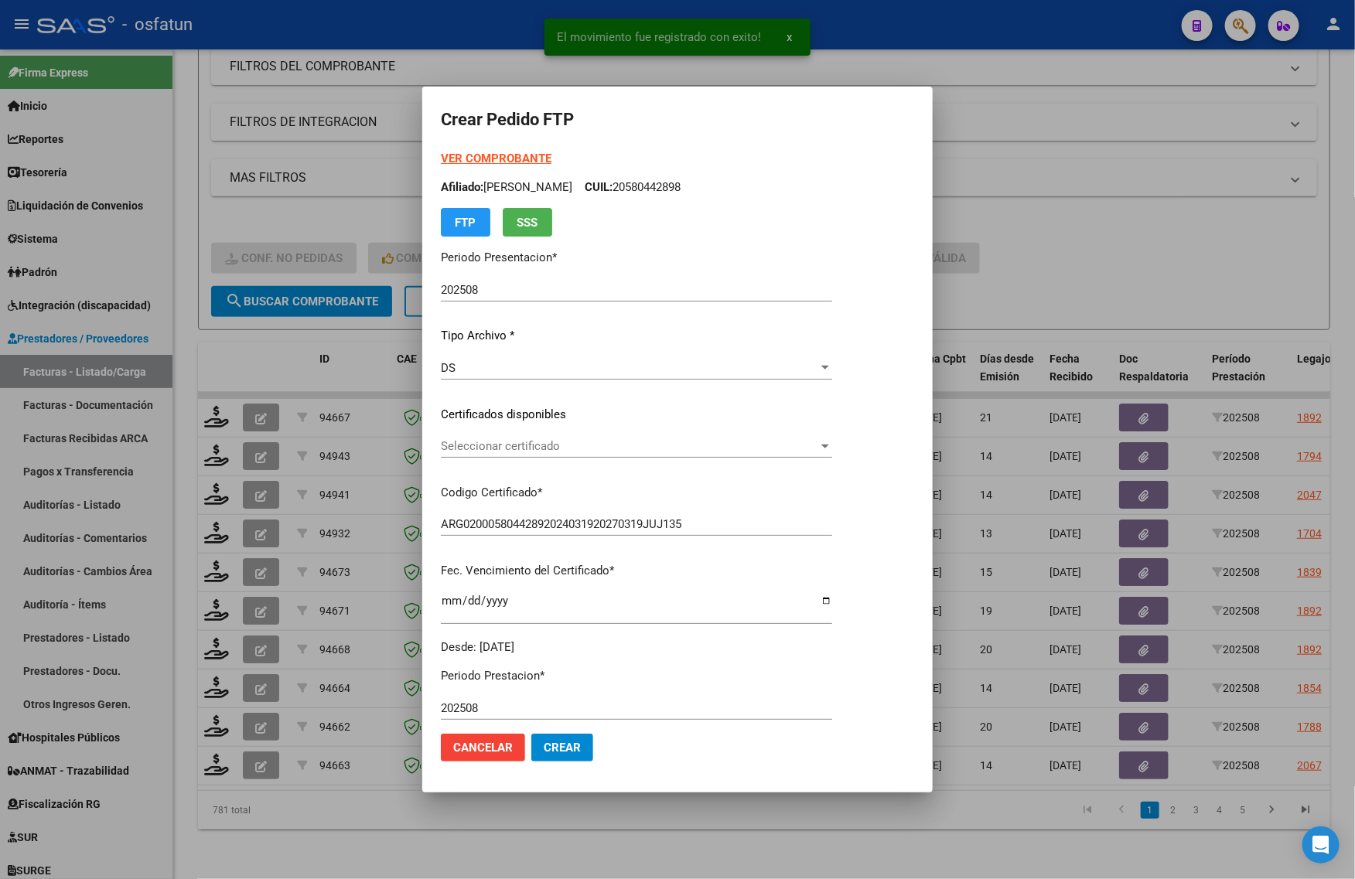
click at [455, 156] on strong "VER COMPROBANTE" at bounding box center [496, 159] width 111 height 14
click at [275, 190] on div at bounding box center [677, 439] width 1355 height 879
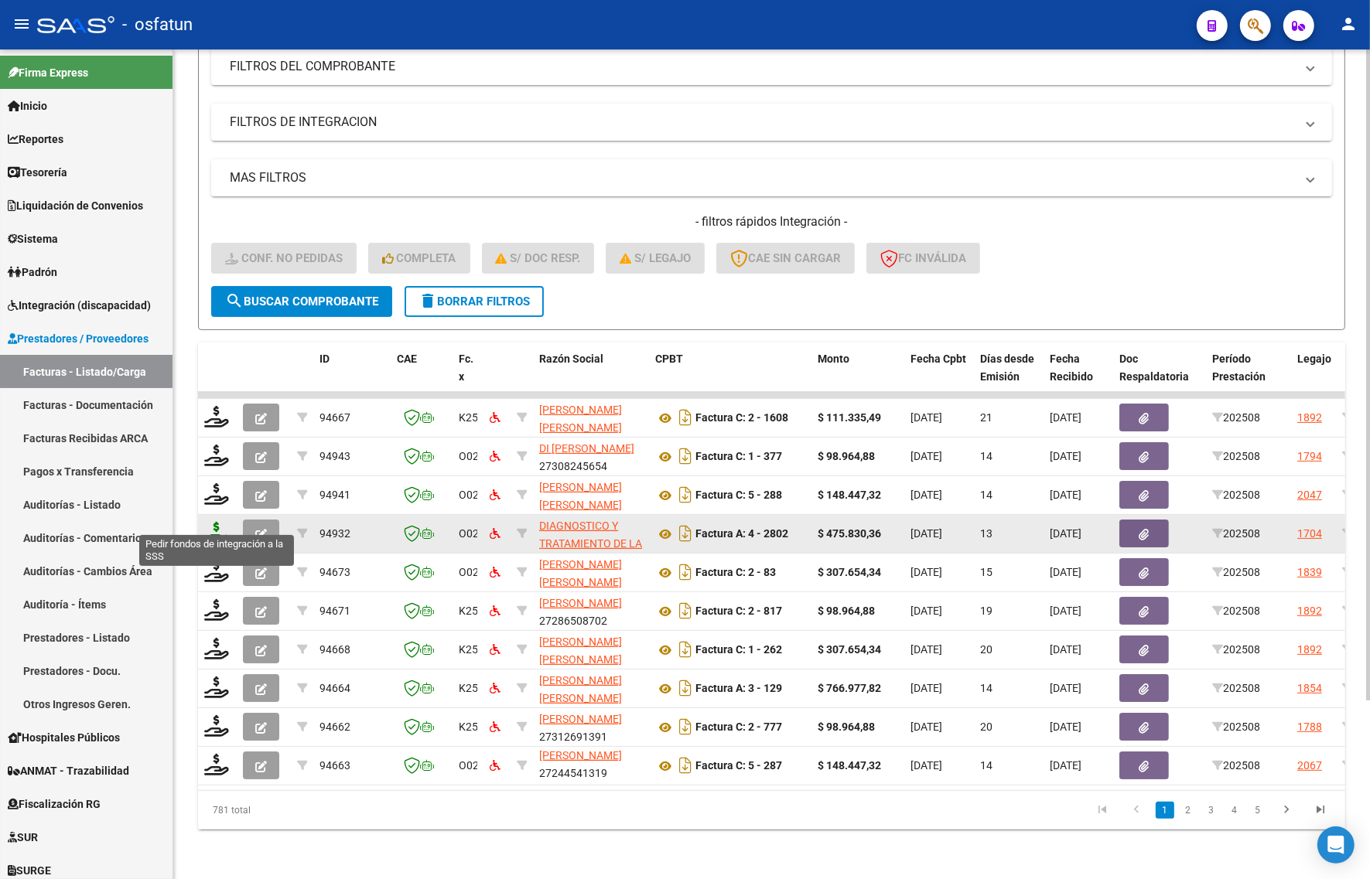
click at [207, 522] on icon at bounding box center [216, 533] width 25 height 22
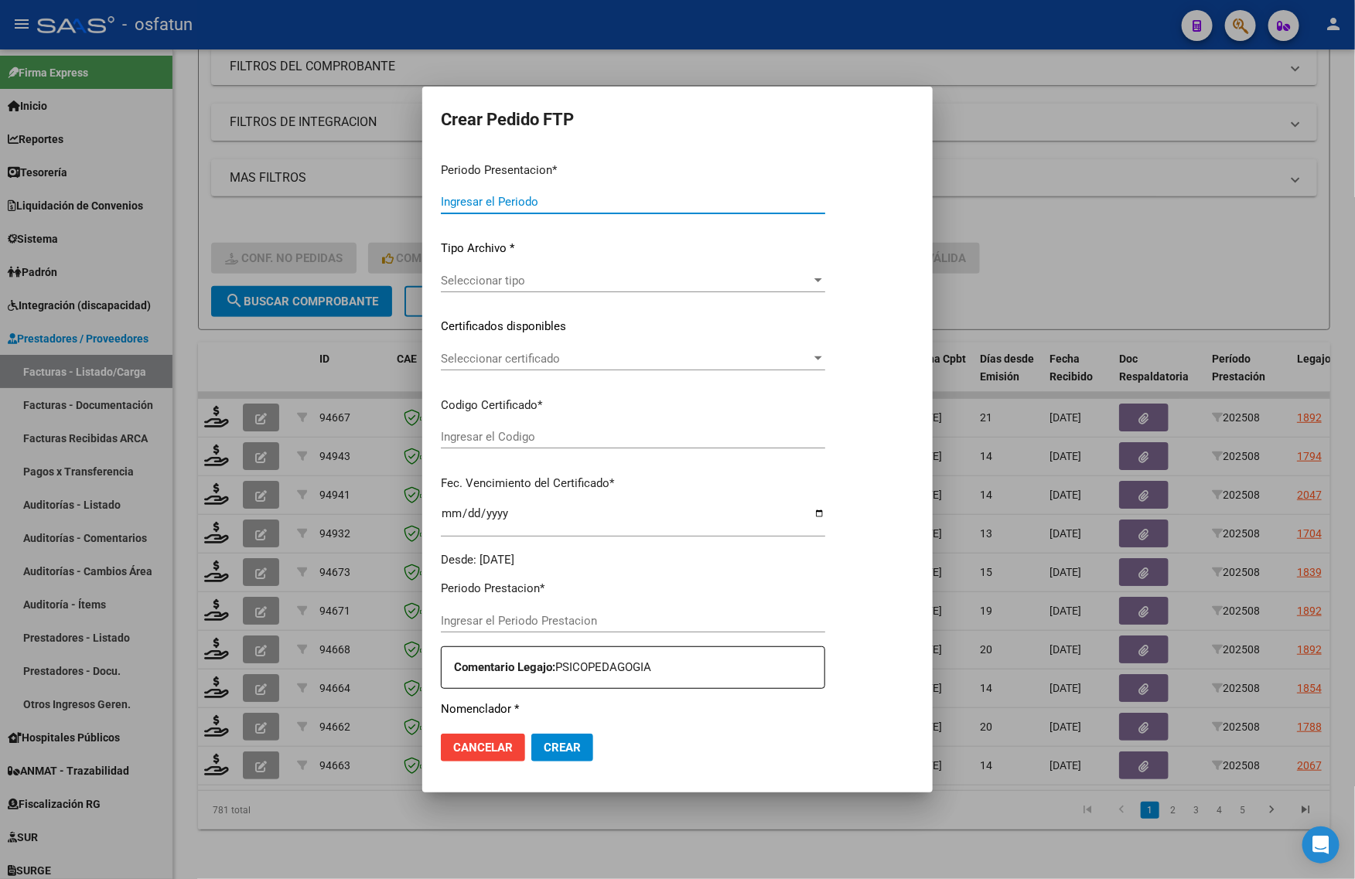
type input "202508"
type input "$ 475.830,36"
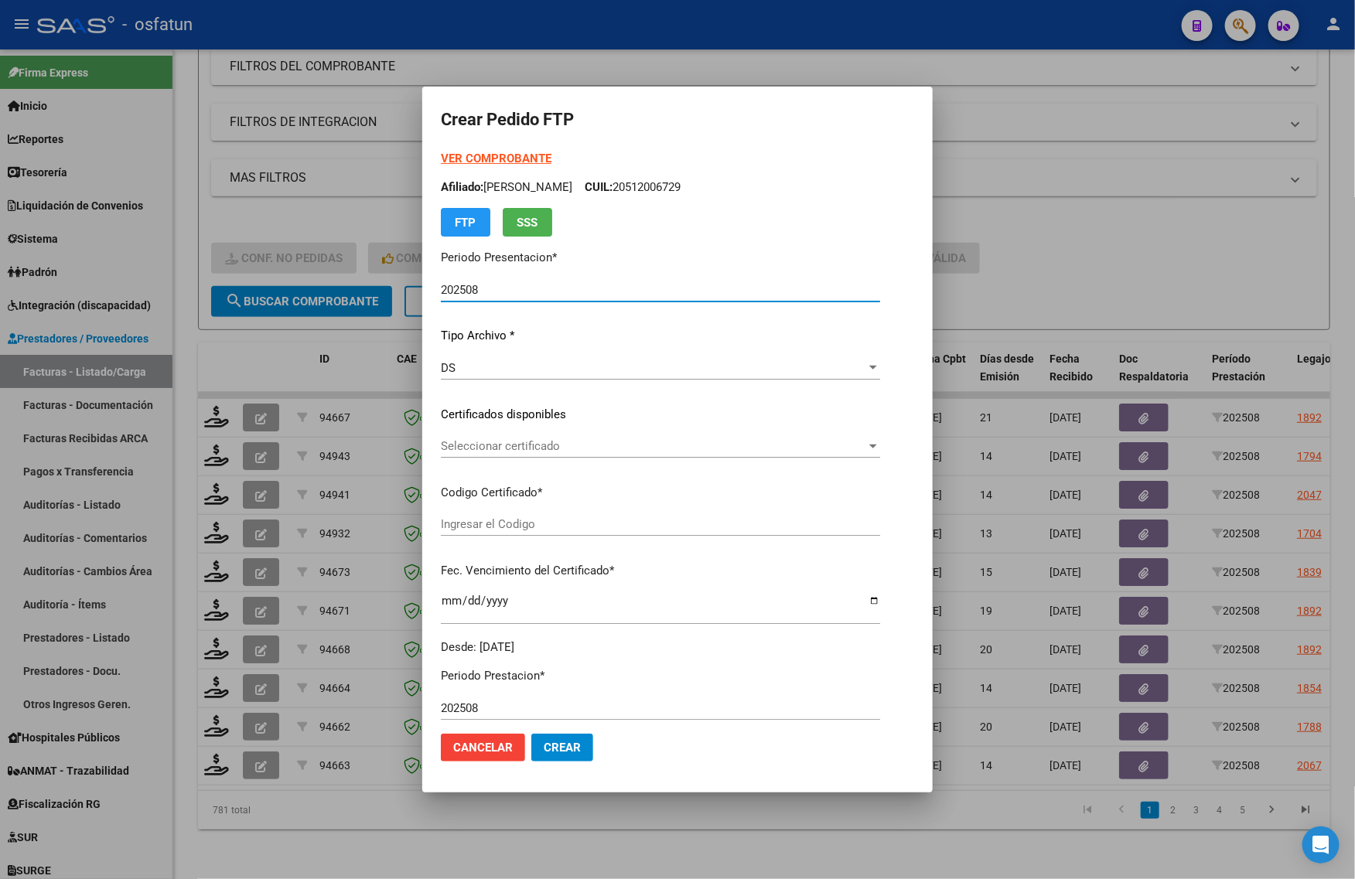
type input "ARG02000576279912022121320251213BSAS413"
type input "2025-12-13"
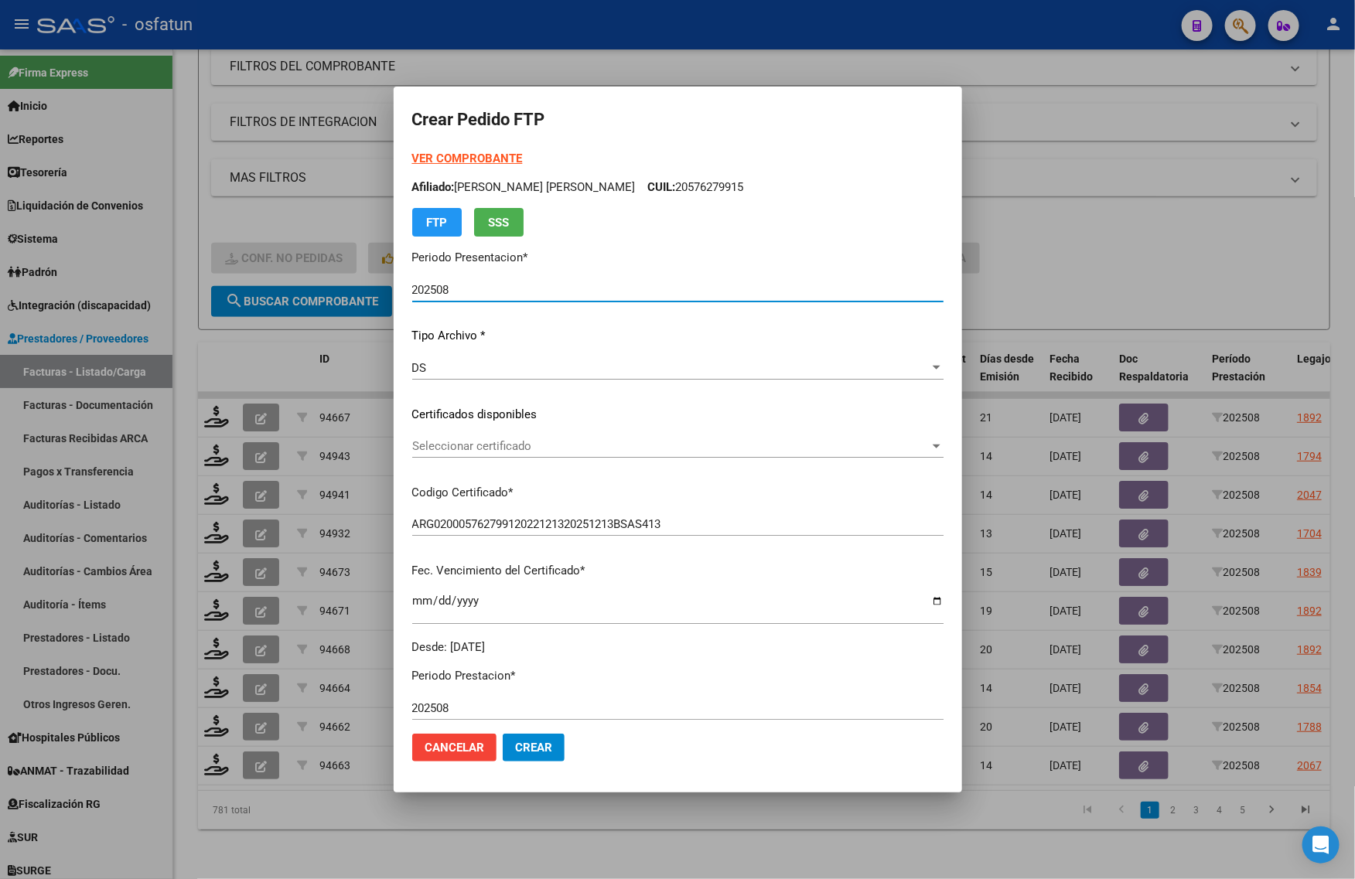
click at [420, 153] on strong "VER COMPROBANTE" at bounding box center [467, 159] width 111 height 14
click at [1123, 254] on div at bounding box center [677, 439] width 1355 height 879
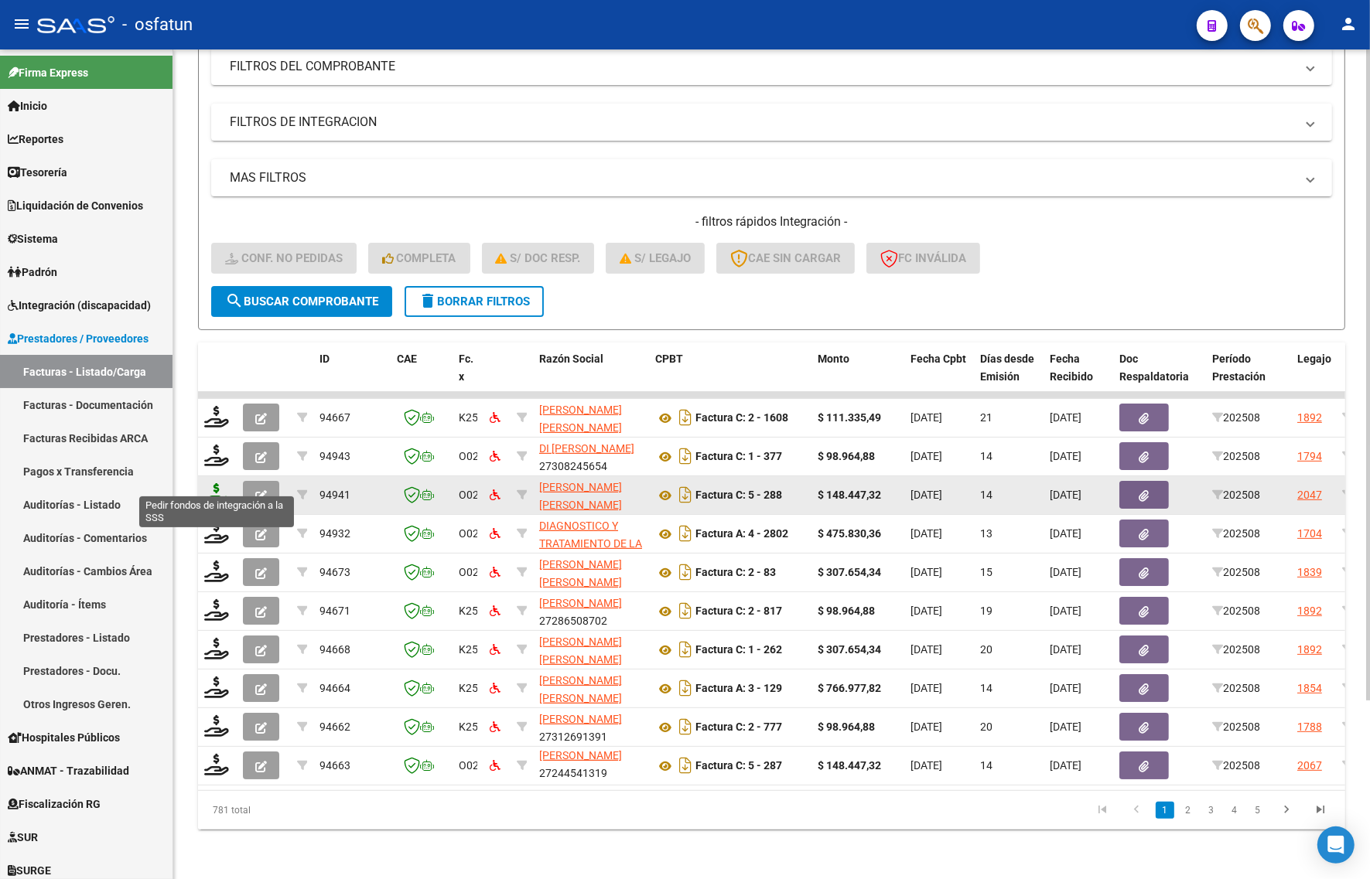
click at [213, 486] on icon at bounding box center [216, 494] width 25 height 22
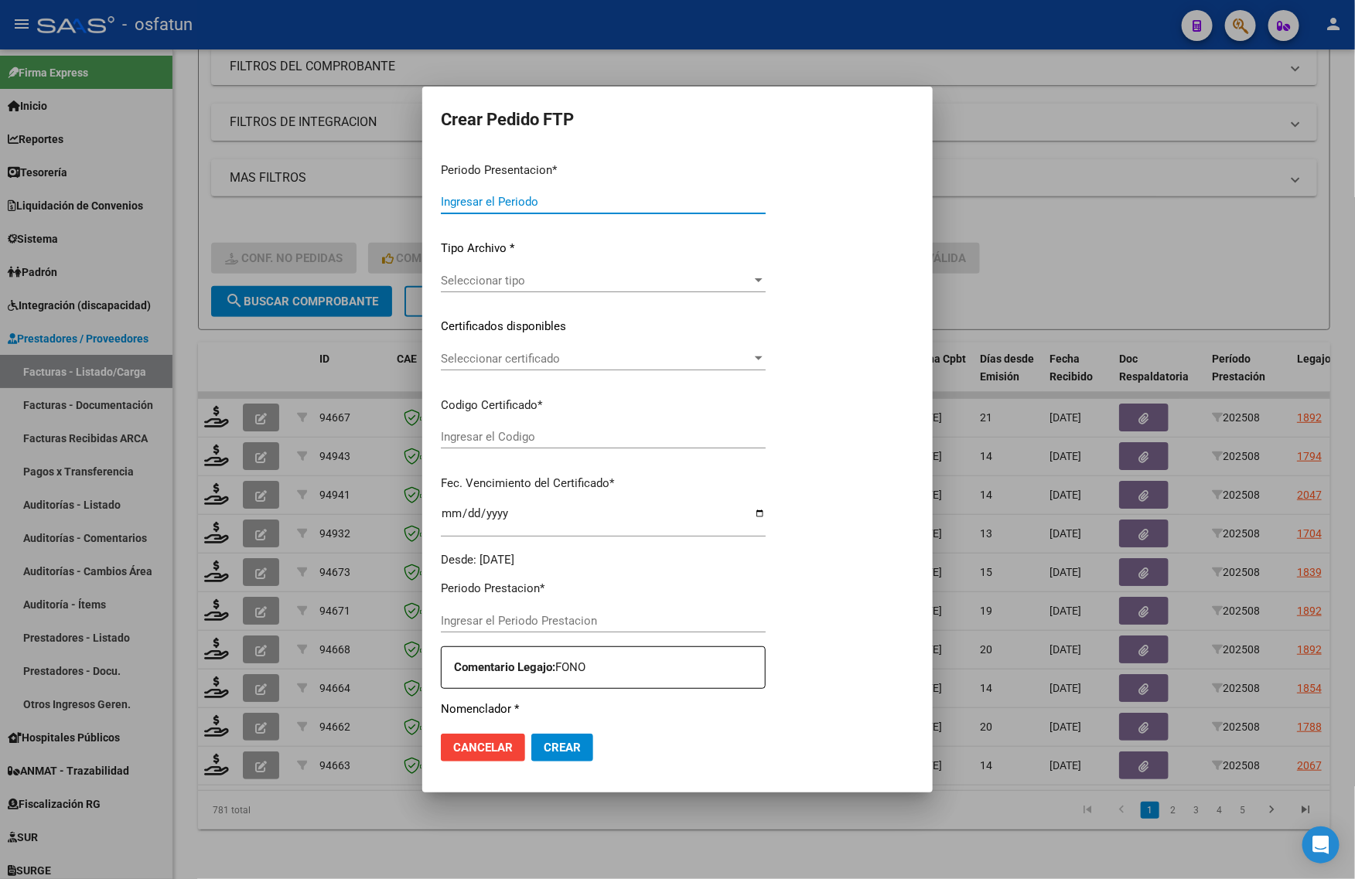
type input "202508"
type input "$ 148.447,32"
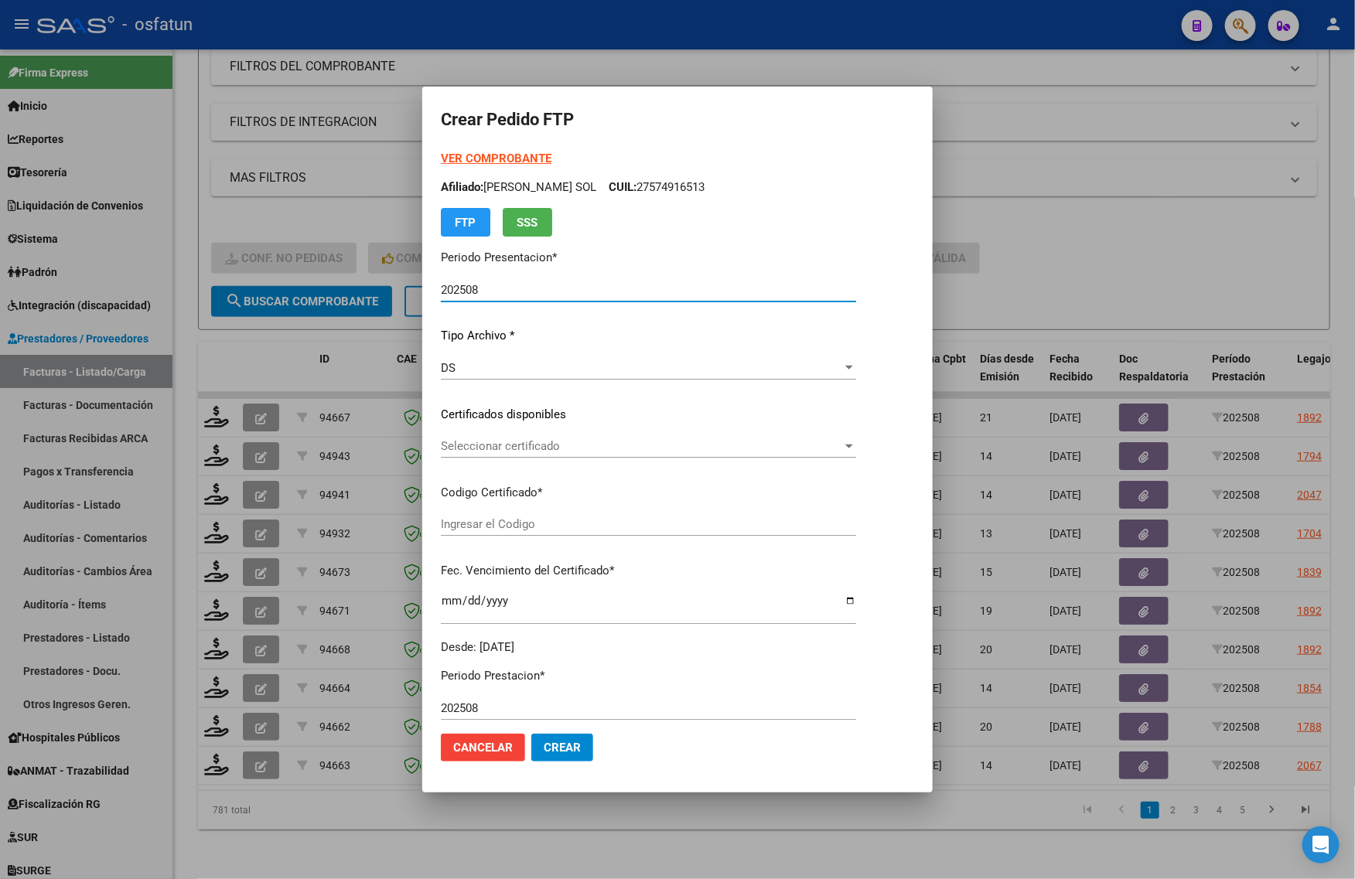
type input "ARG02000557254142025022520300225TUC139"
type input "2030-02-25"
click at [1270, 246] on div at bounding box center [677, 439] width 1355 height 879
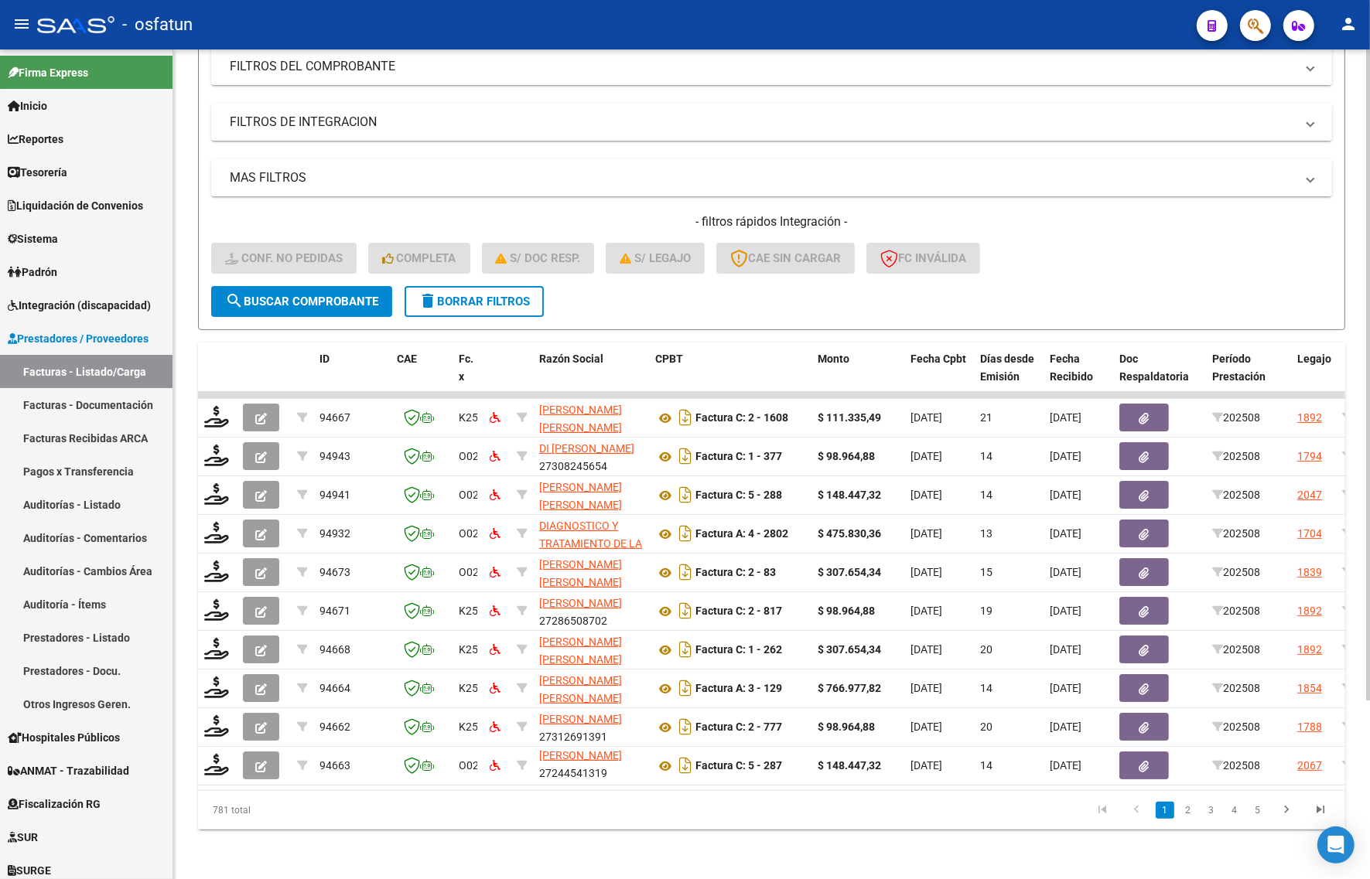
click at [1058, 264] on div "- filtros rápidos Integración - Conf. no pedidas Completa S/ Doc Resp. S/ legaj…" at bounding box center [771, 249] width 1121 height 73
click at [259, 851] on div "Video tutorial PRESTADORES -> Listado de CPBTs Emitidos por Prestadores / Prove…" at bounding box center [771, 356] width 1196 height 1045
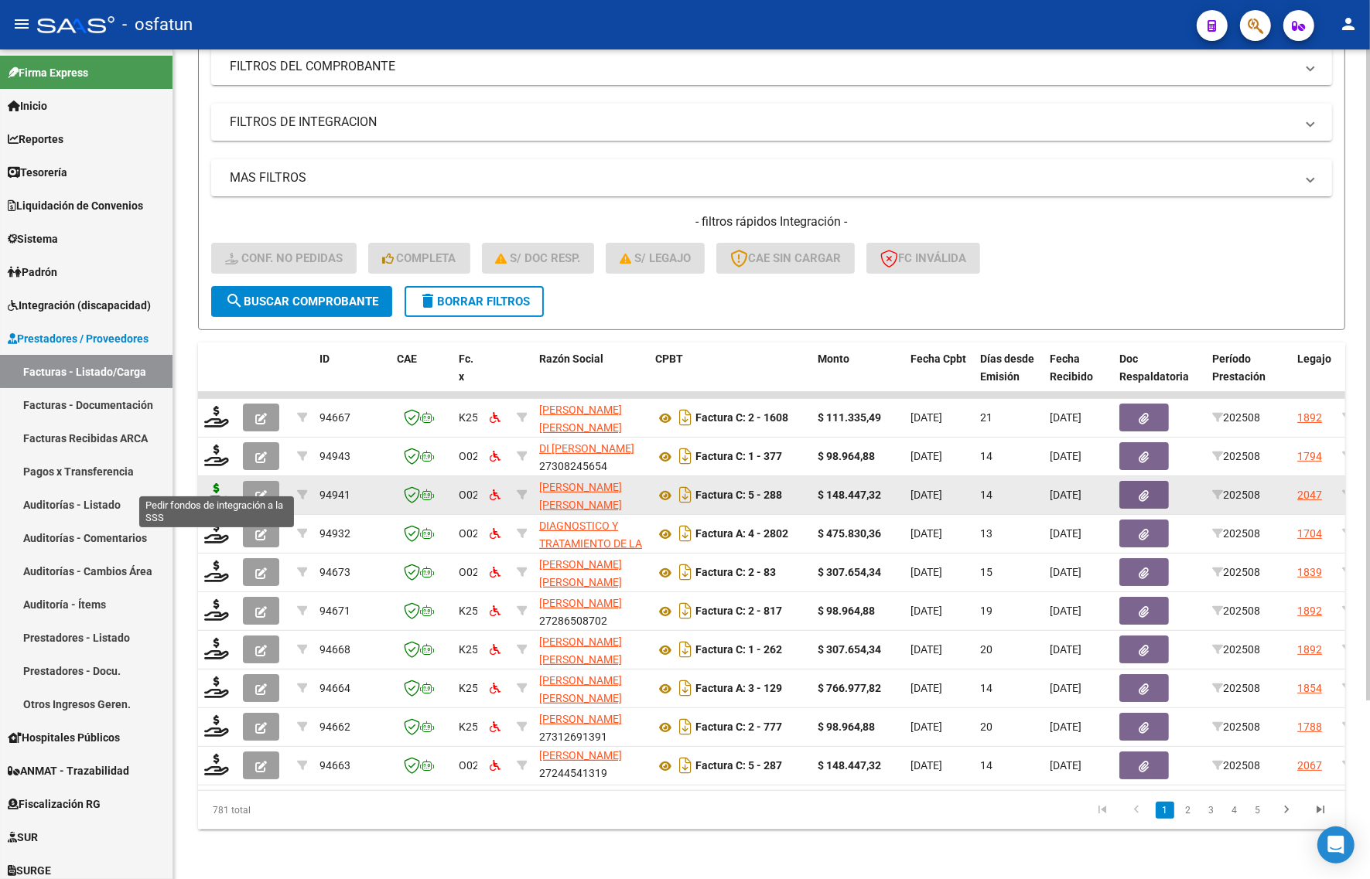
click at [220, 484] on icon at bounding box center [216, 494] width 25 height 22
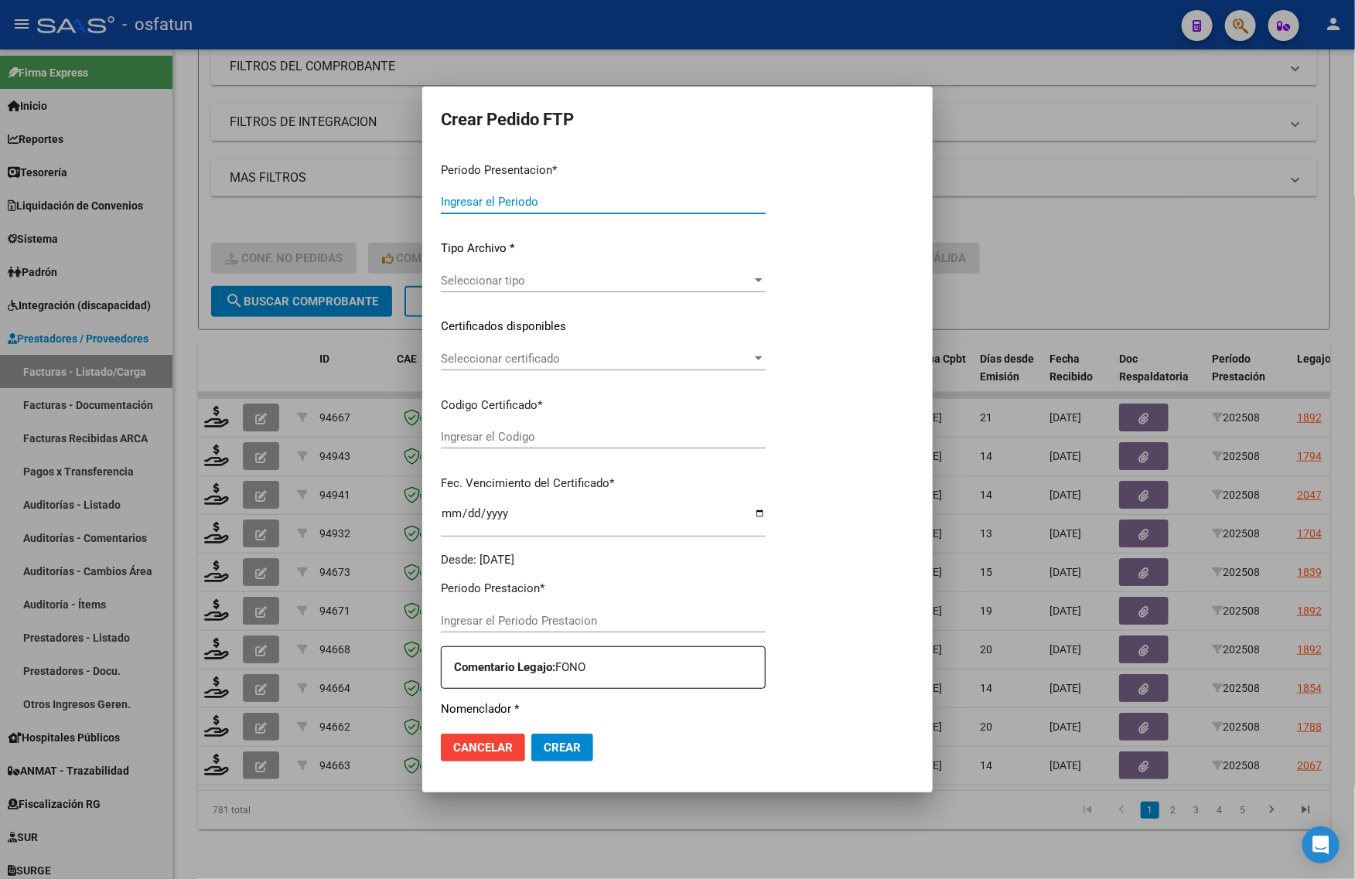
type input "202508"
type input "$ 148.447,32"
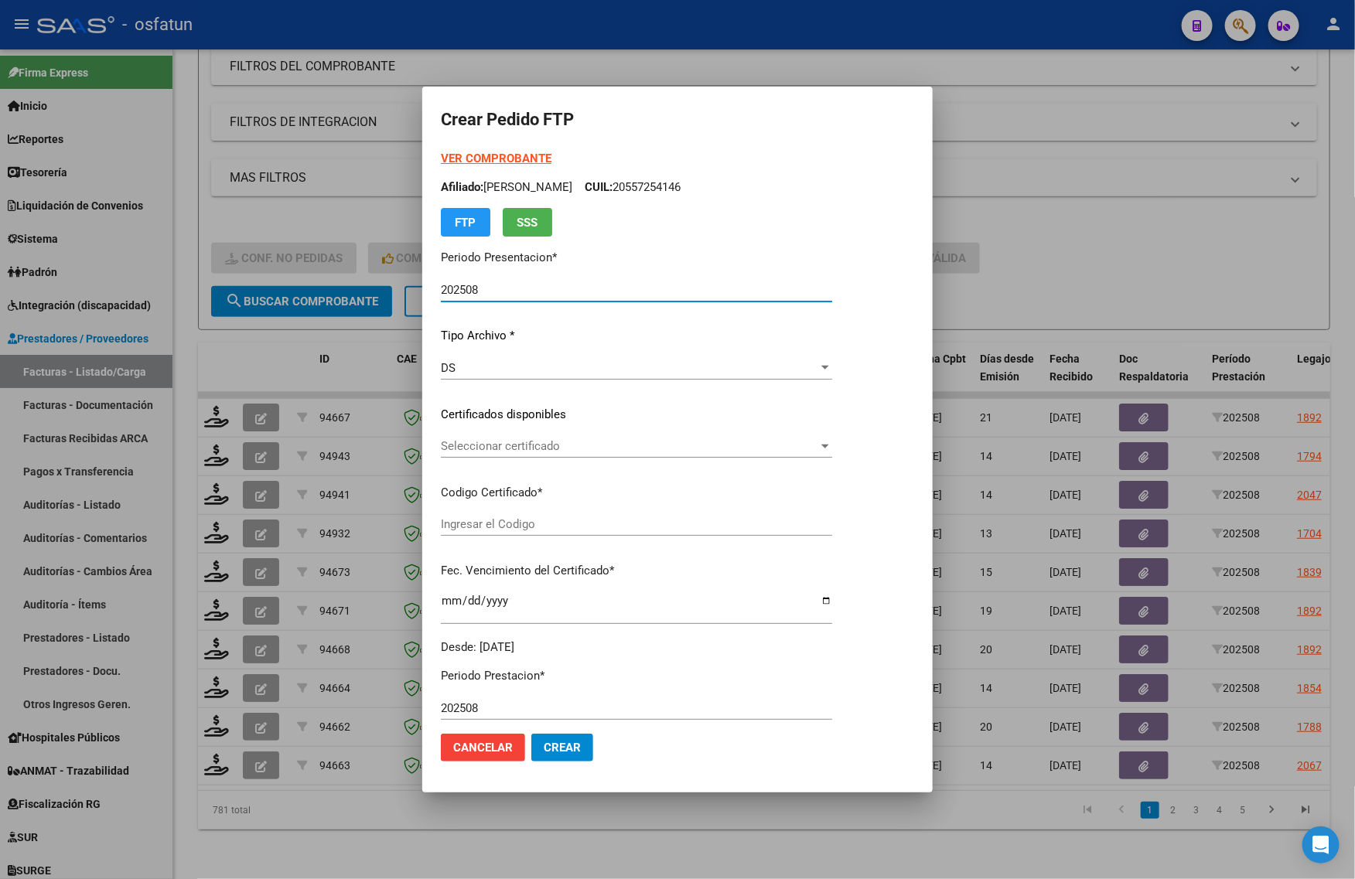
type input "ARG02000557254142025022520300225TUC139"
type input "2030-02-25"
click at [486, 156] on strong "VER COMPROBANTE" at bounding box center [496, 159] width 111 height 14
click at [541, 435] on div "Seleccionar certificado Seleccionar certificado" at bounding box center [636, 446] width 391 height 23
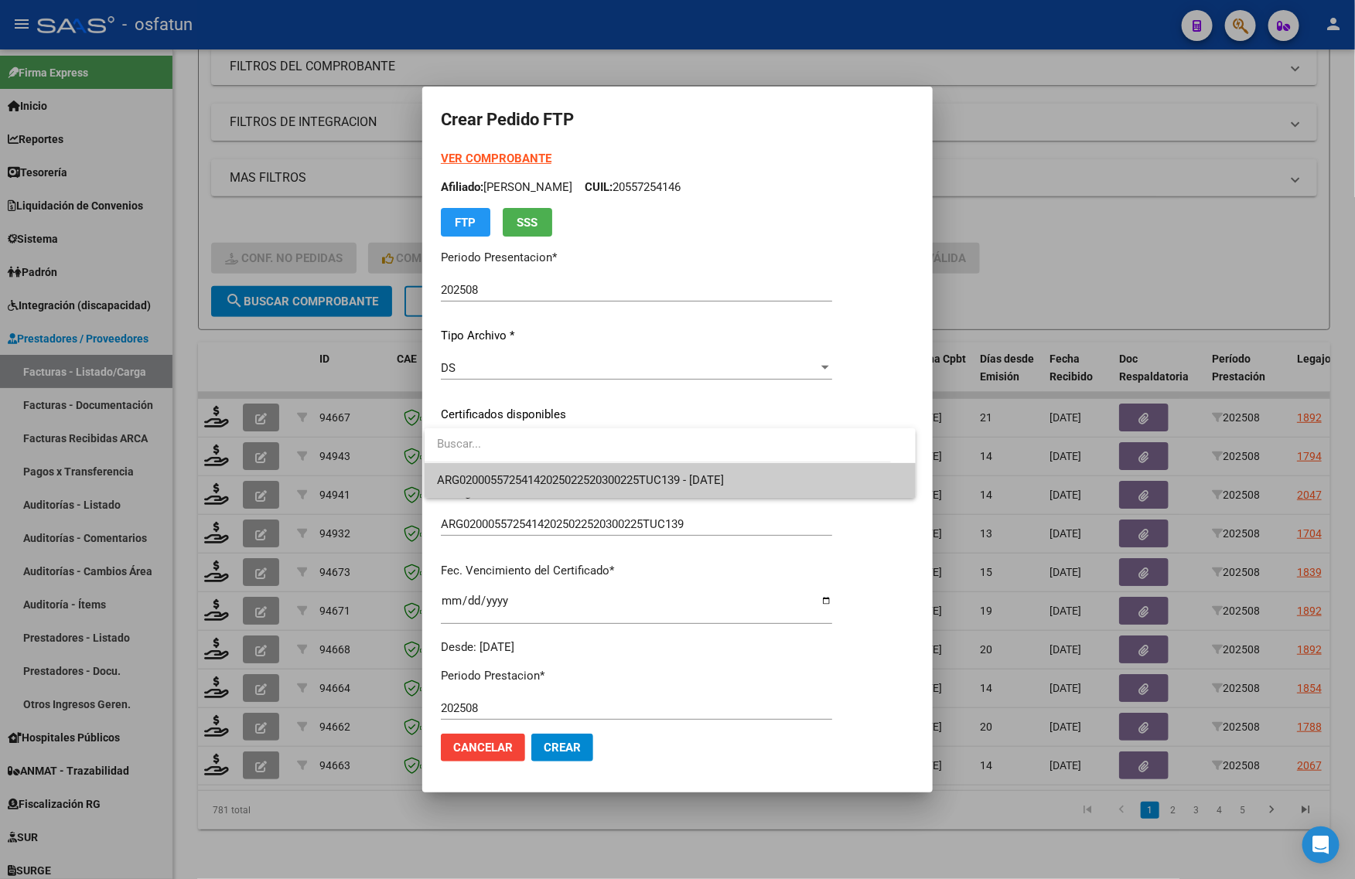
click at [531, 459] on input "dropdown search" at bounding box center [658, 444] width 466 height 35
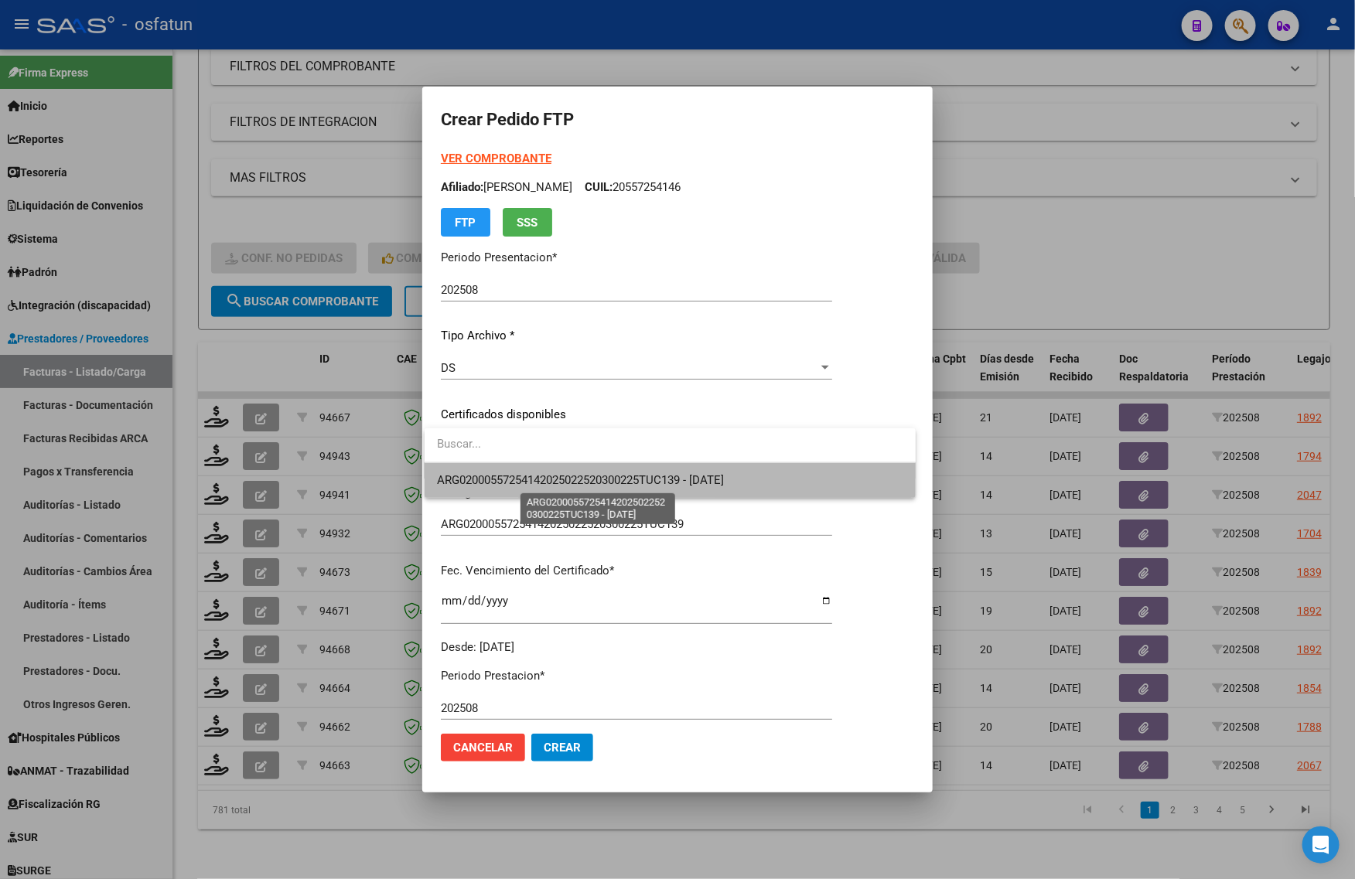
click at [520, 481] on span "ARG02000557254142025022520300225TUC139 - 2030-02-25" at bounding box center [580, 480] width 287 height 14
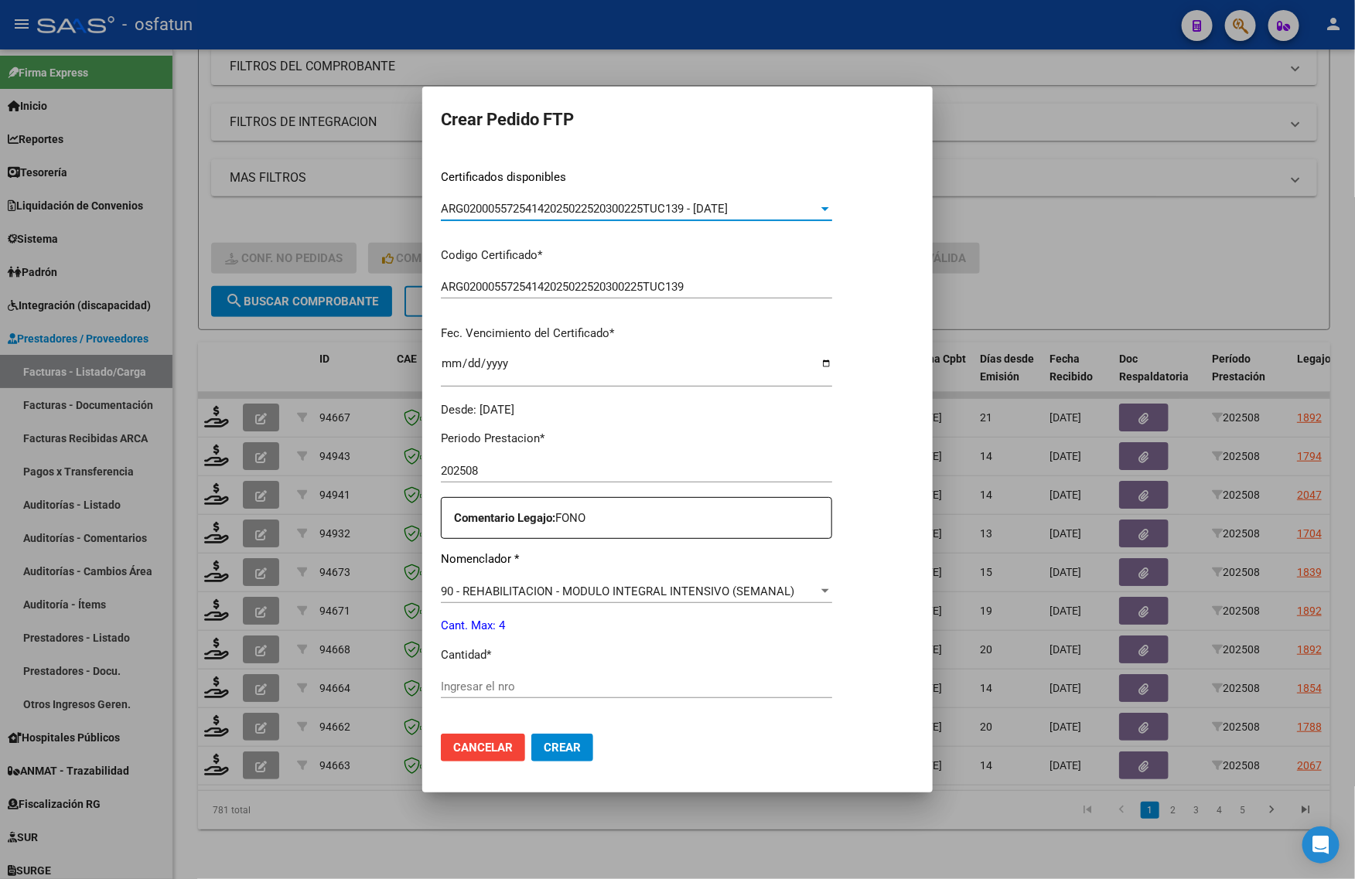
scroll to position [462, 0]
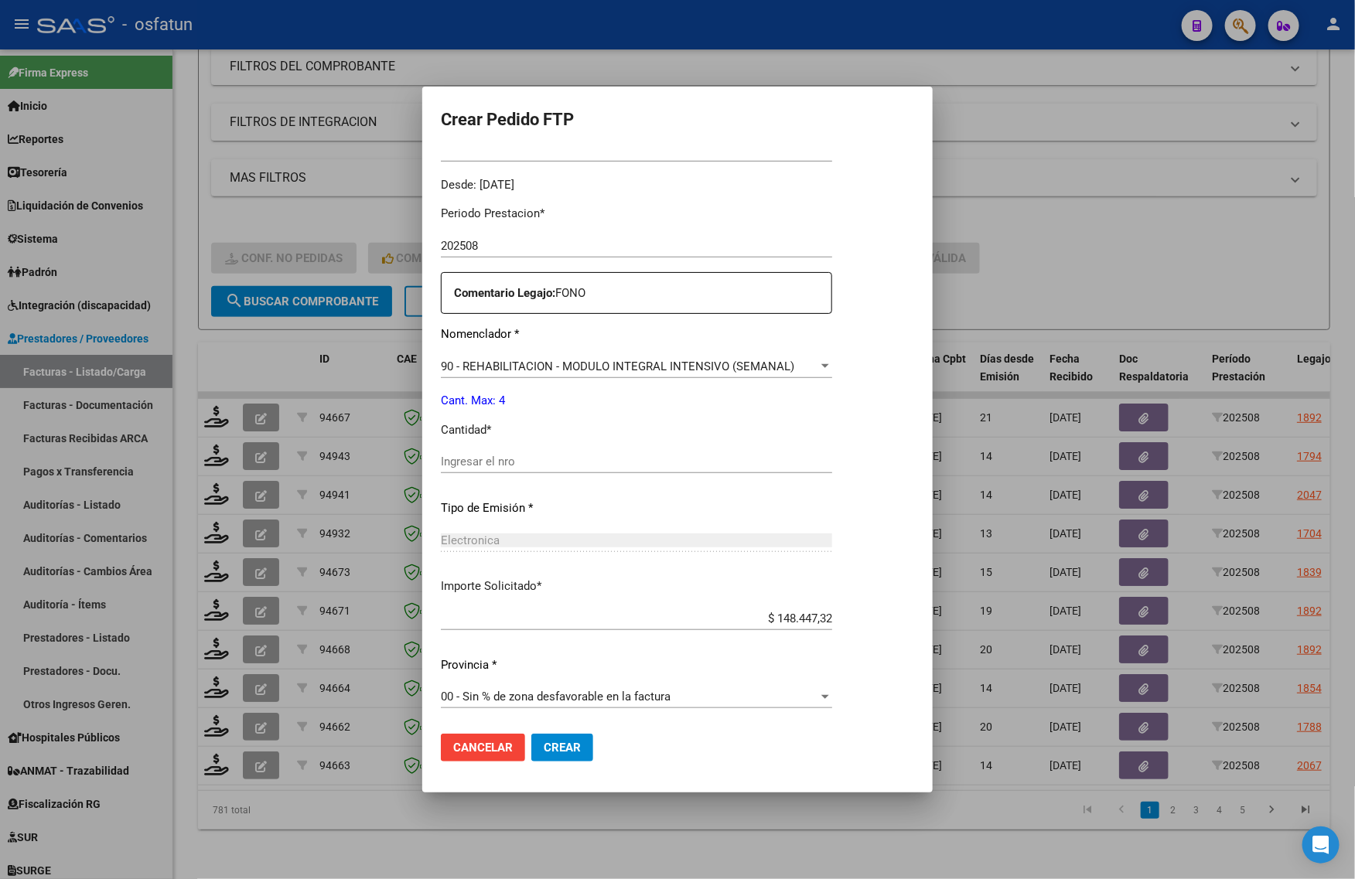
click at [523, 462] on input "Ingresar el nro" at bounding box center [636, 462] width 391 height 14
type input "4"
click at [547, 751] on span "Crear" at bounding box center [562, 748] width 37 height 14
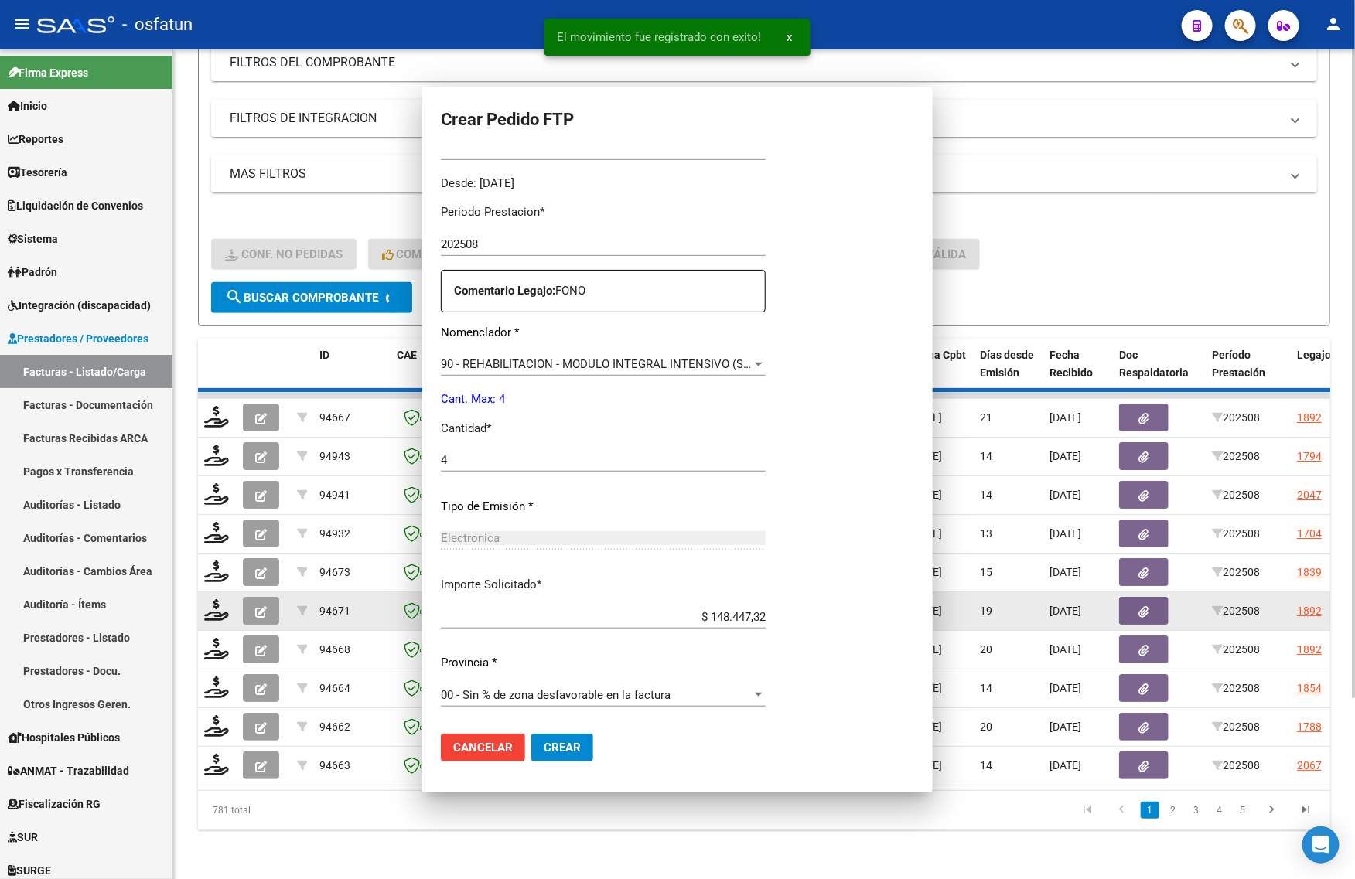
scroll to position [376, 0]
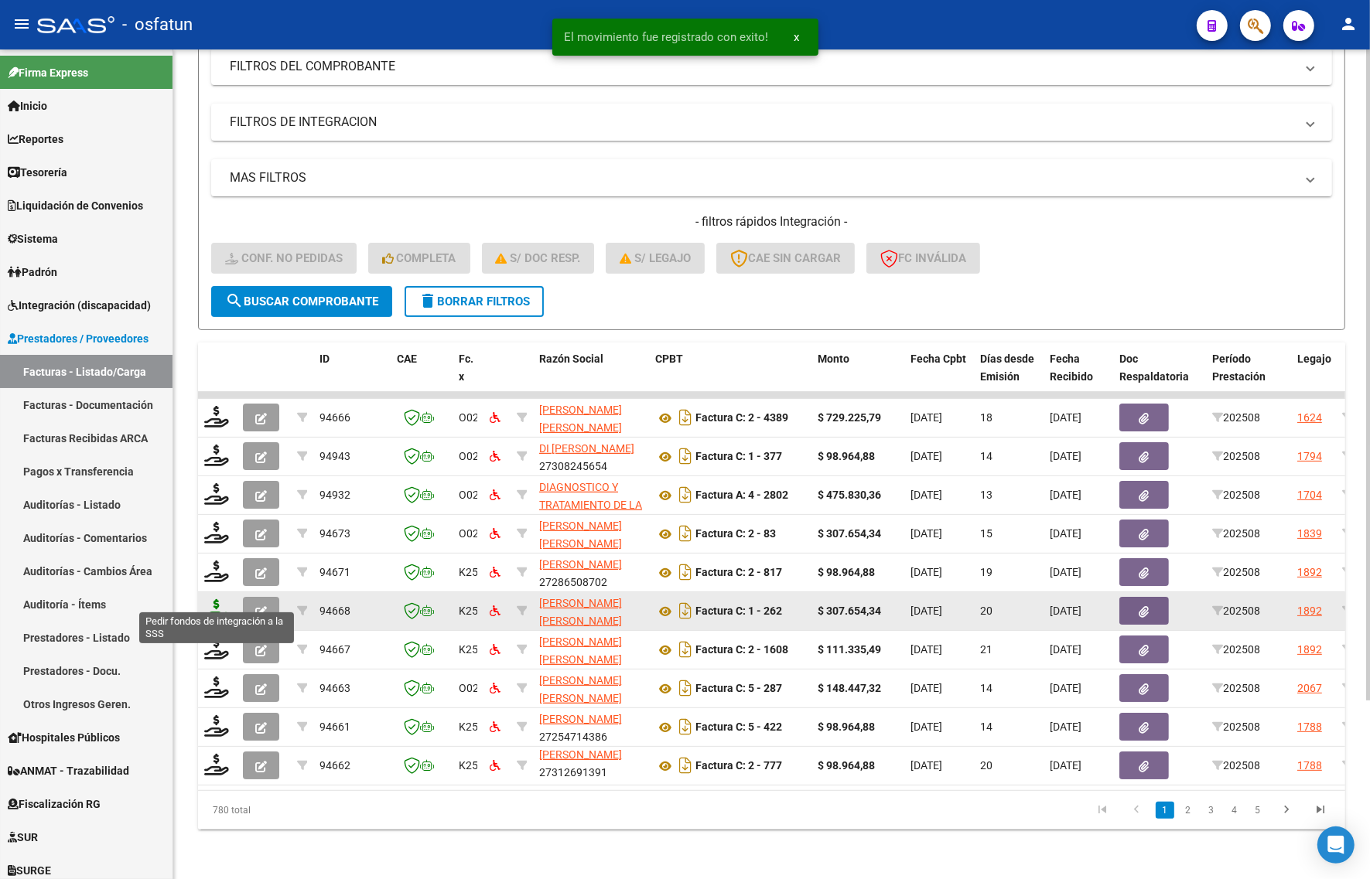
click at [213, 599] on icon at bounding box center [216, 610] width 25 height 22
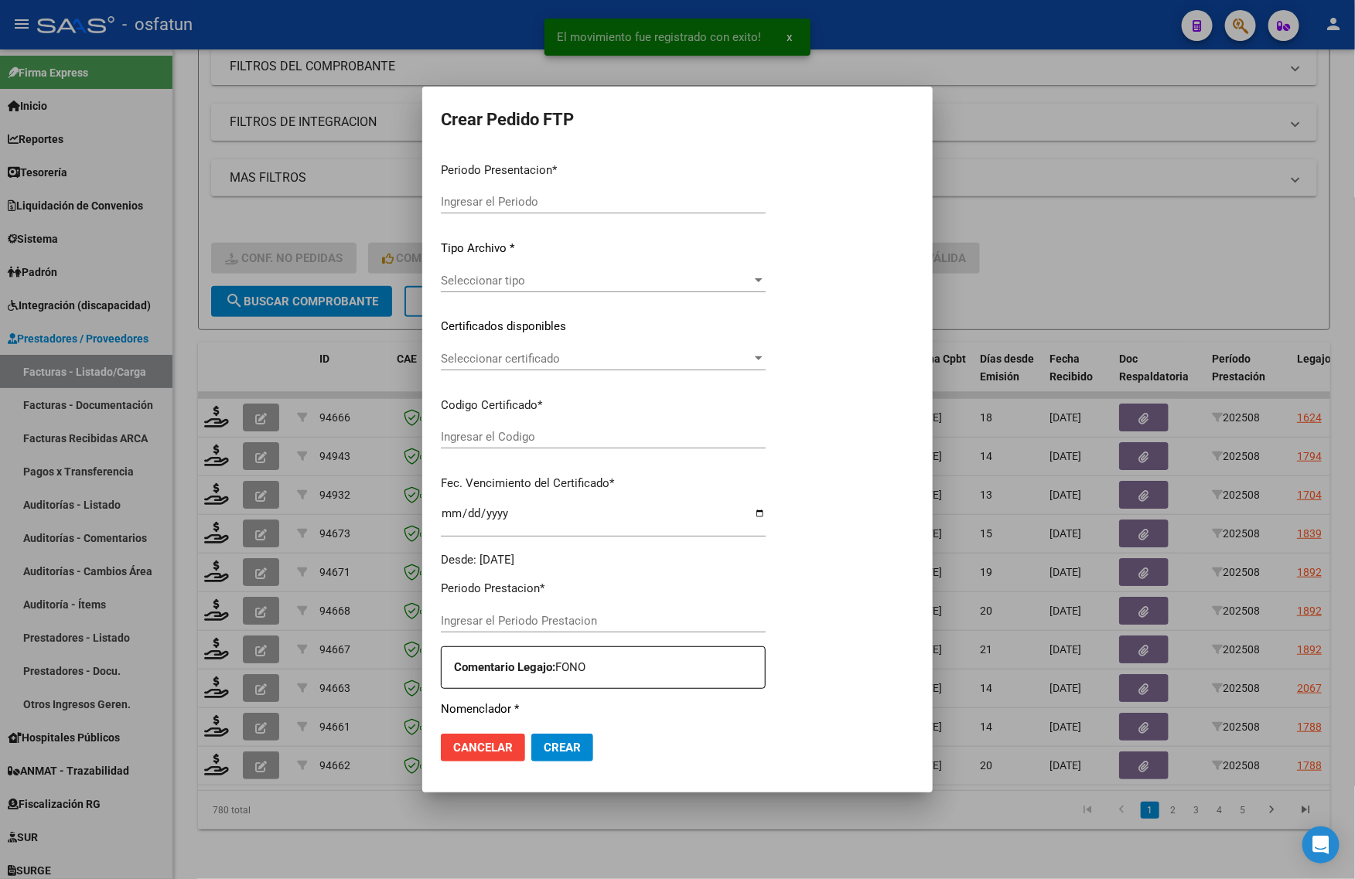
type input "202508"
type input "$ 307.654,34"
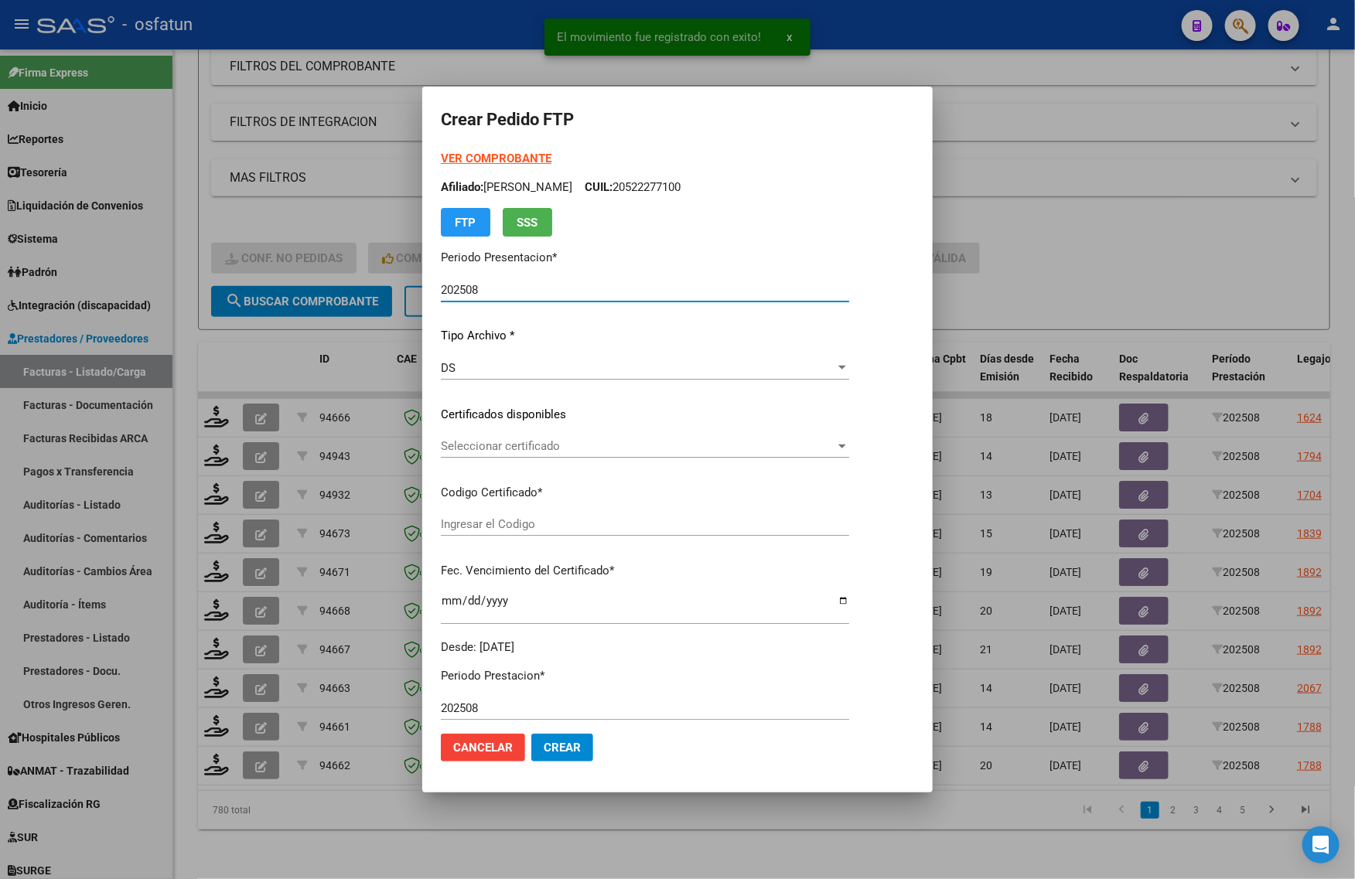
type input "ARG02000547803292020062520260625COR467"
type input "[DATE]"
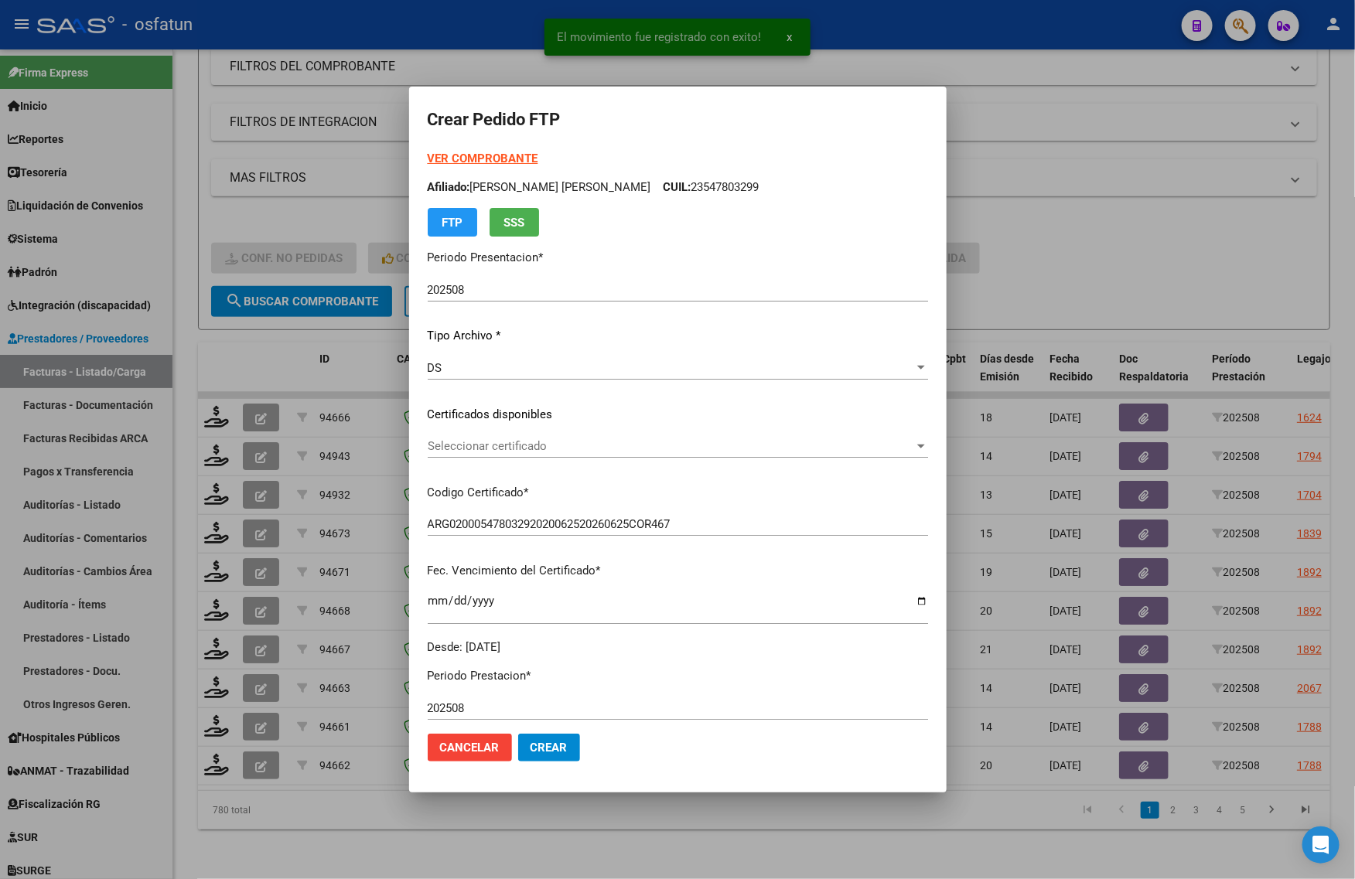
click at [461, 159] on strong "VER COMPROBANTE" at bounding box center [483, 159] width 111 height 14
click at [433, 455] on div "Seleccionar certificado Seleccionar certificado" at bounding box center [678, 446] width 500 height 23
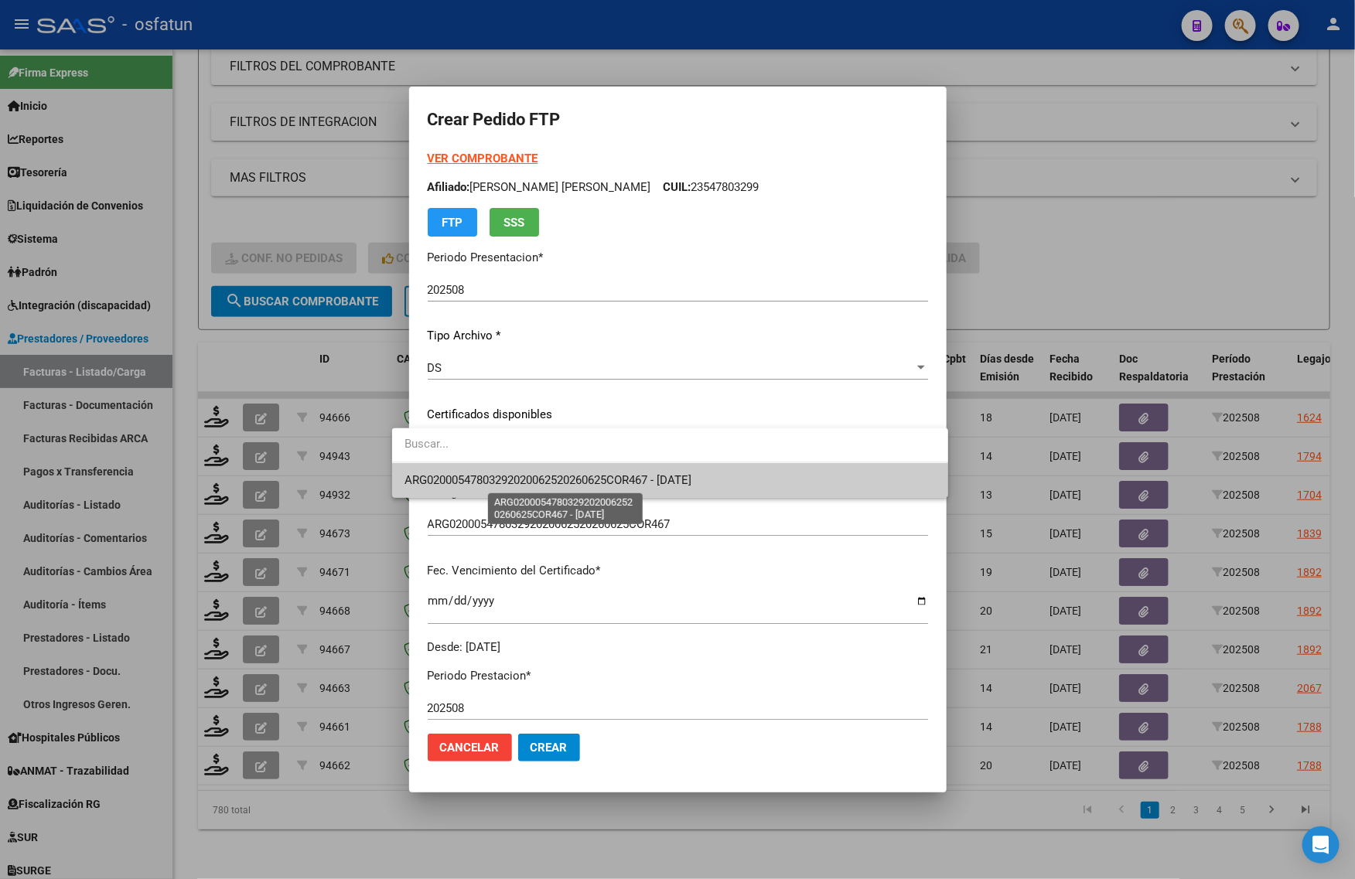
click at [534, 479] on span "ARG02000547803292020062520260625COR467 - [DATE]" at bounding box center [547, 480] width 287 height 14
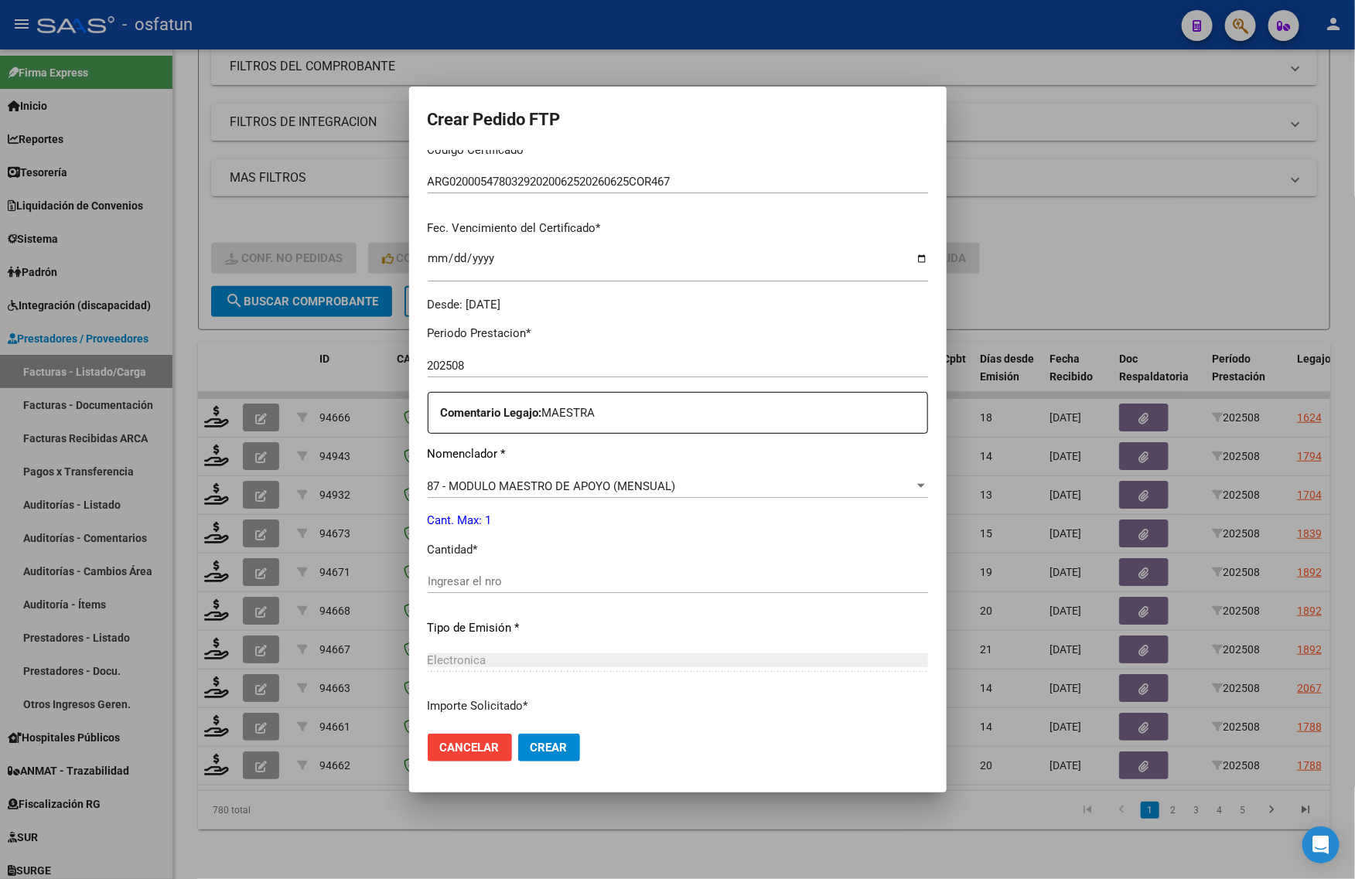
scroll to position [387, 0]
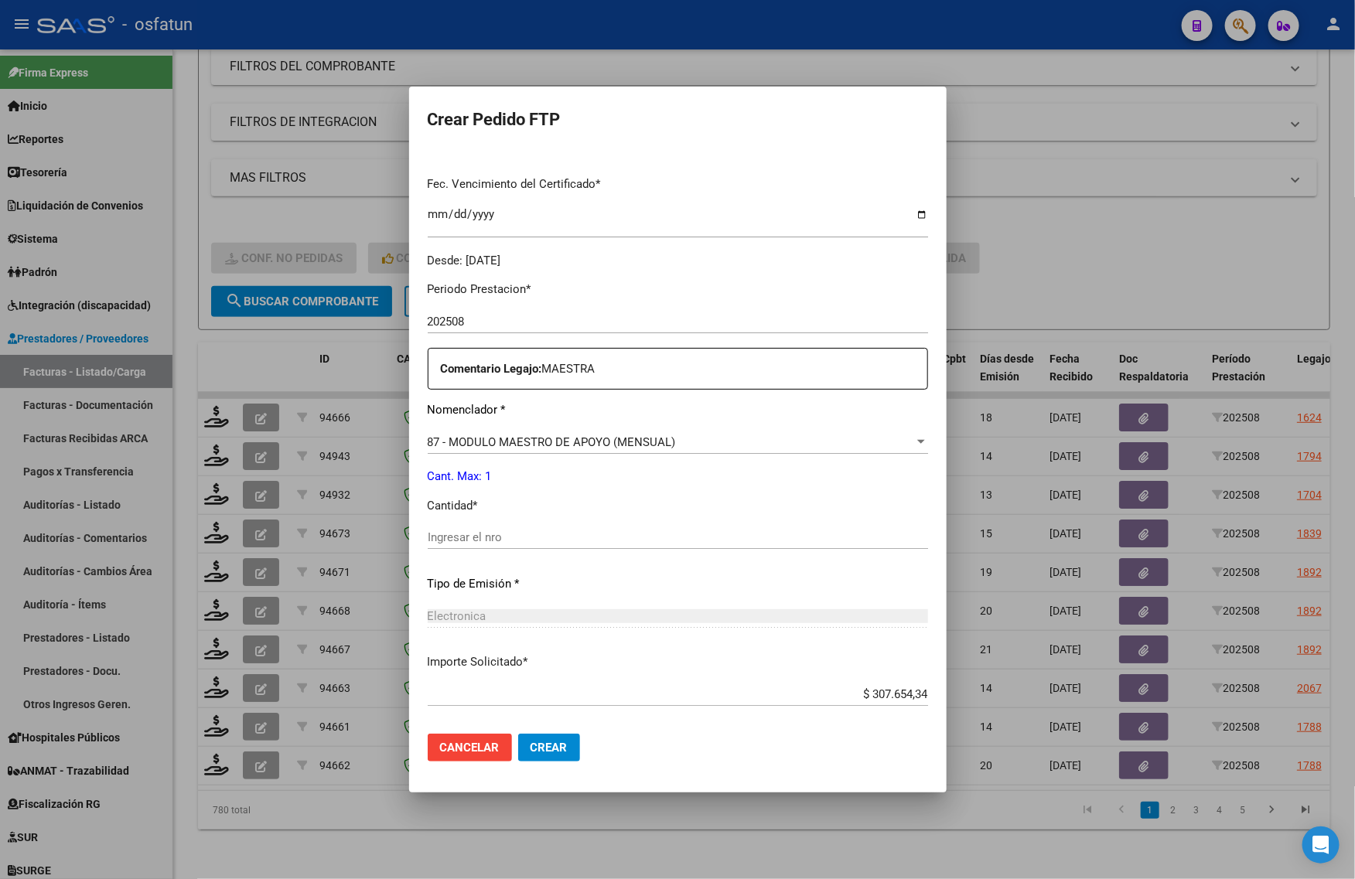
click at [435, 543] on input "Ingresar el nro" at bounding box center [678, 538] width 500 height 14
type input "1"
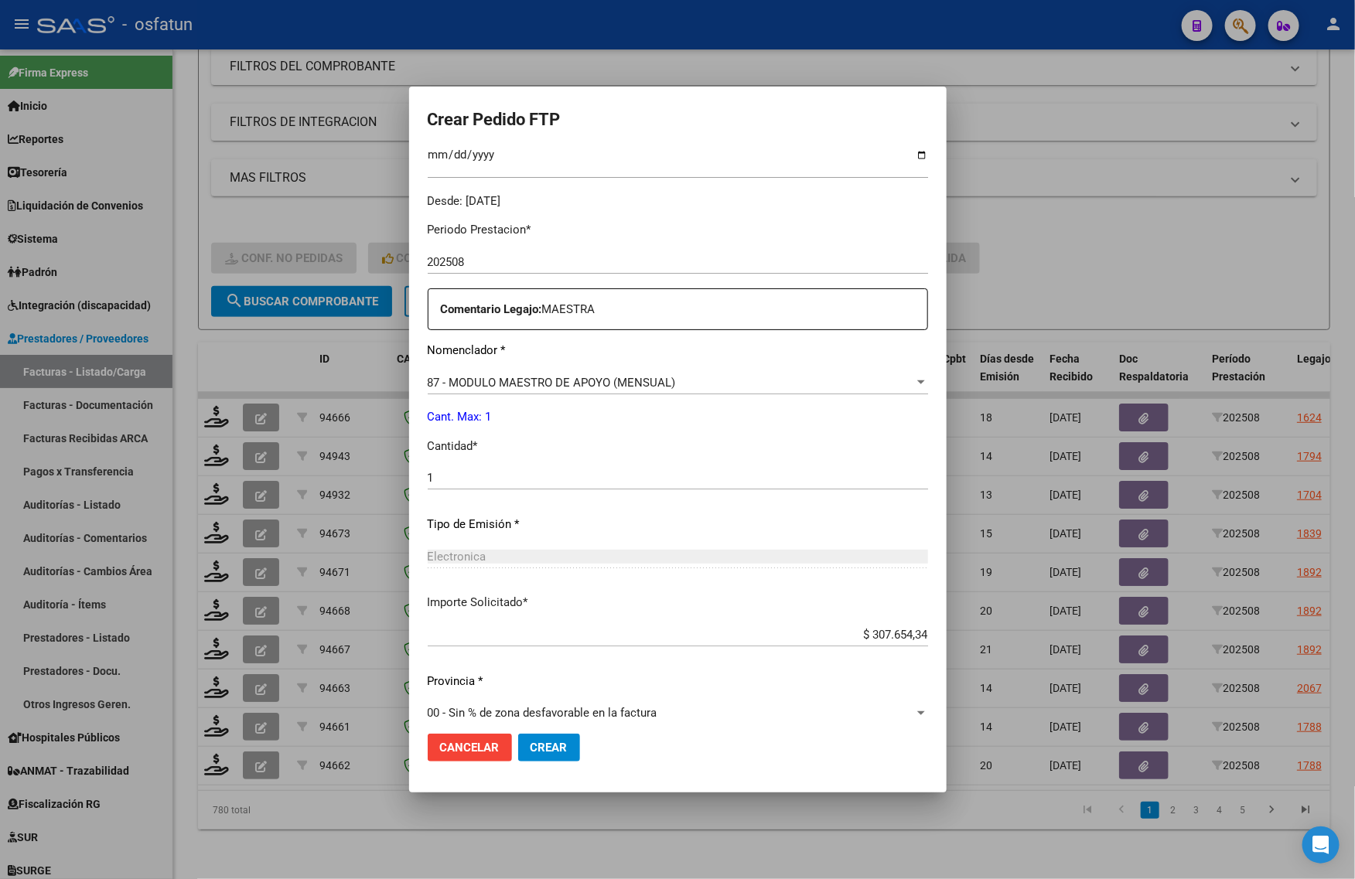
scroll to position [462, 0]
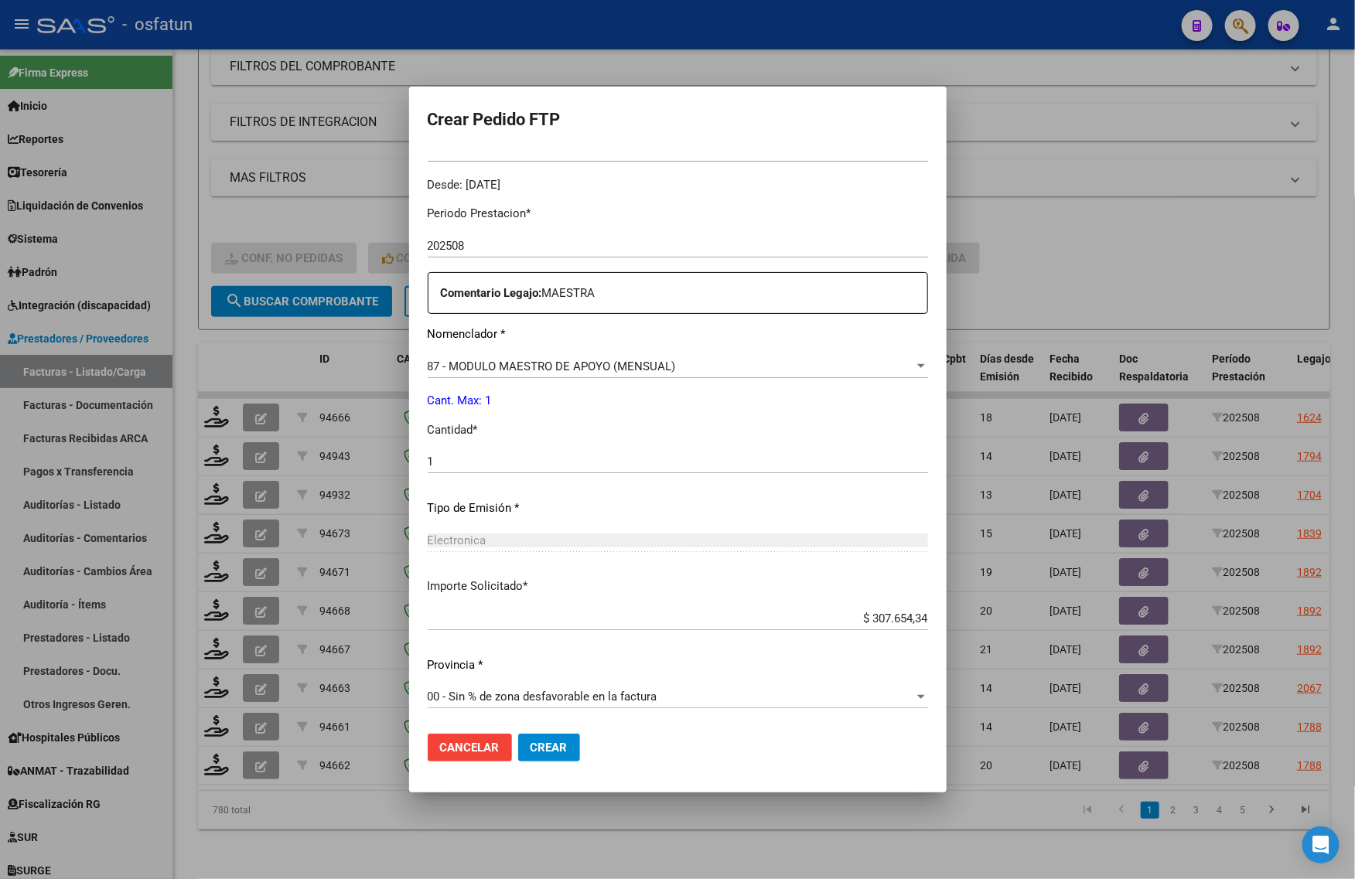
drag, startPoint x: 531, startPoint y: 740, endPoint x: 503, endPoint y: 753, distance: 30.5
click at [531, 741] on span "Crear" at bounding box center [549, 748] width 37 height 14
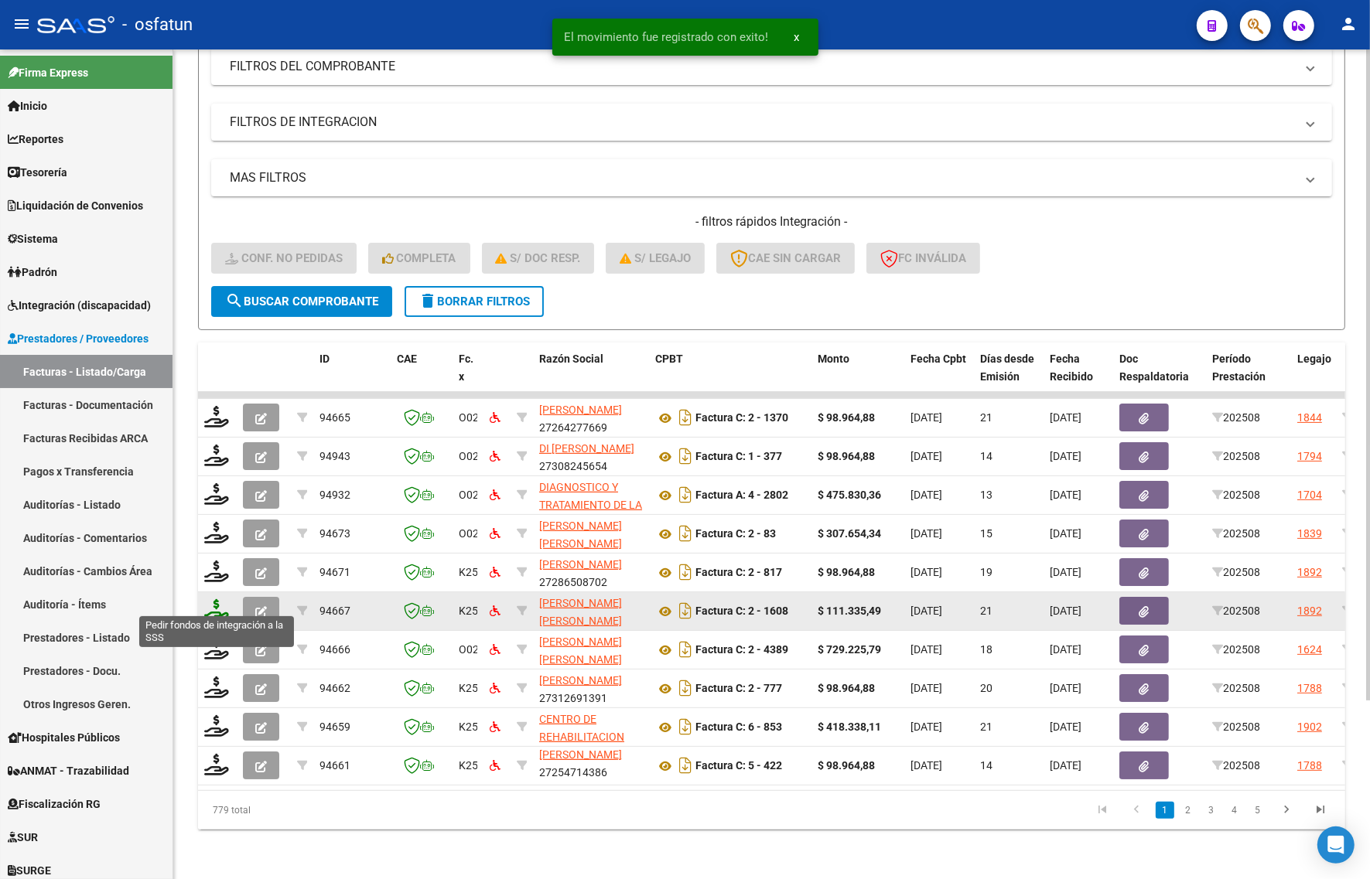
click at [213, 599] on icon at bounding box center [216, 610] width 25 height 22
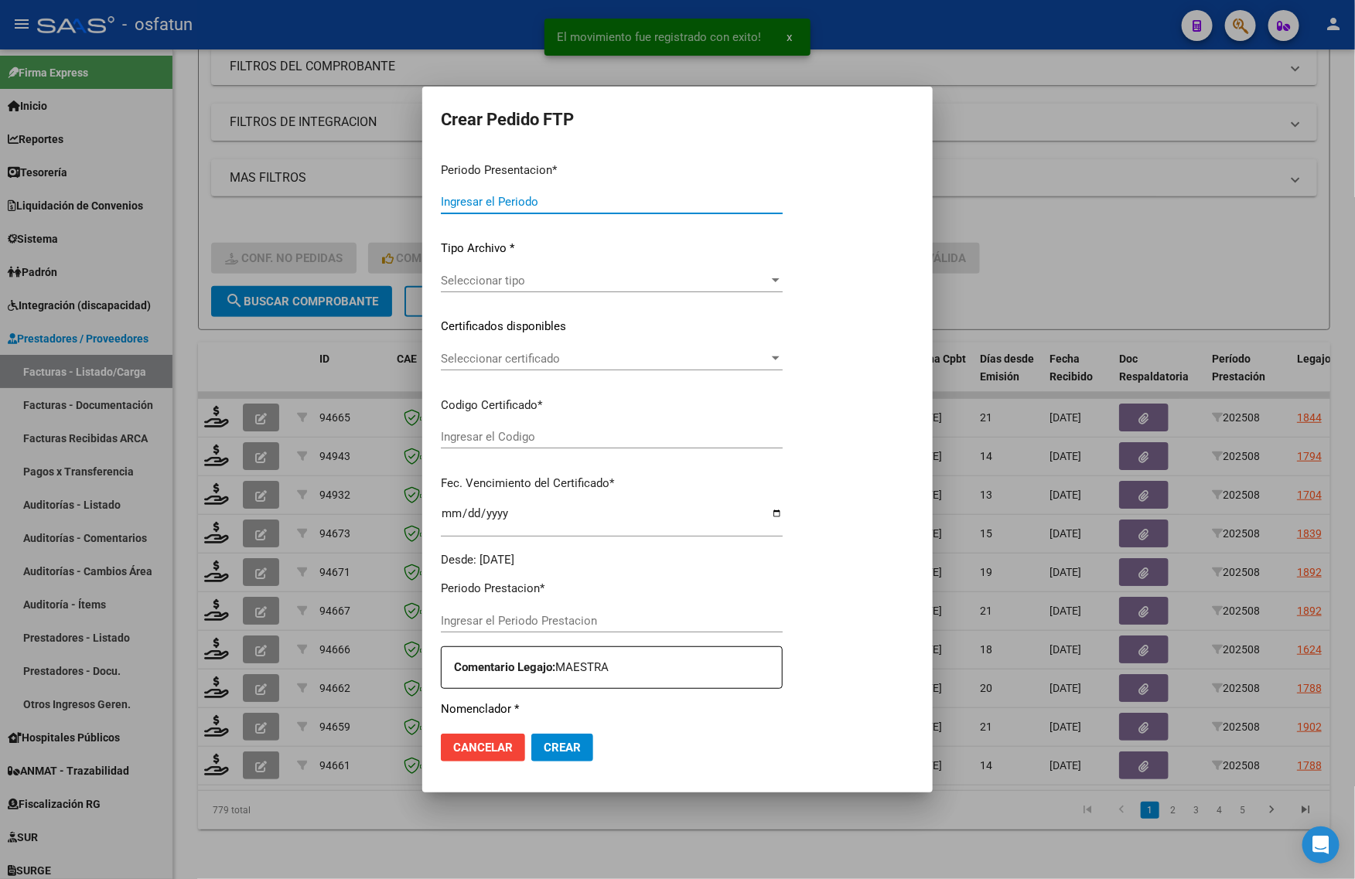
type input "202508"
type input "$ 111.335,49"
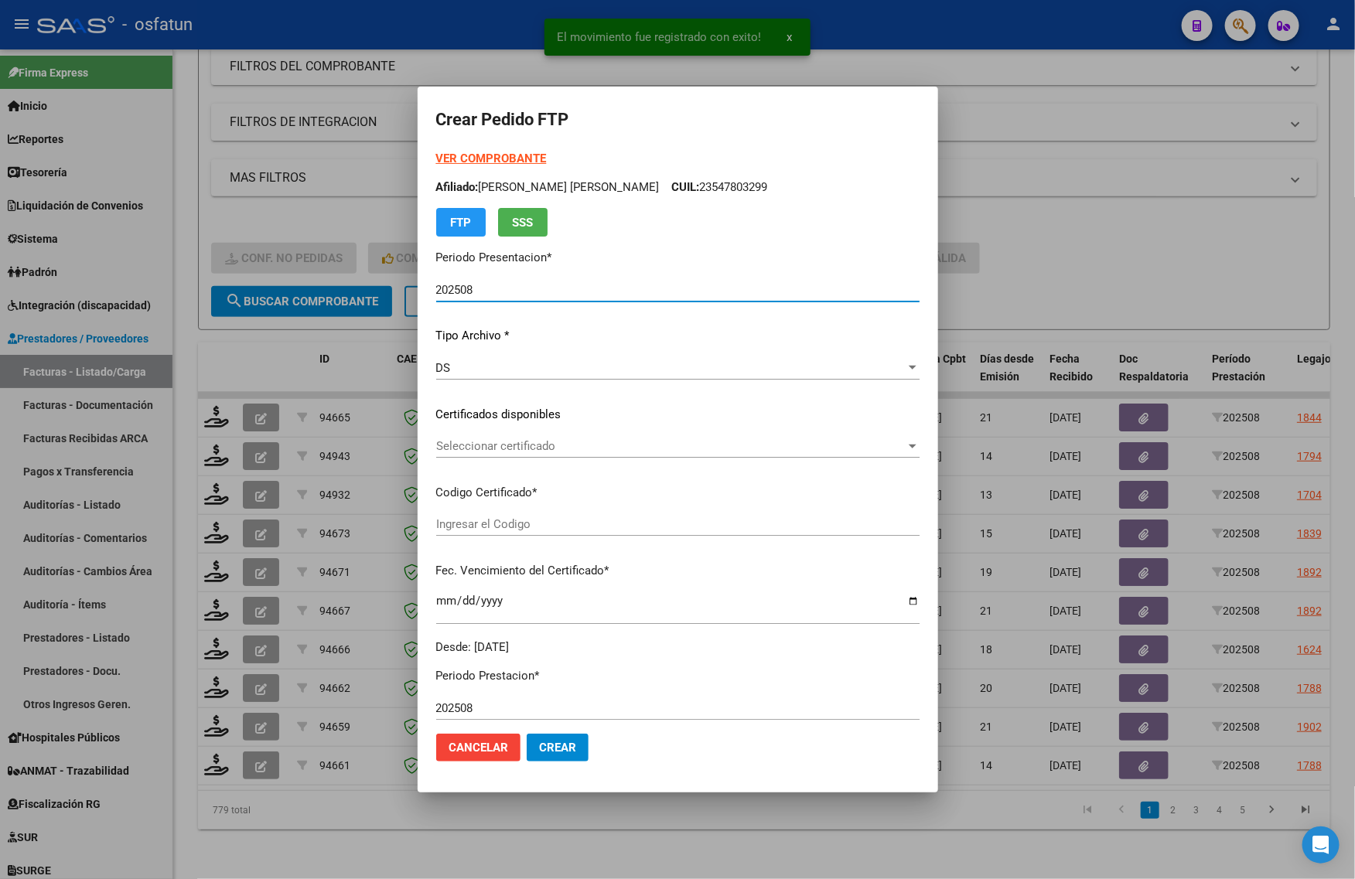
type input "ARG02000547803292020062520260625COR467"
type input "[DATE]"
click at [481, 159] on strong "VER COMPROBANTE" at bounding box center [491, 159] width 111 height 14
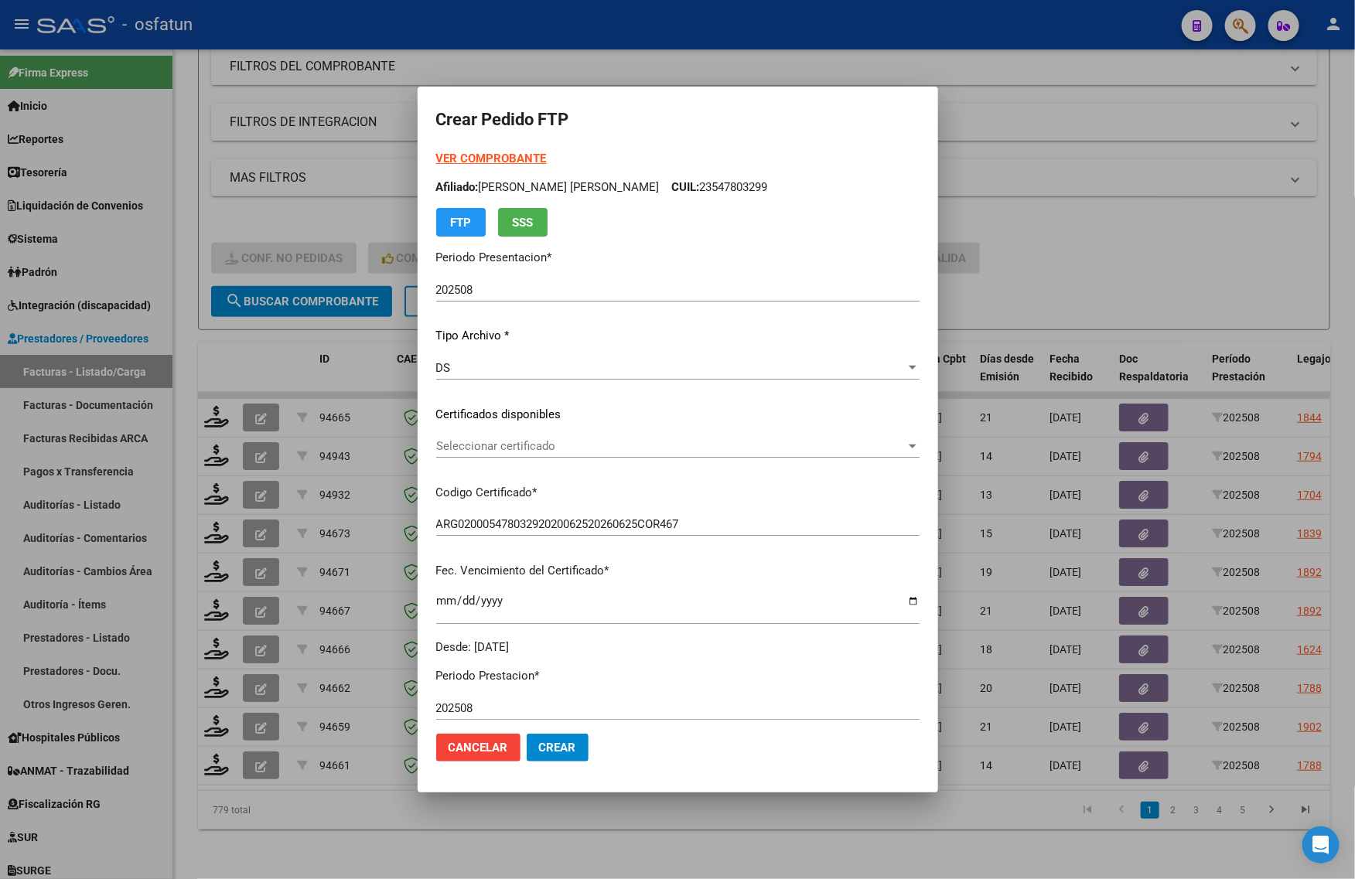
click at [484, 456] on div "Seleccionar certificado Seleccionar certificado" at bounding box center [677, 446] width 483 height 23
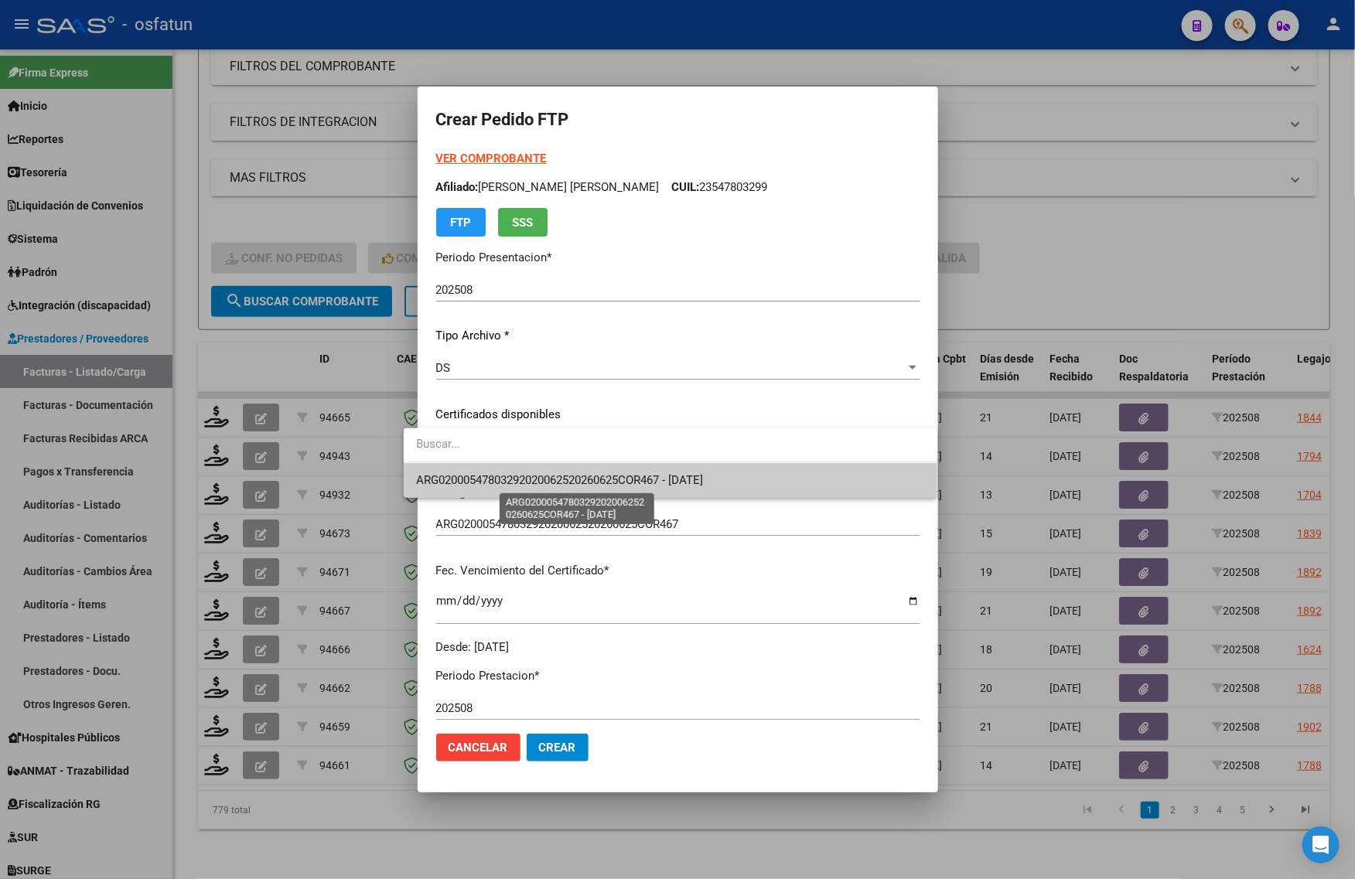
click at [485, 474] on span "ARG02000547803292020062520260625COR467 - [DATE]" at bounding box center [559, 480] width 287 height 14
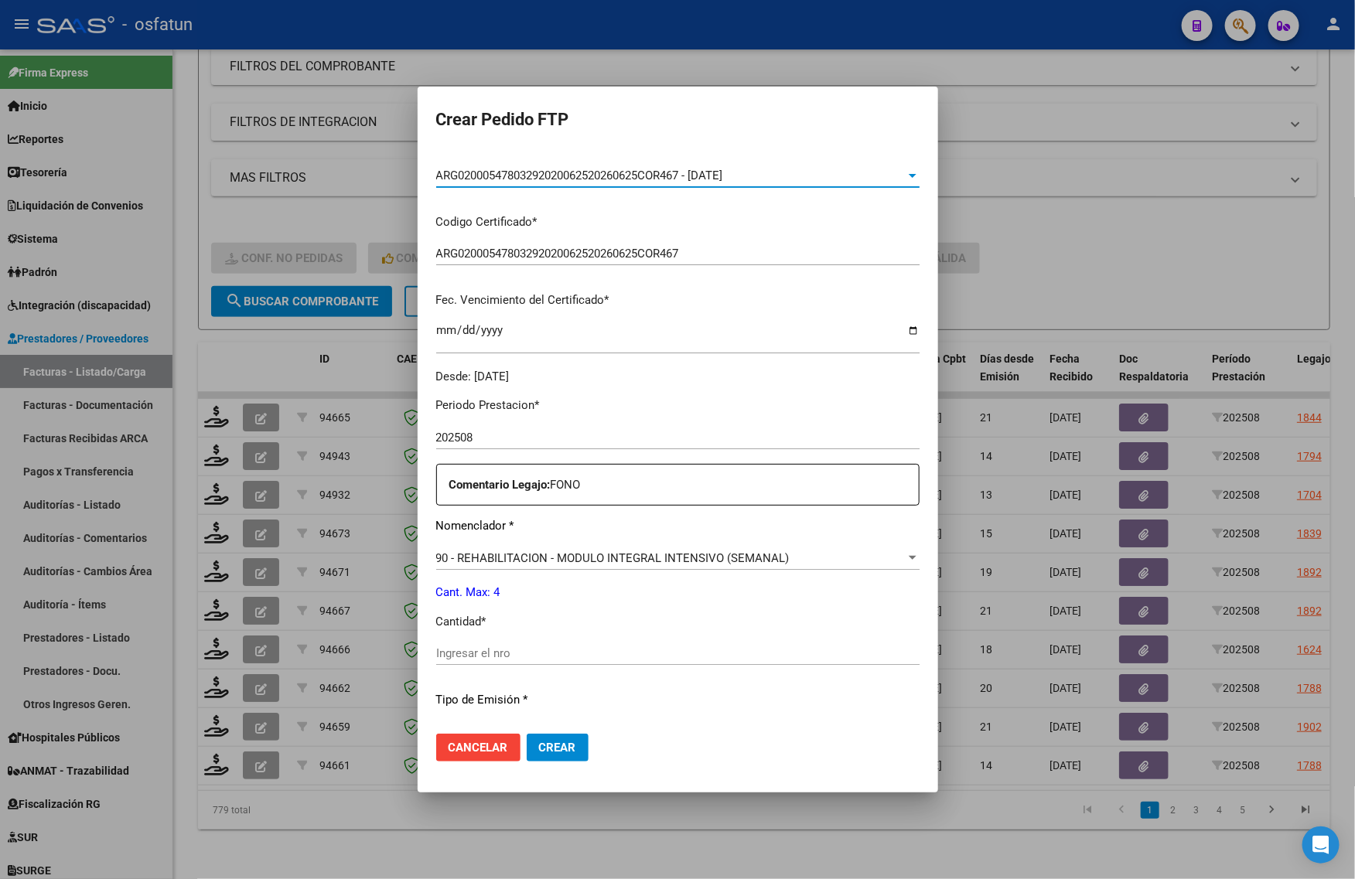
scroll to position [290, 0]
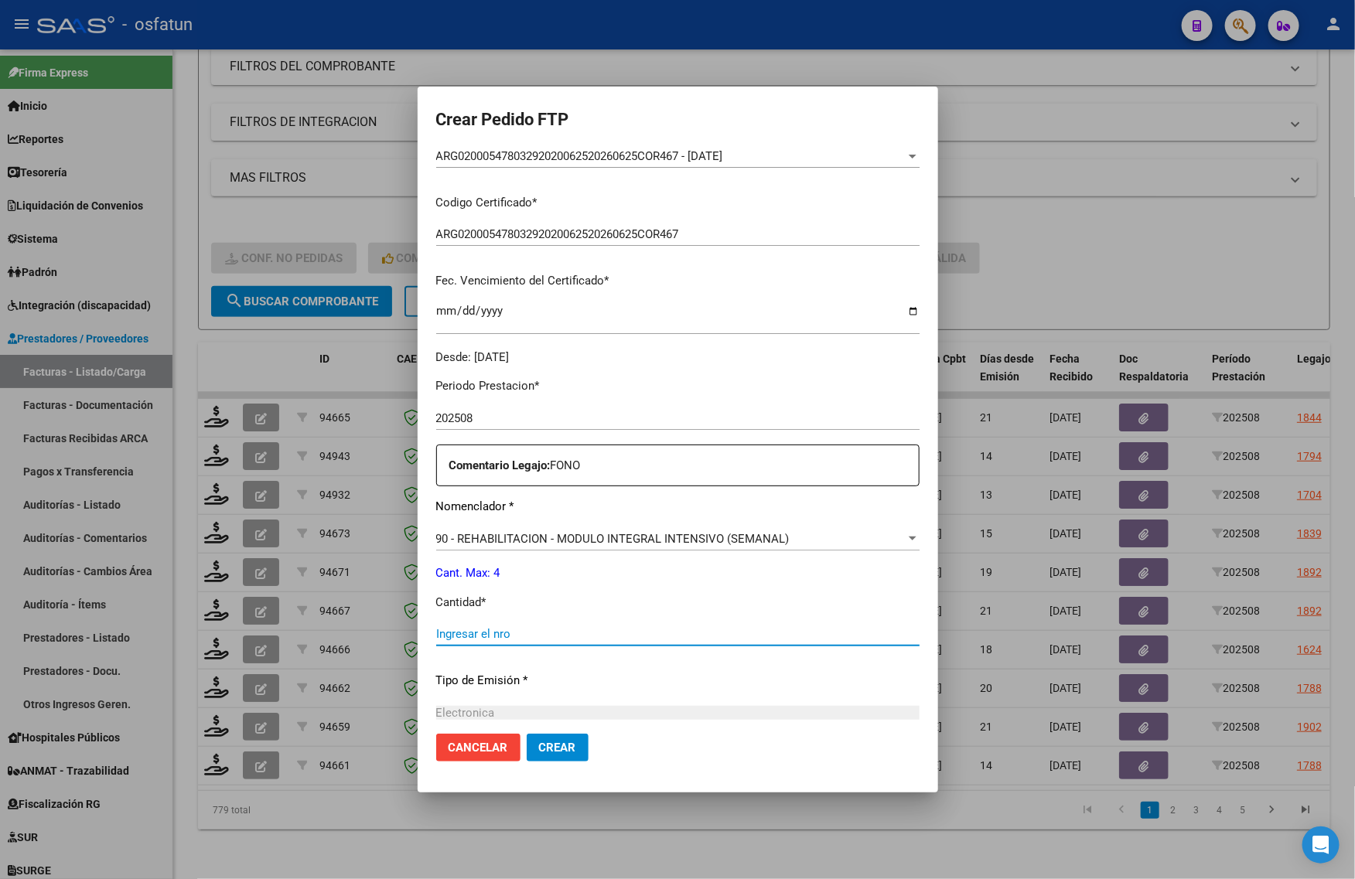
click at [442, 633] on input "Ingresar el nro" at bounding box center [677, 634] width 483 height 14
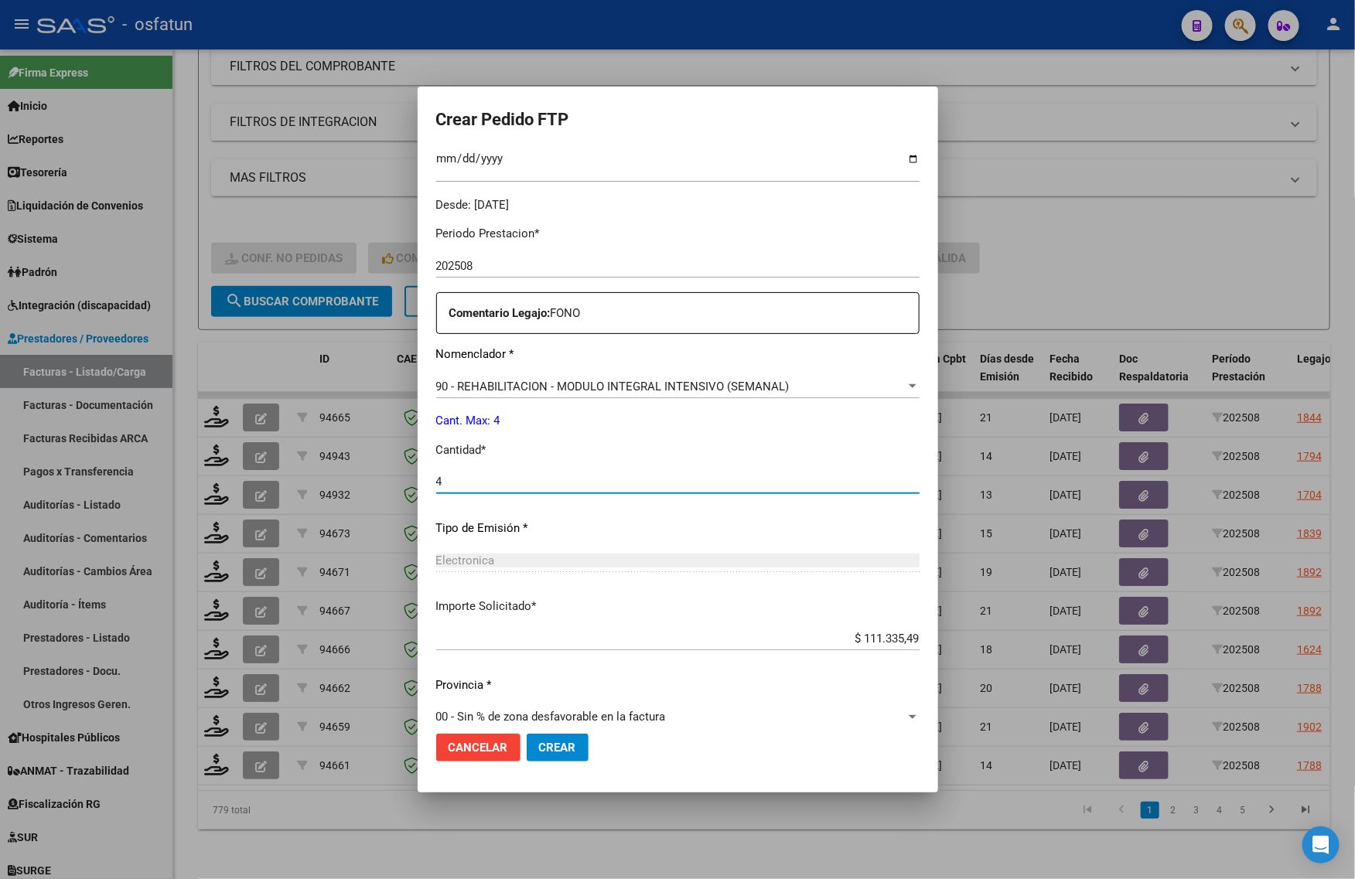
scroll to position [462, 0]
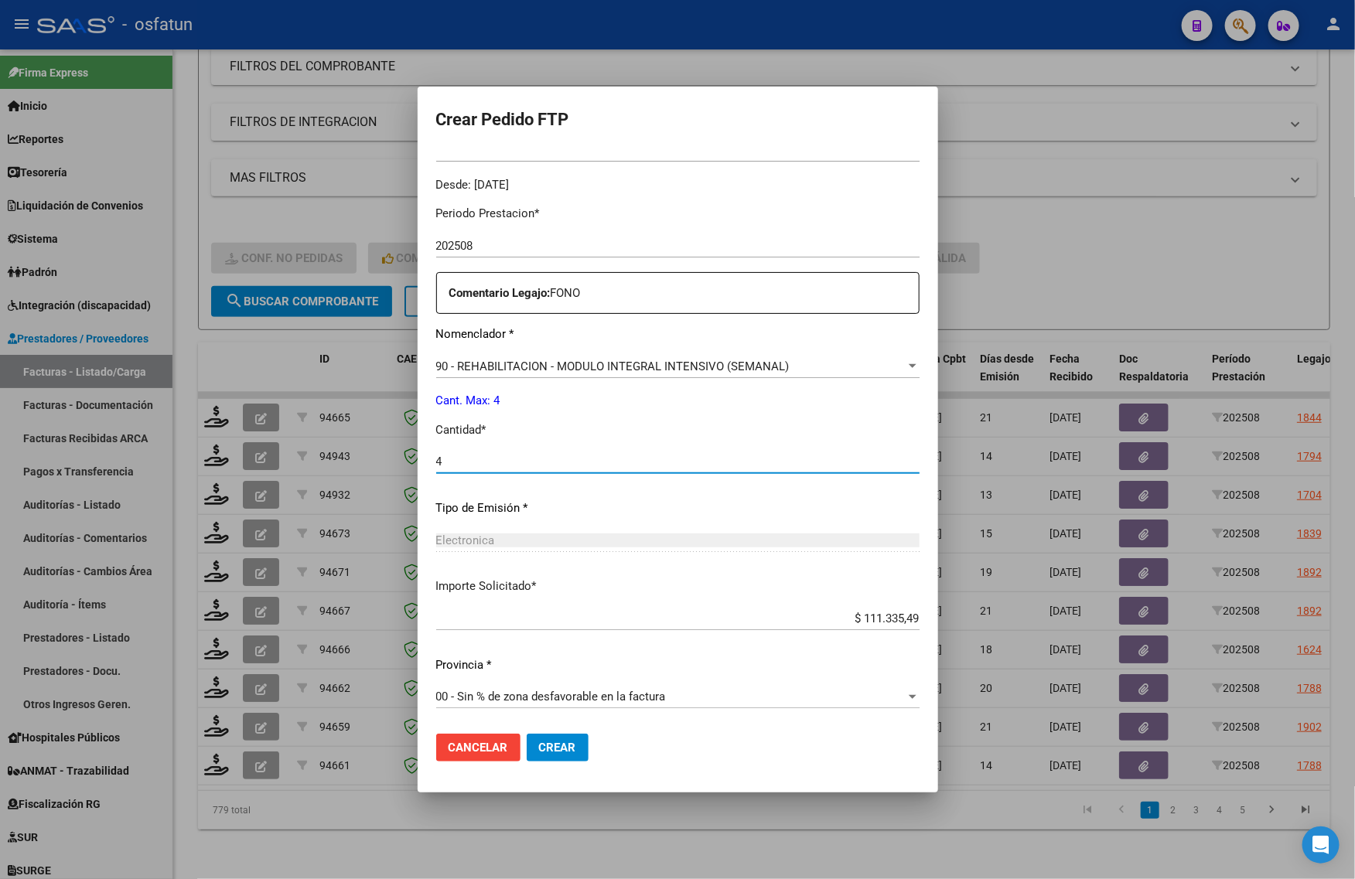
type input "4"
click at [539, 744] on span "Crear" at bounding box center [557, 748] width 37 height 14
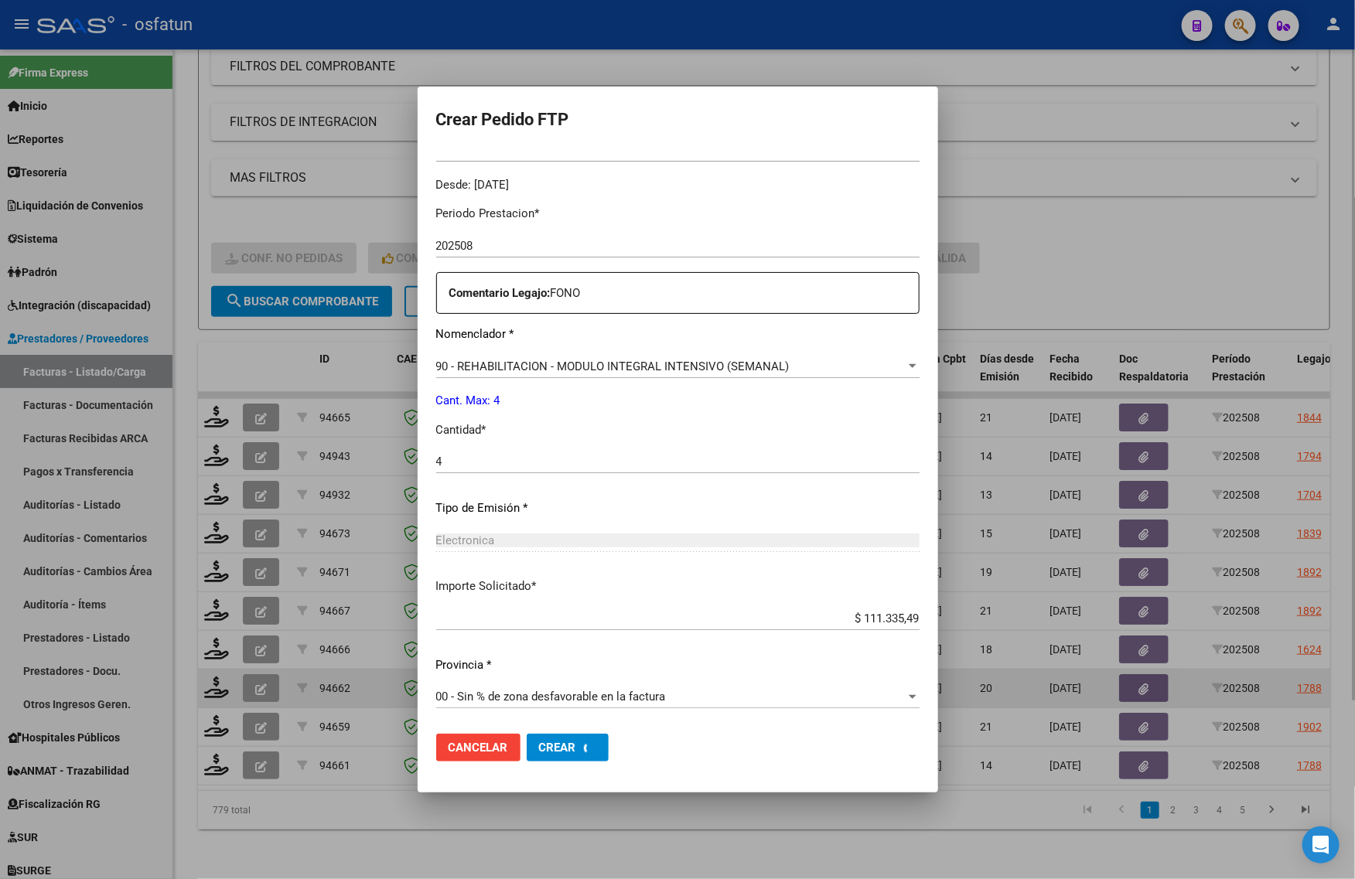
scroll to position [0, 0]
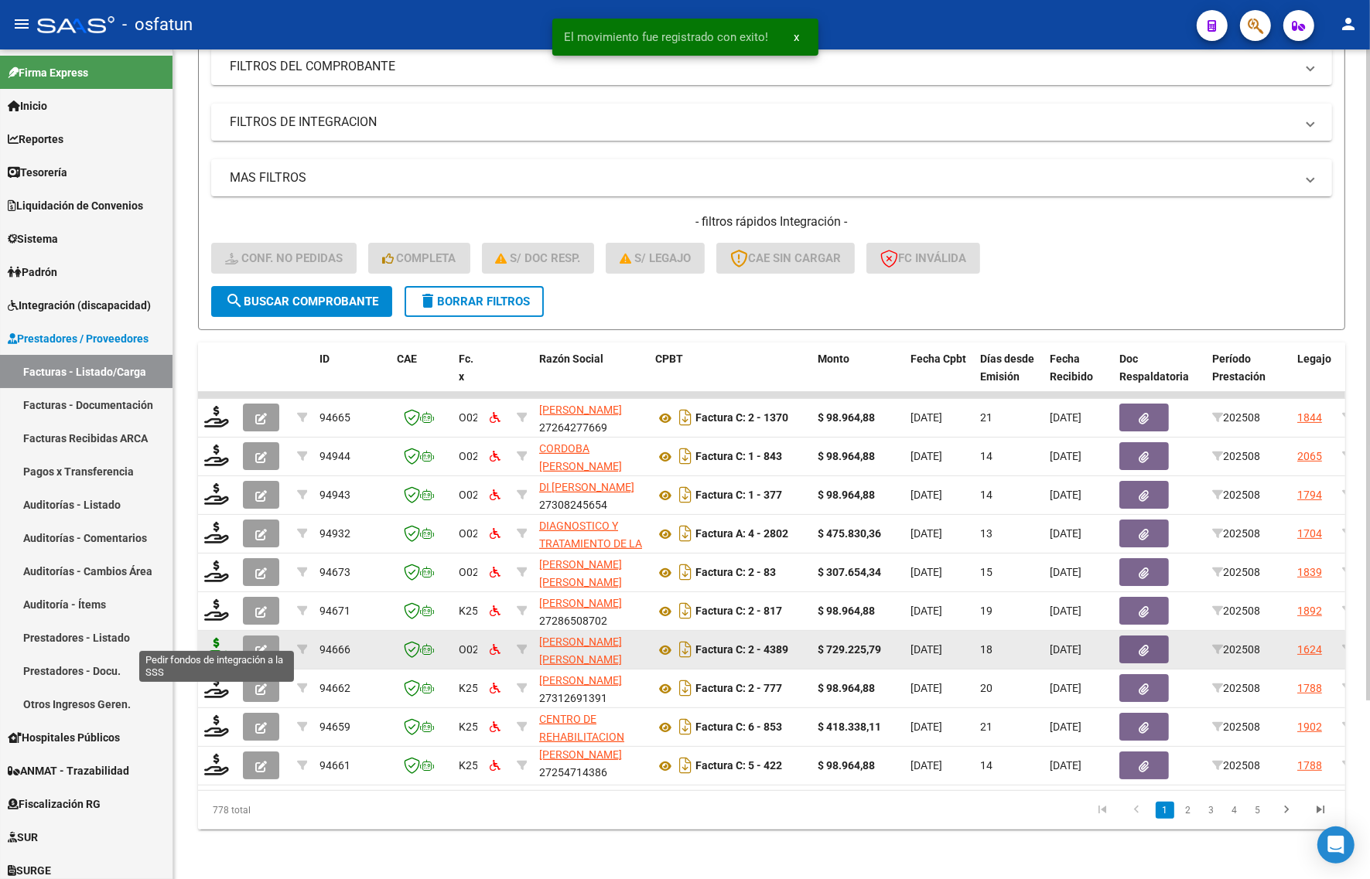
click at [209, 638] on icon at bounding box center [216, 649] width 25 height 22
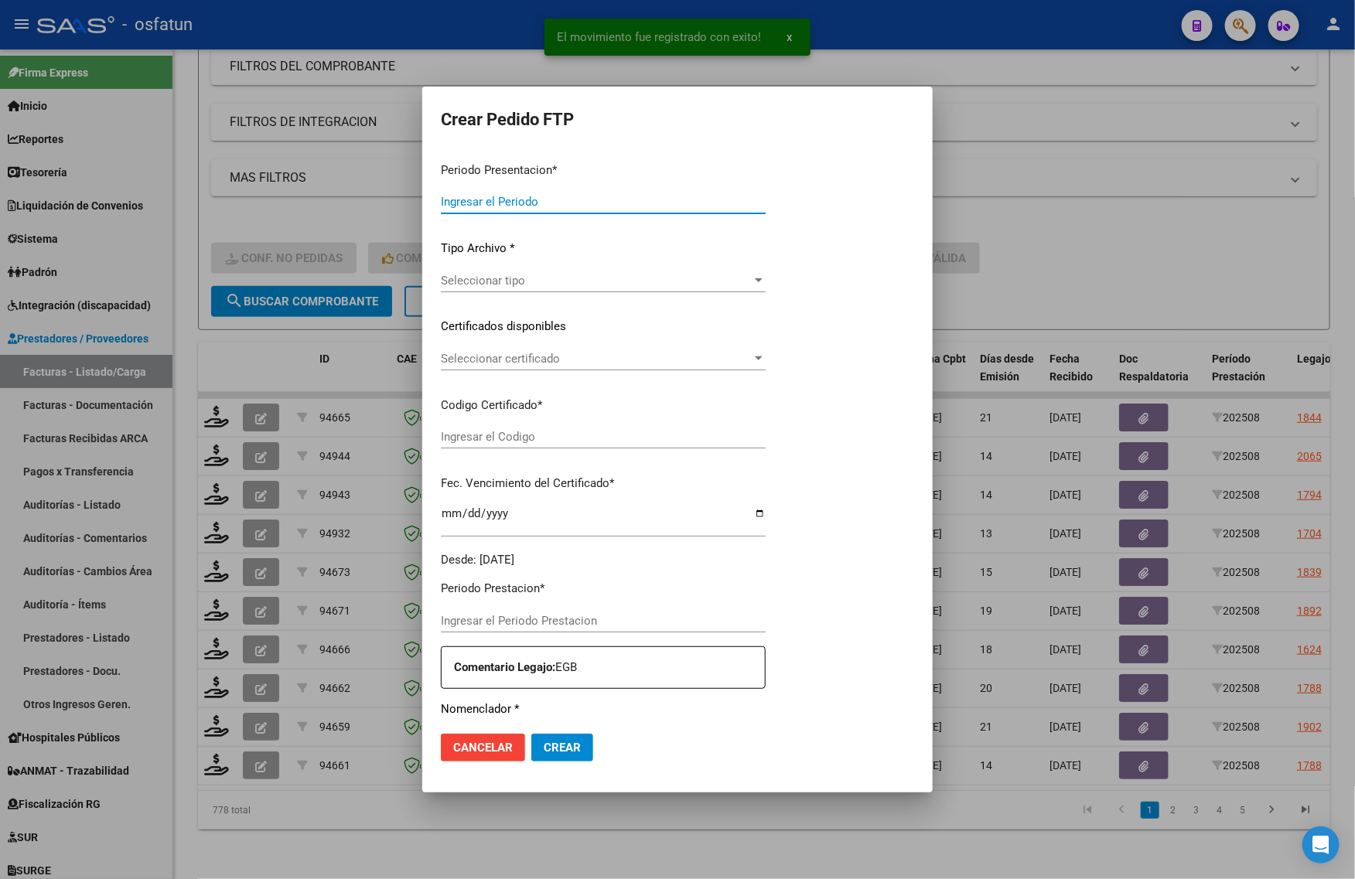
type input "202508"
type input "$ 729.225,79"
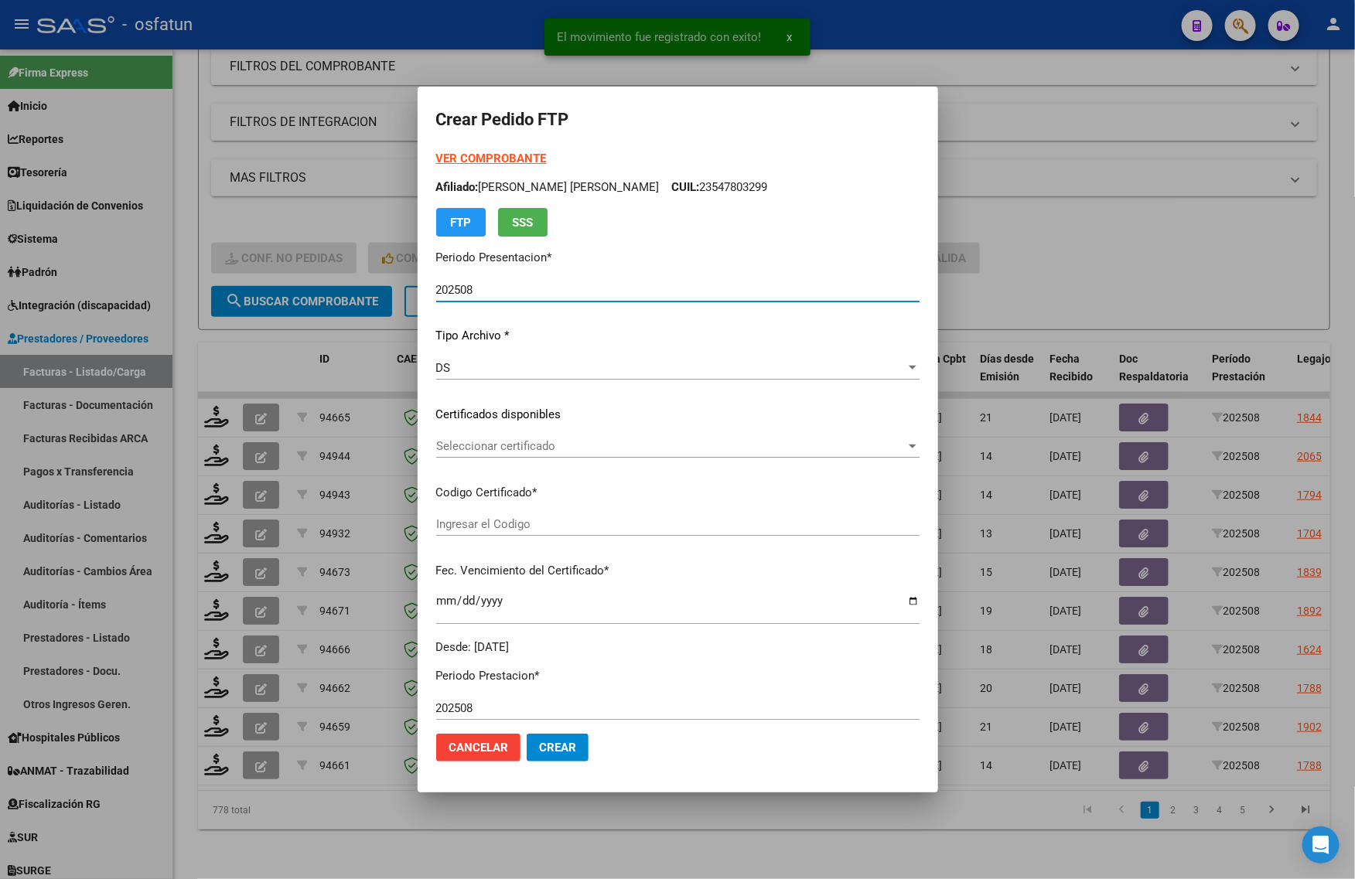
type input "ARG02000493086892021101220261012BS315"
type input "2026-10-12"
click at [466, 155] on strong "VER COMPROBANTE" at bounding box center [491, 159] width 111 height 14
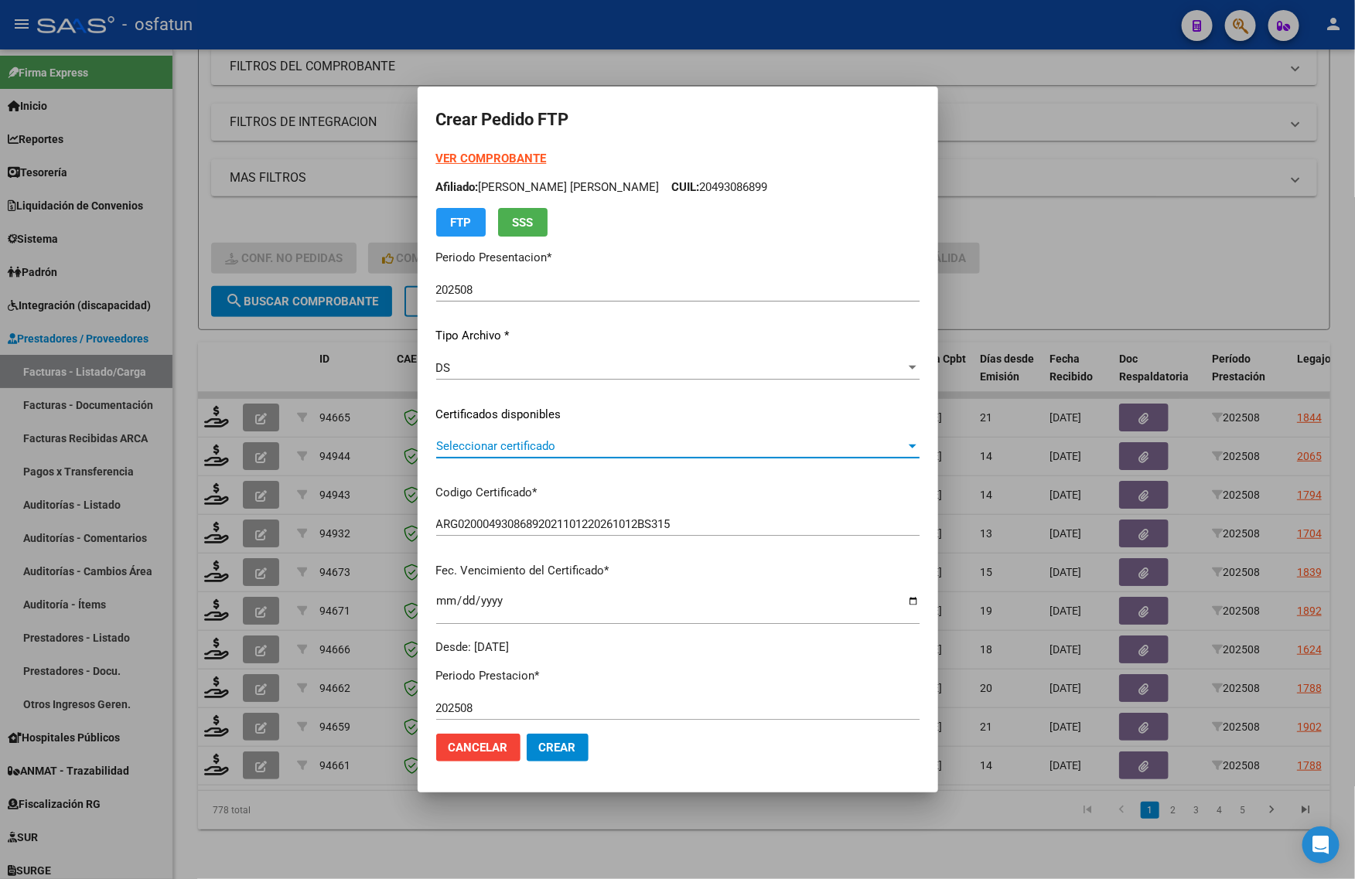
click at [499, 442] on span "Seleccionar certificado" at bounding box center [670, 446] width 469 height 14
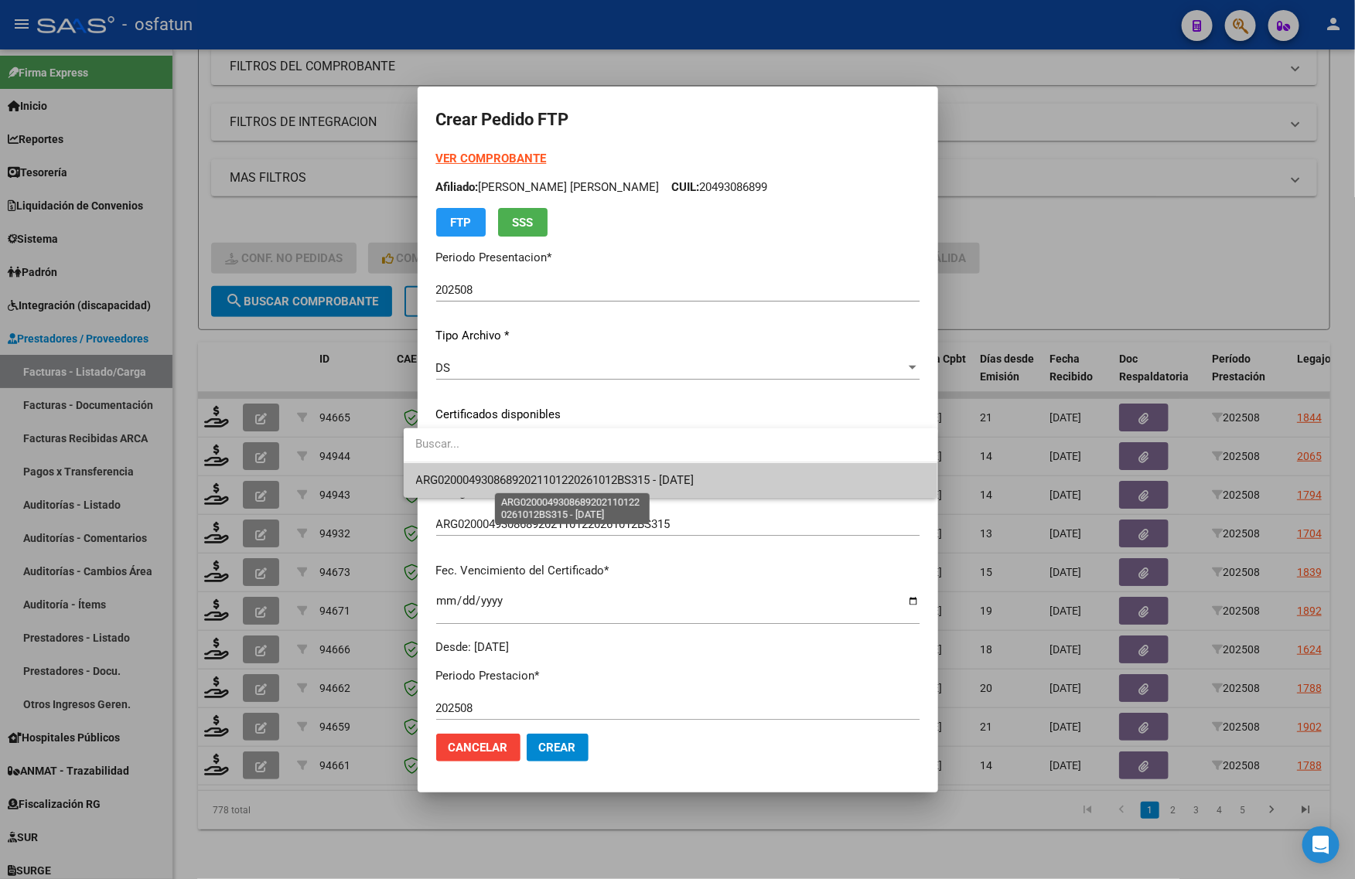
click at [504, 481] on span "ARG02000493086892021101220261012BS315 - 2026-10-12" at bounding box center [555, 480] width 278 height 14
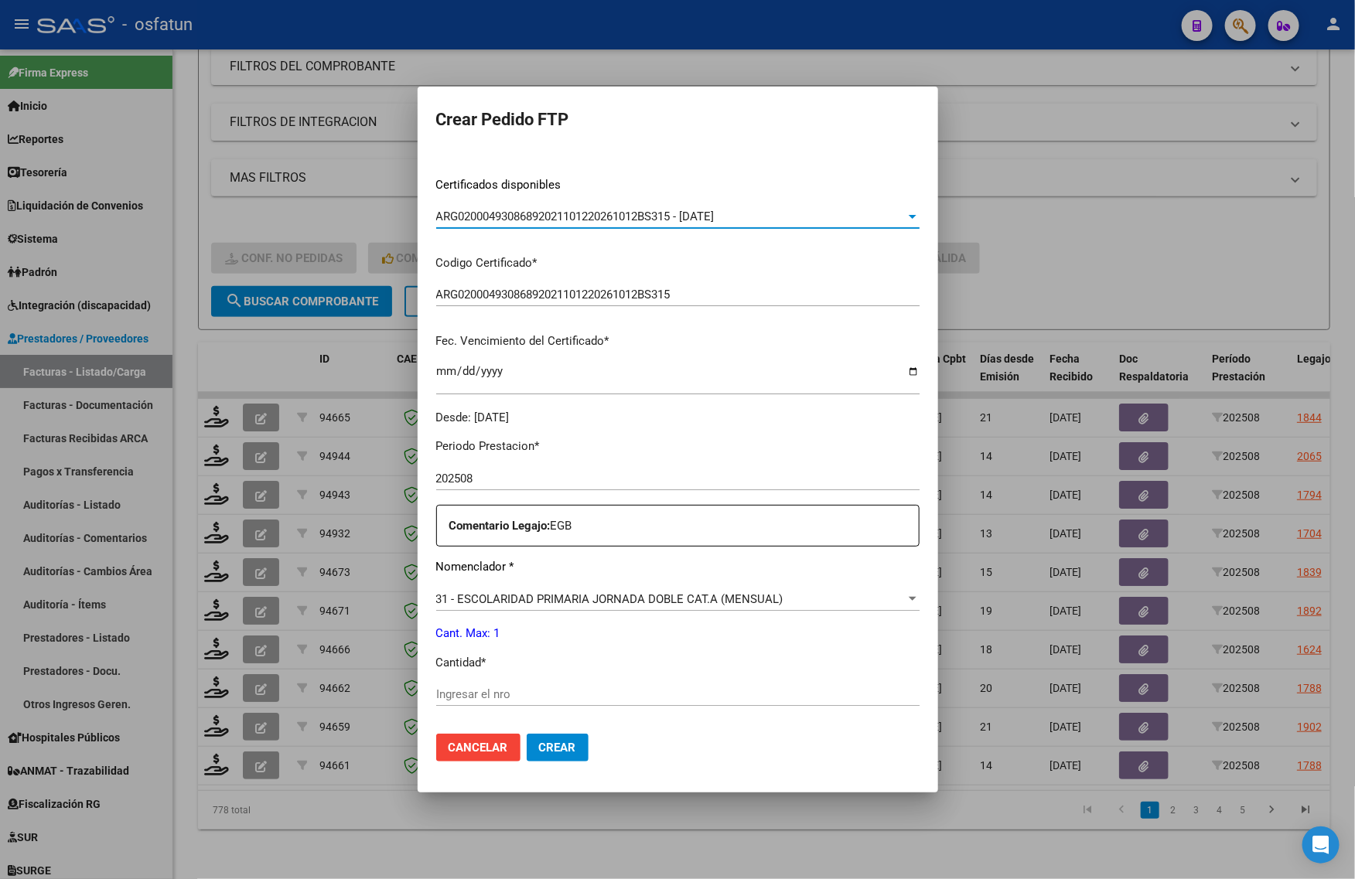
scroll to position [290, 0]
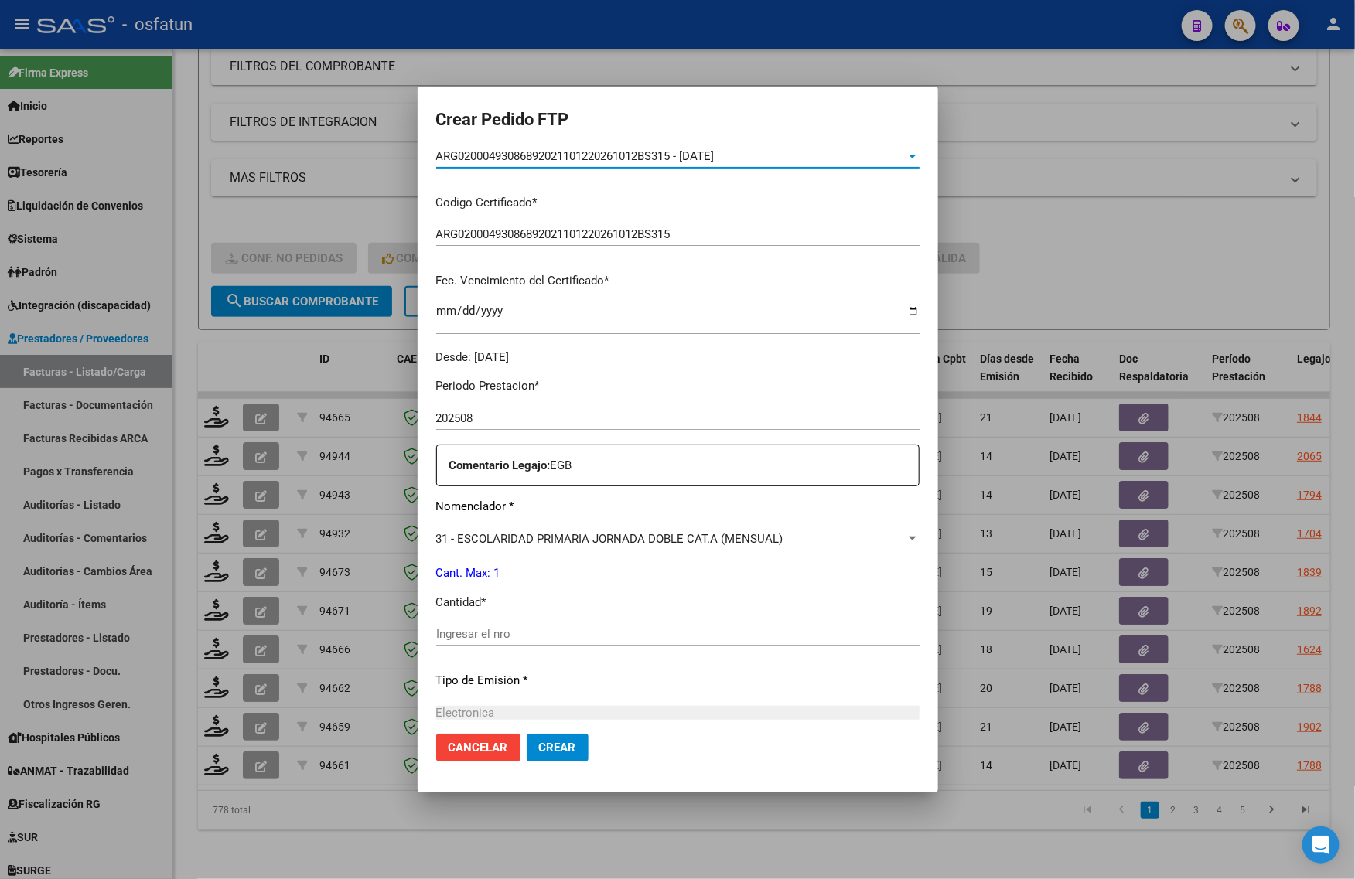
click at [488, 633] on input "Ingresar el nro" at bounding box center [677, 634] width 483 height 14
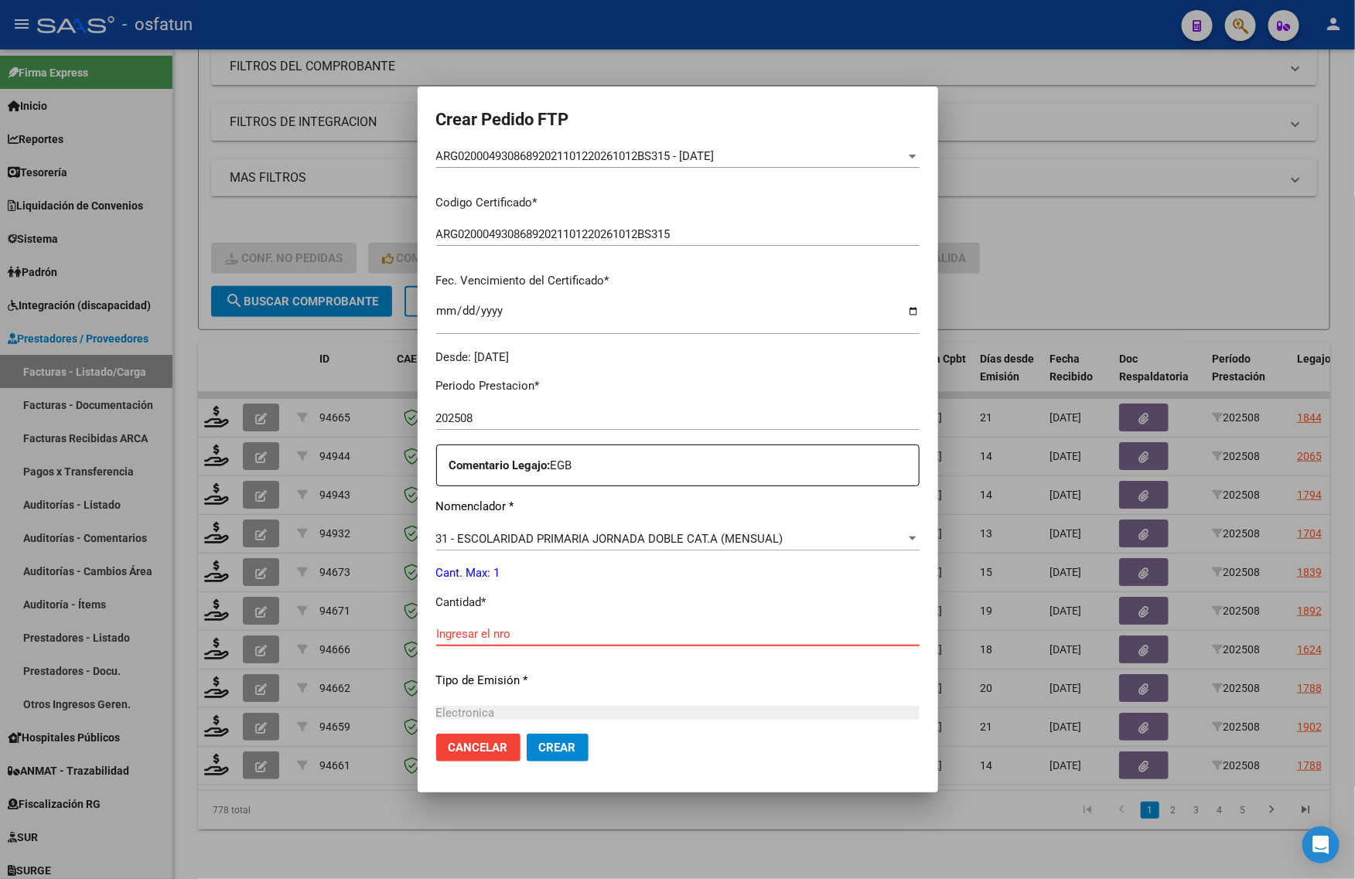
scroll to position [387, 0]
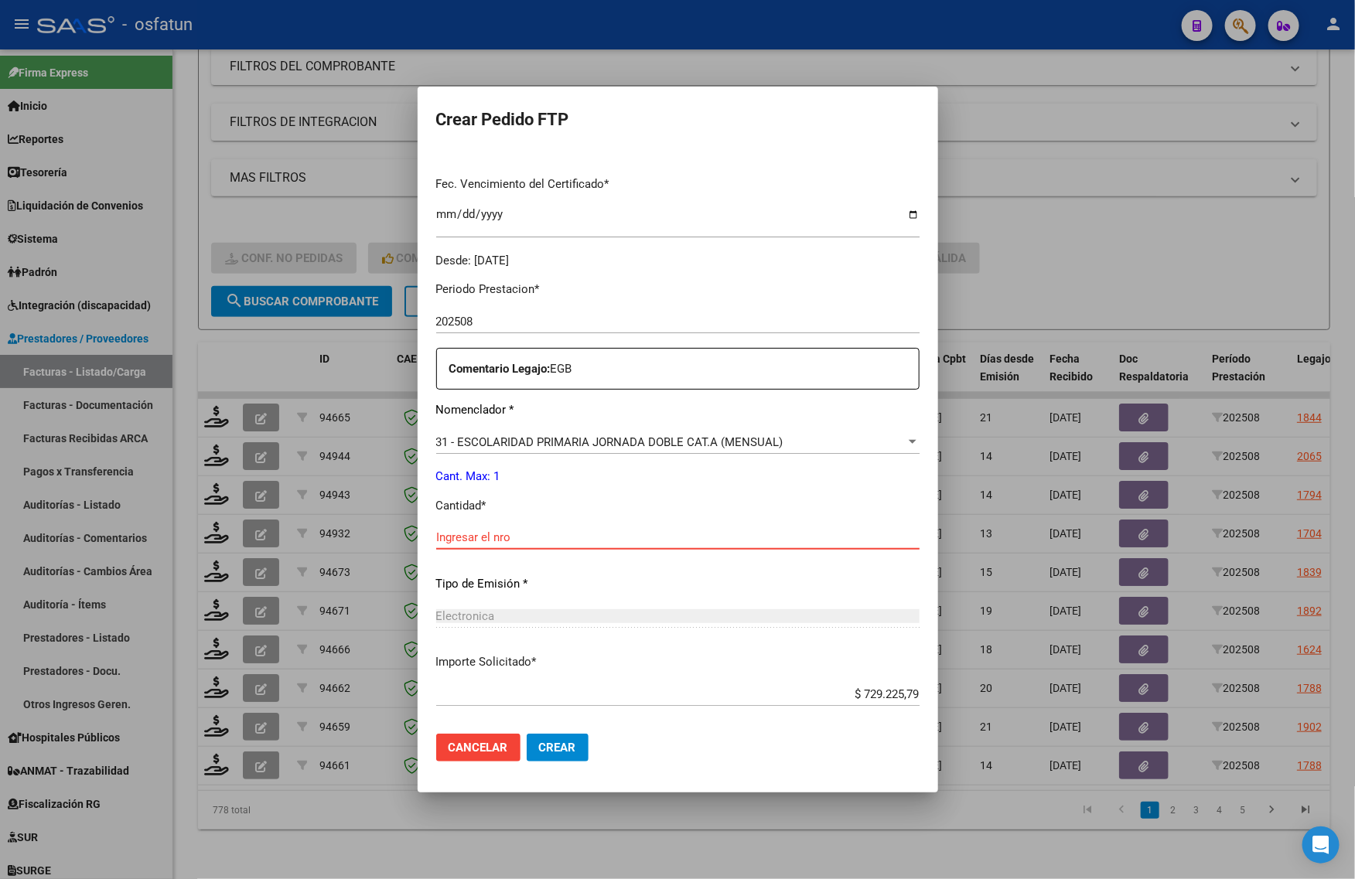
click at [483, 545] on div "Ingresar el nro" at bounding box center [677, 537] width 483 height 23
type input "1"
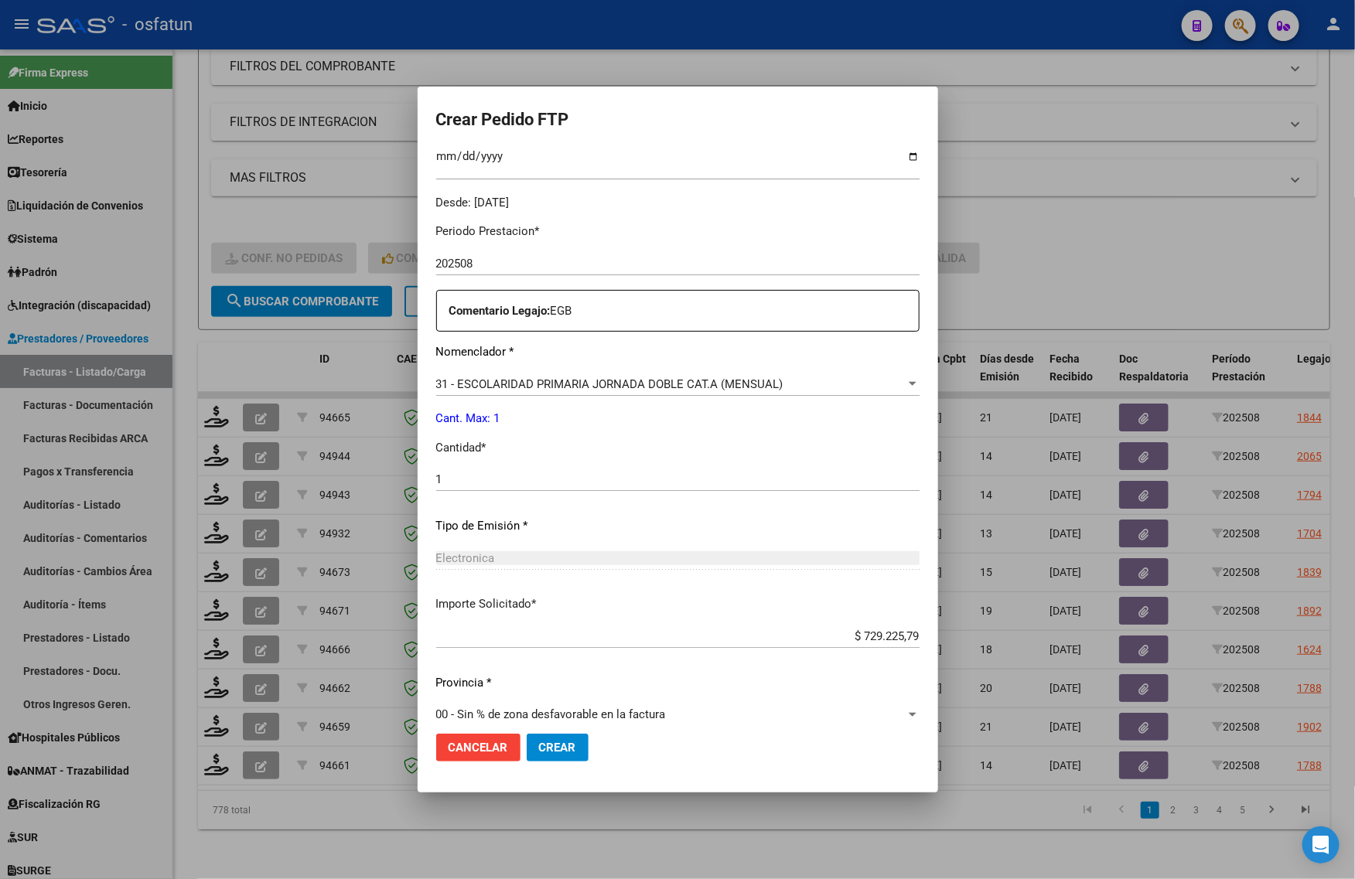
scroll to position [462, 0]
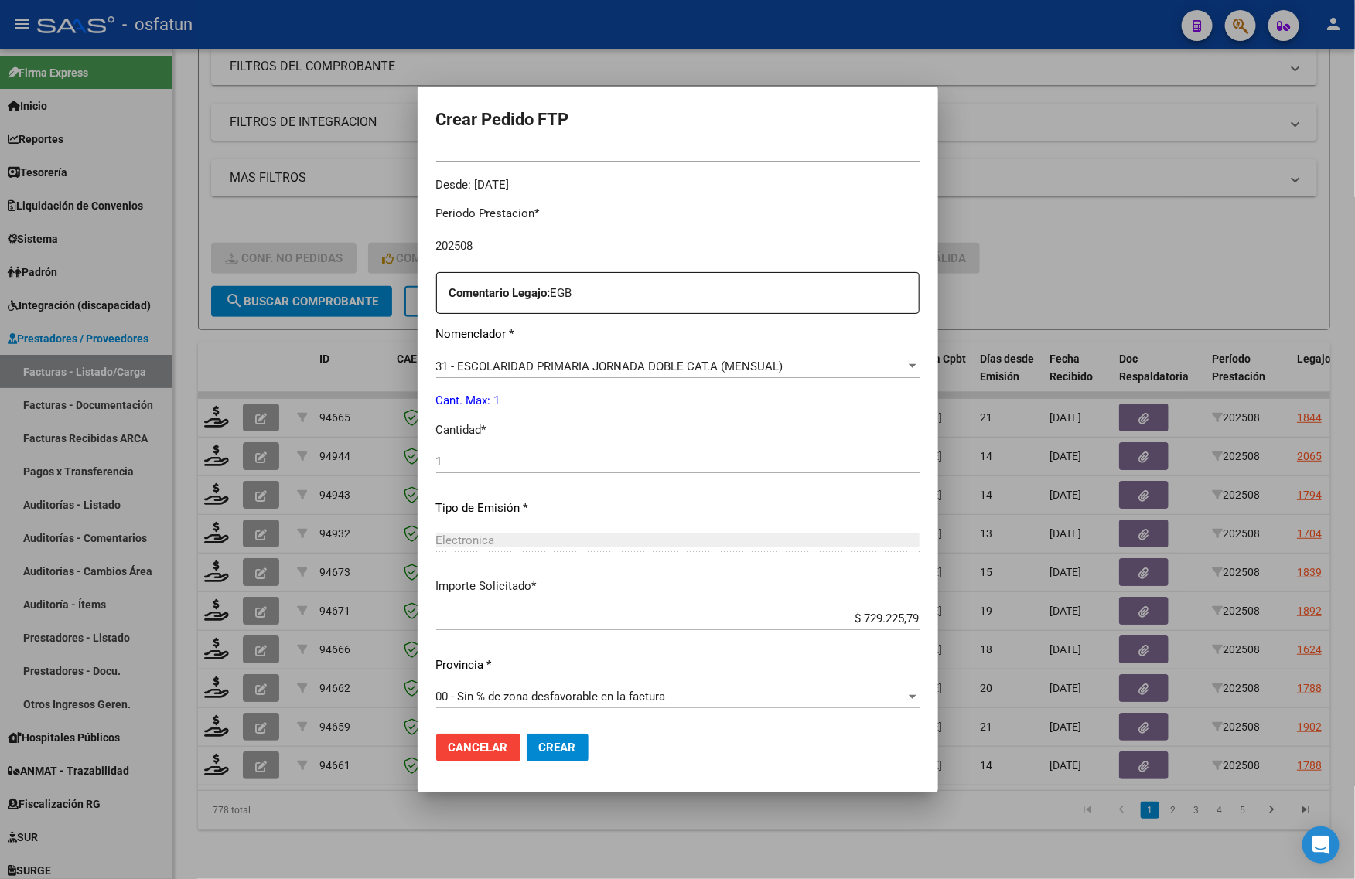
click at [541, 749] on span "Crear" at bounding box center [557, 748] width 37 height 14
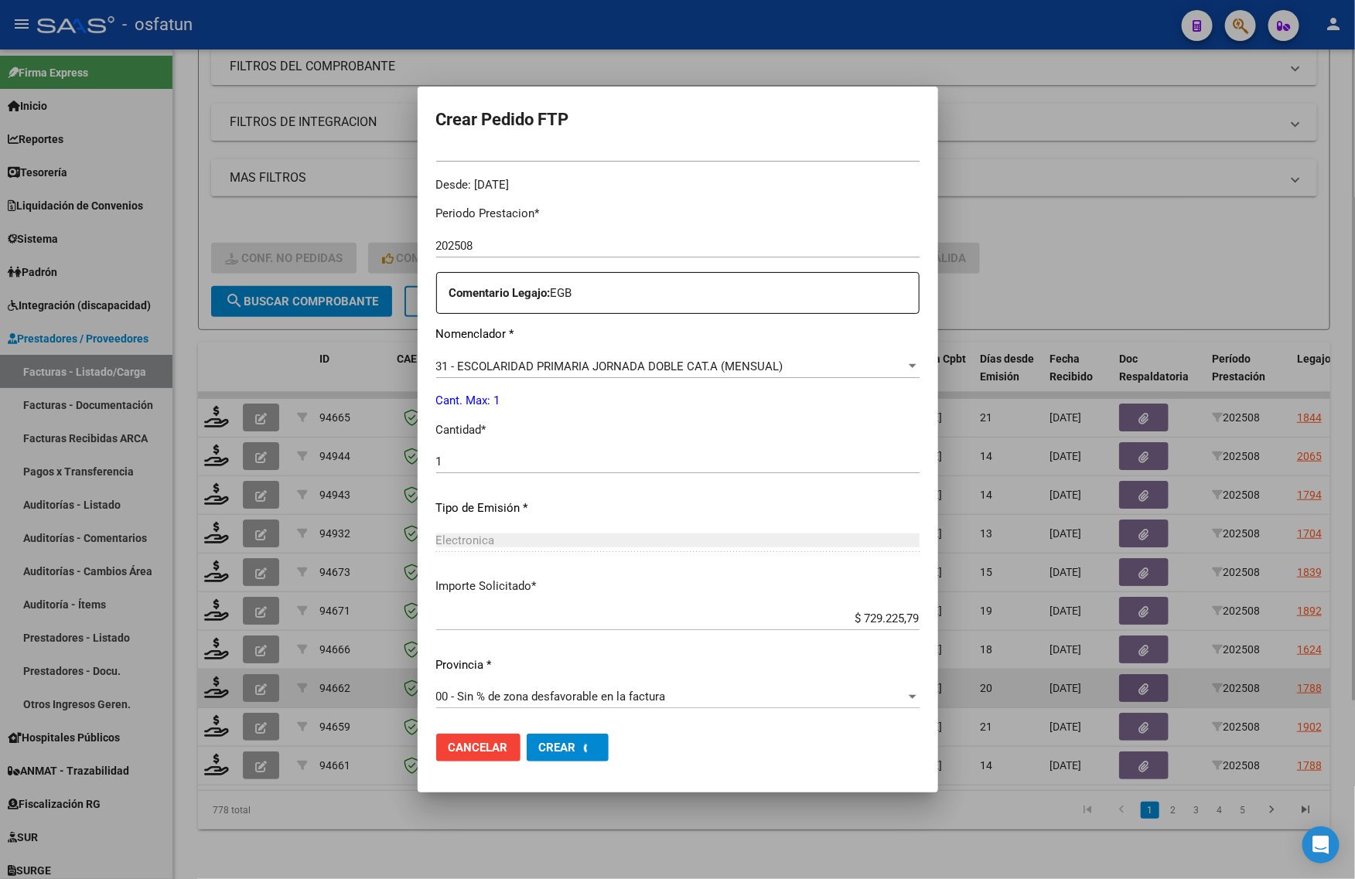
scroll to position [0, 0]
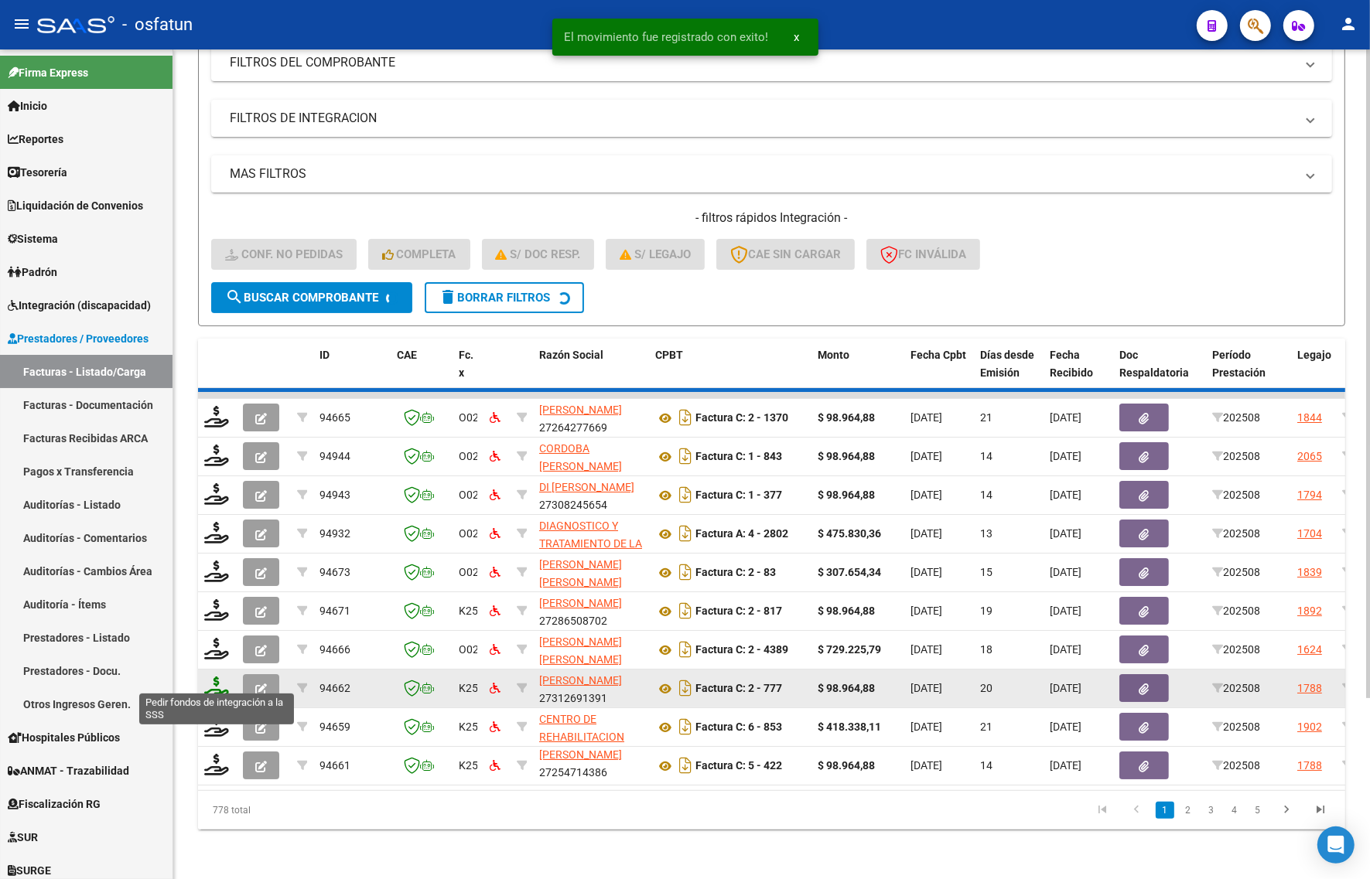
click at [213, 677] on icon at bounding box center [216, 688] width 25 height 22
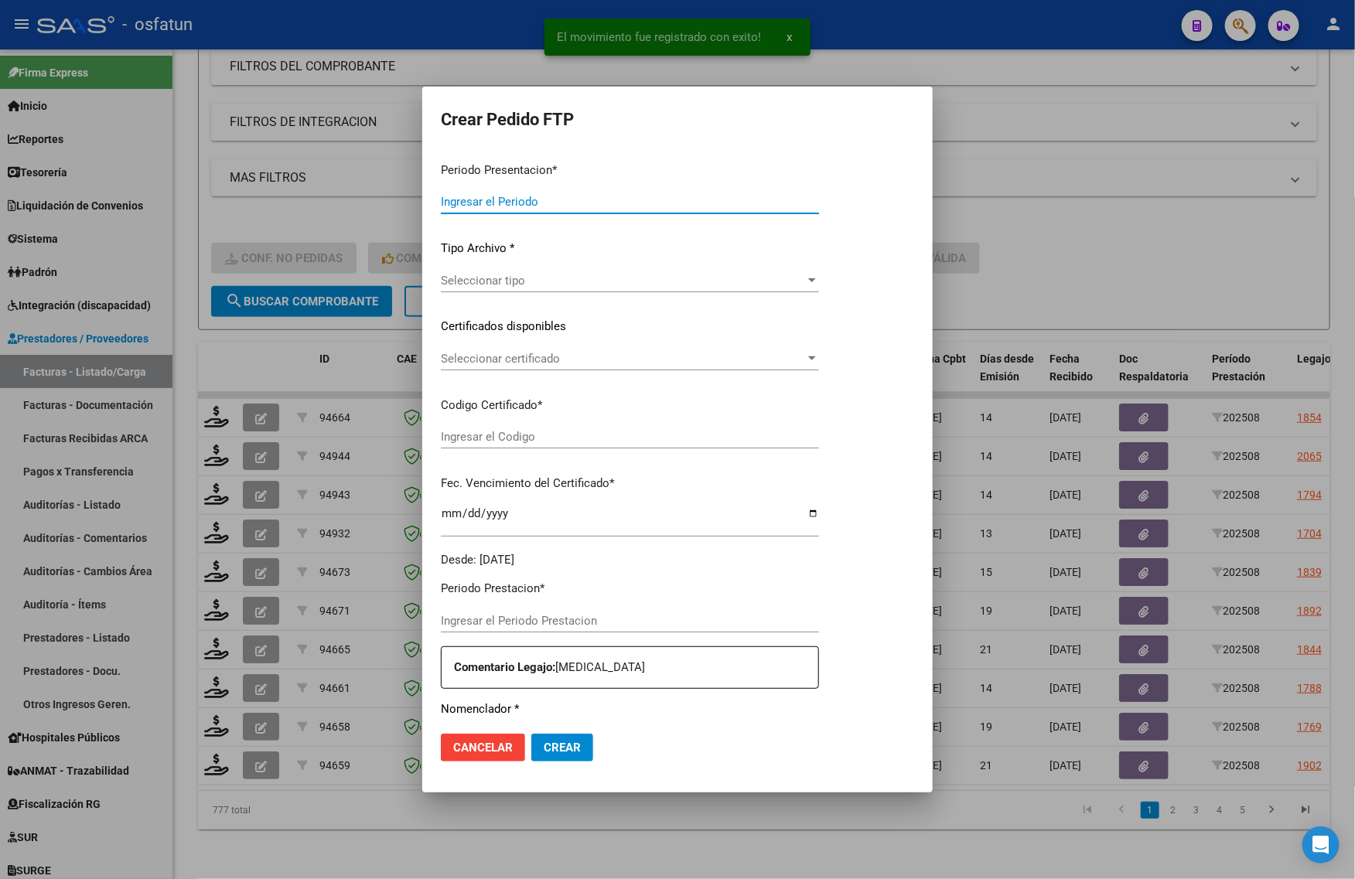
type input "202508"
type input "$ 98.964,88"
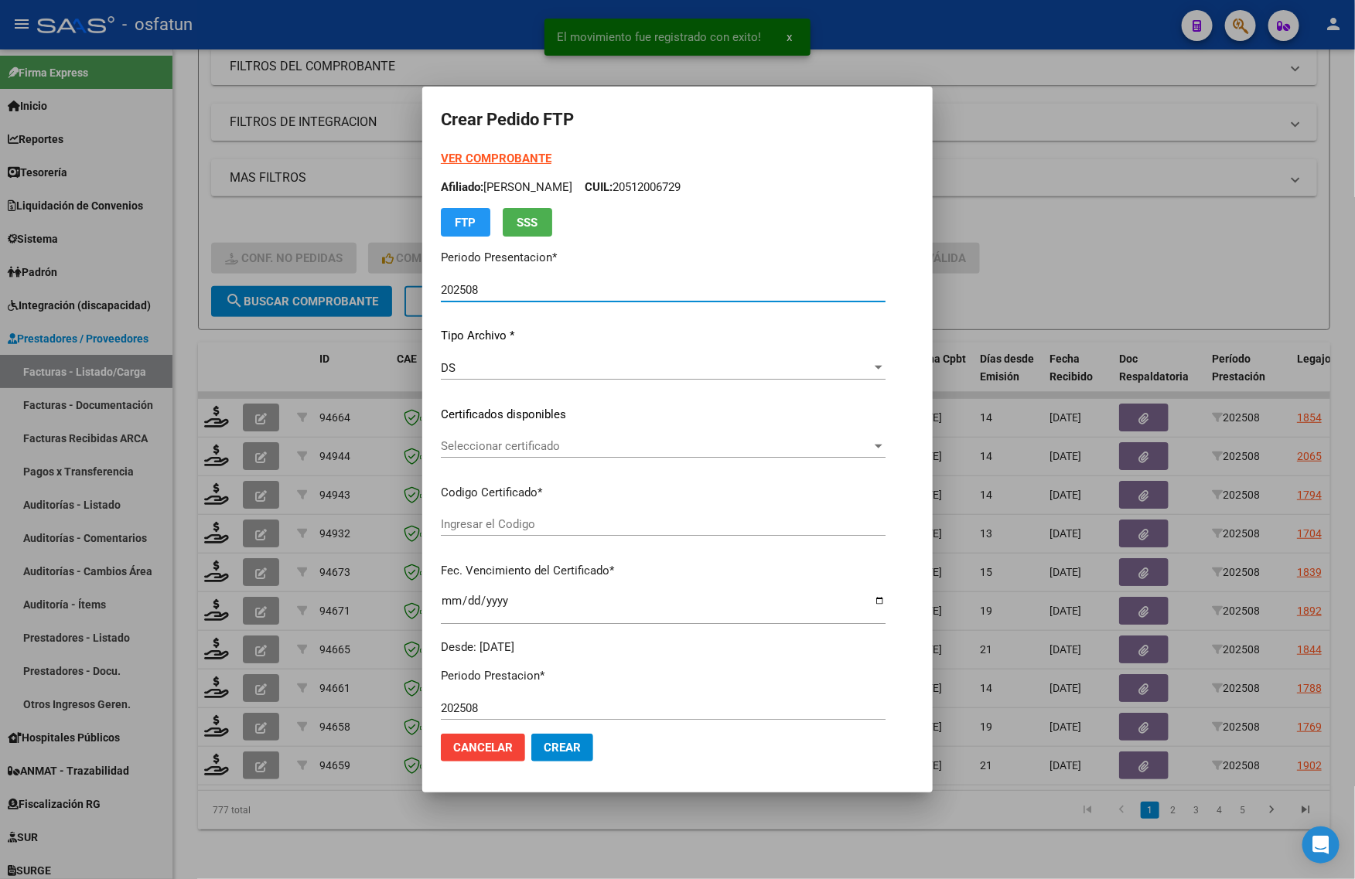
type input "ARG02000544416362021051020260510COR470"
type input "2026-05-10"
click at [456, 159] on strong "VER COMPROBANTE" at bounding box center [496, 159] width 111 height 14
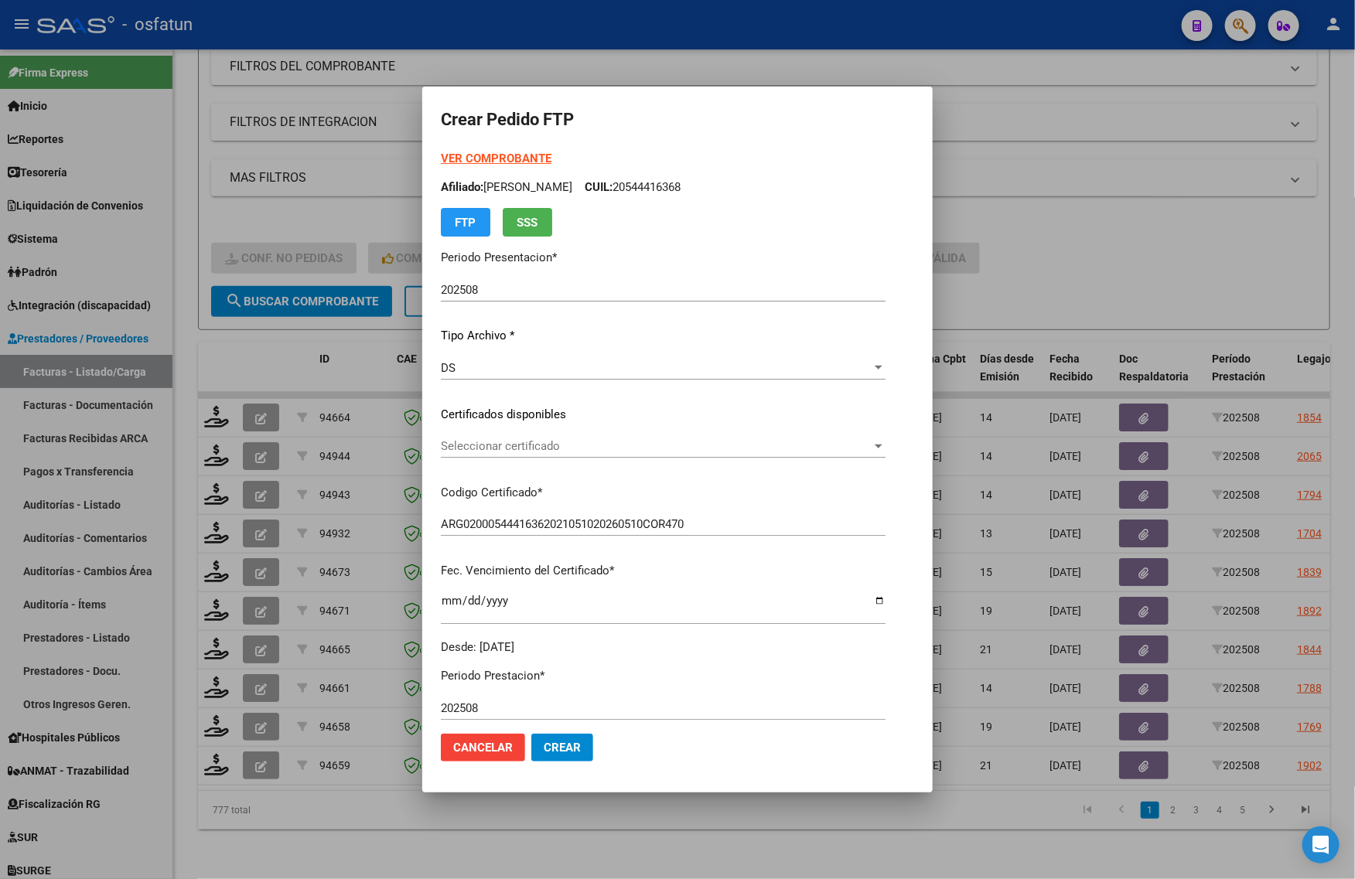
click at [466, 457] on div "Seleccionar certificado Seleccionar certificado" at bounding box center [663, 446] width 445 height 23
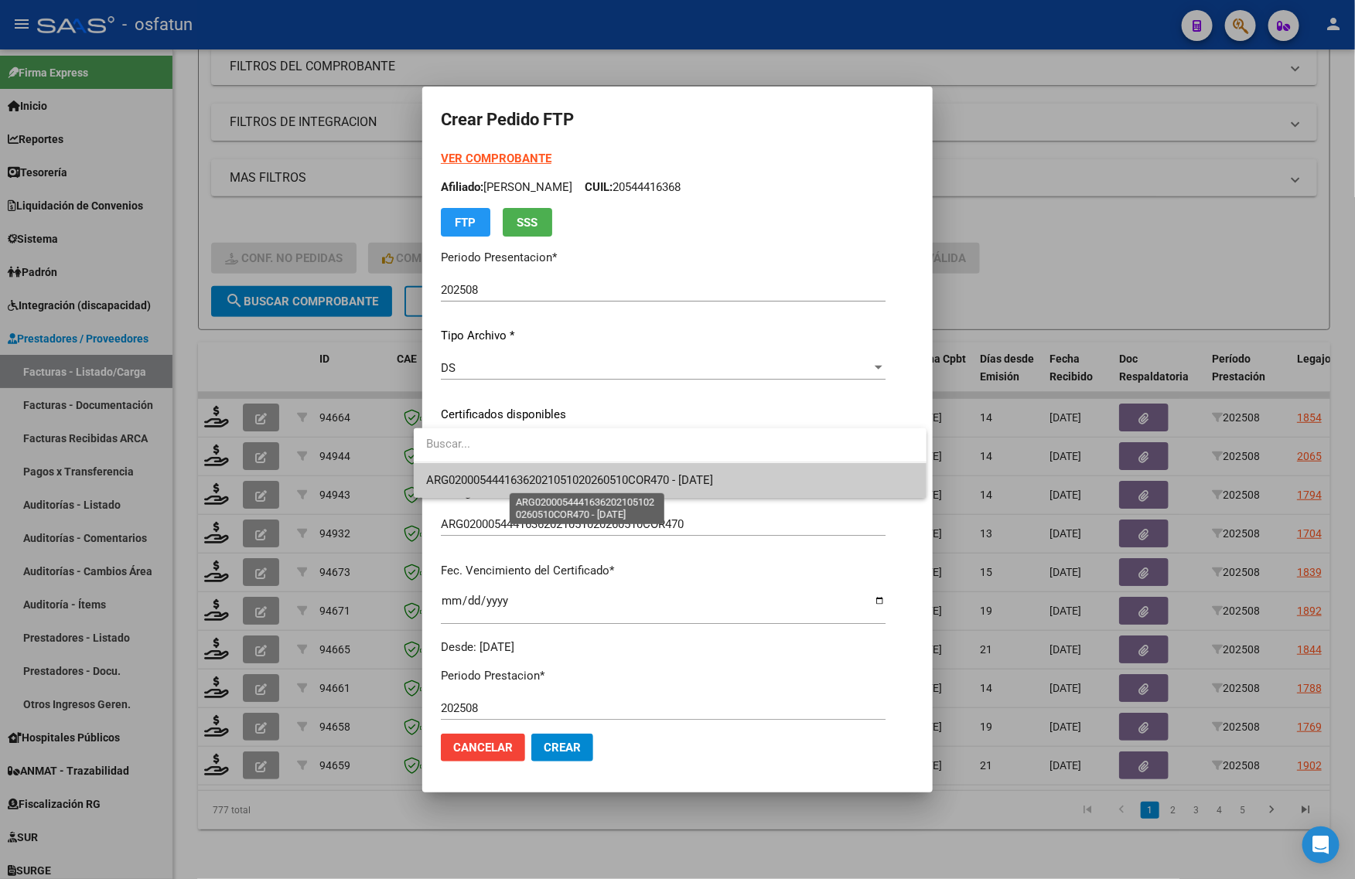
click at [470, 481] on span "ARG02000544416362021051020260510COR470 - 2026-05-10" at bounding box center [569, 480] width 287 height 14
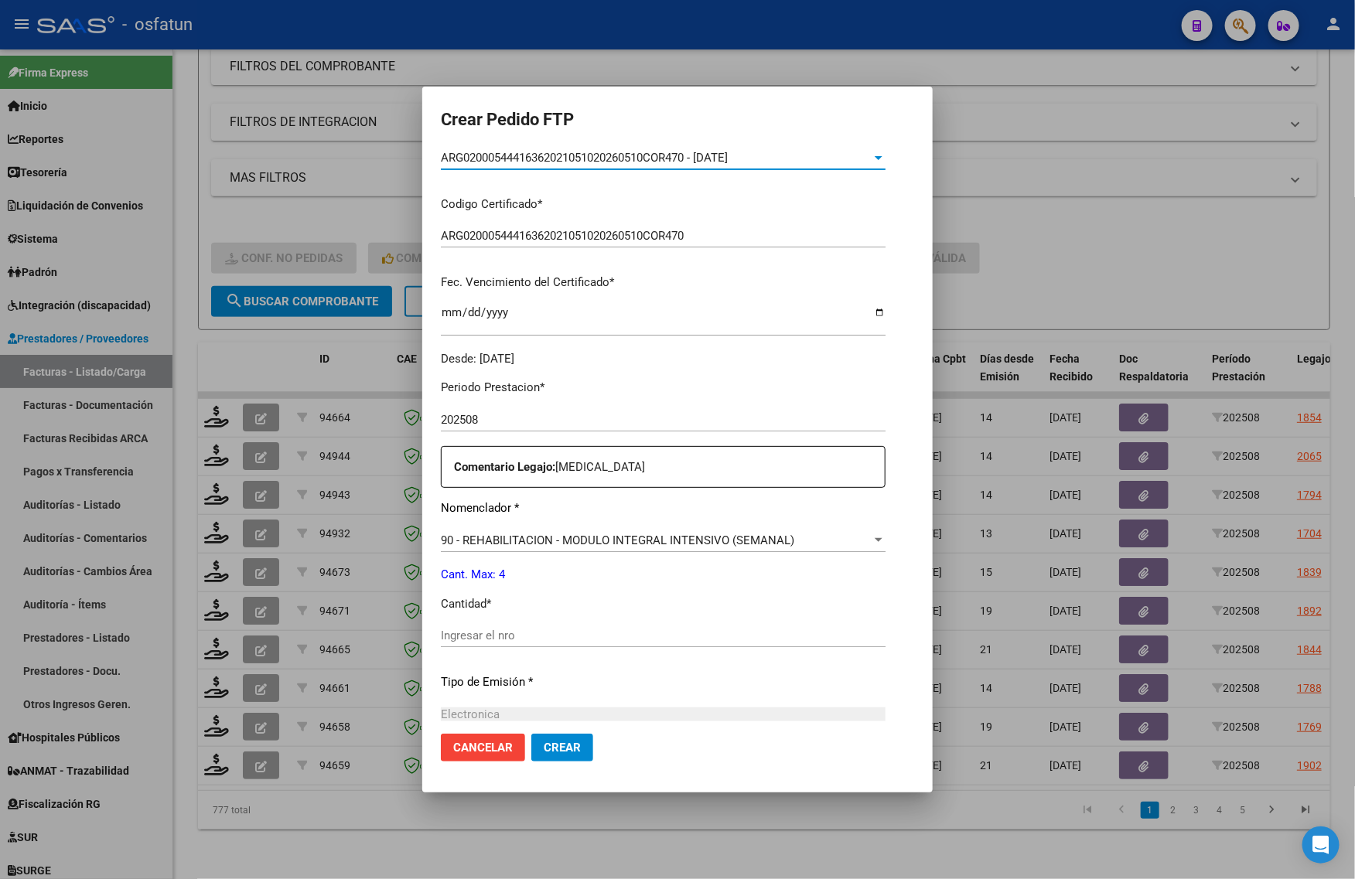
scroll to position [290, 0]
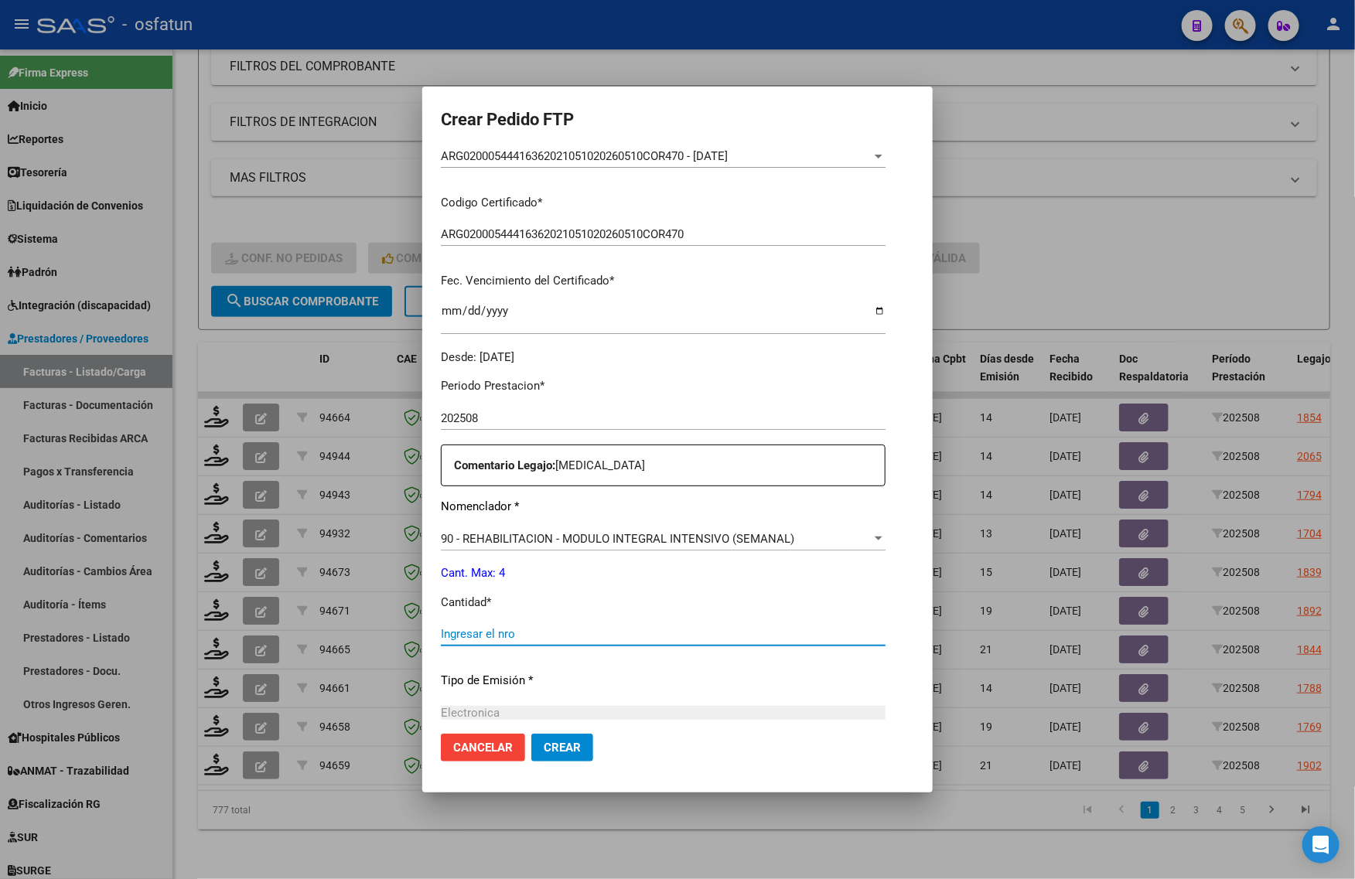
click at [527, 633] on input "Ingresar el nro" at bounding box center [663, 634] width 445 height 14
type input "4"
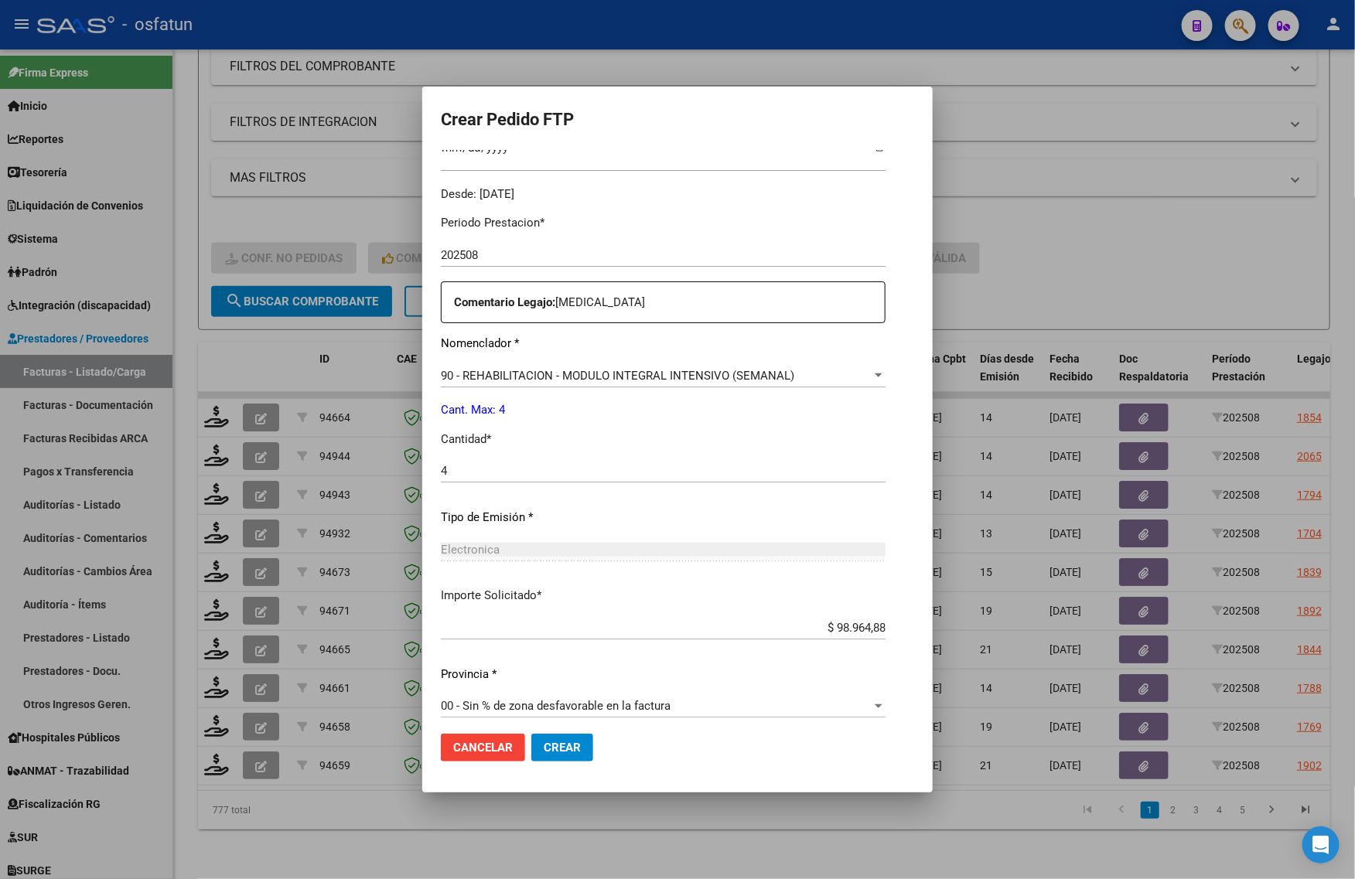
scroll to position [462, 0]
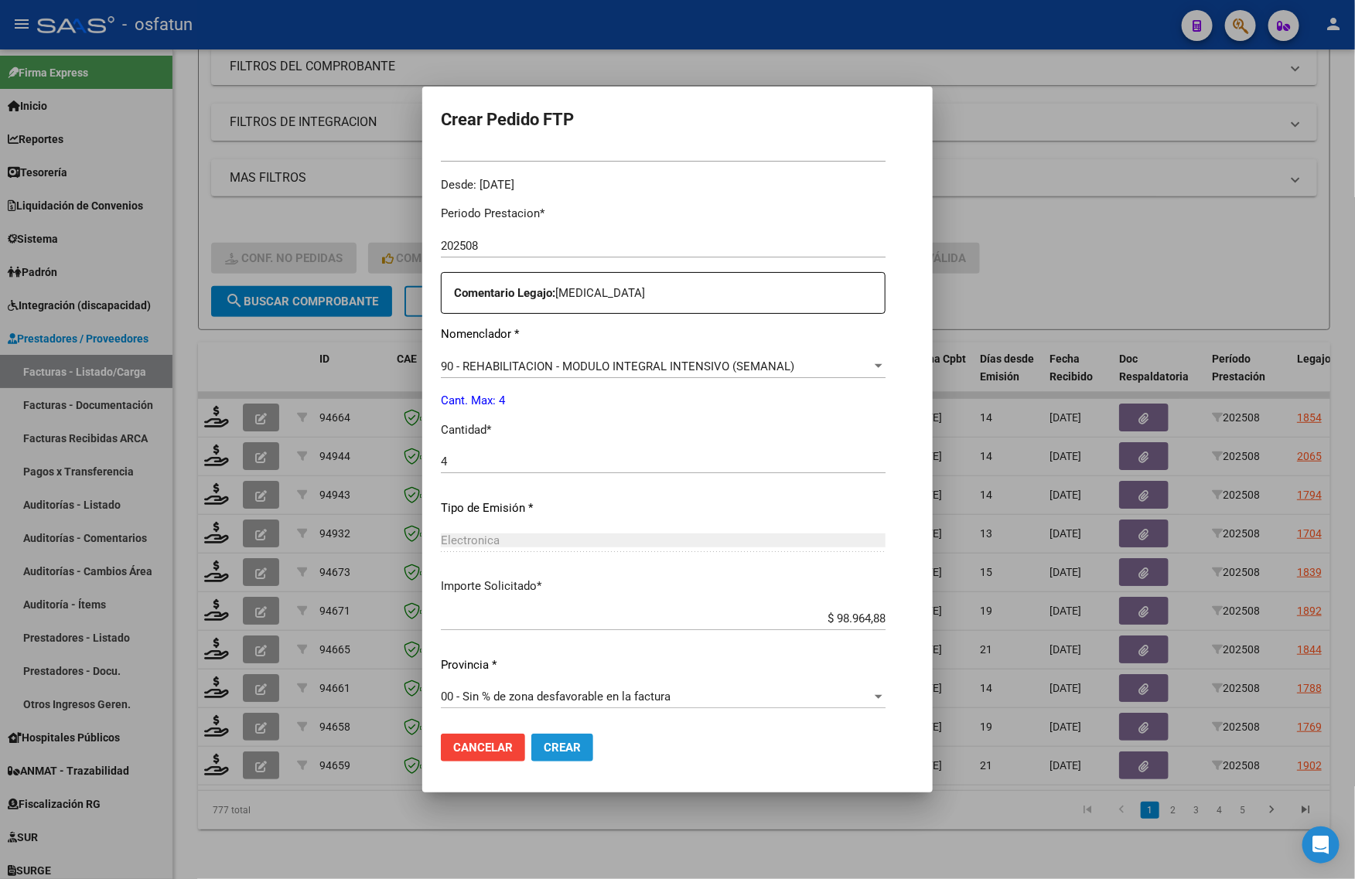
click at [544, 745] on span "Crear" at bounding box center [562, 748] width 37 height 14
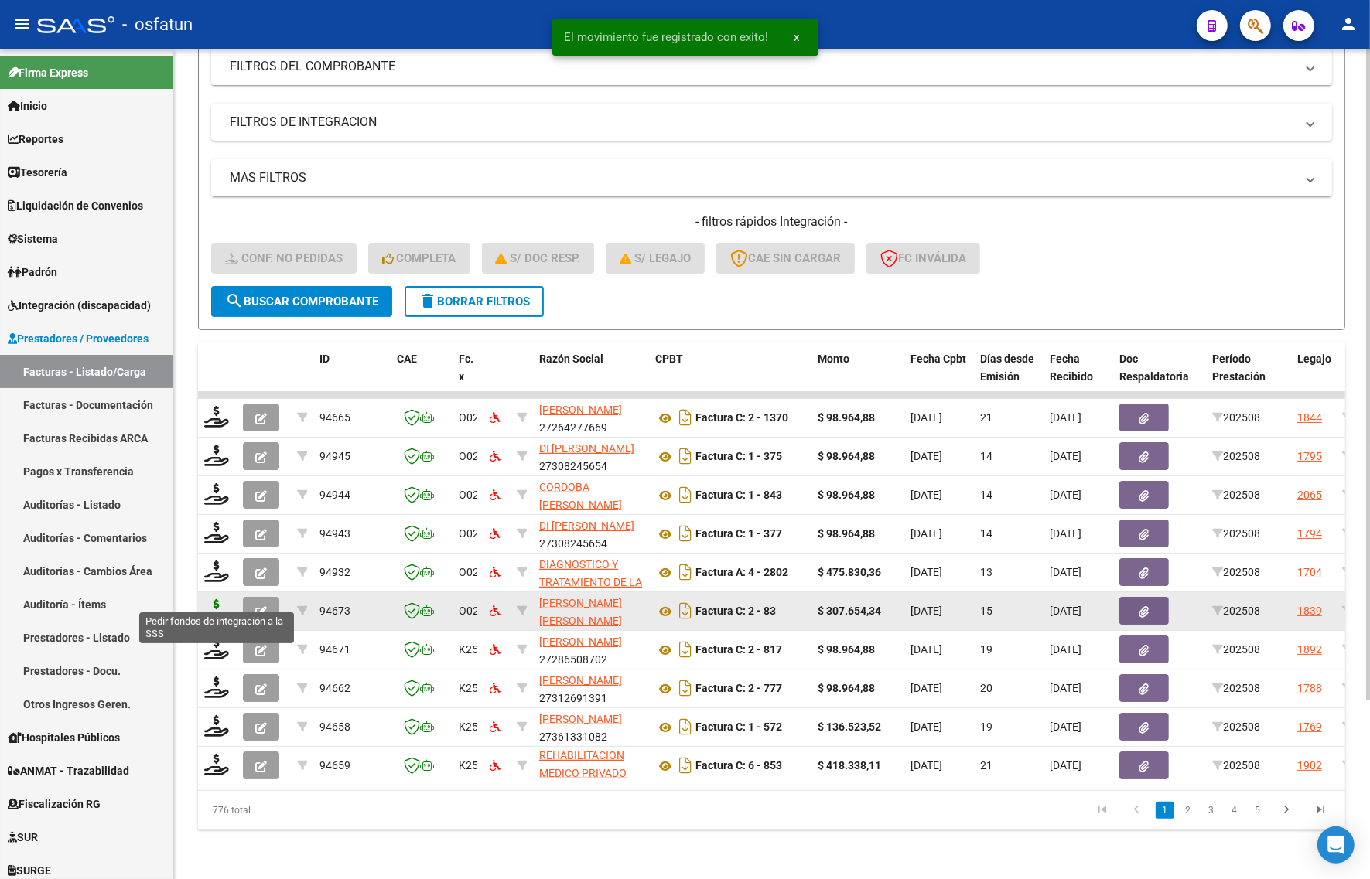
click at [218, 599] on icon at bounding box center [216, 610] width 25 height 22
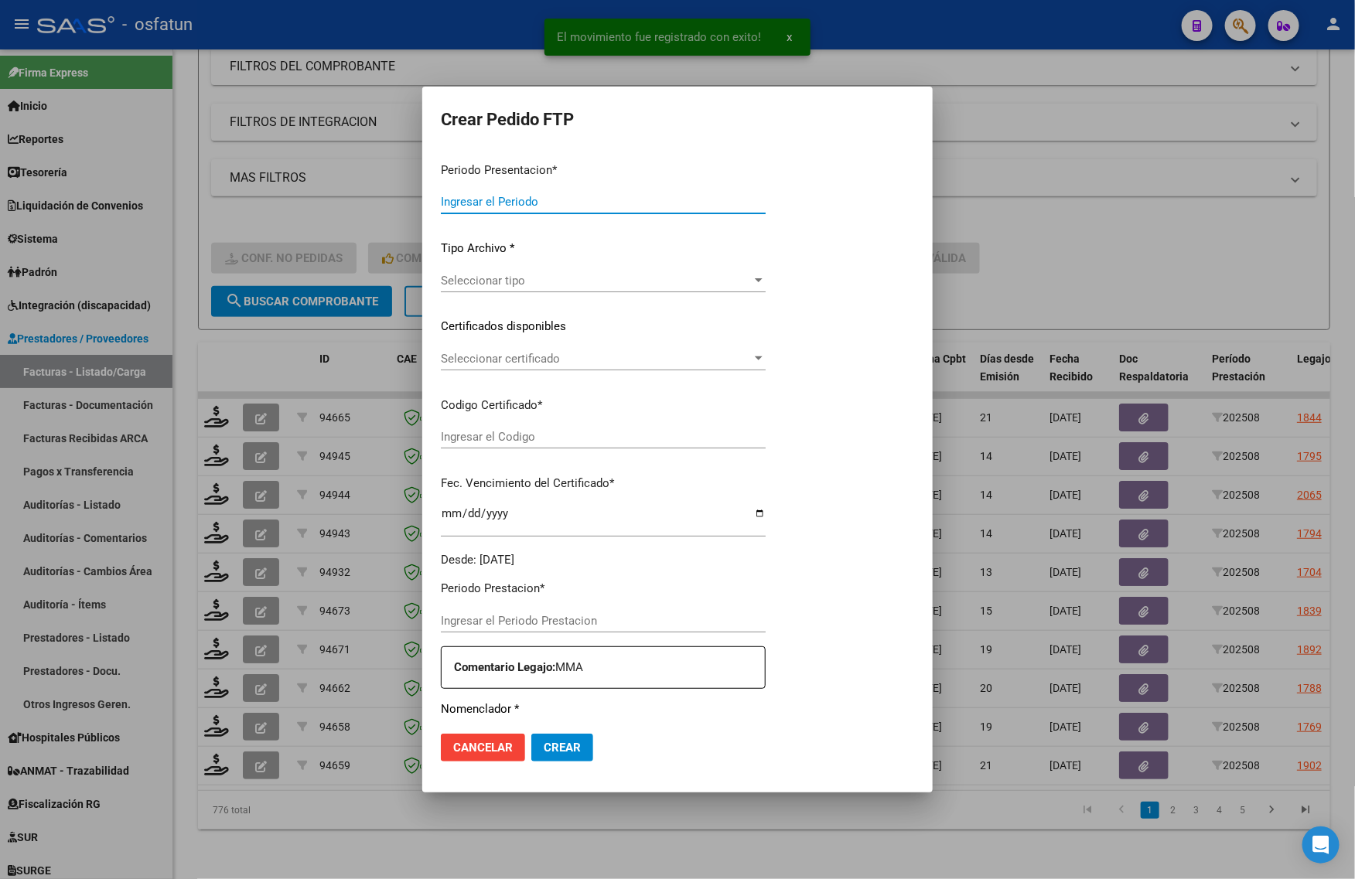
type input "202508"
type input "$ 307.654,34"
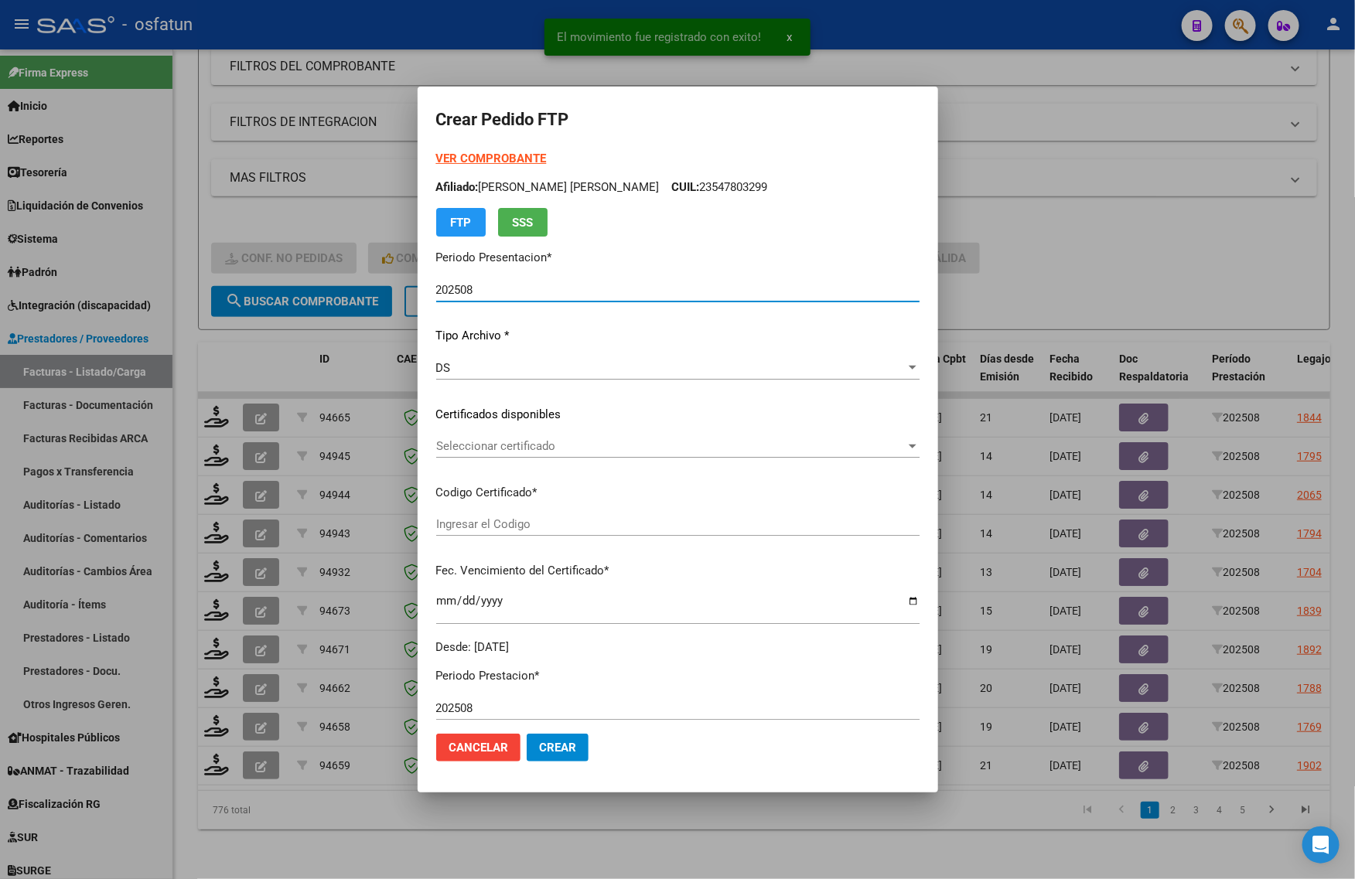
type input "ARG02000580442892024031920270319JUJ135"
type input "2027-03-19"
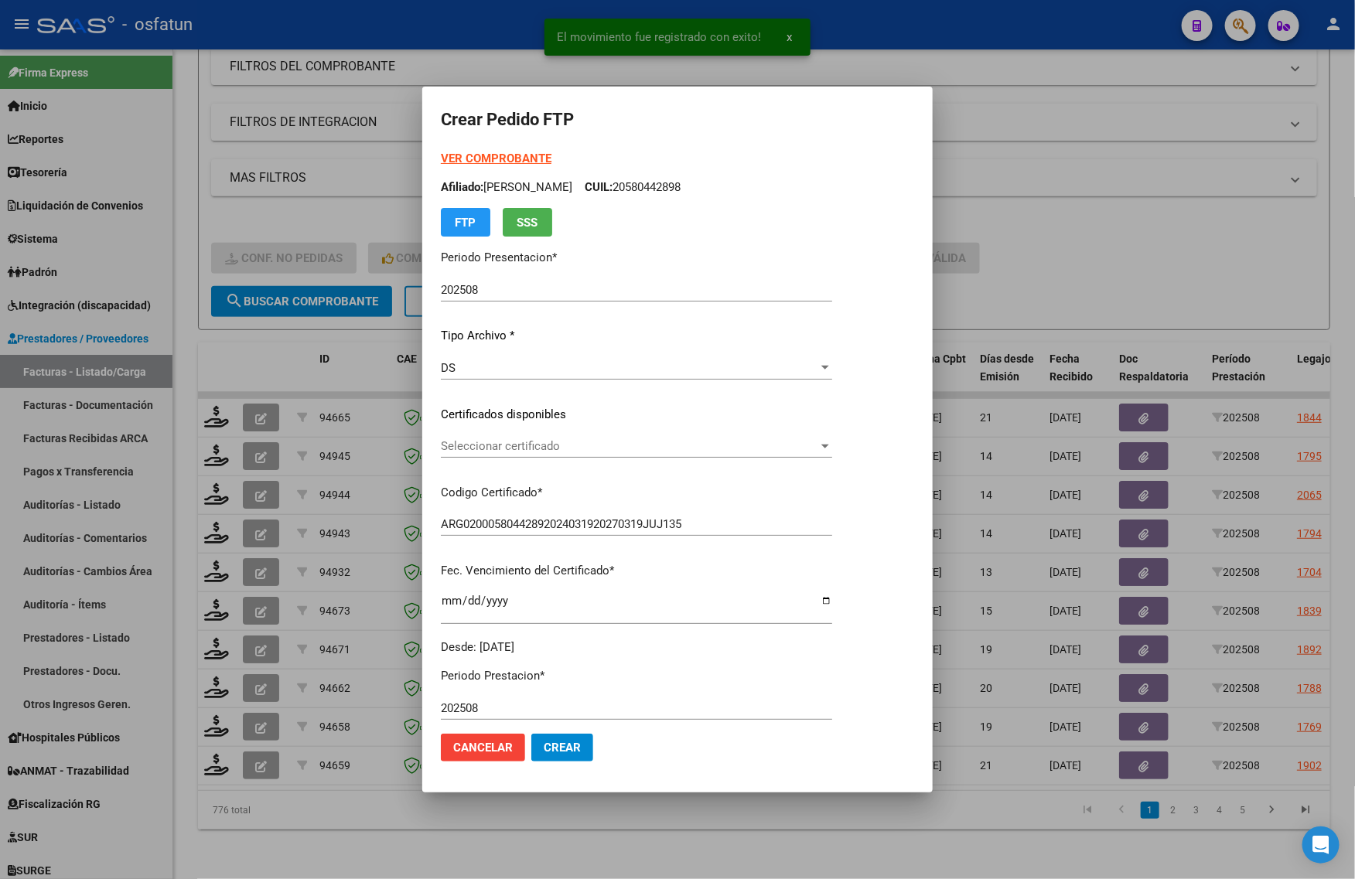
click at [464, 162] on strong "VER COMPROBANTE" at bounding box center [496, 159] width 111 height 14
click at [550, 437] on div "Seleccionar certificado Seleccionar certificado" at bounding box center [636, 446] width 391 height 23
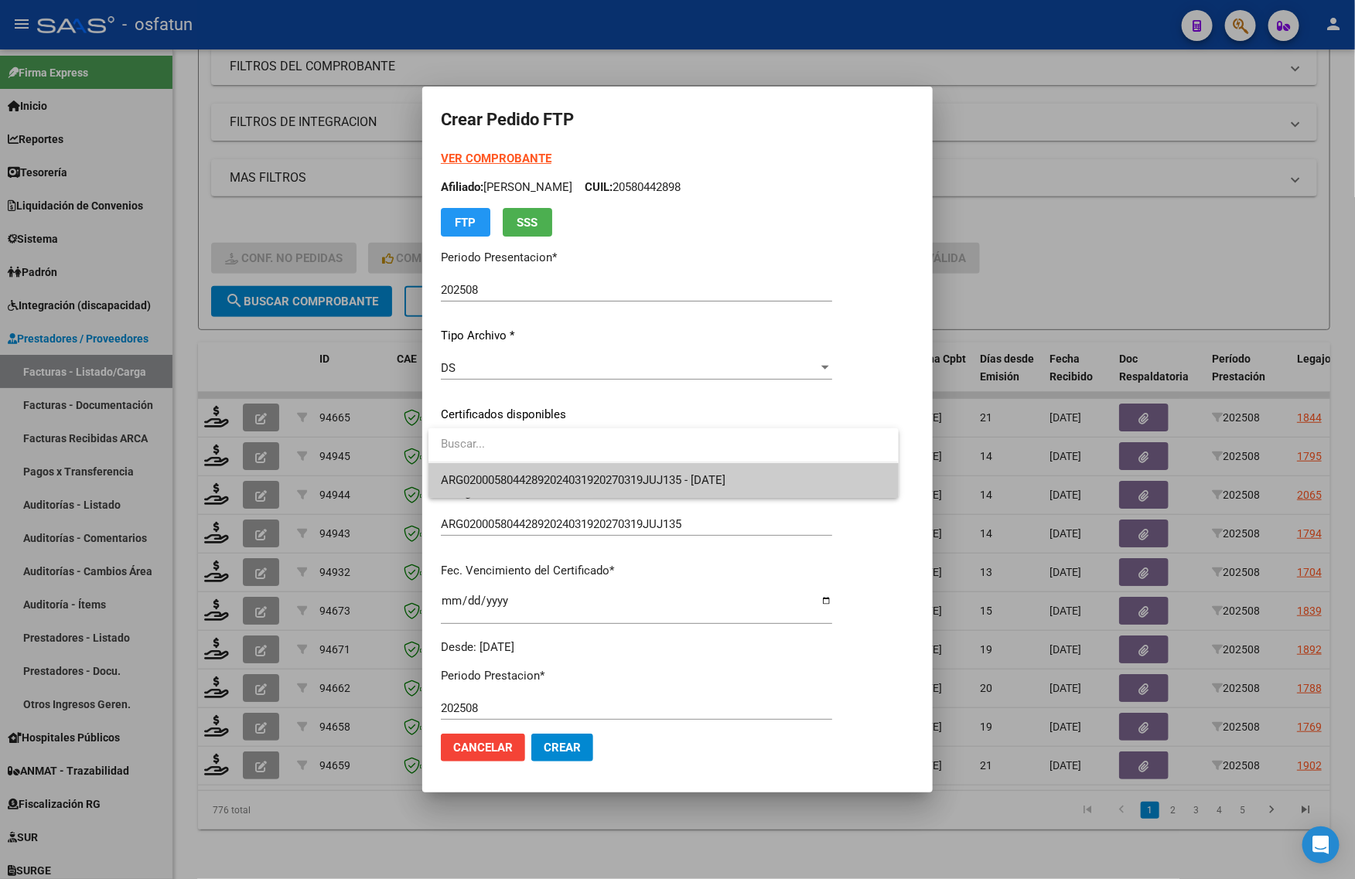
click at [553, 468] on span "ARG02000580442892024031920270319JUJ135 - 2027-03-19" at bounding box center [663, 480] width 445 height 35
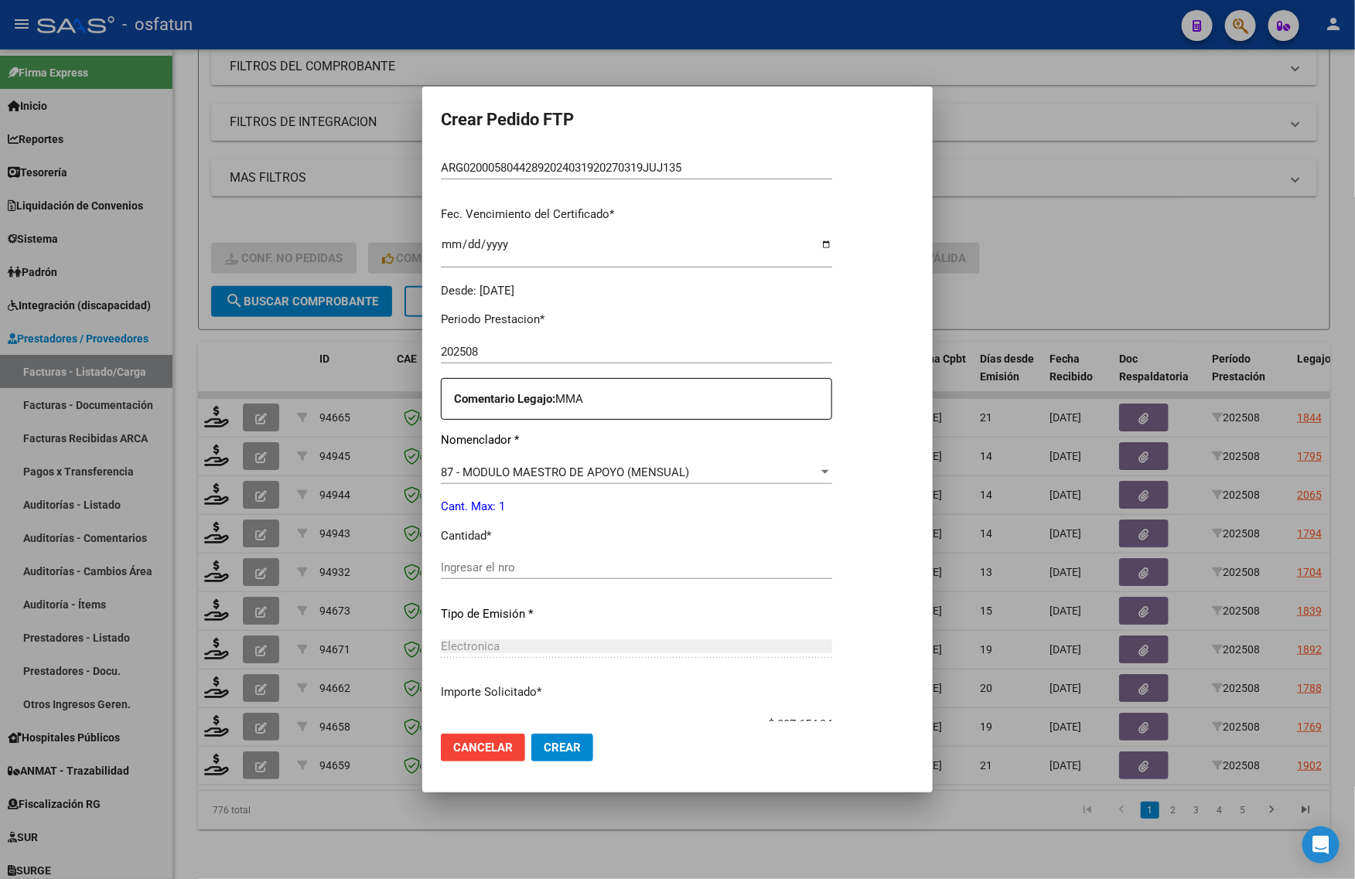
scroll to position [387, 0]
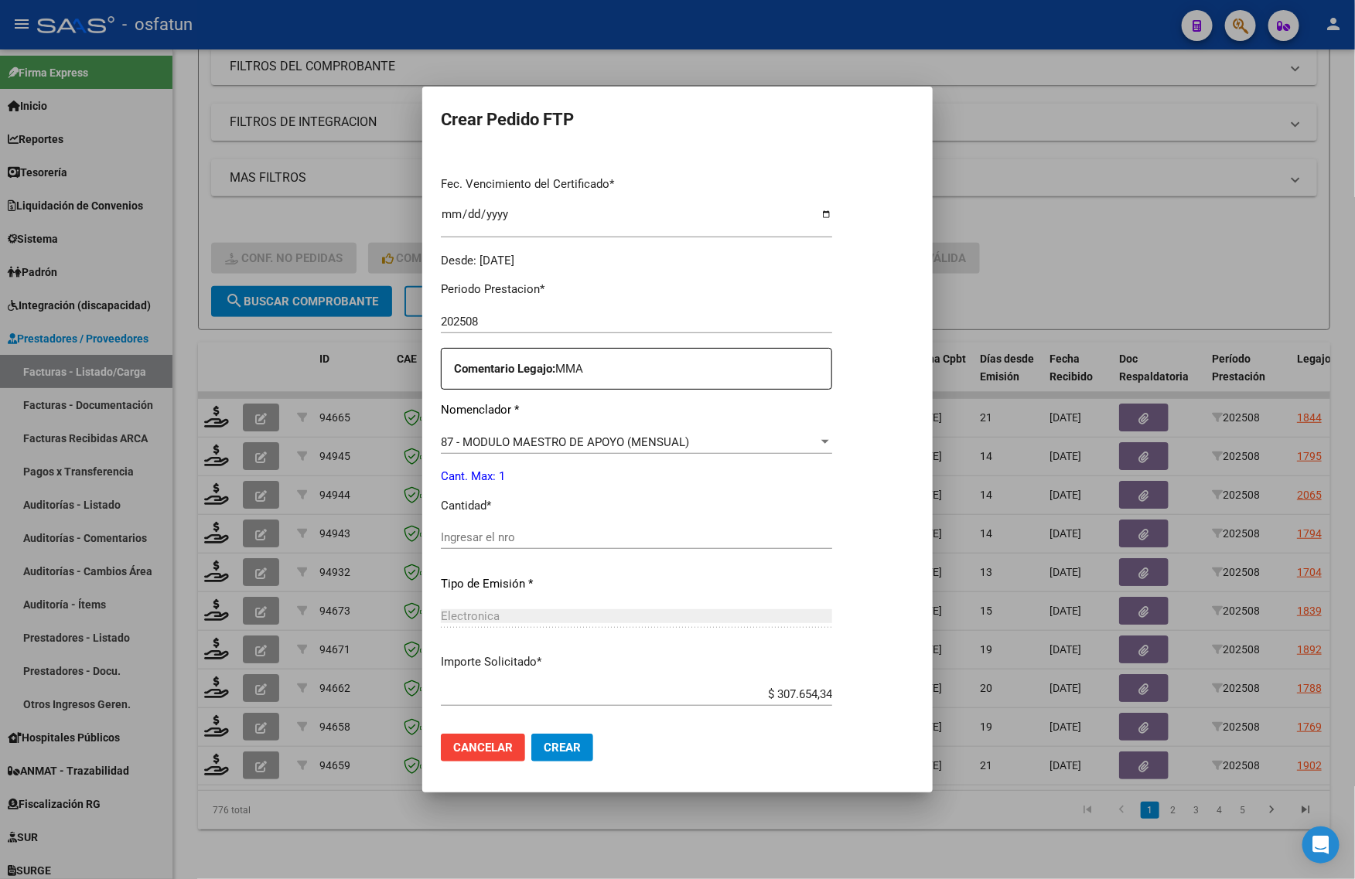
drag, startPoint x: 513, startPoint y: 558, endPoint x: 510, endPoint y: 531, distance: 27.2
click at [513, 549] on div "Ingresar el nro" at bounding box center [636, 545] width 391 height 38
click at [510, 531] on input "Ingresar el nro" at bounding box center [636, 538] width 391 height 14
type input "1"
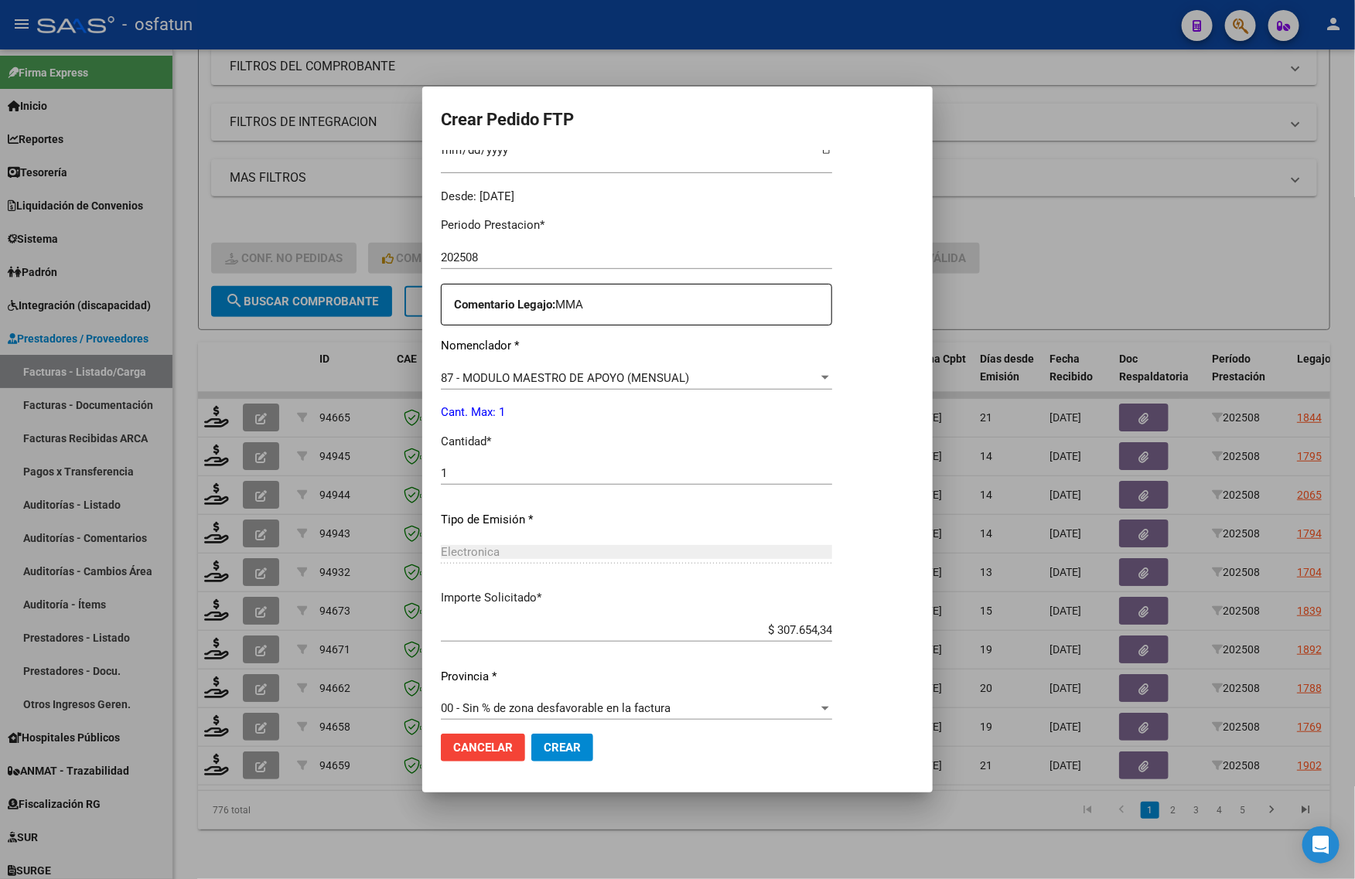
scroll to position [462, 0]
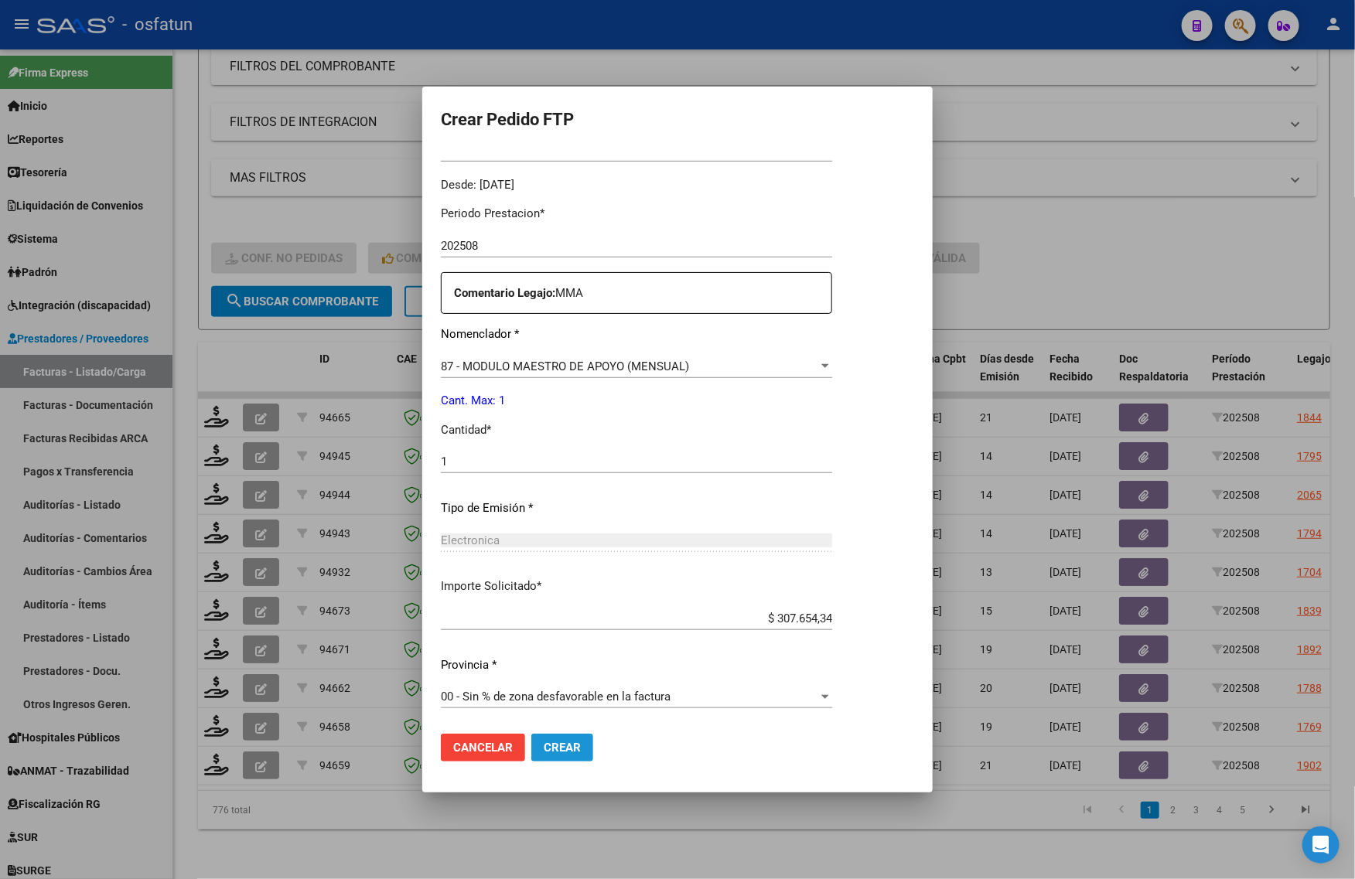
click at [567, 759] on button "Crear" at bounding box center [562, 748] width 62 height 28
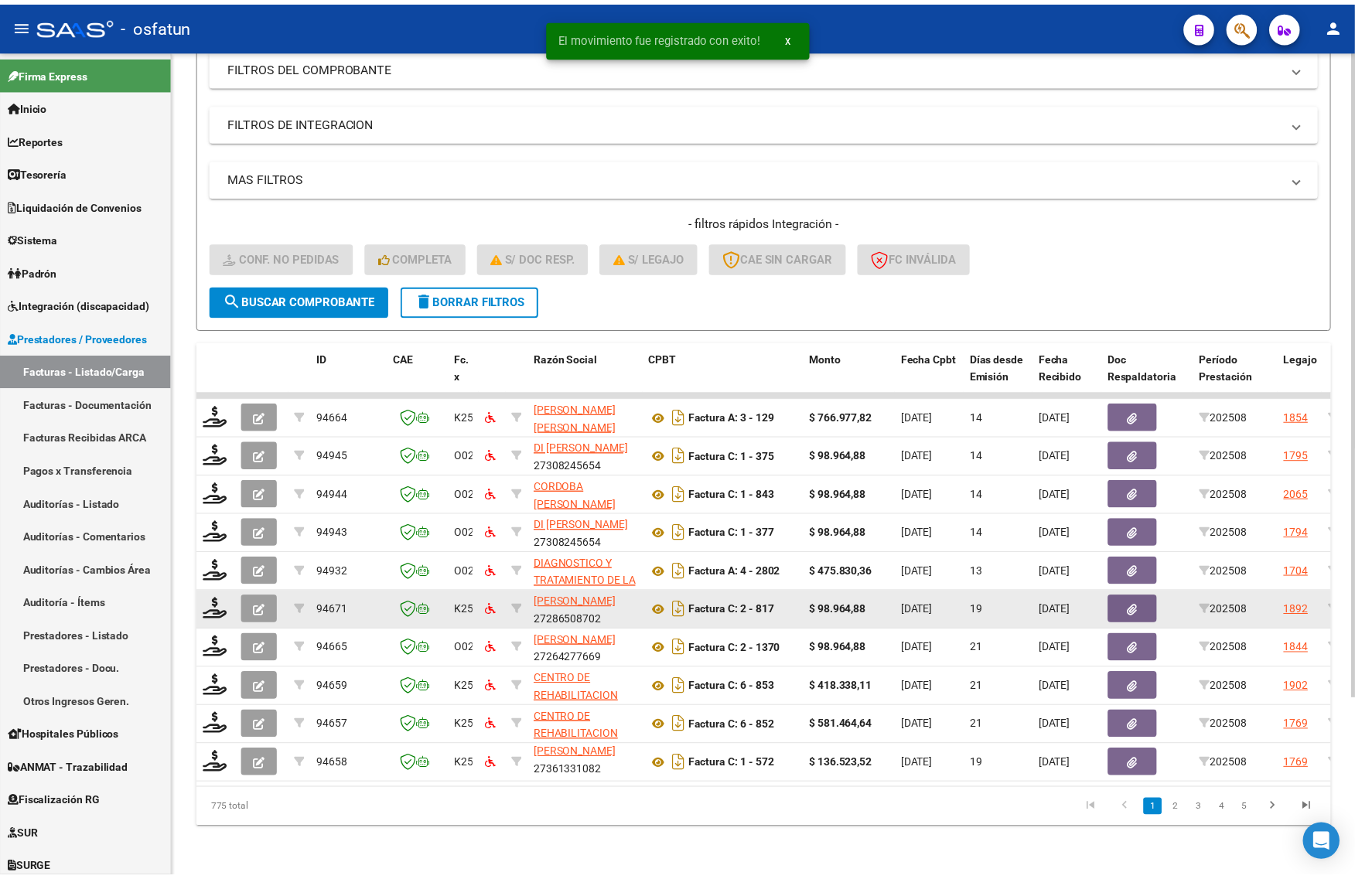
scroll to position [2, 0]
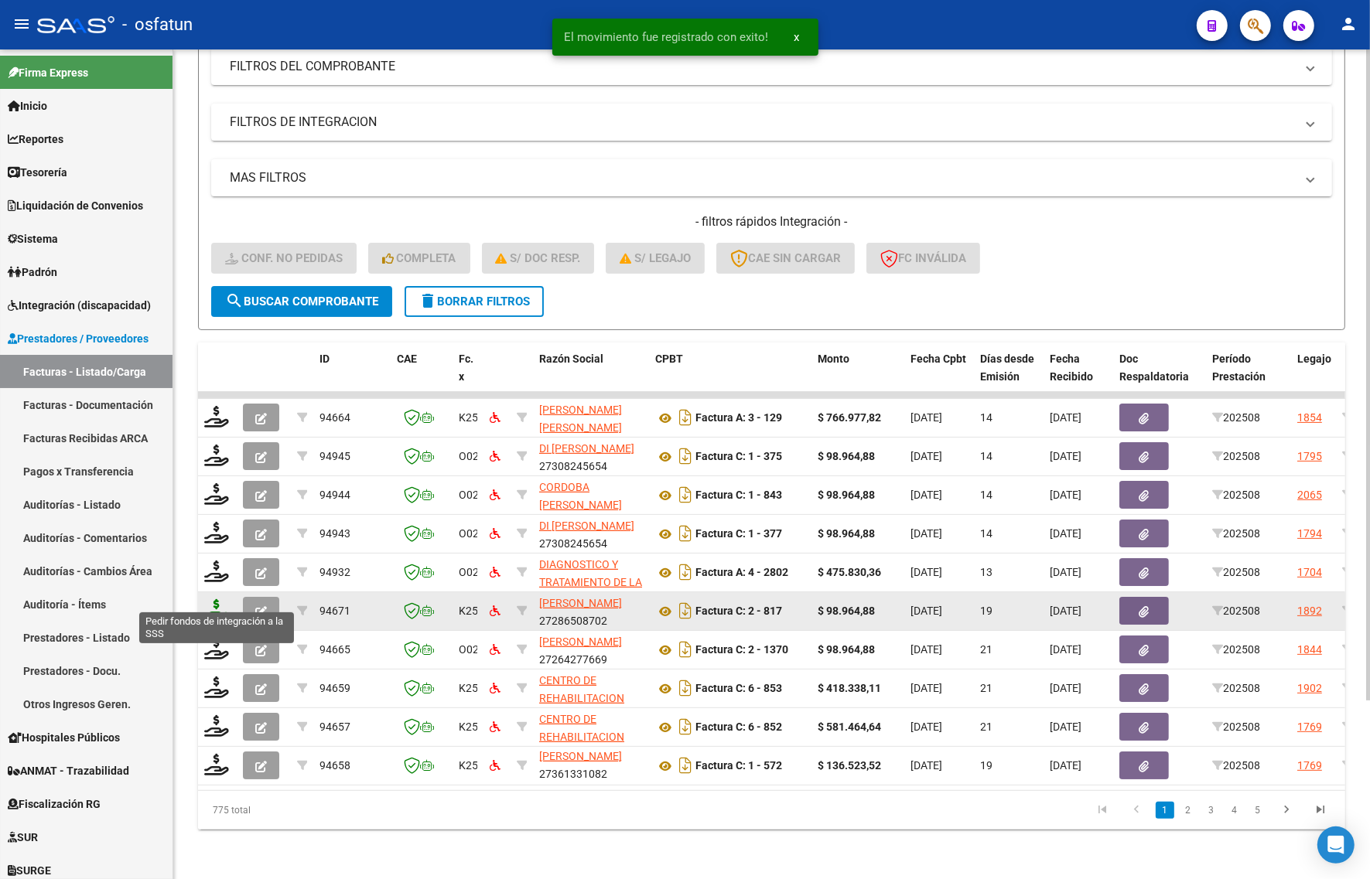
click at [206, 599] on icon at bounding box center [216, 610] width 25 height 22
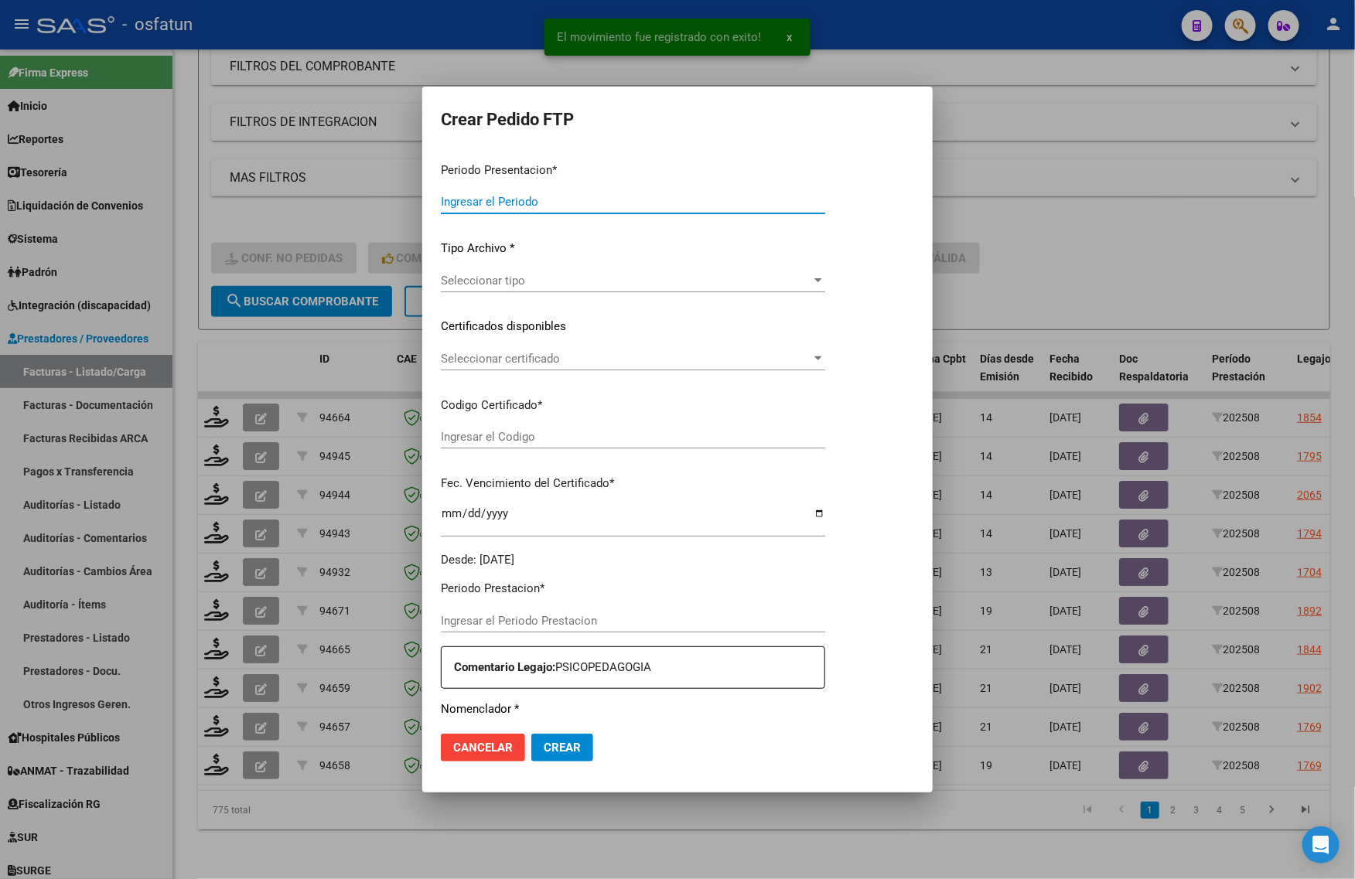
type input "202508"
type input "$ 98.964,88"
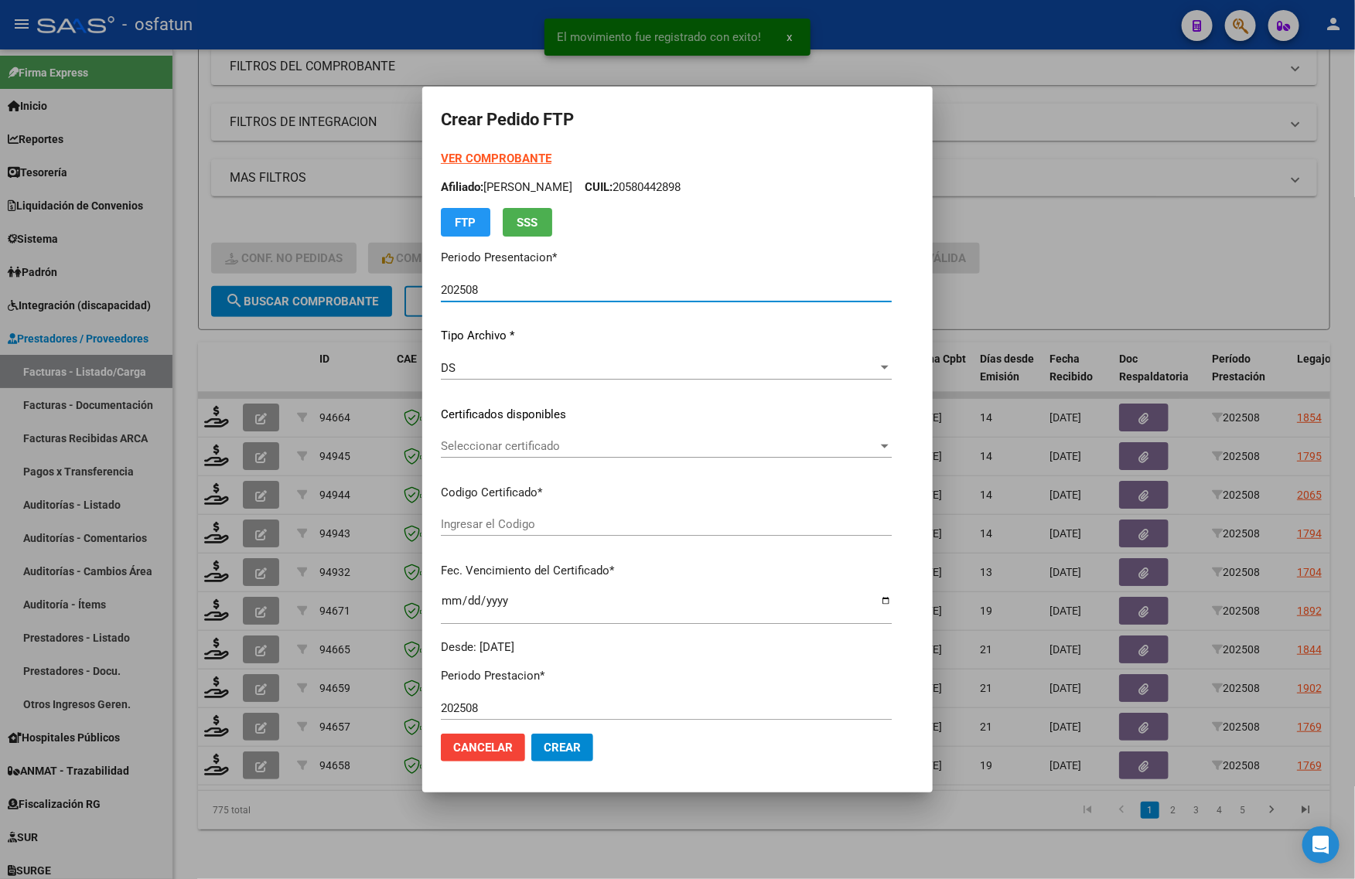
type input "ARG02000547803292020062520260625COR467"
type input "[DATE]"
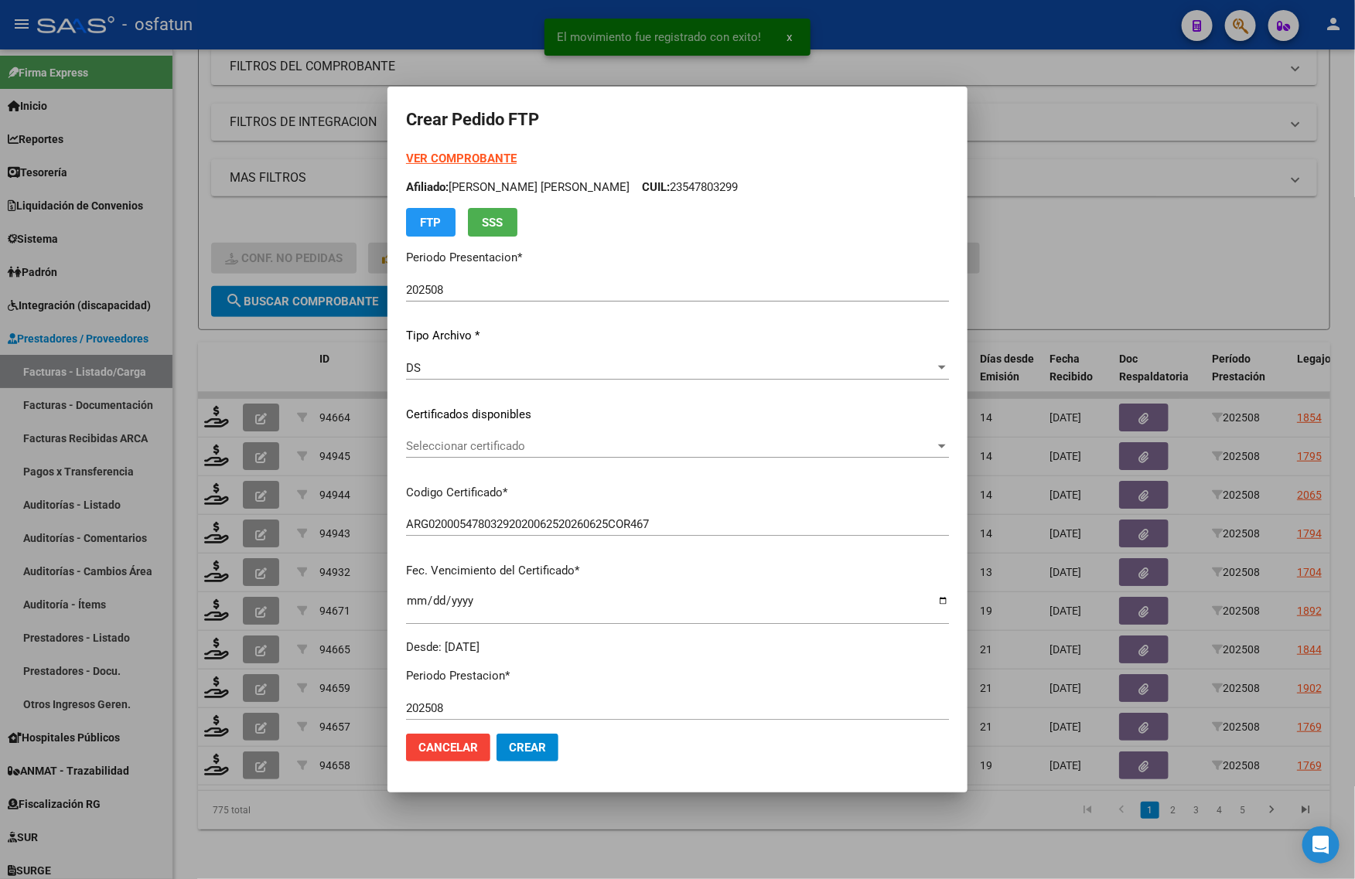
click at [429, 155] on strong "VER COMPROBANTE" at bounding box center [461, 159] width 111 height 14
click at [528, 455] on div "Seleccionar certificado Seleccionar certificado" at bounding box center [677, 446] width 543 height 23
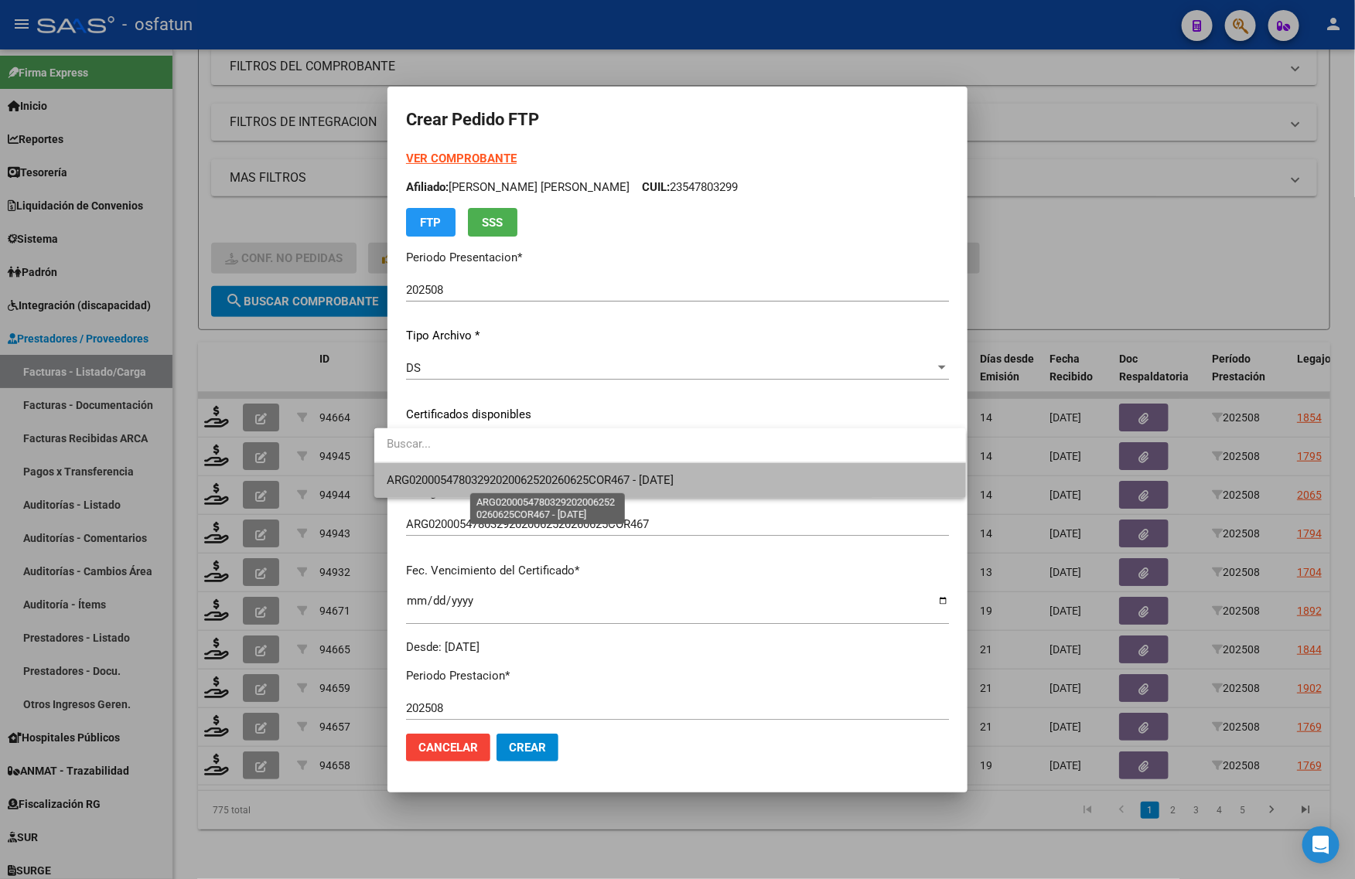
click at [526, 486] on span "ARG02000547803292020062520260625COR467 - [DATE]" at bounding box center [530, 480] width 287 height 14
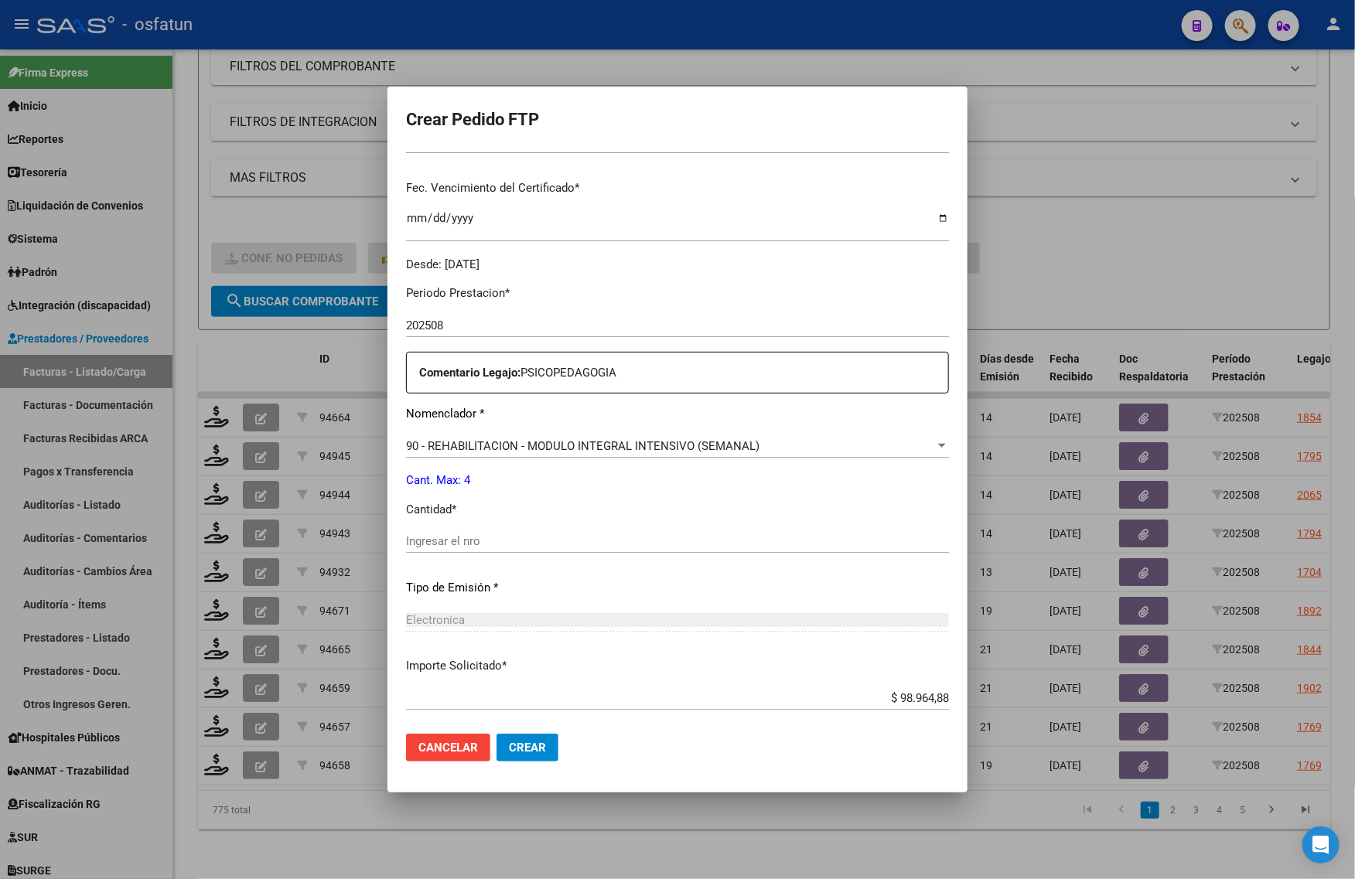
scroll to position [387, 0]
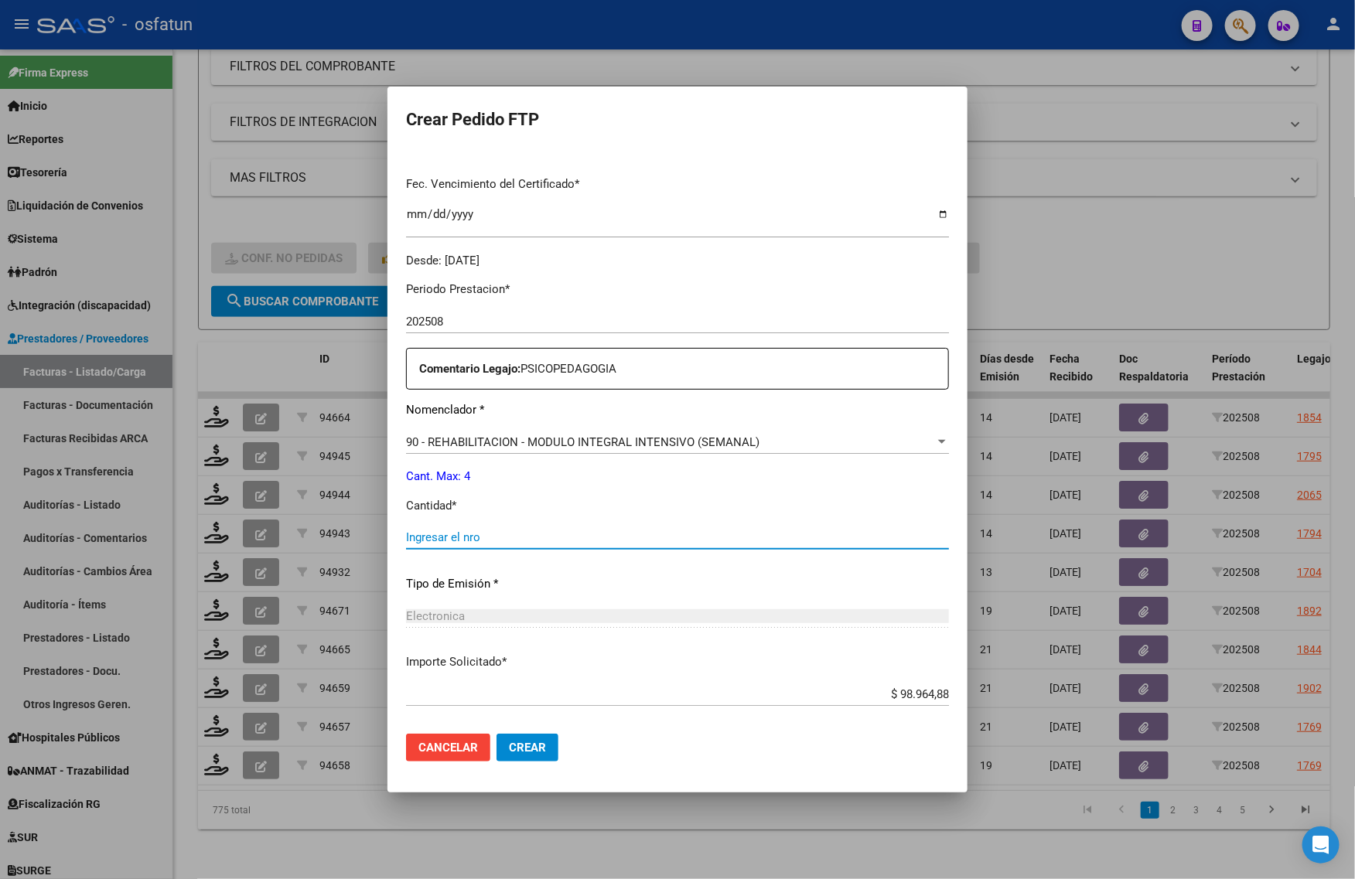
click at [465, 538] on input "Ingresar el nro" at bounding box center [677, 538] width 543 height 14
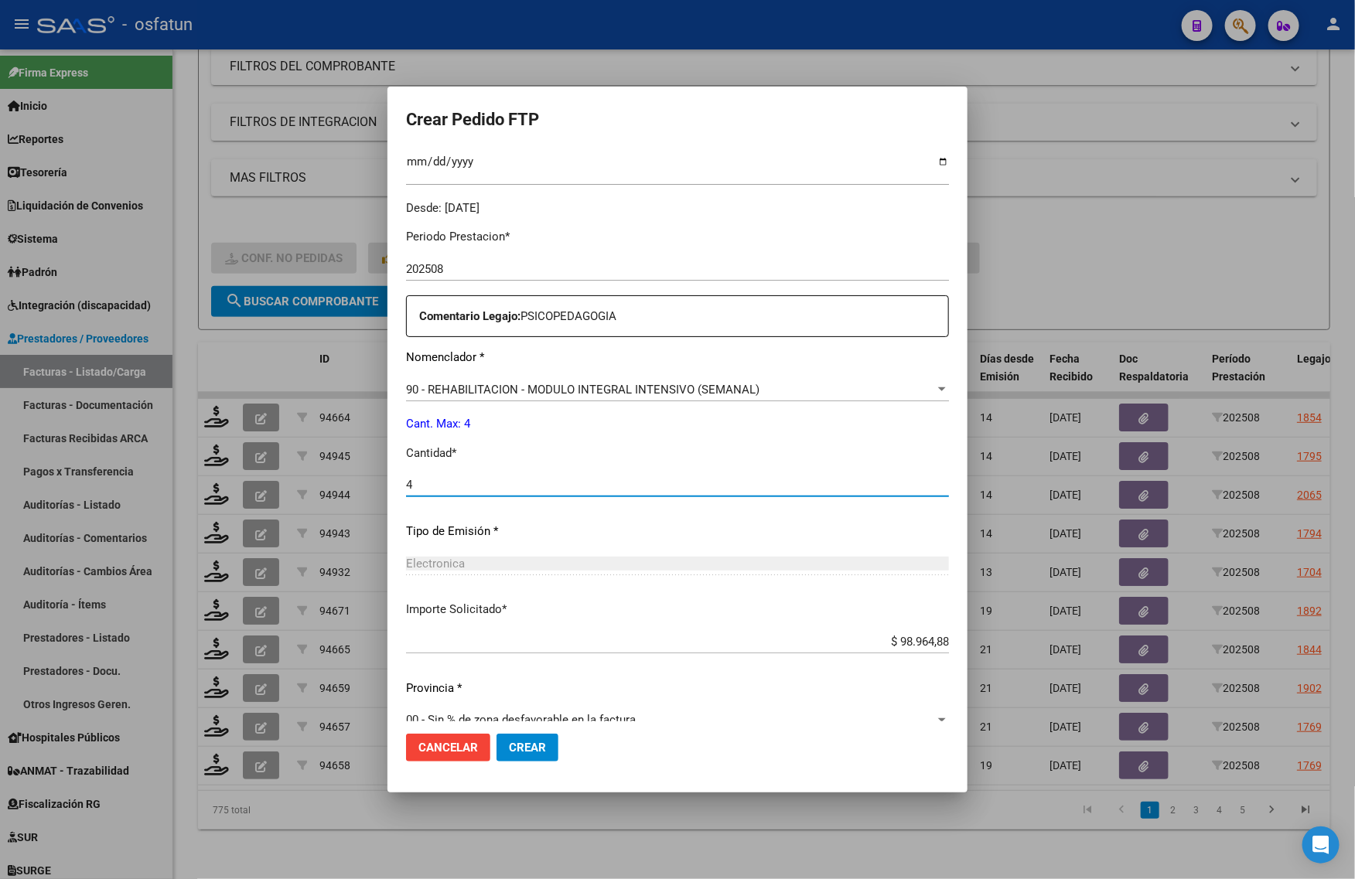
scroll to position [462, 0]
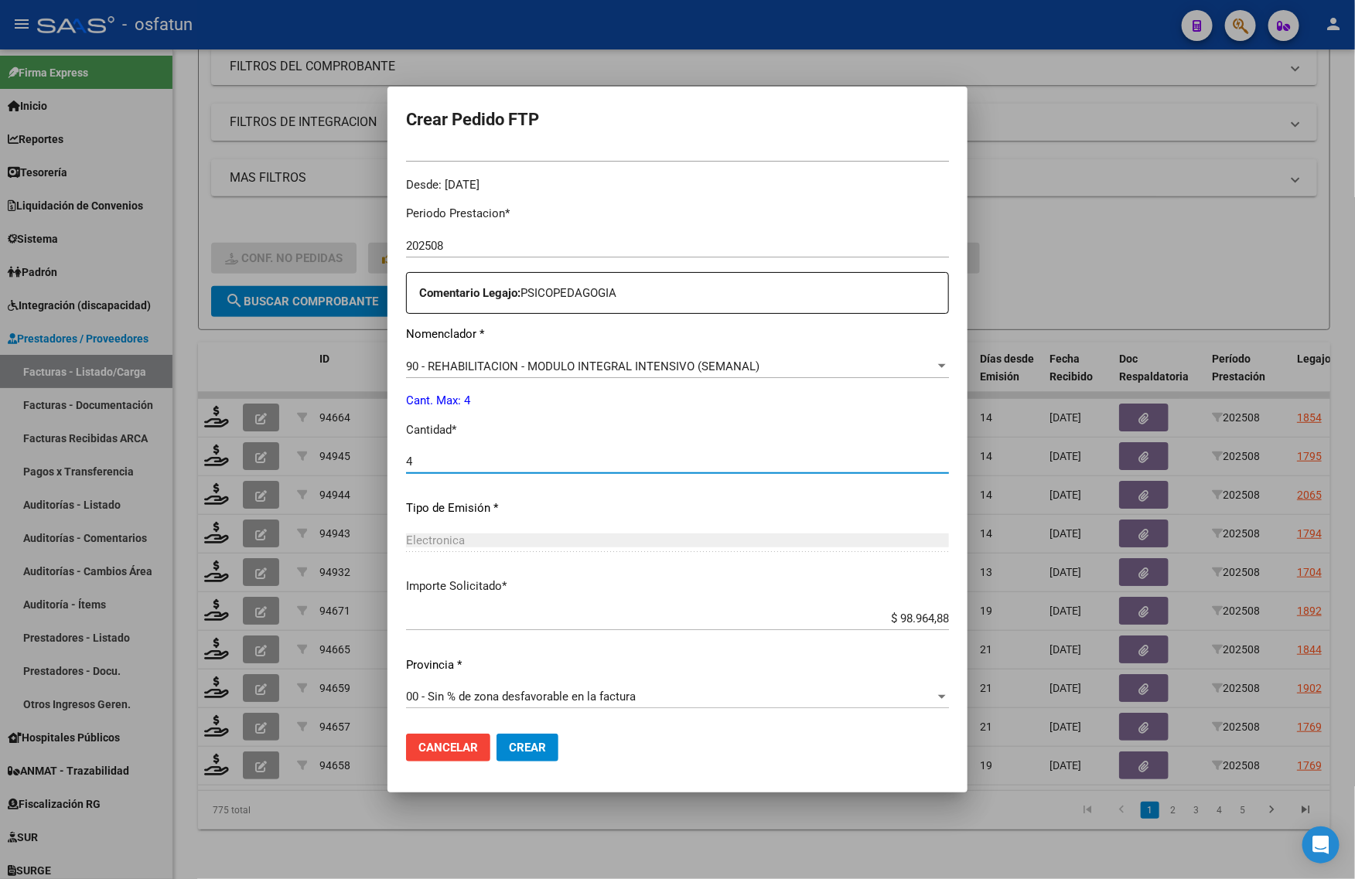
type input "4"
click at [509, 743] on span "Crear" at bounding box center [527, 748] width 37 height 14
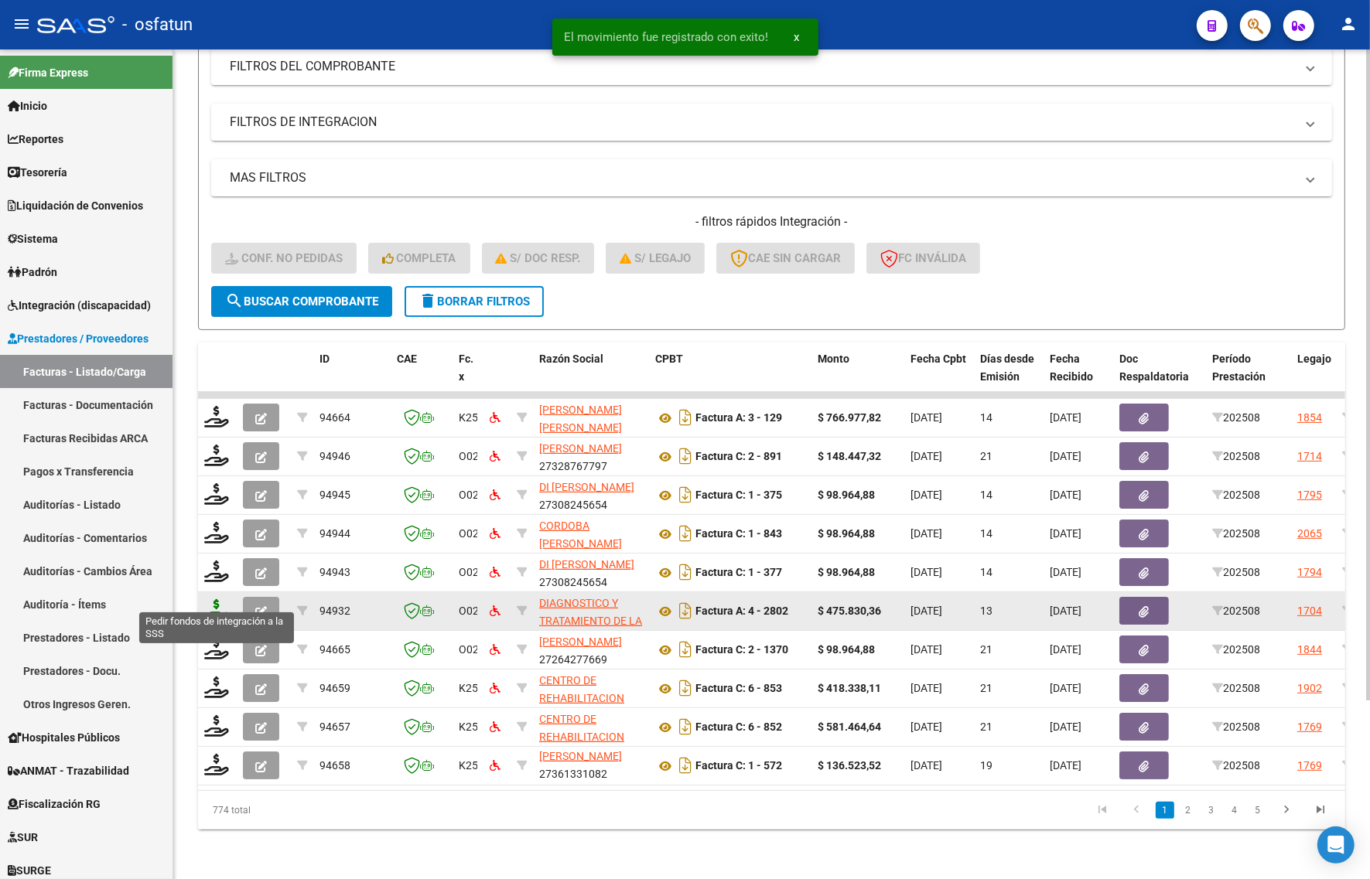
click at [213, 599] on icon at bounding box center [216, 610] width 25 height 22
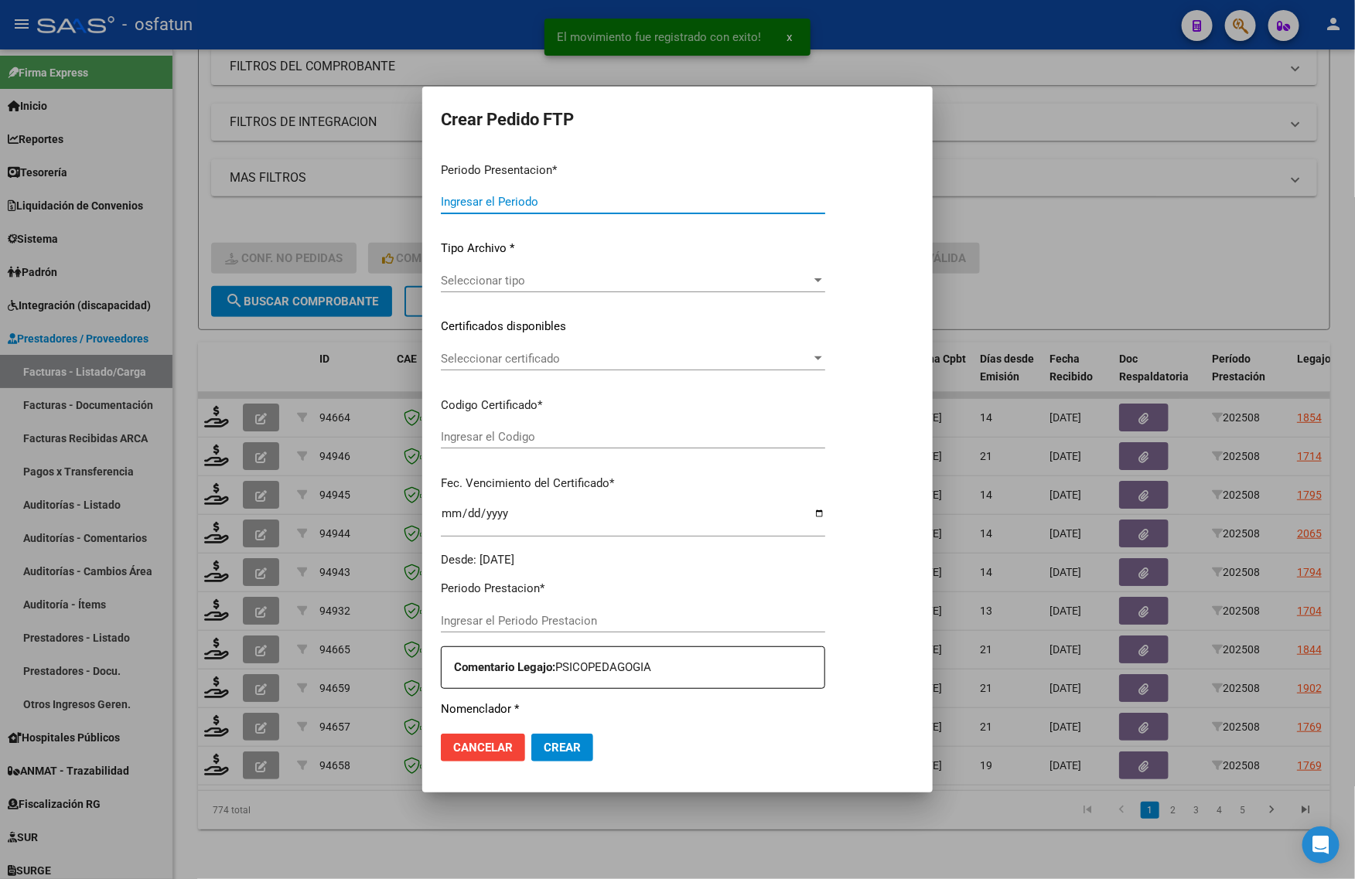
type input "202508"
type input "$ 475.830,36"
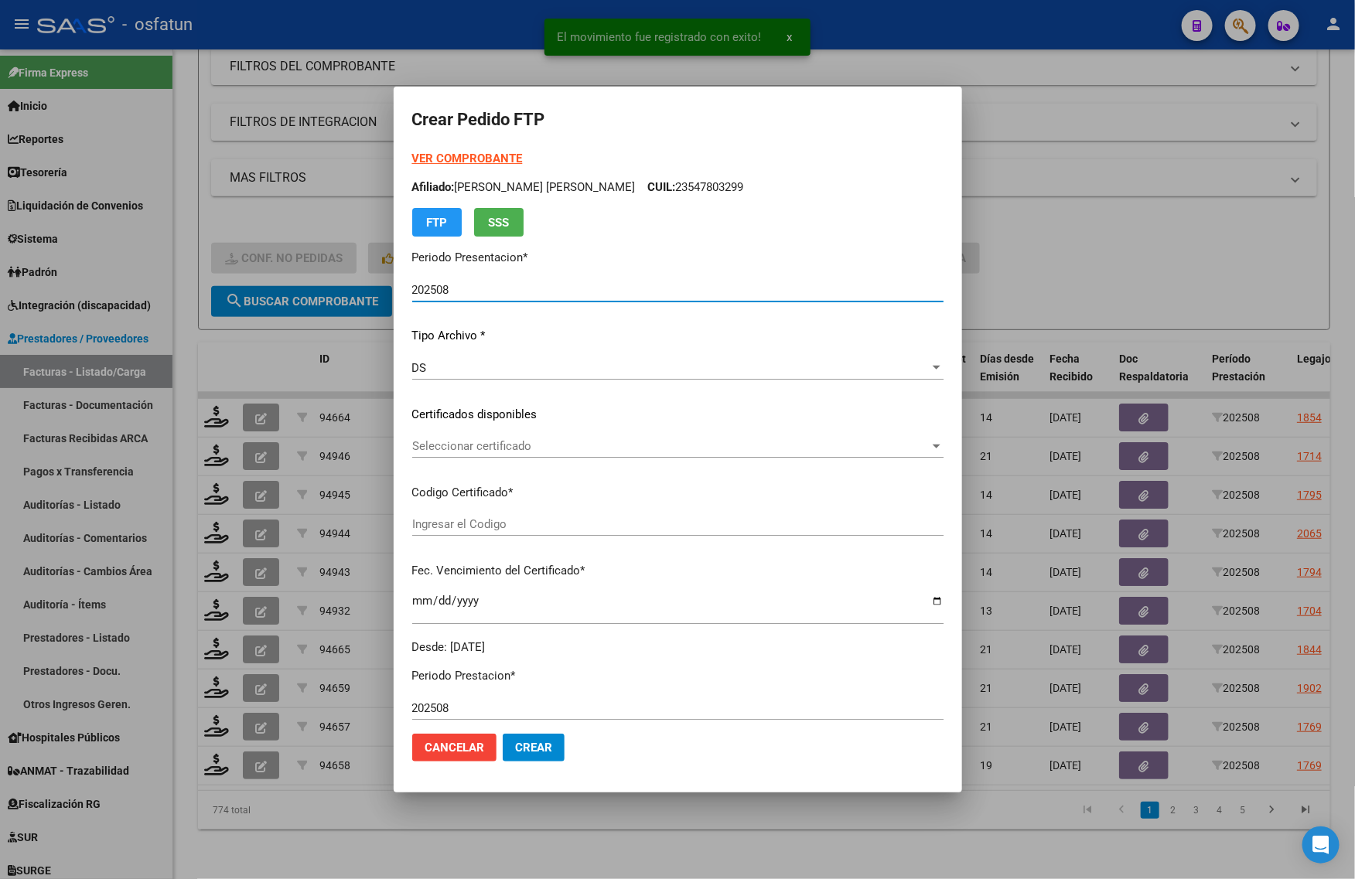
type input "ARG02000576279912022121320251213BSAS413"
type input "2025-12-13"
click at [443, 159] on strong "VER COMPROBANTE" at bounding box center [467, 159] width 111 height 14
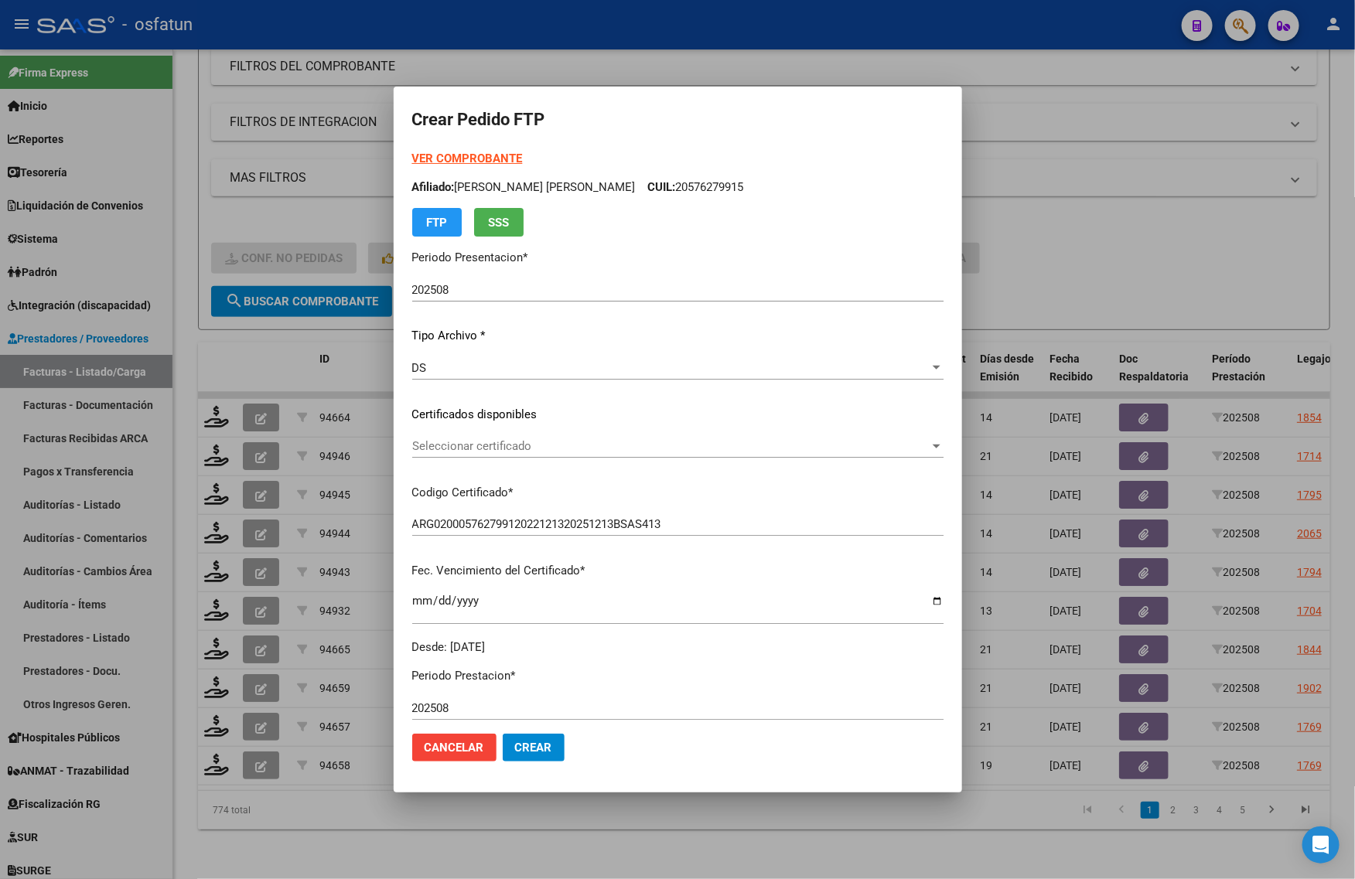
click at [445, 452] on span "Seleccionar certificado" at bounding box center [670, 446] width 517 height 14
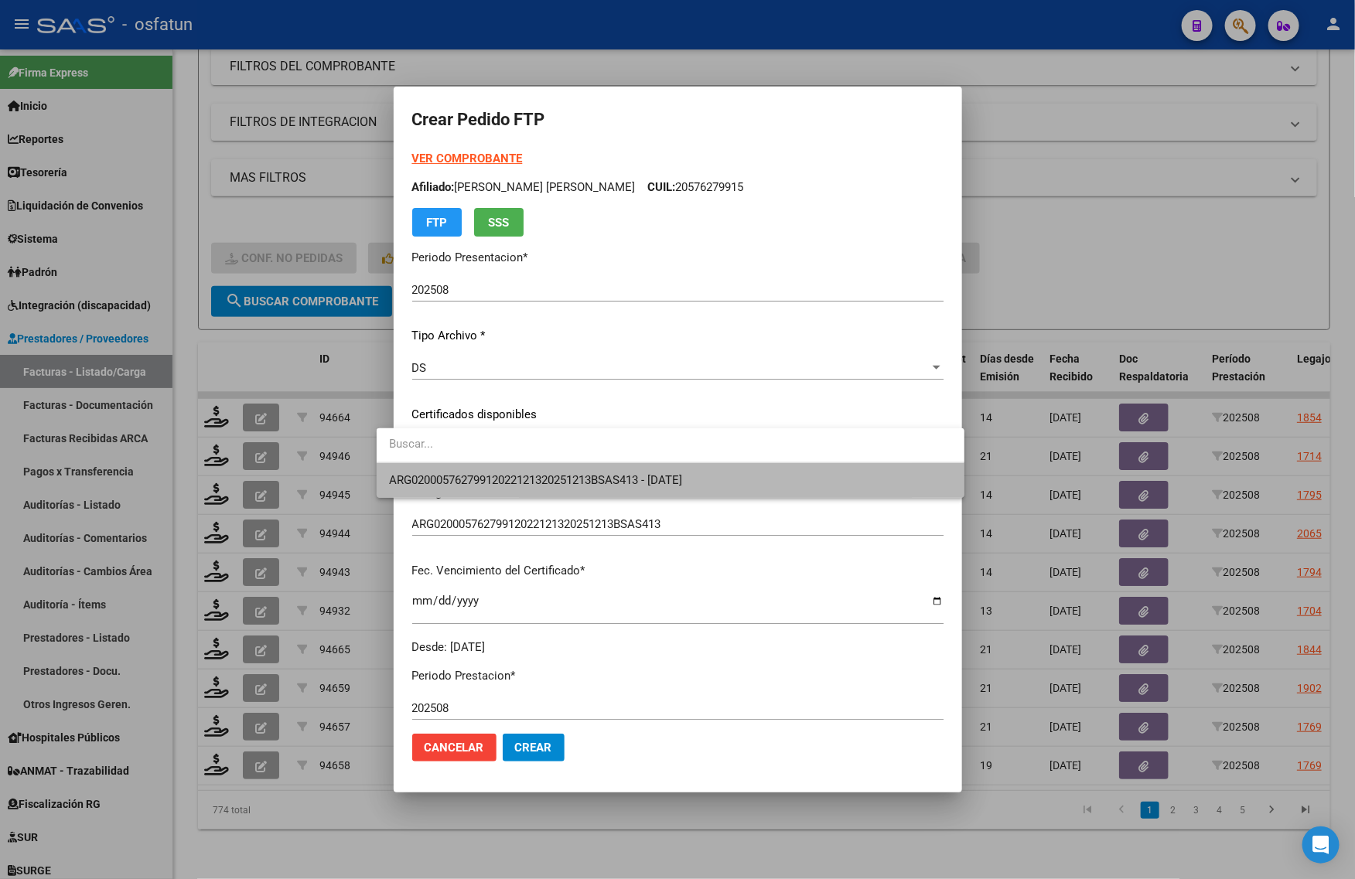
click at [447, 473] on span "ARG02000576279912022121320251213BSAS413 - 2025-12-13" at bounding box center [535, 480] width 293 height 14
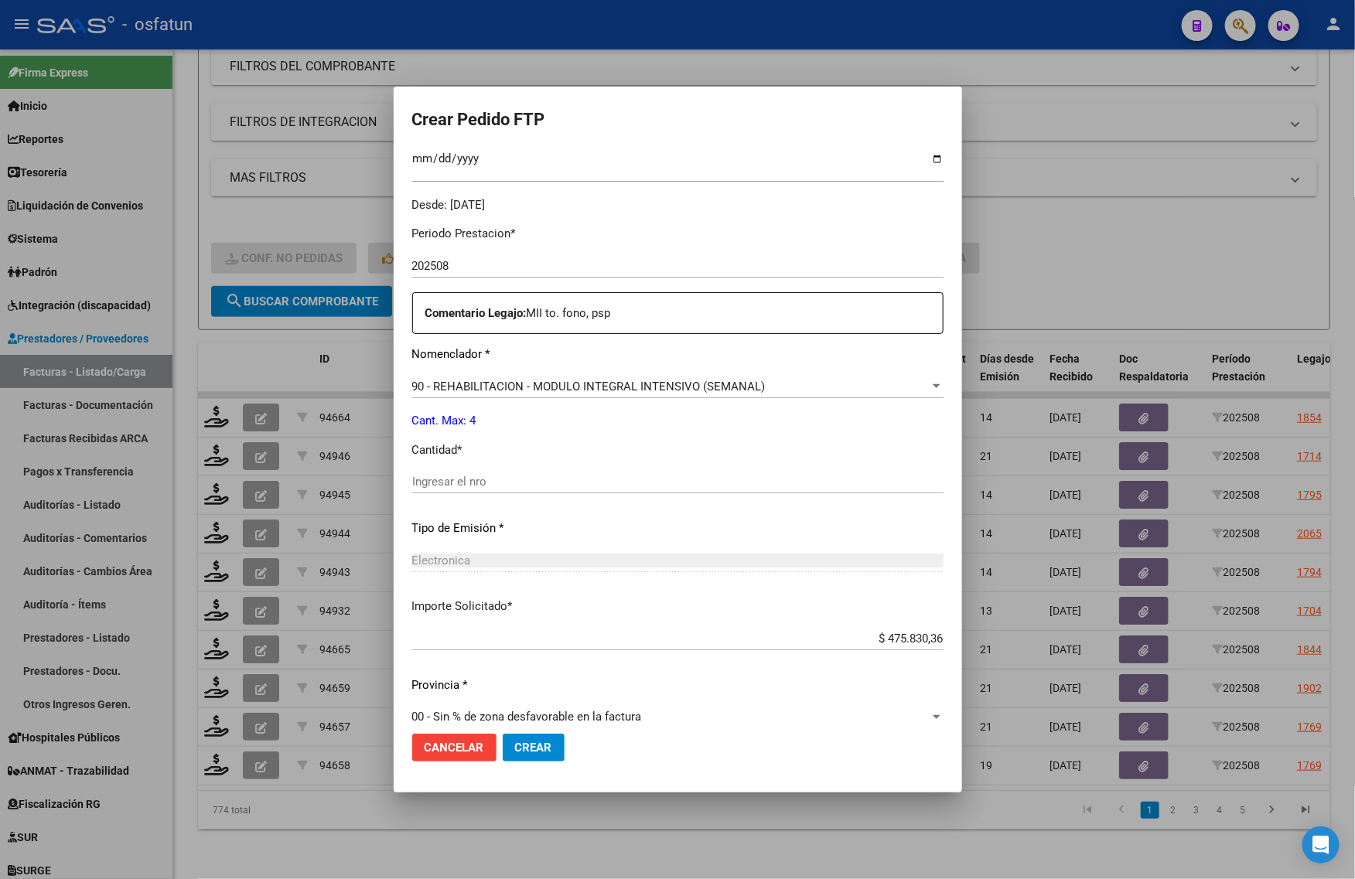
scroll to position [462, 0]
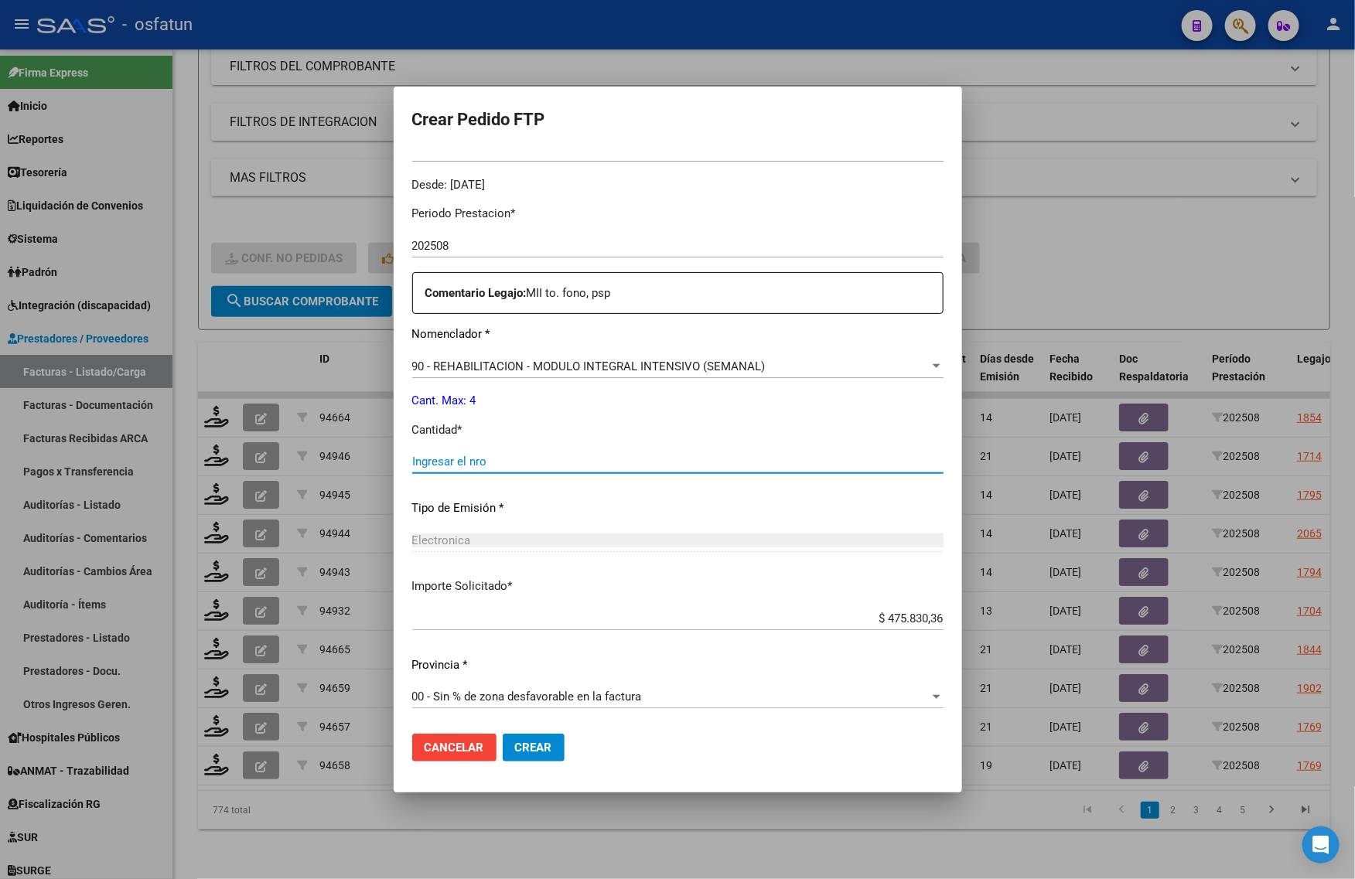
click at [426, 462] on input "Ingresar el nro" at bounding box center [677, 462] width 531 height 14
click at [445, 350] on div "Periodo Prestacion * 202508 Ingresar el Periodo Prestacion Comentario Legajo: M…" at bounding box center [677, 458] width 531 height 530
click at [453, 361] on div "90 - REHABILITACION - MODULO INTEGRAL INTENSIVO (SEMANAL) Seleccionar nomenclad…" at bounding box center [677, 366] width 531 height 23
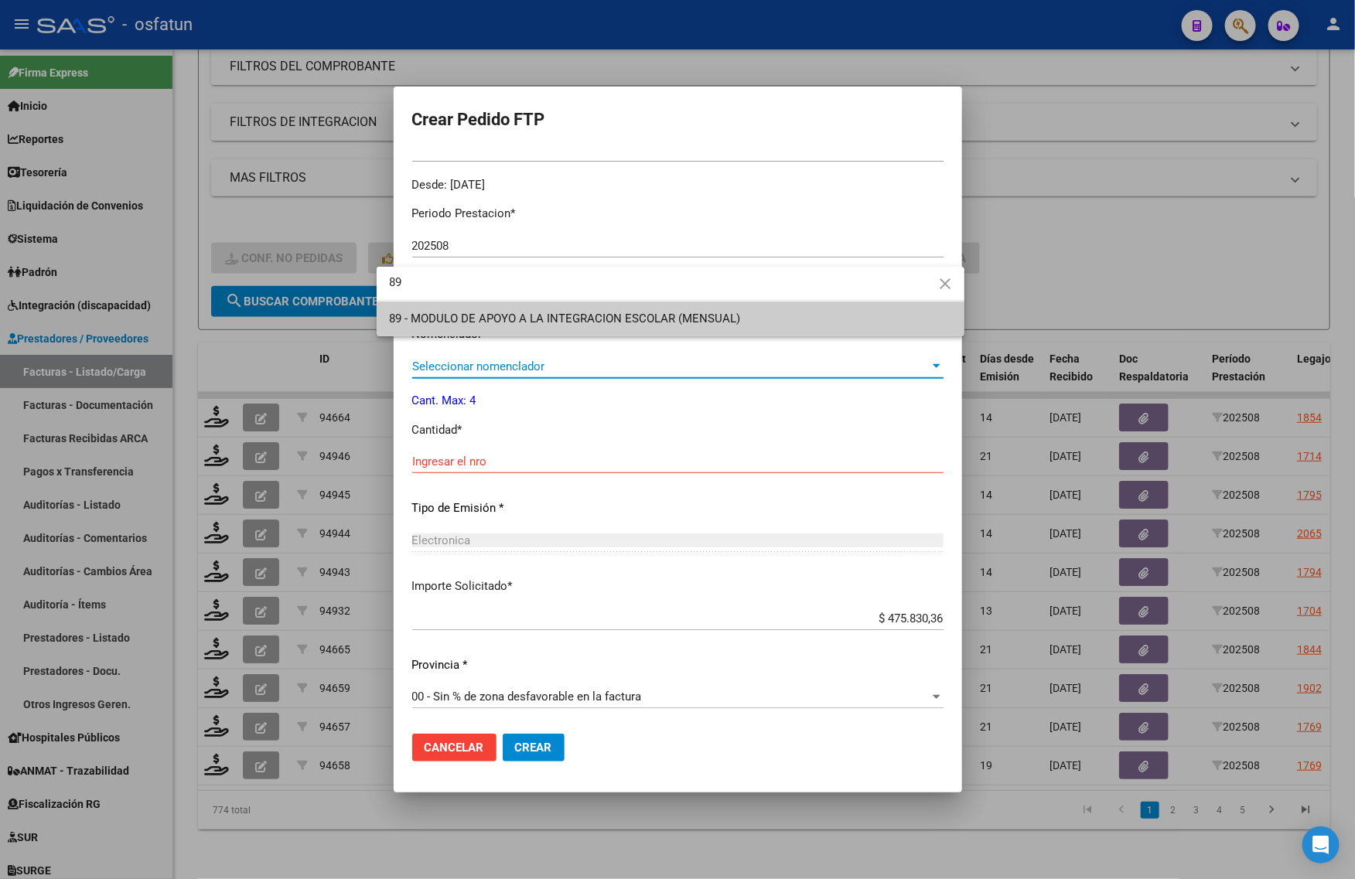
scroll to position [0, 0]
type input "89"
click at [526, 325] on span "89 - MODULO DE APOYO A LA INTEGRACION ESCOLAR (MENSUAL)" at bounding box center [564, 319] width 351 height 14
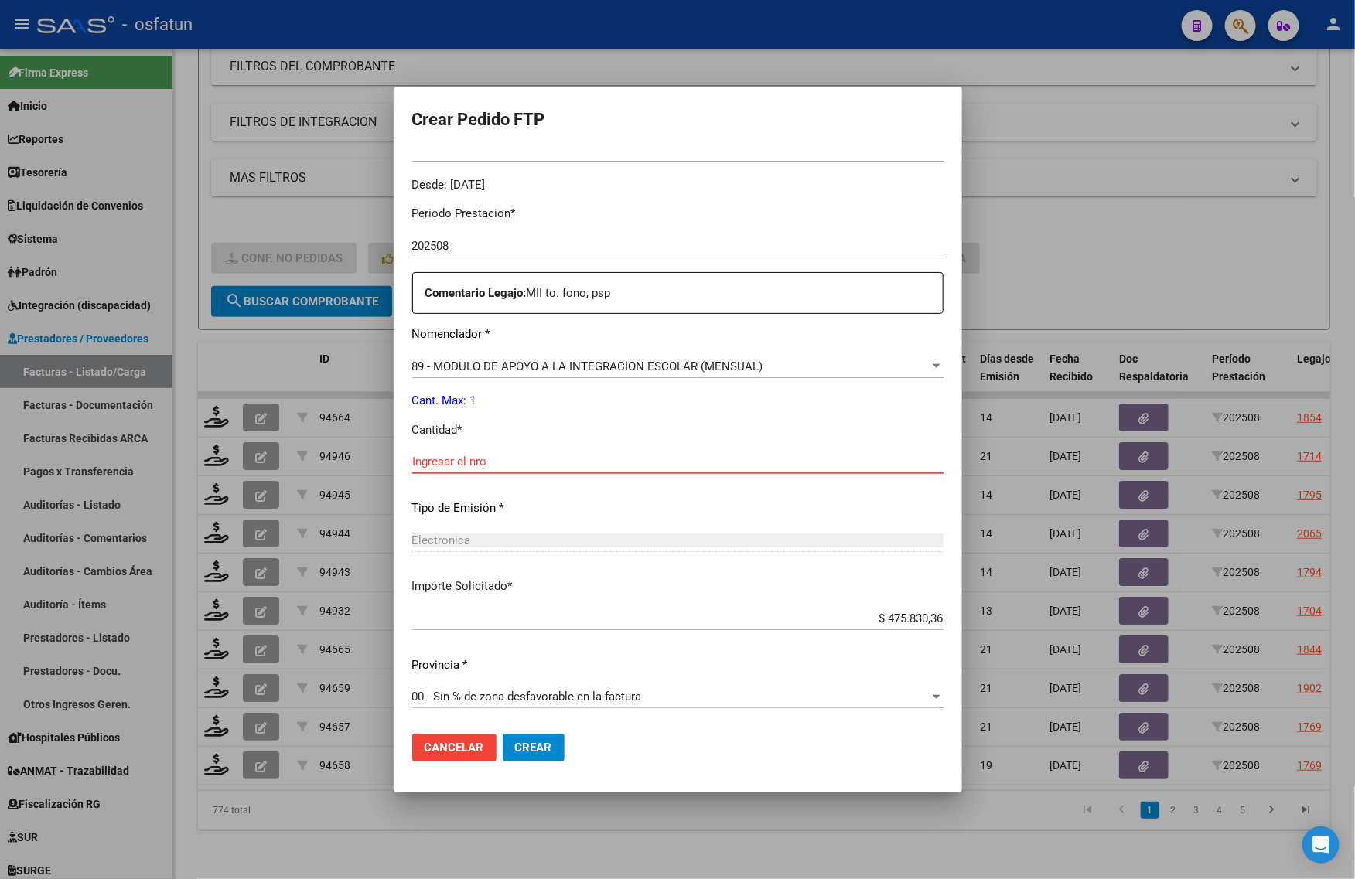
click at [482, 457] on input "Ingresar el nro" at bounding box center [677, 462] width 531 height 14
type input "1"
click at [528, 748] on button "Crear" at bounding box center [534, 748] width 62 height 28
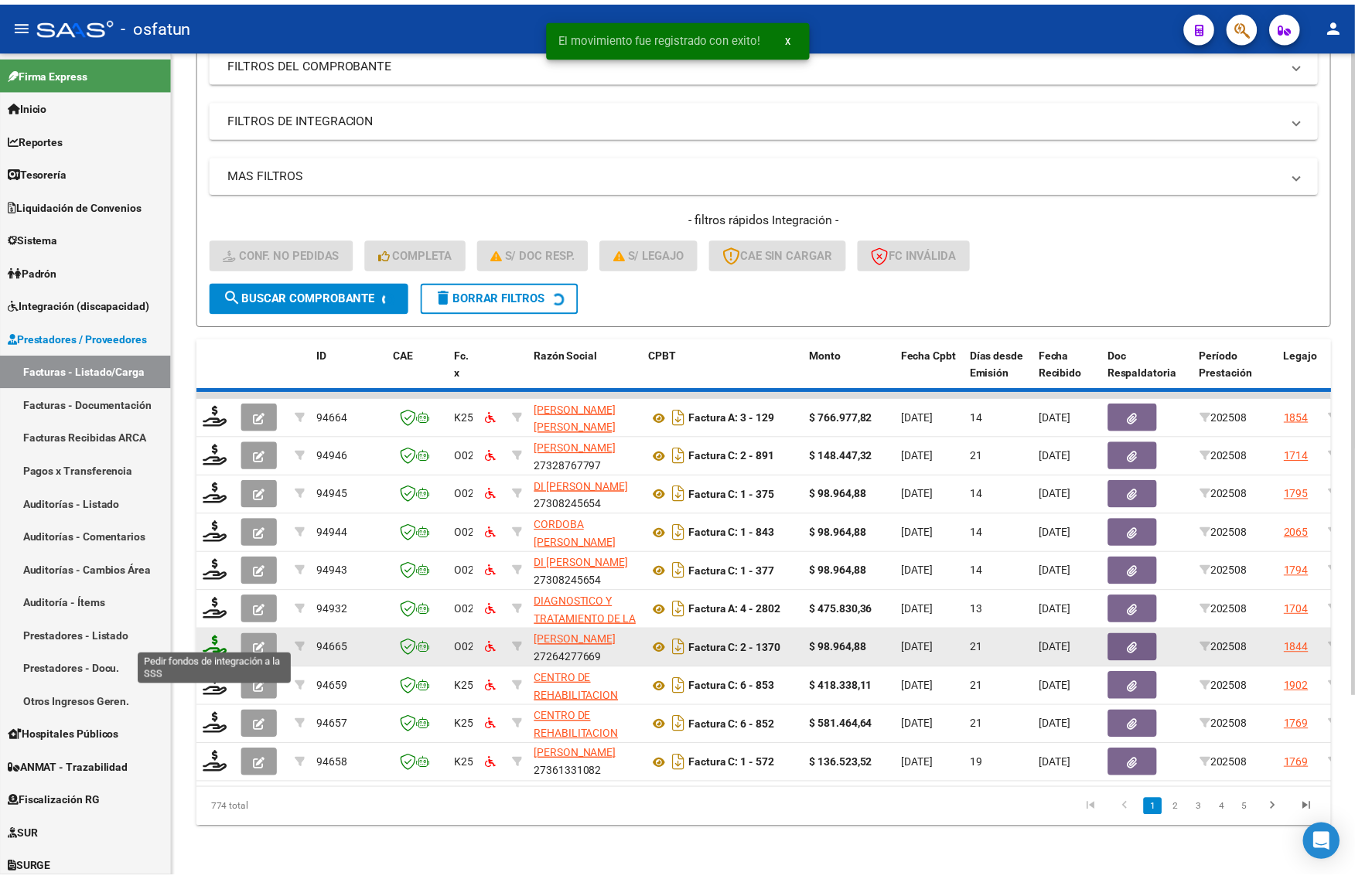
scroll to position [20, 0]
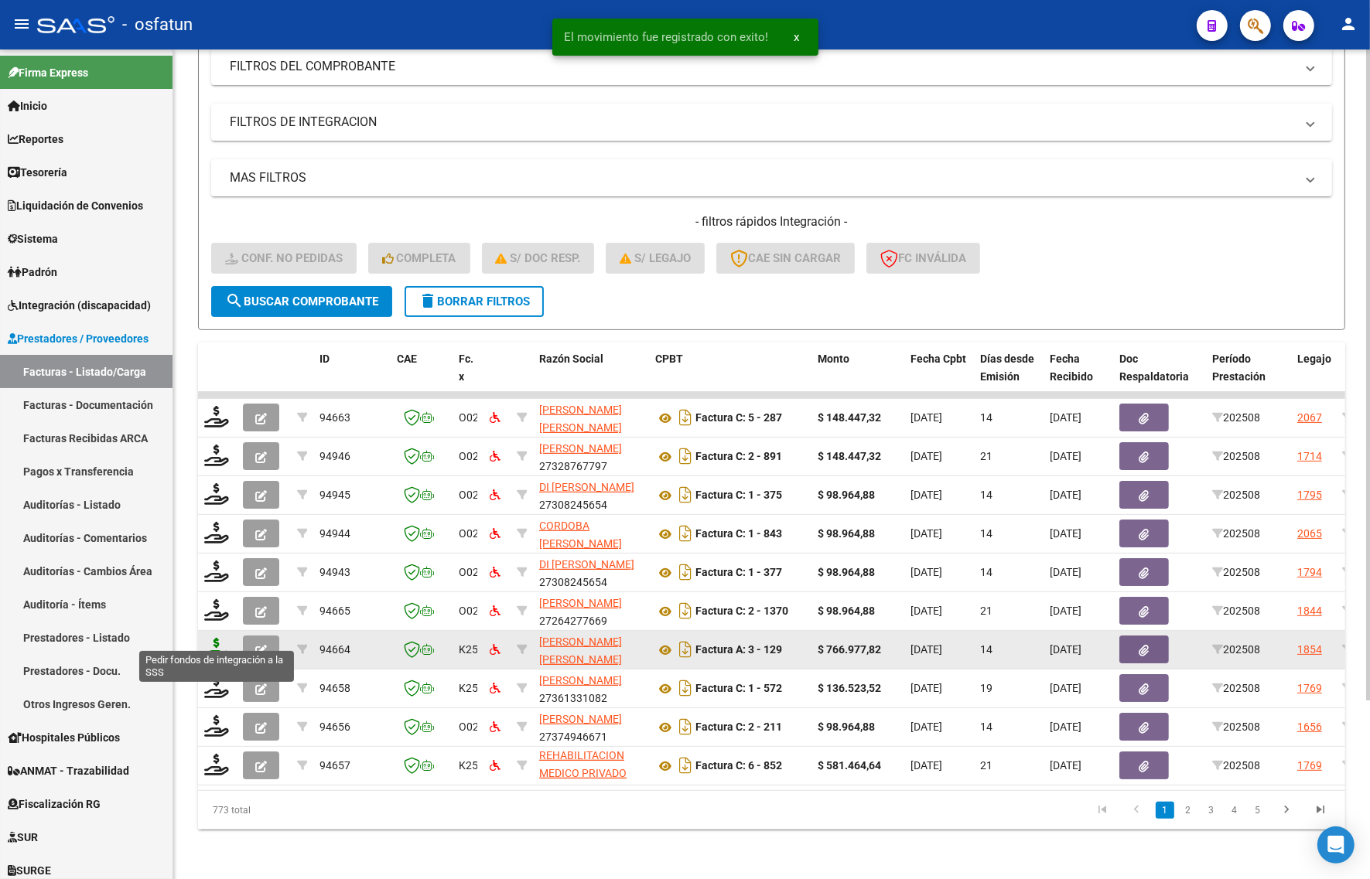
click at [221, 638] on icon at bounding box center [216, 649] width 25 height 22
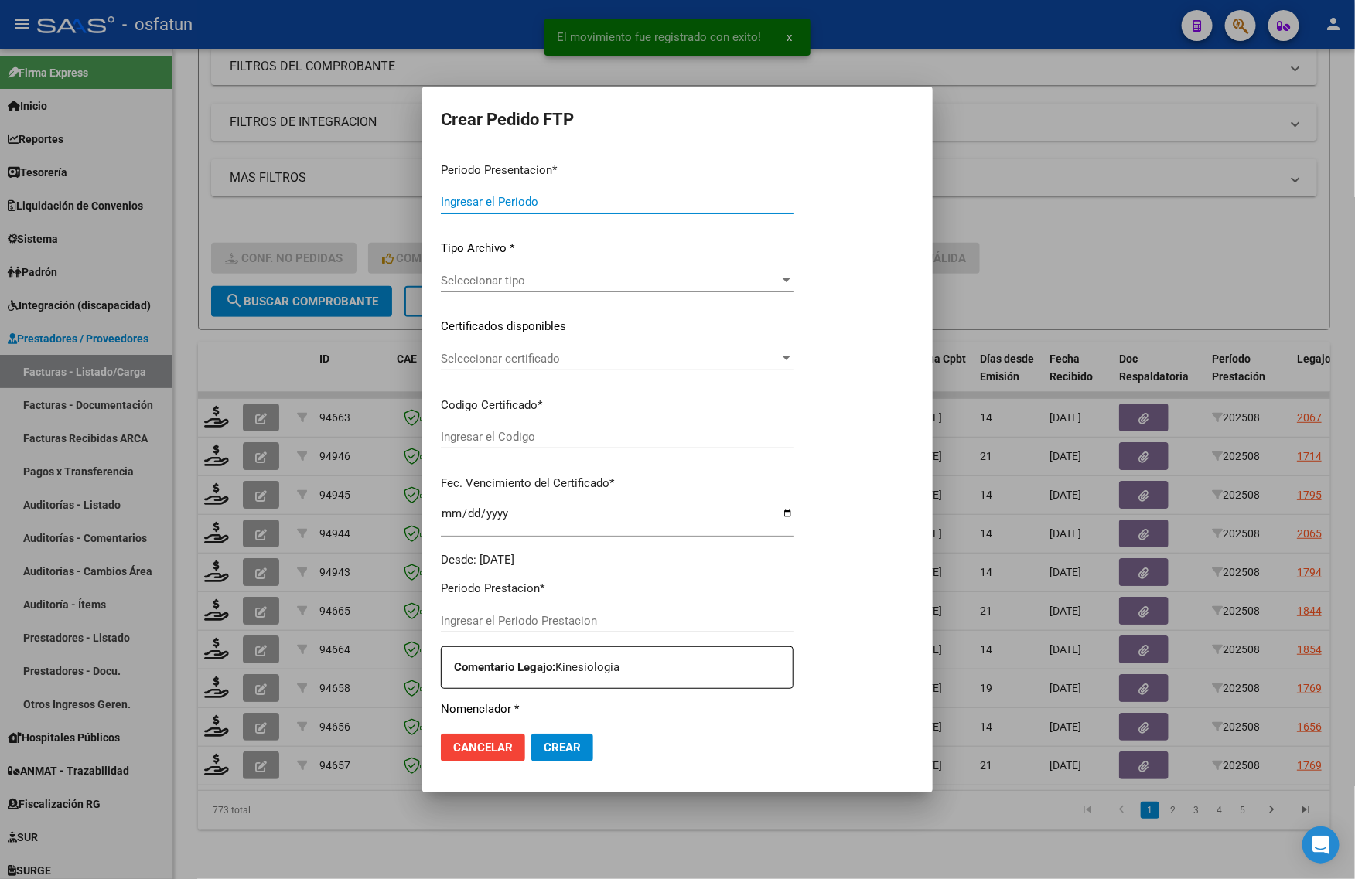
type input "202508"
type input "$ 766.977,82"
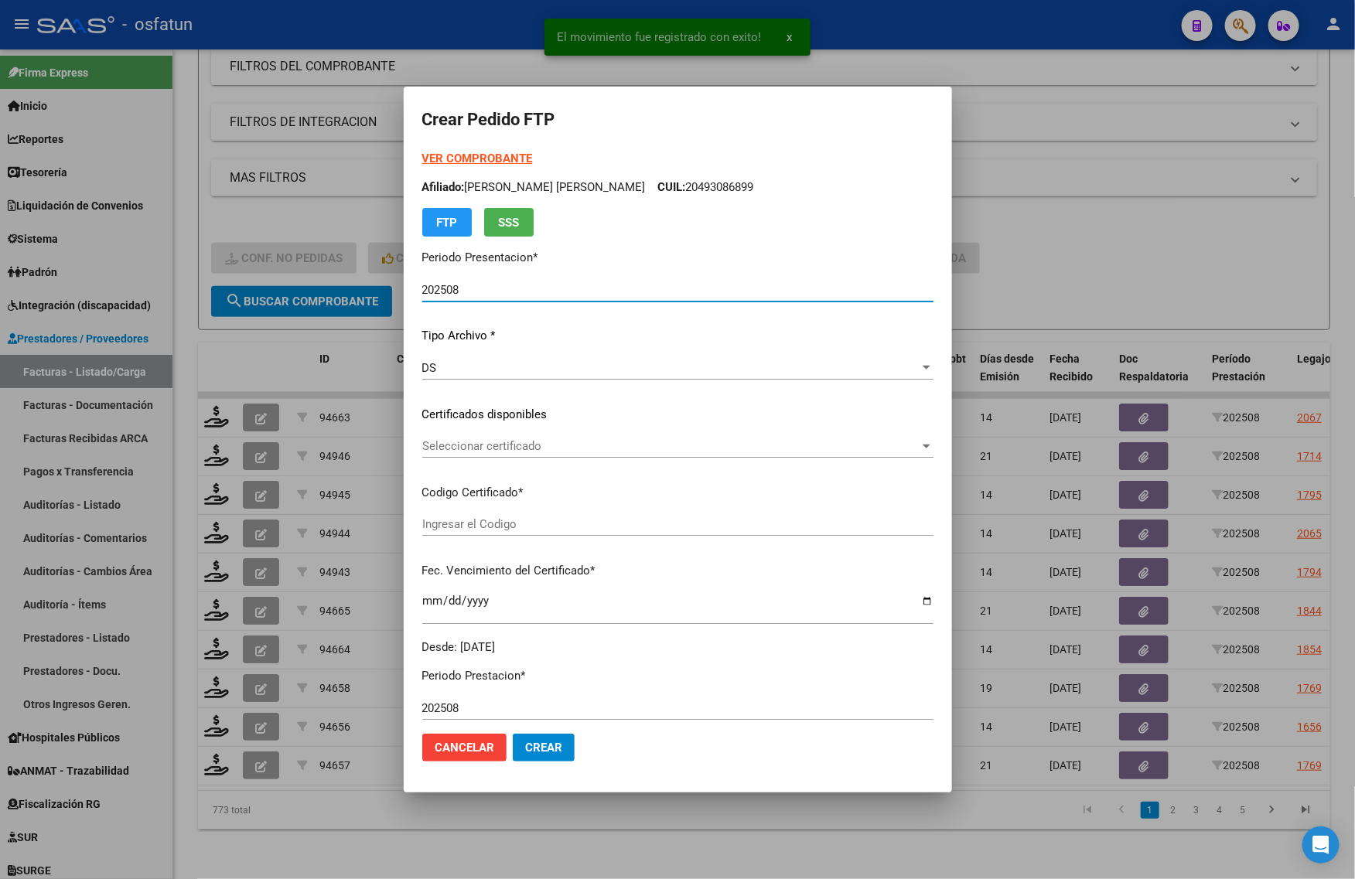
type input "ARG02000465114252015121520251215COR467"
type input "2025-12-15"
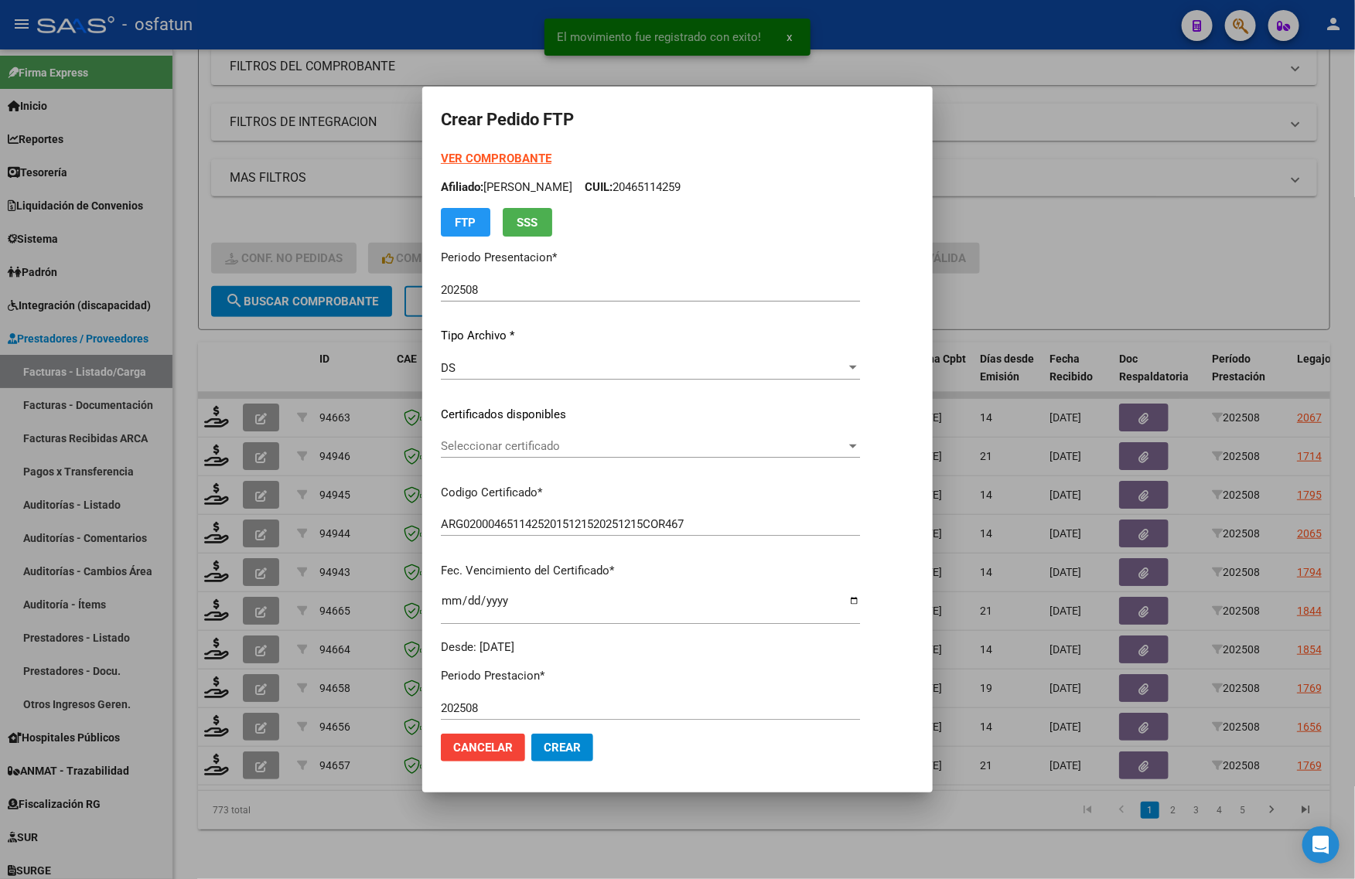
click at [465, 153] on strong "VER COMPROBANTE" at bounding box center [496, 159] width 111 height 14
click at [534, 442] on span "Seleccionar certificado" at bounding box center [643, 446] width 405 height 14
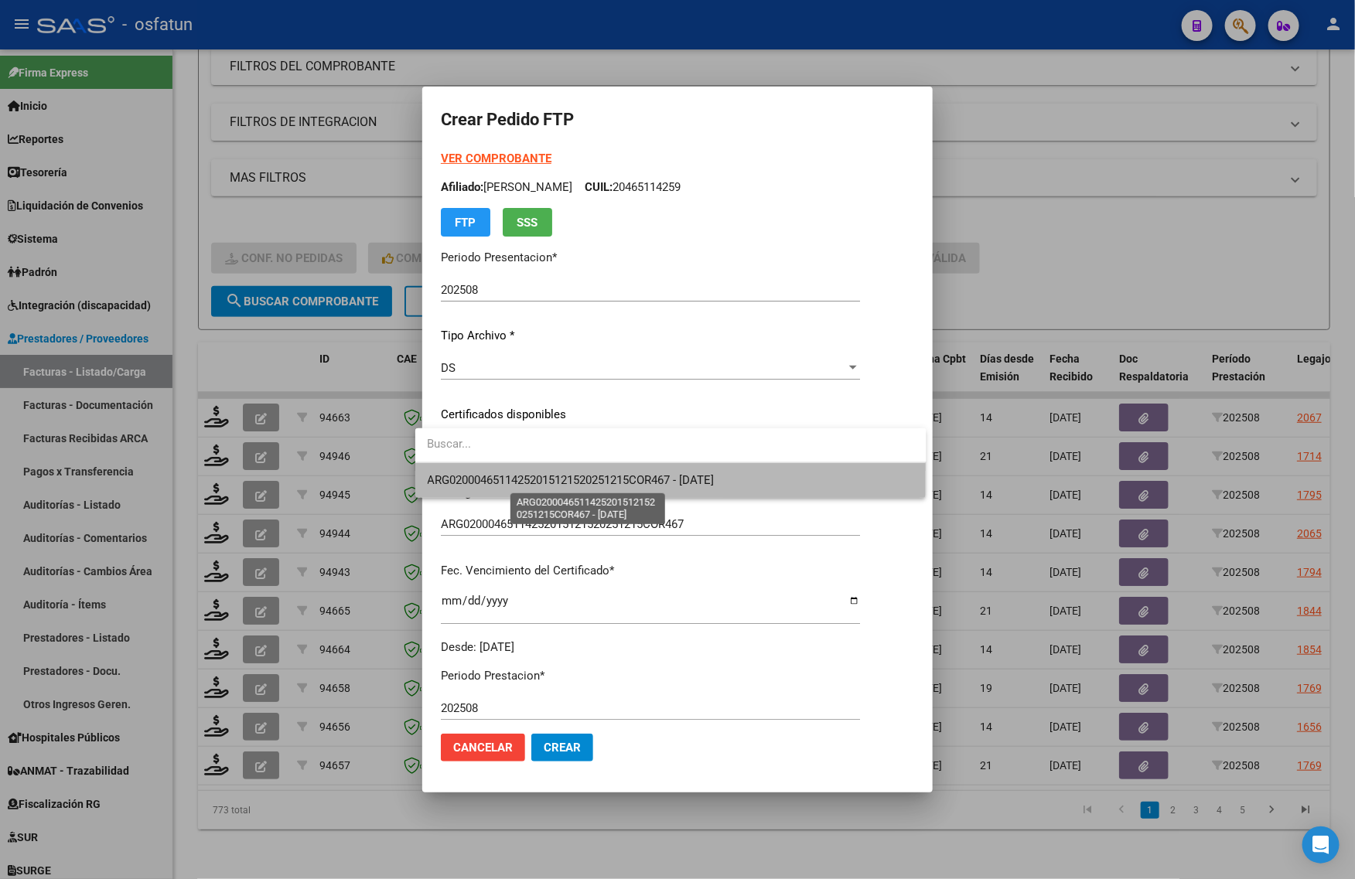
click at [530, 474] on span "ARG02000465114252015121520251215COR467 - 2025-12-15" at bounding box center [571, 480] width 287 height 14
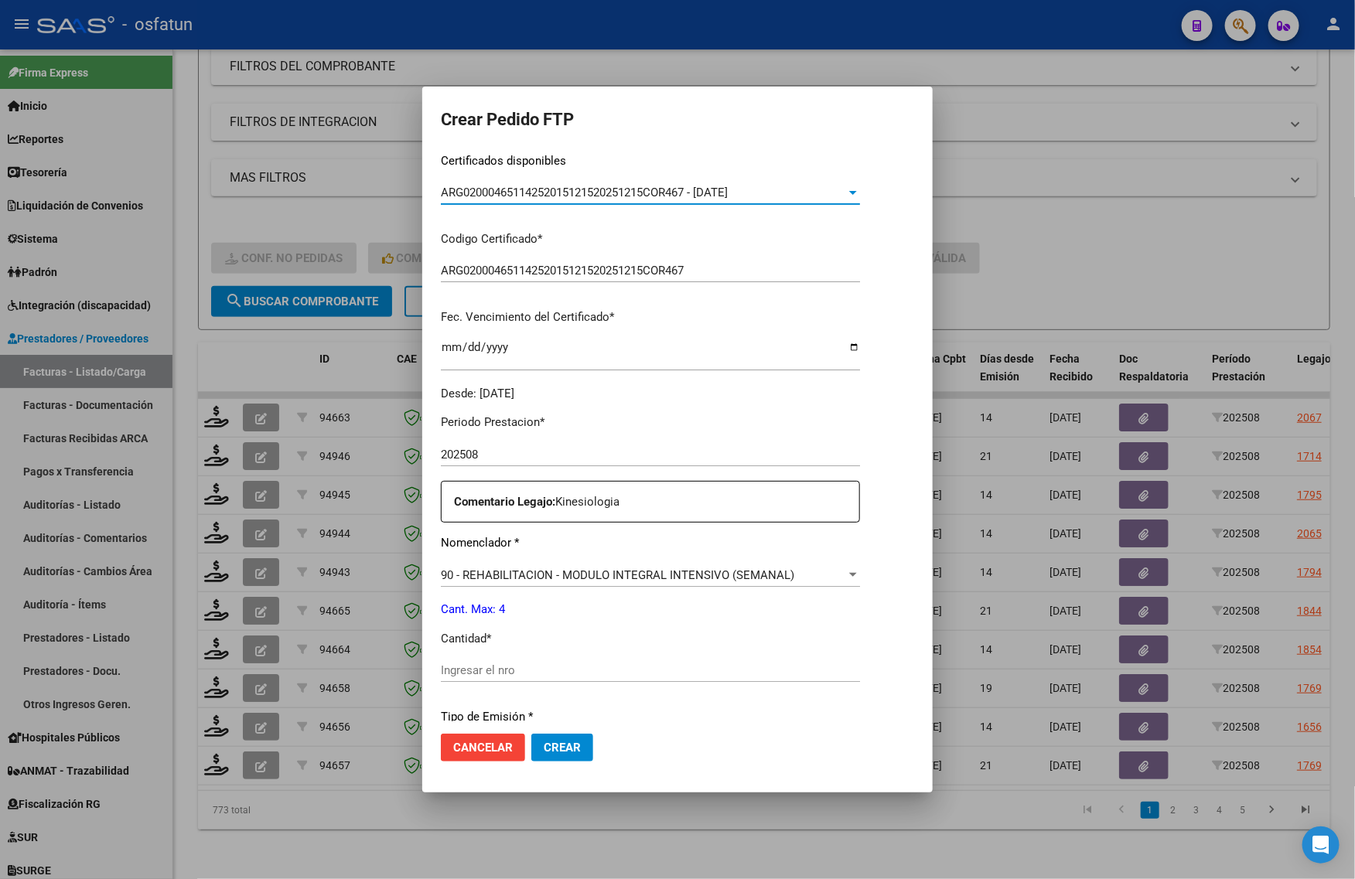
scroll to position [387, 0]
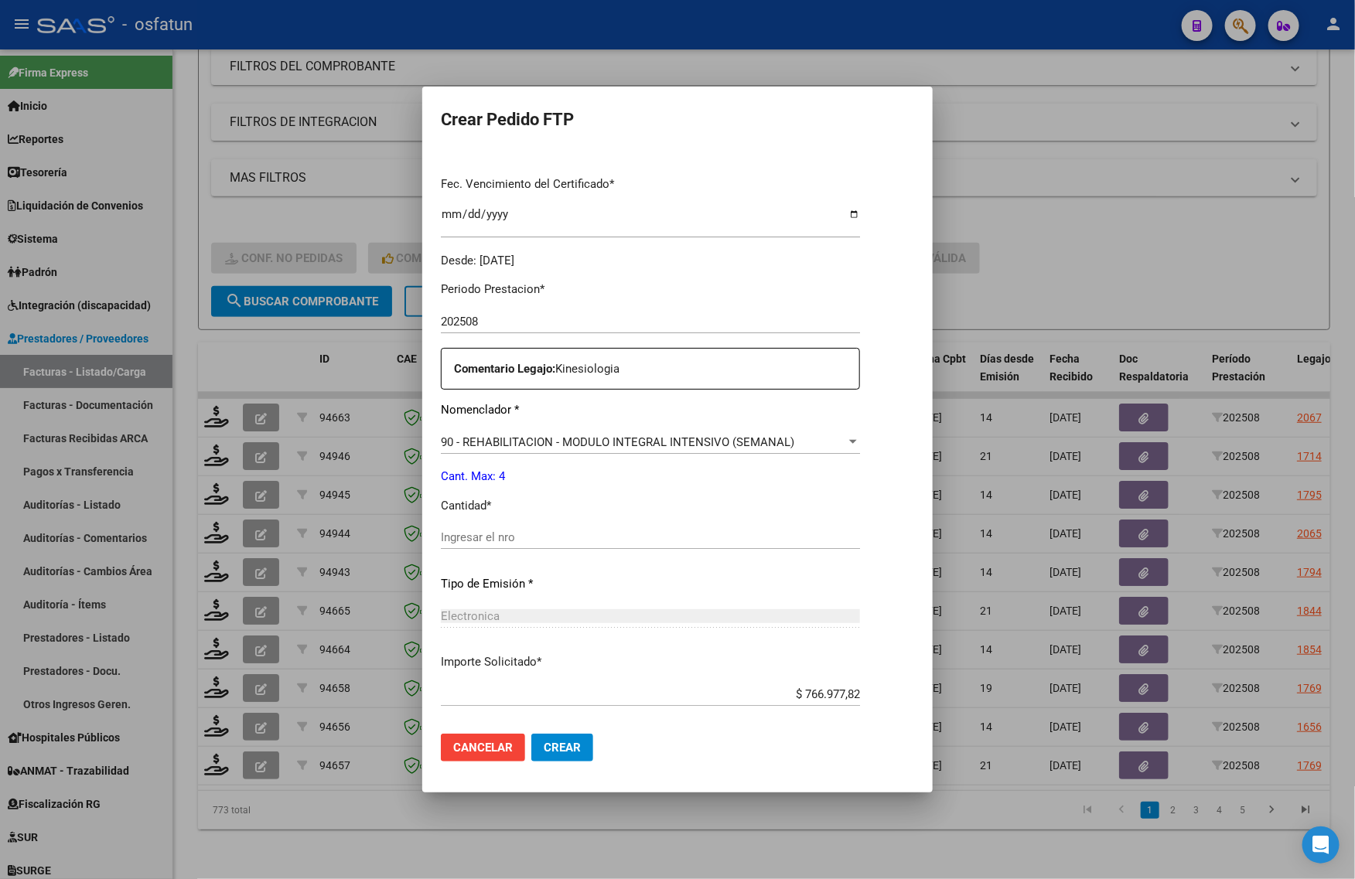
click at [527, 551] on div "Ingresar el nro" at bounding box center [650, 545] width 419 height 38
click at [527, 535] on input "Ingresar el nro" at bounding box center [650, 538] width 419 height 14
type input "4"
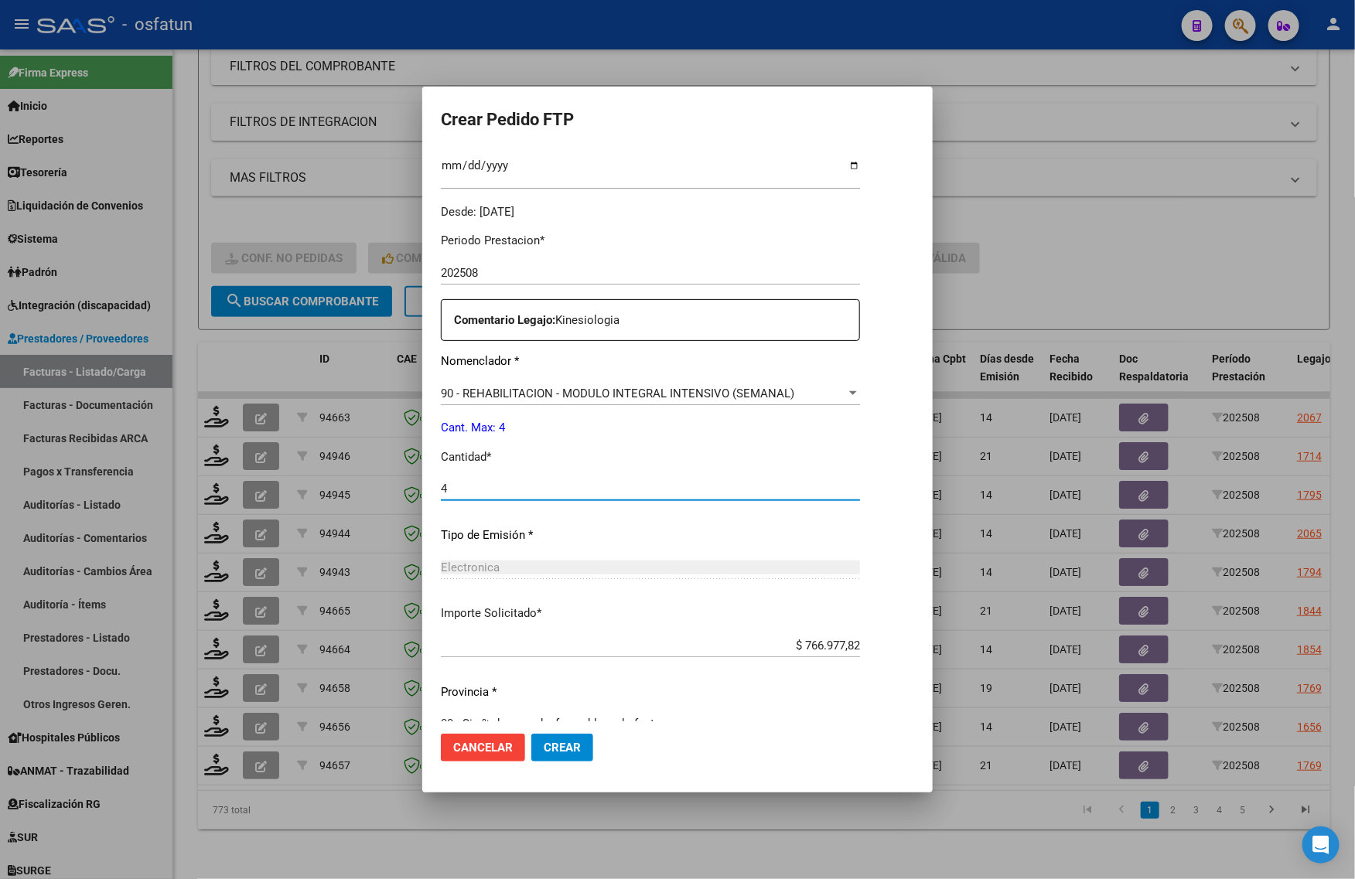
scroll to position [462, 0]
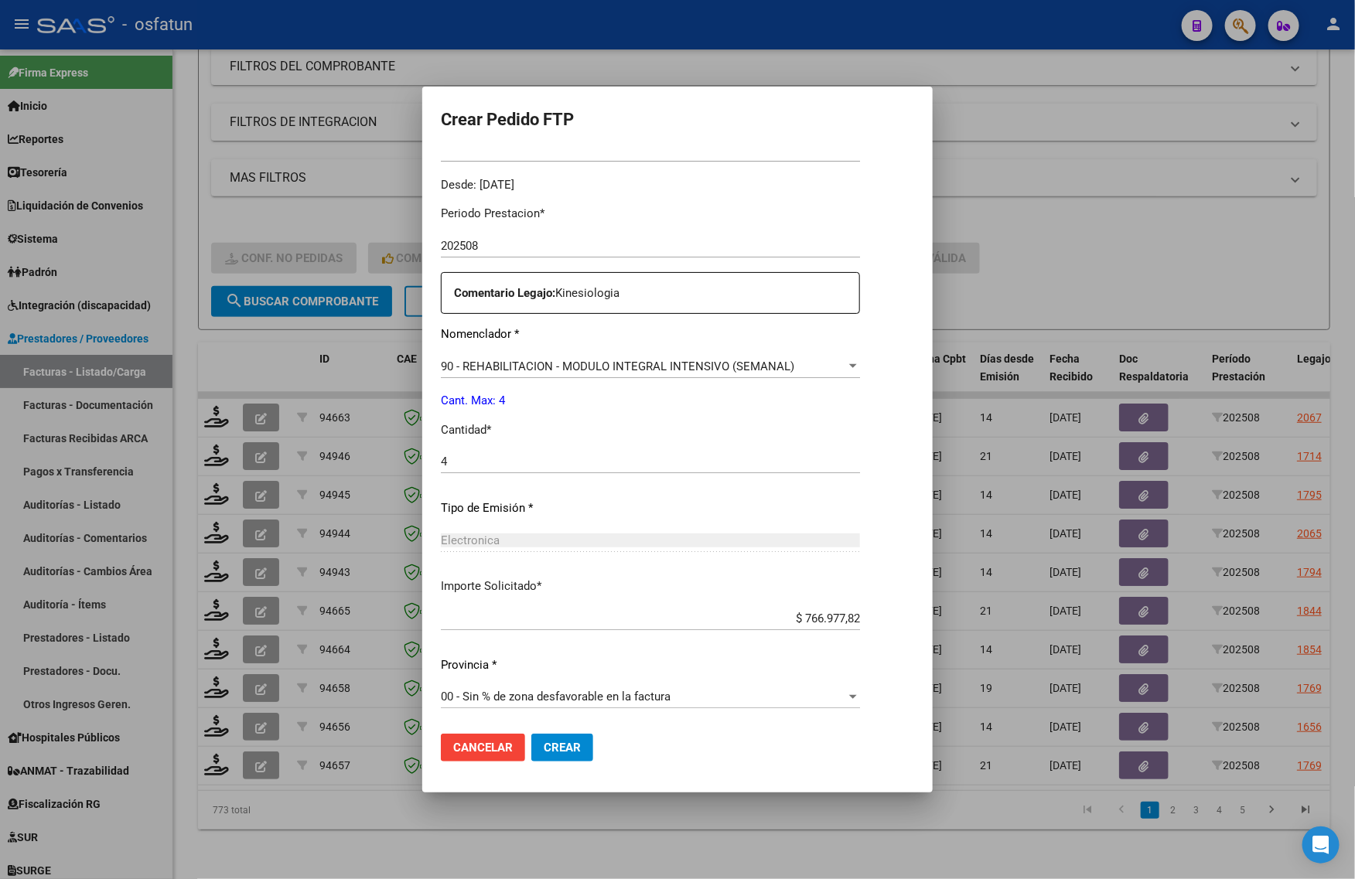
click at [553, 748] on span "Crear" at bounding box center [562, 748] width 37 height 14
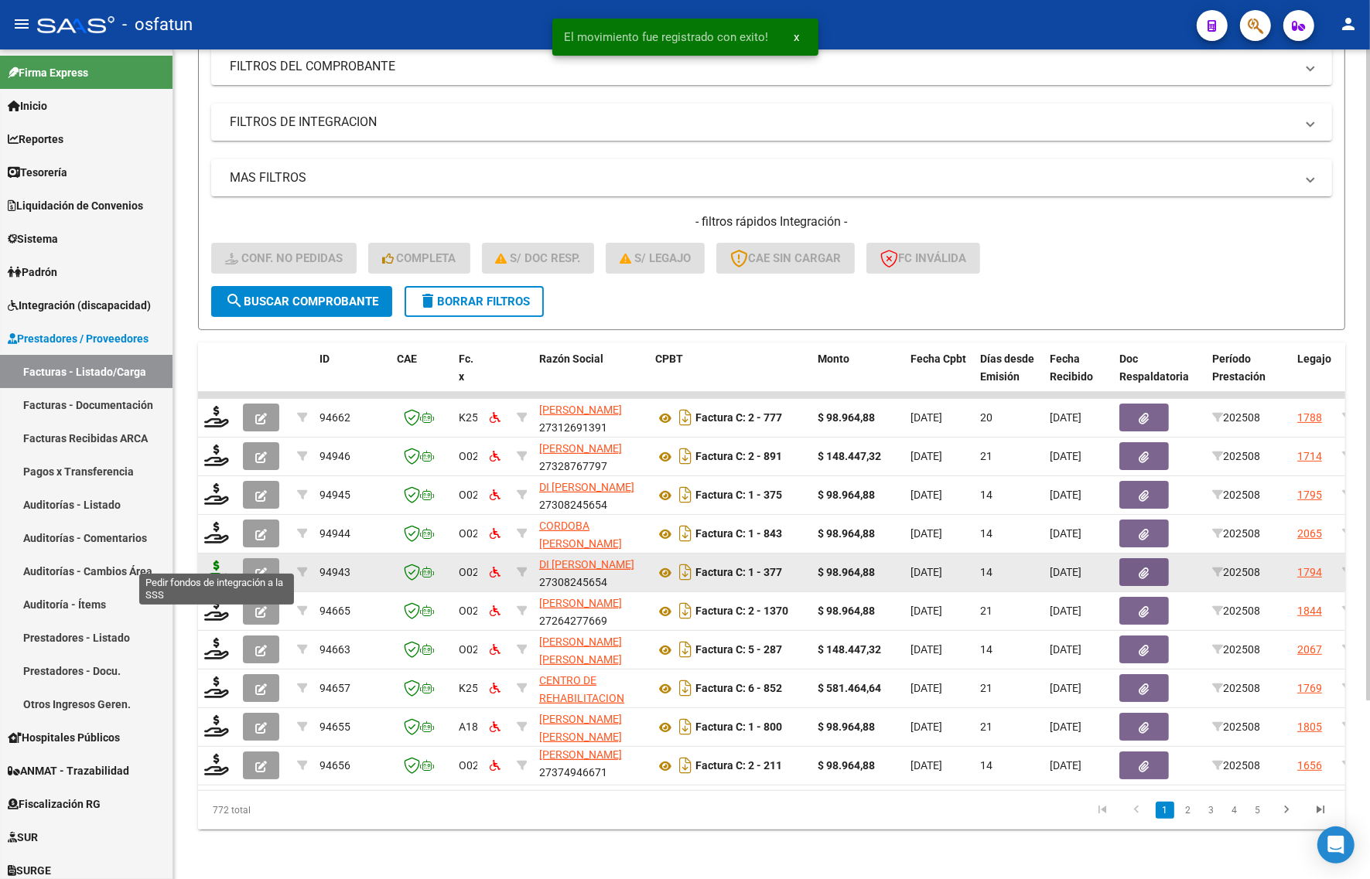
click at [215, 561] on icon at bounding box center [216, 572] width 25 height 22
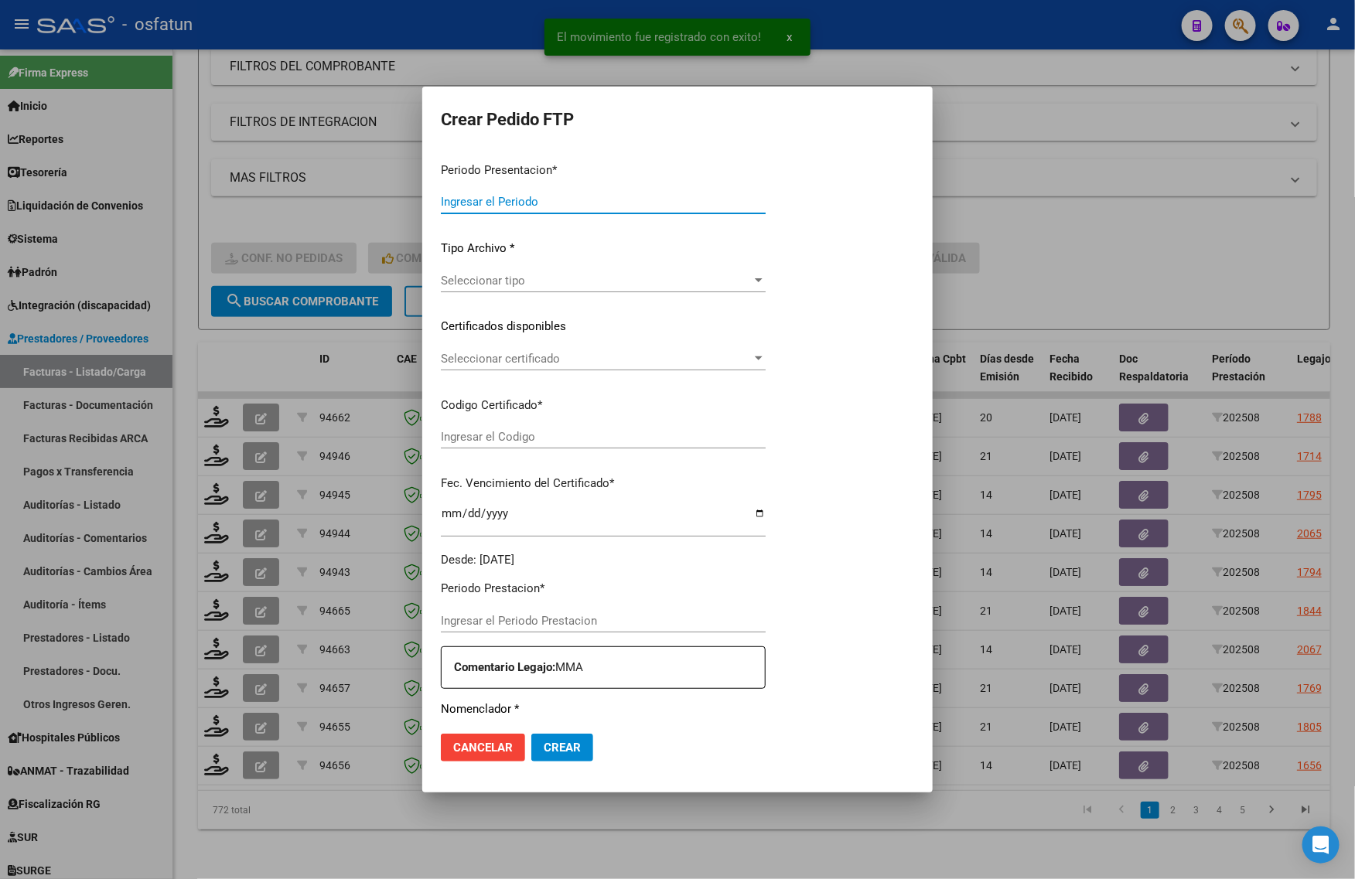
type input "202508"
type input "$ 98.964,88"
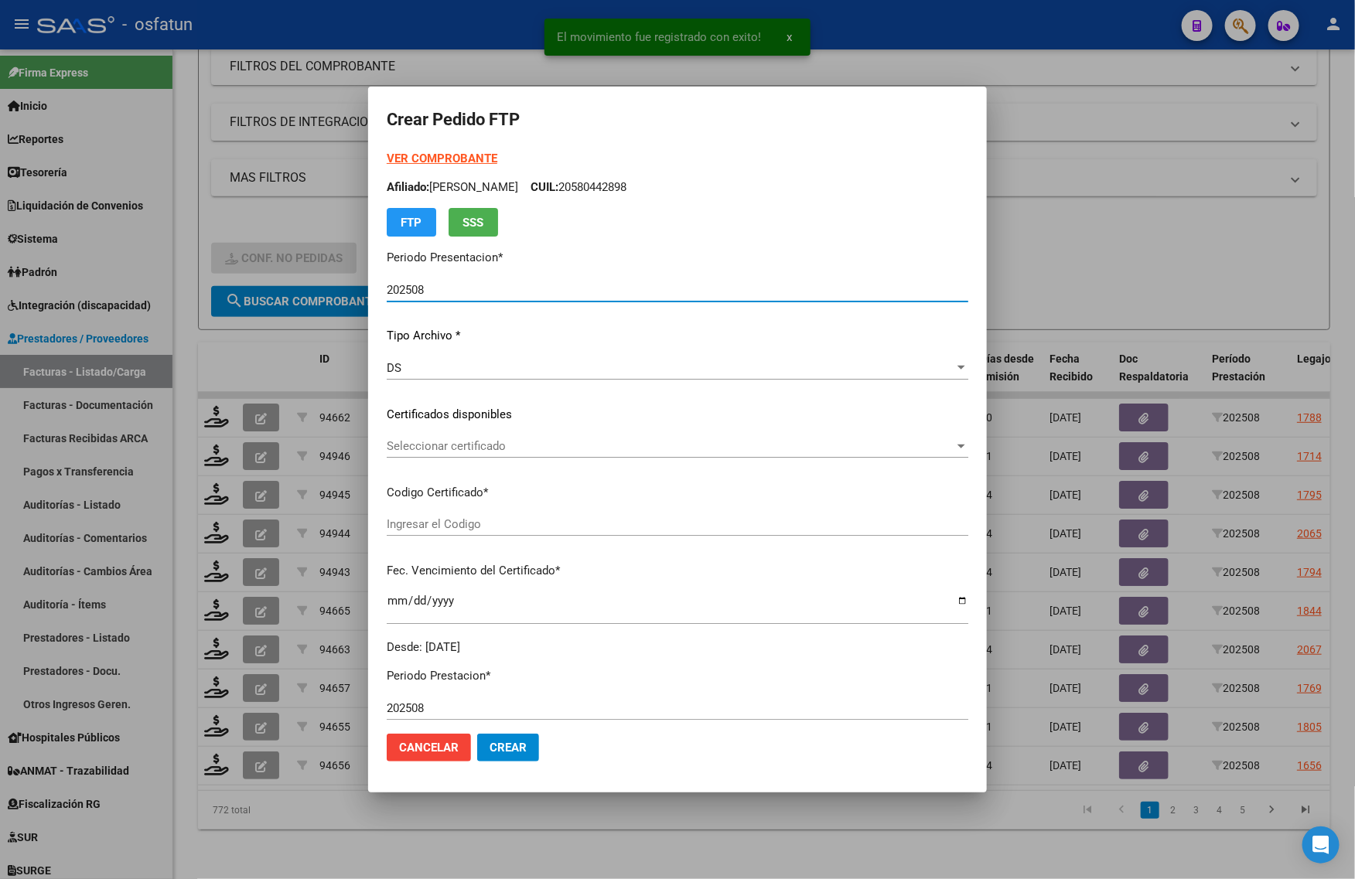
type input "ARG02000565014082024041920290419BUE440"
type input "2029-04-19"
click at [419, 159] on strong "VER COMPROBANTE" at bounding box center [442, 159] width 111 height 14
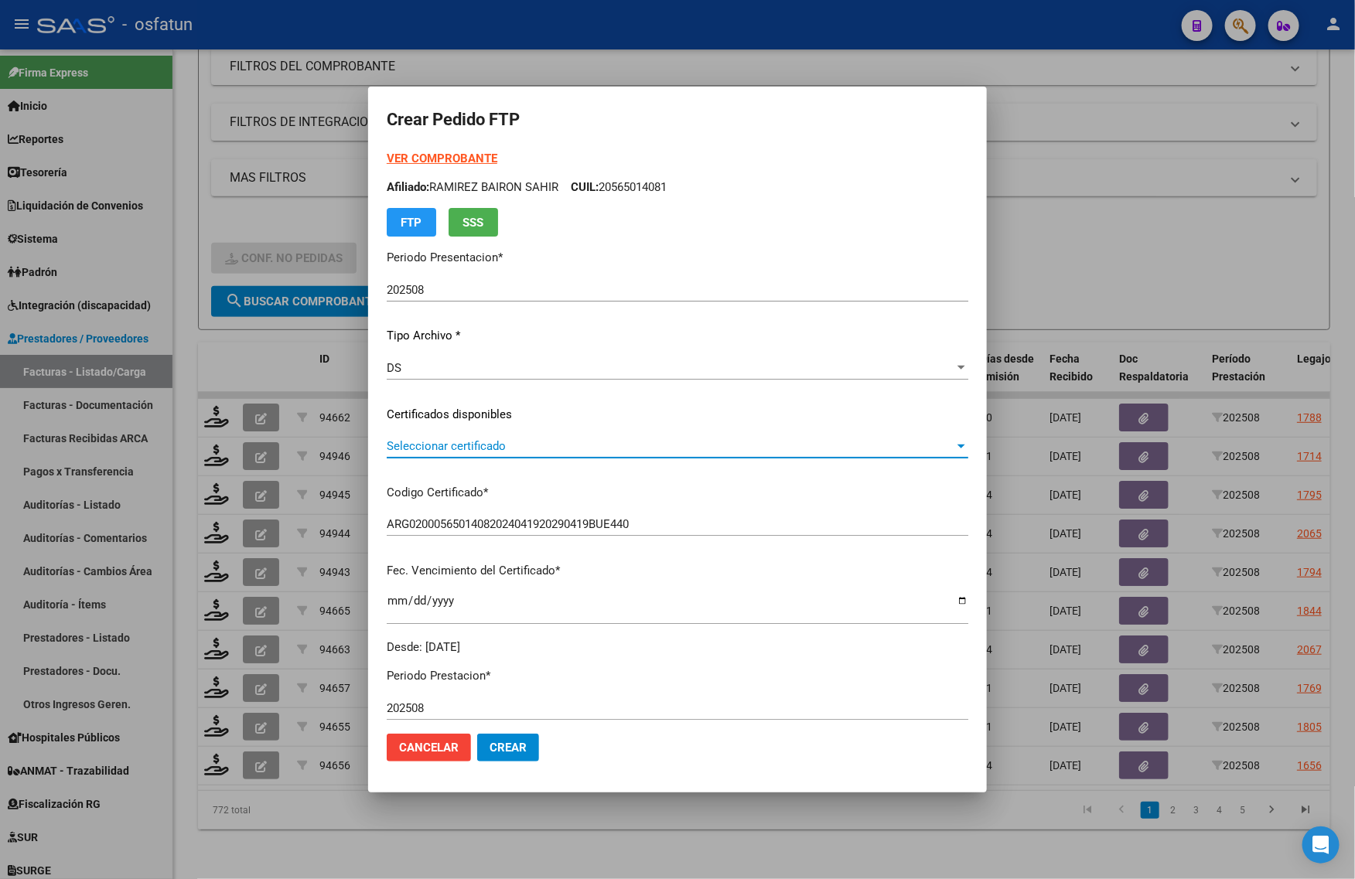
click at [459, 439] on span "Seleccionar certificado" at bounding box center [671, 446] width 568 height 14
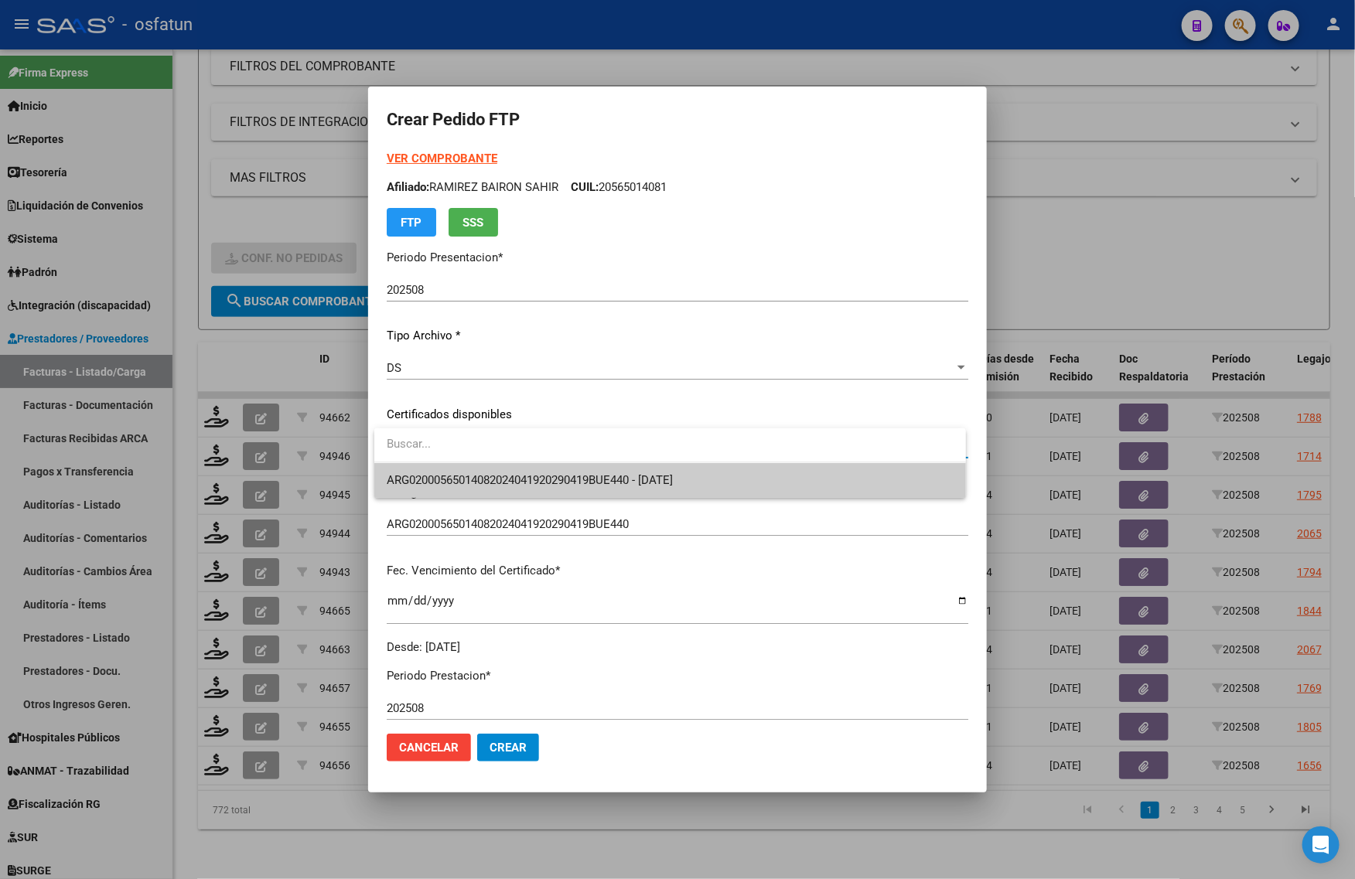
click at [460, 470] on span "ARG02000565014082024041920290419BUE440 - 2029-04-19" at bounding box center [670, 480] width 567 height 35
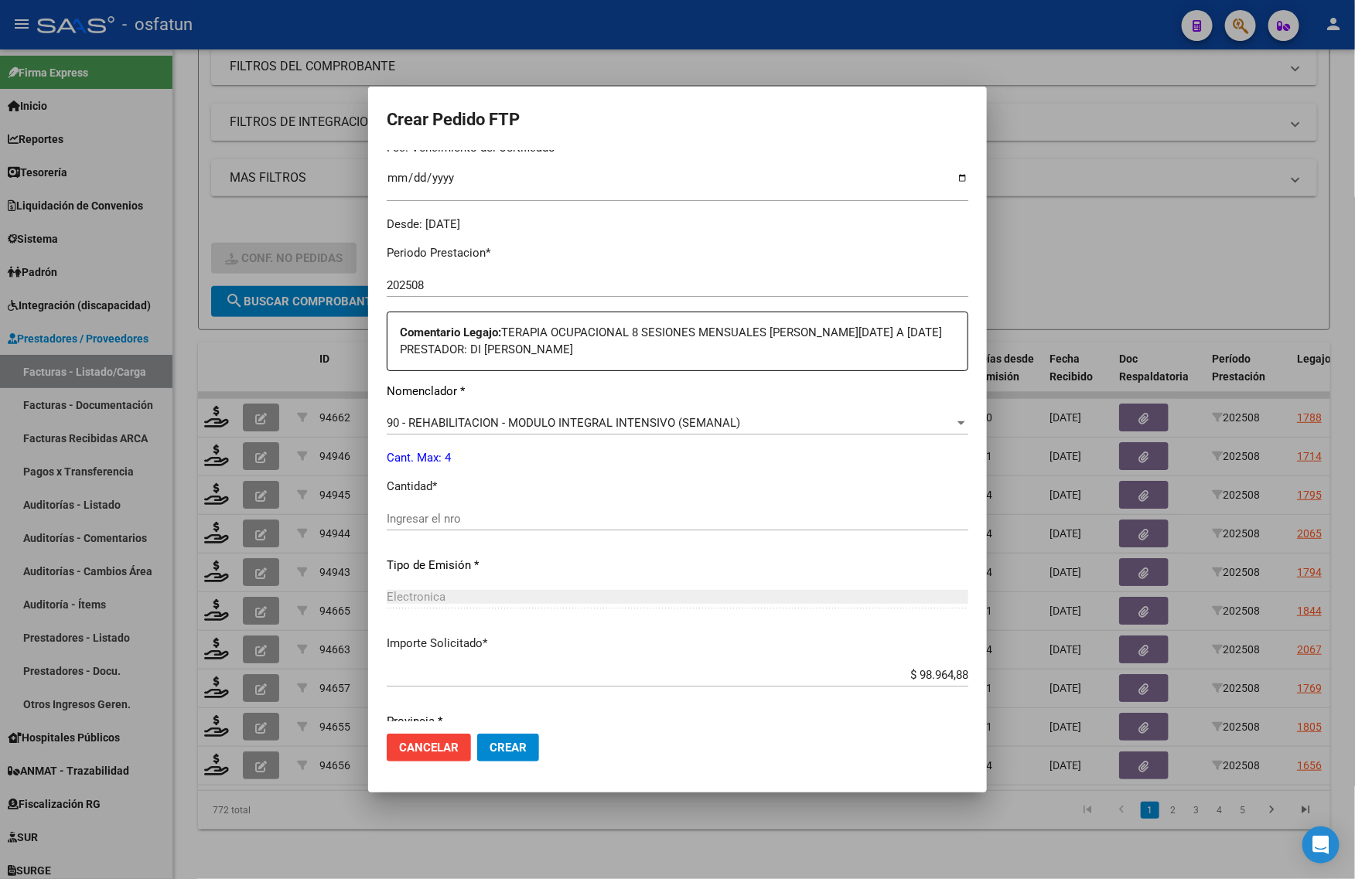
scroll to position [480, 0]
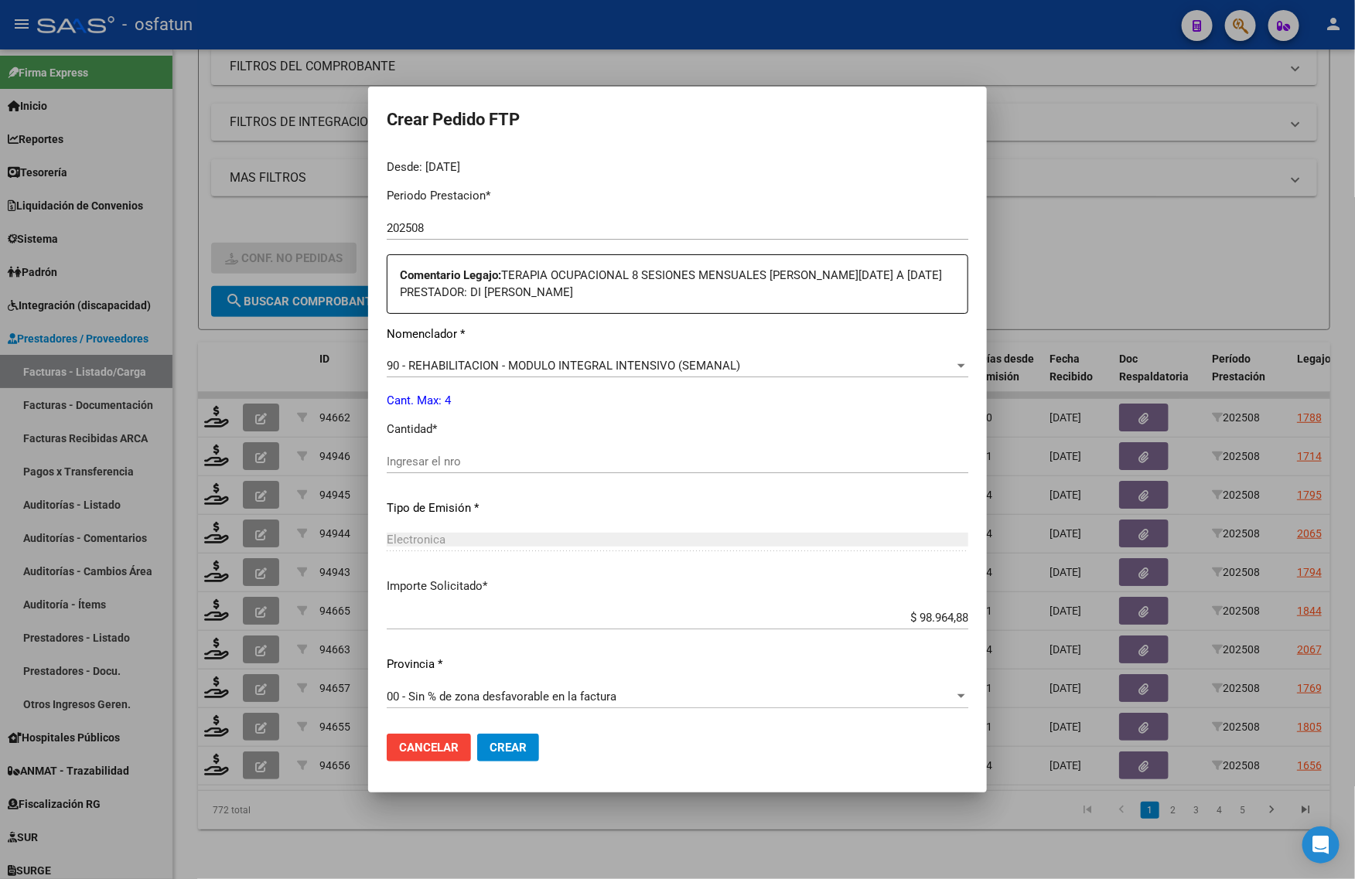
click at [428, 460] on input "Ingresar el nro" at bounding box center [678, 462] width 582 height 14
type input "4"
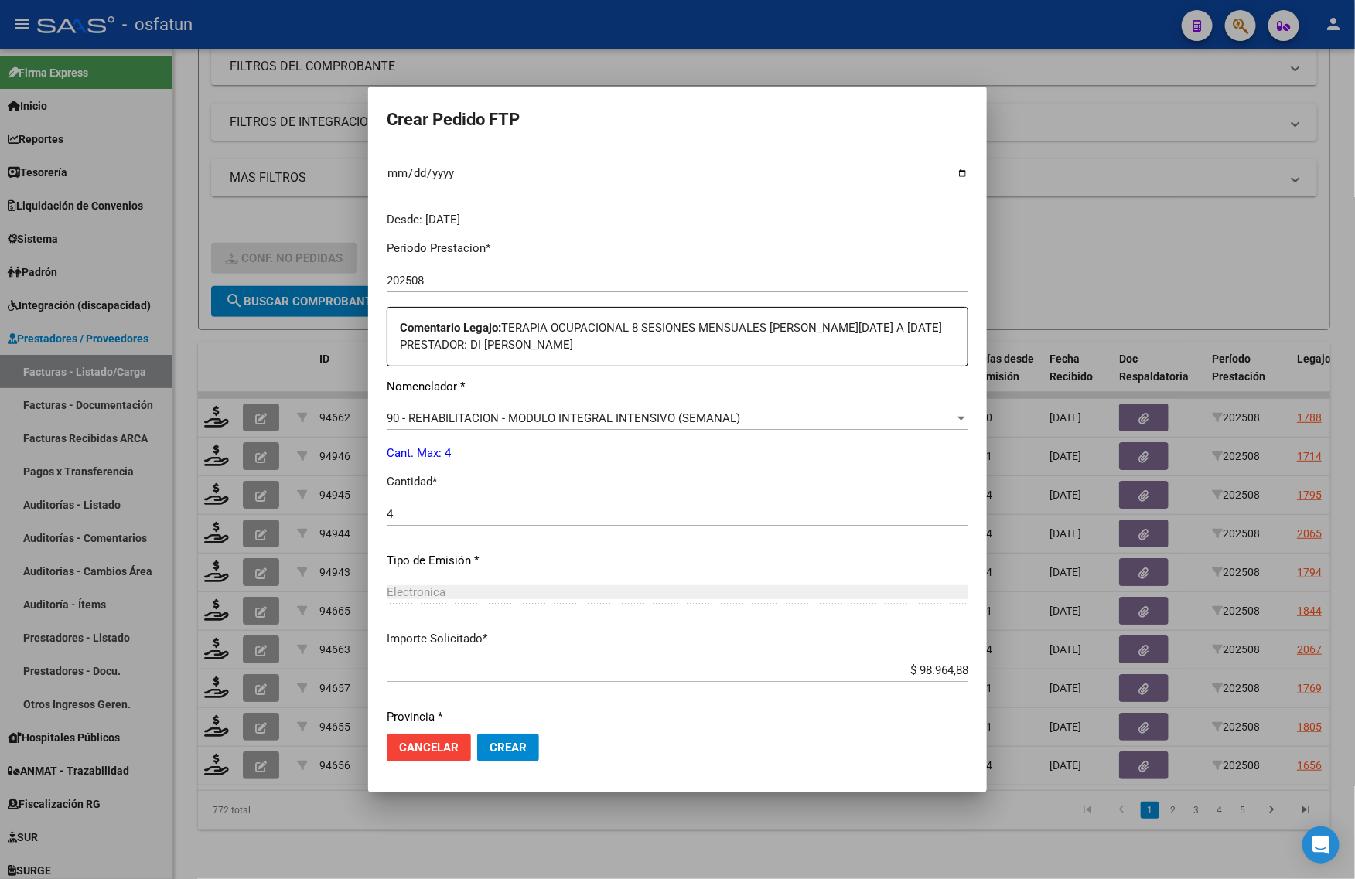
scroll to position [384, 0]
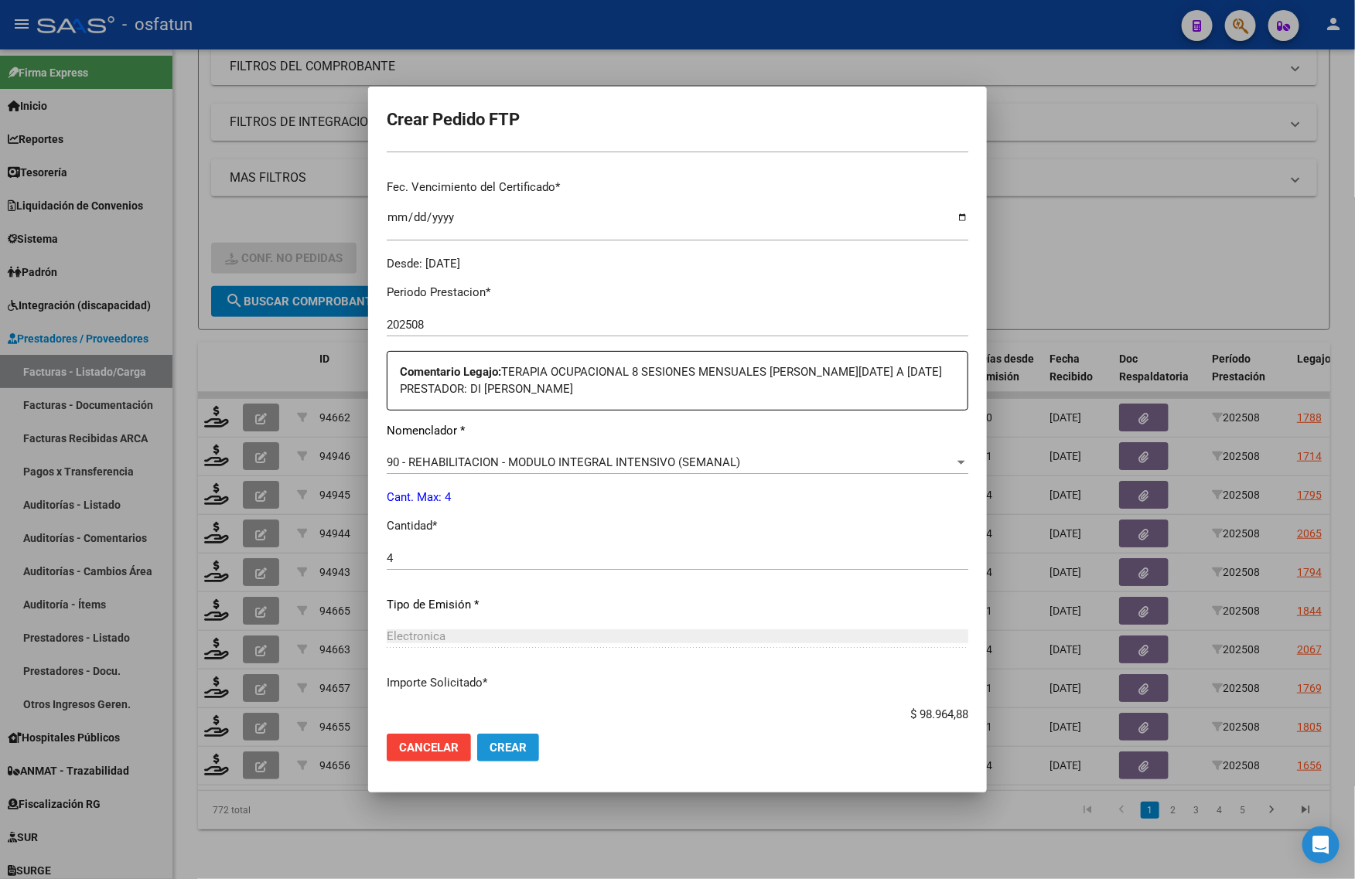
click at [504, 758] on button "Crear" at bounding box center [508, 748] width 62 height 28
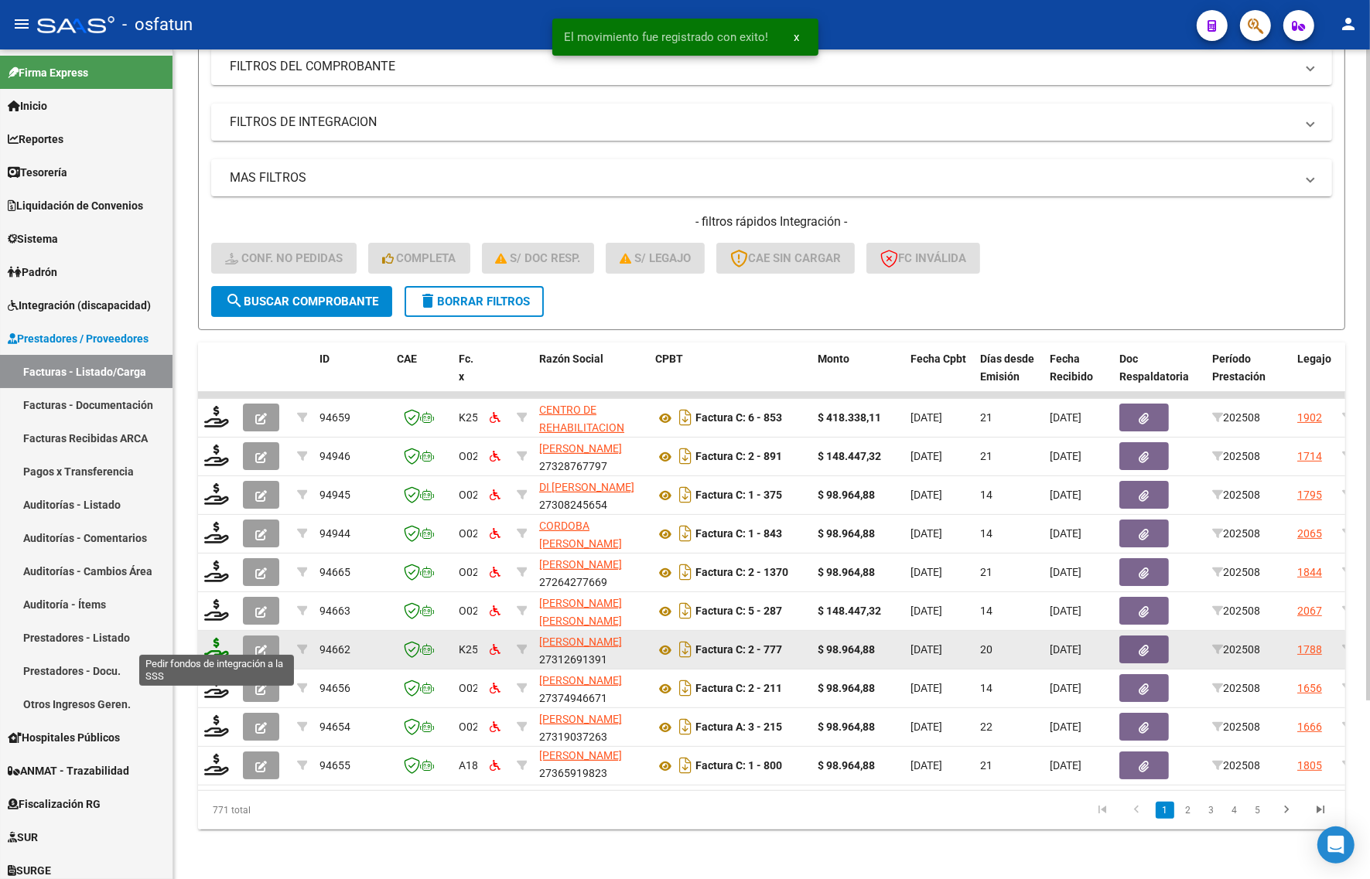
click at [219, 638] on icon at bounding box center [216, 649] width 25 height 22
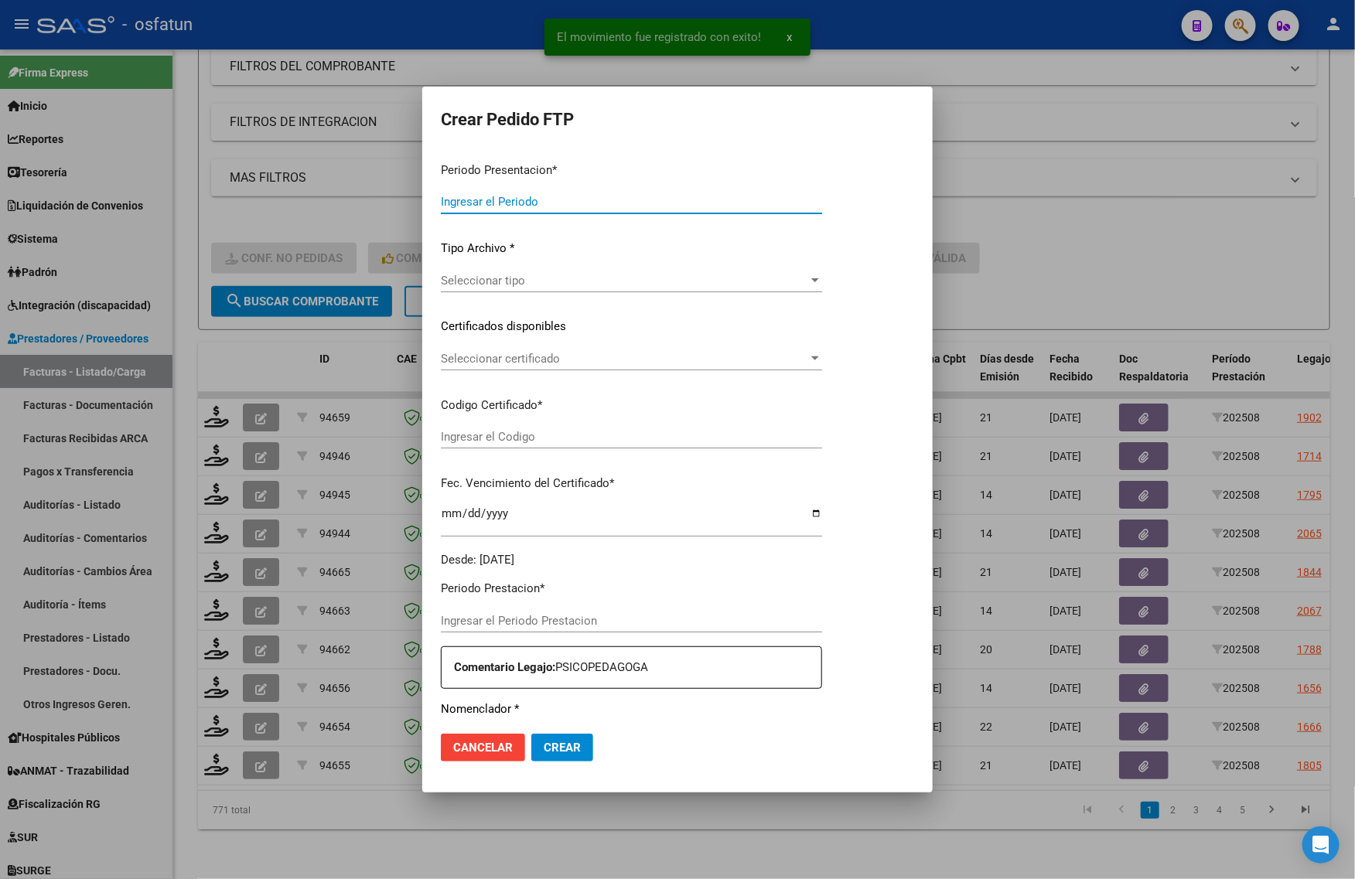
type input "202508"
type input "$ 98.964,88"
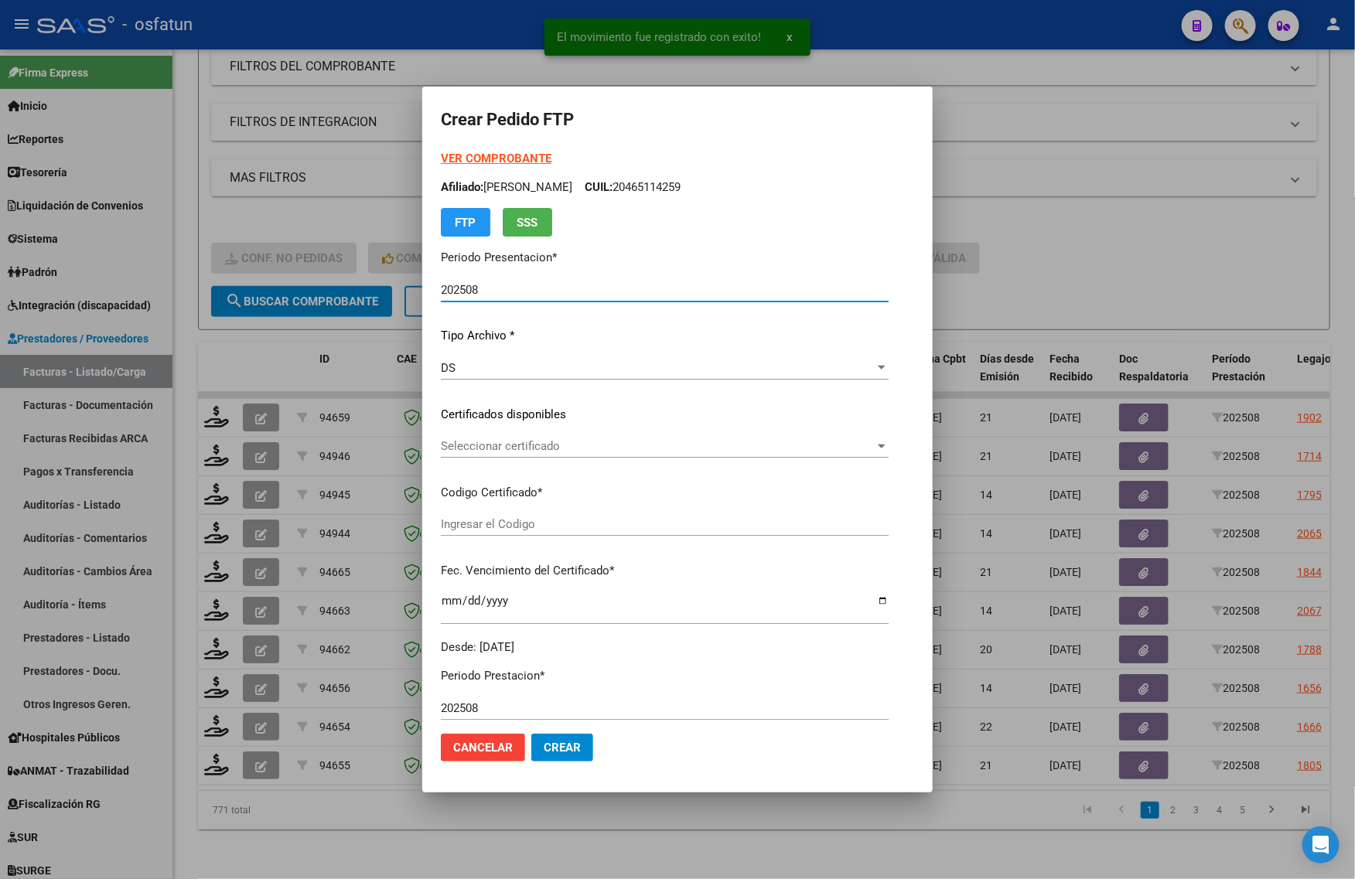
type input "ARG02000544416362021051020260510COR470"
type input "2026-05-10"
click at [469, 157] on strong "VER COMPROBANTE" at bounding box center [496, 159] width 111 height 14
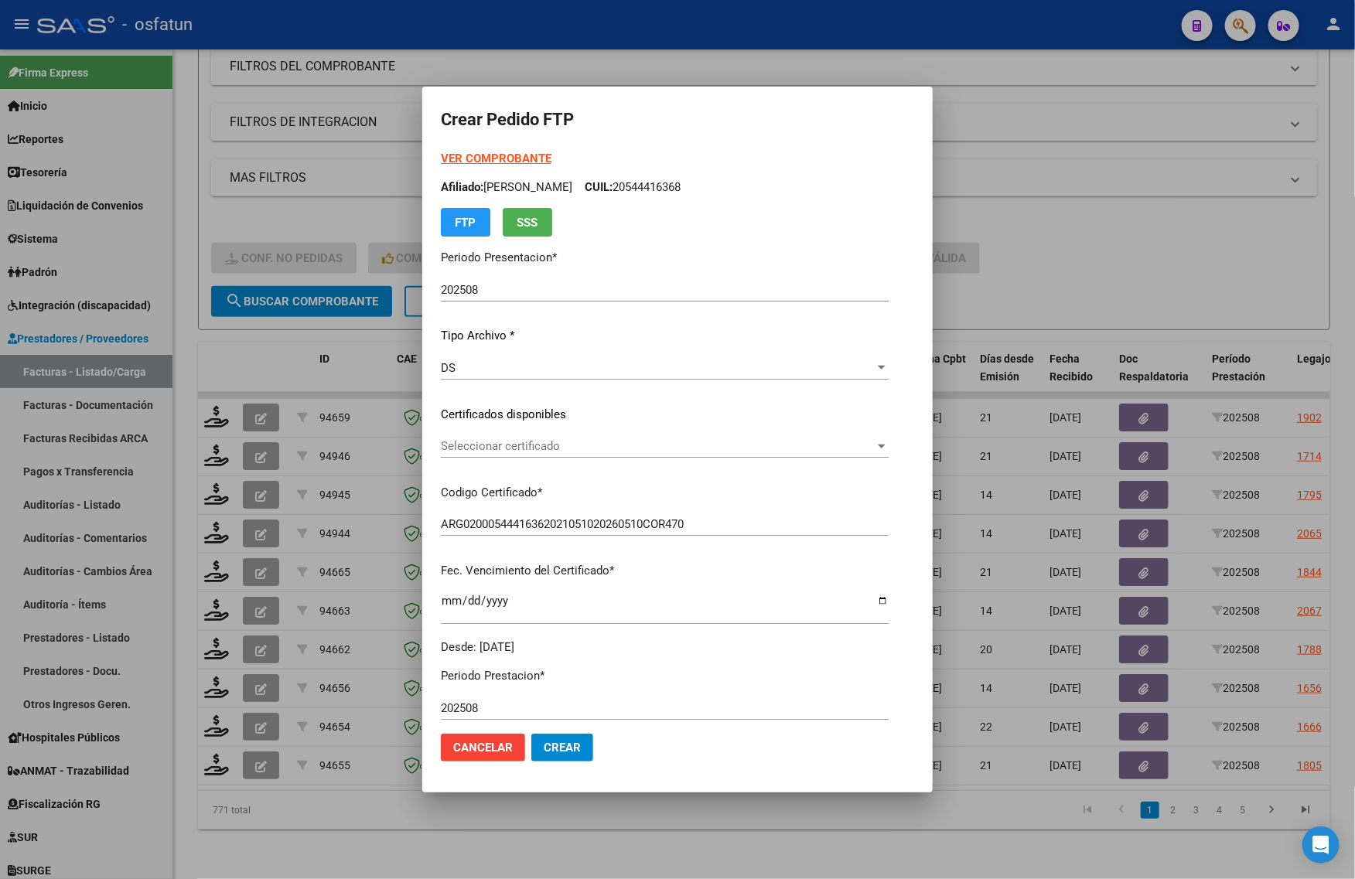
click at [489, 449] on span "Seleccionar certificado" at bounding box center [658, 446] width 434 height 14
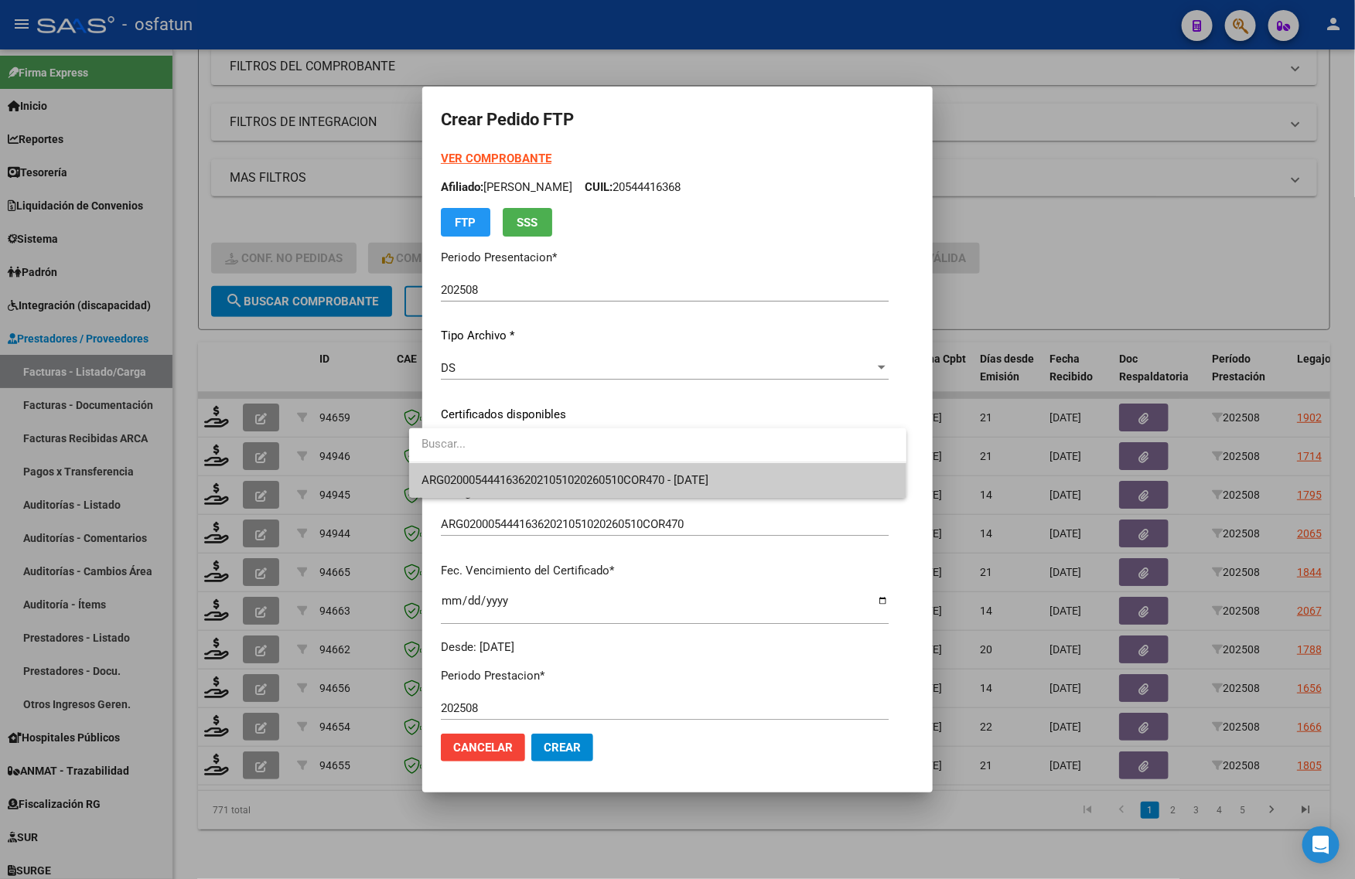
click at [497, 490] on span "ARG02000544416362021051020260510COR470 - 2026-05-10" at bounding box center [657, 480] width 473 height 35
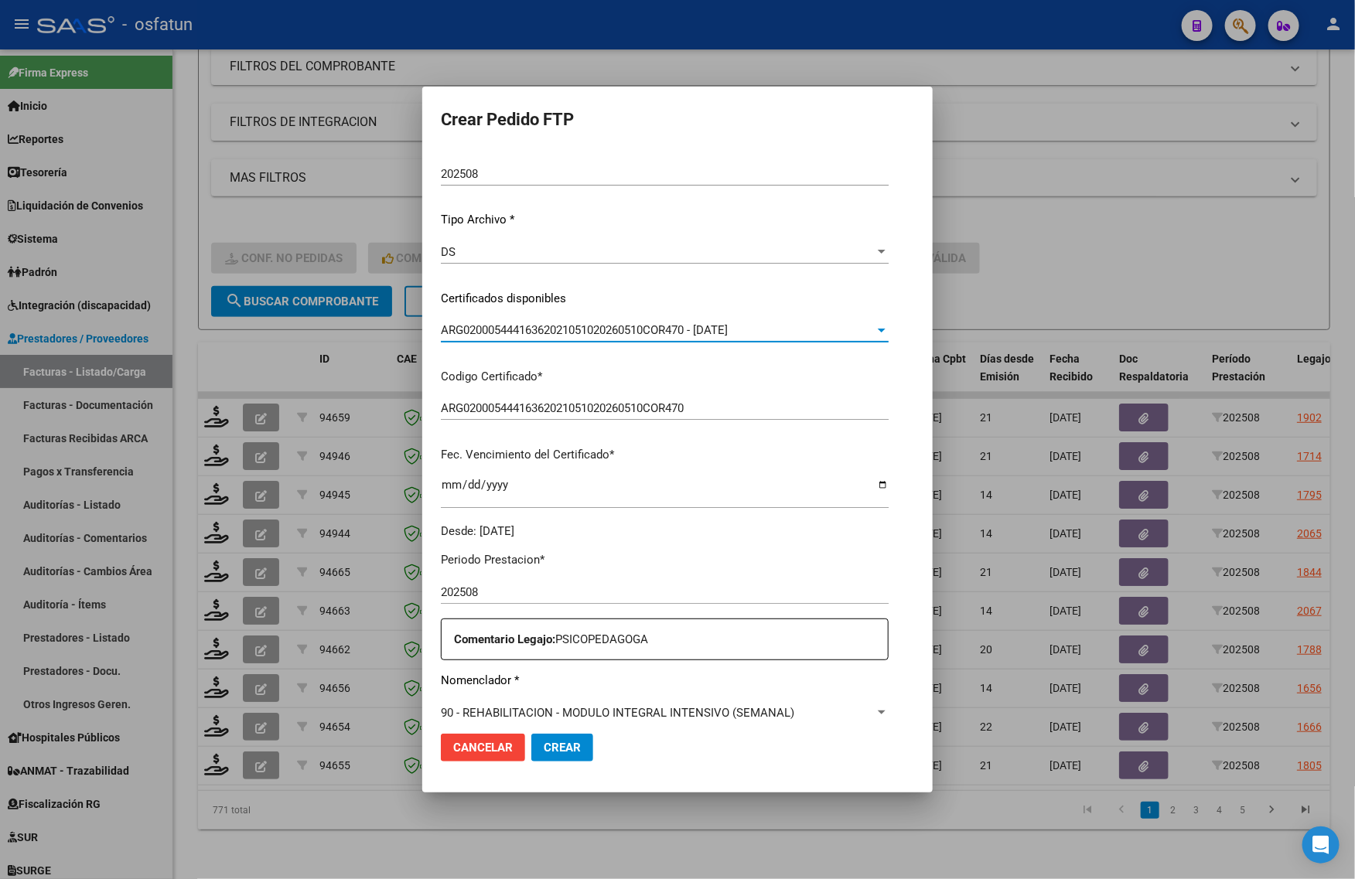
scroll to position [387, 0]
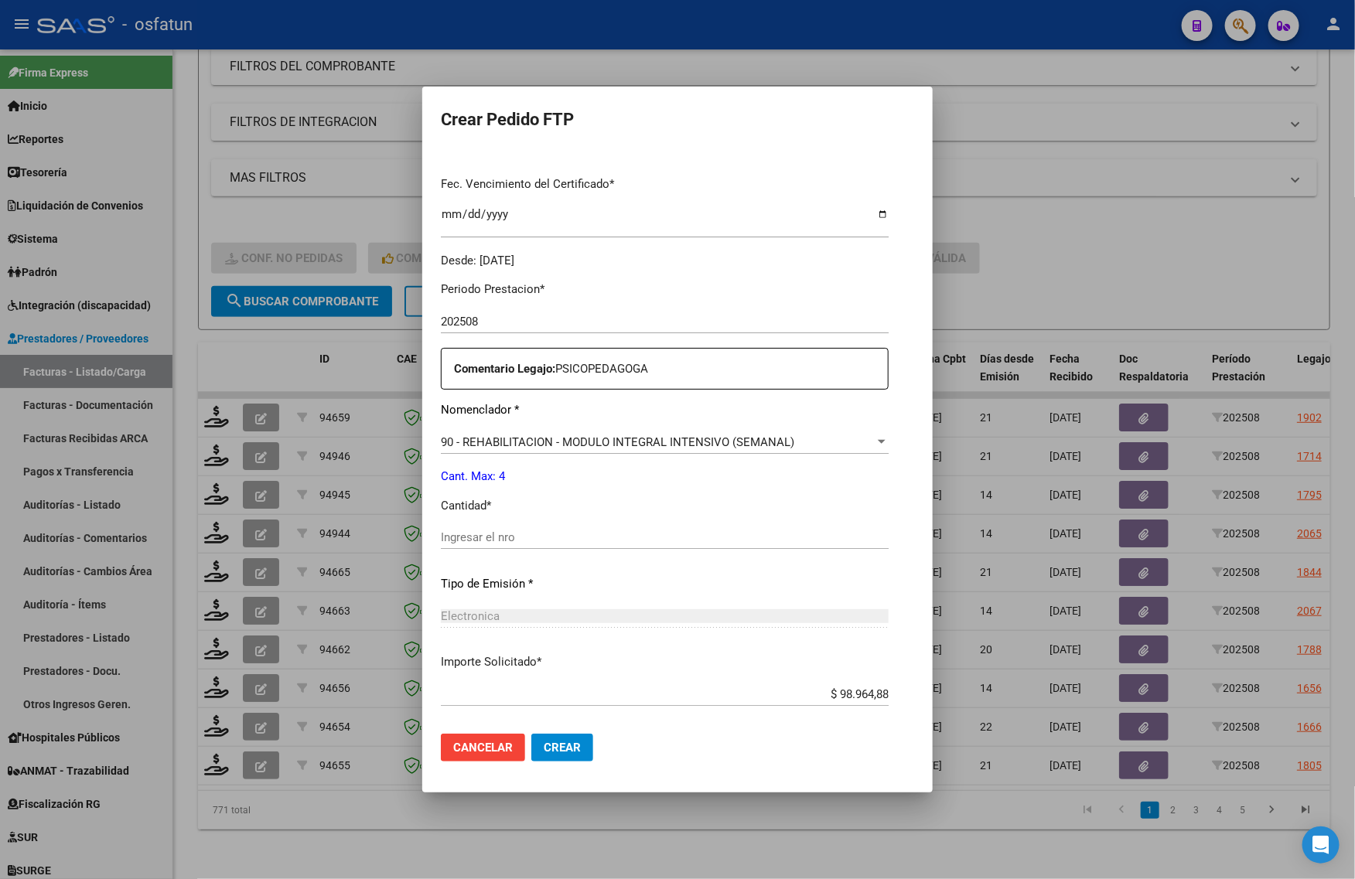
click at [482, 541] on input "Ingresar el nro" at bounding box center [665, 538] width 448 height 14
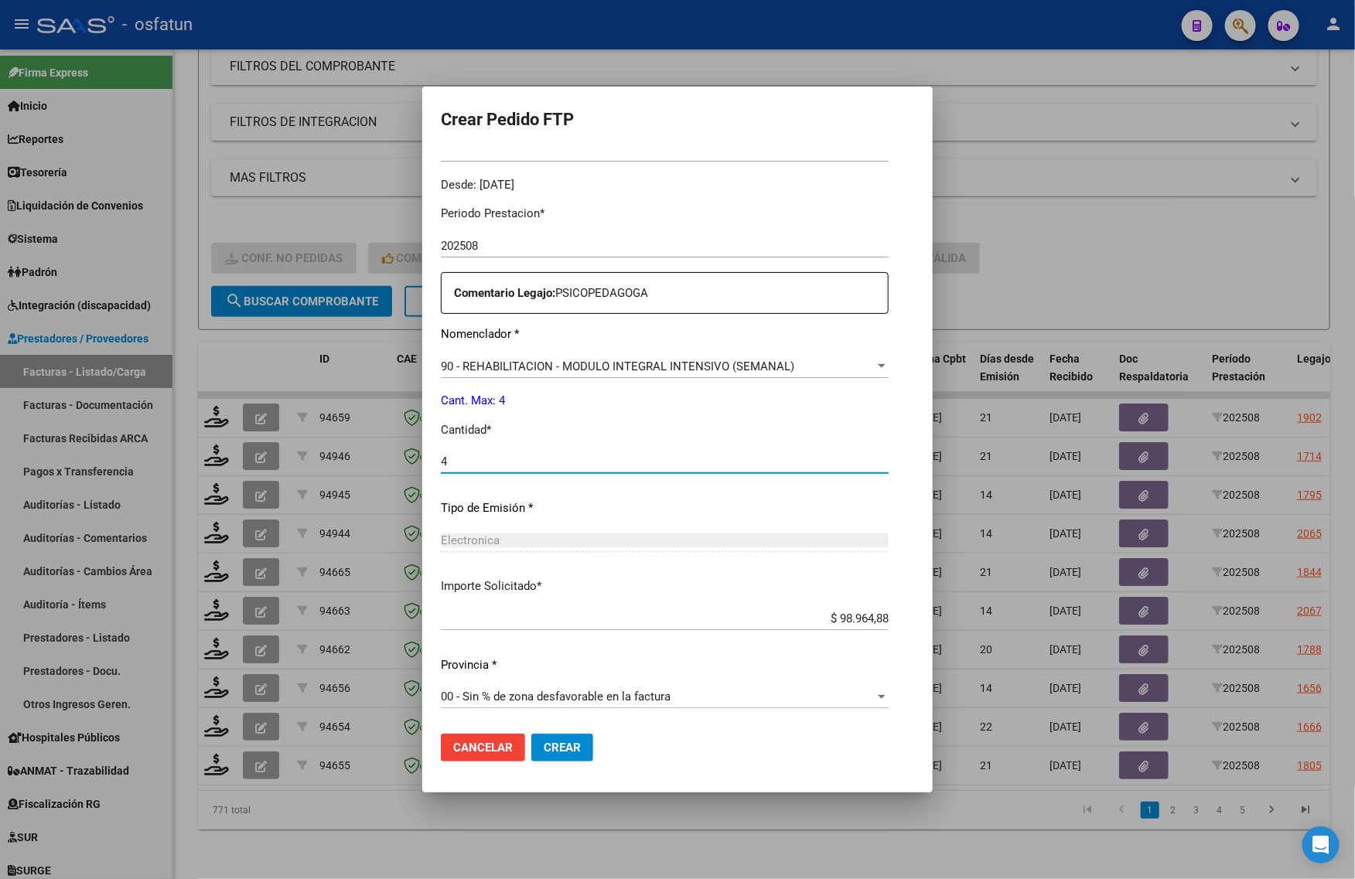
type input "4"
click at [561, 751] on span "Crear" at bounding box center [562, 748] width 37 height 14
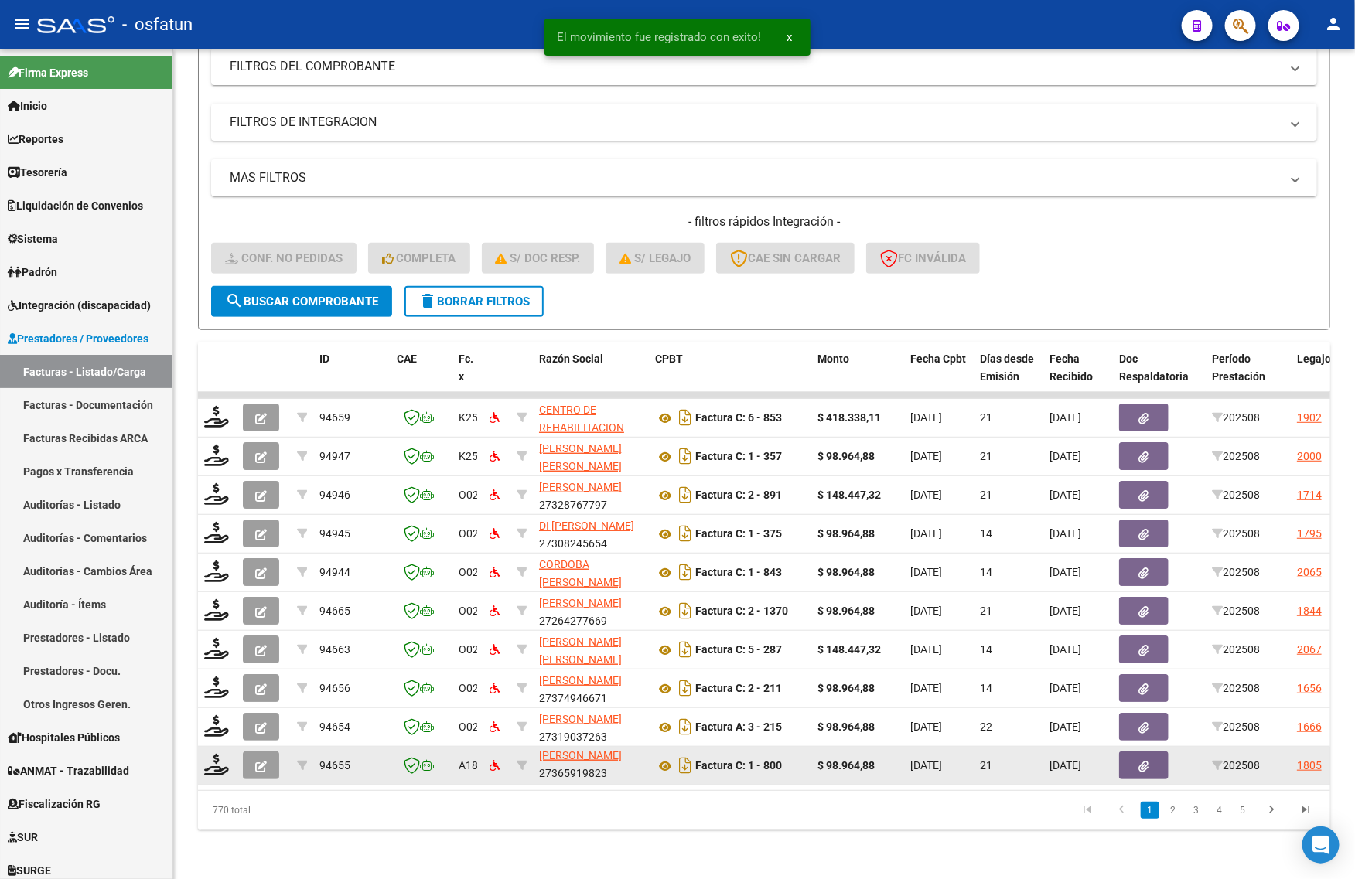
click at [544, 756] on span "BALLETTA MUÑOZ ANTONELLA GIANINA" at bounding box center [580, 747] width 83 height 30
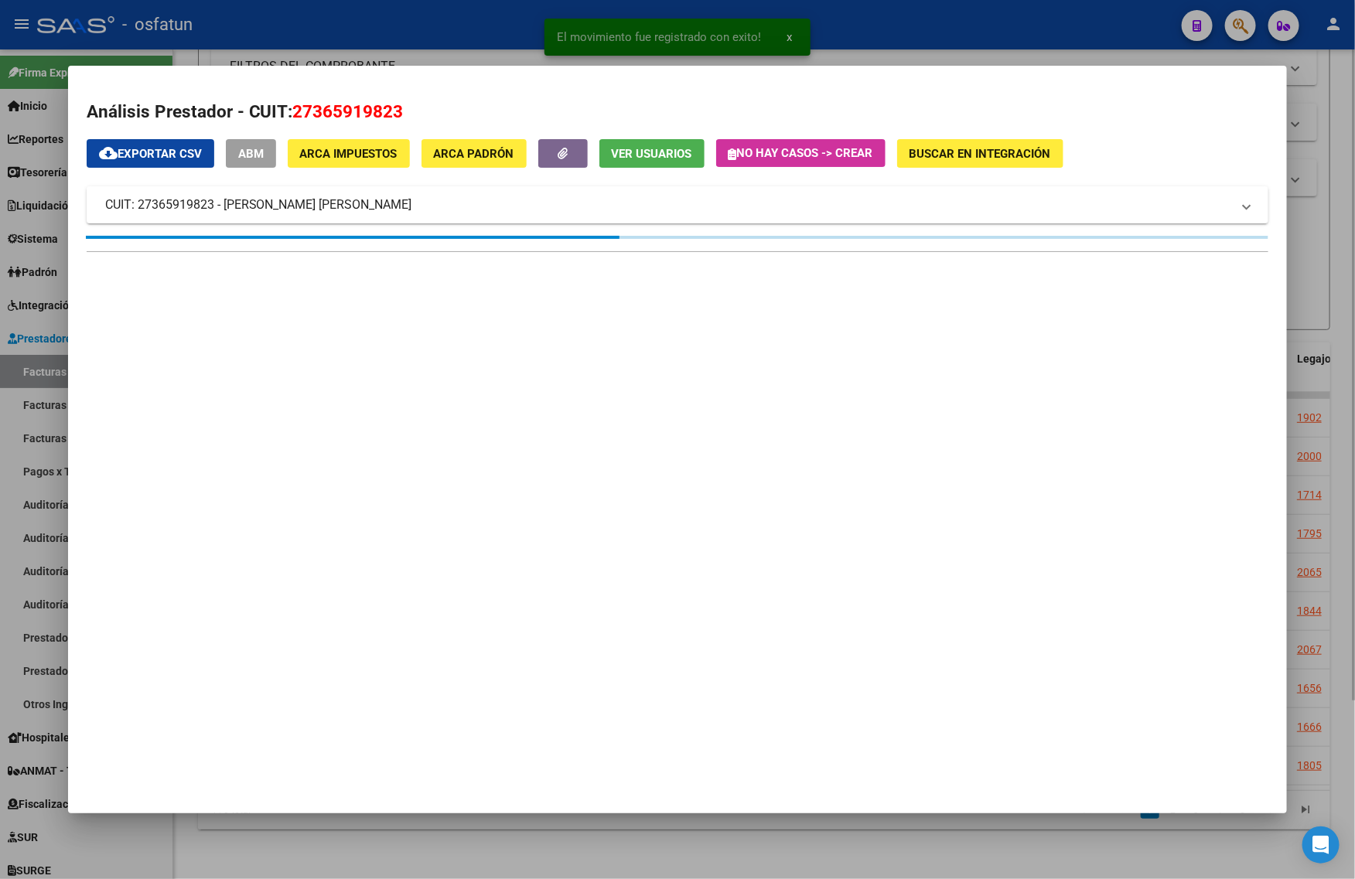
click at [490, 863] on div at bounding box center [677, 439] width 1355 height 879
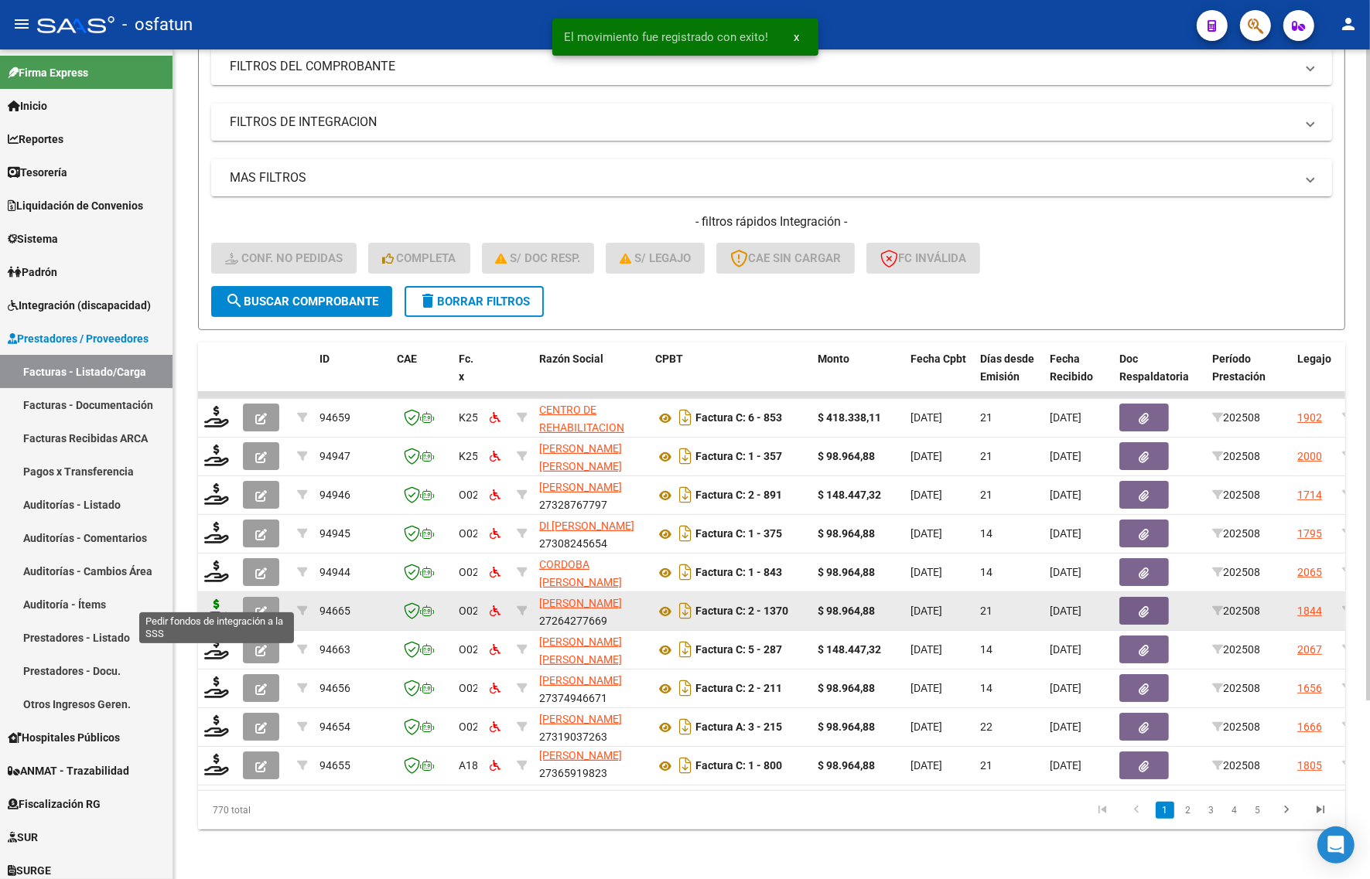
click at [220, 599] on icon at bounding box center [216, 610] width 25 height 22
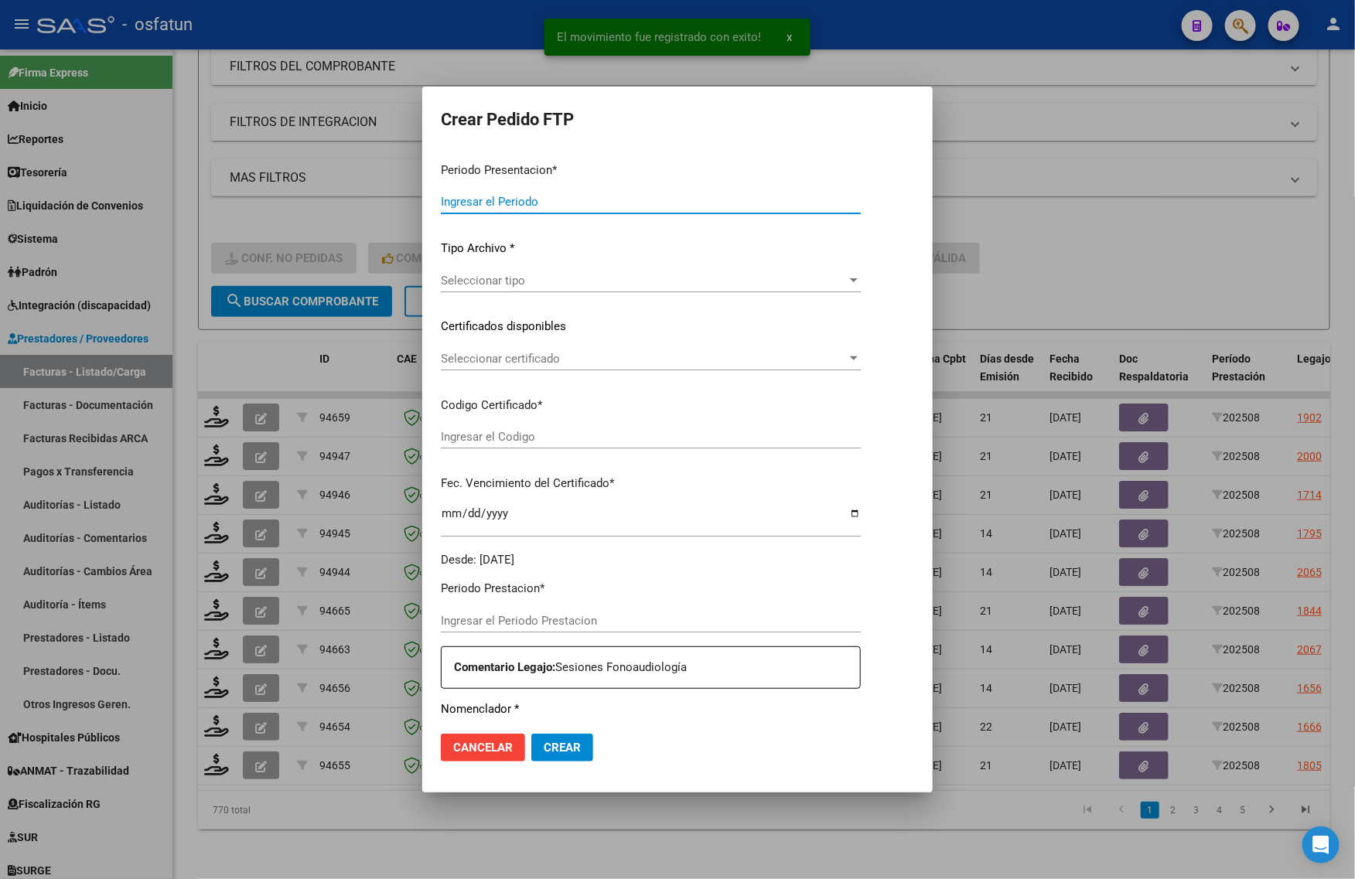
type input "202508"
type input "$ 98.964,88"
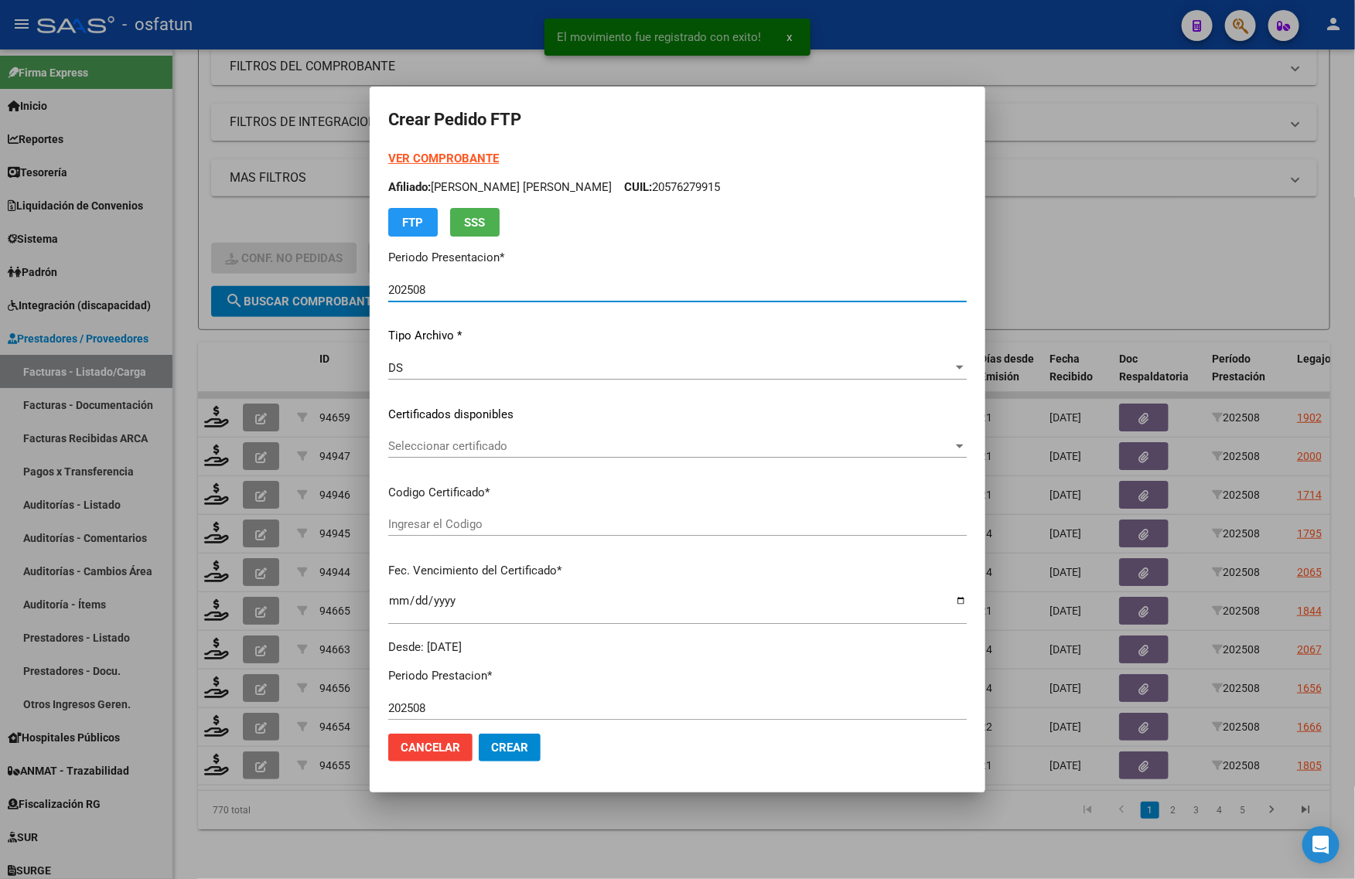
type input "ARG0200053466902201120620251206BSAS313"
type input "2025-12-06"
click at [426, 162] on strong "VER COMPROBANTE" at bounding box center [443, 159] width 111 height 14
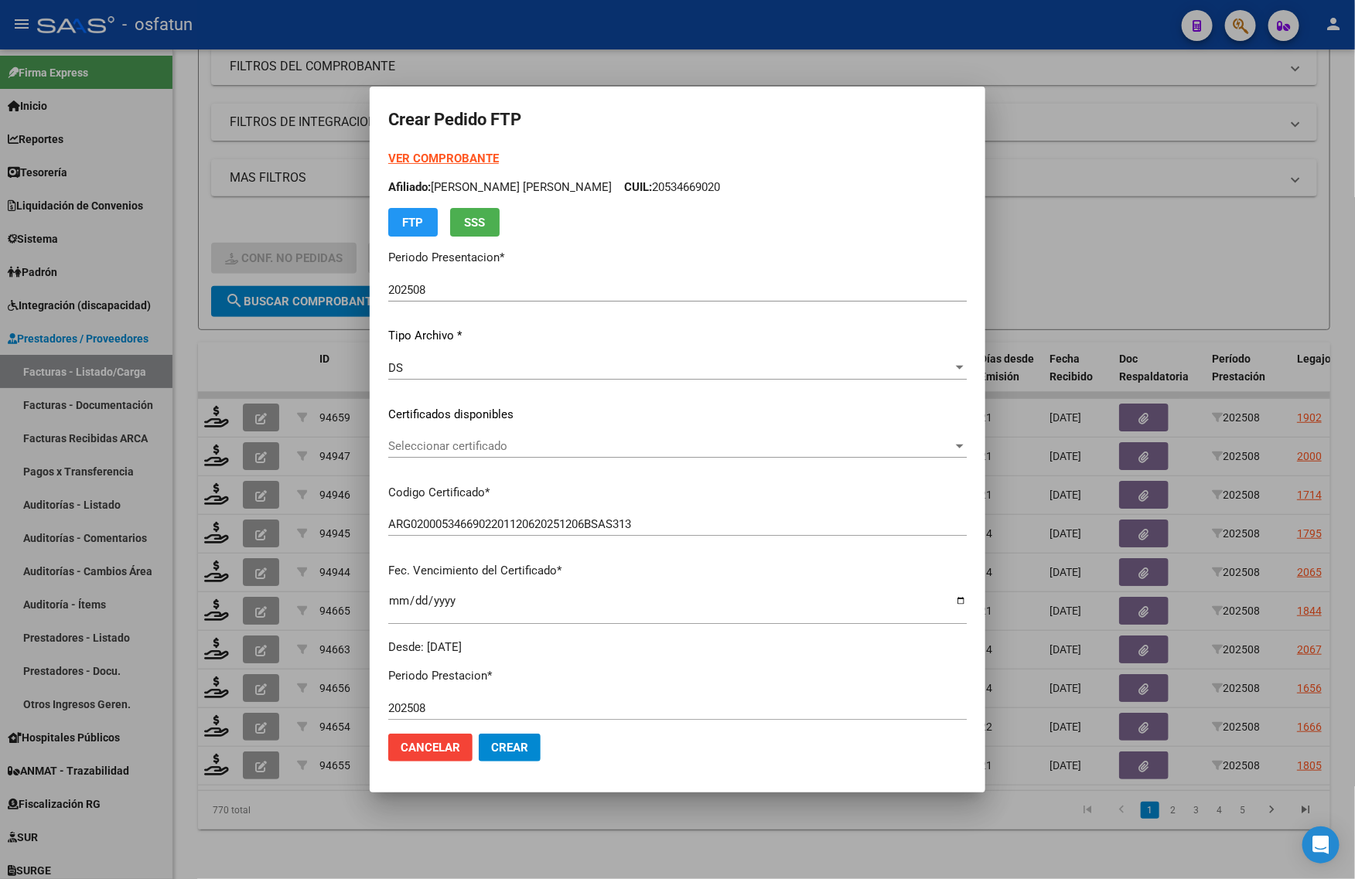
click at [485, 442] on span "Seleccionar certificado" at bounding box center [670, 446] width 565 height 14
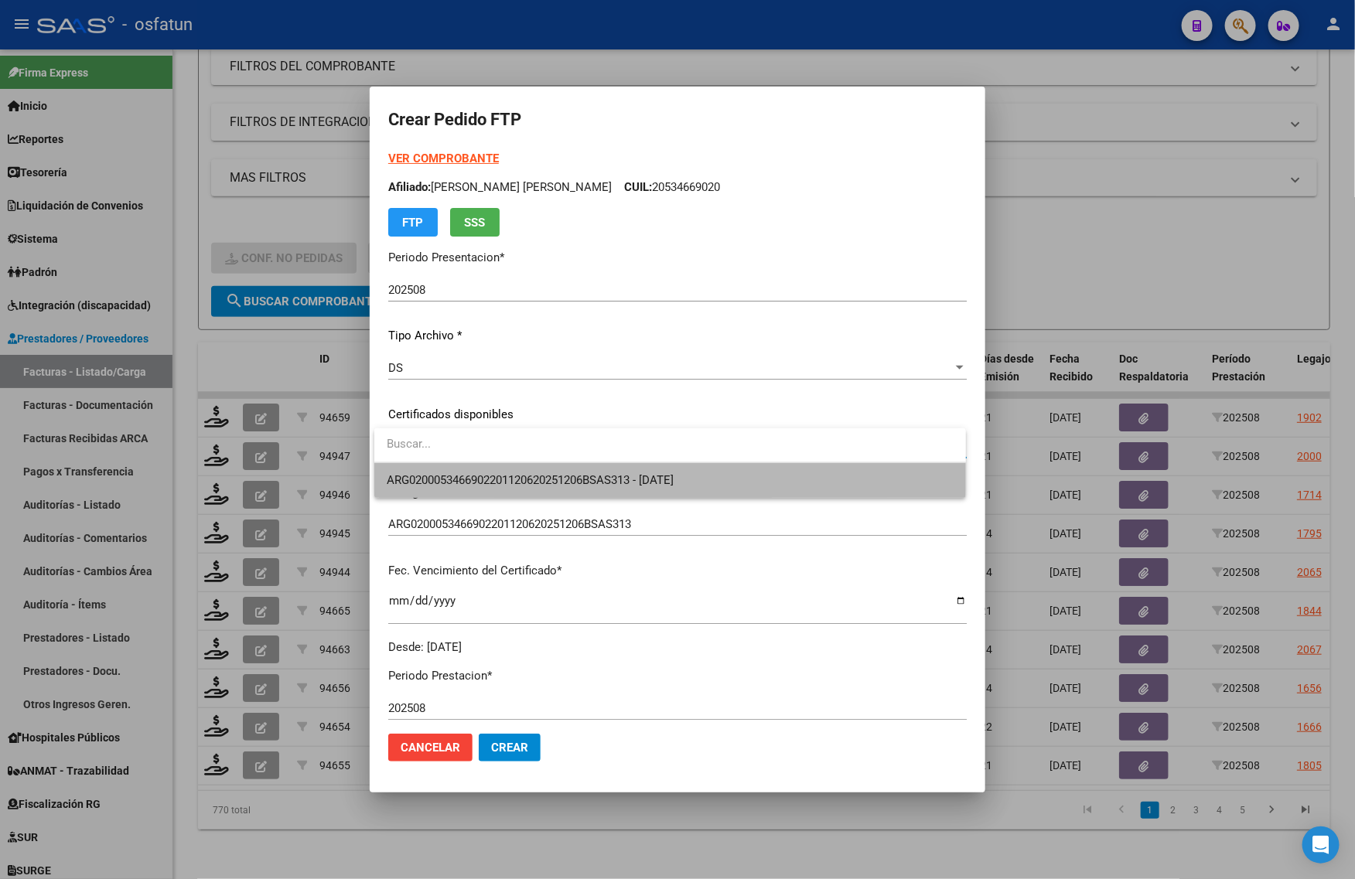
click at [476, 470] on span "ARG0200053466902201120620251206BSAS313 - 2025-12-06" at bounding box center [670, 480] width 567 height 35
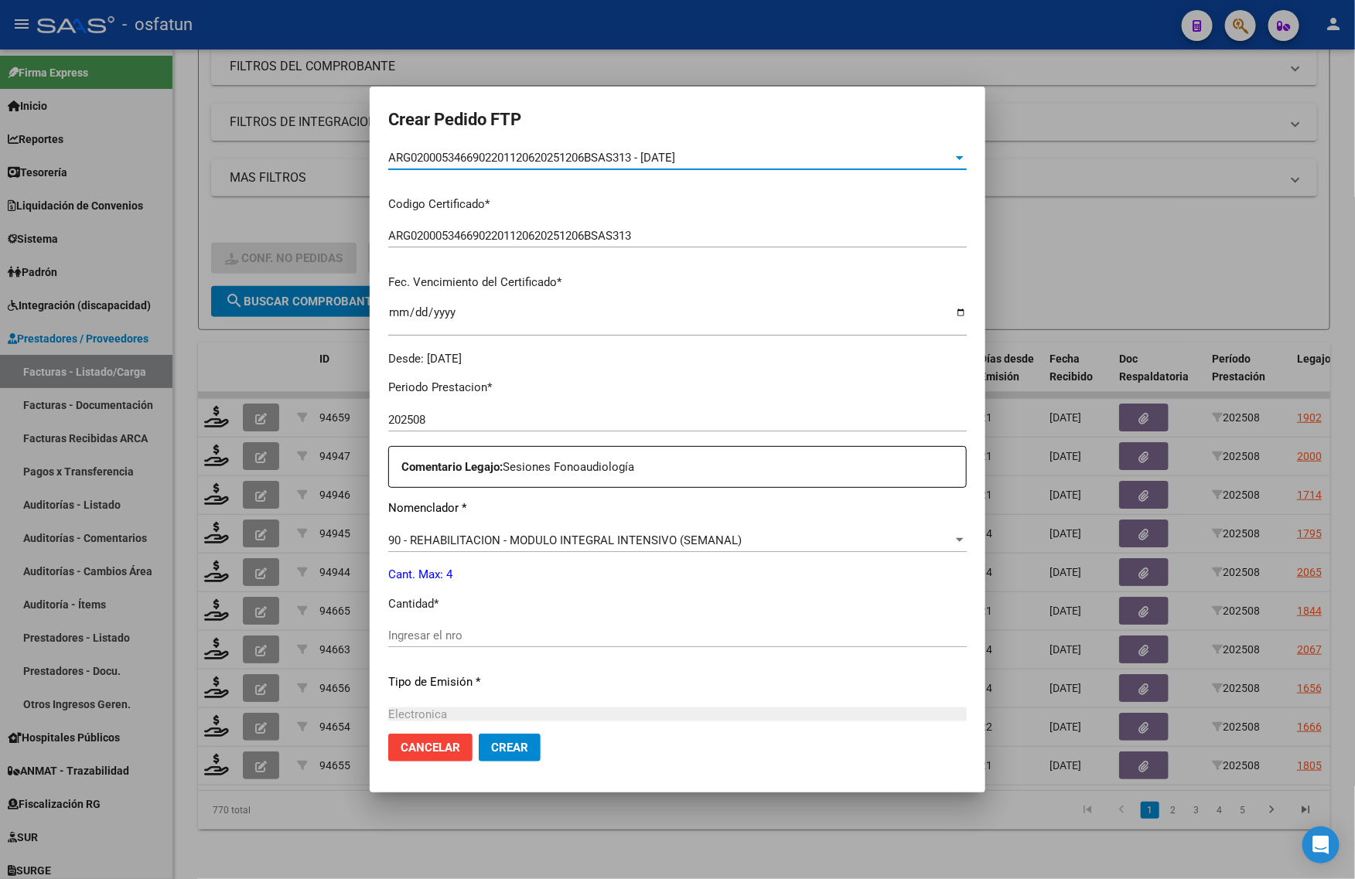
scroll to position [290, 0]
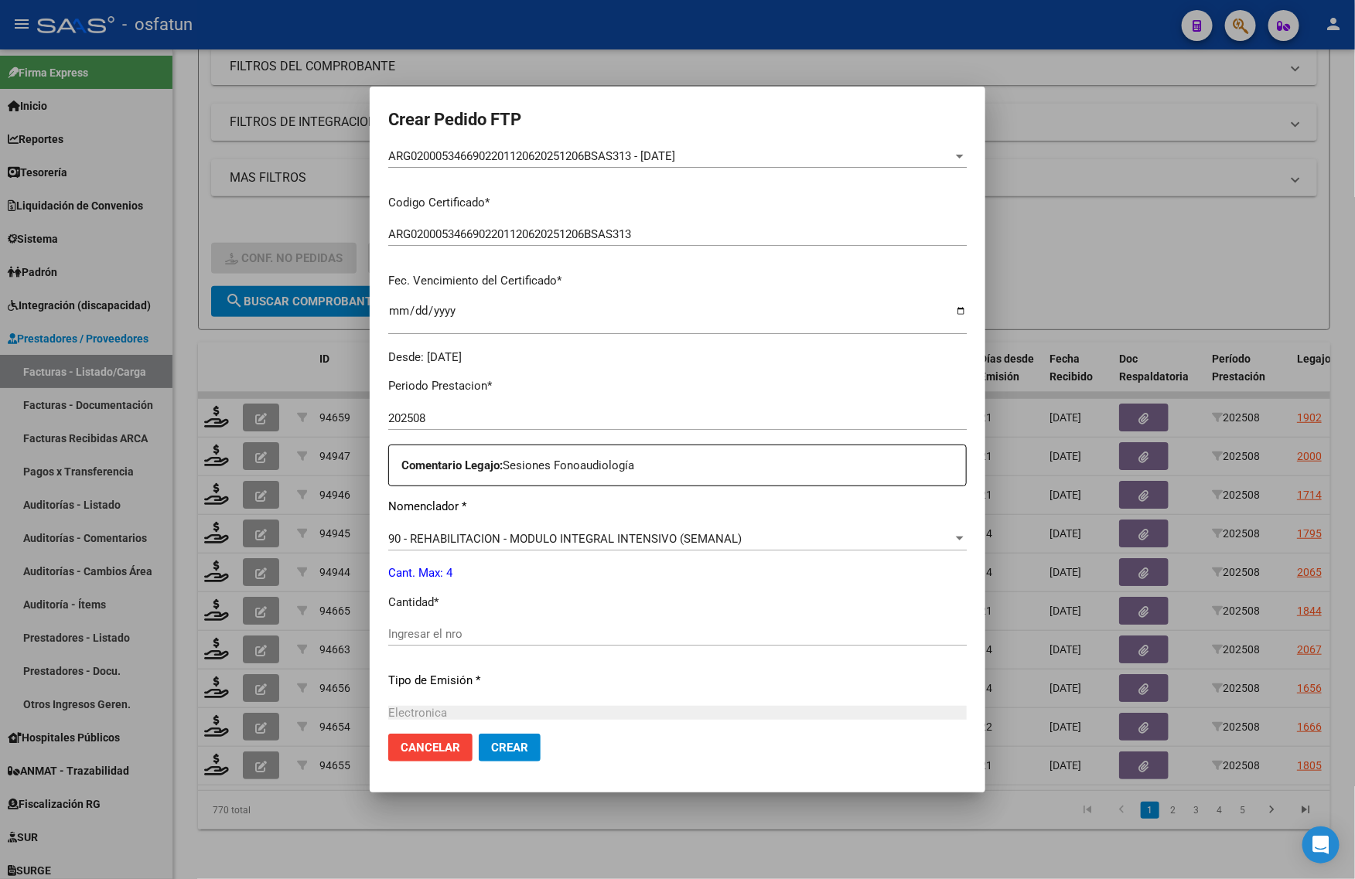
click at [451, 620] on div "Periodo Prestacion * 202508 Ingresar el Periodo Prestacion Comentario Legajo: S…" at bounding box center [677, 631] width 578 height 530
click at [410, 630] on input "Ingresar el nro" at bounding box center [677, 634] width 578 height 14
type input "4"
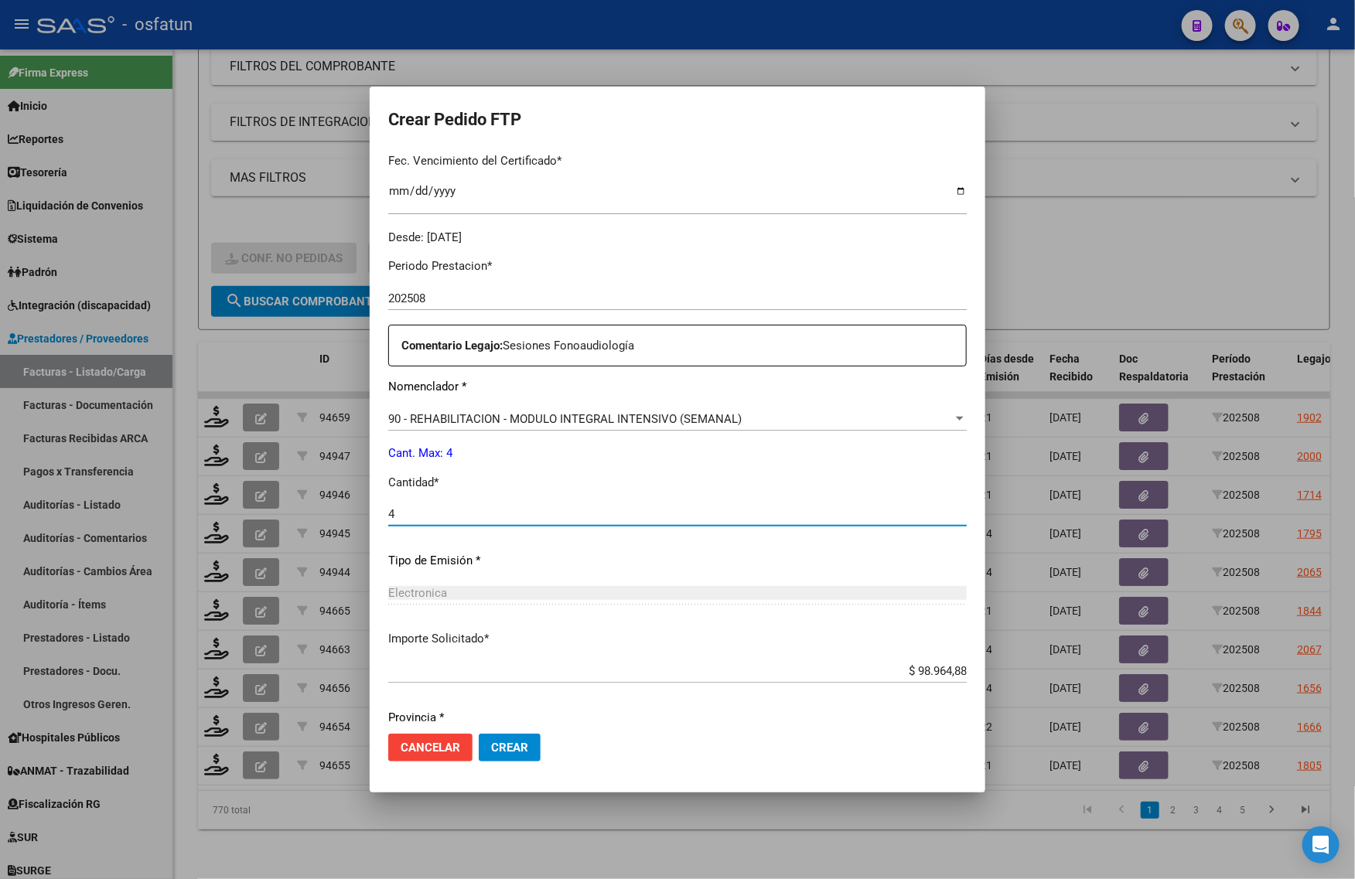
scroll to position [462, 0]
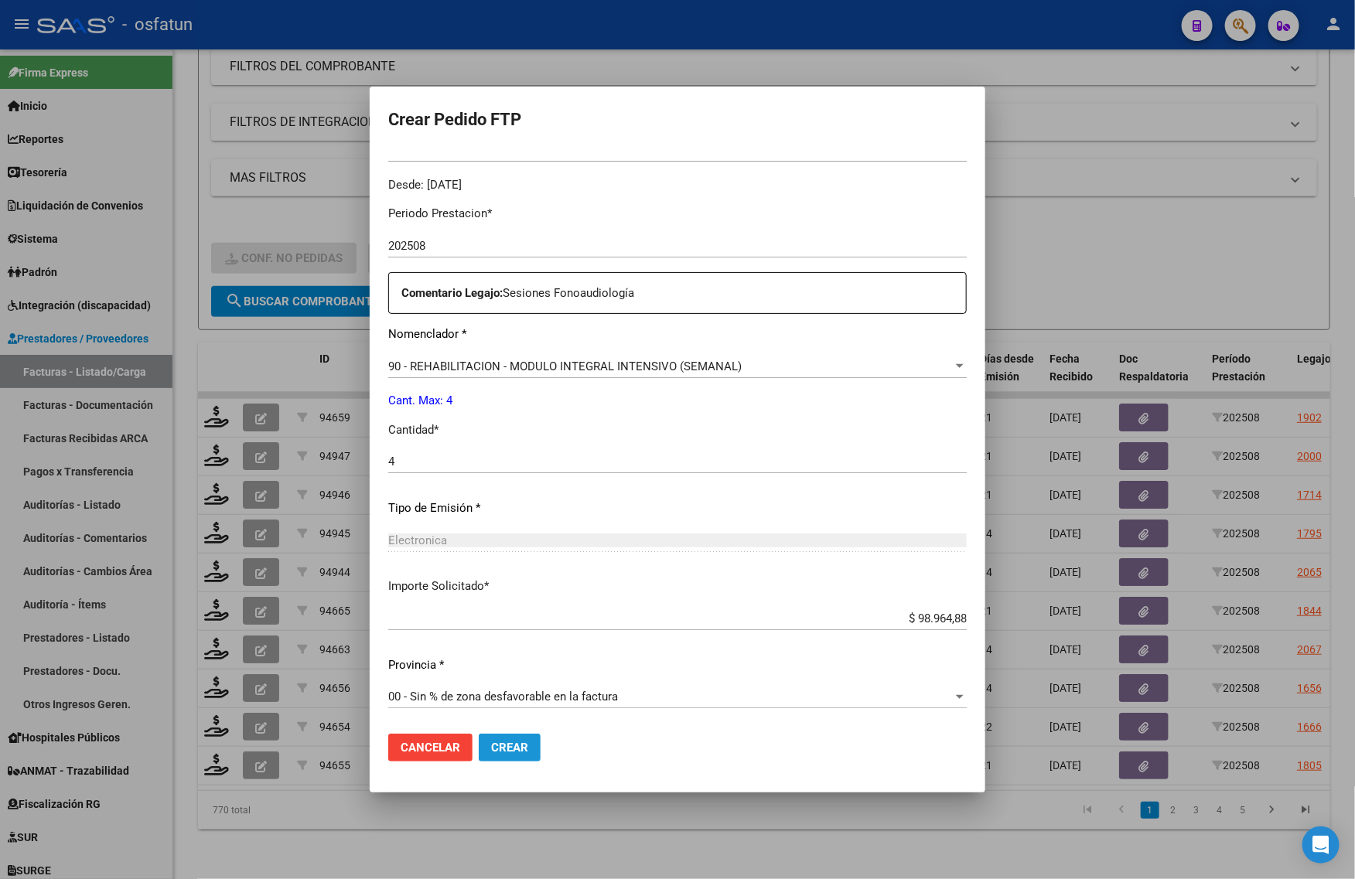
click at [500, 743] on span "Crear" at bounding box center [509, 748] width 37 height 14
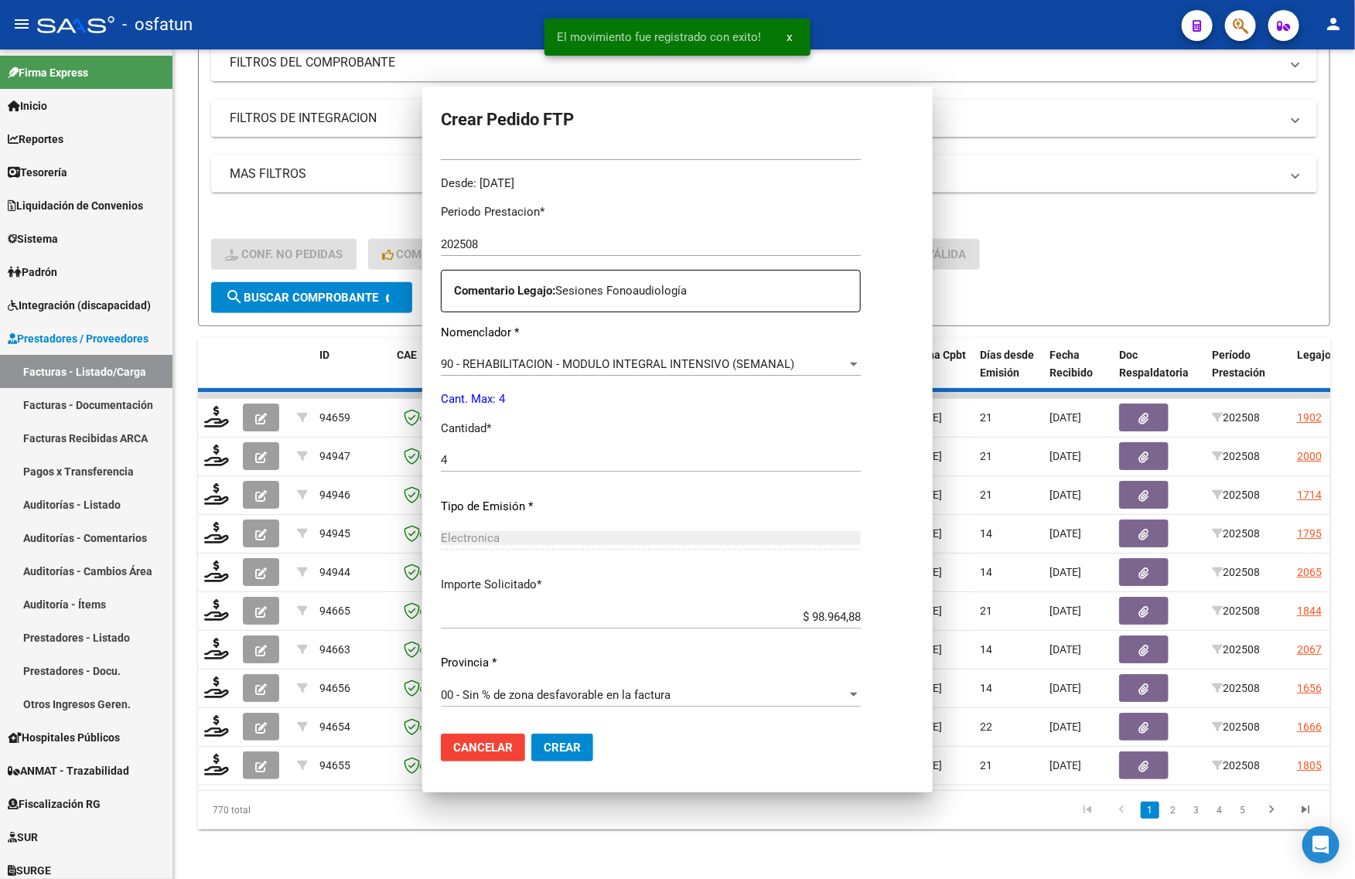
scroll to position [0, 0]
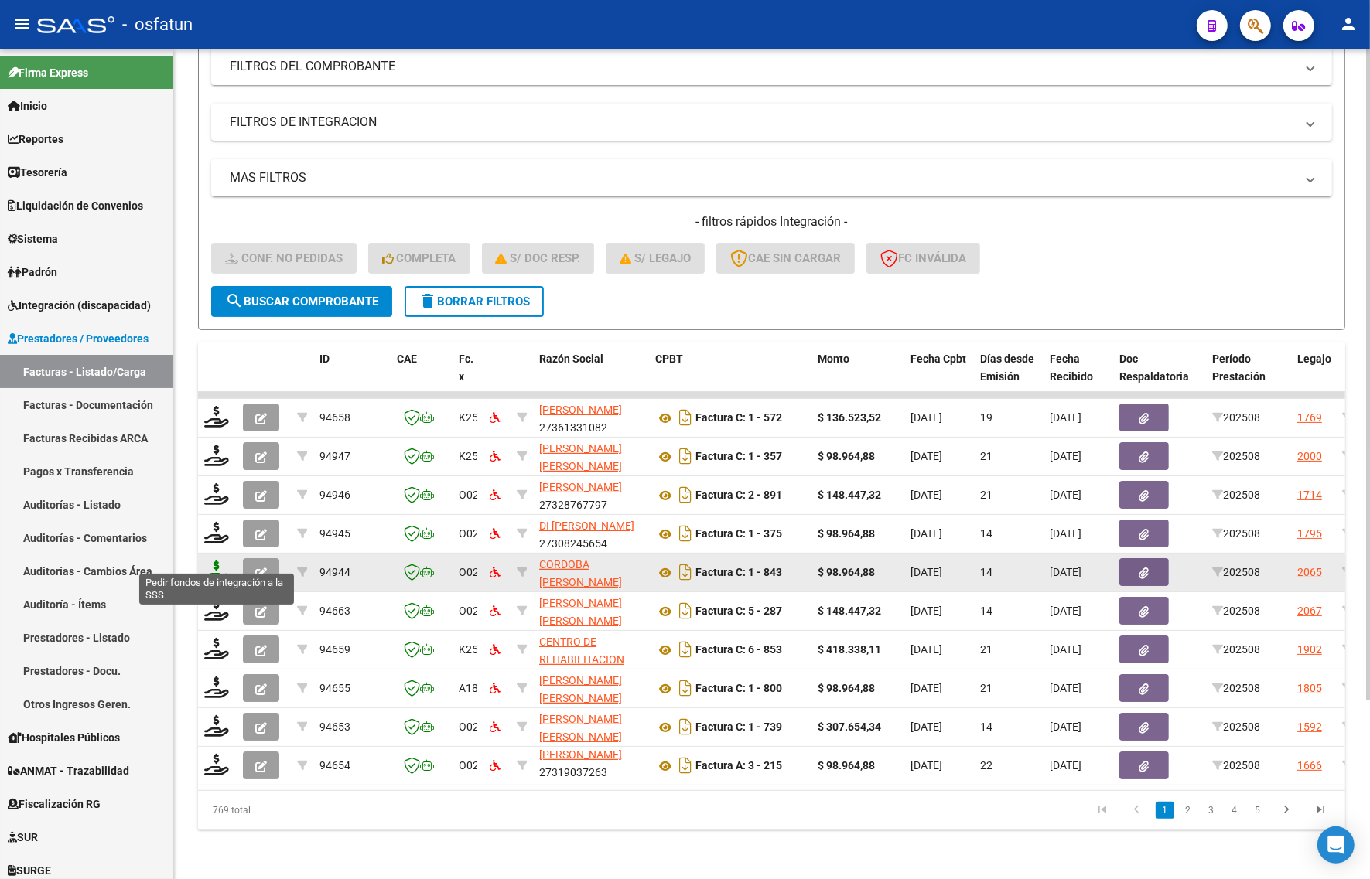
click at [215, 561] on icon at bounding box center [216, 572] width 25 height 22
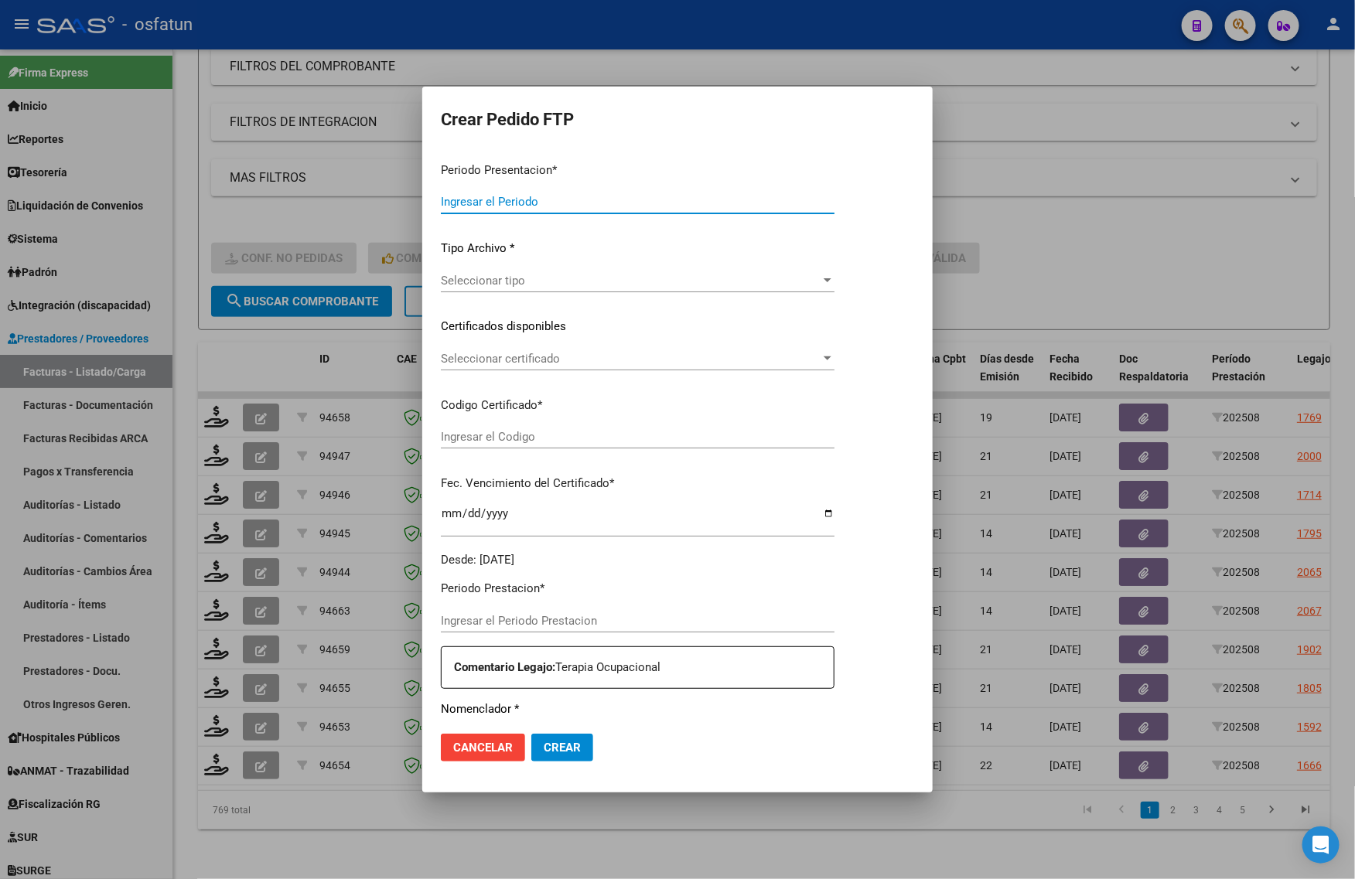
type input "202508"
type input "$ 98.964,88"
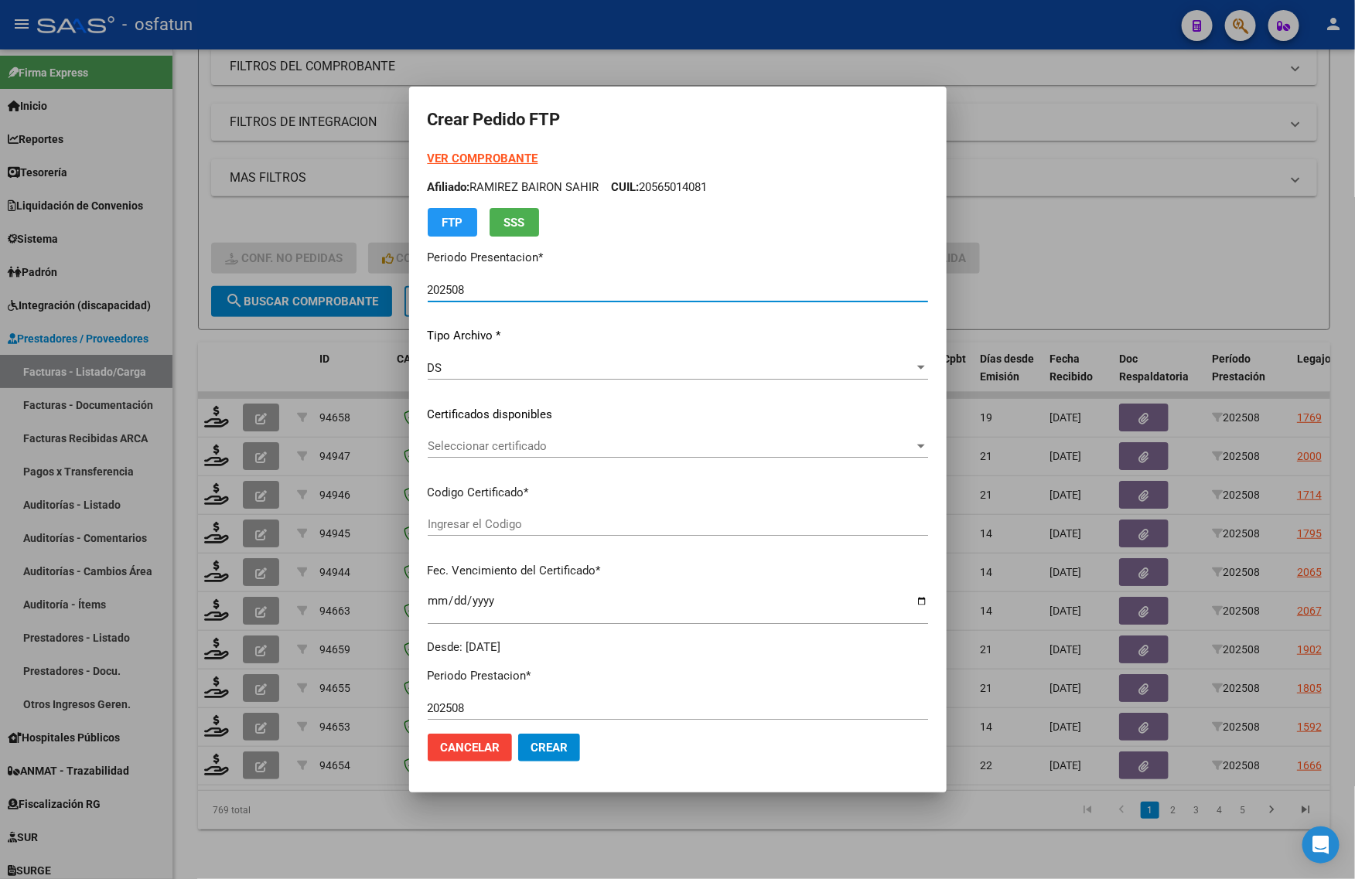
type input "ARG02000566319422025090820300908BUE315"
type input "2030-09-08"
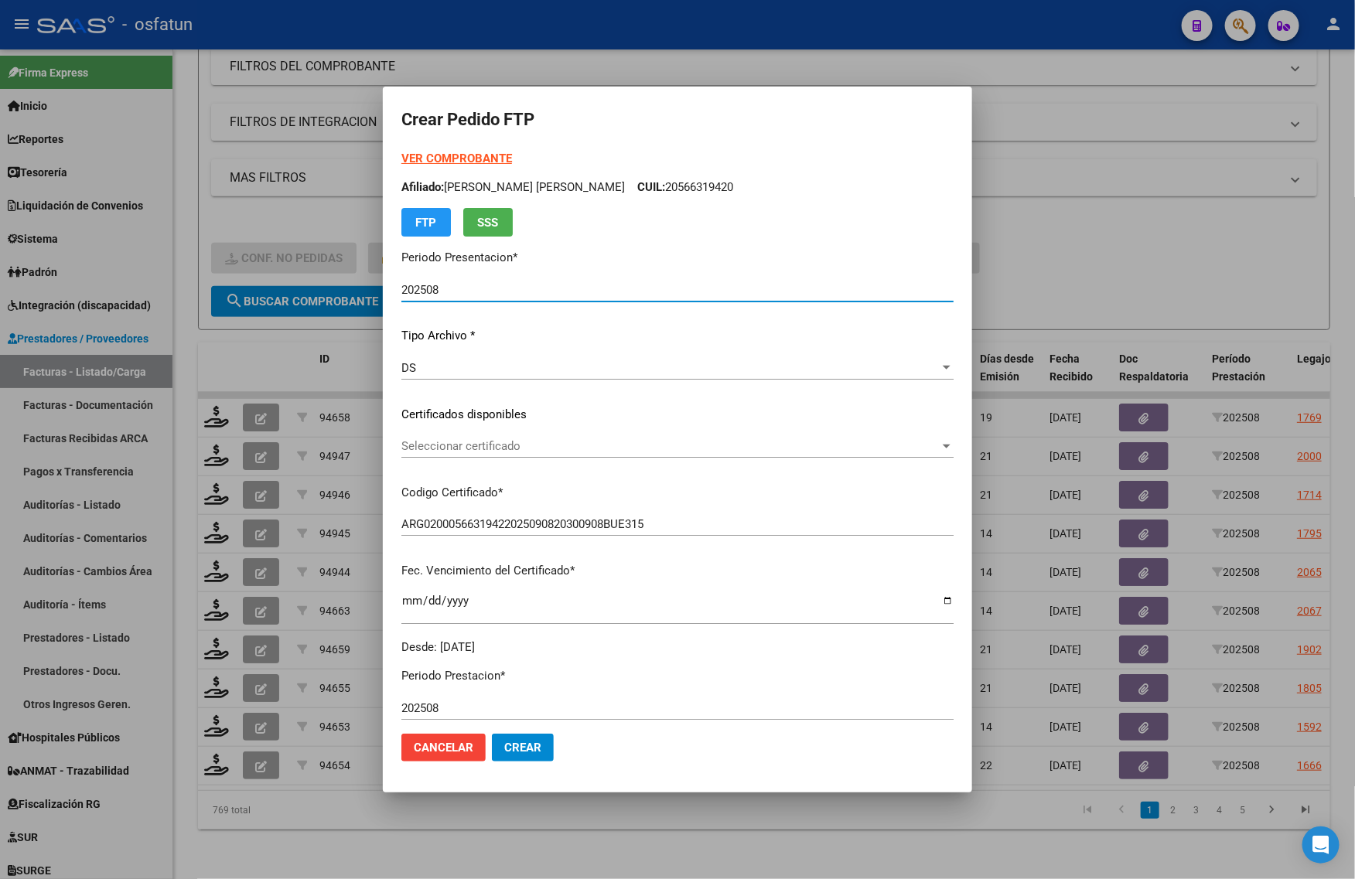
click at [487, 159] on strong "VER COMPROBANTE" at bounding box center [456, 159] width 111 height 14
click at [491, 429] on div "VER COMPROBANTE ARCA Padrón Afiliado: DIAZ LIAM EMANUEL CUIL: 20566319420 FTP S…" at bounding box center [677, 403] width 552 height 506
click at [490, 458] on div "Seleccionar certificado Seleccionar certificado" at bounding box center [677, 454] width 552 height 38
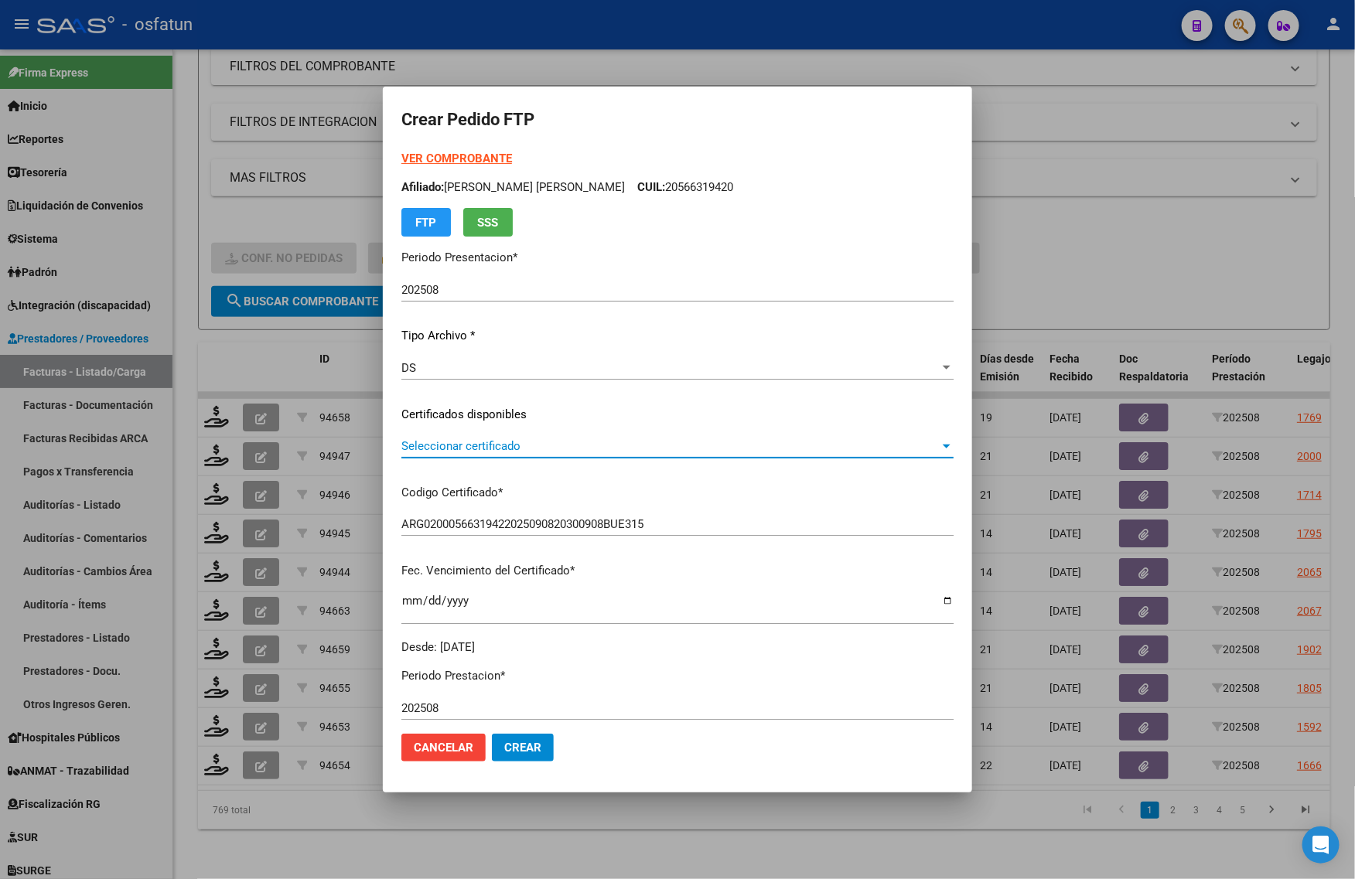
click at [493, 442] on span "Seleccionar certificado" at bounding box center [670, 446] width 538 height 14
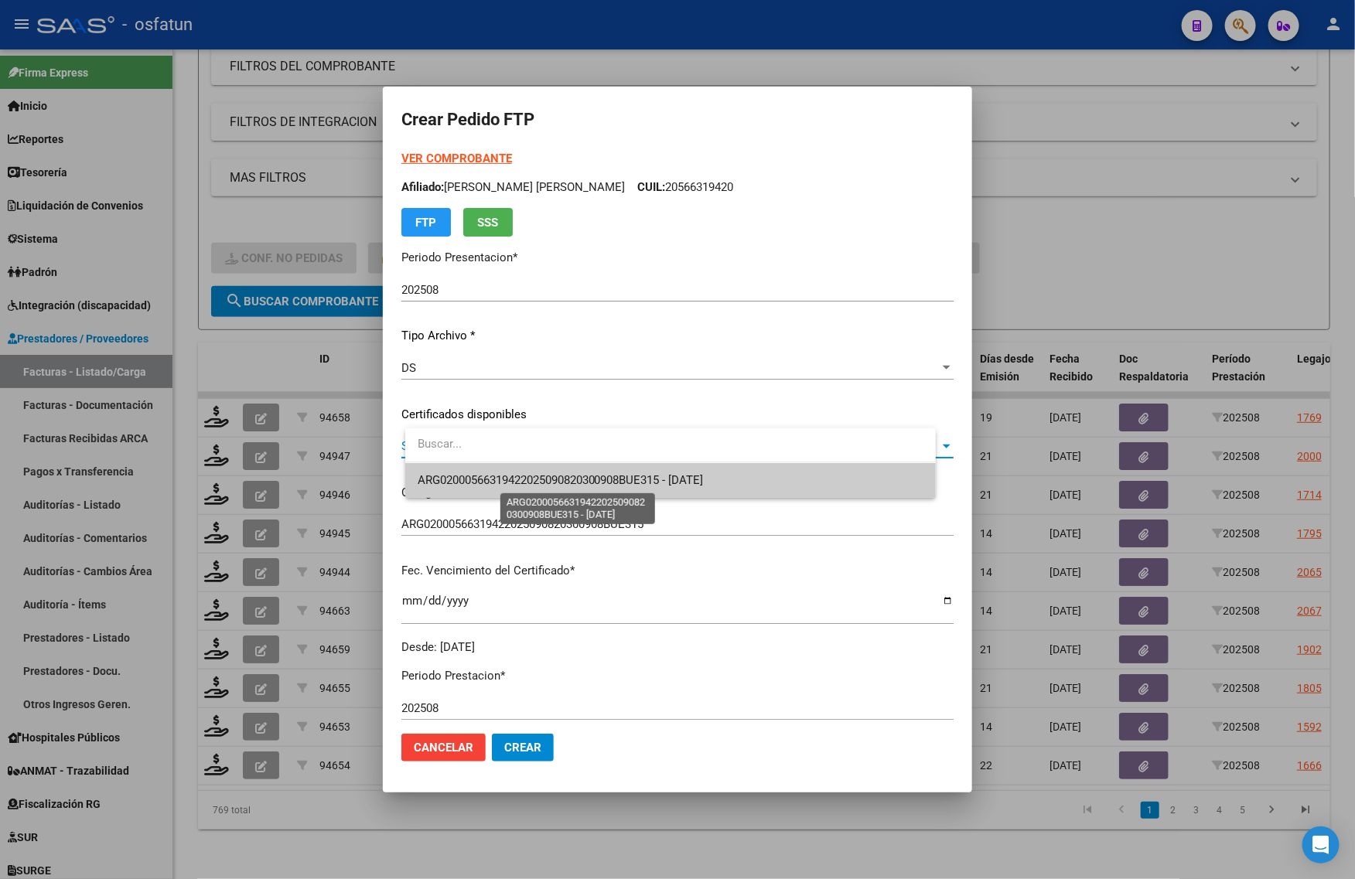
click at [496, 478] on span "ARG02000566319422025090820300908BUE315 - 2030-09-08" at bounding box center [561, 480] width 286 height 14
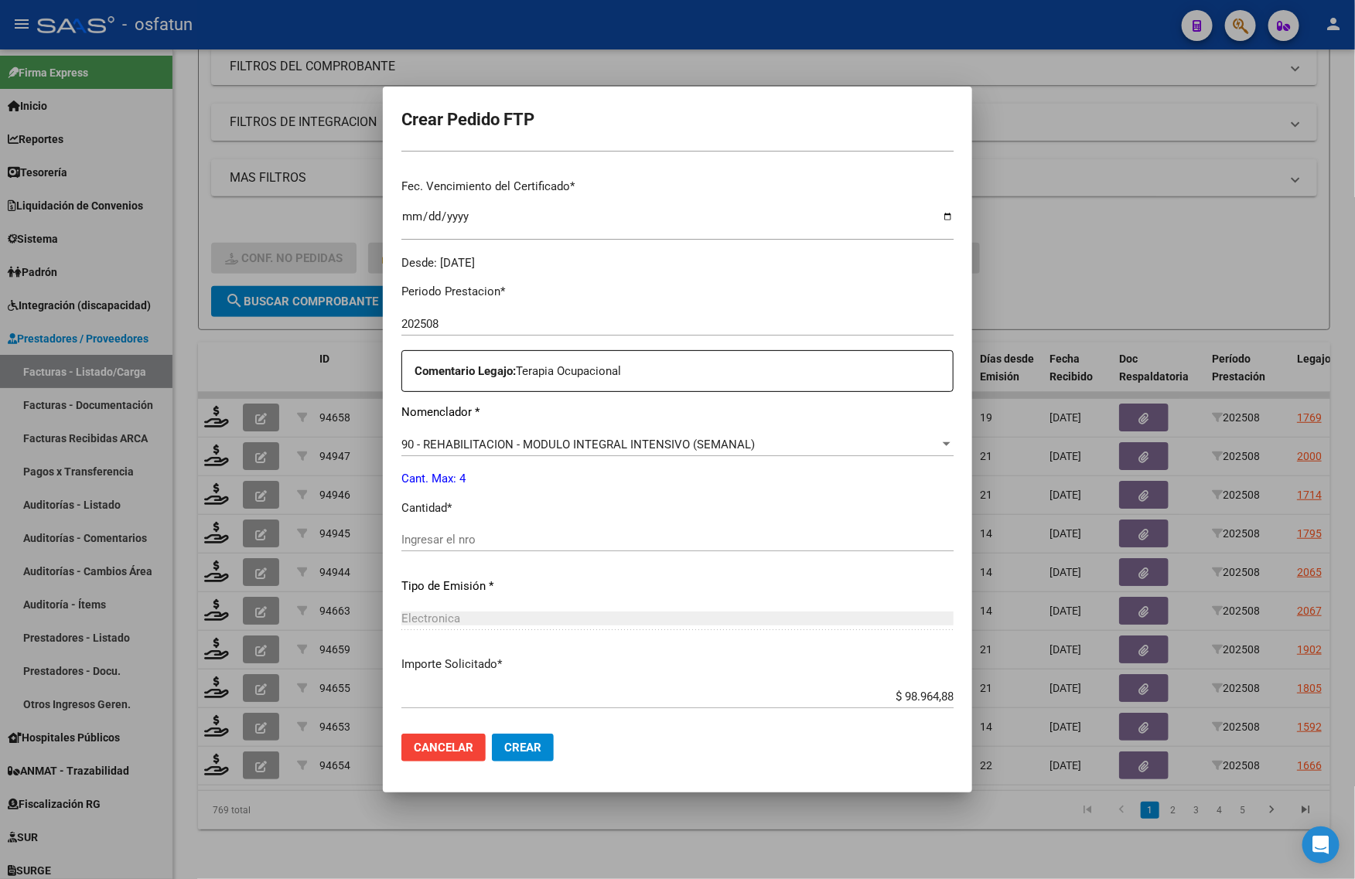
scroll to position [387, 0]
click at [438, 531] on input "Ingresar el nro" at bounding box center [677, 538] width 552 height 14
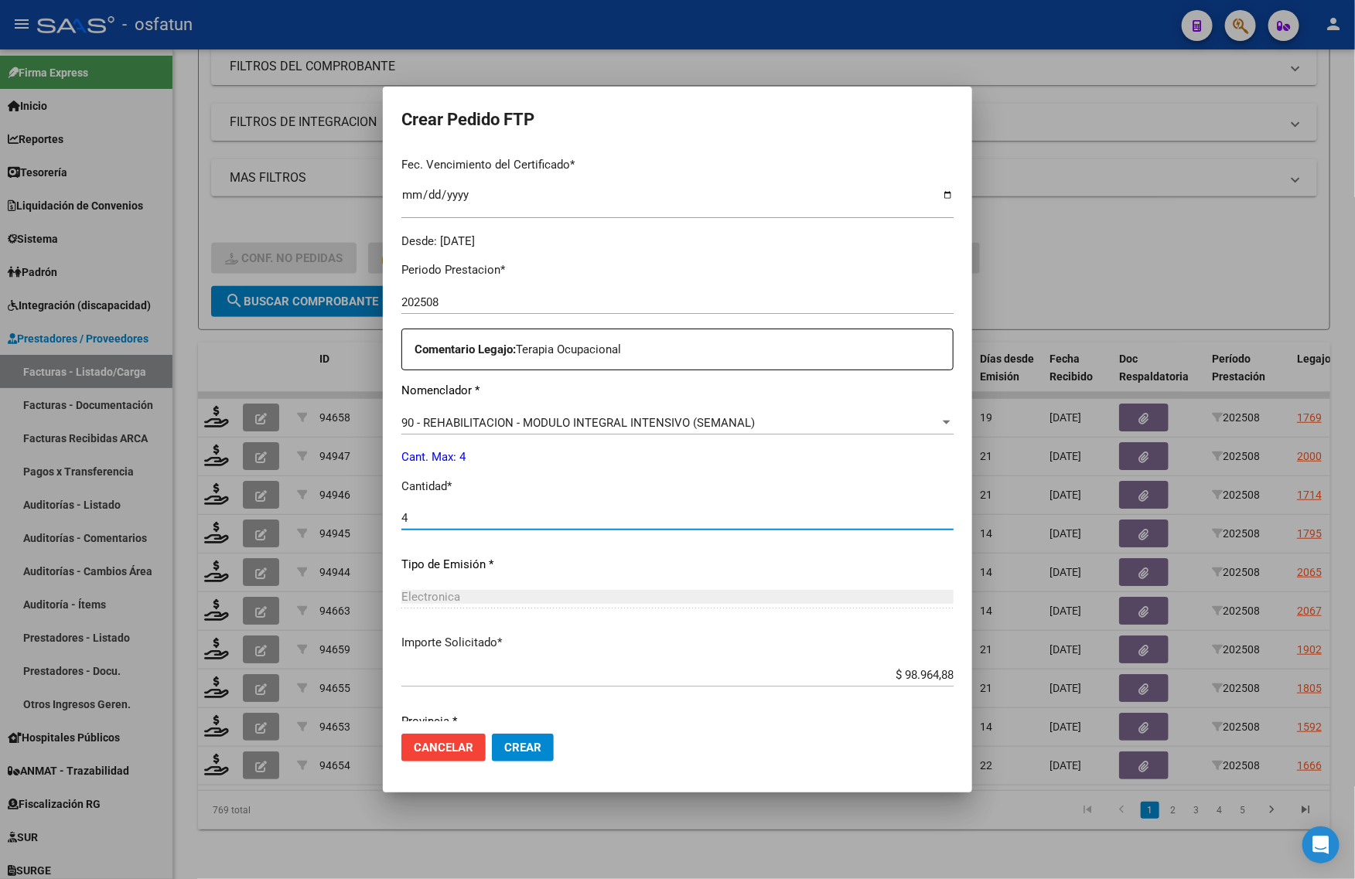
scroll to position [462, 0]
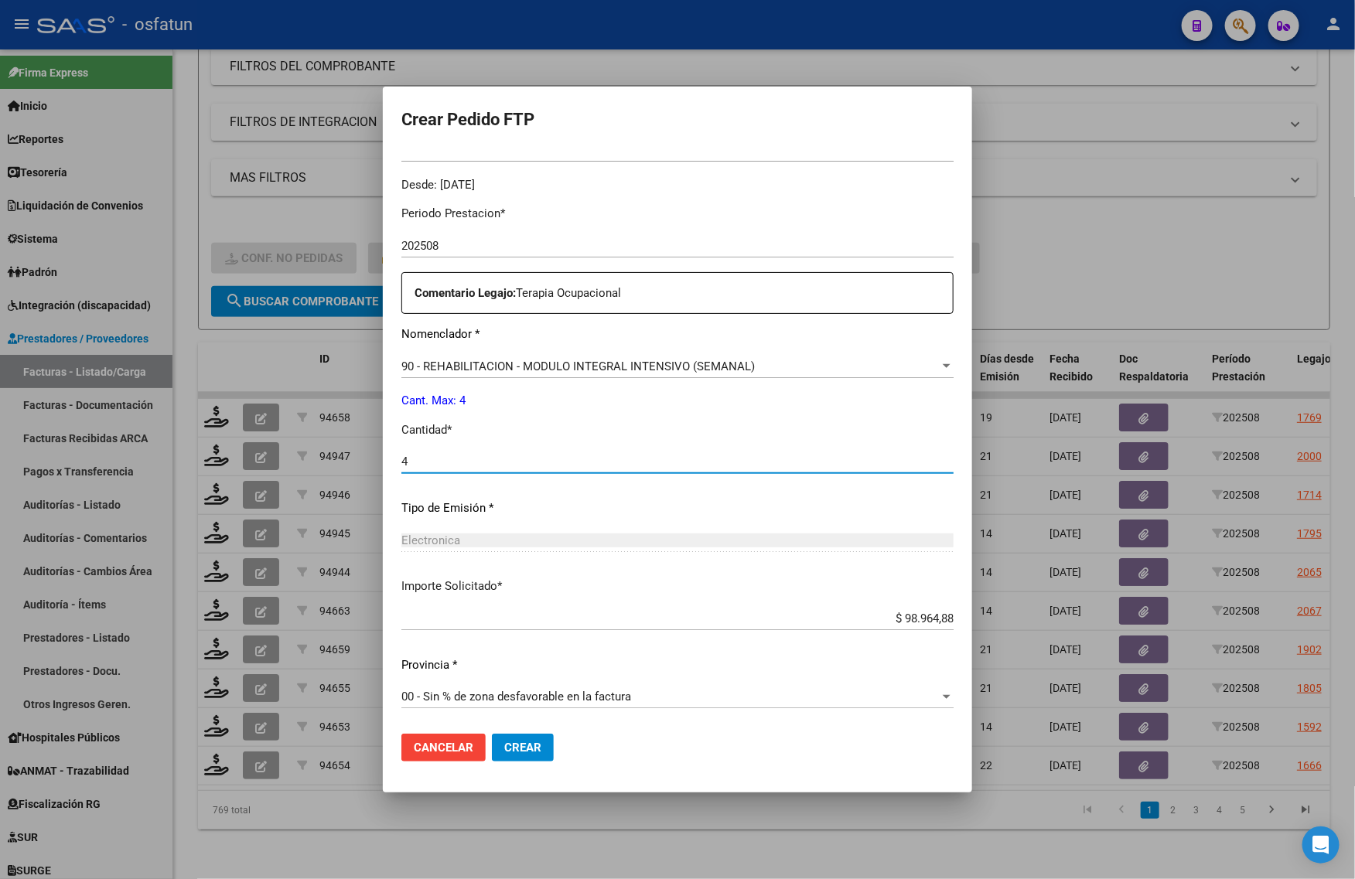
type input "4"
click at [551, 735] on button "Crear" at bounding box center [523, 748] width 62 height 28
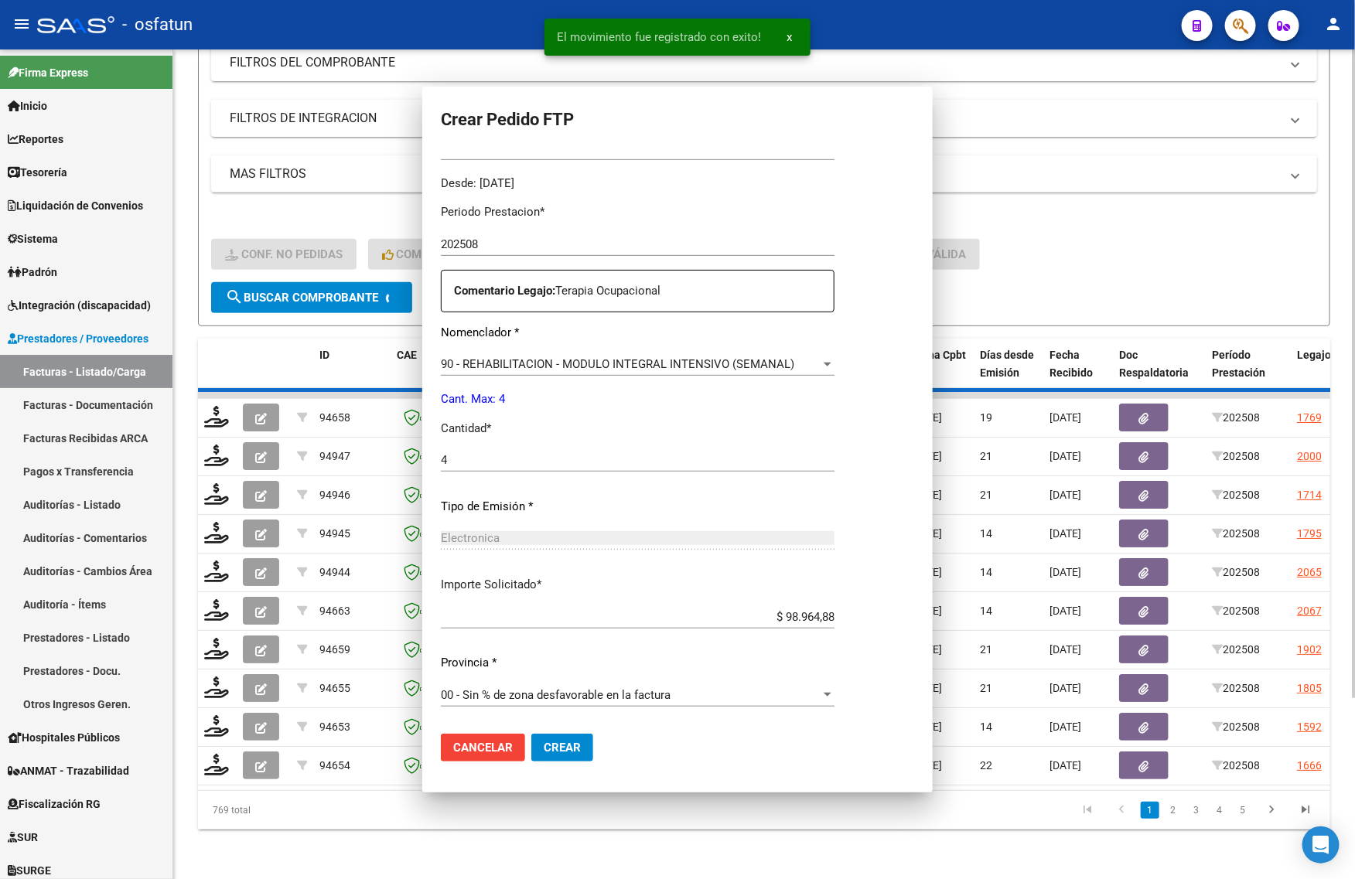
scroll to position [376, 0]
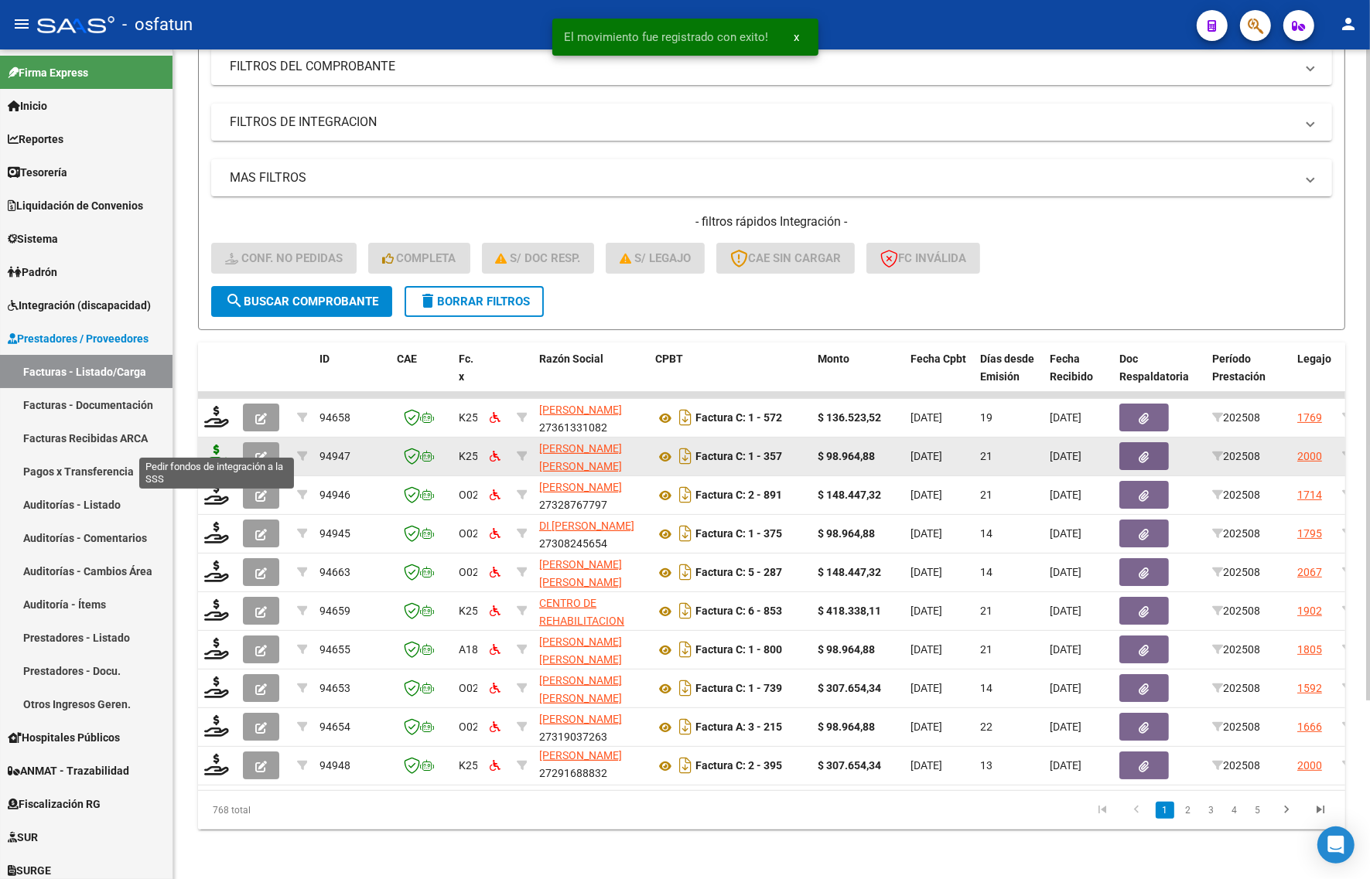
click at [215, 445] on icon at bounding box center [216, 456] width 25 height 22
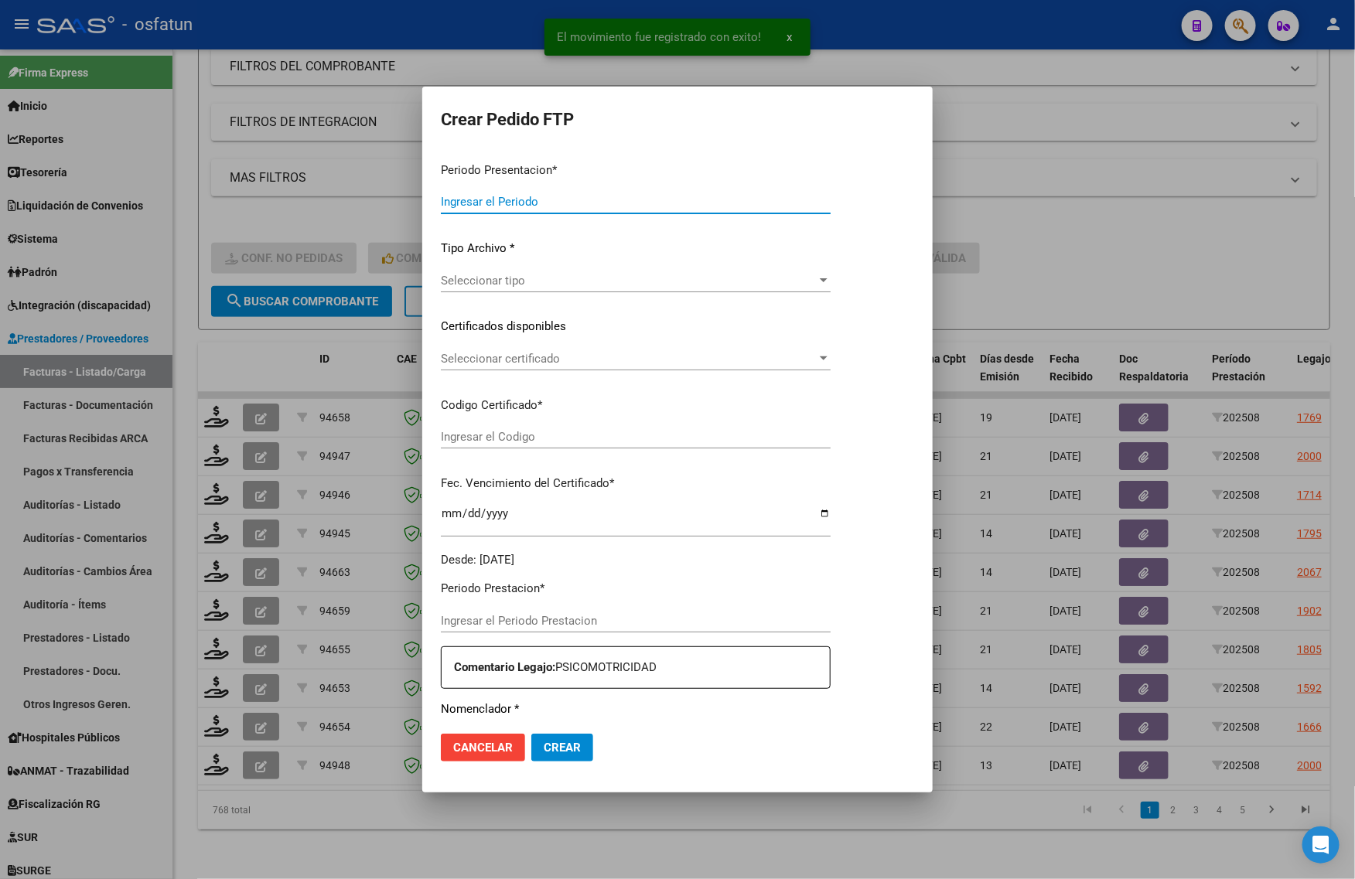
type input "202508"
type input "$ 98.964,88"
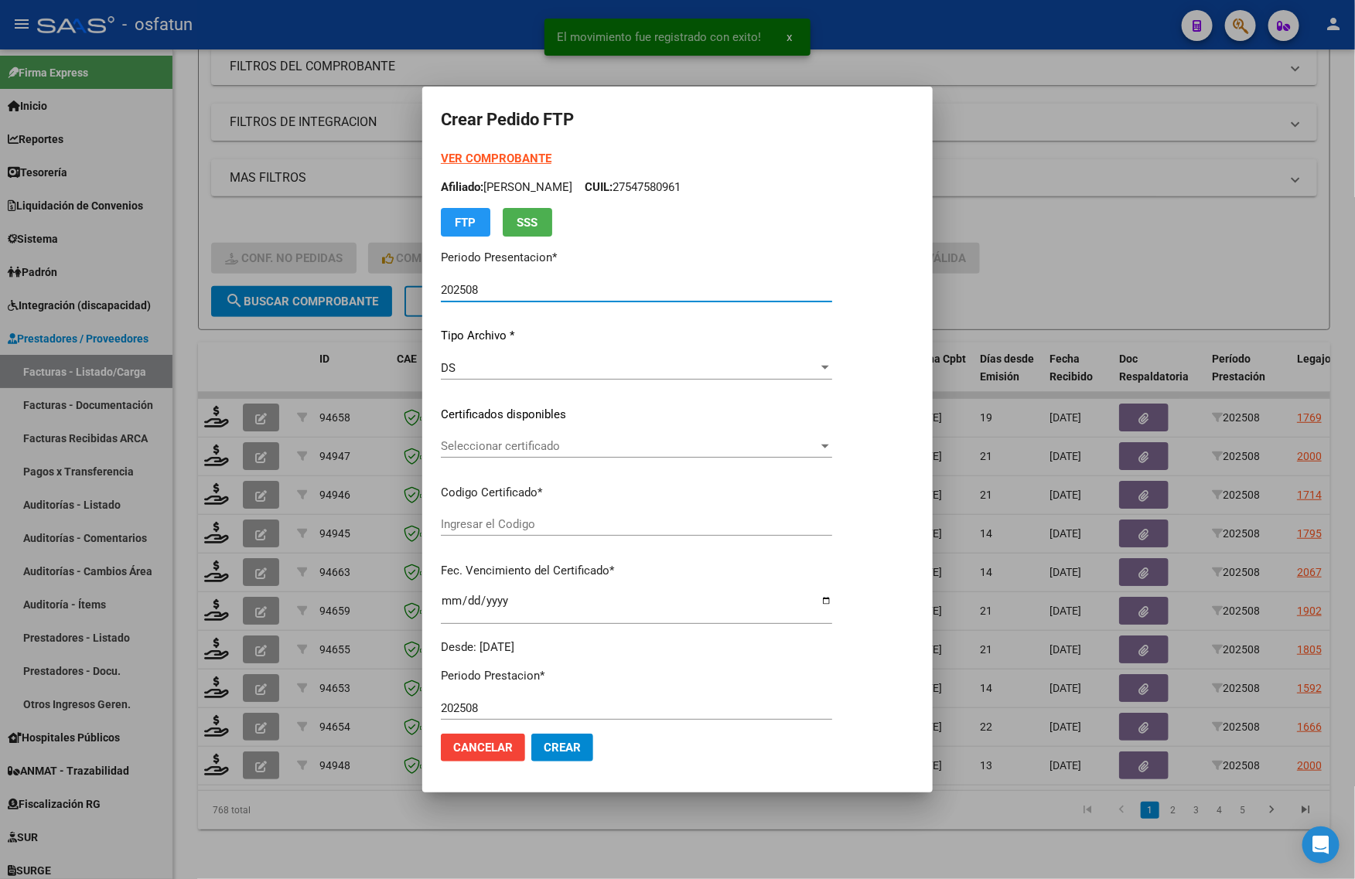
type input "ARG01000559745242023121320281213COR467"
type input "2028-12-13"
click at [476, 156] on strong "VER COMPROBANTE" at bounding box center [496, 159] width 111 height 14
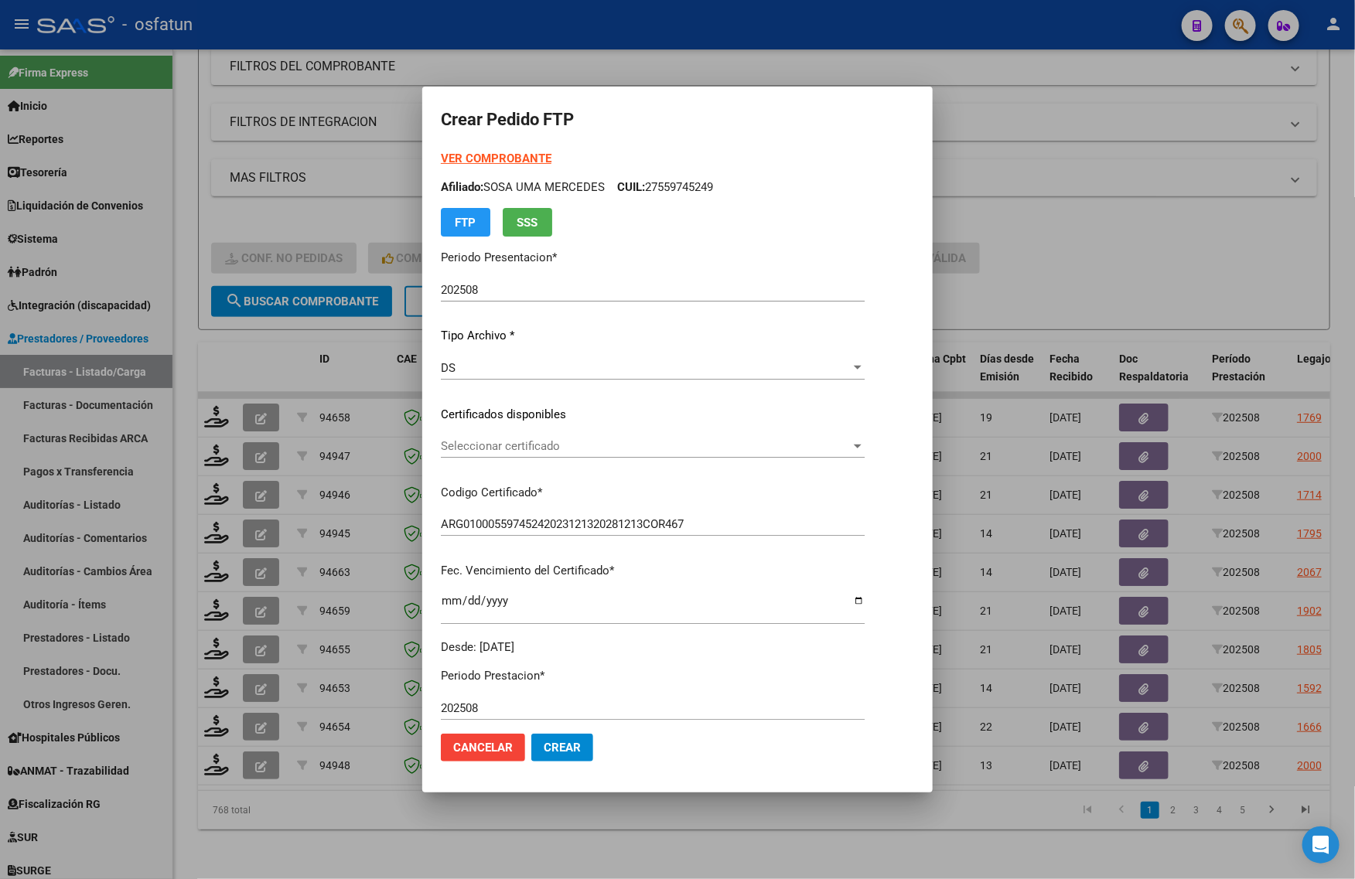
click at [544, 437] on div "Seleccionar certificado Seleccionar certificado" at bounding box center [653, 446] width 424 height 23
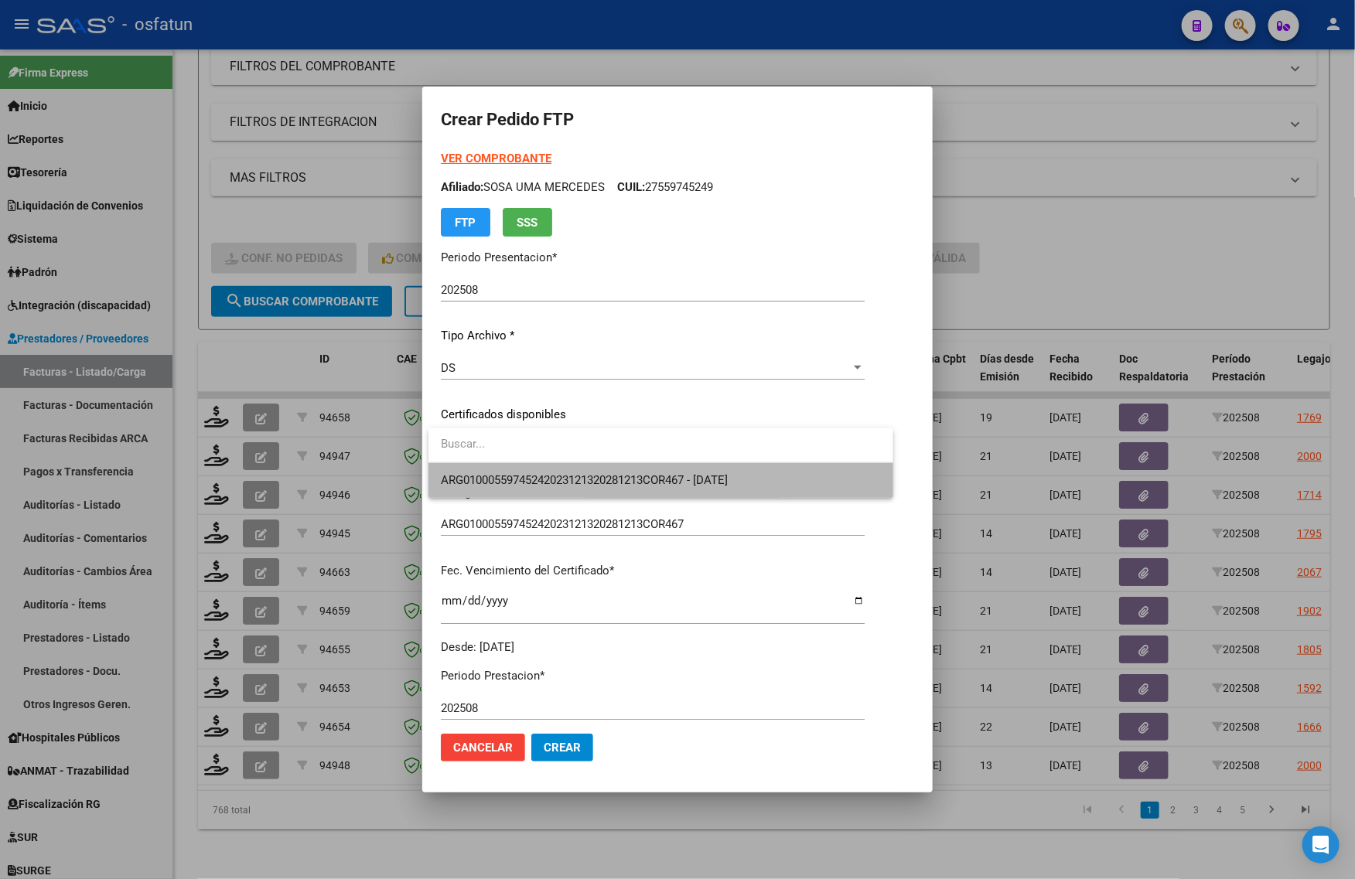
drag, startPoint x: 542, startPoint y: 466, endPoint x: 585, endPoint y: 514, distance: 64.7
click at [547, 469] on span "ARG01000559745242023121320281213COR467 - 2028-12-13" at bounding box center [660, 480] width 439 height 35
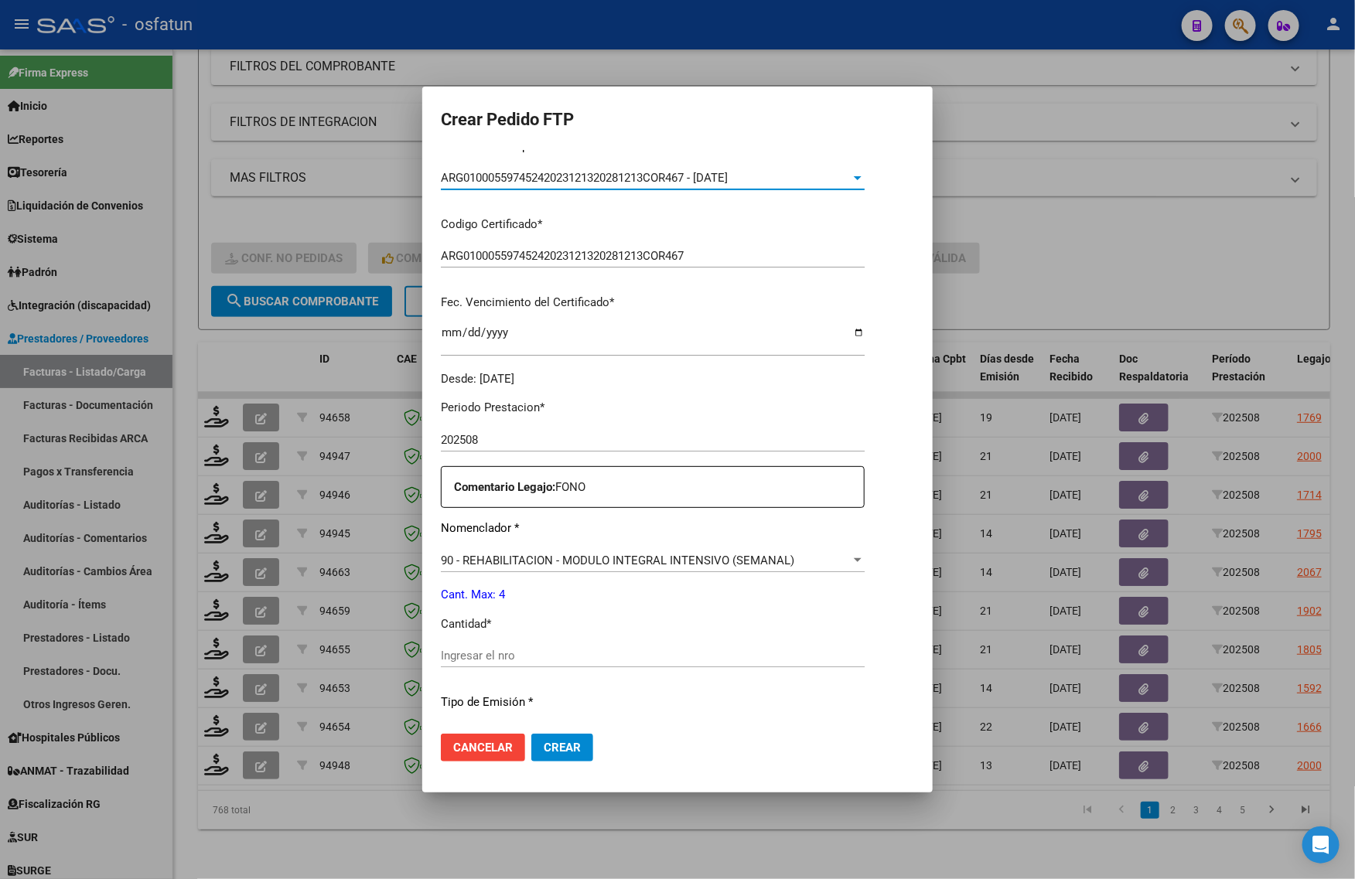
scroll to position [290, 0]
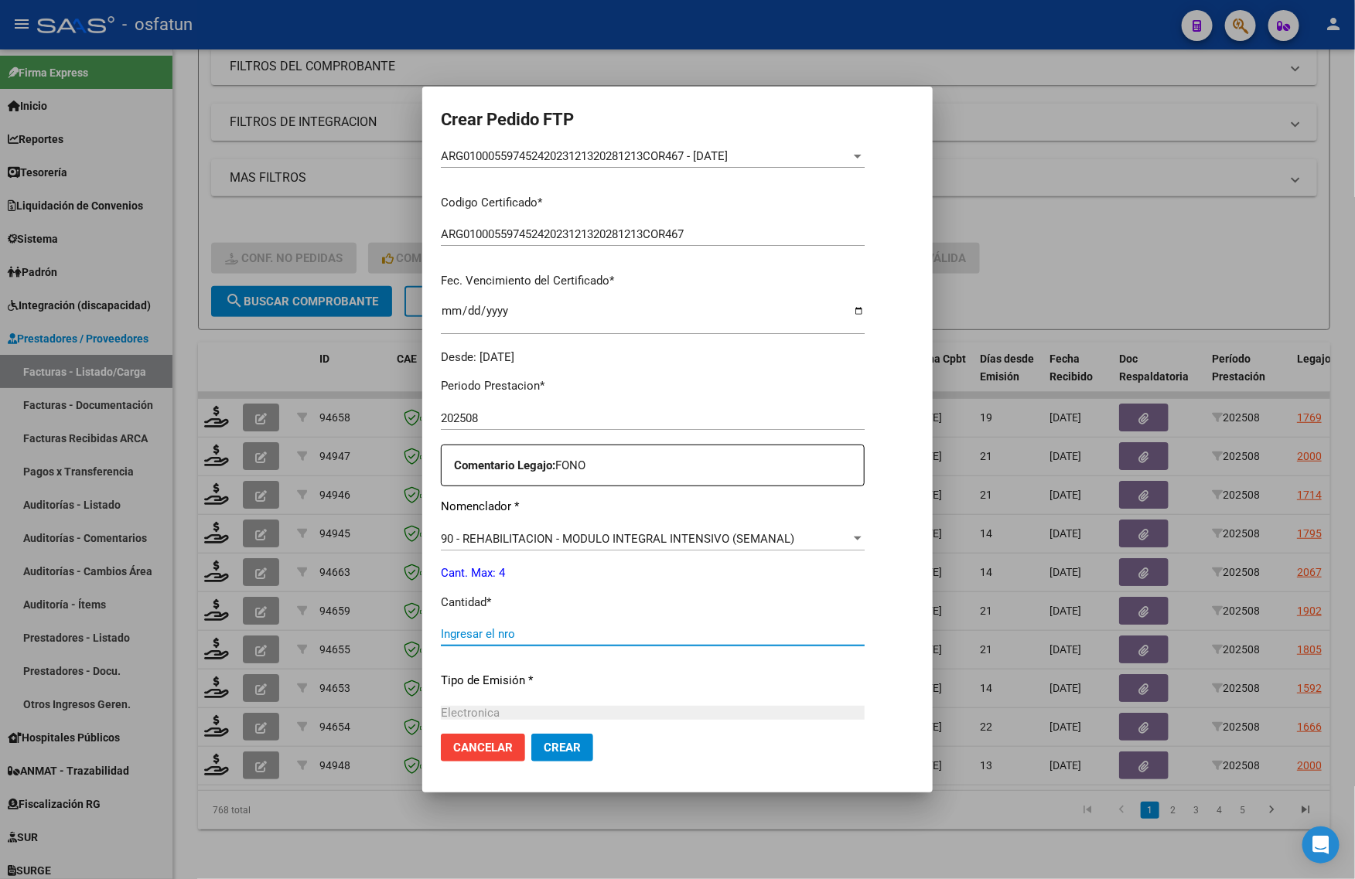
click at [488, 633] on input "Ingresar el nro" at bounding box center [653, 634] width 424 height 14
type input "4"
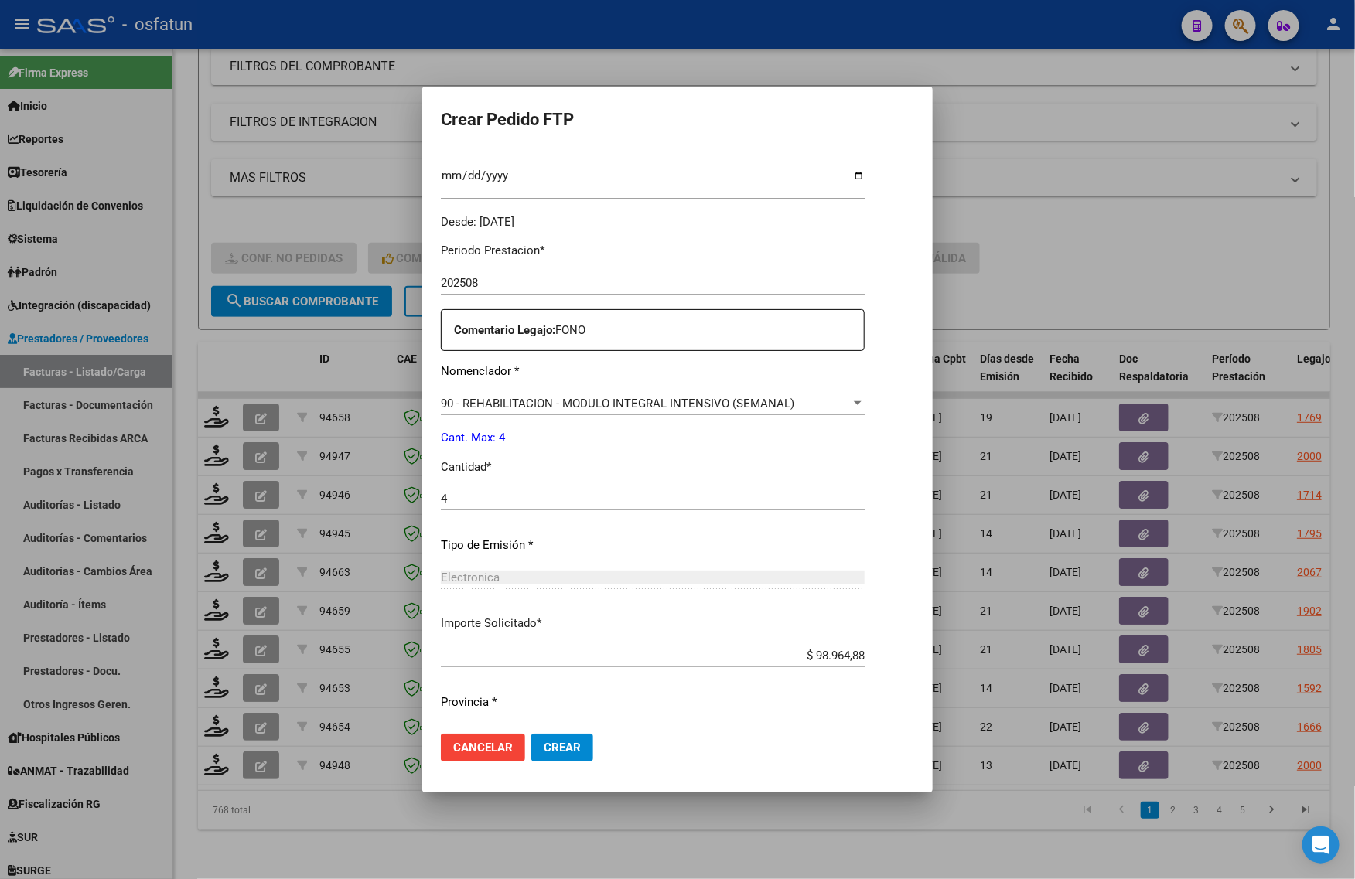
scroll to position [462, 0]
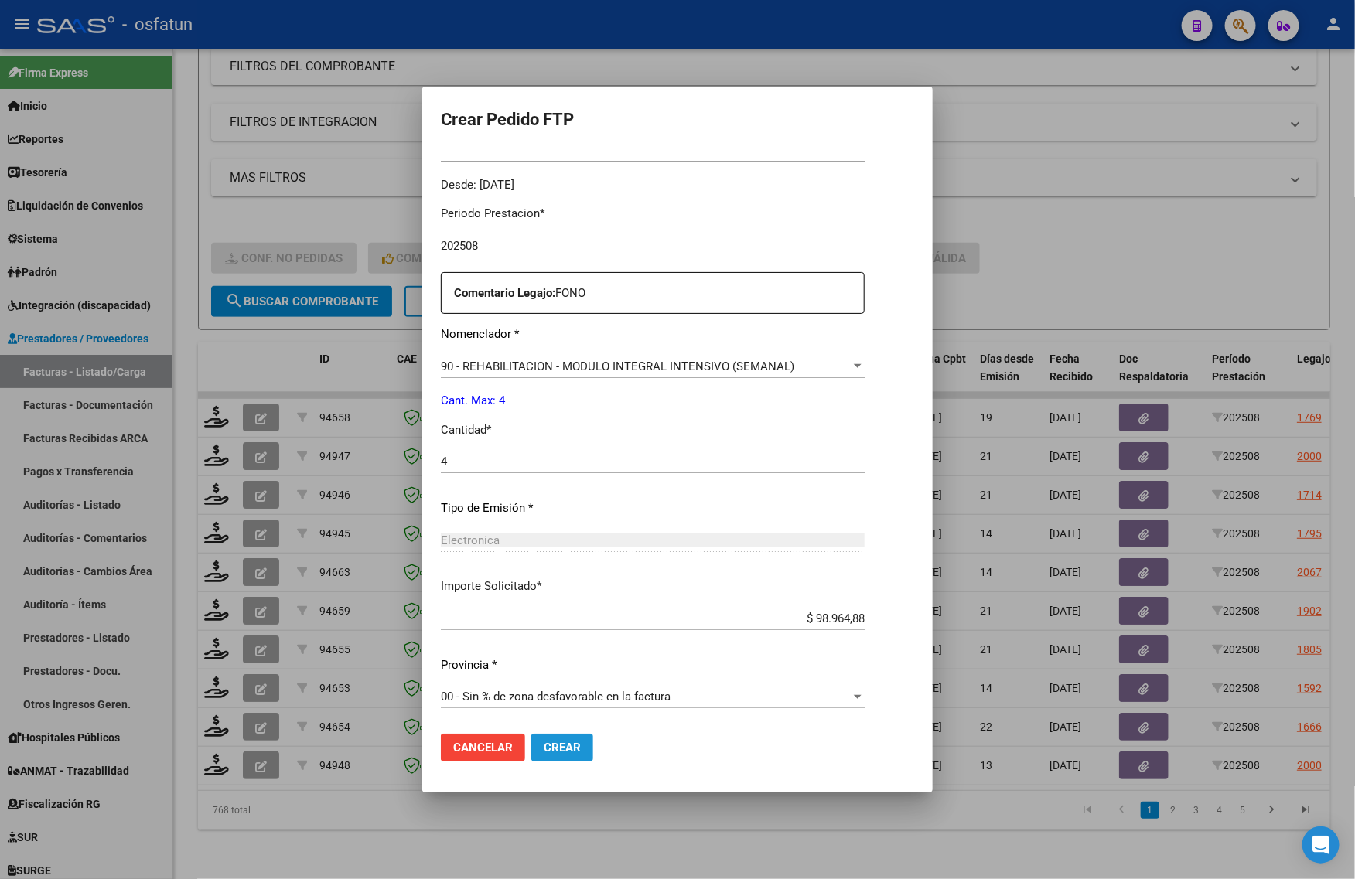
click at [570, 746] on span "Crear" at bounding box center [562, 748] width 37 height 14
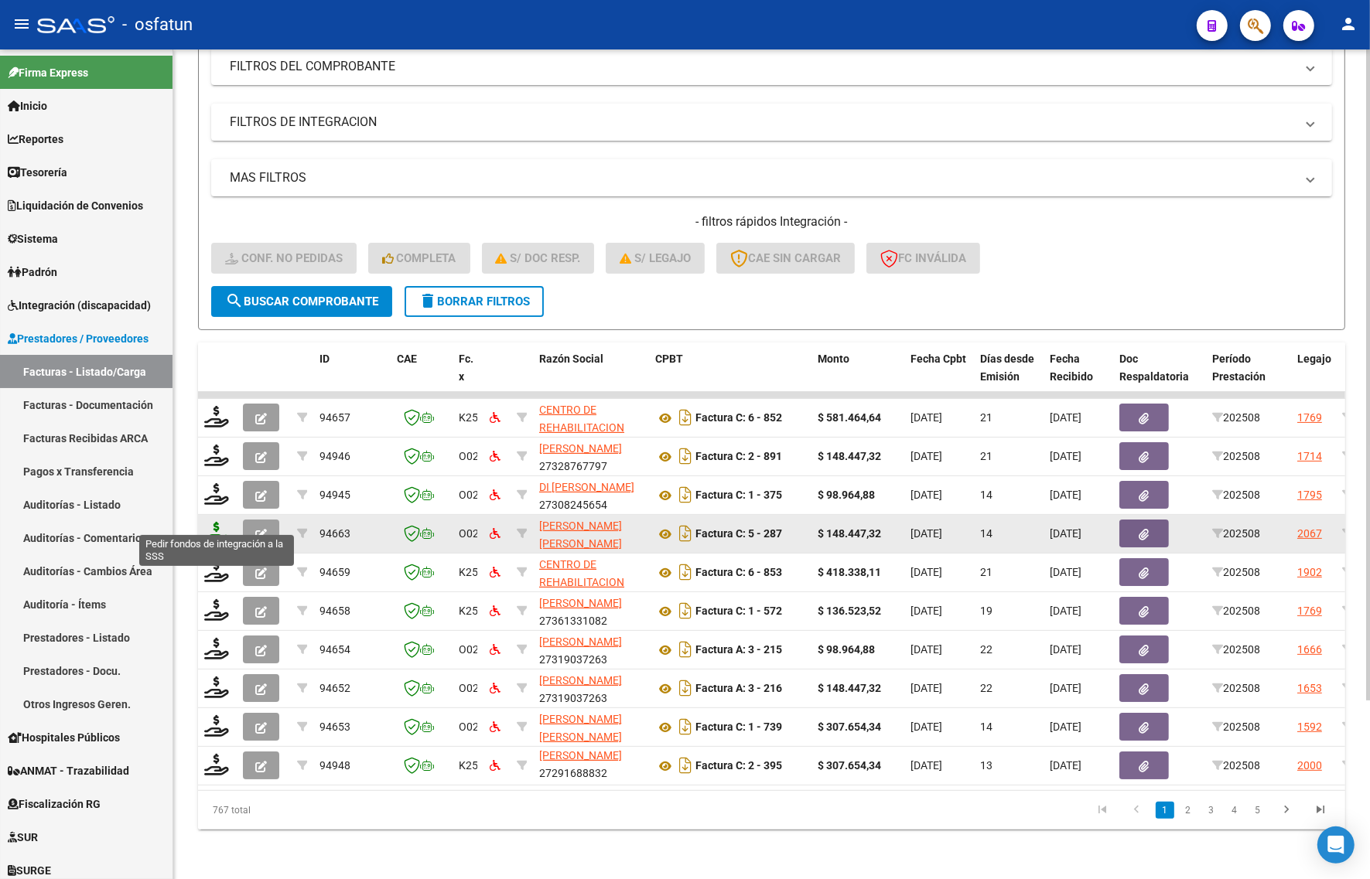
click at [218, 522] on icon at bounding box center [216, 533] width 25 height 22
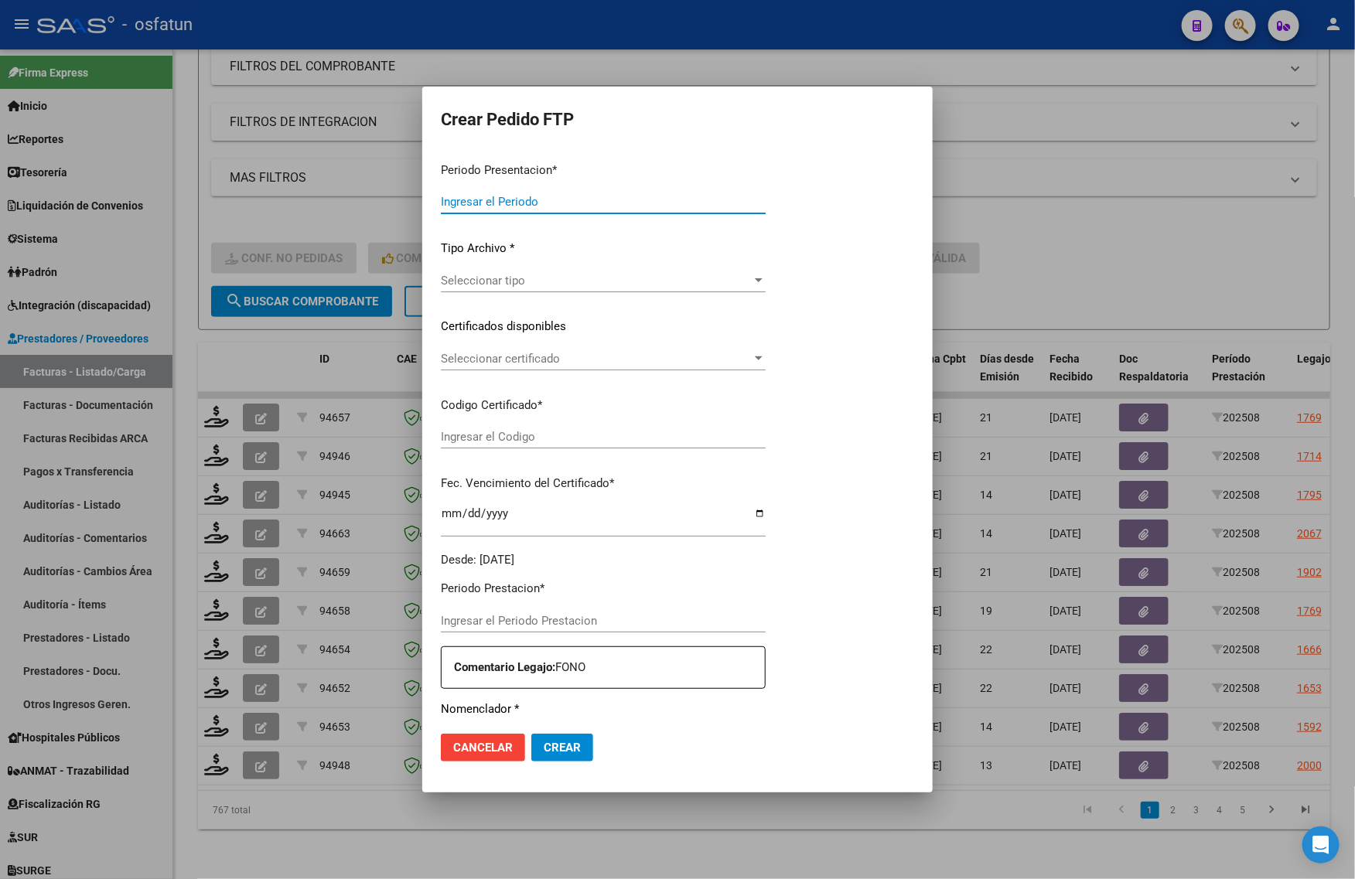
type input "202508"
type input "$ 148.447,32"
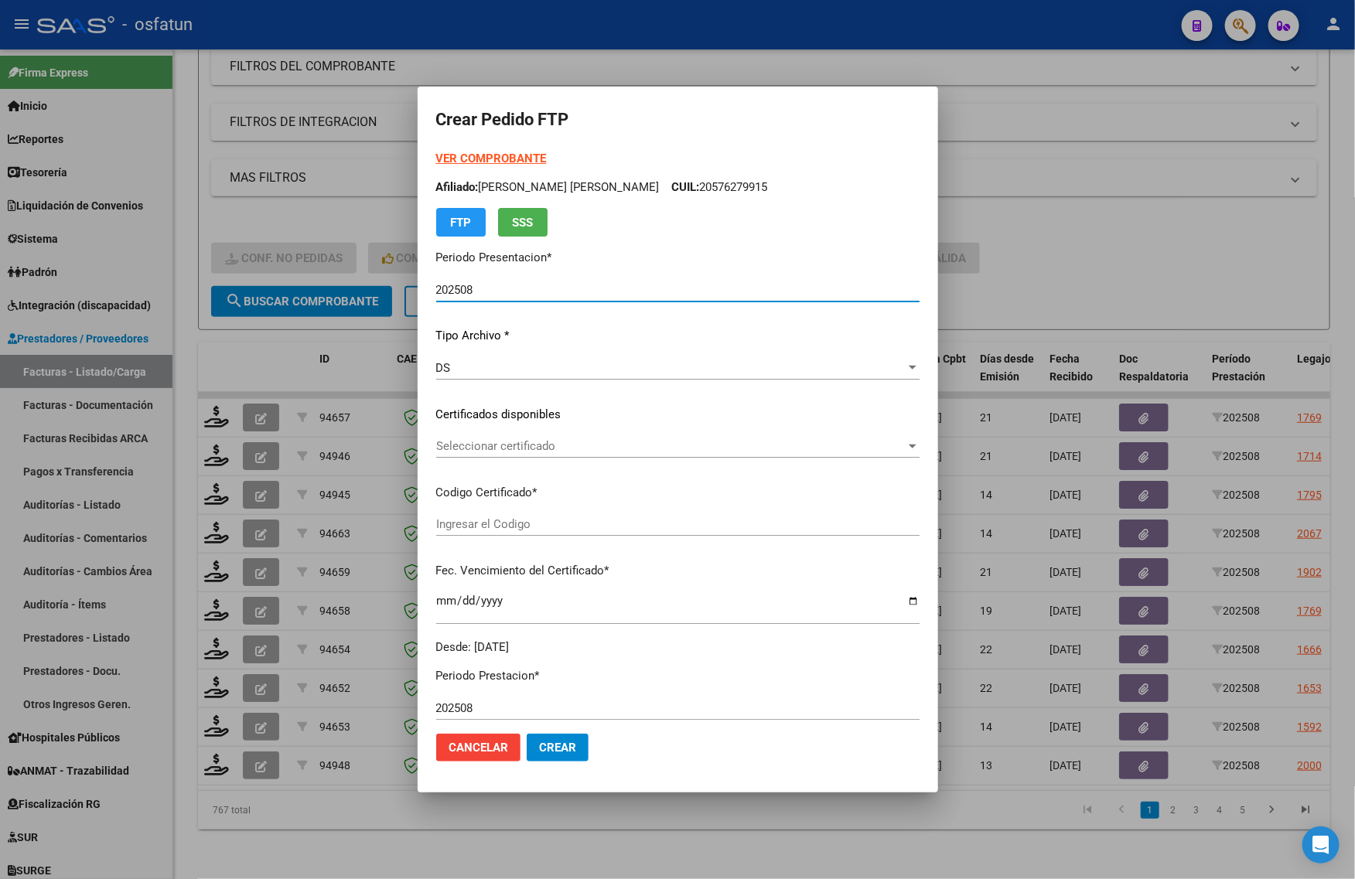
type input "ARG02000553122552023101020271010TUC139"
type input "2027-10-10"
click at [445, 148] on form "Crear Pedido FTP VER COMPROBANTE ARCA Padrón Afiliado: LAZARTE JUAN CARLOS CUIL…" at bounding box center [677, 439] width 483 height 669
click at [449, 156] on strong "VER COMPROBANTE" at bounding box center [491, 159] width 111 height 14
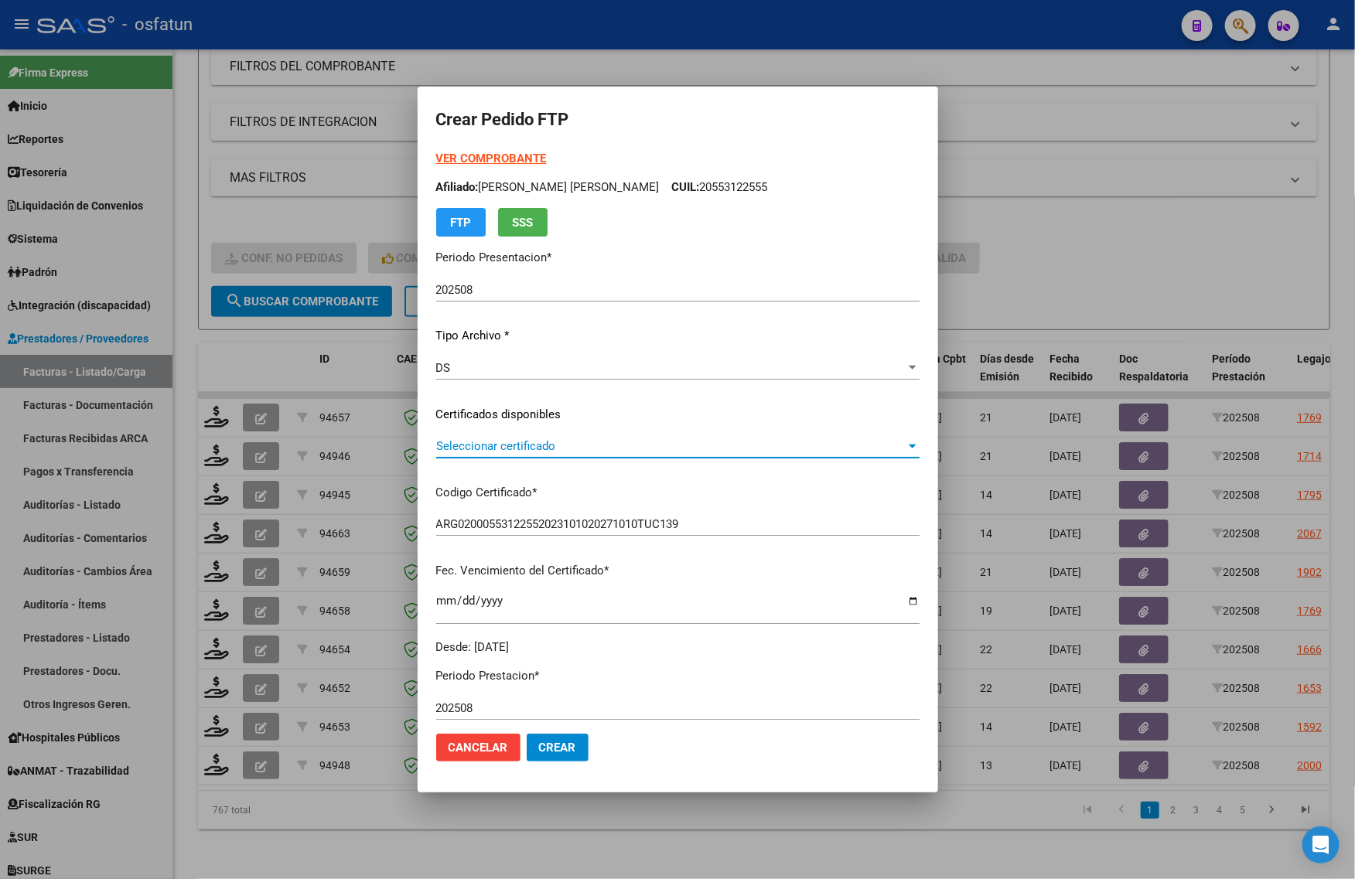
click at [480, 442] on span "Seleccionar certificado" at bounding box center [670, 446] width 469 height 14
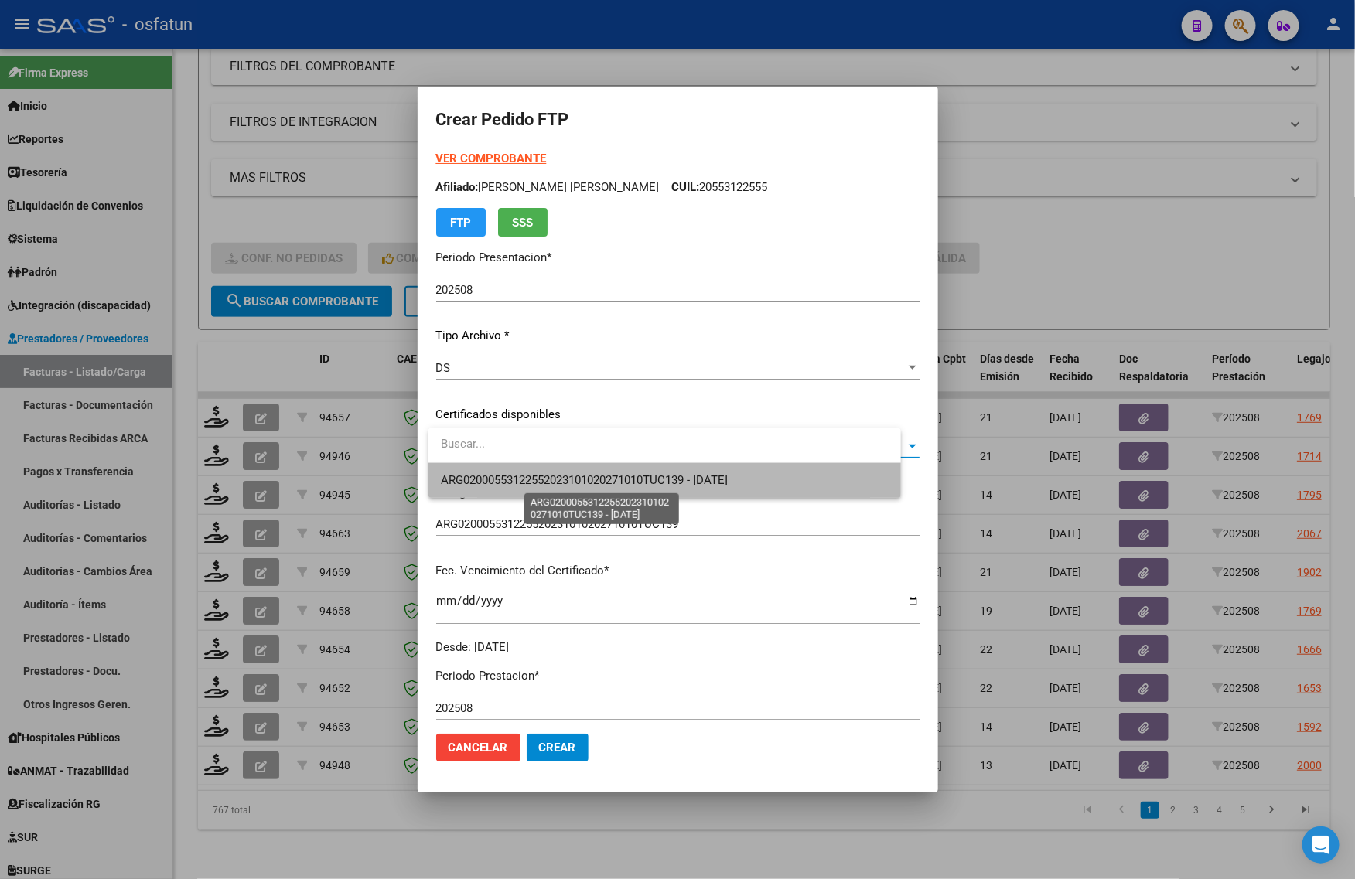
click at [493, 473] on span "ARG02000553122552023101020271010TUC139 - 2027-10-10" at bounding box center [584, 480] width 287 height 14
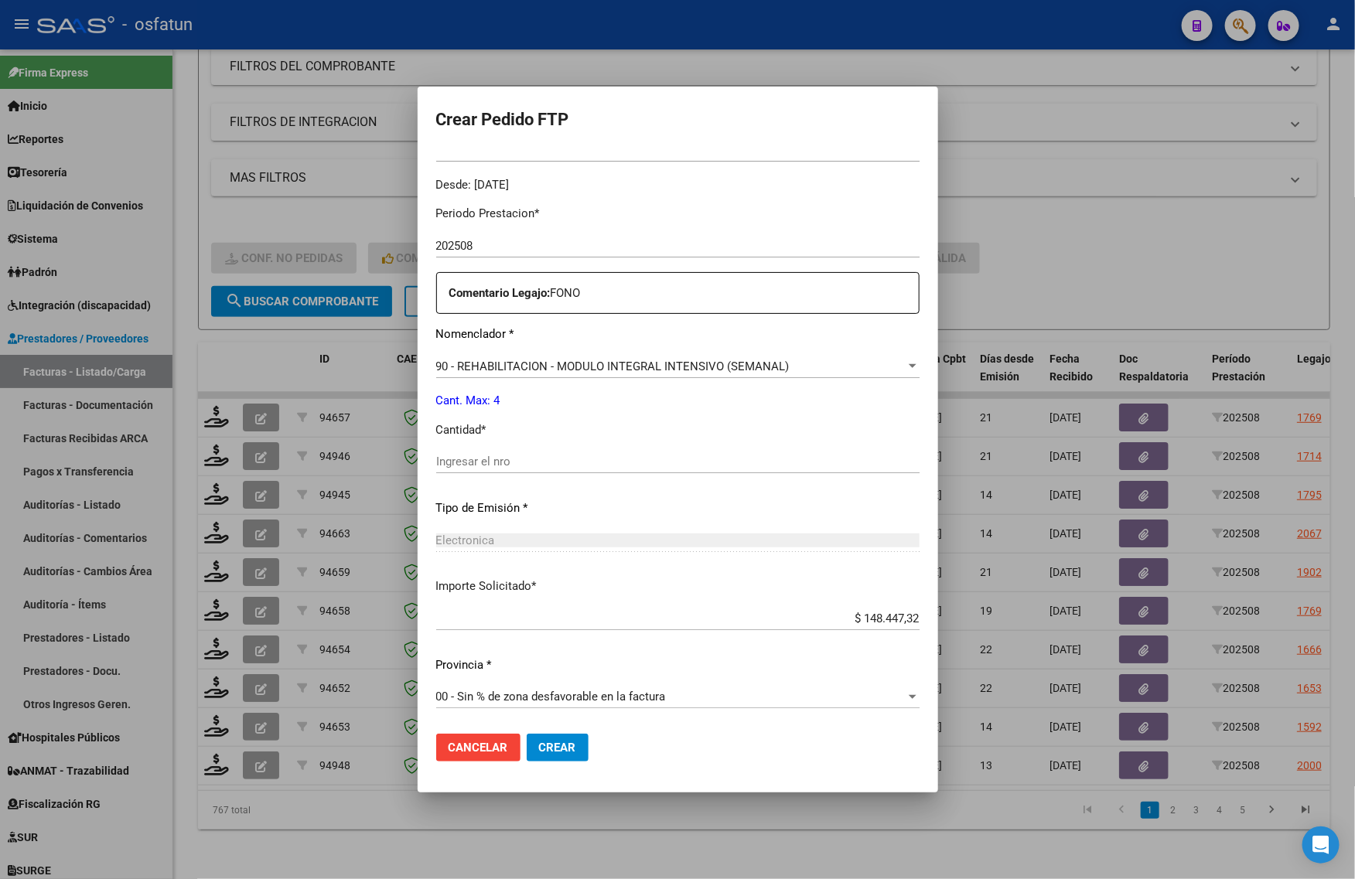
click at [516, 450] on div "Ingresar el nro" at bounding box center [677, 461] width 483 height 23
click at [516, 461] on input "Ingresar el nro" at bounding box center [677, 462] width 483 height 14
type input "4"
click at [558, 755] on button "Crear" at bounding box center [558, 748] width 62 height 28
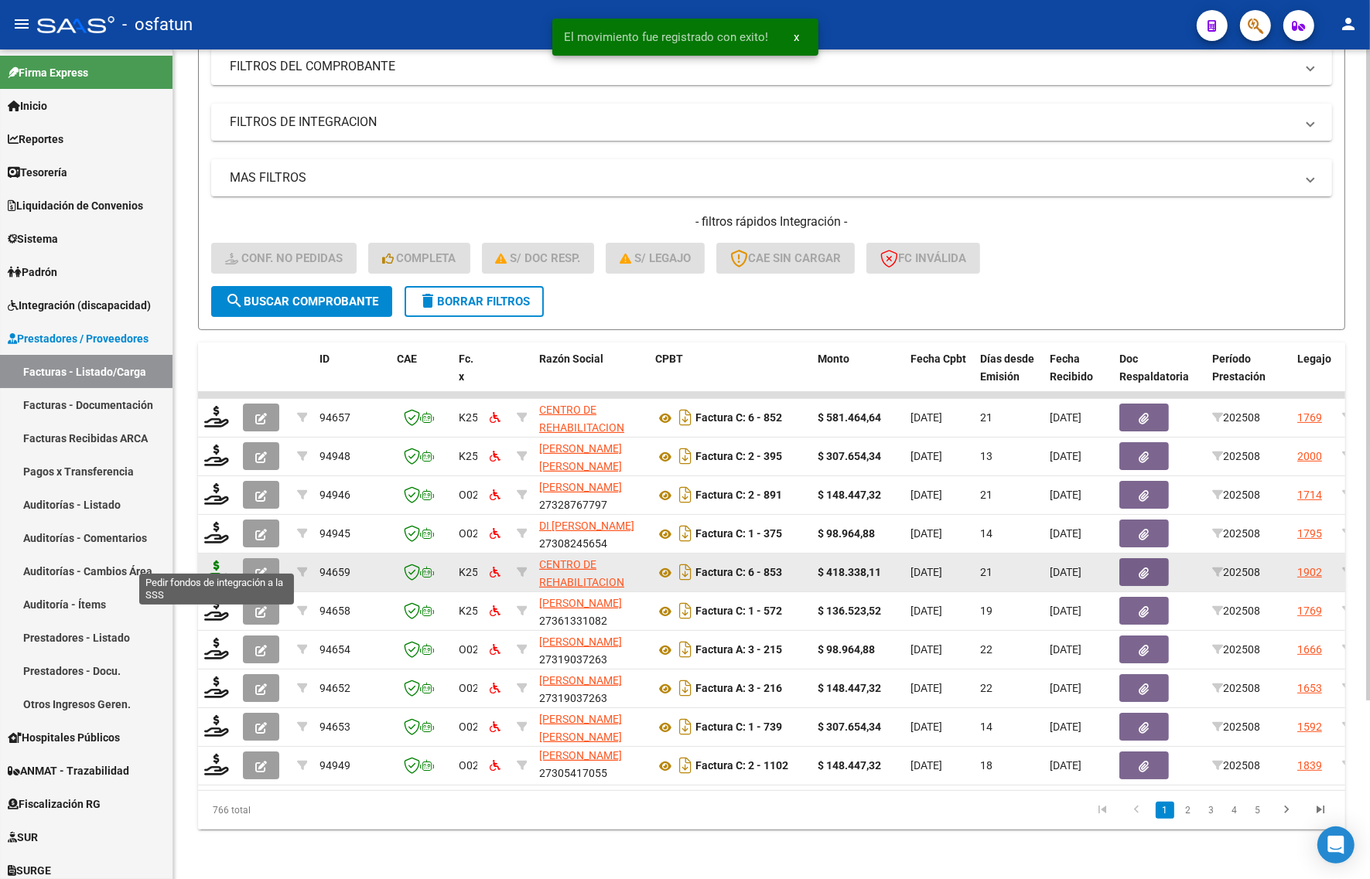
click at [218, 561] on icon at bounding box center [216, 572] width 25 height 22
click at [218, 563] on icon at bounding box center [216, 572] width 25 height 22
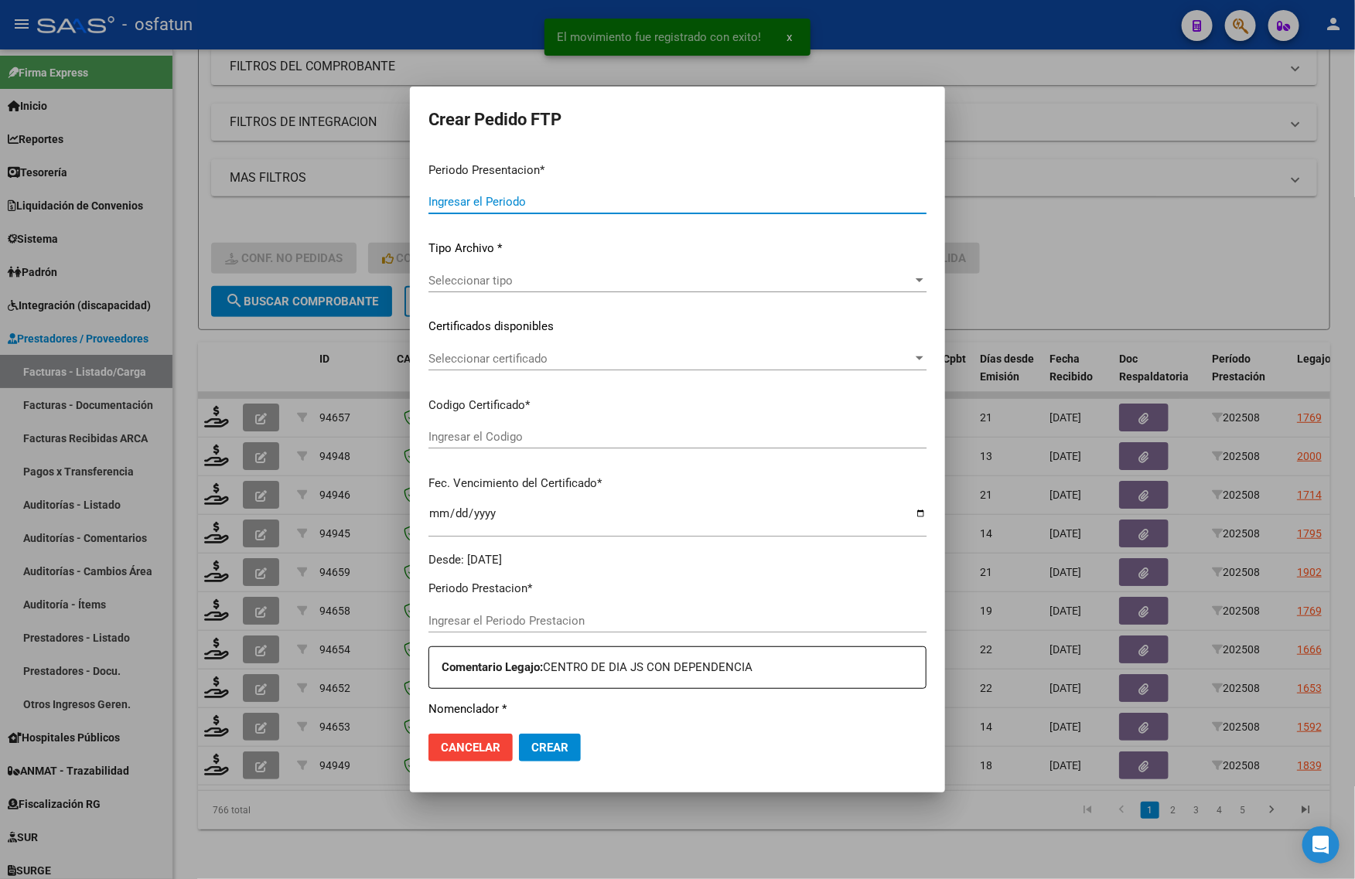
type input "202508"
type input "$ 418.338,11"
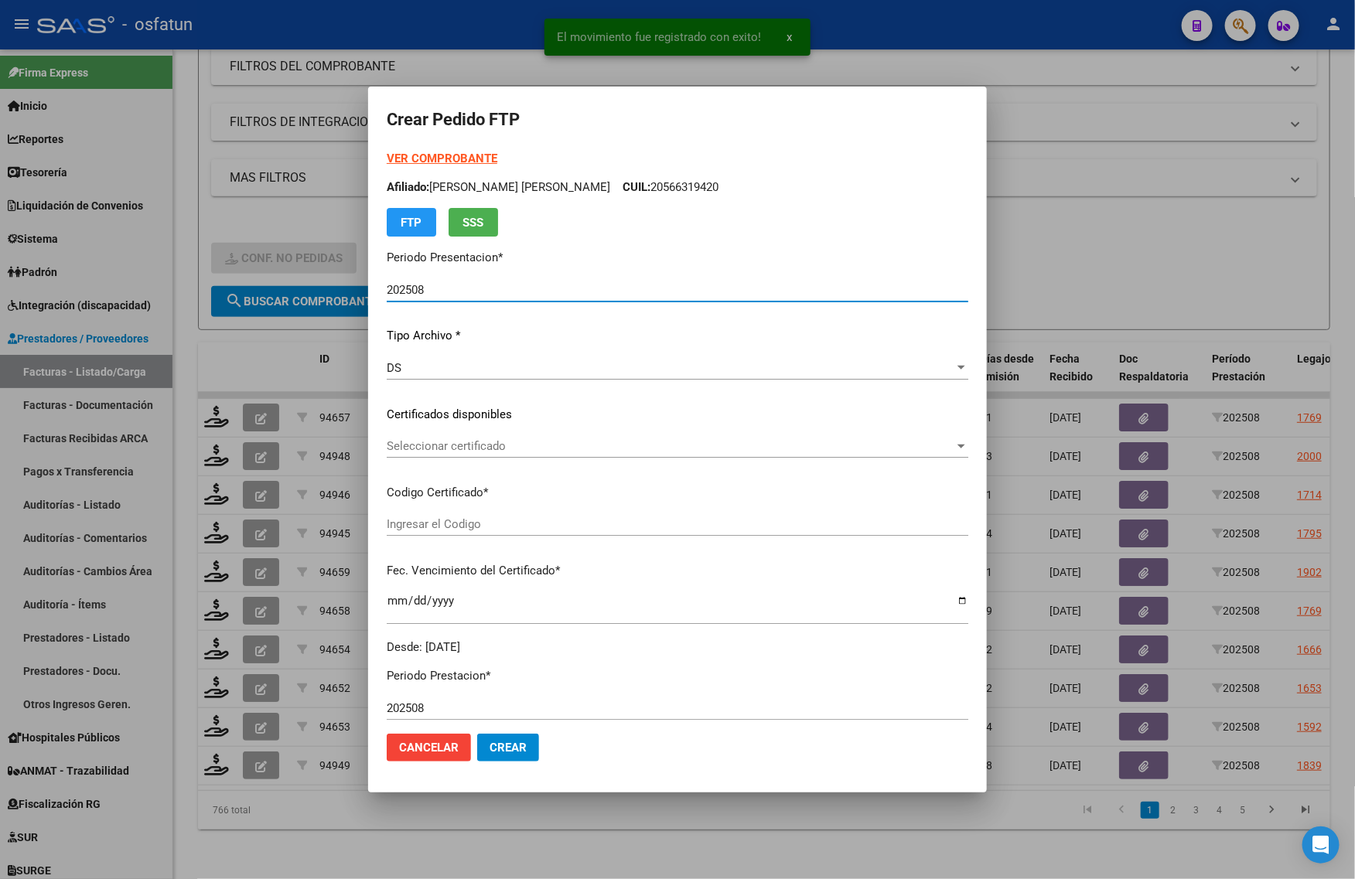
type input "ARG02000463094742019030620260306COR467"
type input "2026-03-06"
click at [439, 155] on strong "VER COMPROBANTE" at bounding box center [442, 159] width 111 height 14
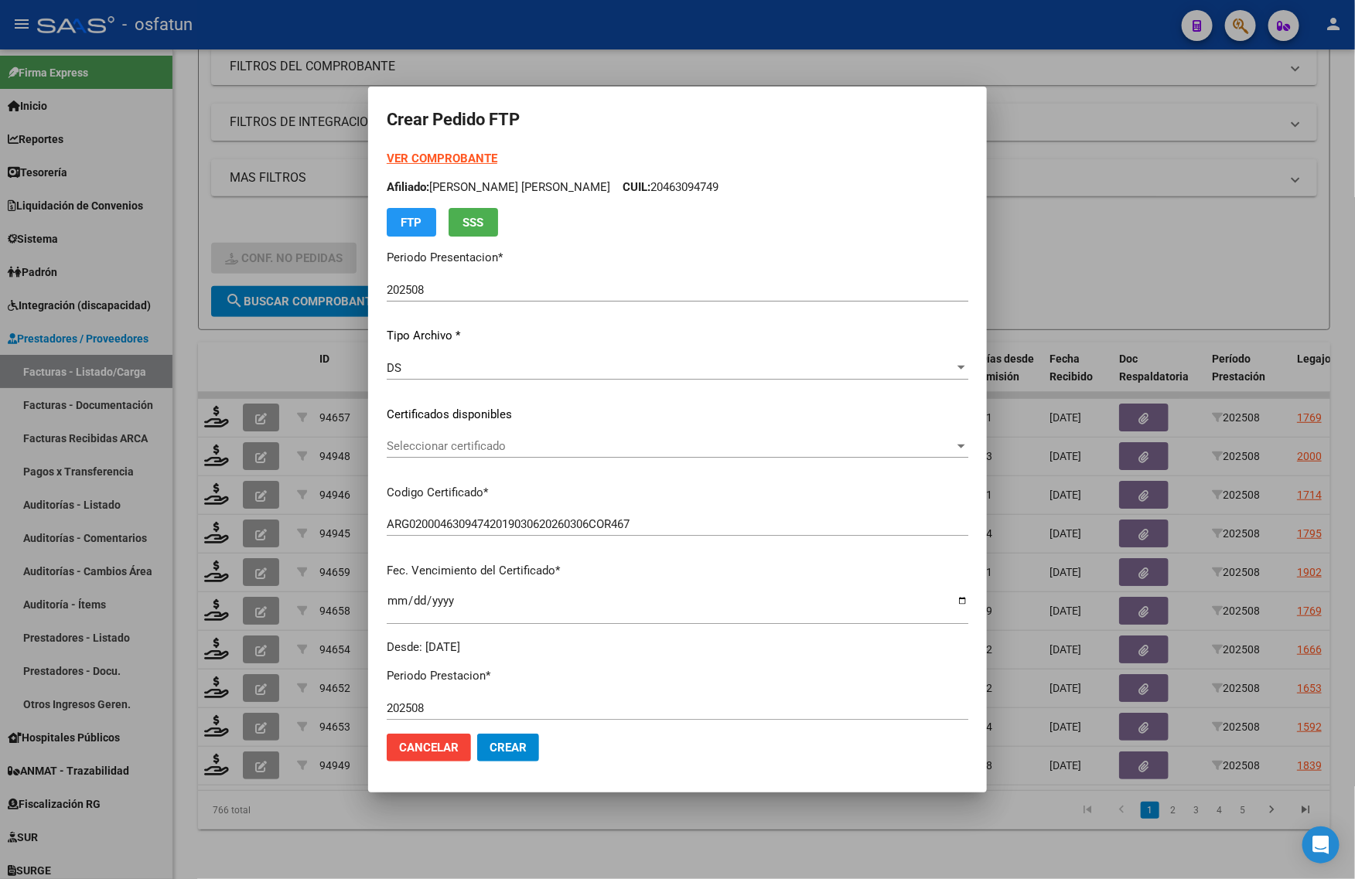
click at [470, 449] on span "Seleccionar certificado" at bounding box center [671, 446] width 568 height 14
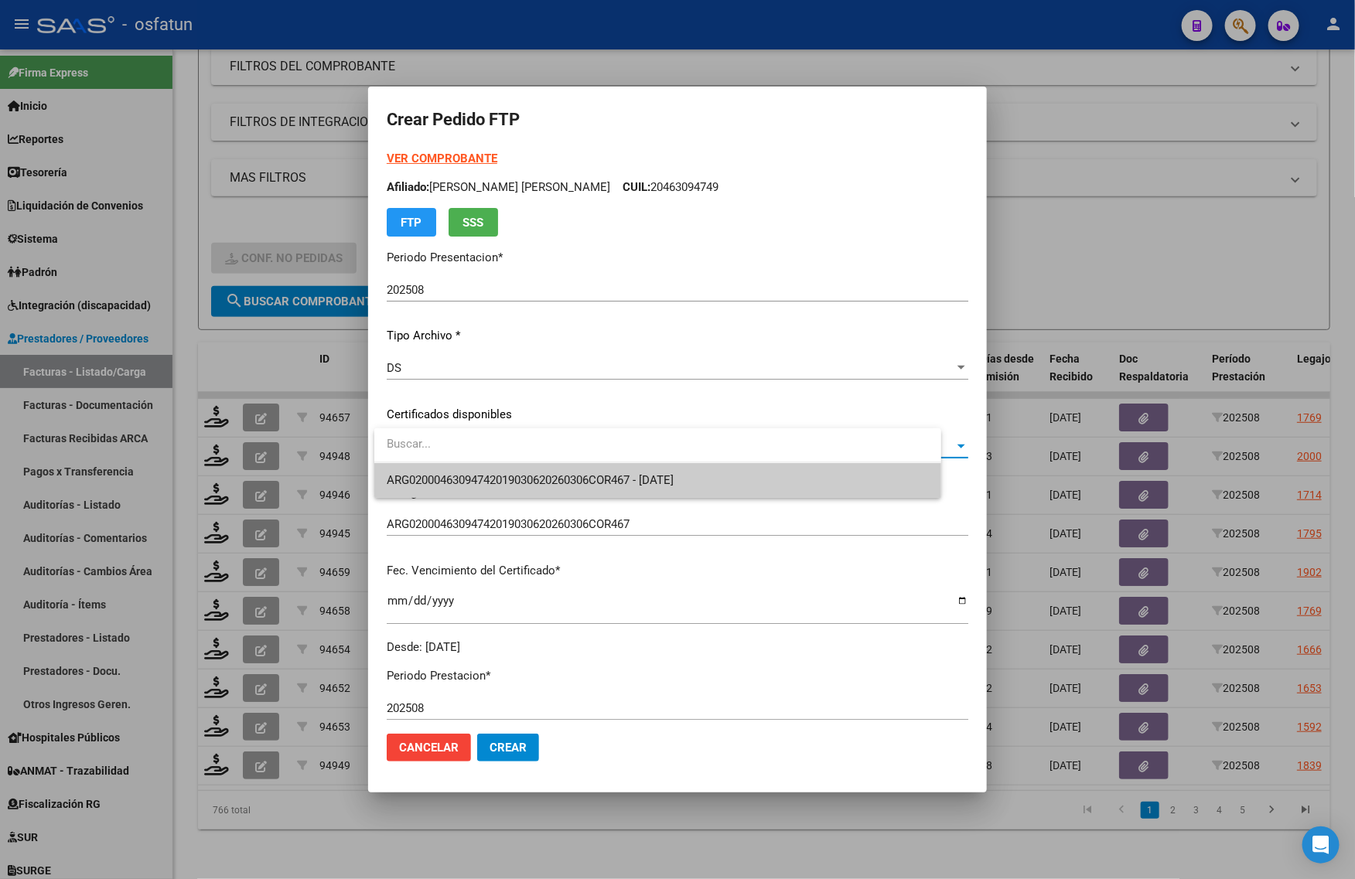
click at [474, 474] on span "ARG02000463094742019030620260306COR467 - 2026-03-06" at bounding box center [530, 480] width 287 height 14
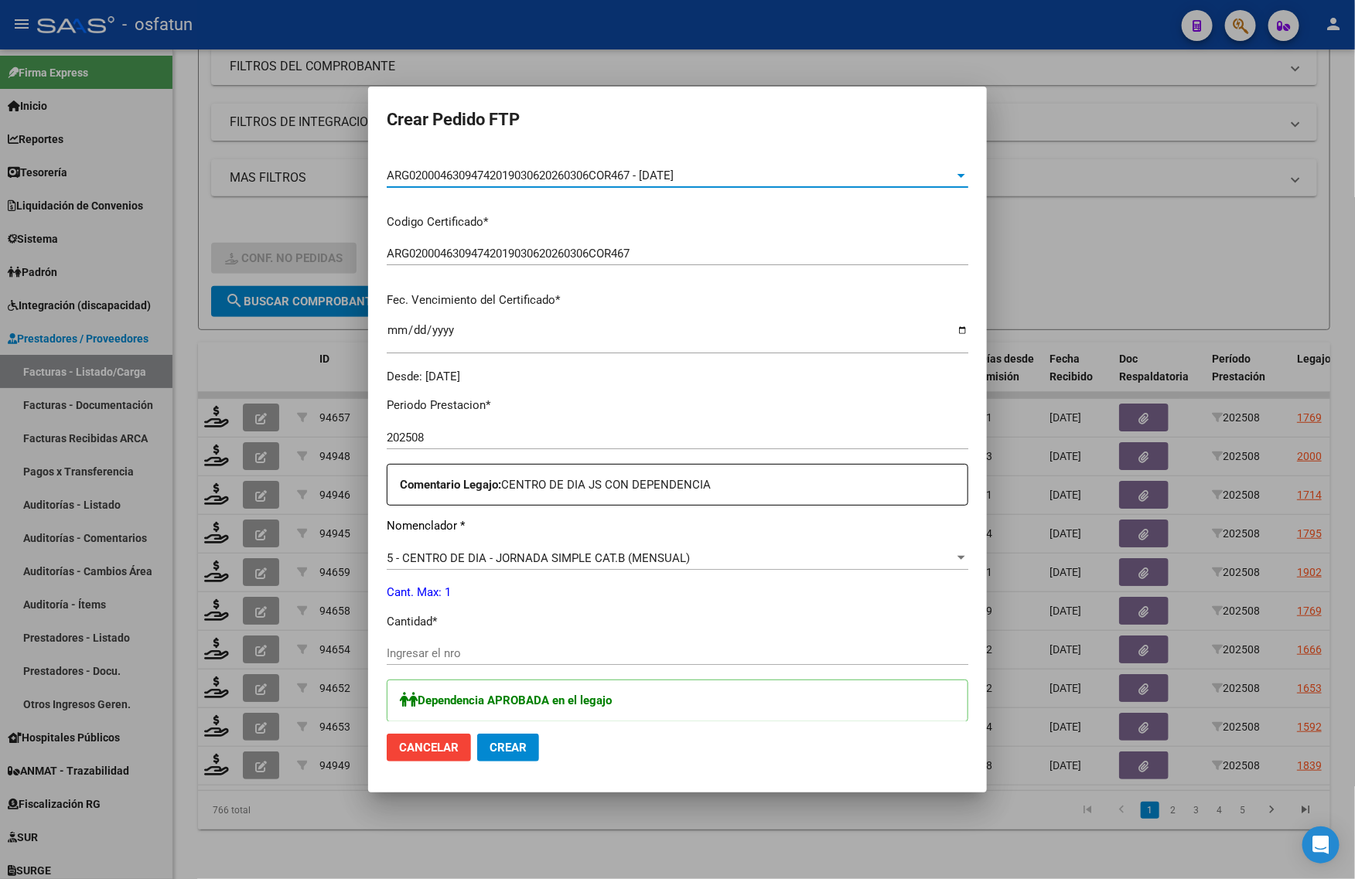
scroll to position [290, 0]
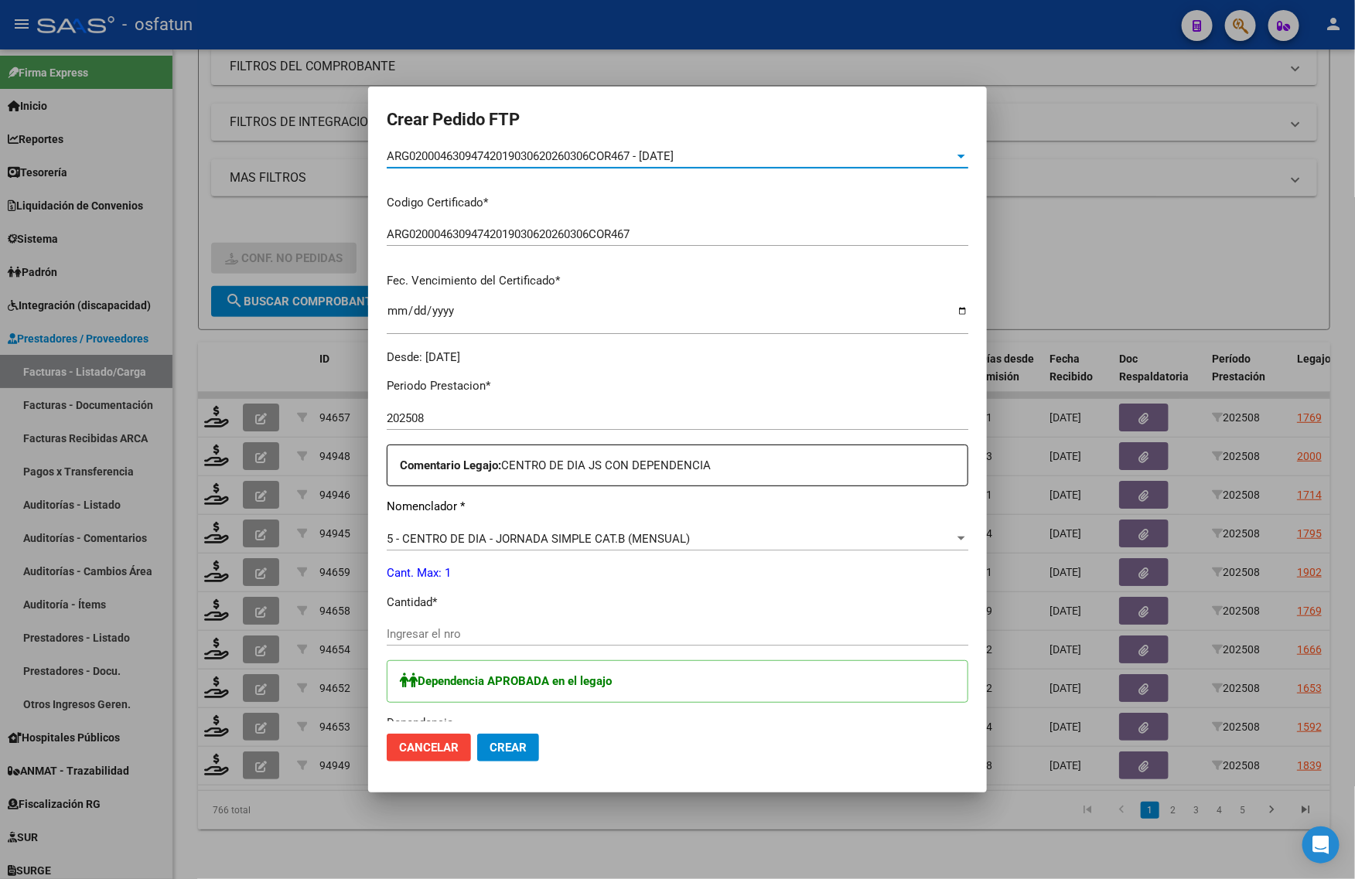
click at [394, 634] on input "Ingresar el nro" at bounding box center [678, 634] width 582 height 14
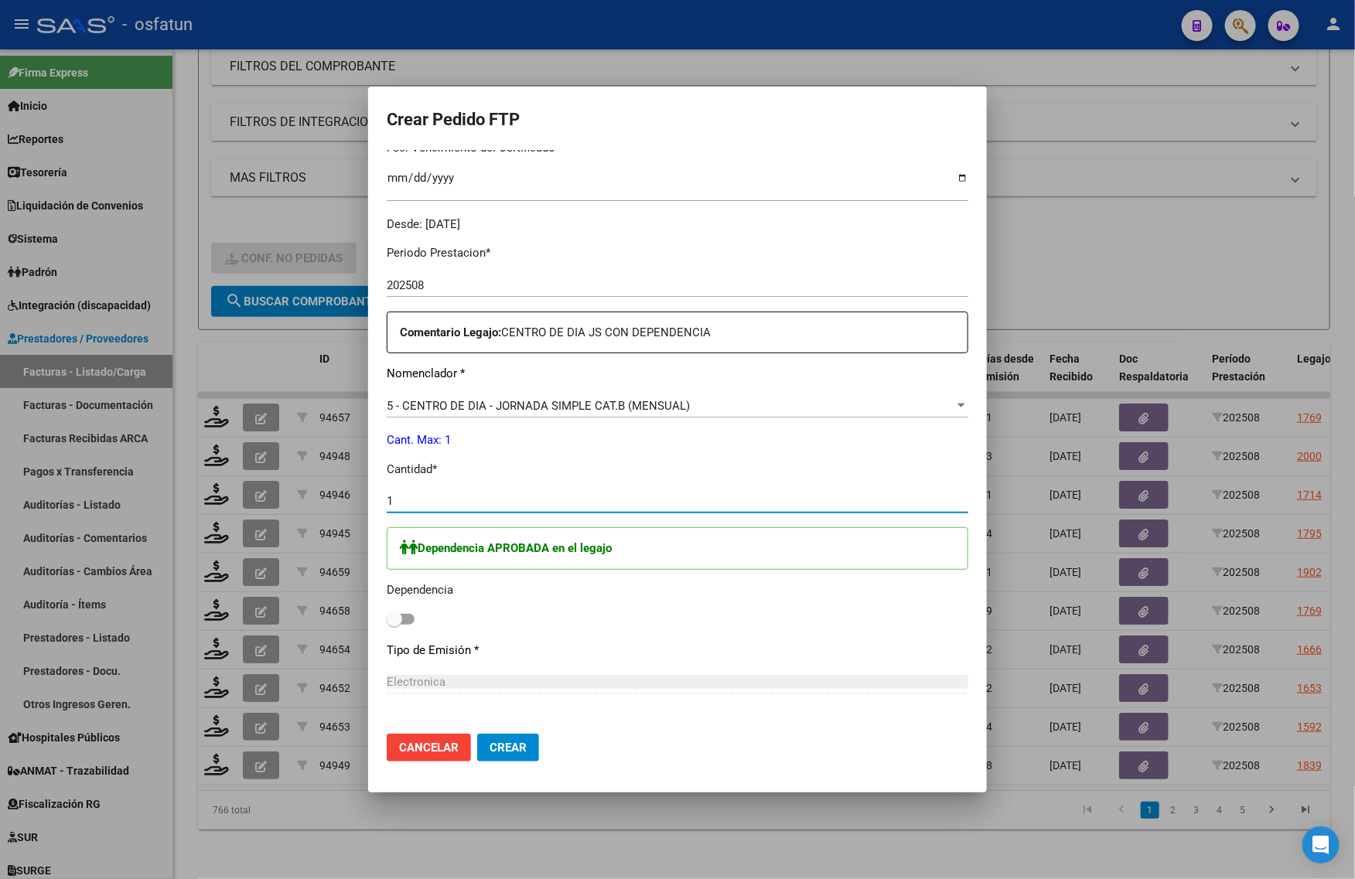
scroll to position [565, 0]
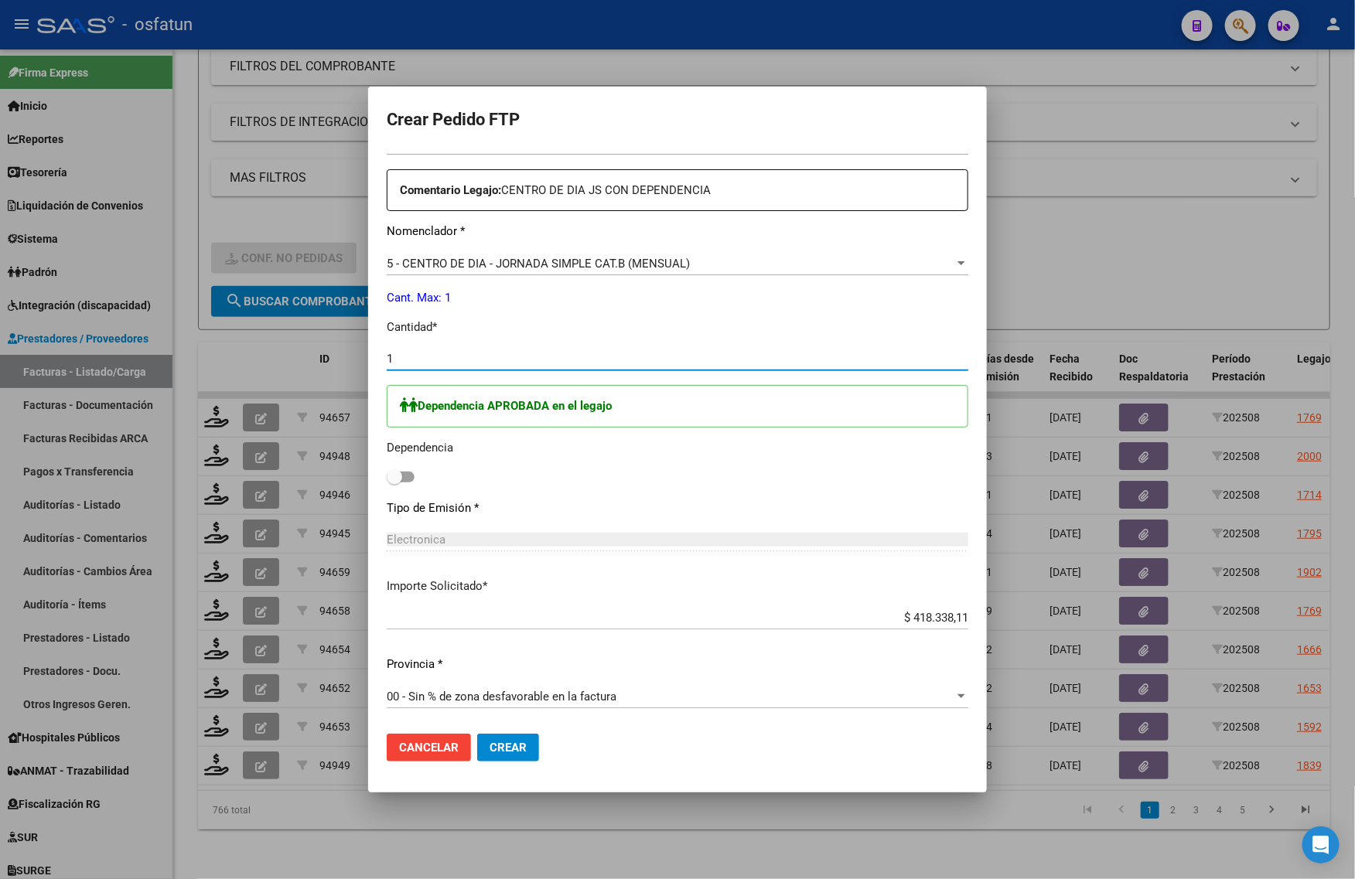
type input "1"
click at [396, 476] on span at bounding box center [394, 476] width 15 height 15
click at [394, 483] on input "checkbox" at bounding box center [394, 483] width 1 height 1
checkbox input "true"
click at [500, 746] on span "Crear" at bounding box center [508, 748] width 37 height 14
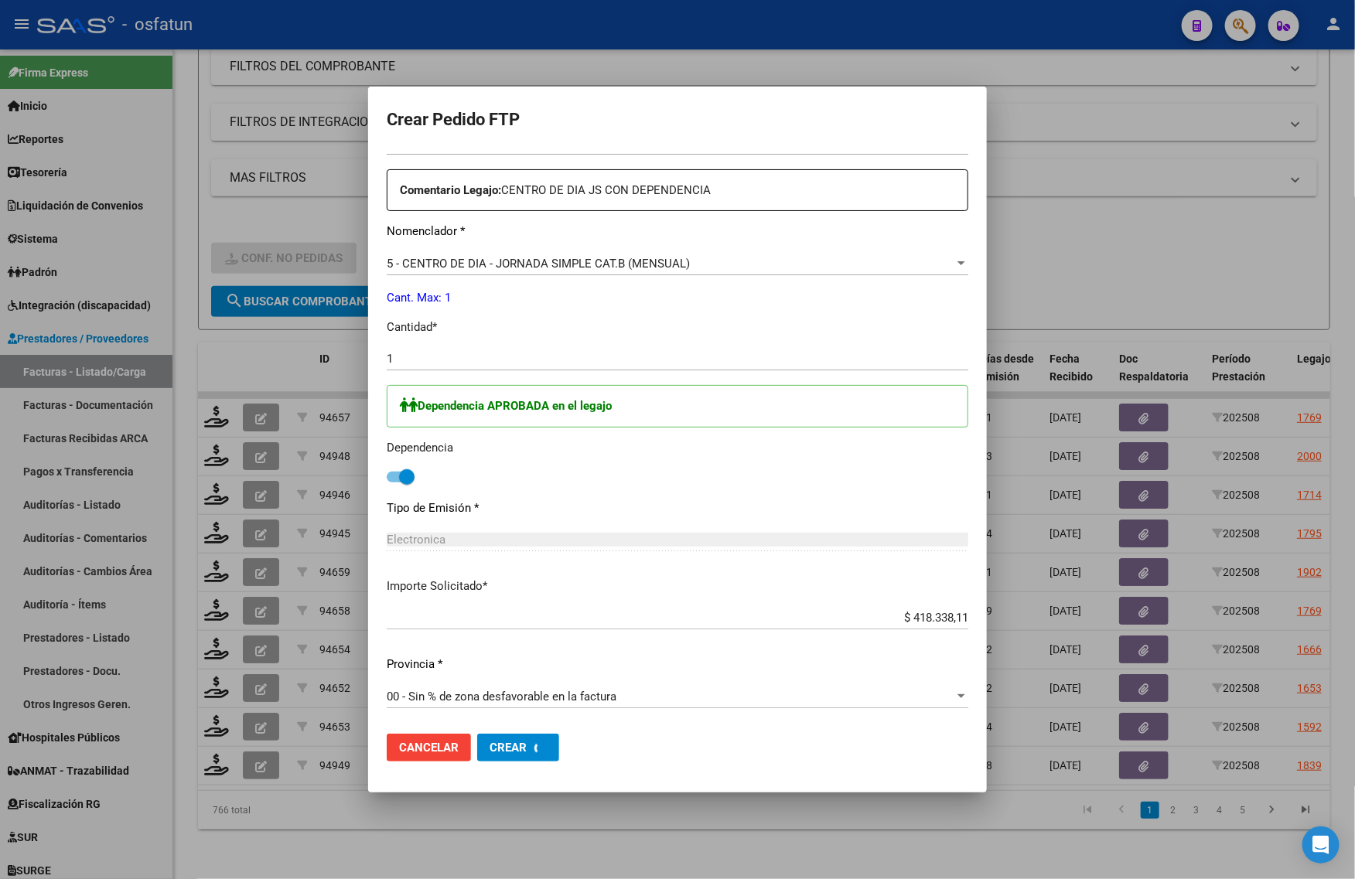
scroll to position [0, 0]
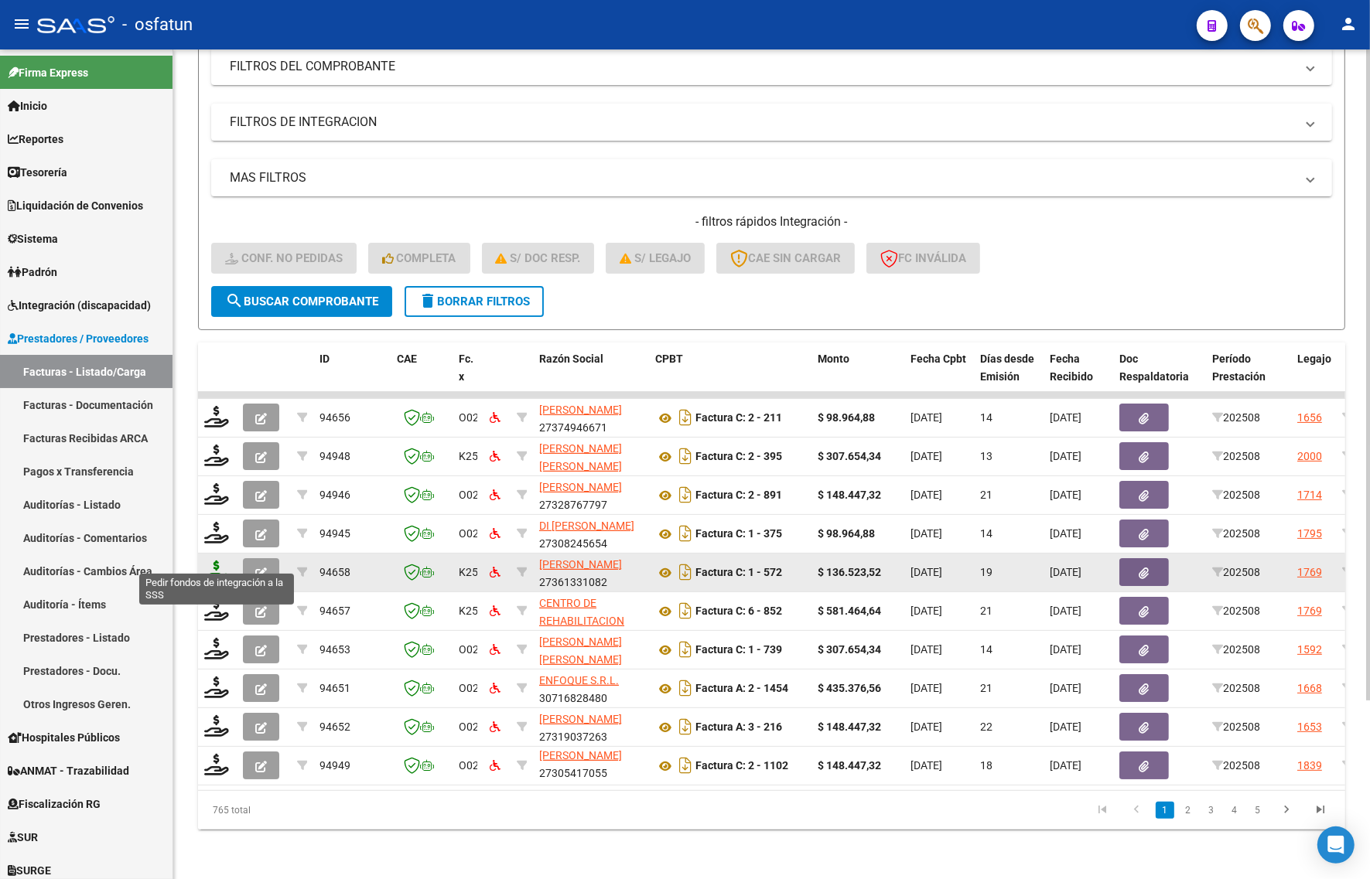
click at [214, 561] on icon at bounding box center [216, 572] width 25 height 22
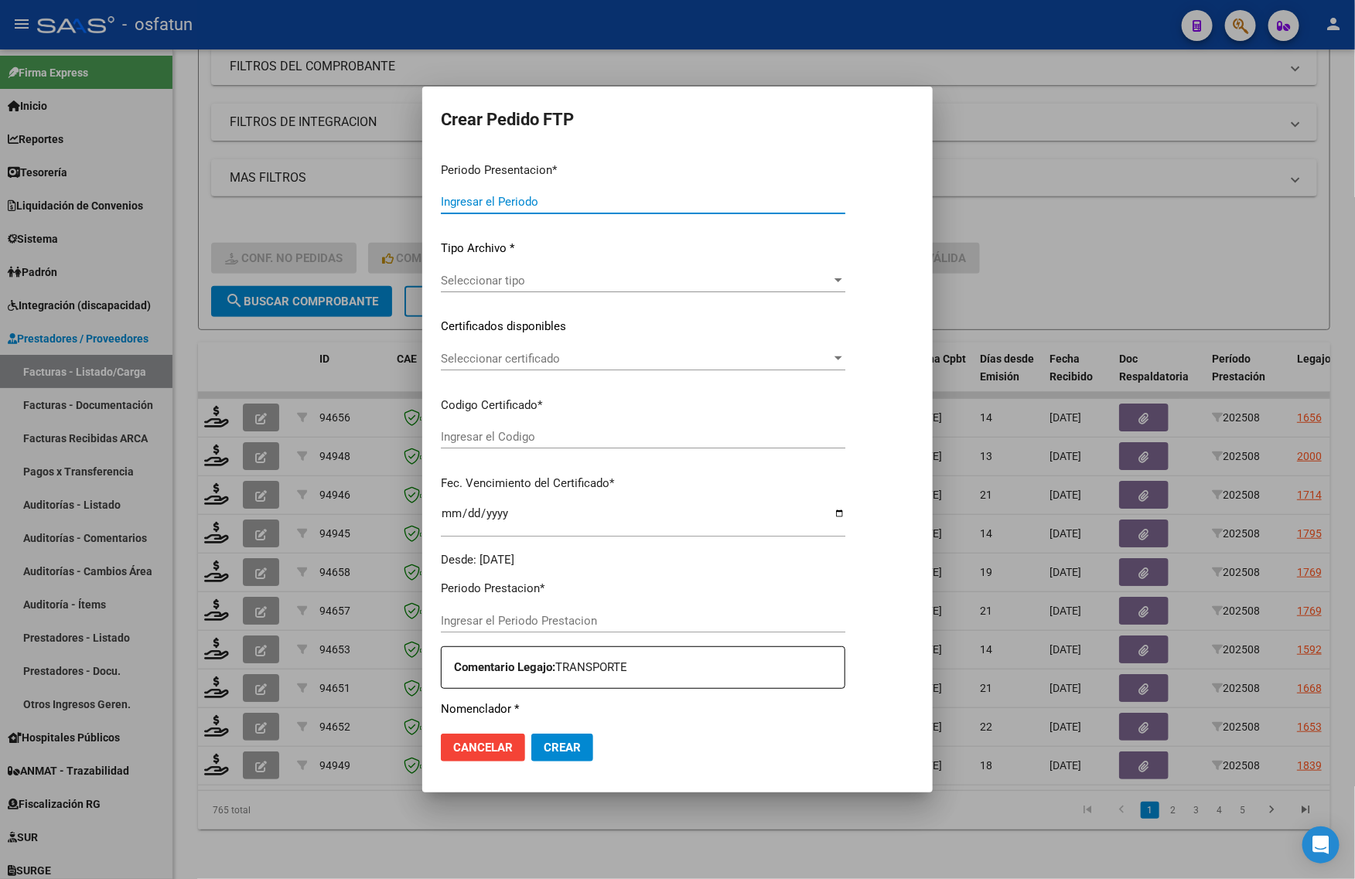
type input "202508"
type input "$ 136.523,52"
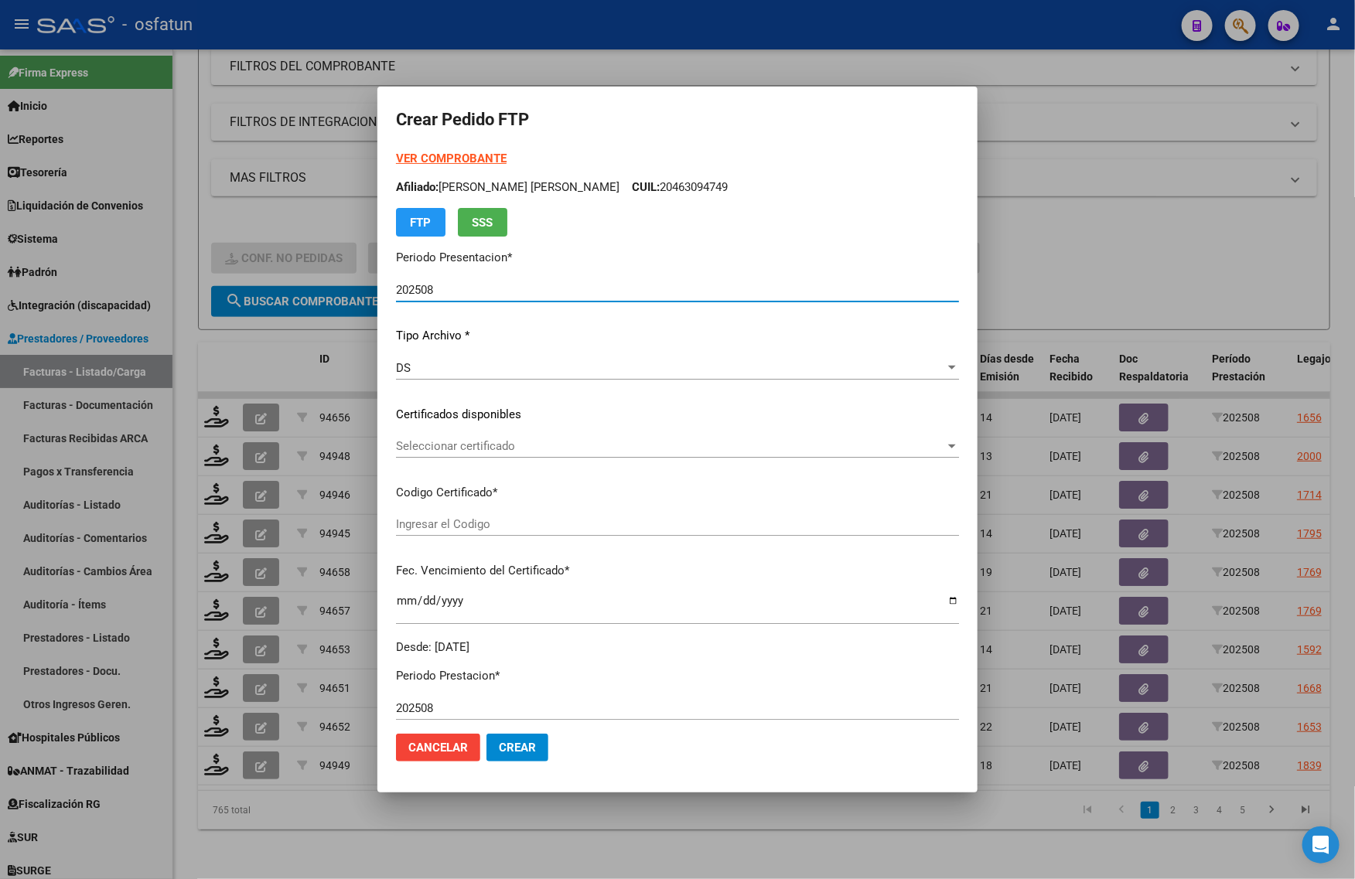
type input "ARG01000366808462017020220260202COR467"
type input "2026-02-02"
click at [460, 157] on strong "VER COMPROBANTE" at bounding box center [451, 159] width 111 height 14
click at [462, 421] on p "Certificados disponibles" at bounding box center [677, 415] width 563 height 18
click at [457, 445] on span "Seleccionar certificado" at bounding box center [670, 446] width 549 height 14
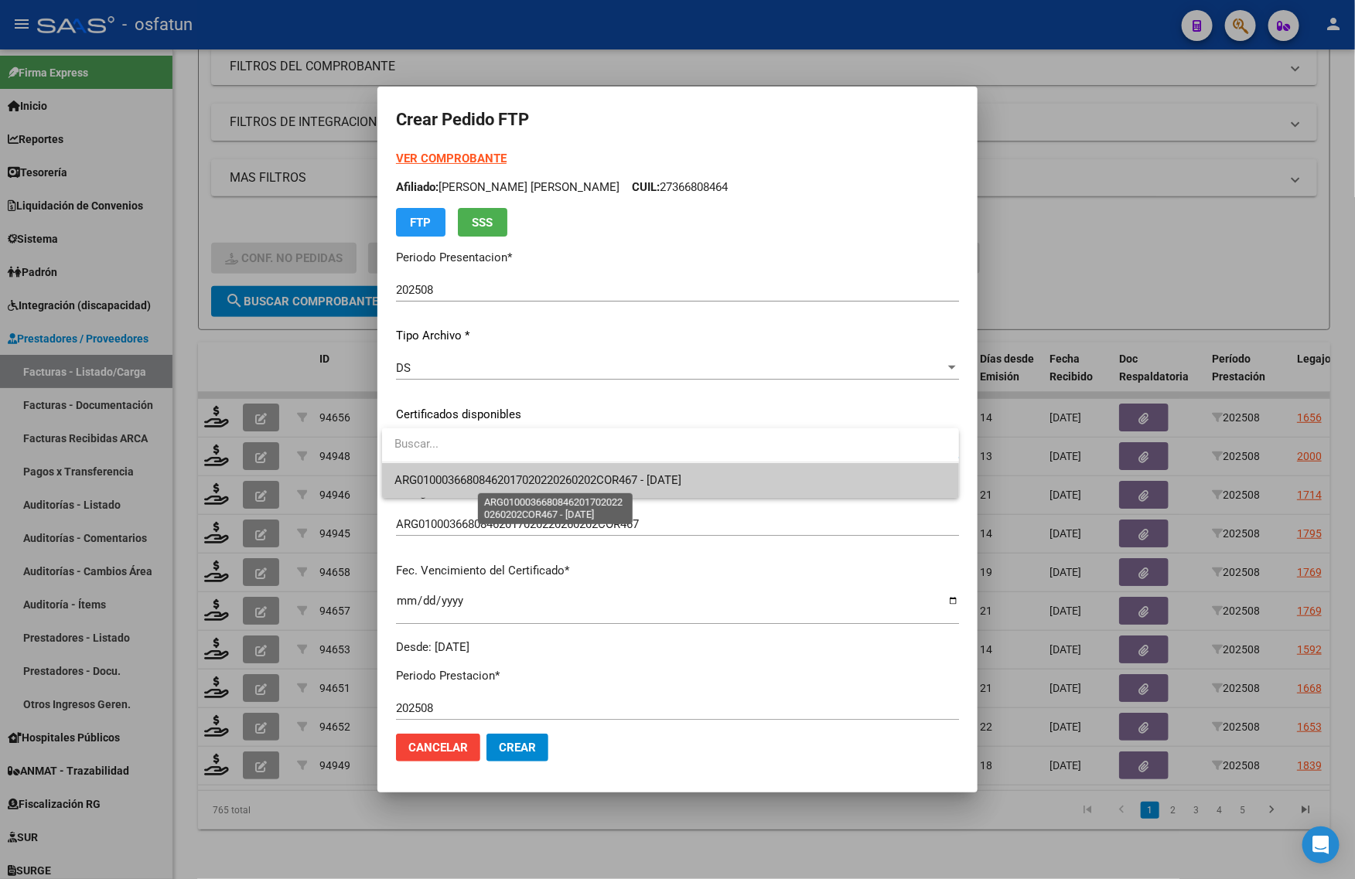
click at [462, 479] on span "ARG01000366808462017020220260202COR467 - 2026-02-02" at bounding box center [537, 480] width 287 height 14
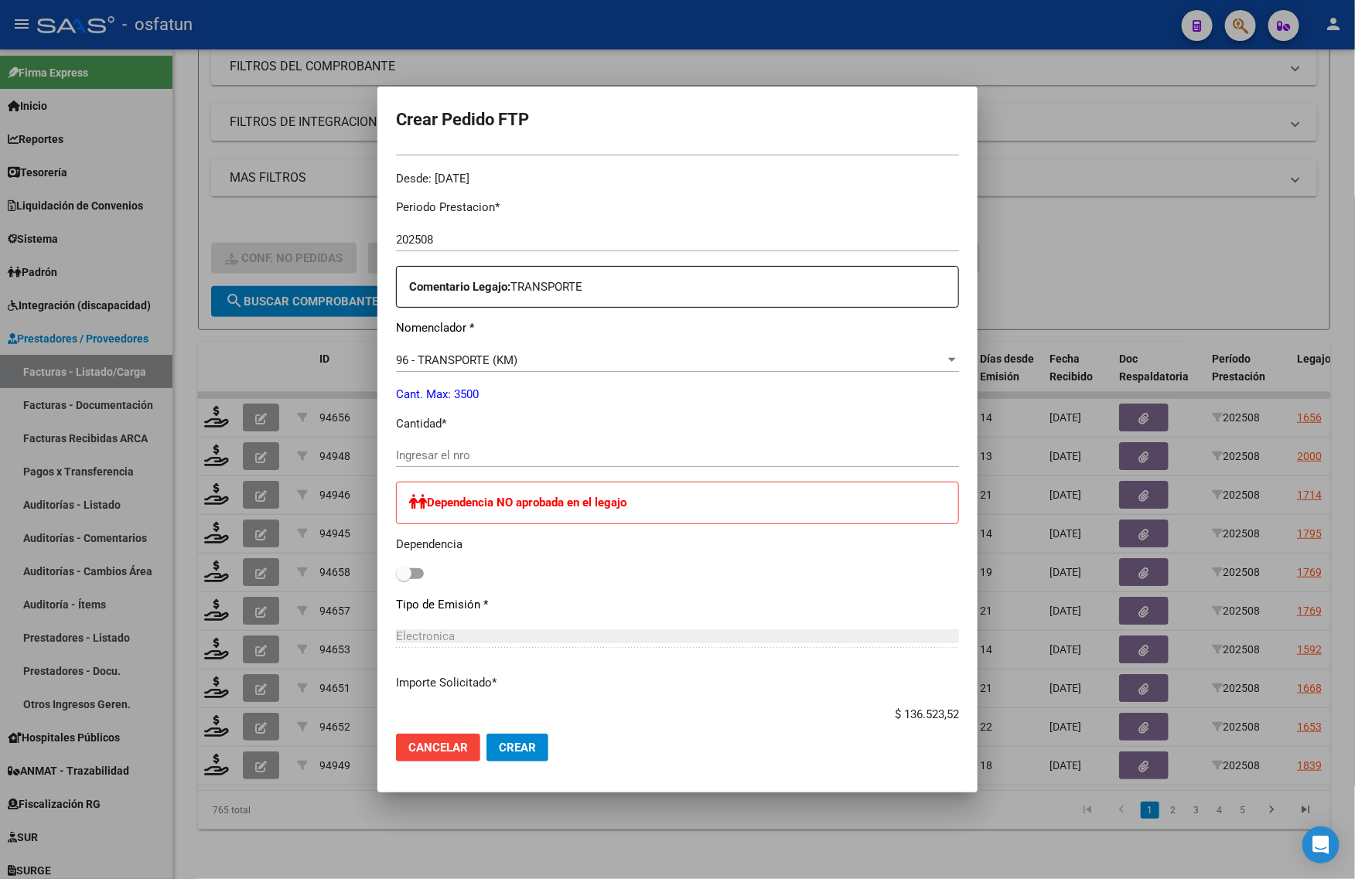
scroll to position [483, 0]
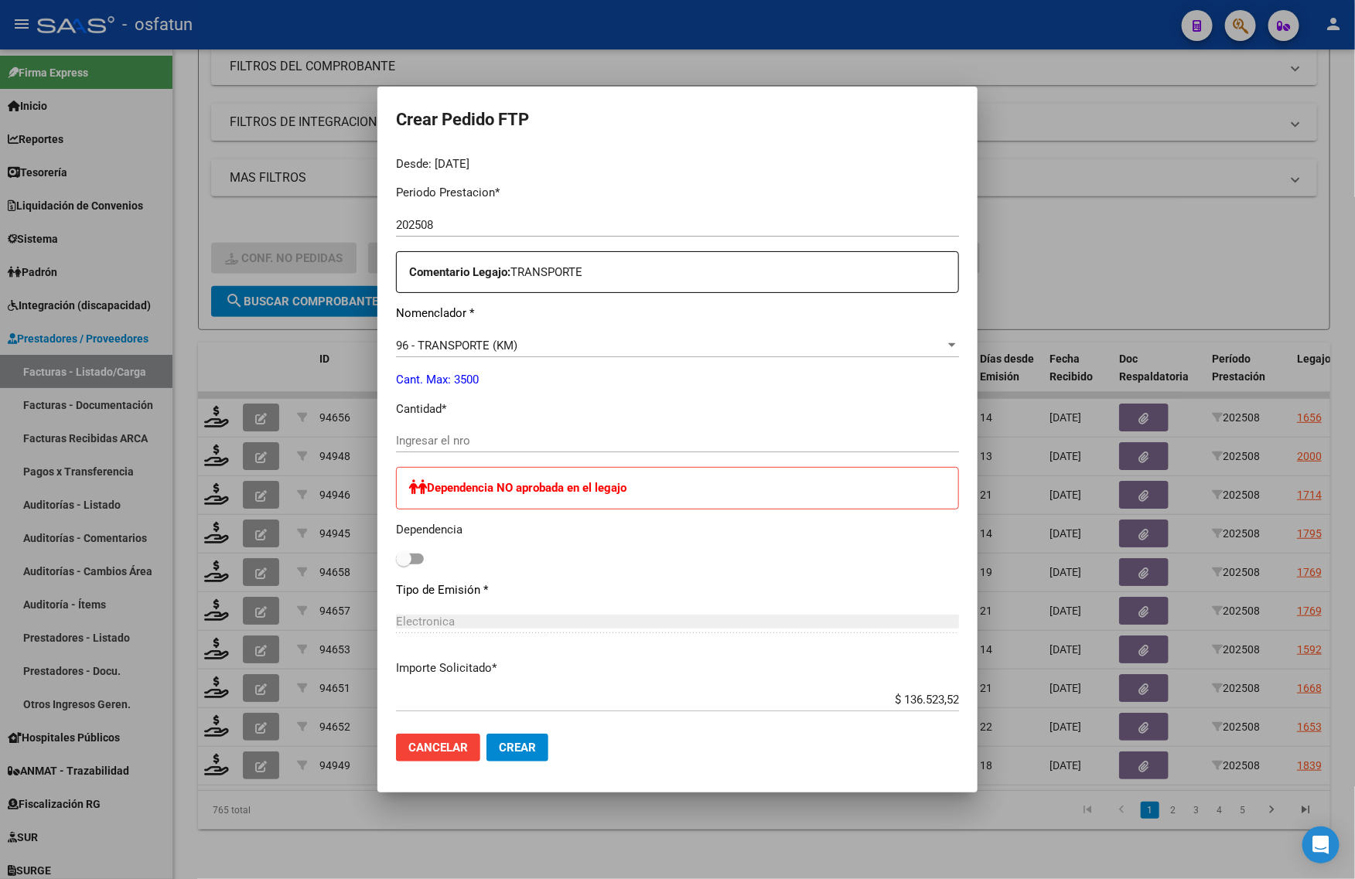
click at [449, 435] on input "Ingresar el nro" at bounding box center [677, 441] width 563 height 14
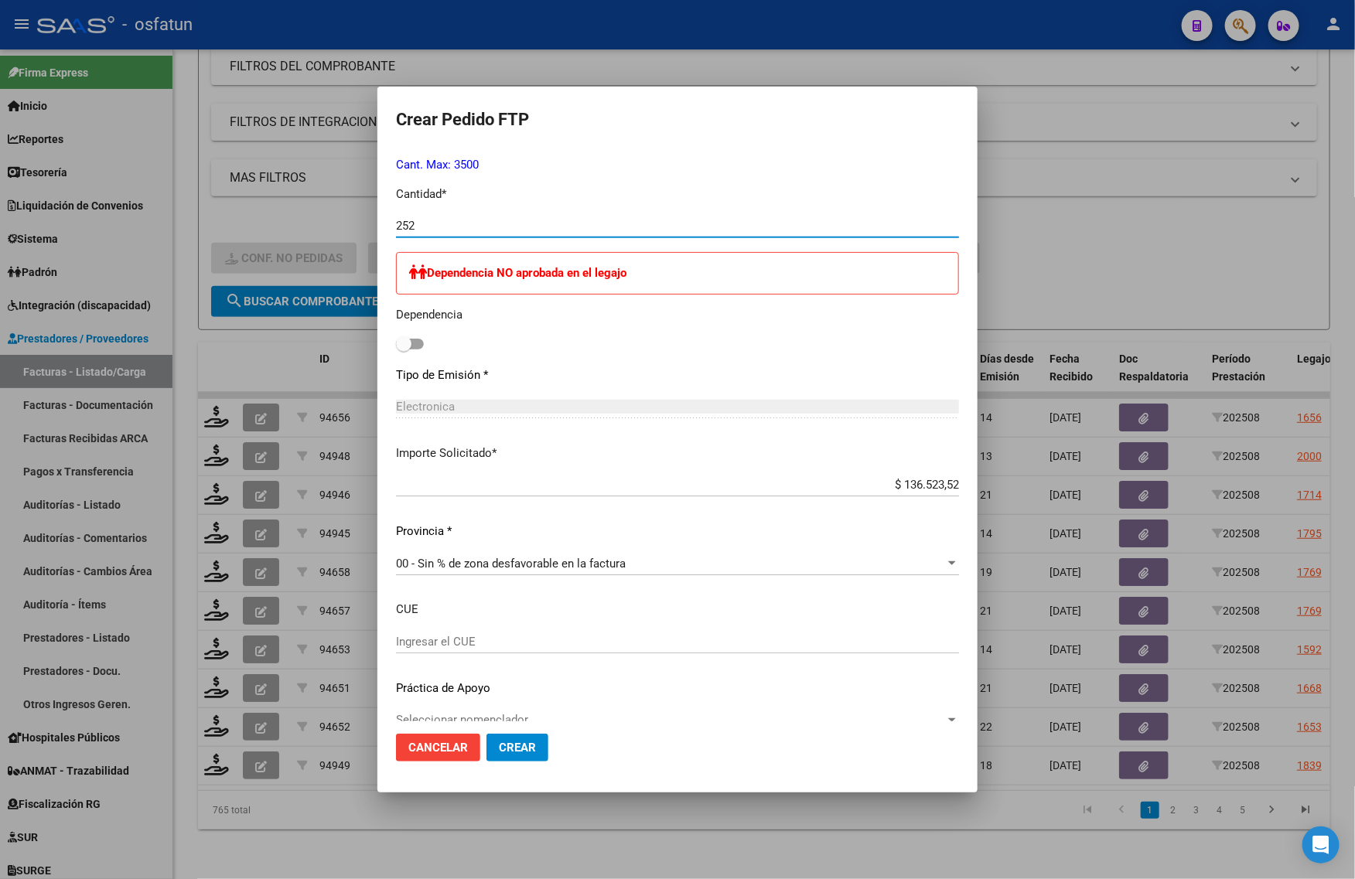
scroll to position [722, 0]
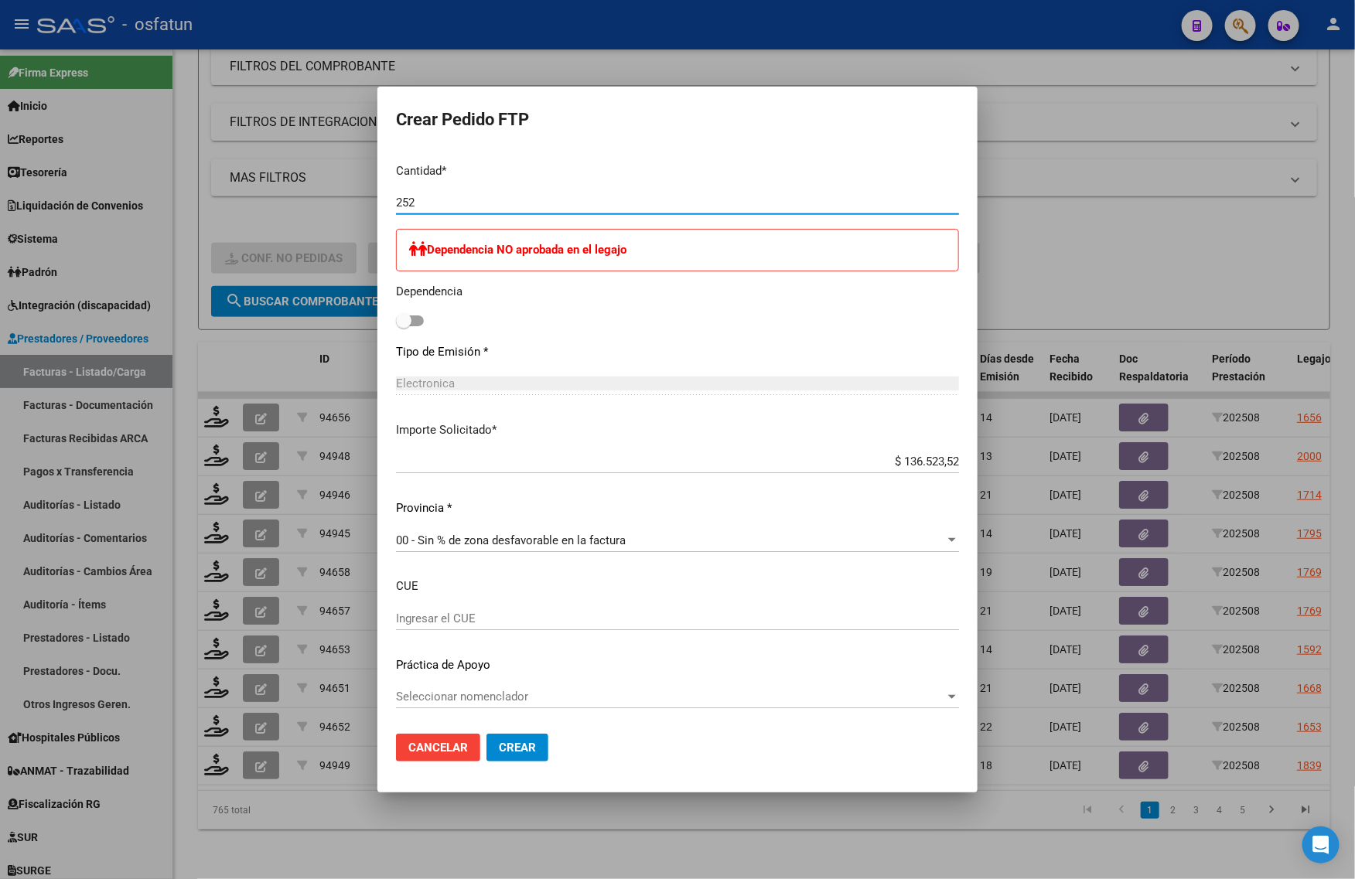
type input "252"
click at [505, 744] on span "Crear" at bounding box center [517, 748] width 37 height 14
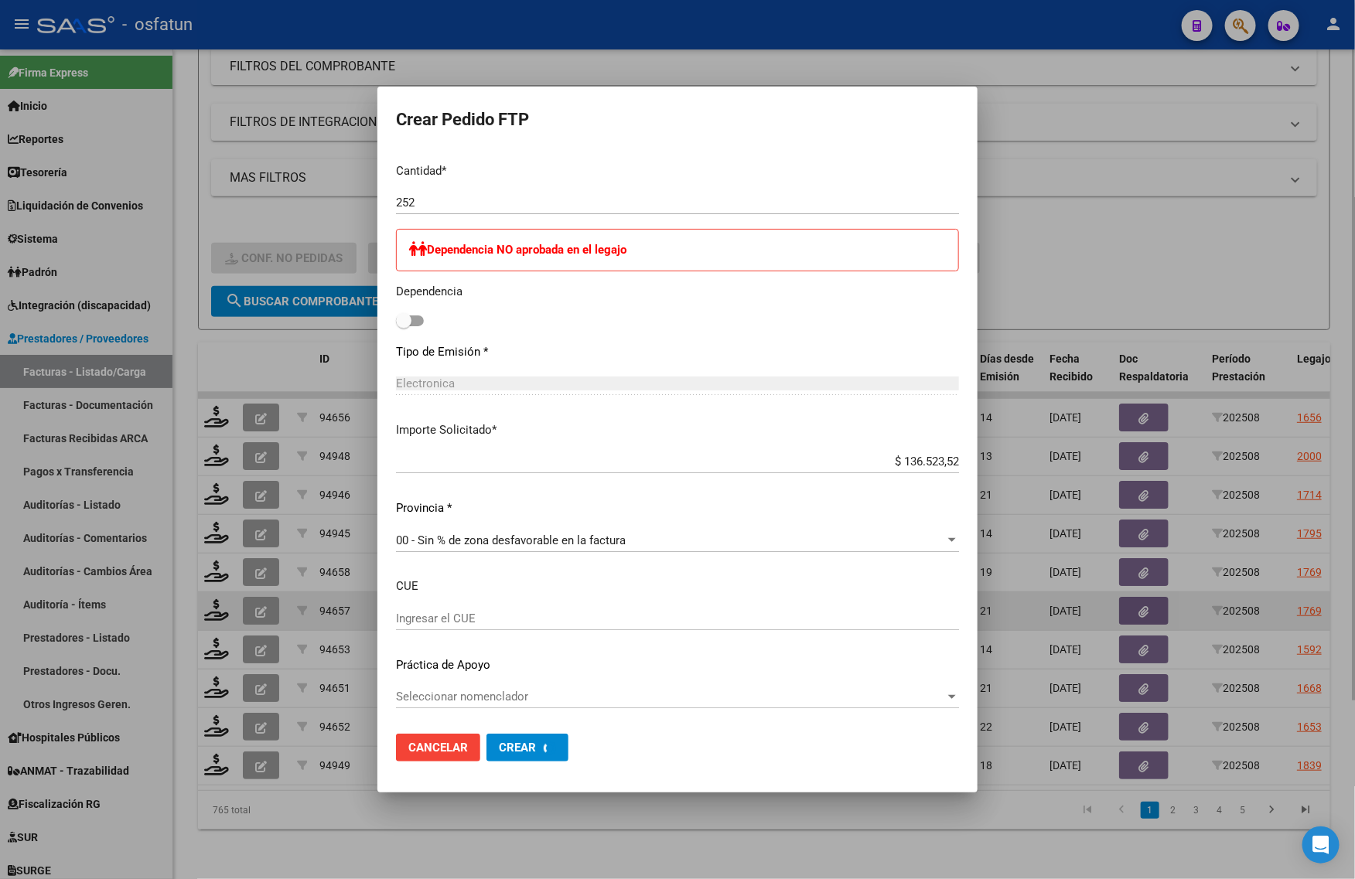
scroll to position [0, 0]
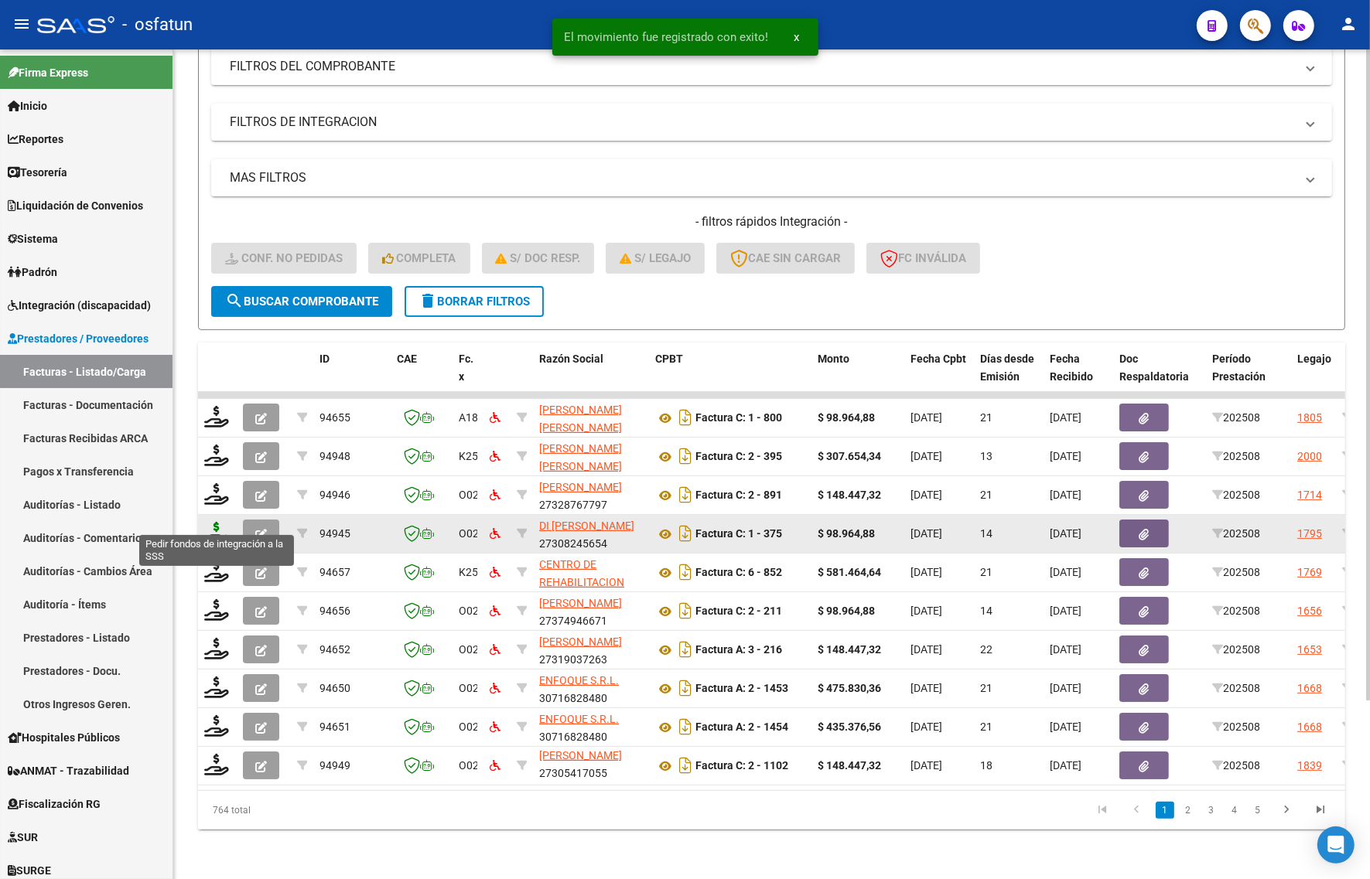
click at [207, 523] on icon at bounding box center [216, 533] width 25 height 22
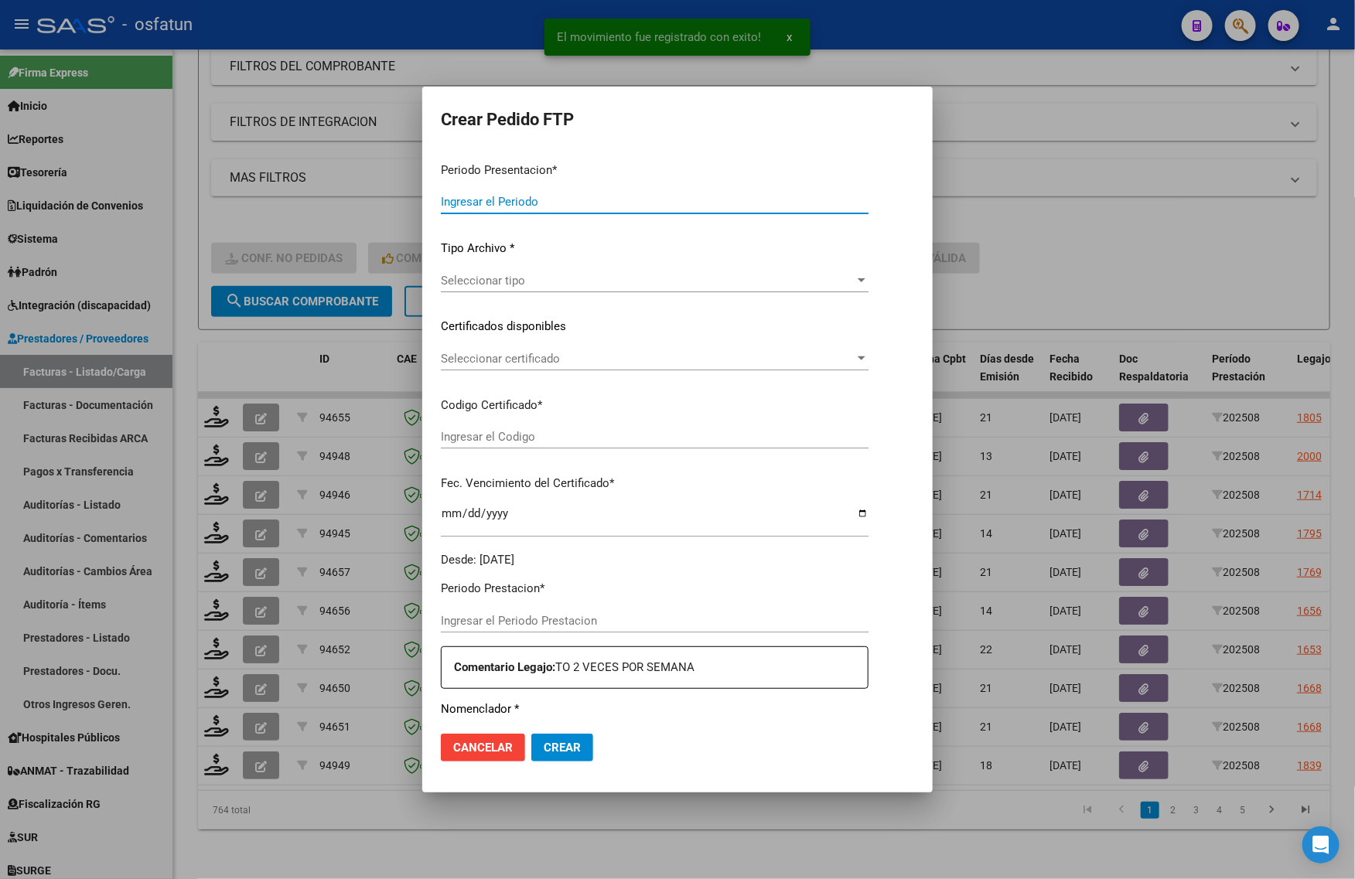
type input "202508"
type input "$ 98.964,88"
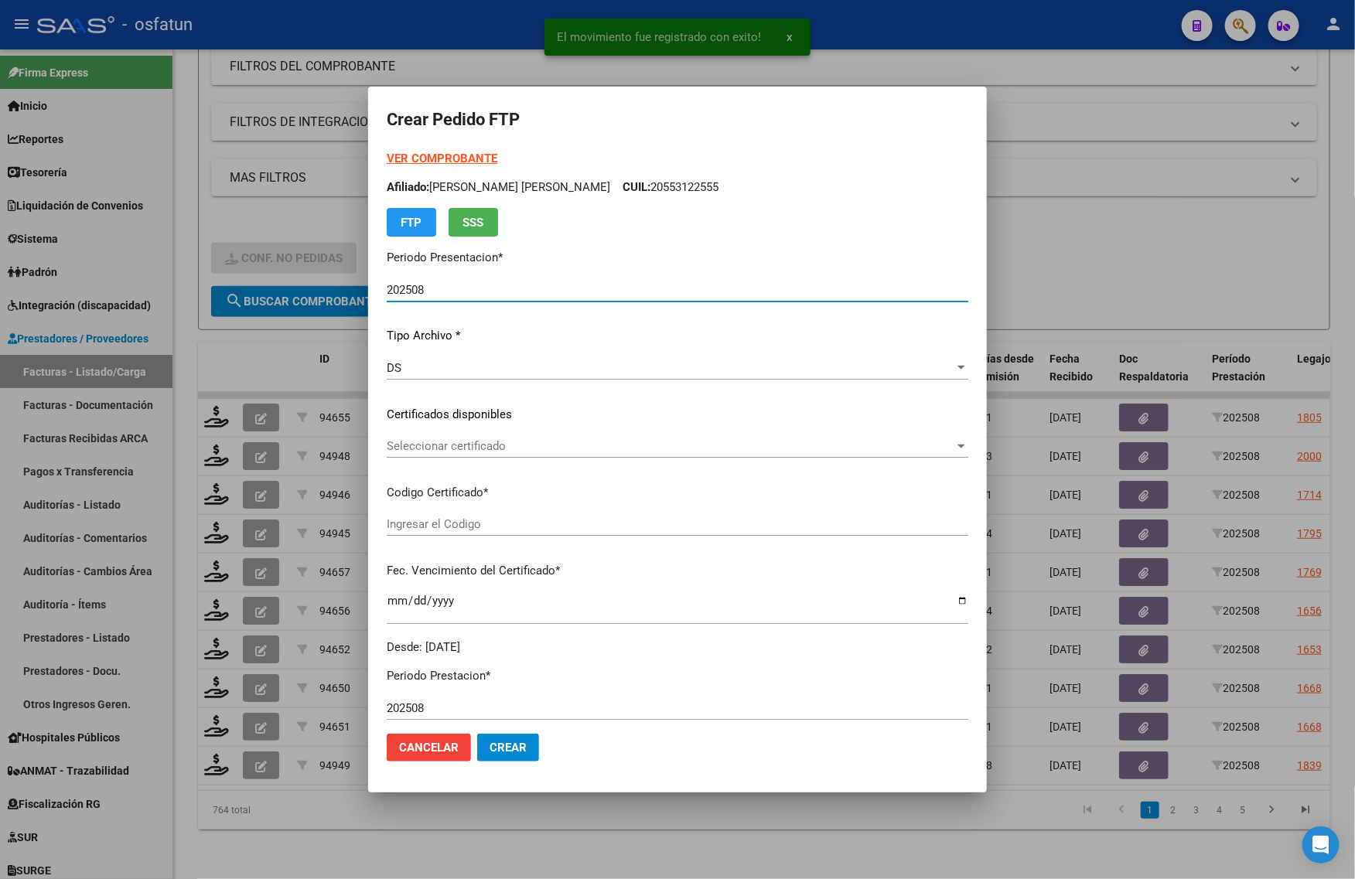
type input "ARG01000555635712023112820281128BUE440"
type input "2028-11-28"
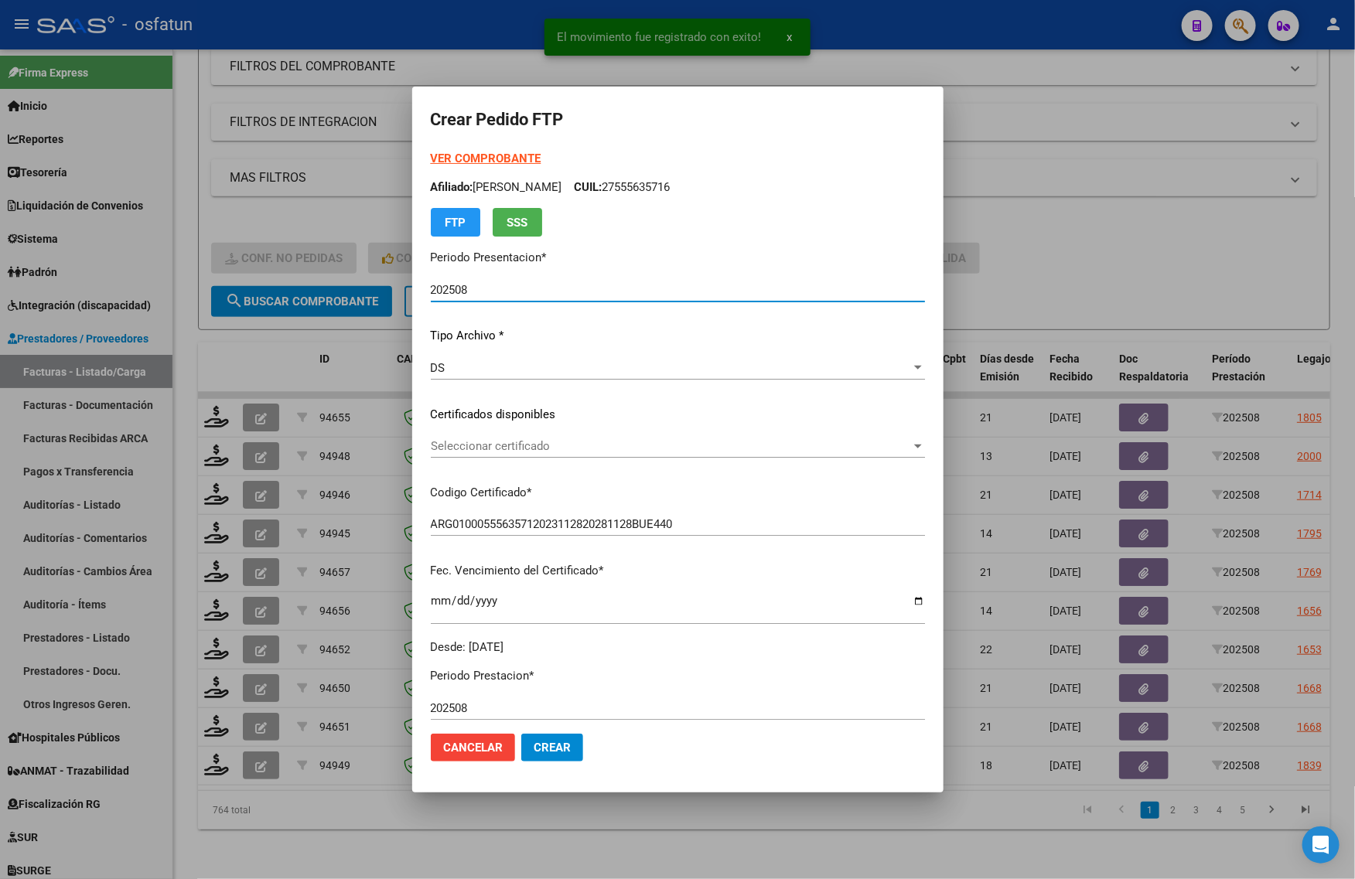
click at [442, 156] on strong "VER COMPROBANTE" at bounding box center [486, 159] width 111 height 14
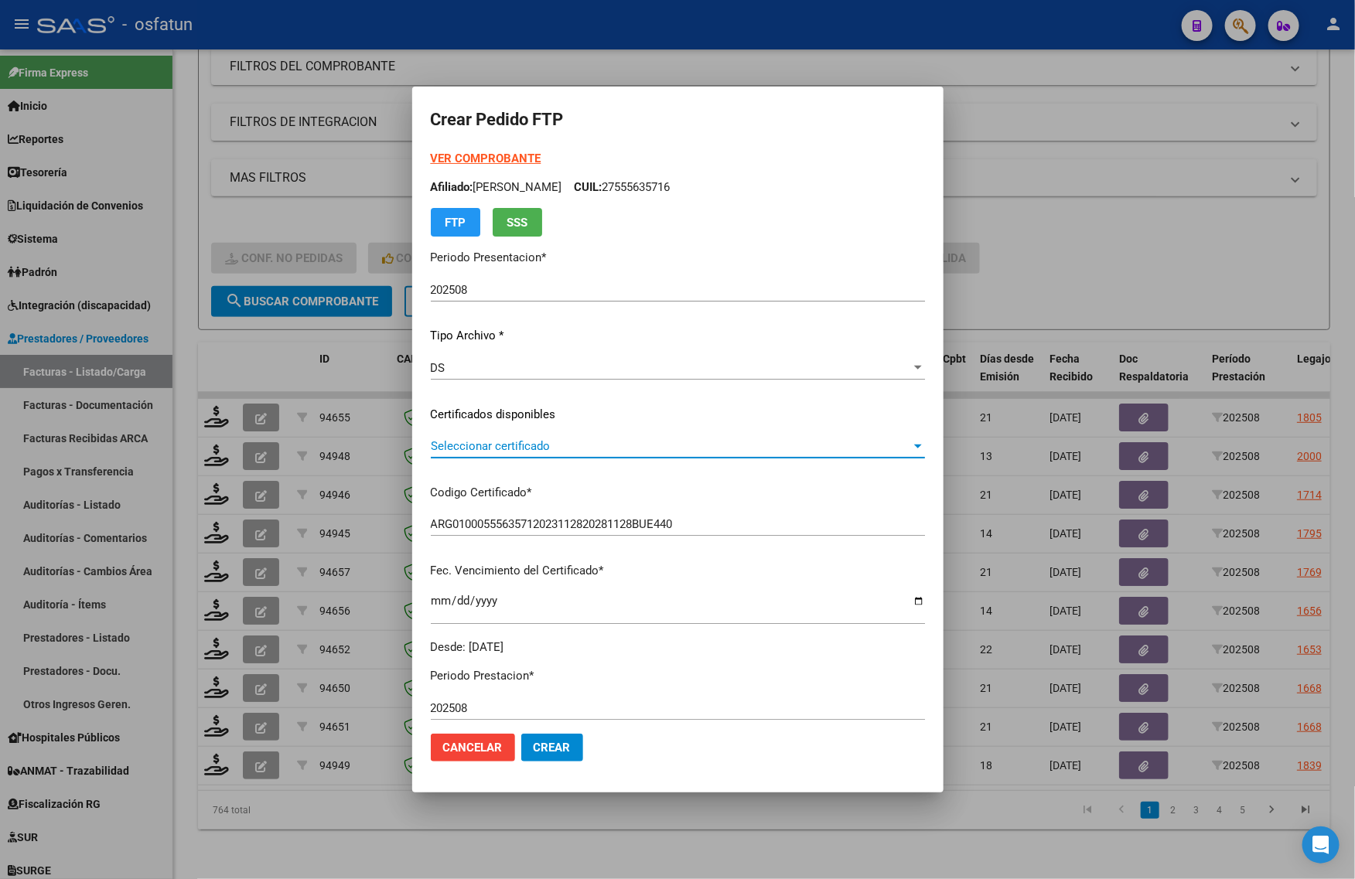
click at [568, 442] on span "Seleccionar certificado" at bounding box center [671, 446] width 480 height 14
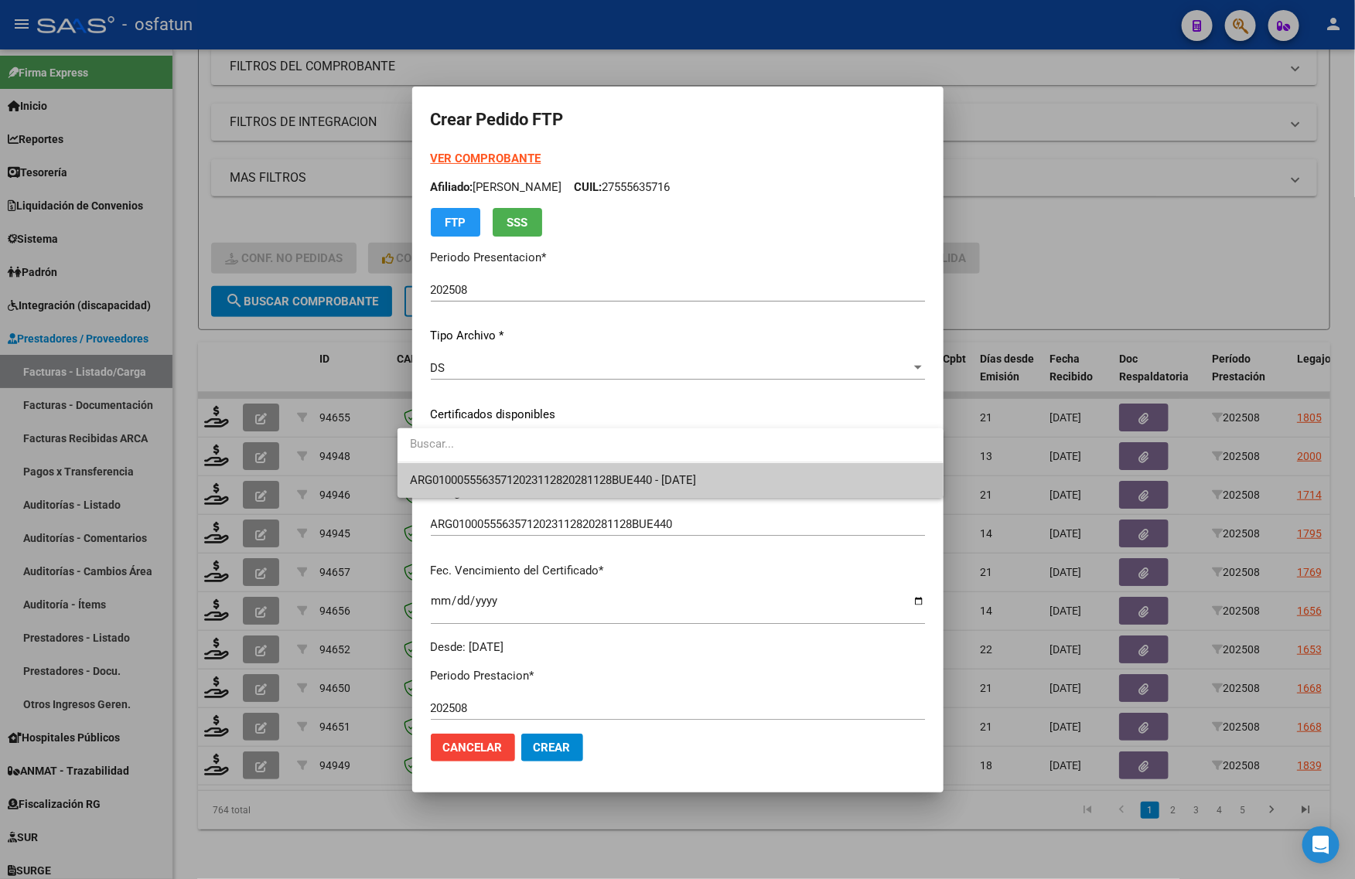
click at [563, 470] on span "ARG01000555635712023112820281128BUE440 - 2028-11-28" at bounding box center [670, 480] width 520 height 35
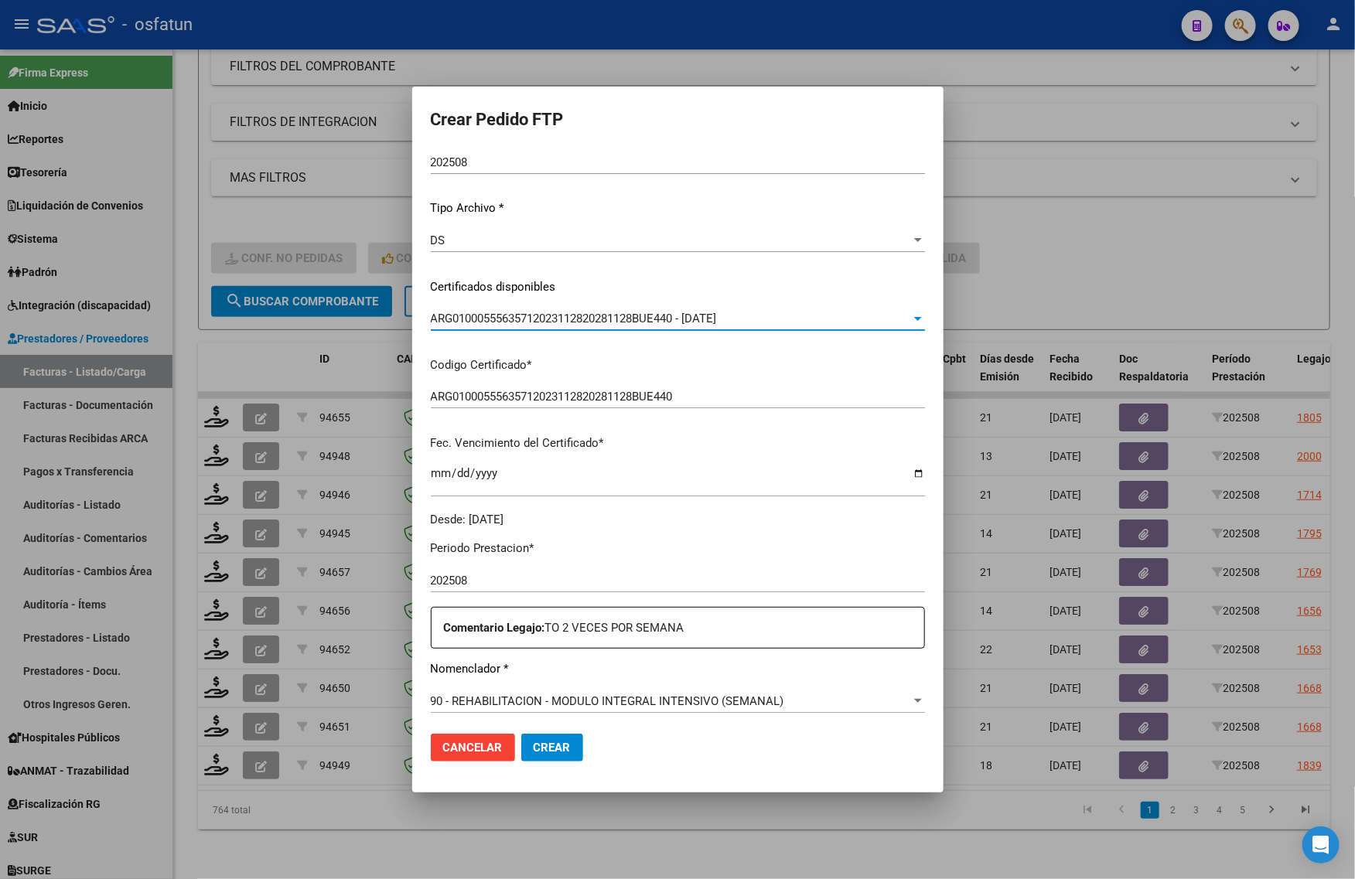
scroll to position [387, 0]
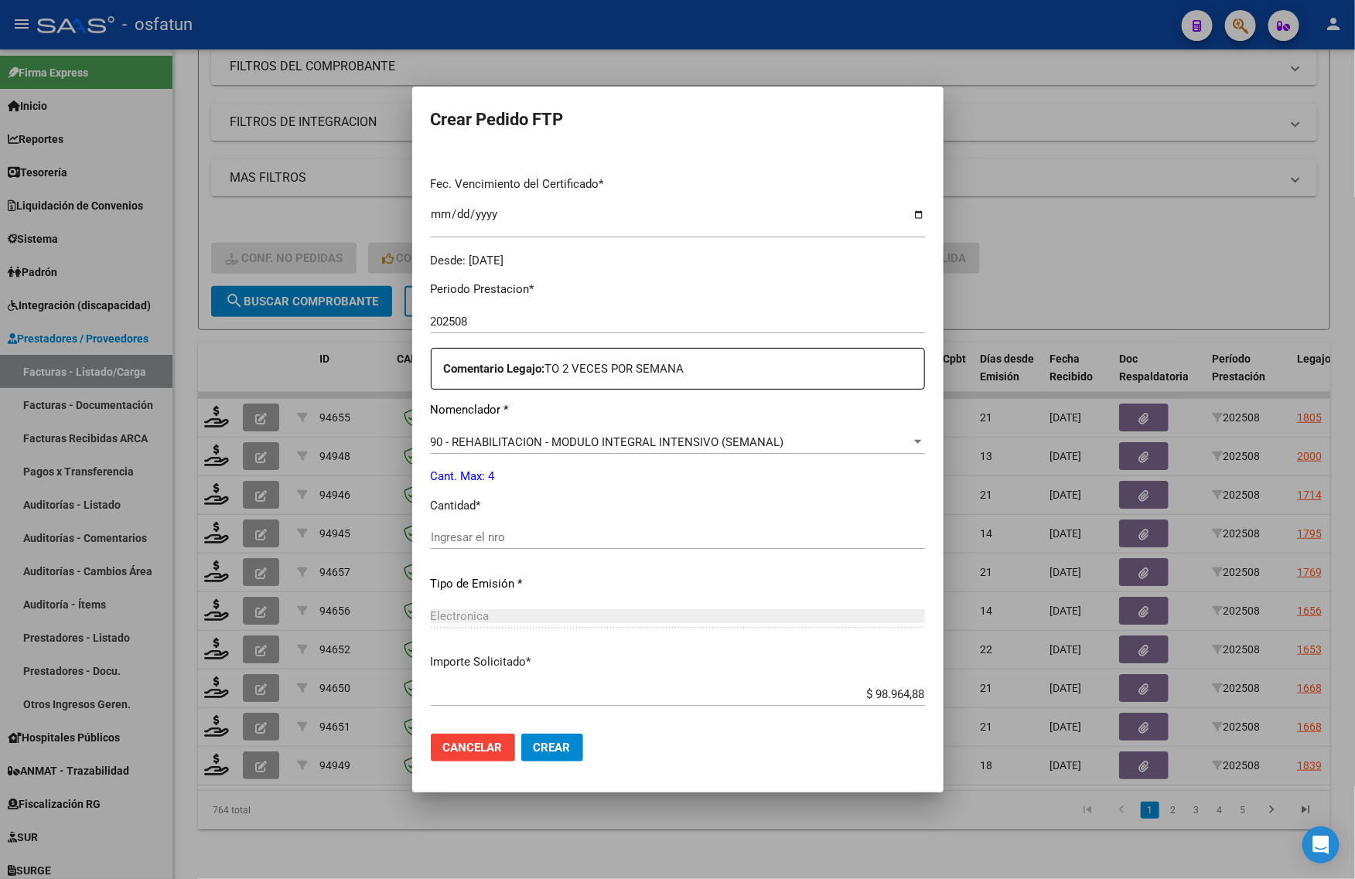
click at [524, 546] on div "Ingresar el nro" at bounding box center [678, 537] width 494 height 23
type input "4"
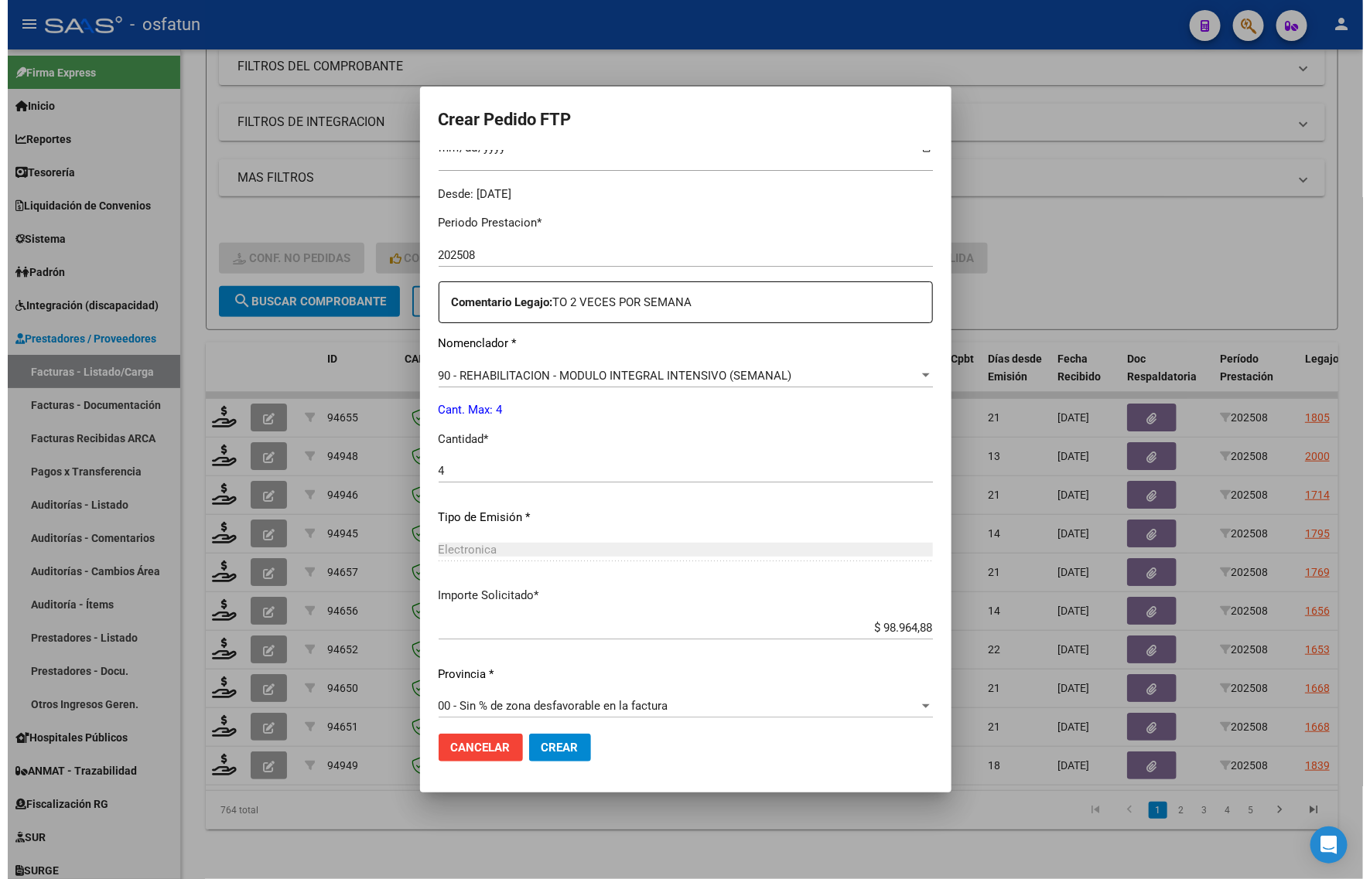
scroll to position [462, 0]
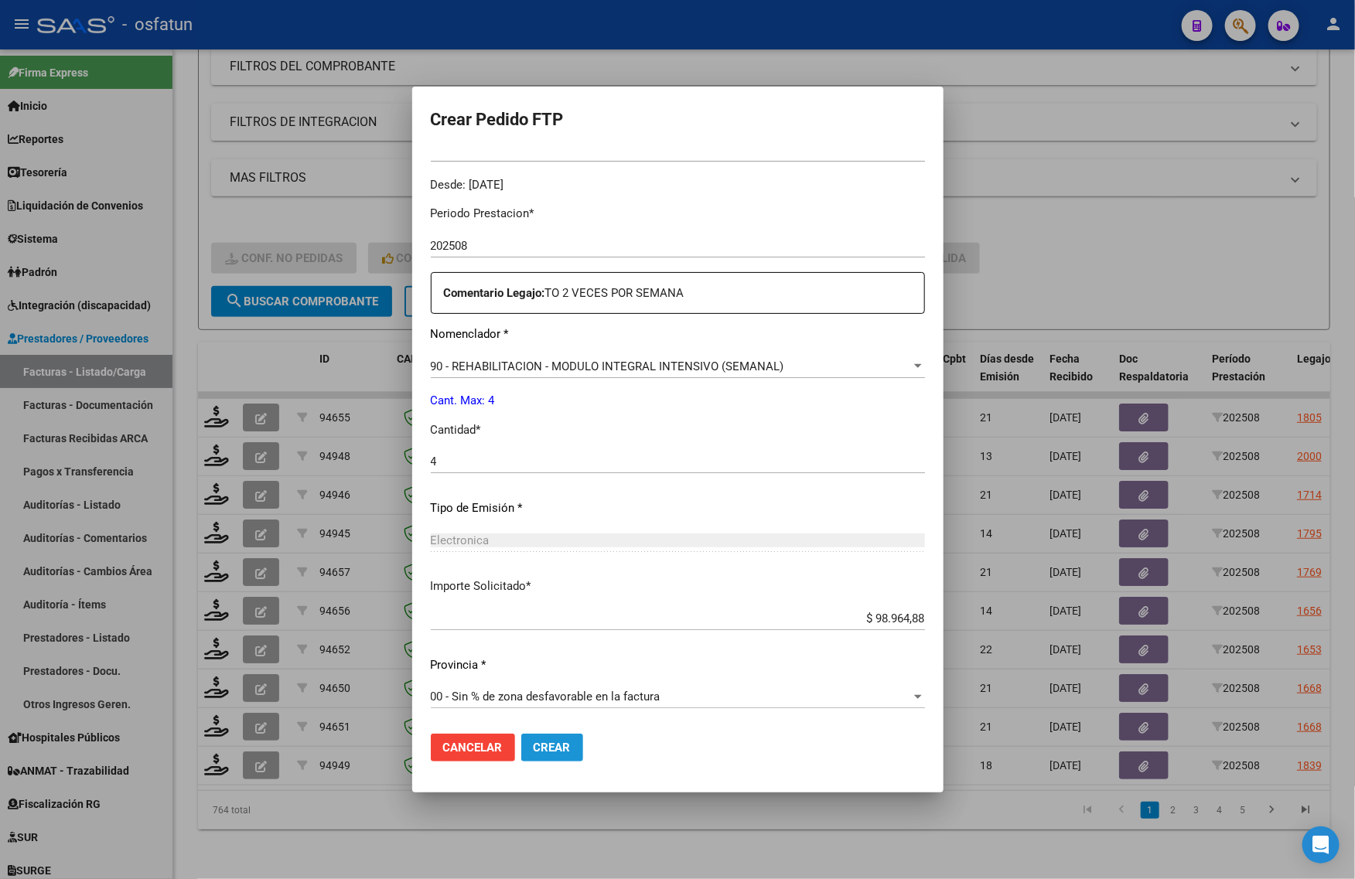
click at [524, 756] on button "Crear" at bounding box center [552, 748] width 62 height 28
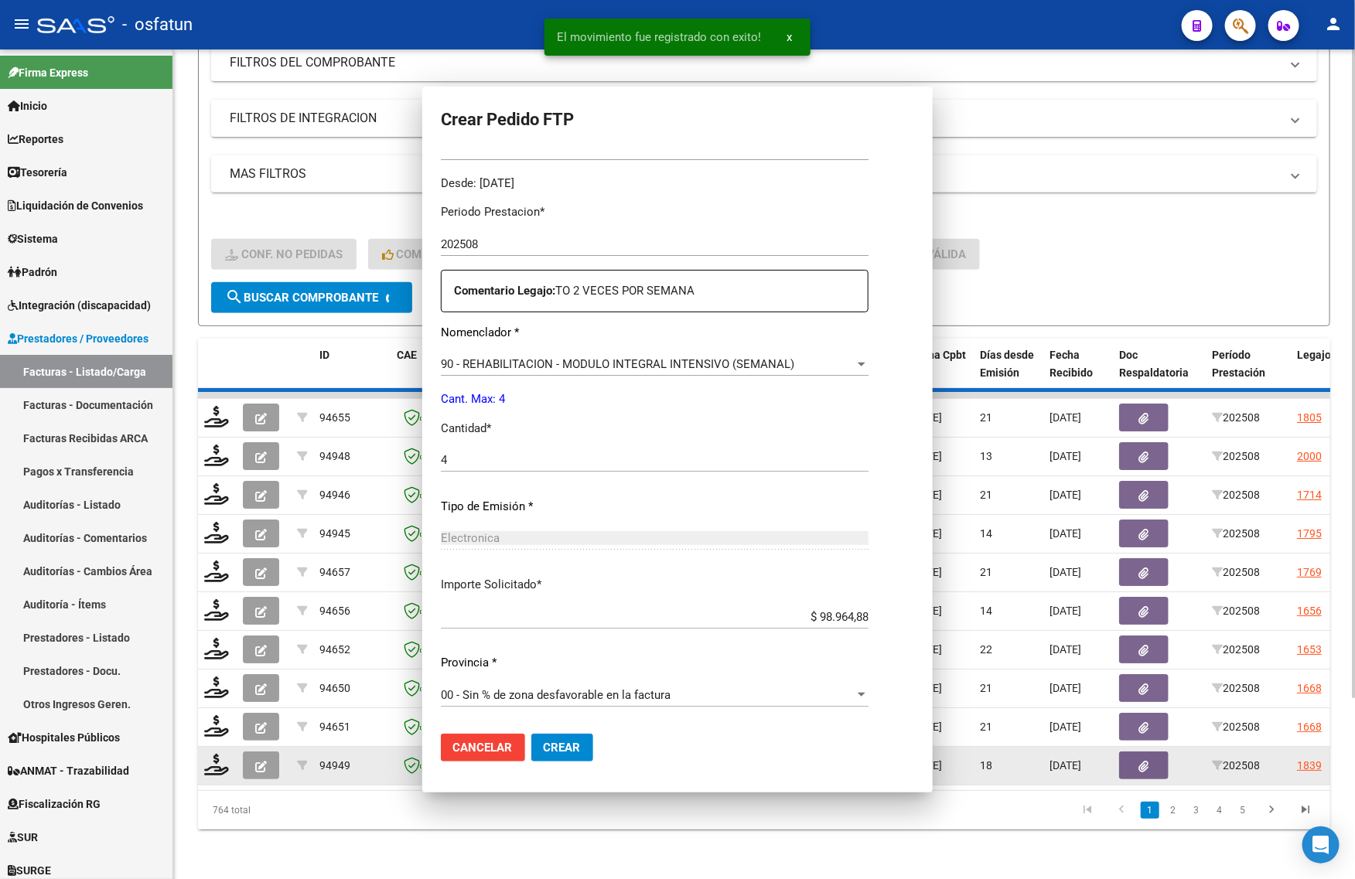
scroll to position [0, 0]
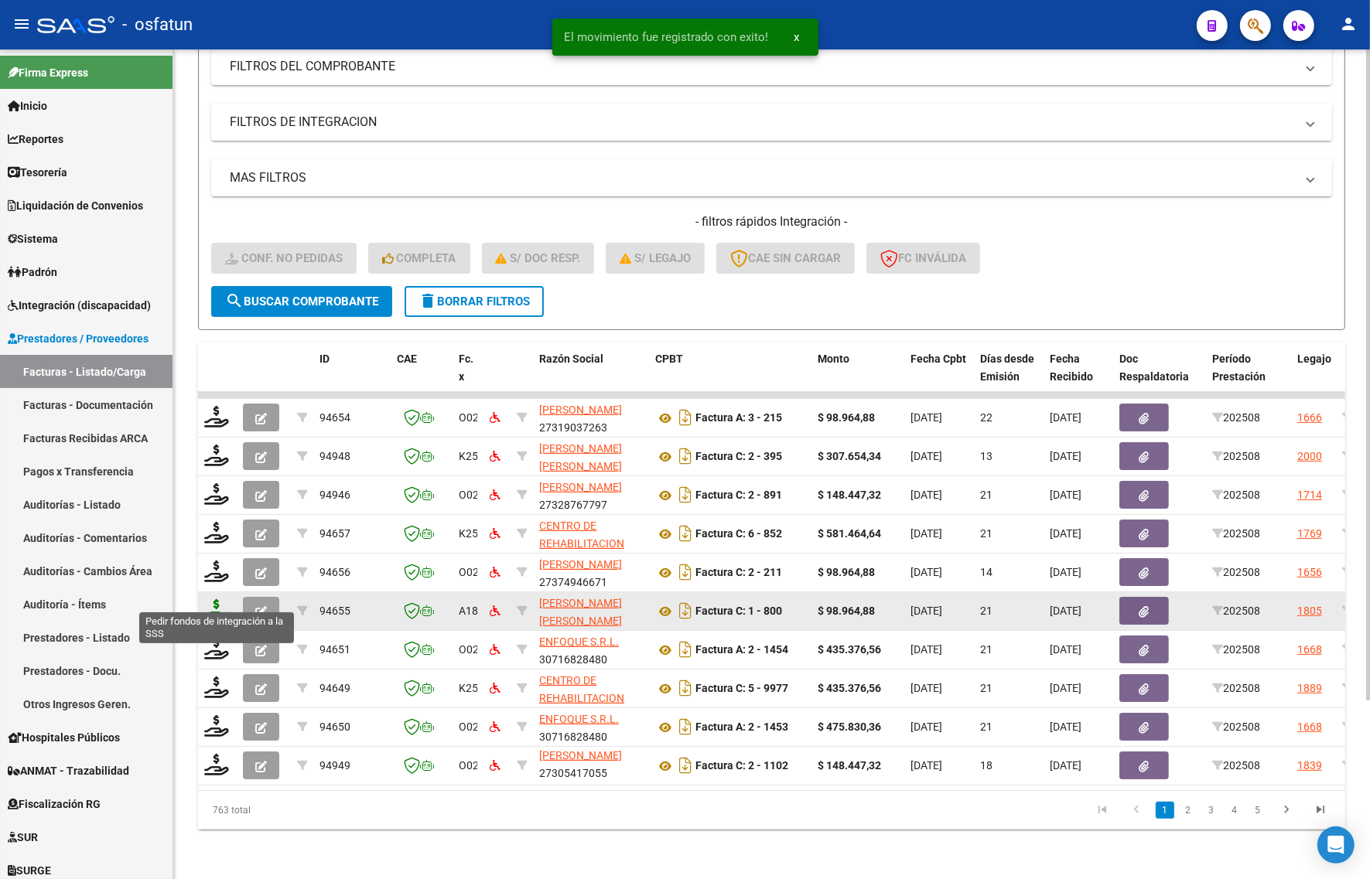
click at [207, 599] on icon at bounding box center [216, 610] width 25 height 22
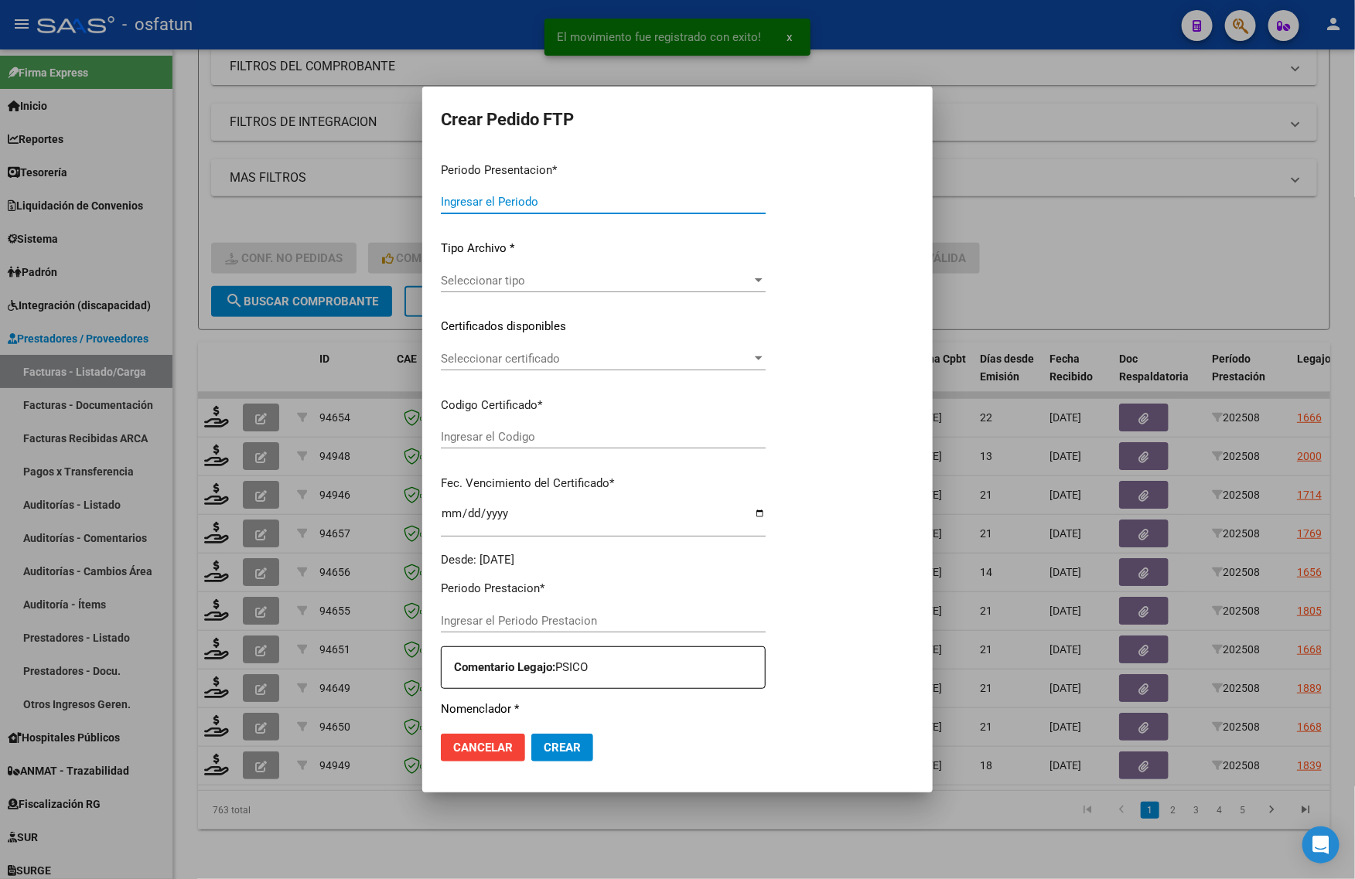
type input "202508"
type input "$ 98.964,88"
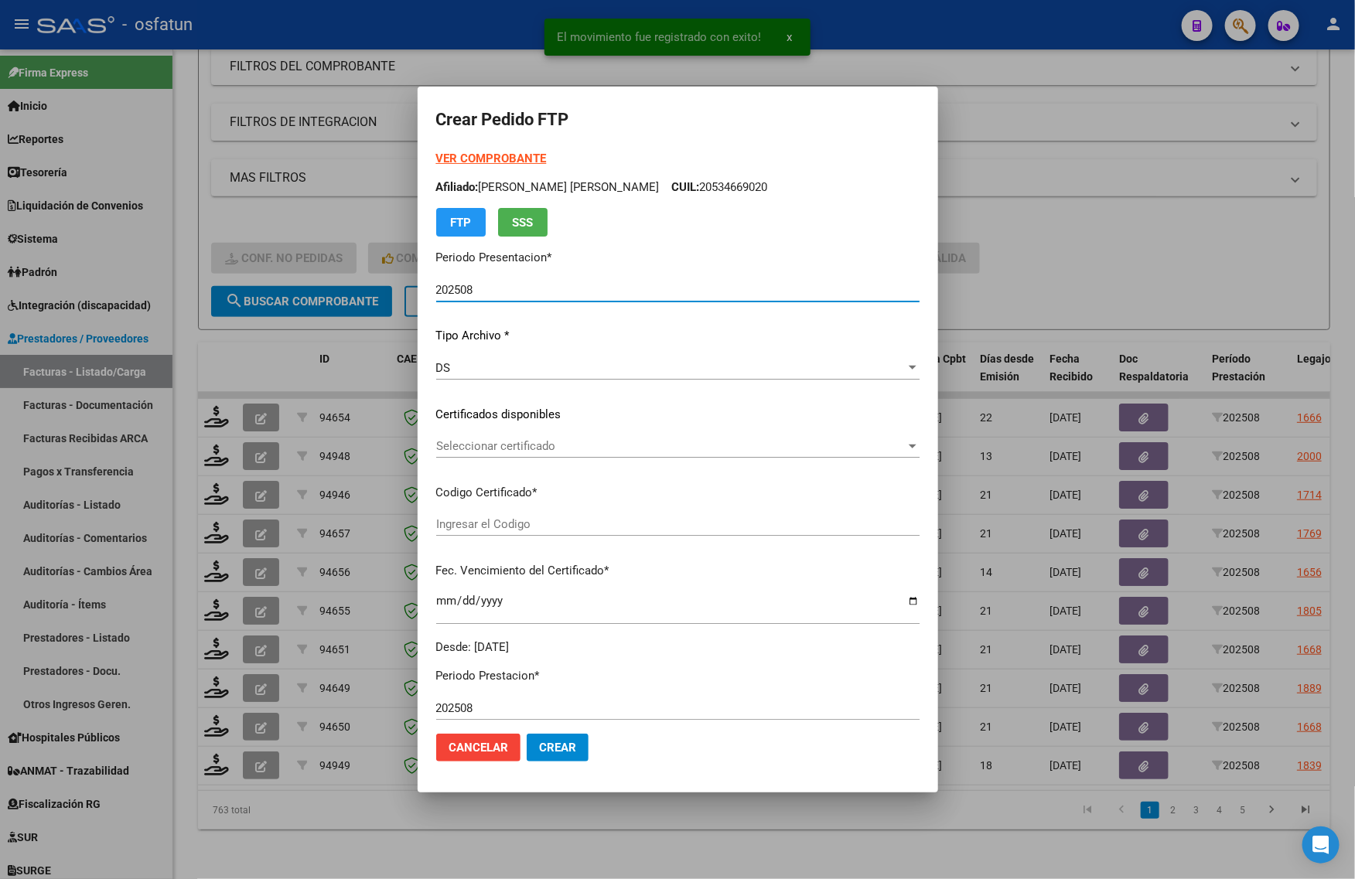
type input "ARG02000571209382023101920261019MEN204"
type input "2026-10-14"
click at [457, 155] on strong "VER COMPROBANTE" at bounding box center [491, 159] width 111 height 14
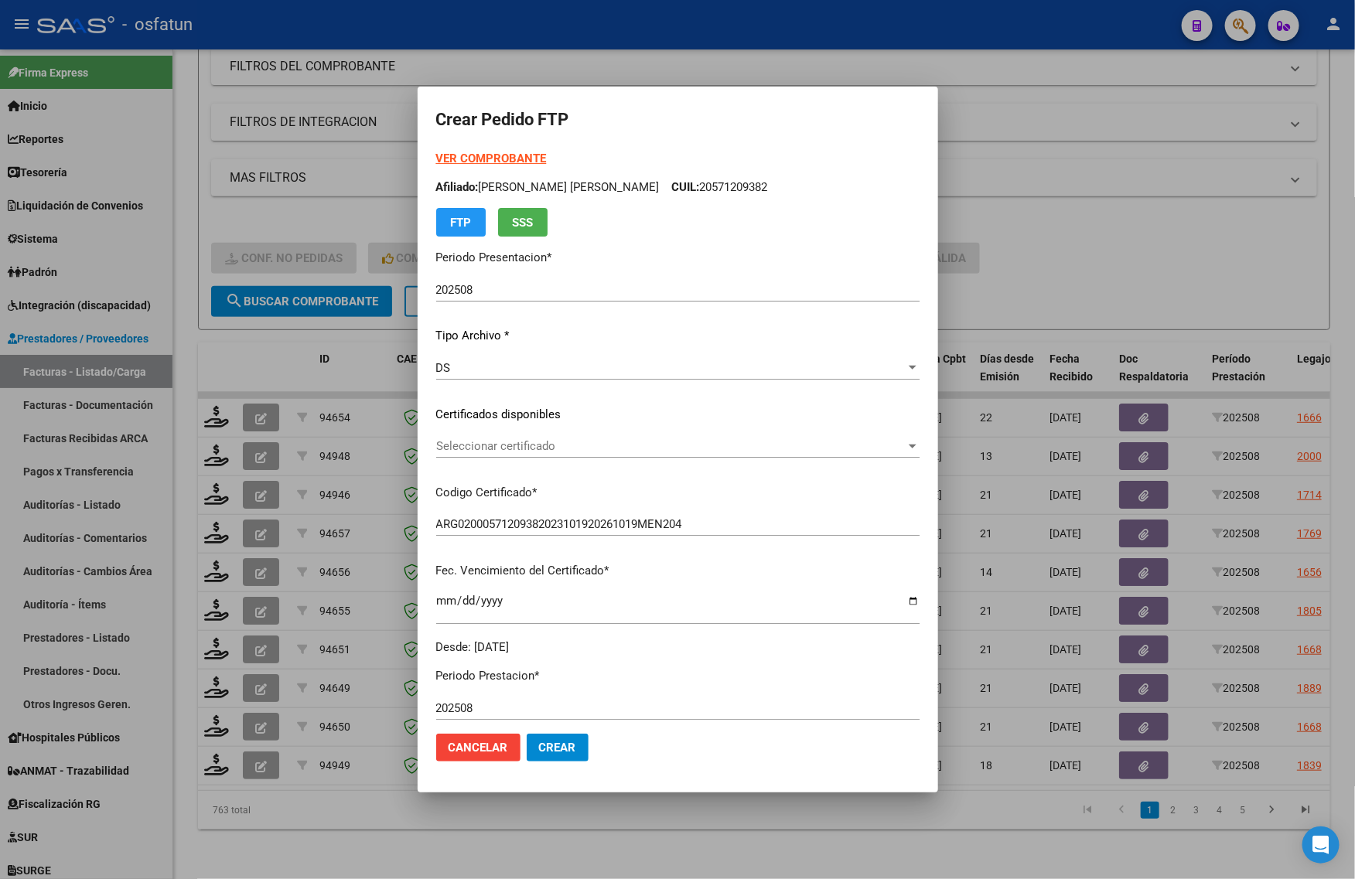
click at [569, 465] on div "Seleccionar certificado Seleccionar certificado" at bounding box center [677, 454] width 483 height 38
click at [563, 454] on div "Seleccionar certificado Seleccionar certificado" at bounding box center [677, 446] width 483 height 23
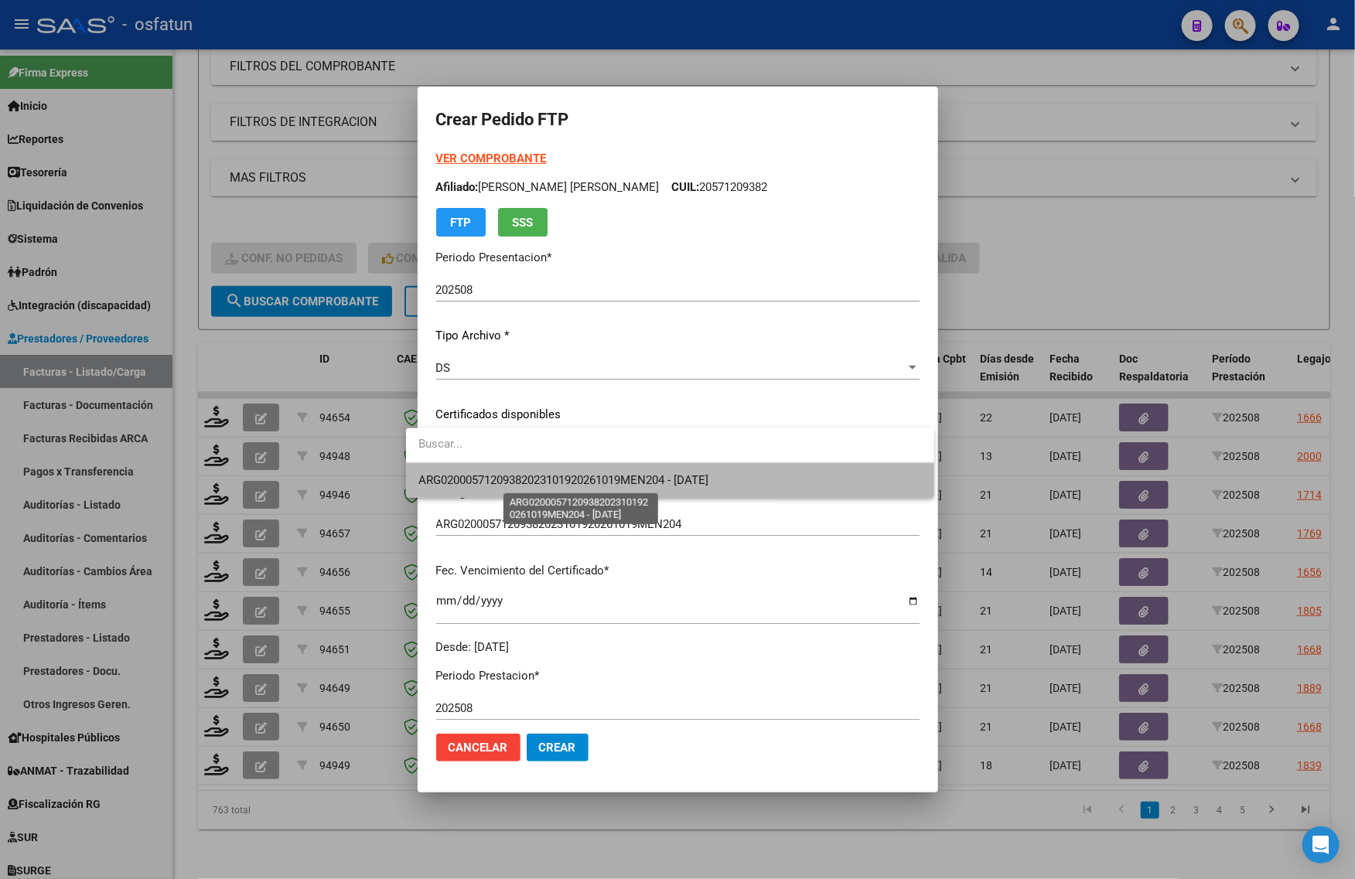
click at [561, 480] on span "ARG02000571209382023101920261019MEN204 - 2026-10-14" at bounding box center [563, 480] width 290 height 14
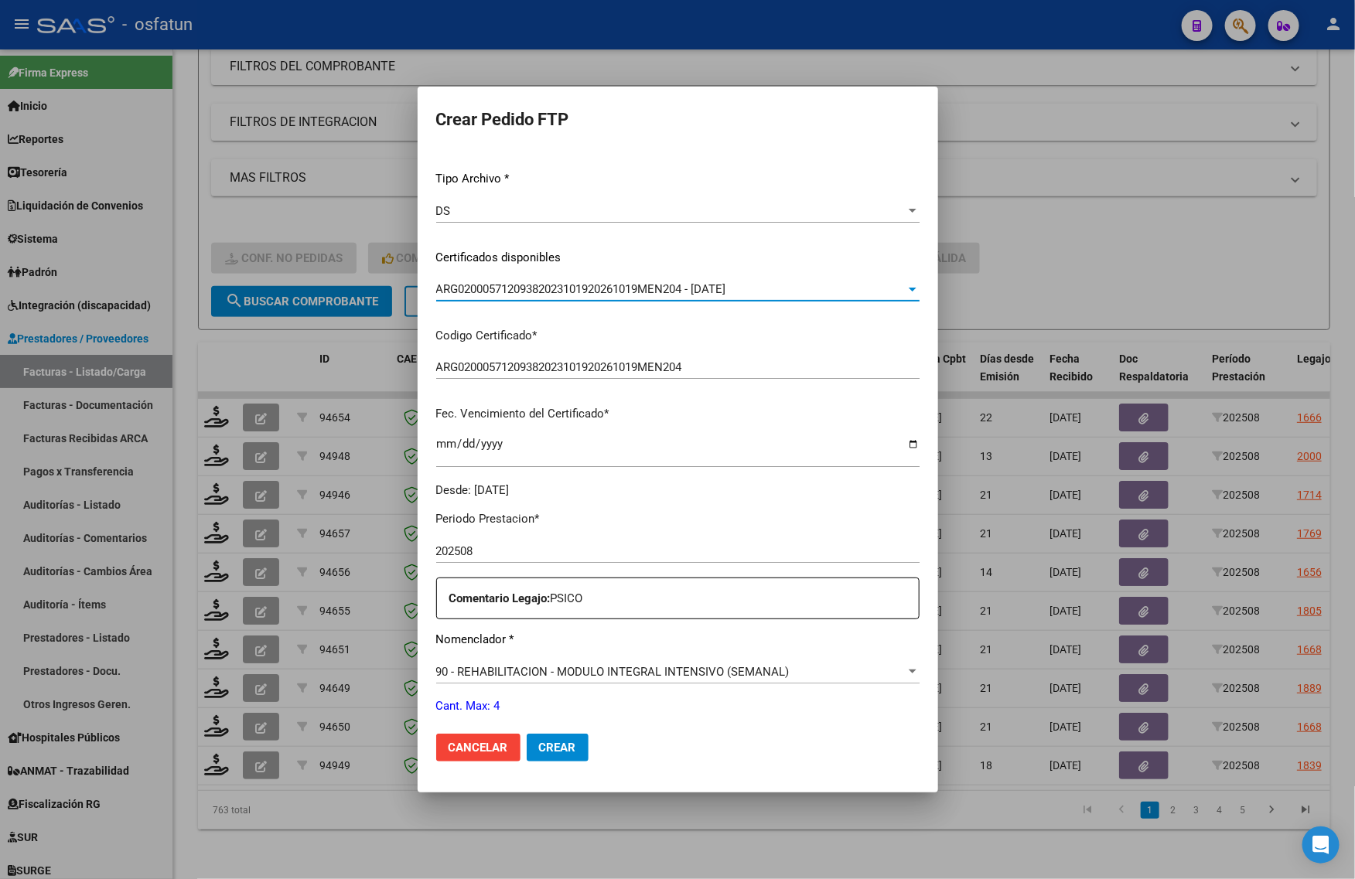
scroll to position [462, 0]
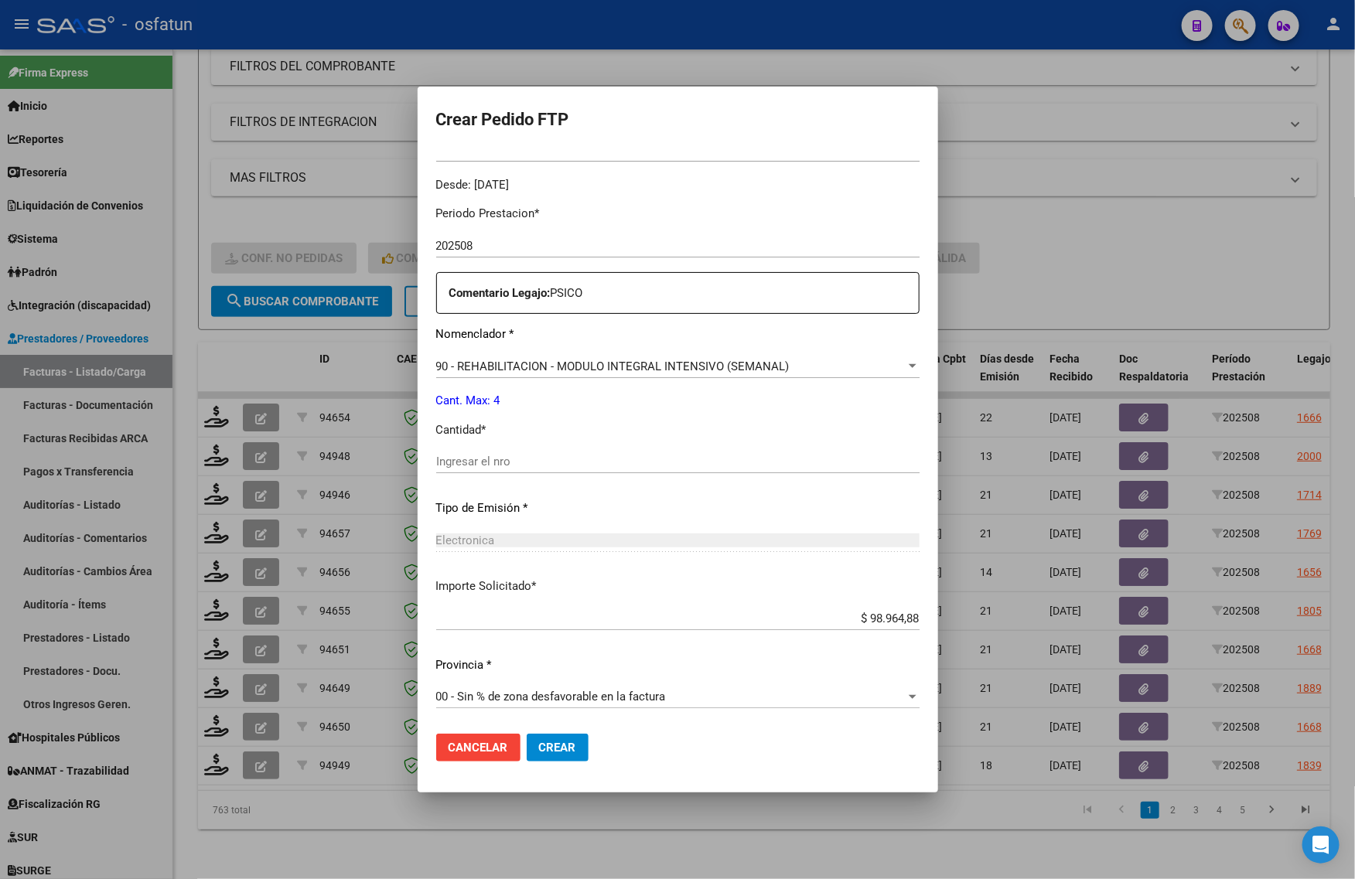
click at [473, 443] on div "Periodo Prestacion * 202508 Ingresar el Periodo Prestacion Comentario Legajo: P…" at bounding box center [677, 458] width 483 height 530
click at [474, 461] on input "Ingresar el nro" at bounding box center [677, 462] width 483 height 14
type input "4"
click at [542, 754] on span "Crear" at bounding box center [557, 748] width 37 height 14
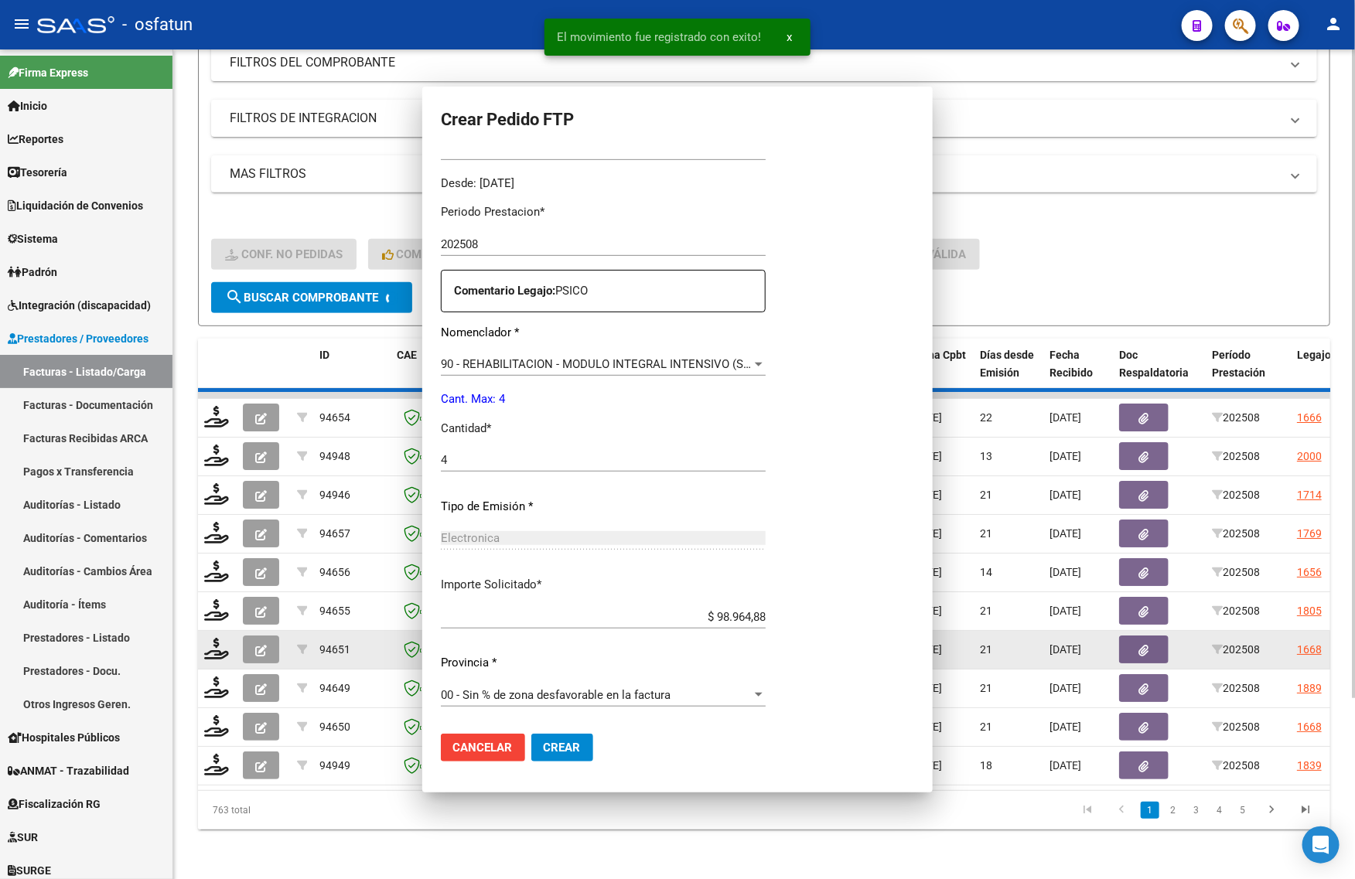
scroll to position [376, 0]
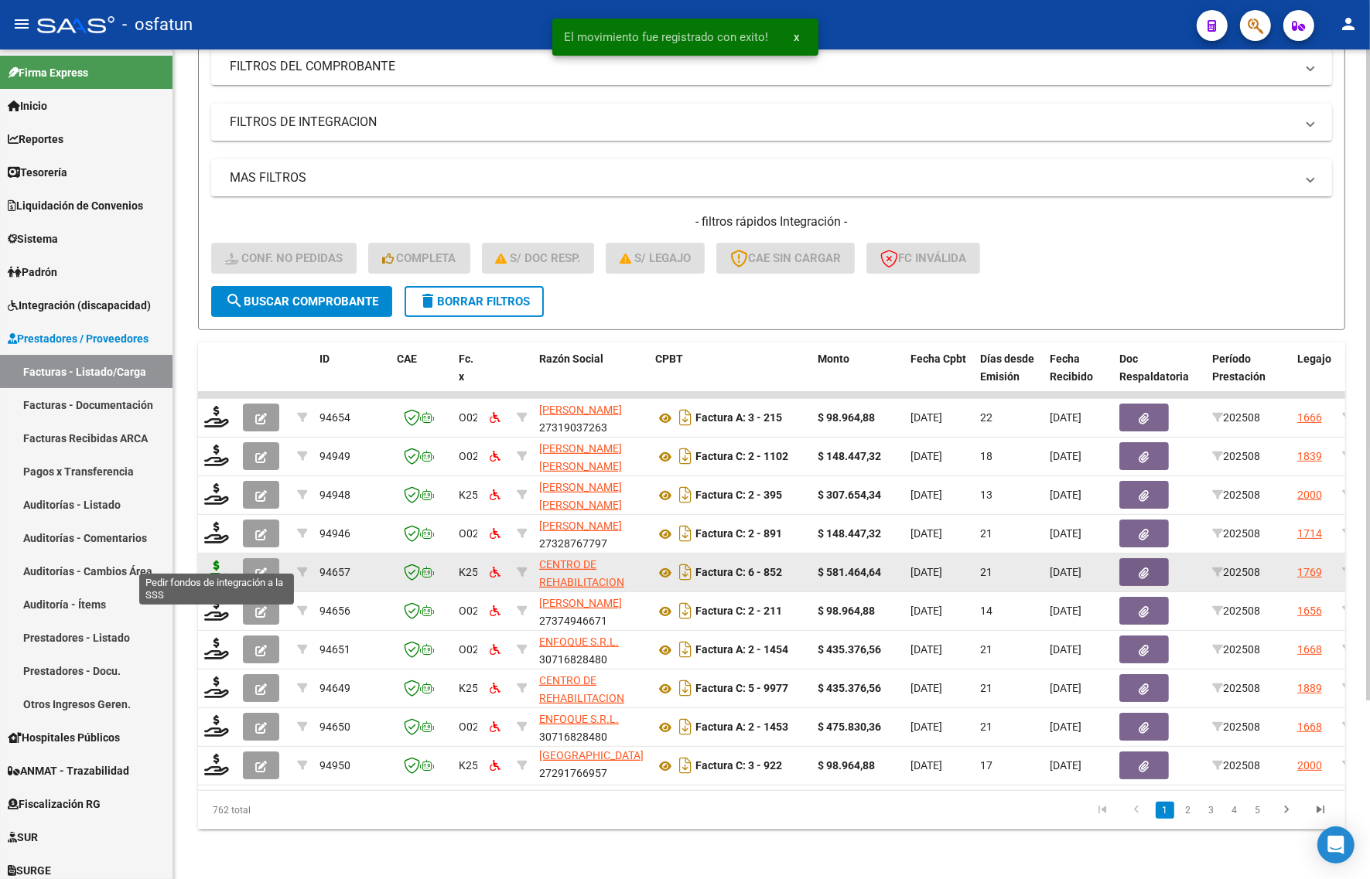
click at [221, 562] on icon at bounding box center [216, 572] width 25 height 22
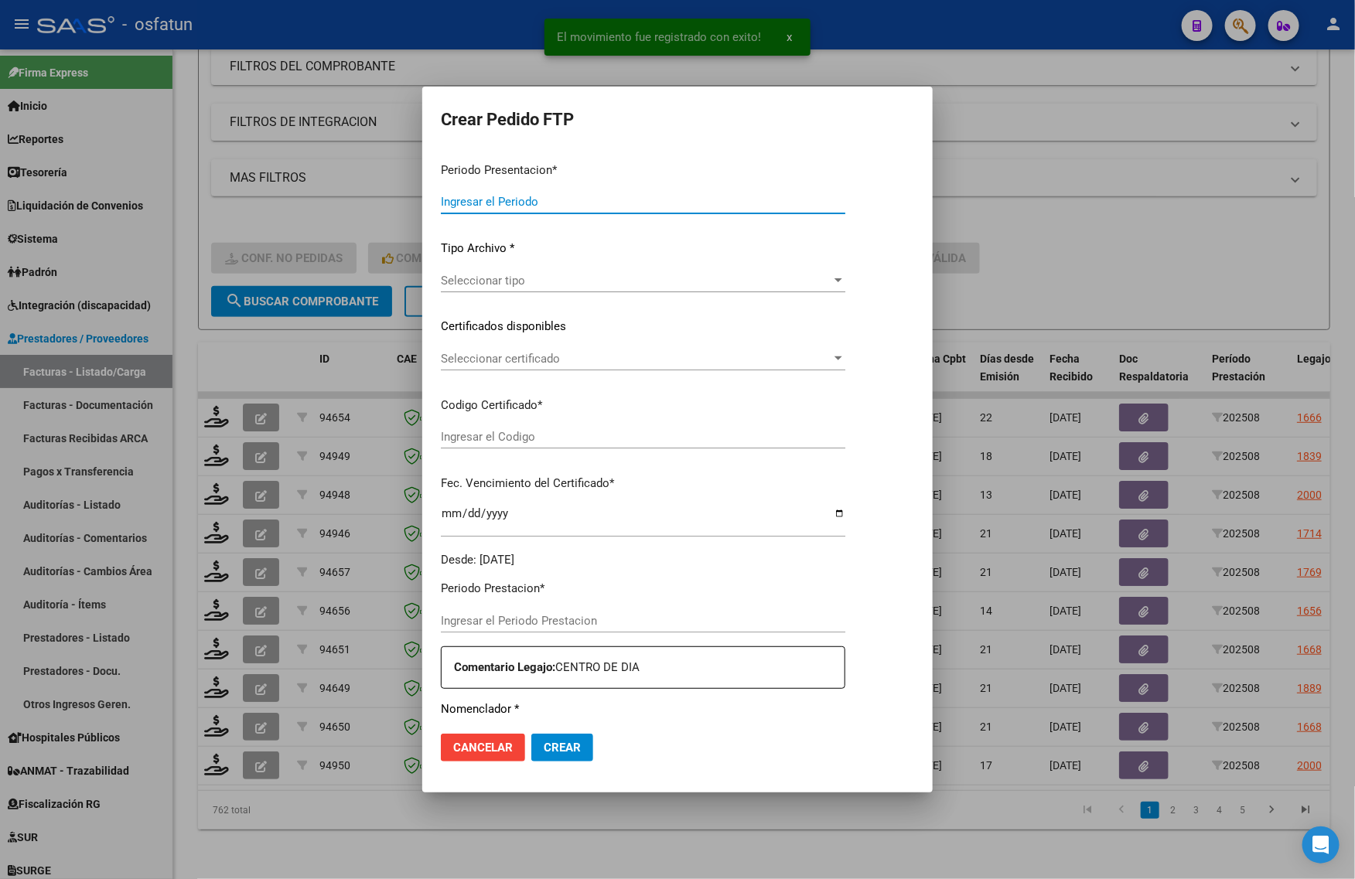
type input "202508"
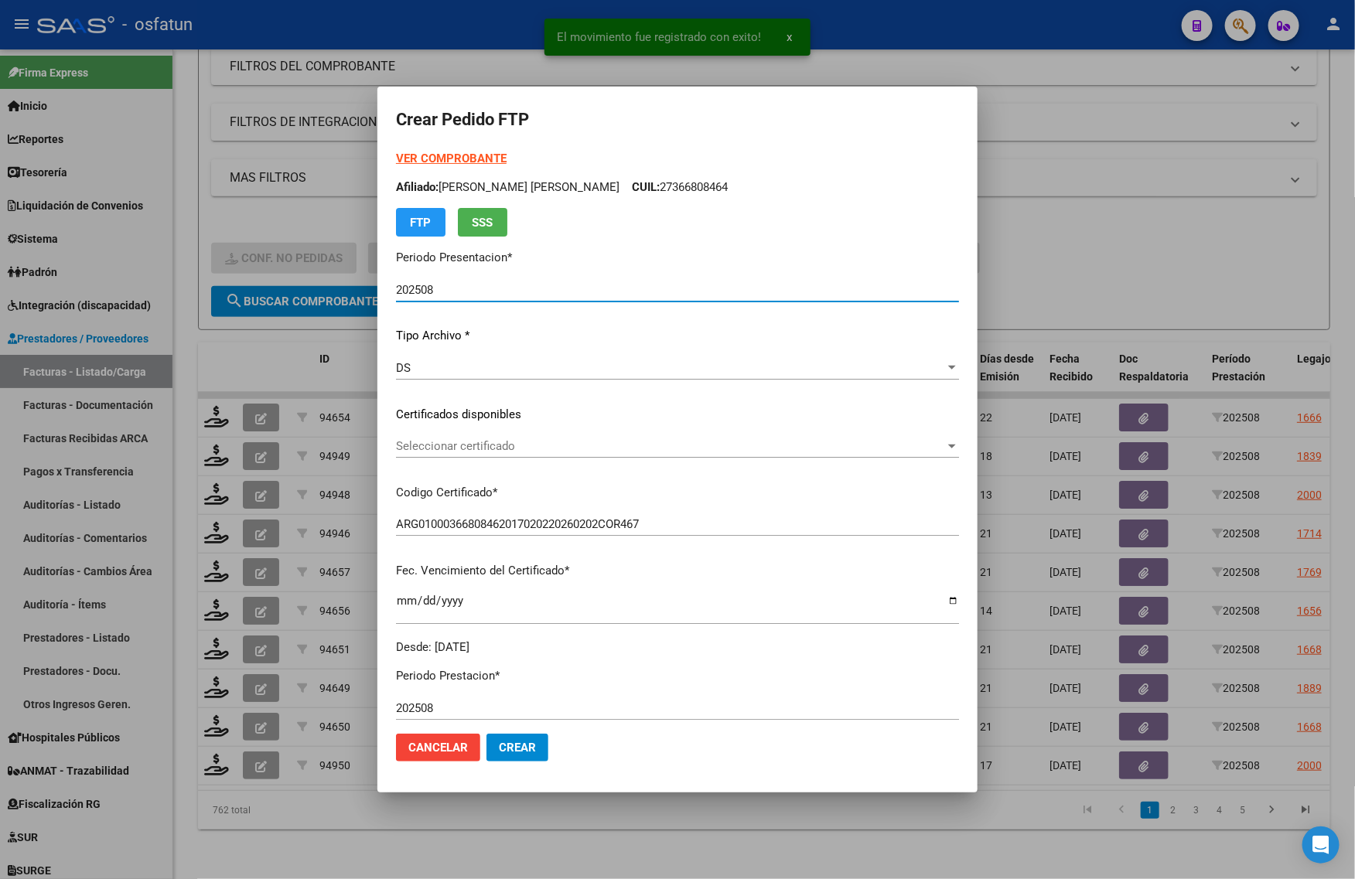
click at [451, 156] on strong "VER COMPROBANTE" at bounding box center [451, 159] width 111 height 14
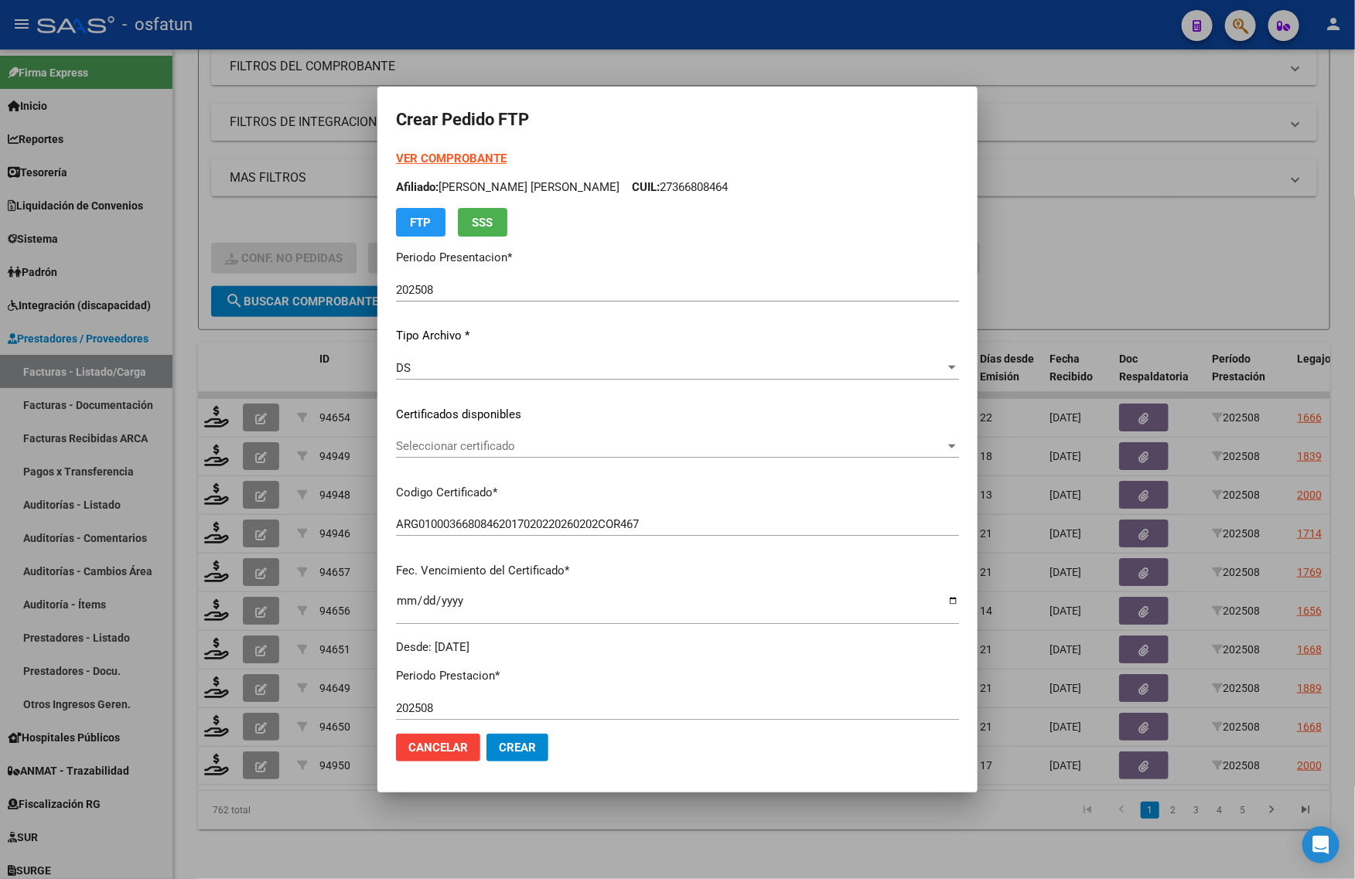
click at [422, 437] on div "Seleccionar certificado Seleccionar certificado" at bounding box center [677, 446] width 563 height 23
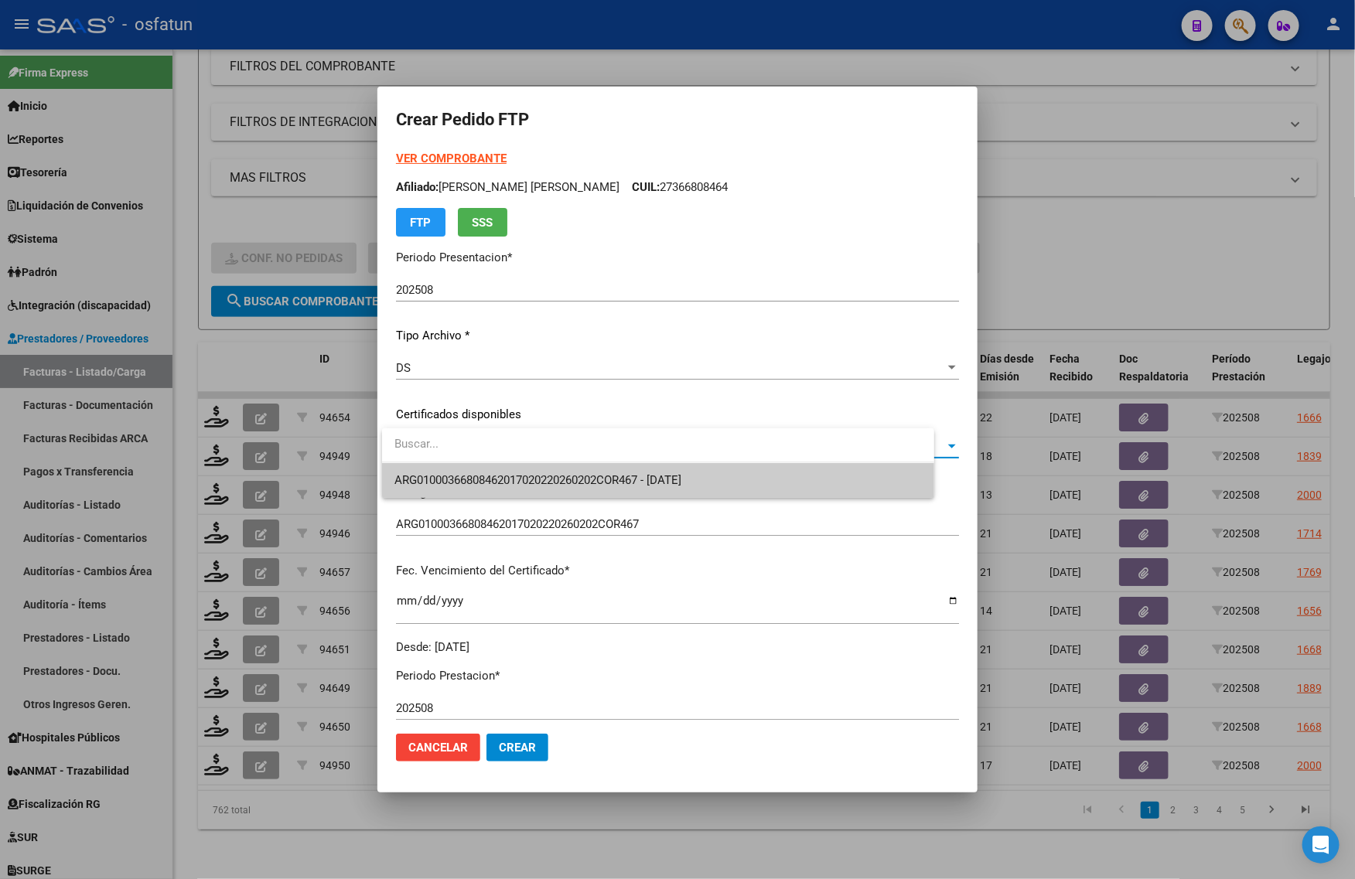
click at [420, 469] on span "ARG01000366808462017020220260202COR467 - 2026-02-02" at bounding box center [657, 480] width 527 height 35
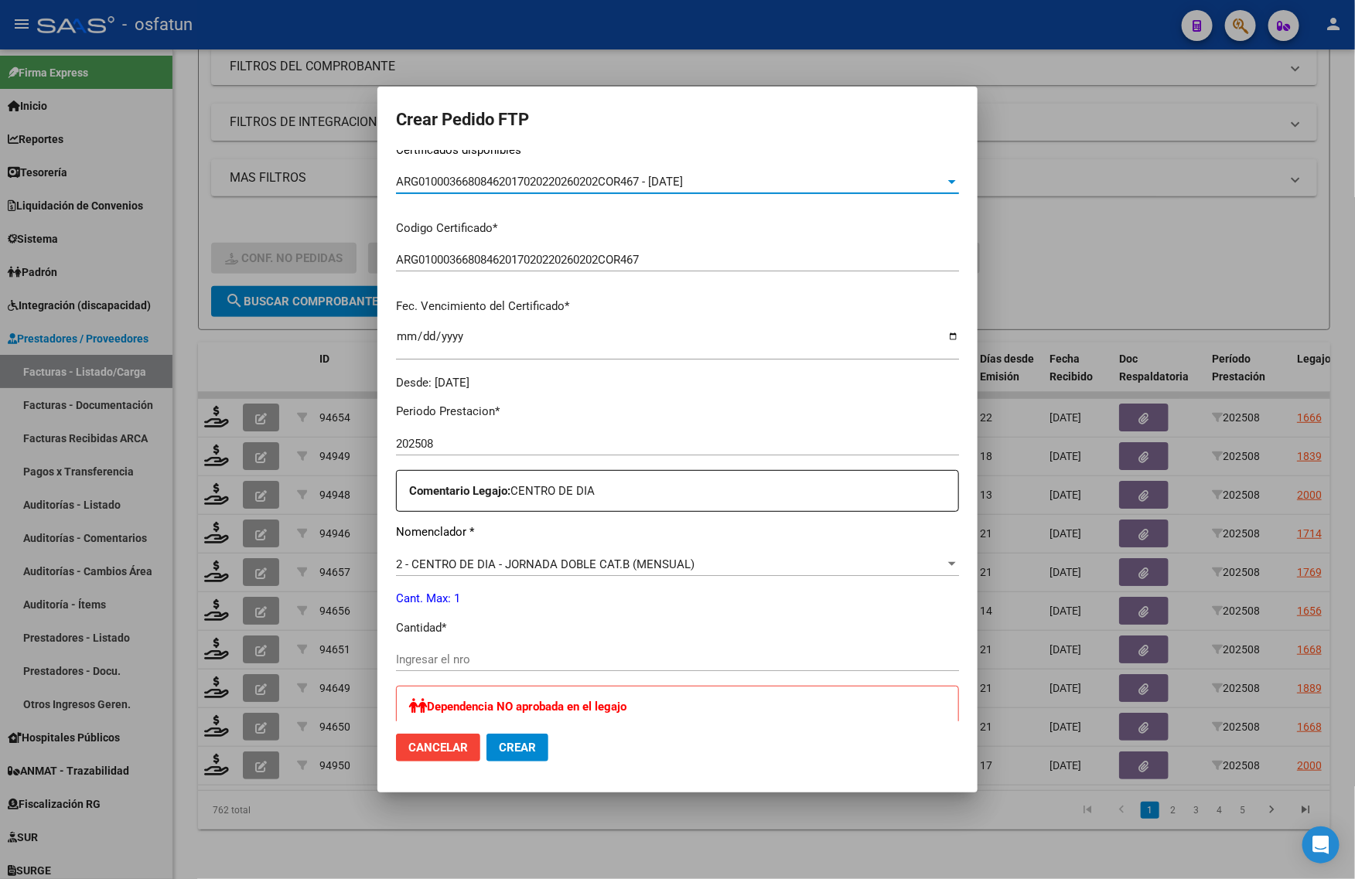
scroll to position [290, 0]
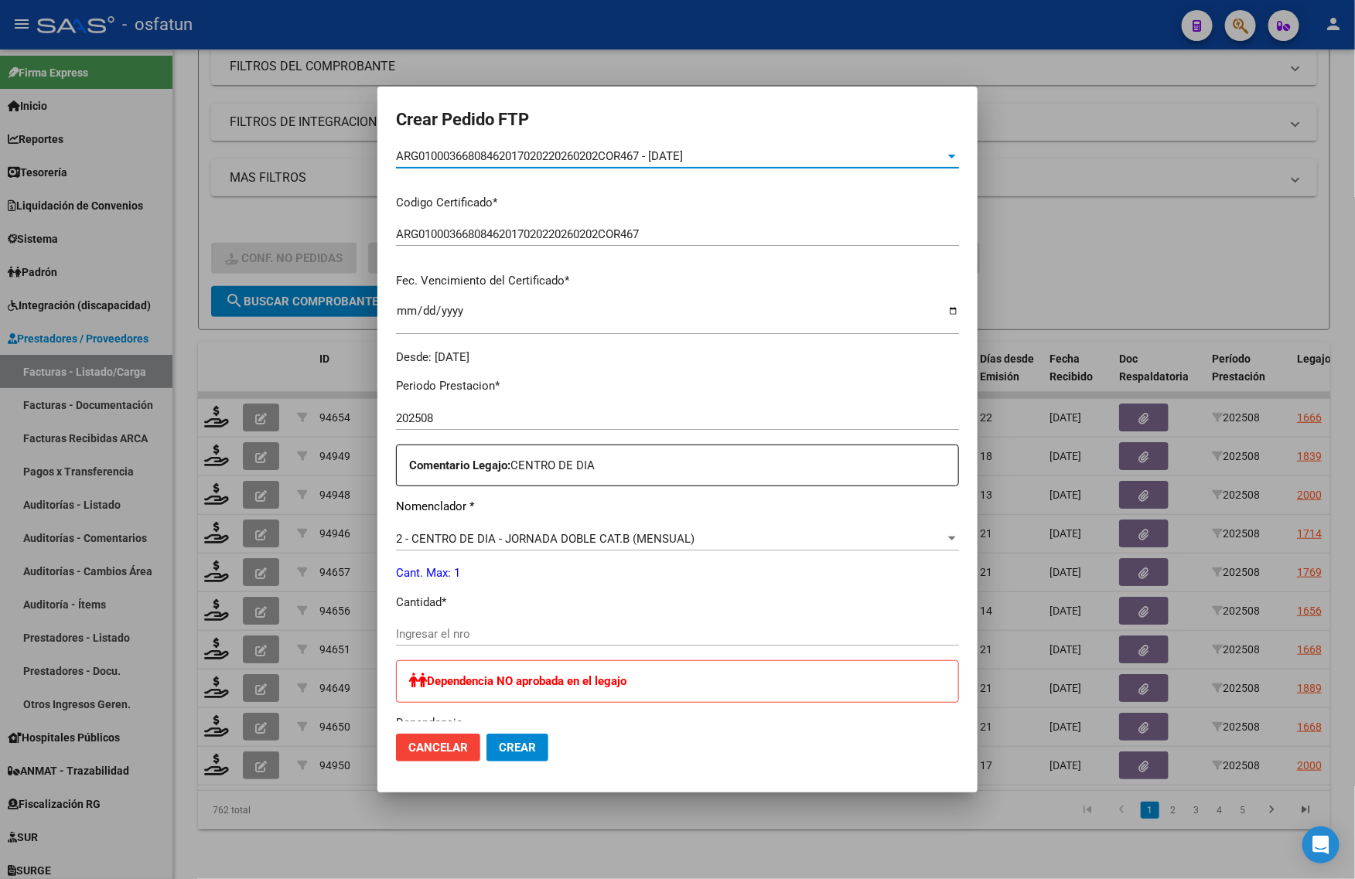
click at [476, 636] on input "Ingresar el nro" at bounding box center [677, 634] width 563 height 14
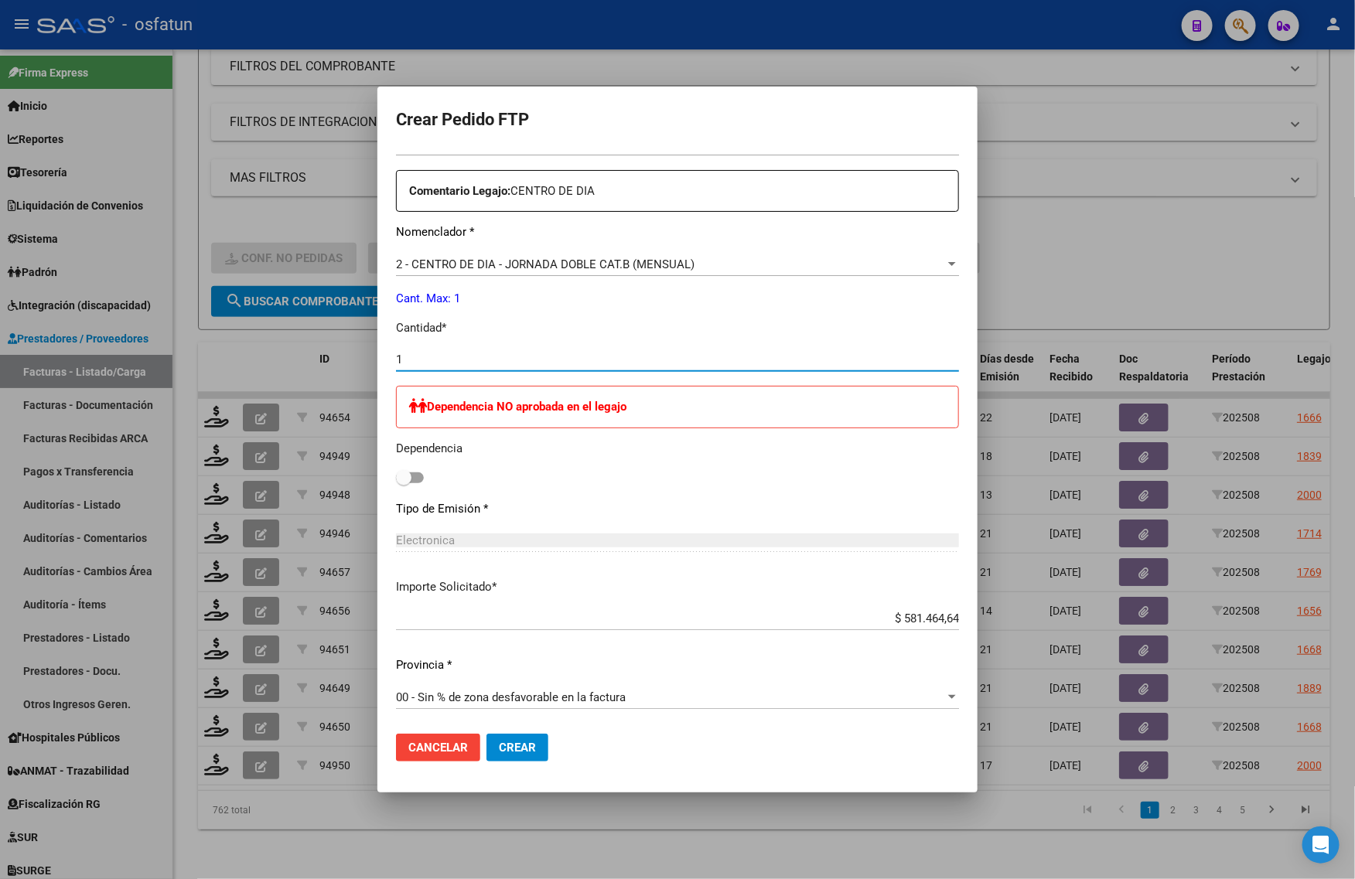
scroll to position [565, 0]
click at [527, 754] on span "Crear" at bounding box center [517, 748] width 37 height 14
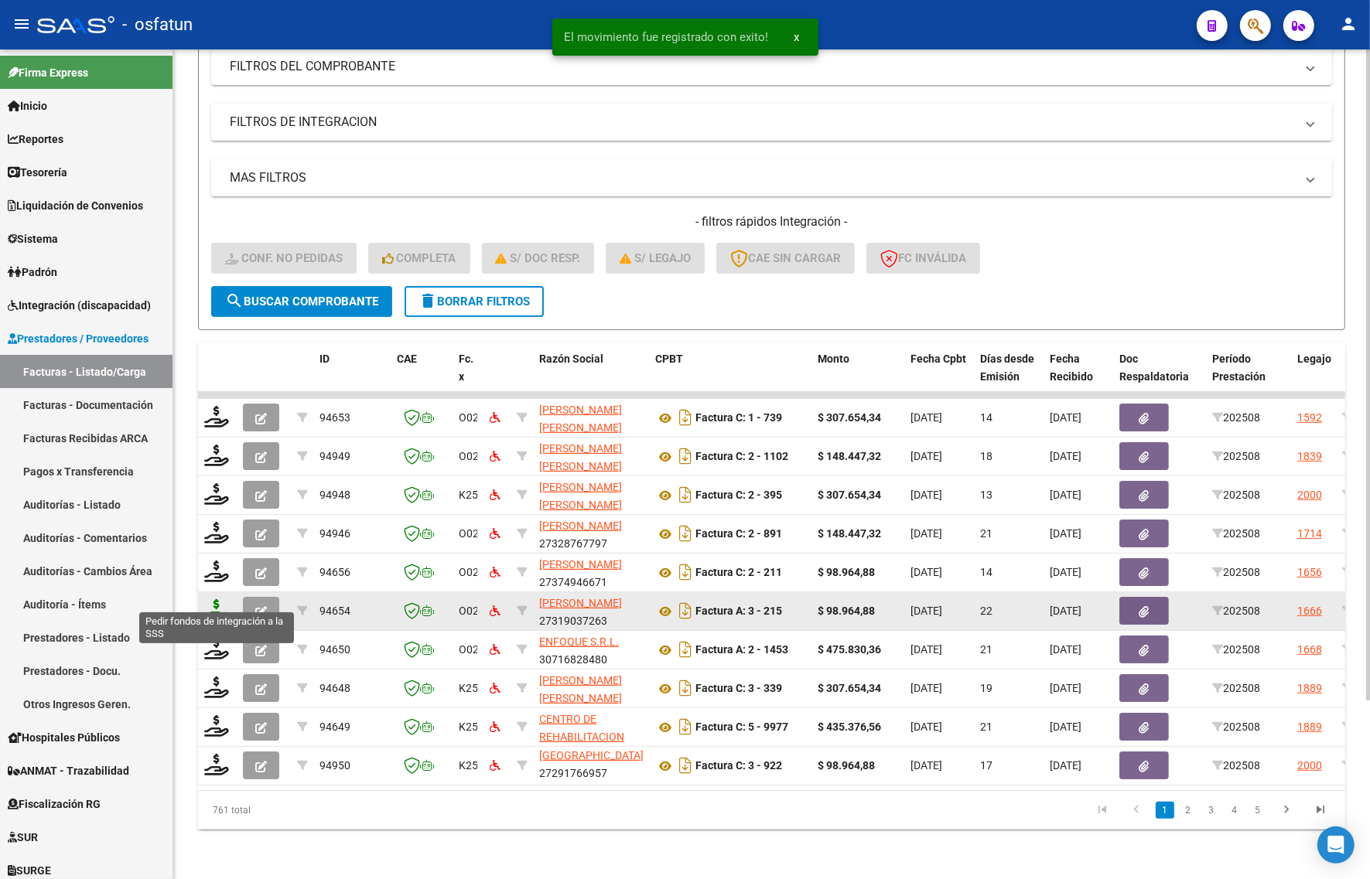
click at [213, 600] on icon at bounding box center [216, 610] width 25 height 22
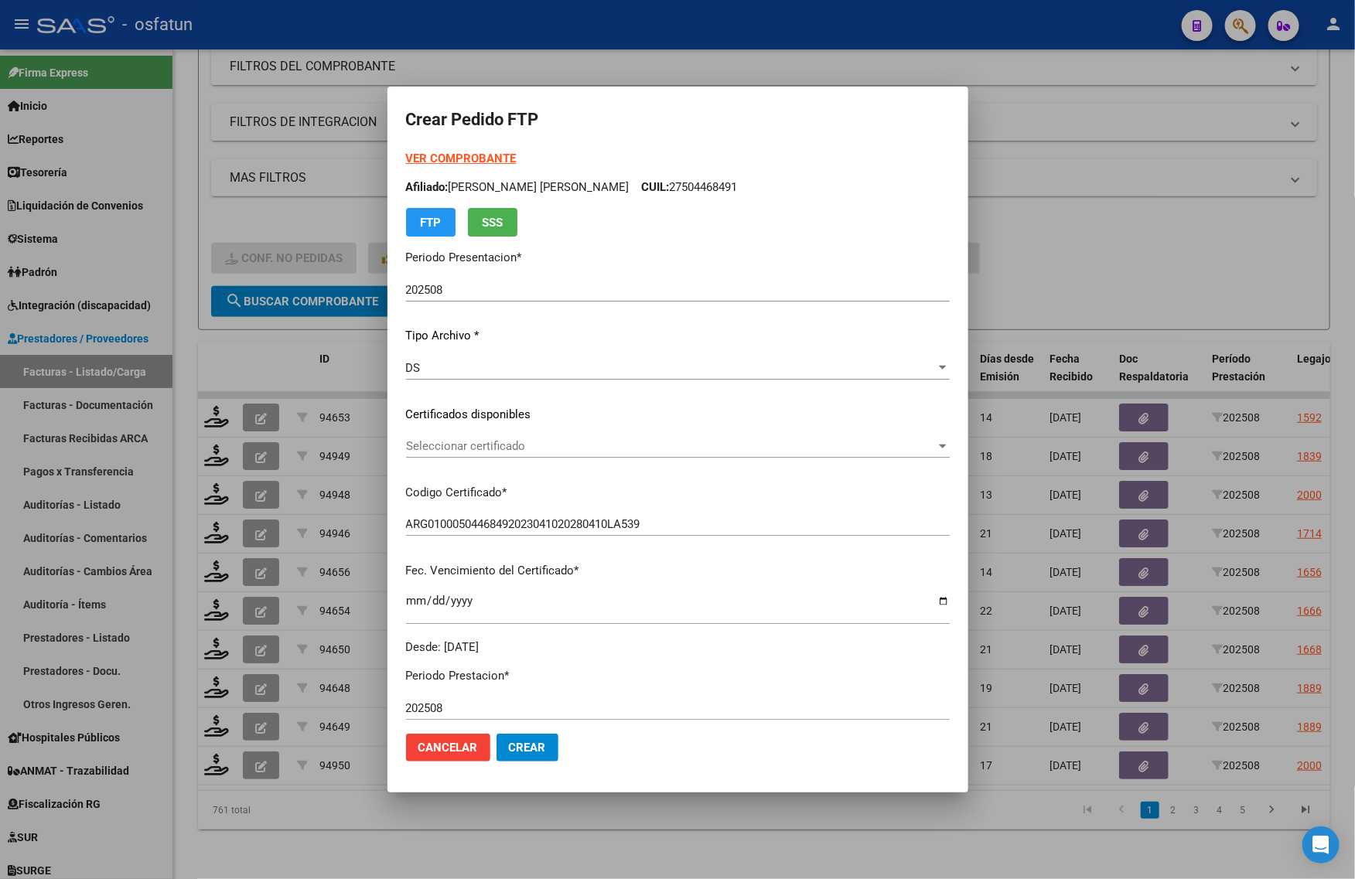
click at [435, 155] on strong "VER COMPROBANTE" at bounding box center [461, 159] width 111 height 14
click at [453, 439] on div "Seleccionar certificado Seleccionar certificado" at bounding box center [678, 446] width 544 height 23
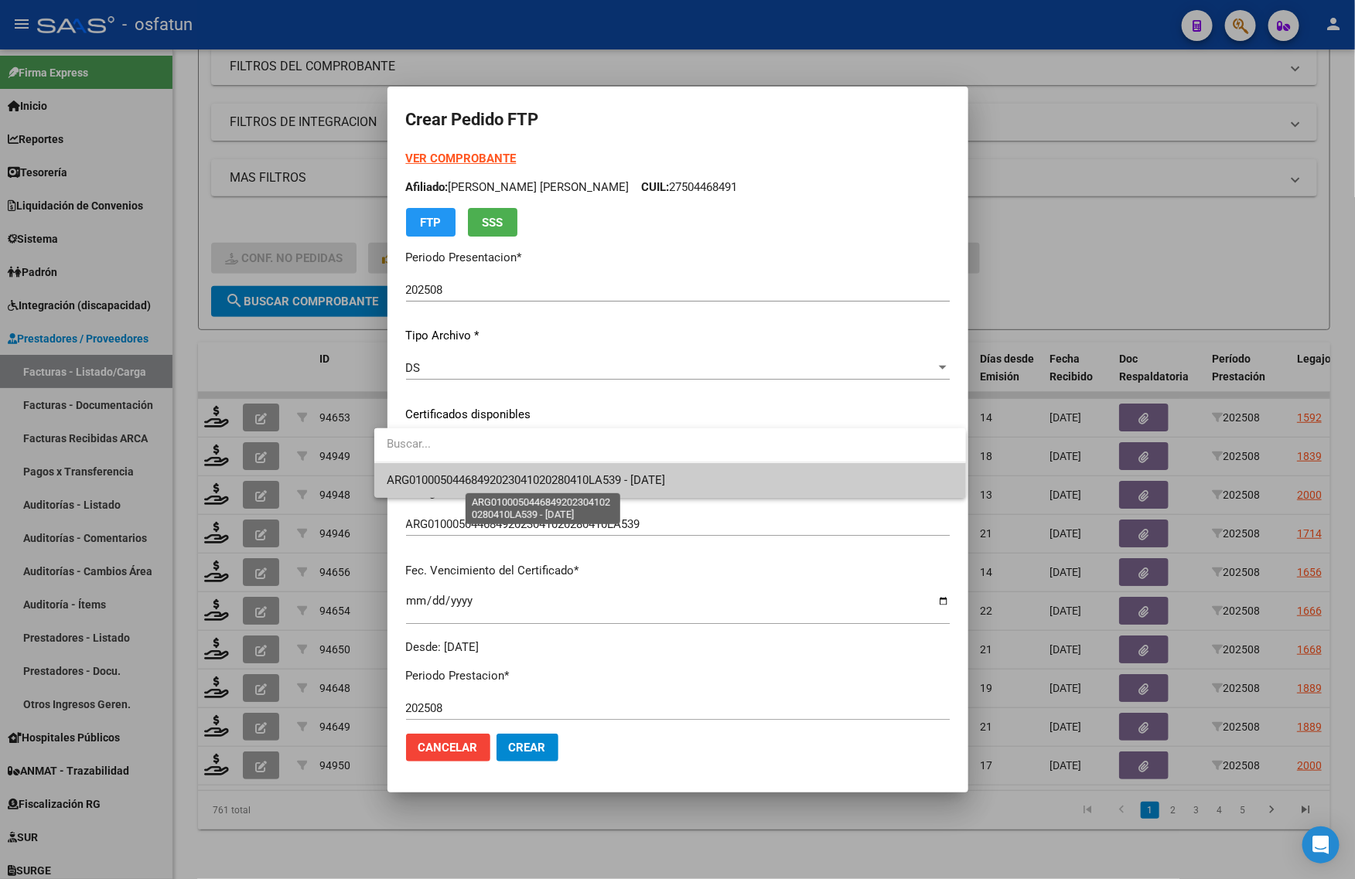
click at [493, 478] on span "ARG01000504468492023041020280410LA539 - 2028-04-10" at bounding box center [526, 480] width 278 height 14
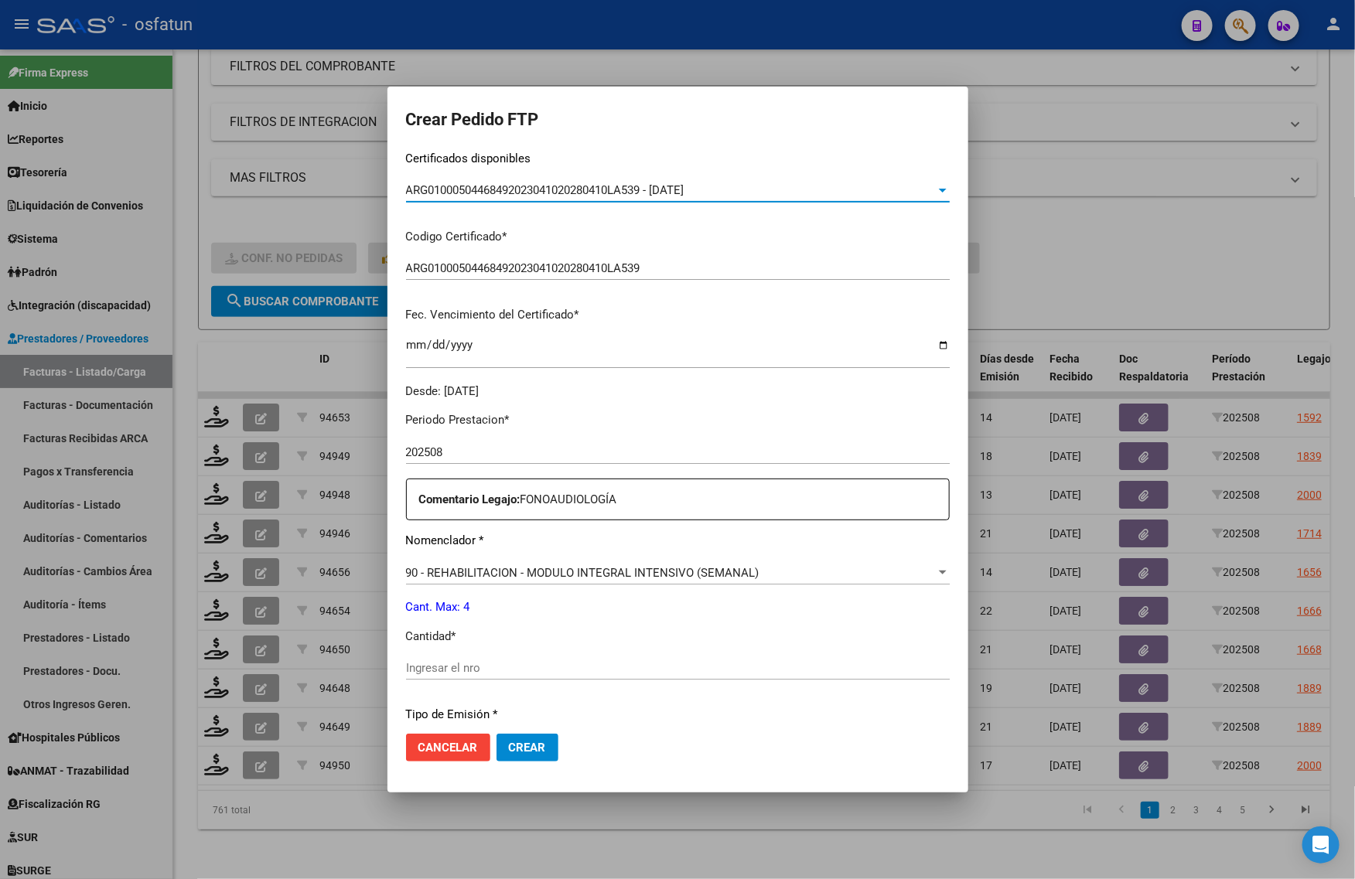
scroll to position [387, 0]
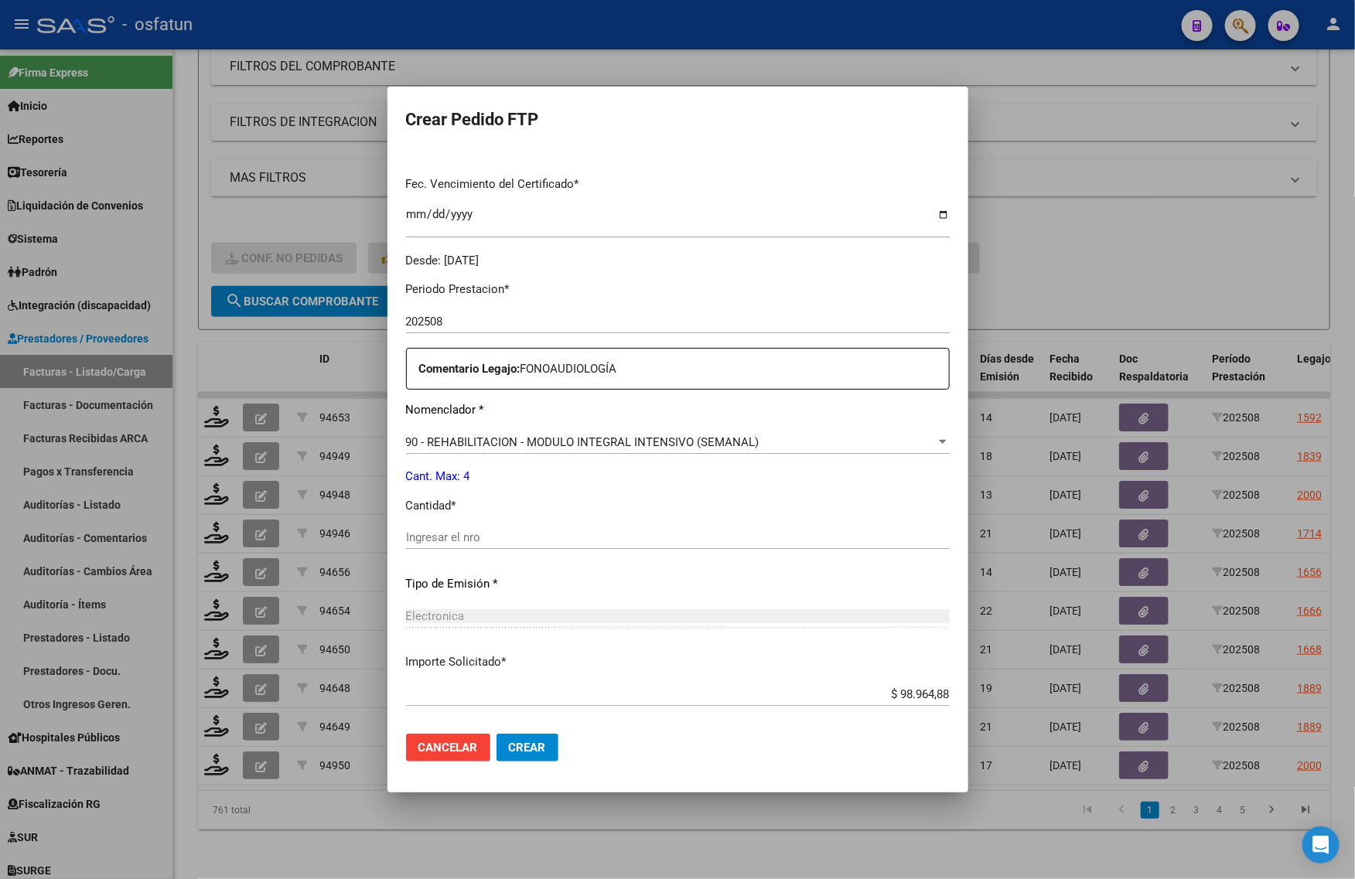
click at [458, 540] on input "Ingresar el nro" at bounding box center [678, 538] width 544 height 14
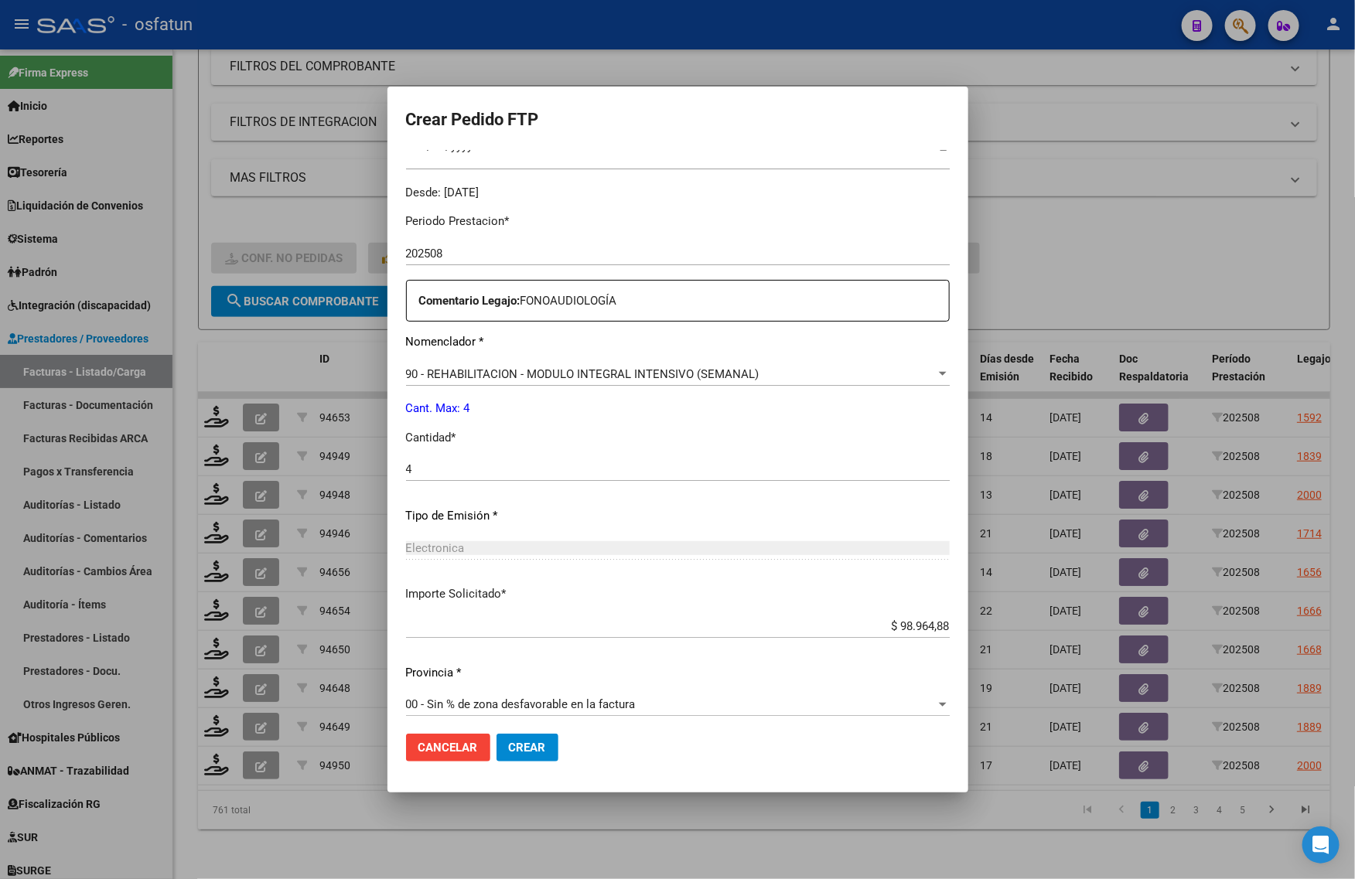
scroll to position [462, 0]
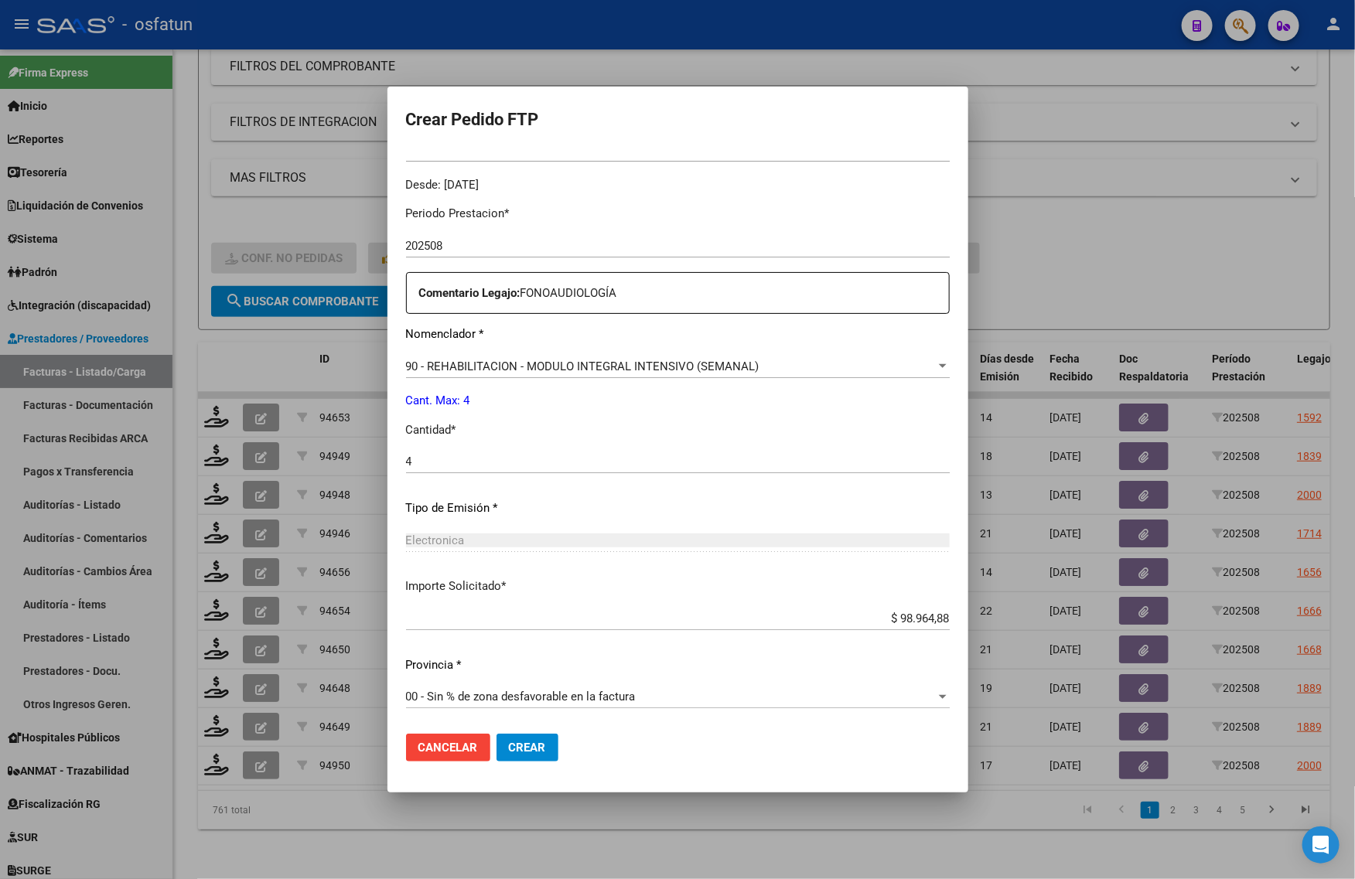
click at [509, 747] on span "Crear" at bounding box center [527, 748] width 37 height 14
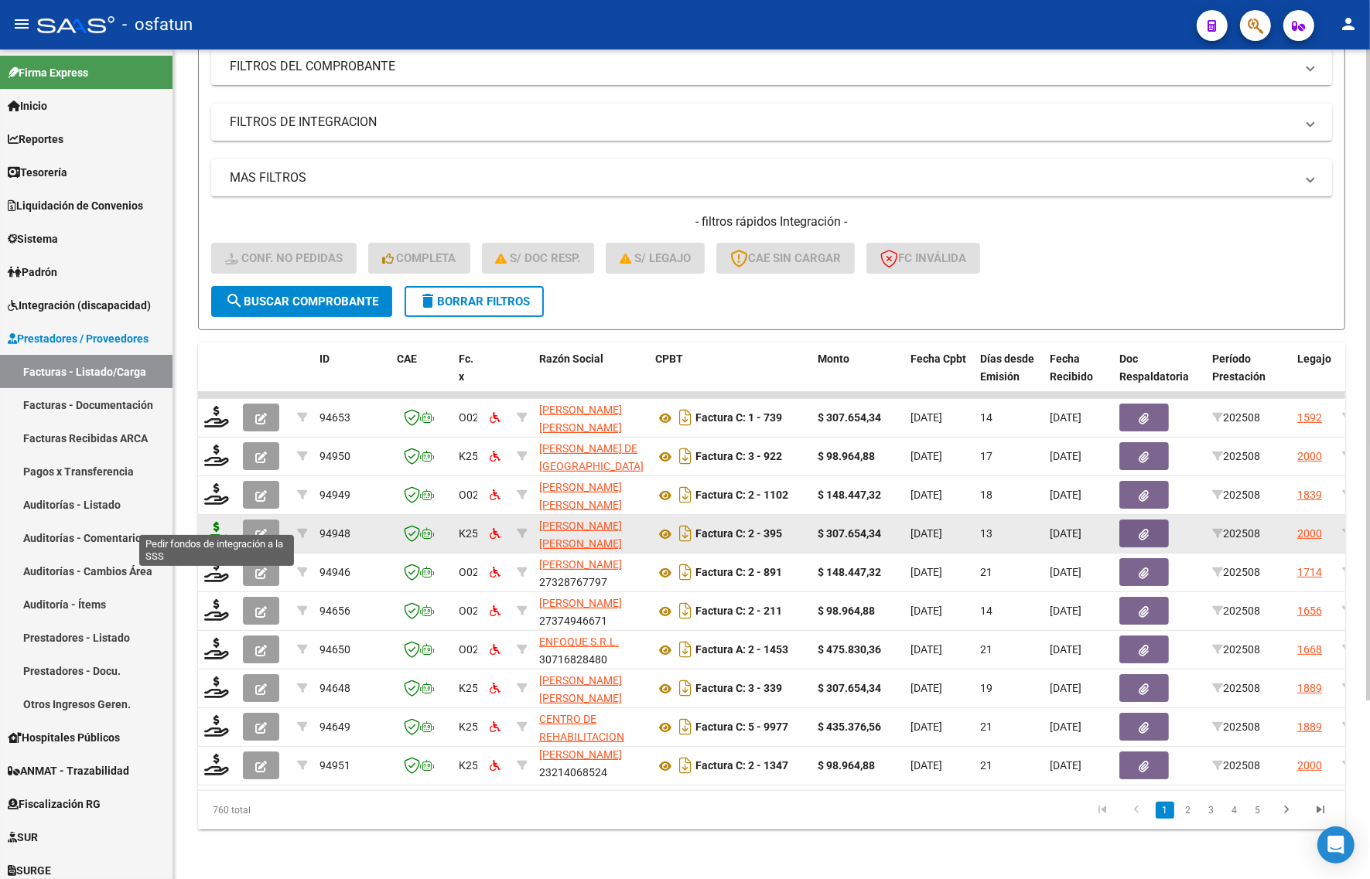
click at [213, 522] on icon at bounding box center [216, 533] width 25 height 22
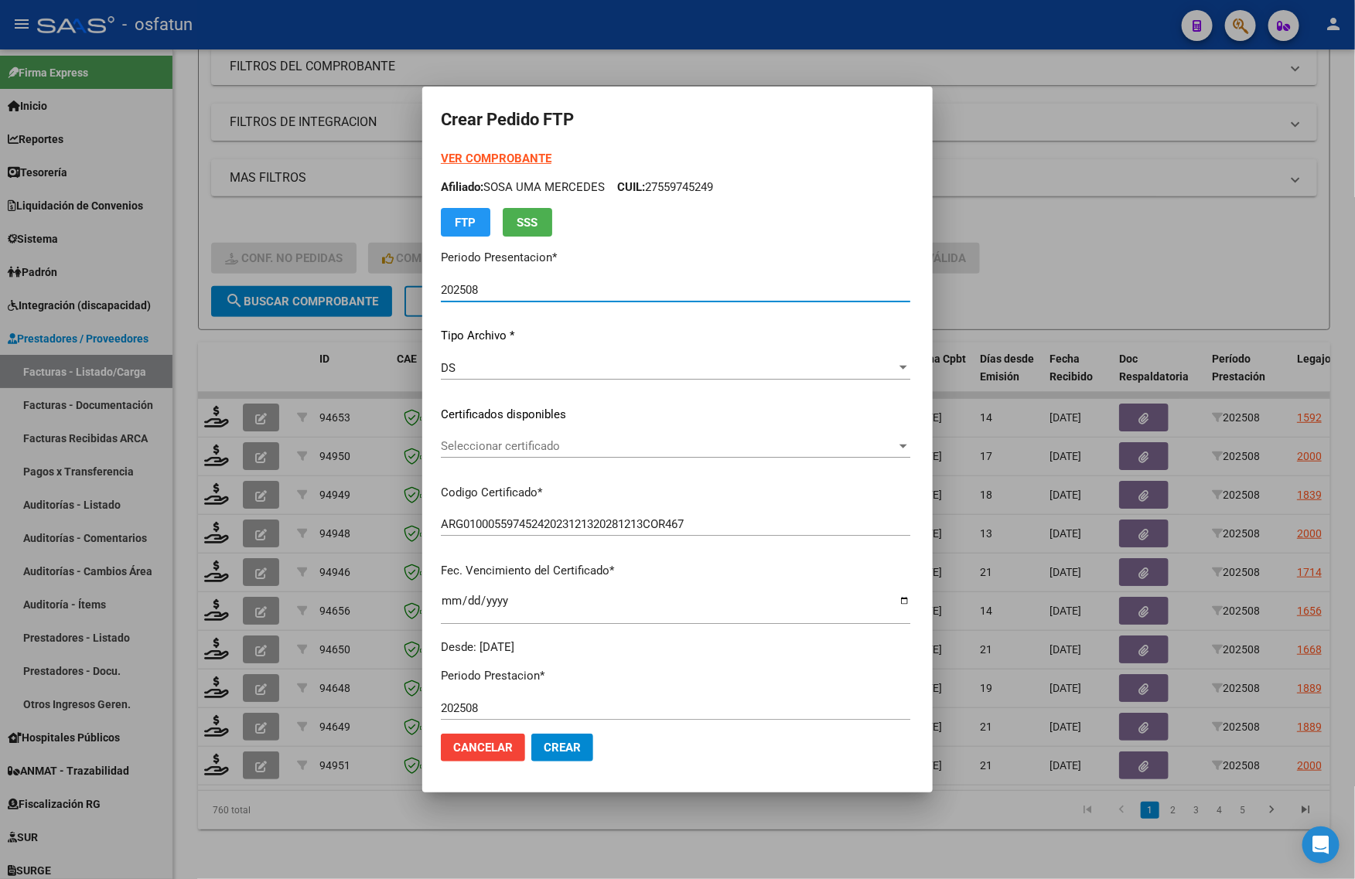
click at [478, 156] on strong "VER COMPROBANTE" at bounding box center [496, 159] width 111 height 14
click at [479, 445] on span "Seleccionar certificado" at bounding box center [669, 446] width 456 height 14
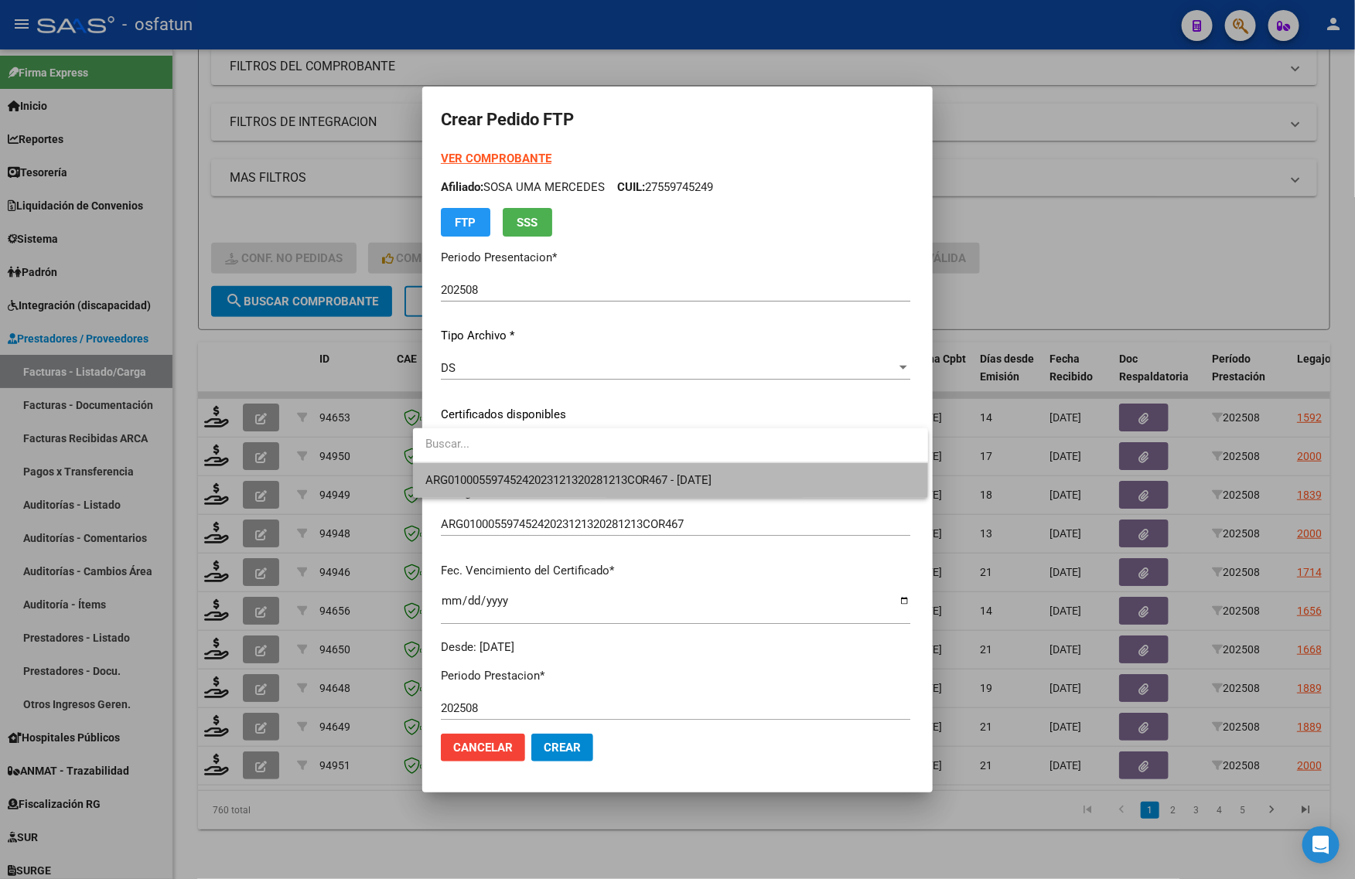
click at [473, 470] on span "ARG01000559745242023121320281213COR467 - 2028-12-13" at bounding box center [670, 480] width 490 height 35
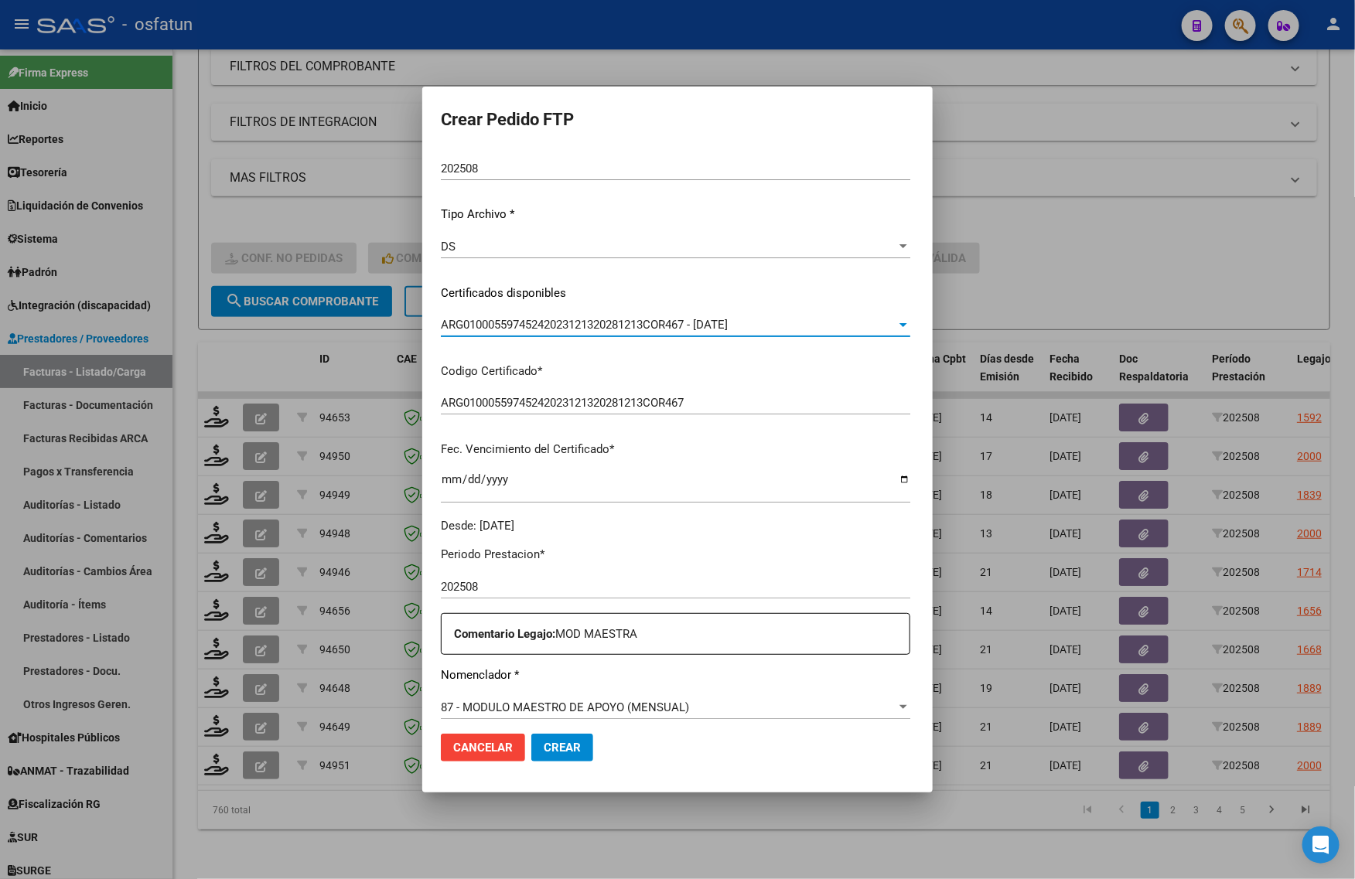
scroll to position [290, 0]
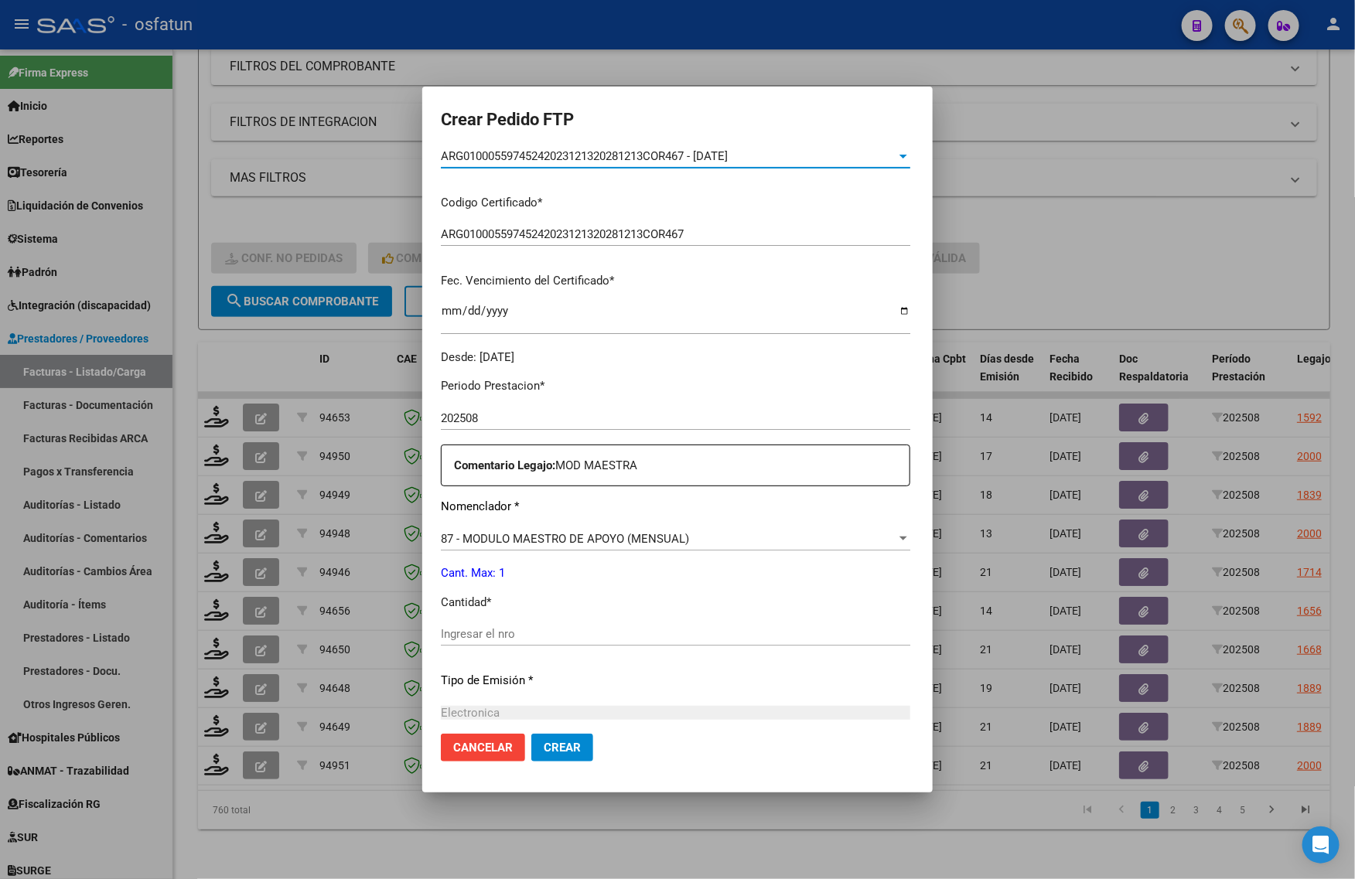
click at [462, 632] on input "Ingresar el nro" at bounding box center [675, 634] width 469 height 14
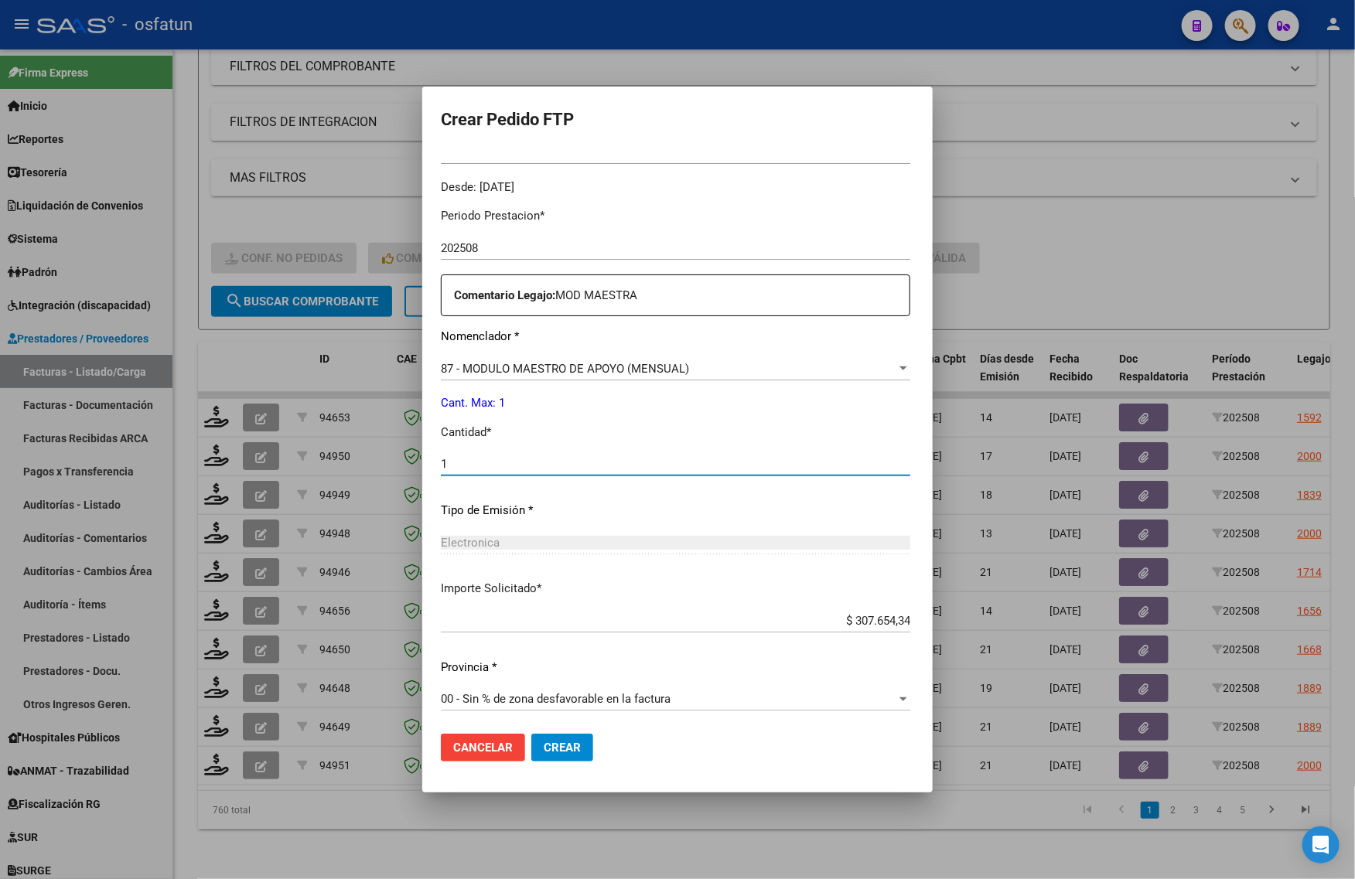
scroll to position [462, 0]
click at [538, 731] on mat-dialog-actions "Cancelar Crear" at bounding box center [677, 748] width 473 height 53
click at [544, 756] on button "Crear" at bounding box center [562, 748] width 62 height 28
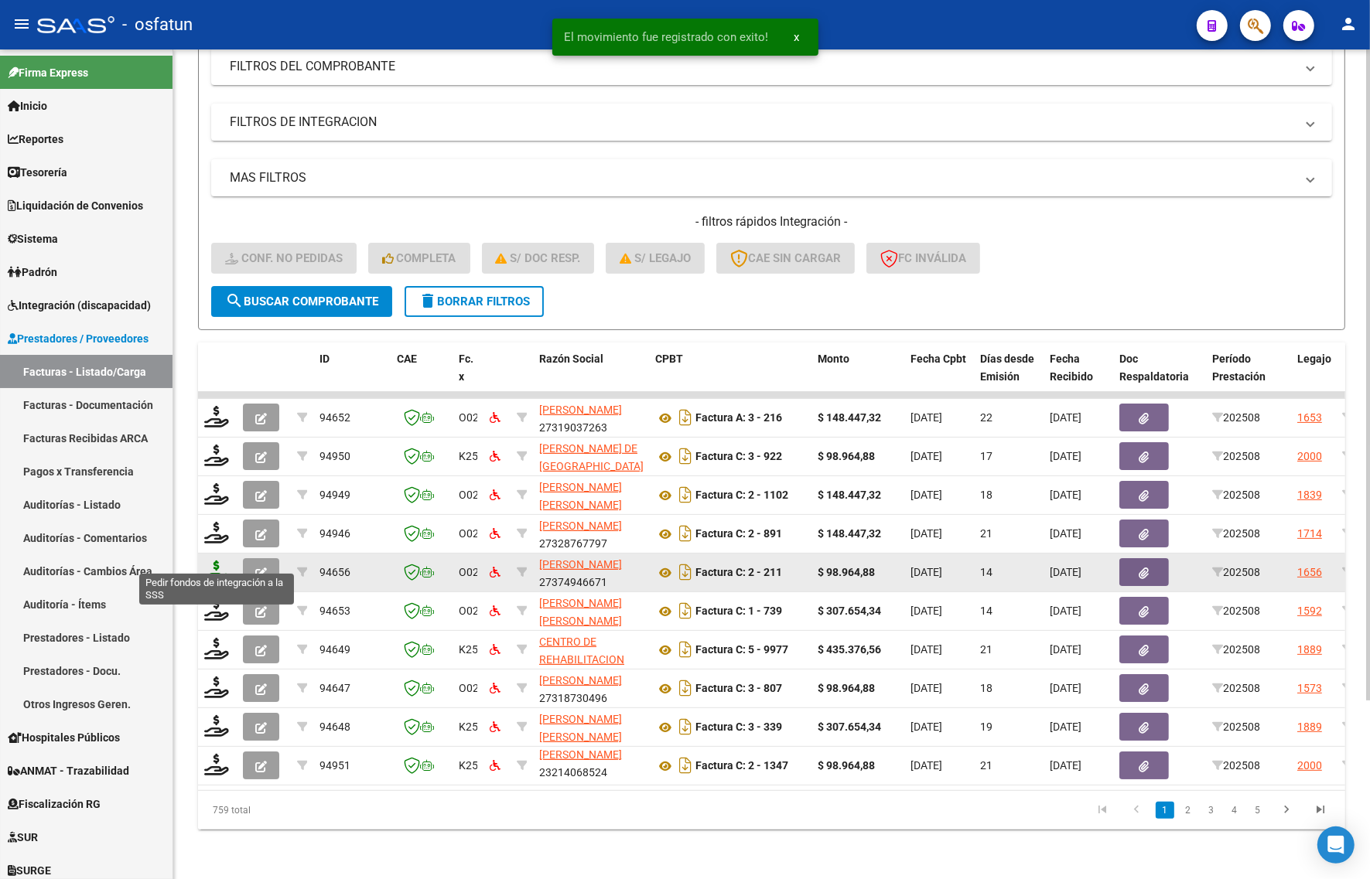
click at [215, 561] on icon at bounding box center [216, 572] width 25 height 22
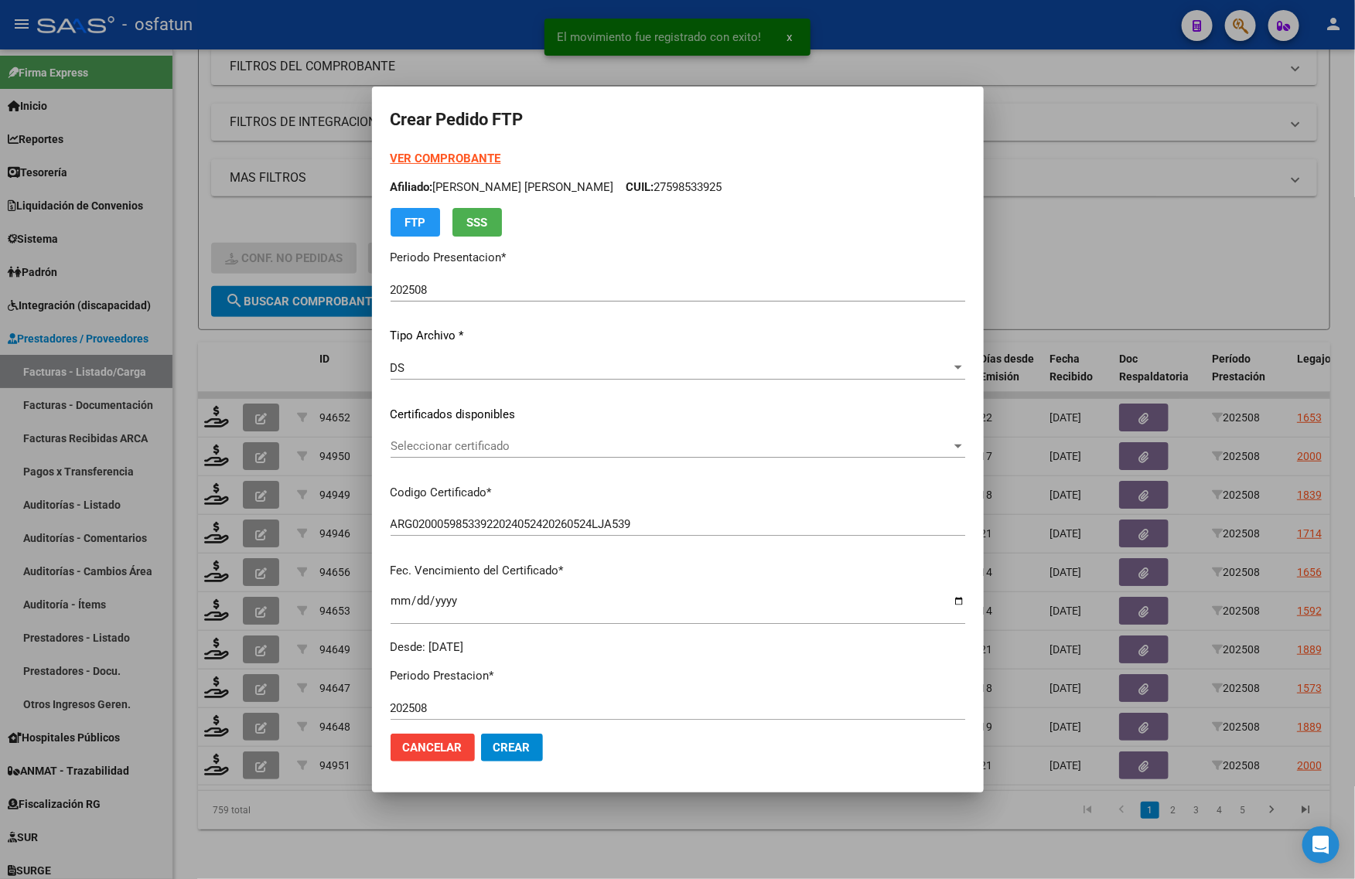
click at [451, 159] on strong "VER COMPROBANTE" at bounding box center [446, 159] width 111 height 14
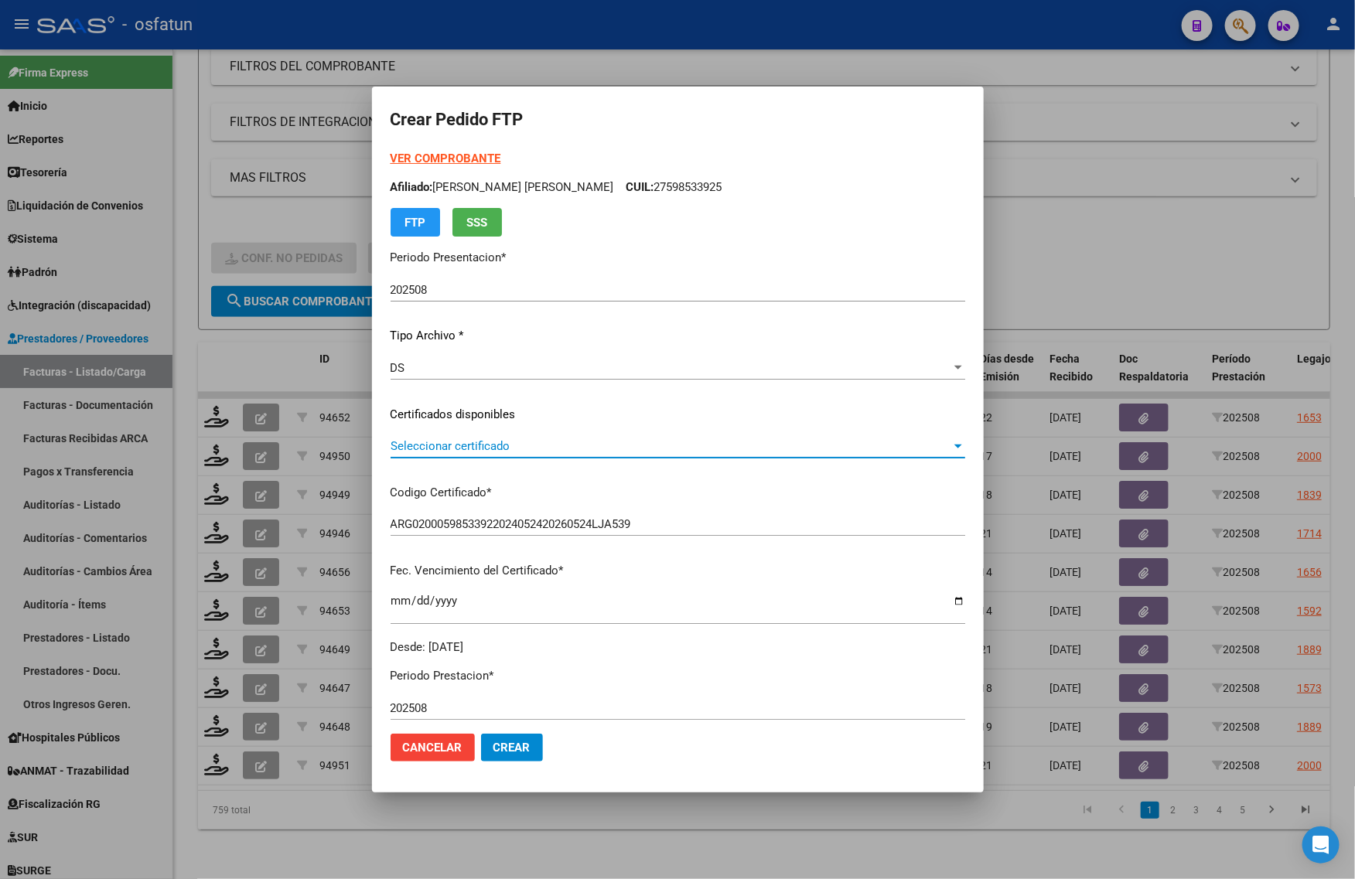
click at [478, 450] on span "Seleccionar certificado" at bounding box center [671, 446] width 561 height 14
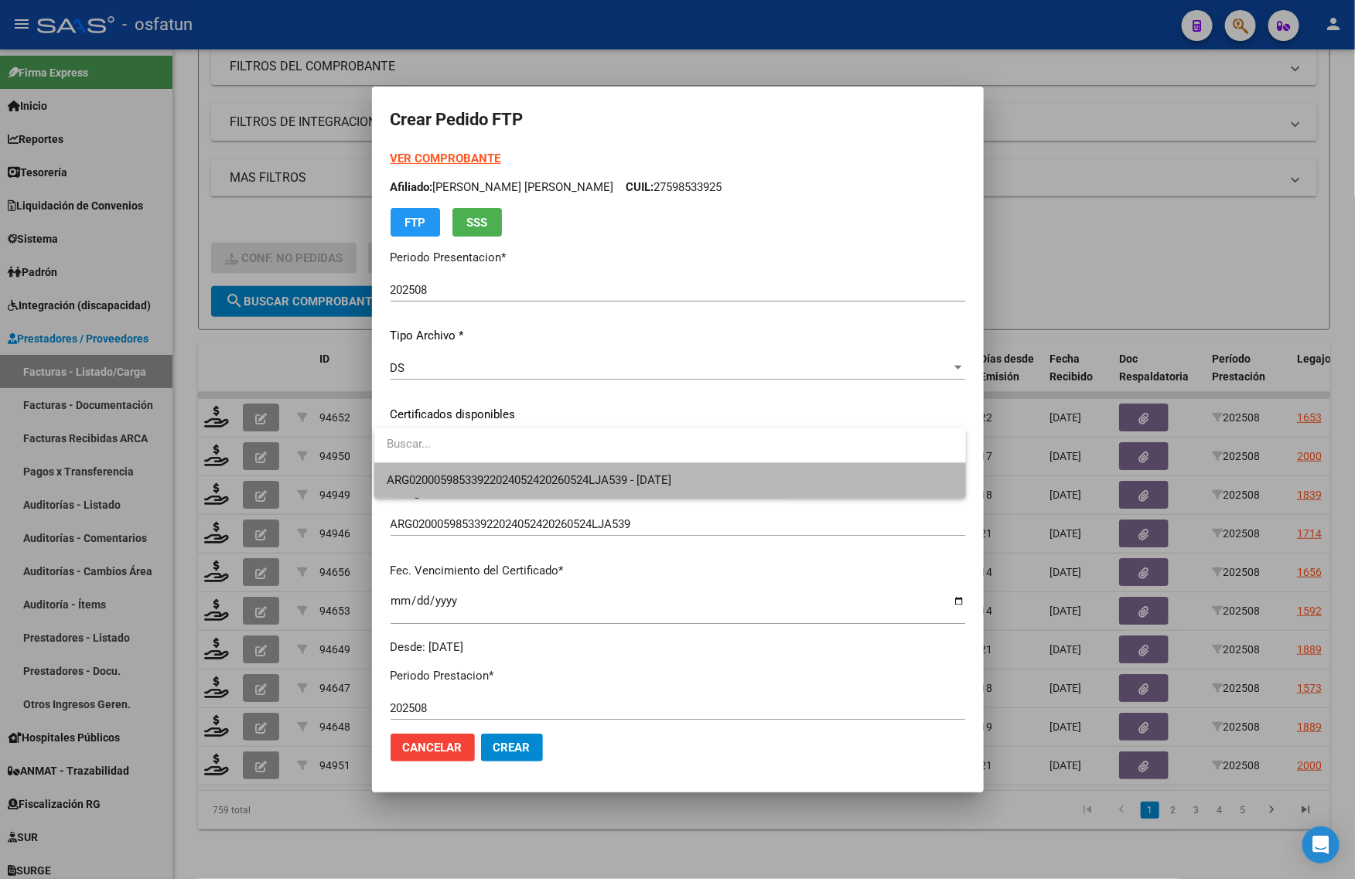
click at [485, 473] on span "ARG02000598533922024052420260524LJA539 - 2026-05-24" at bounding box center [529, 480] width 285 height 14
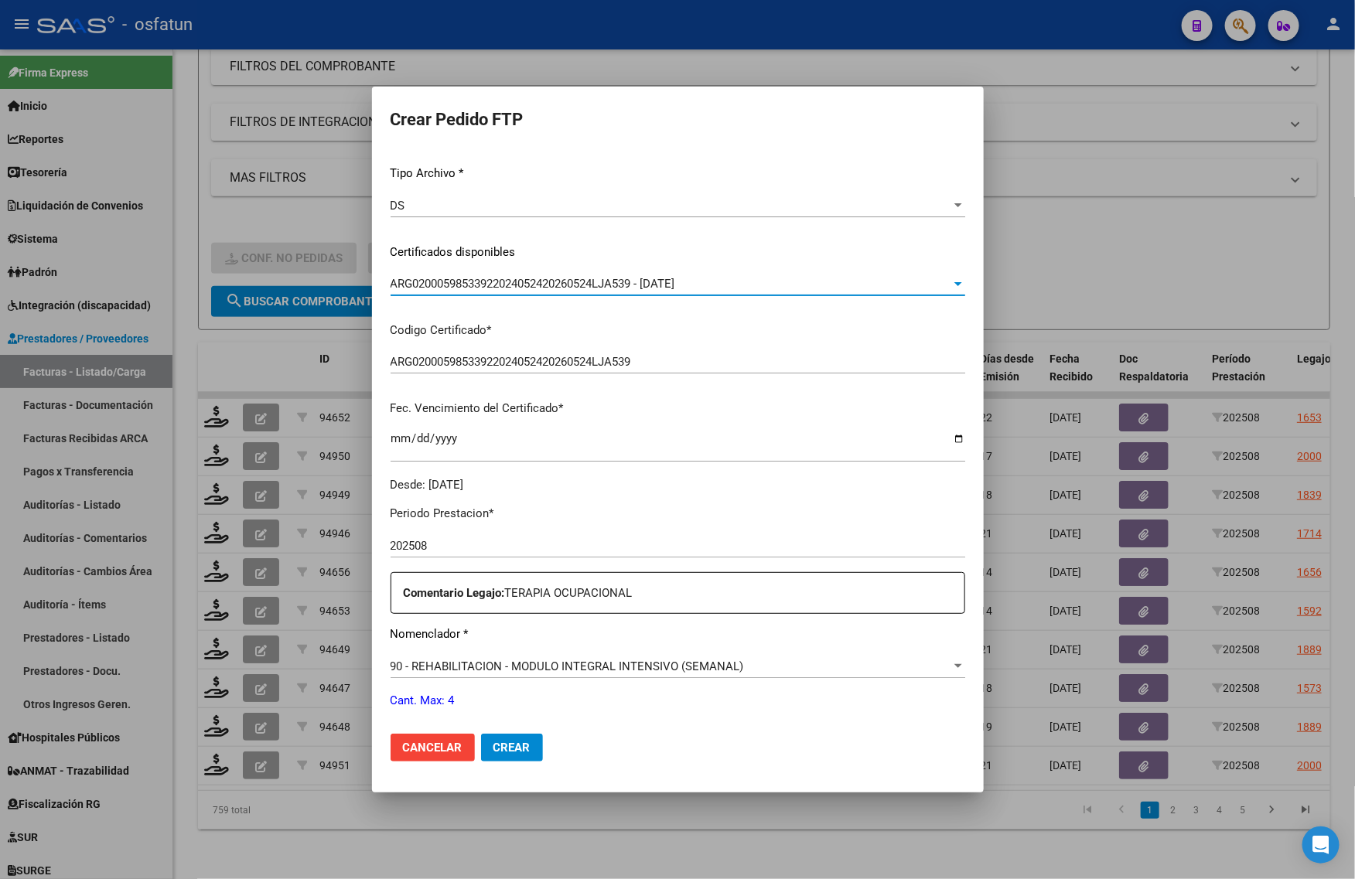
scroll to position [387, 0]
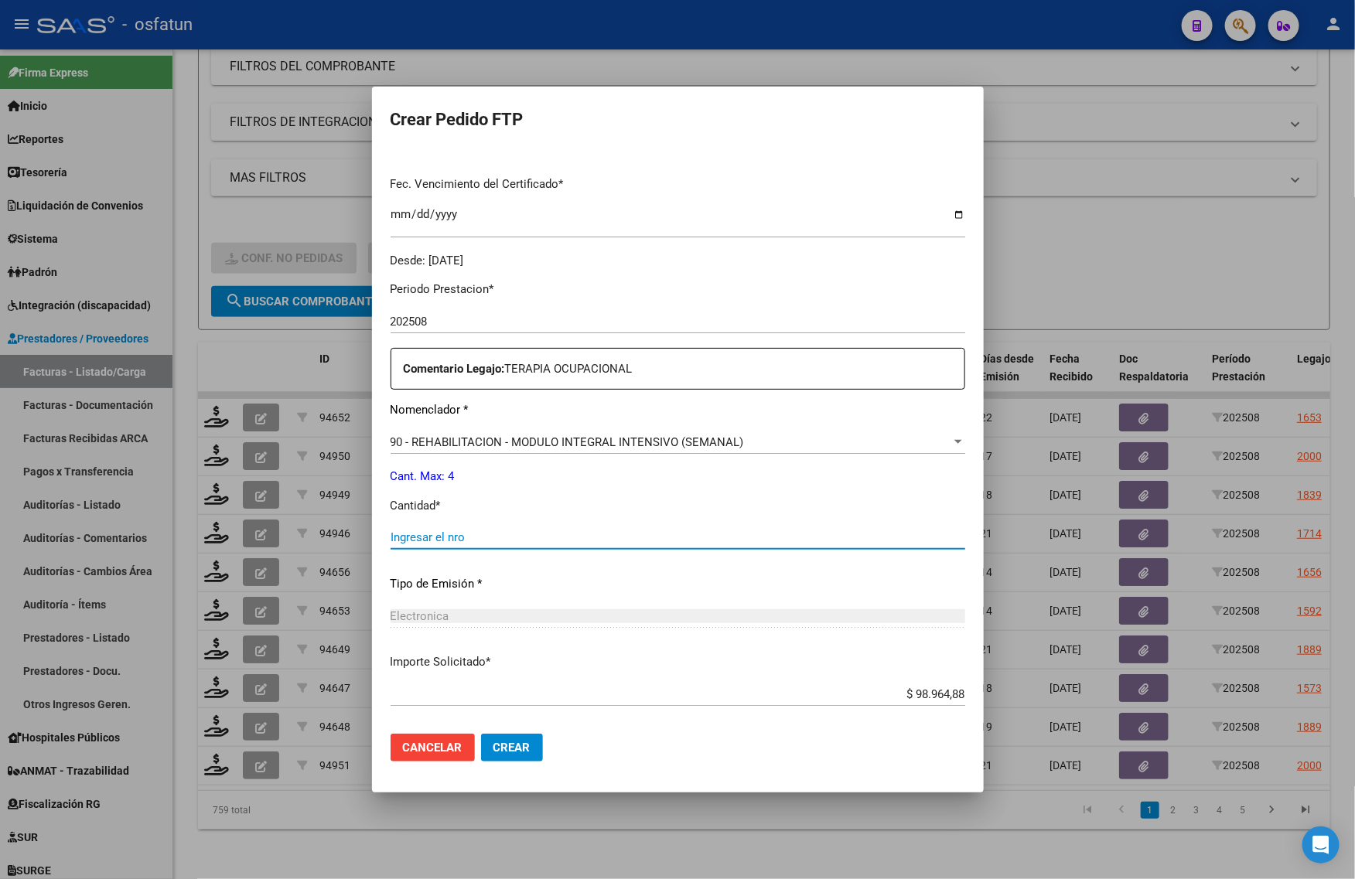
click at [441, 531] on input "Ingresar el nro" at bounding box center [678, 538] width 575 height 14
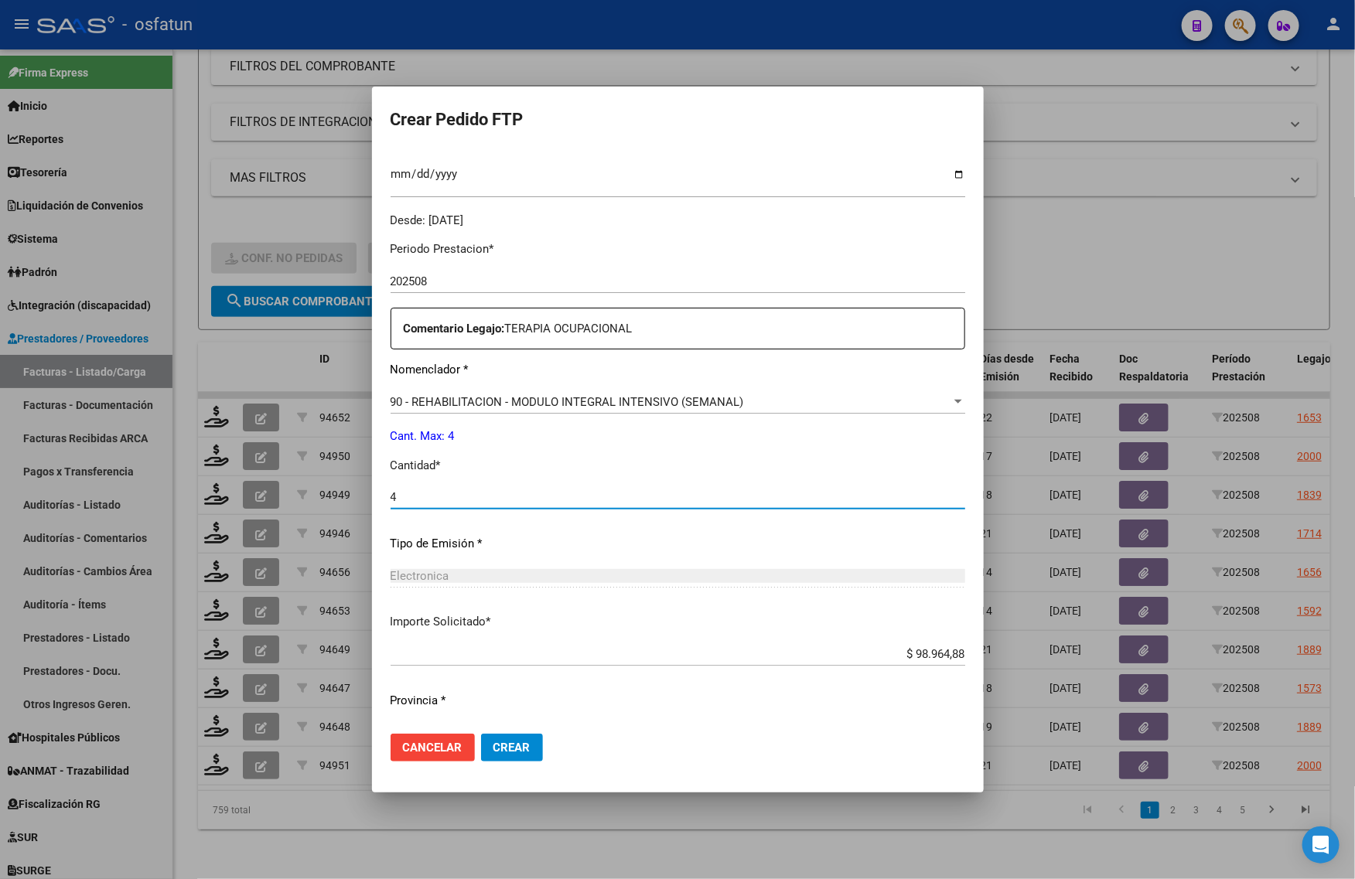
scroll to position [462, 0]
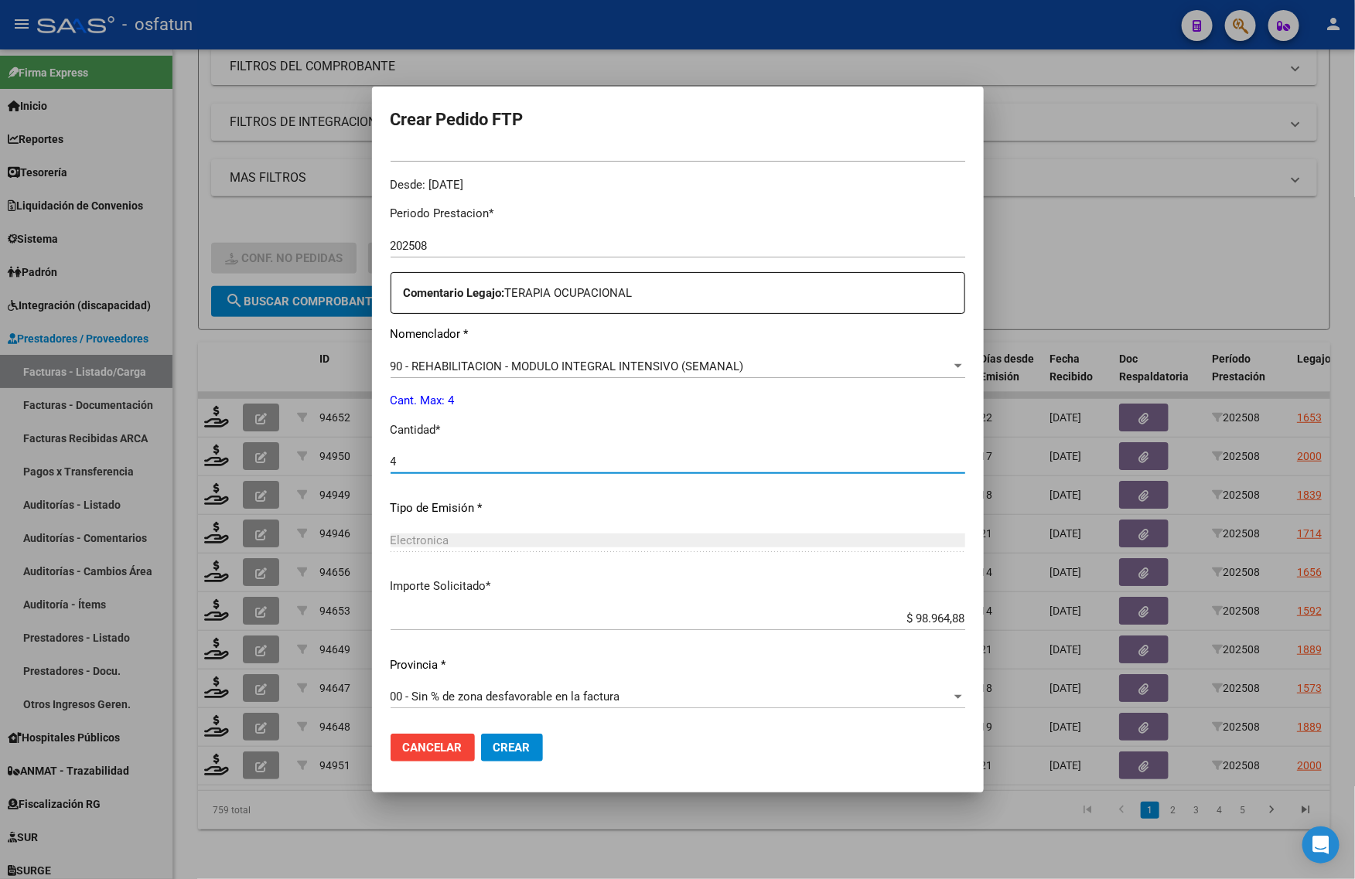
click at [497, 752] on span "Crear" at bounding box center [511, 748] width 37 height 14
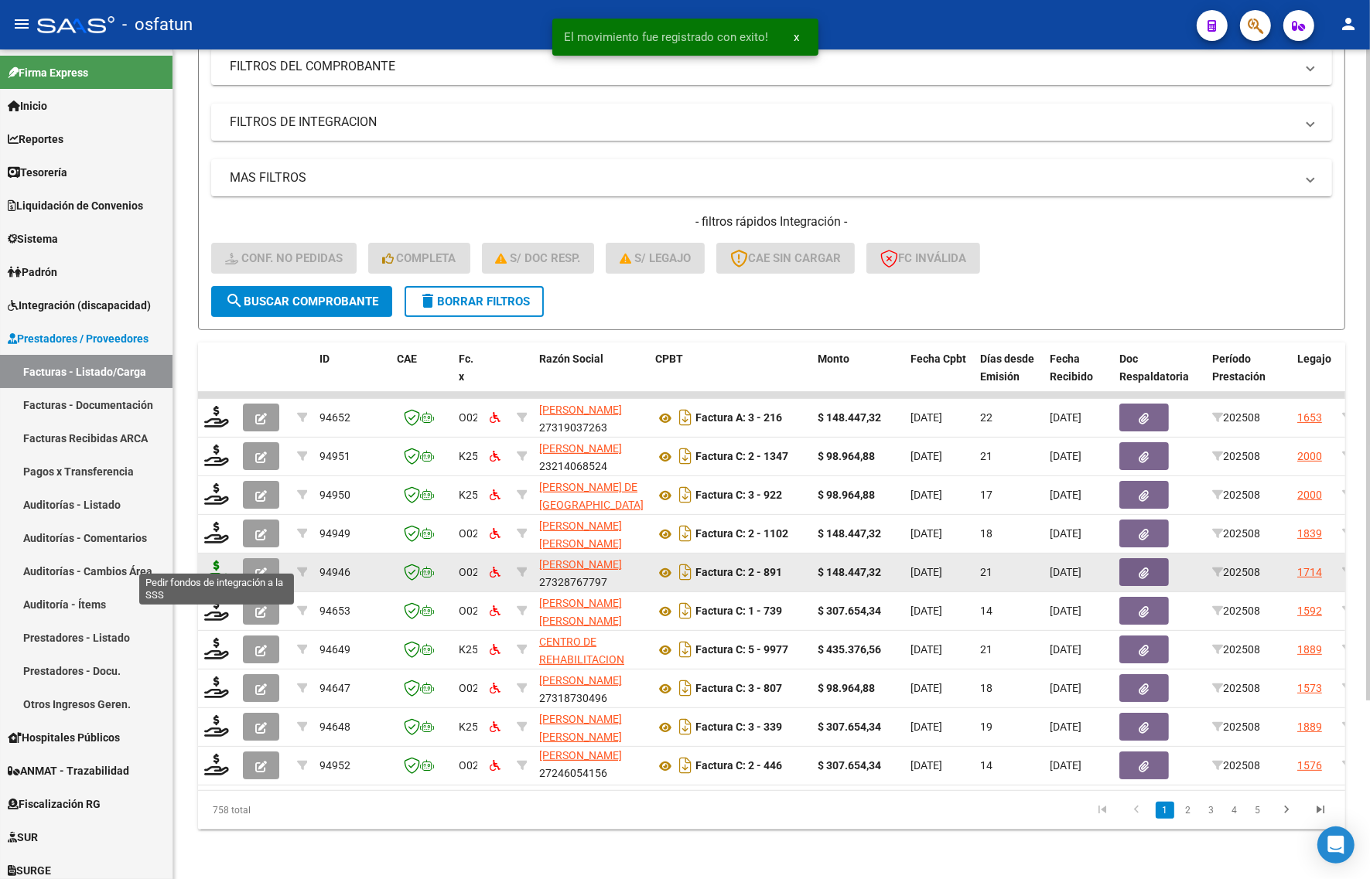
click at [213, 561] on icon at bounding box center [216, 572] width 25 height 22
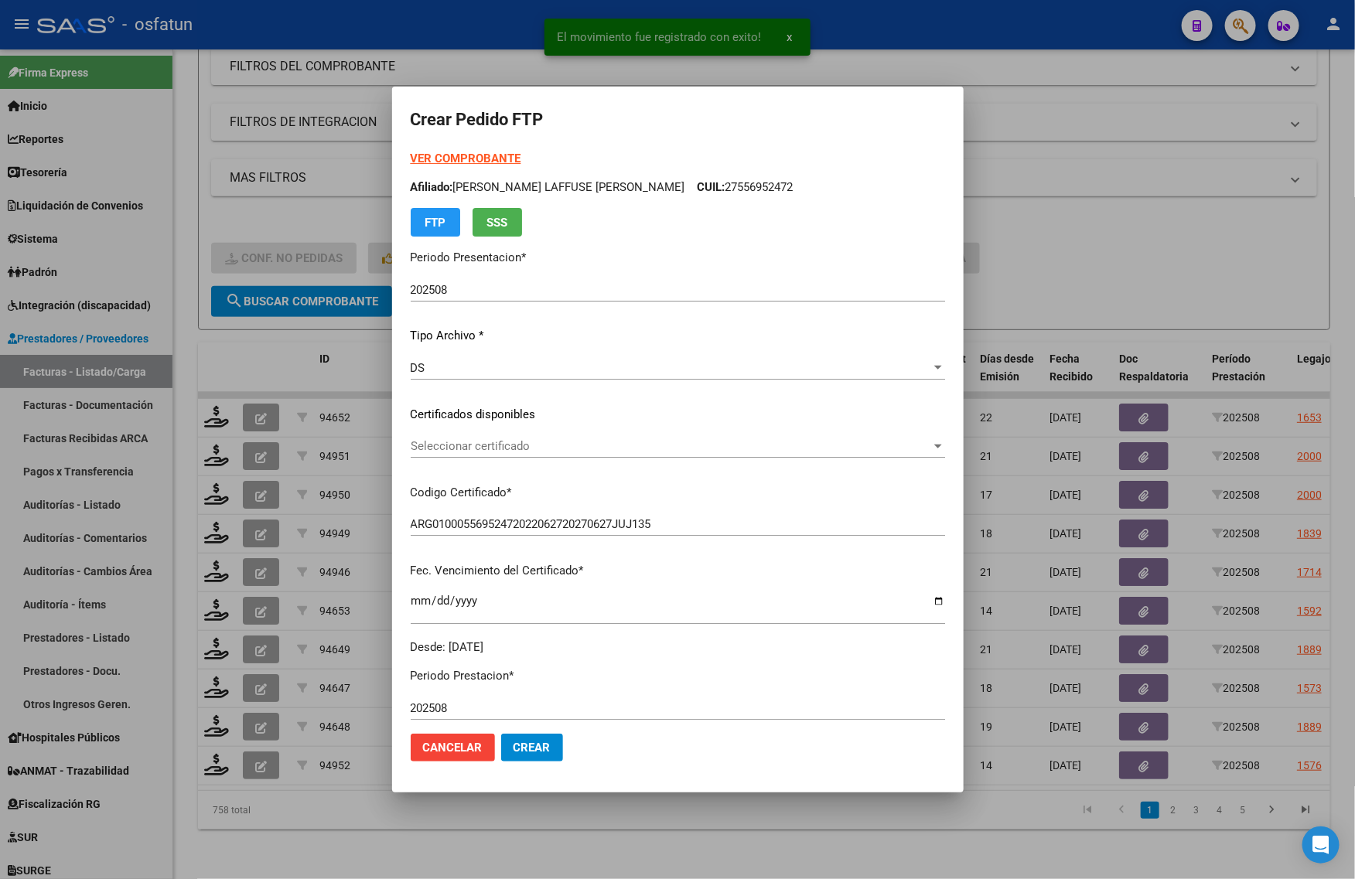
click at [452, 150] on div "VER COMPROBANTE ARCA Padrón Afiliado: FARASSI LAFFUSE LOLA CUIL: 27556952472 FT…" at bounding box center [678, 193] width 534 height 87
click at [452, 155] on strong "VER COMPROBANTE" at bounding box center [466, 159] width 111 height 14
click at [478, 445] on span "Seleccionar certificado" at bounding box center [671, 446] width 520 height 14
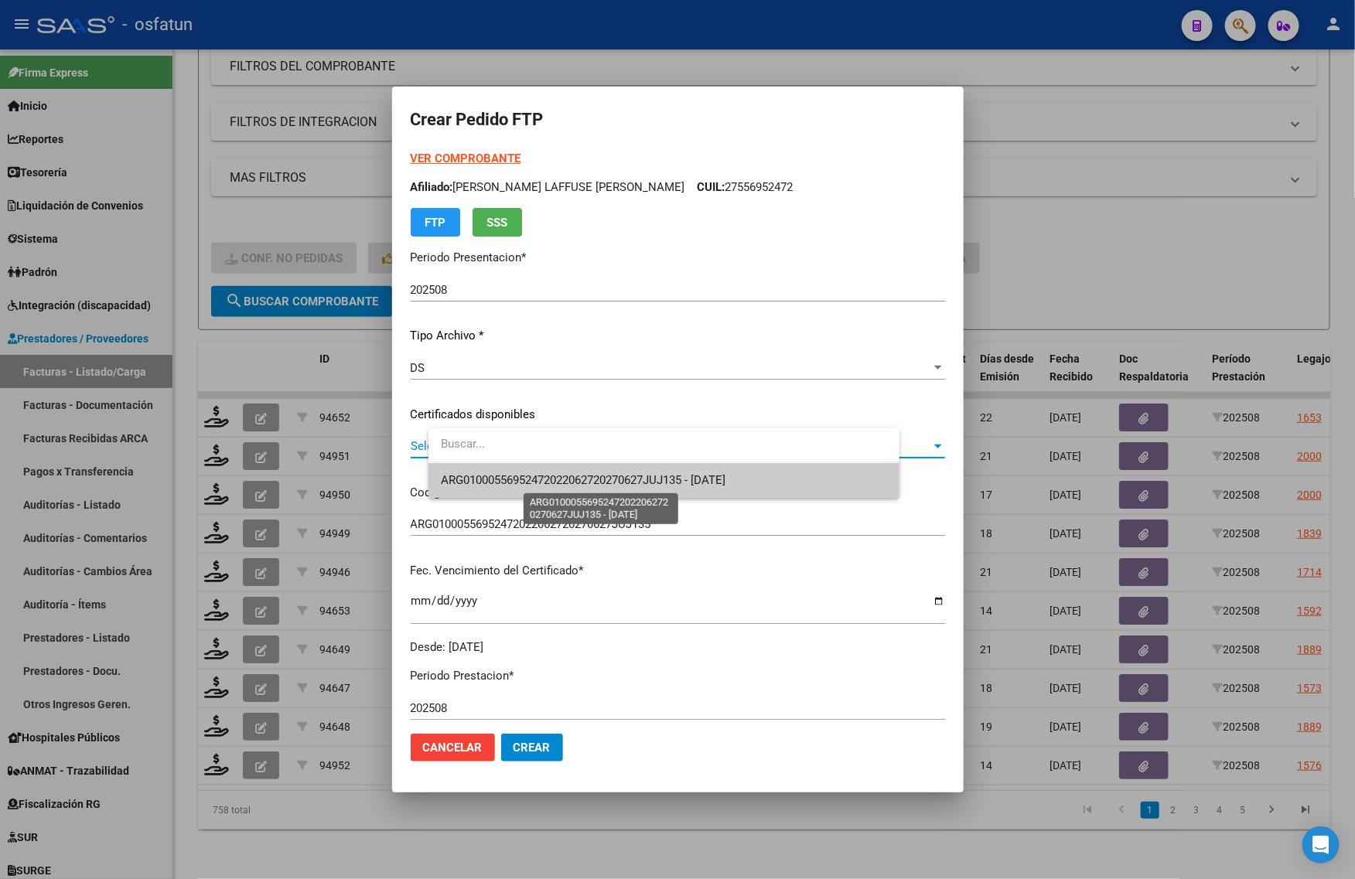
drag, startPoint x: 478, startPoint y: 480, endPoint x: 478, endPoint y: 507, distance: 27.1
click at [478, 481] on span "ARG01000556952472022062720270627JUJ135 - [DATE]" at bounding box center [583, 480] width 285 height 14
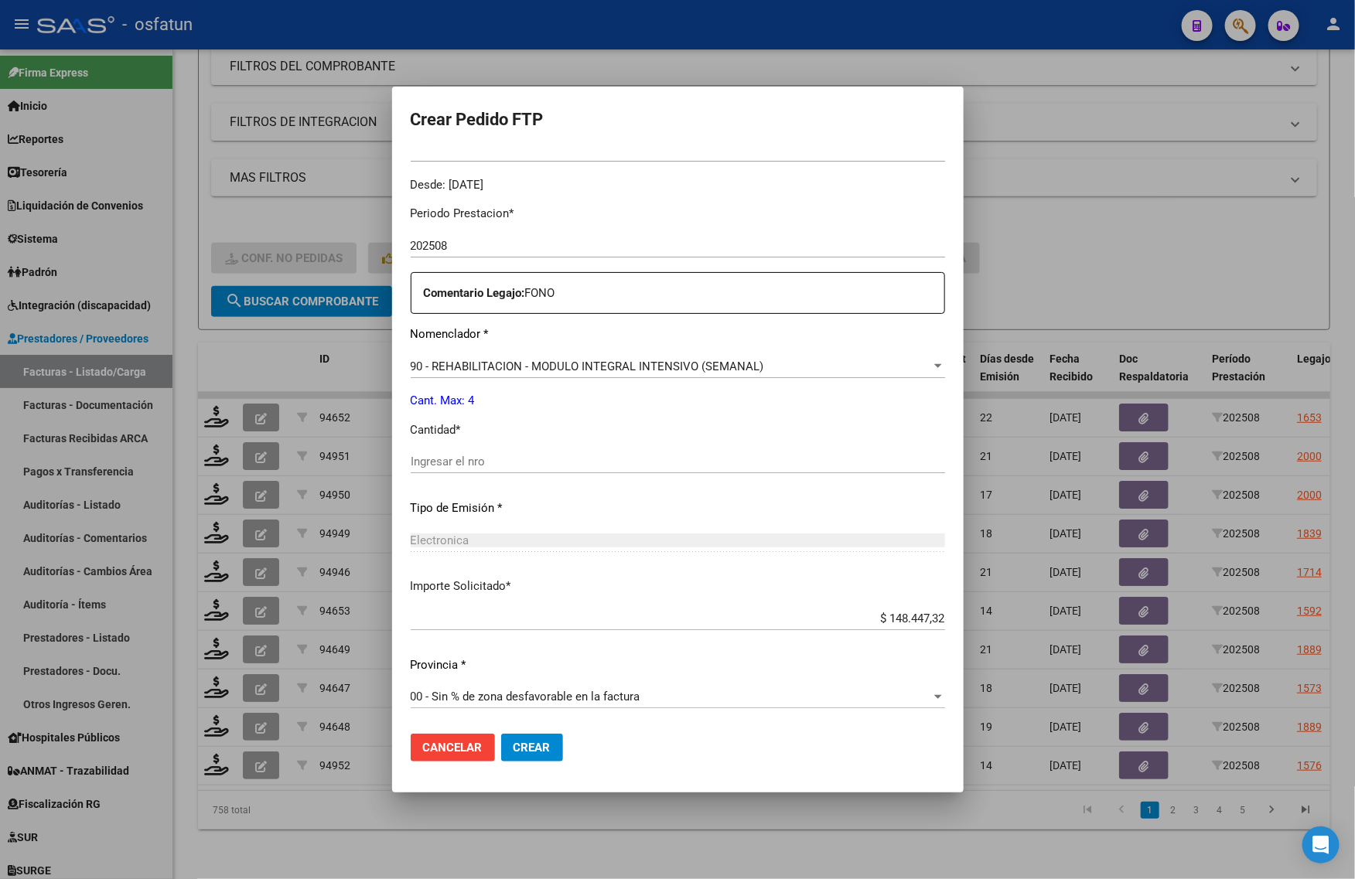
click at [469, 450] on div "Ingresar el nro" at bounding box center [678, 461] width 534 height 23
click at [551, 748] on span "Crear" at bounding box center [532, 748] width 37 height 14
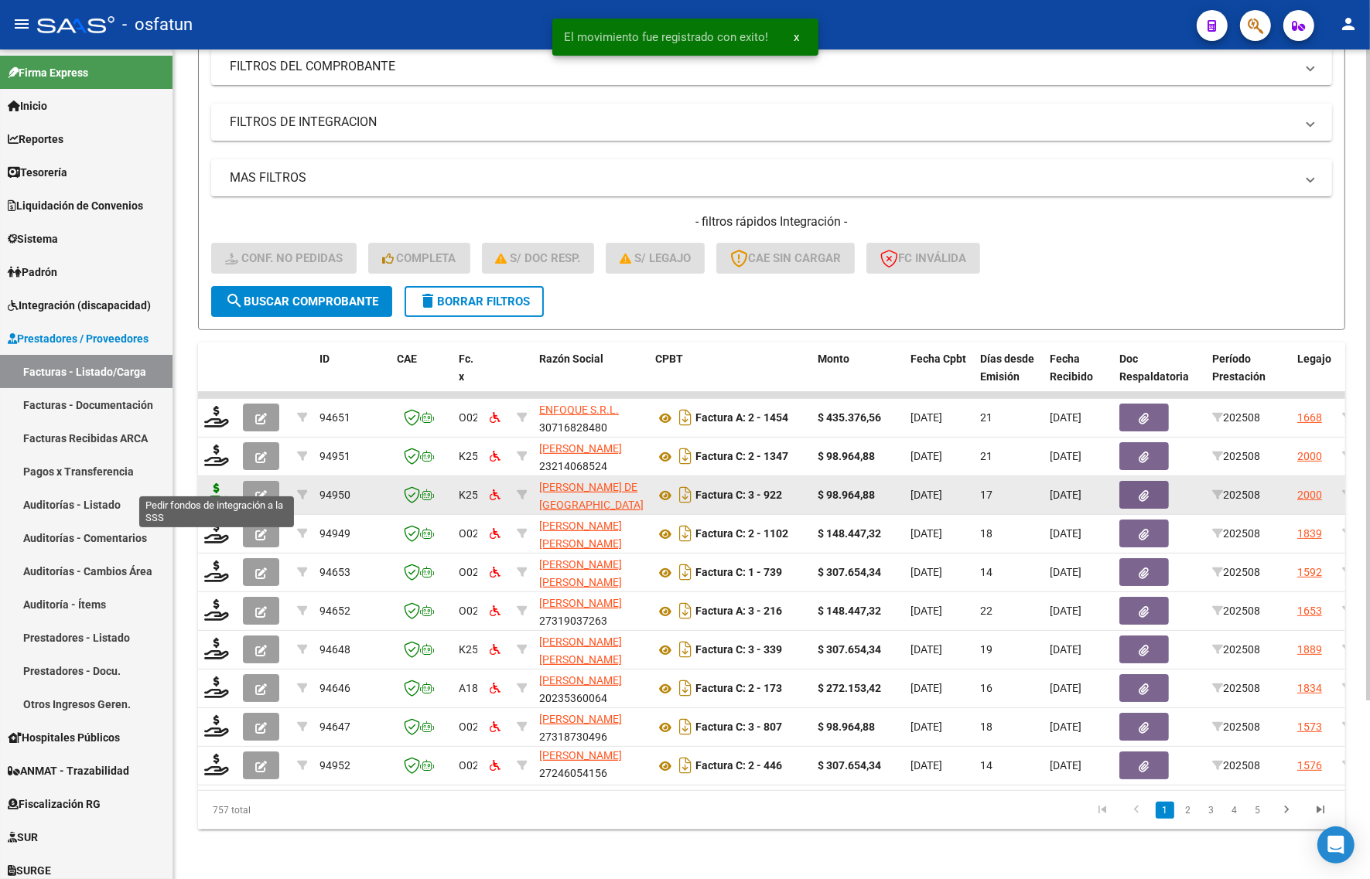
click at [222, 483] on icon at bounding box center [216, 494] width 25 height 22
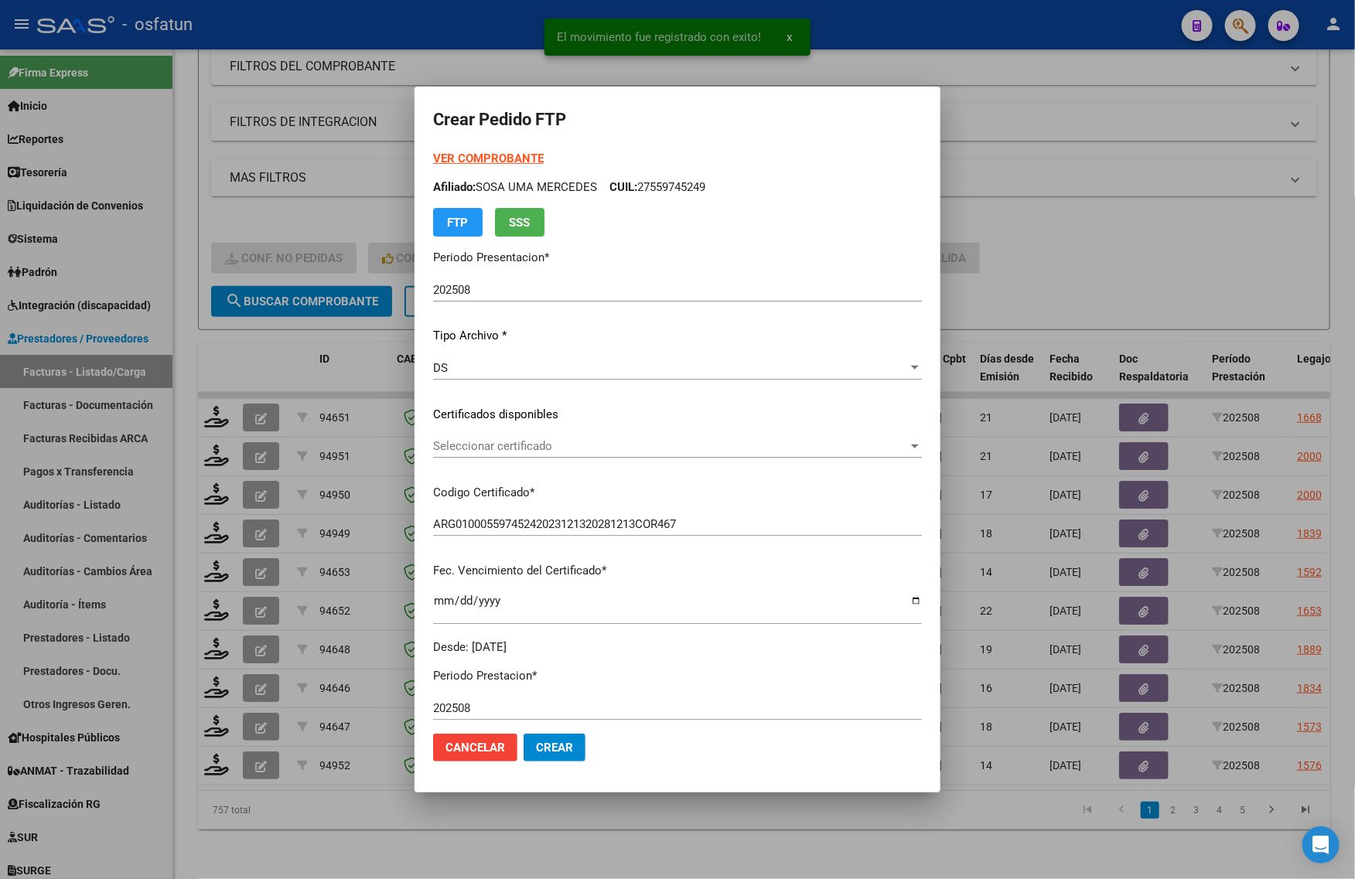
click at [451, 159] on strong "VER COMPROBANTE" at bounding box center [488, 159] width 111 height 14
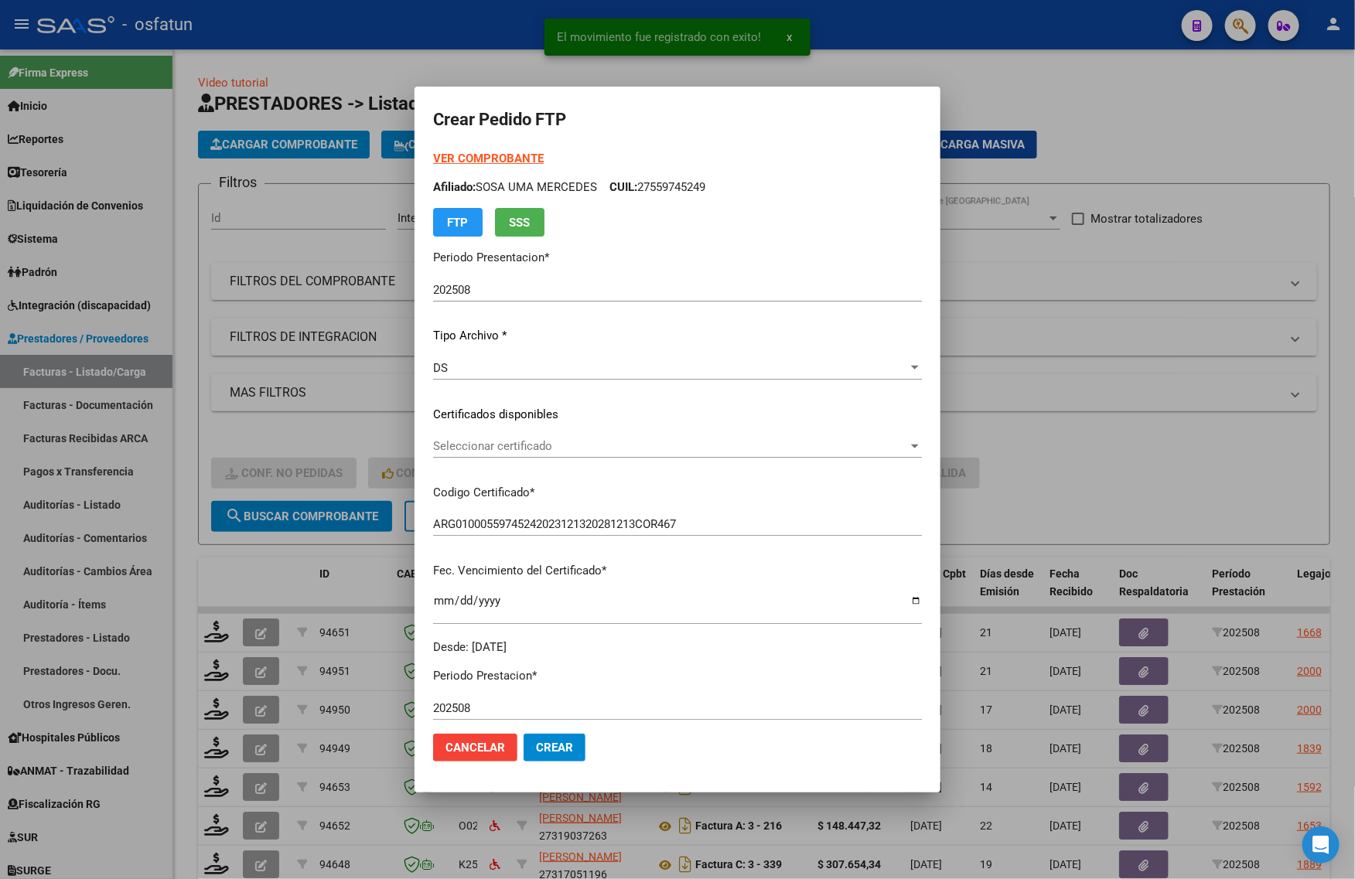
scroll to position [20, 0]
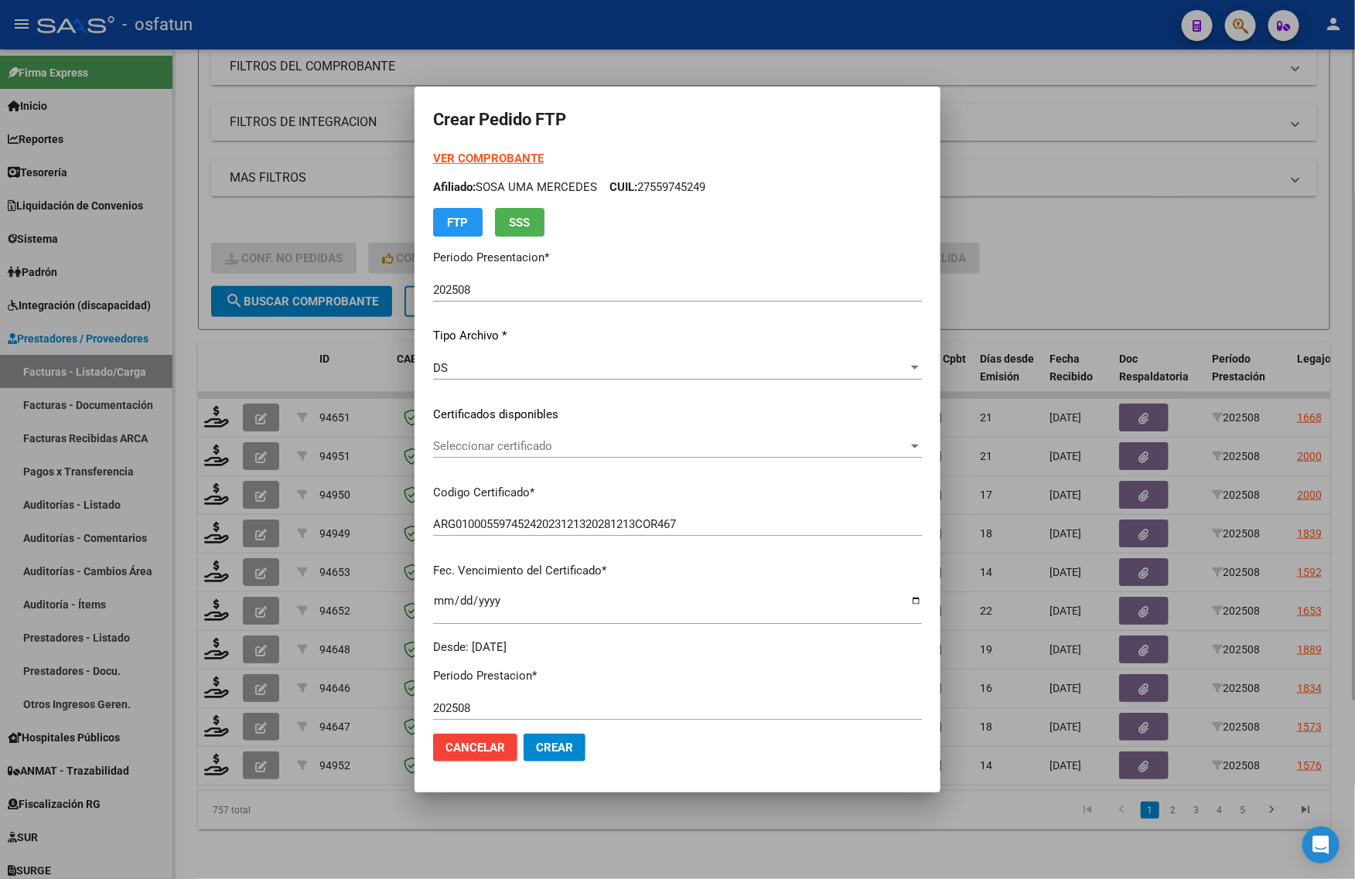
click at [237, 203] on div at bounding box center [677, 439] width 1355 height 879
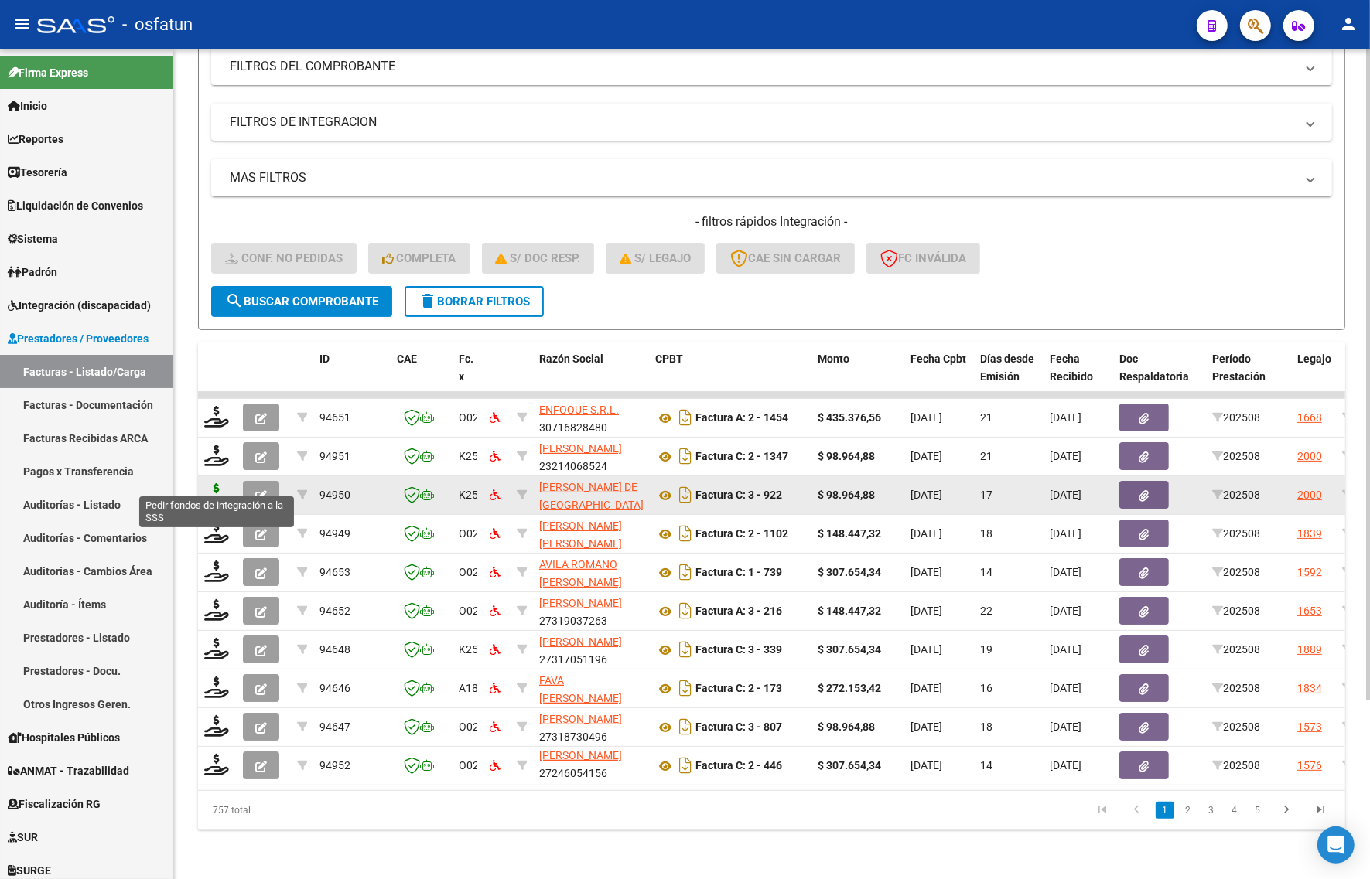
click at [217, 486] on icon at bounding box center [216, 494] width 25 height 22
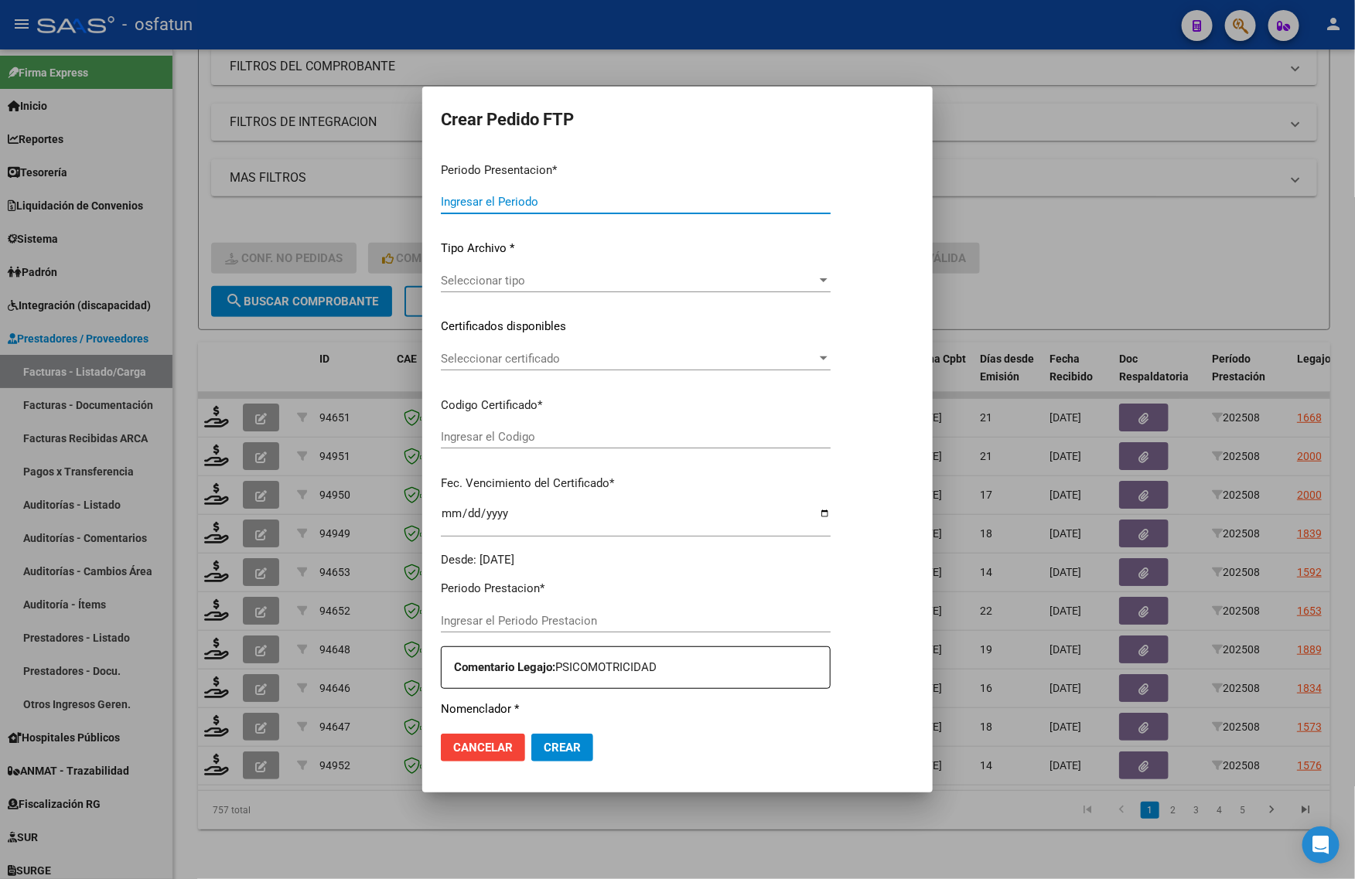
type input "202508"
type input "$ 98.964,88"
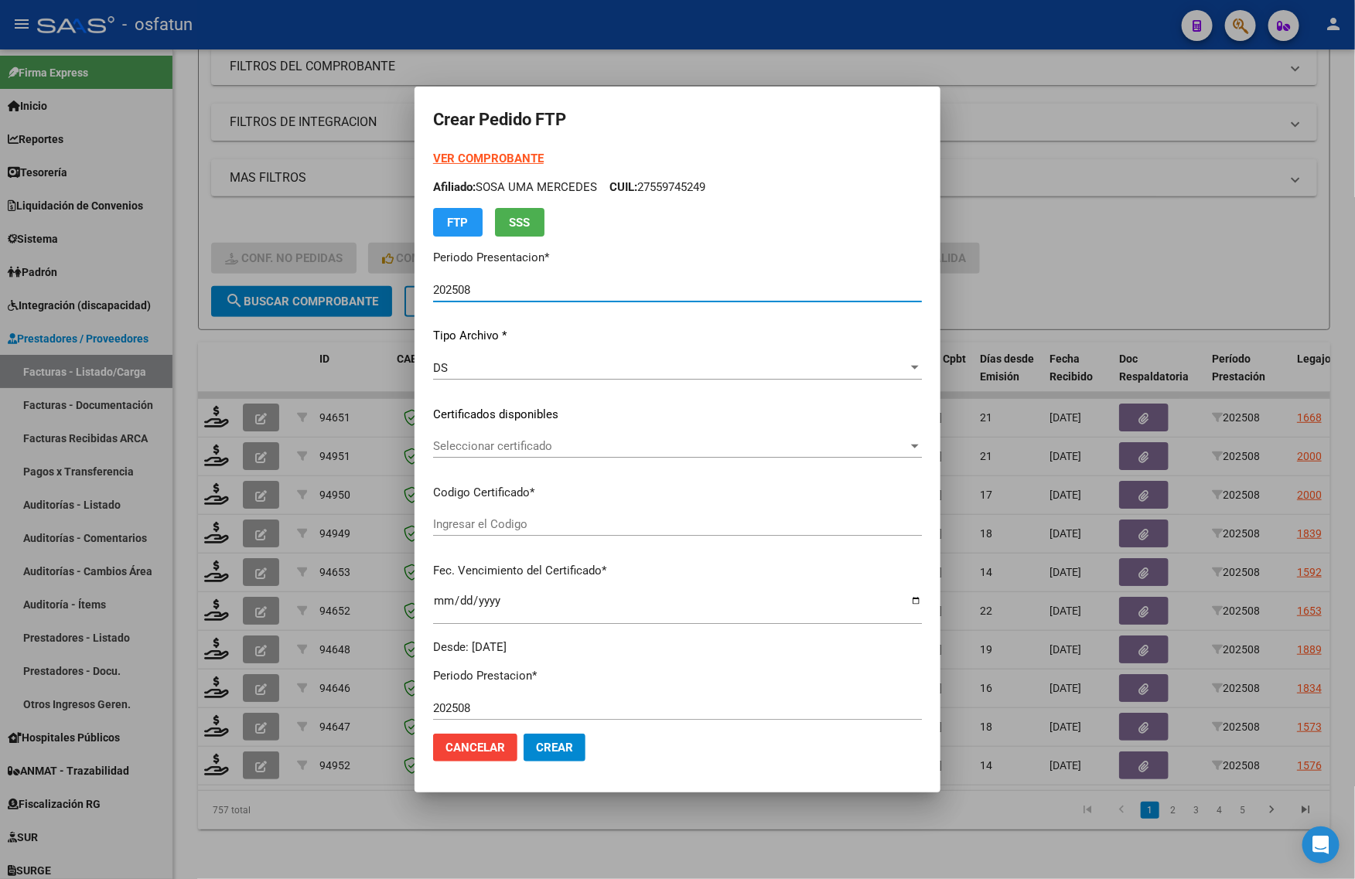
type input "ARG01000559745242023121320281213COR467"
type input "2028-12-13"
click at [465, 155] on strong "VER COMPROBANTE" at bounding box center [488, 159] width 111 height 14
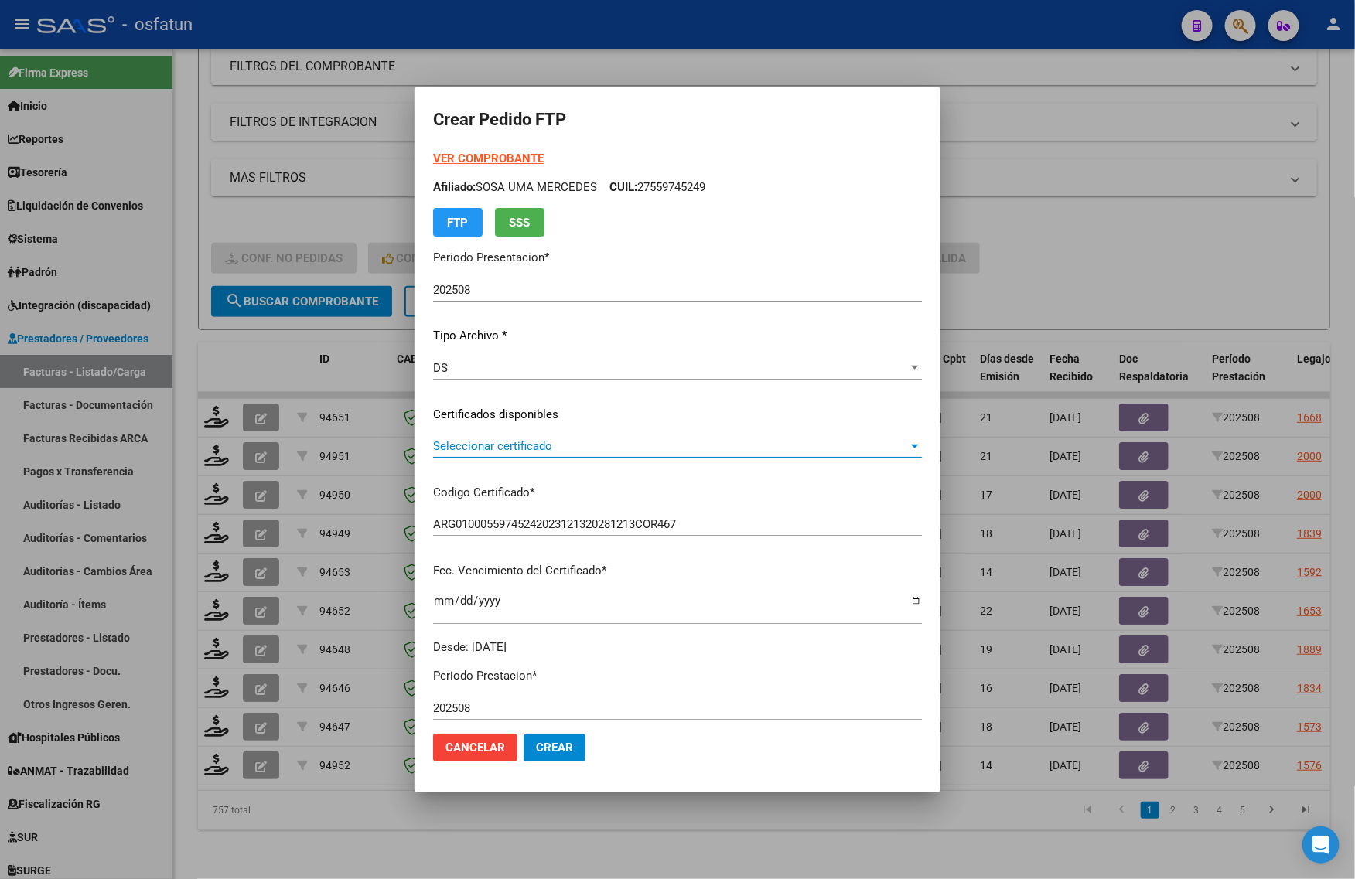
click at [451, 442] on span "Seleccionar certificado" at bounding box center [670, 446] width 475 height 14
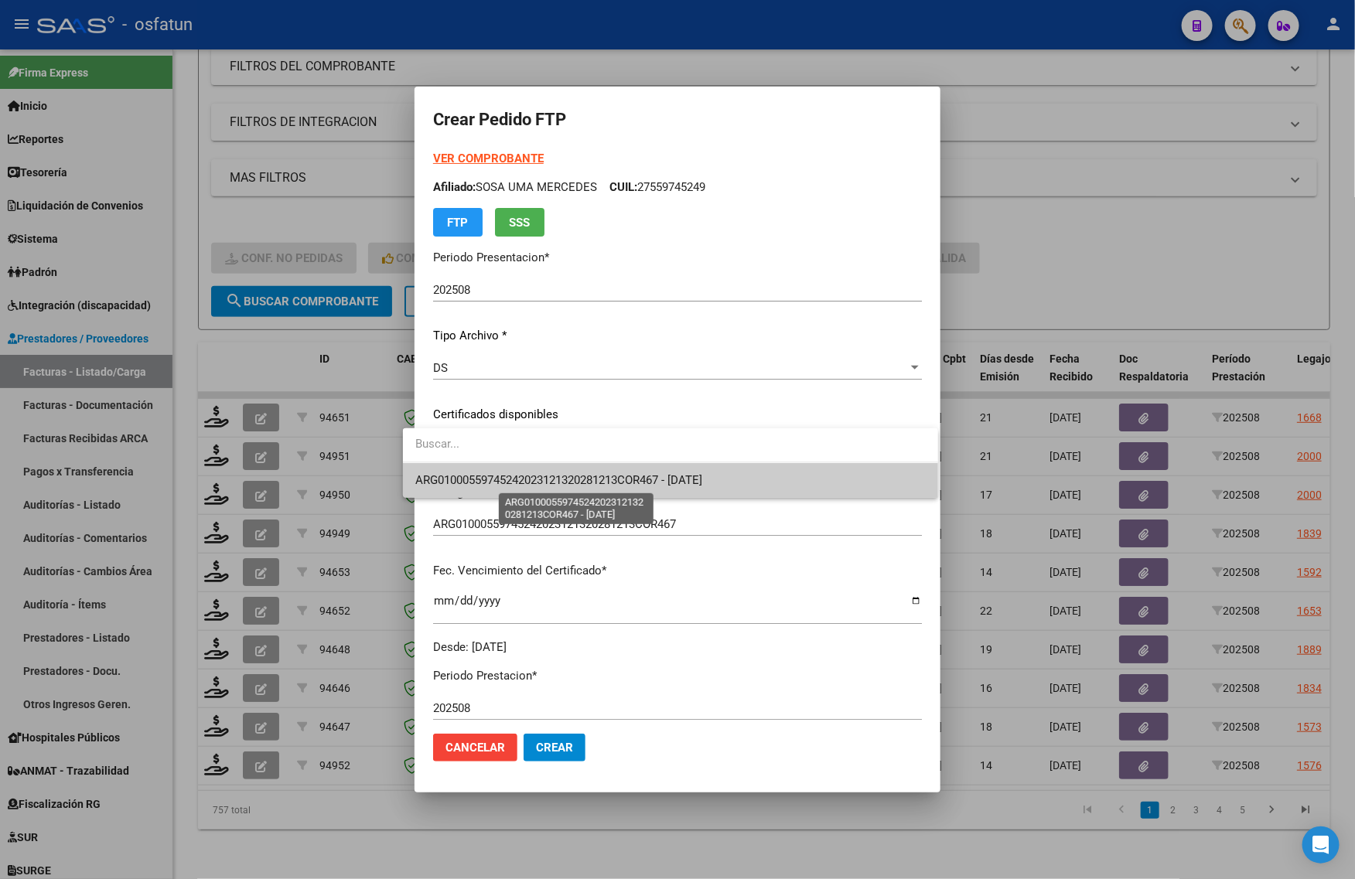
click at [453, 484] on span "ARG01000559745242023121320281213COR467 - 2028-12-13" at bounding box center [558, 480] width 287 height 14
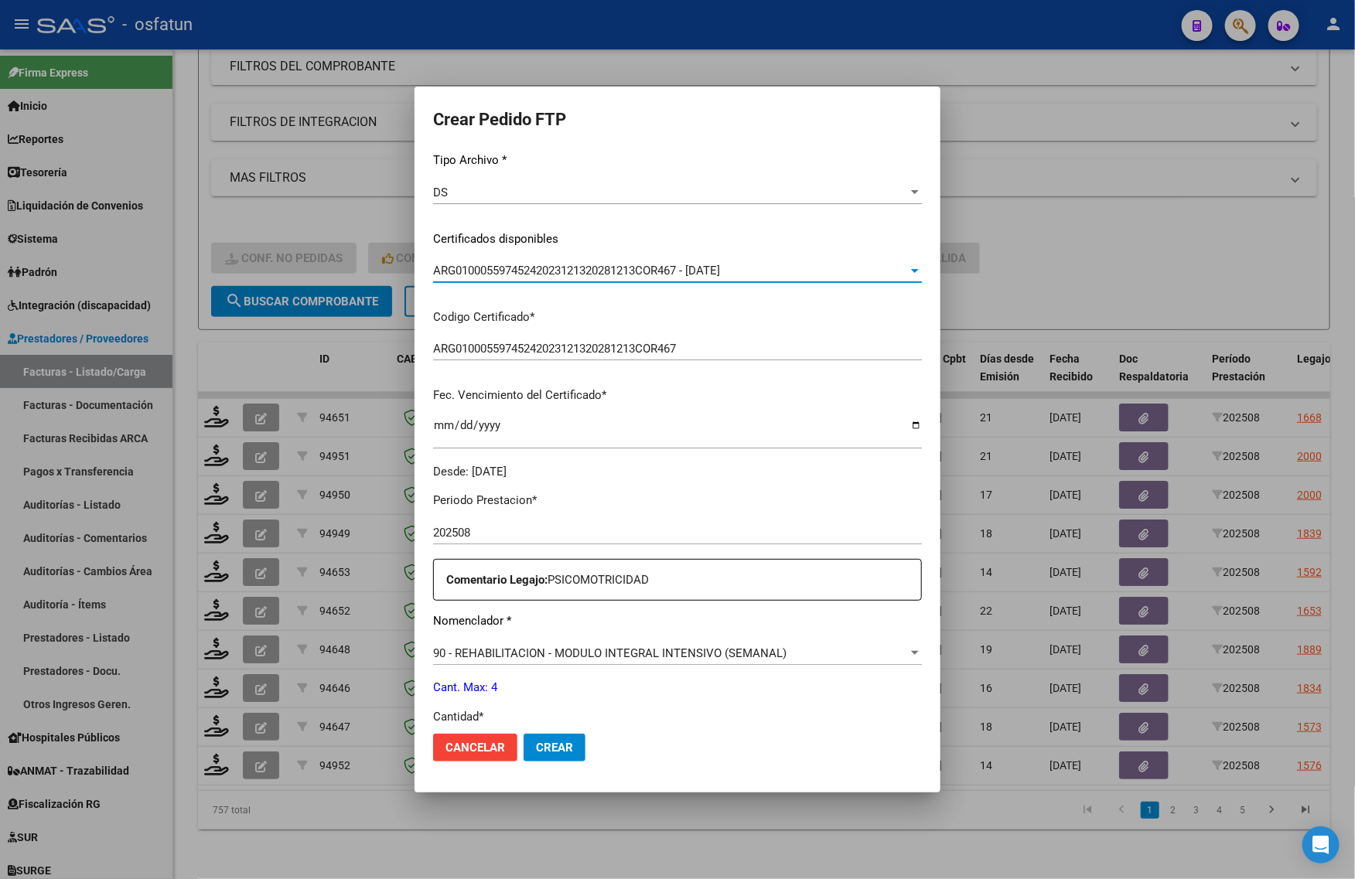
scroll to position [387, 0]
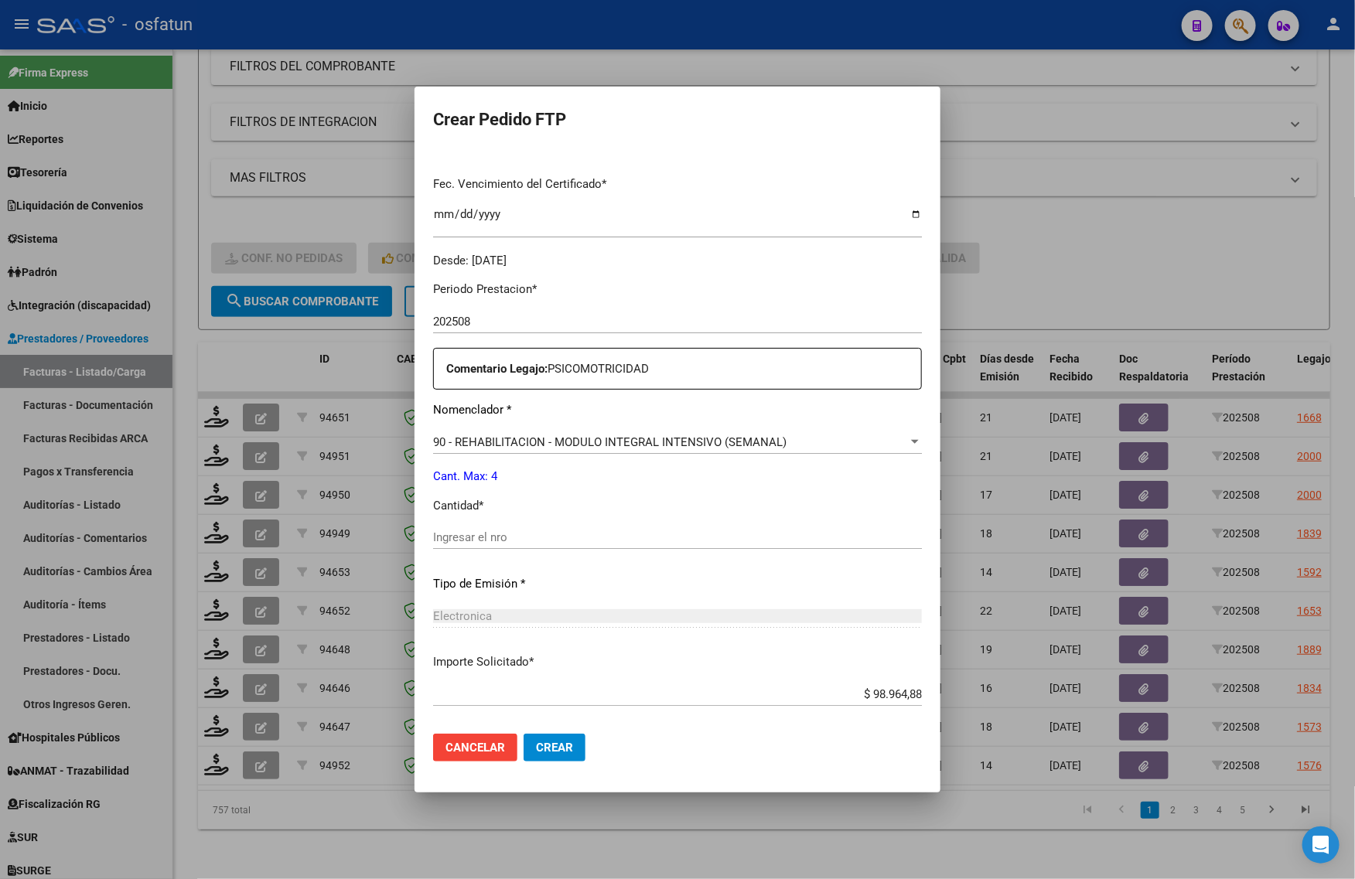
click at [465, 534] on input "Ingresar el nro" at bounding box center [677, 538] width 489 height 14
type input "4"
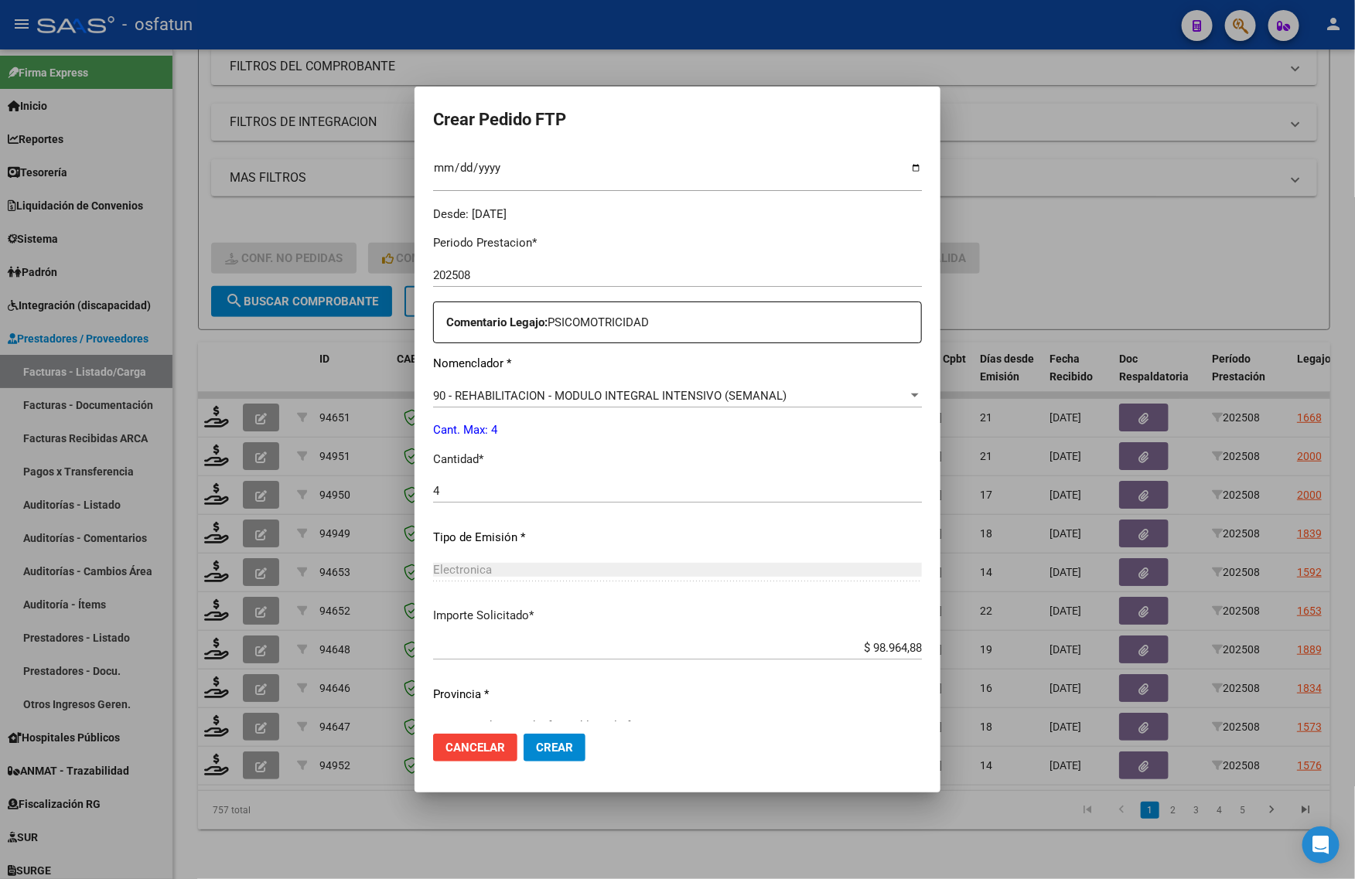
scroll to position [462, 0]
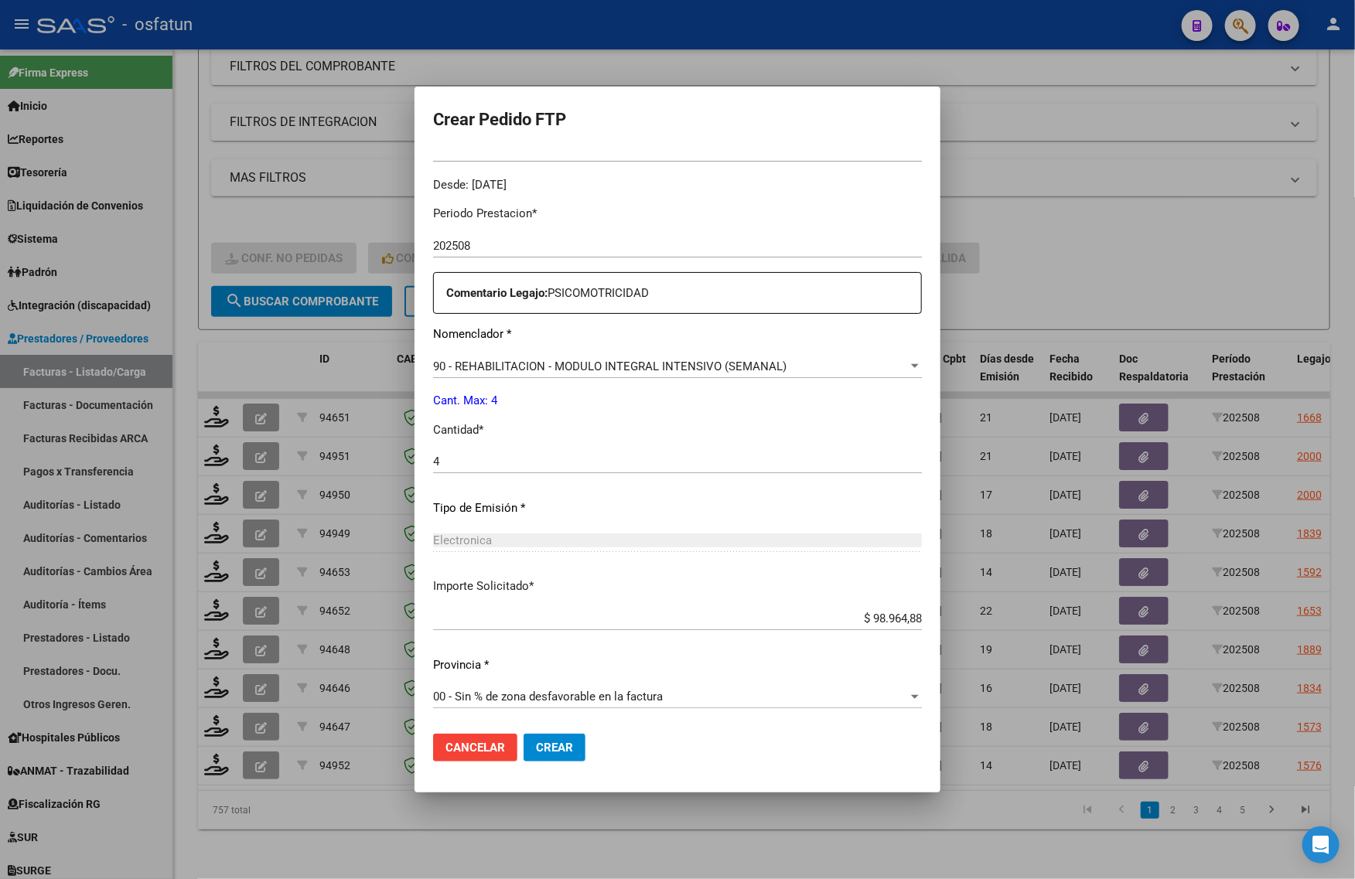
click at [536, 750] on span "Crear" at bounding box center [554, 748] width 37 height 14
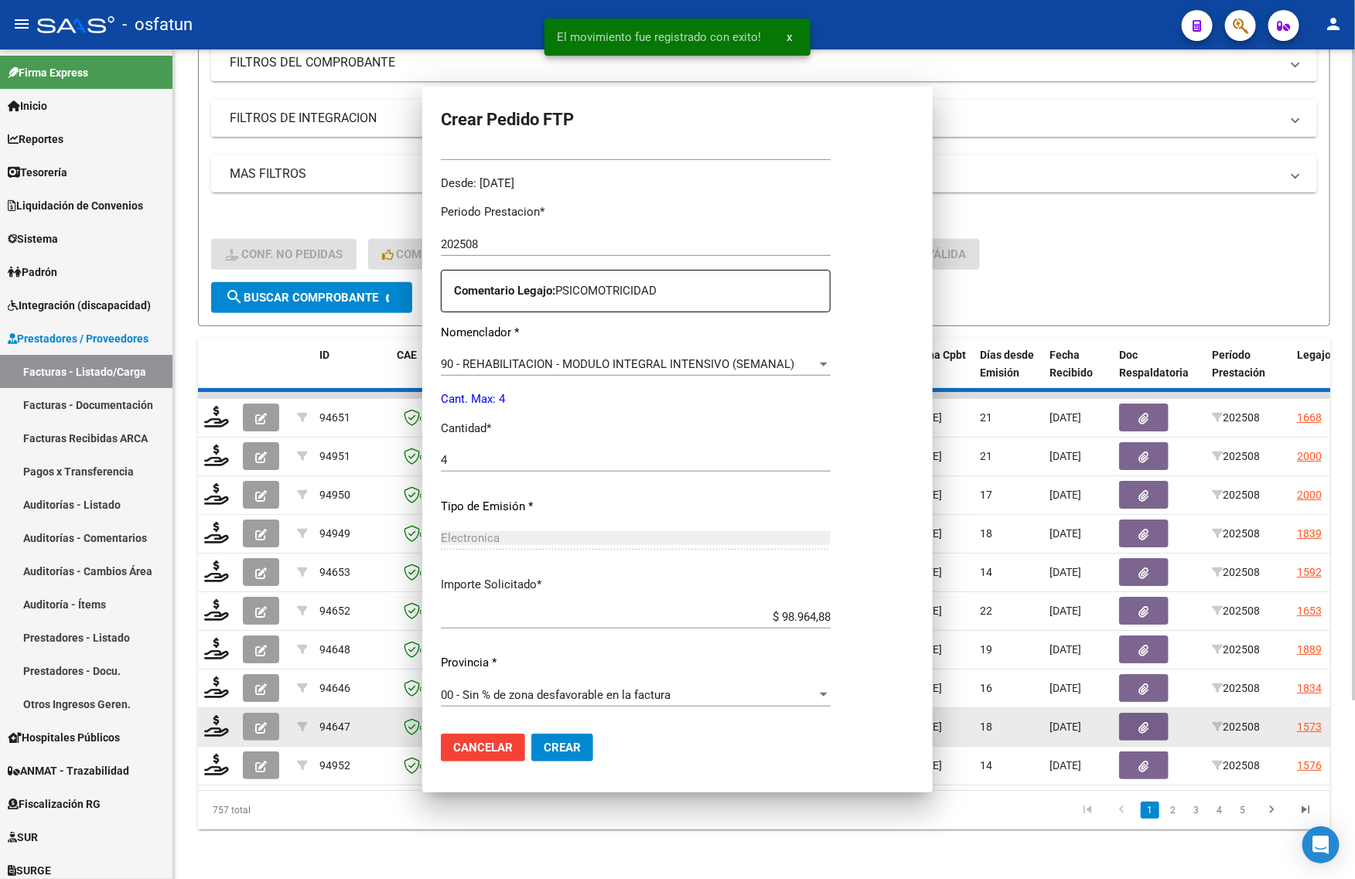
scroll to position [0, 0]
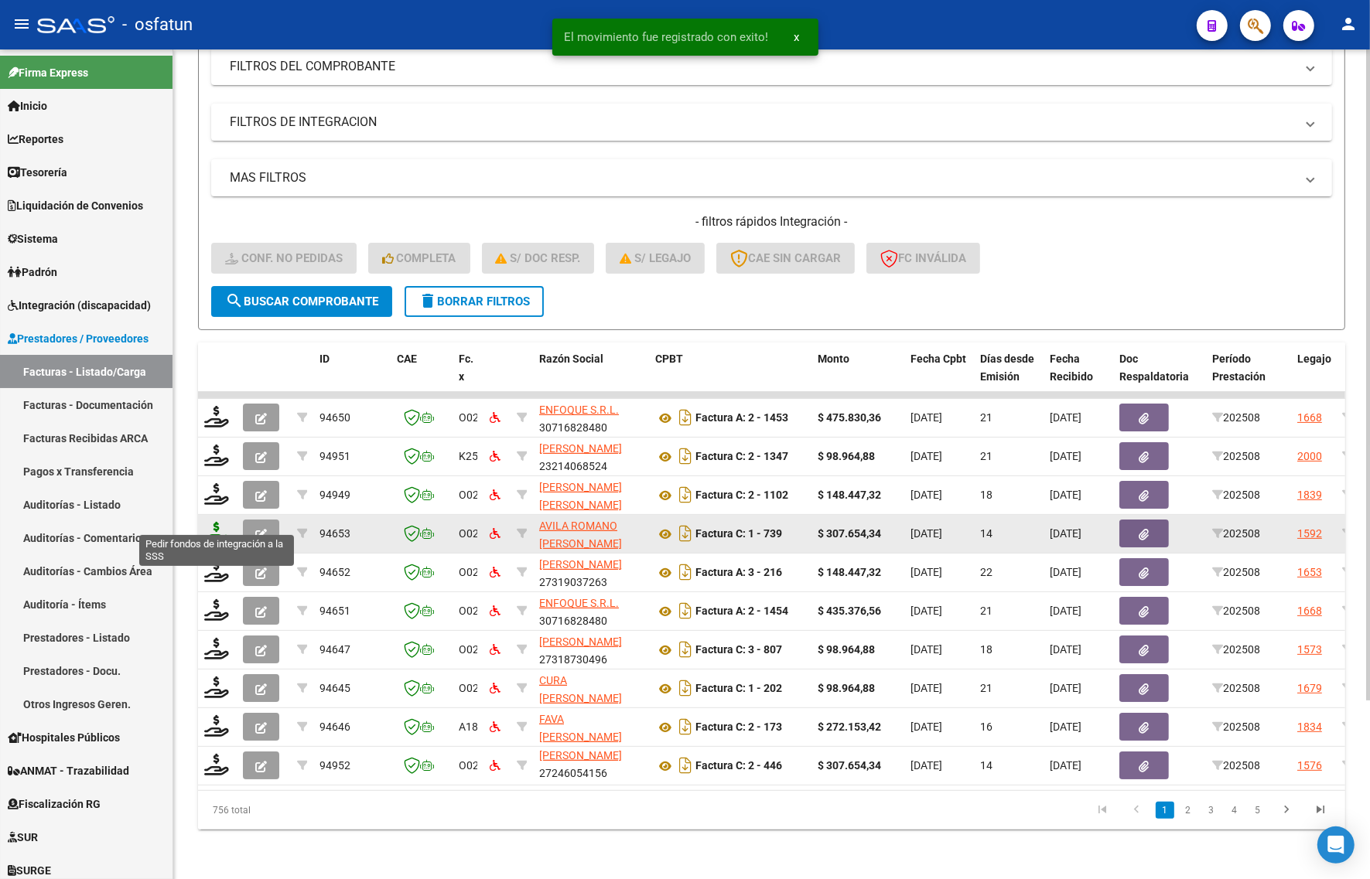
click at [215, 522] on icon at bounding box center [216, 533] width 25 height 22
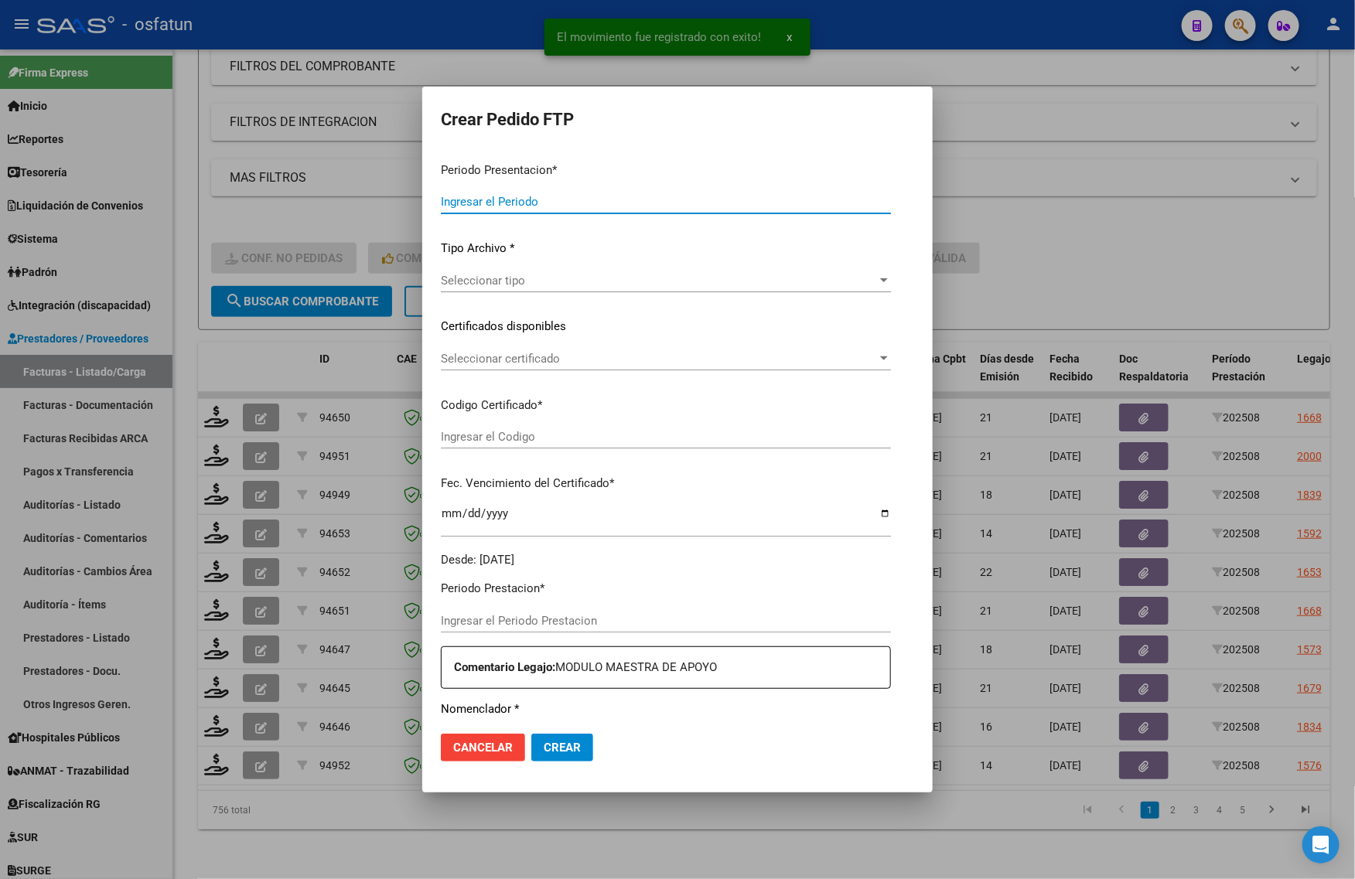
type input "202508"
type input "$ 307.654,34"
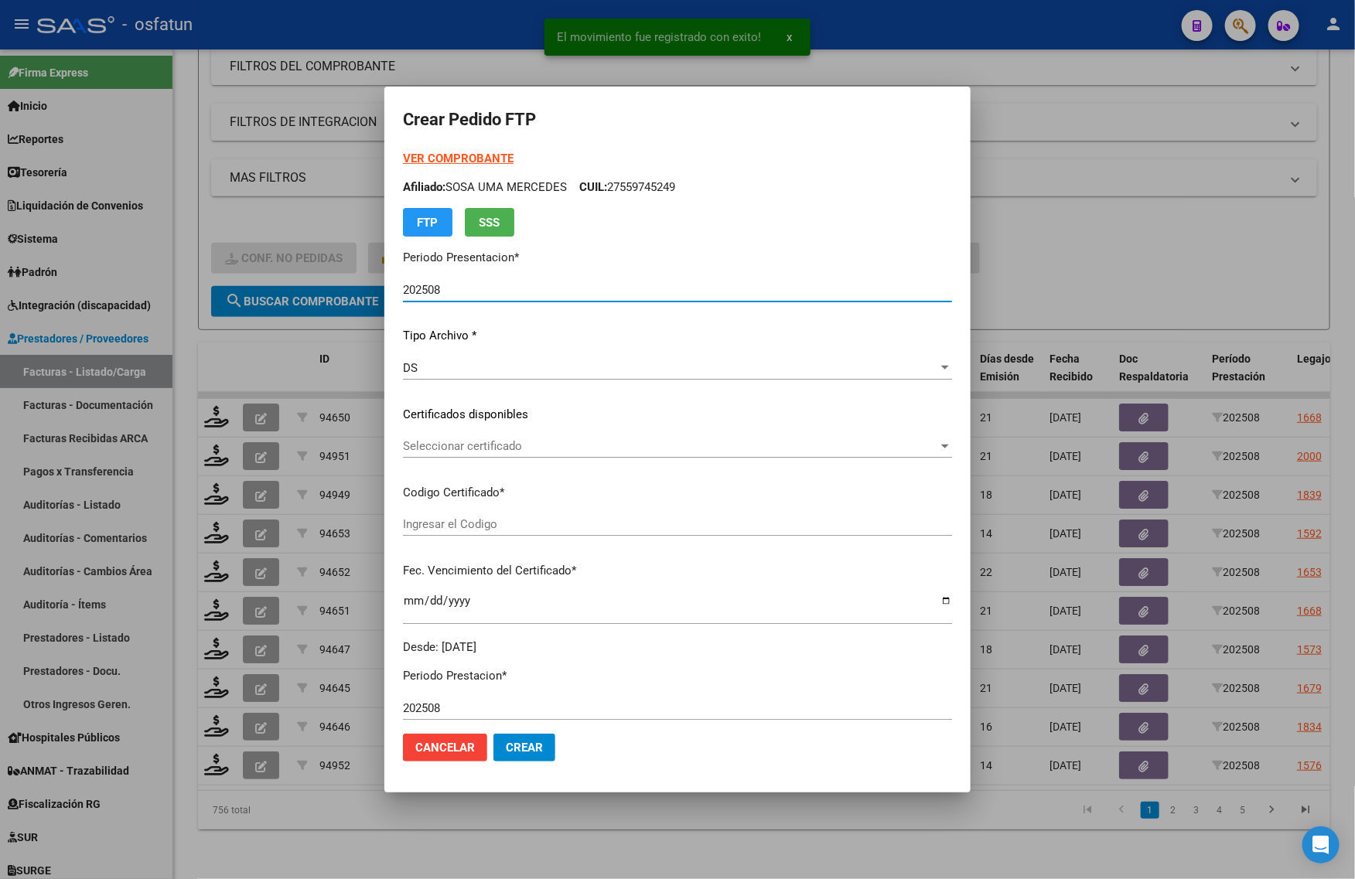
type input "ARG02000572310932023102320251023LJA133"
type input "2025-10-23"
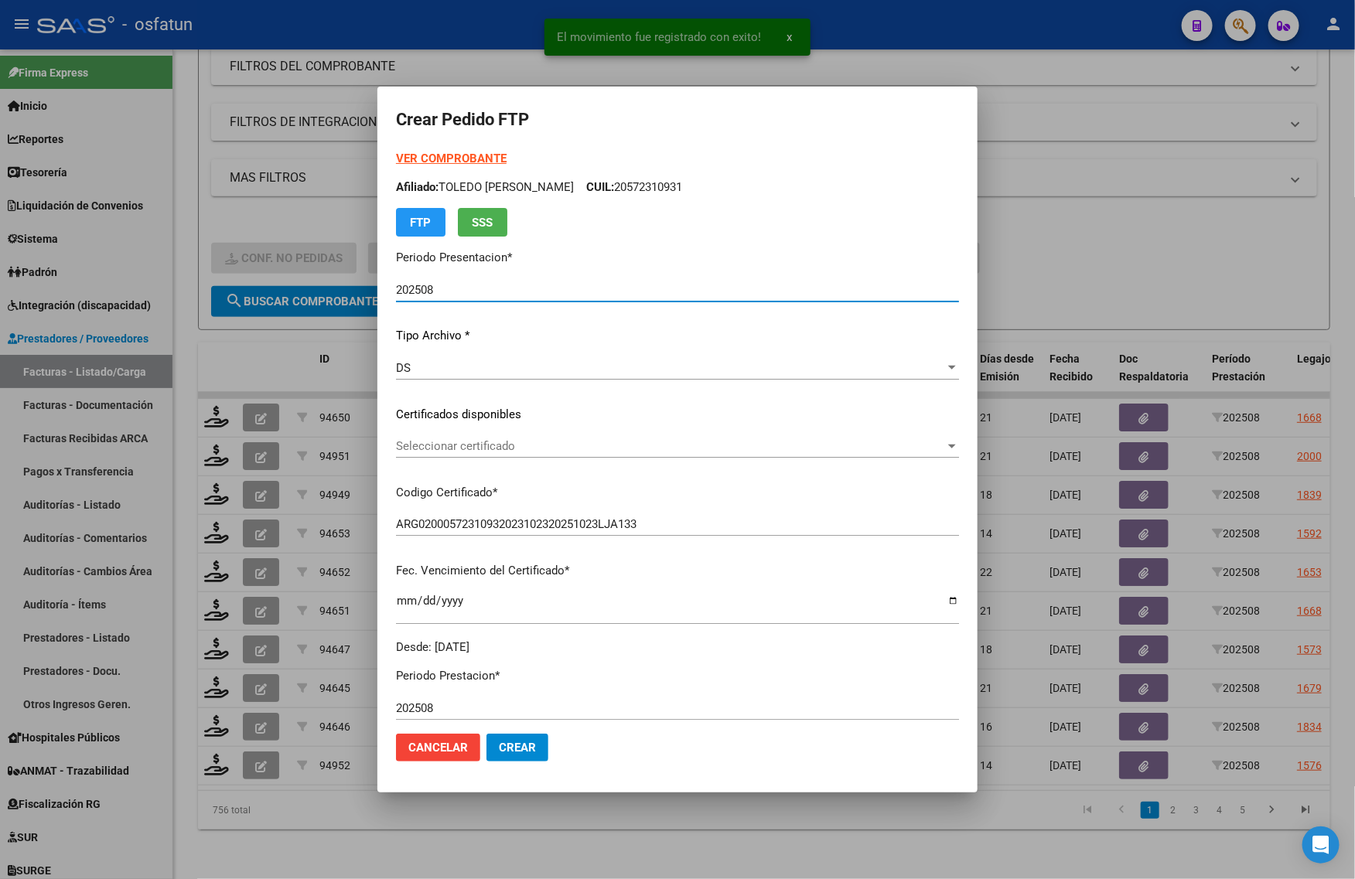
click at [426, 155] on strong "VER COMPROBANTE" at bounding box center [451, 159] width 111 height 14
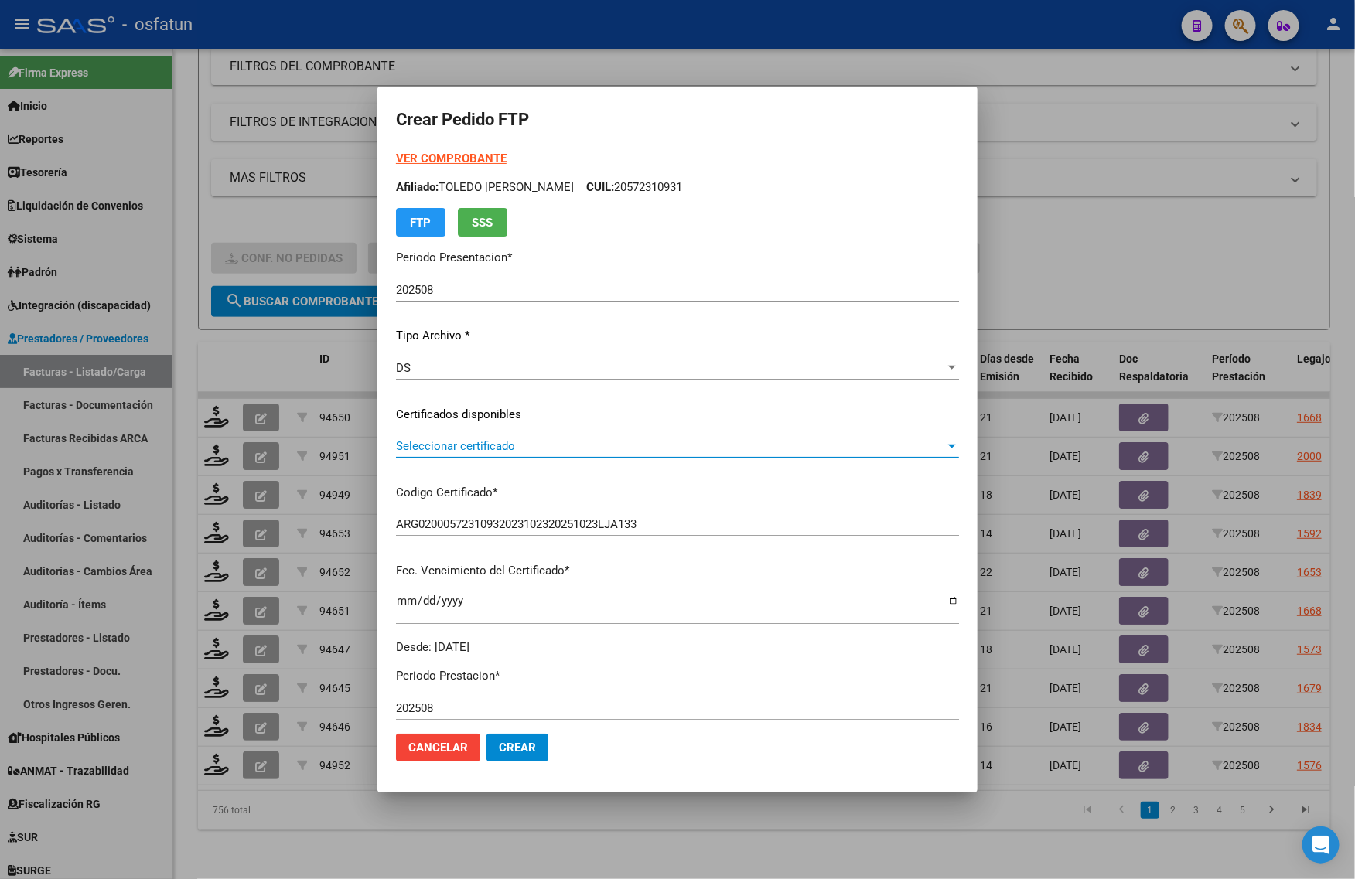
click at [450, 439] on span "Seleccionar certificado" at bounding box center [670, 446] width 549 height 14
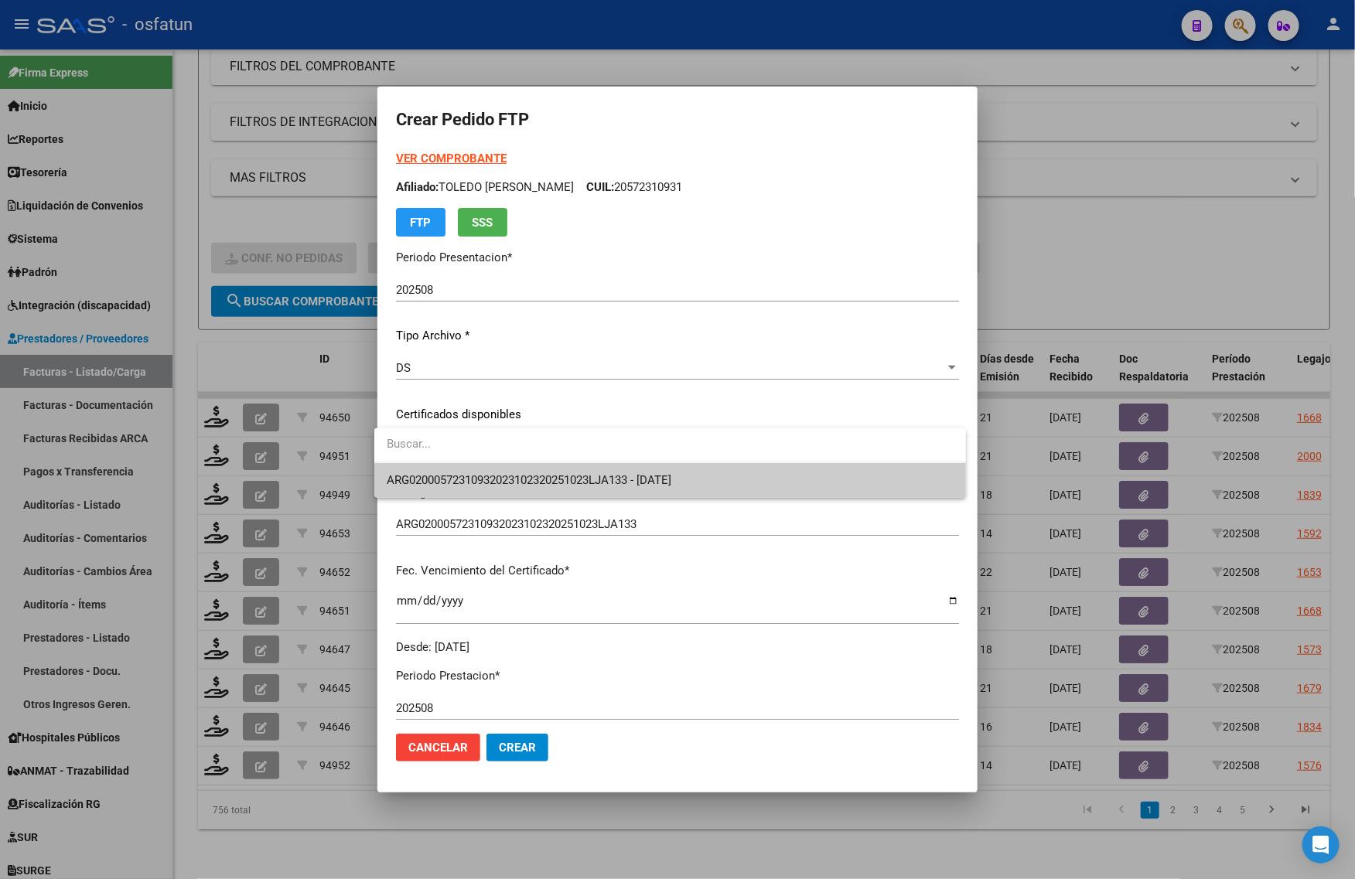
click at [447, 476] on span "ARG02000572310932023102320251023LJA133 - 2025-10-23" at bounding box center [529, 480] width 285 height 14
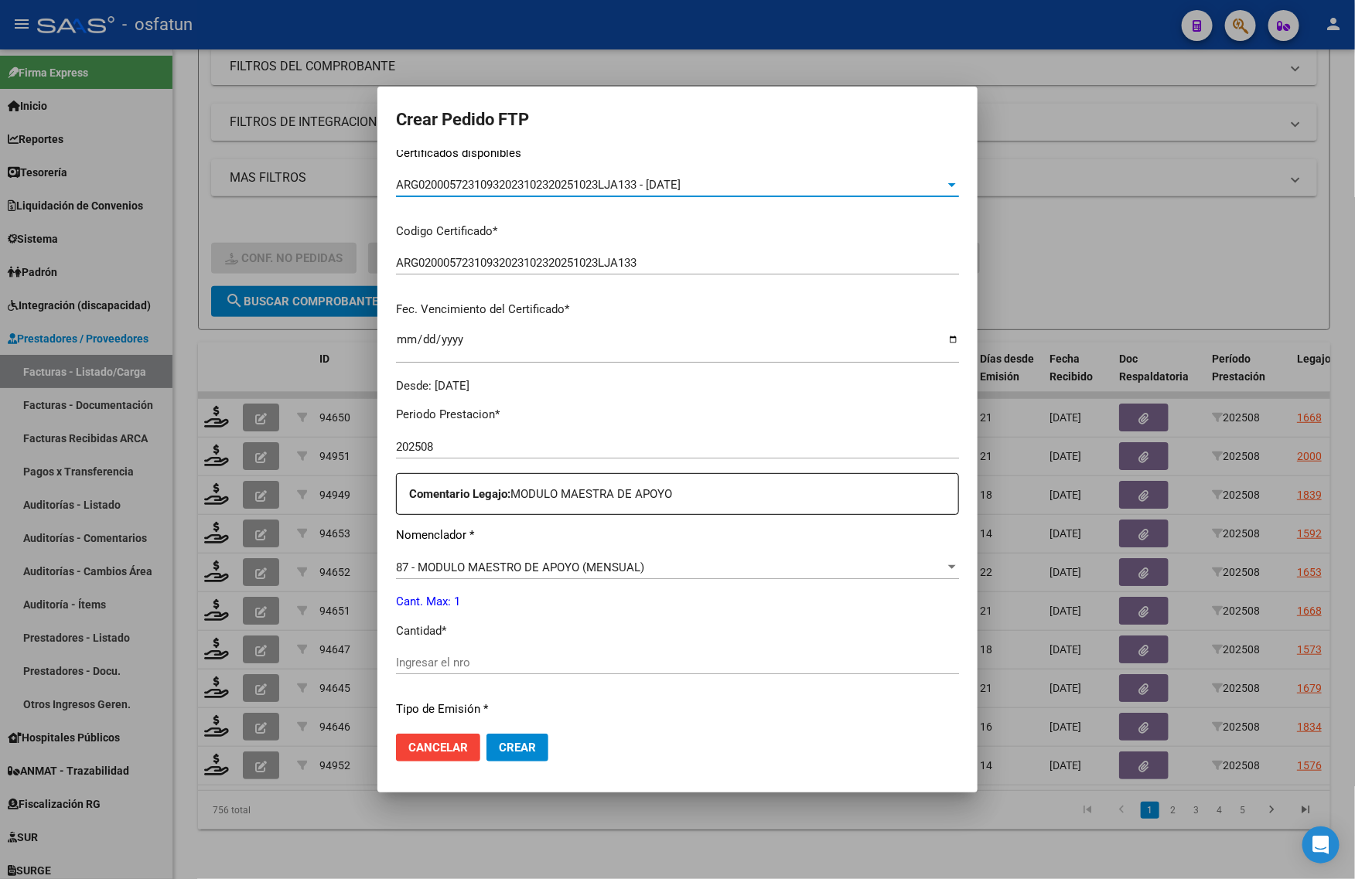
scroll to position [290, 0]
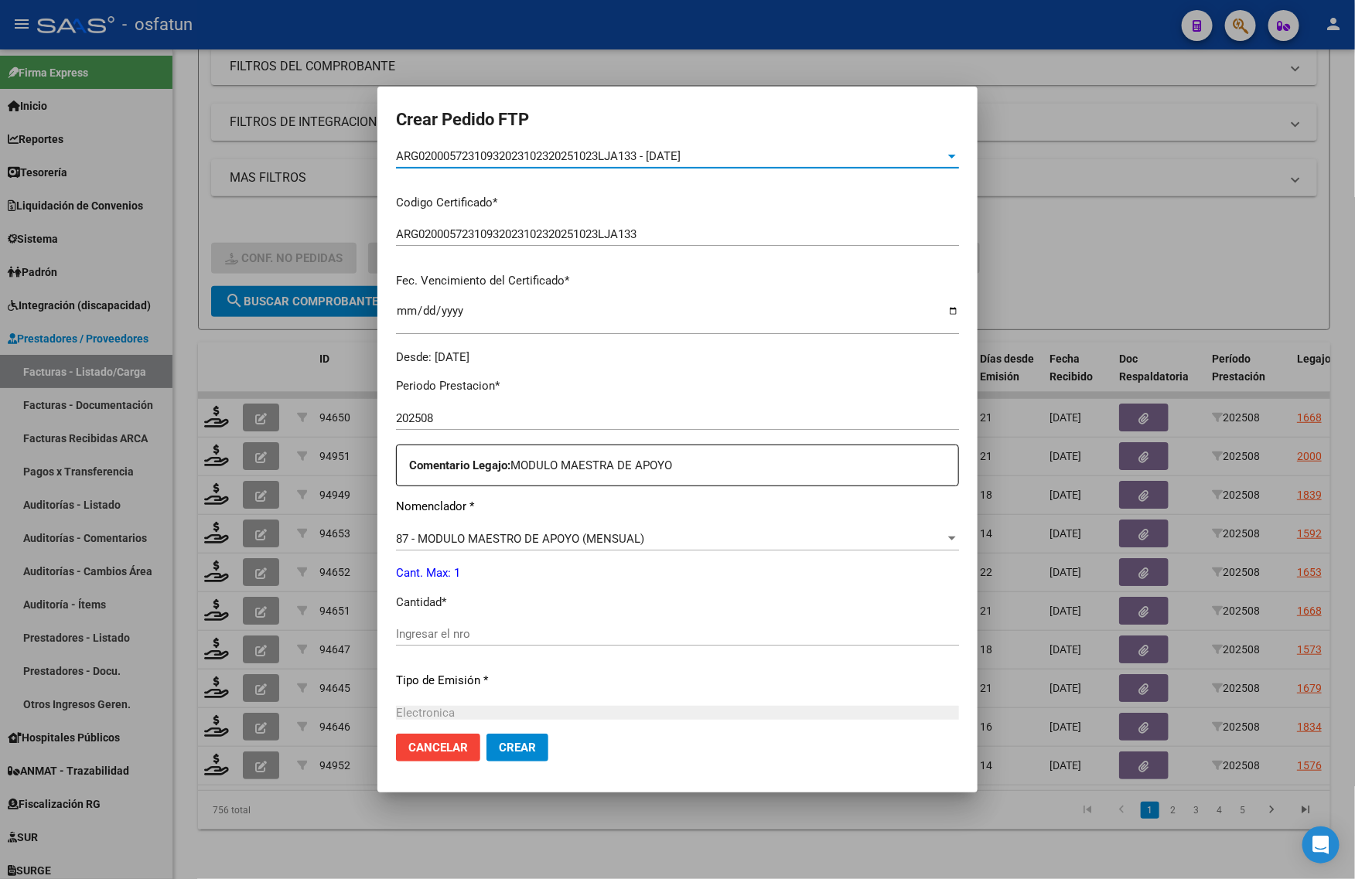
click at [431, 625] on div "Ingresar el nro" at bounding box center [677, 634] width 563 height 23
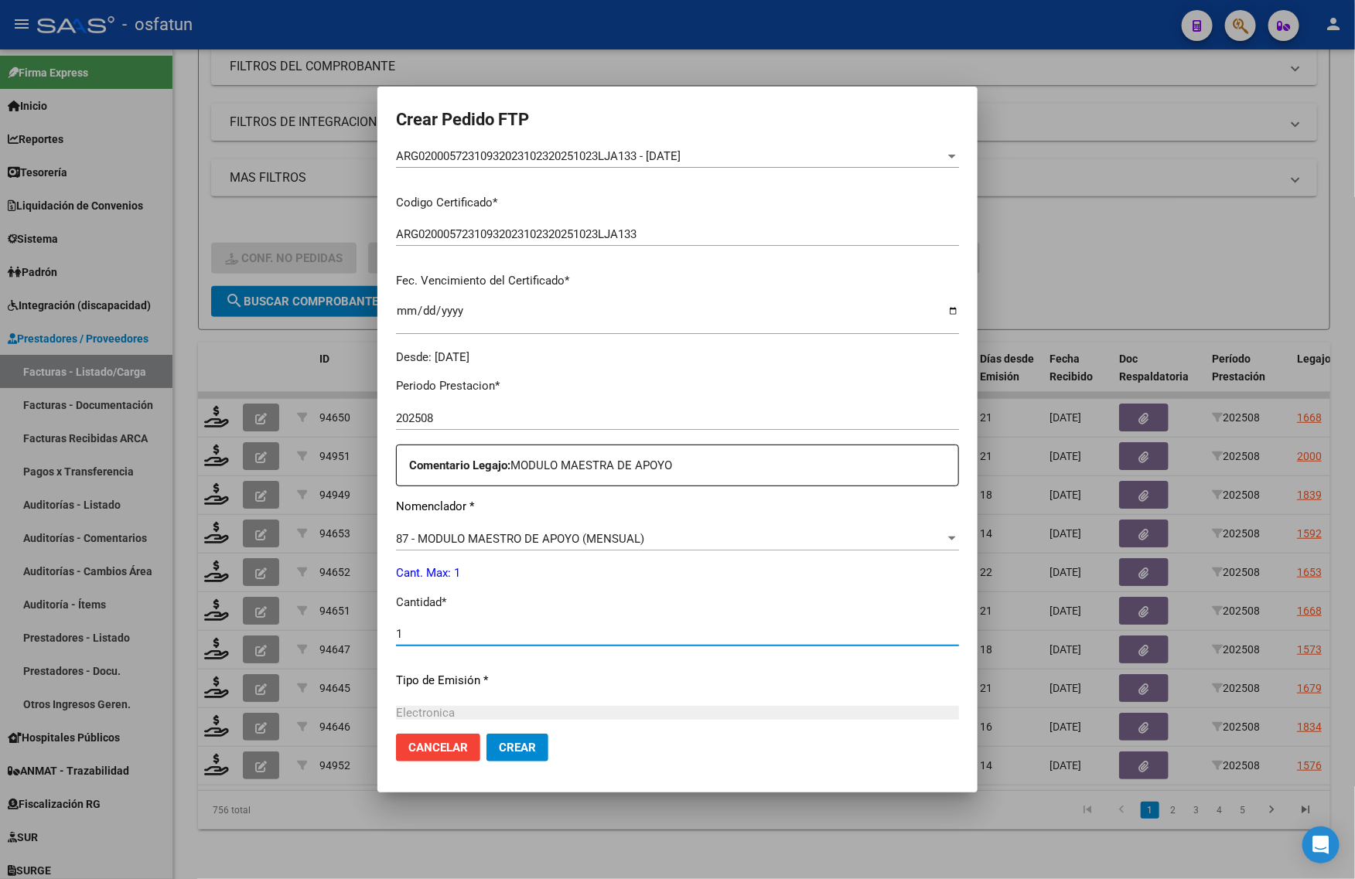
type input "1"
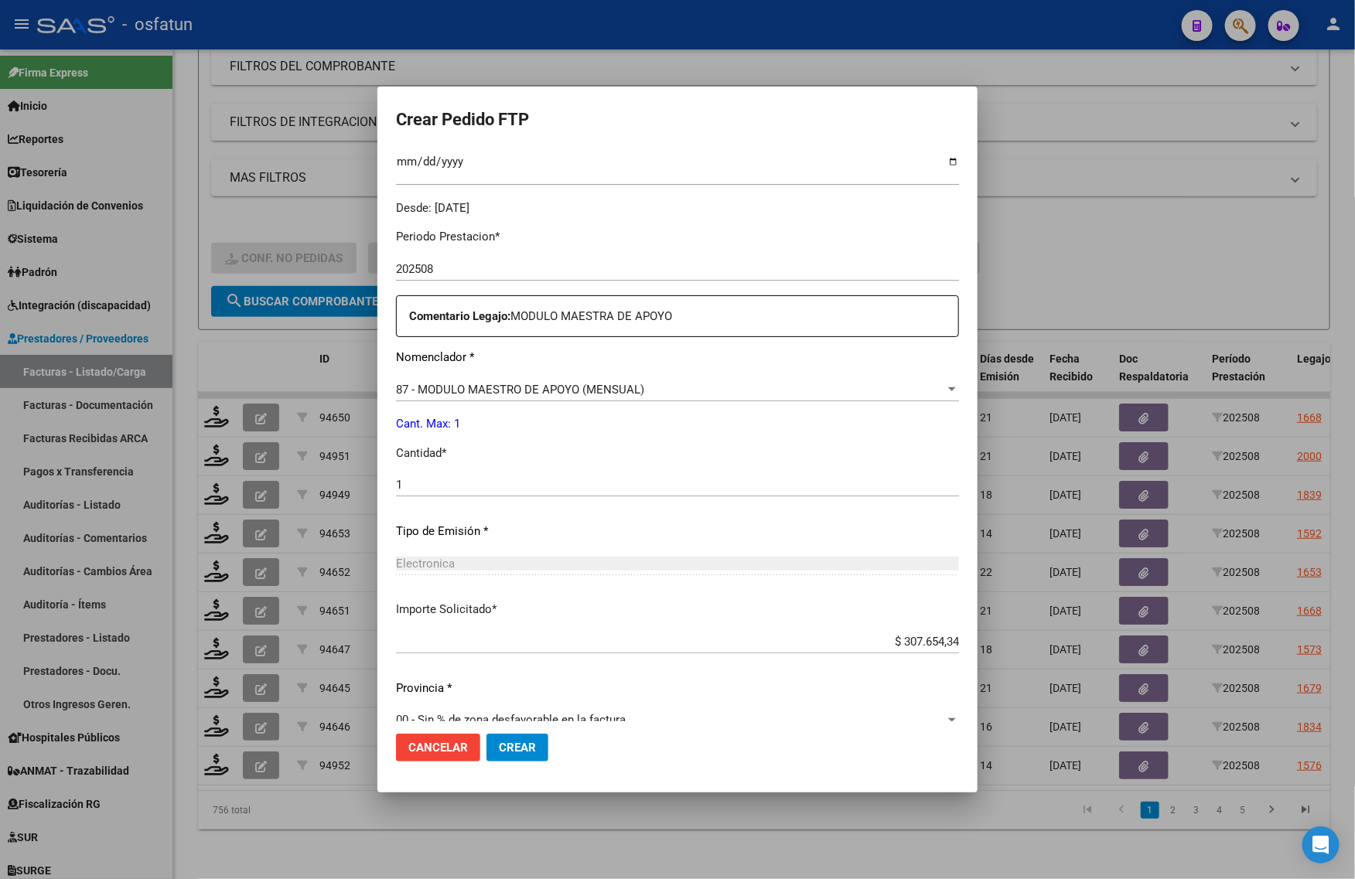
scroll to position [462, 0]
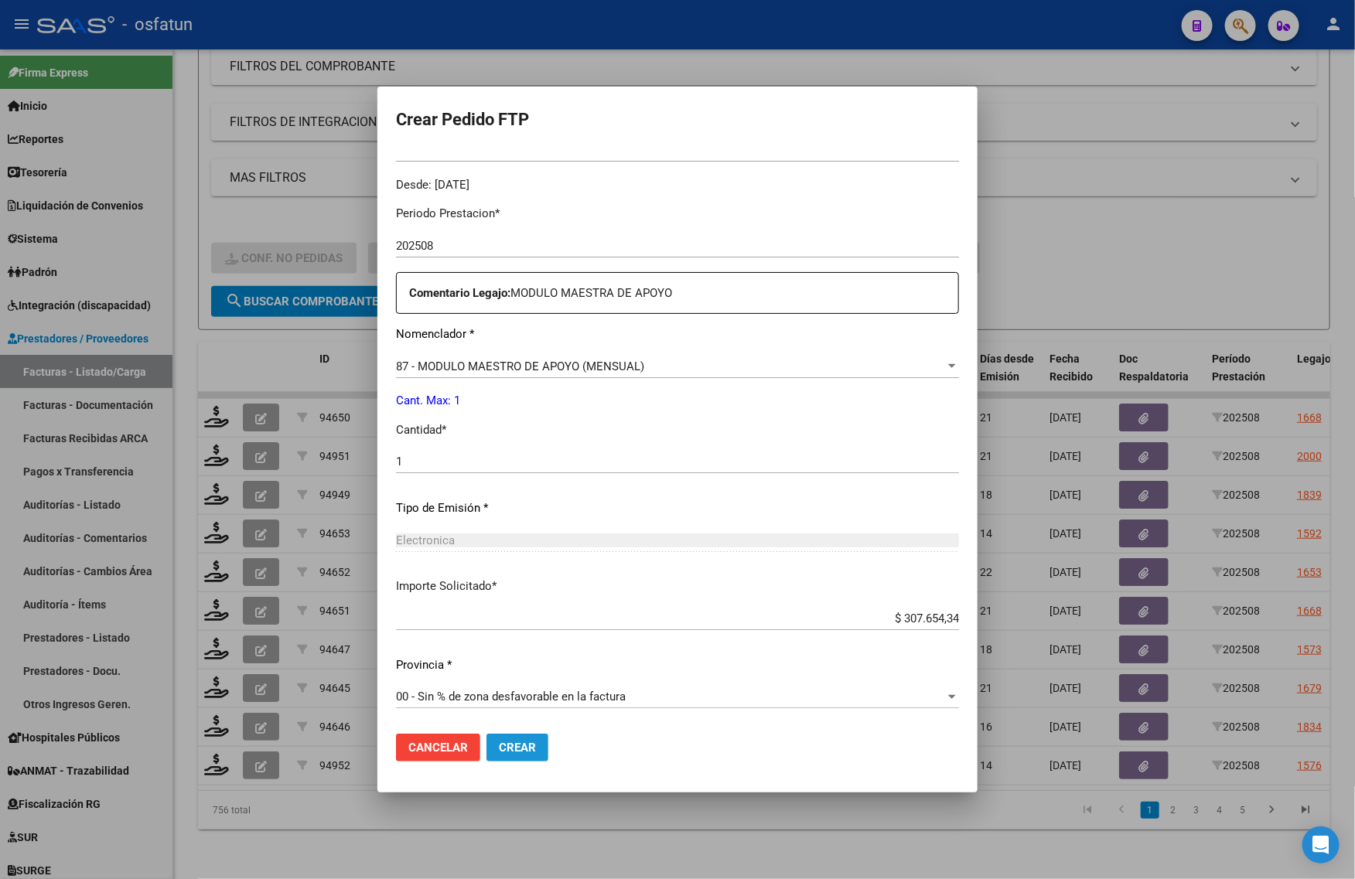
click at [509, 739] on button "Crear" at bounding box center [517, 748] width 62 height 28
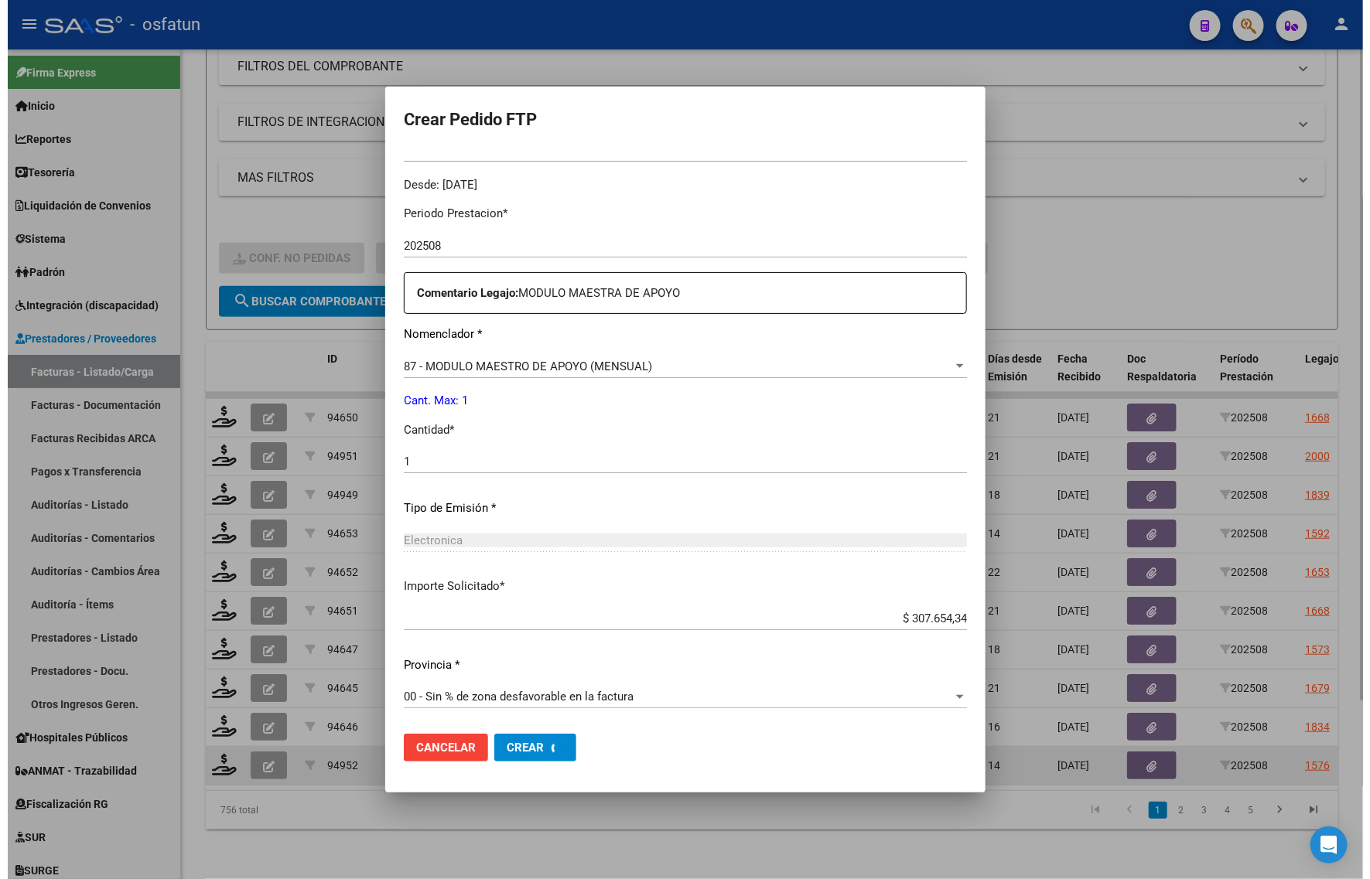
scroll to position [0, 0]
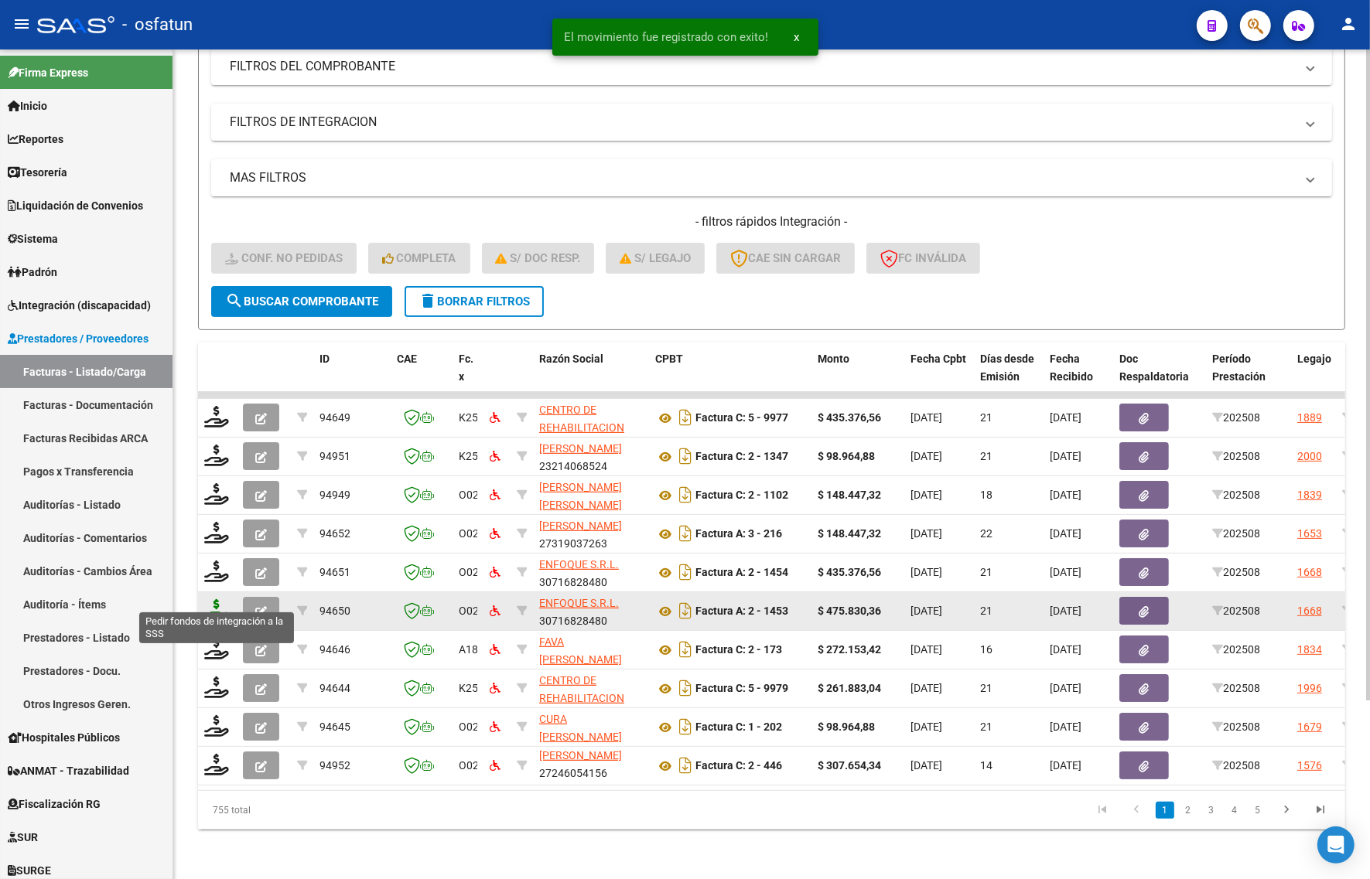
click at [215, 599] on icon at bounding box center [216, 610] width 25 height 22
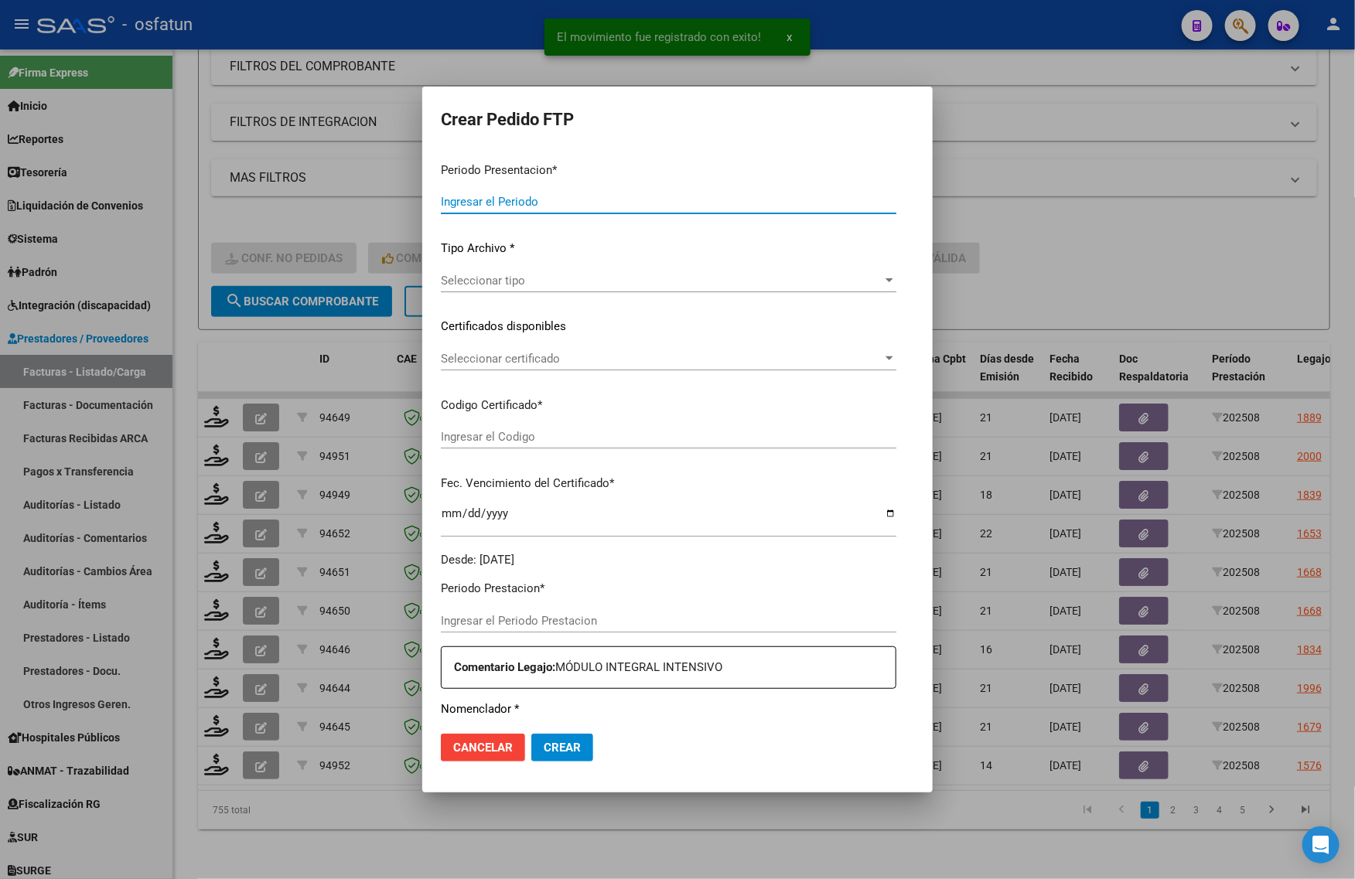
type input "202508"
type input "$ 475.830,36"
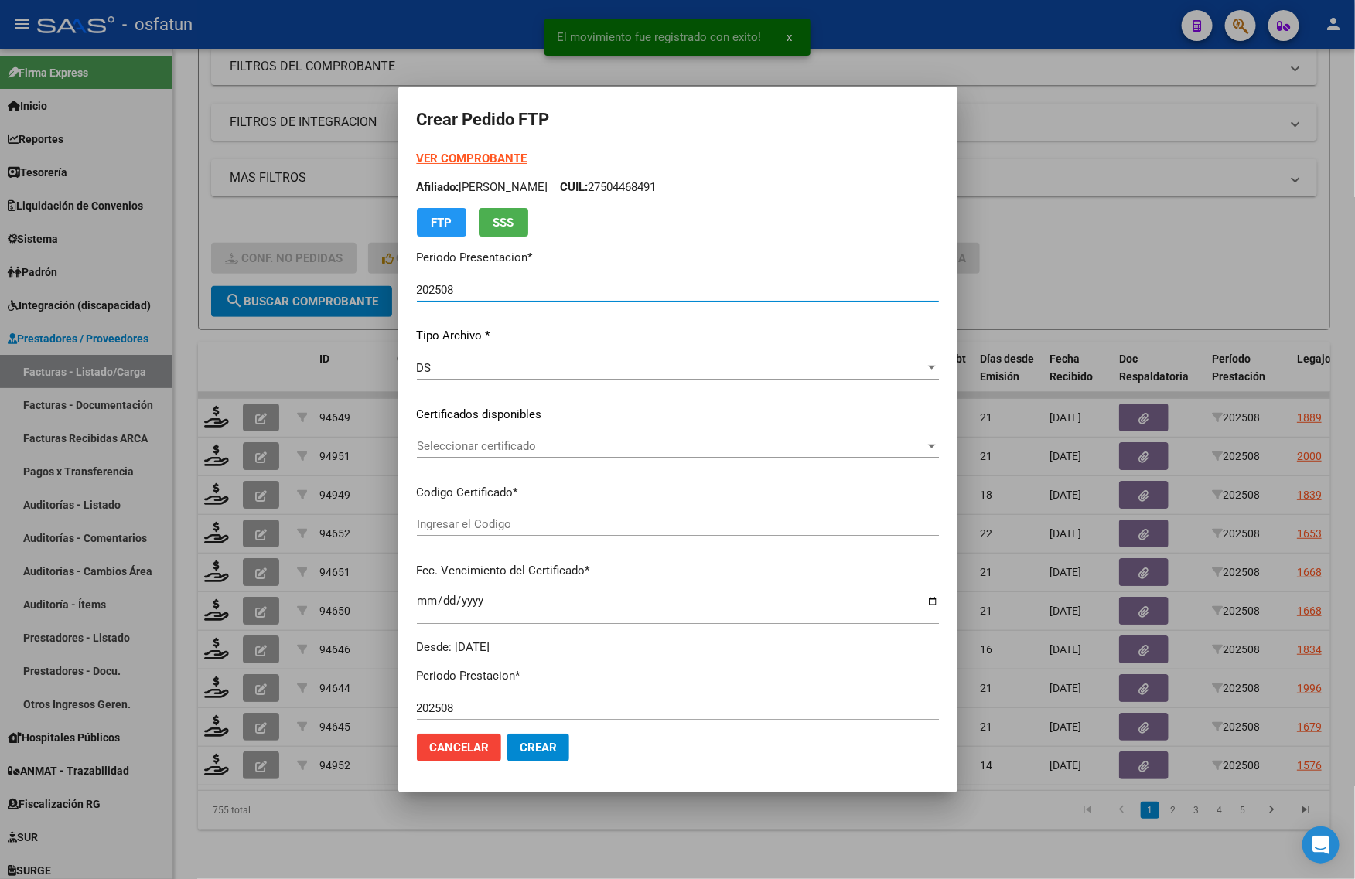
type input "ARG02000571929272024050220290502LA762"
type input "[DATE]"
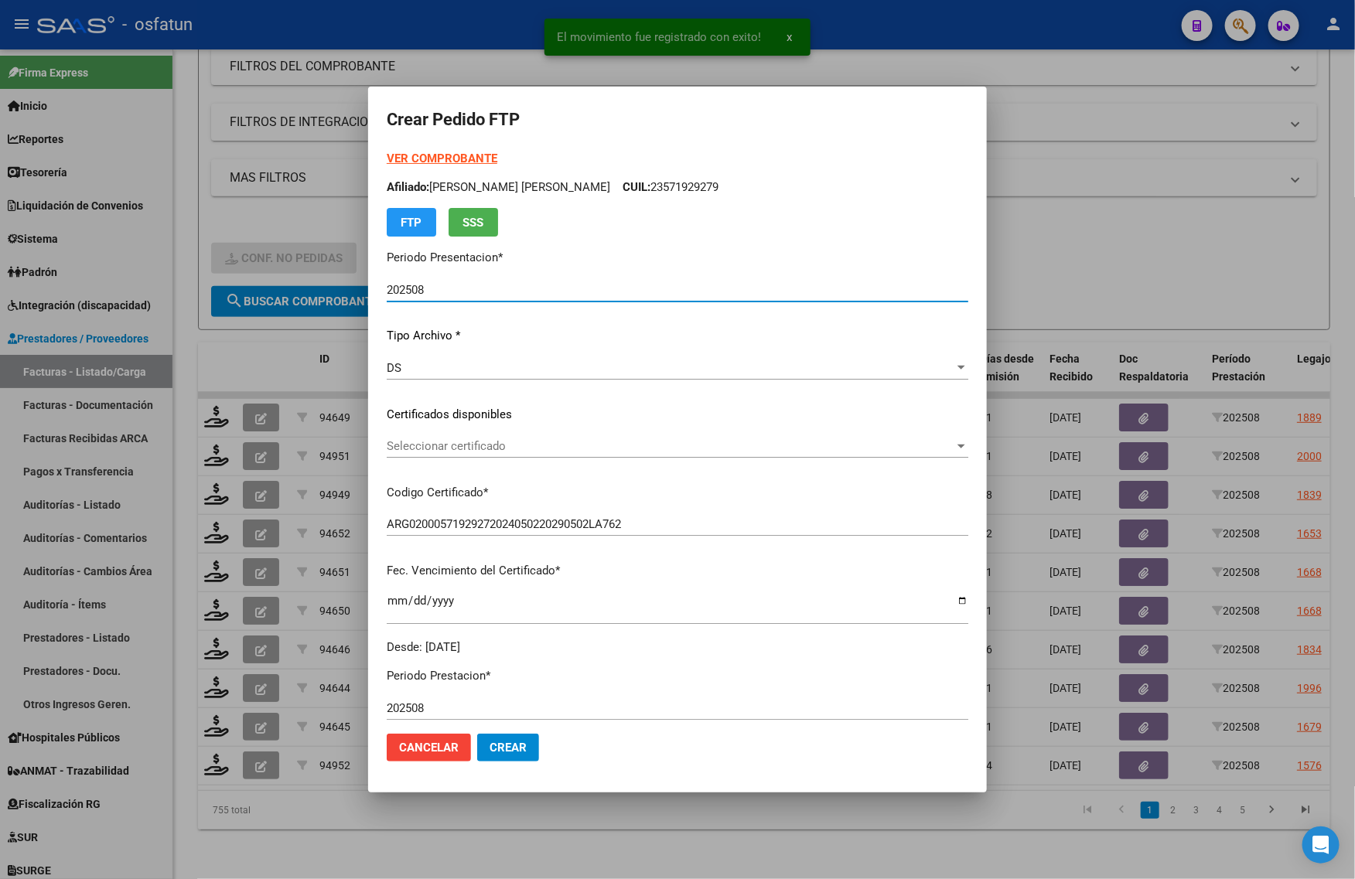
click at [443, 162] on strong "VER COMPROBANTE" at bounding box center [442, 159] width 111 height 14
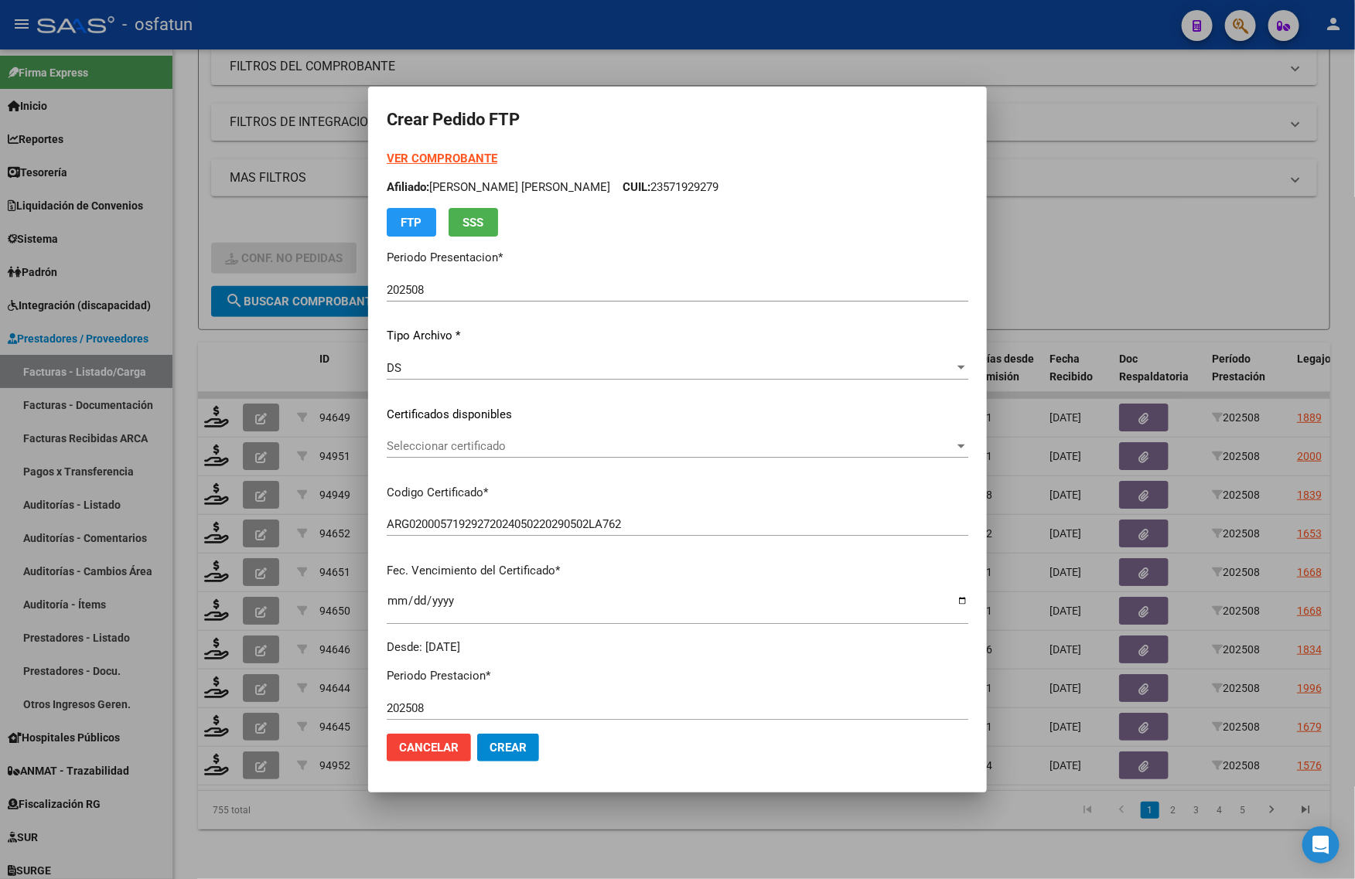
click at [452, 442] on span "Seleccionar certificado" at bounding box center [671, 446] width 568 height 14
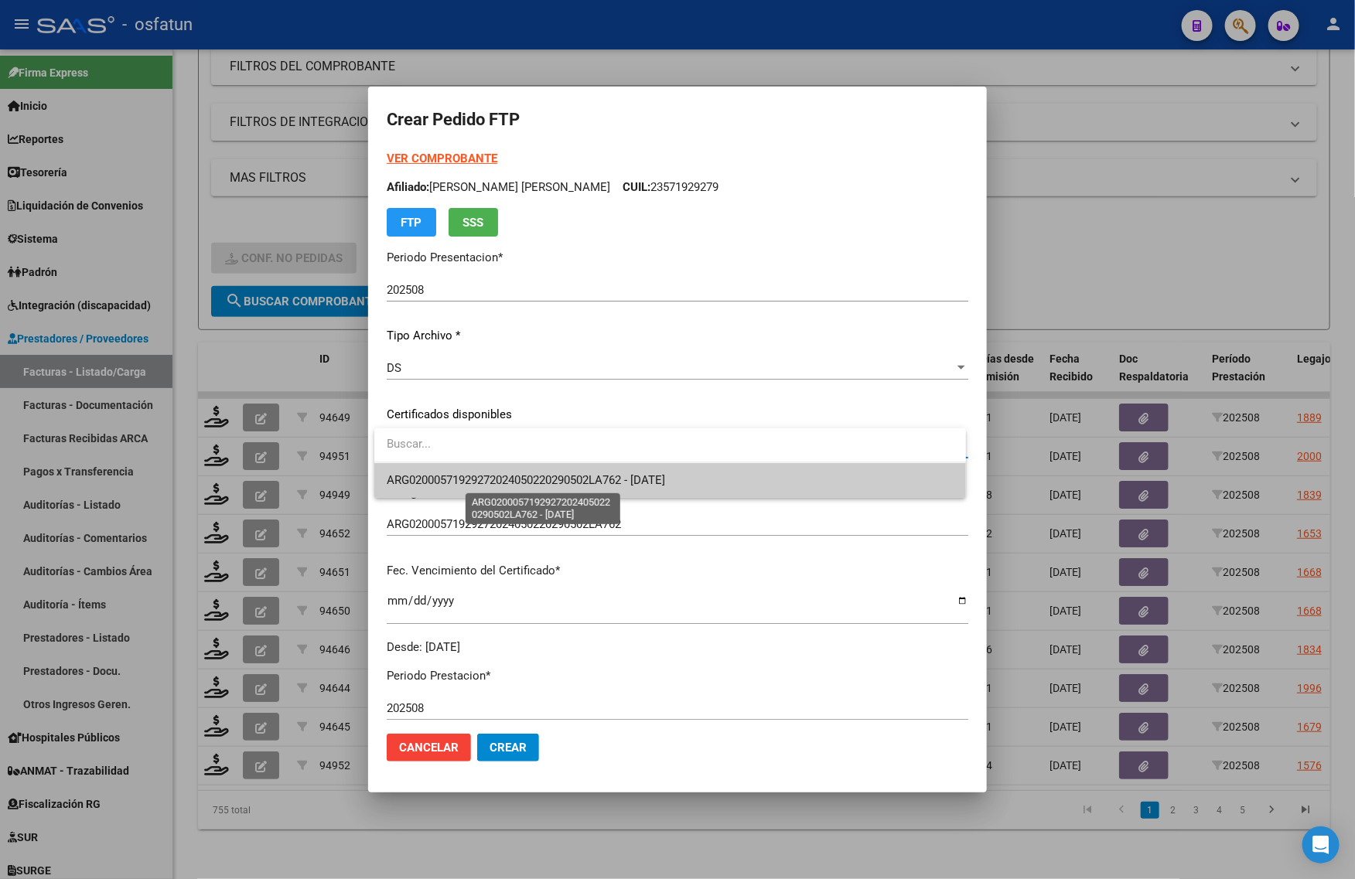
click at [449, 473] on span "ARG02000571929272024050220290502LA762 - 2029-05-02" at bounding box center [526, 480] width 278 height 14
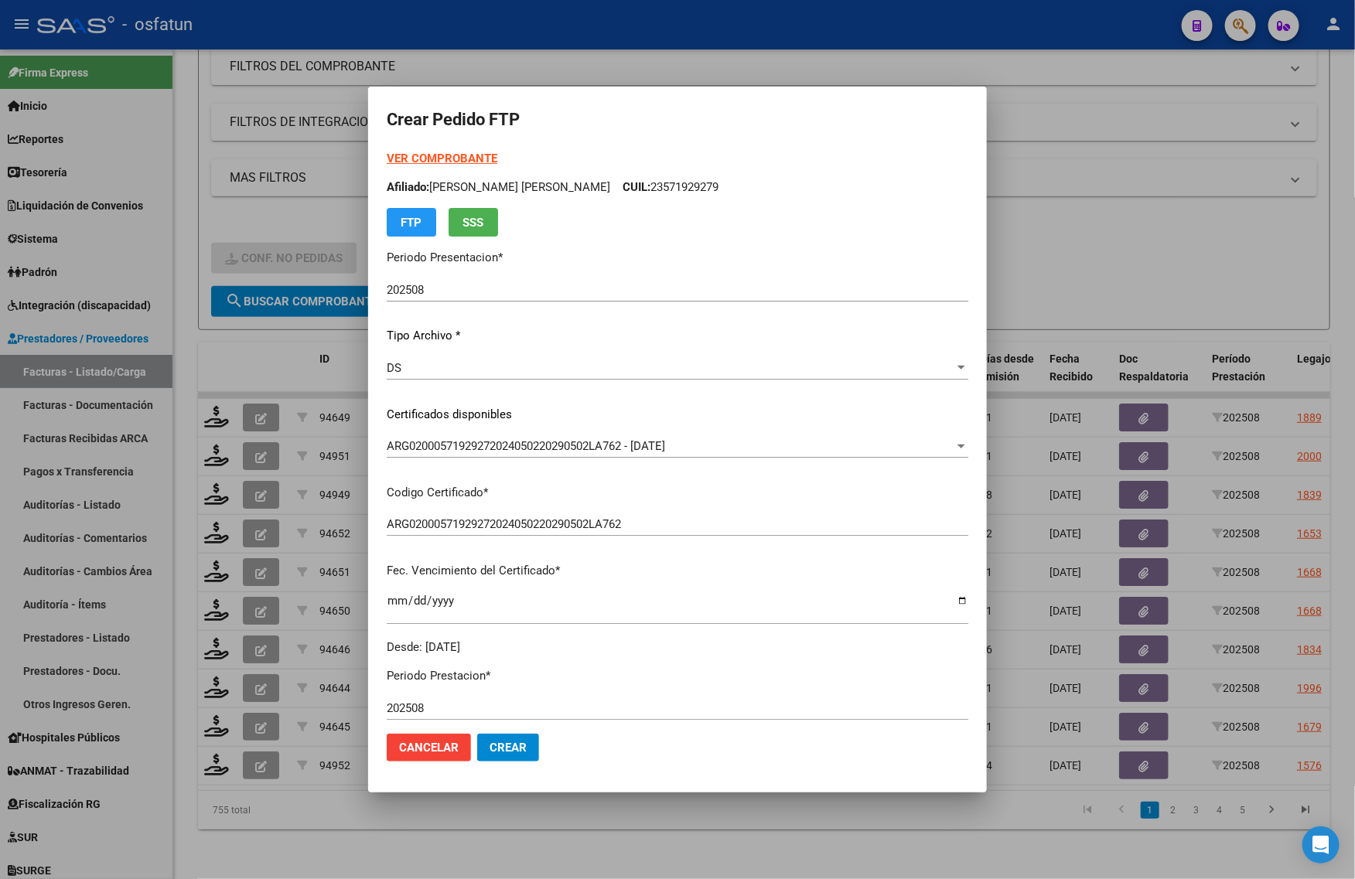
click at [217, 445] on div at bounding box center [677, 439] width 1355 height 879
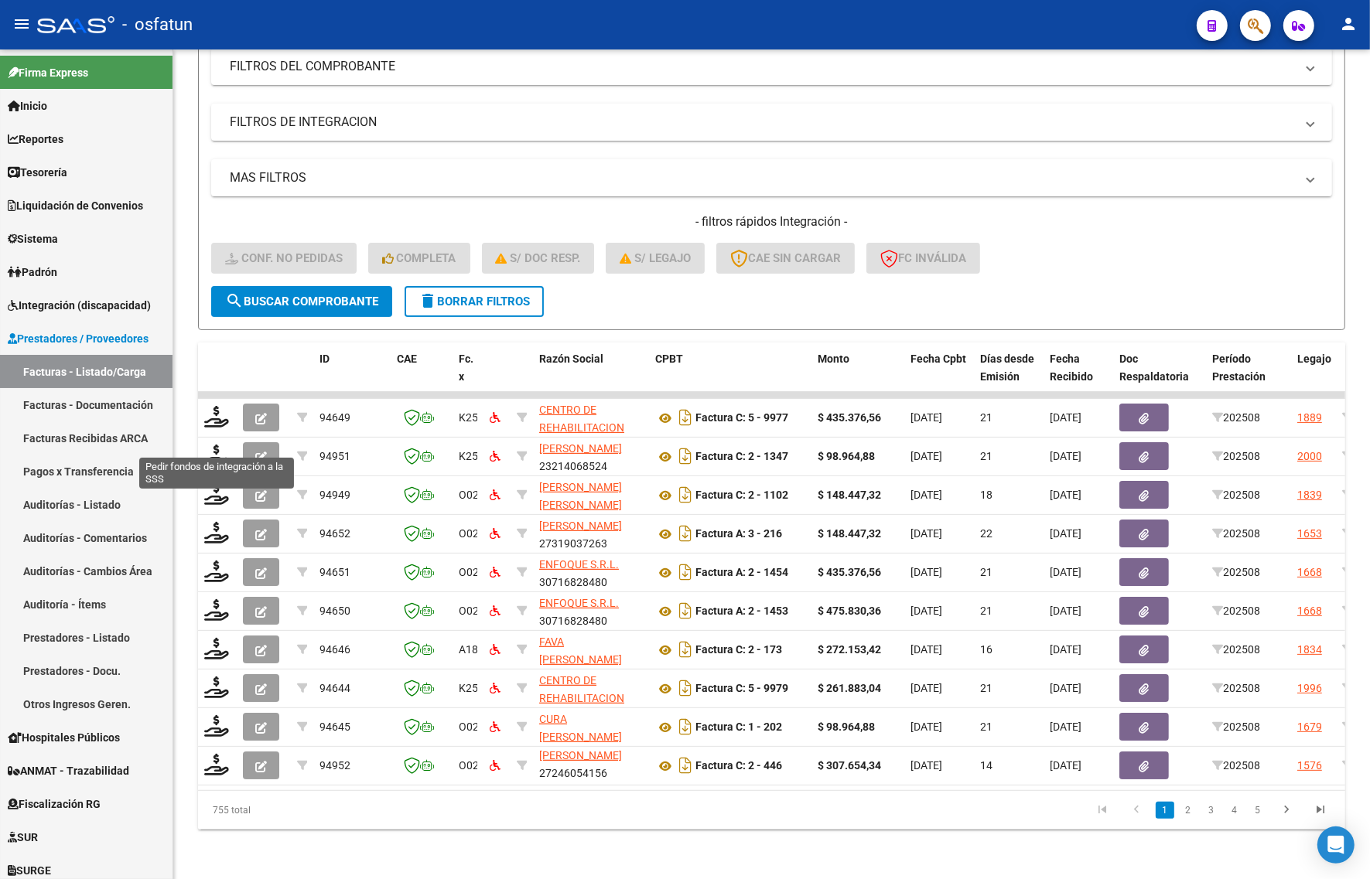
click at [217, 445] on icon at bounding box center [216, 456] width 25 height 22
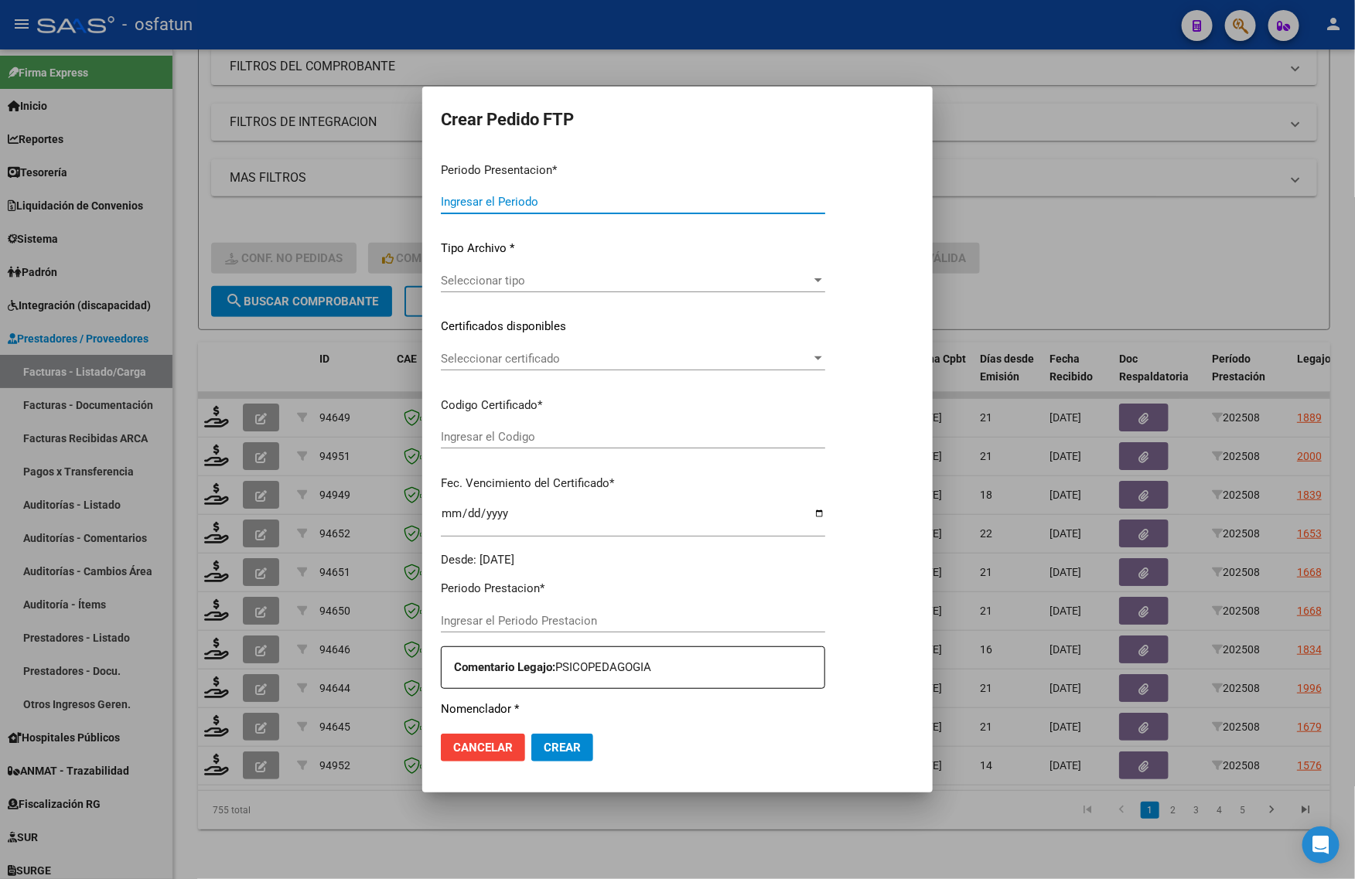
type input "202508"
type input "$ 98.964,88"
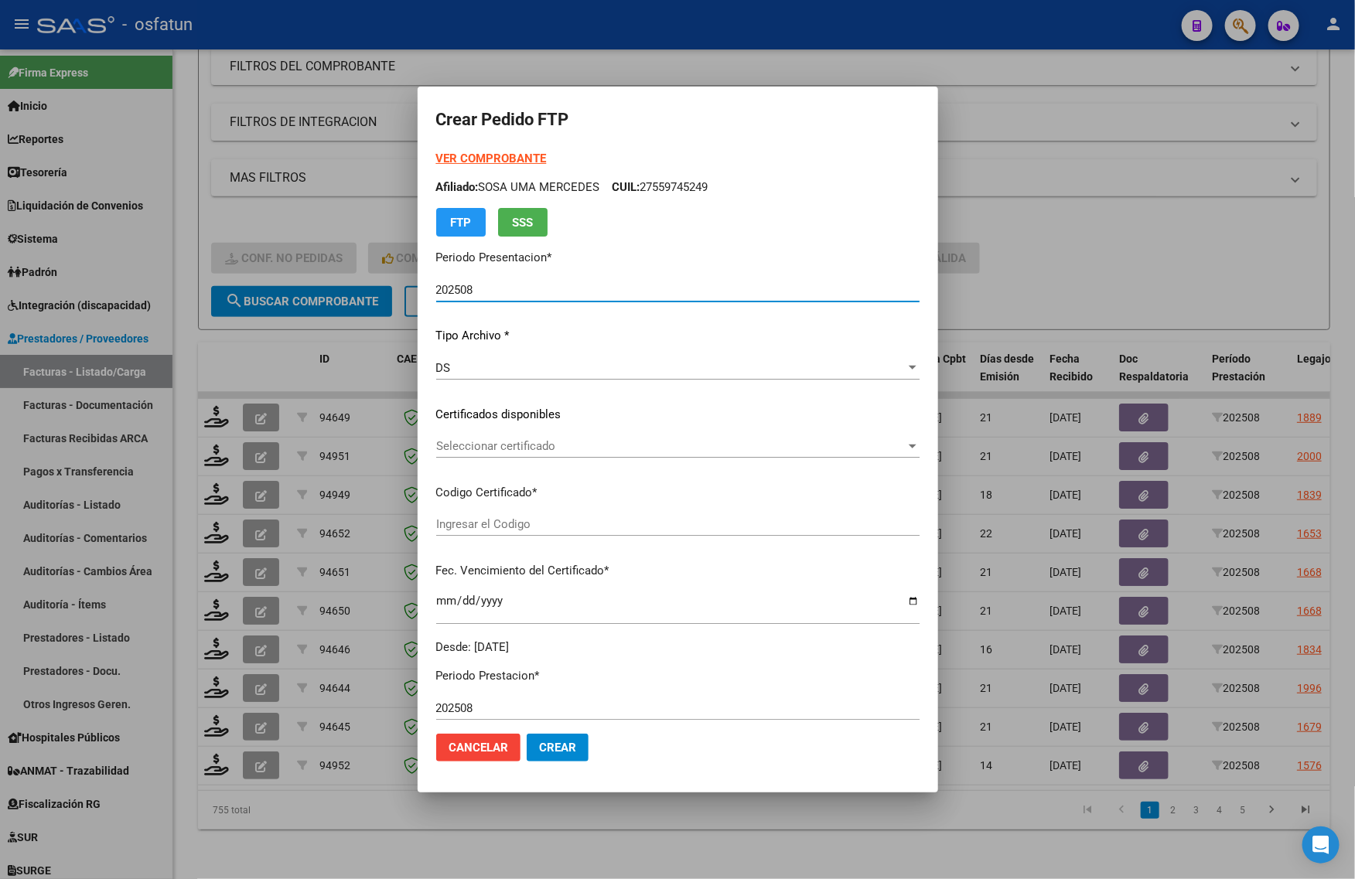
type input "ARG01000559745242023121320281213COR467"
type input "2028-12-13"
click at [290, 864] on div at bounding box center [677, 439] width 1355 height 879
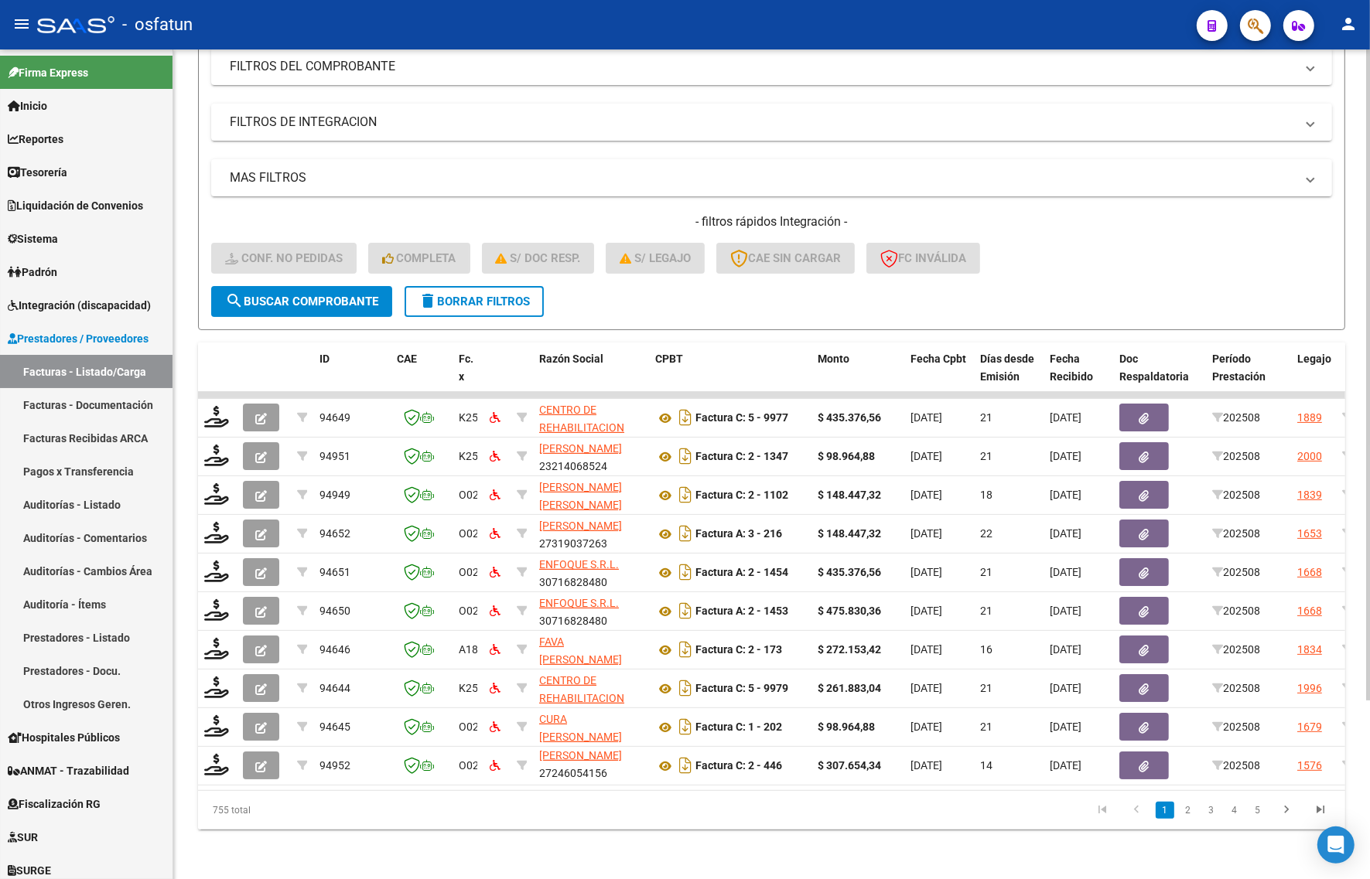
click at [619, 861] on div "Video tutorial PRESTADORES -> Listado de CPBTs Emitidos por Prestadores / Prove…" at bounding box center [771, 356] width 1196 height 1045
click at [350, 875] on div "Video tutorial PRESTADORES -> Listado de CPBTs Emitidos por Prestadores / Prove…" at bounding box center [771, 356] width 1196 height 1045
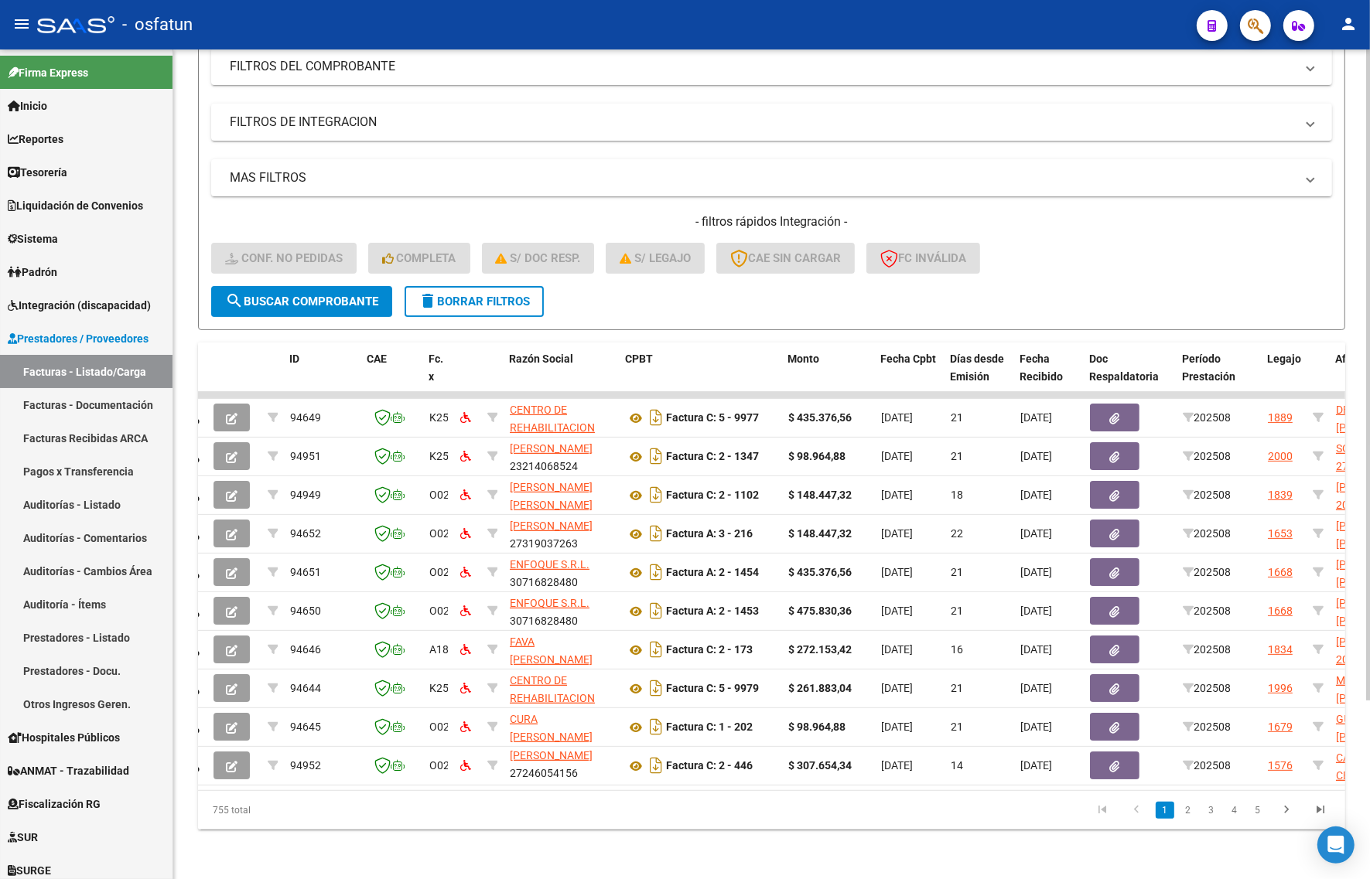
click at [265, 825] on div "755 total" at bounding box center [311, 810] width 227 height 39
click at [277, 835] on div "Video tutorial PRESTADORES -> Listado de CPBTs Emitidos por Prestadores / Prove…" at bounding box center [771, 356] width 1196 height 1045
drag, startPoint x: 462, startPoint y: 287, endPoint x: 462, endPoint y: 303, distance: 16.3
click at [462, 295] on span "delete Borrar Filtros" at bounding box center [473, 302] width 111 height 14
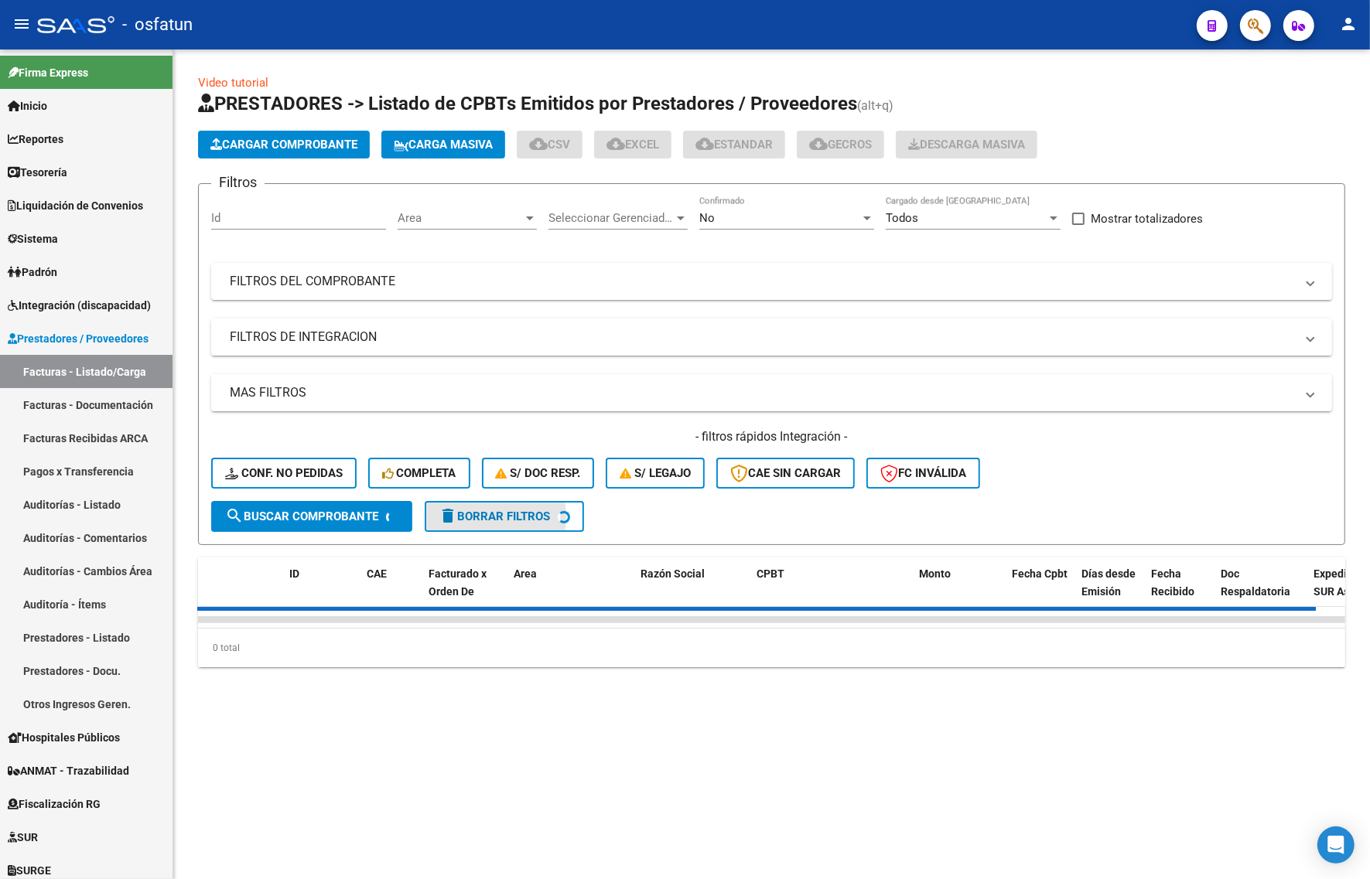
scroll to position [0, 0]
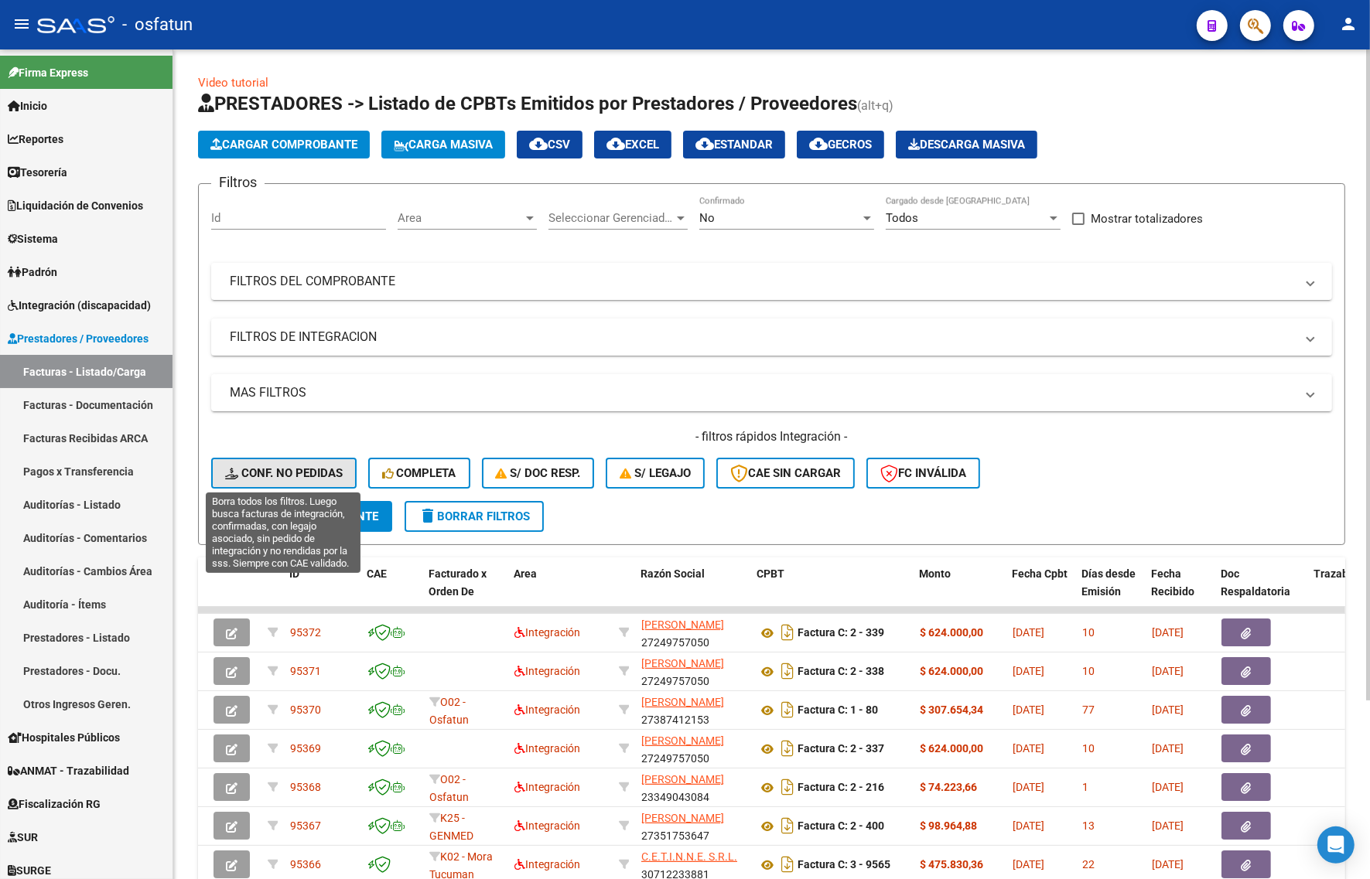
click at [275, 466] on span "Conf. no pedidas" at bounding box center [284, 473] width 118 height 14
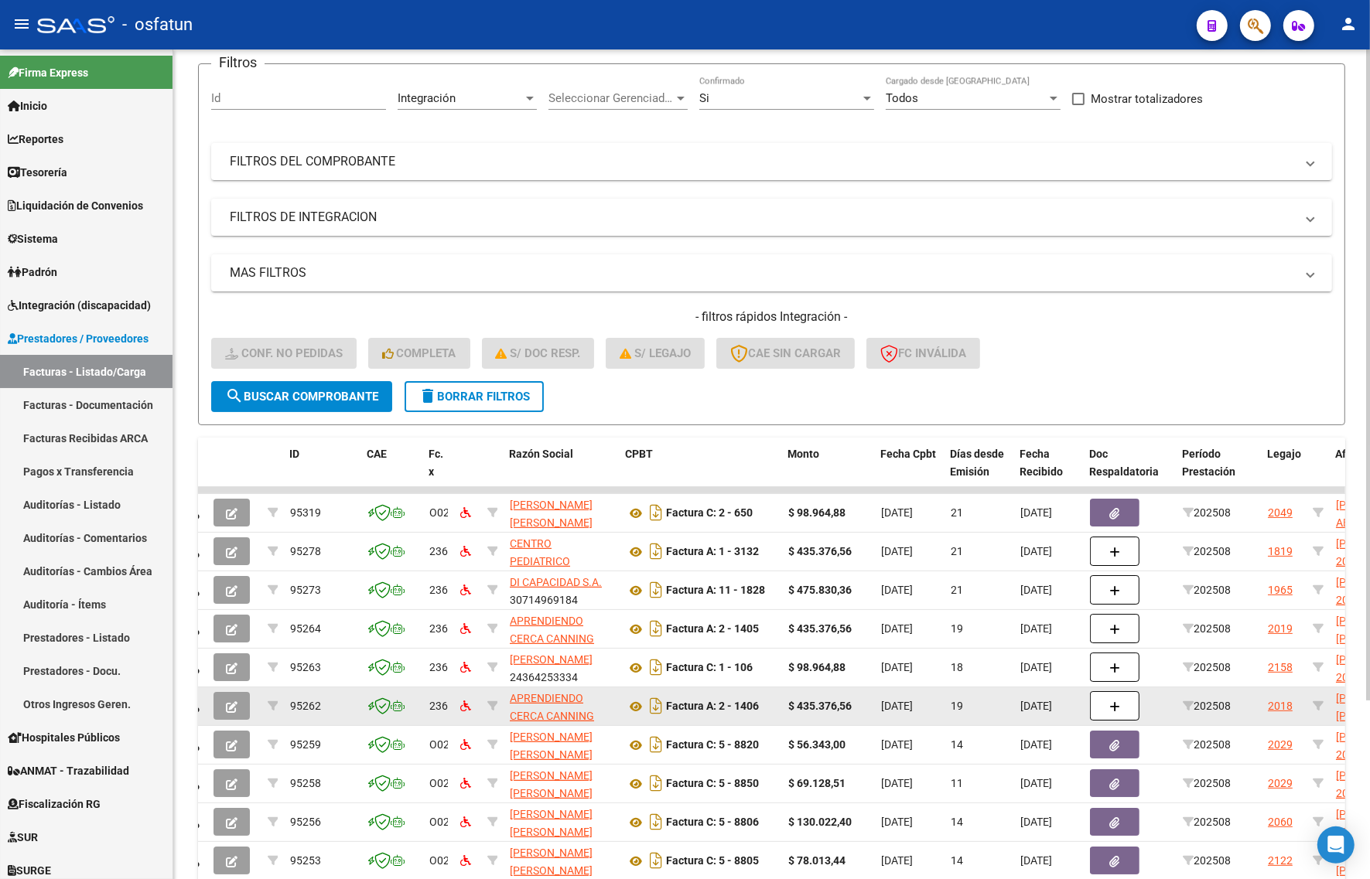
scroll to position [227, 0]
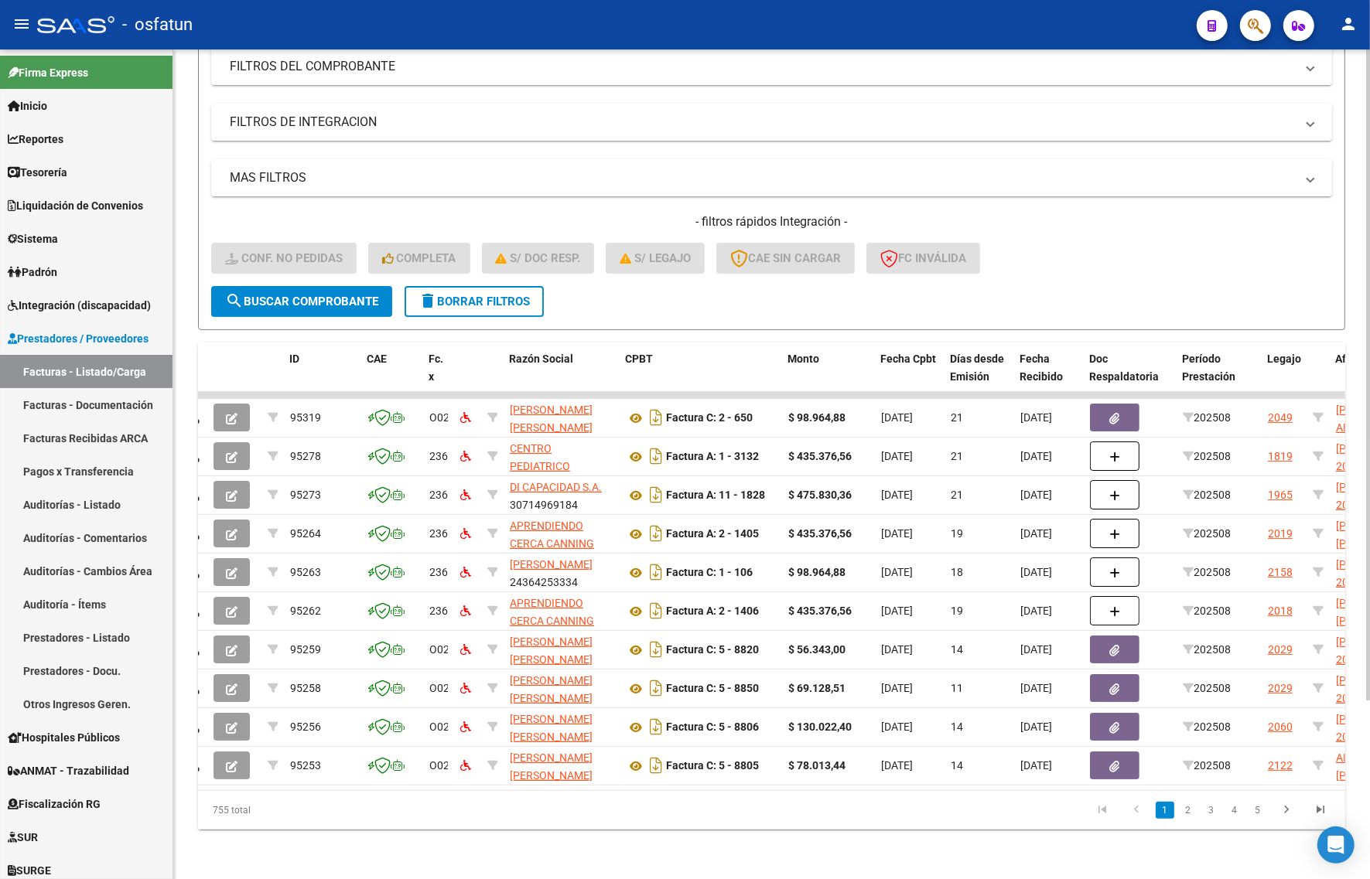
click at [563, 879] on div "Video tutorial PRESTADORES -> Listado de CPBTs Emitidos por Prestadores / Prove…" at bounding box center [771, 356] width 1196 height 1045
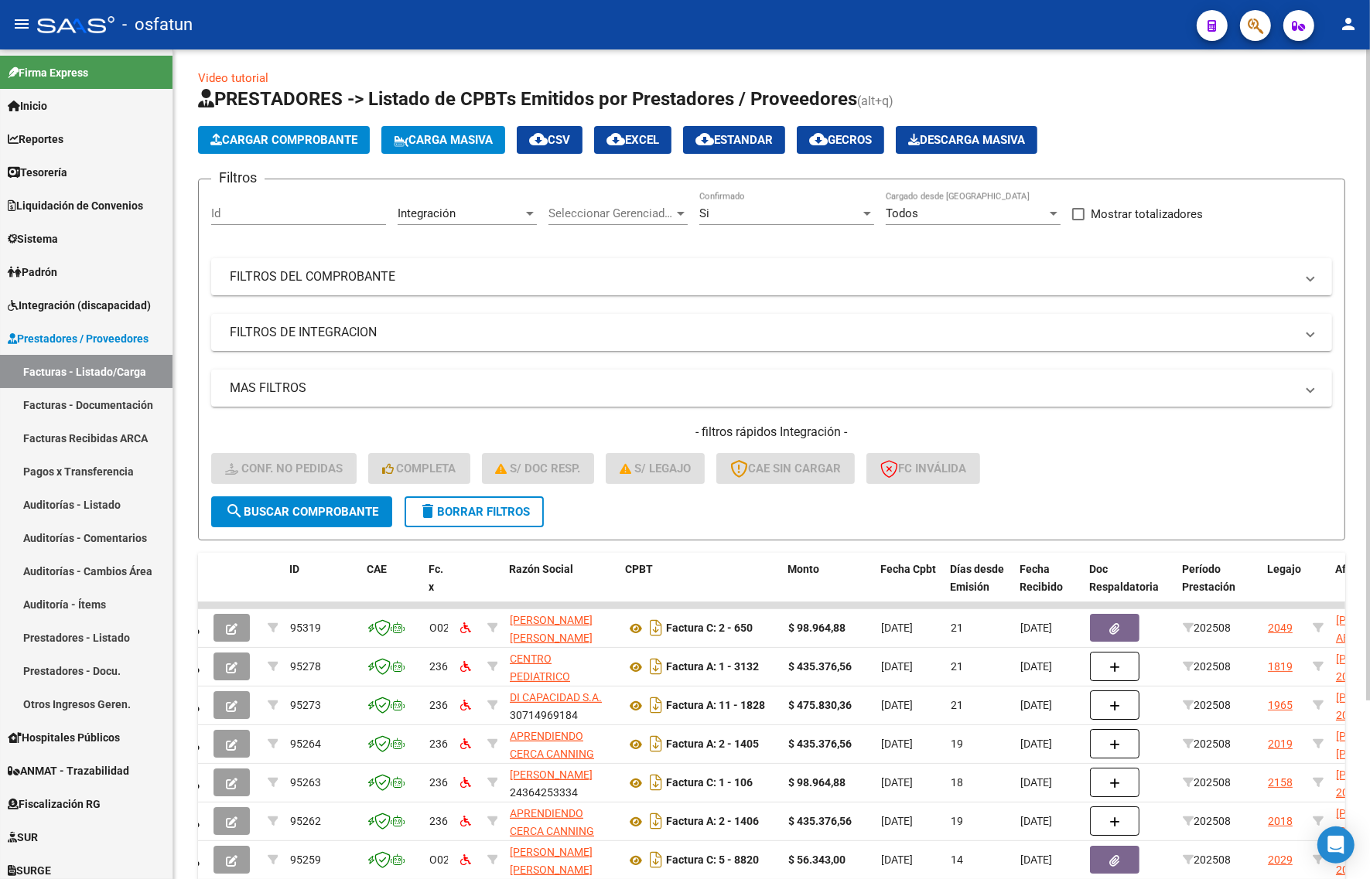
scroll to position [0, 0]
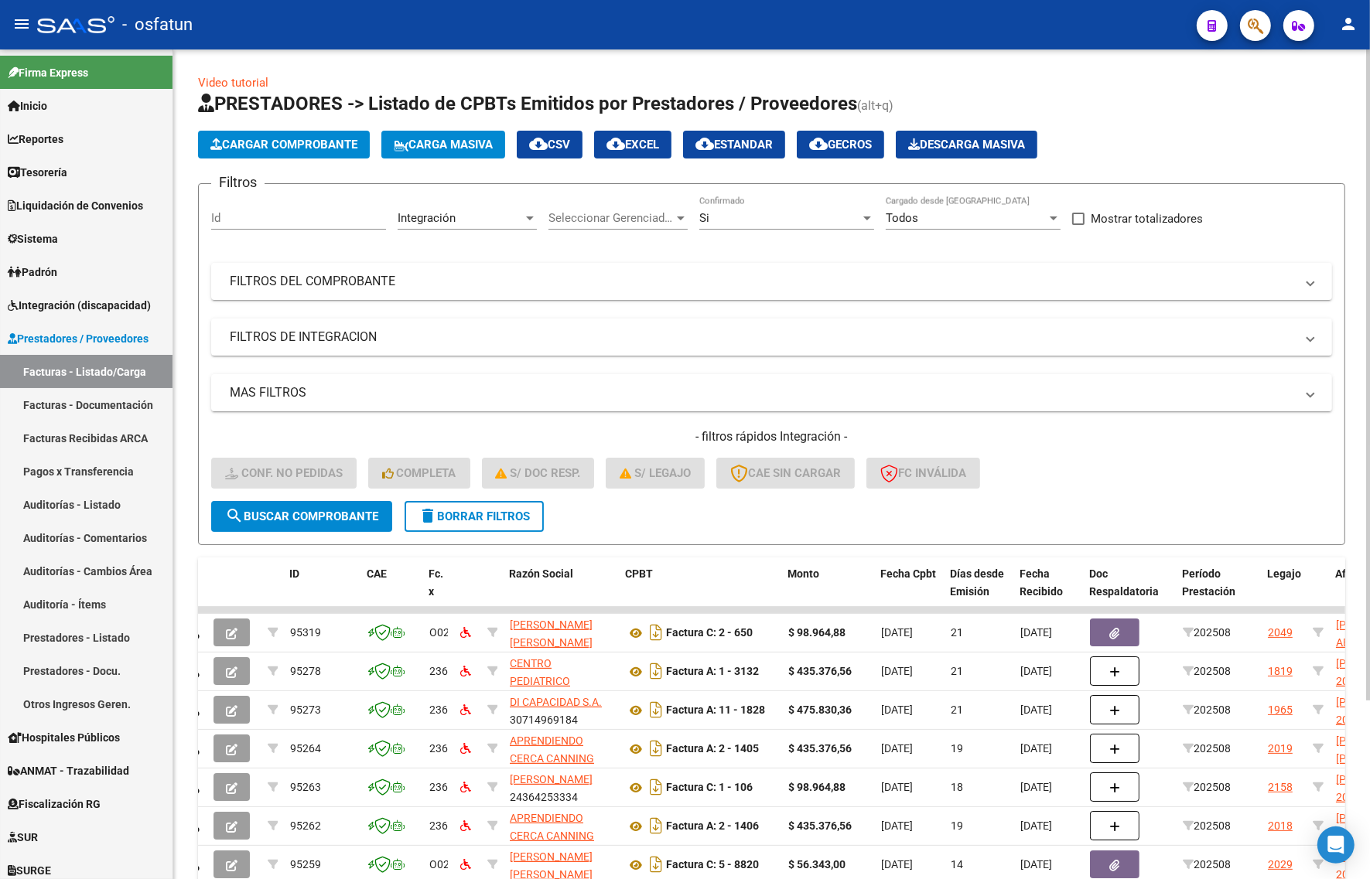
click at [490, 514] on span "delete Borrar Filtros" at bounding box center [473, 517] width 111 height 14
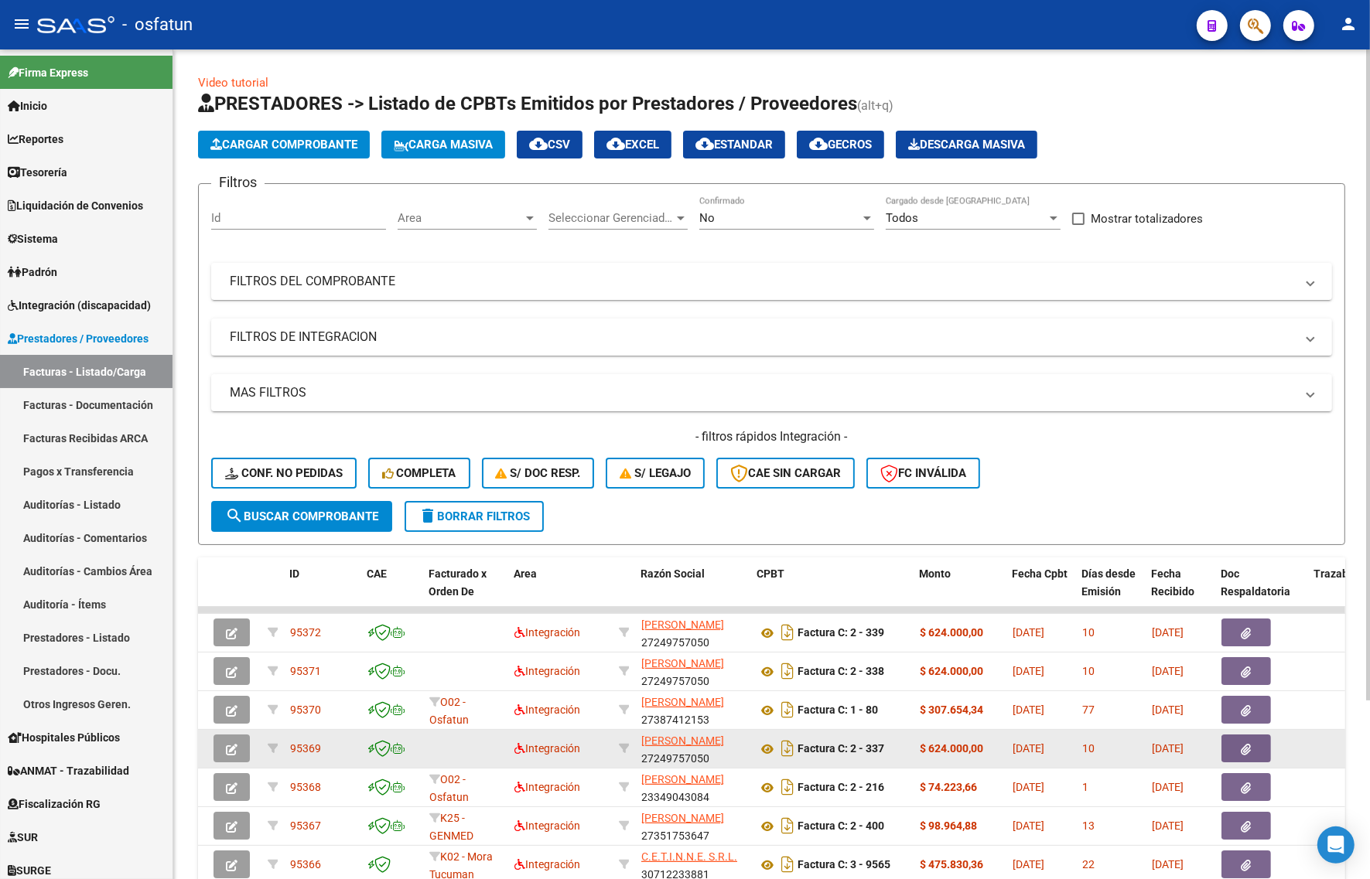
scroll to position [227, 0]
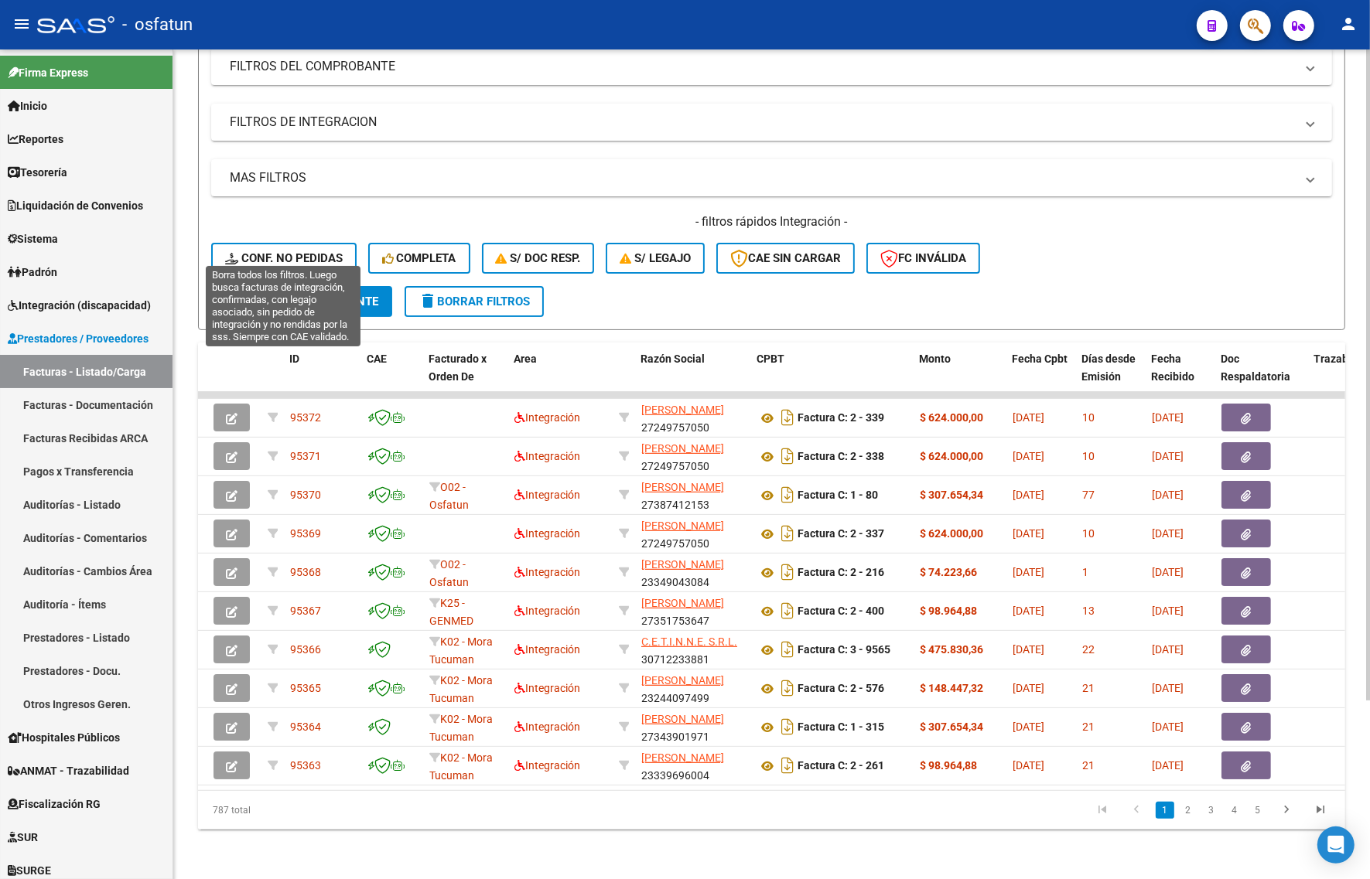
click at [299, 243] on button "Conf. no pedidas" at bounding box center [283, 258] width 145 height 31
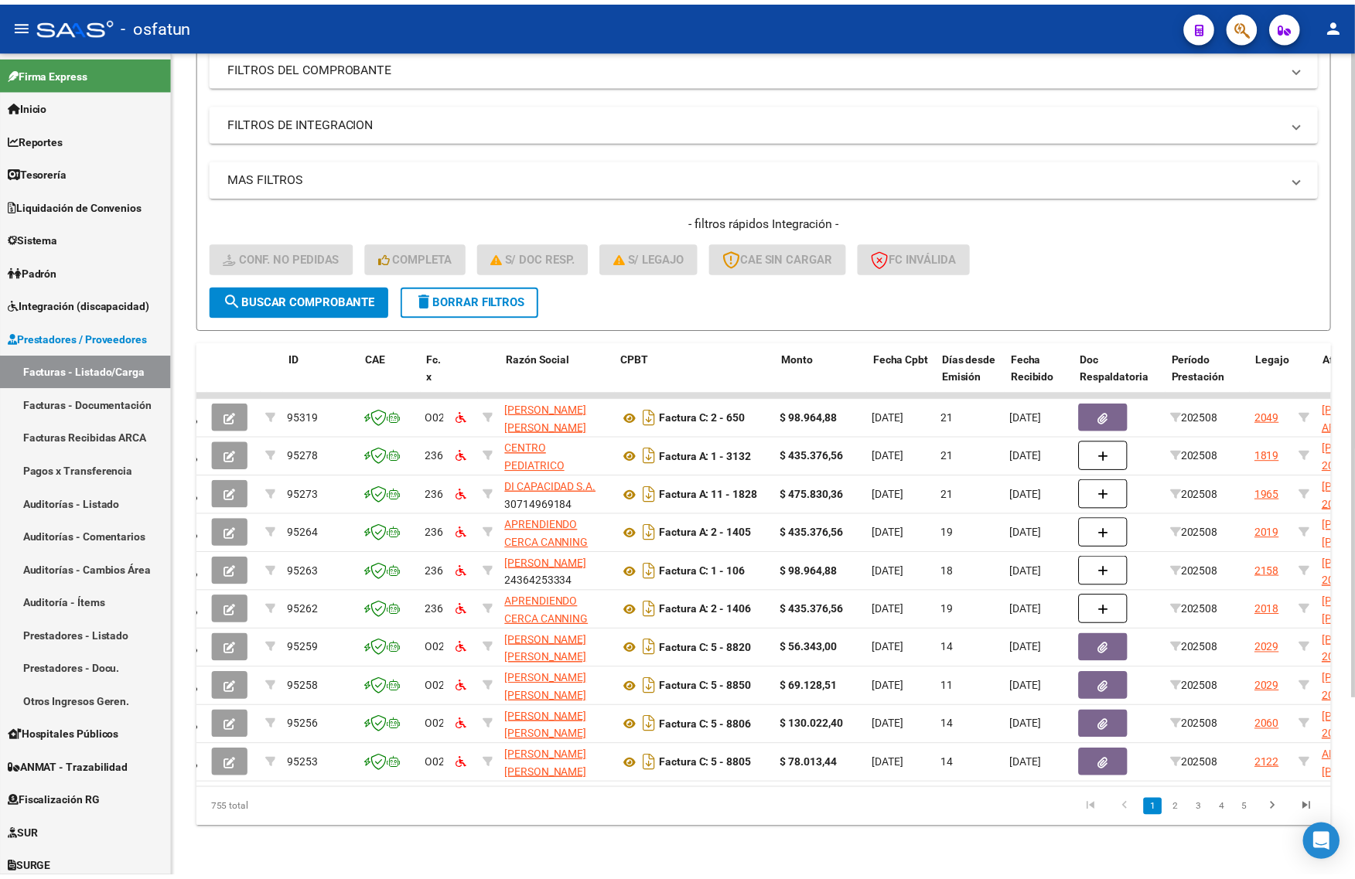
scroll to position [0, 0]
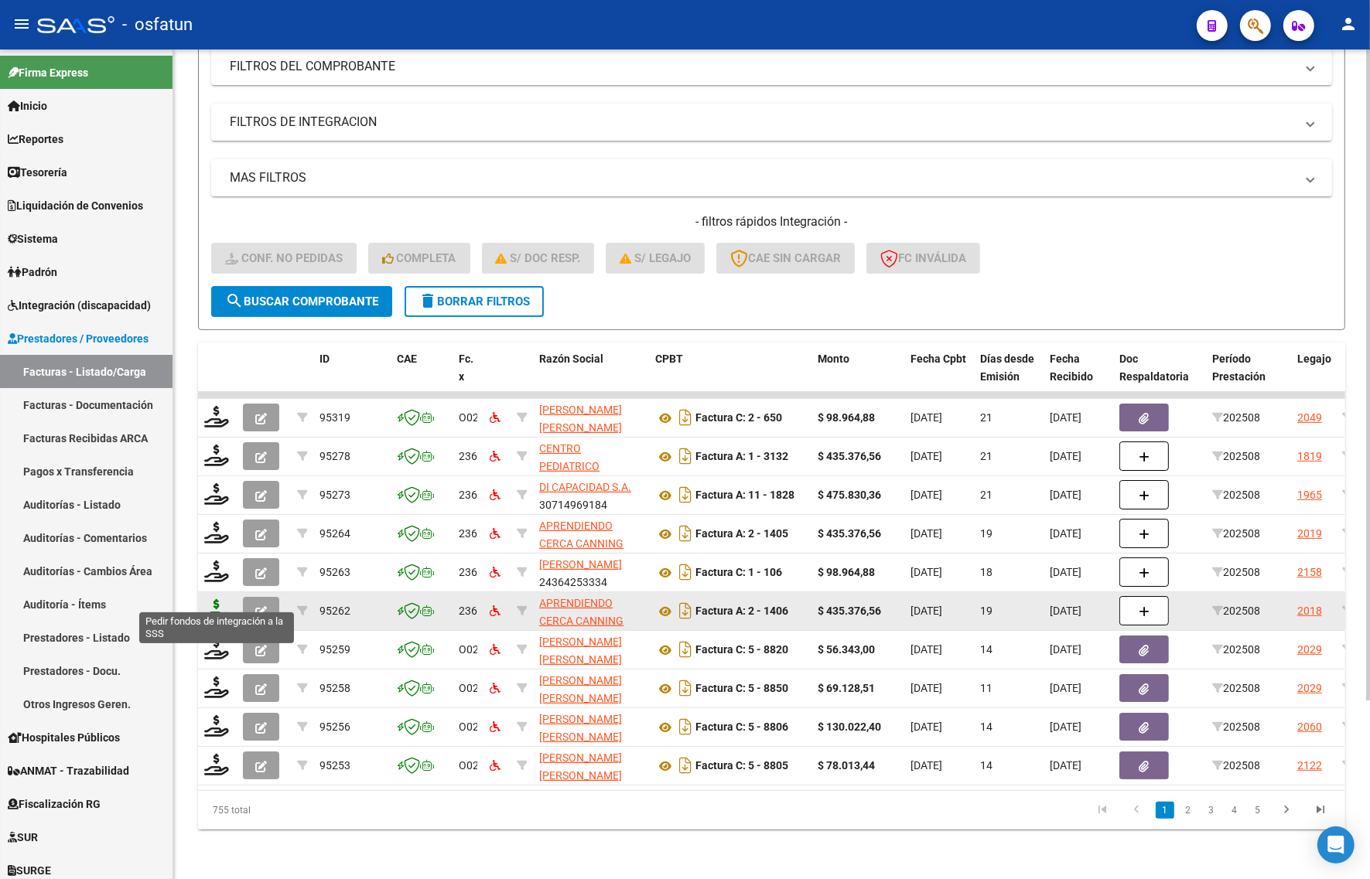
click at [217, 605] on icon at bounding box center [216, 610] width 25 height 22
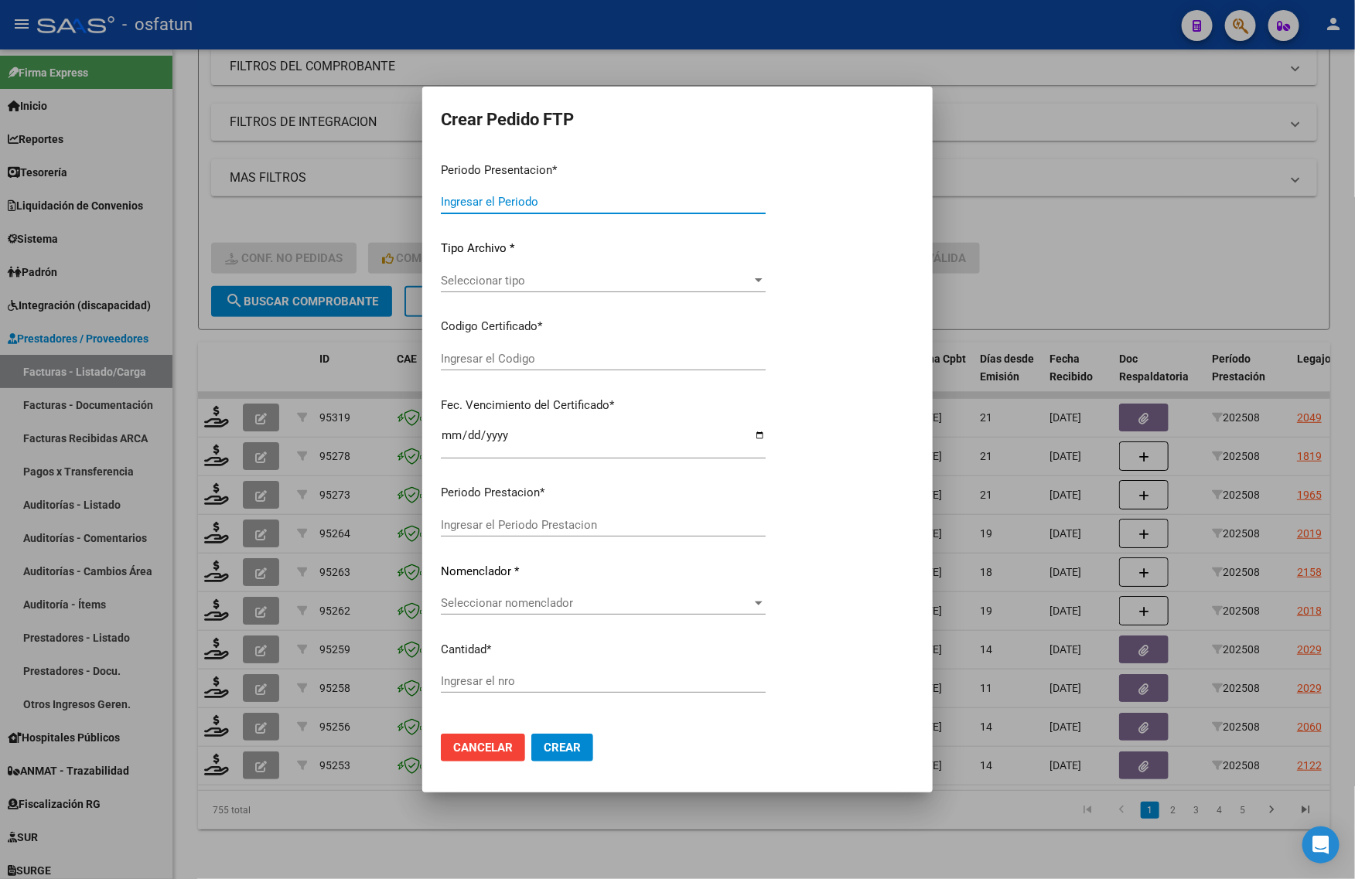
type input "202508"
type input "$ 435.376,56"
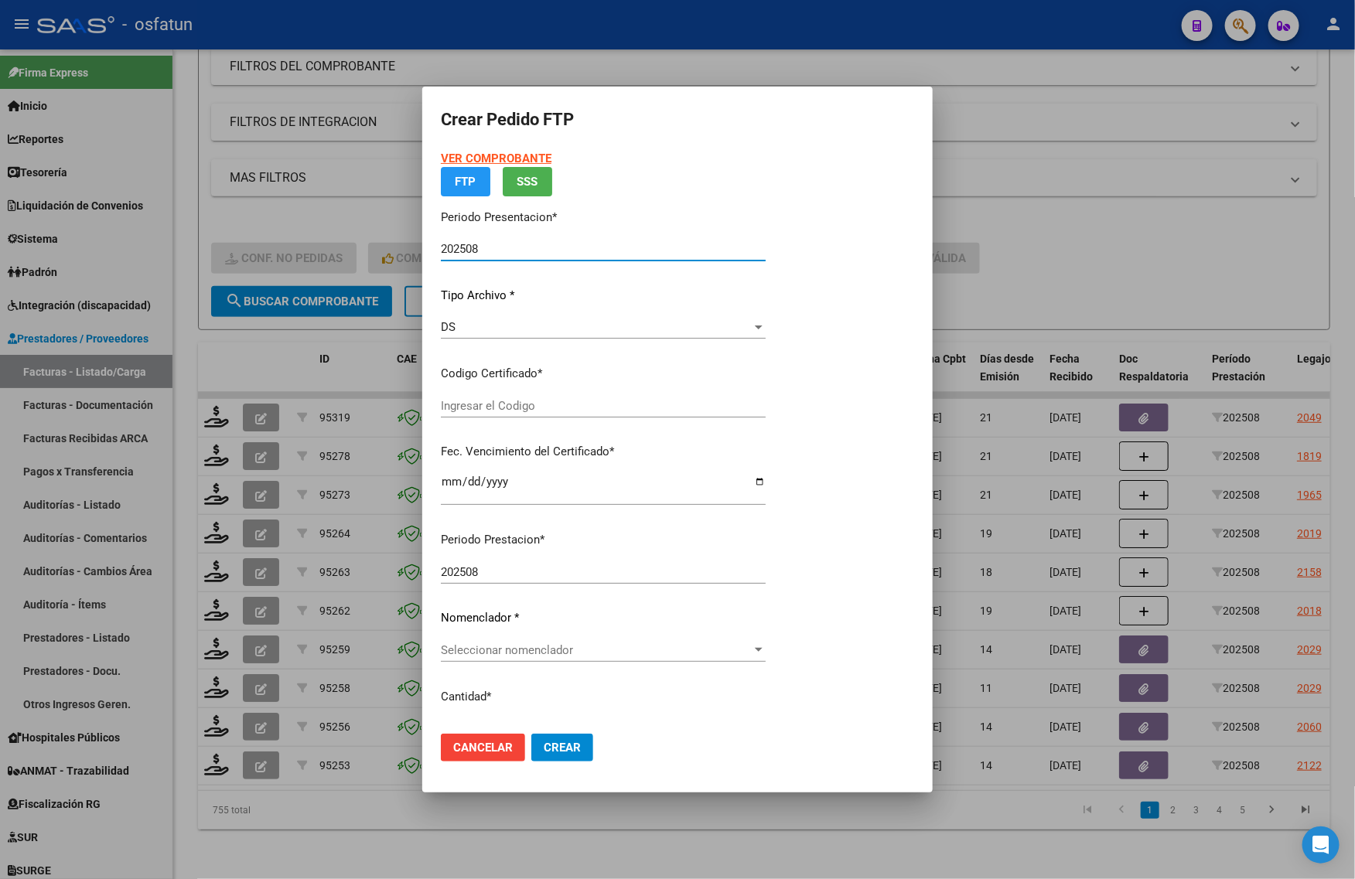
type input "ARG02000580291542023080120280801CBA536"
type input "2028-08-01"
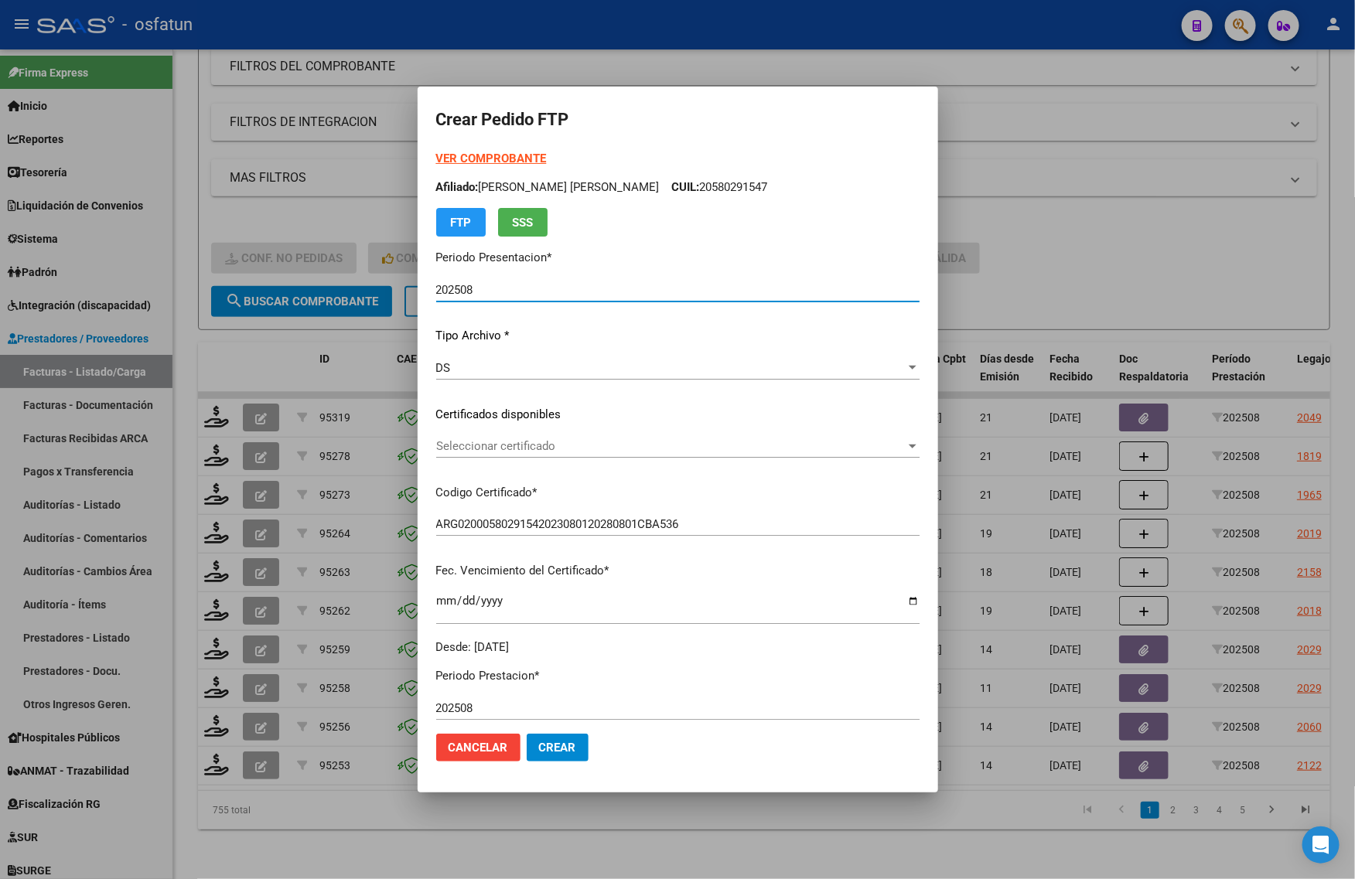
click at [472, 155] on strong "VER COMPROBANTE" at bounding box center [491, 159] width 111 height 14
click at [508, 439] on span "Seleccionar certificado" at bounding box center [670, 446] width 469 height 14
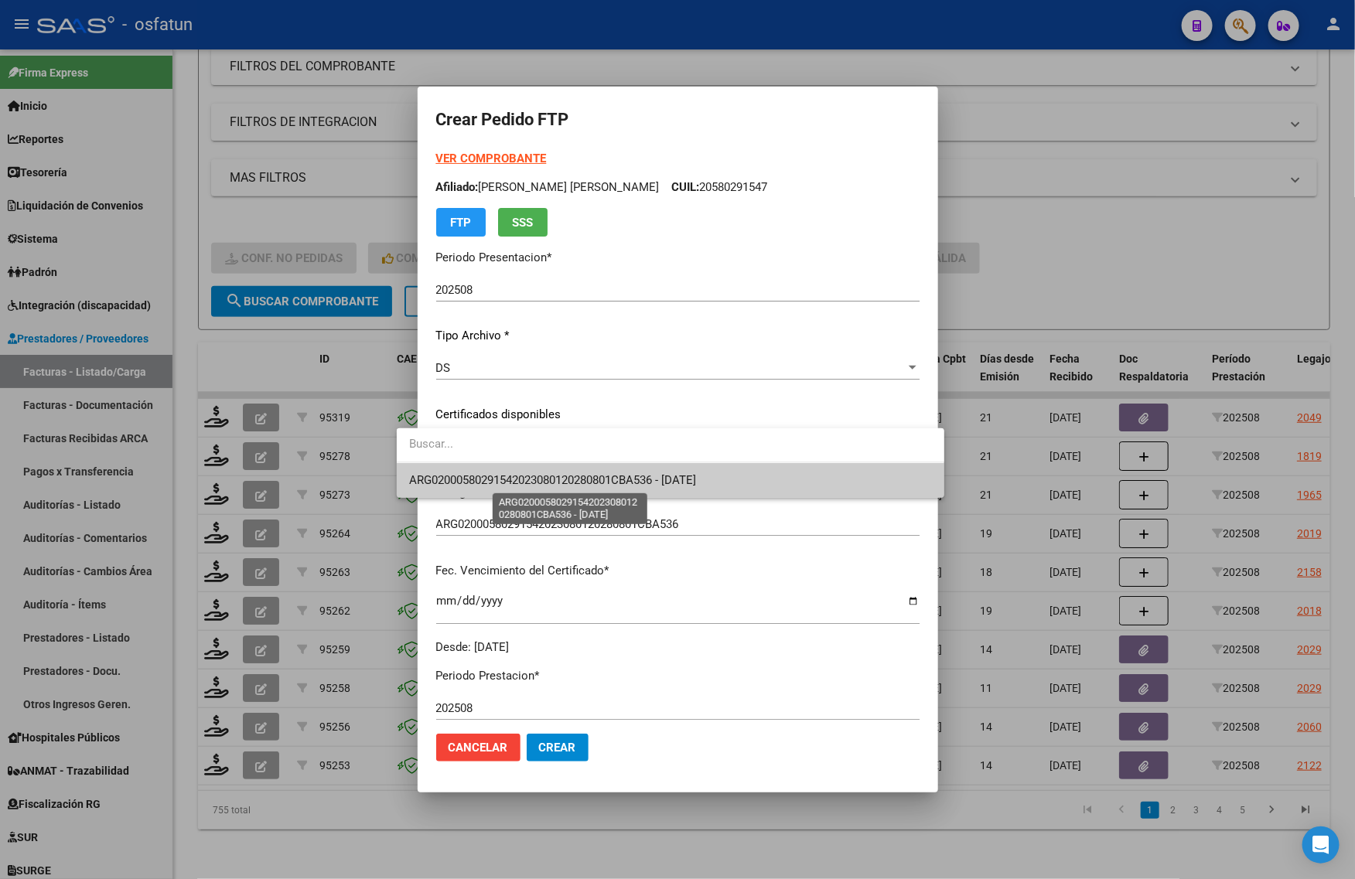
click at [493, 480] on span "ARG02000580291542023080120280801CBA536 - 2028-08-01" at bounding box center [552, 480] width 287 height 14
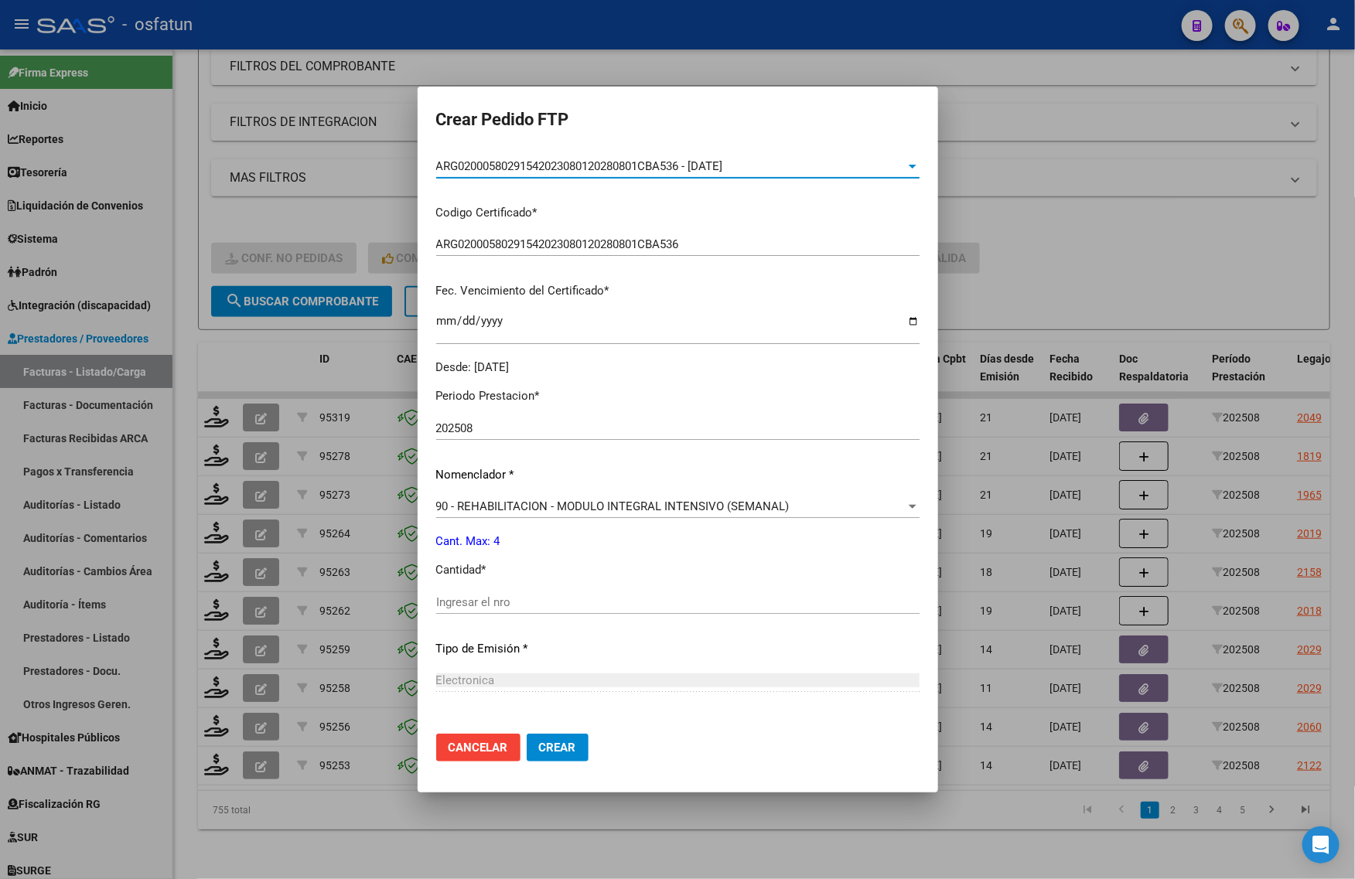
scroll to position [290, 0]
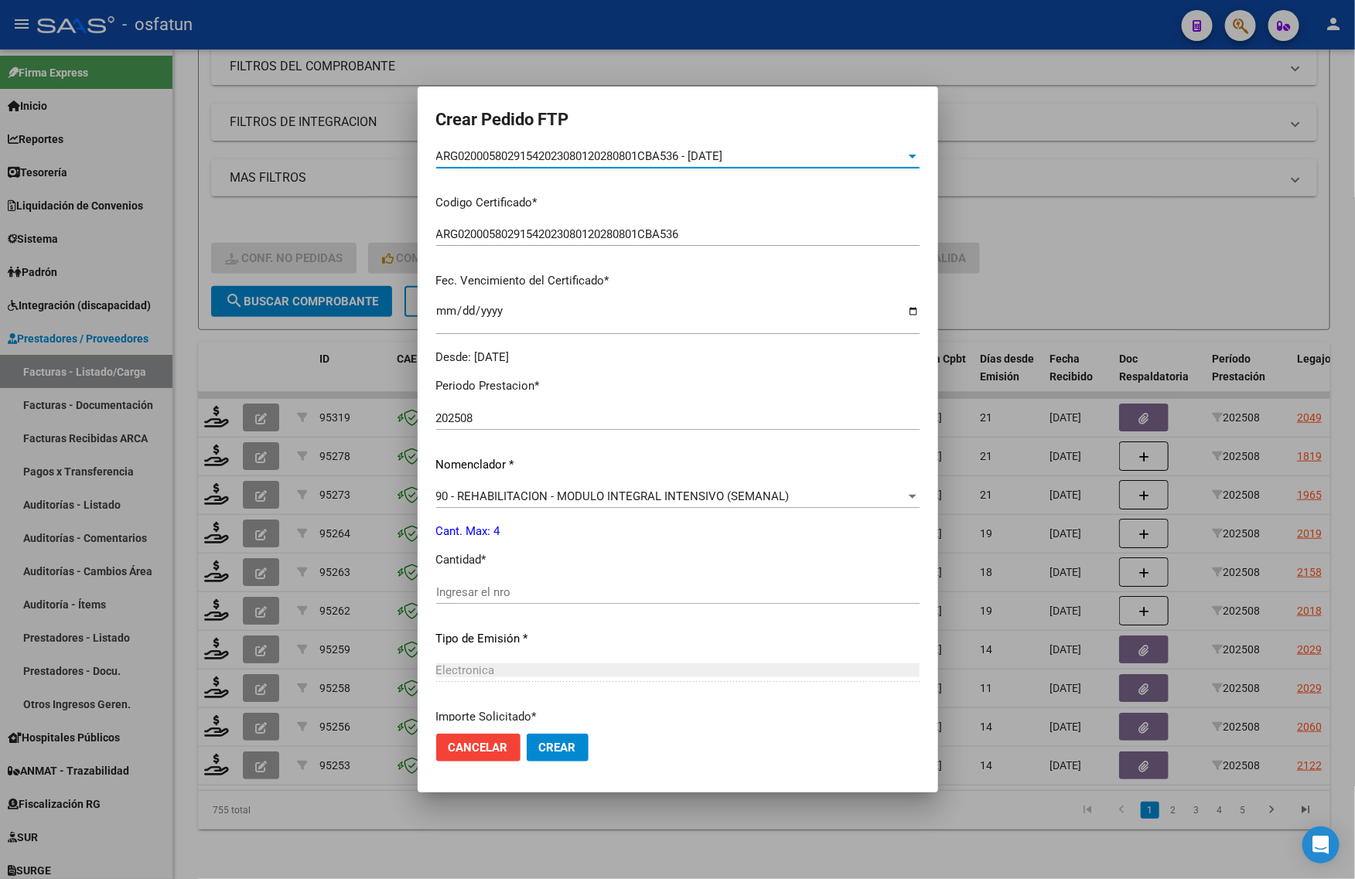
click at [481, 590] on input "Ingresar el nro" at bounding box center [677, 592] width 483 height 14
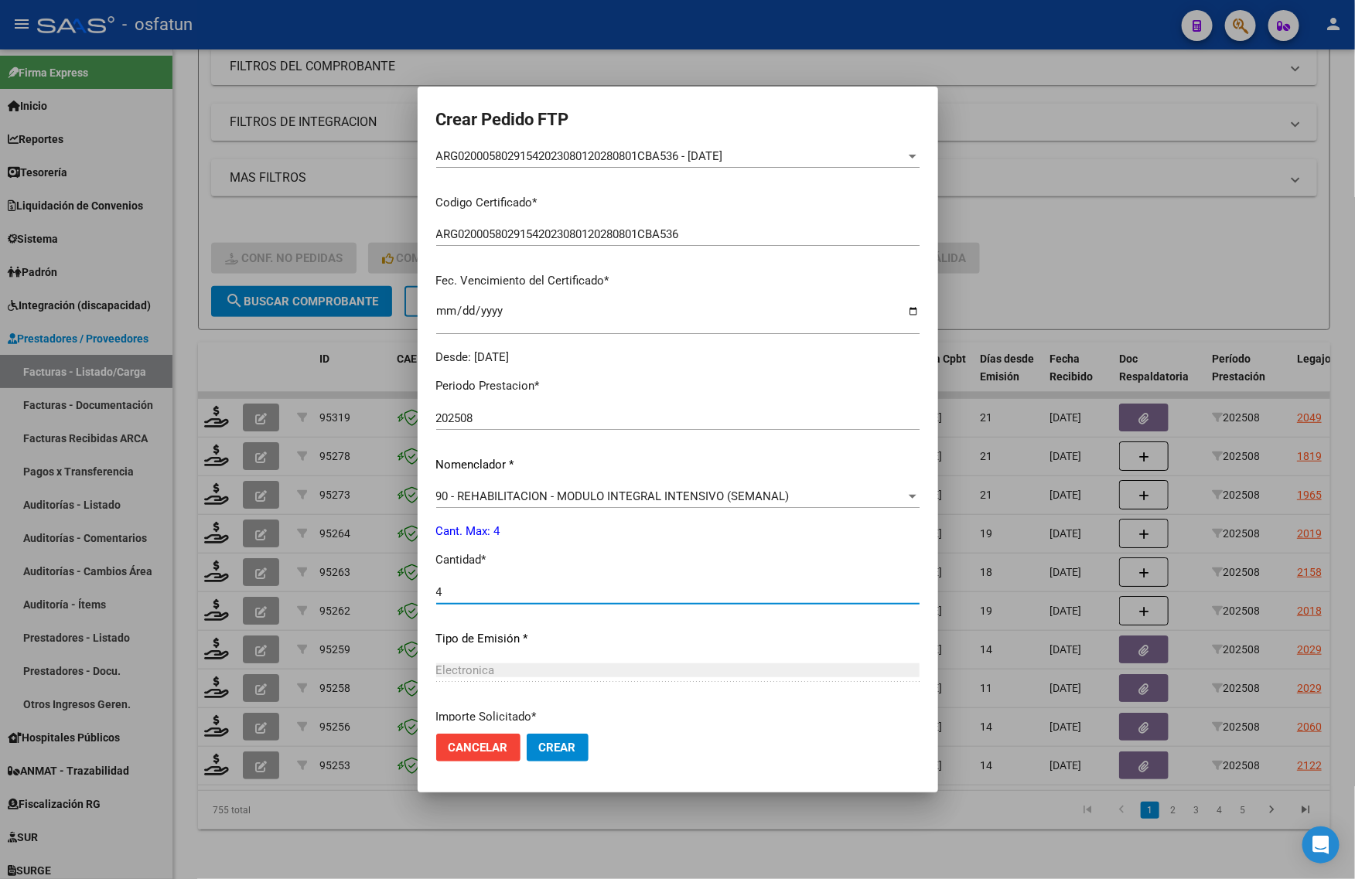
type input "4"
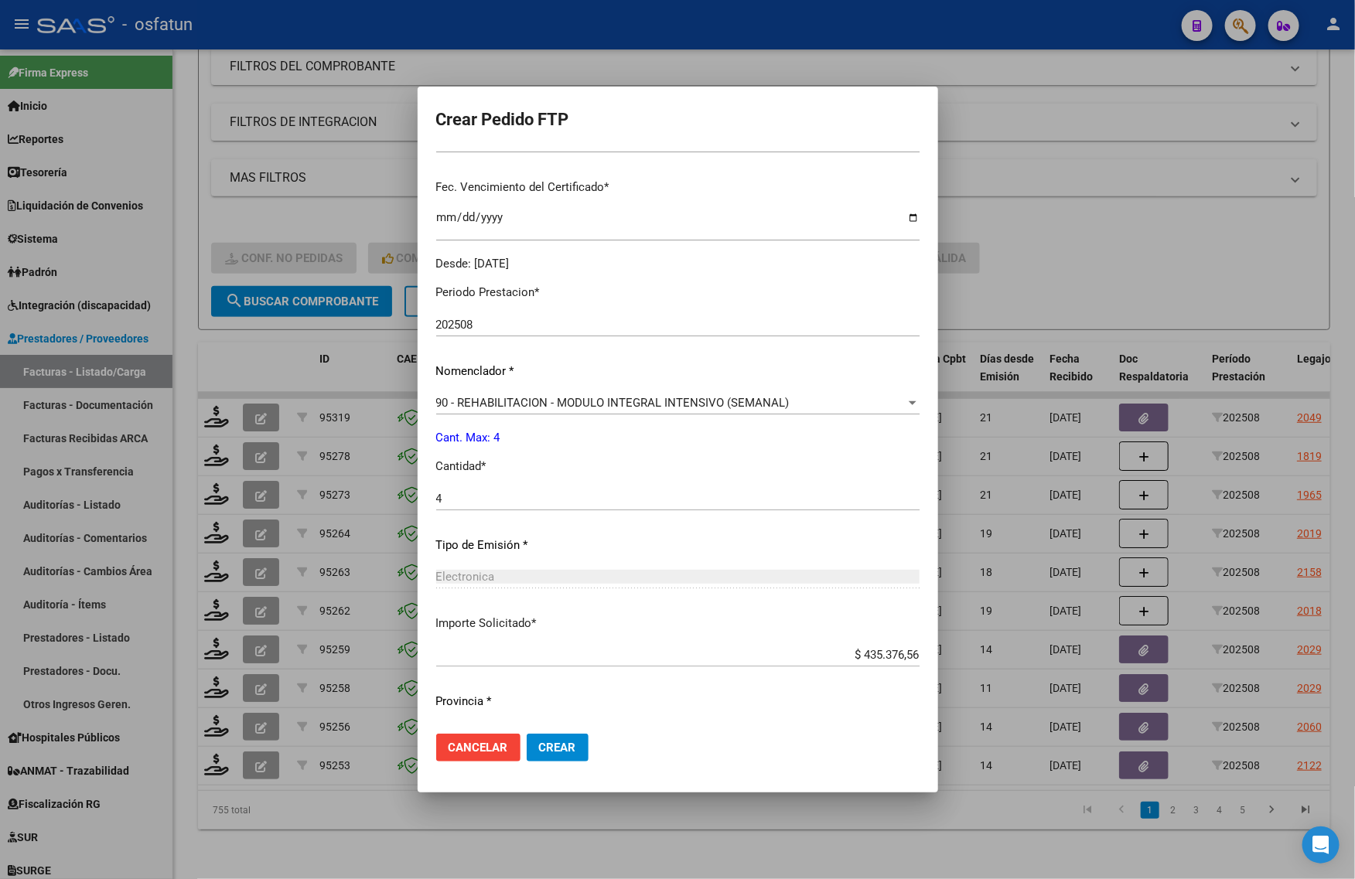
scroll to position [420, 0]
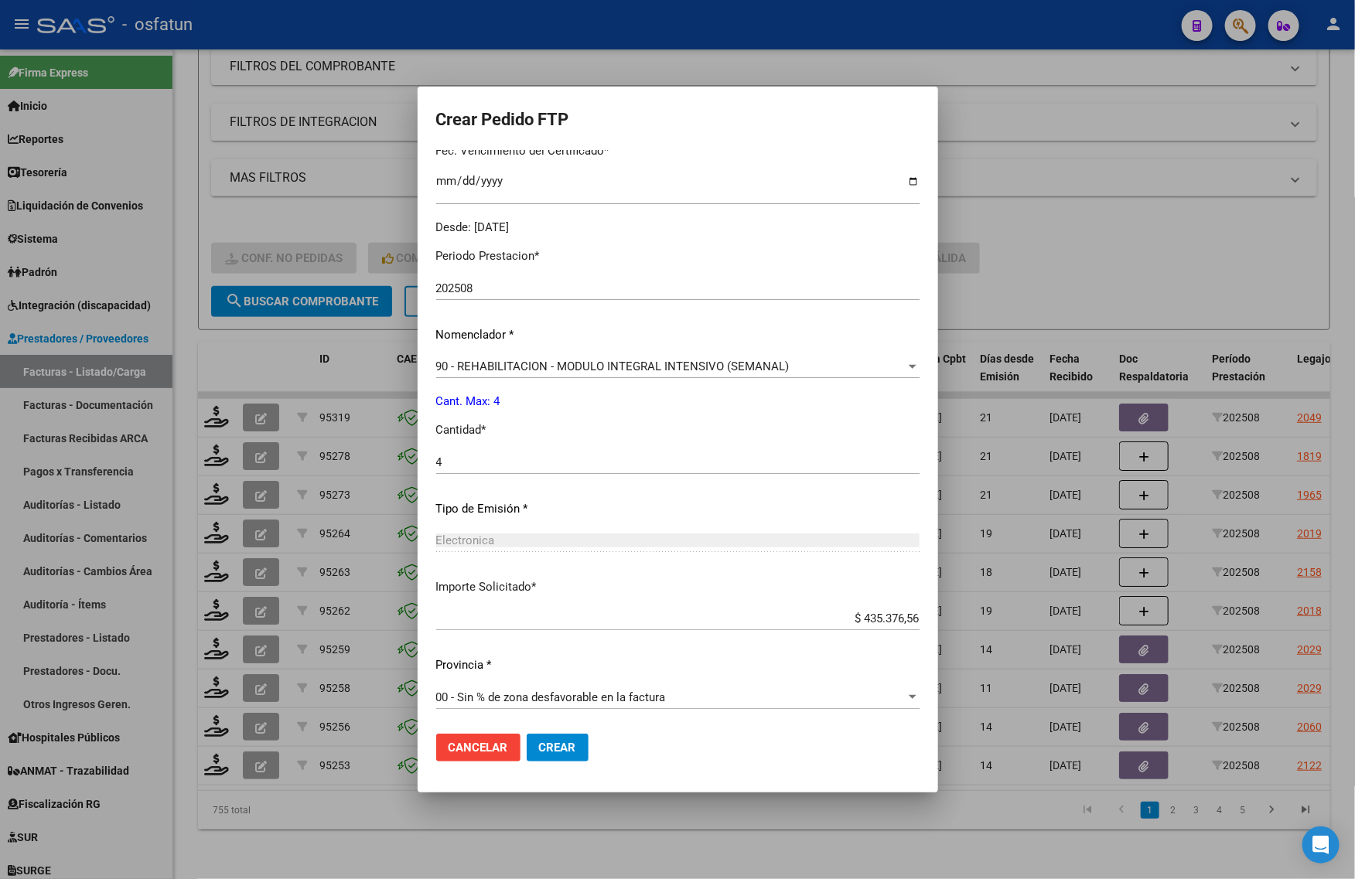
click at [544, 742] on span "Crear" at bounding box center [557, 748] width 37 height 14
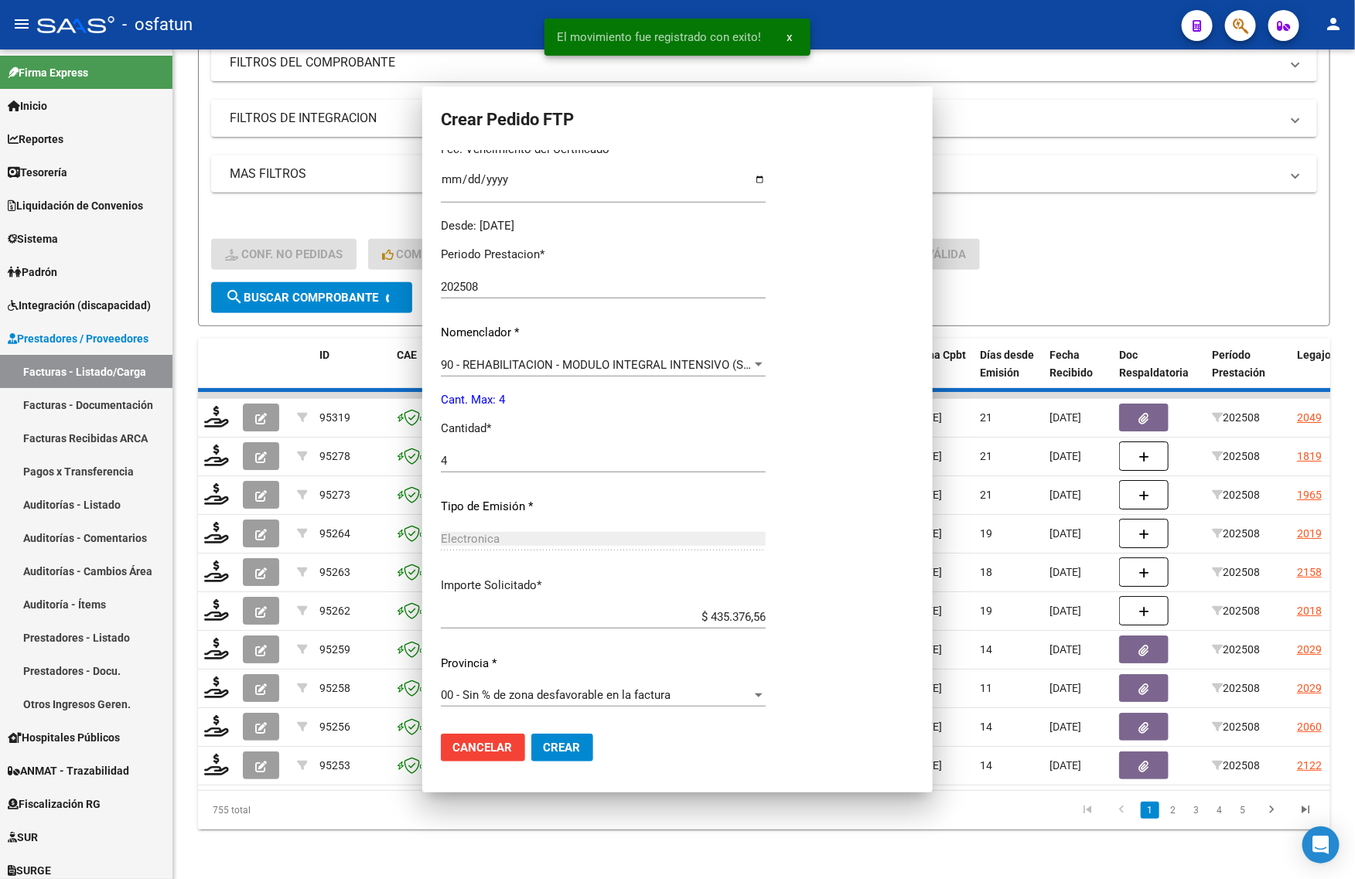
scroll to position [333, 0]
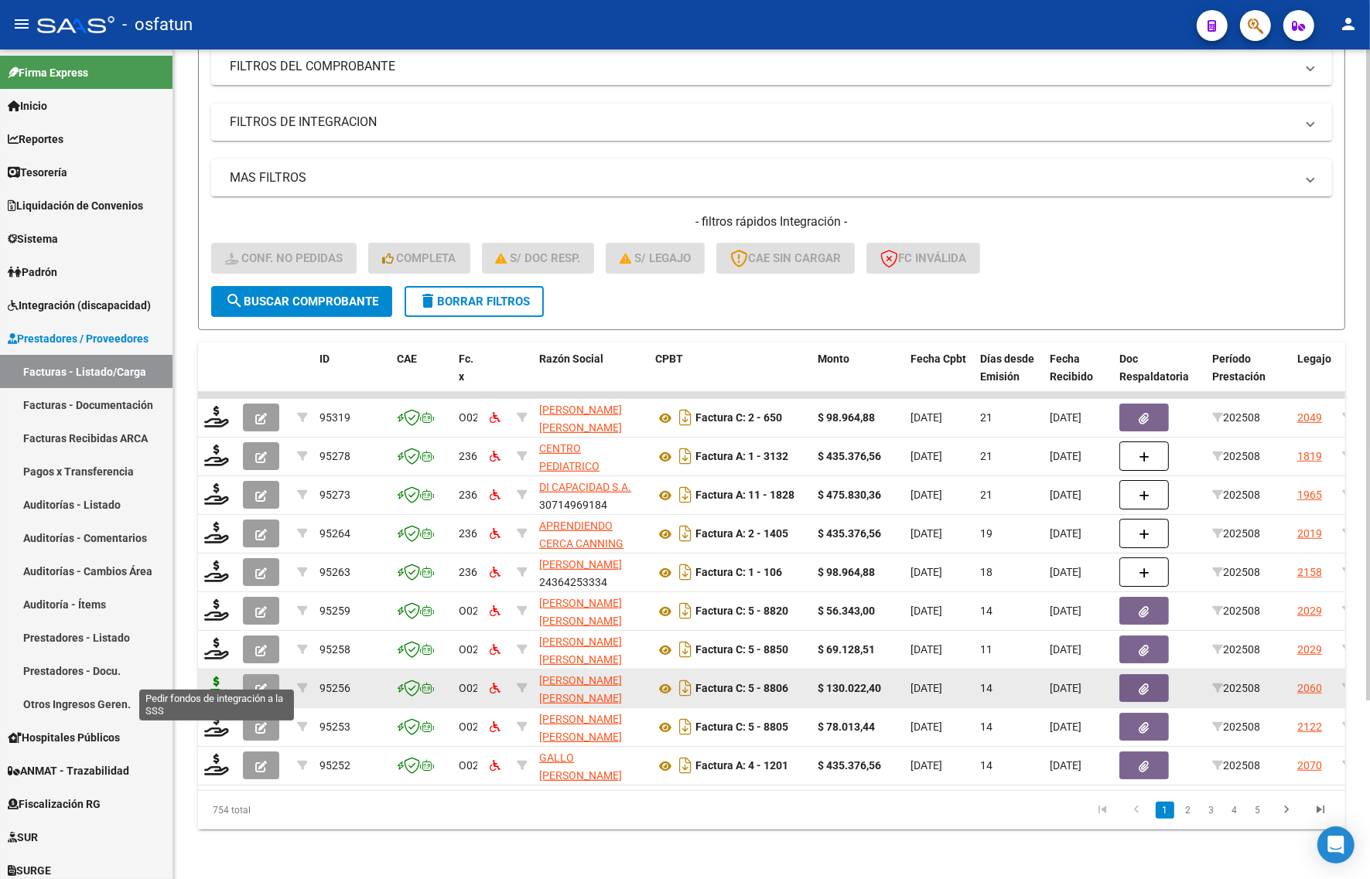
click at [218, 677] on icon at bounding box center [216, 688] width 25 height 22
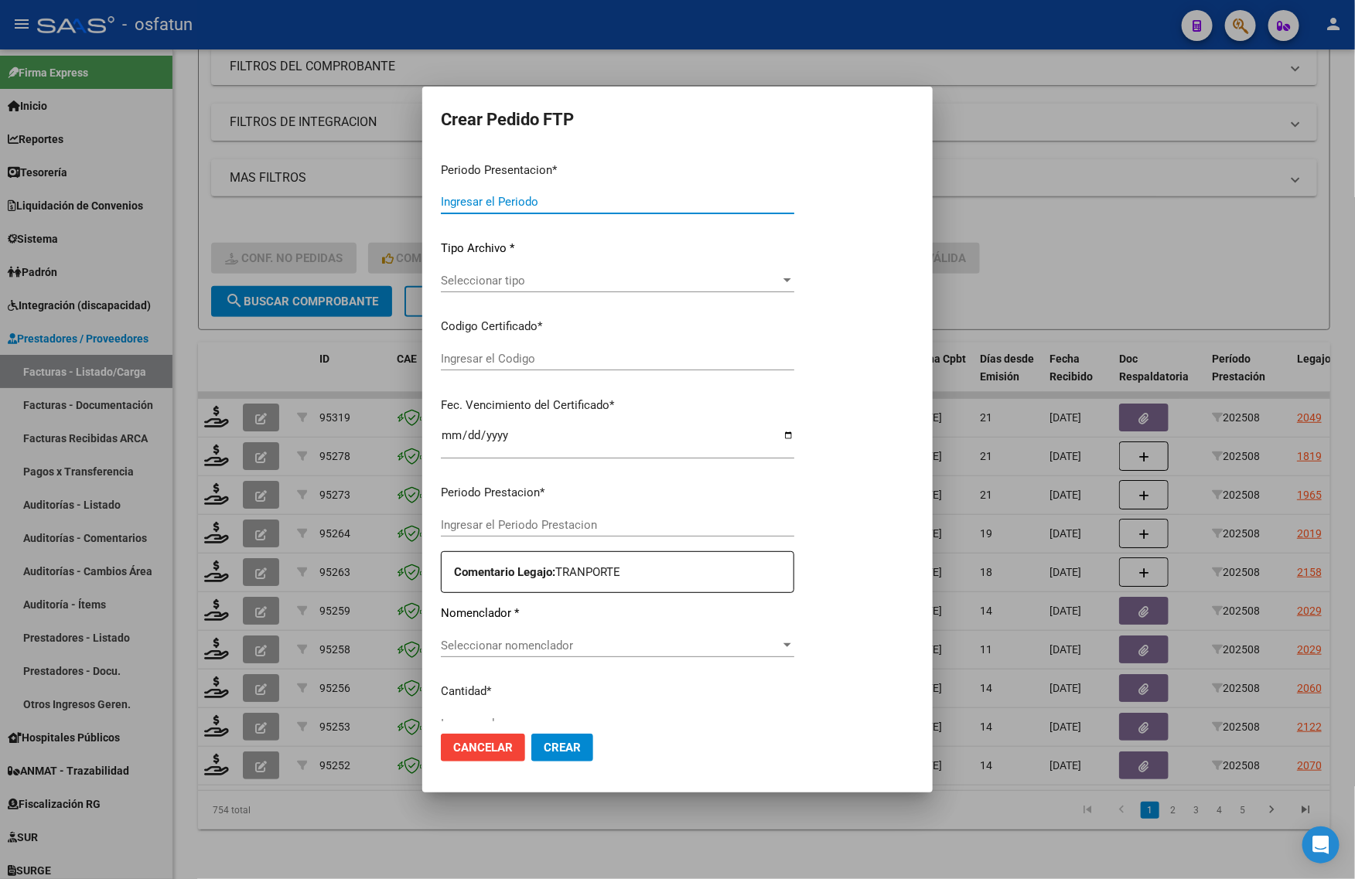
type input "202508"
type input "$ 130.022,40"
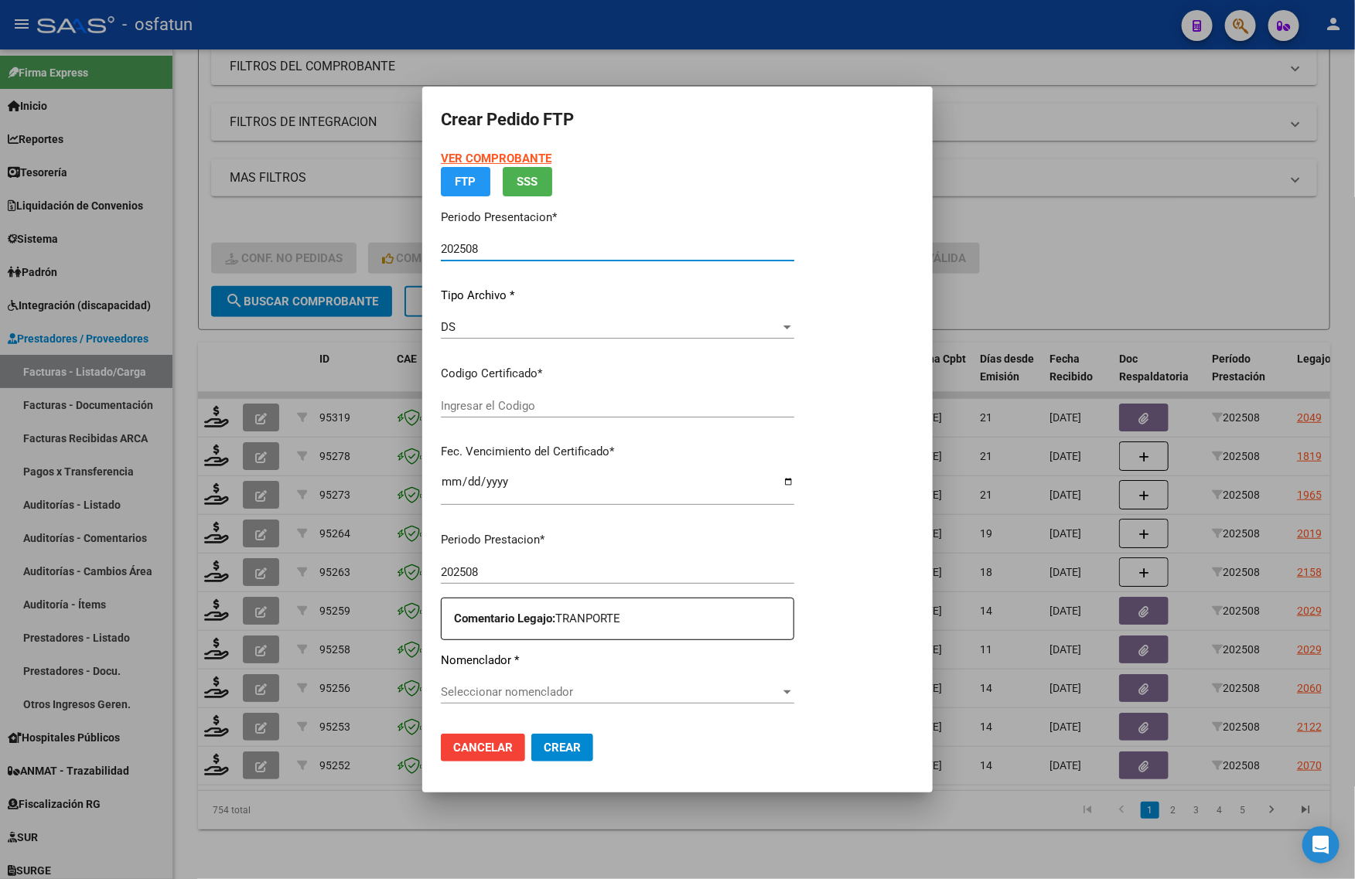
type input "ARG02000577034442024032720270327TUC136"
type input "2027-03-27"
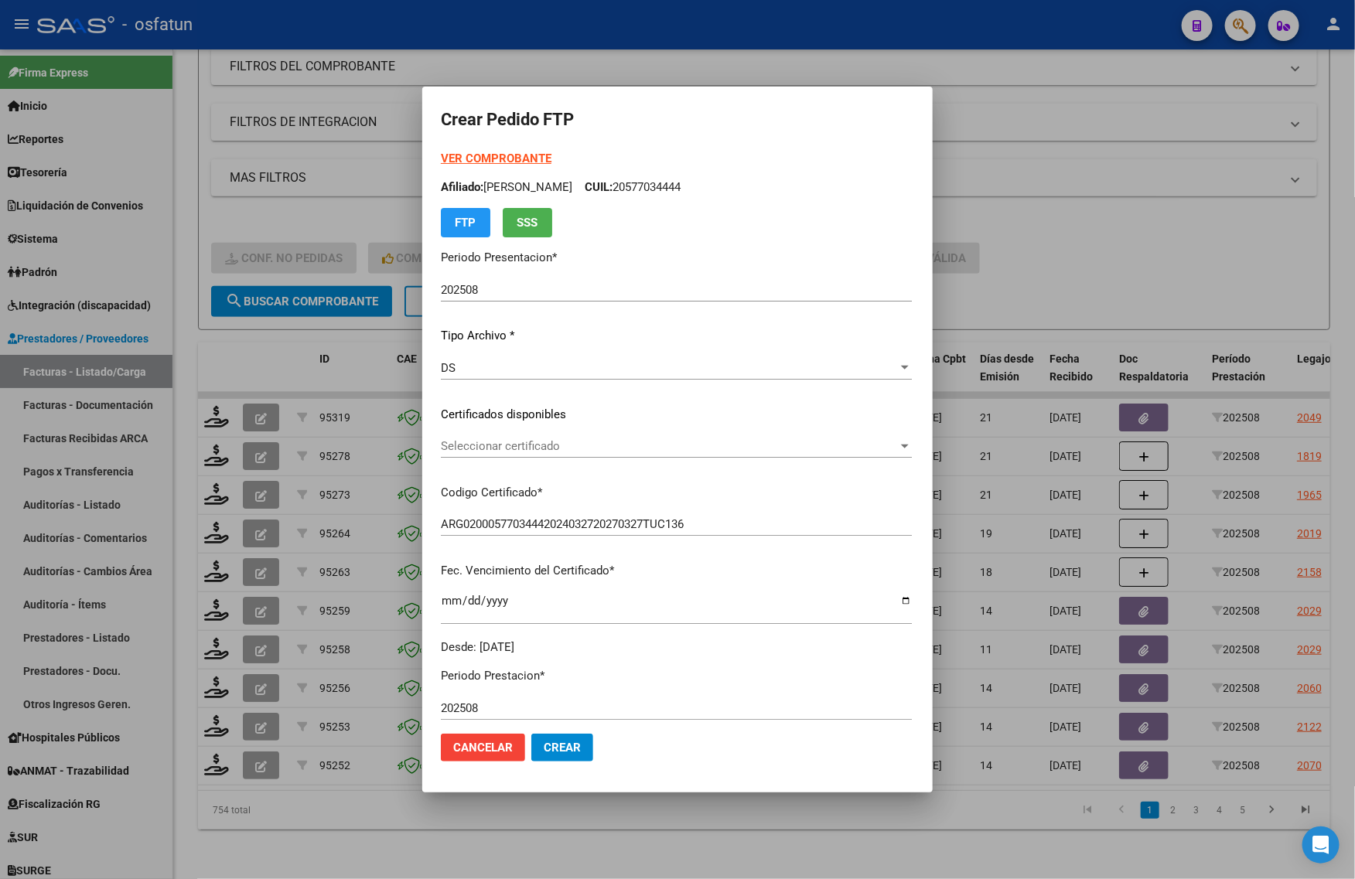
click at [445, 152] on strong "VER COMPROBANTE" at bounding box center [496, 159] width 111 height 14
